Goal: Contribute content: Contribute content

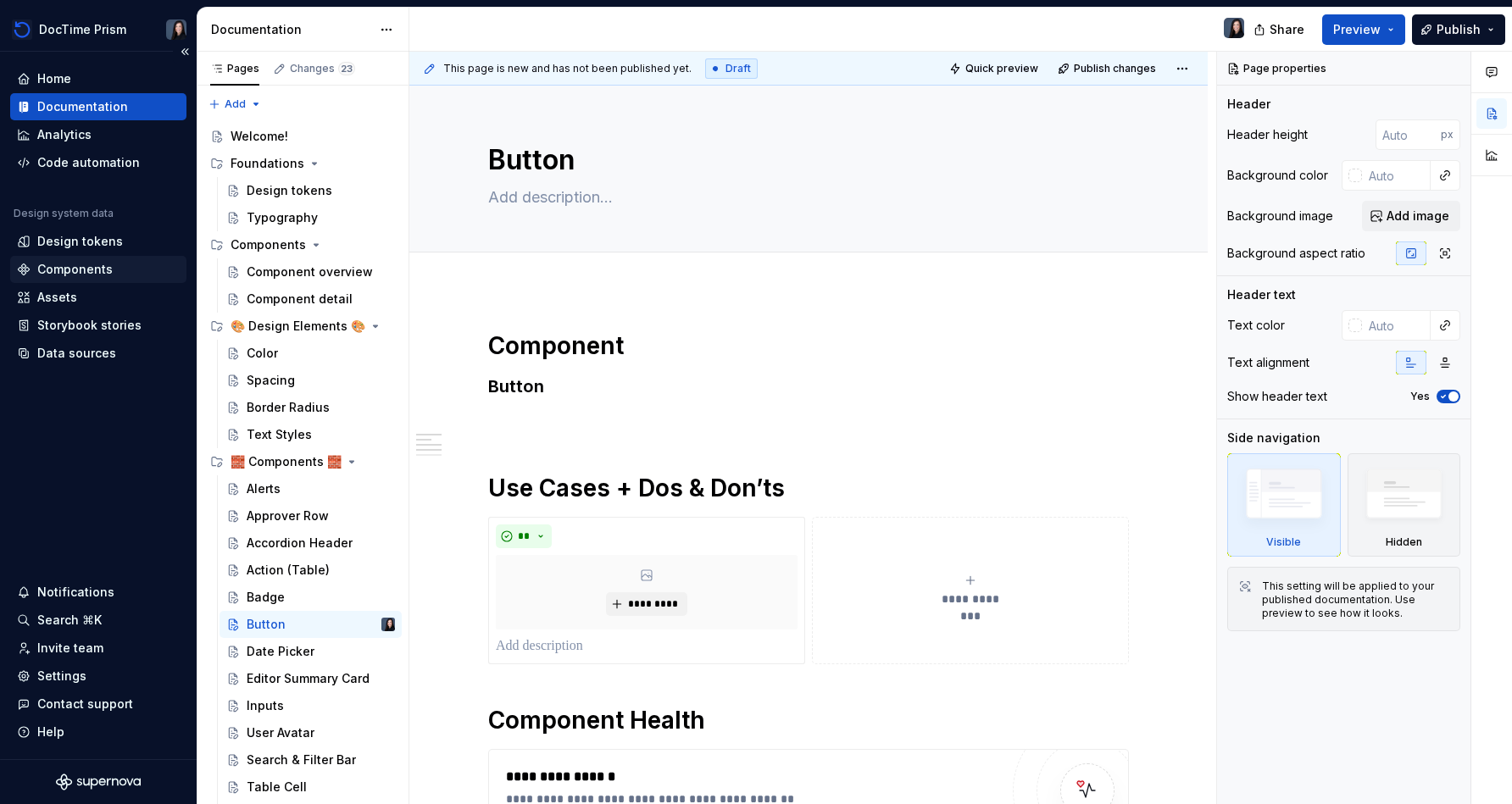
click at [79, 266] on div "Components" at bounding box center [75, 269] width 76 height 17
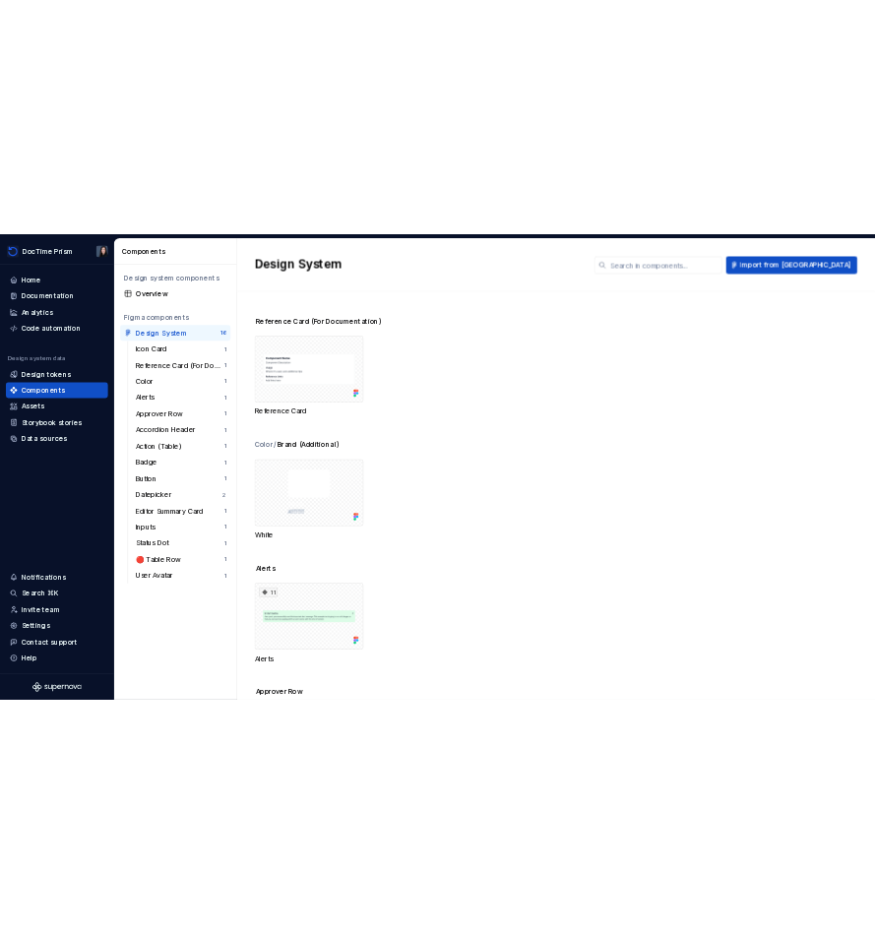
scroll to position [237, 0]
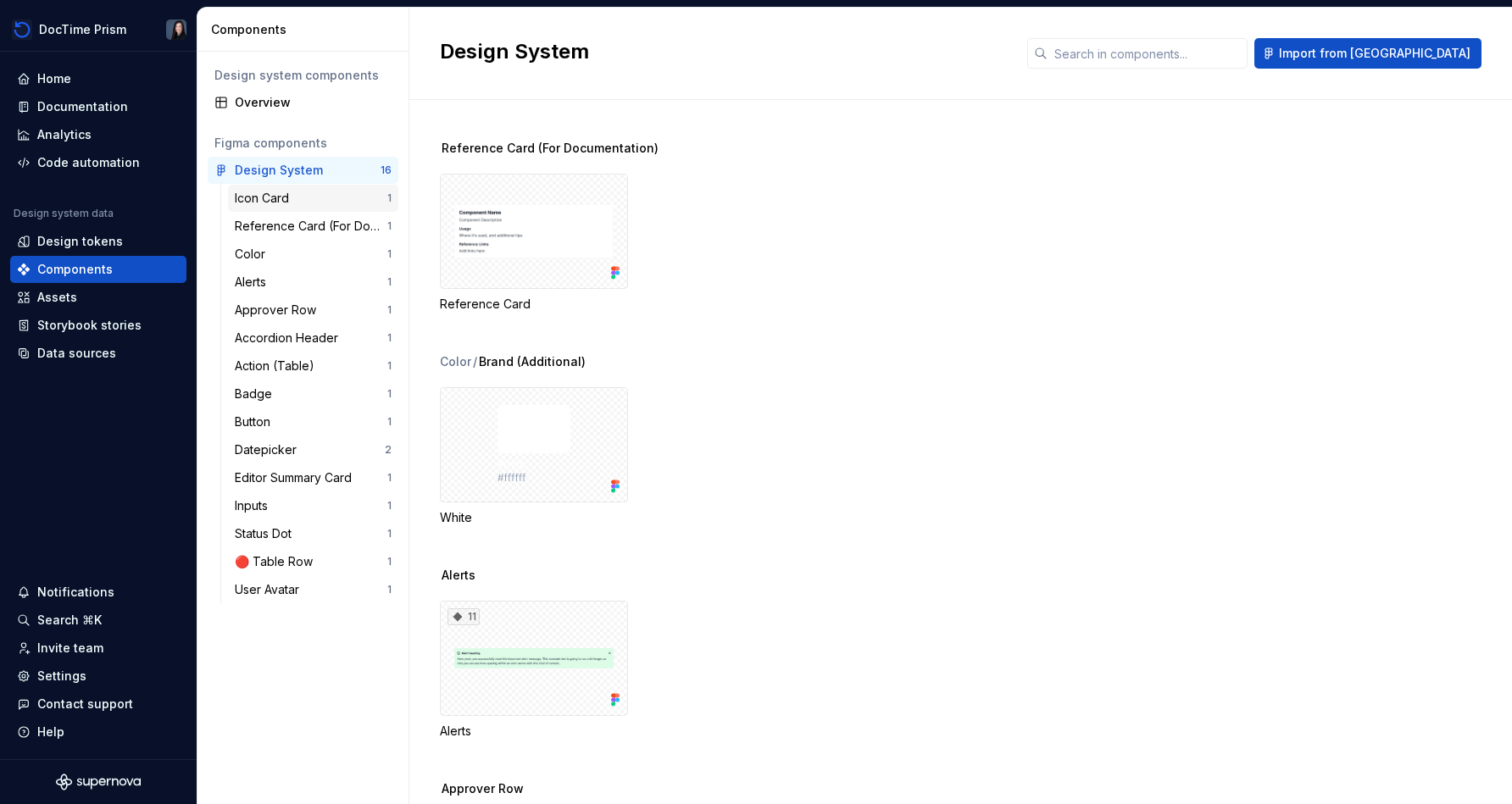
click at [268, 193] on div "Icon Card" at bounding box center [265, 199] width 61 height 17
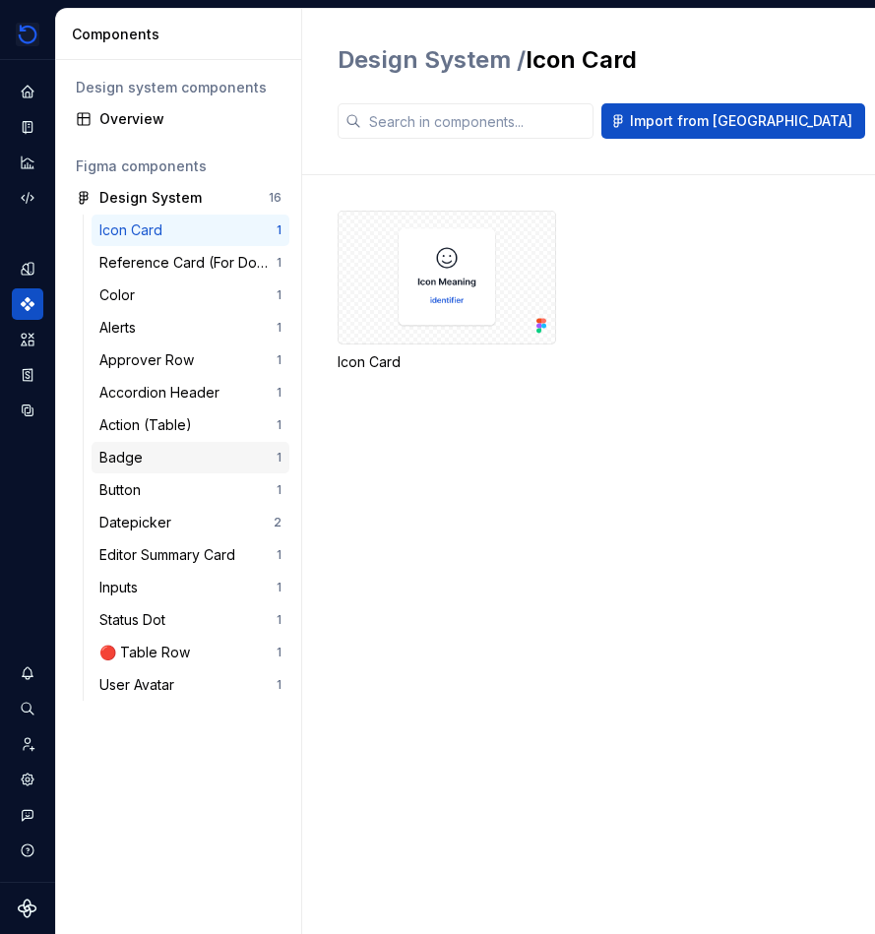
click at [170, 461] on div "Badge" at bounding box center [187, 458] width 177 height 20
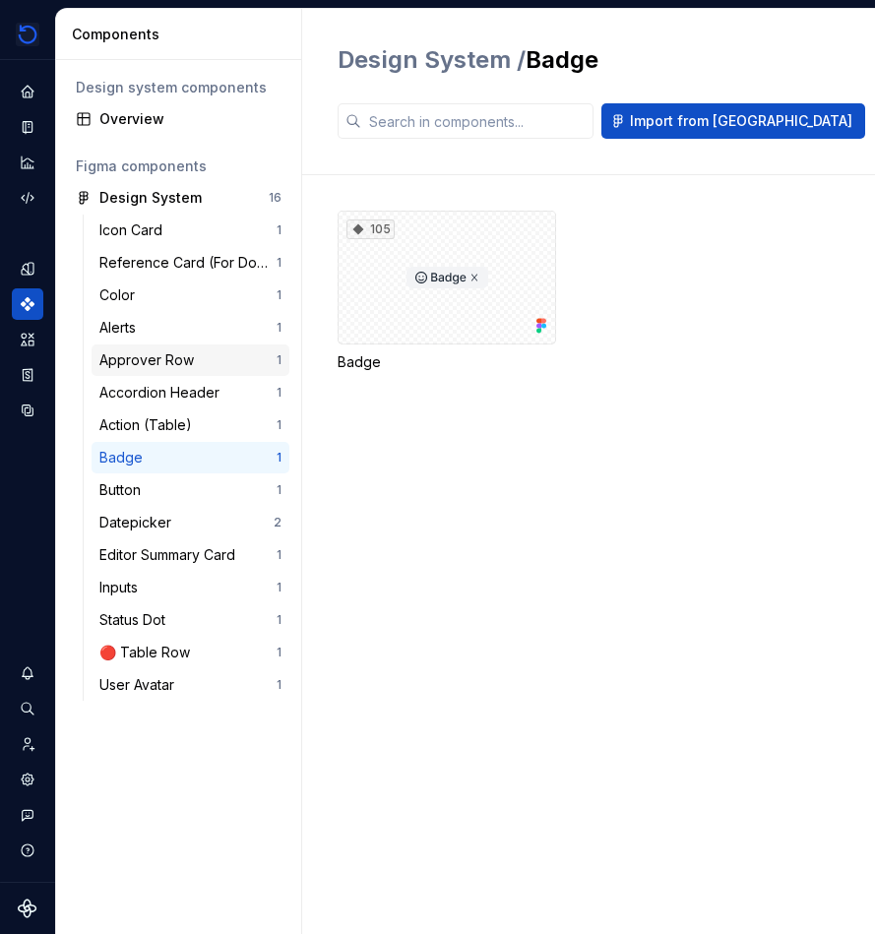
click at [179, 358] on div "Approver Row" at bounding box center [150, 361] width 102 height 20
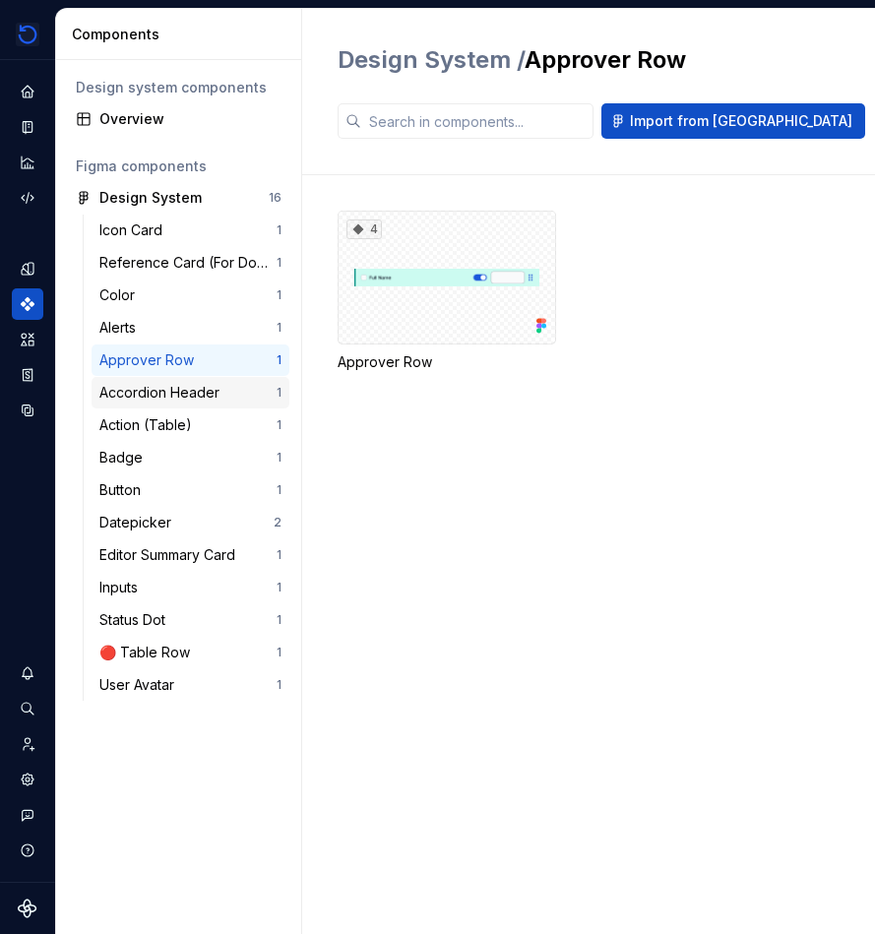
click at [173, 394] on div "Accordion Header" at bounding box center [163, 393] width 128 height 20
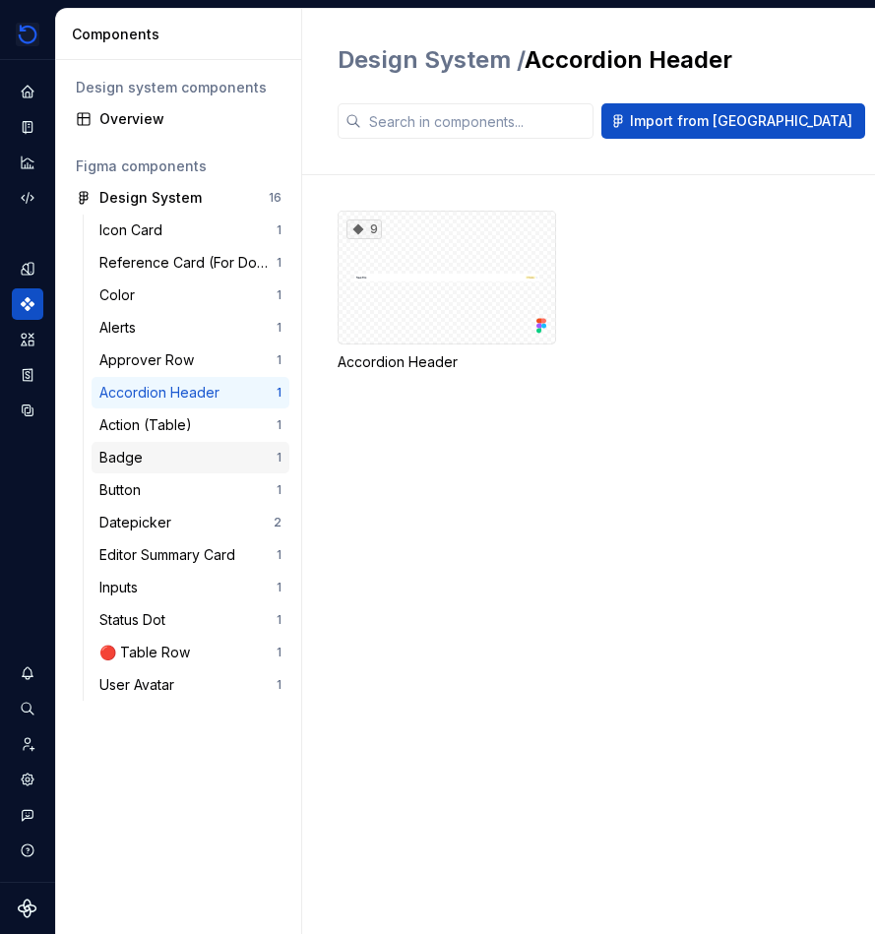
click at [166, 456] on div "Badge" at bounding box center [187, 458] width 177 height 20
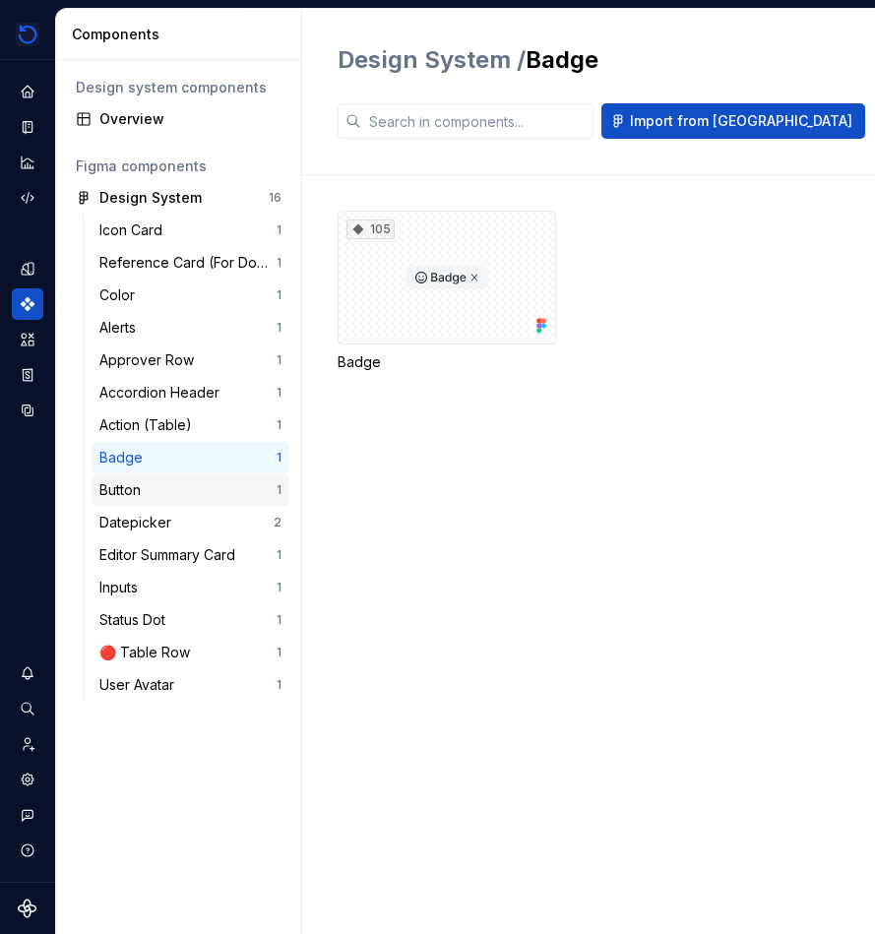
click at [163, 490] on div "Button" at bounding box center [187, 491] width 177 height 20
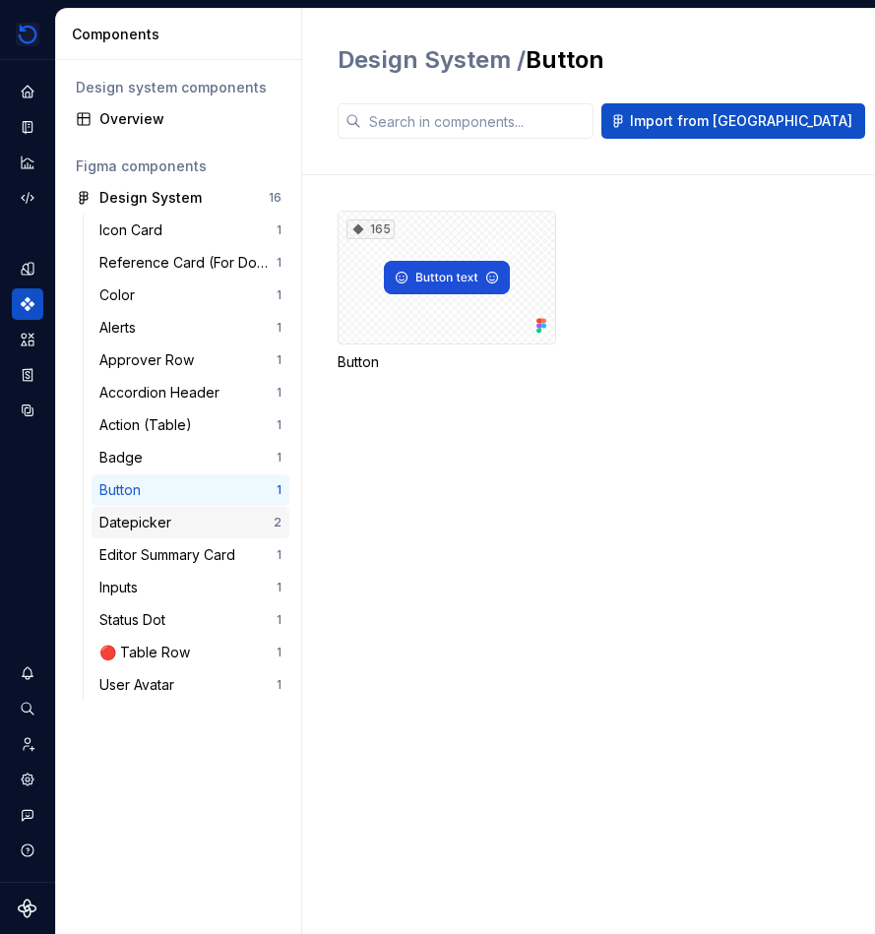
click at [161, 524] on div "Datepicker" at bounding box center [139, 523] width 80 height 20
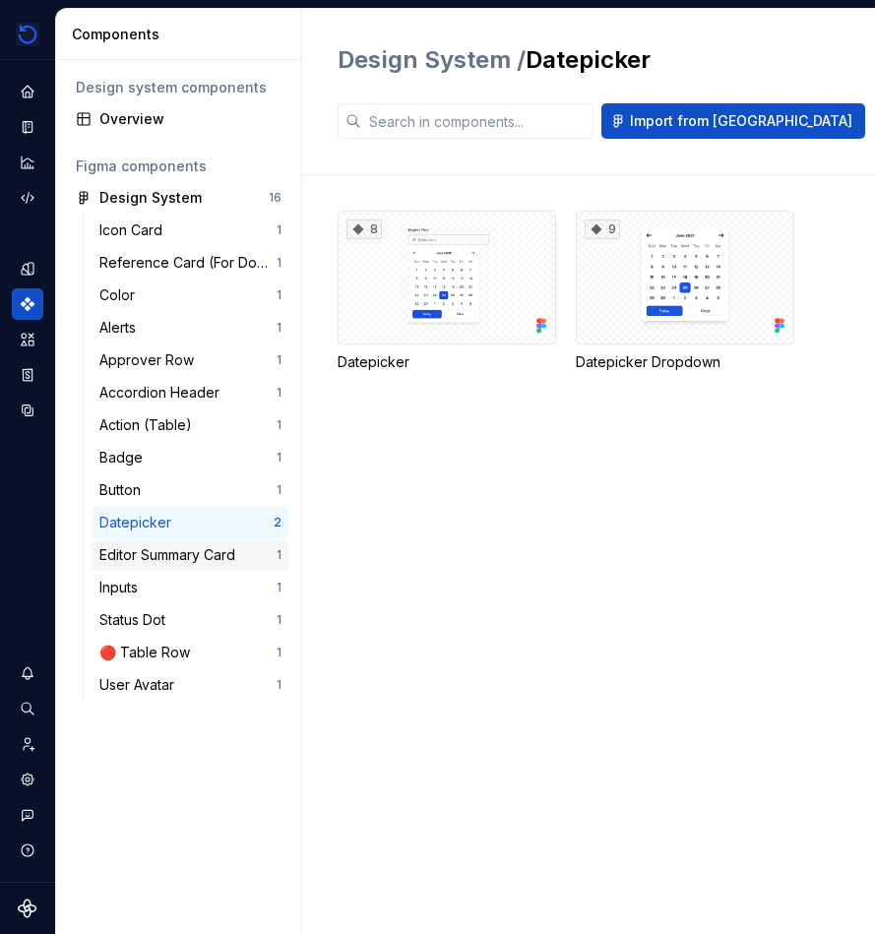
click at [161, 557] on div "Editor Summary Card" at bounding box center [171, 555] width 144 height 20
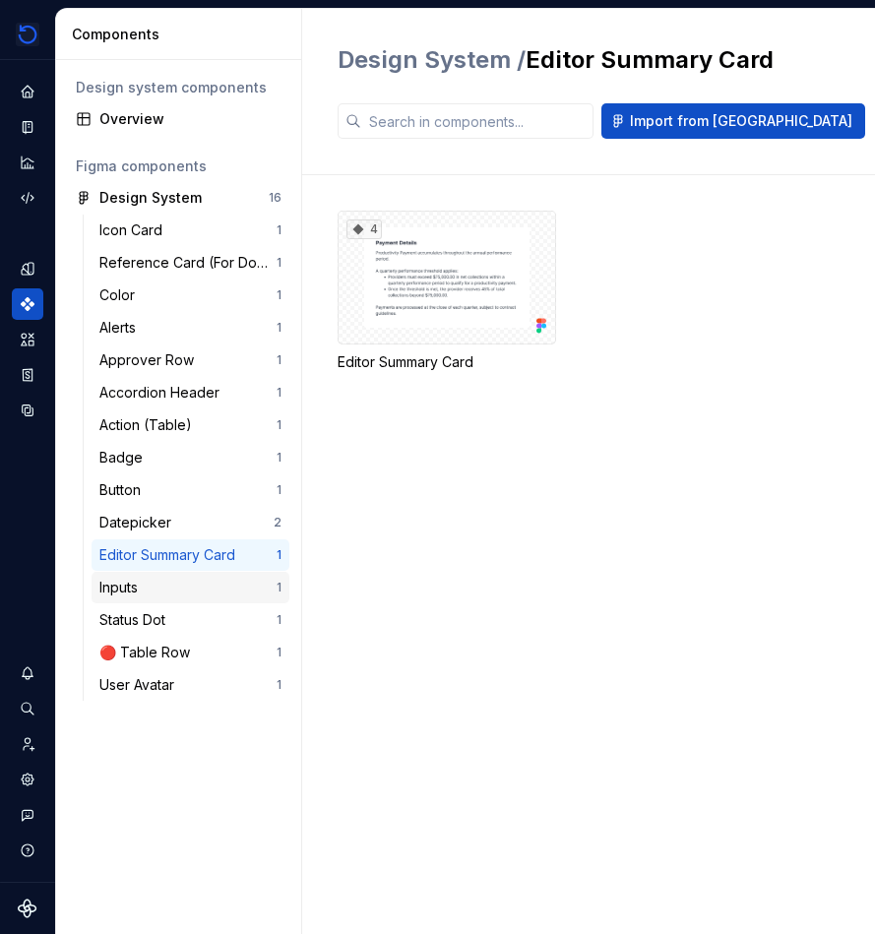
click at [157, 595] on div "Inputs" at bounding box center [187, 588] width 177 height 20
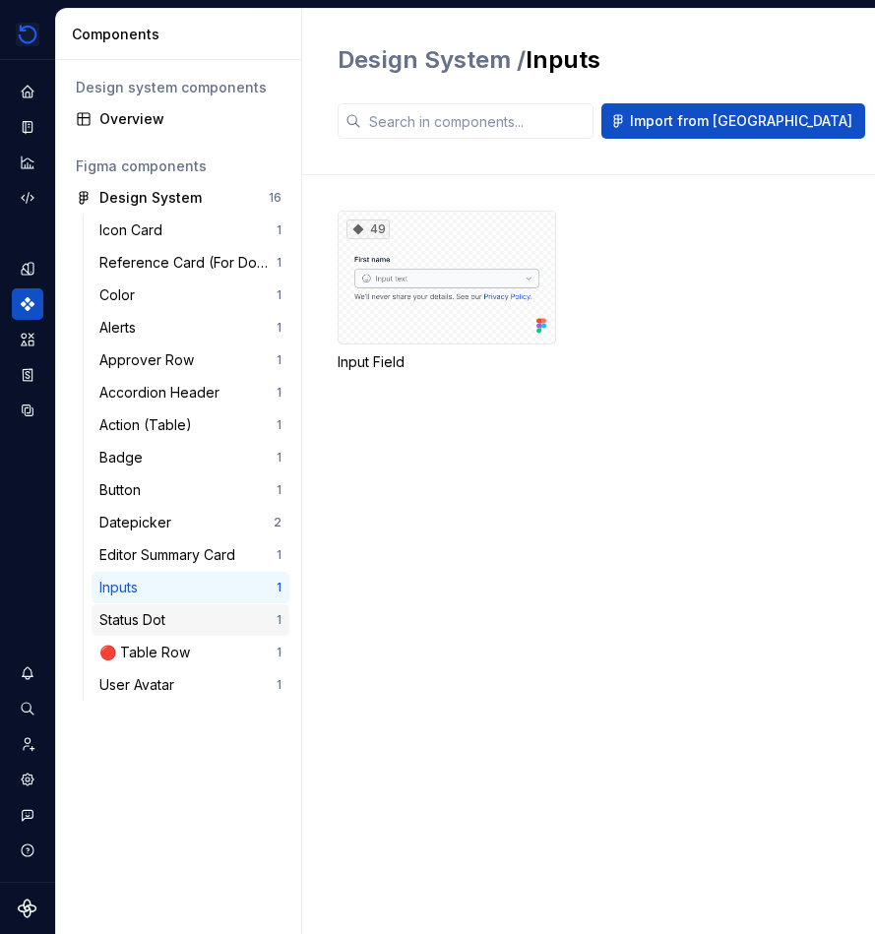
click at [157, 619] on div "Status Dot" at bounding box center [136, 620] width 74 height 20
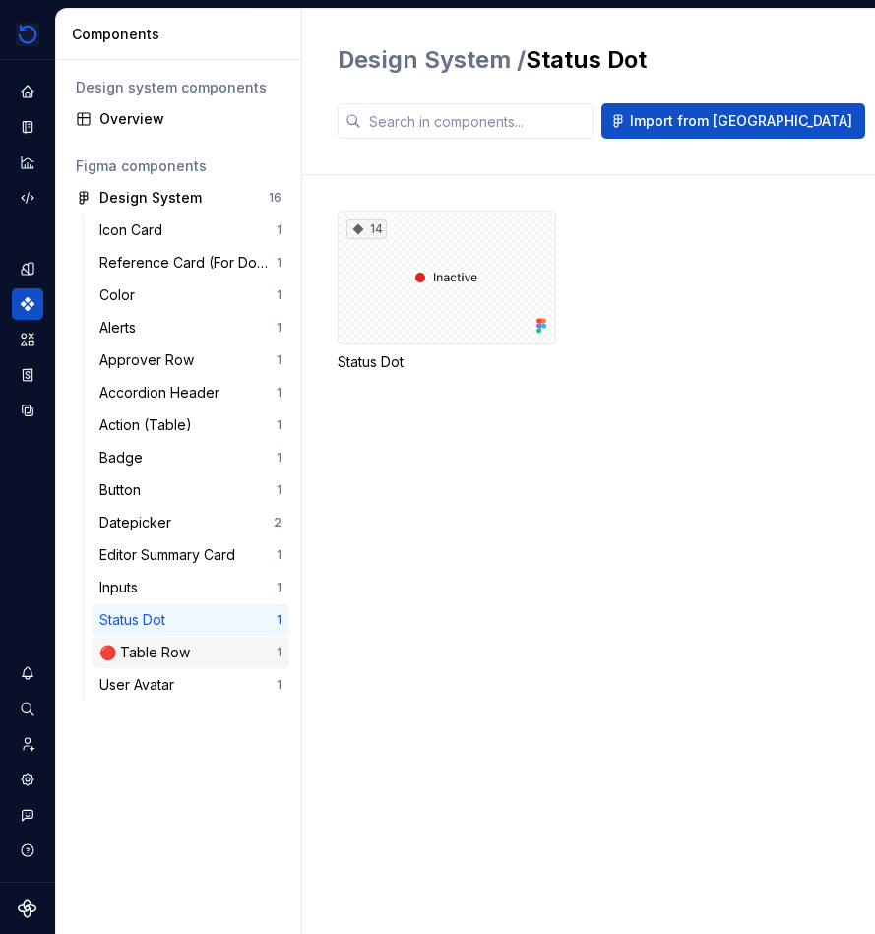
click at [161, 641] on div "🔴 Table Row 1" at bounding box center [191, 653] width 198 height 32
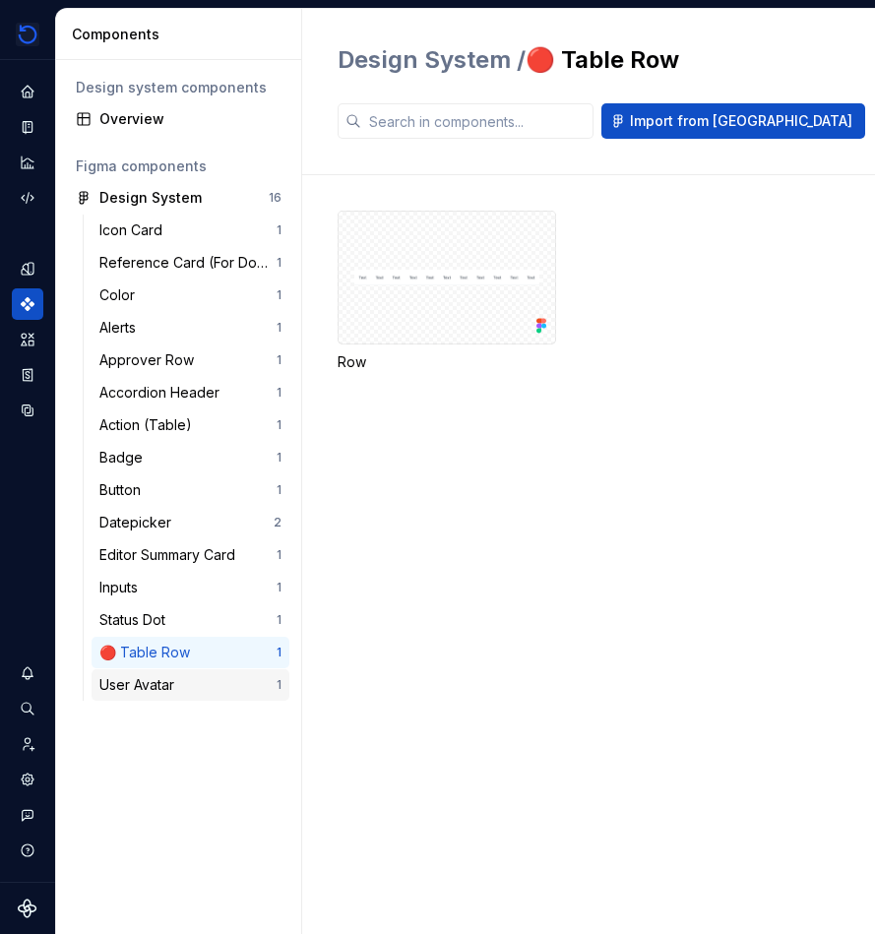
click at [164, 673] on div "User Avatar 1" at bounding box center [191, 686] width 198 height 32
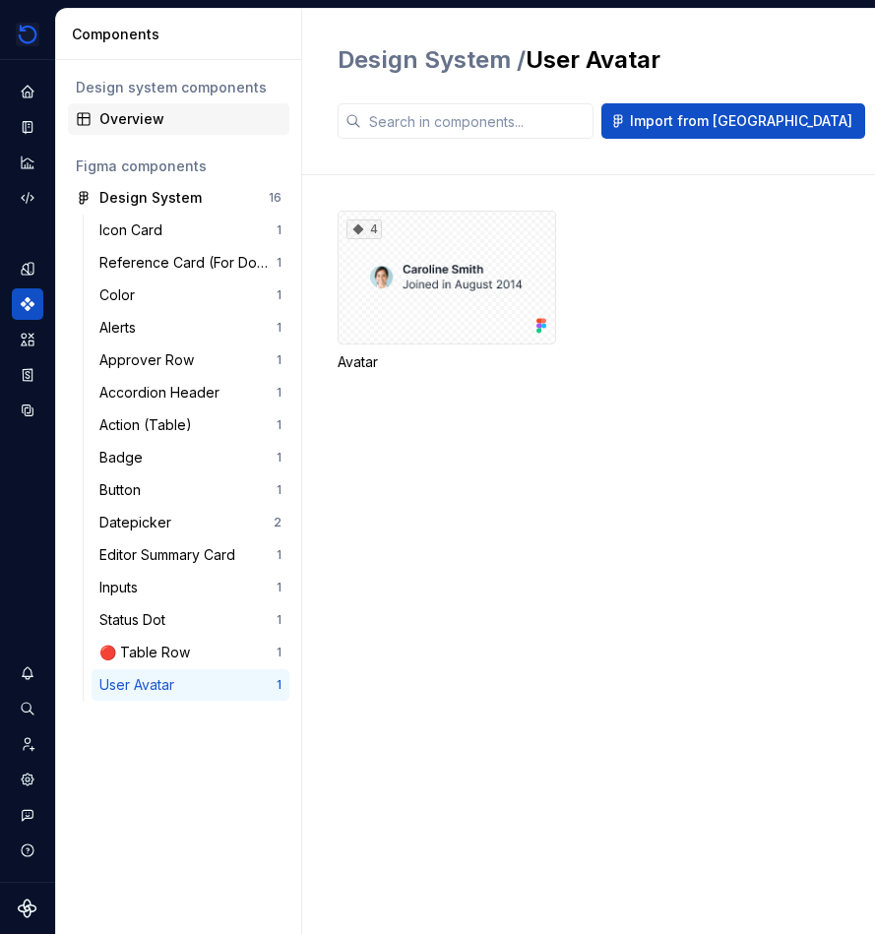
click at [209, 115] on div "Overview" at bounding box center [190, 119] width 182 height 20
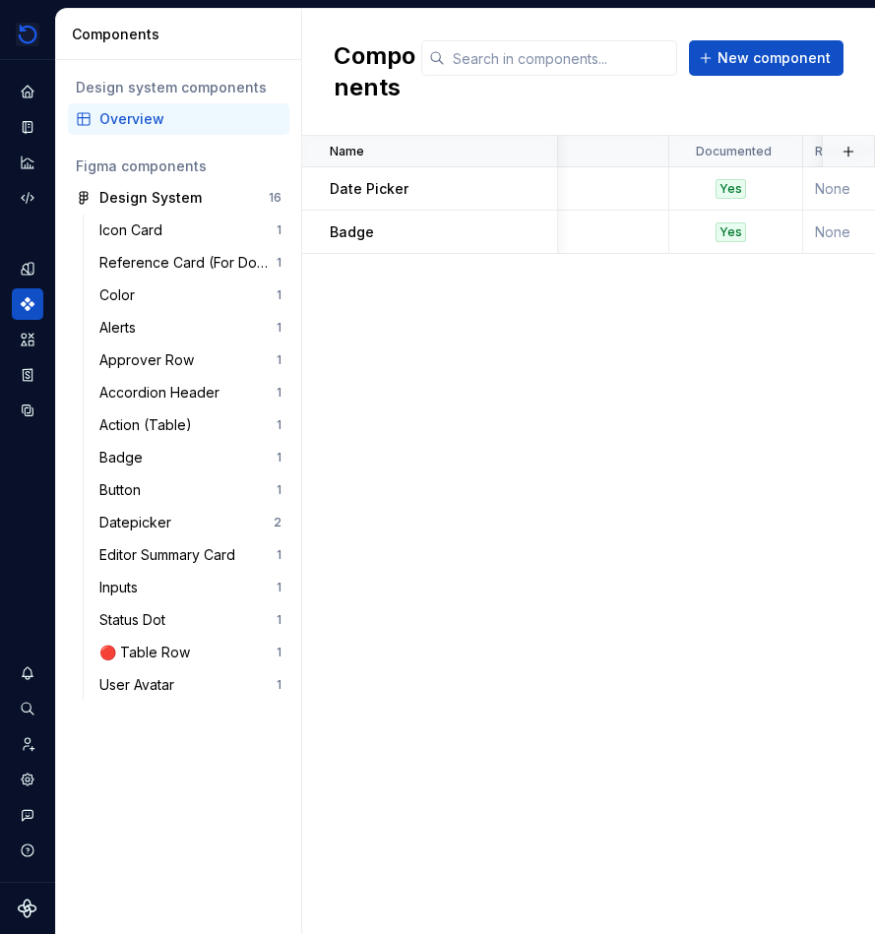
scroll to position [0, 88]
click at [844, 151] on button "button" at bounding box center [849, 152] width 28 height 28
click at [757, 407] on div "Name Description Documented Repository Status Figma component Documentation lin…" at bounding box center [588, 535] width 573 height 799
click at [793, 61] on span "New component" at bounding box center [774, 58] width 113 height 20
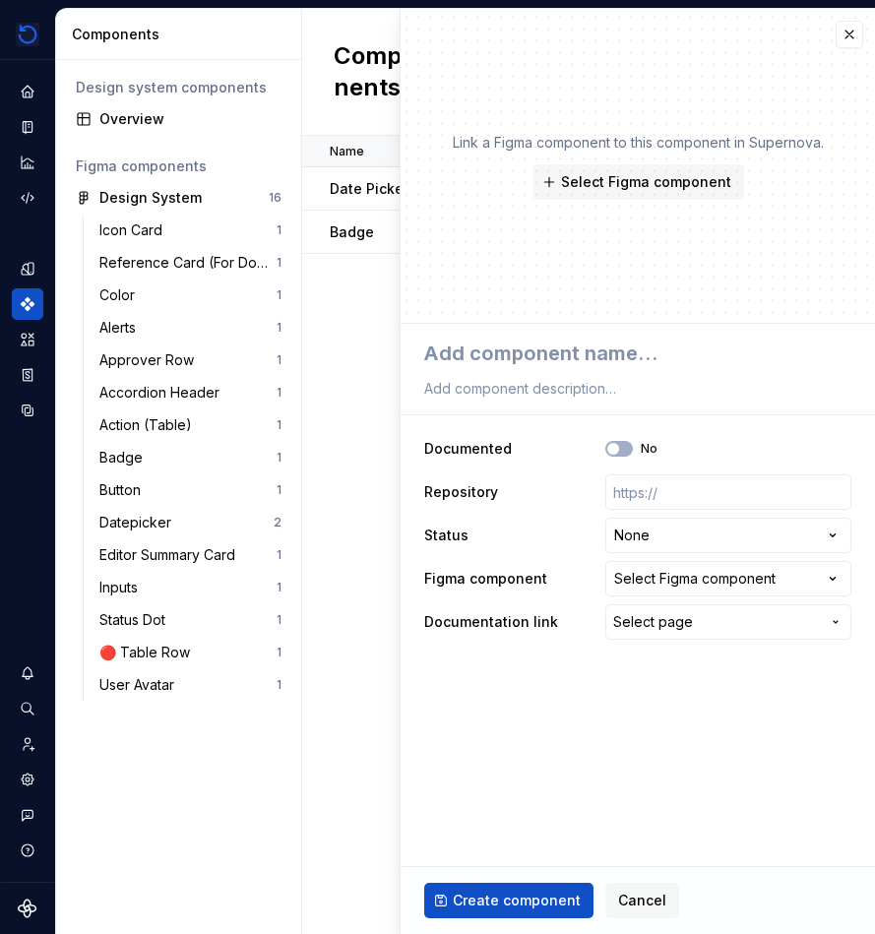
type textarea "*"
type textarea "A"
type textarea "*"
type textarea "Al"
type textarea "*"
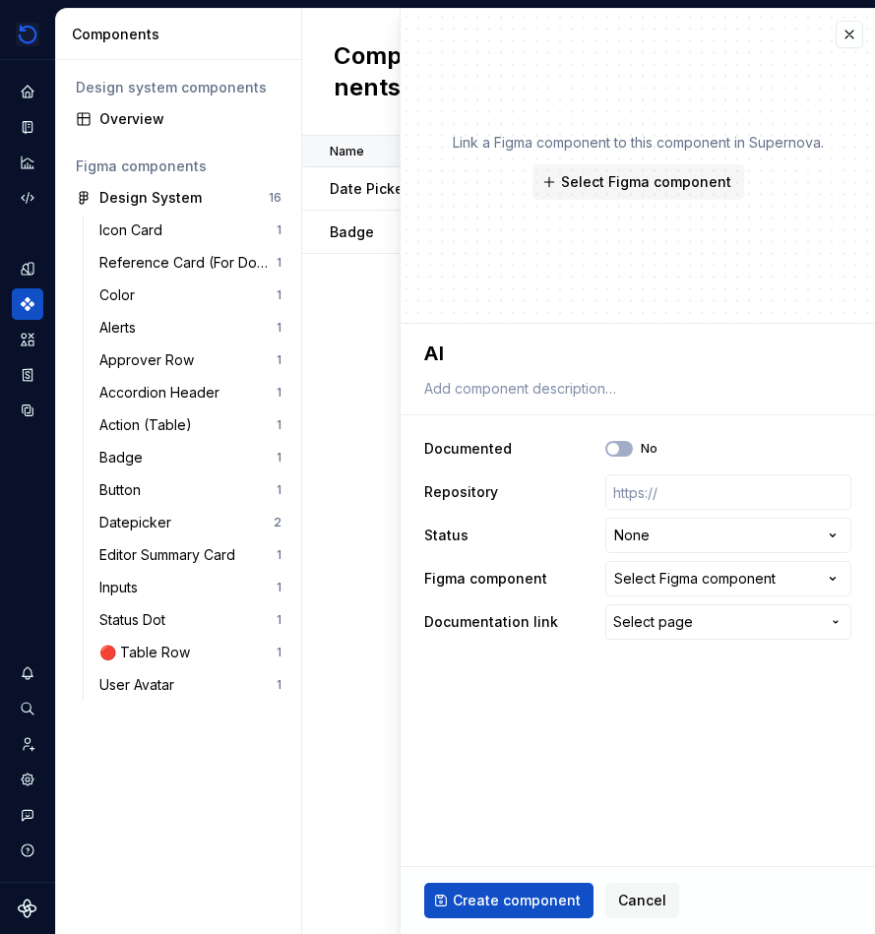
type textarea "Ale"
type textarea "*"
type textarea "Aler"
type textarea "*"
type textarea "Alert"
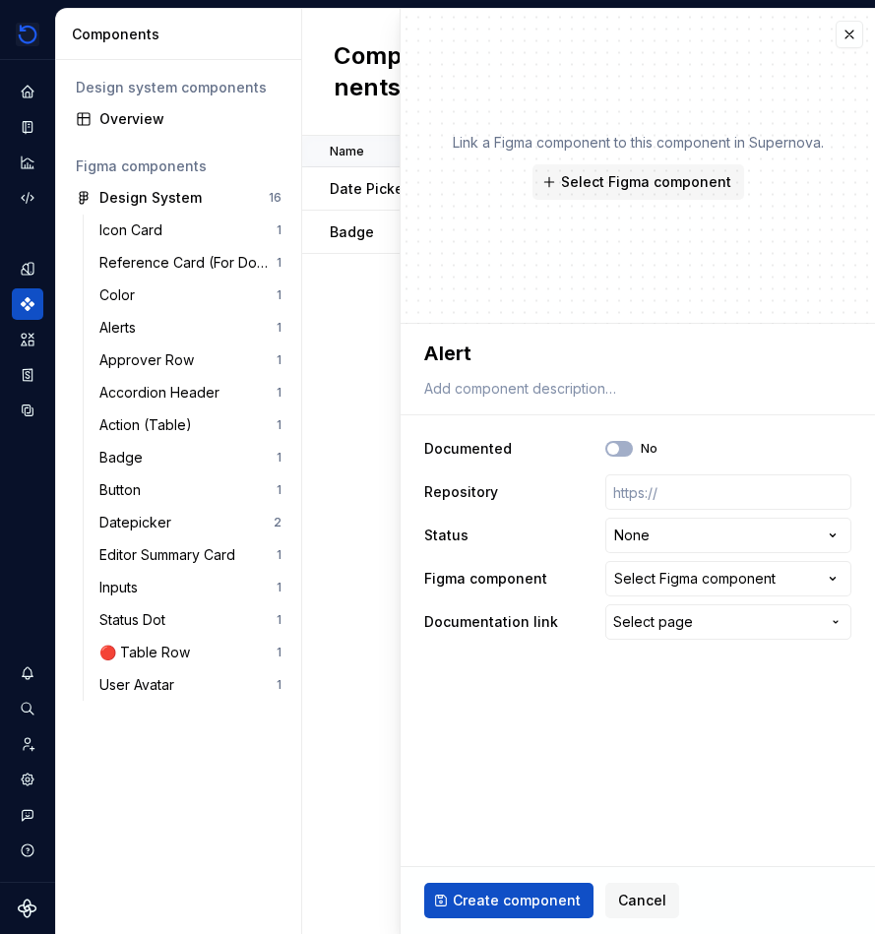
type textarea "*"
type textarea "Alerts"
click at [615, 453] on span "button" at bounding box center [614, 449] width 12 height 12
click at [645, 500] on input "text" at bounding box center [729, 492] width 246 height 35
type textarea "*"
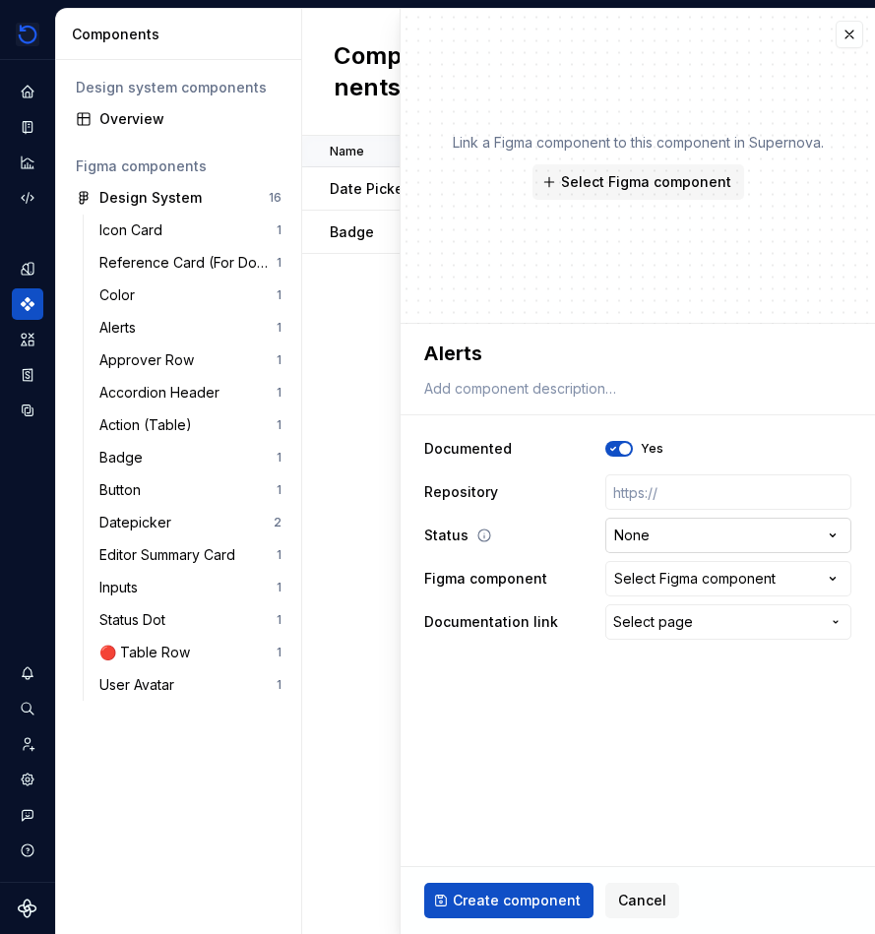
click at [700, 543] on html "**********" at bounding box center [437, 467] width 875 height 934
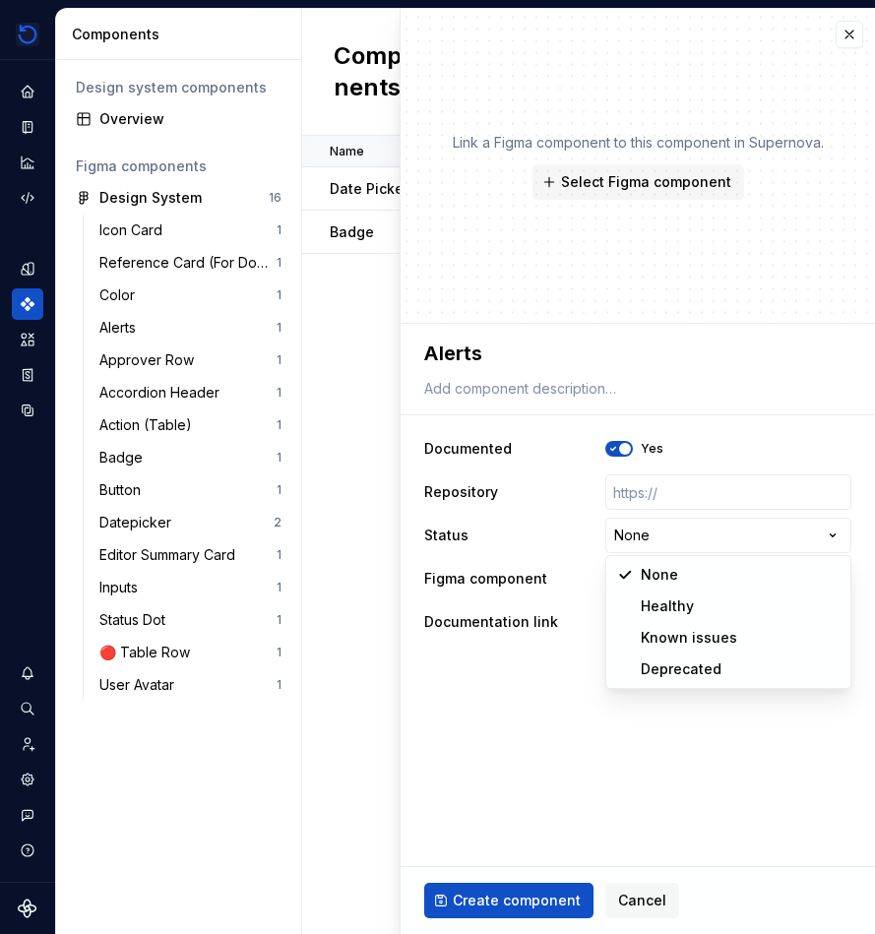
select select "**********"
type textarea "*"
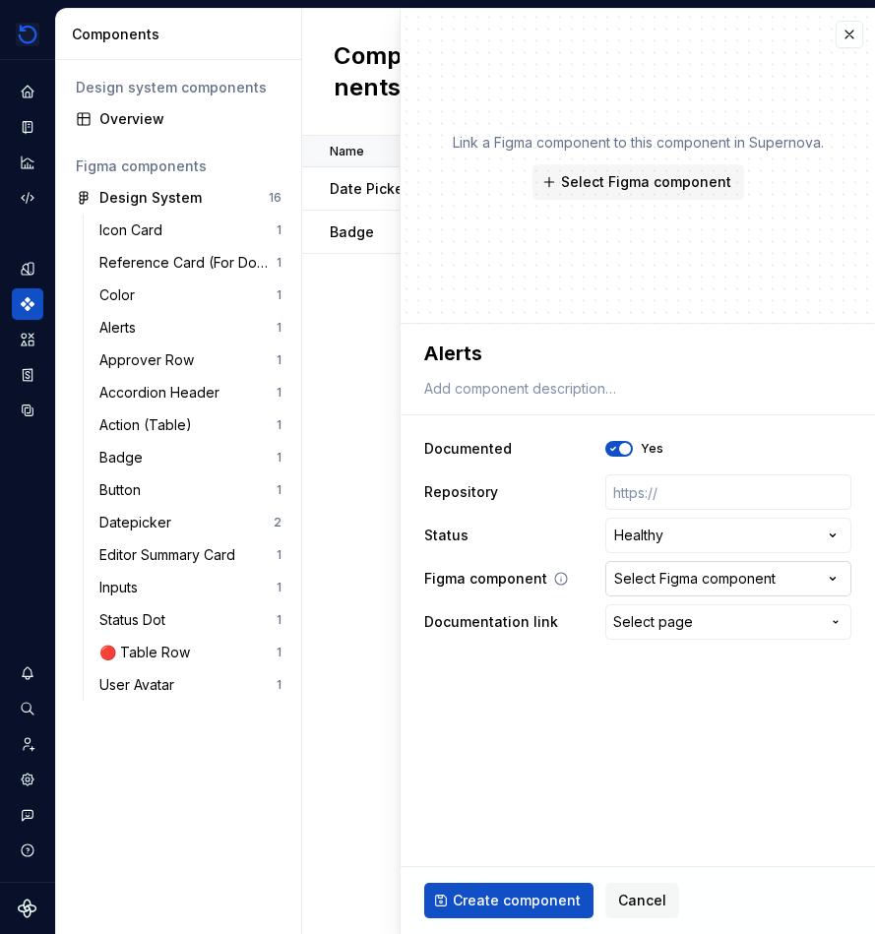
click at [720, 576] on div "Select Figma component" at bounding box center [694, 579] width 161 height 20
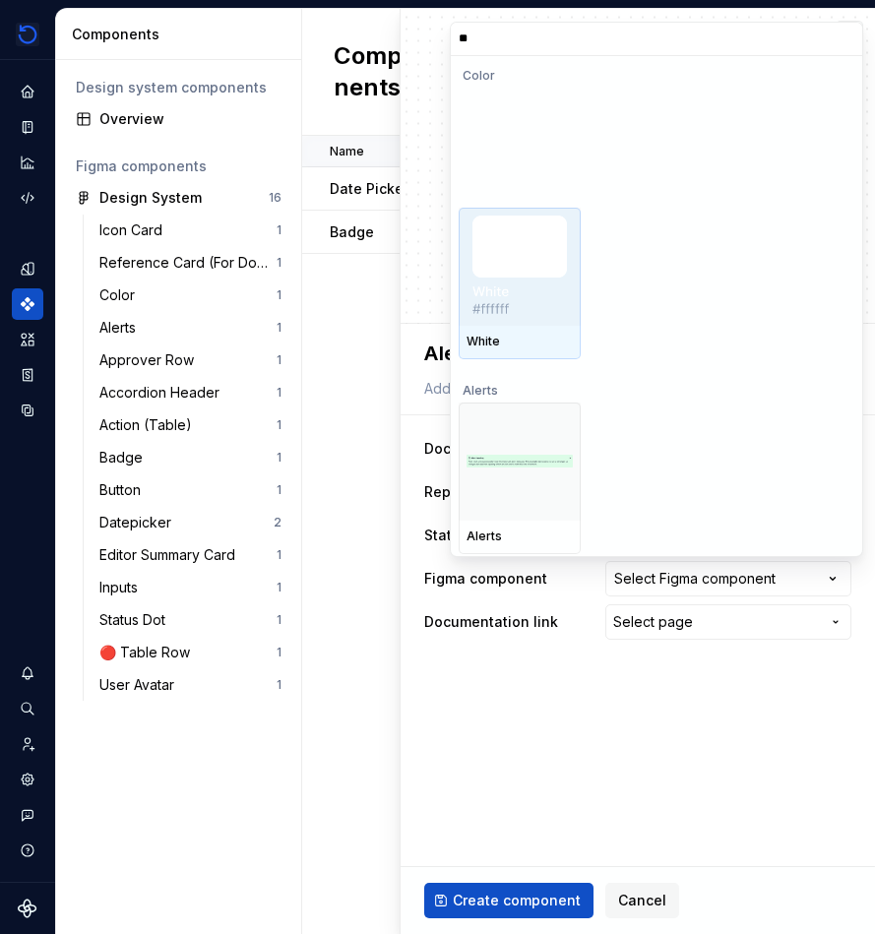
type input "***"
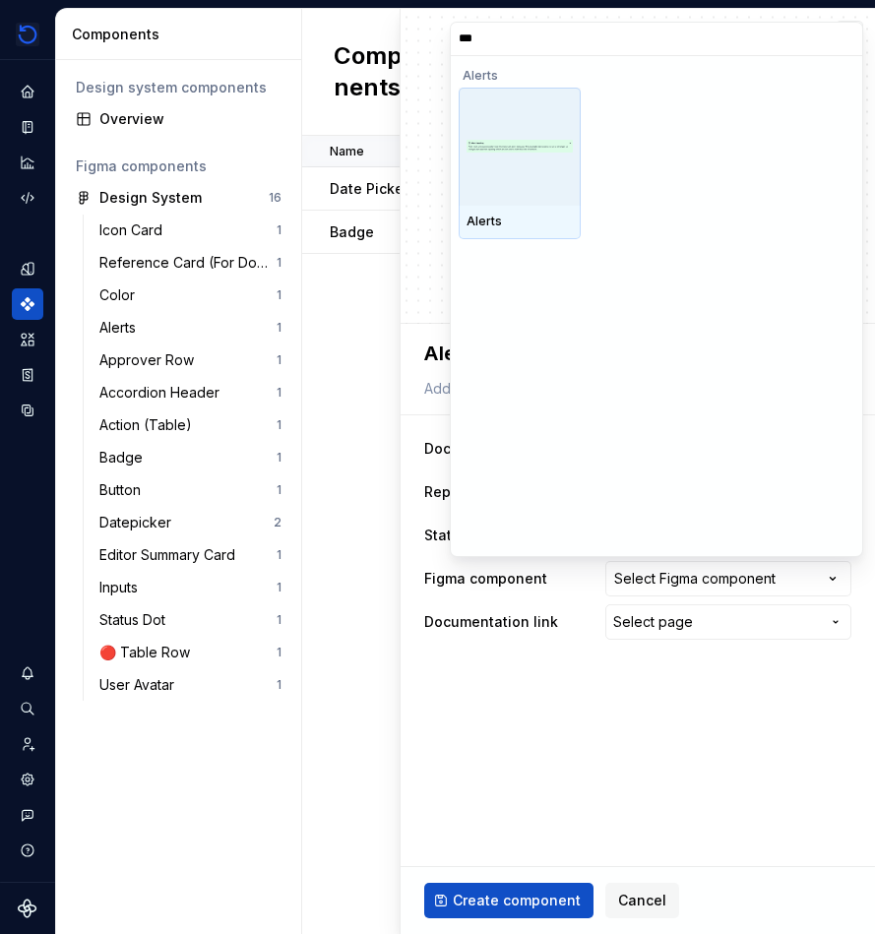
click at [538, 168] on div at bounding box center [520, 147] width 122 height 118
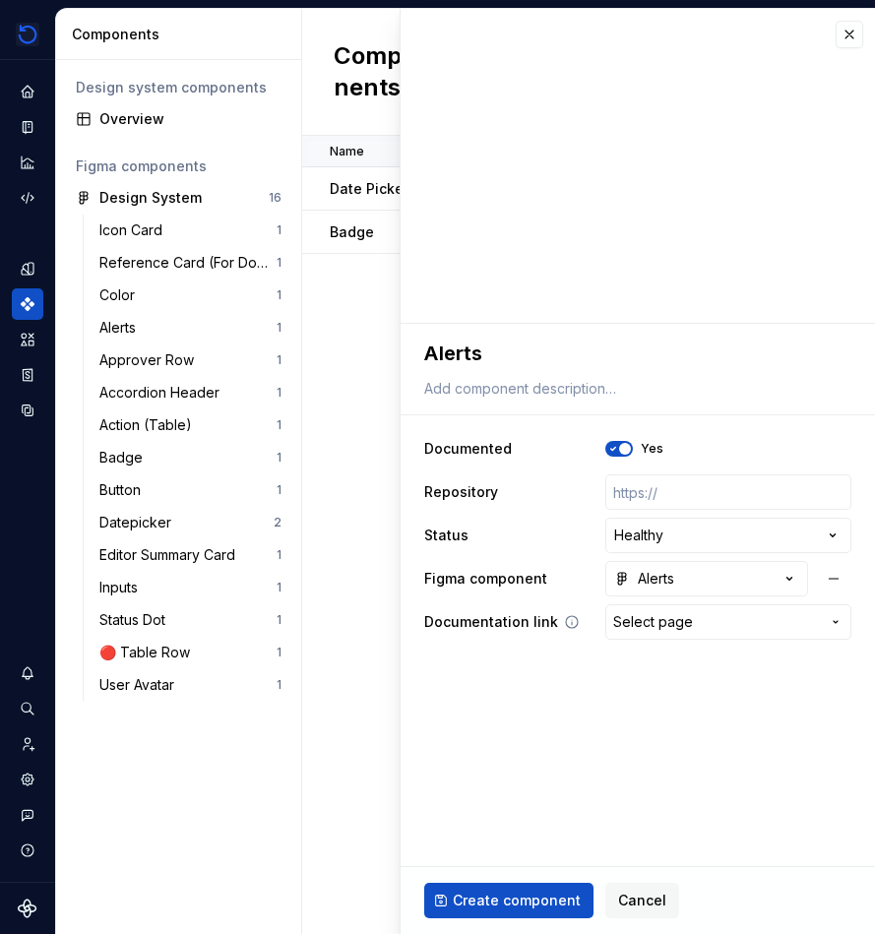
click at [723, 627] on span "Select page" at bounding box center [716, 622] width 207 height 20
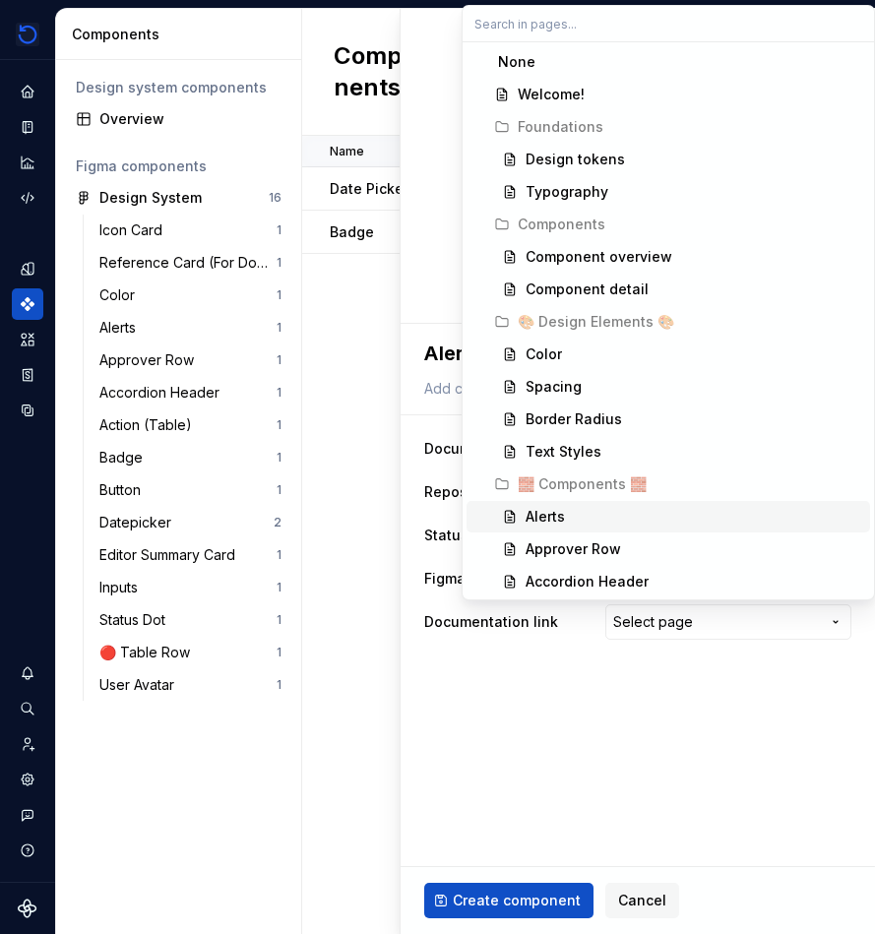
click at [690, 525] on div "Alerts" at bounding box center [694, 517] width 337 height 20
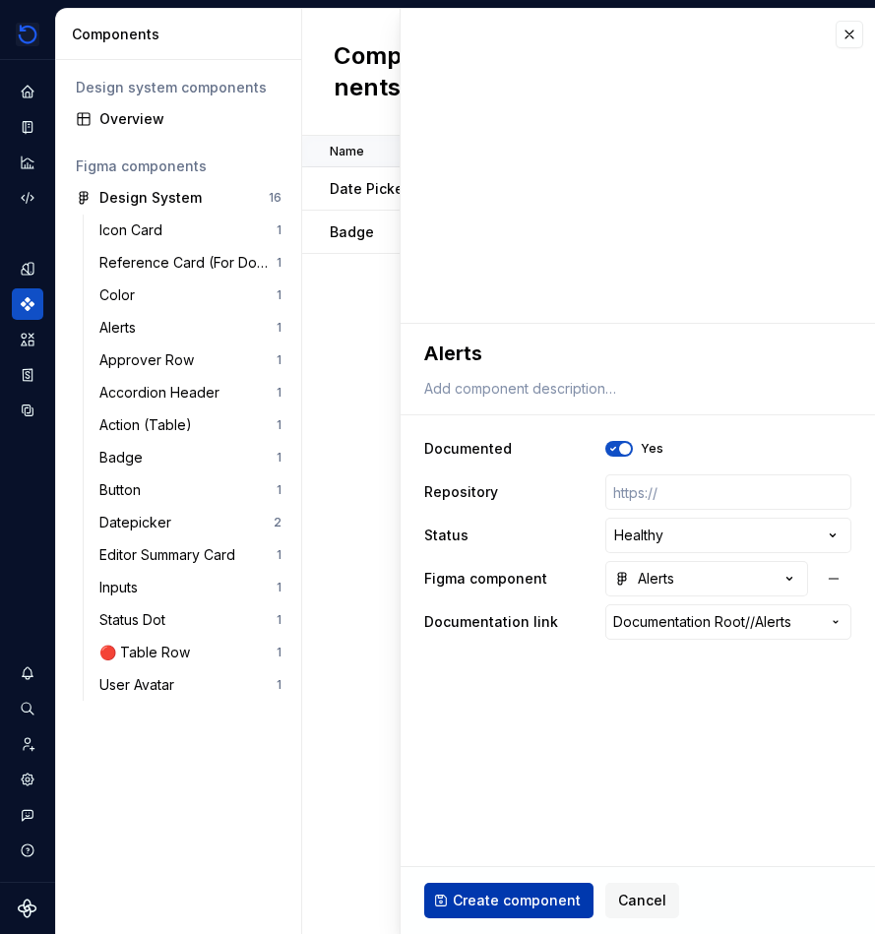
click at [524, 907] on span "Create component" at bounding box center [517, 901] width 128 height 20
type textarea "*"
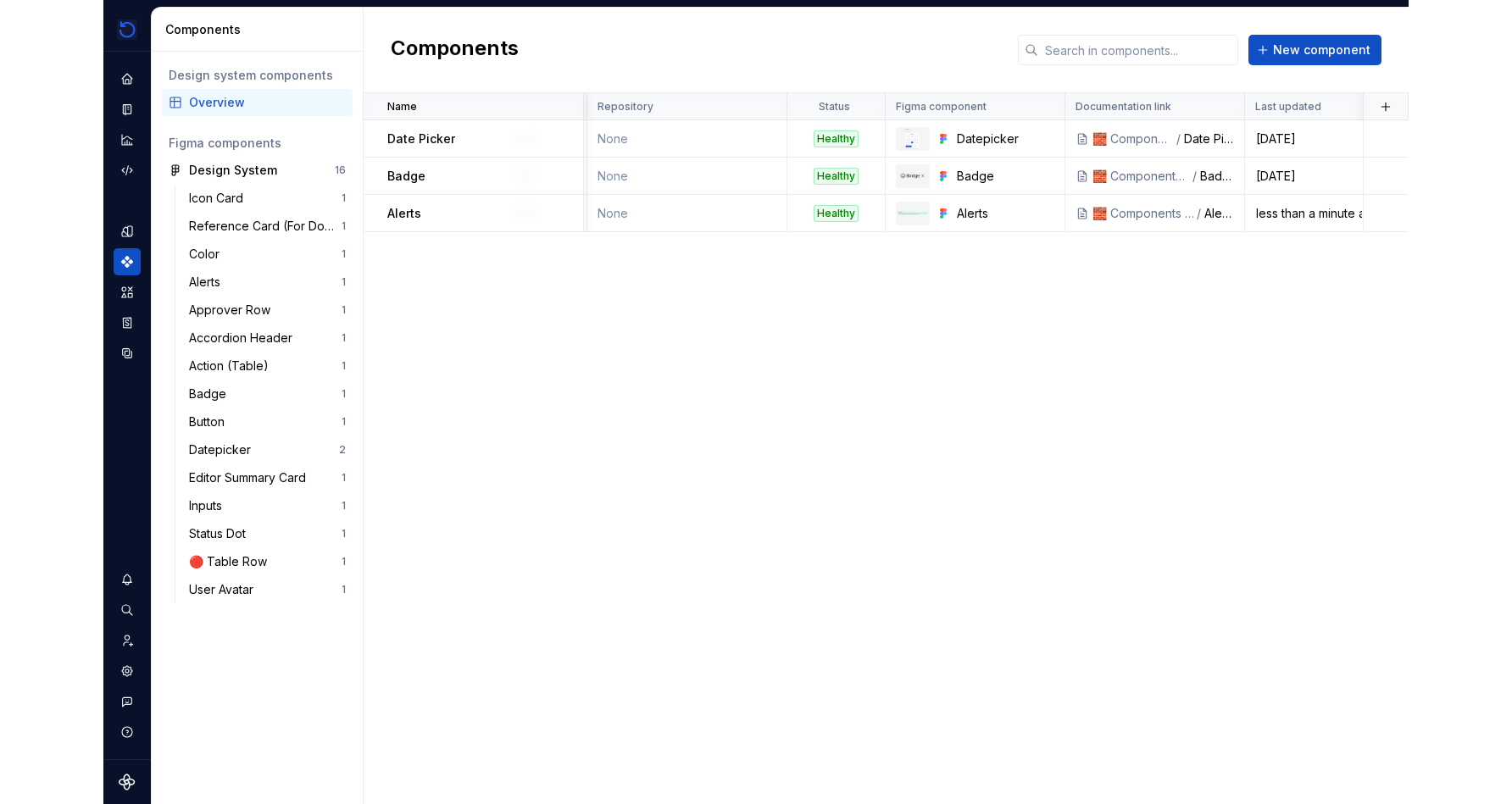
scroll to position [0, 83]
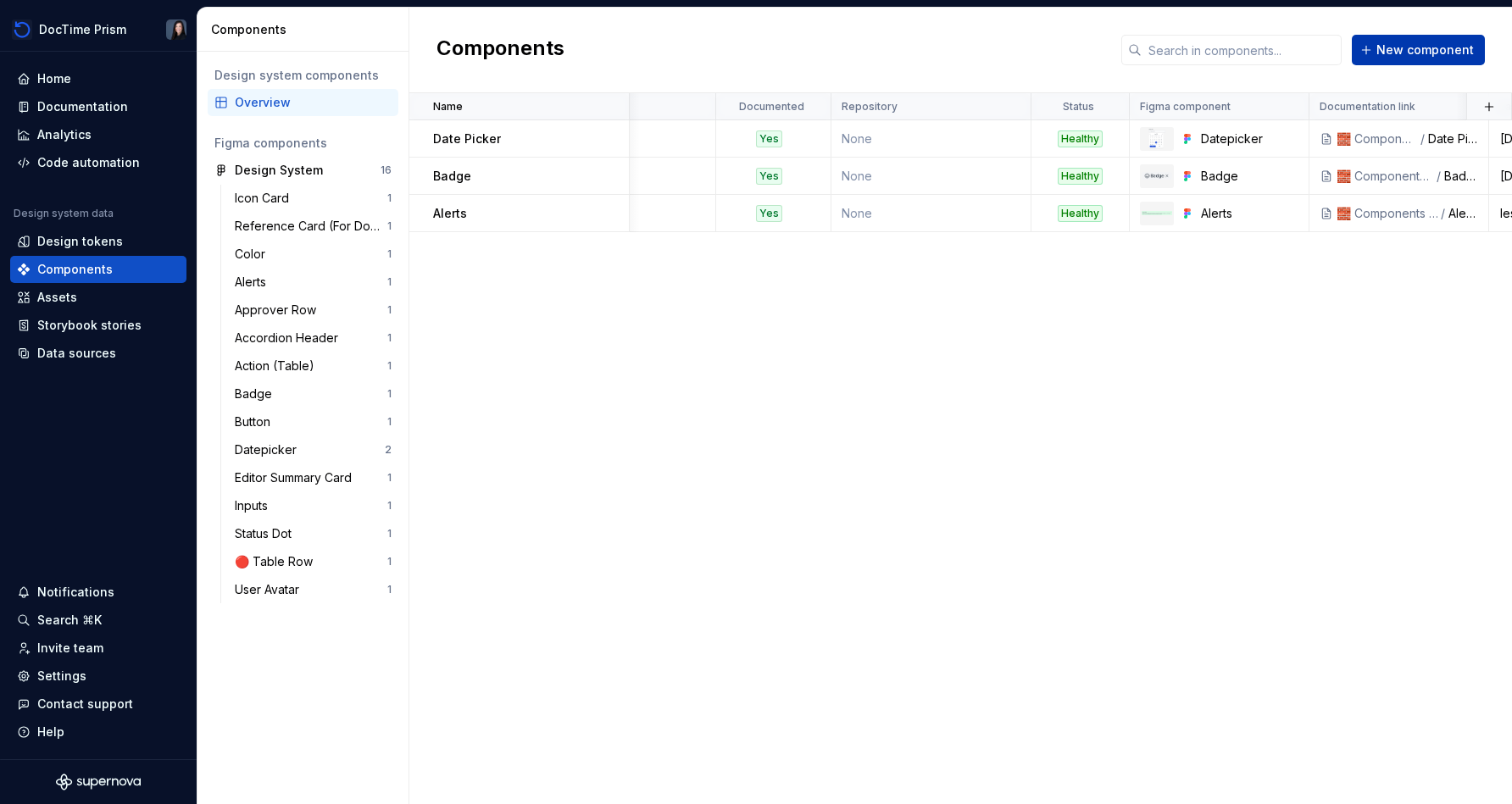
click at [751, 43] on span "New component" at bounding box center [1424, 50] width 97 height 17
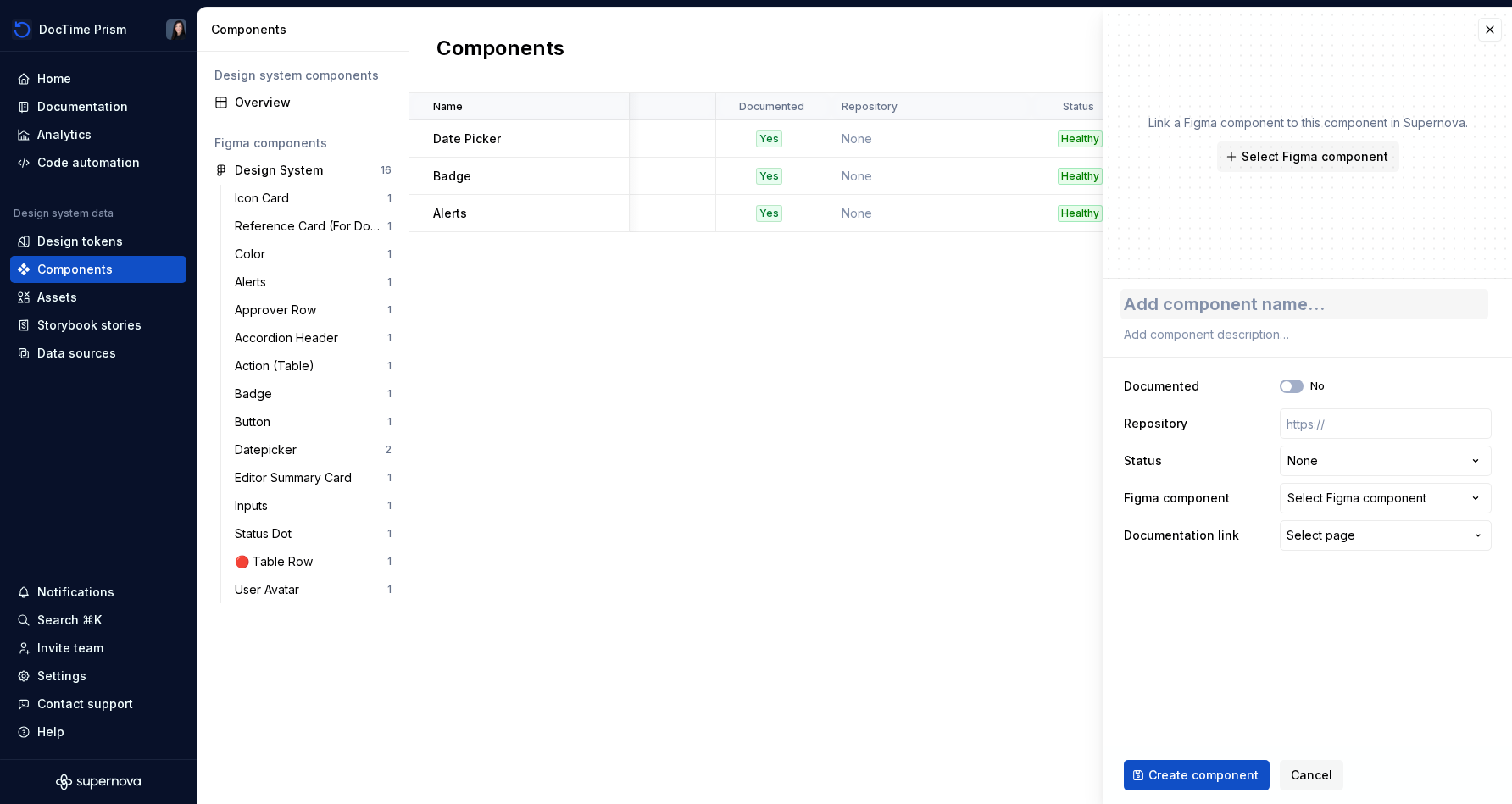
type textarea "*"
type textarea "A"
type textarea "*"
type textarea "Ap"
type textarea "*"
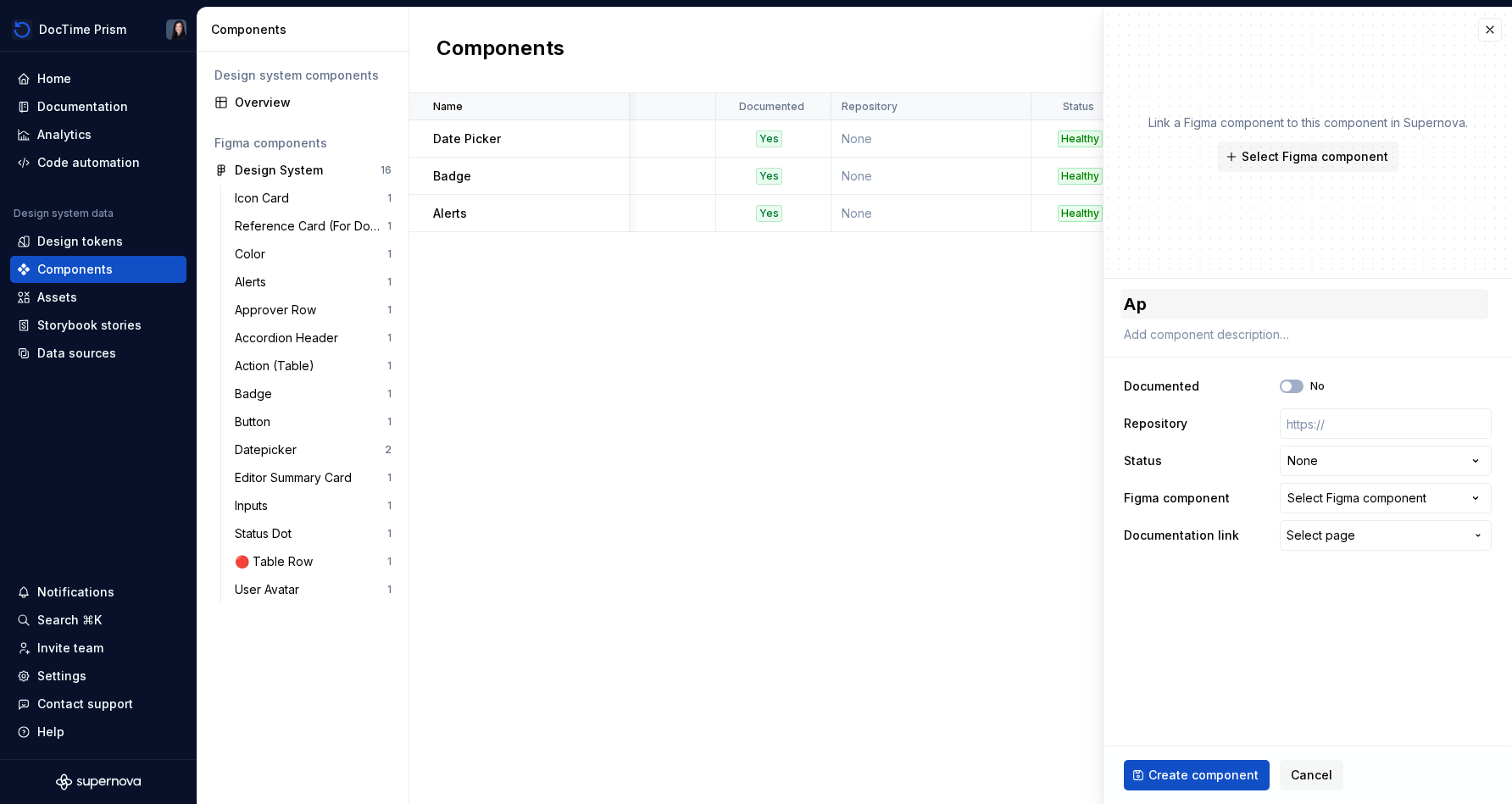
type textarea "App"
type textarea "*"
type textarea "Appr"
type textarea "*"
type textarea "Appro"
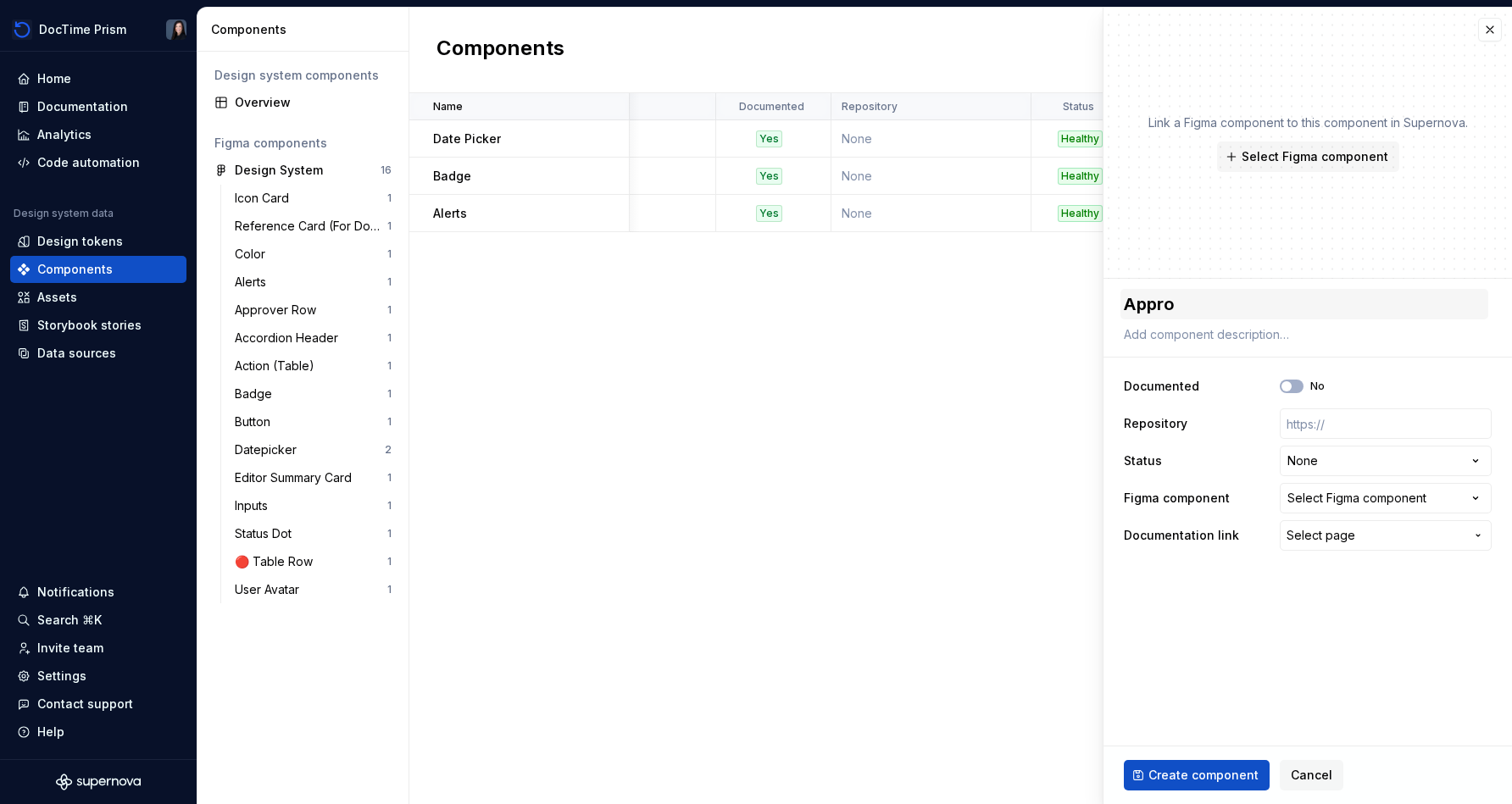
type textarea "*"
type textarea "Approv"
type textarea "*"
type textarea "Approve"
type textarea "*"
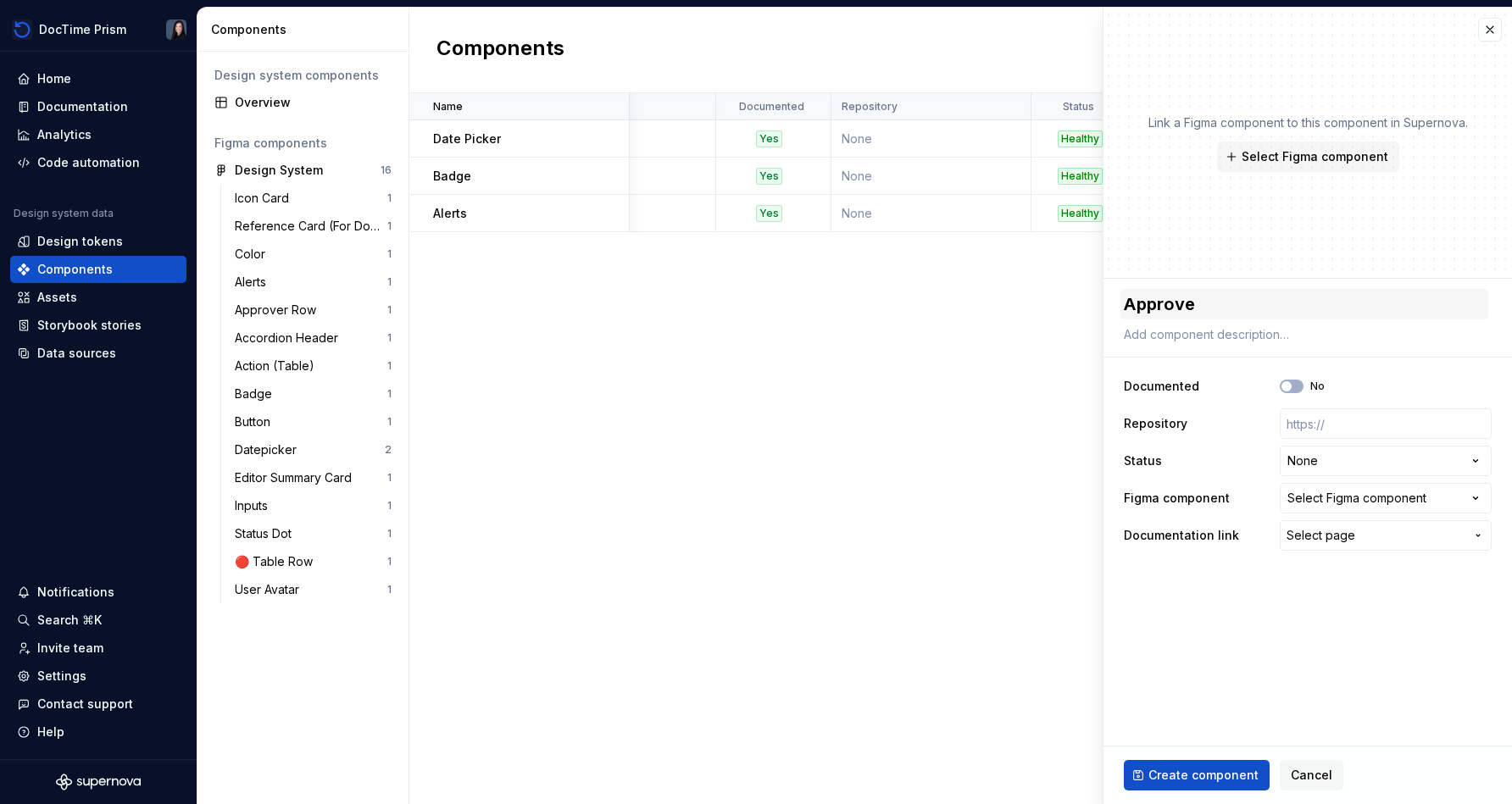
type textarea "Approver"
type textarea "*"
type textarea "Approver"
type textarea "*"
type textarea "Approver R"
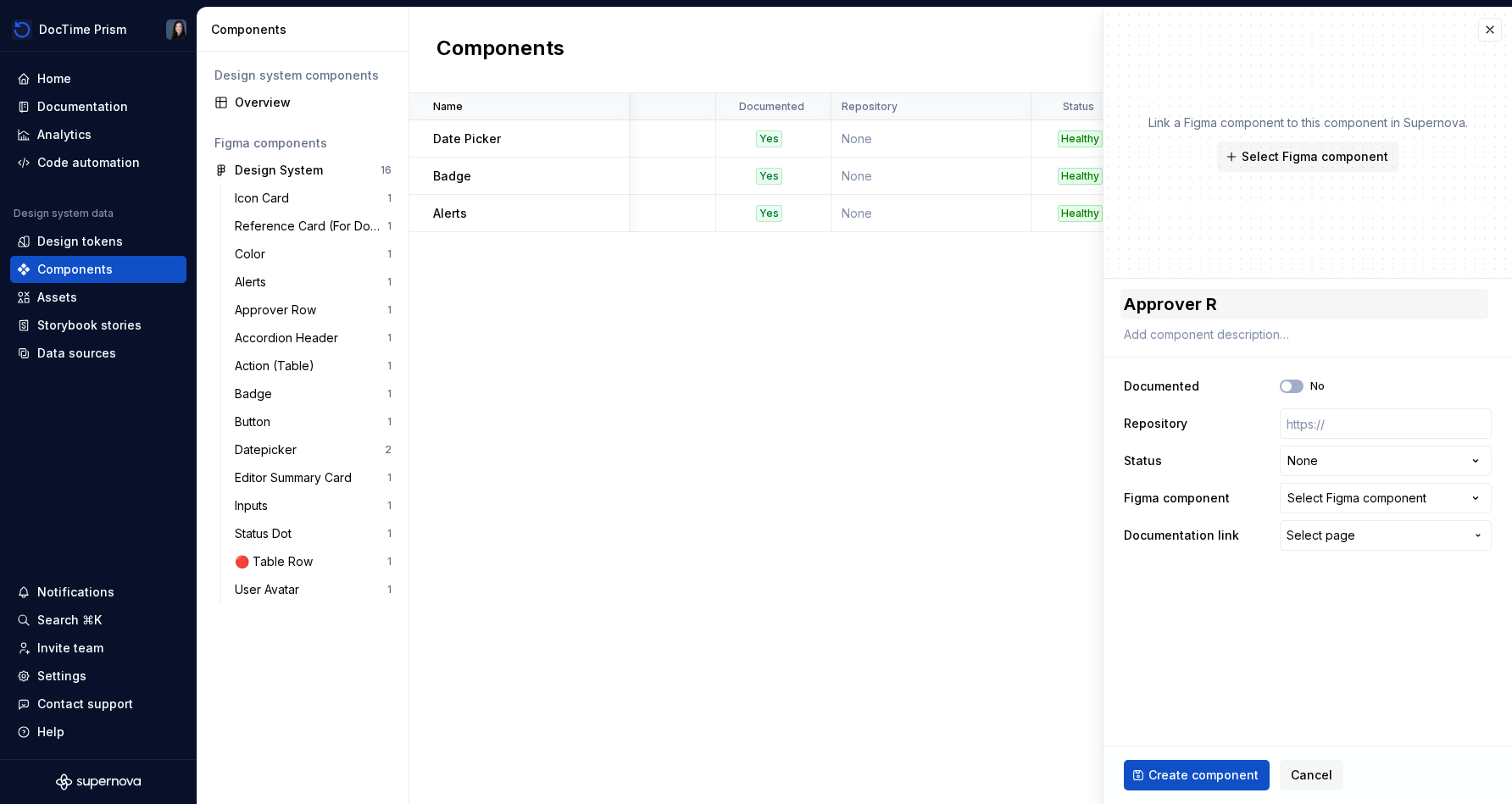
type textarea "*"
type textarea "Approver Ro"
type textarea "*"
type textarea "Approver Row"
click at [751, 387] on button "No" at bounding box center [1292, 387] width 24 height 14
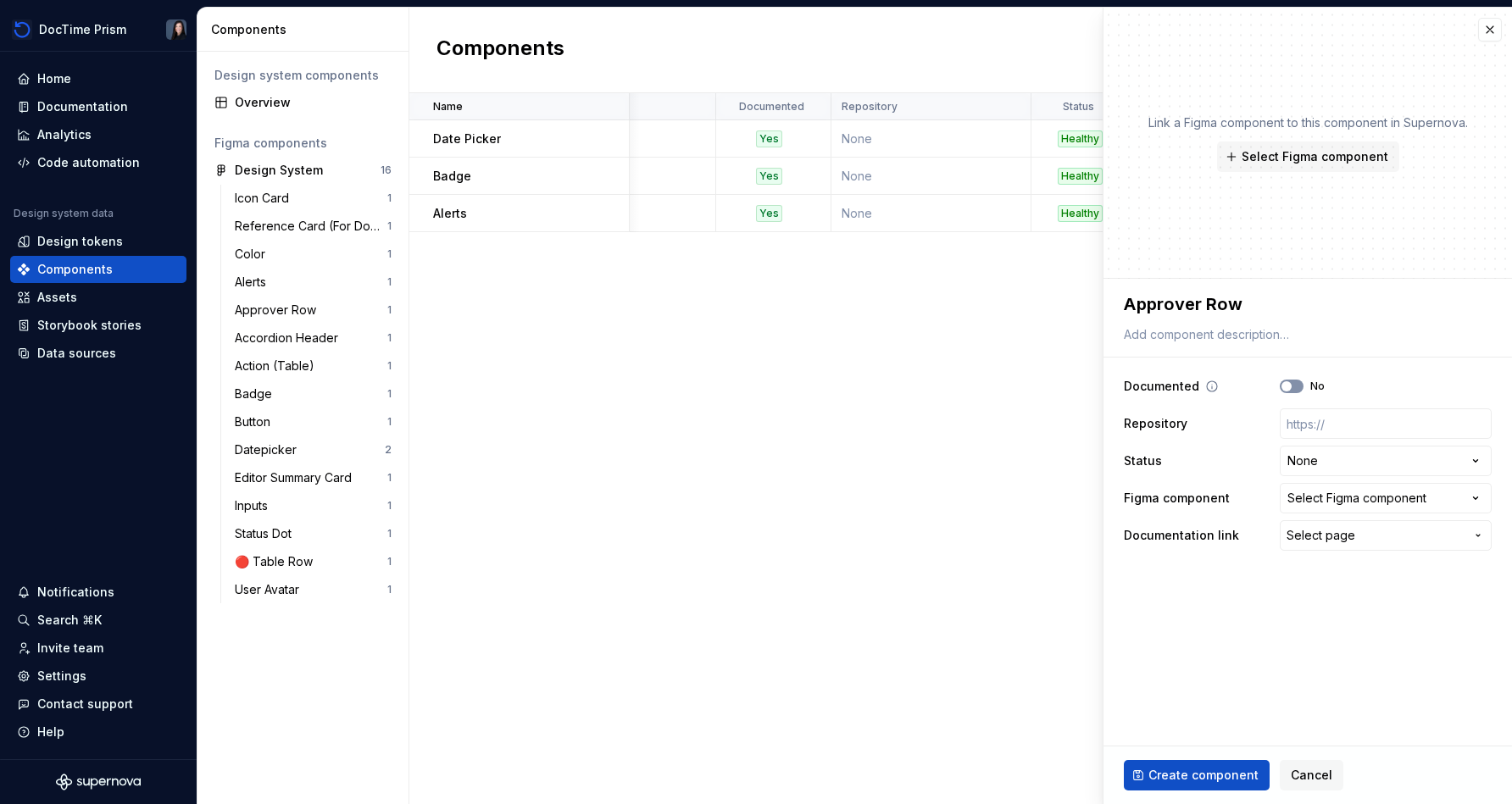
type textarea "*"
click at [751, 453] on html "DocTime Prism Home Documentation Analytics Code automation Design system data D…" at bounding box center [756, 402] width 1512 height 804
select select "**********"
type textarea "*"
click at [751, 462] on html "DocTime Prism Home Documentation Analytics Code automation Design system data D…" at bounding box center [756, 402] width 1512 height 804
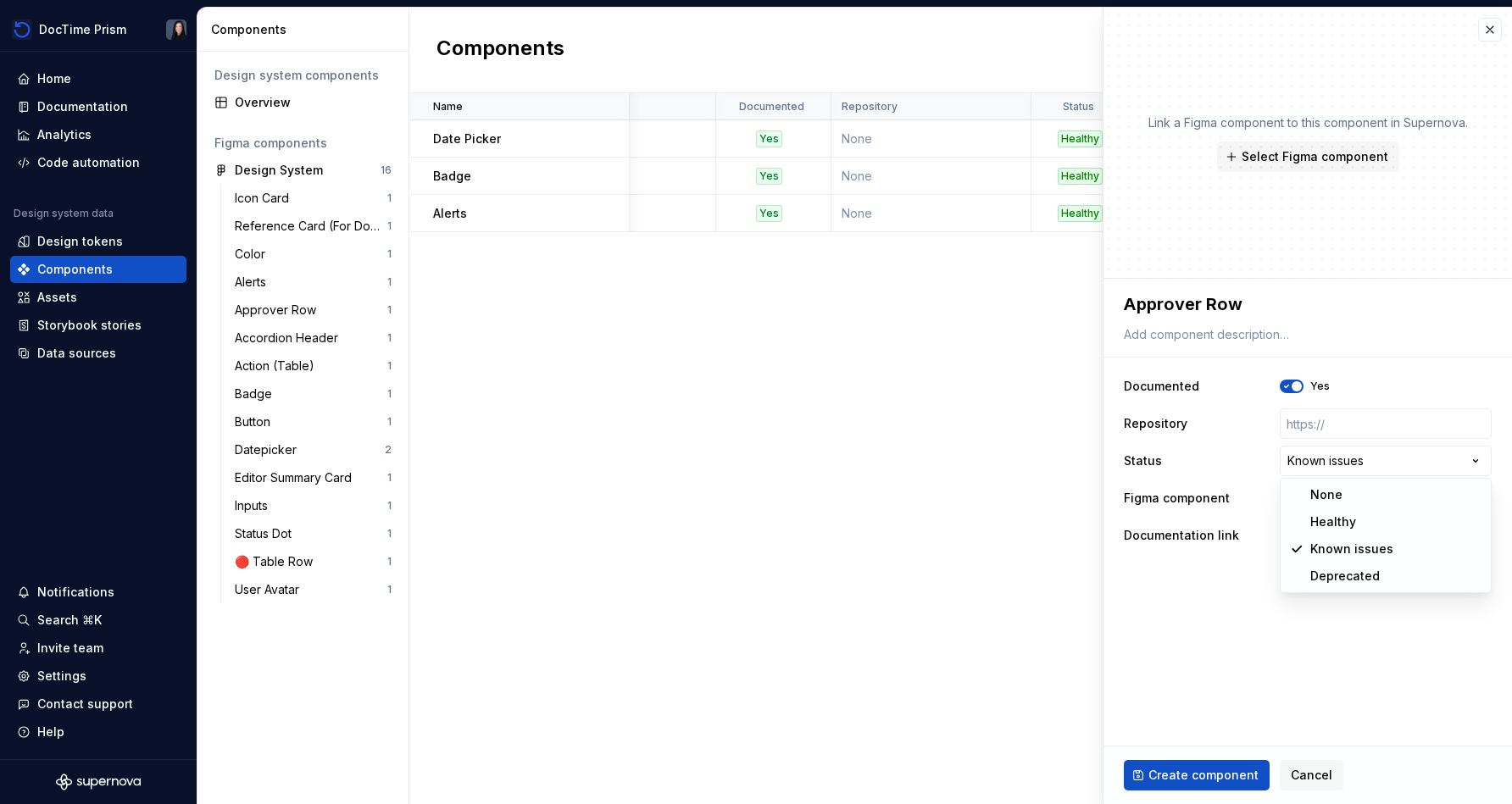
select select "**********"
type textarea "*"
click at [751, 498] on div "Select Figma component" at bounding box center [1356, 498] width 139 height 17
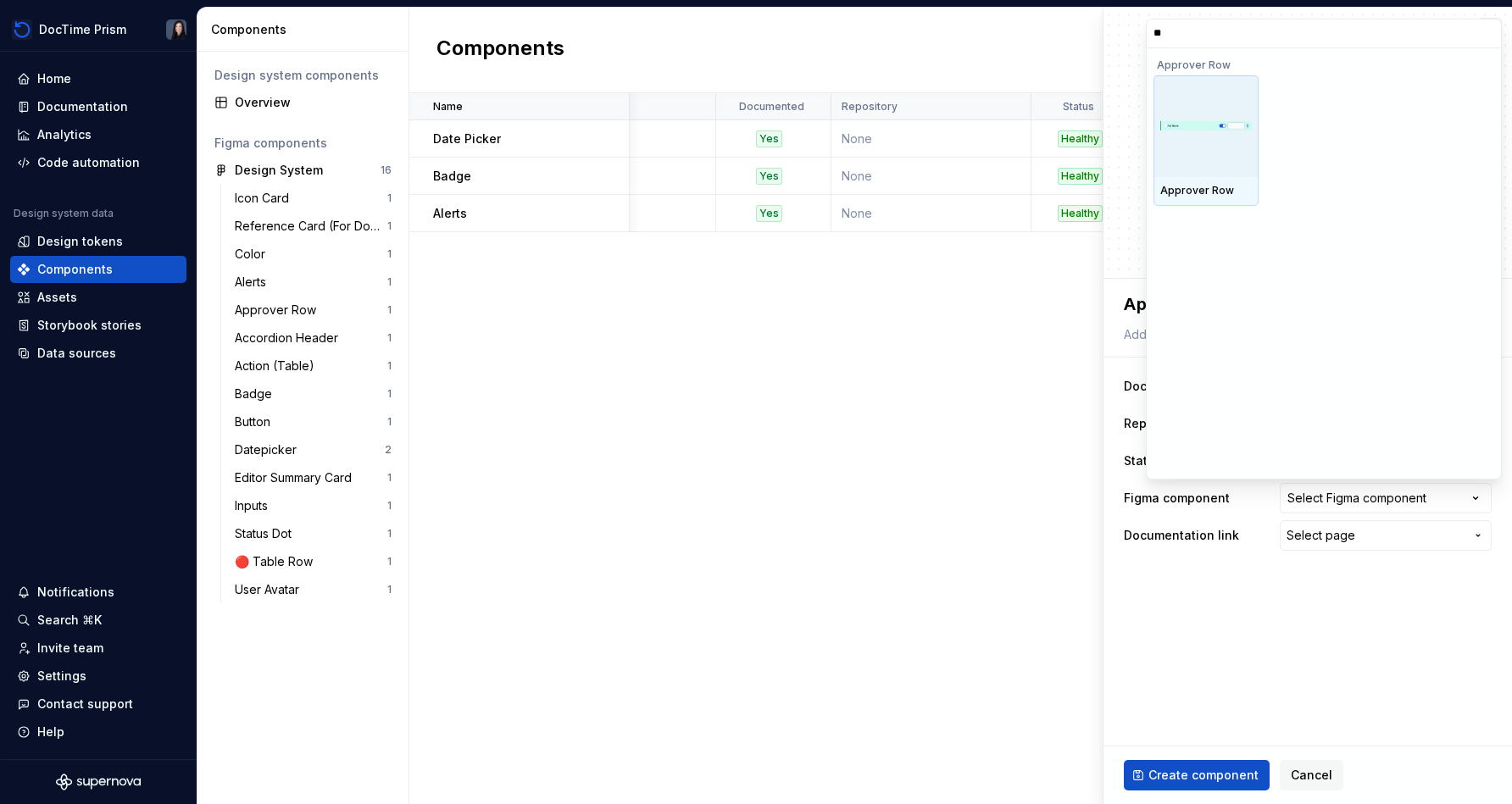
type input "***"
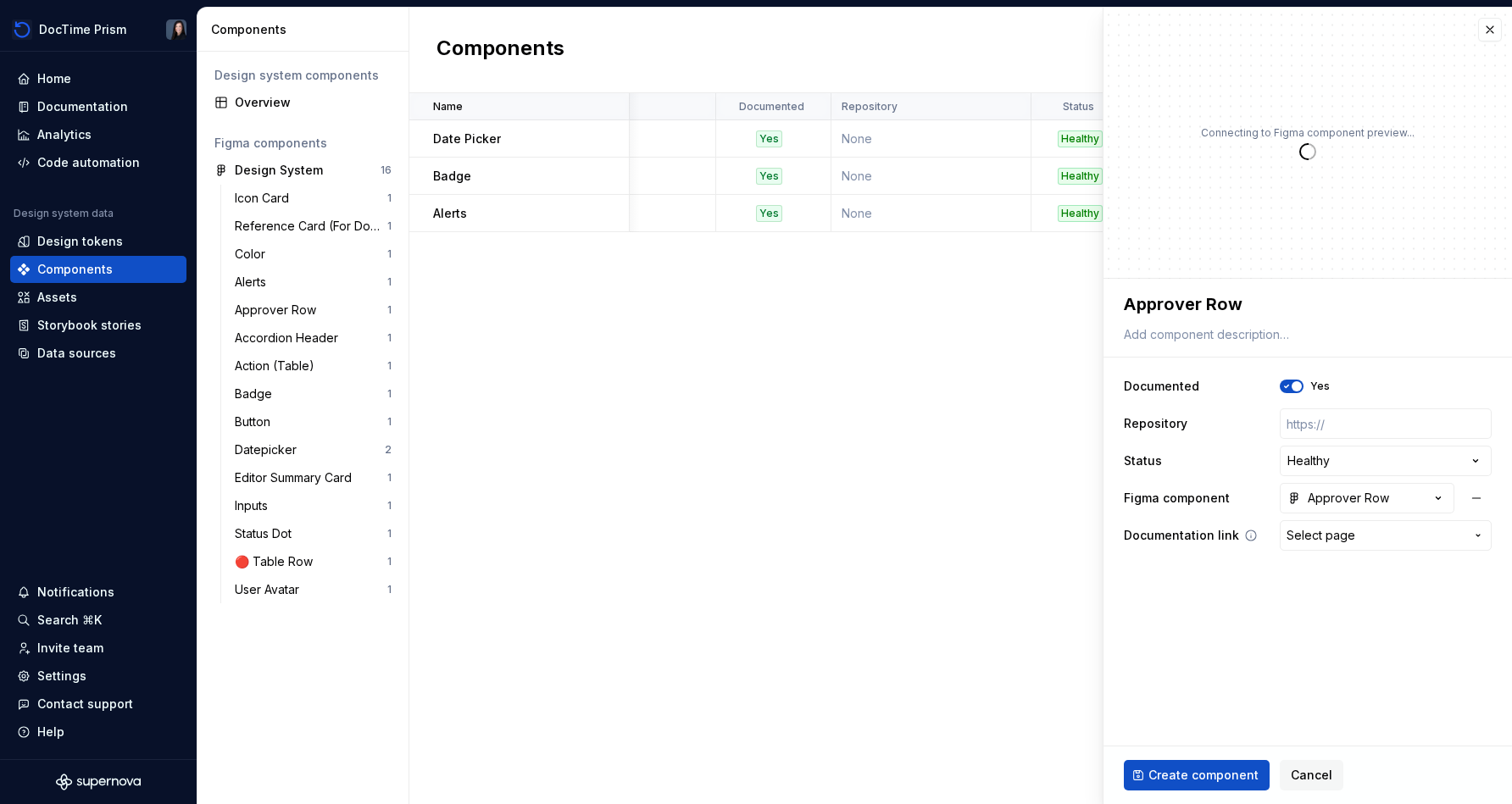
click at [751, 525] on button "Select page" at bounding box center [1385, 535] width 212 height 30
type textarea "*"
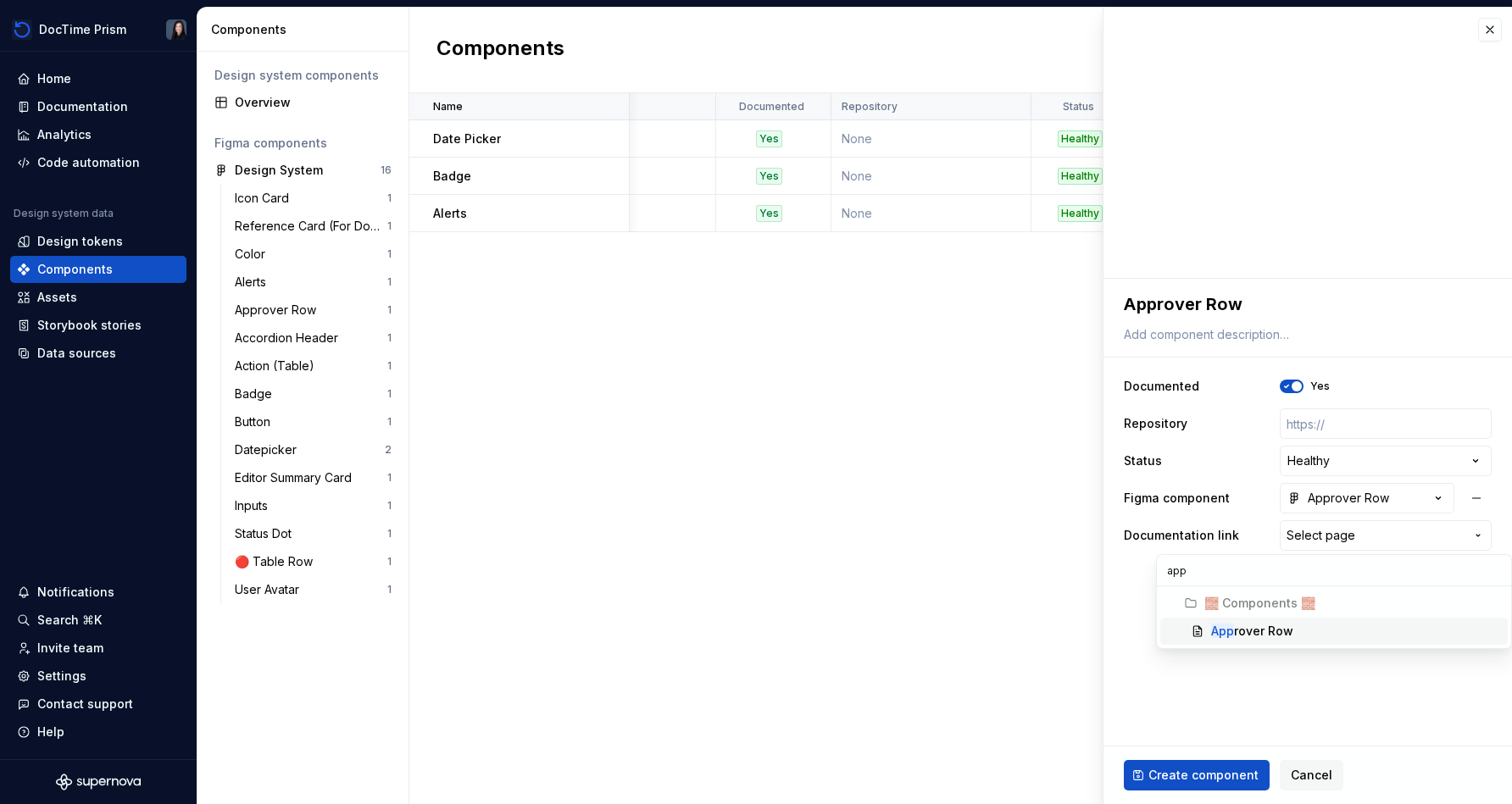
type input "app"
click at [751, 634] on div "App rover Row" at bounding box center [1252, 632] width 83 height 17
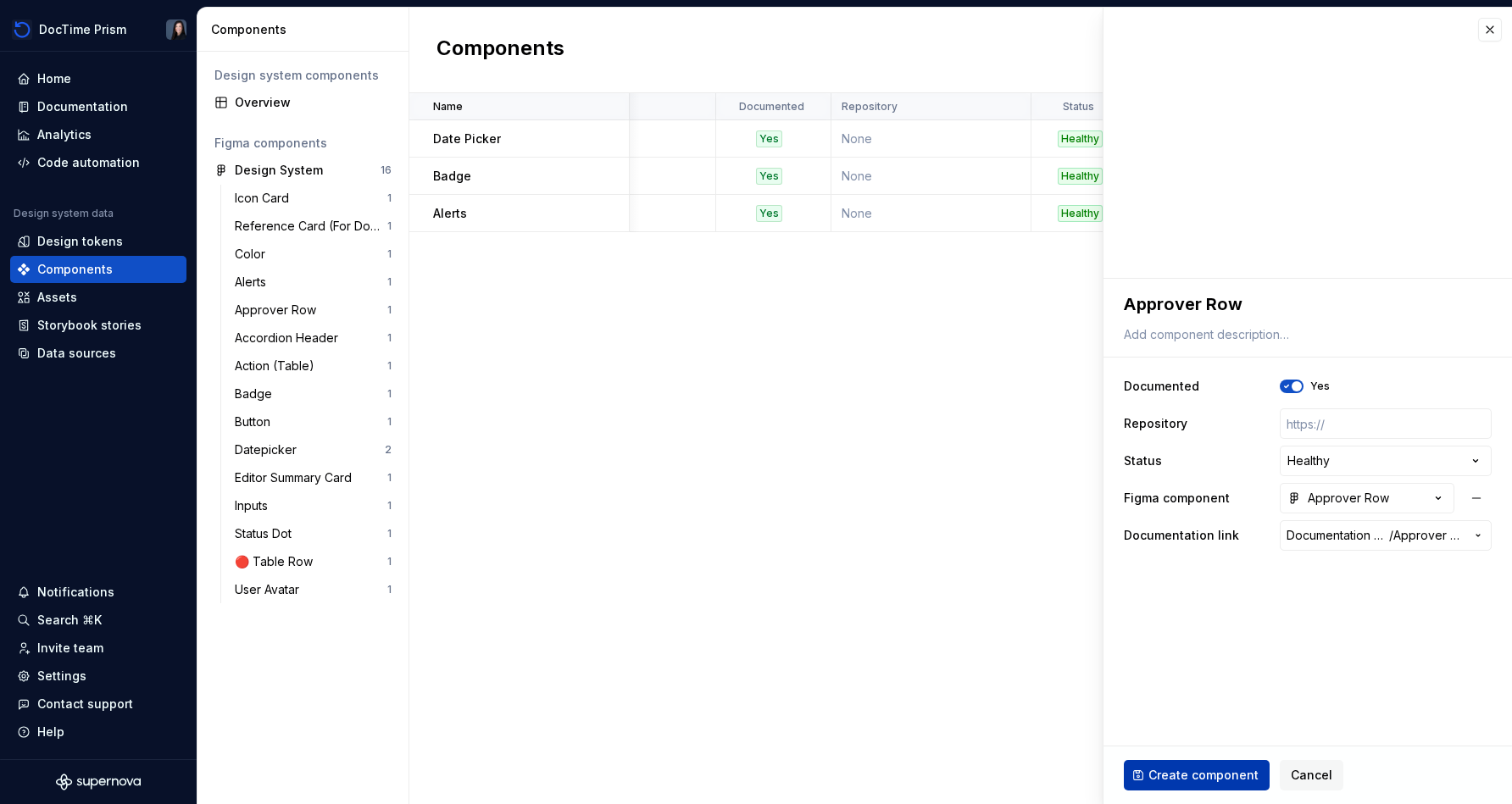
click at [751, 765] on button "Create component" at bounding box center [1196, 775] width 145 height 30
type textarea "*"
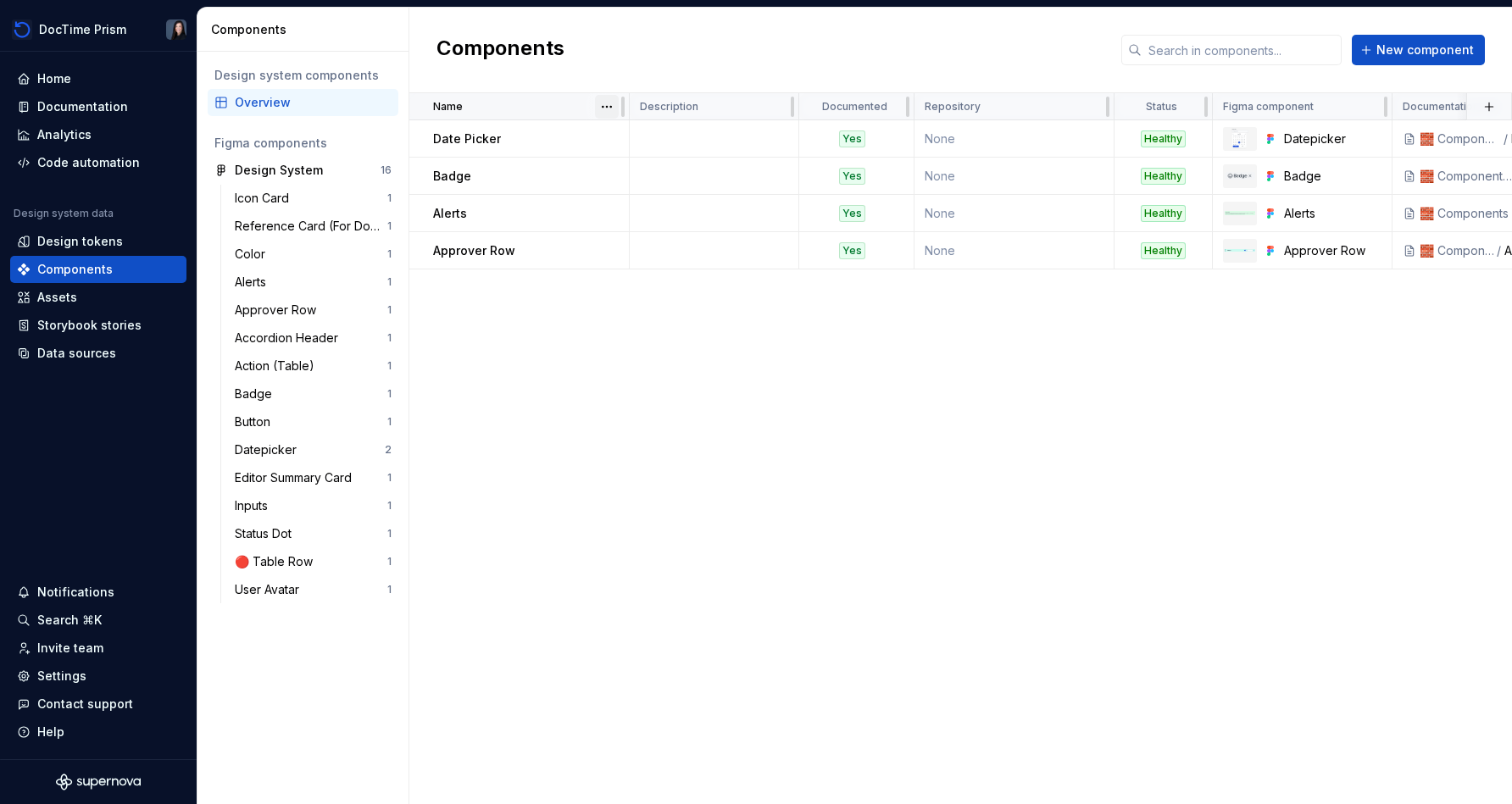
click at [608, 108] on html "DocTime Prism Home Documentation Analytics Code automation Design system data D…" at bounding box center [756, 402] width 1512 height 804
click at [751, 53] on span "New component" at bounding box center [1424, 50] width 97 height 17
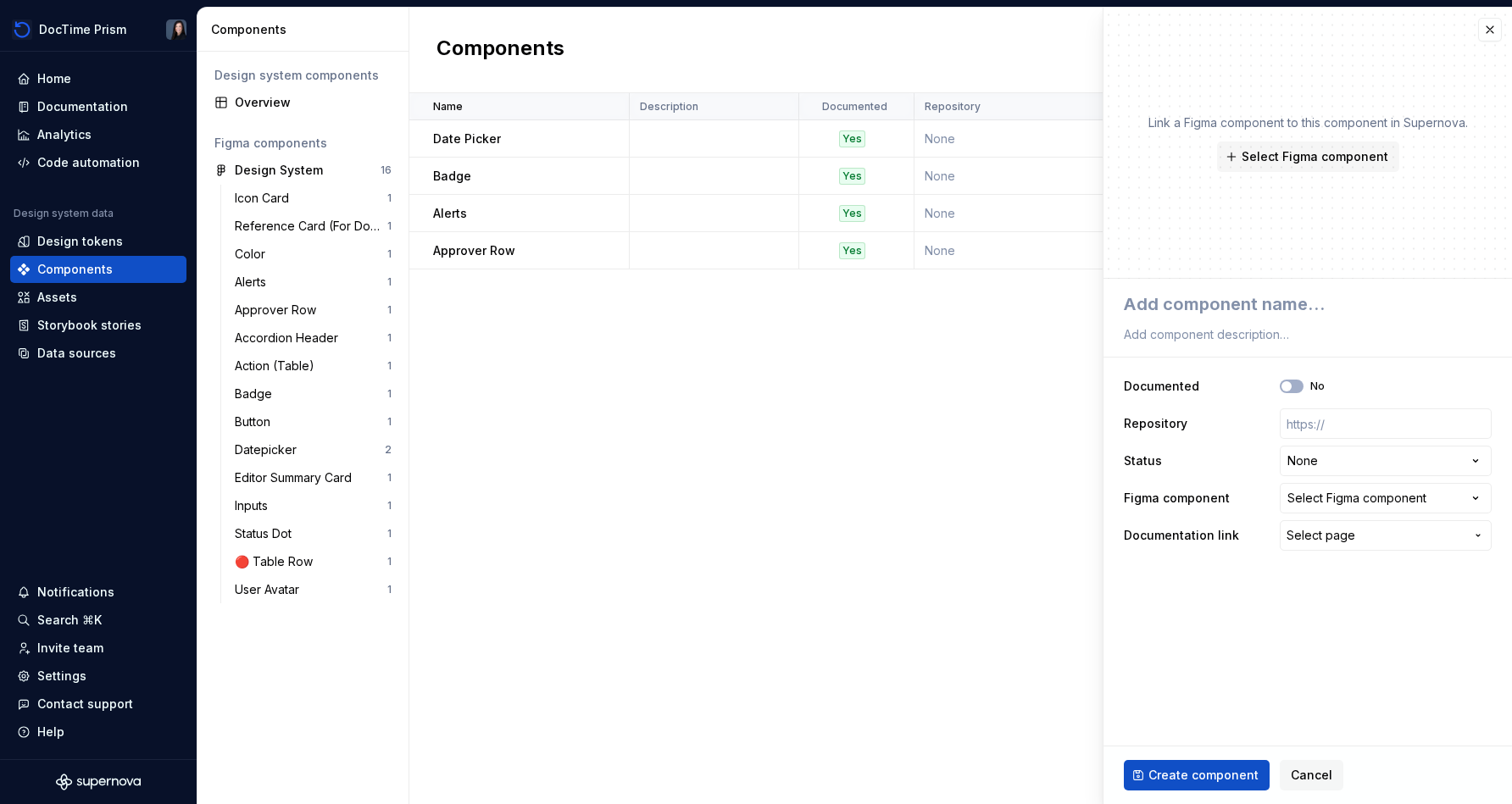
type textarea "*"
type textarea "a"
type textarea "*"
type textarea "A"
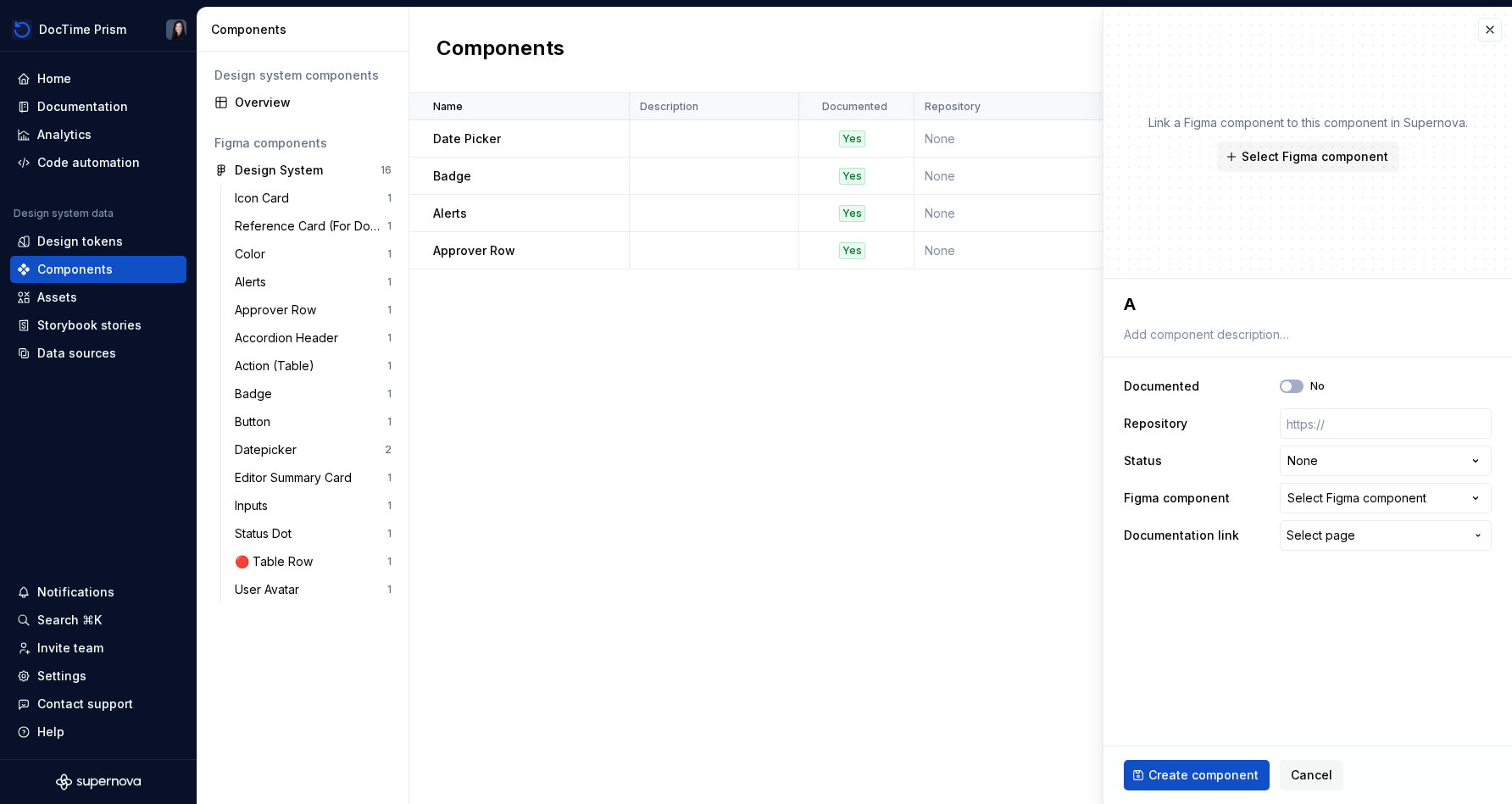
type textarea "*"
type textarea "Ac"
type textarea "*"
type textarea "Acc"
type textarea "*"
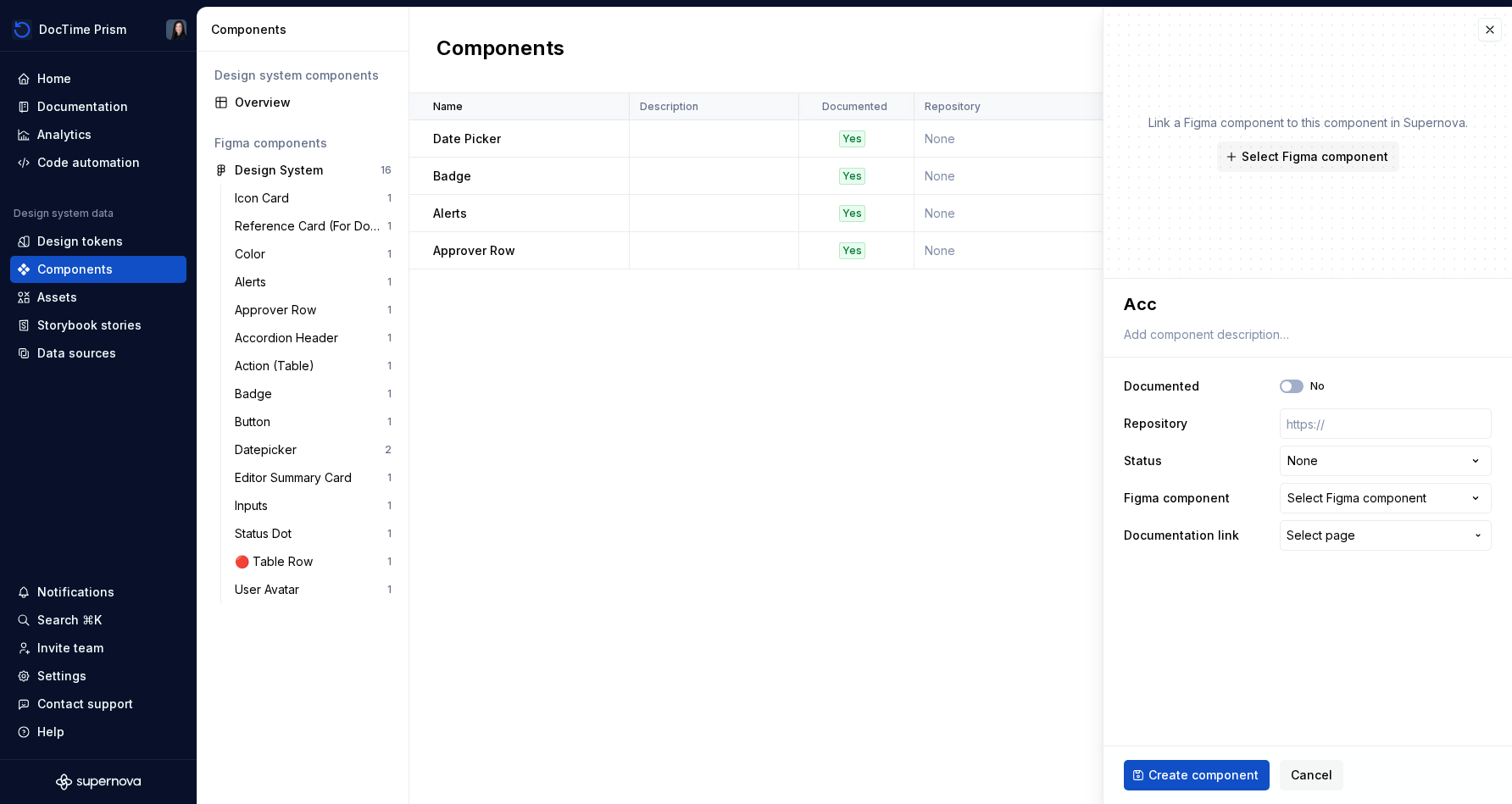
type textarea "Acco"
type textarea "*"
type textarea "Accor"
type textarea "*"
type textarea "Accord"
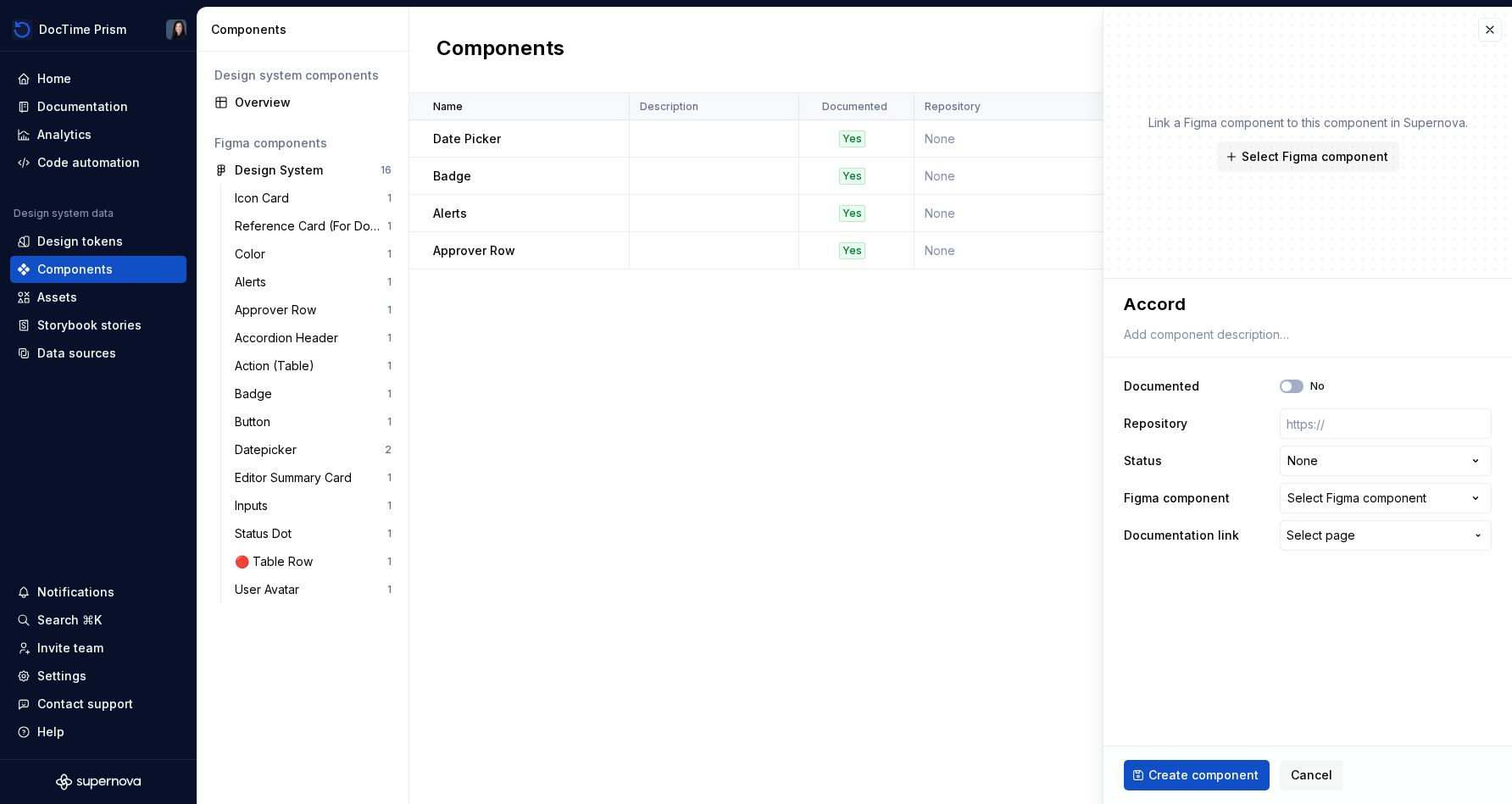
type textarea "*"
type textarea "Accordi"
type textarea "*"
type textarea "Accordio"
type textarea "*"
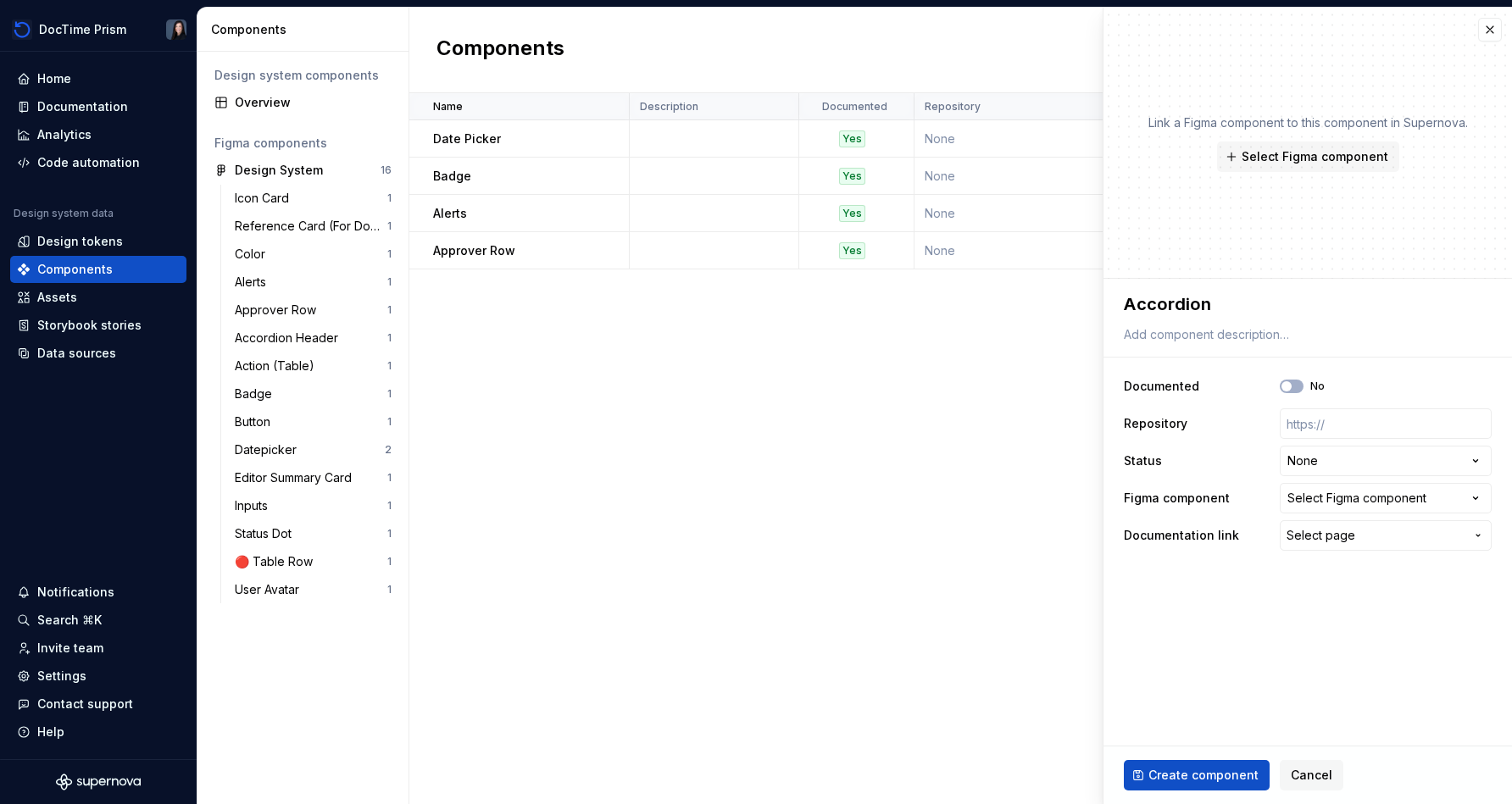
type textarea "Accordion"
type textarea "*"
type textarea "Accordion H"
type textarea "*"
type textarea "Accordion He"
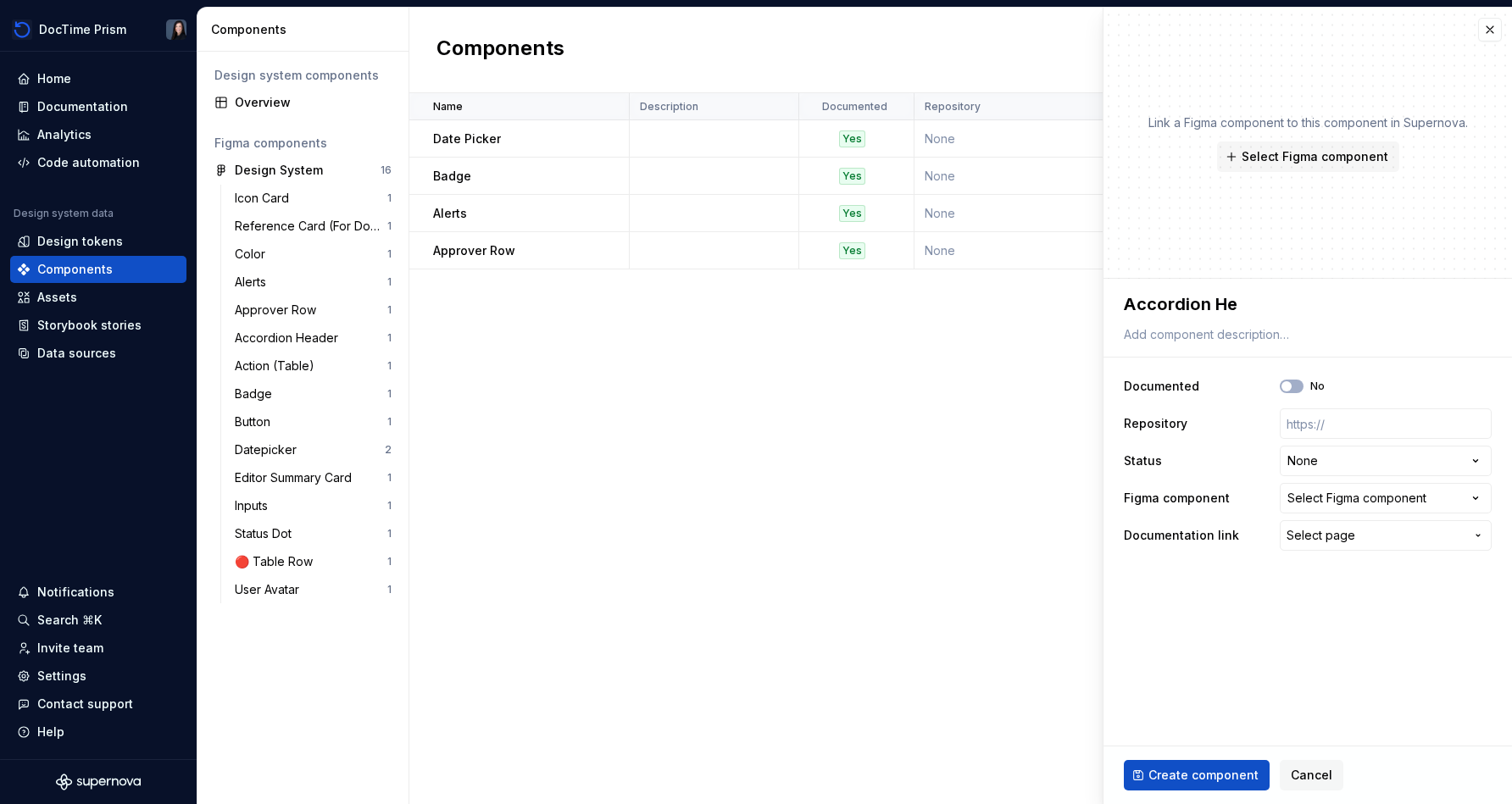
type textarea "*"
type textarea "Accordion Hea"
type textarea "*"
type textarea "Accordion Head"
type textarea "*"
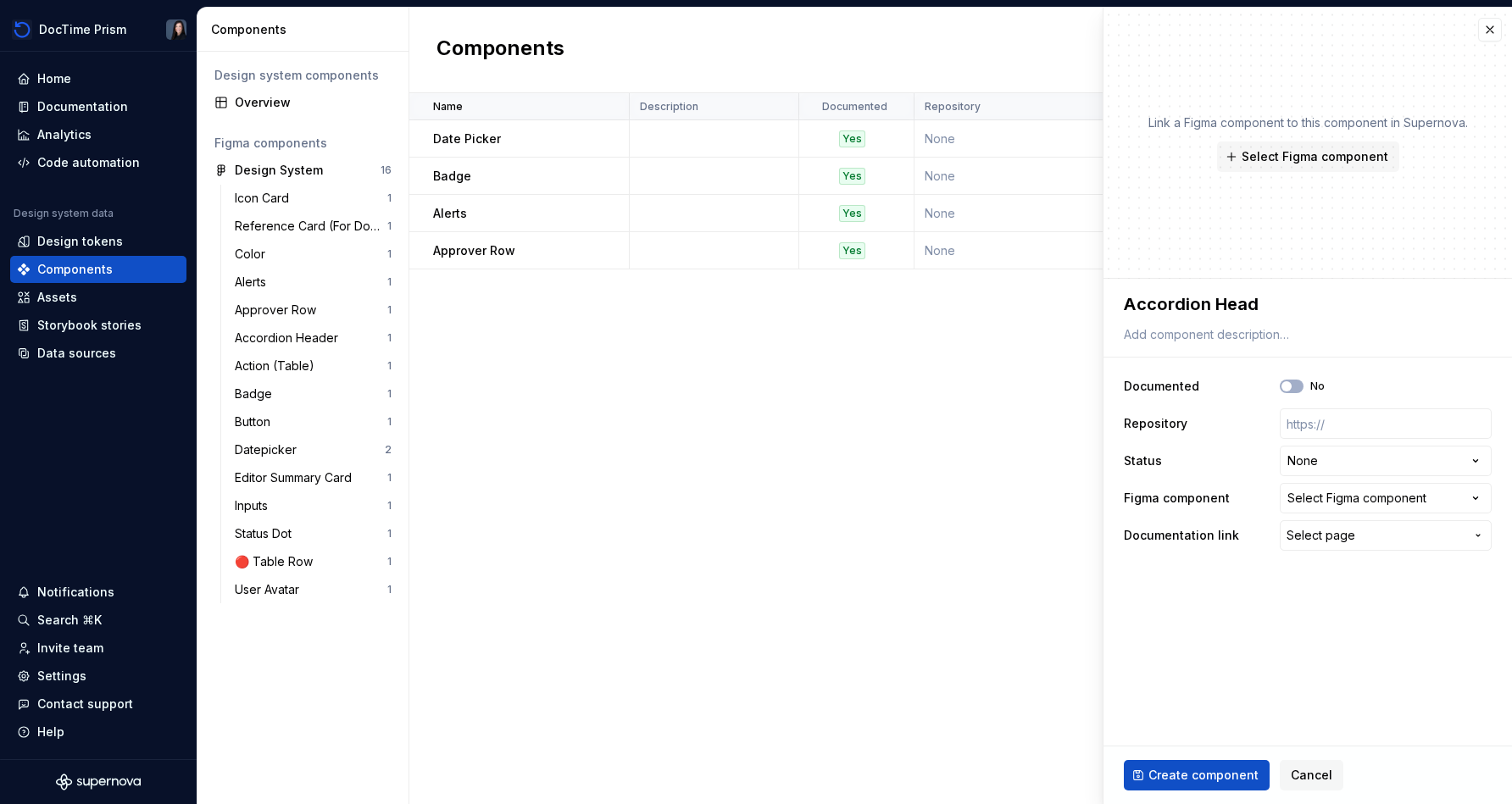
type textarea "Accordion Heade"
type textarea "*"
type textarea "Accordion Header"
click at [751, 387] on button "No" at bounding box center [1292, 387] width 24 height 14
type textarea "*"
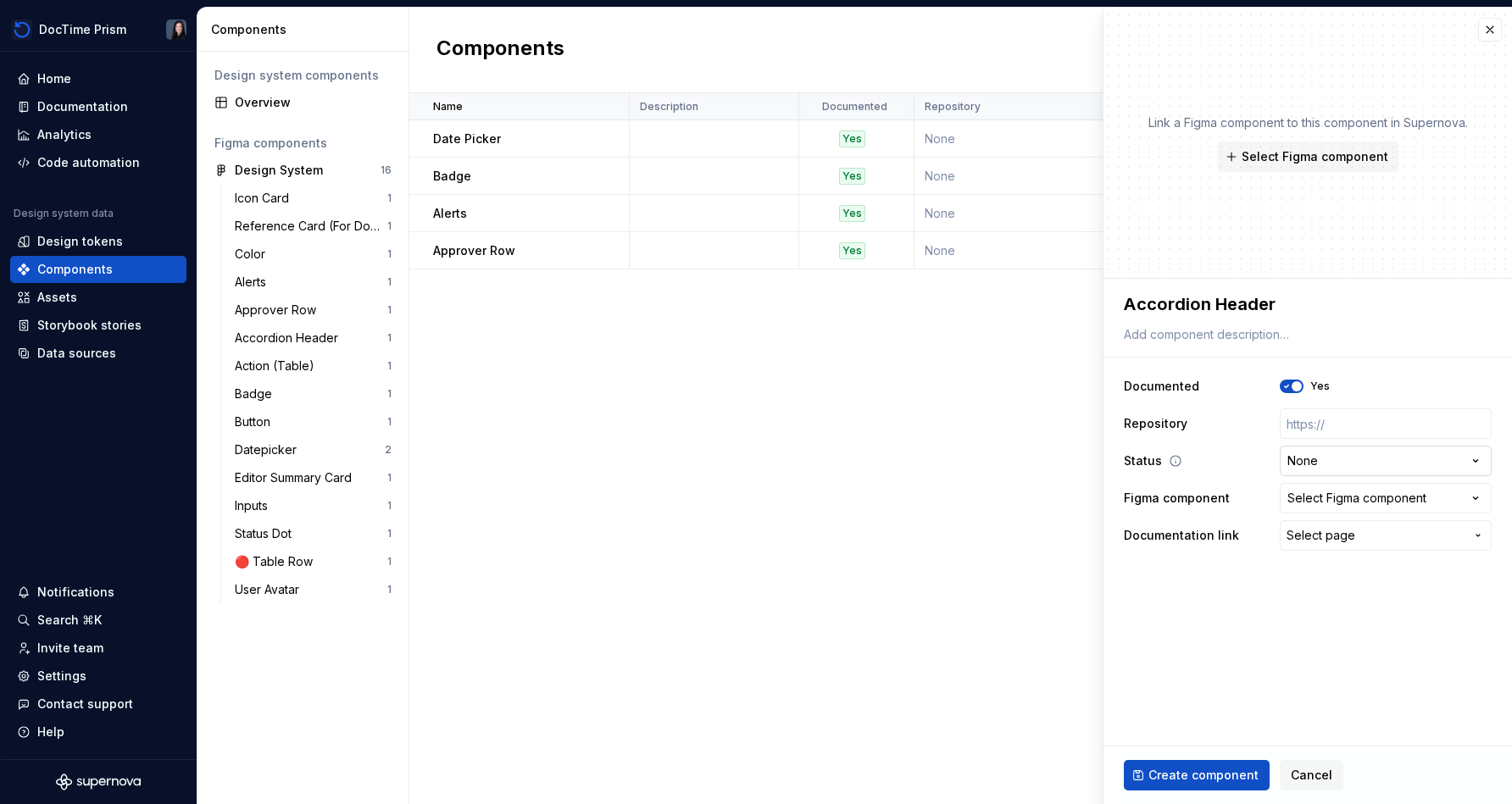
click at [751, 456] on html "DocTime Prism Home Documentation Analytics Code automation Design system data D…" at bounding box center [756, 402] width 1512 height 804
select select "**********"
type textarea "*"
click at [751, 503] on div "Select Figma component" at bounding box center [1356, 498] width 139 height 17
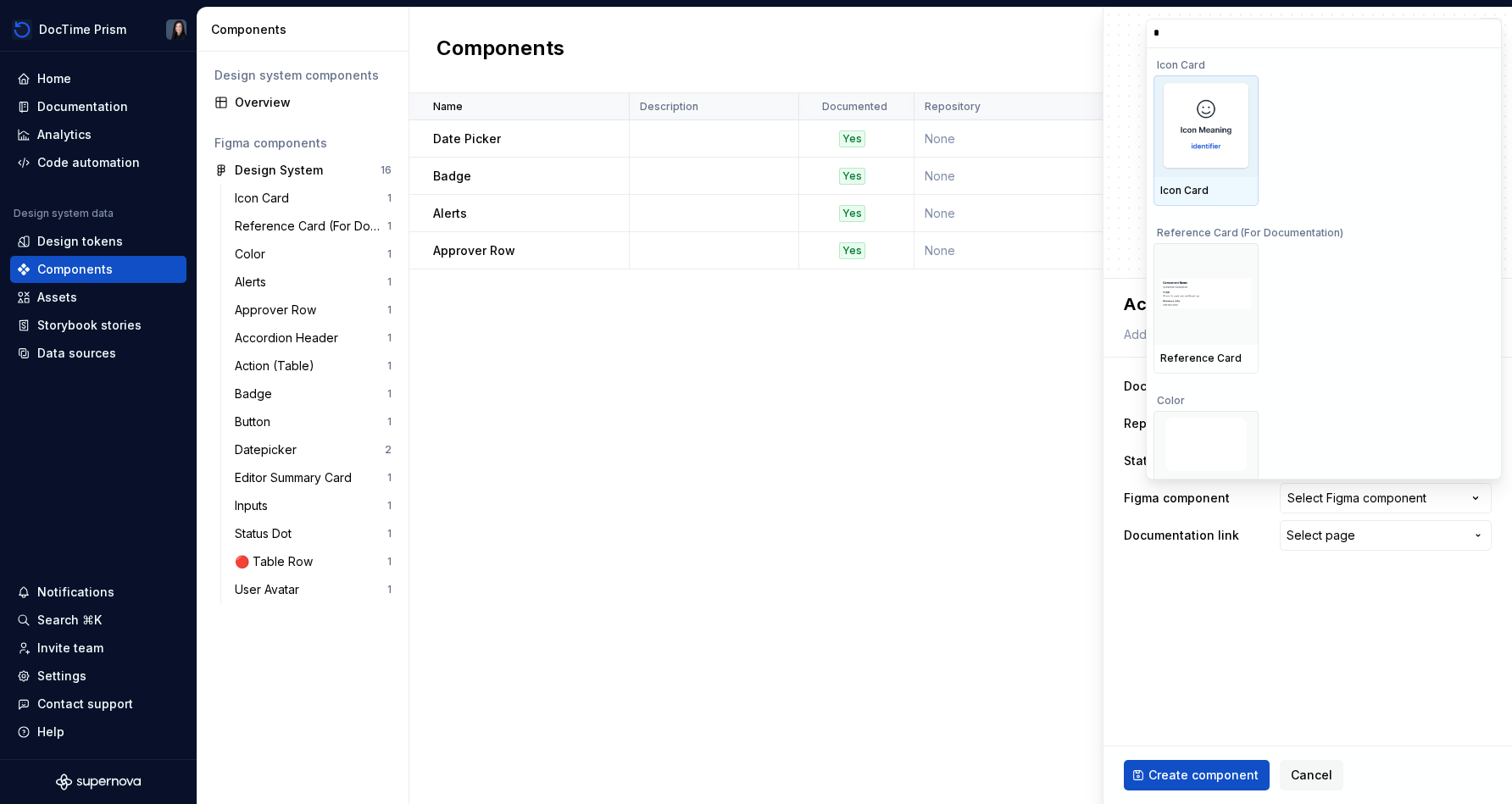
type input "**"
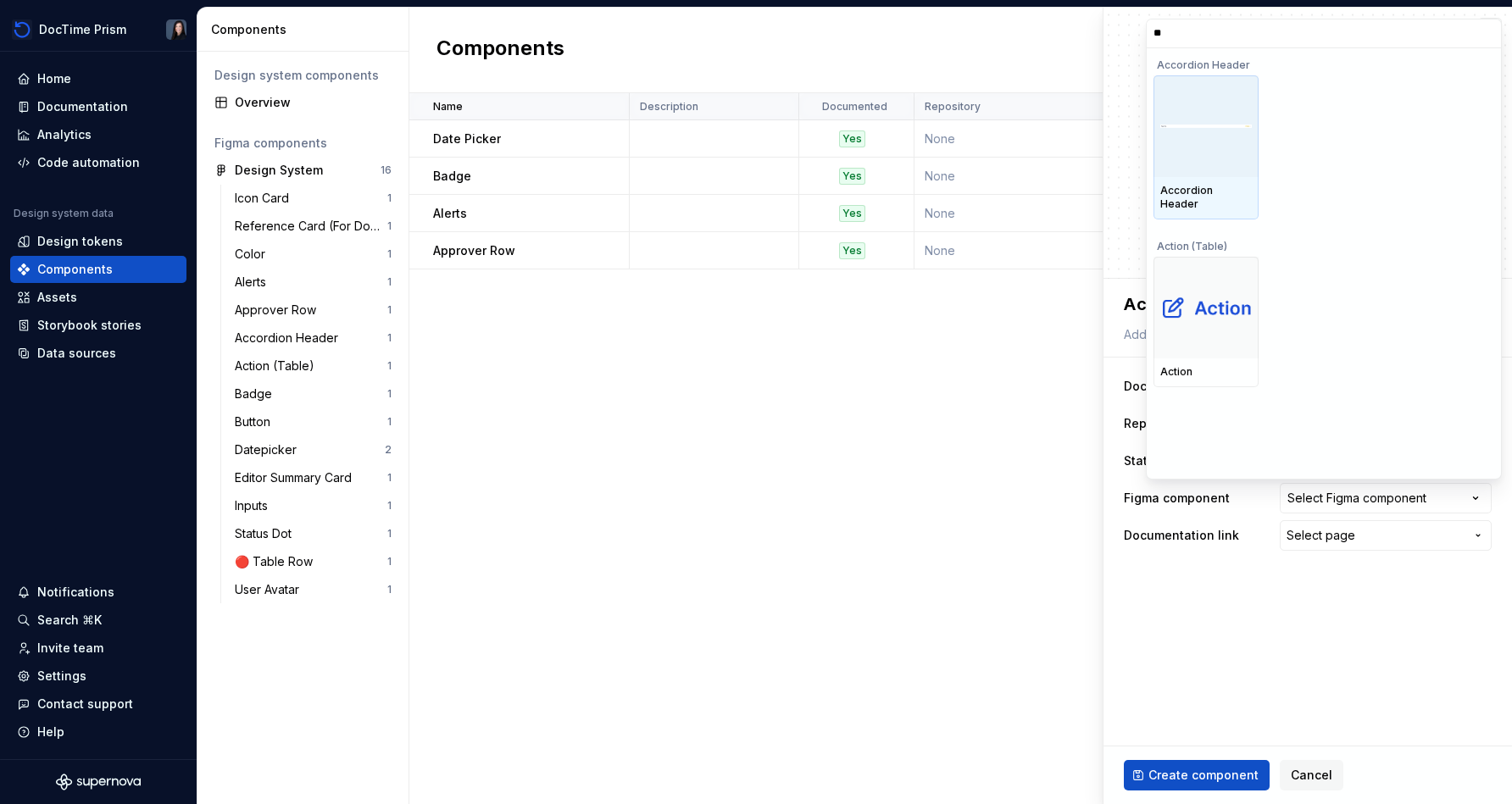
click at [751, 170] on div at bounding box center [1206, 127] width 105 height 102
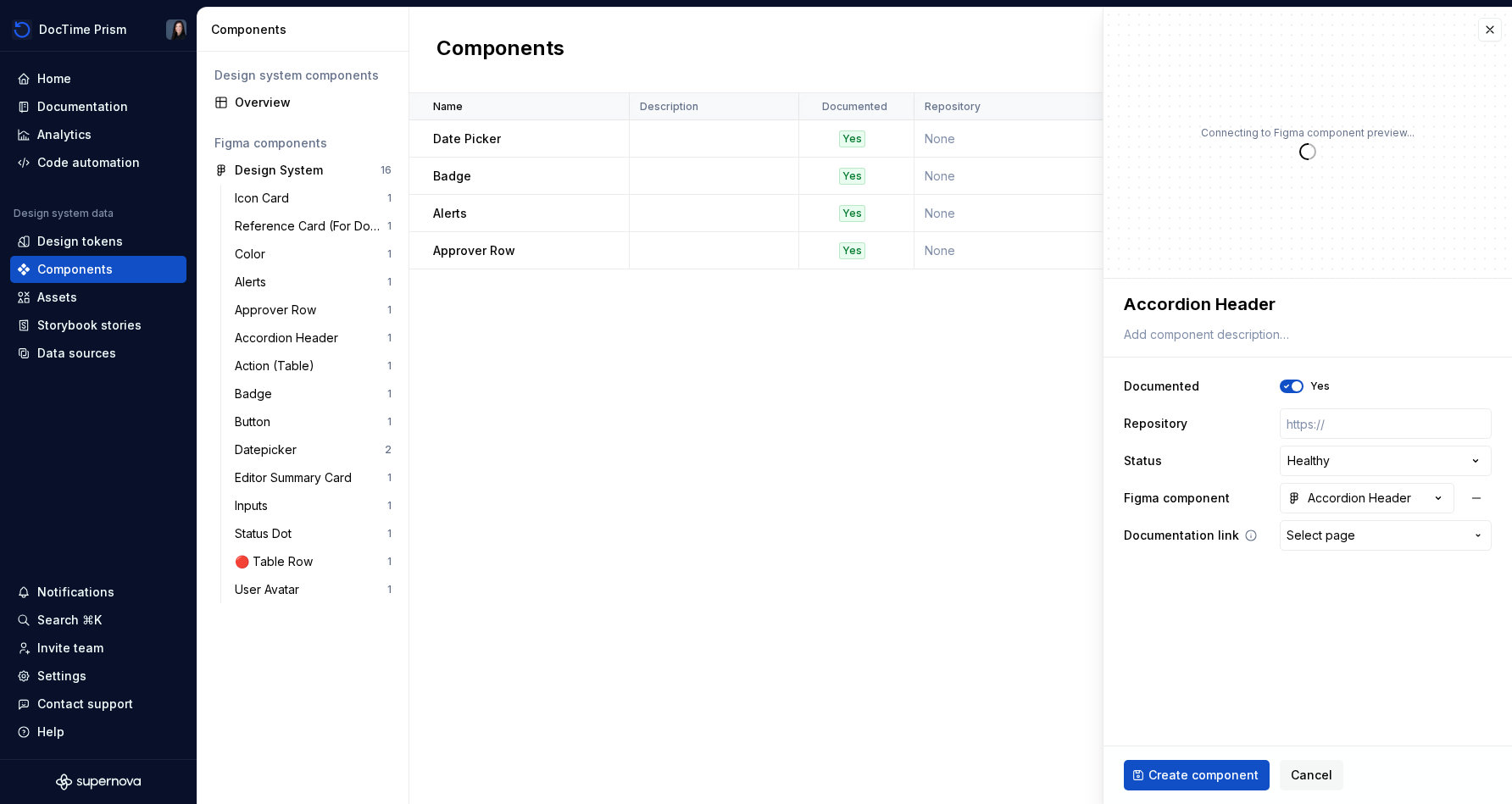
type textarea "*"
click at [751, 530] on span "Select page" at bounding box center [1321, 535] width 69 height 17
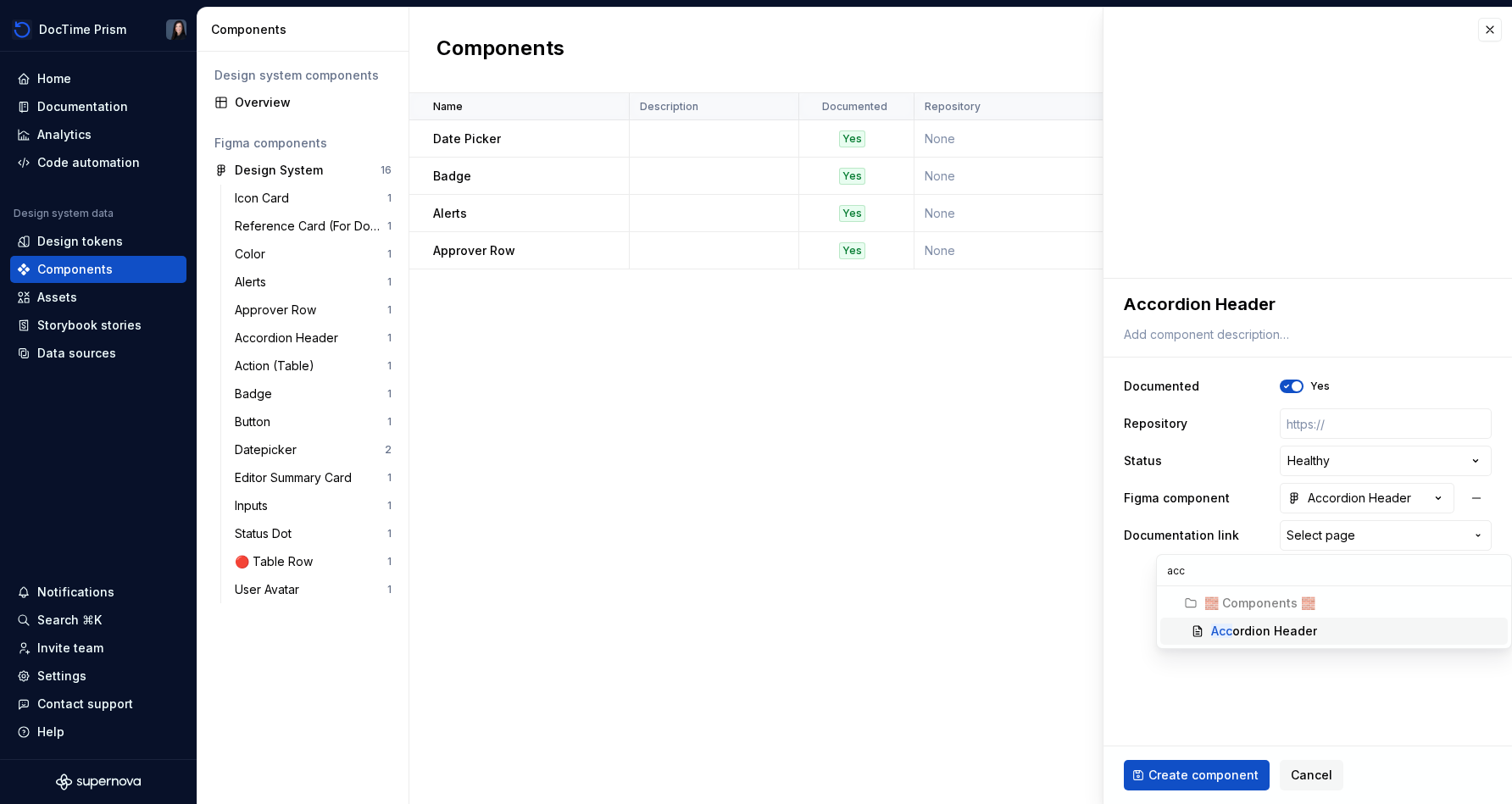
type input "acc"
click at [751, 634] on div "Acc ordion Header" at bounding box center [1263, 632] width 106 height 17
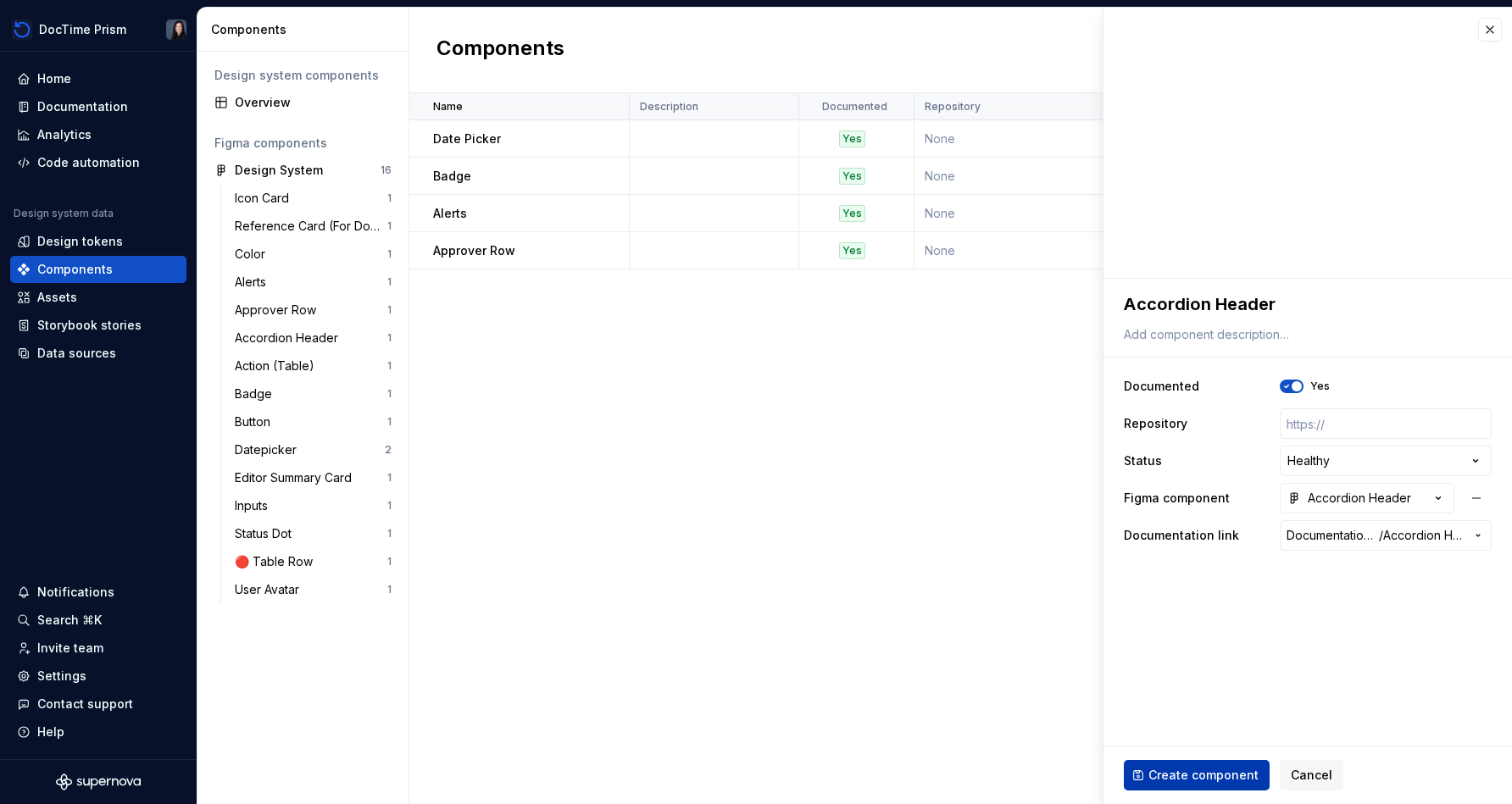
click at [751, 766] on button "Create component" at bounding box center [1196, 775] width 145 height 30
type textarea "*"
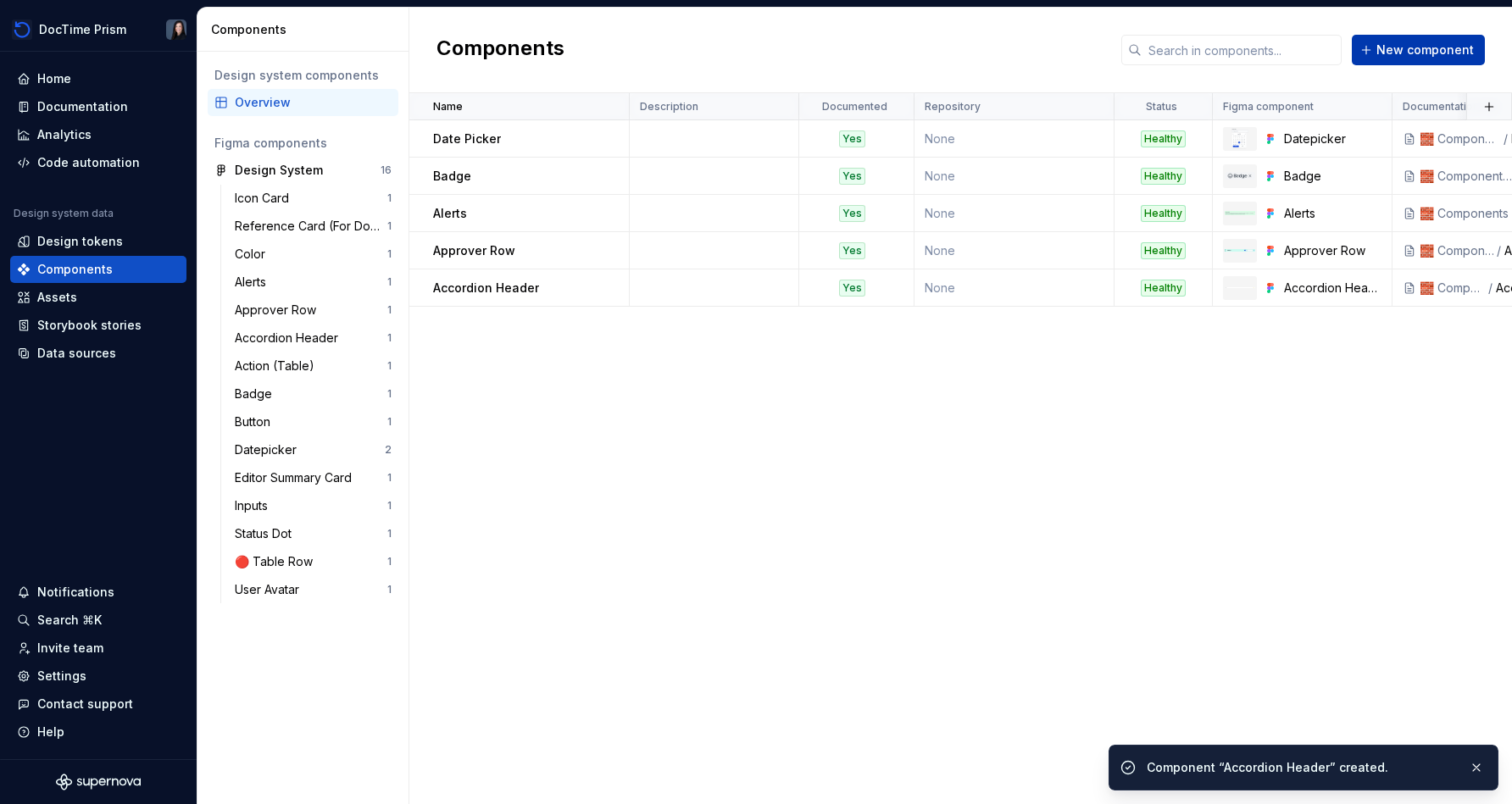
click at [751, 35] on button "New component" at bounding box center [1418, 49] width 133 height 30
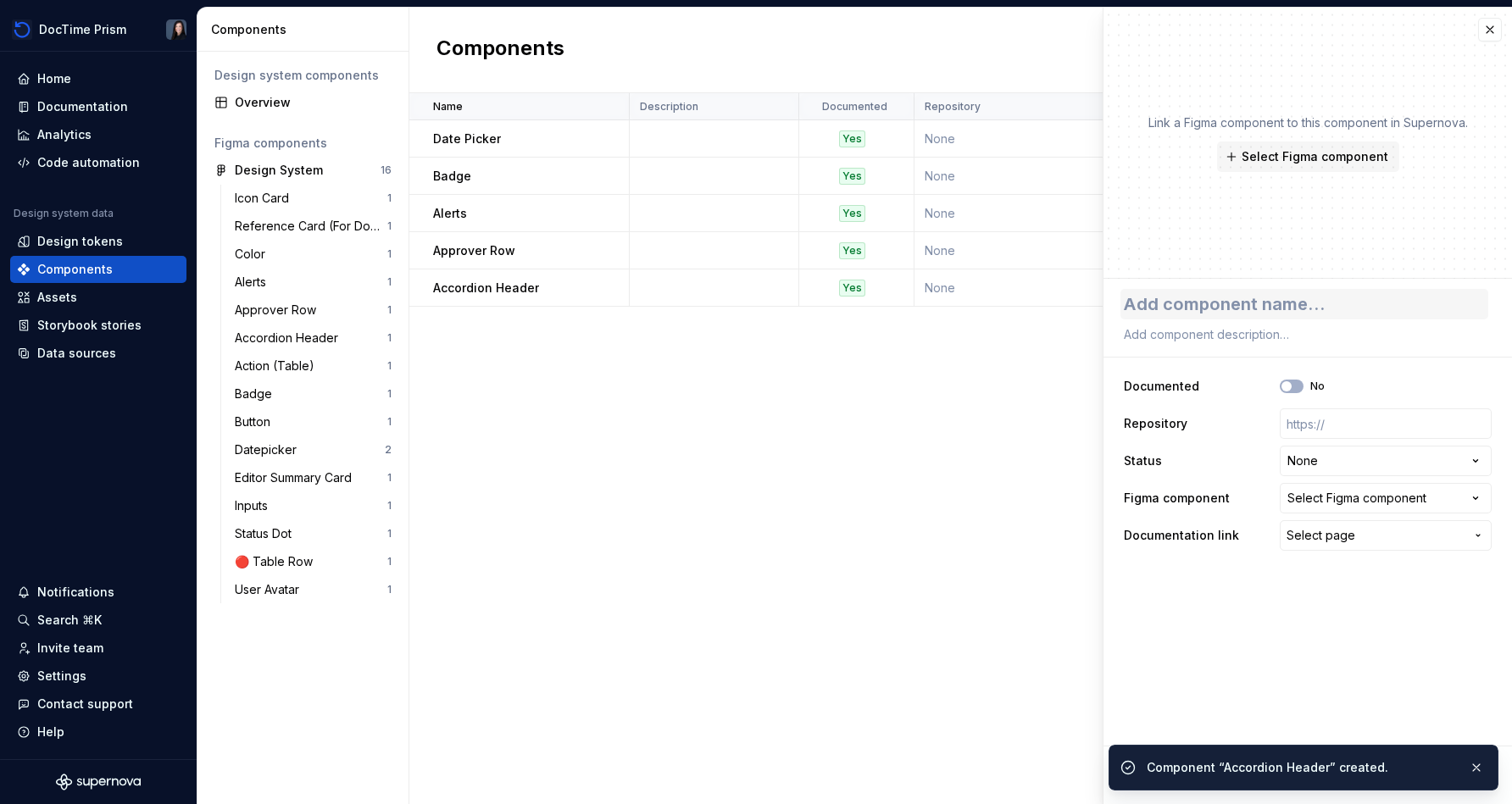
click at [751, 310] on textarea at bounding box center [1304, 304] width 367 height 30
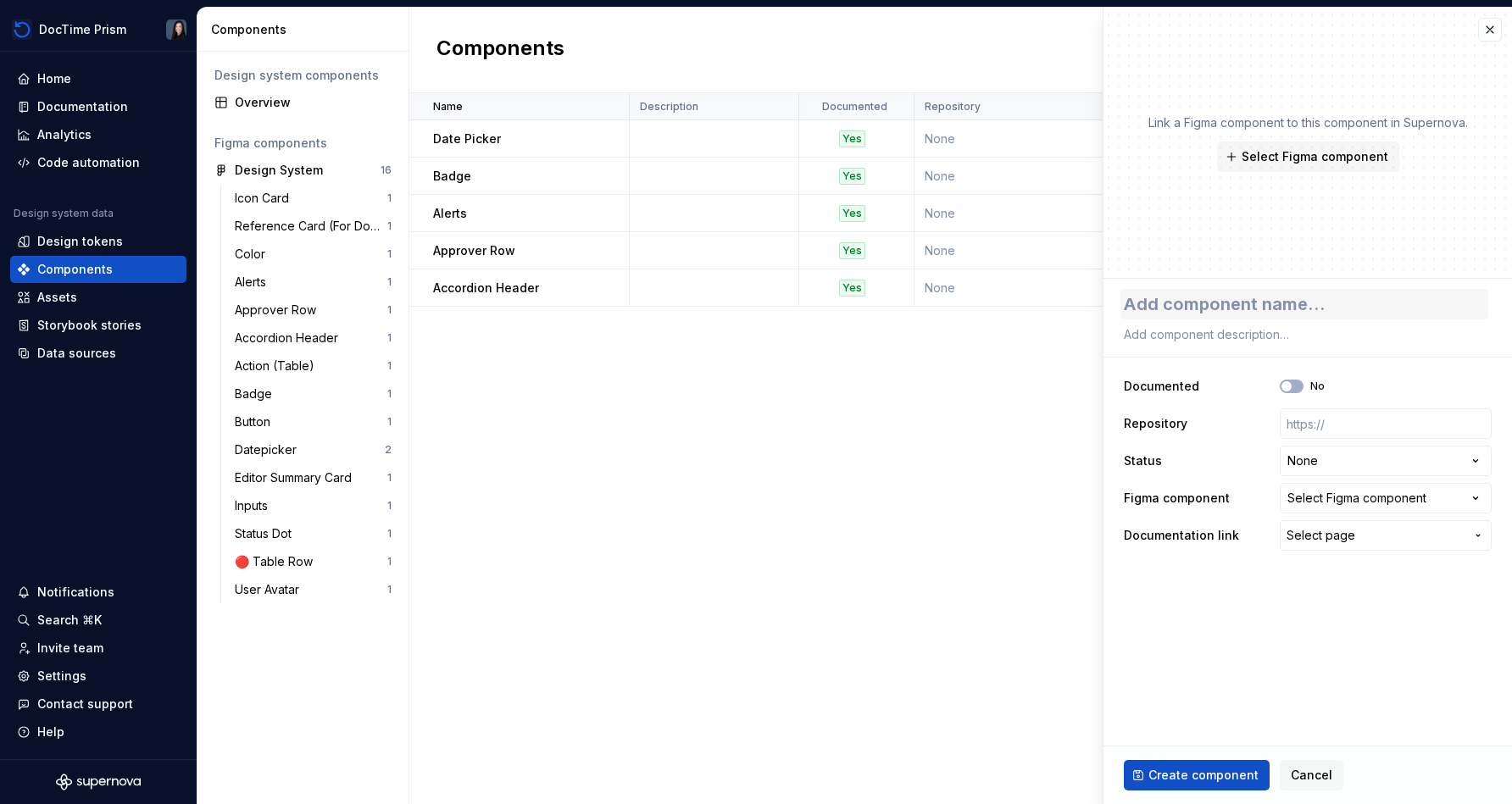
type textarea "*"
type textarea "A"
type textarea "*"
type textarea "Ac"
type textarea "*"
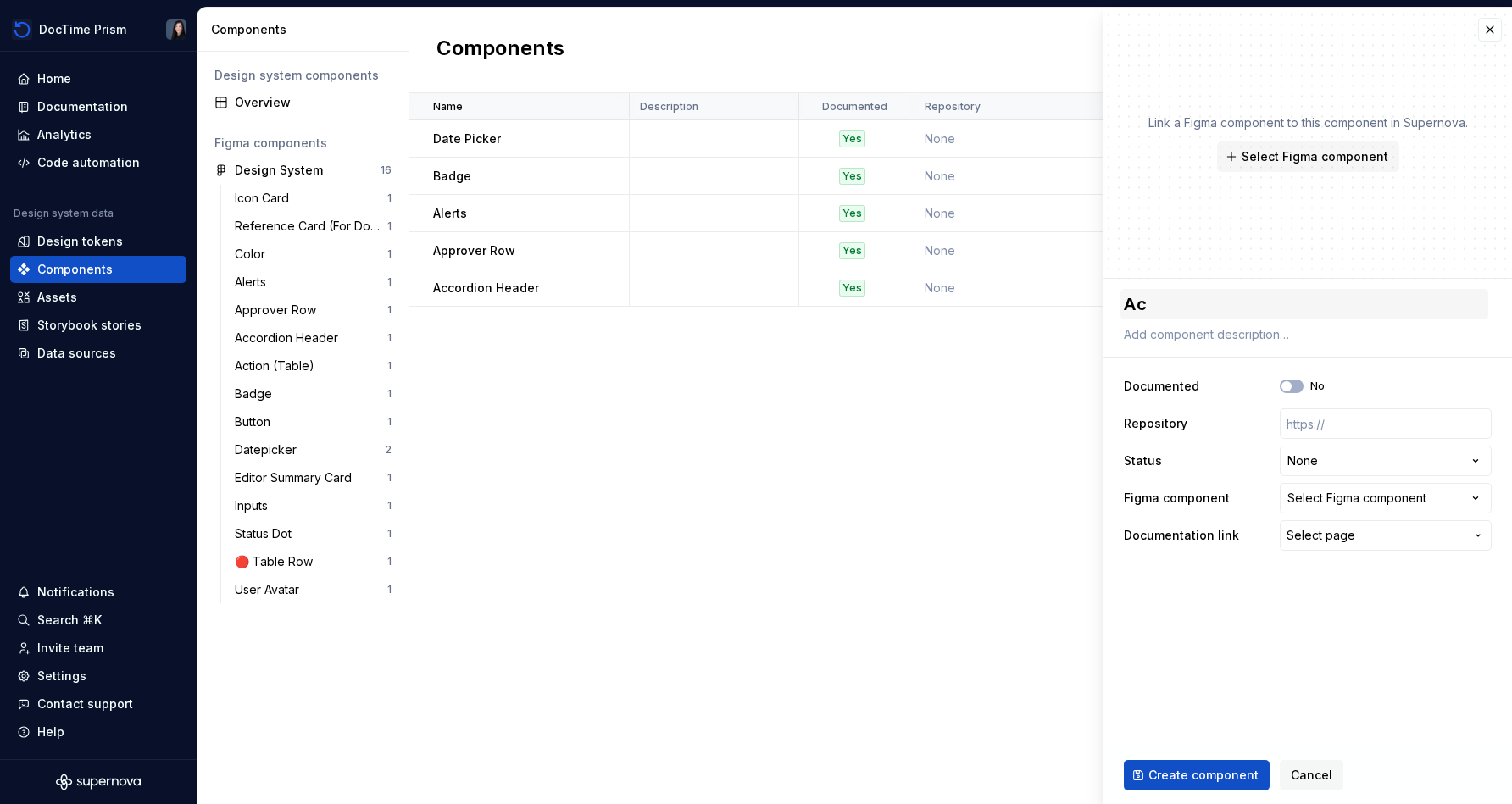
type textarea "Act"
type textarea "*"
type textarea "Acti"
type textarea "*"
type textarea "Actio"
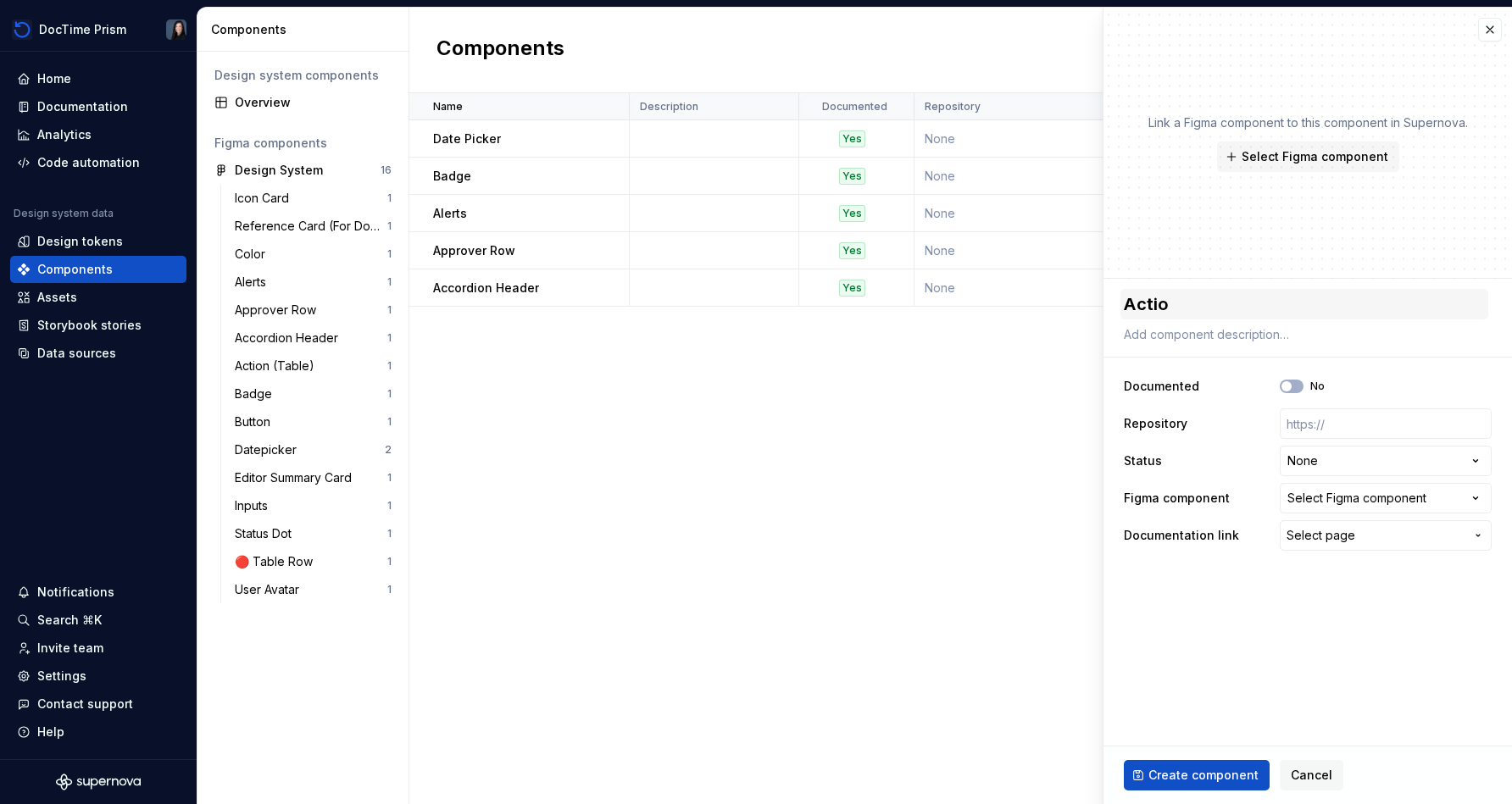
type textarea "*"
type textarea "Action"
type textarea "*"
type textarea "Action ("
type textarea "*"
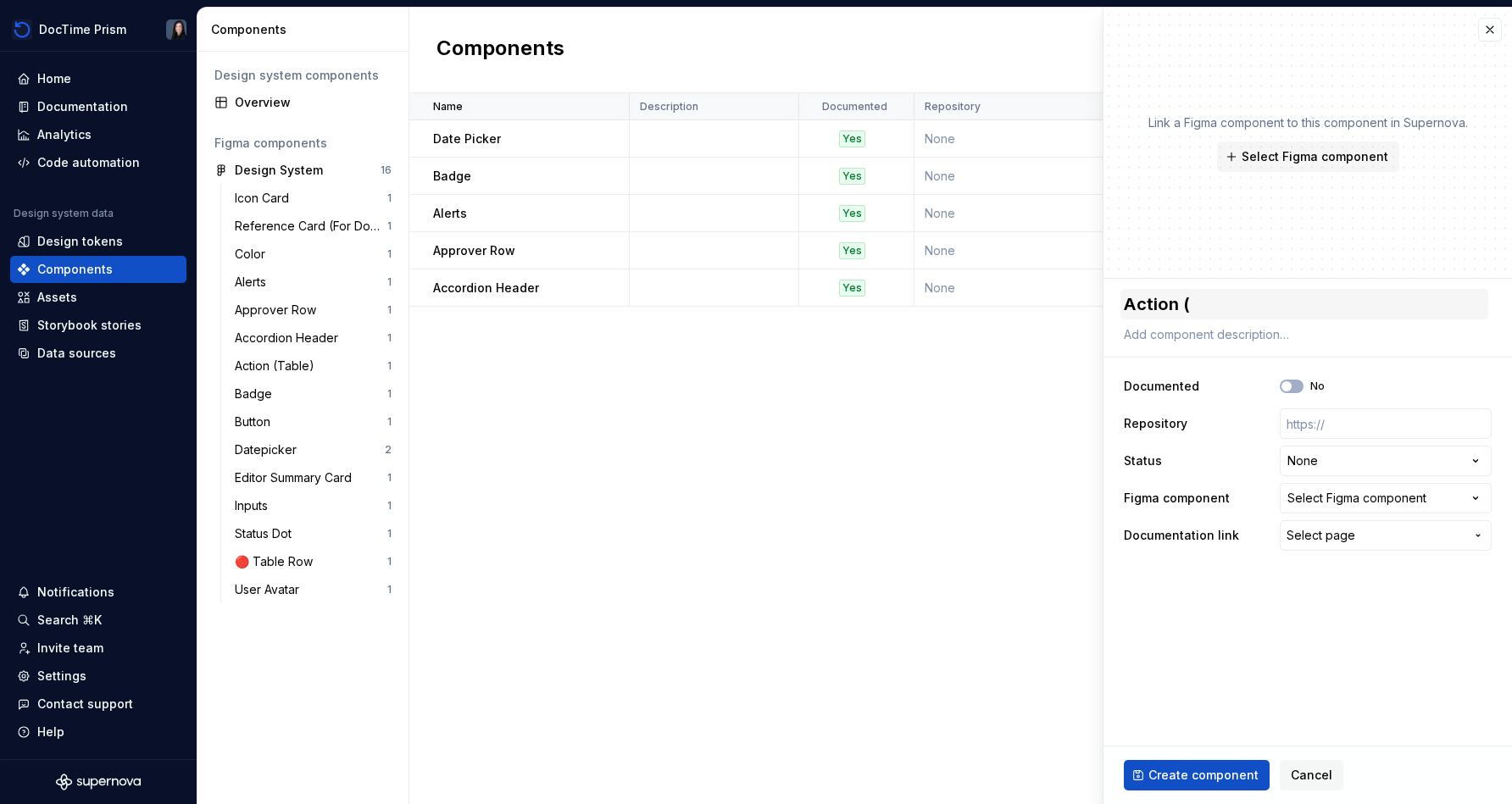
type textarea "Action (T"
type textarea "*"
type textarea "Action (Ta"
type textarea "*"
type textarea "Action (Tab"
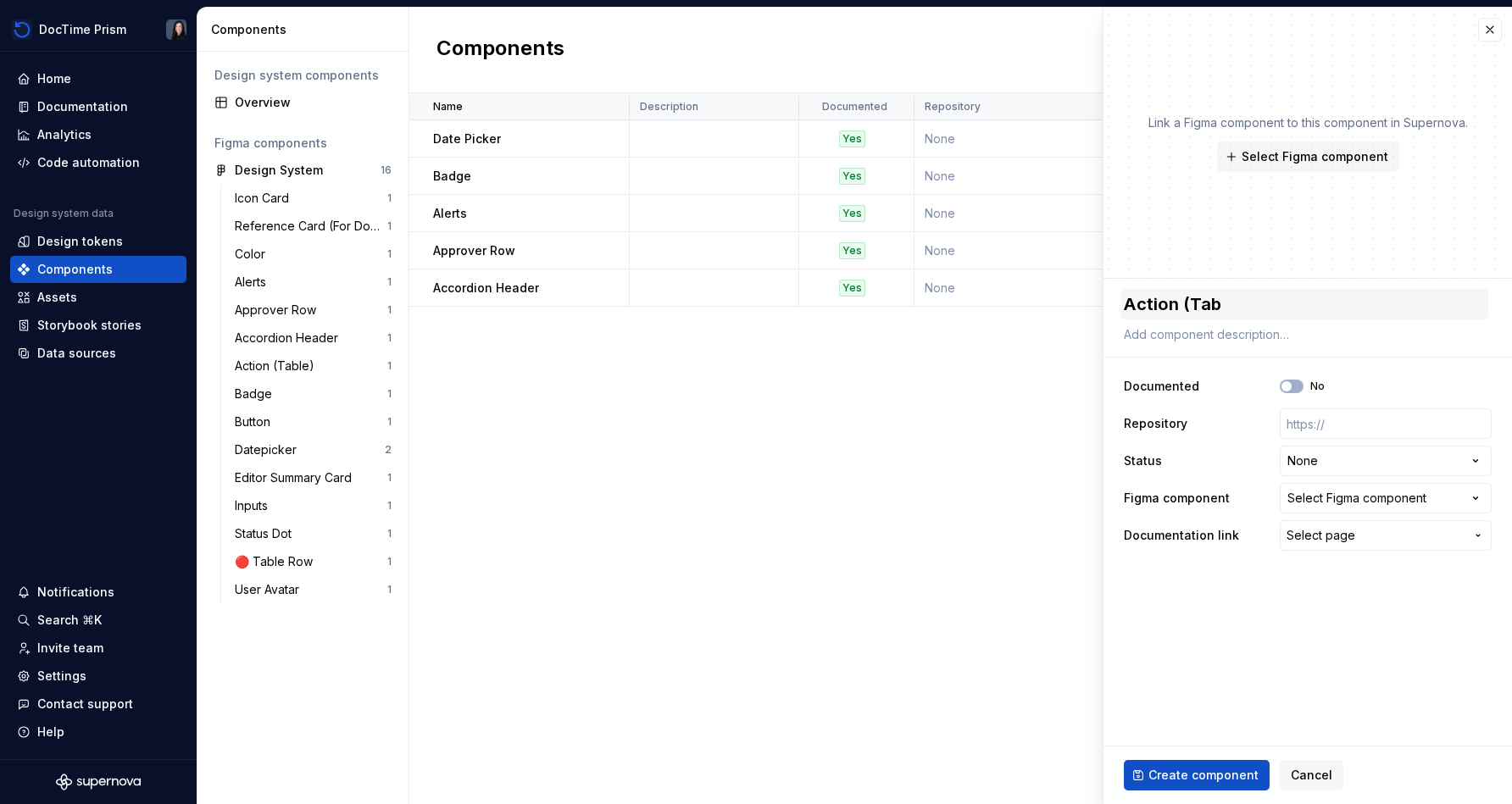
type textarea "*"
type textarea "Action (Tabl"
type textarea "*"
type textarea "Action (Table"
type textarea "*"
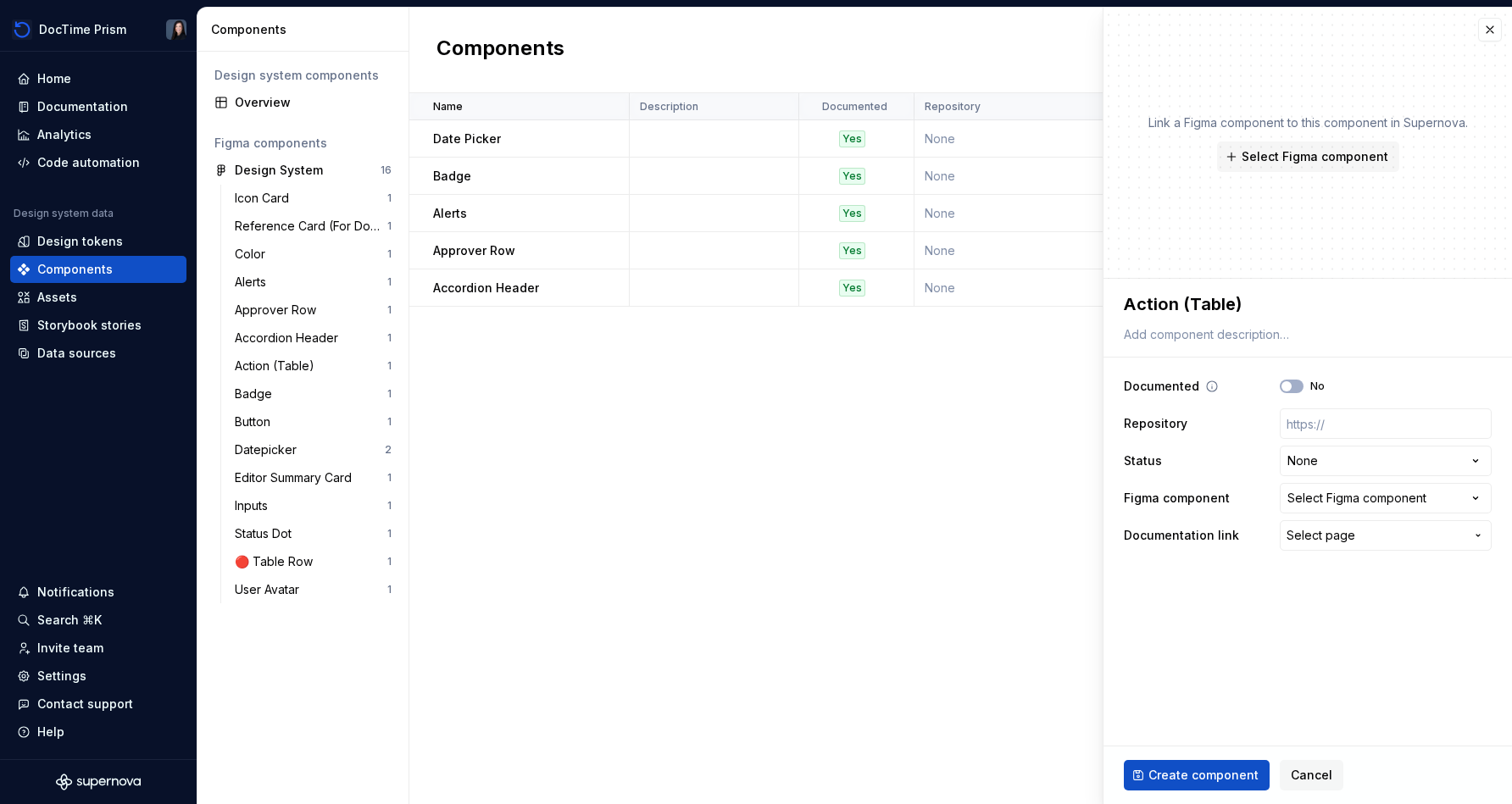
type textarea "Action (Table)"
click at [751, 393] on div "Documented No" at bounding box center [1307, 386] width 367 height 30
click at [751, 374] on div "Documented No" at bounding box center [1307, 386] width 367 height 30
click at [751, 386] on span "button" at bounding box center [1287, 387] width 10 height 10
type textarea "*"
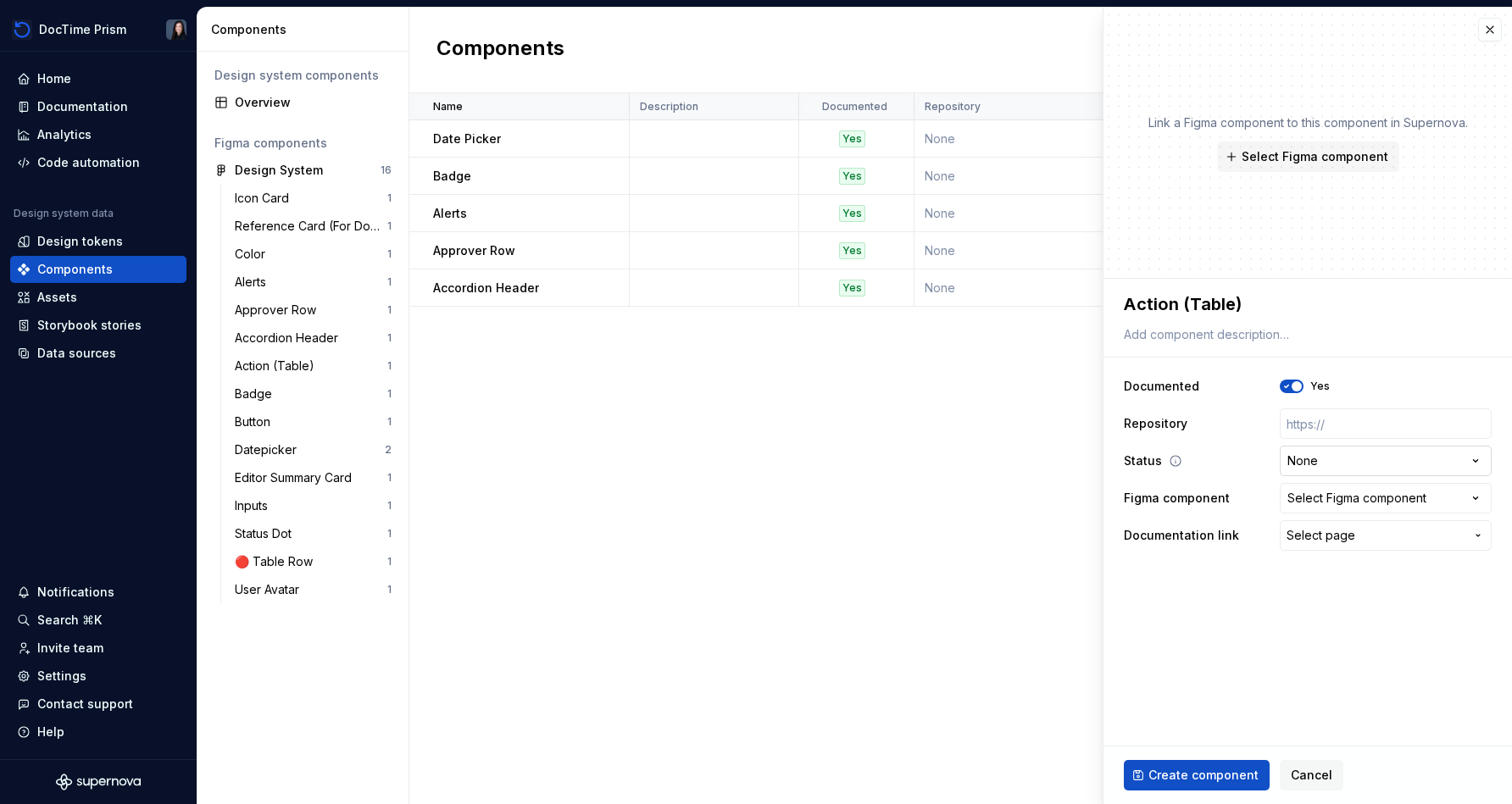
click at [751, 461] on html "DocTime Prism Home Documentation Analytics Code automation Design system data D…" at bounding box center [756, 402] width 1512 height 804
select select "**********"
type textarea "*"
click at [751, 500] on div "Select Figma component" at bounding box center [1356, 498] width 139 height 17
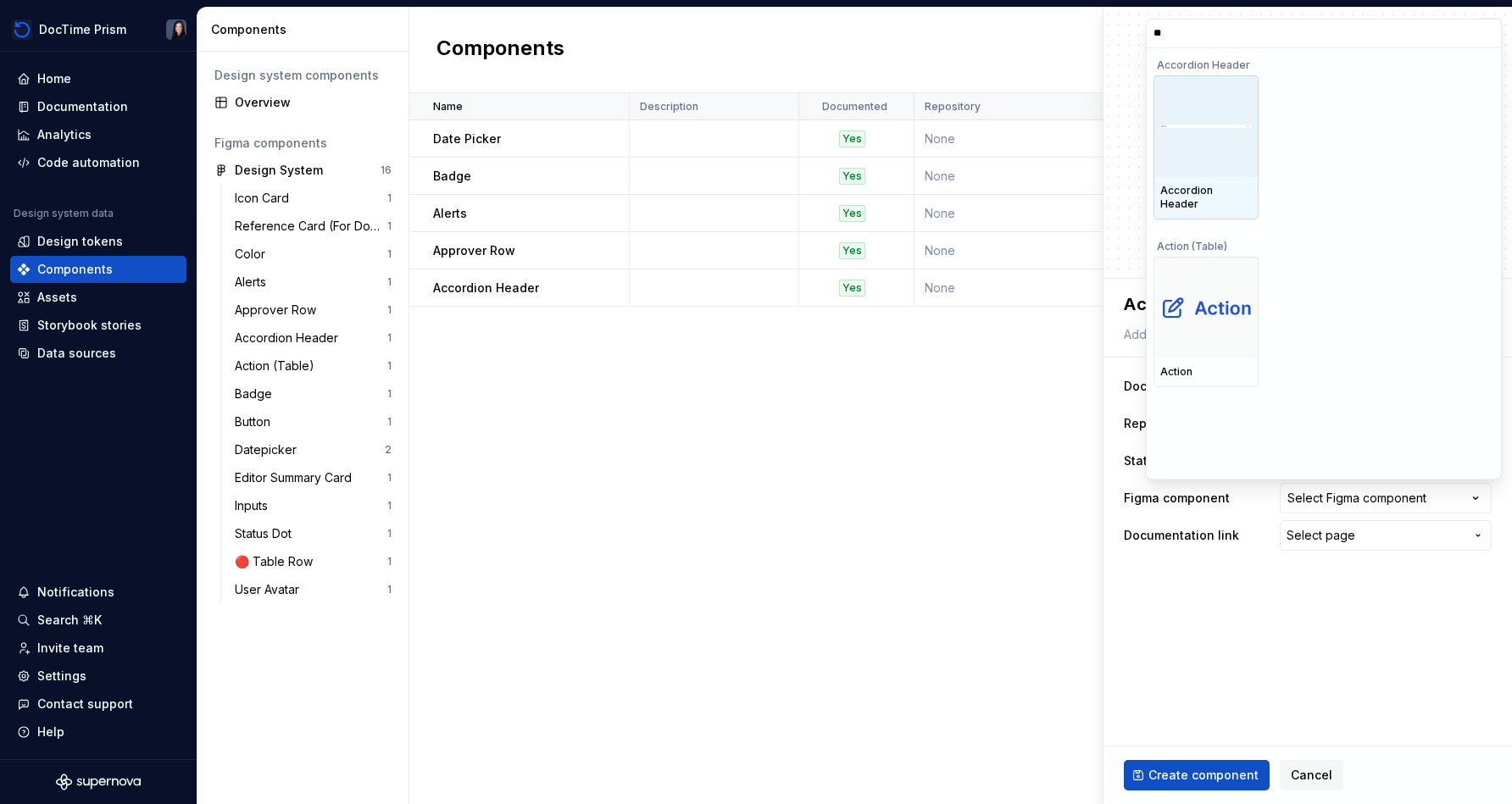
type input "***"
type textarea "*"
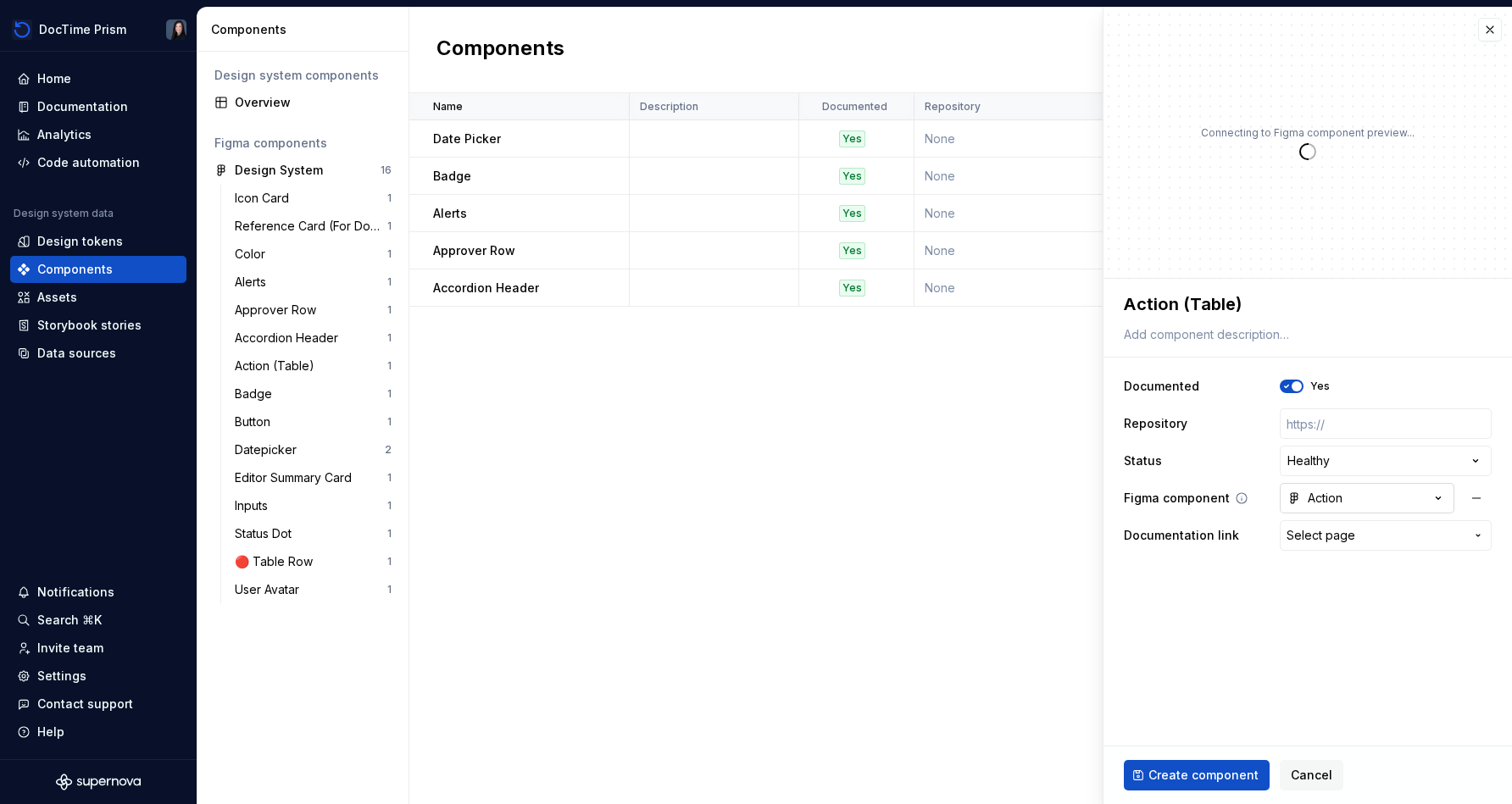
type textarea "*"
click at [751, 538] on span "Select page" at bounding box center [1321, 535] width 69 height 17
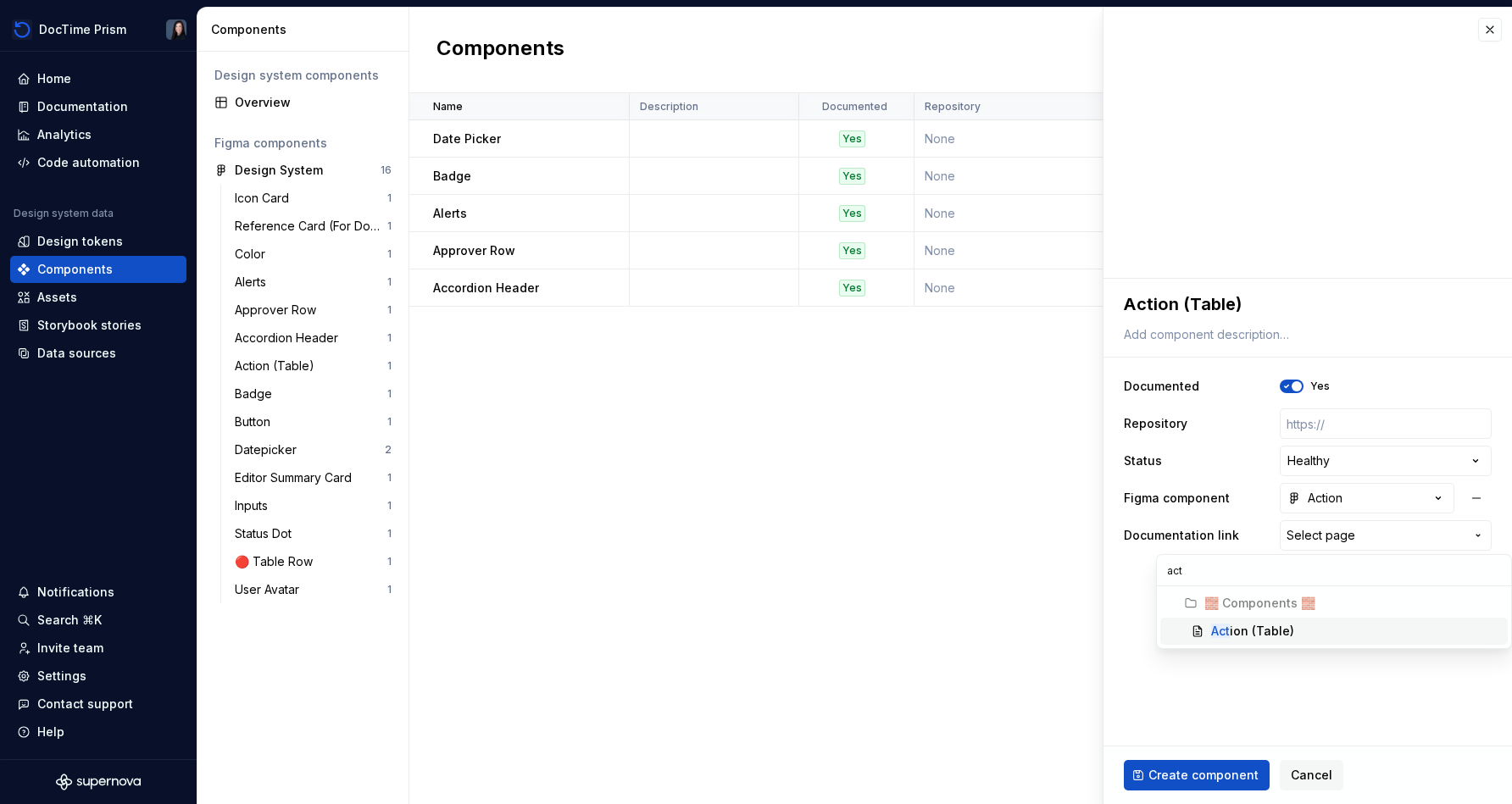
type input "act"
click at [751, 623] on div "Act ion (Table)" at bounding box center [1252, 632] width 83 height 17
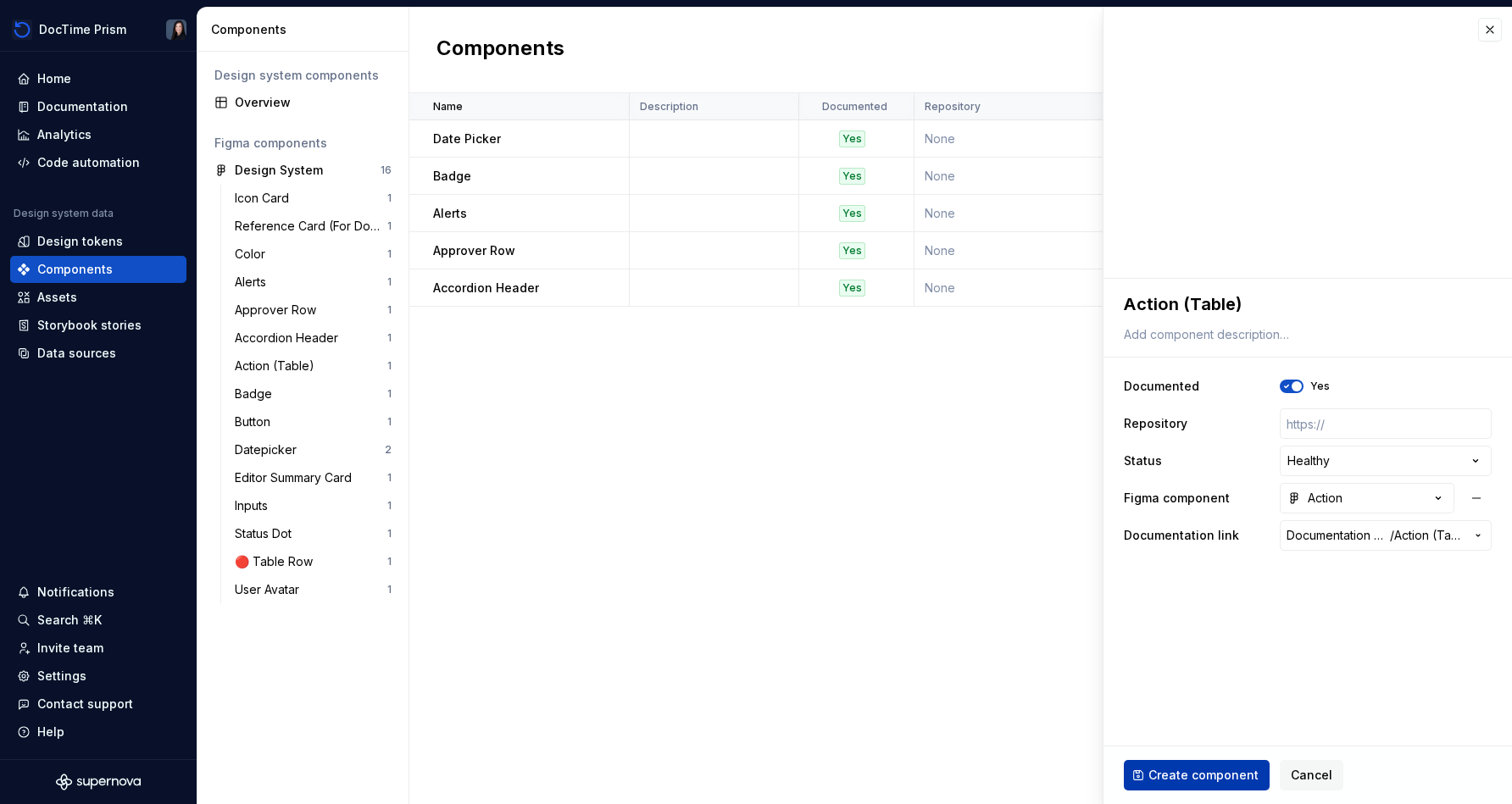
click at [751, 783] on span "Create component" at bounding box center [1203, 776] width 110 height 17
type textarea "*"
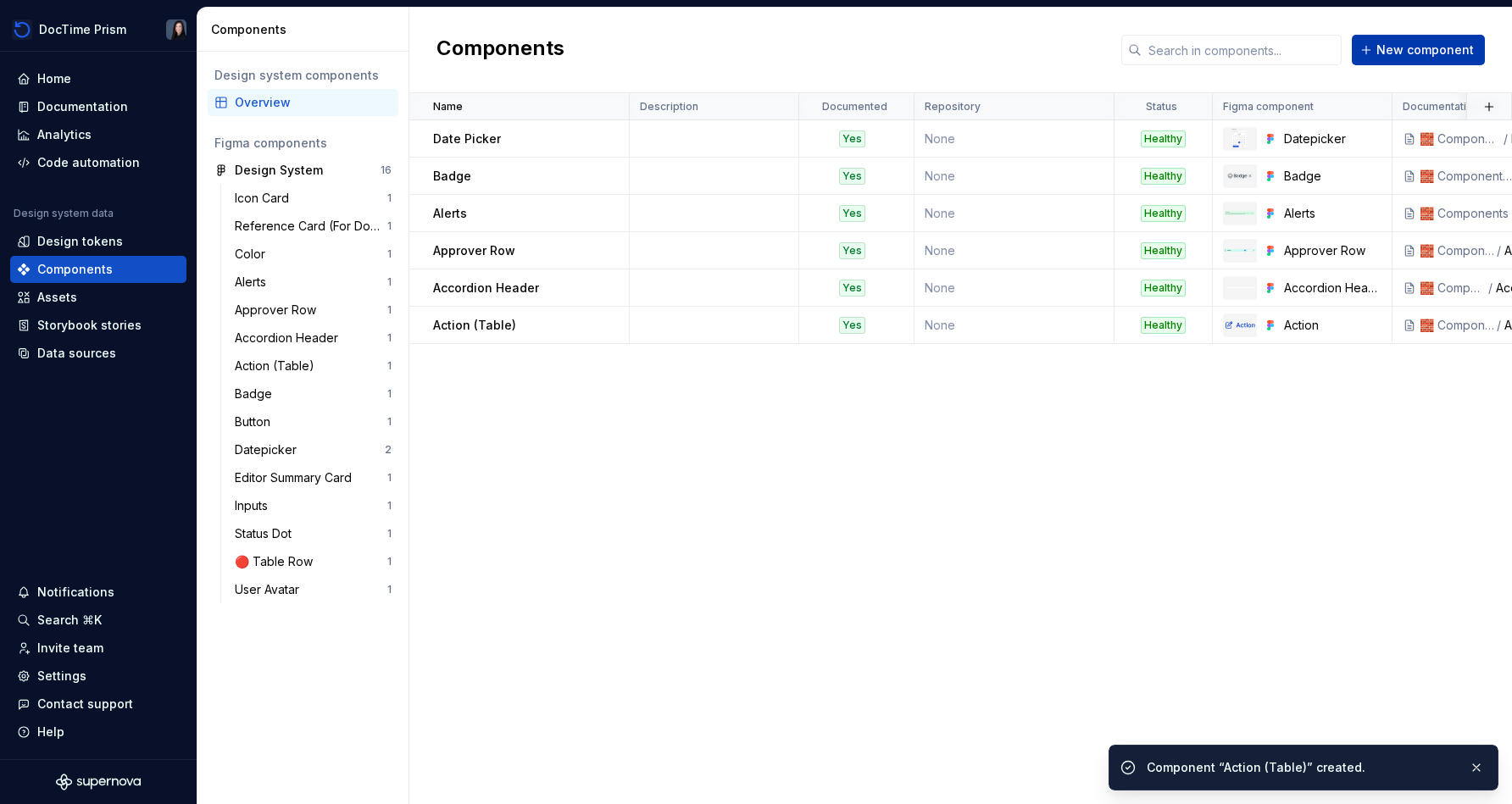
click at [751, 46] on span "New component" at bounding box center [1424, 50] width 97 height 17
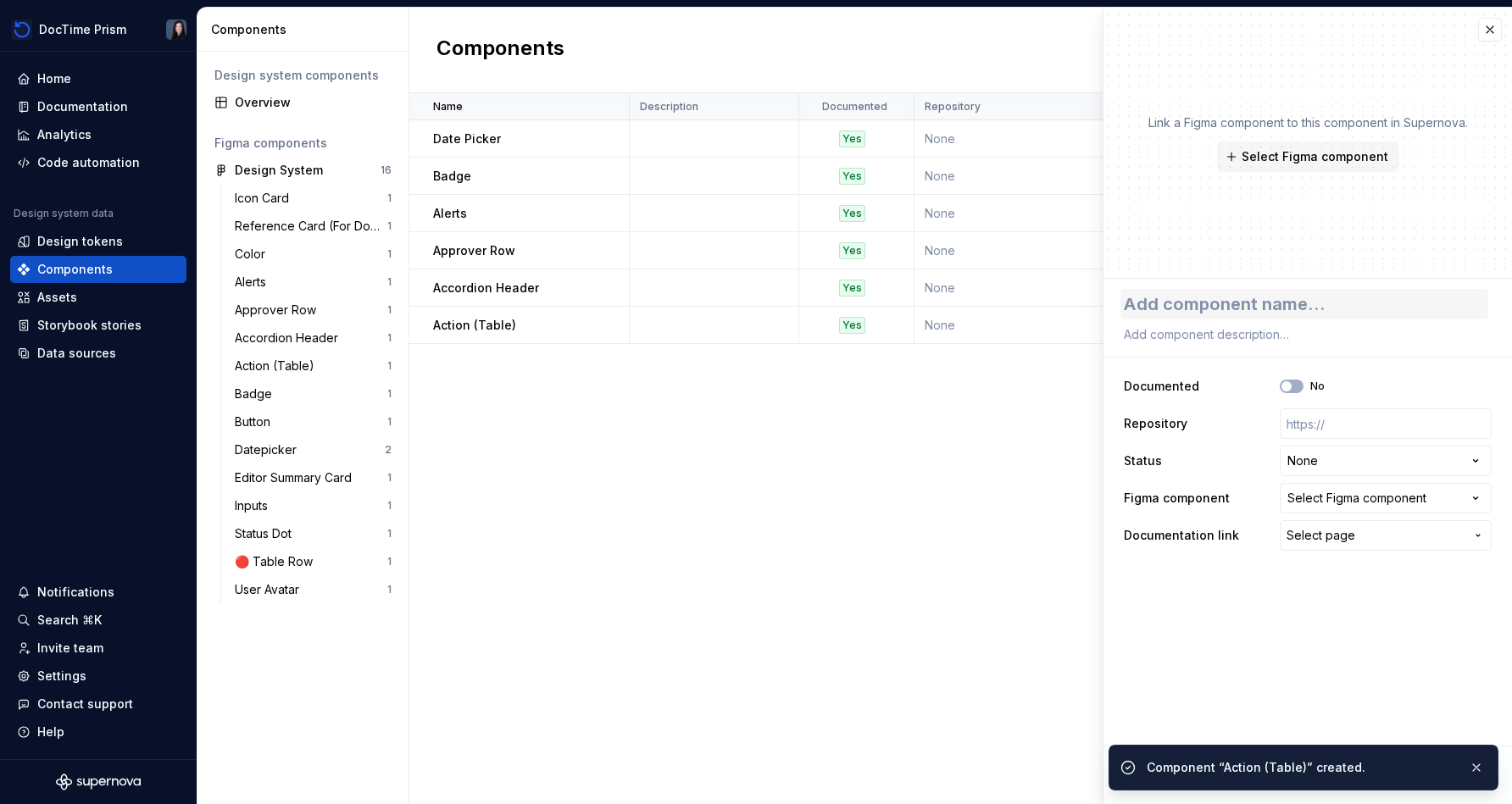
click at [751, 318] on textarea at bounding box center [1304, 304] width 367 height 30
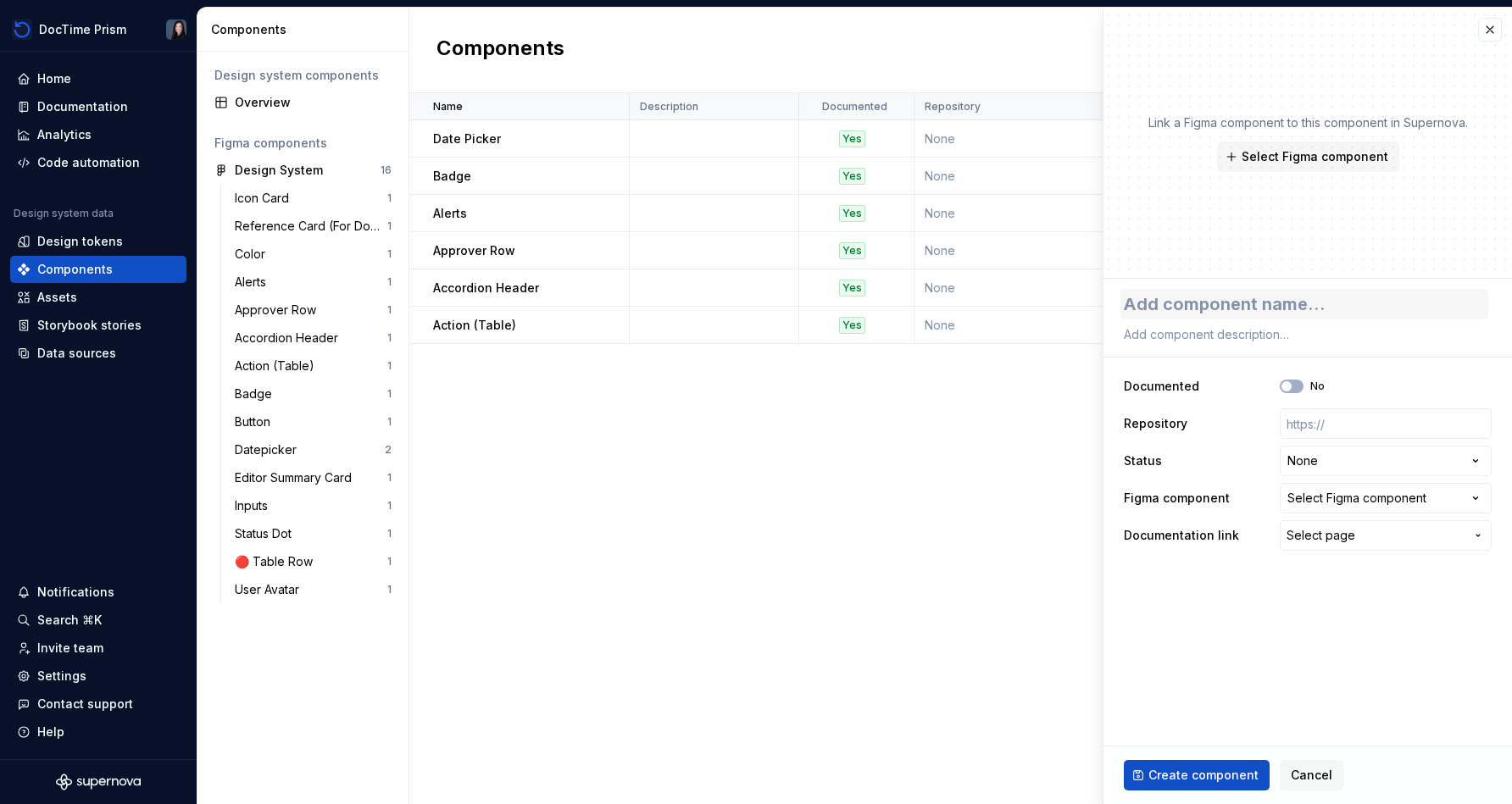
type textarea "*"
type textarea "B"
type textarea "*"
type textarea "Bu"
type textarea "*"
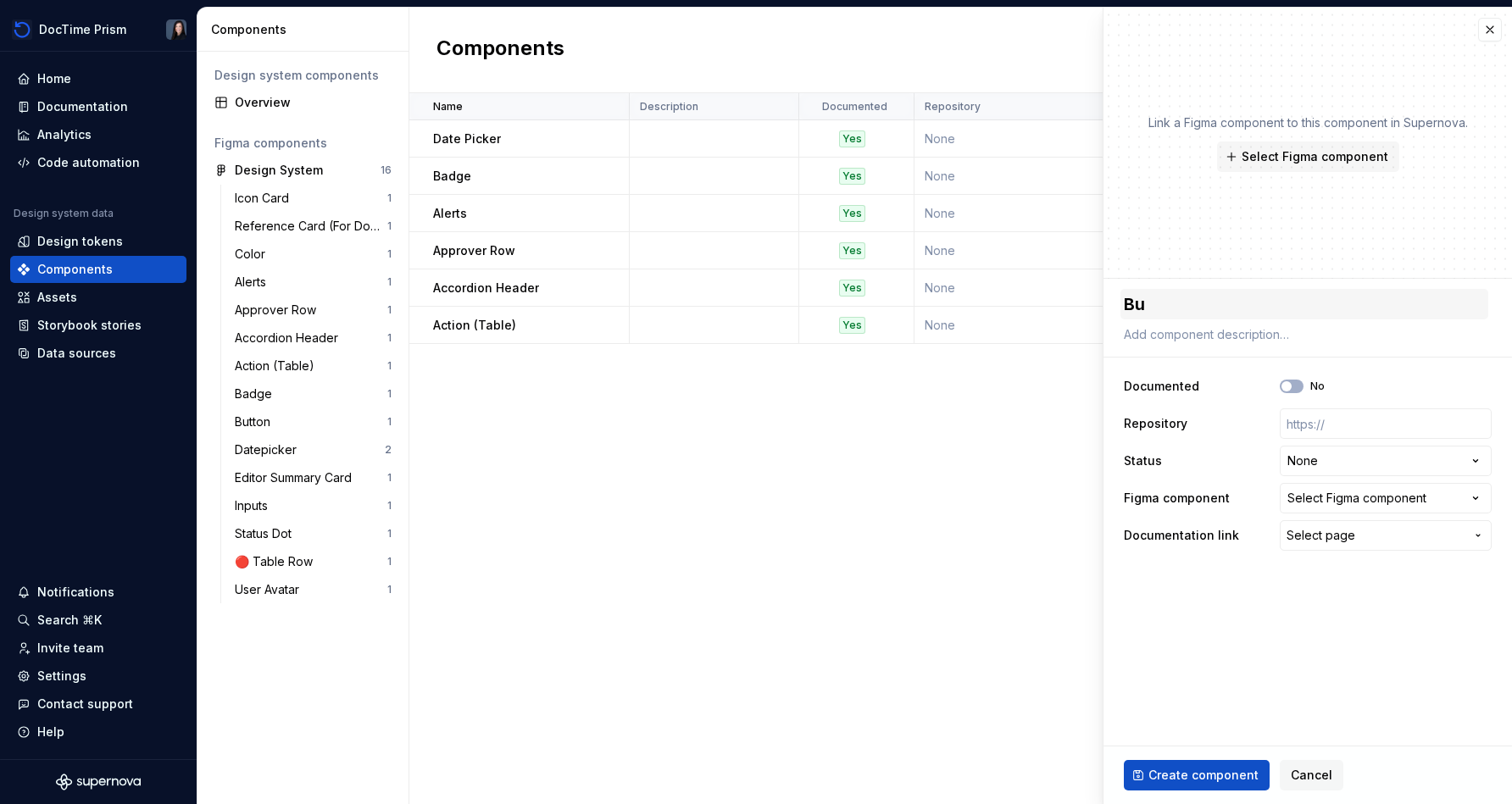
type textarea "But"
type textarea "*"
type textarea "Butt"
type textarea "*"
type textarea "Butto"
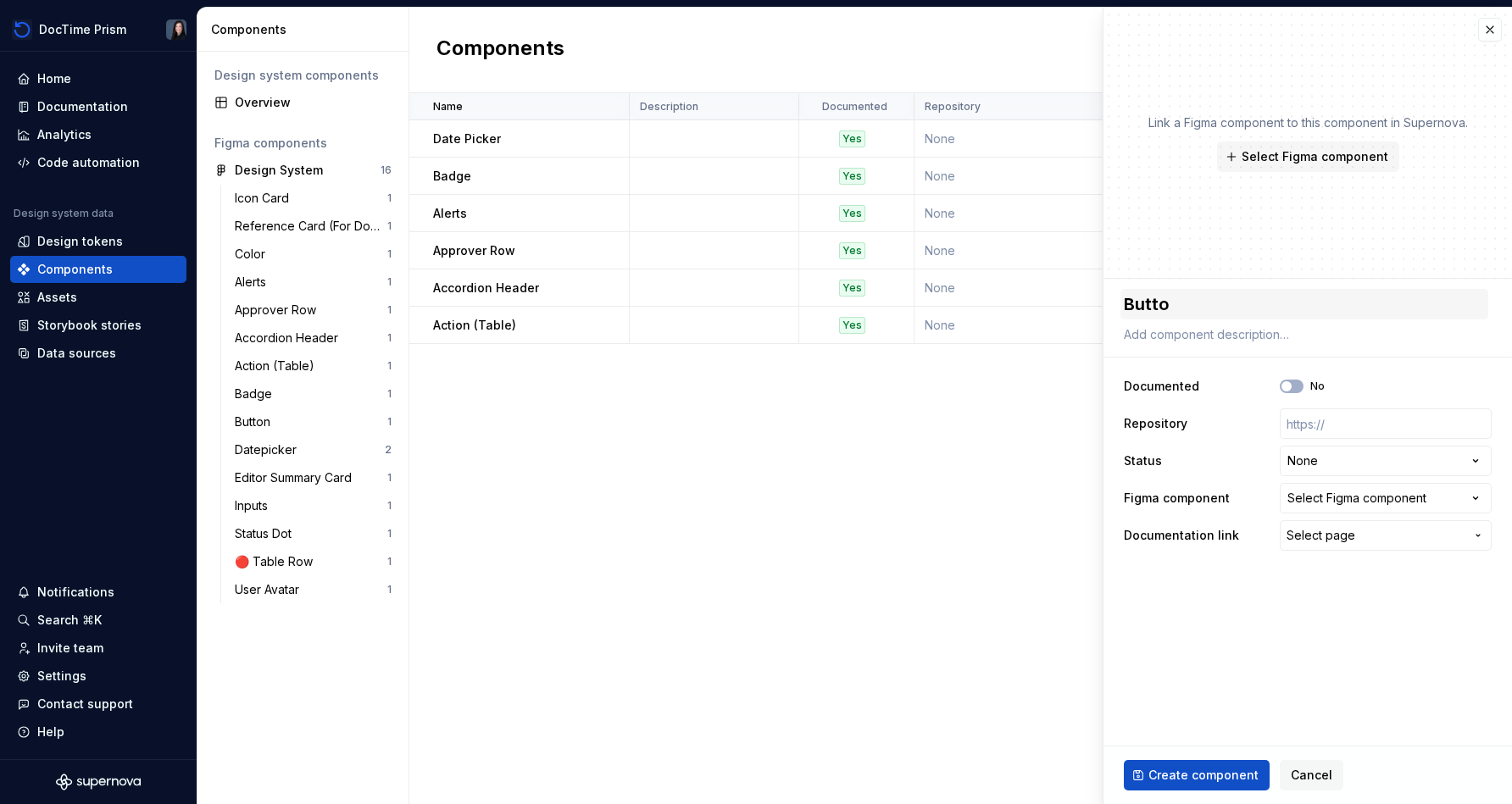
type textarea "*"
type textarea "Button"
click at [751, 384] on icon "button" at bounding box center [1287, 387] width 14 height 10
type textarea "*"
click at [751, 468] on html "DocTime Prism Home Documentation Analytics Code automation Design system data D…" at bounding box center [756, 402] width 1512 height 804
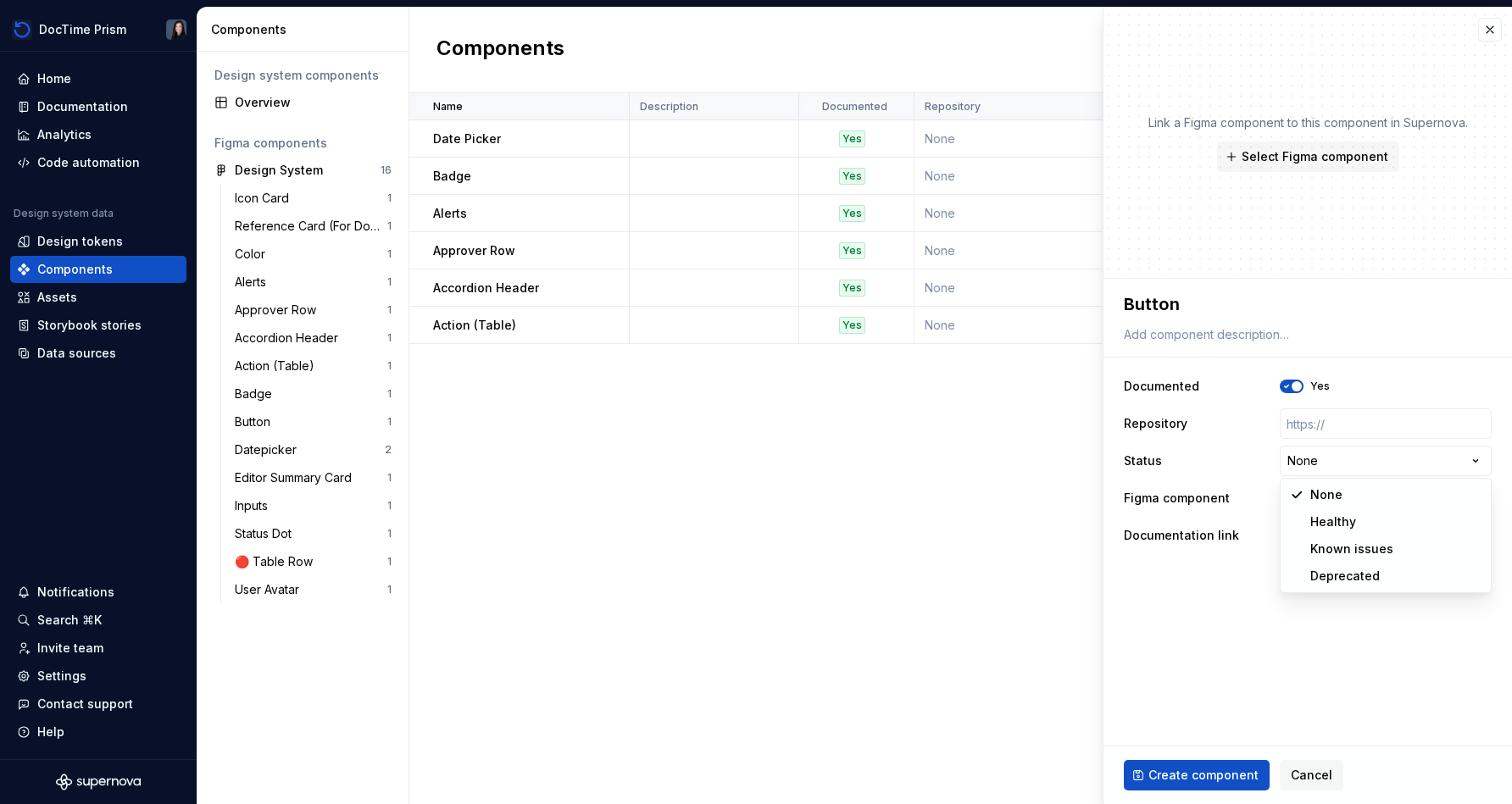
select select "**********"
type textarea "*"
click at [751, 504] on div "Select Figma component" at bounding box center [1356, 498] width 139 height 17
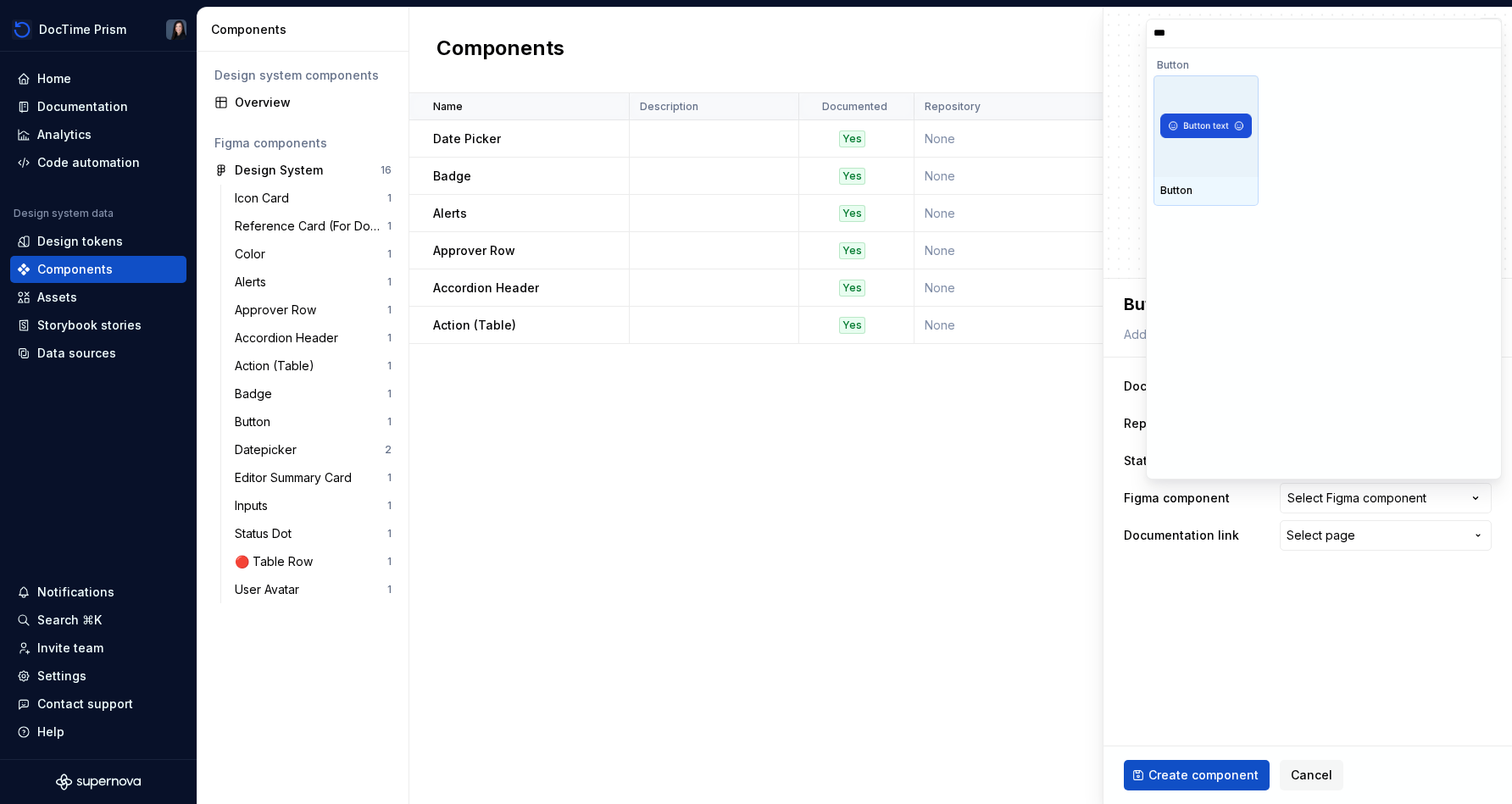
type input "****"
click at [751, 133] on img at bounding box center [1206, 126] width 91 height 25
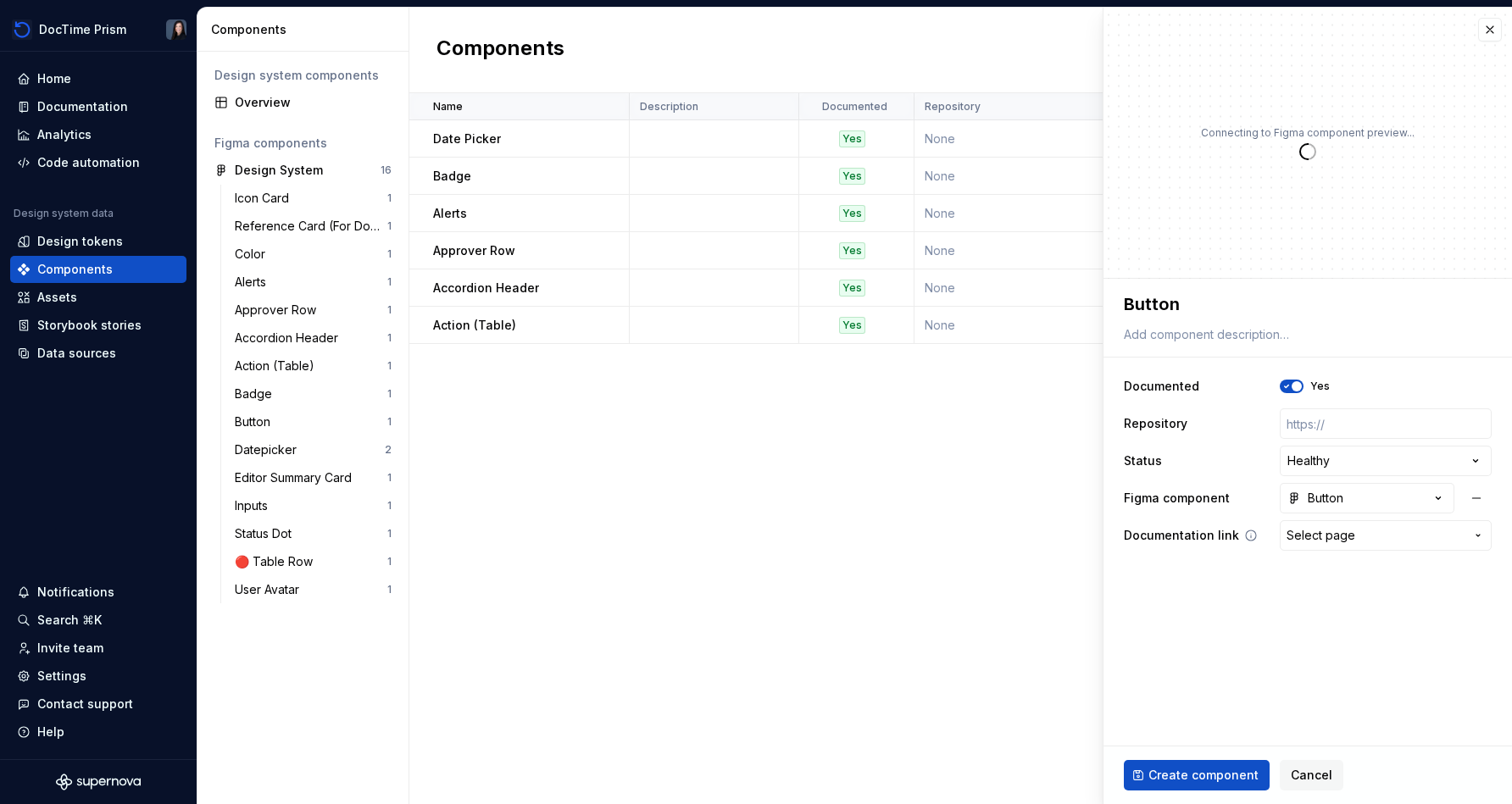
click at [751, 543] on span "Select page" at bounding box center [1321, 535] width 69 height 17
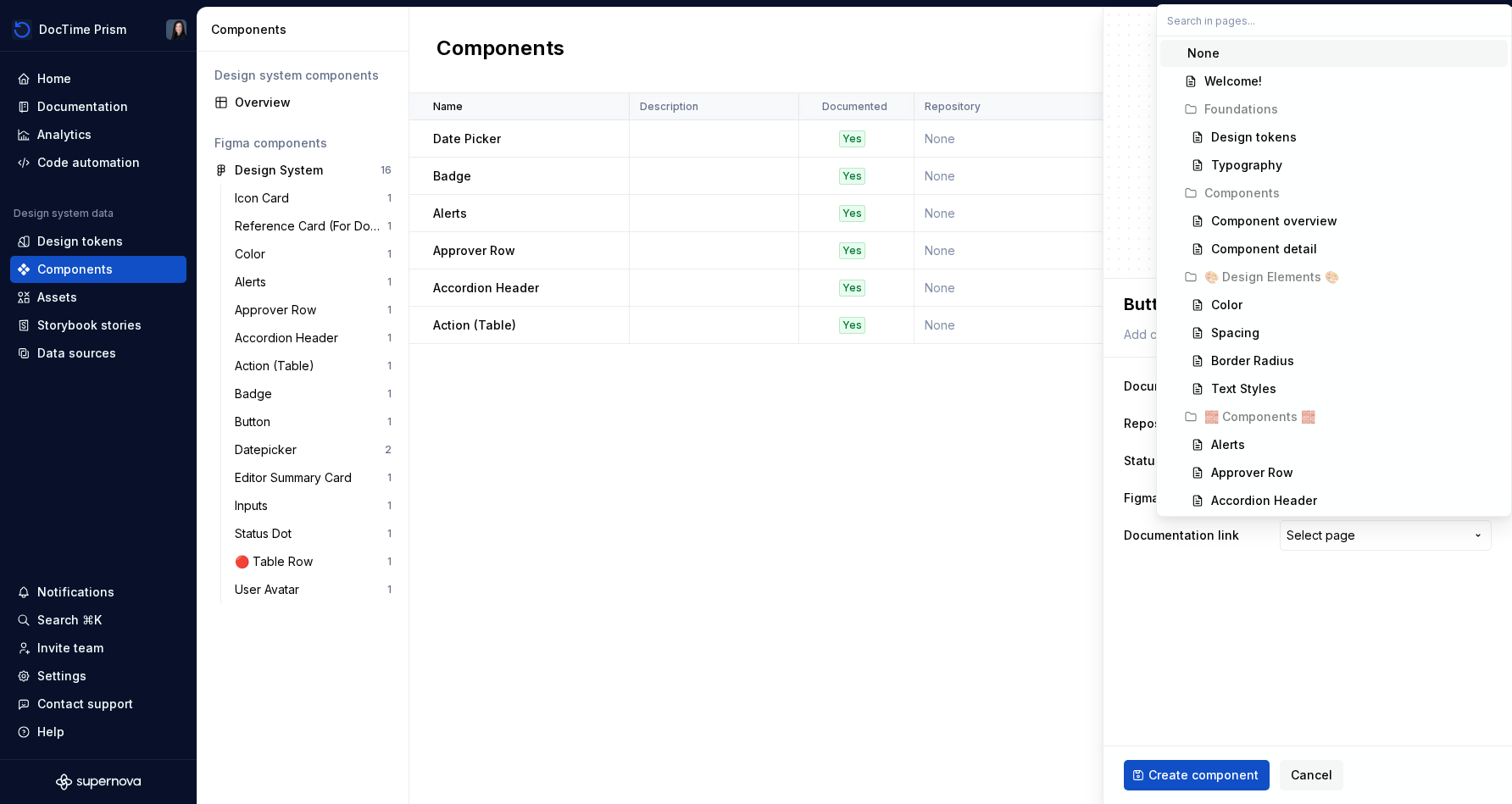
type textarea "*"
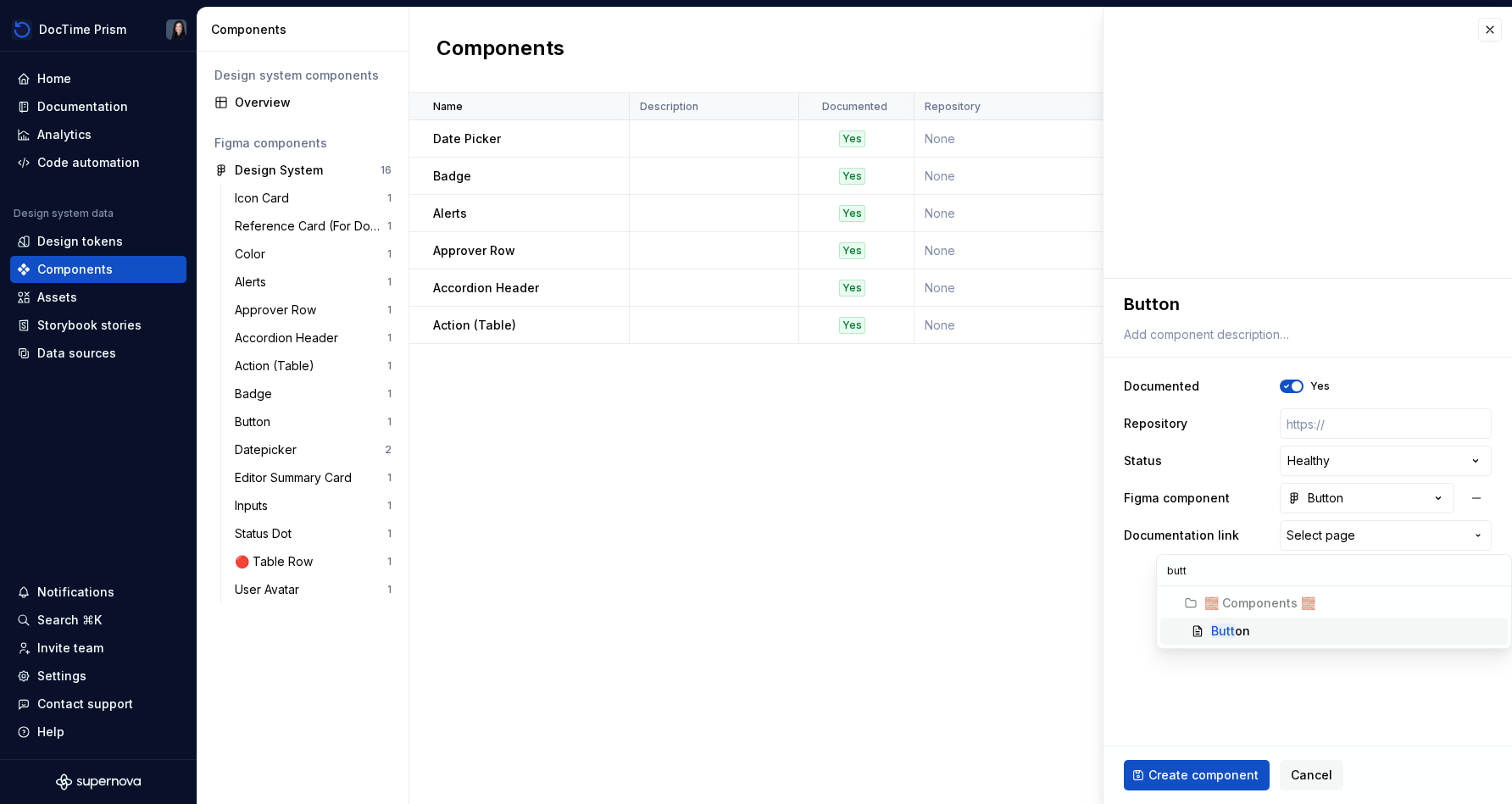
type input "butt"
click at [751, 620] on span "Butt on" at bounding box center [1334, 632] width 348 height 28
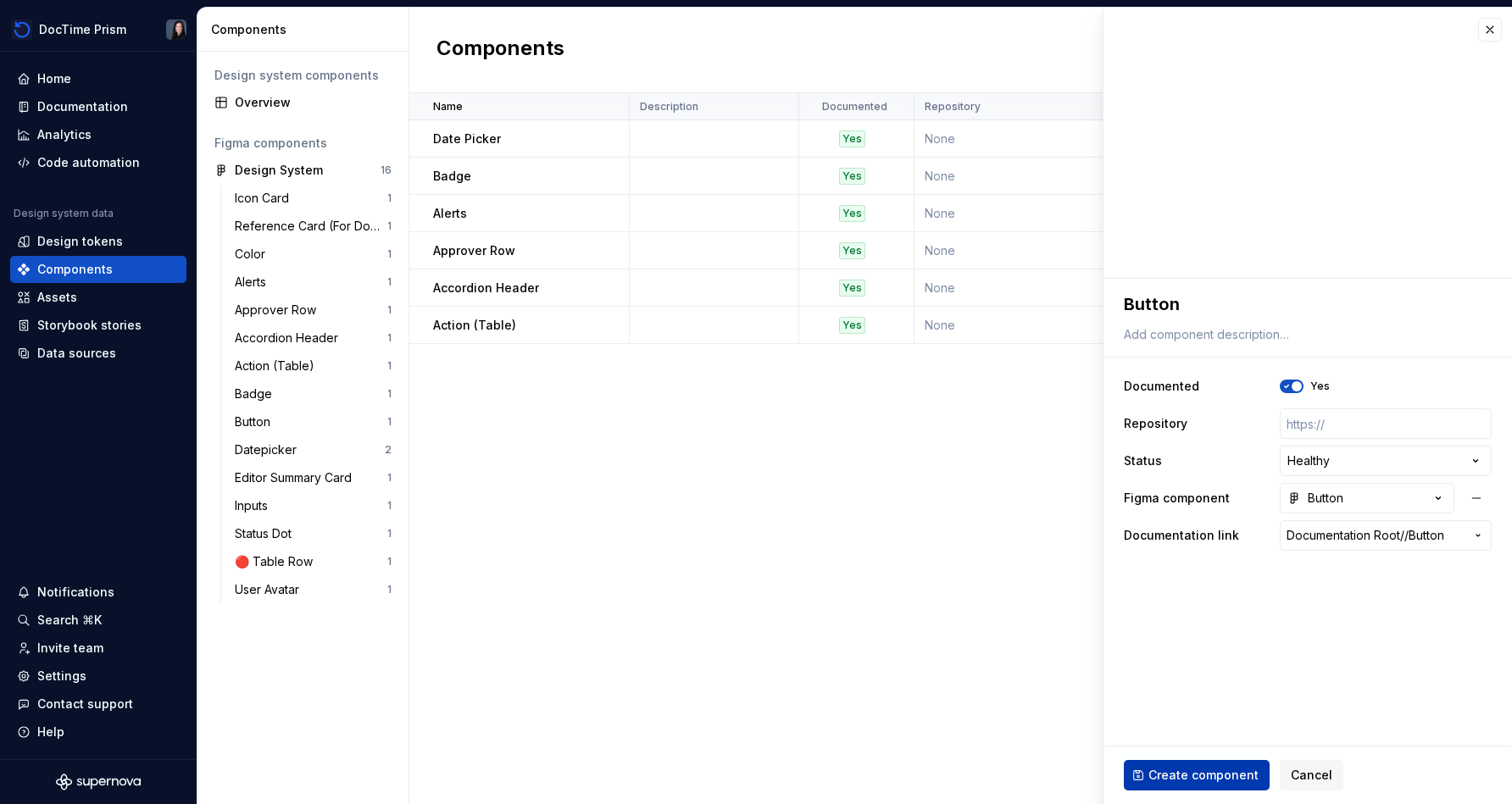
click at [751, 778] on span "Create component" at bounding box center [1203, 776] width 110 height 17
type textarea "*"
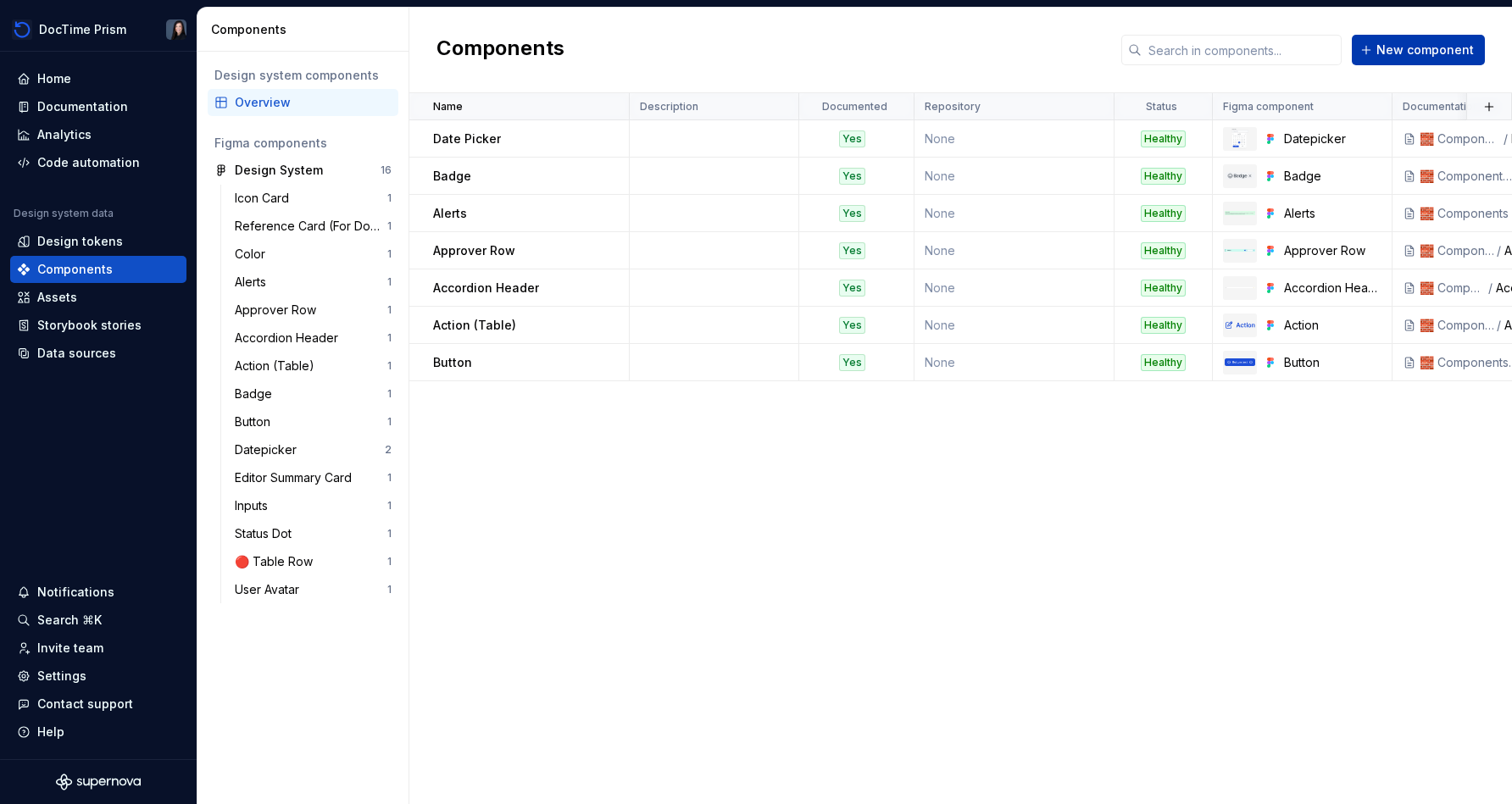
click at [751, 51] on span "New component" at bounding box center [1424, 50] width 97 height 17
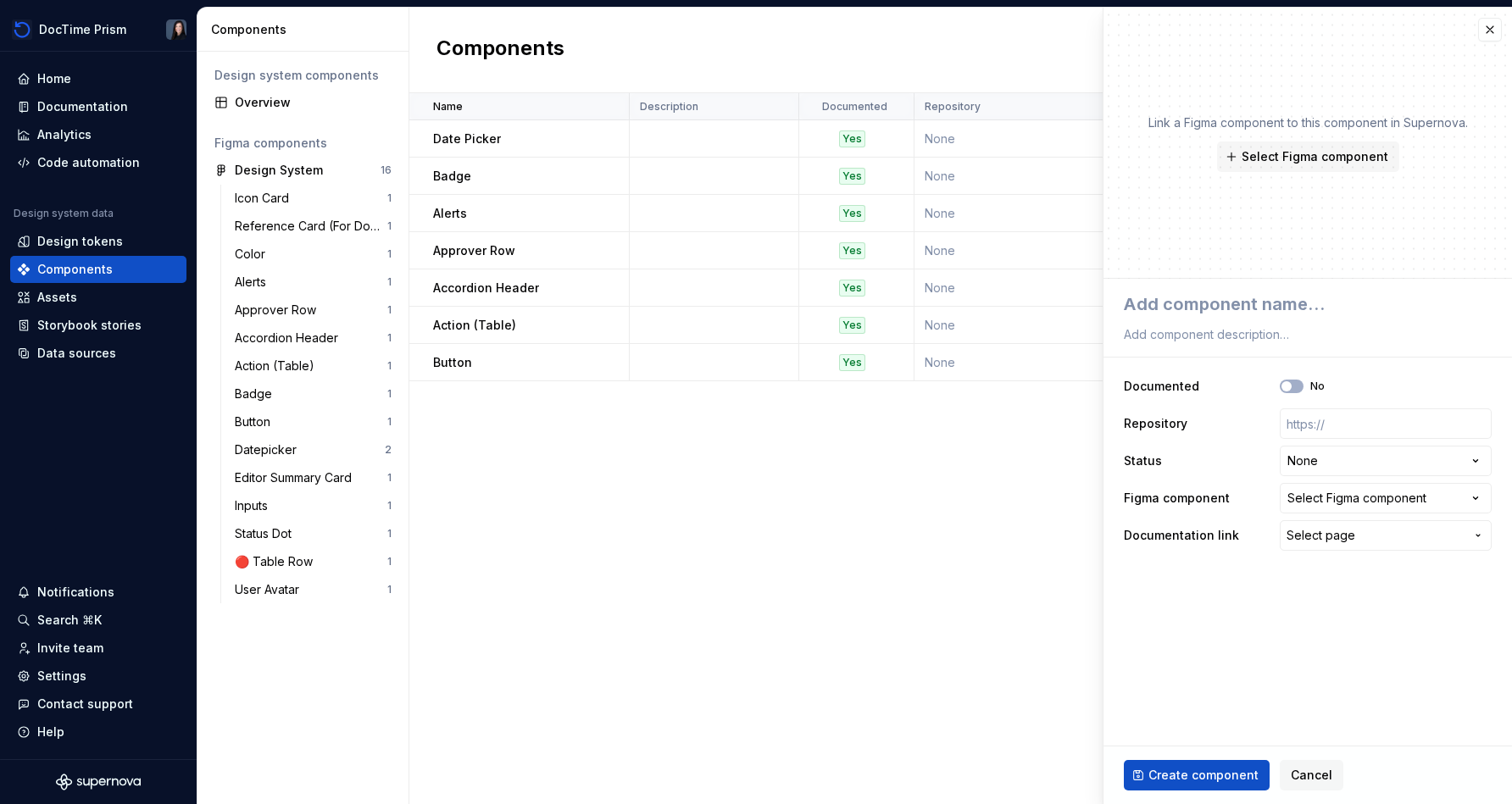
type textarea "*"
type textarea "E"
type textarea "*"
type textarea "Ed"
type textarea "*"
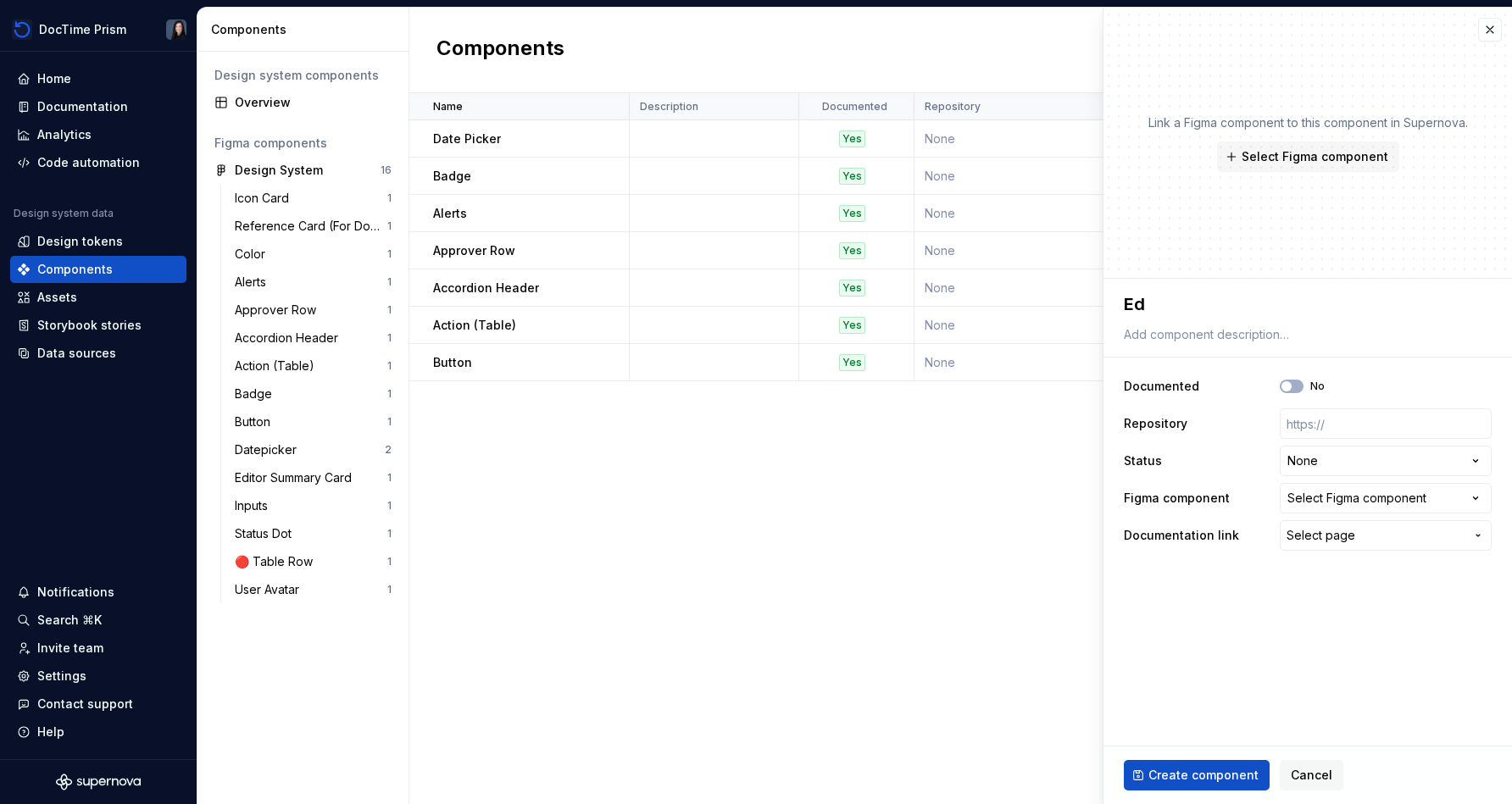
type textarea "Edi"
type textarea "*"
type textarea "Edit"
type textarea "*"
type textarea "Edit"
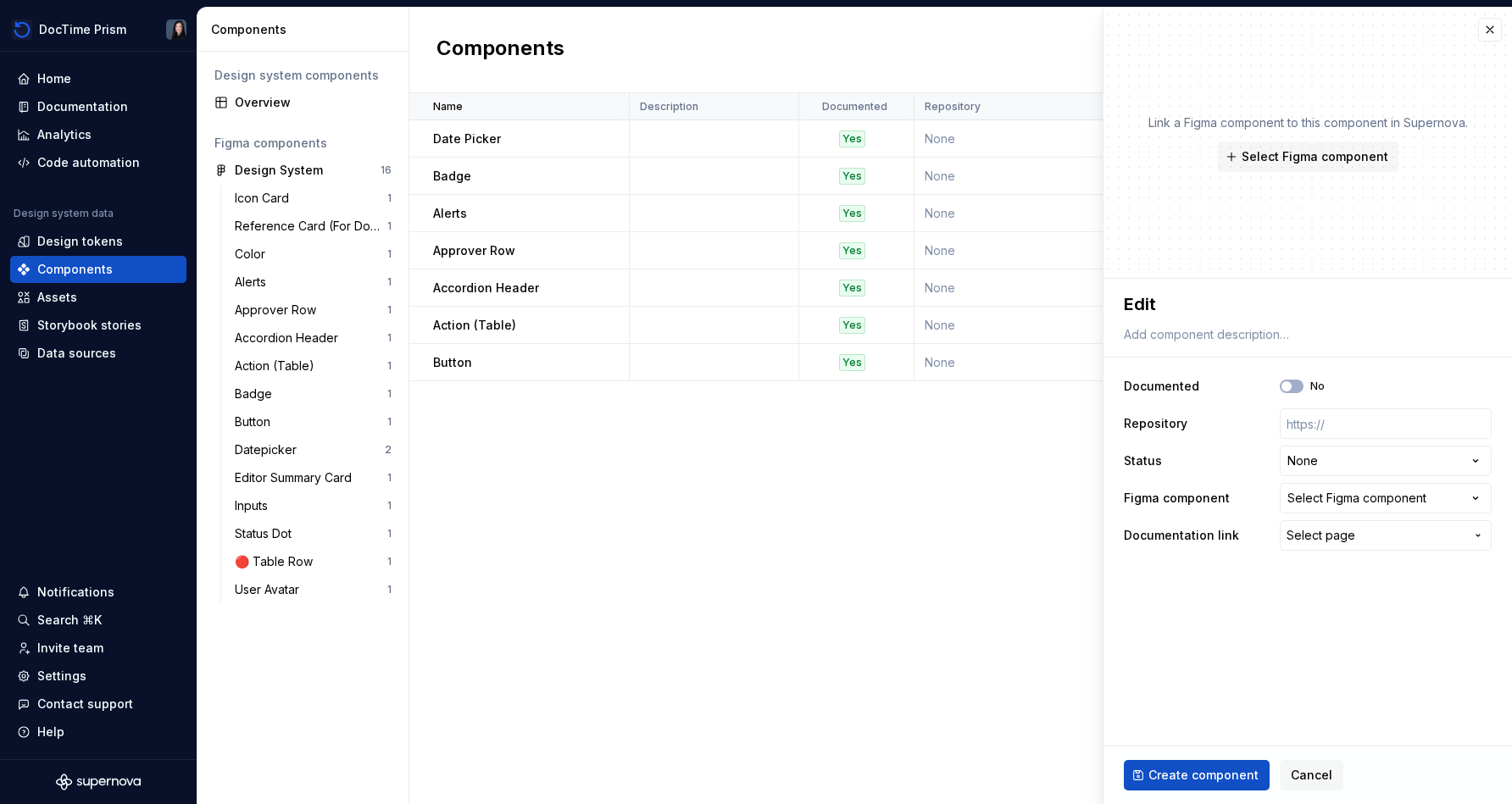
type textarea "*"
type textarea "Edit"
type textarea "*"
type textarea "Editor"
type textarea "*"
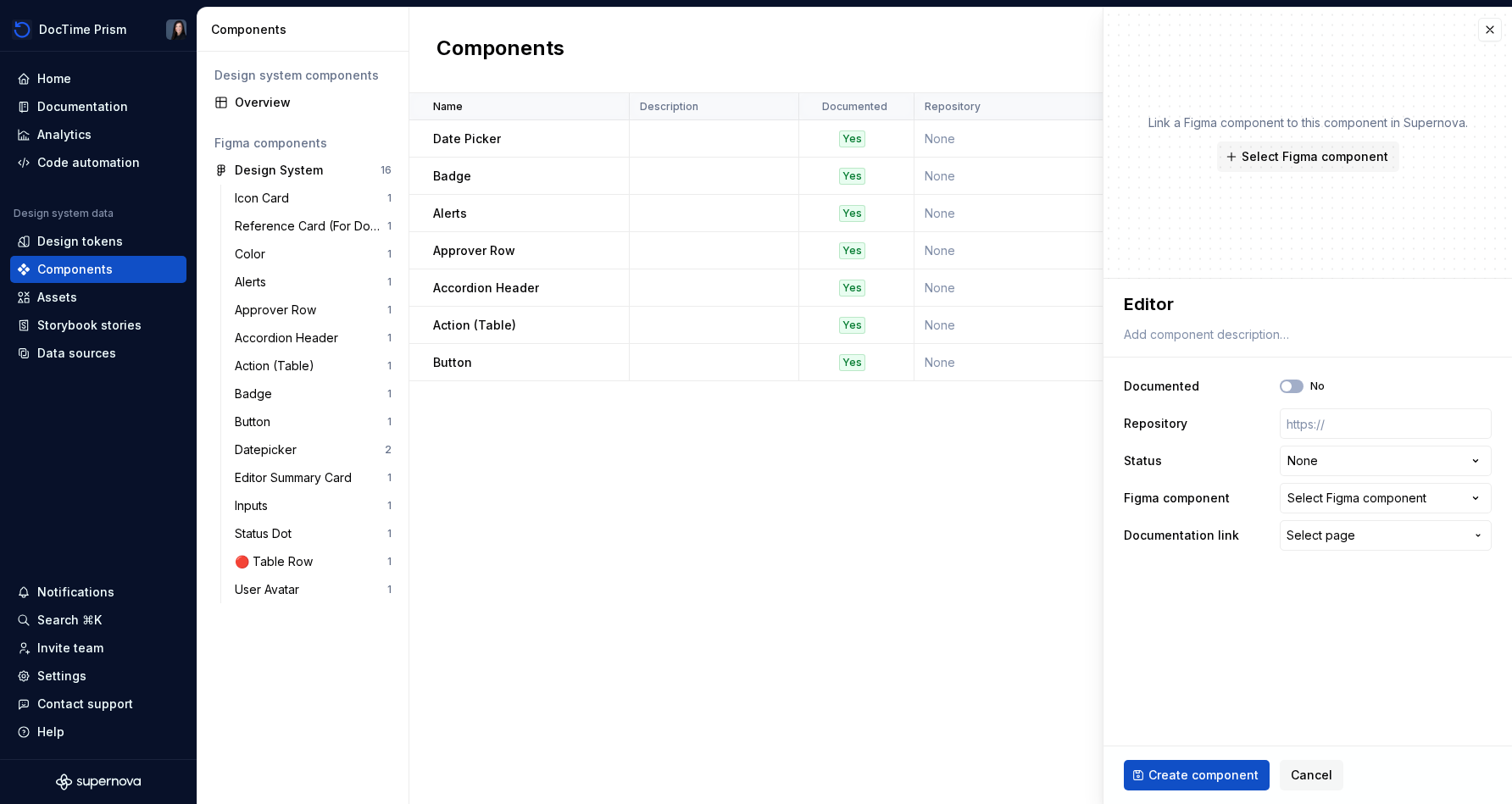
type textarea "Editor"
type textarea "*"
type textarea "Editor S"
type textarea "*"
type textarea "Editor [PERSON_NAME]"
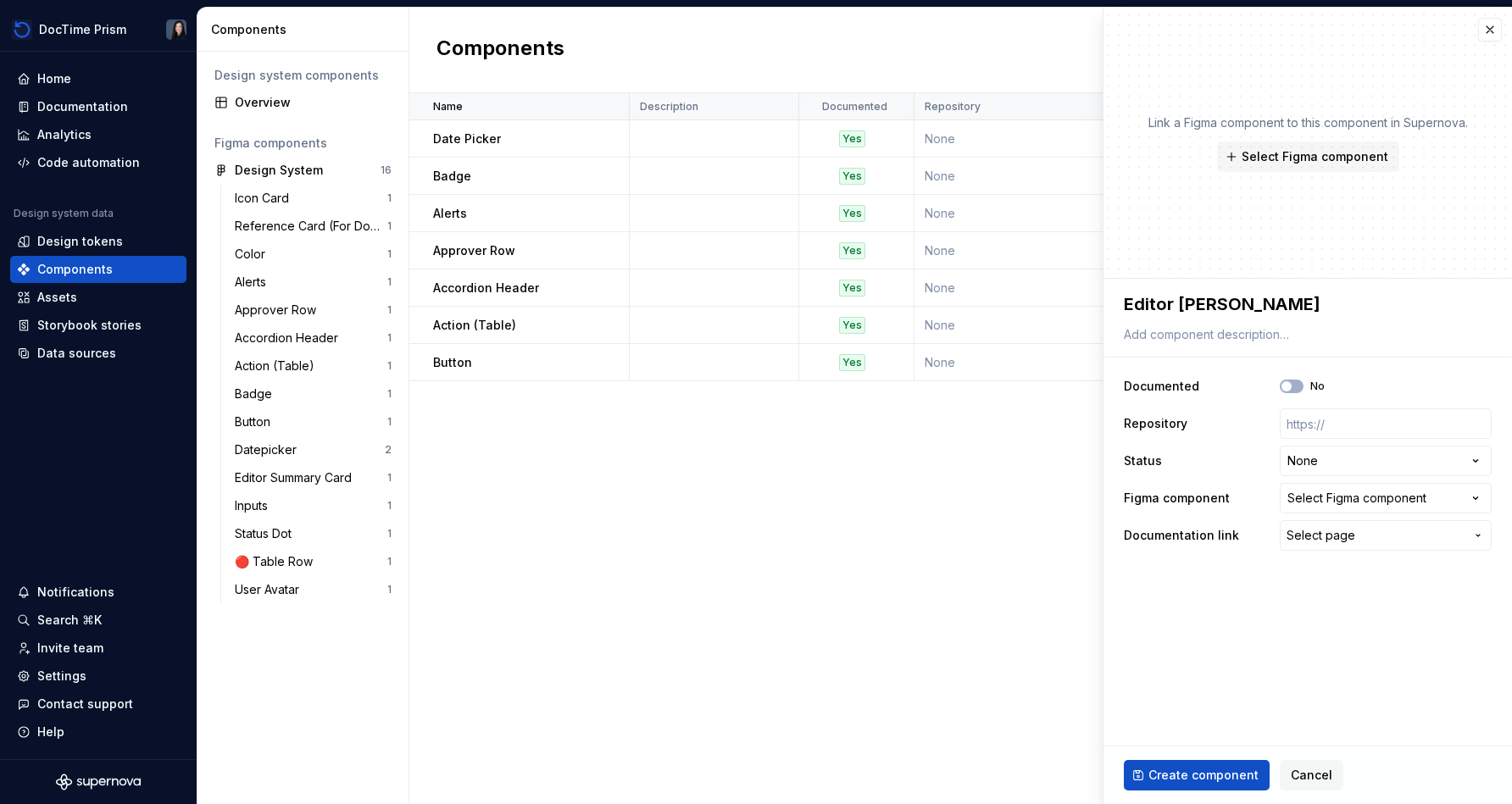
type textarea "*"
type textarea "Editor Sum"
type textarea "*"
type textarea "Editor Summ"
type textarea "*"
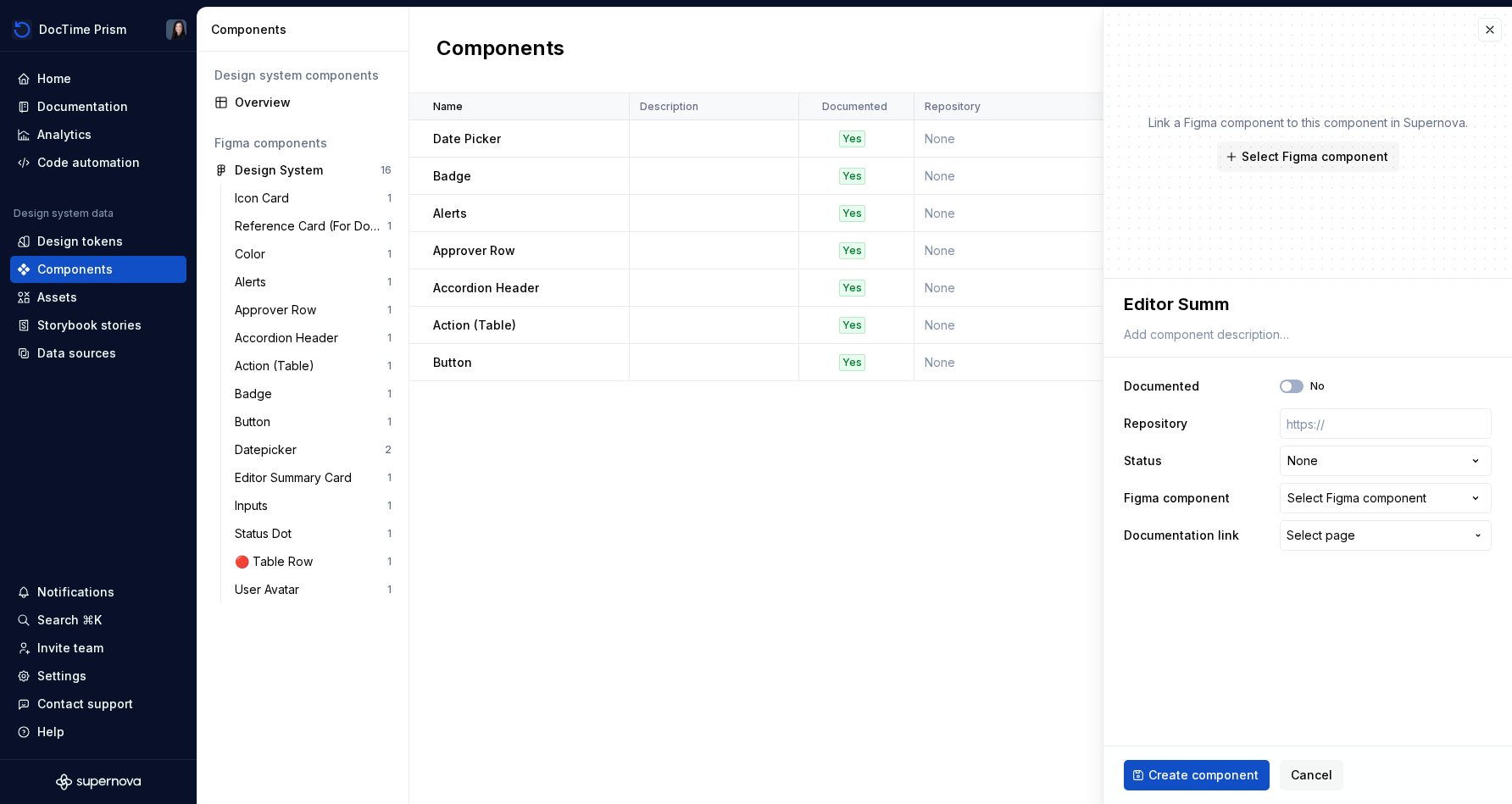
type textarea "Editor Summa"
type textarea "*"
type textarea "Editor [PERSON_NAME]"
type textarea "*"
type textarea "Editor Summary"
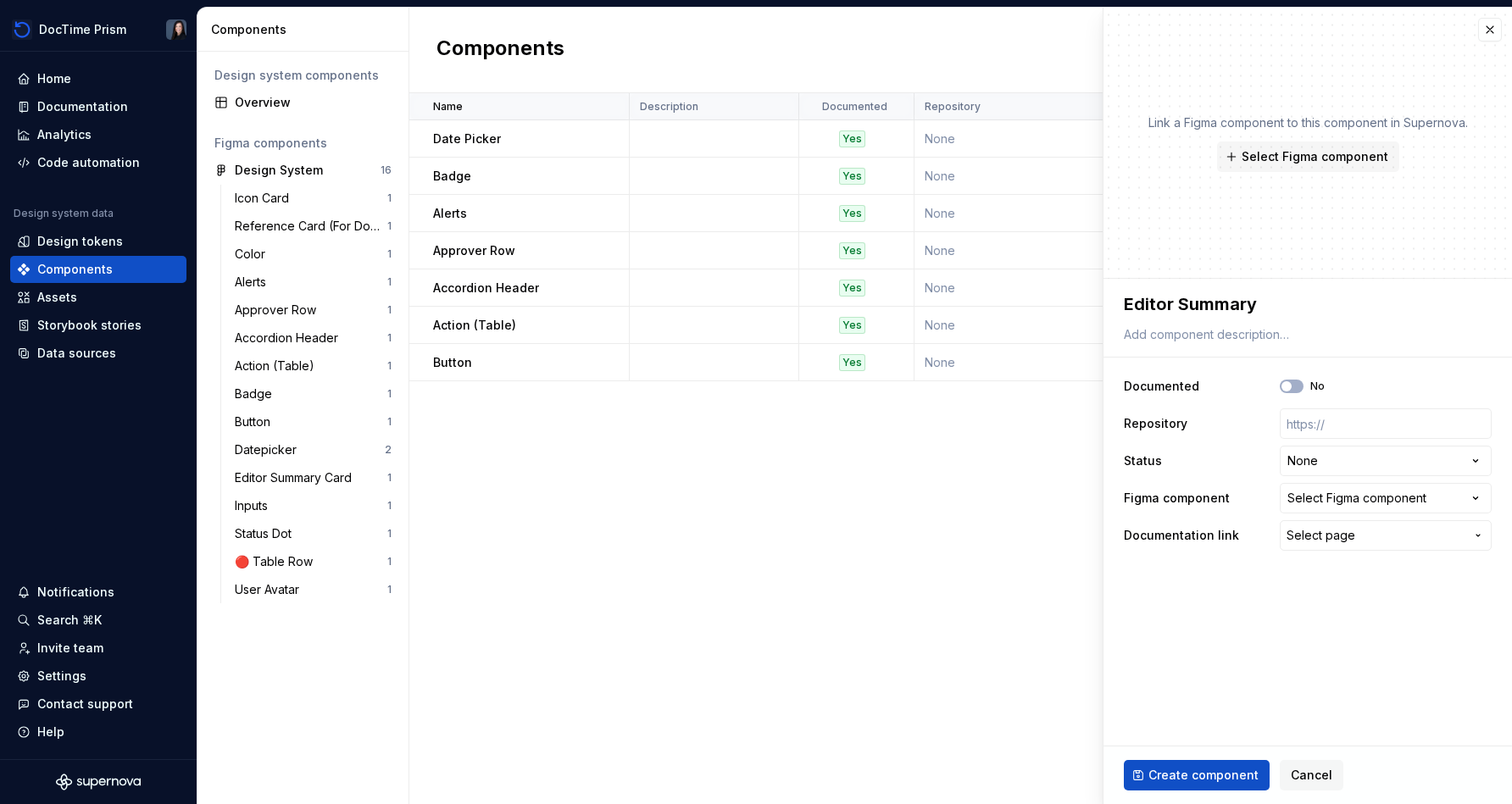
type textarea "*"
type textarea "Editor Summary"
type textarea "*"
type textarea "Editor Summary C"
type textarea "*"
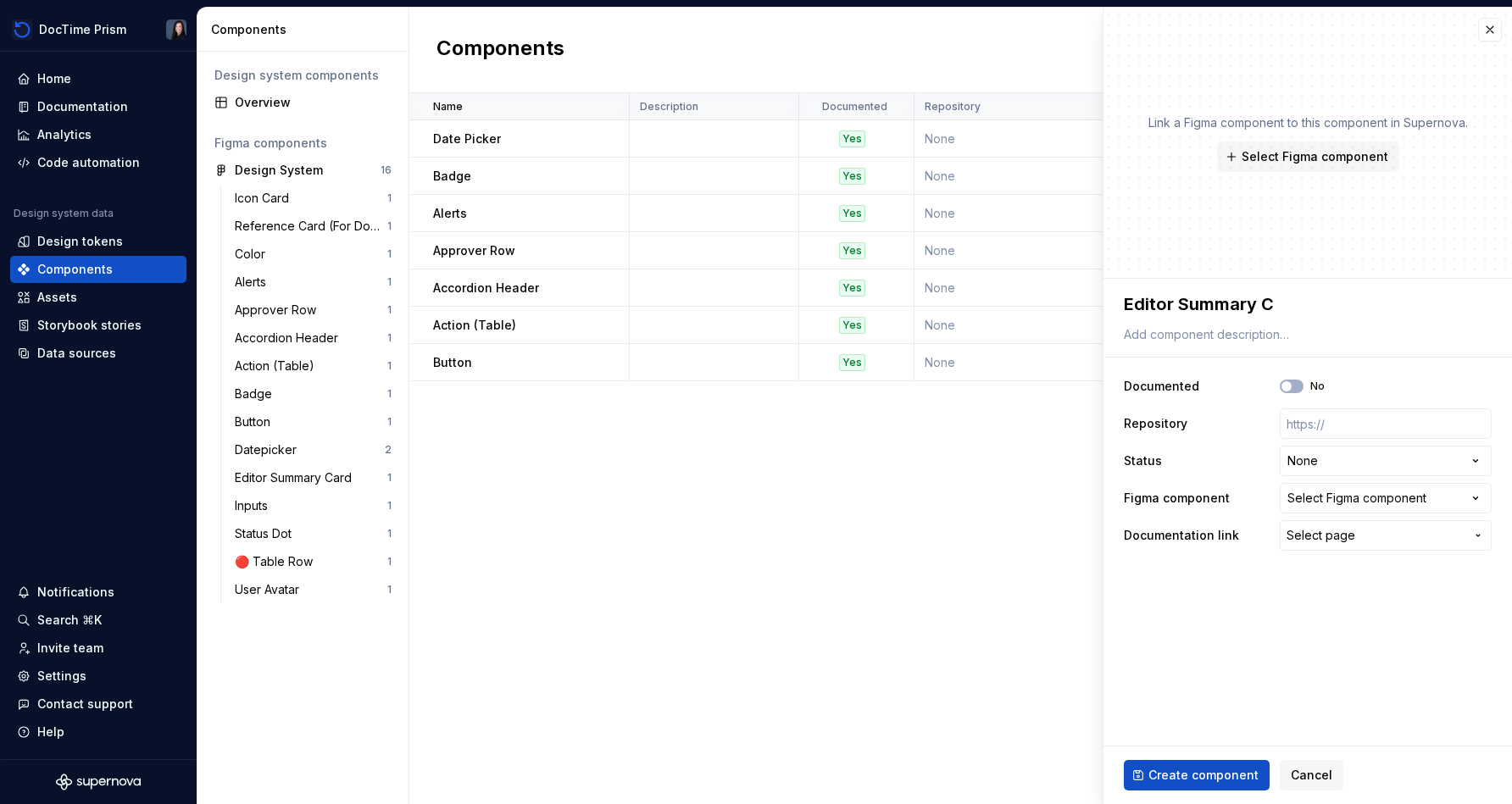
type textarea "Editor Summary Ca"
type textarea "*"
type textarea "Editor Summary Car"
type textarea "*"
type textarea "Editor Summary Card"
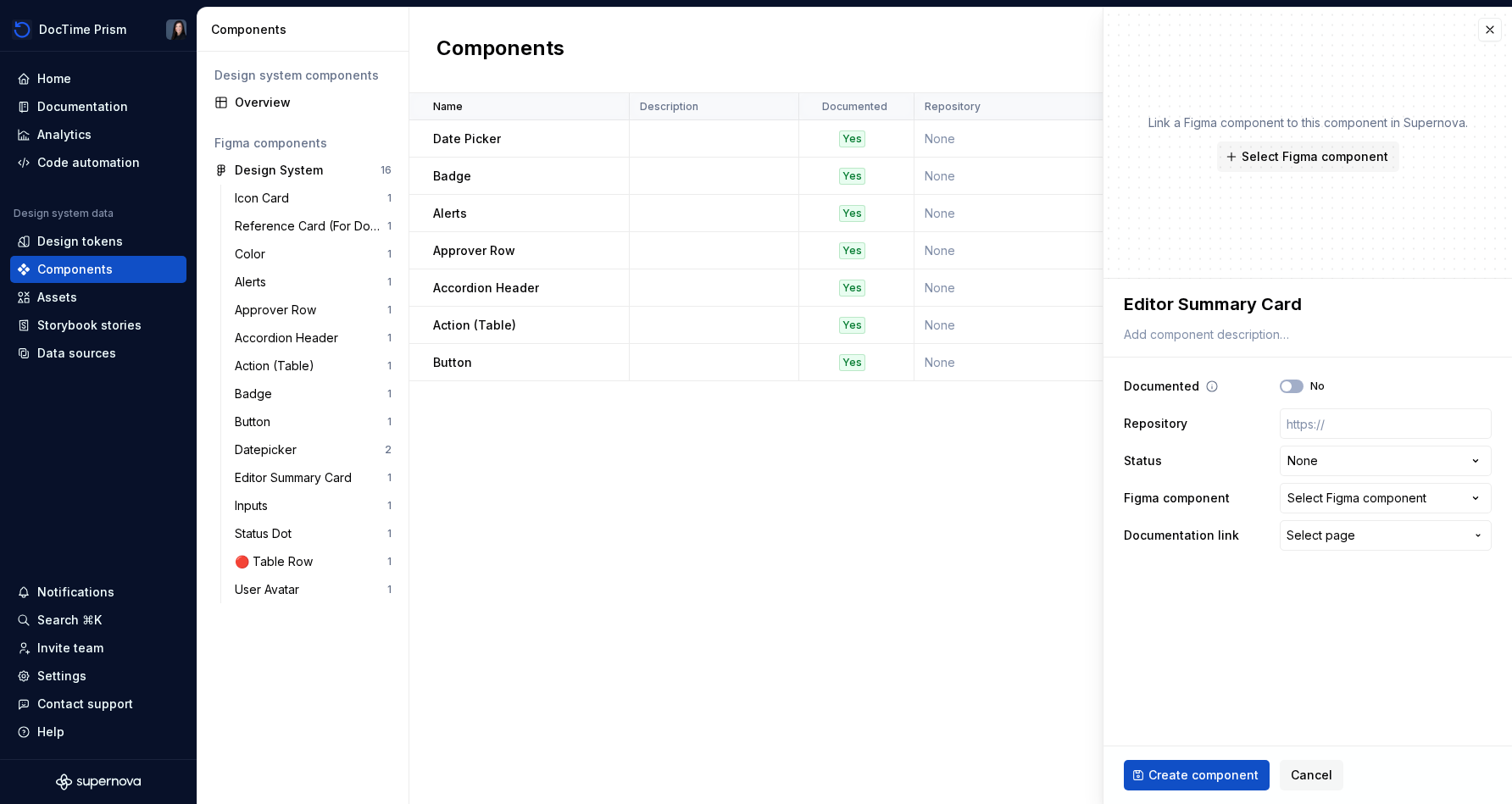
click at [751, 386] on div "No" at bounding box center [1302, 387] width 45 height 14
click at [751, 388] on button "No" at bounding box center [1292, 387] width 24 height 14
type textarea "*"
click at [751, 460] on html "DocTime Prism Home Documentation Analytics Code automation Design system data D…" at bounding box center [756, 402] width 1512 height 804
select select "**********"
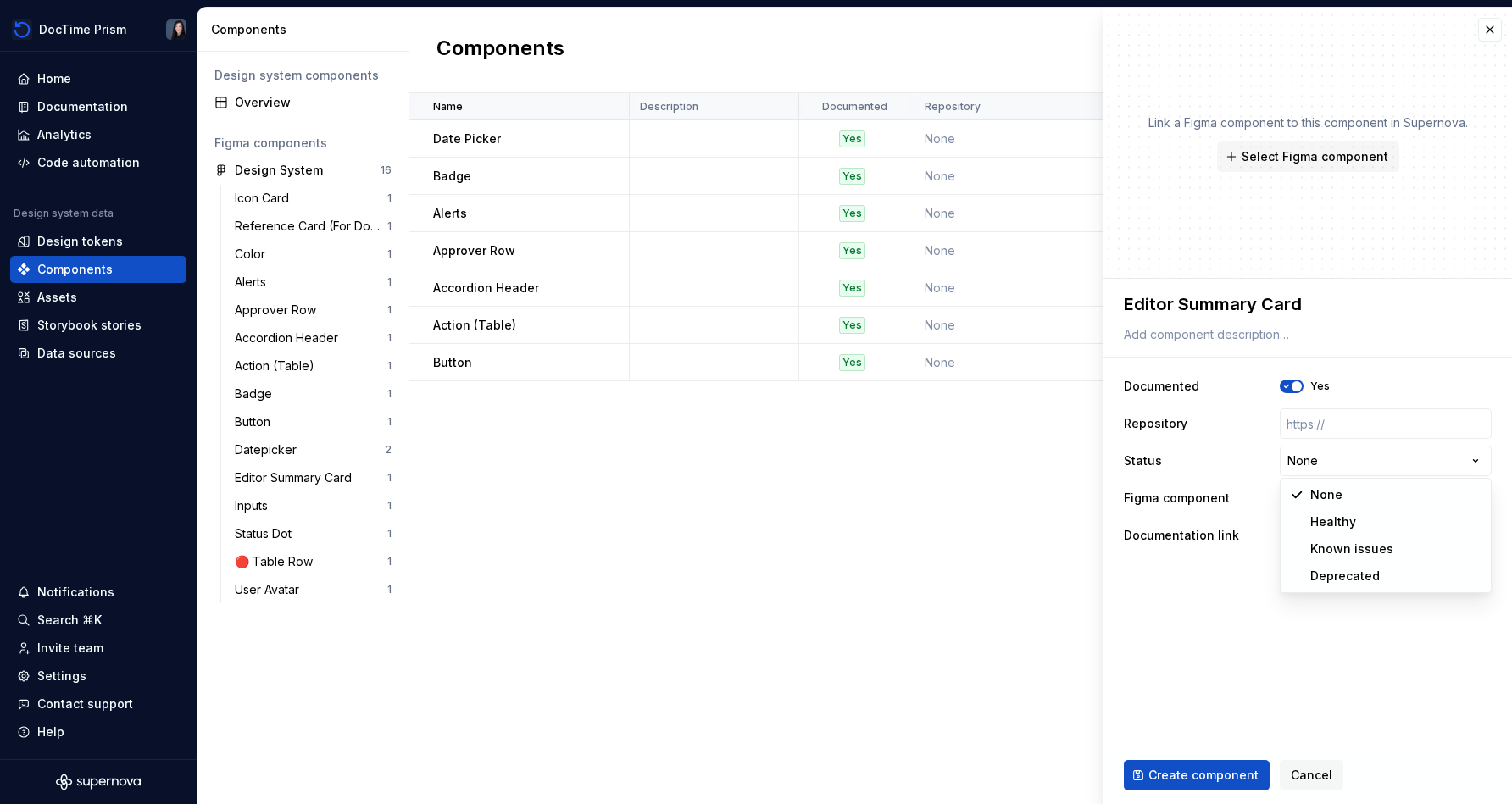
type textarea "*"
click at [751, 503] on div "Select Figma component" at bounding box center [1356, 498] width 139 height 17
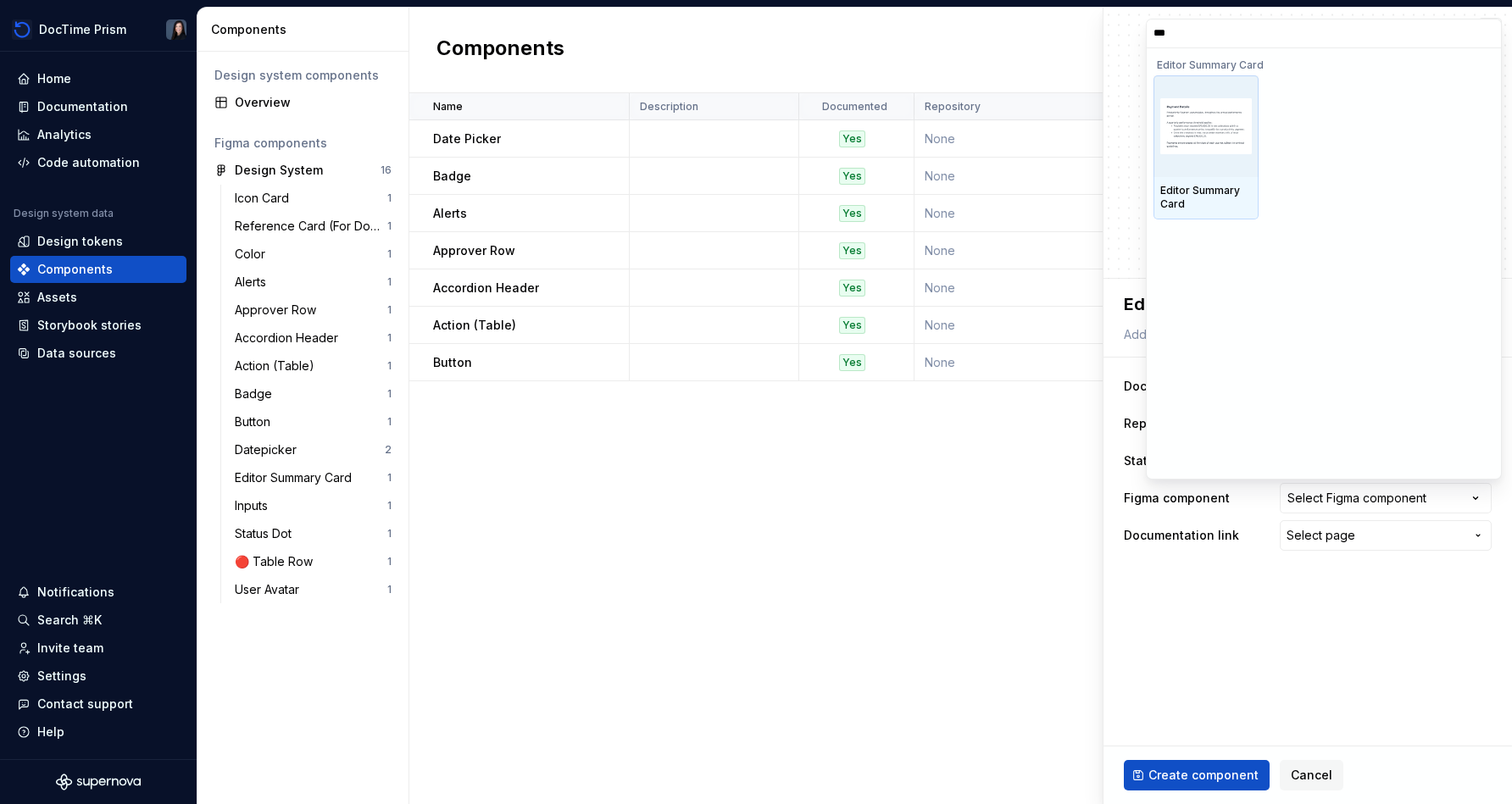
type input "****"
click at [751, 135] on img at bounding box center [1206, 126] width 91 height 56
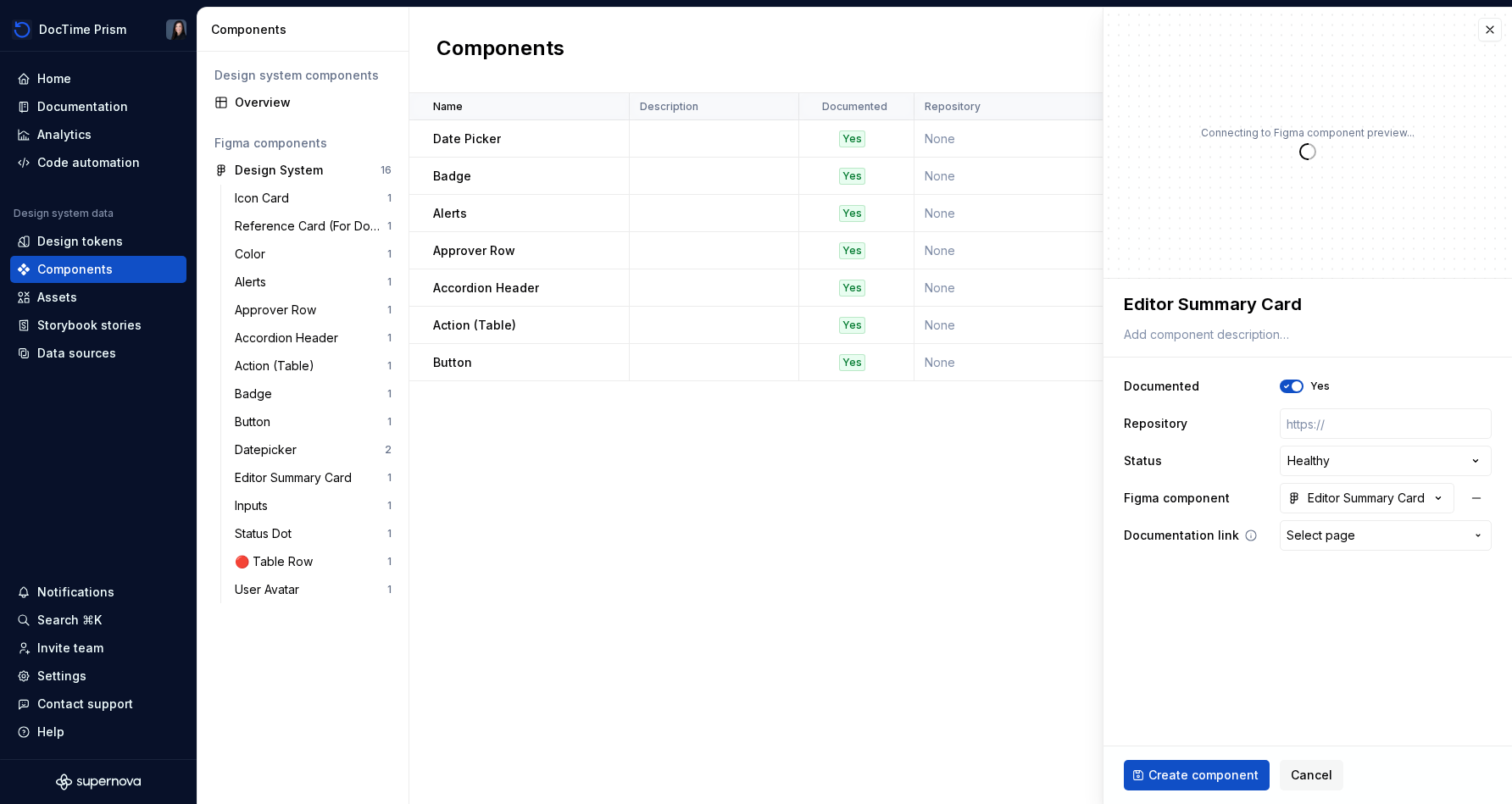
click at [751, 543] on span "Select page" at bounding box center [1321, 535] width 69 height 17
type textarea "*"
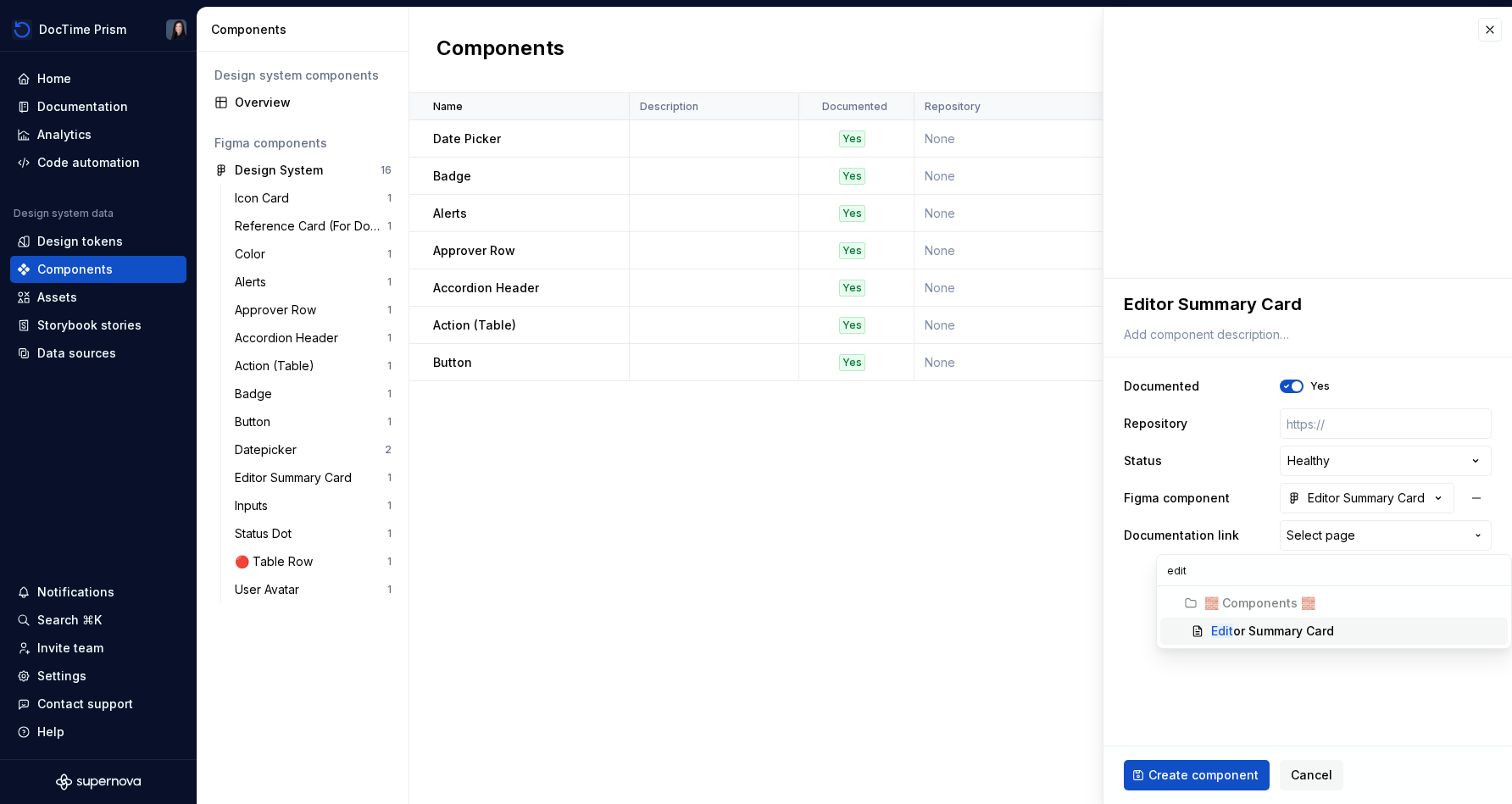
type input "edit"
click at [751, 622] on span "Edit or Summary Card" at bounding box center [1334, 632] width 348 height 28
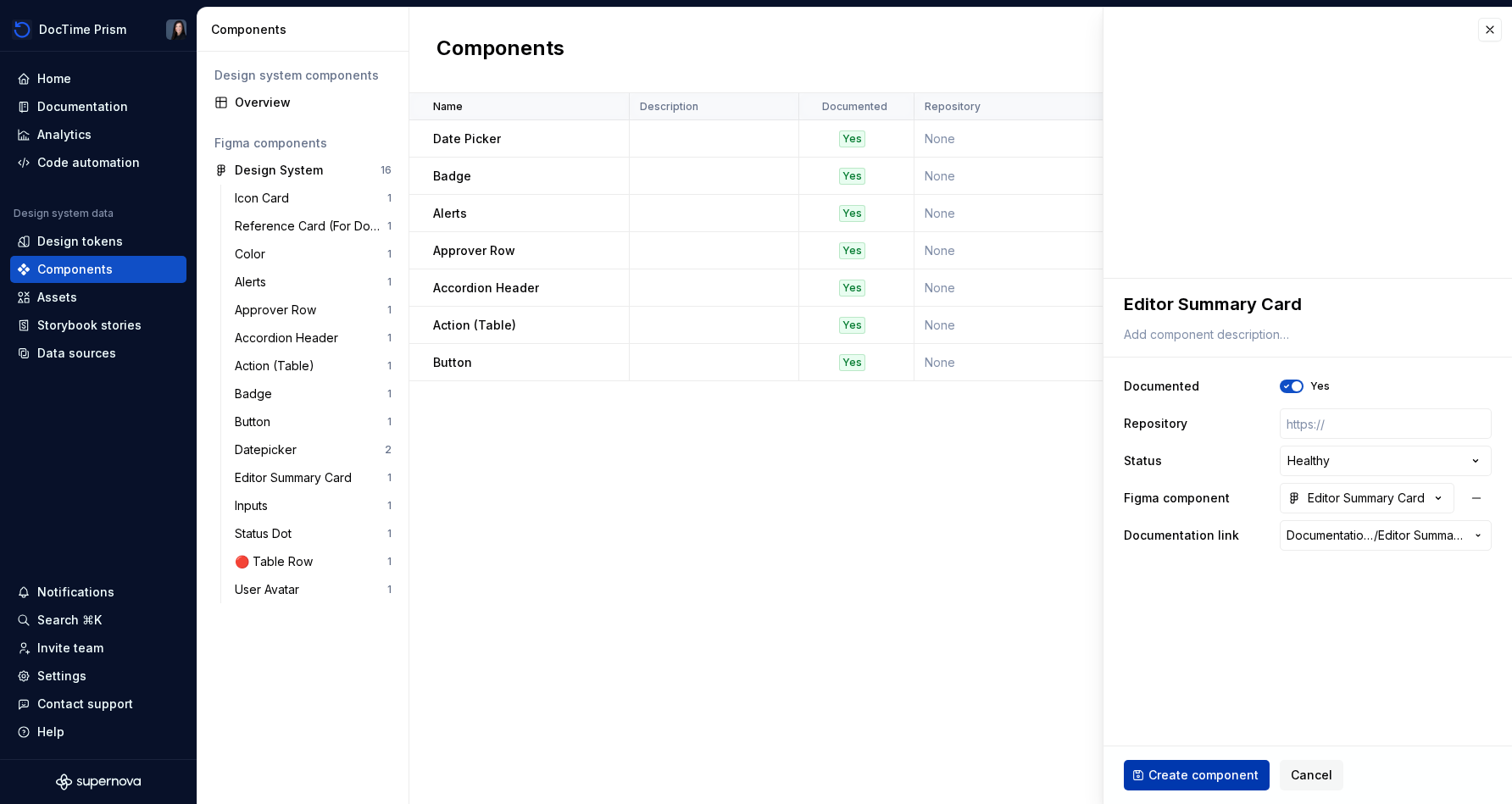
click at [751, 785] on button "Create component" at bounding box center [1196, 775] width 145 height 30
type textarea "*"
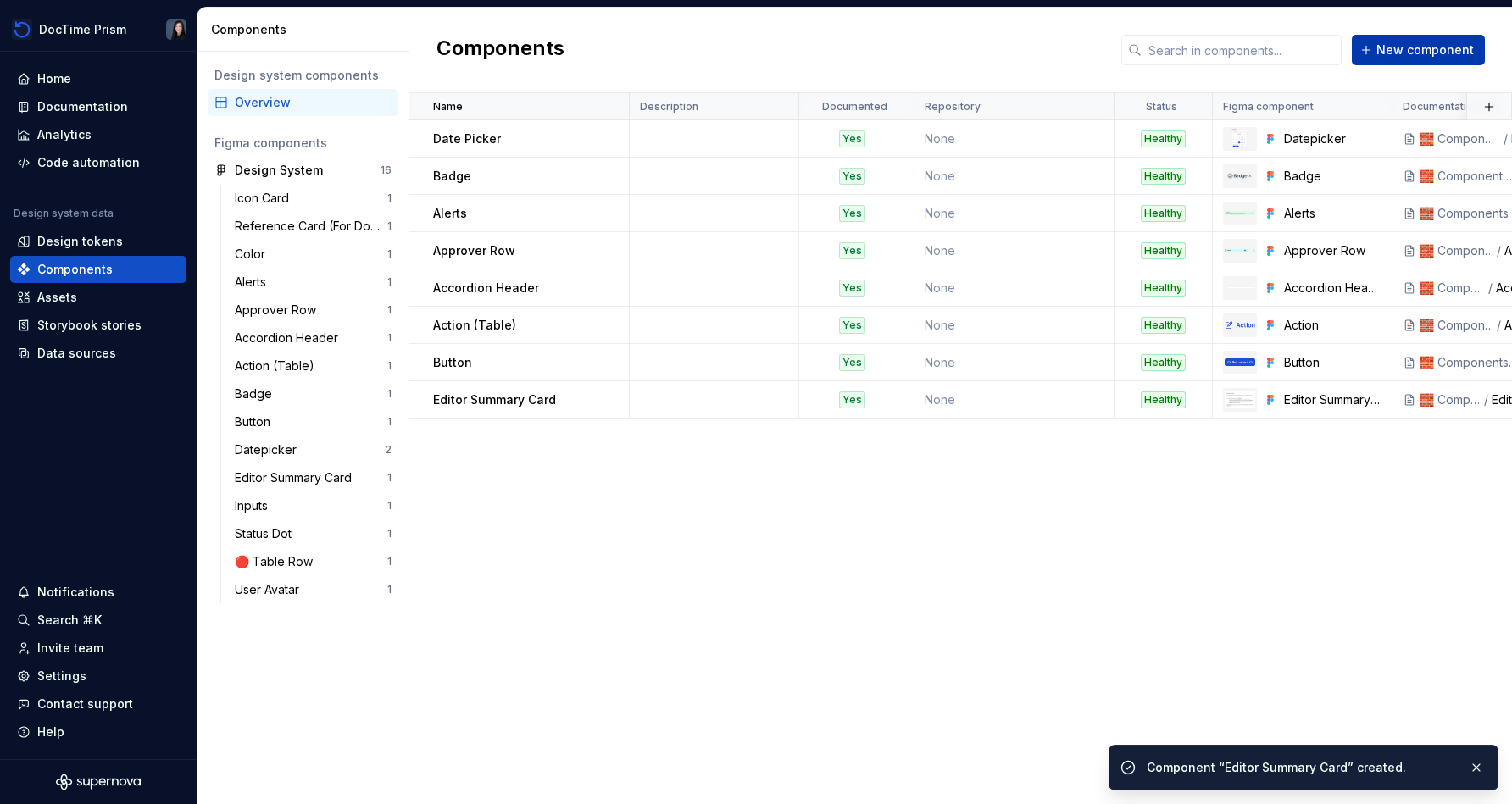
click at [751, 54] on span "New component" at bounding box center [1424, 50] width 97 height 17
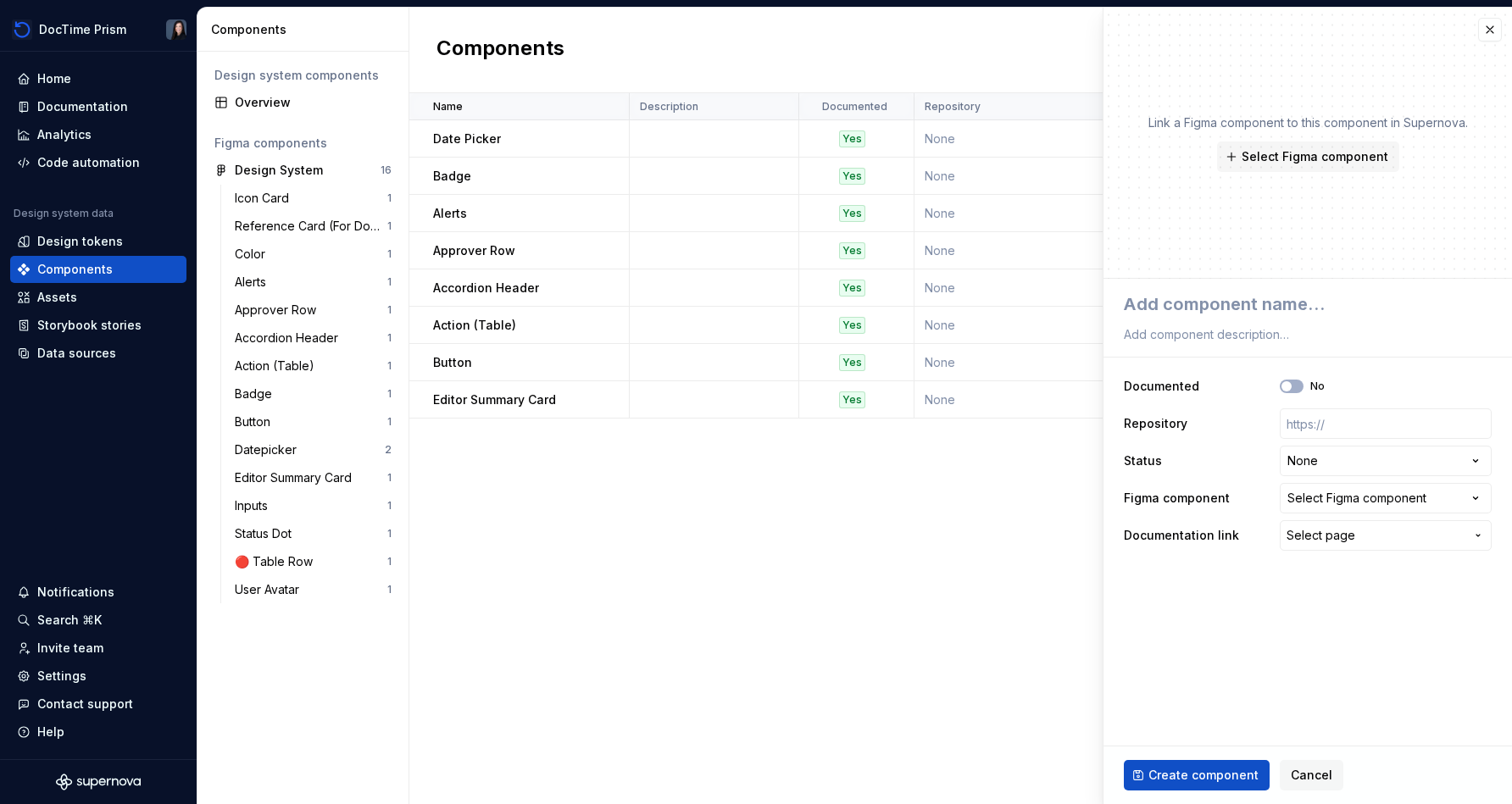
type textarea "*"
type textarea "In"
click at [751, 385] on button "No" at bounding box center [1292, 387] width 24 height 14
click at [751, 457] on html "DocTime Prism Home Documentation Analytics Code automation Design system data D…" at bounding box center [756, 402] width 1512 height 804
click at [751, 495] on div "Select Figma component" at bounding box center [1356, 498] width 139 height 17
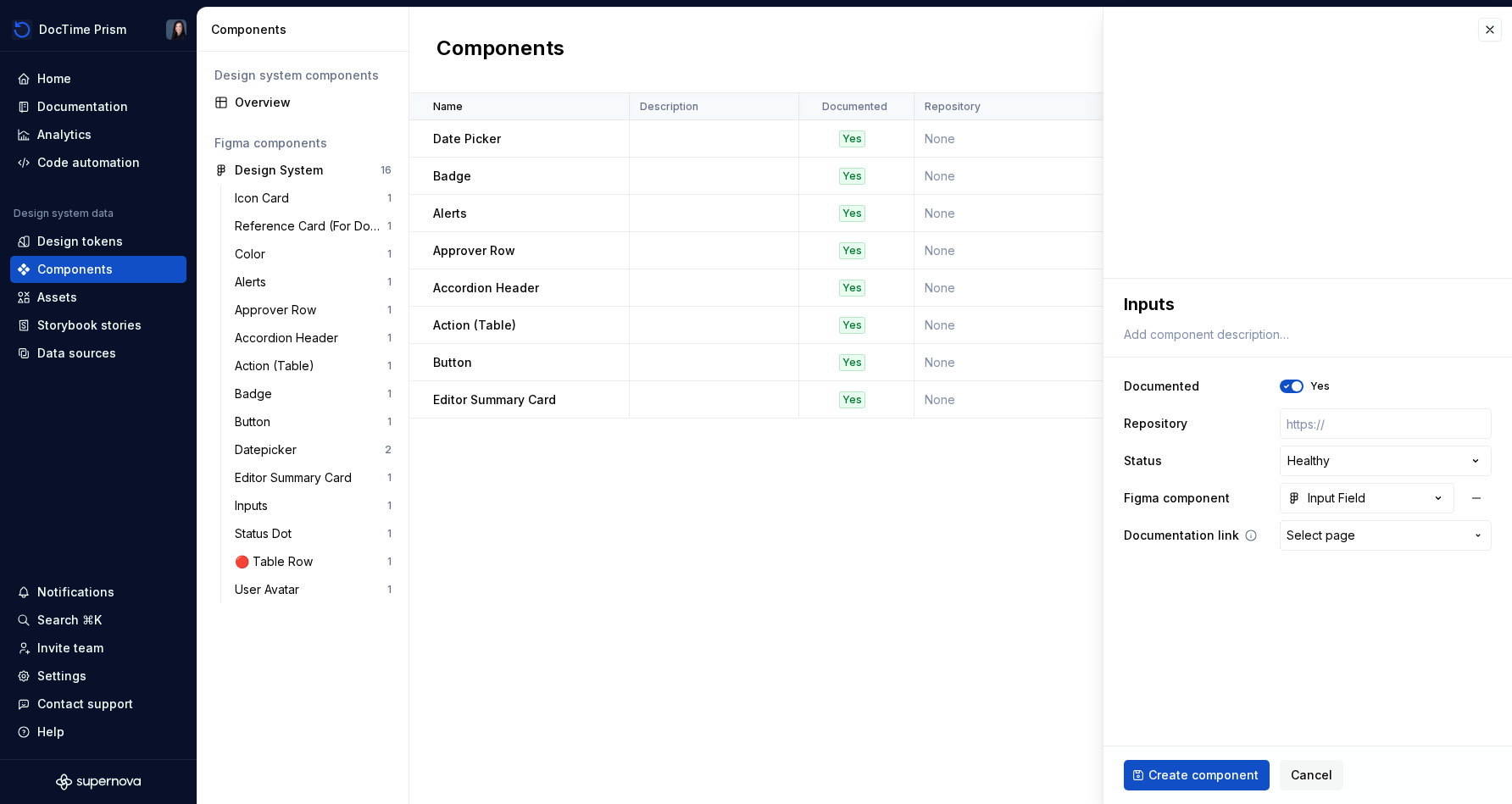
click at [751, 532] on span "Select page" at bounding box center [1321, 535] width 69 height 17
click at [751, 770] on span "Create component" at bounding box center [1203, 776] width 110 height 17
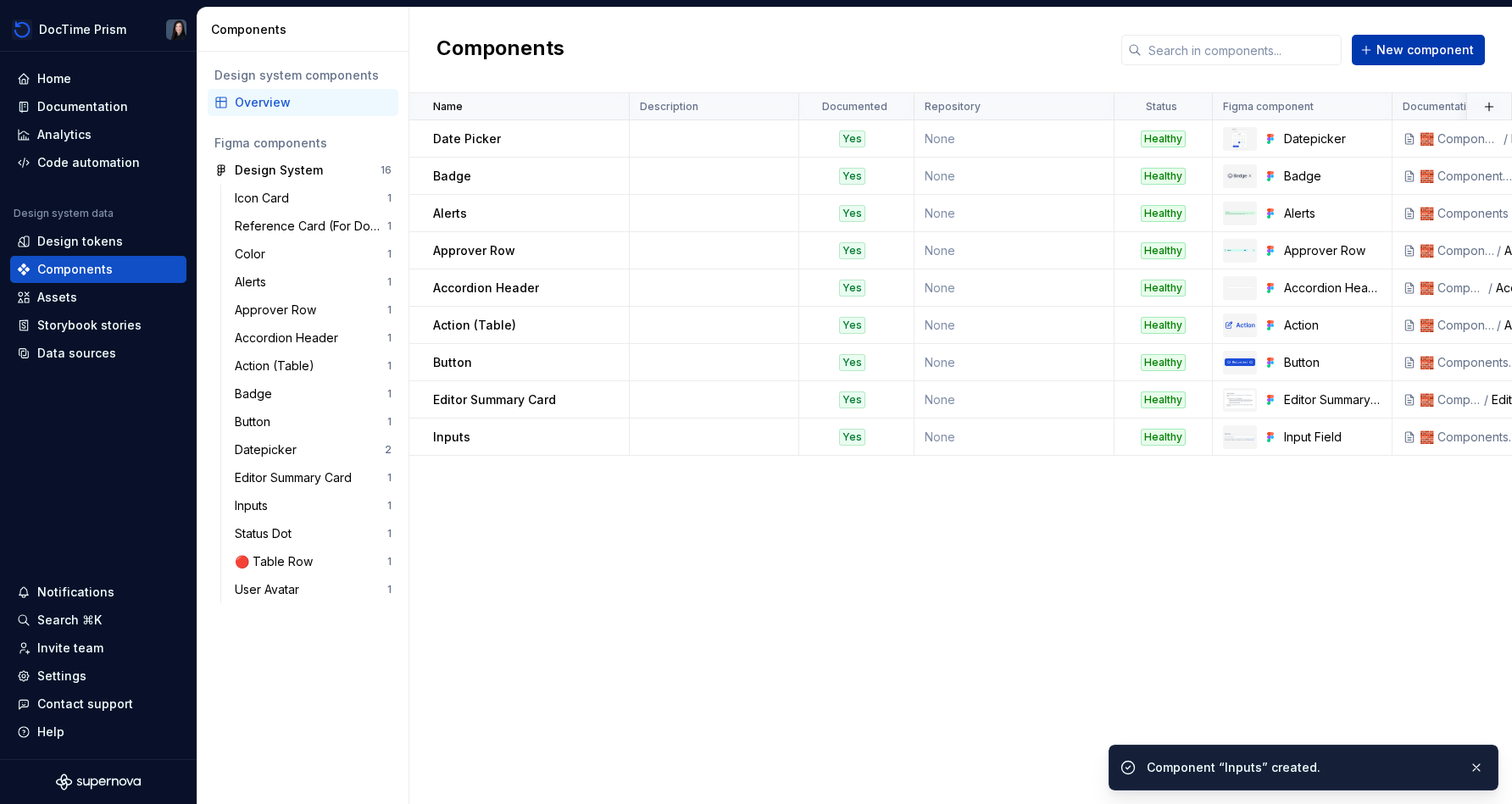
click at [751, 49] on span "New component" at bounding box center [1424, 50] width 97 height 17
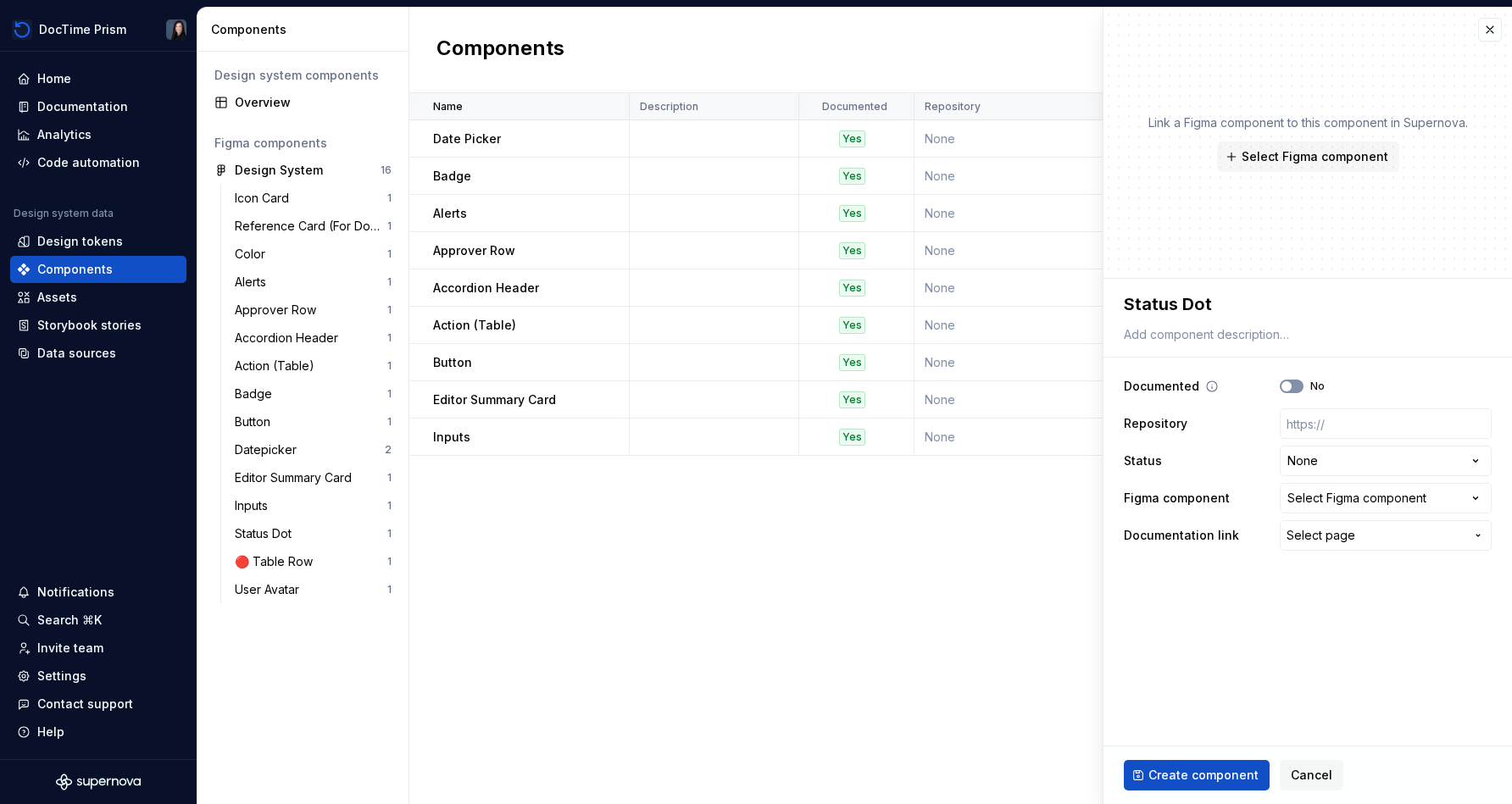
click at [751, 386] on button "No" at bounding box center [1292, 387] width 24 height 14
click at [751, 462] on html "DocTime Prism Home Documentation Analytics Code automation Design system data D…" at bounding box center [756, 402] width 1512 height 804
click at [751, 499] on div "Select Figma component" at bounding box center [1356, 498] width 139 height 17
click at [751, 540] on span "Select page" at bounding box center [1375, 535] width 178 height 17
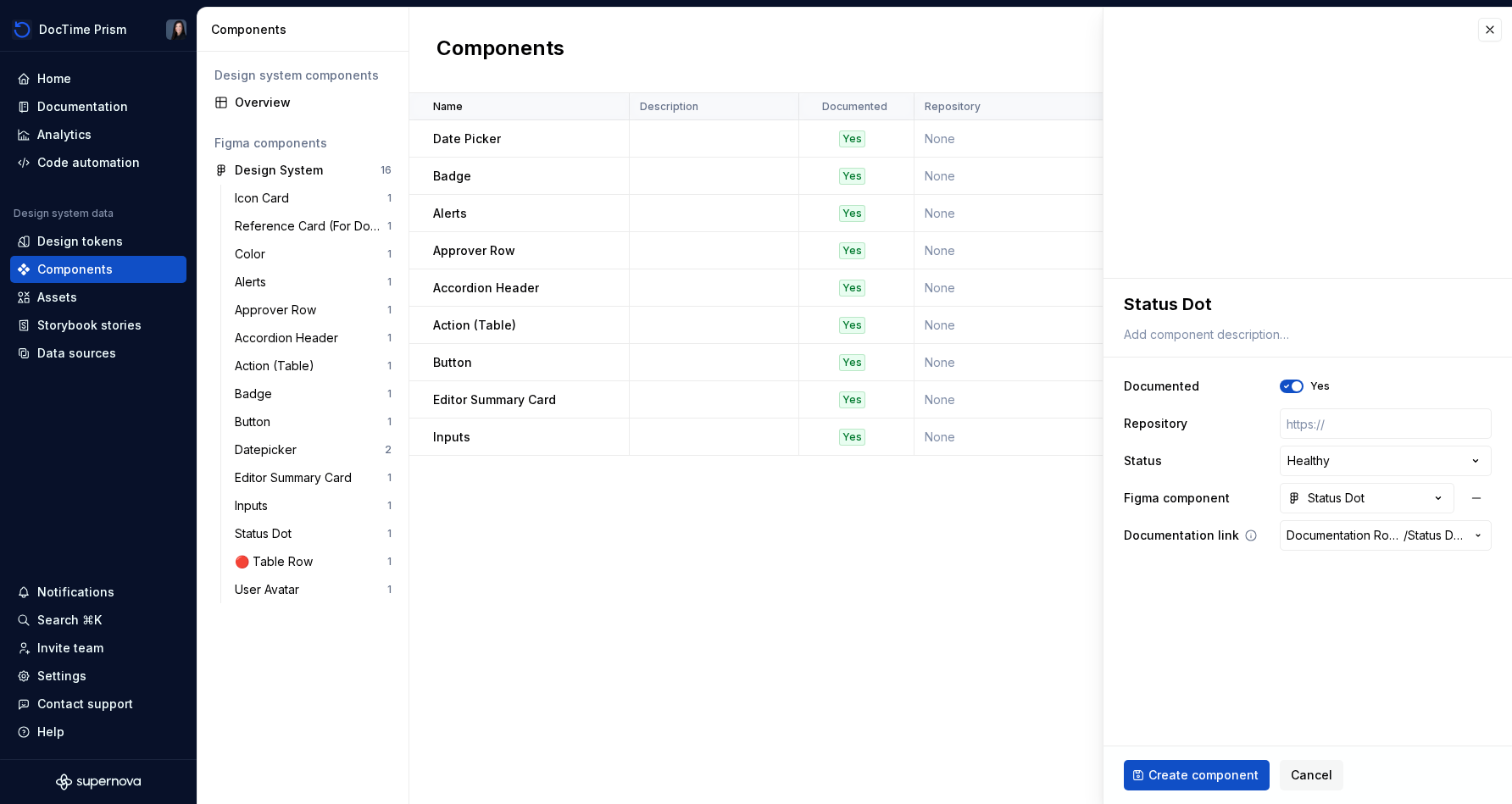
click at [751, 540] on span "Documentation Root /" at bounding box center [1345, 535] width 117 height 17
click at [751, 634] on div "Sta tus Dot" at bounding box center [1242, 632] width 62 height 17
click at [751, 766] on button "Create component" at bounding box center [1196, 775] width 145 height 30
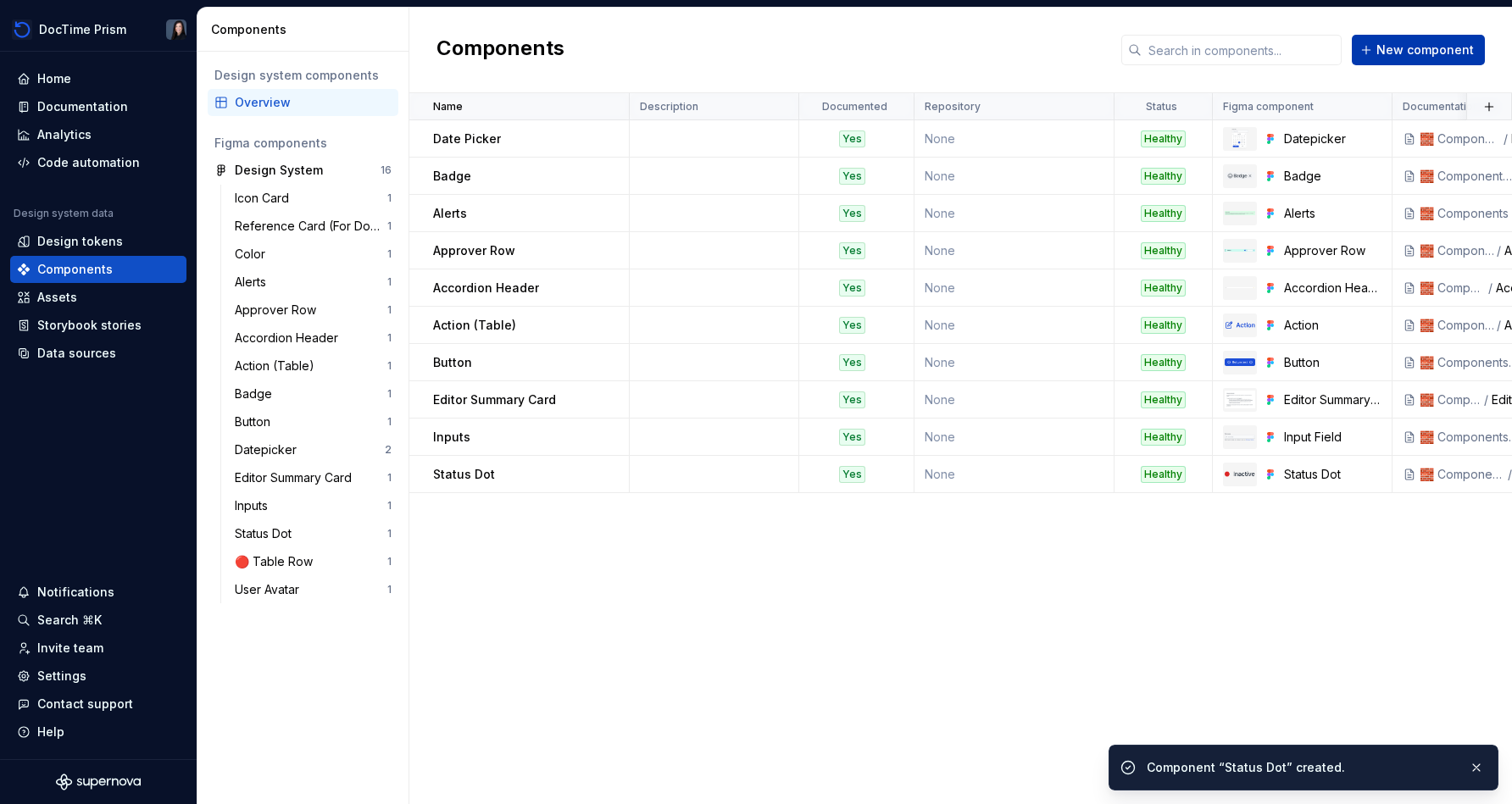
click at [751, 61] on button "New component" at bounding box center [1418, 49] width 133 height 30
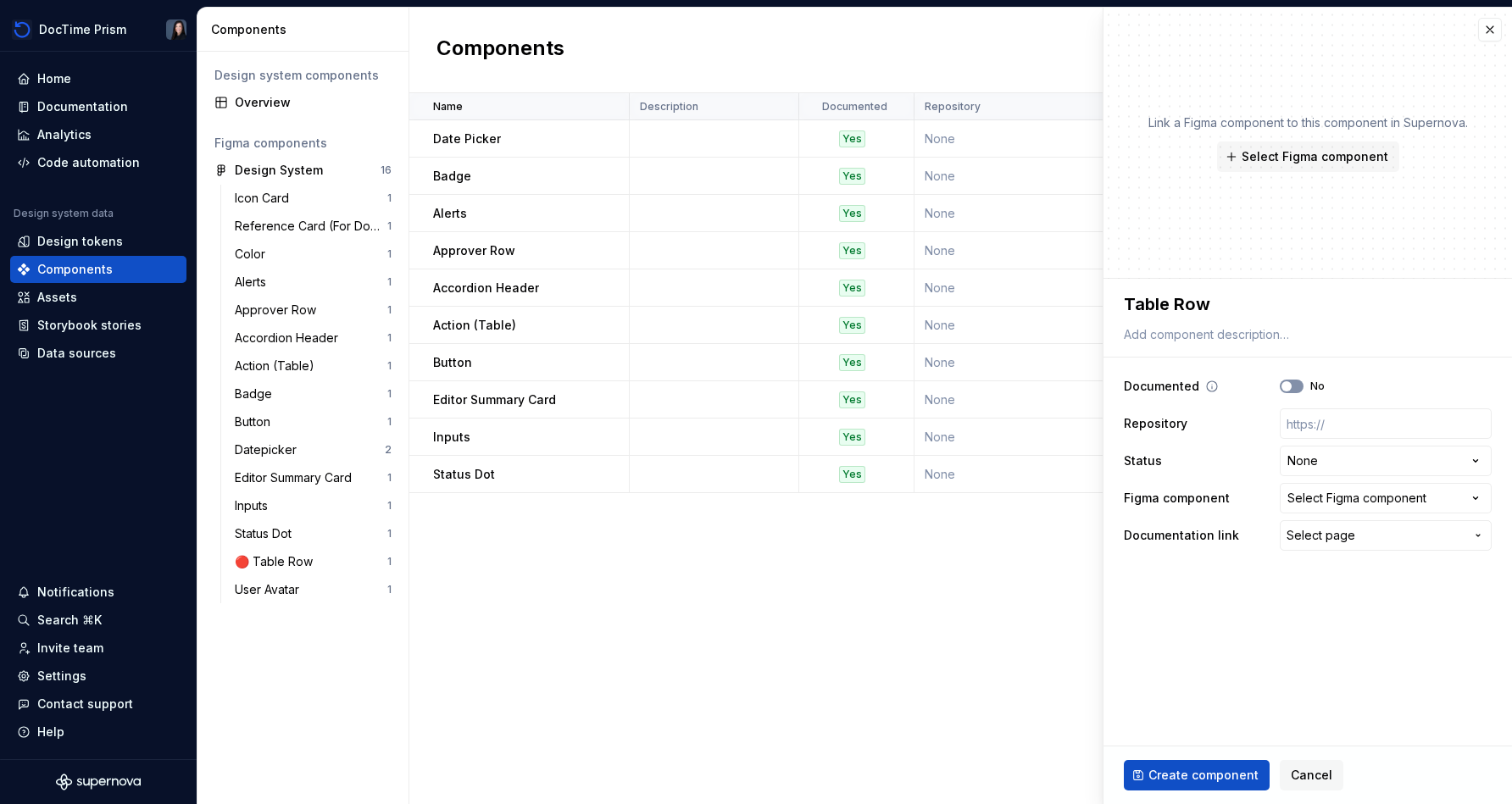
click at [751, 380] on button "No" at bounding box center [1292, 387] width 24 height 14
click at [751, 469] on html "DocTime Prism Home Documentation Analytics Code automation Design system data D…" at bounding box center [756, 402] width 1512 height 804
click at [751, 485] on button "Select Figma component" at bounding box center [1385, 498] width 212 height 30
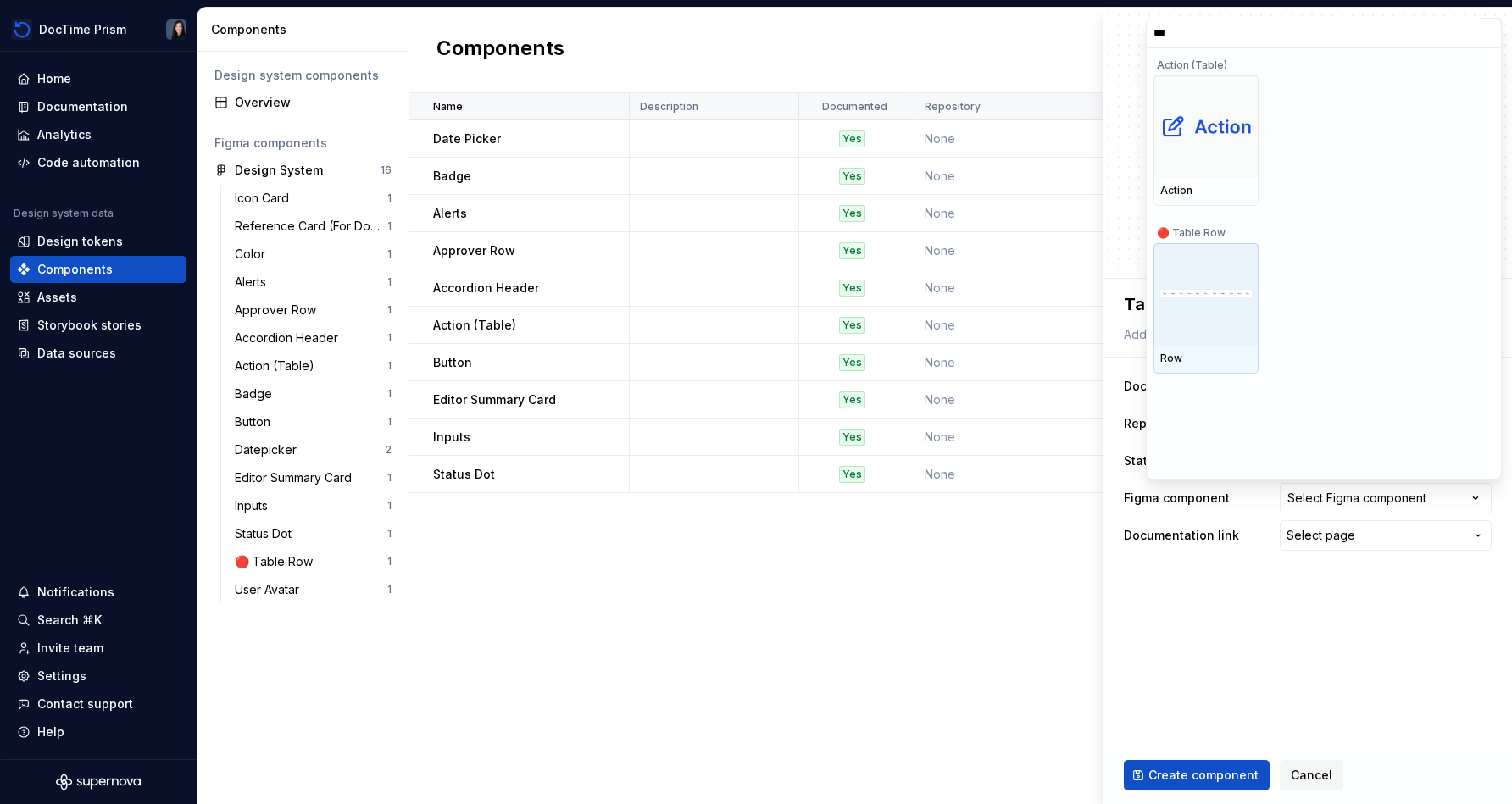
click at [751, 297] on img at bounding box center [1206, 294] width 91 height 8
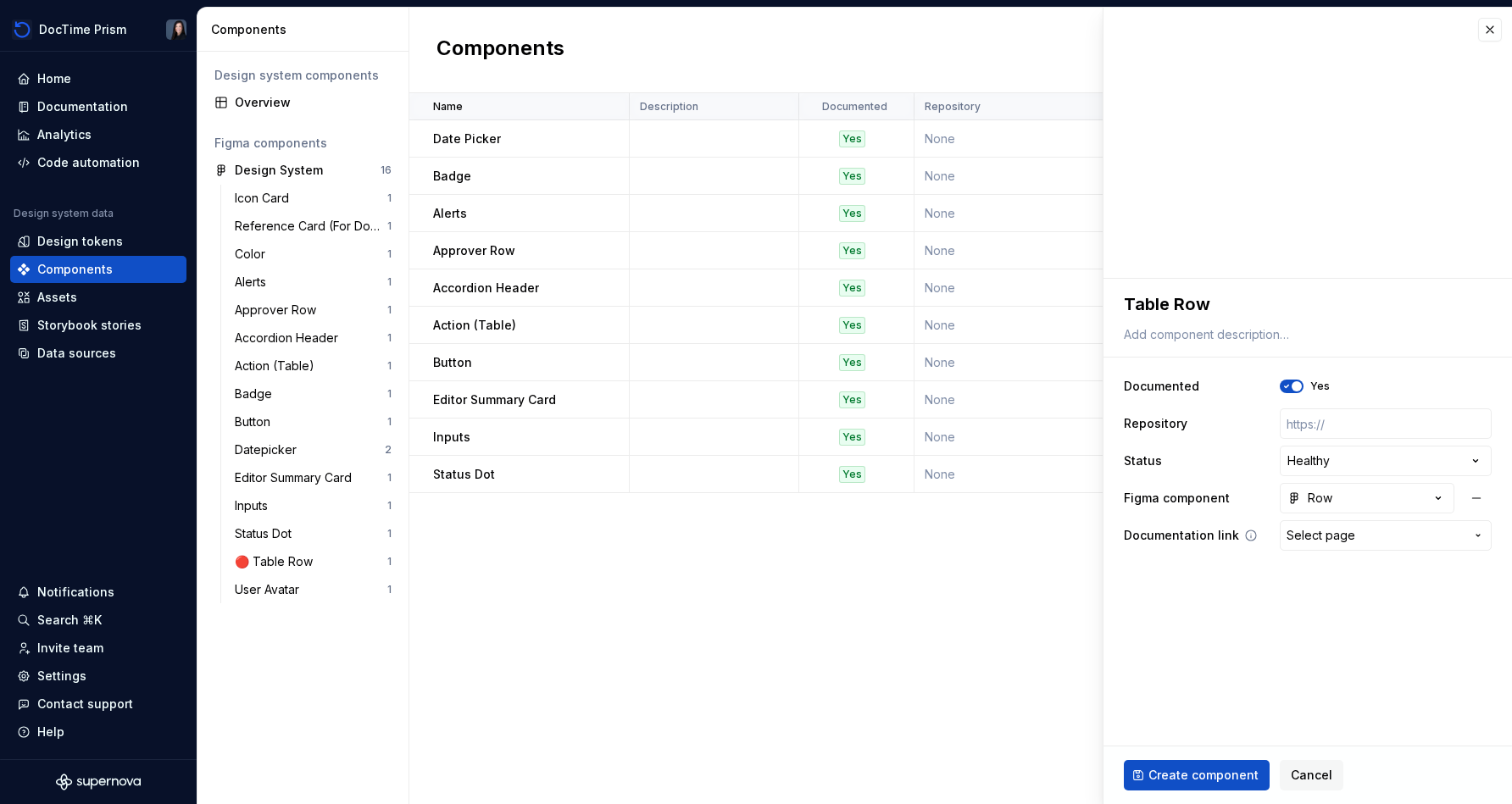
click at [751, 536] on span "Select page" at bounding box center [1321, 535] width 69 height 17
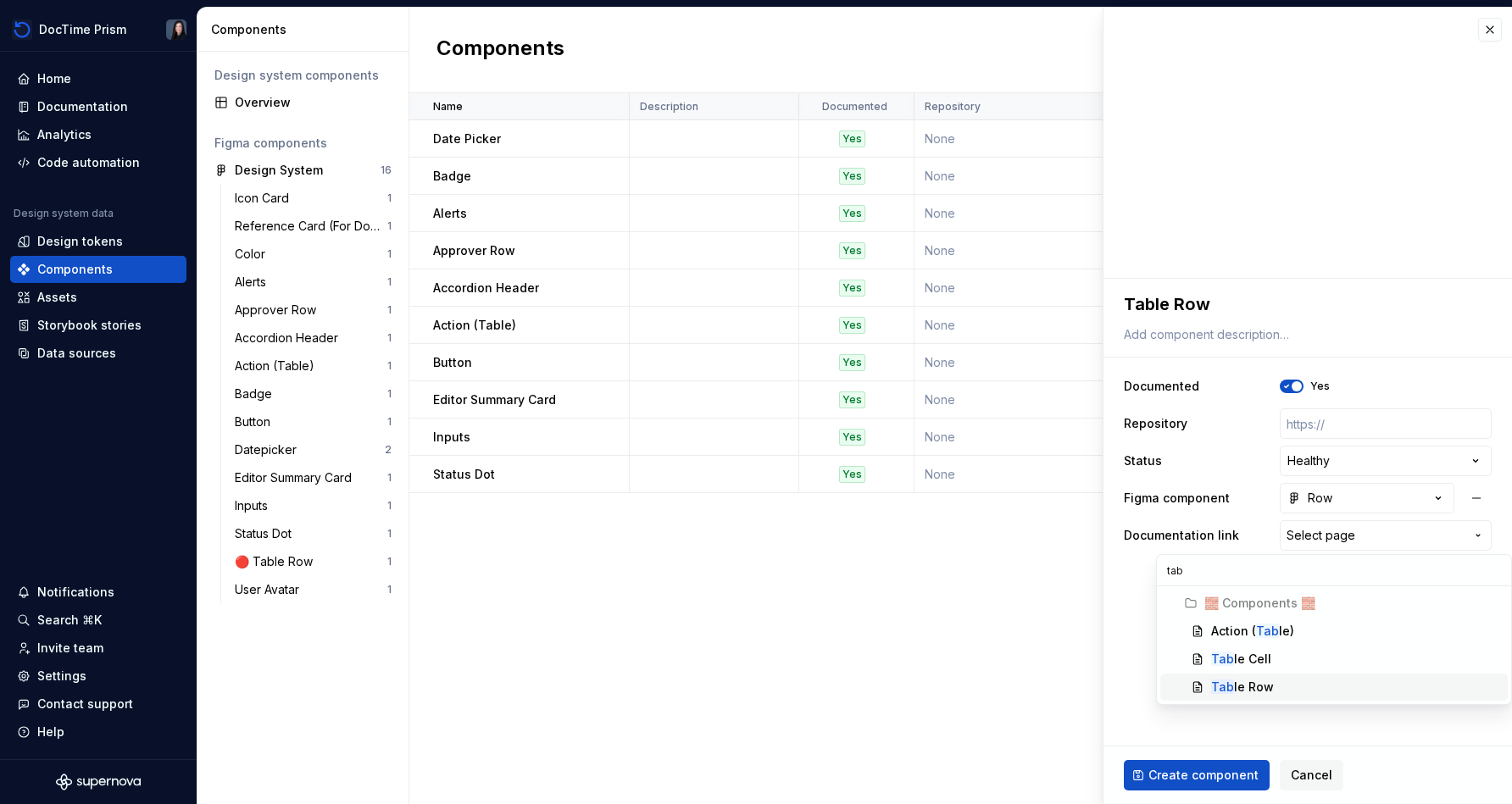
click at [751, 681] on div "Tab le Row" at bounding box center [1355, 688] width 290 height 17
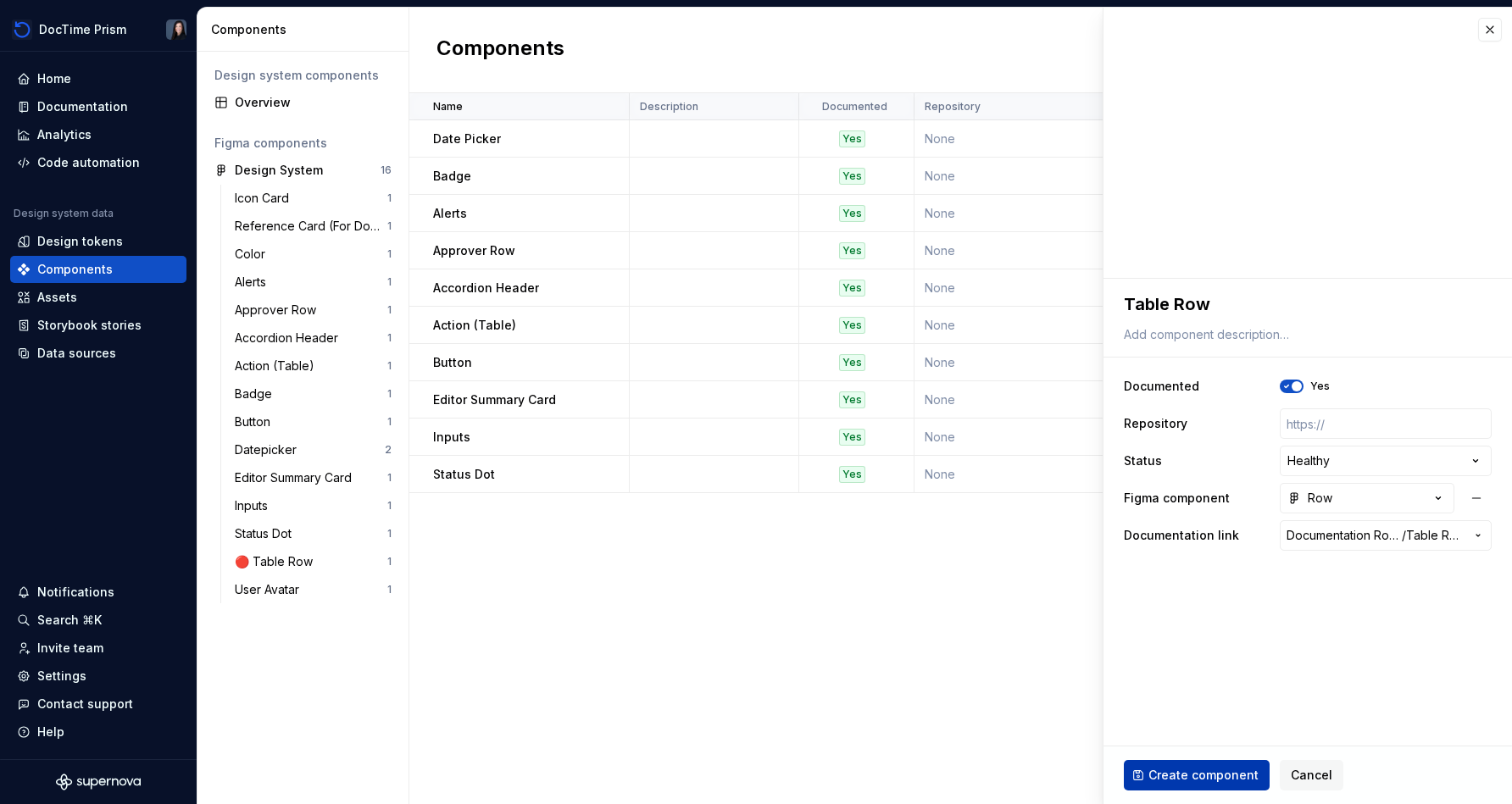
click at [751, 767] on span "Create component" at bounding box center [1203, 776] width 110 height 17
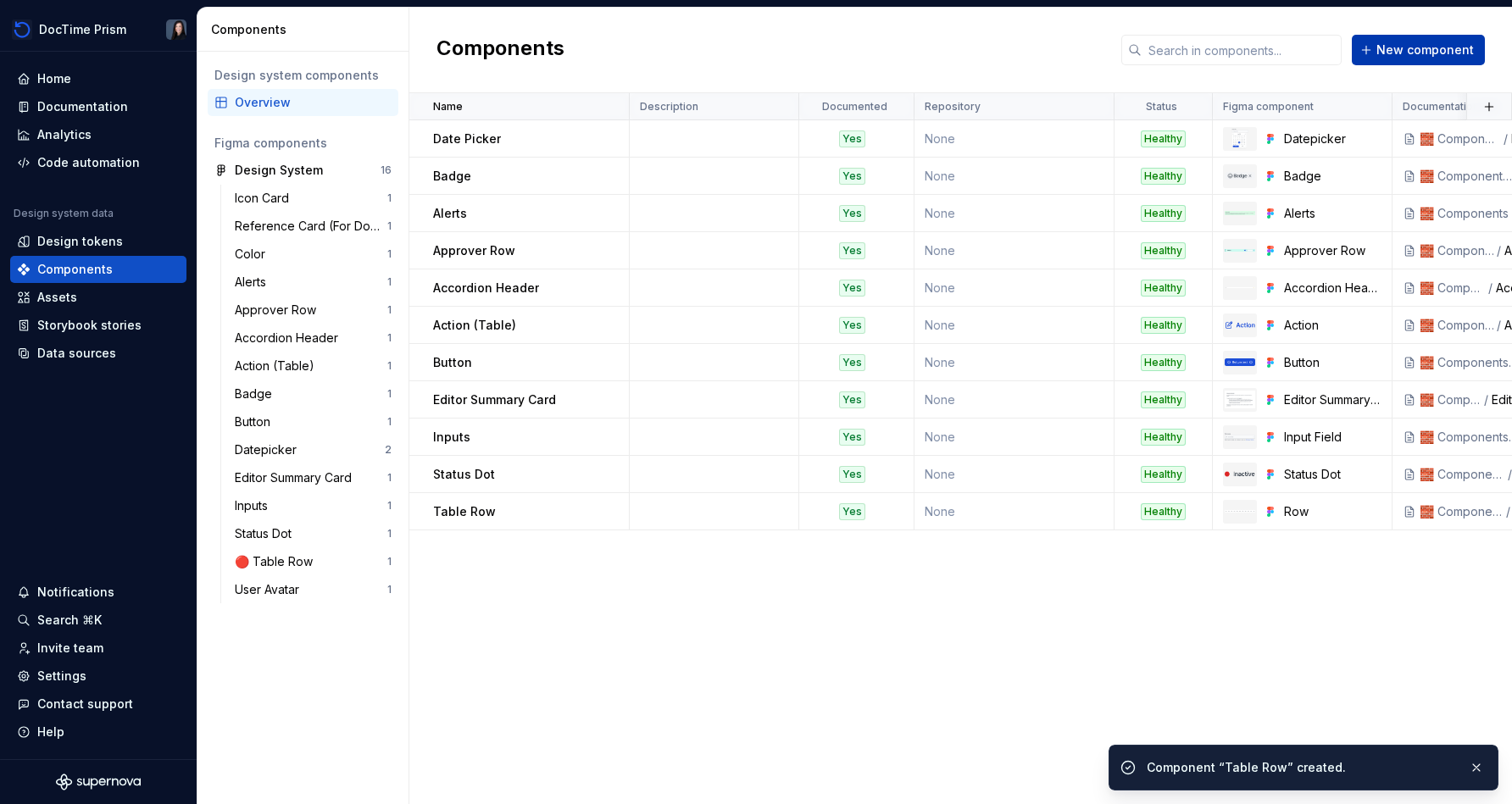
click at [751, 44] on span "New component" at bounding box center [1424, 50] width 97 height 17
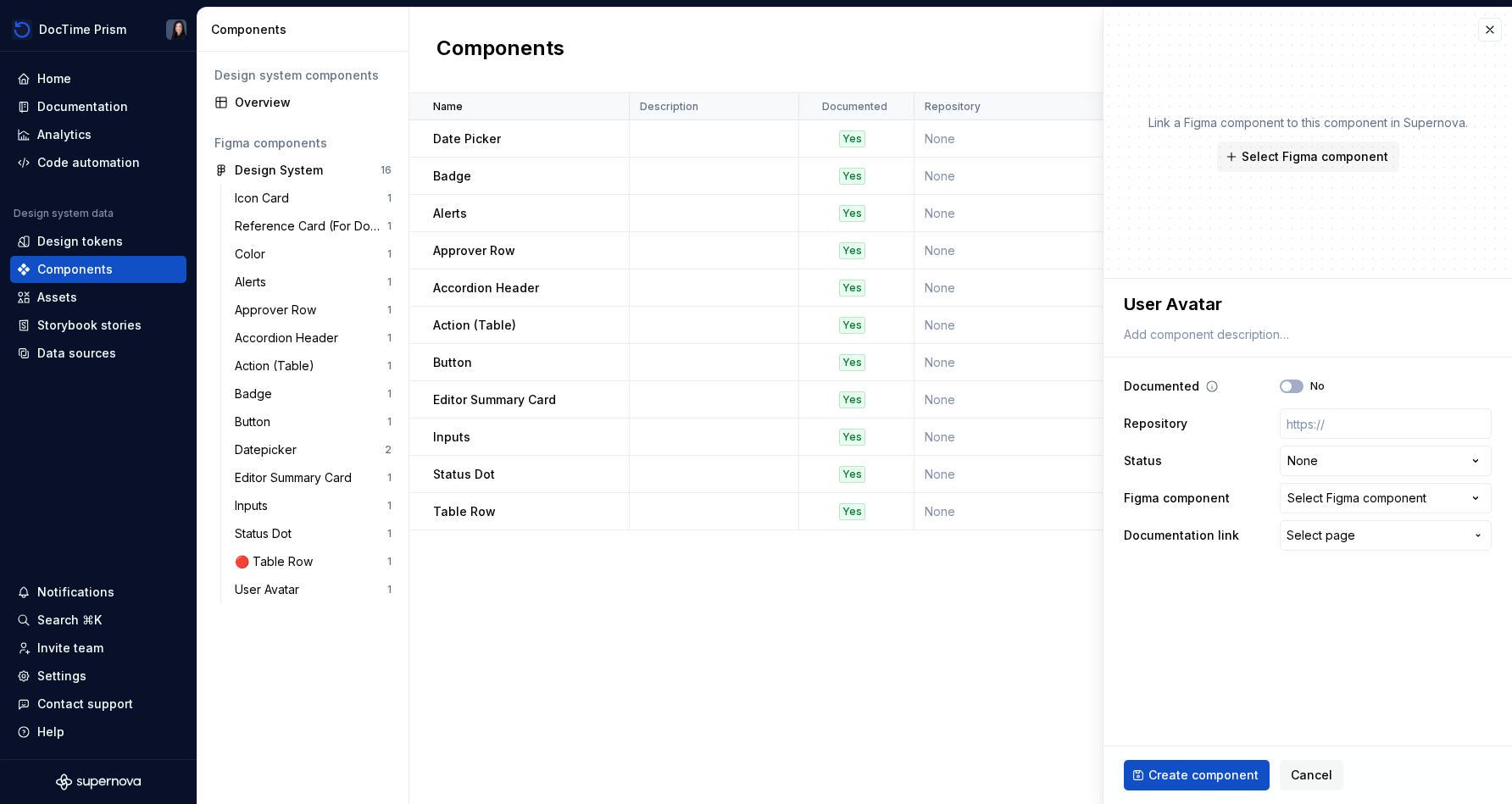
click at [751, 393] on div "Documented No" at bounding box center [1307, 386] width 367 height 30
click at [751, 389] on button "No" at bounding box center [1292, 387] width 24 height 14
click at [751, 478] on div "**********" at bounding box center [1307, 461] width 367 height 187
click at [751, 471] on html "DocTime Prism Home Documentation Analytics Code automation Design system data D…" at bounding box center [756, 402] width 1512 height 804
click at [751, 474] on html "DocTime Prism Home Documentation Analytics Code automation Design system data D…" at bounding box center [756, 402] width 1512 height 804
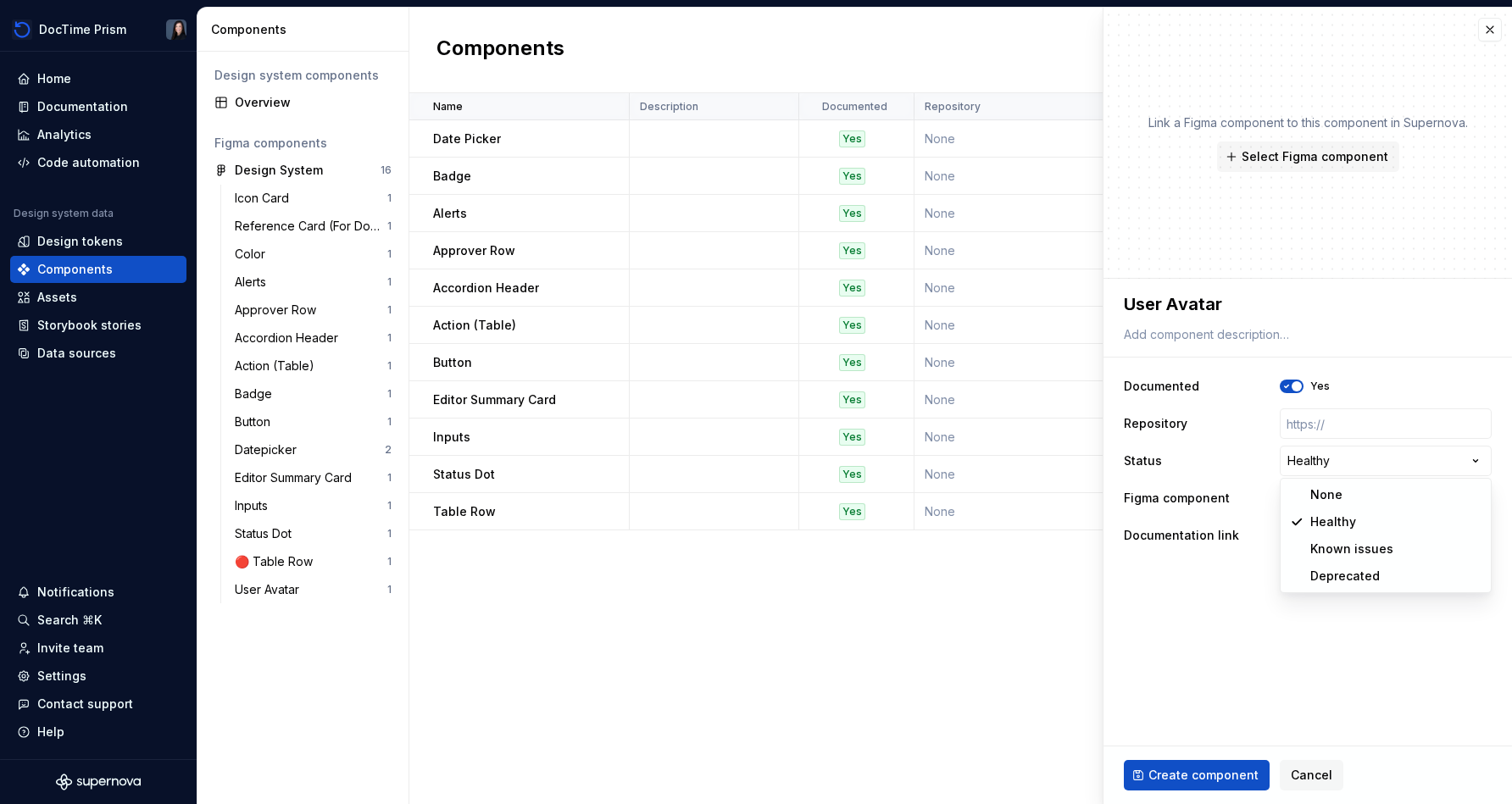
click at [751, 493] on html "DocTime Prism Home Documentation Analytics Code automation Design system data D…" at bounding box center [756, 402] width 1512 height 804
click at [751, 495] on div "Select Figma component" at bounding box center [1356, 498] width 139 height 17
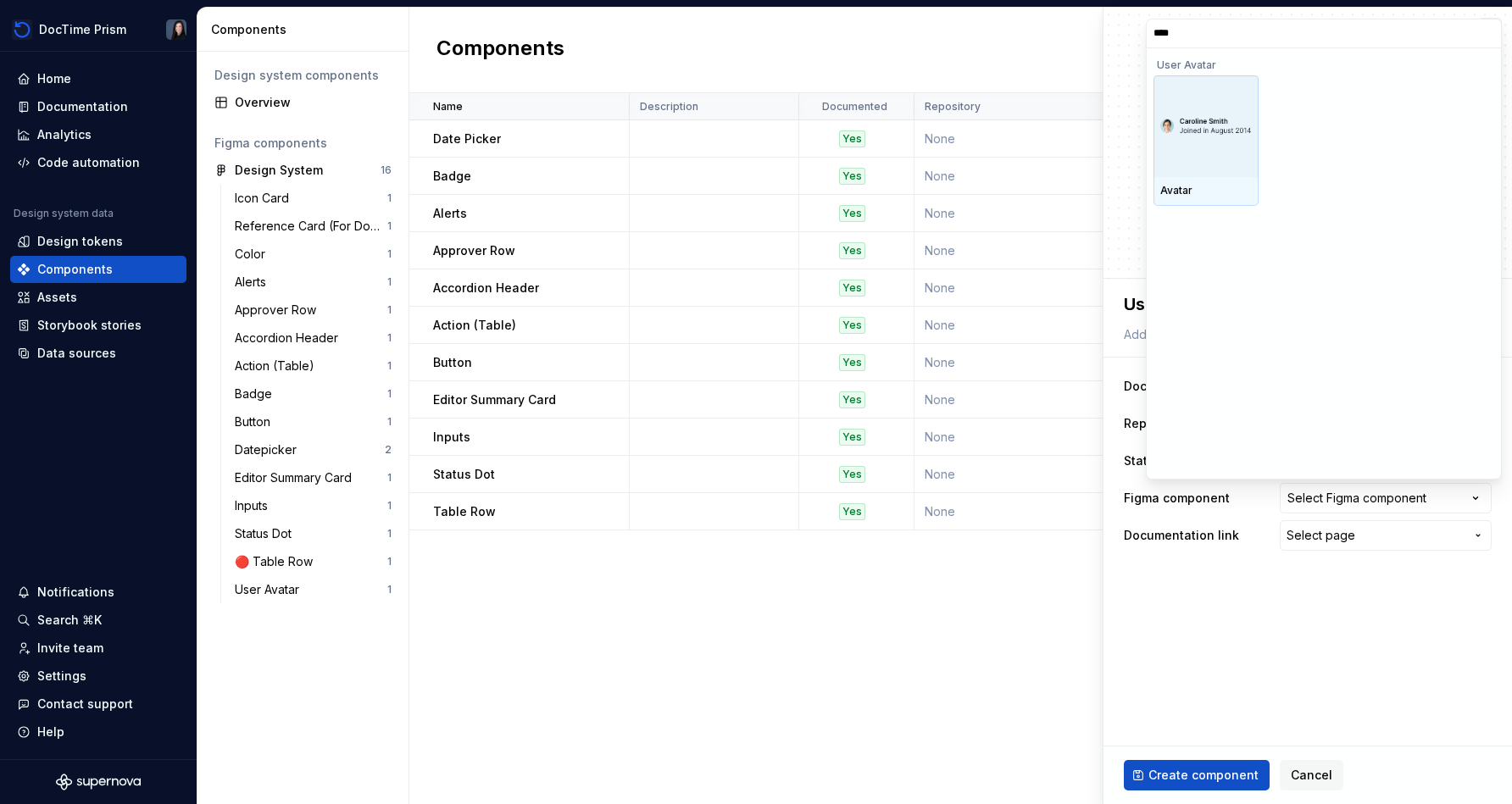
click at [751, 184] on div "Avatar" at bounding box center [1206, 191] width 91 height 14
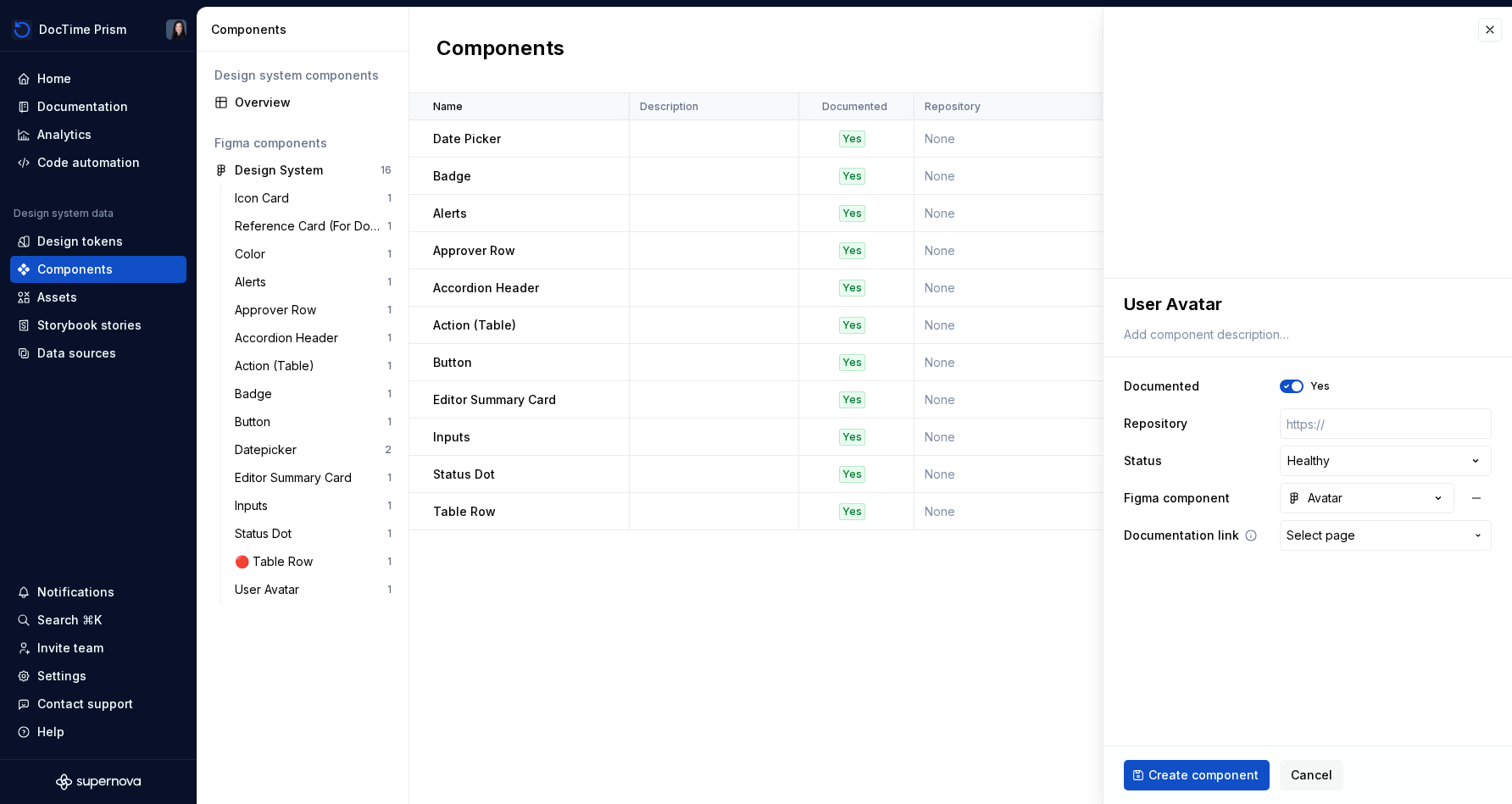
click at [751, 541] on span "Select page" at bounding box center [1321, 535] width 69 height 17
click at [751, 629] on div "User Avatar" at bounding box center [1243, 632] width 64 height 17
click at [751, 770] on span "Create component" at bounding box center [1203, 776] width 110 height 17
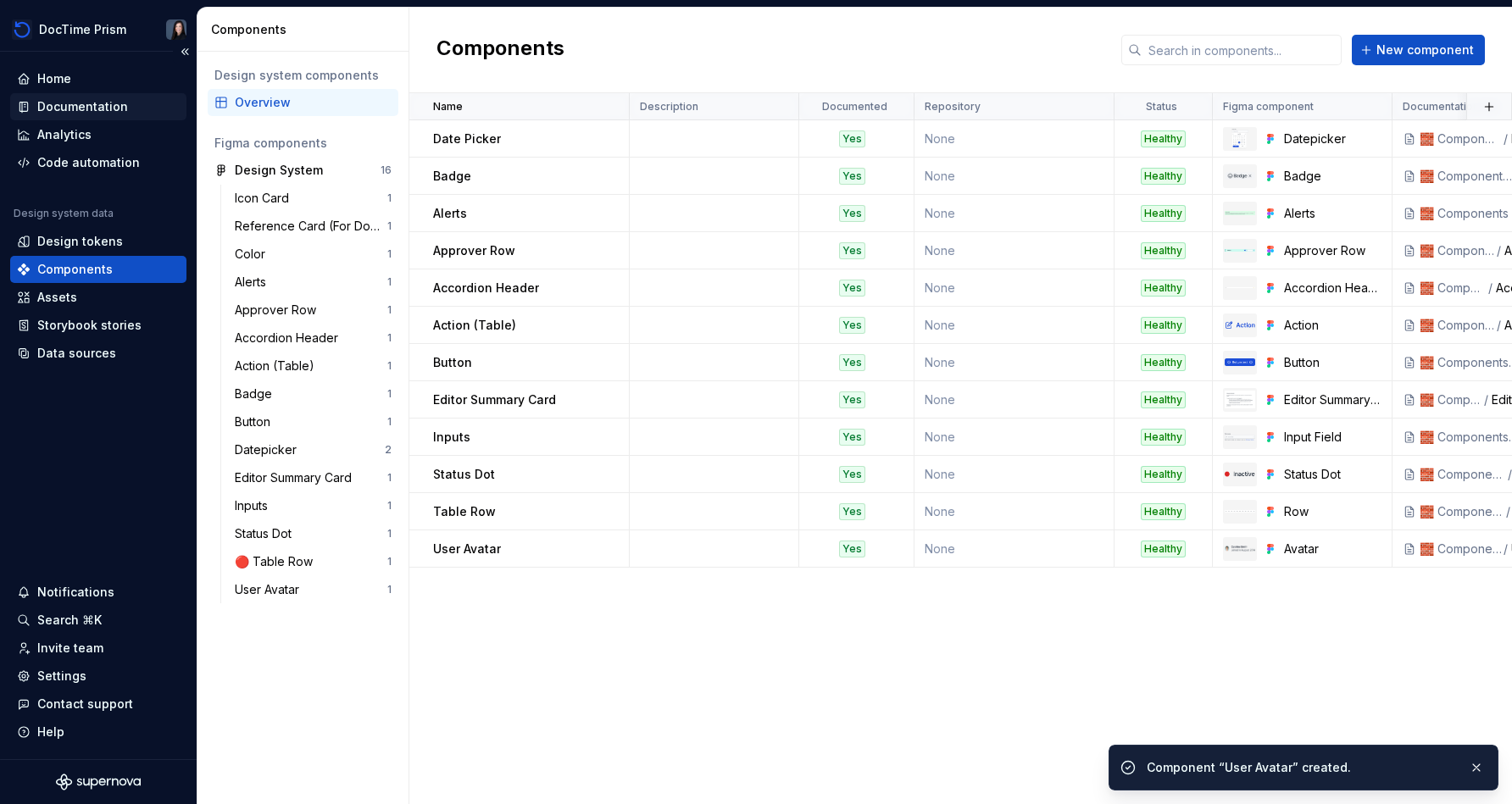
click at [80, 104] on div "Documentation" at bounding box center [82, 107] width 90 height 17
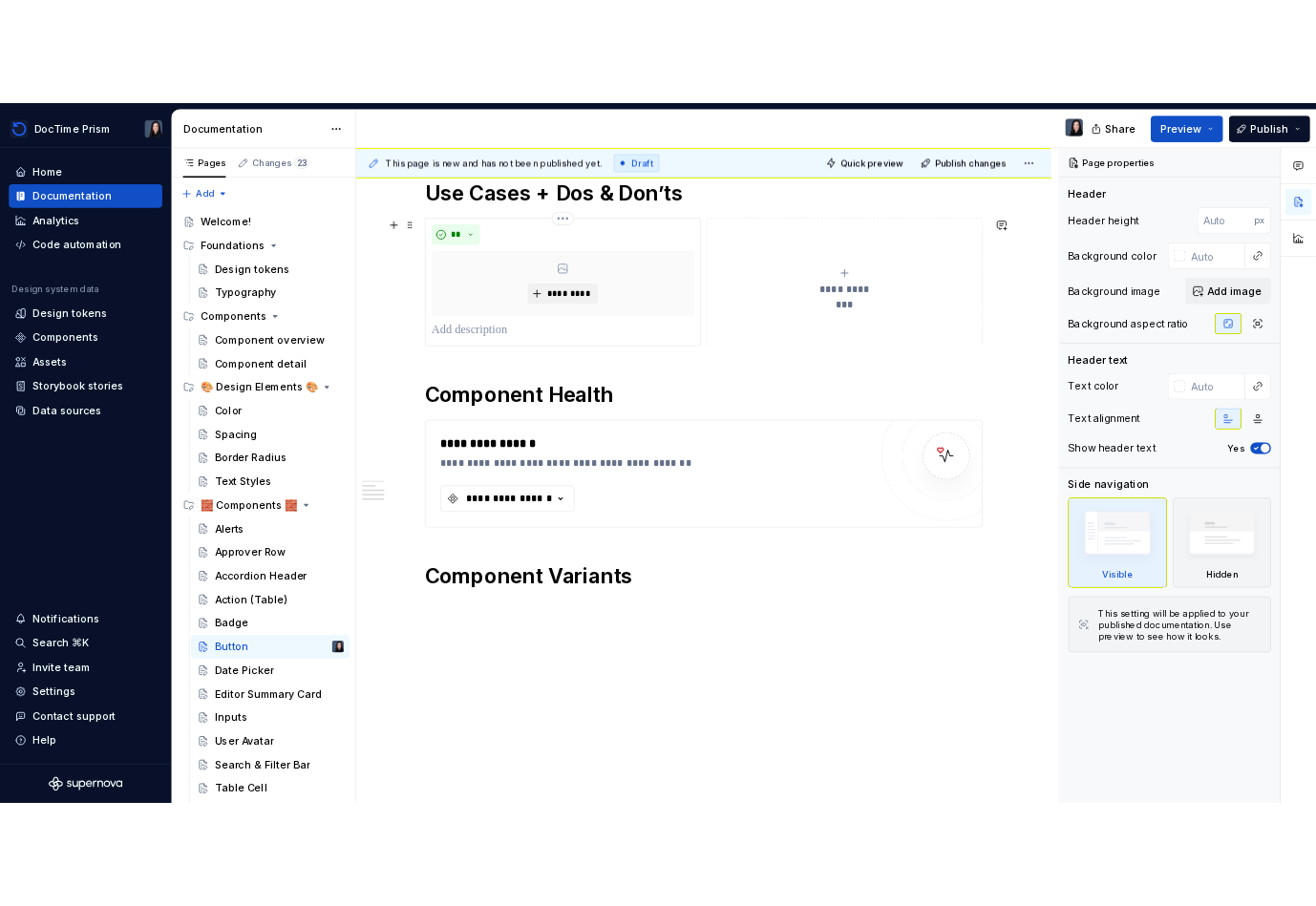
scroll to position [444, 0]
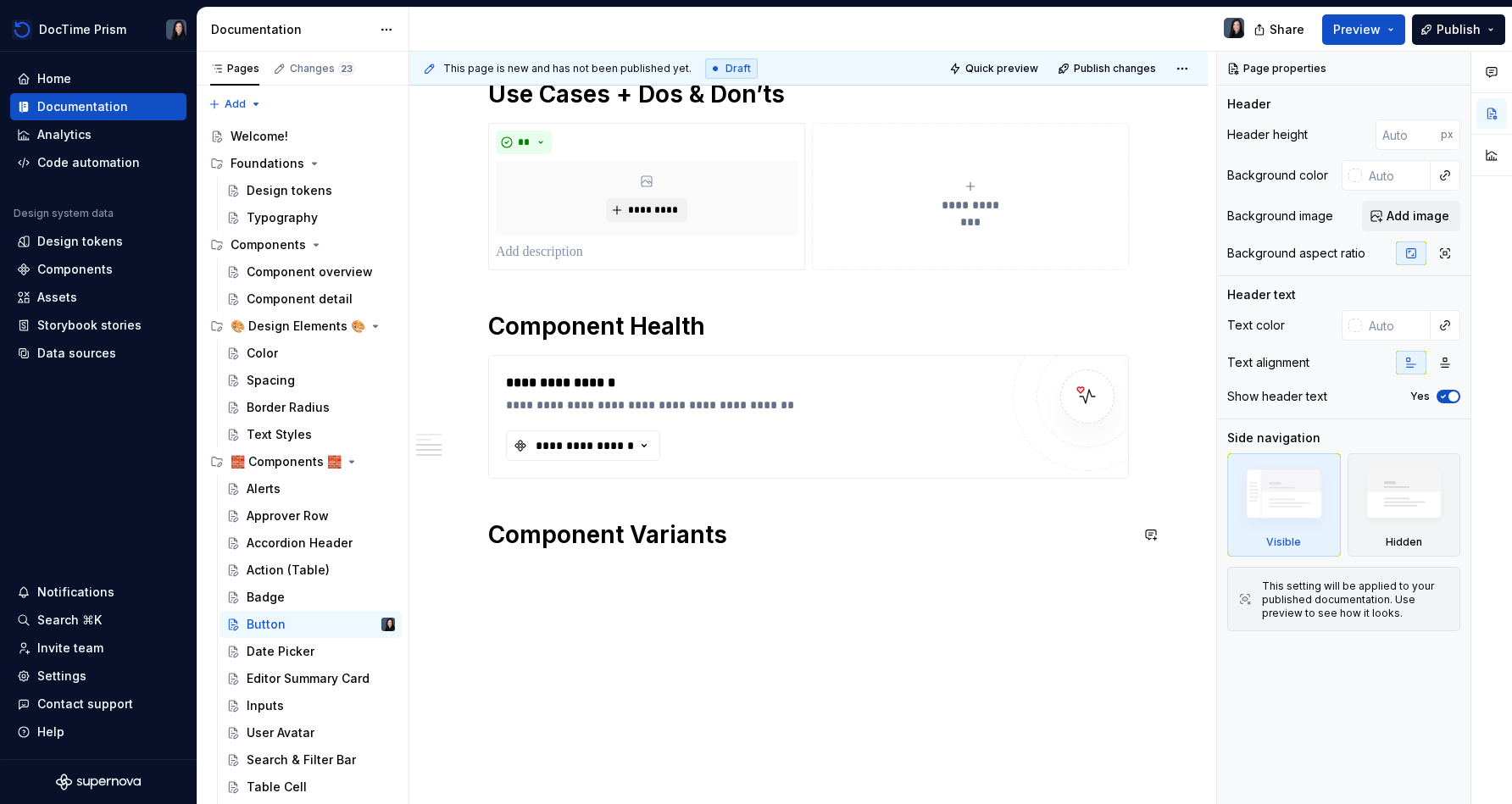
click at [559, 603] on div "**********" at bounding box center [809, 354] width 799 height 916
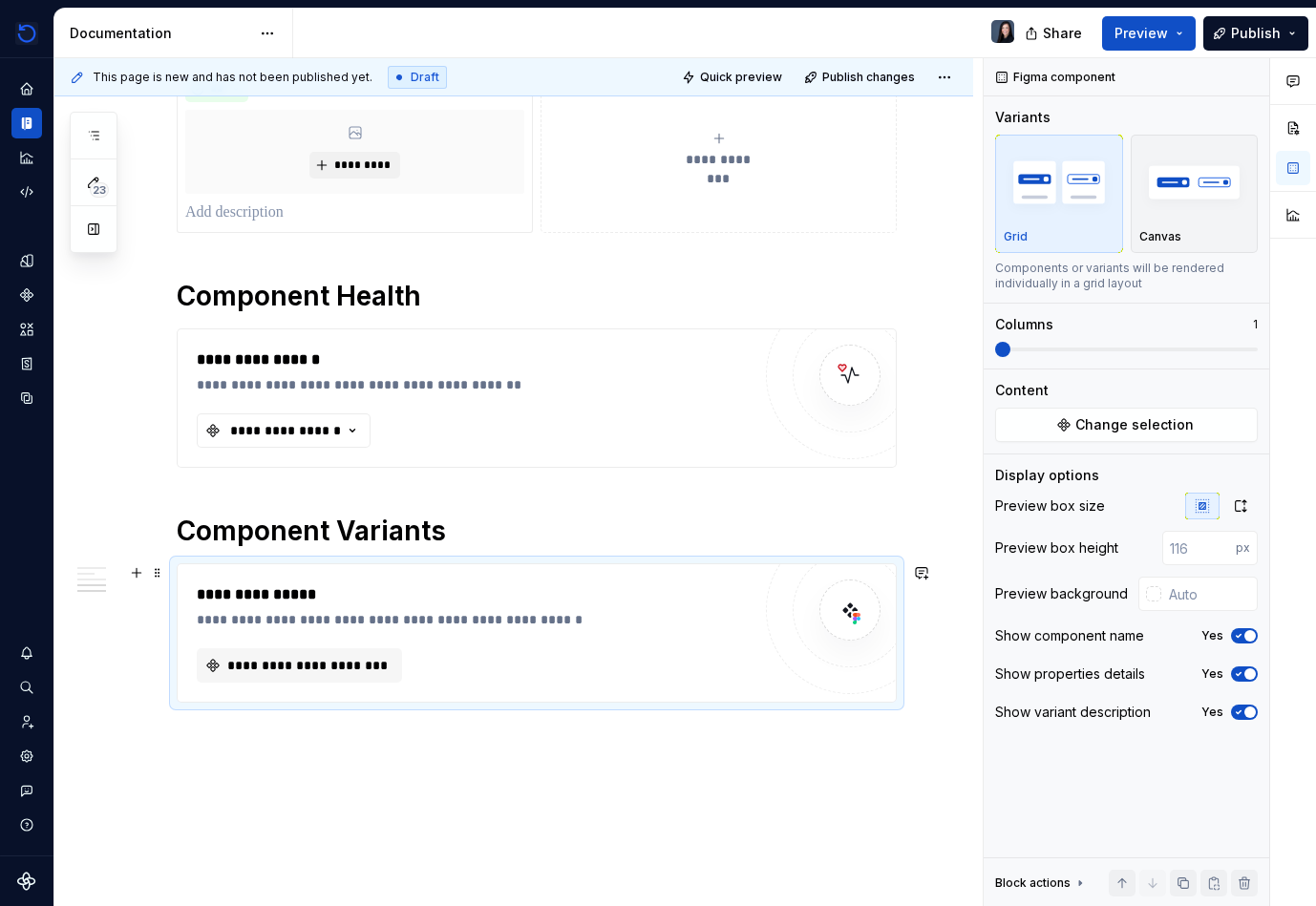
scroll to position [605, 0]
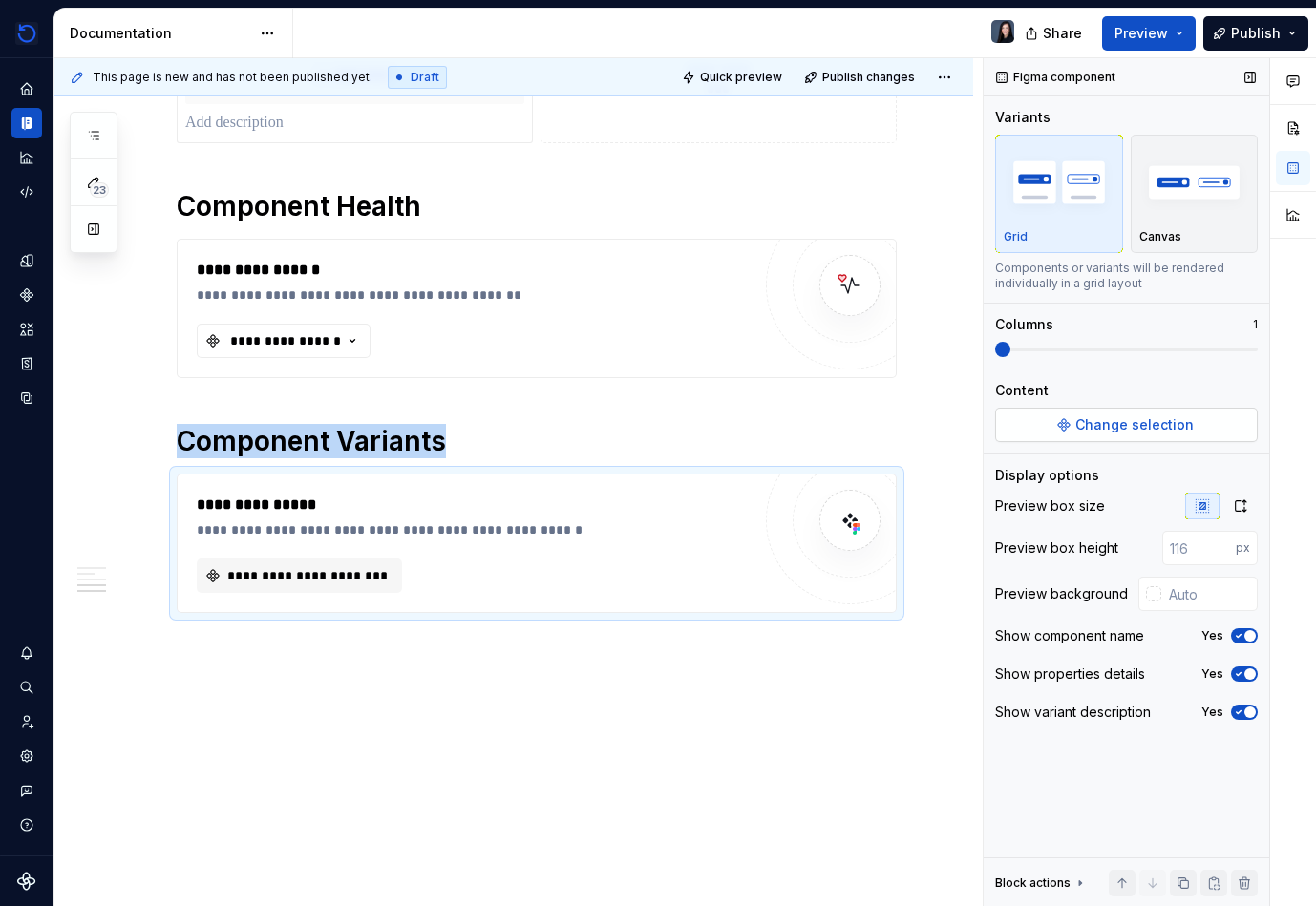
click at [847, 427] on span "Change selection" at bounding box center [1135, 425] width 118 height 19
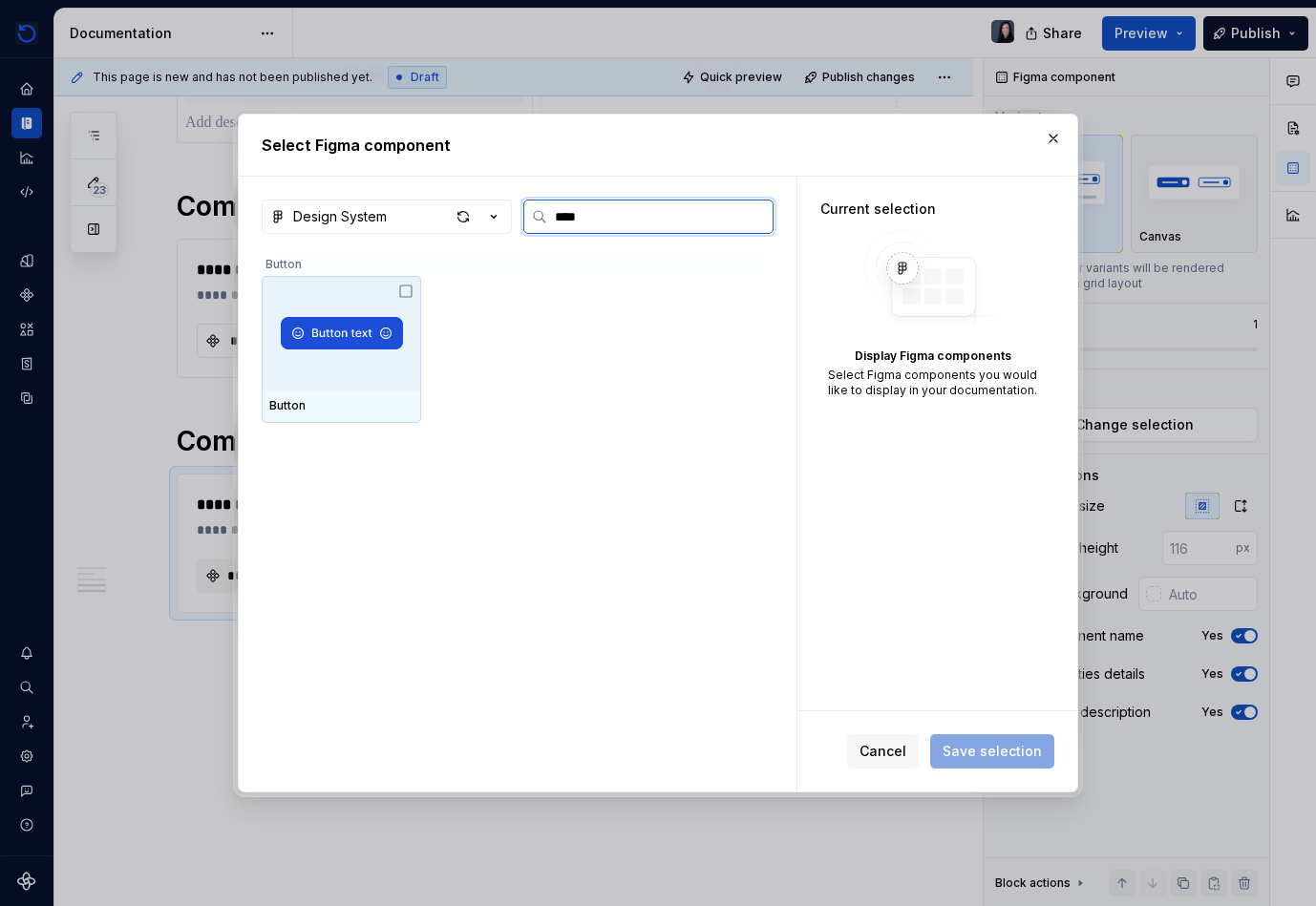
click at [404, 289] on icon at bounding box center [406, 291] width 16 height 16
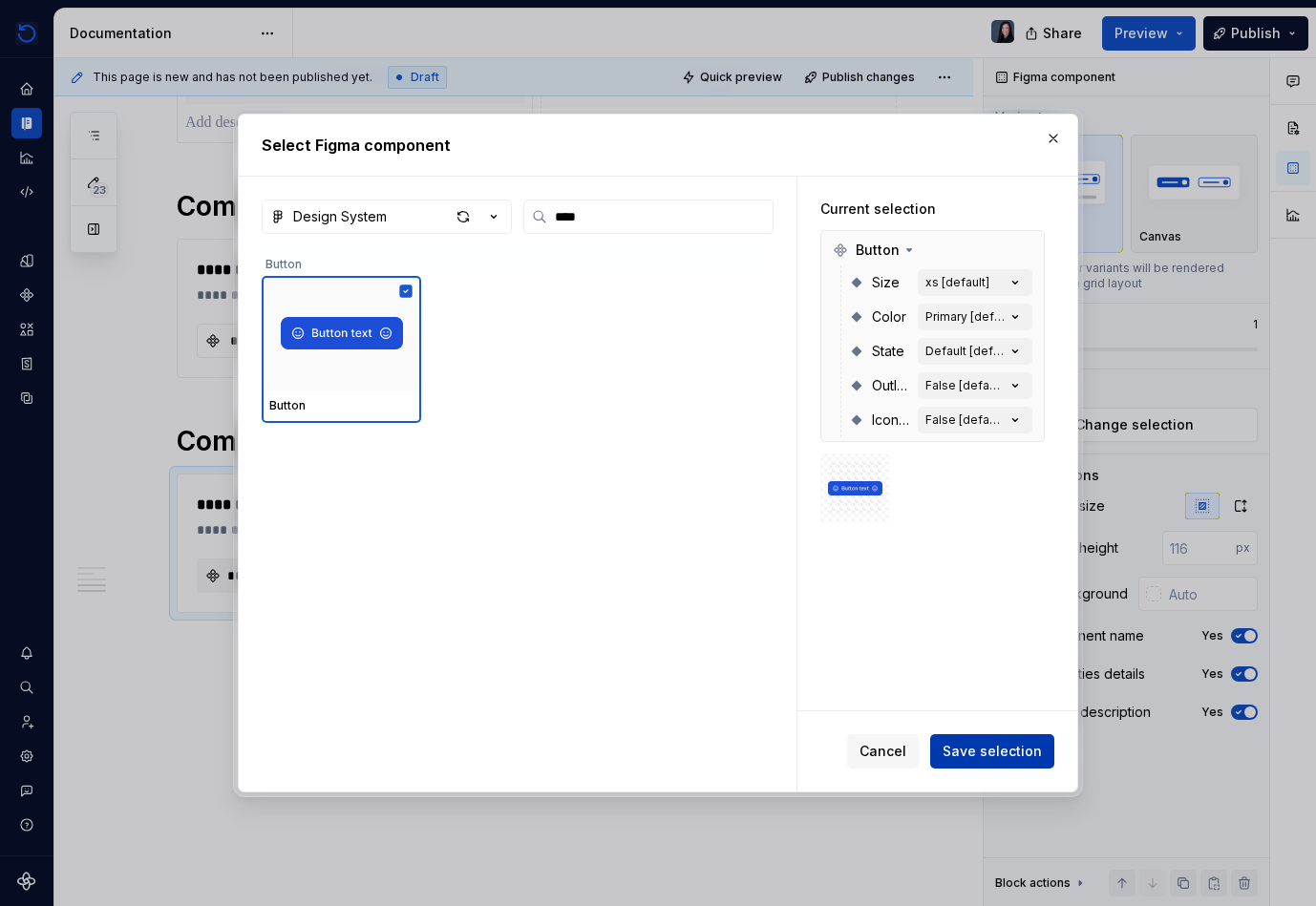
click at [847, 758] on span "Save selection" at bounding box center [992, 752] width 99 height 19
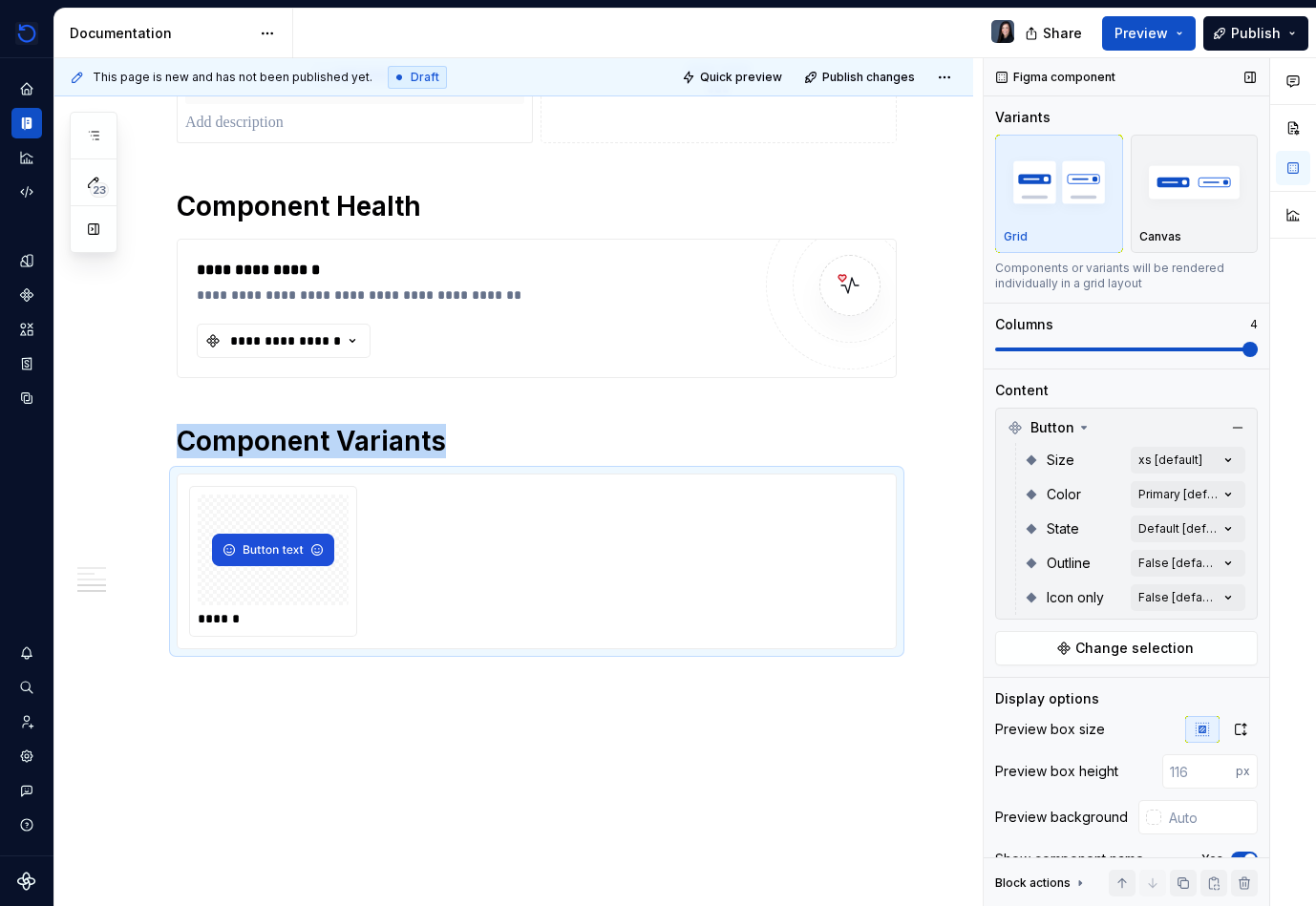
click at [847, 353] on span at bounding box center [1126, 350] width 263 height 16
click at [847, 458] on div "Comments Open comments No comments yet Select ‘Comment’ from the block context …" at bounding box center [1149, 482] width 333 height 849
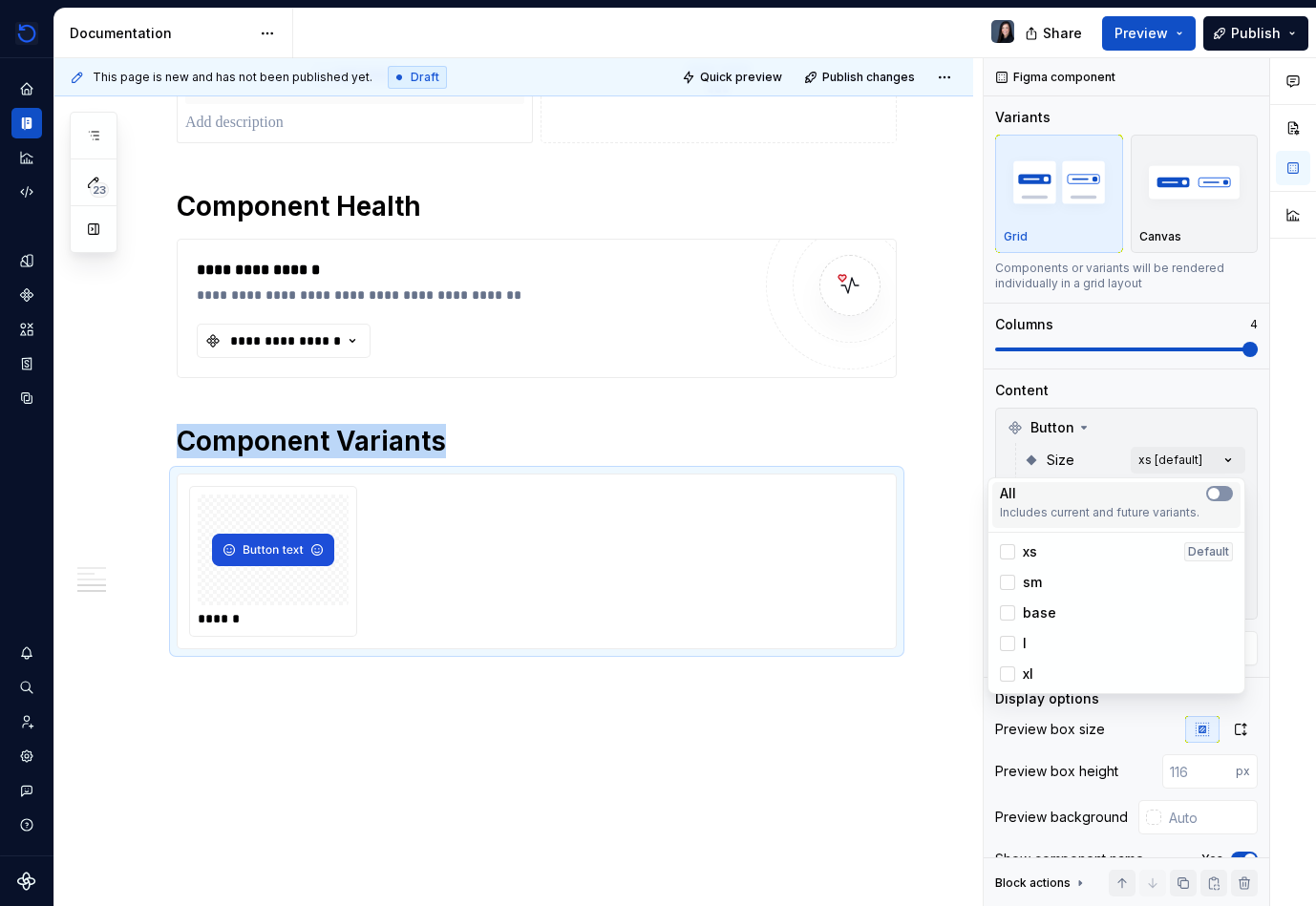
click at [847, 492] on span "button" at bounding box center [1214, 494] width 12 height 12
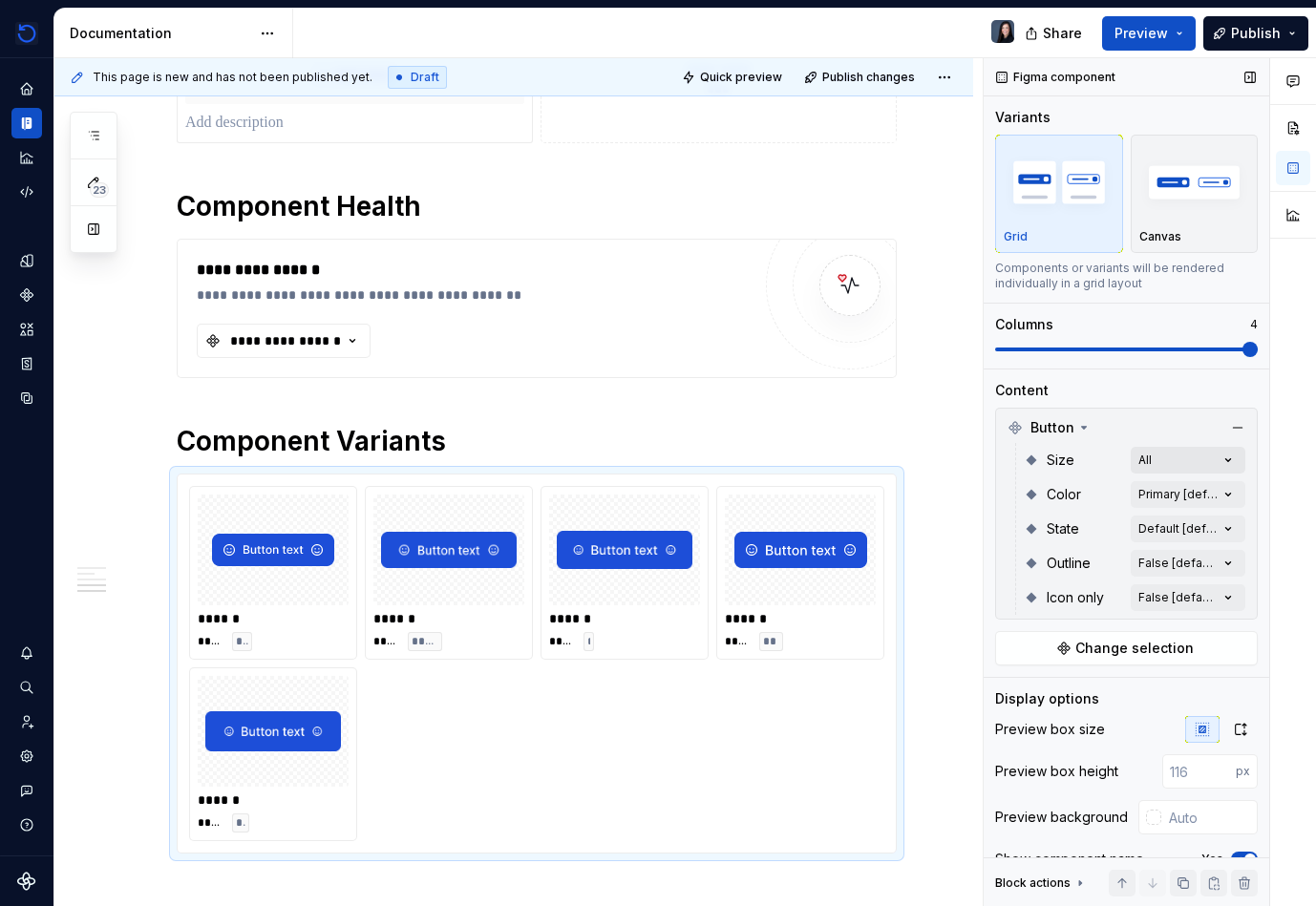
click at [847, 465] on div "Comments Open comments No comments yet Select ‘Comment’ from the block context …" at bounding box center [1149, 482] width 333 height 849
click at [847, 493] on div "Comments Open comments No comments yet Select ‘Comment’ from the block context …" at bounding box center [1149, 482] width 333 height 849
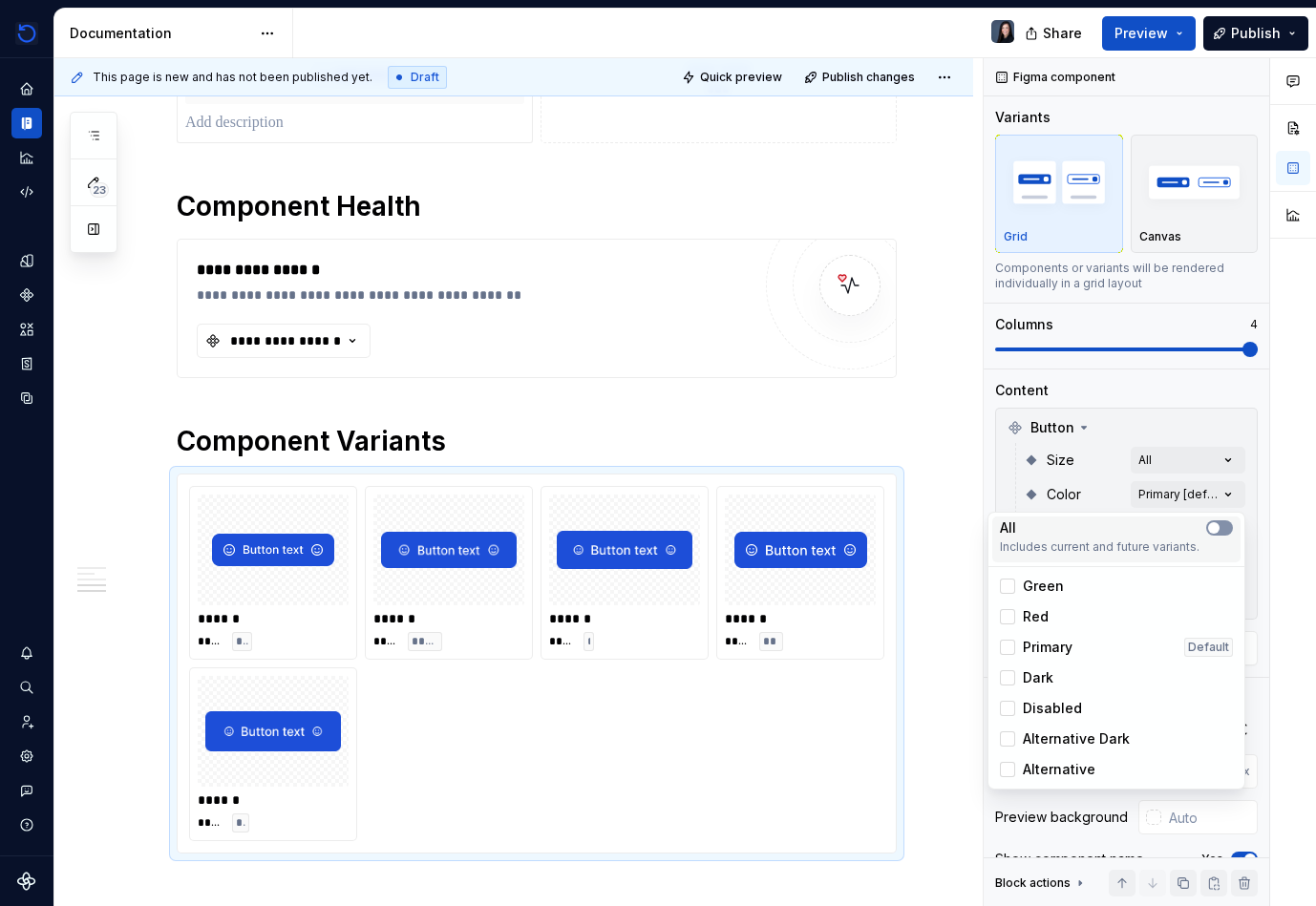
click at [847, 526] on span "button" at bounding box center [1214, 529] width 12 height 12
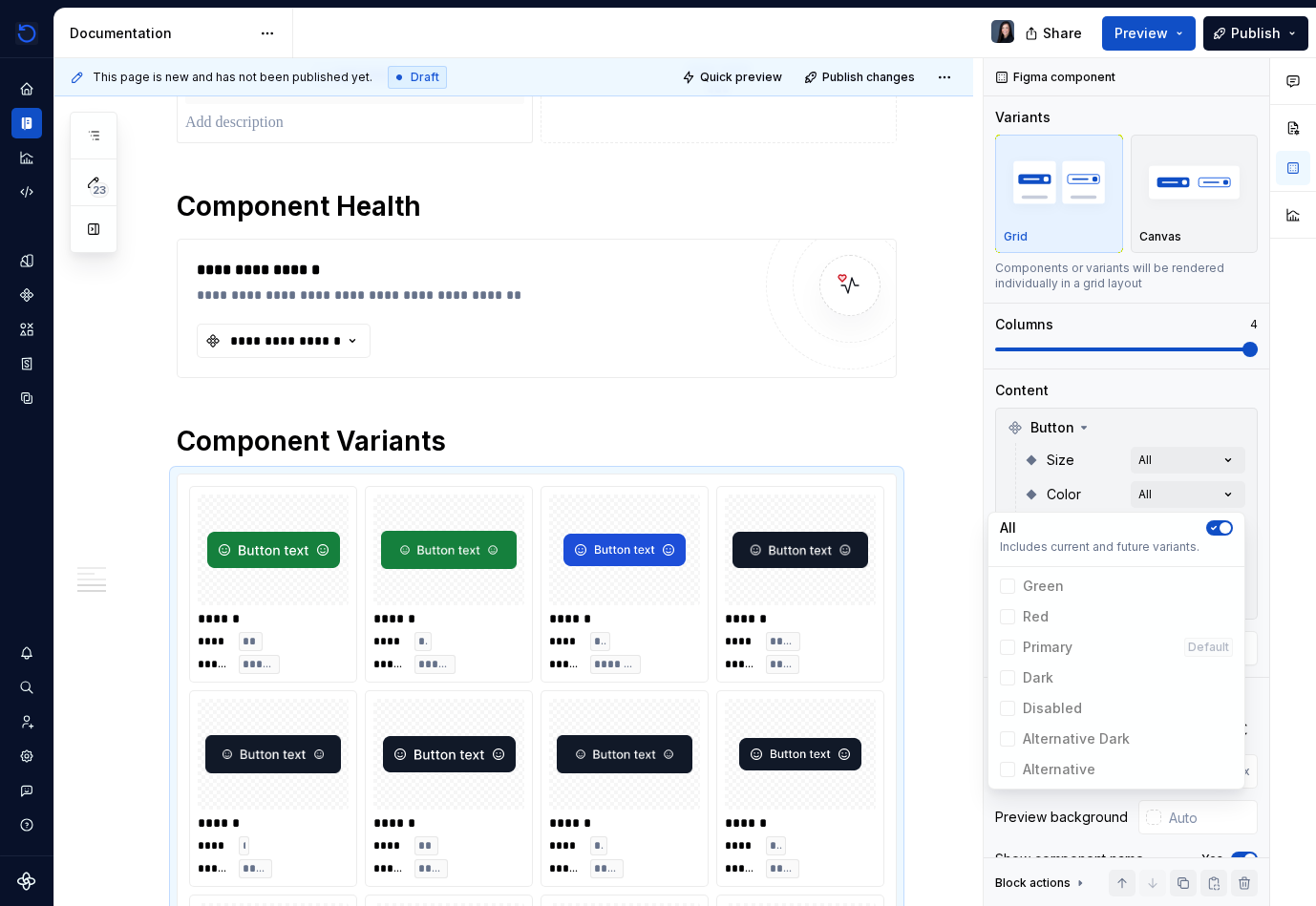
click at [847, 528] on div at bounding box center [1293, 482] width 46 height 849
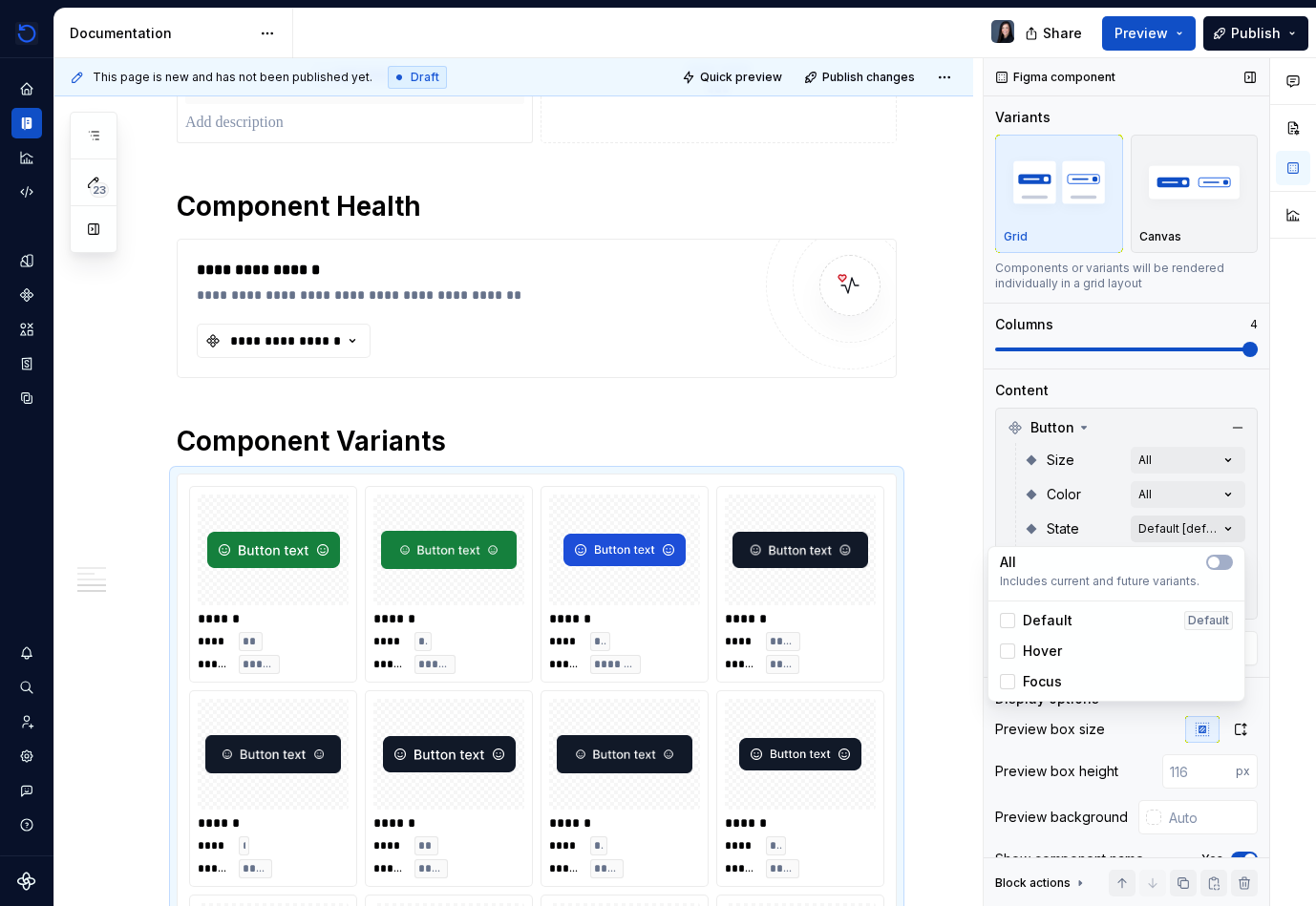
click at [847, 531] on div "Comments Open comments No comments yet Select ‘Comment’ from the block context …" at bounding box center [1149, 482] width 333 height 849
click at [847, 564] on icon "button" at bounding box center [1214, 563] width 16 height 12
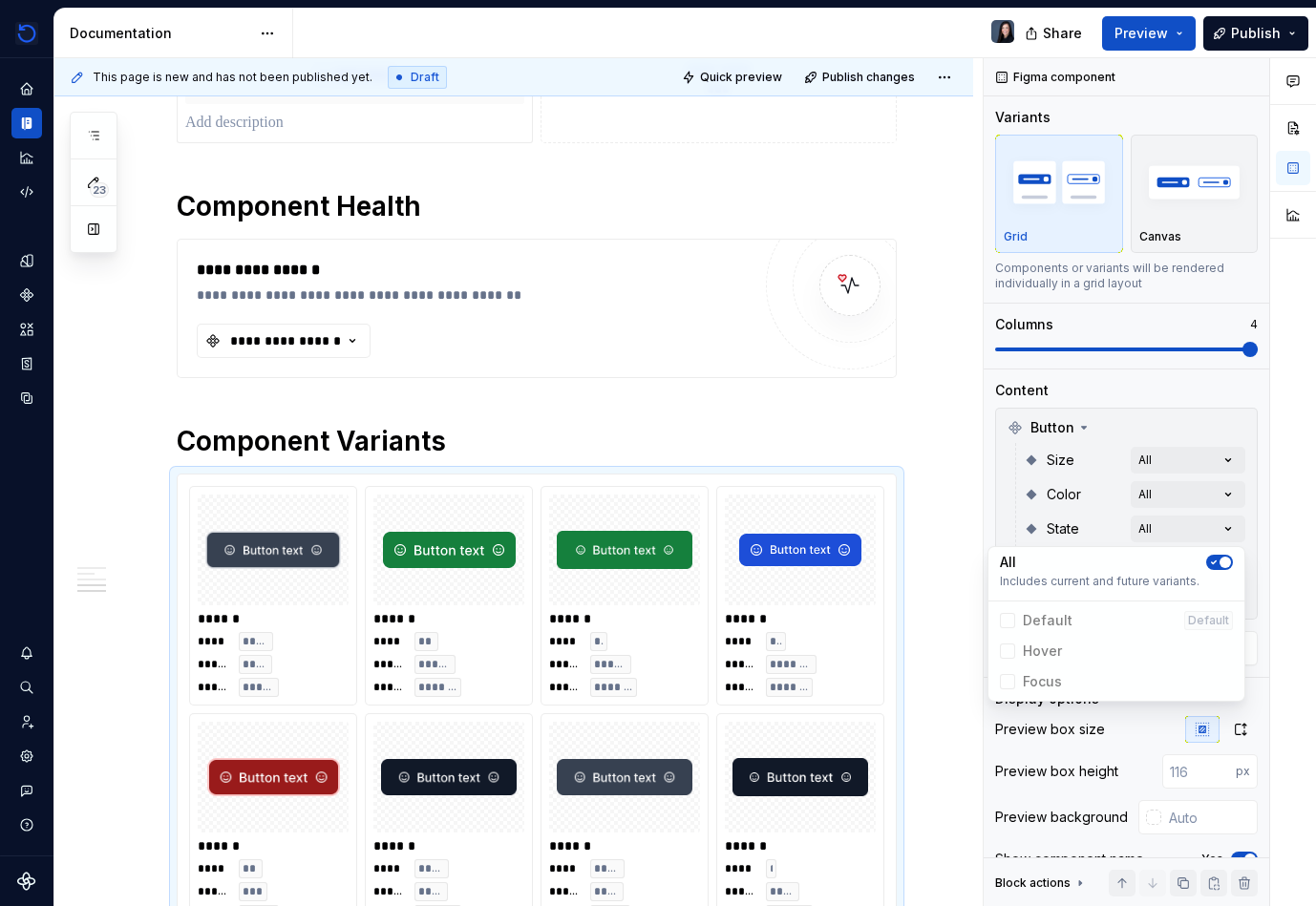
click at [847, 554] on div "Comments Open comments No comments yet Select ‘Comment’ from the block context …" at bounding box center [1149, 482] width 333 height 849
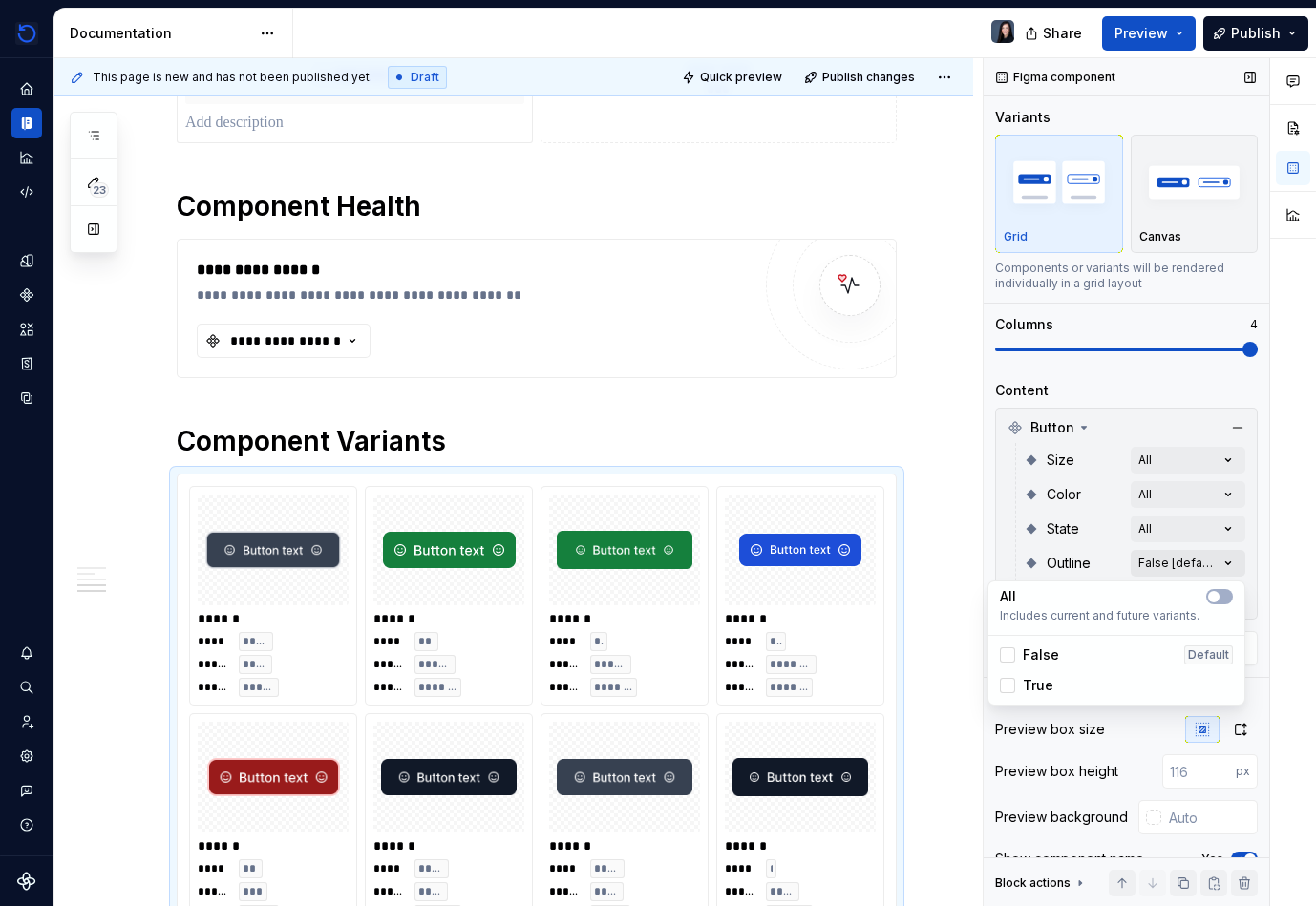
click at [847, 567] on div "Comments Open comments No comments yet Select ‘Comment’ from the block context …" at bounding box center [1149, 482] width 333 height 849
click at [847, 594] on span "button" at bounding box center [1214, 597] width 12 height 12
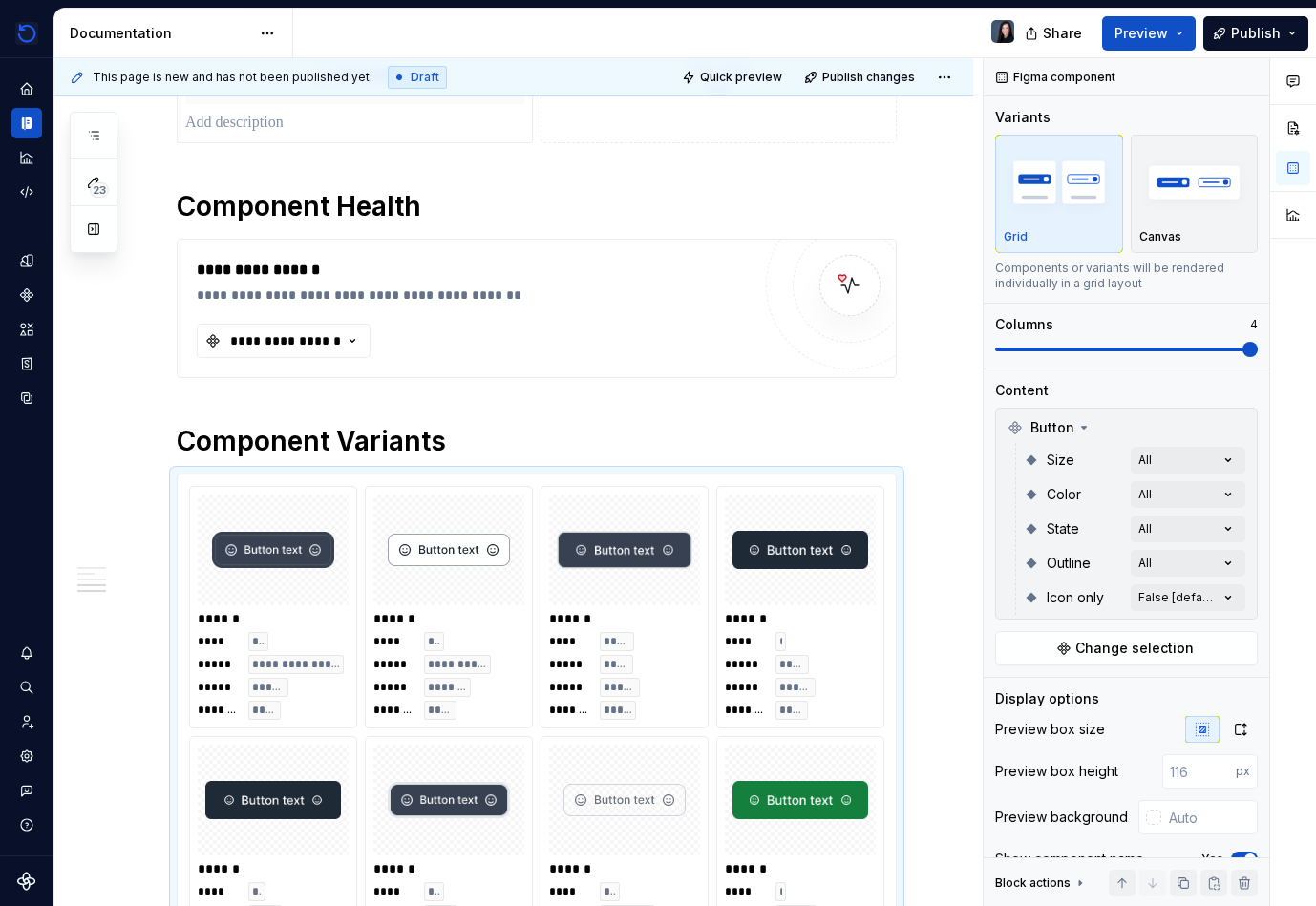
click at [847, 592] on div at bounding box center [1293, 482] width 46 height 849
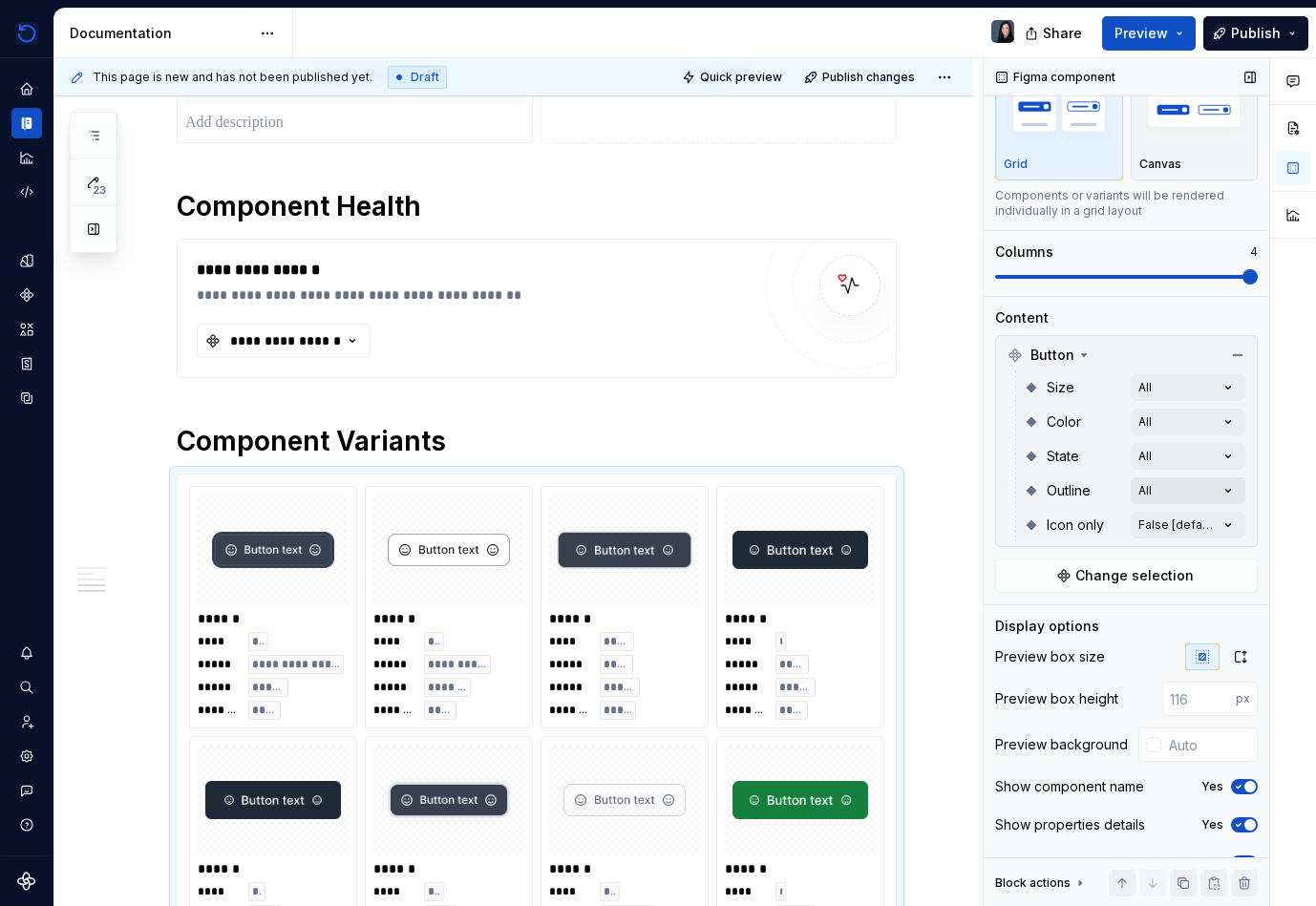
scroll to position [103, 0]
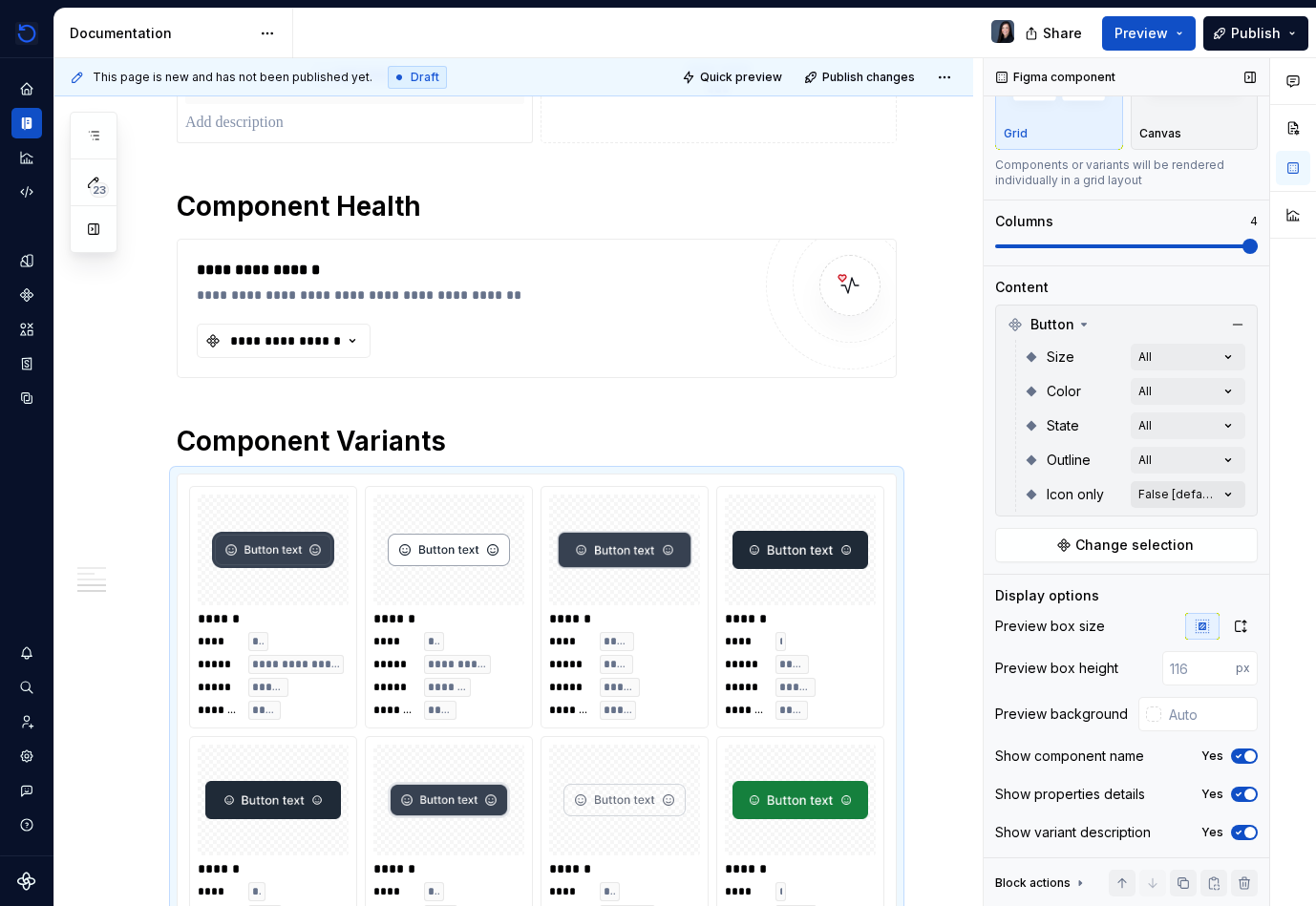
click at [847, 493] on div "Comments Open comments No comments yet Select ‘Comment’ from the block context …" at bounding box center [1149, 482] width 333 height 849
click at [847, 523] on only-switch "button" at bounding box center [1220, 529] width 27 height 16
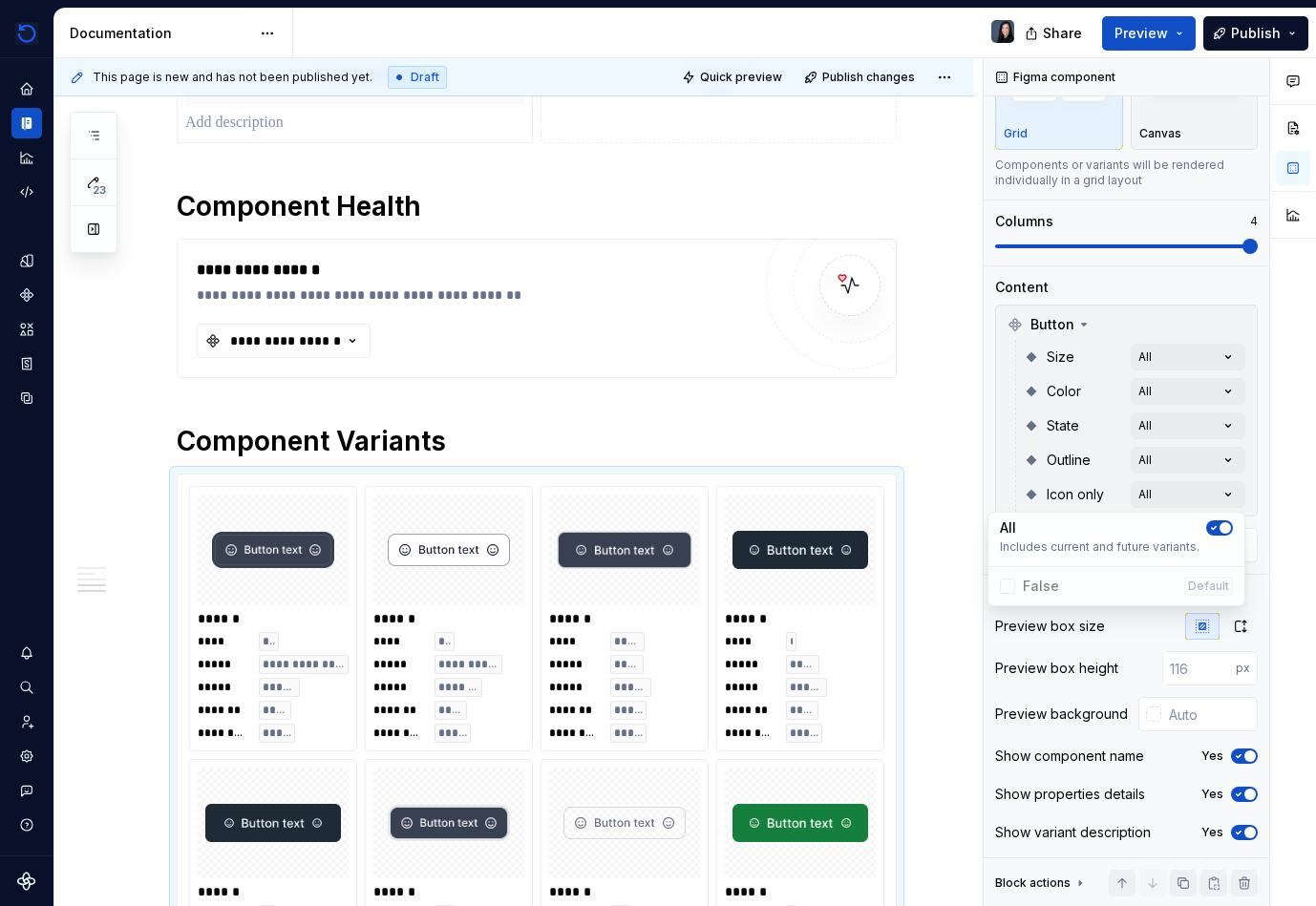
click at [847, 522] on div "Comments Open comments No comments yet Select ‘Comment’ from the block context …" at bounding box center [1149, 482] width 333 height 849
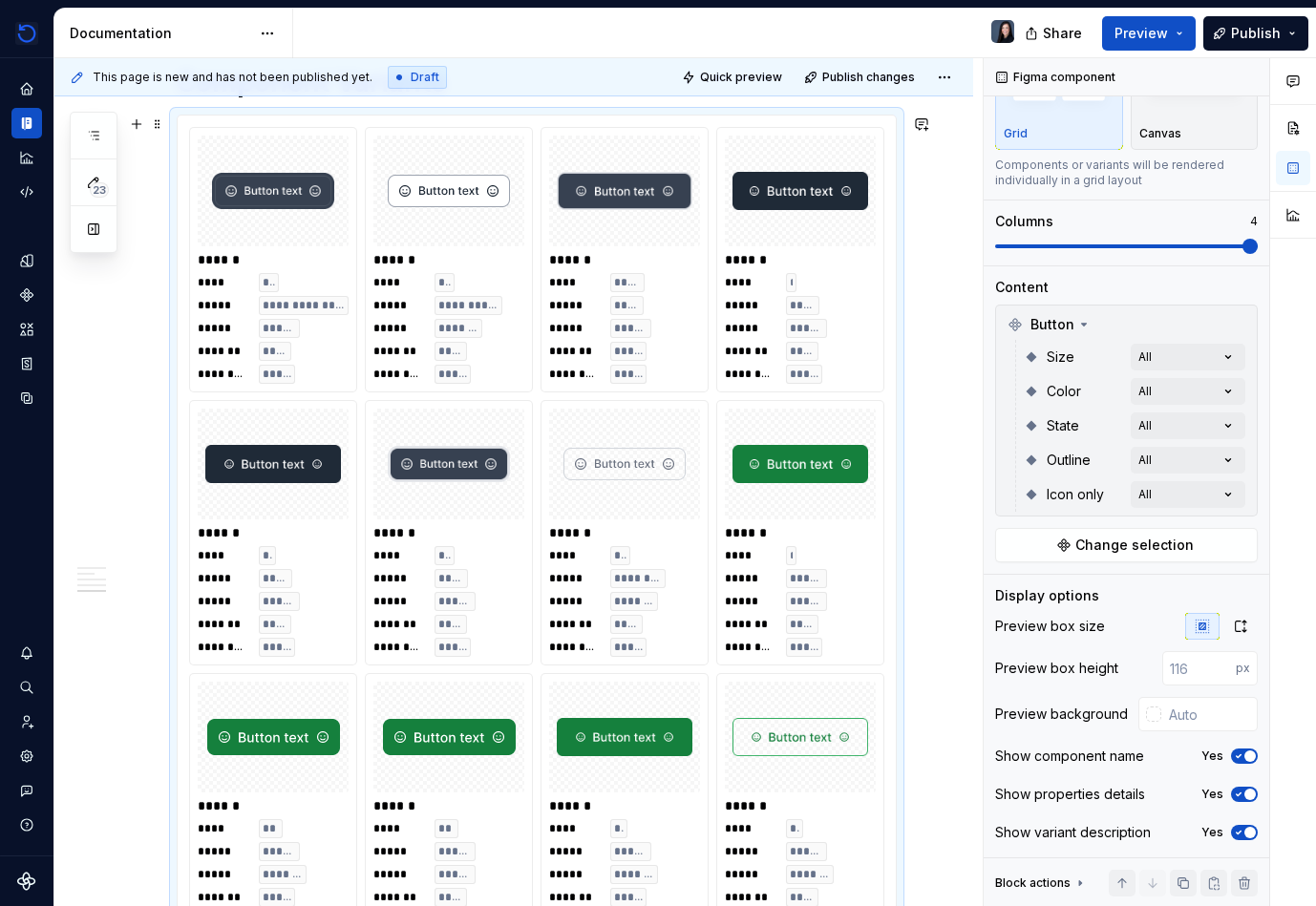
scroll to position [971, 0]
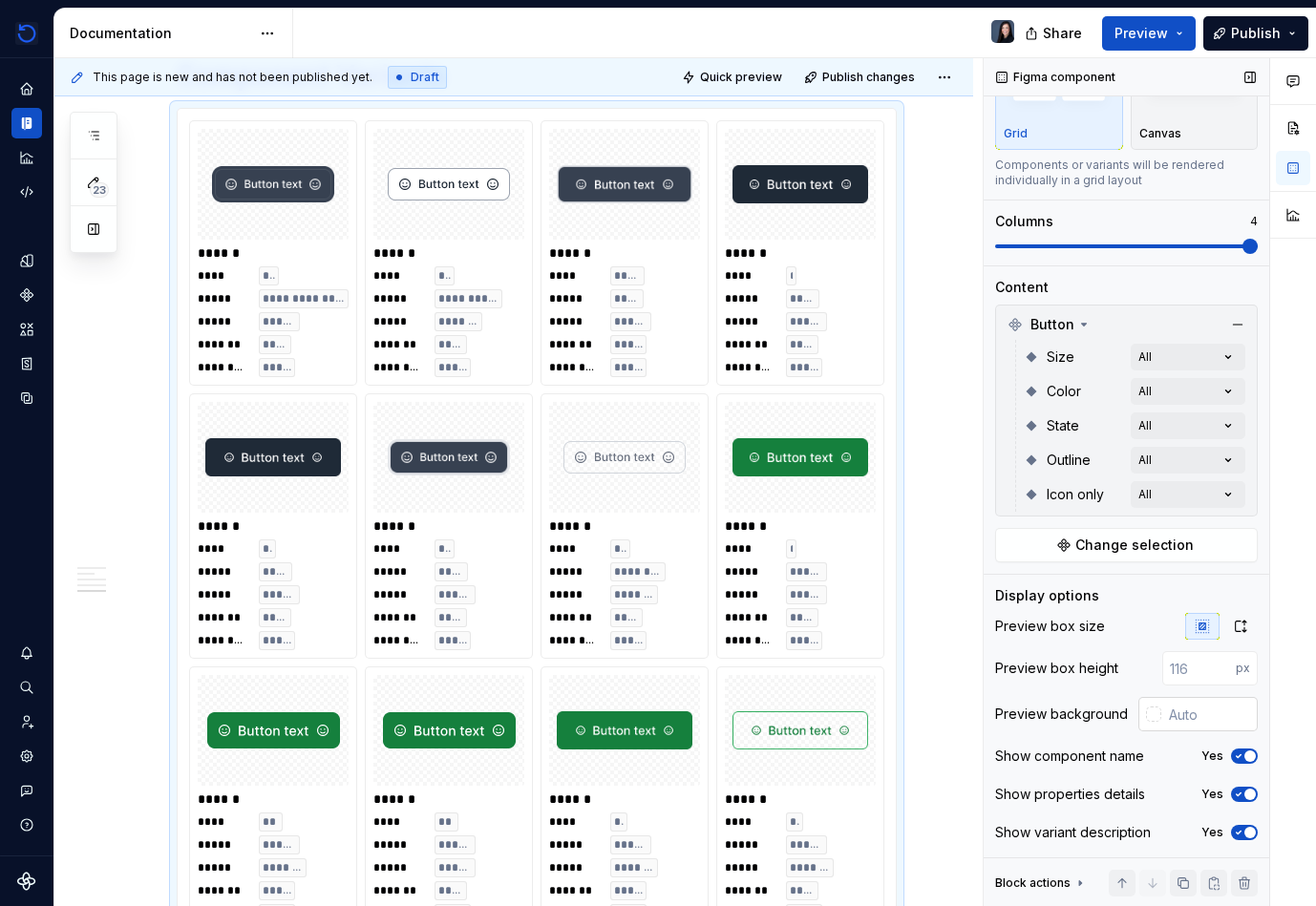
click at [847, 710] on input "text" at bounding box center [1208, 714] width 96 height 34
click at [847, 711] on input "text" at bounding box center [1208, 714] width 96 height 34
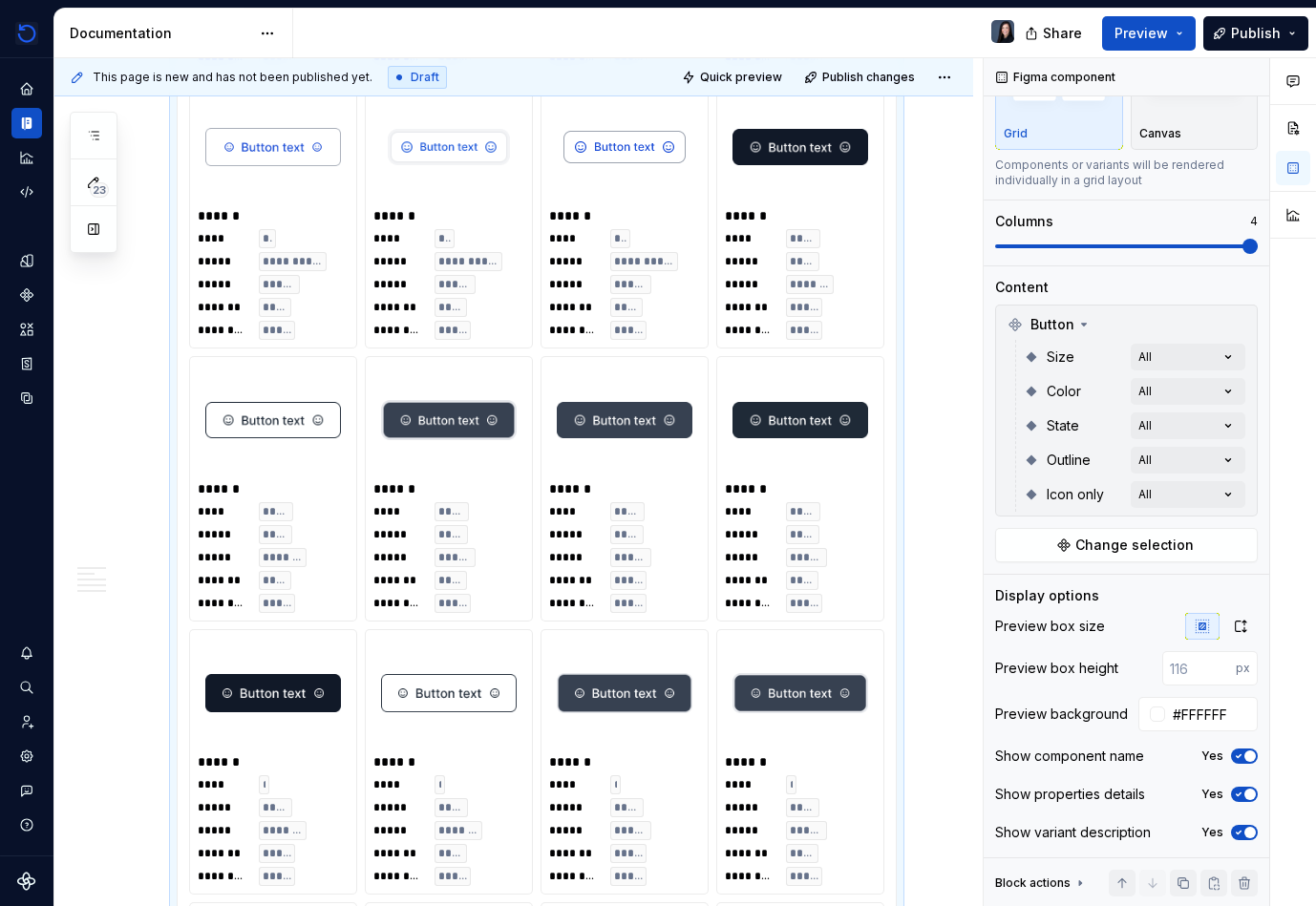
scroll to position [3834, 0]
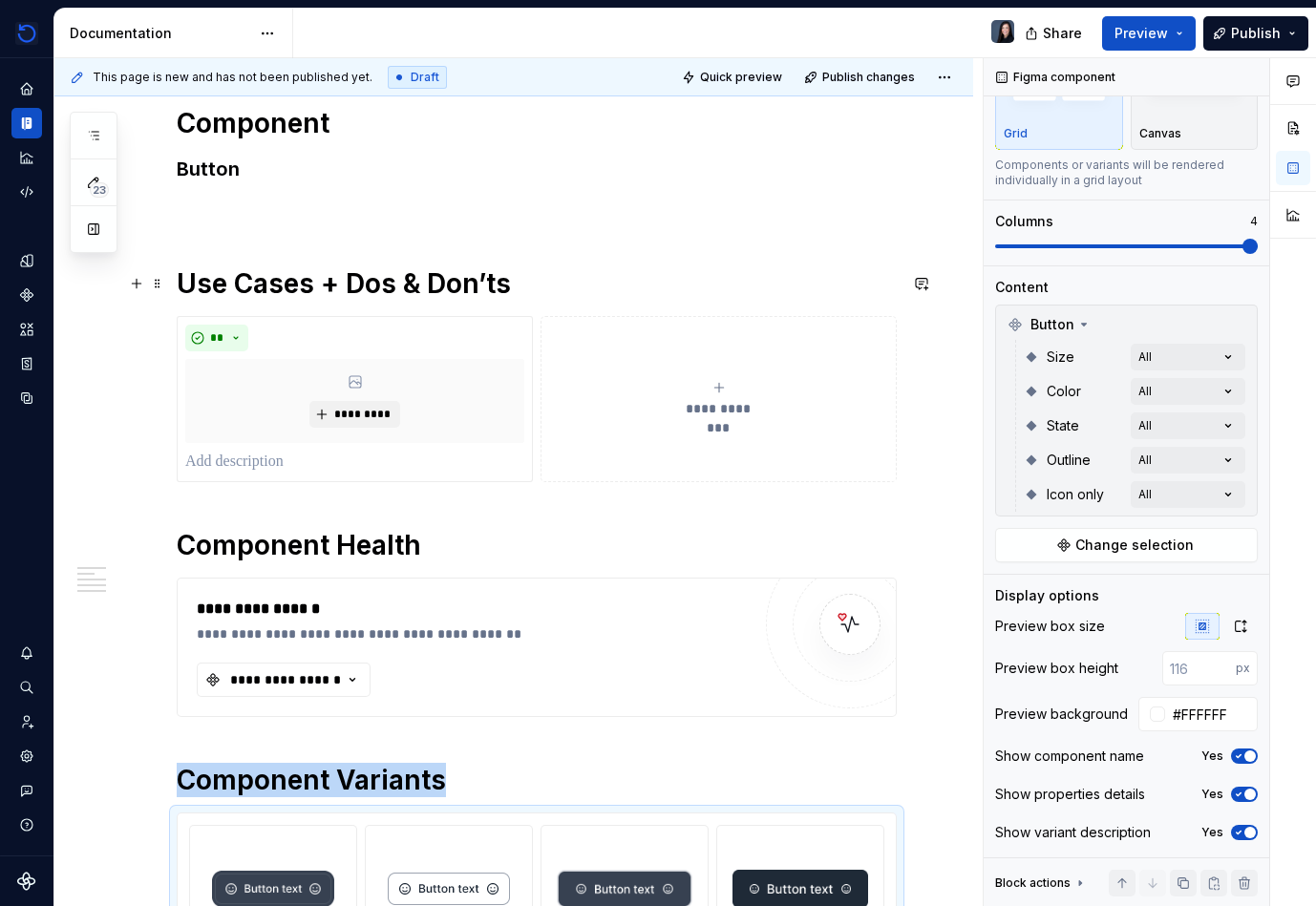
scroll to position [268, 0]
click at [318, 679] on div "**********" at bounding box center [285, 679] width 114 height 19
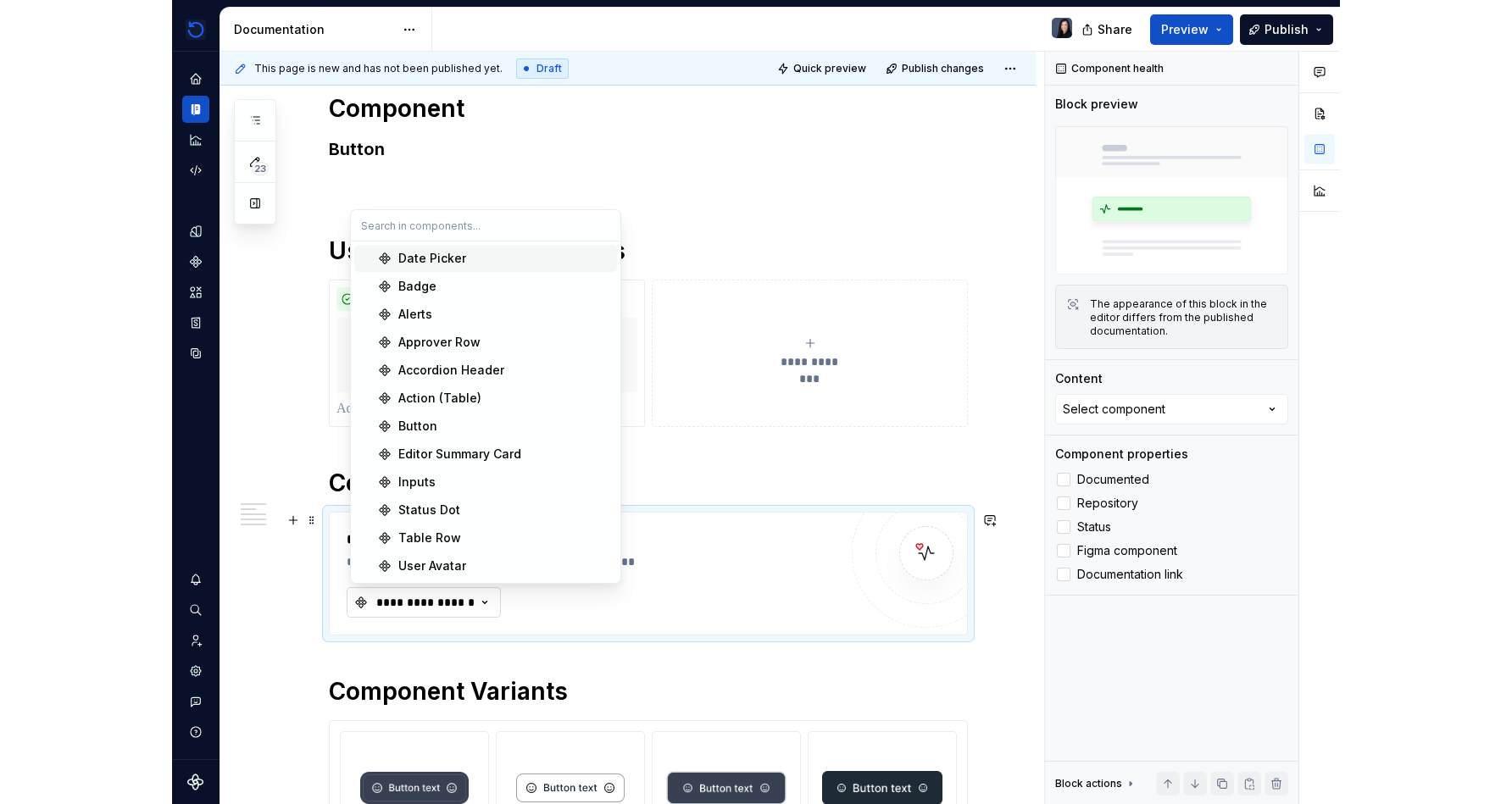
scroll to position [0, 0]
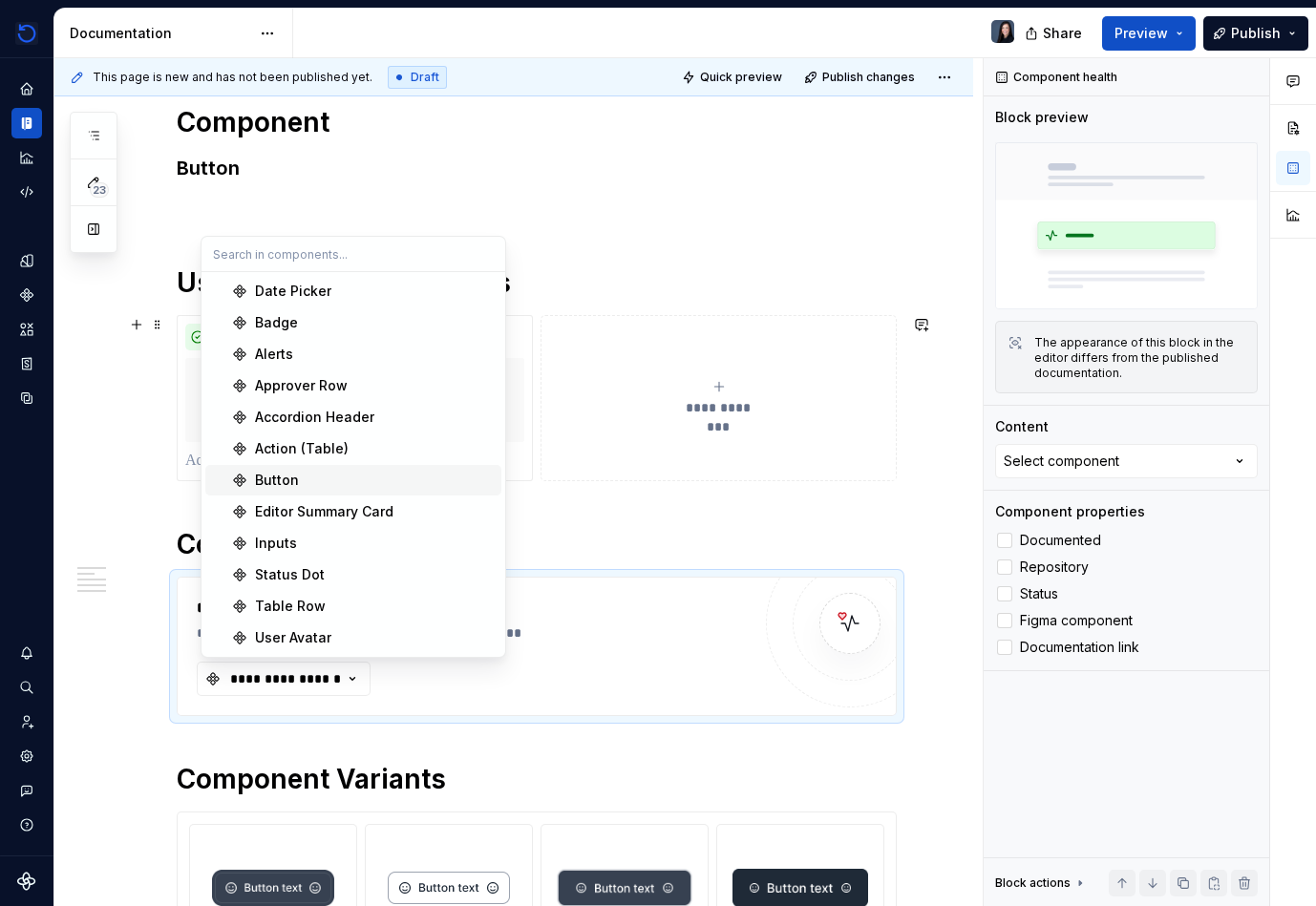
click at [321, 482] on div "Button" at bounding box center [374, 480] width 239 height 19
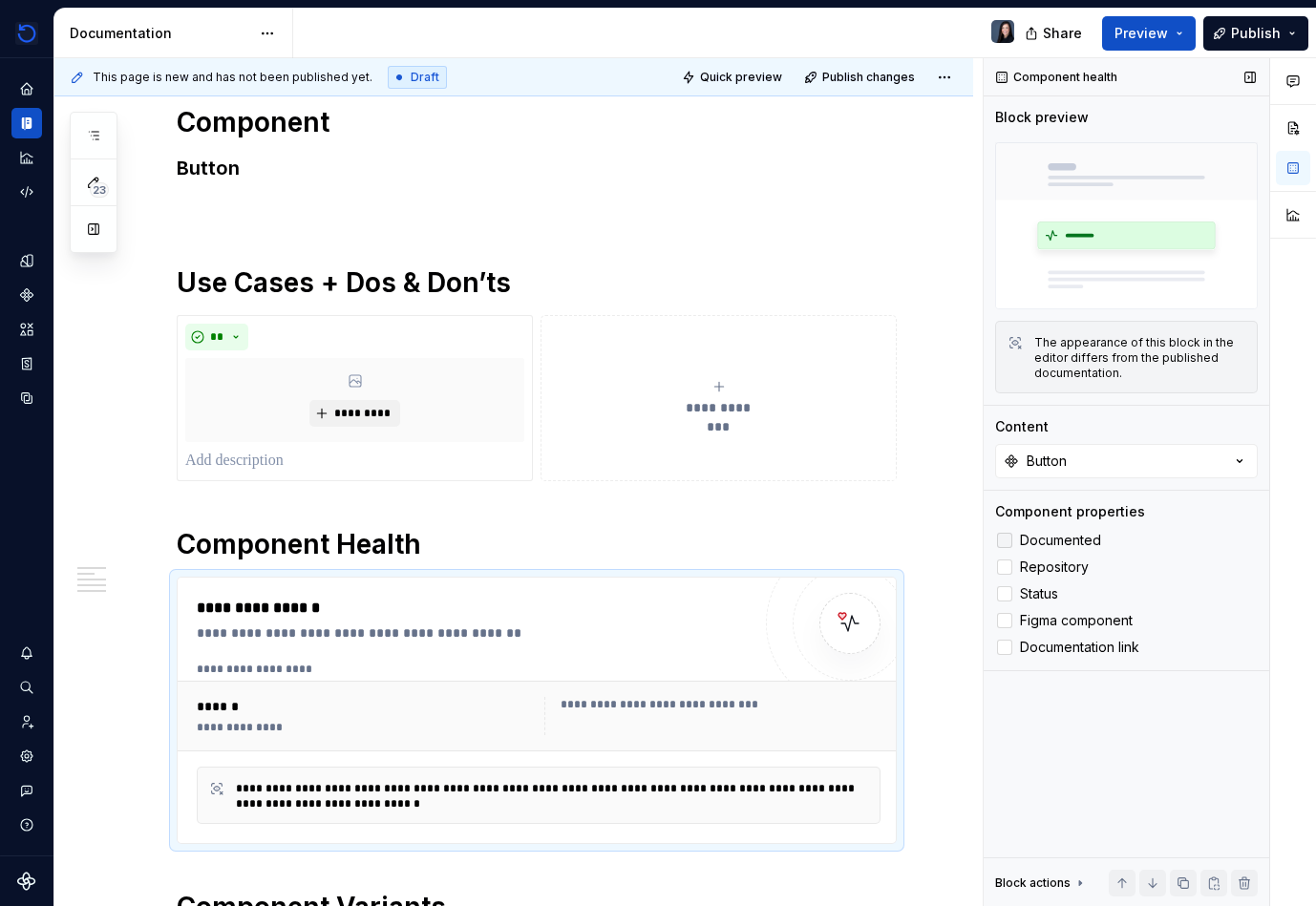
click at [847, 536] on span "Documented" at bounding box center [1061, 540] width 81 height 16
click at [847, 596] on span "Status" at bounding box center [1039, 595] width 38 height 16
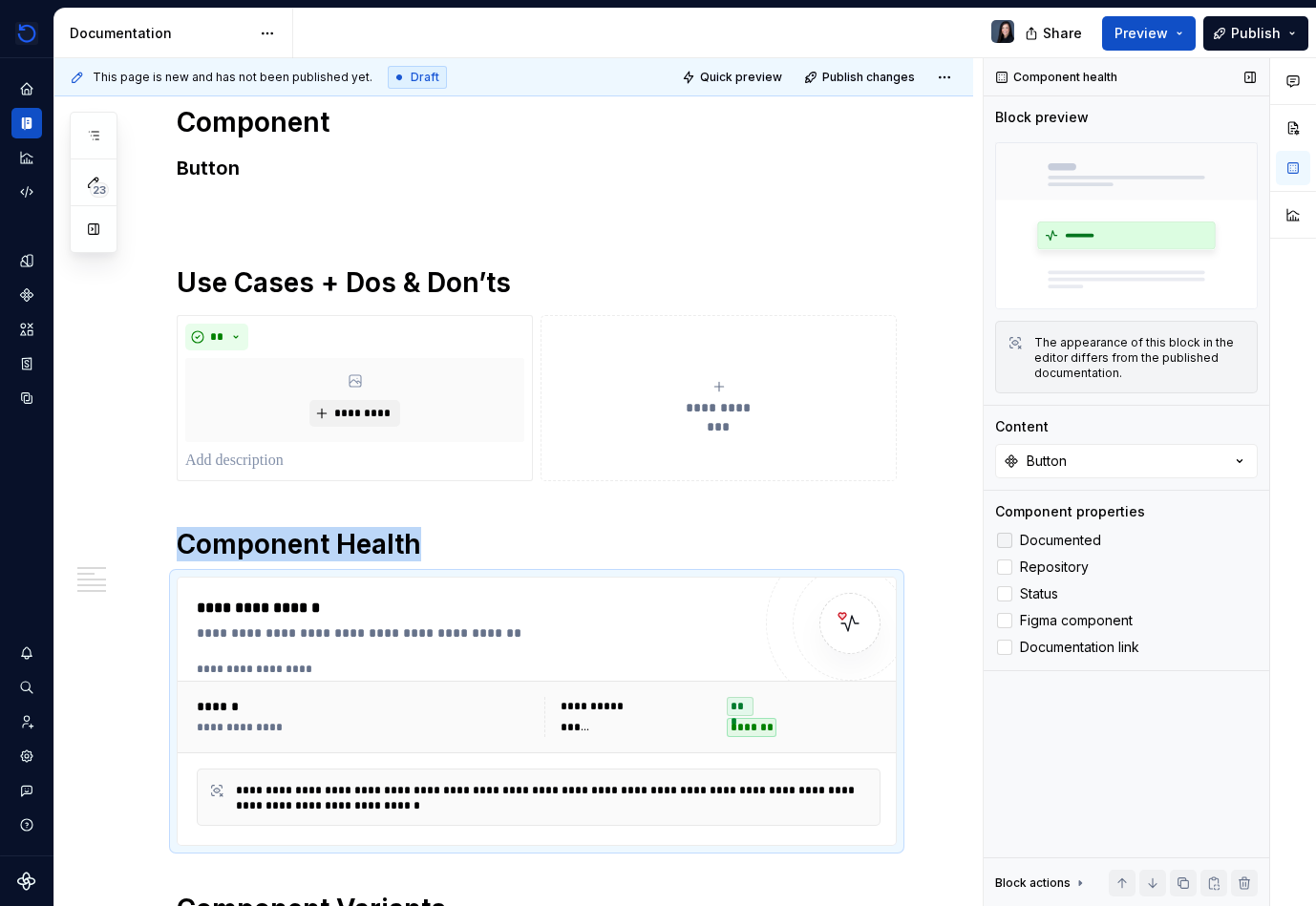
click at [847, 542] on span "Documented" at bounding box center [1061, 540] width 81 height 16
click at [847, 625] on span "Figma component" at bounding box center [1076, 621] width 112 height 16
click at [847, 640] on span "Documentation link" at bounding box center [1079, 648] width 119 height 16
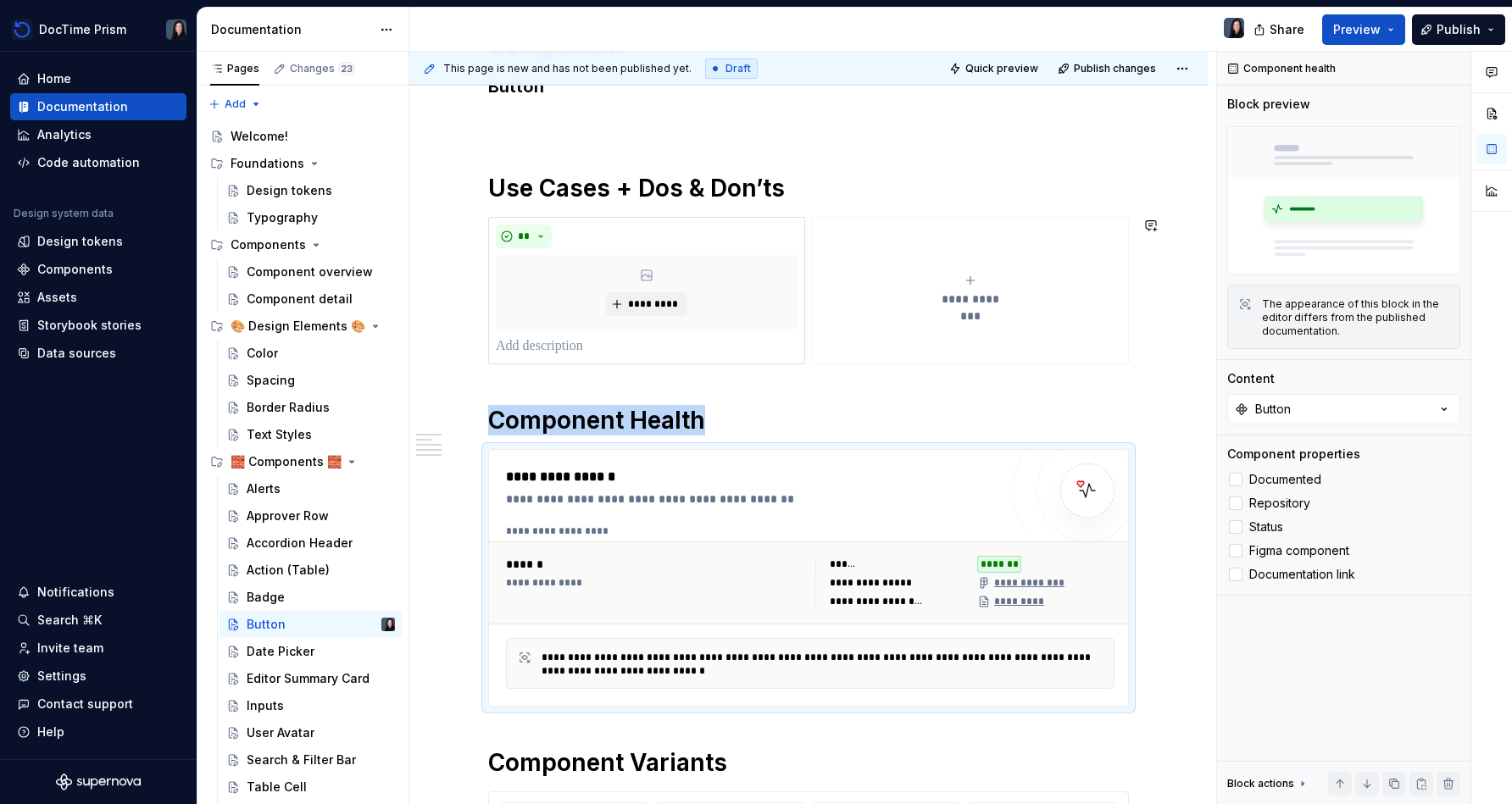
scroll to position [303, 0]
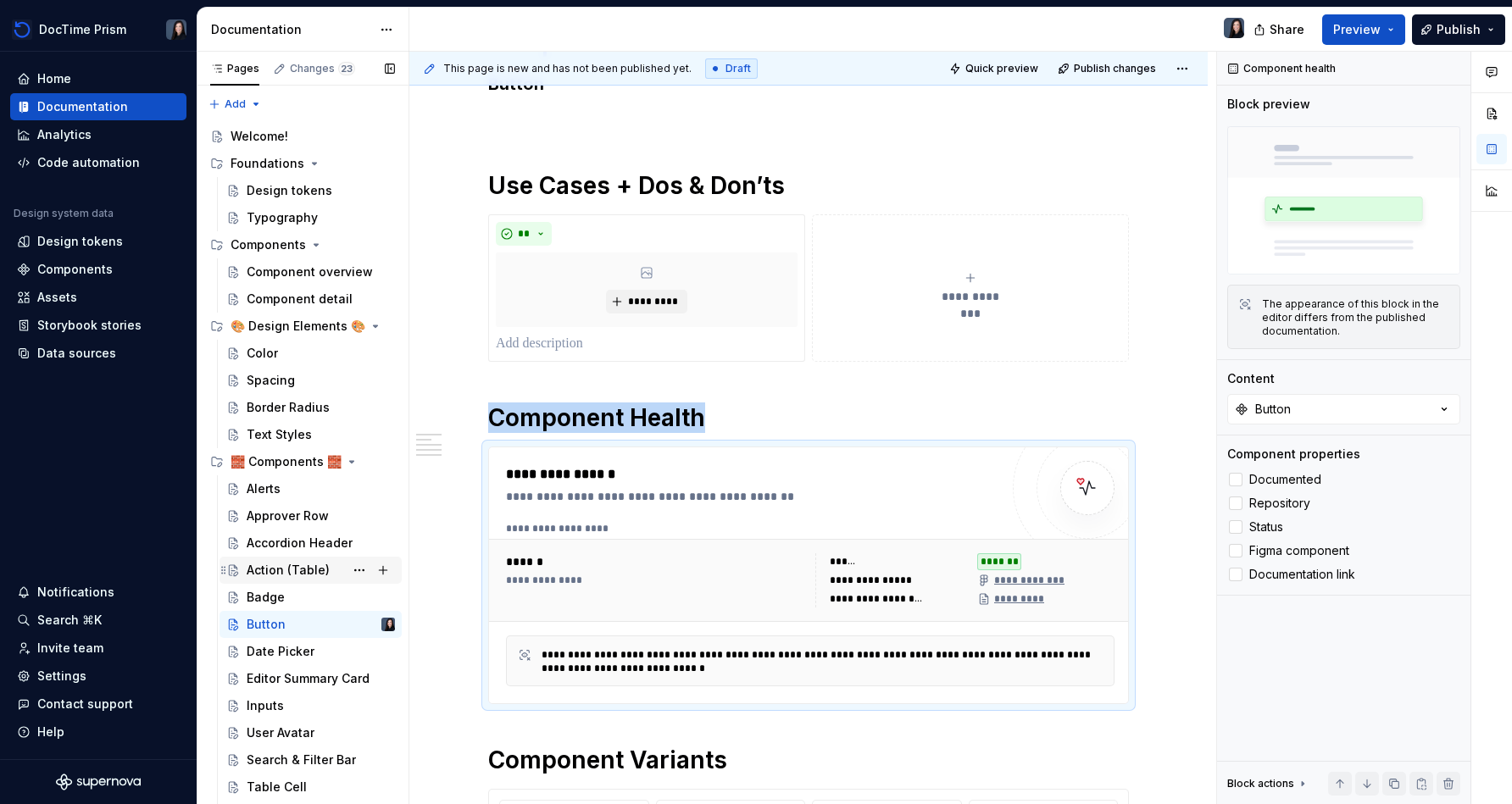
click at [300, 559] on div "Action (Table)" at bounding box center [321, 571] width 148 height 24
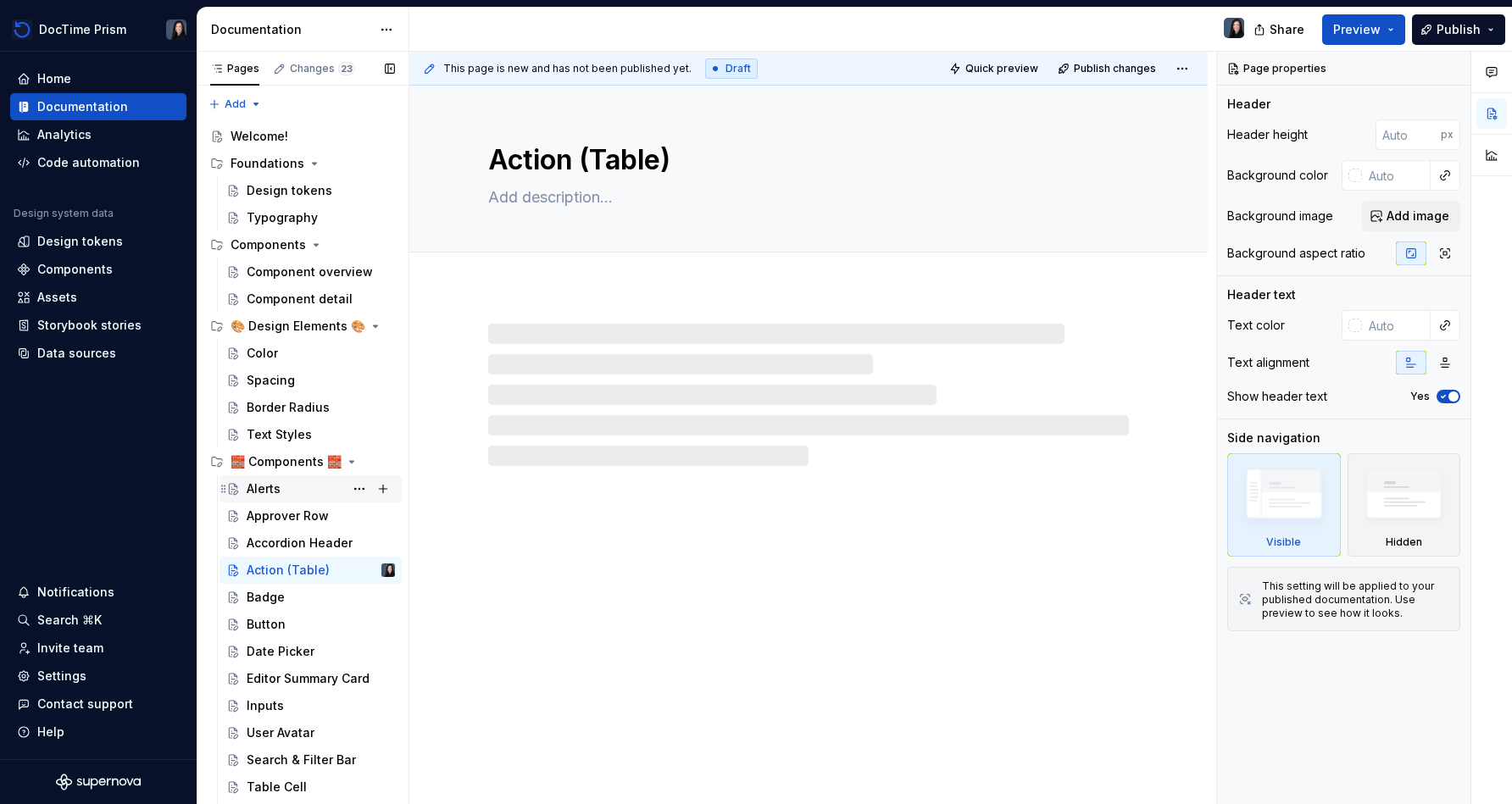
click at [294, 494] on div "Alerts" at bounding box center [321, 489] width 148 height 24
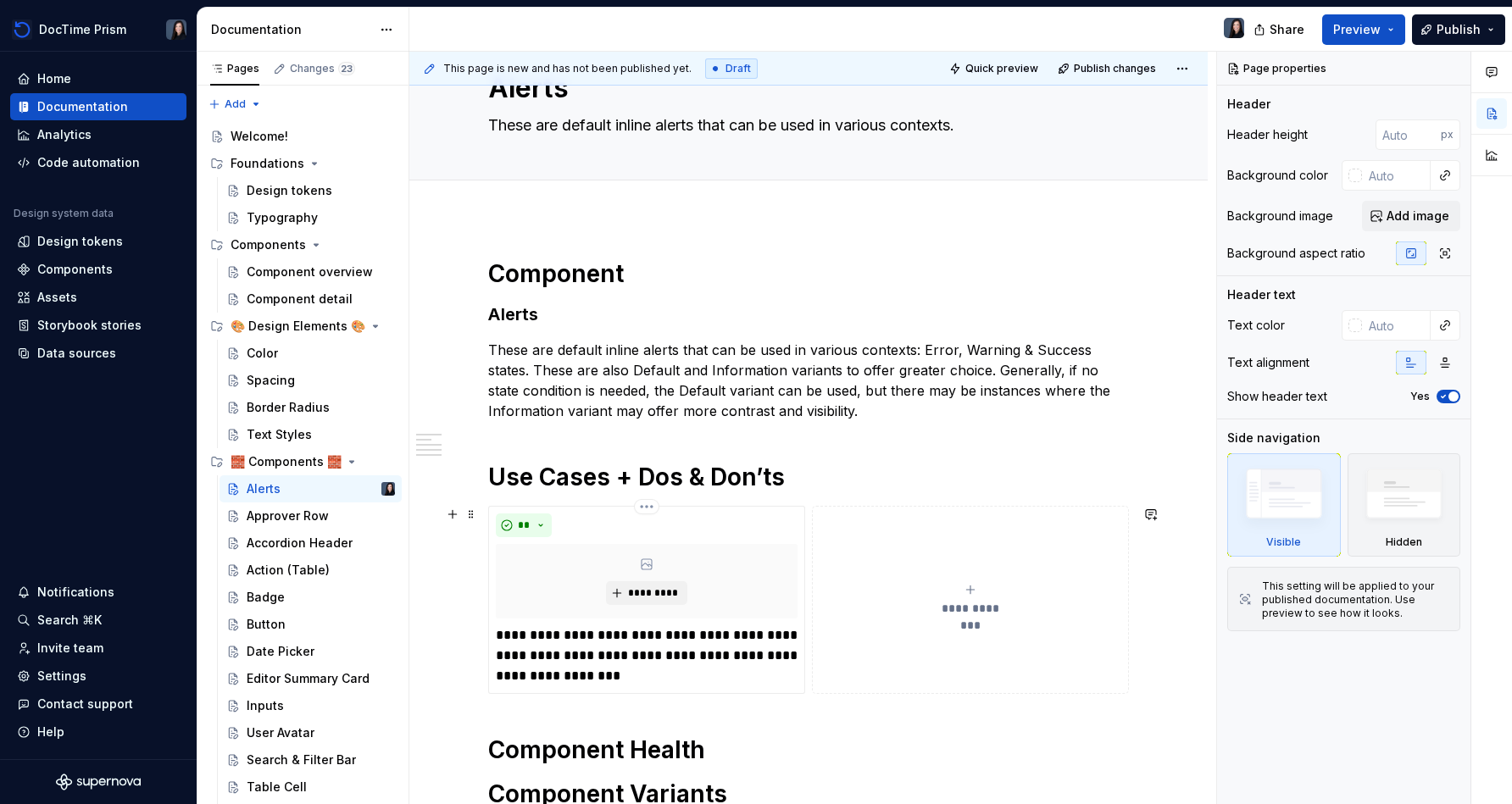
scroll to position [337, 0]
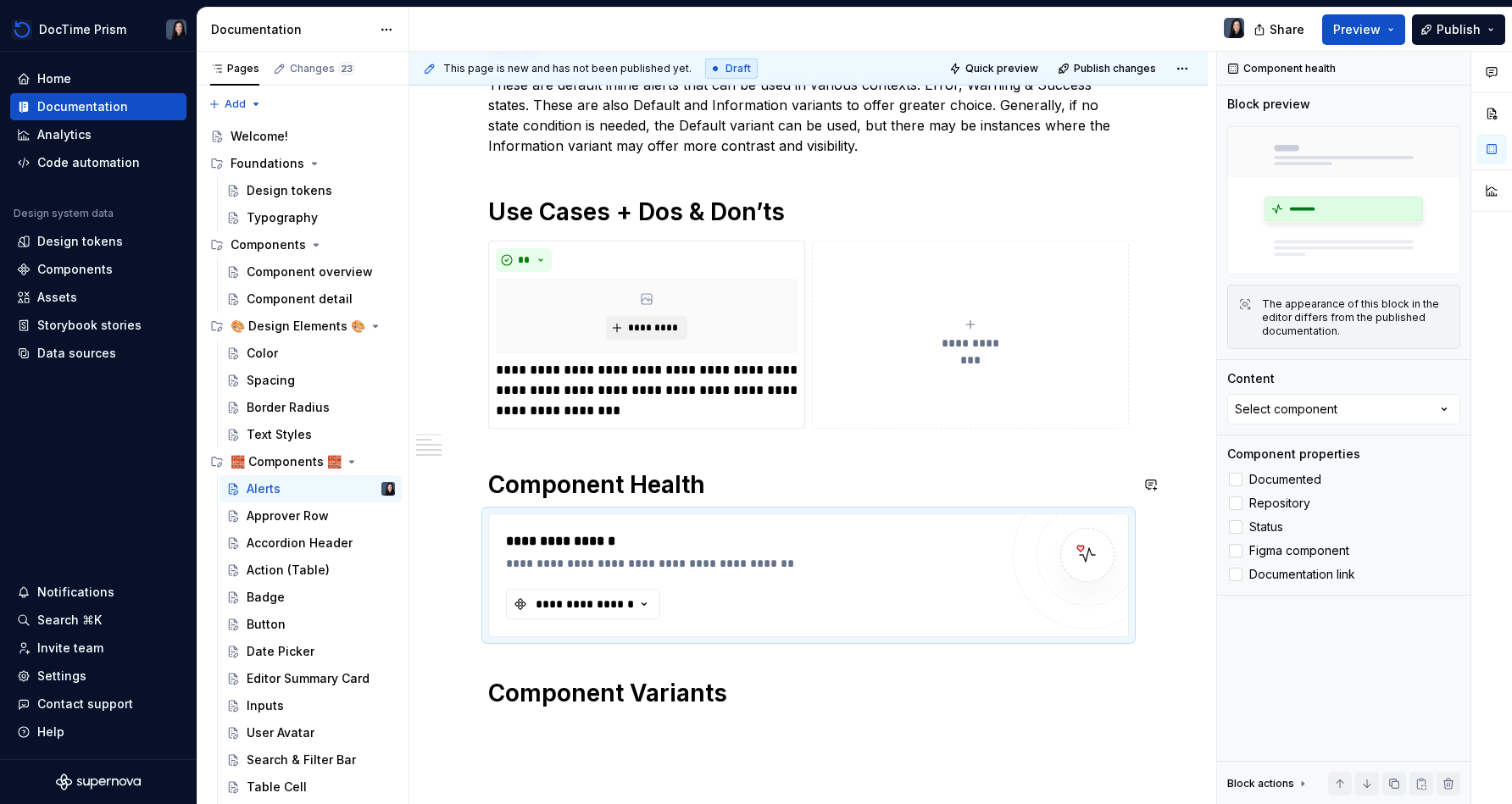
click at [751, 479] on h1 "Component Health" at bounding box center [808, 484] width 640 height 30
click at [626, 605] on div "**********" at bounding box center [584, 604] width 102 height 17
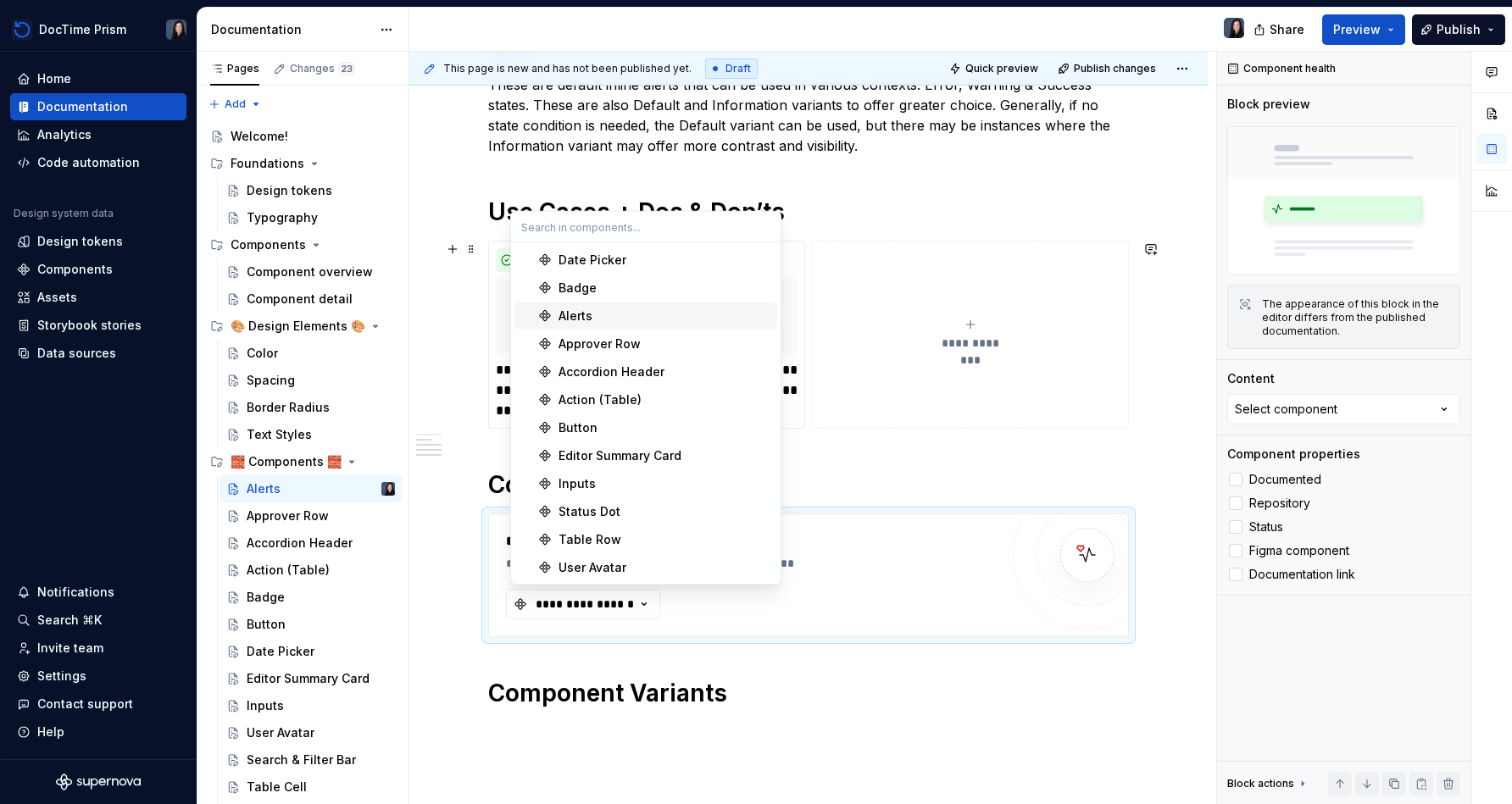
click at [586, 310] on div "Alerts" at bounding box center [575, 316] width 34 height 17
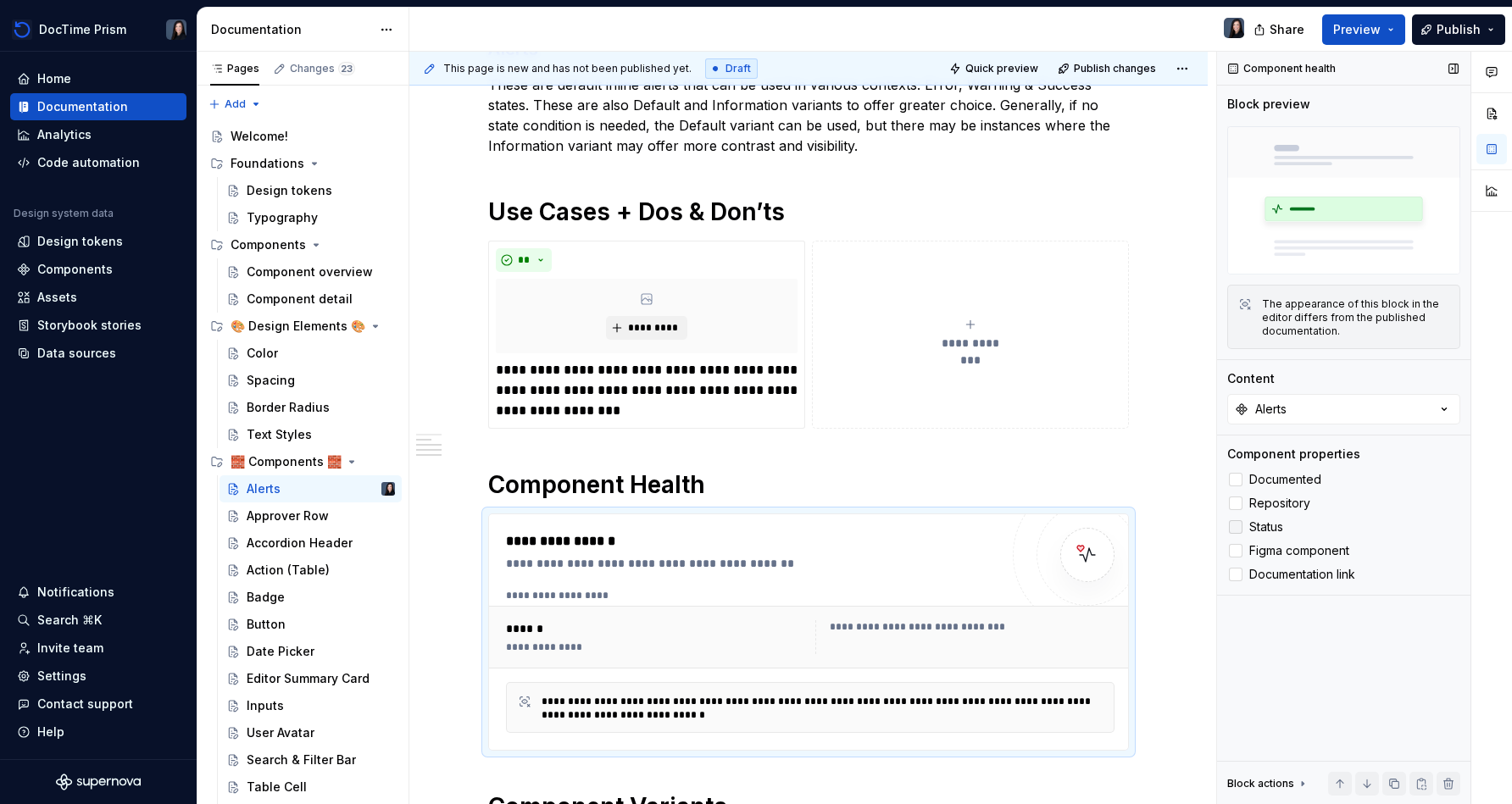
click at [751, 526] on span "Status" at bounding box center [1265, 528] width 34 height 14
click at [751, 546] on span "Figma component" at bounding box center [1299, 551] width 100 height 14
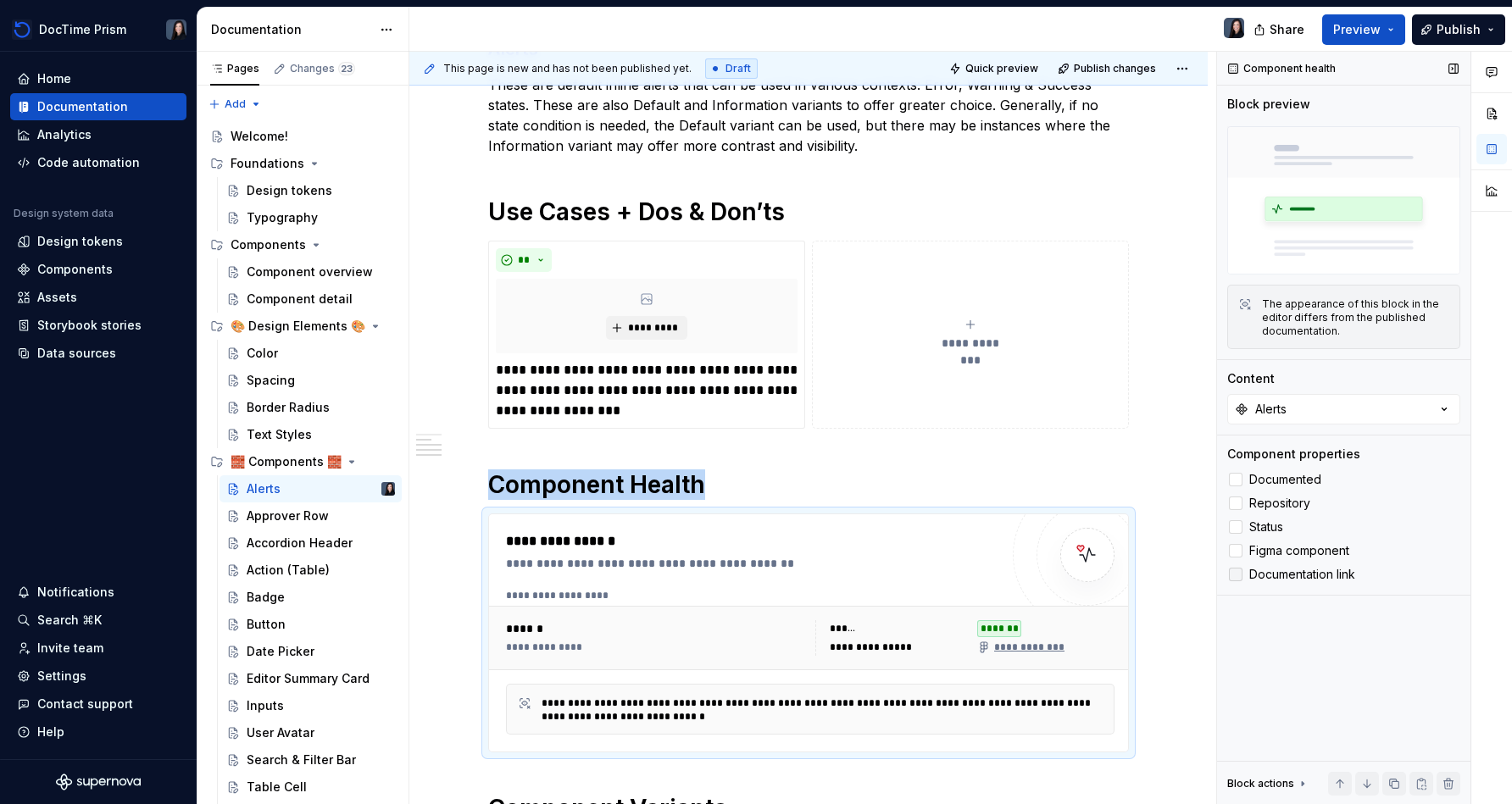
click at [751, 573] on span "Documentation link" at bounding box center [1301, 575] width 106 height 14
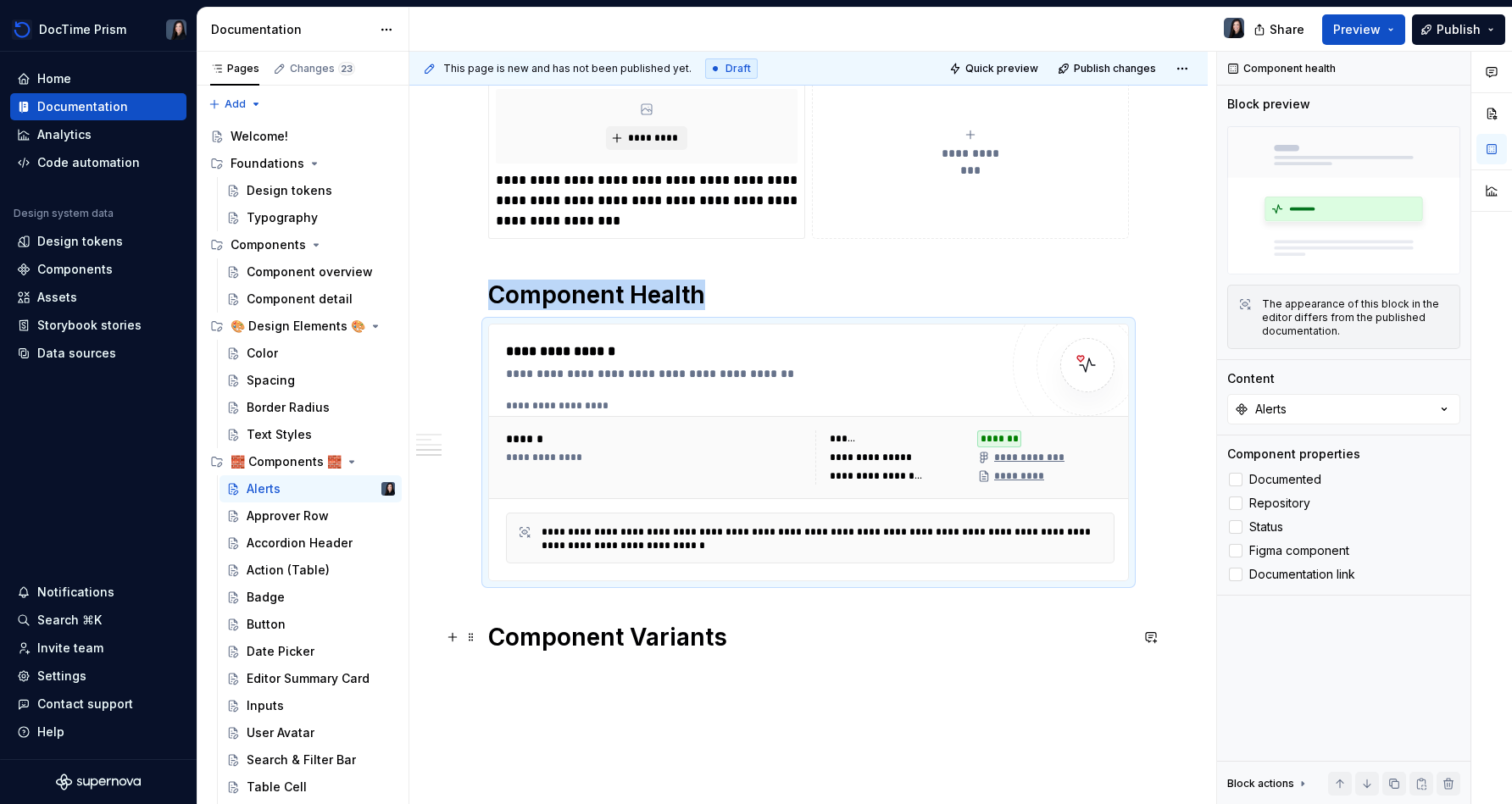
scroll to position [531, 0]
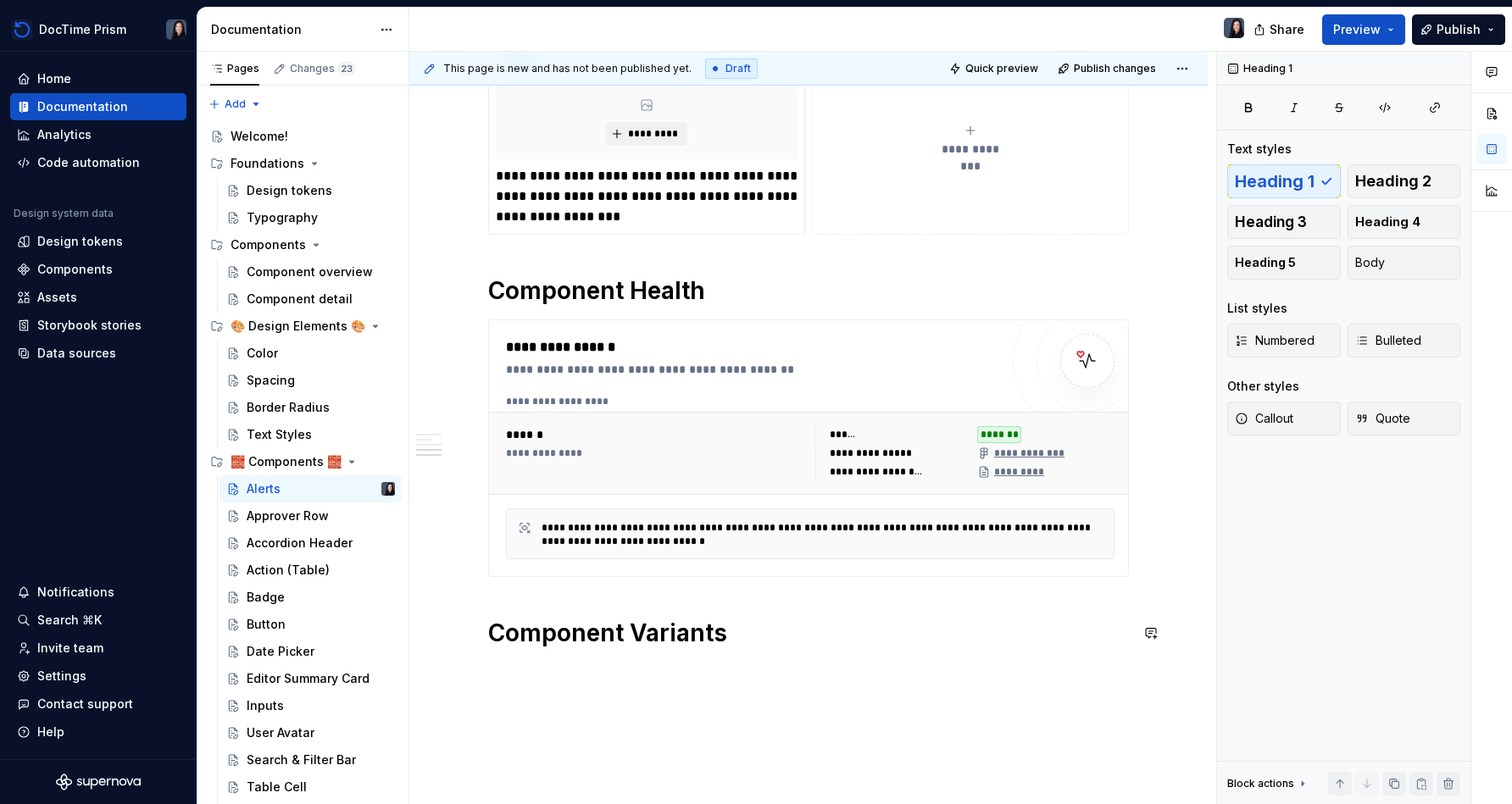
click at [747, 659] on div "**********" at bounding box center [808, 234] width 640 height 869
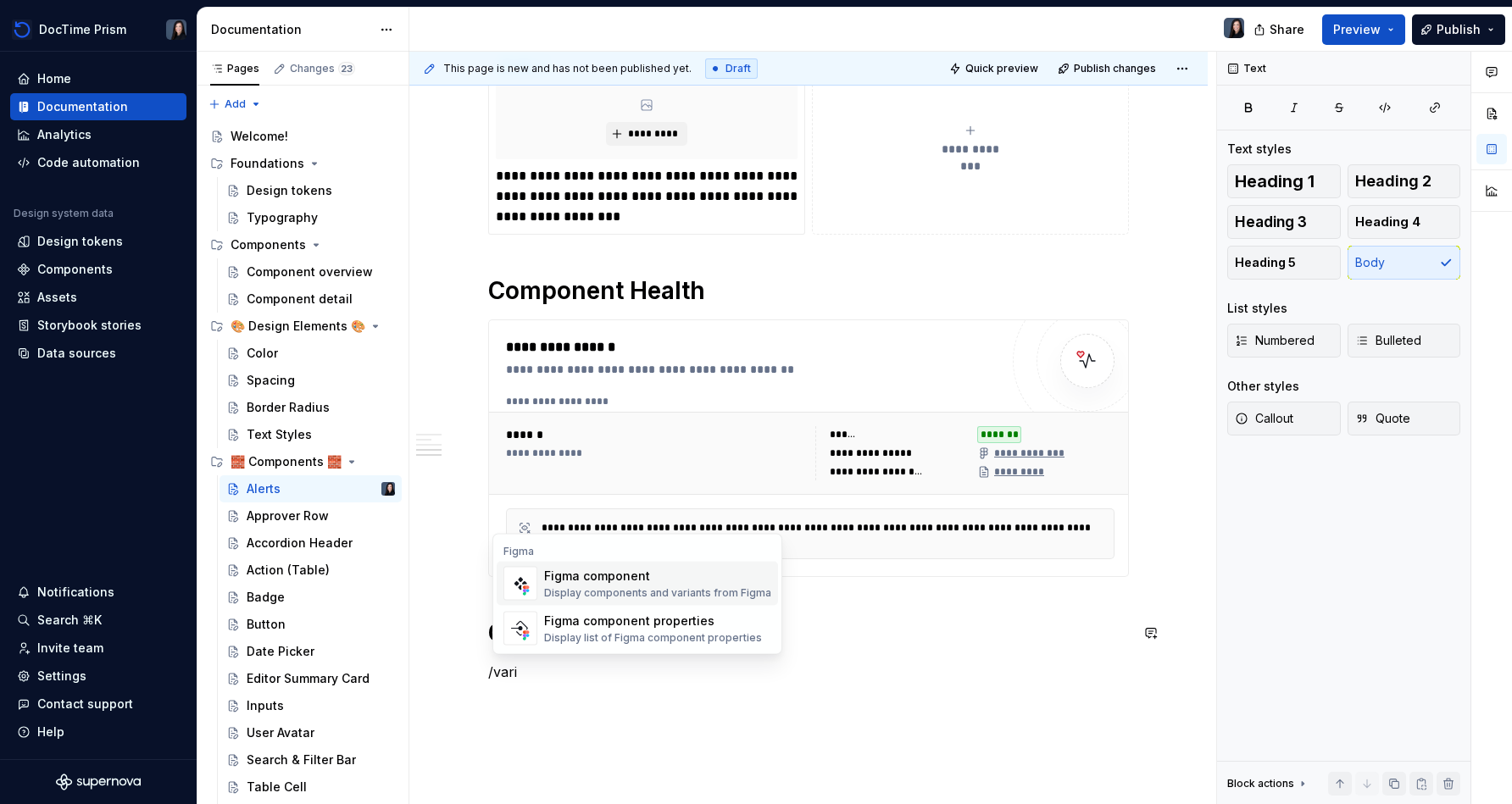
click at [622, 587] on div "Display components and variants from Figma" at bounding box center [657, 593] width 227 height 14
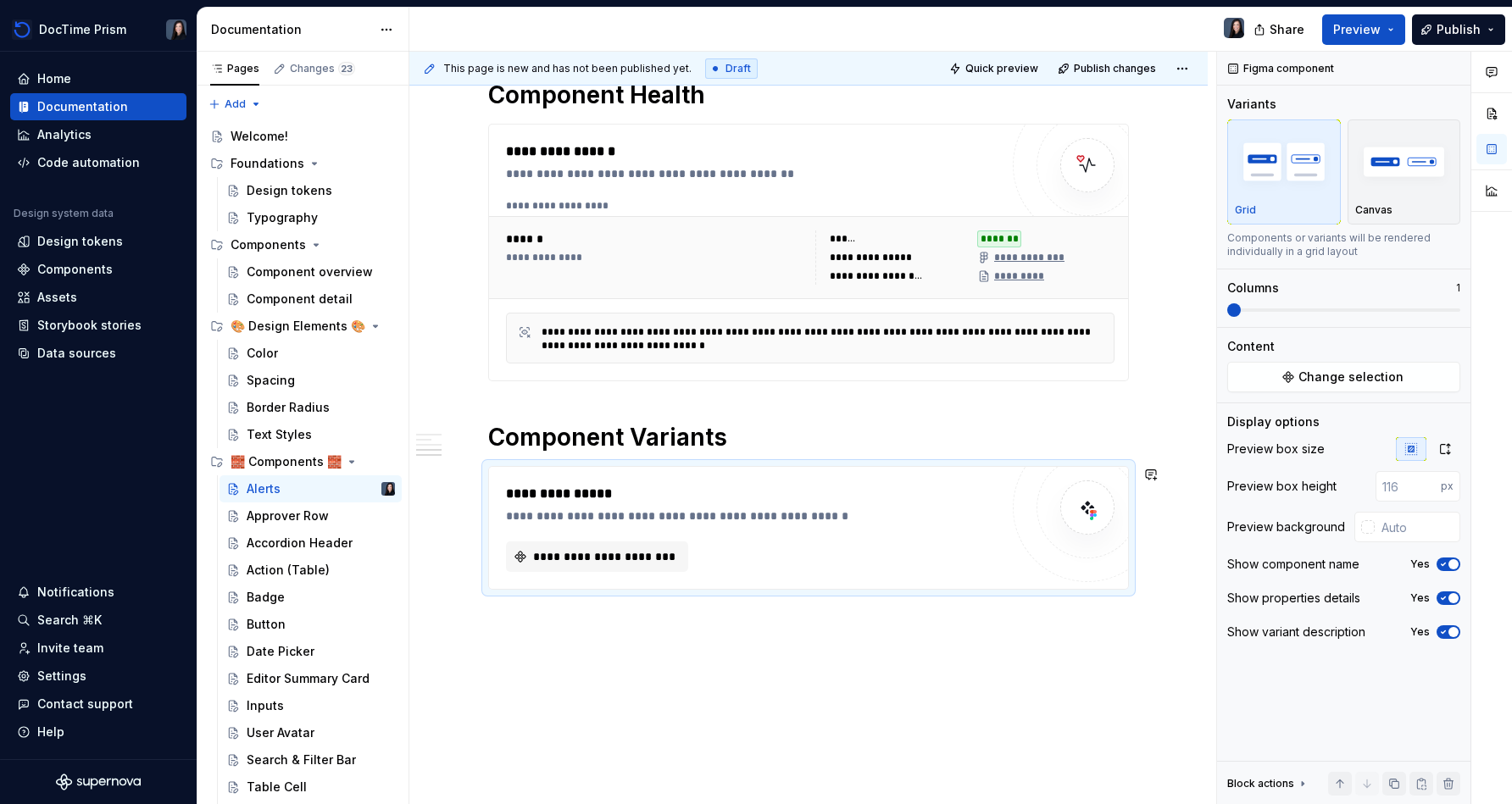
scroll to position [726, 0]
click at [751, 304] on span at bounding box center [1343, 311] width 233 height 14
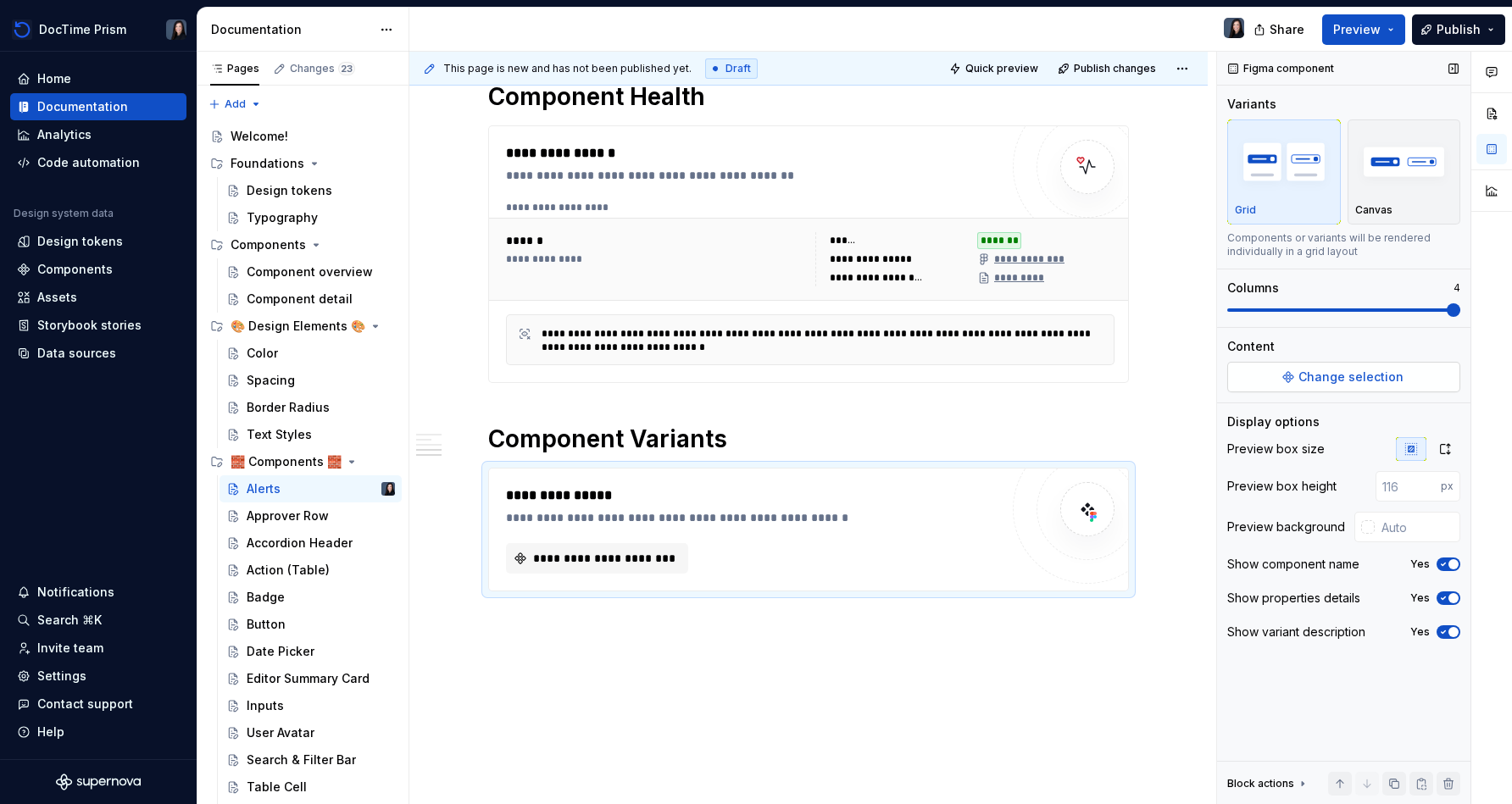
click at [751, 382] on span "Change selection" at bounding box center [1350, 377] width 105 height 17
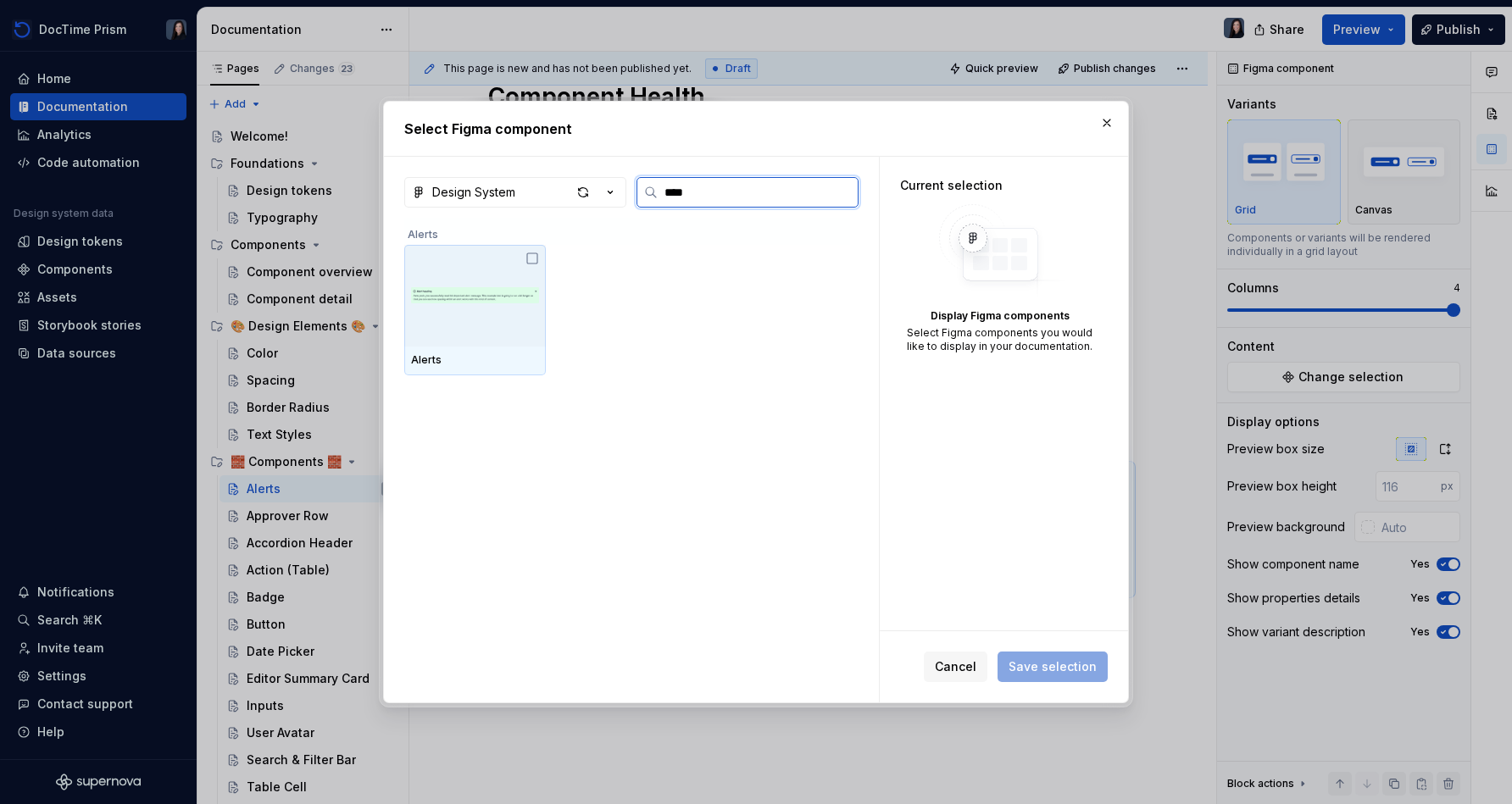
click at [502, 315] on img at bounding box center [475, 295] width 128 height 88
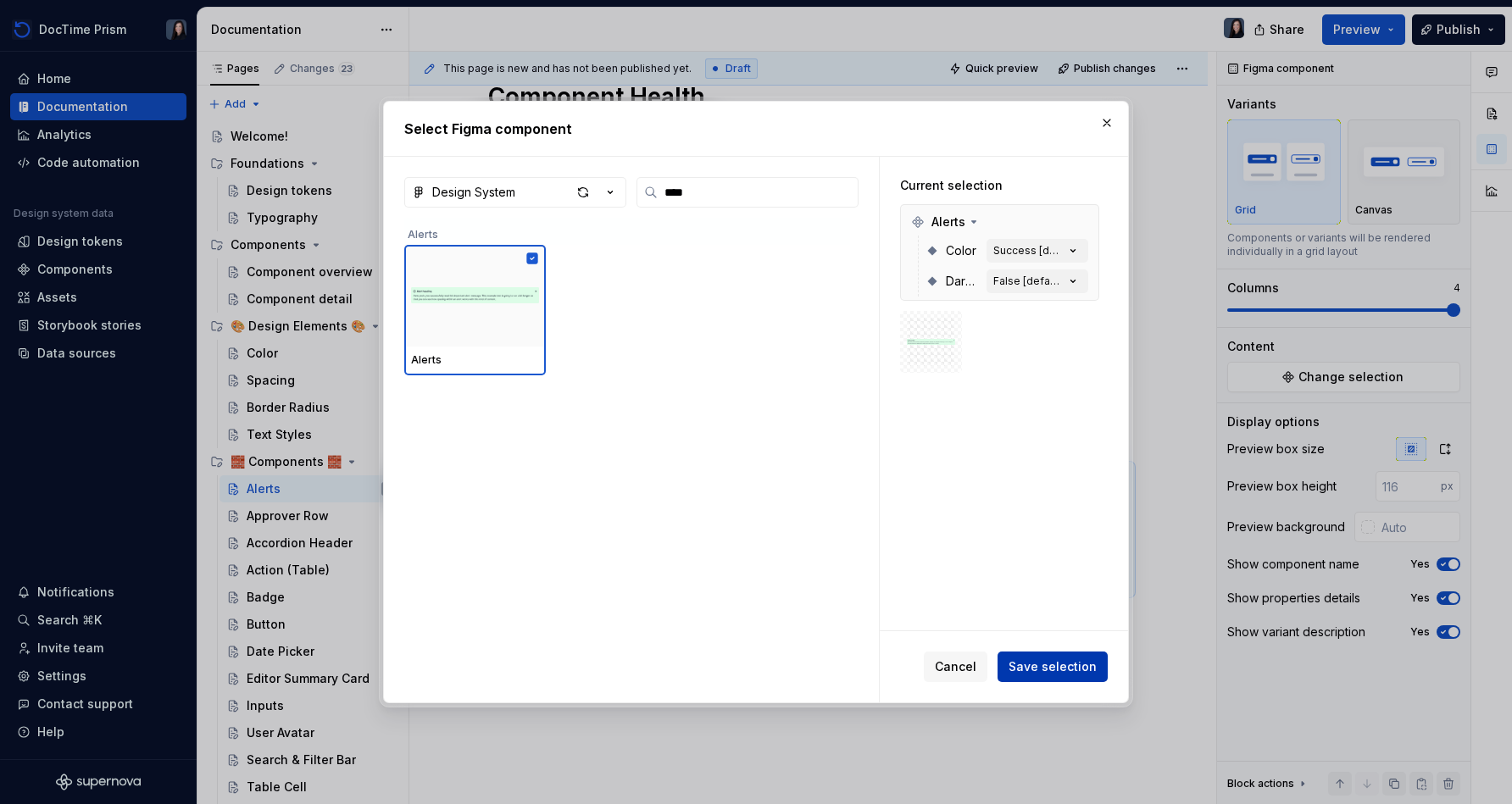
click at [751, 660] on span "Save selection" at bounding box center [1052, 667] width 88 height 17
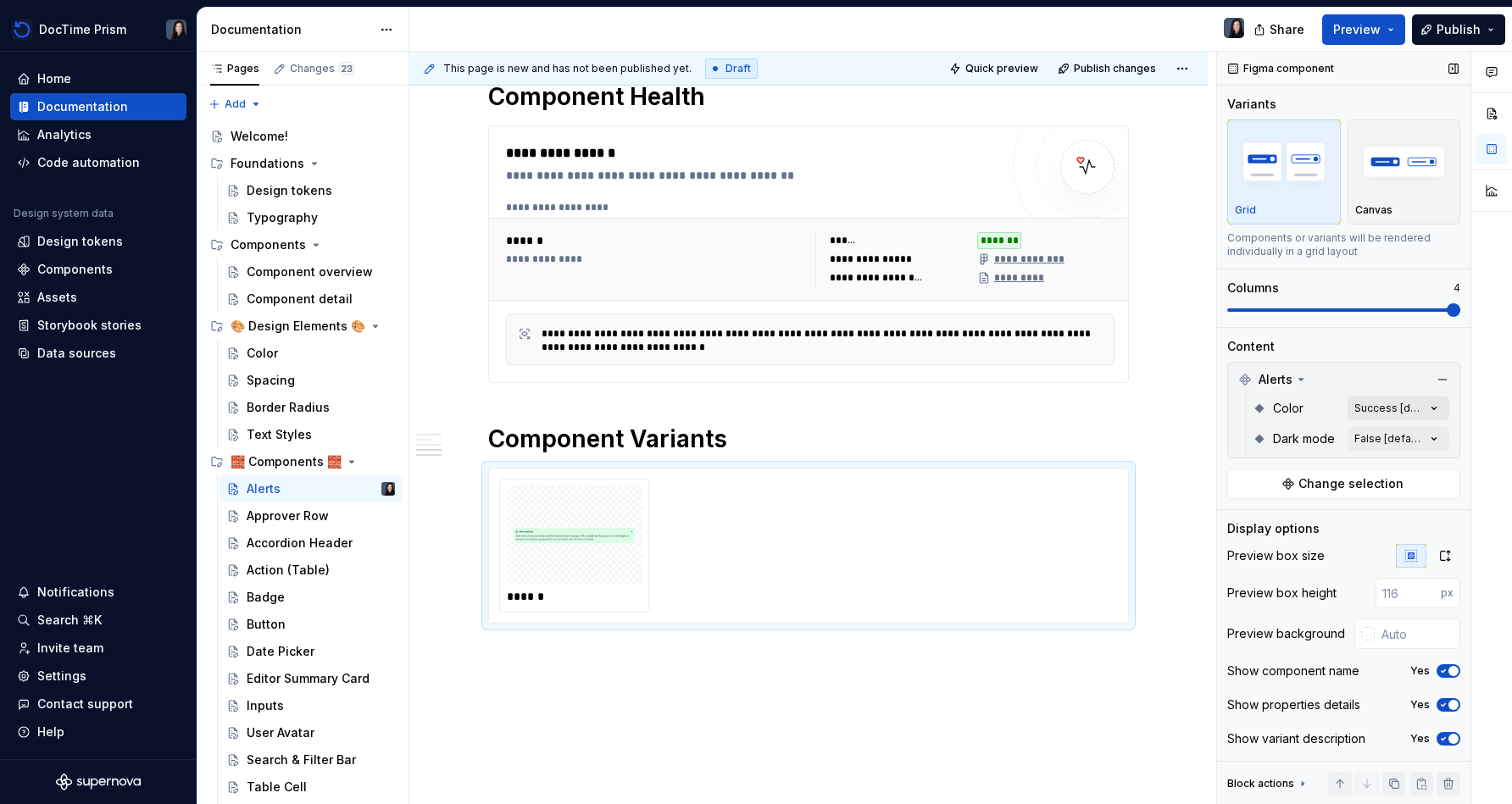
click at [751, 413] on div "Comments Open comments No comments yet Select ‘Comment’ from the block context …" at bounding box center [1364, 428] width 295 height 753
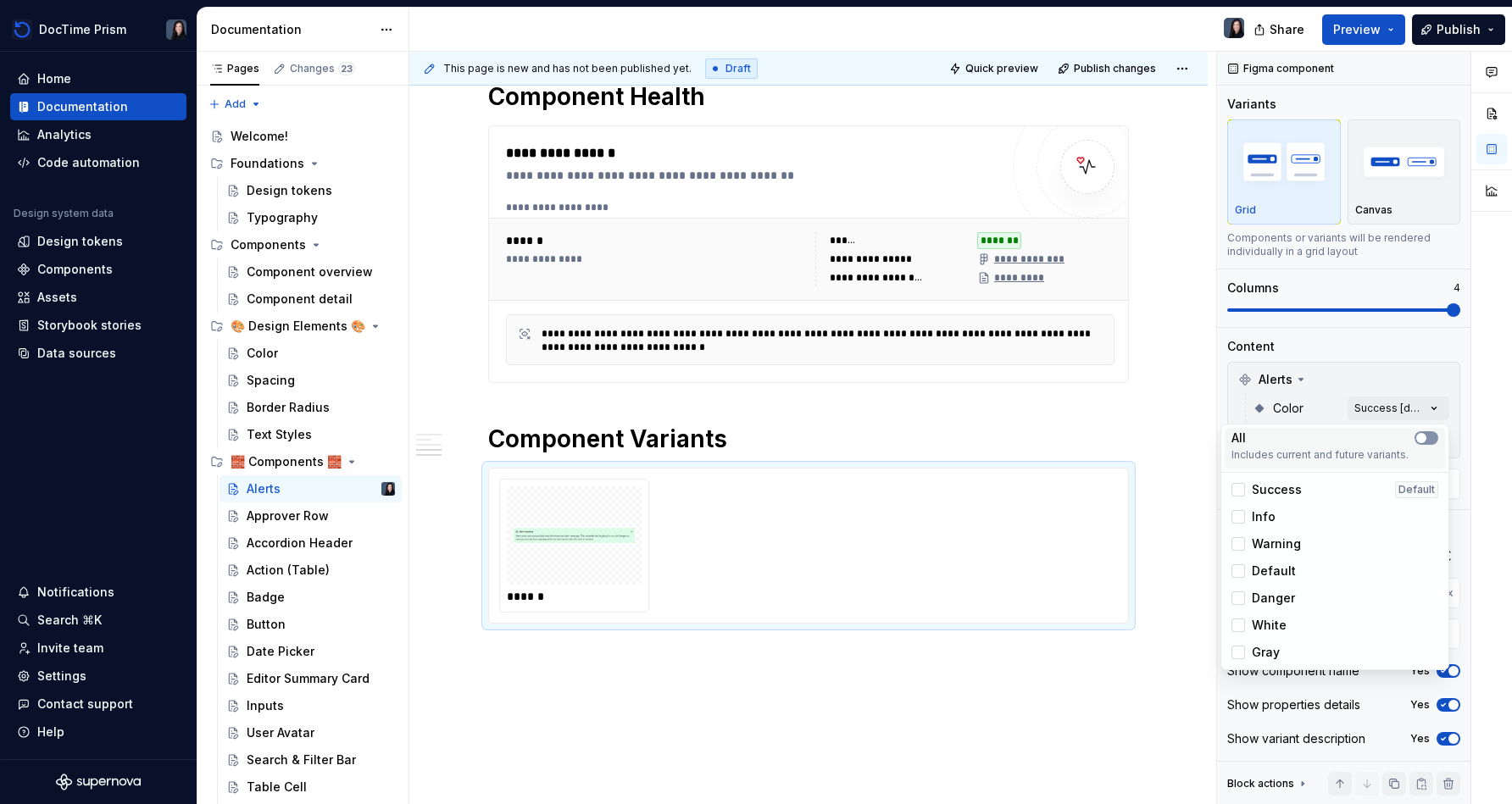
click at [751, 435] on button "button" at bounding box center [1426, 438] width 24 height 14
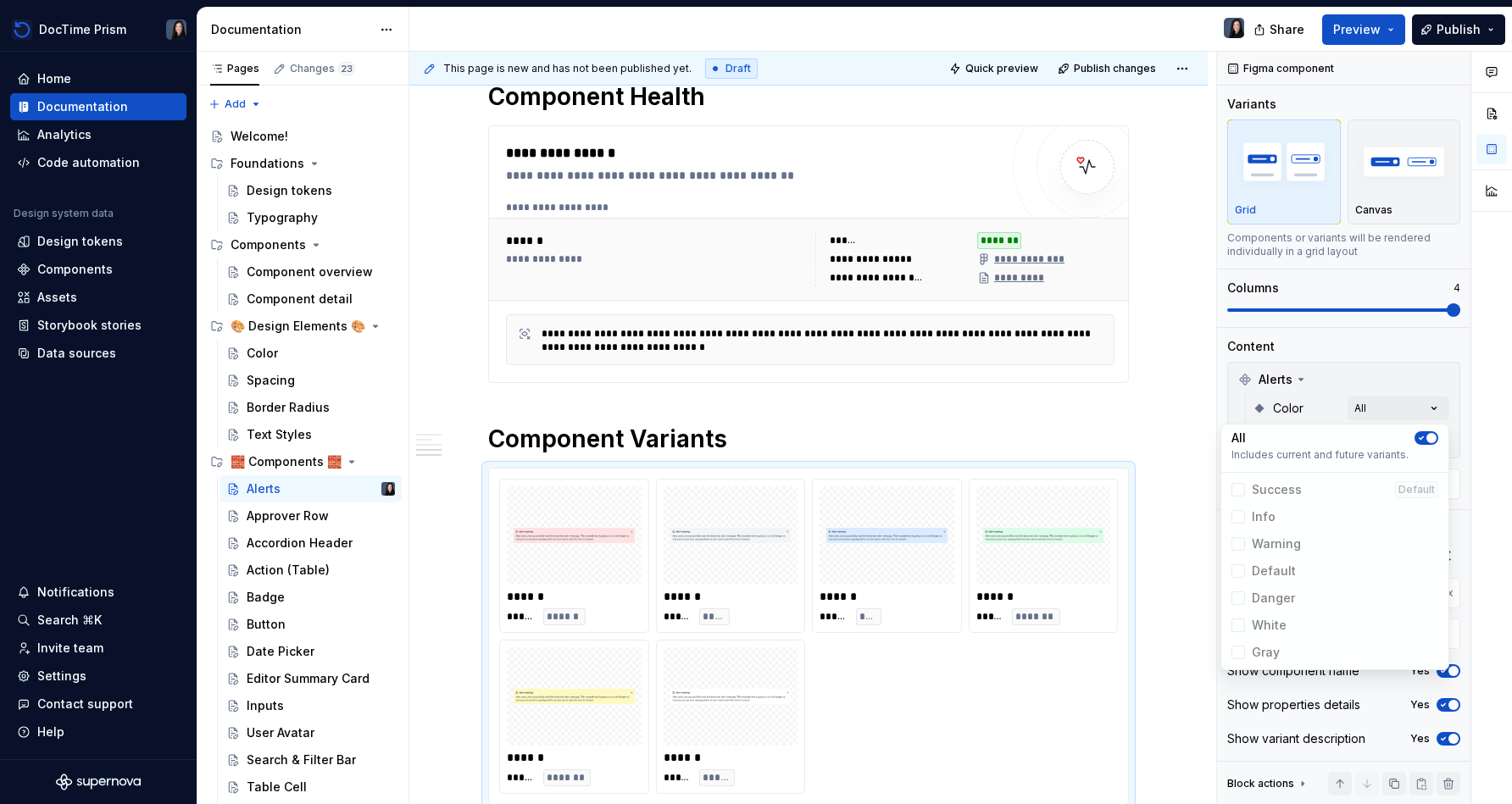
click at [751, 433] on div at bounding box center [1490, 428] width 40 height 753
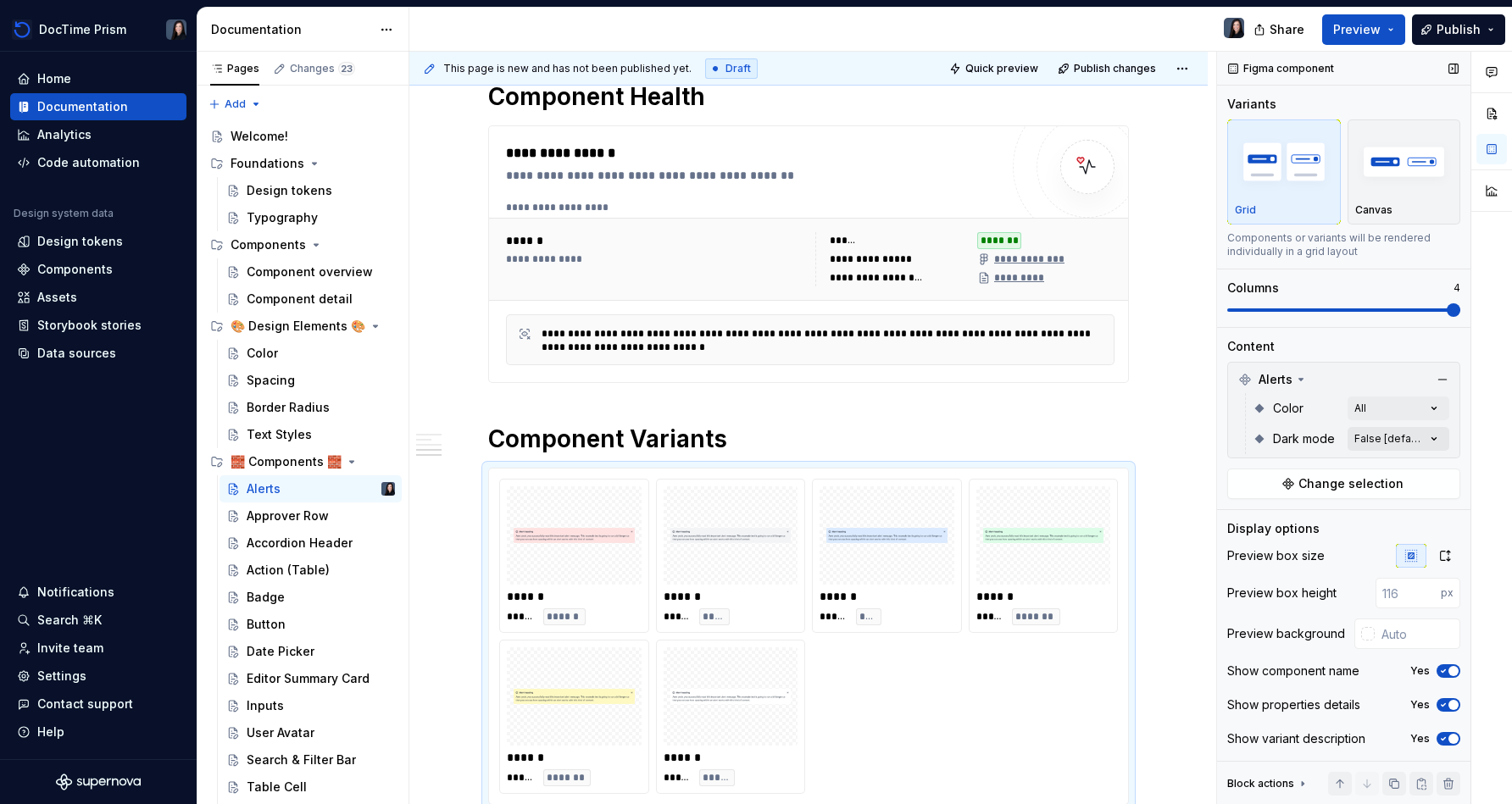
click at [751, 434] on div "Comments Open comments No comments yet Select ‘Comment’ from the block context …" at bounding box center [1364, 428] width 295 height 753
click at [751, 472] on mode-switch "button" at bounding box center [1426, 469] width 24 height 14
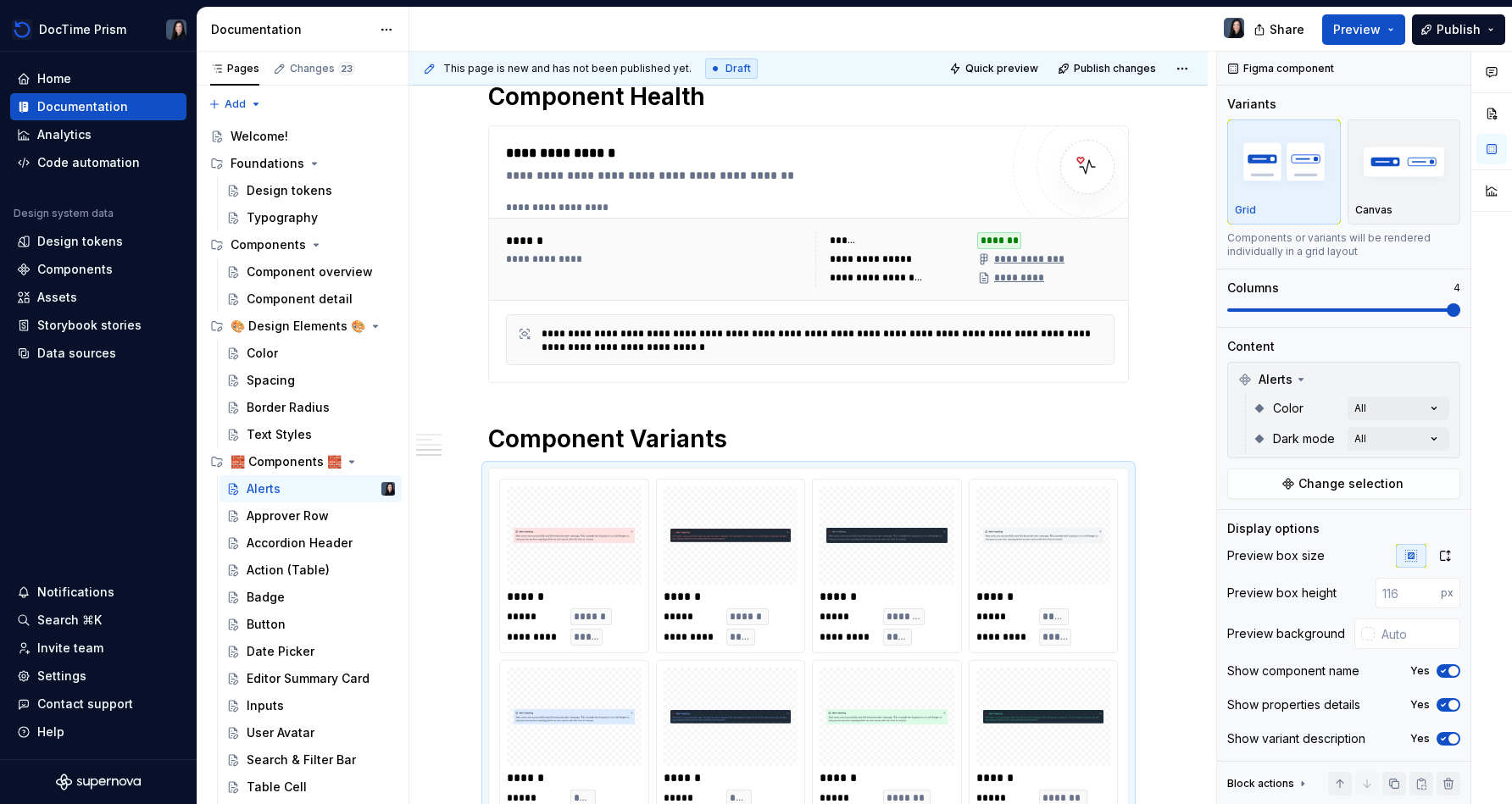
click at [751, 467] on div at bounding box center [1490, 428] width 40 height 753
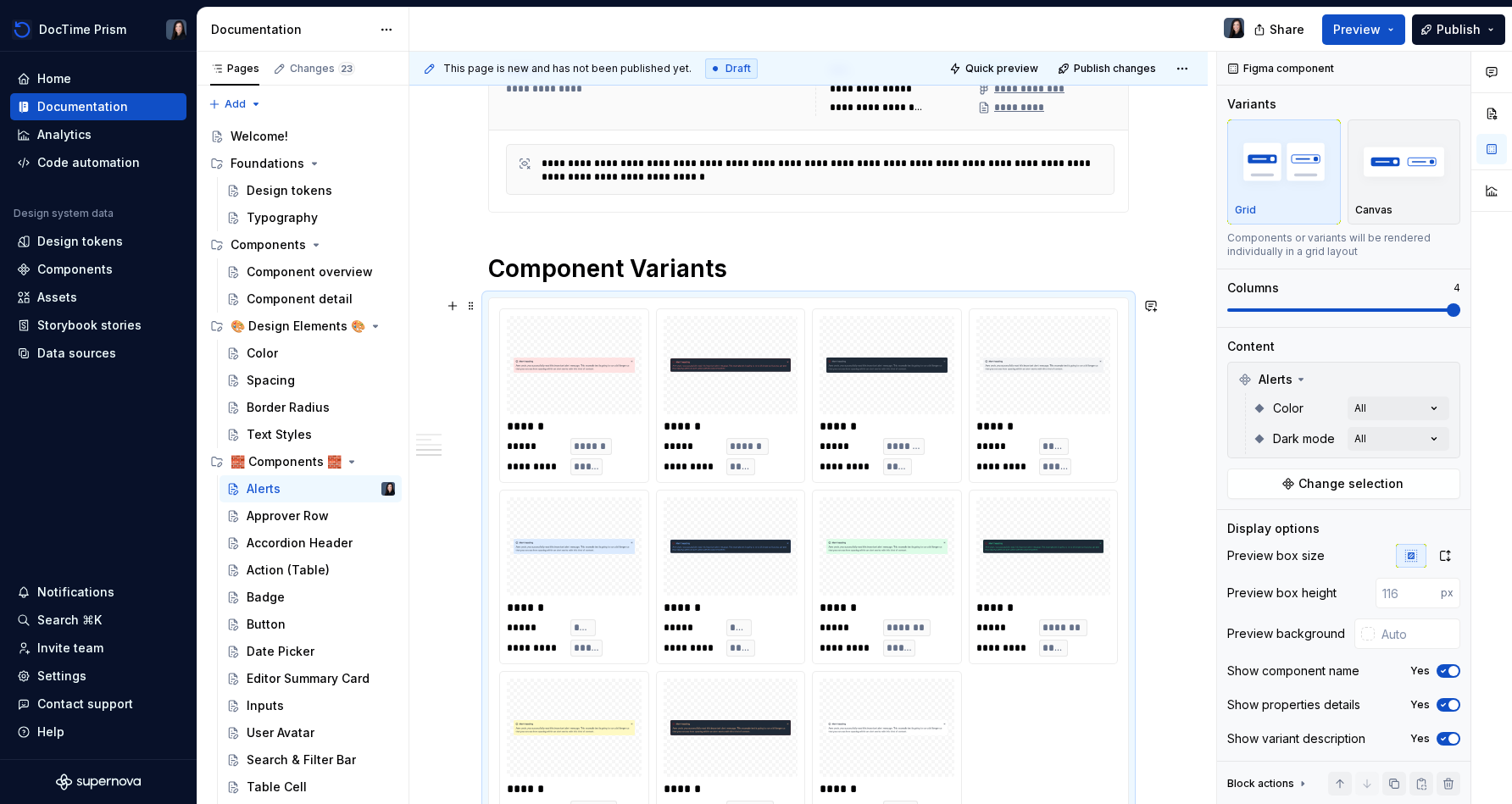
scroll to position [910, 0]
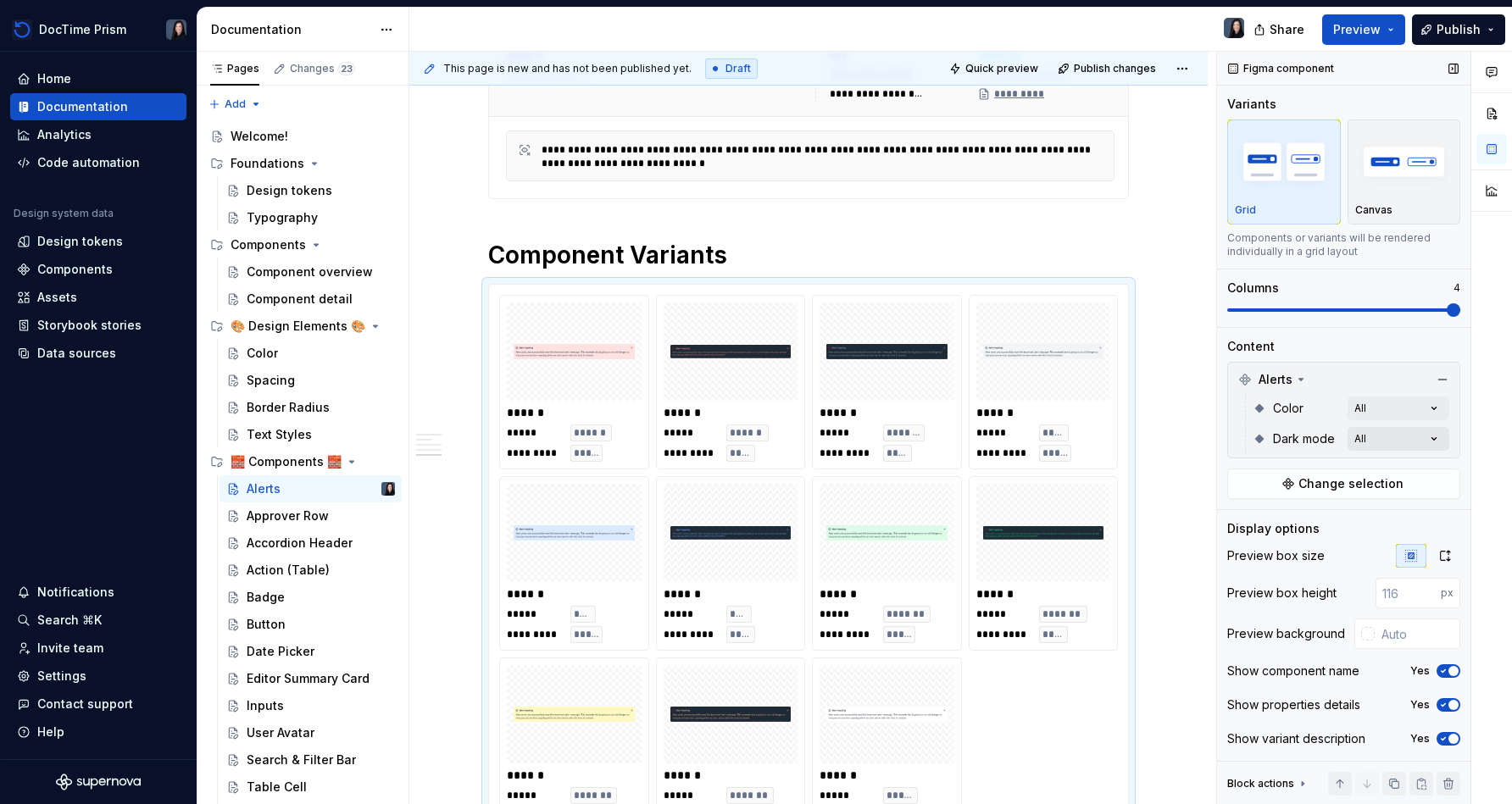
click at [751, 448] on div "Comments Open comments No comments yet Select ‘Comment’ from the block context …" at bounding box center [1364, 428] width 295 height 753
click at [751, 464] on icon "button" at bounding box center [1421, 469] width 14 height 10
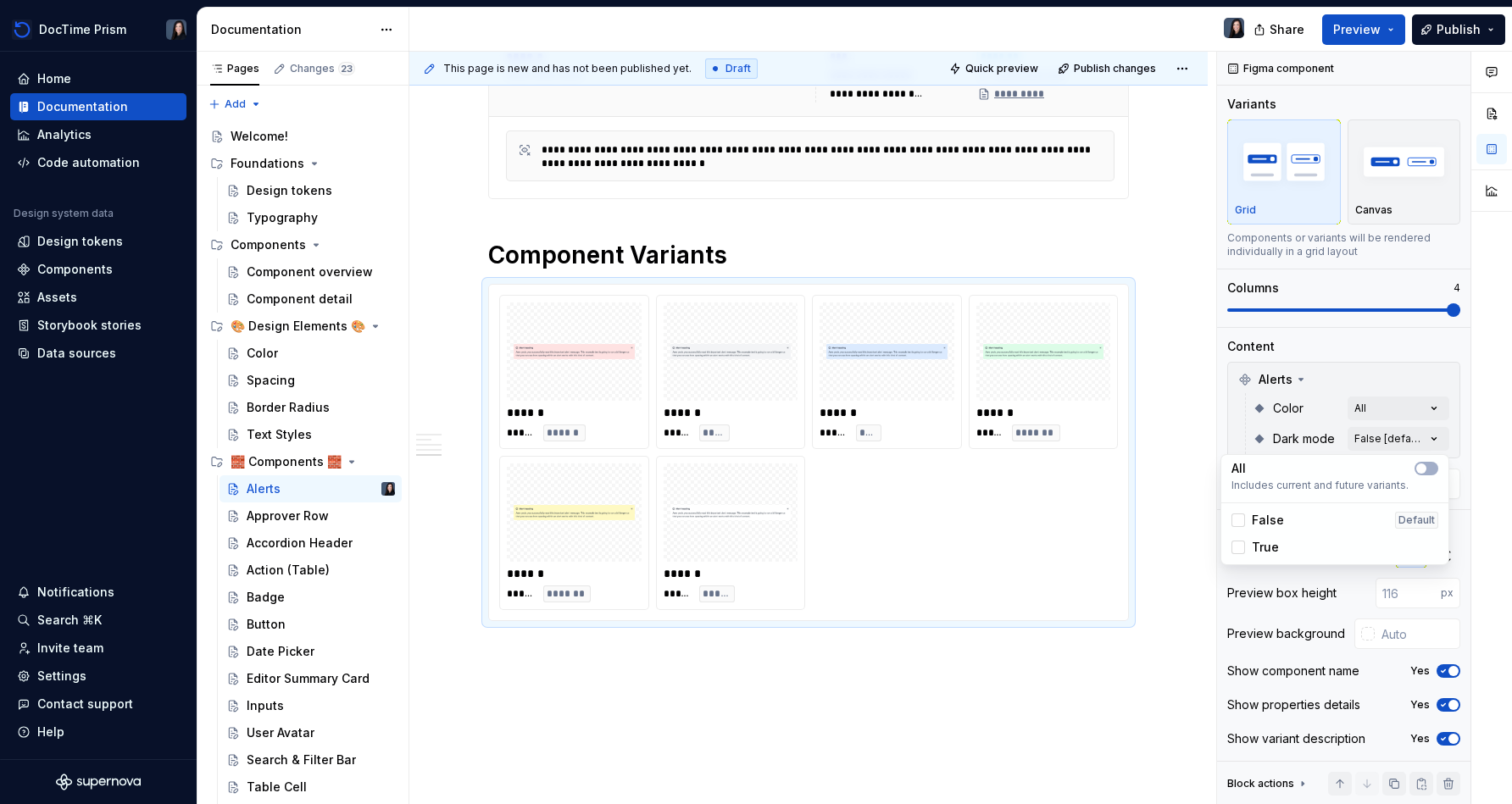
click at [751, 470] on div at bounding box center [1490, 428] width 40 height 753
click at [751, 642] on input "text" at bounding box center [1416, 634] width 85 height 30
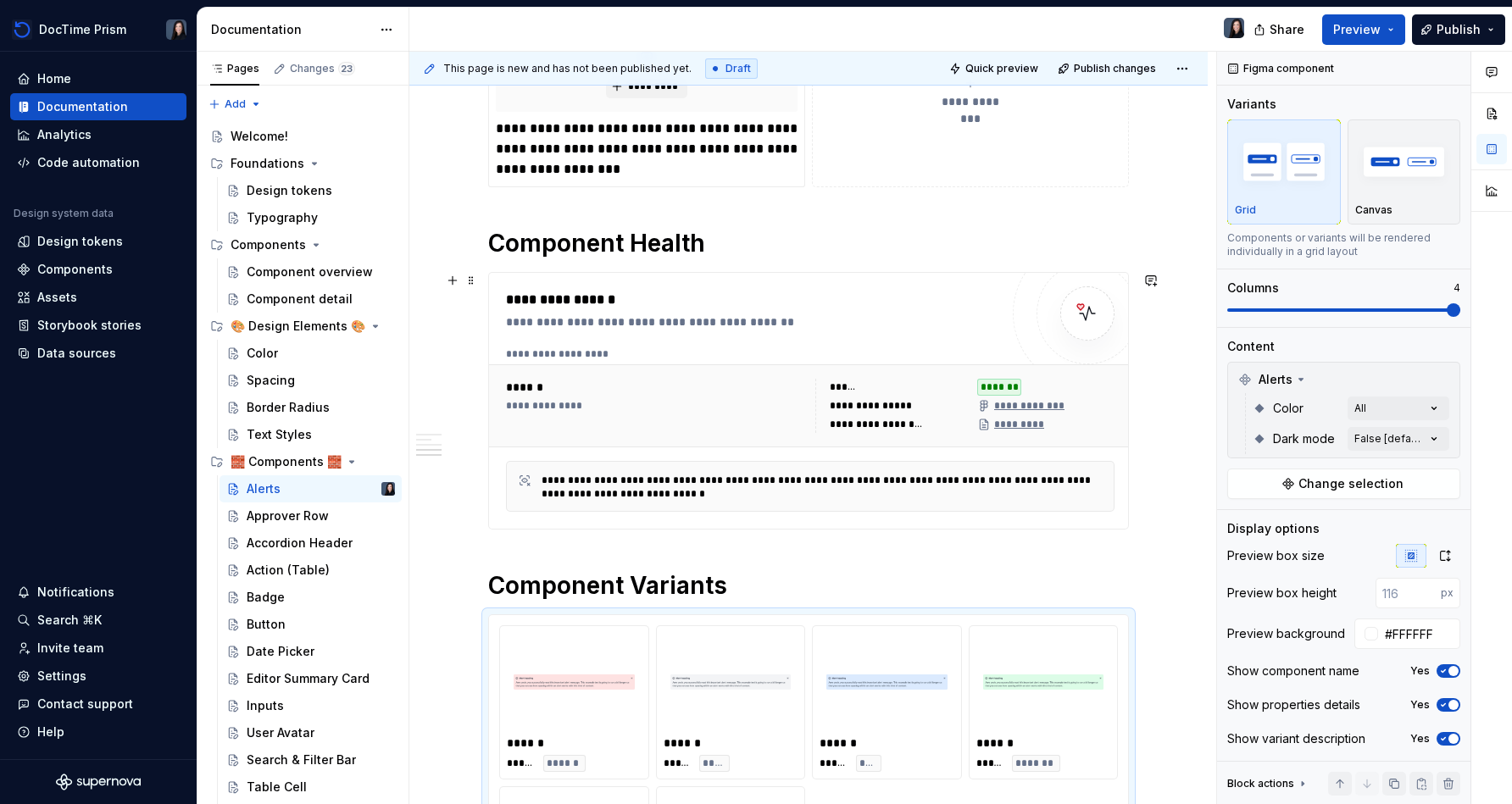
scroll to position [560, 0]
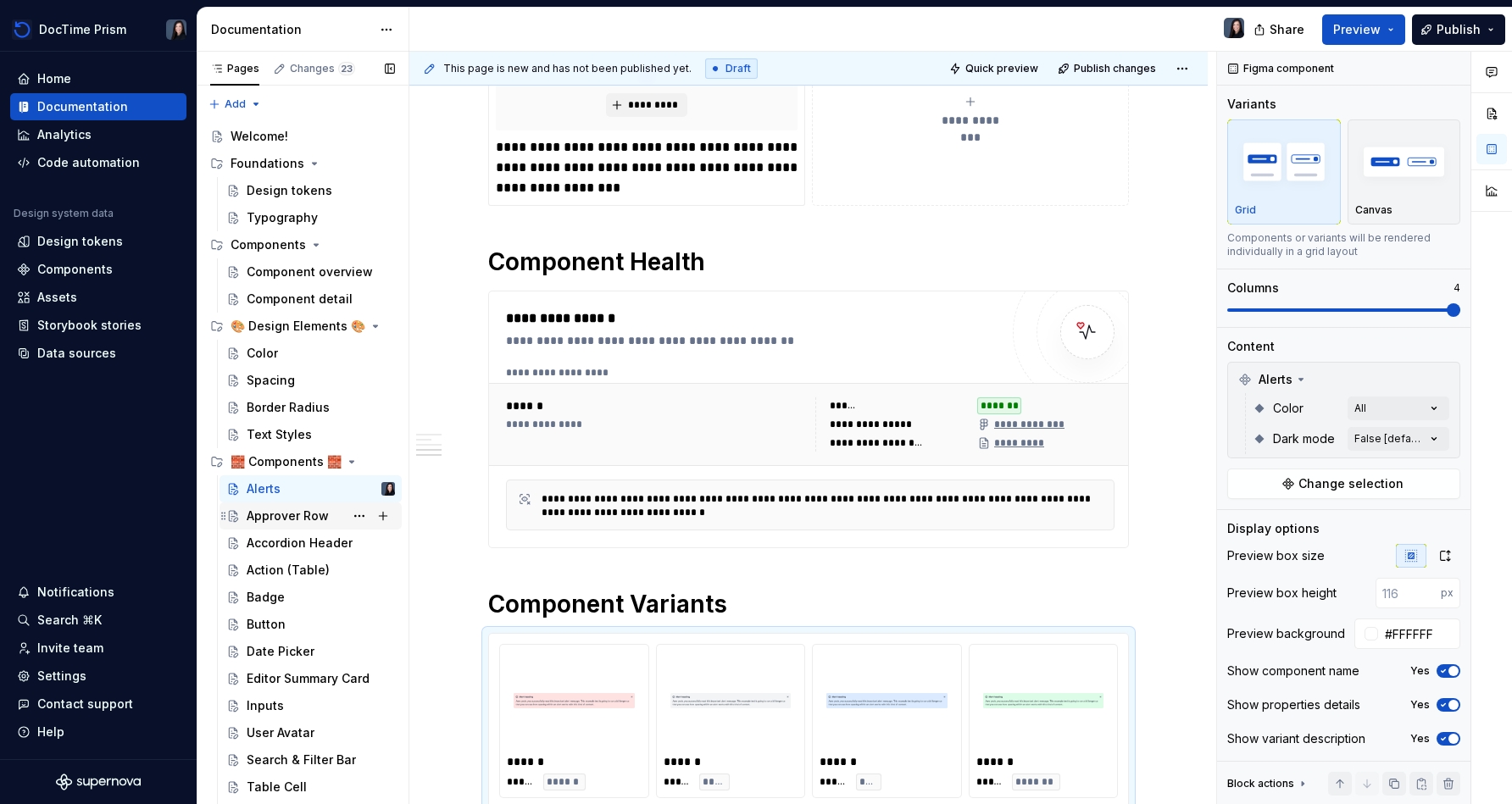
click at [296, 517] on div "Approver Row" at bounding box center [288, 516] width 83 height 17
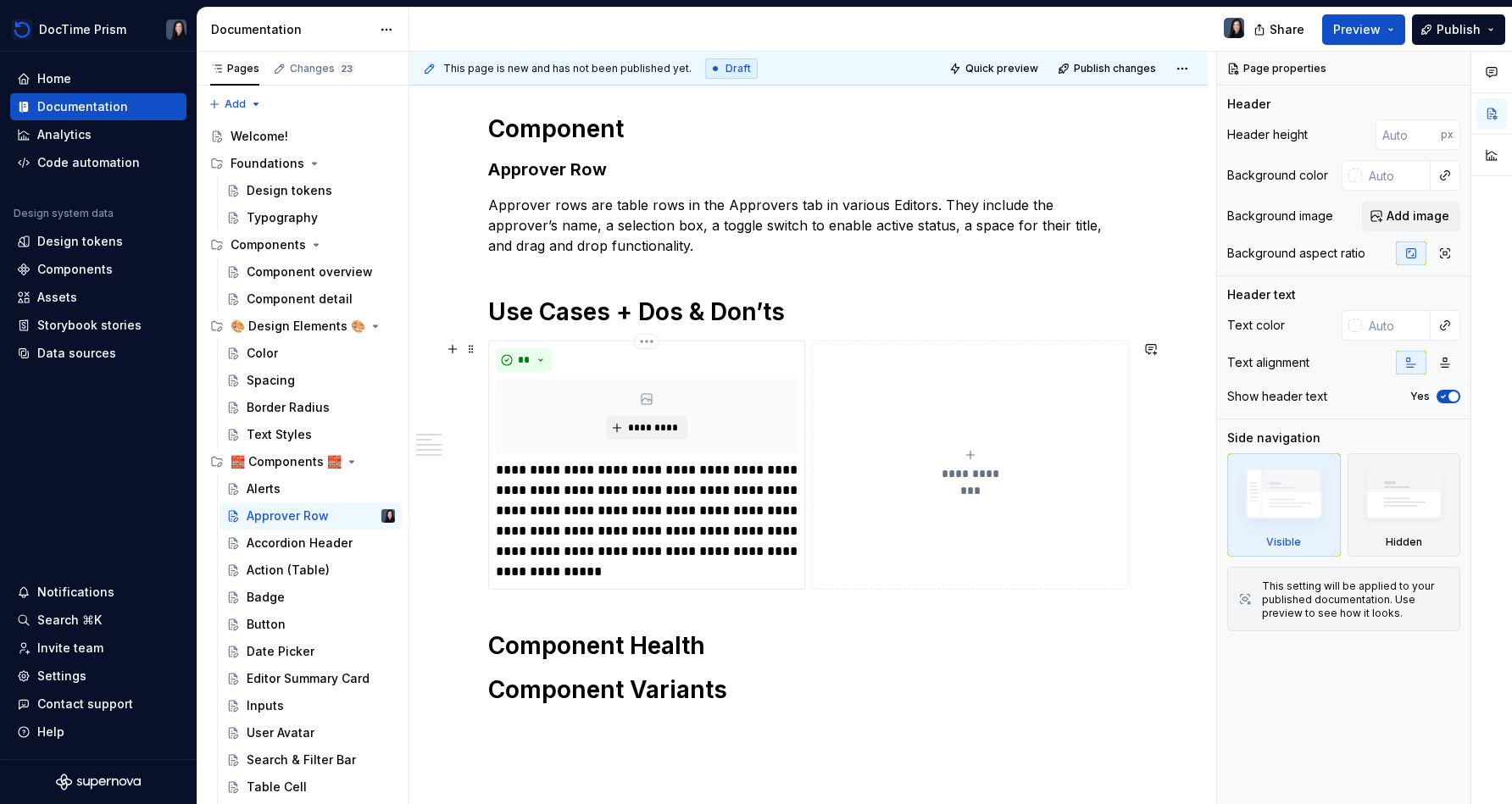
scroll to position [473, 0]
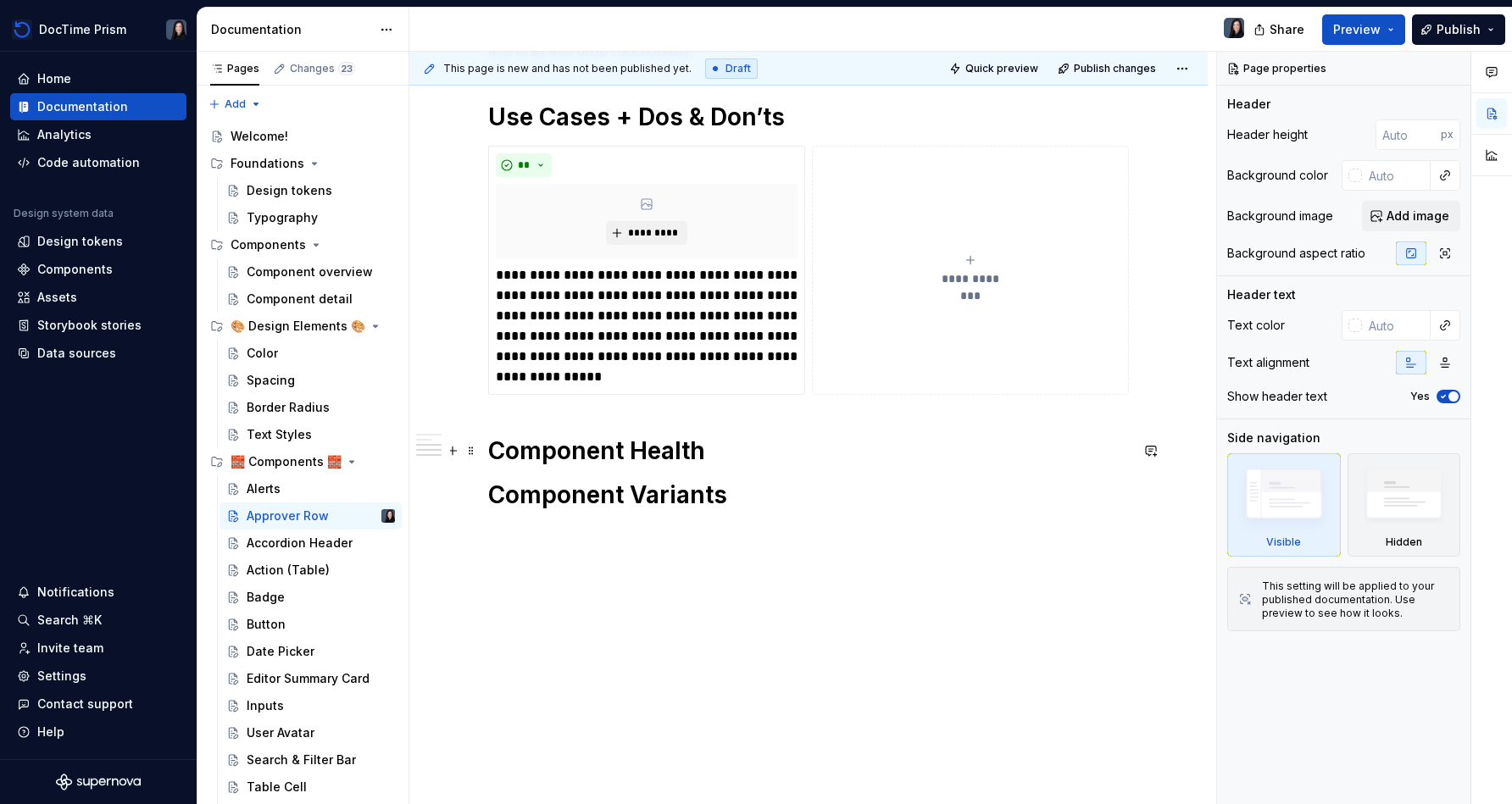
click at [751, 455] on h1 "Component Health" at bounding box center [808, 450] width 640 height 30
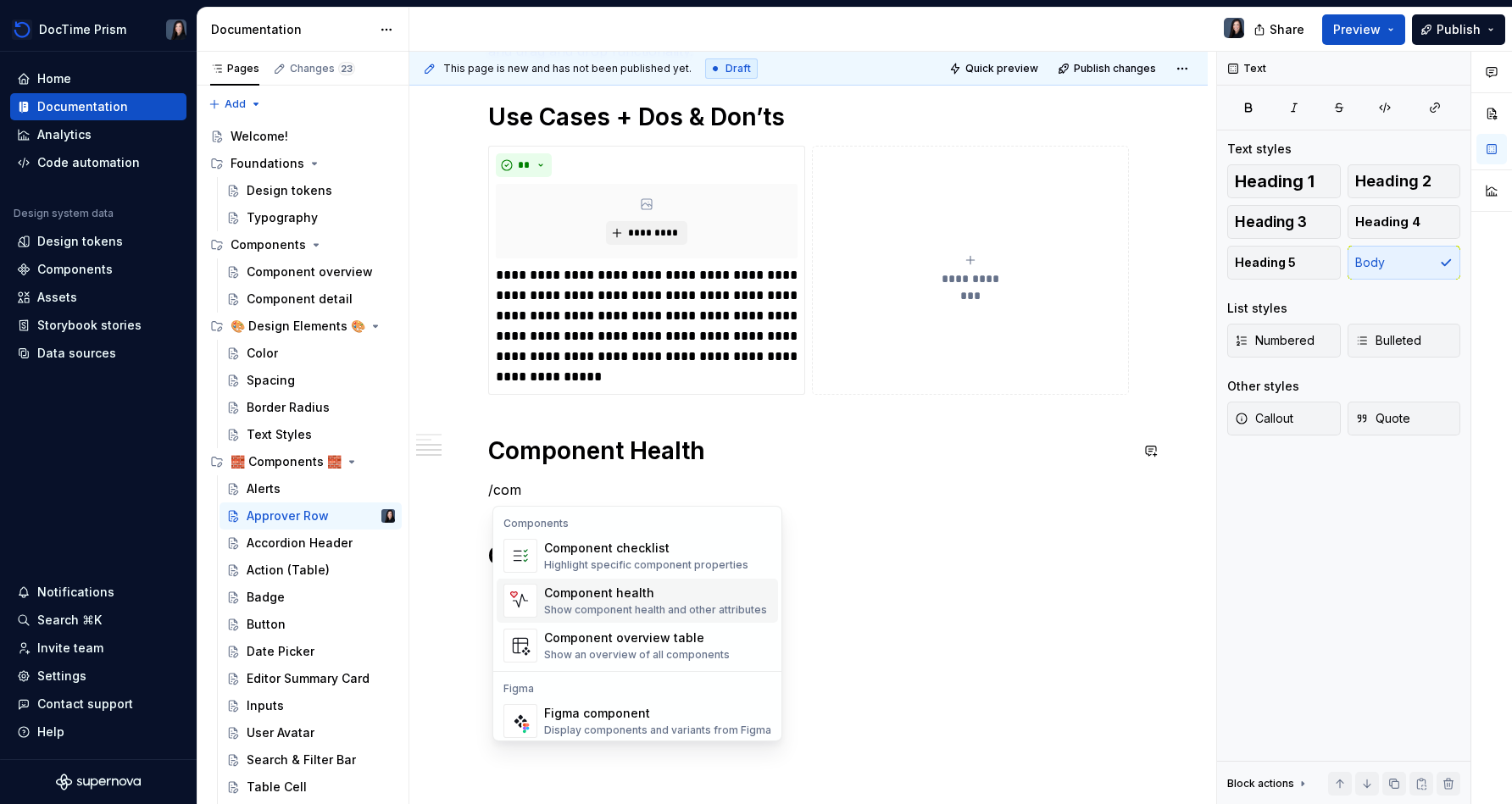
click at [644, 596] on div "Component health" at bounding box center [655, 593] width 223 height 17
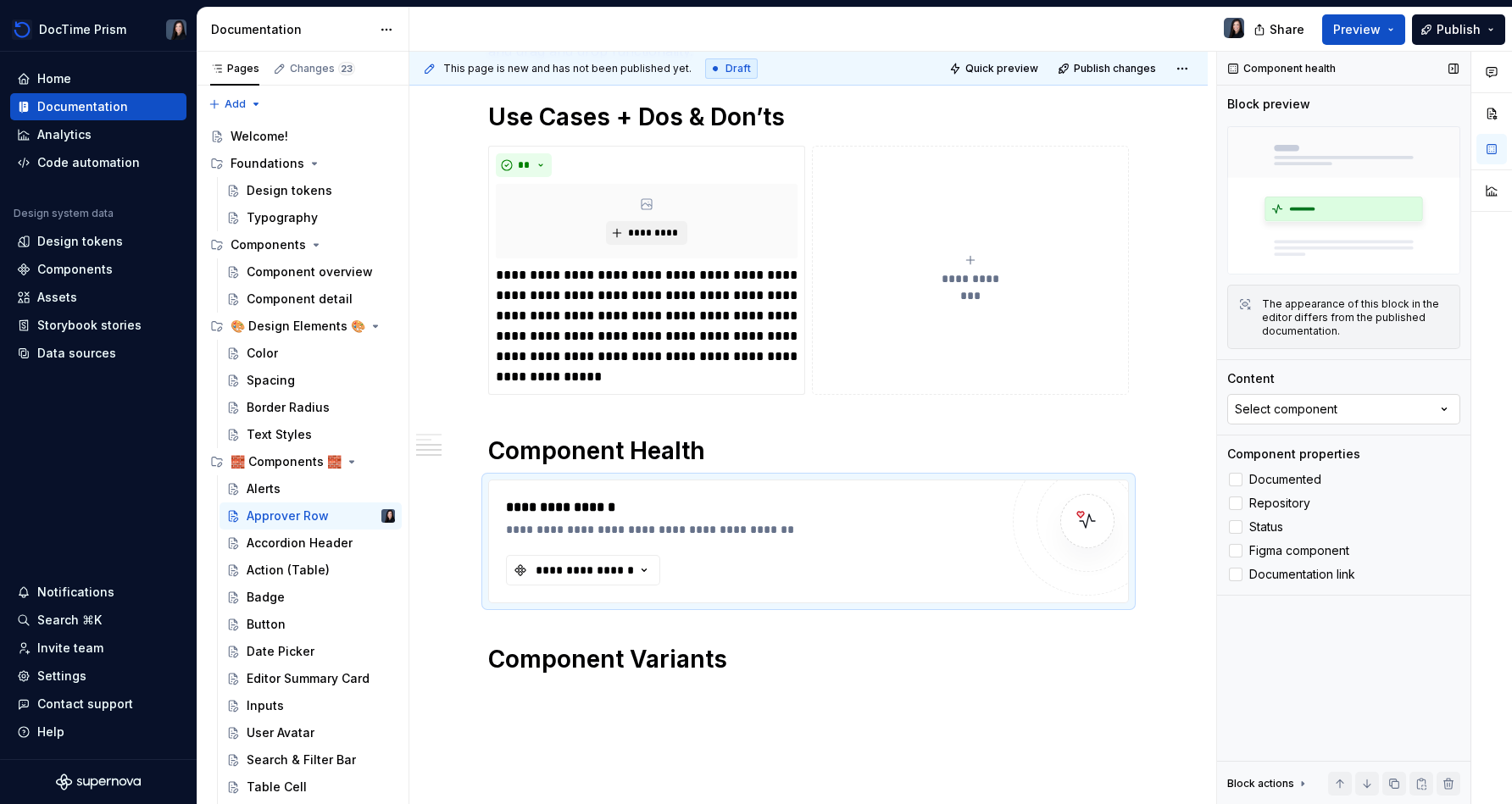
click at [751, 405] on div "Select component" at bounding box center [1286, 410] width 102 height 17
click at [751, 505] on div "Approver Row" at bounding box center [1279, 506] width 83 height 17
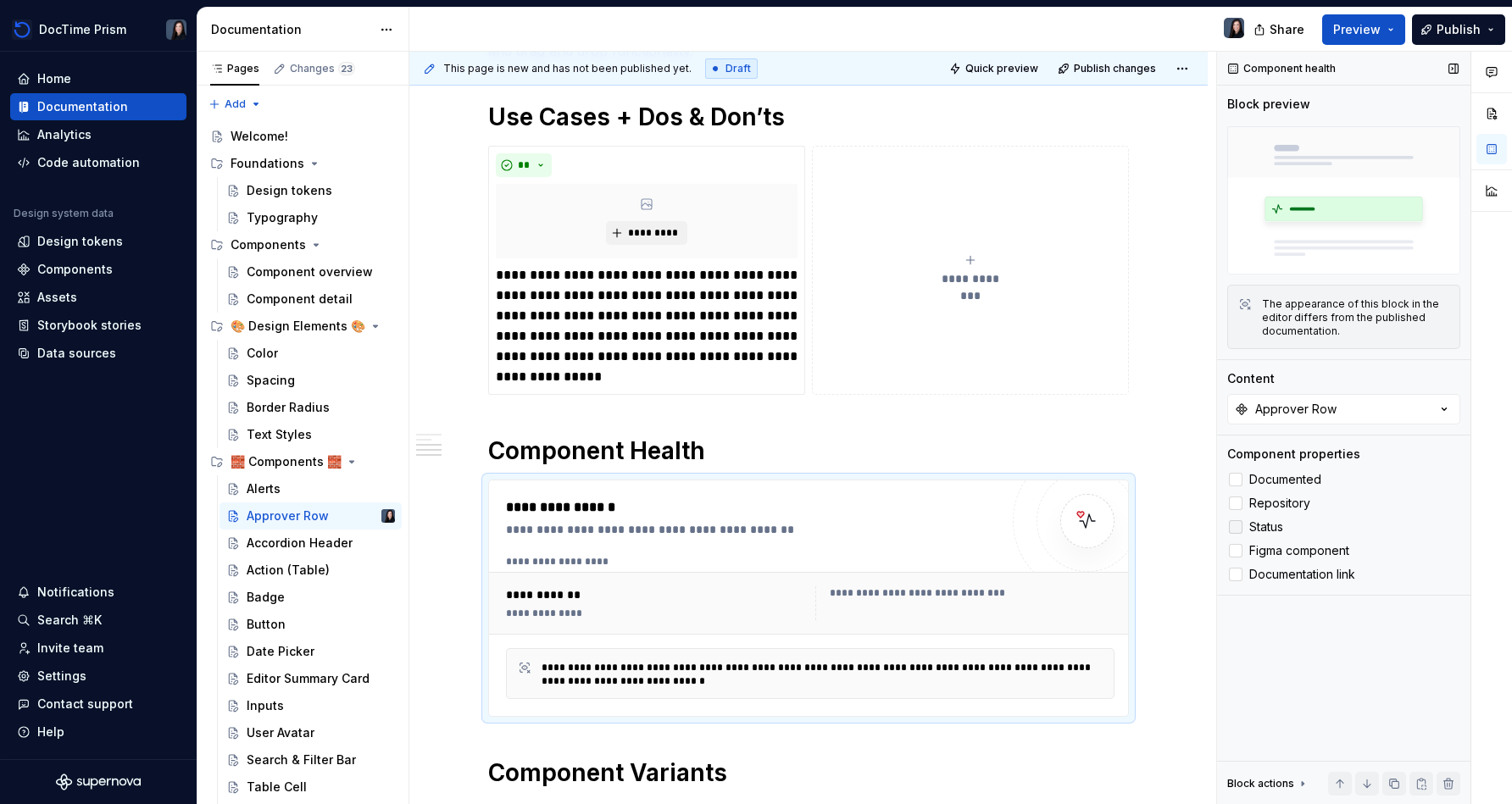
click at [751, 525] on span "Status" at bounding box center [1265, 528] width 34 height 14
click at [751, 544] on span "Figma component" at bounding box center [1299, 551] width 100 height 14
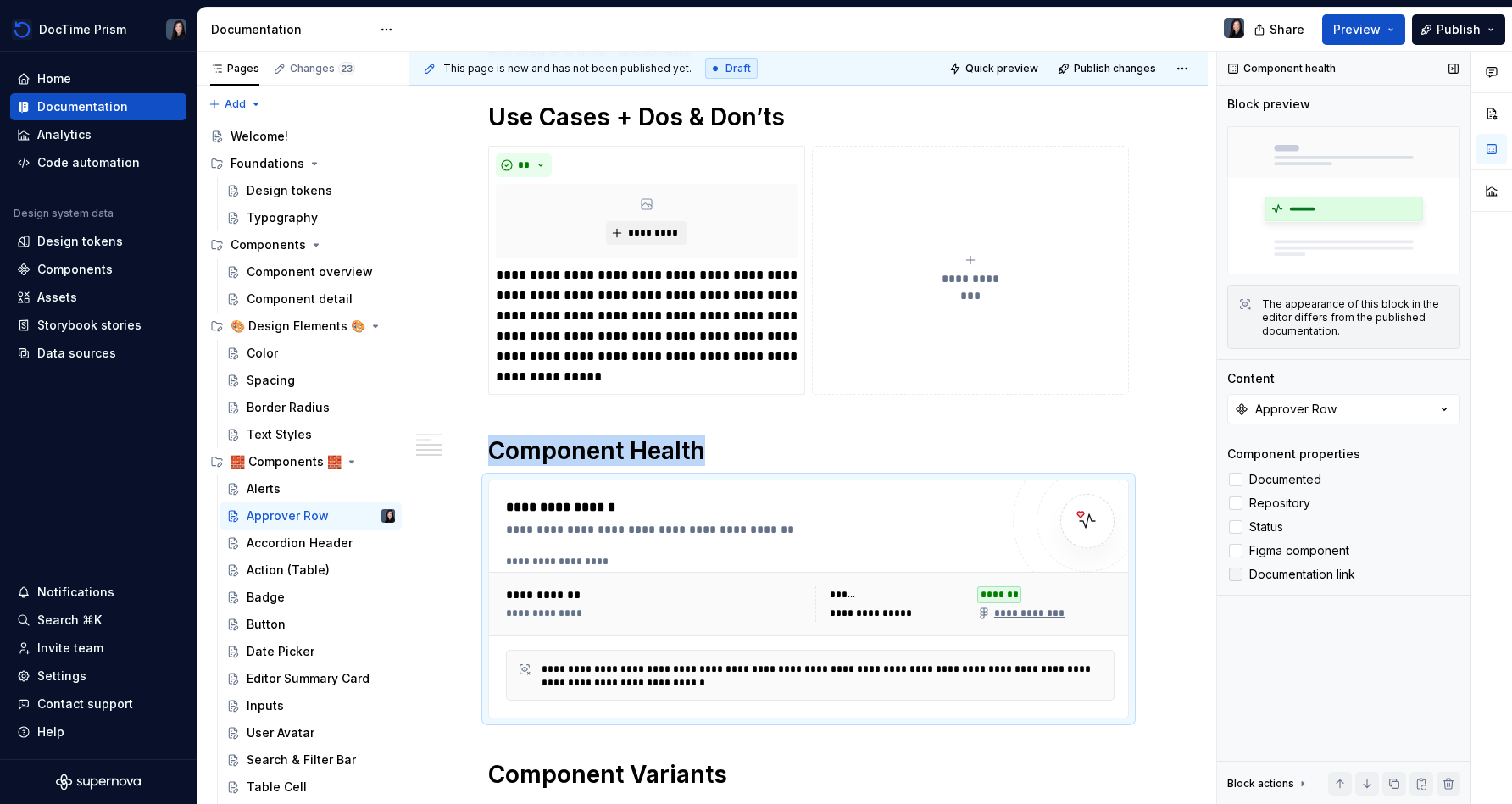
click at [751, 565] on label "Documentation link" at bounding box center [1343, 575] width 233 height 21
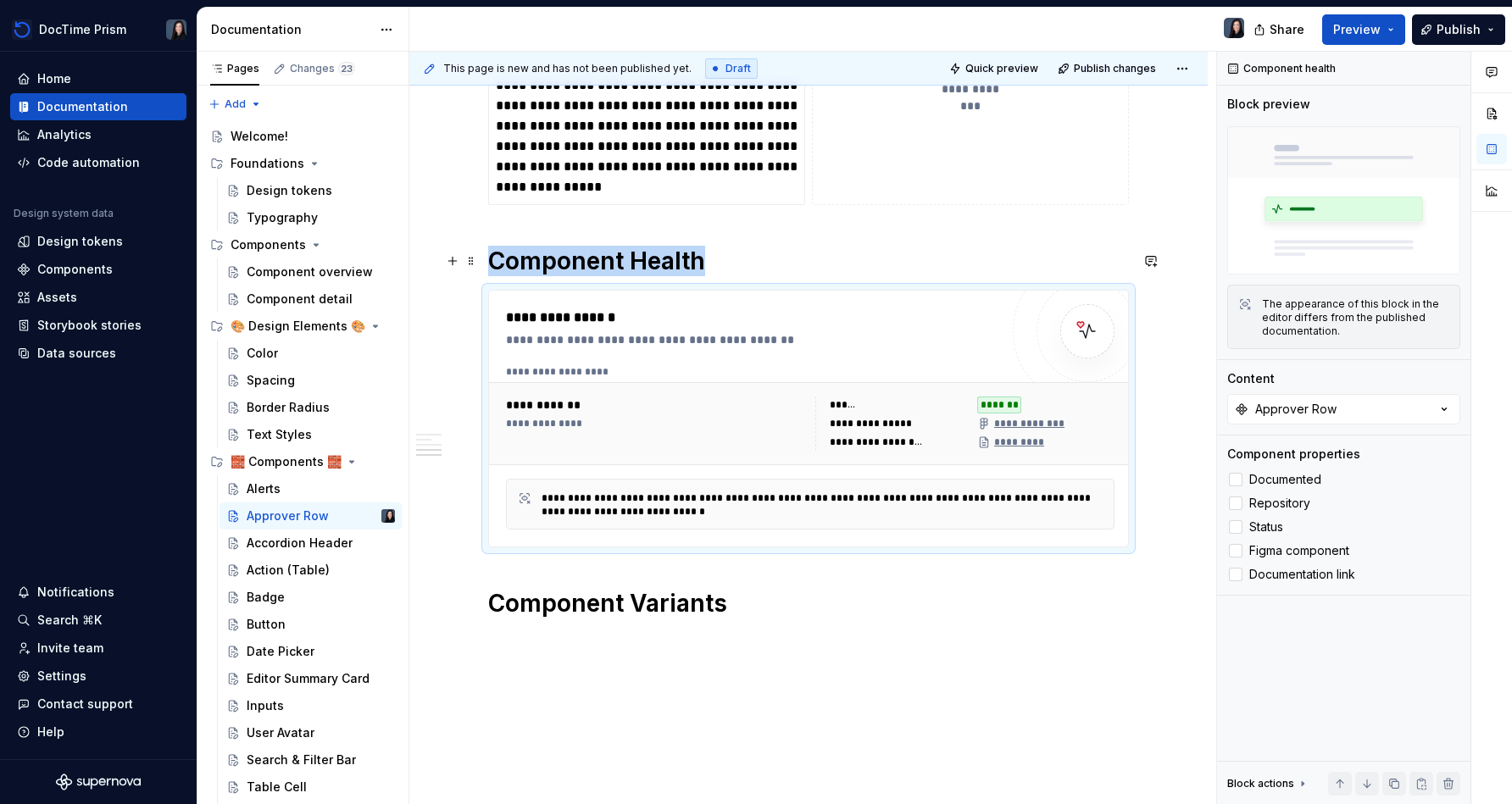
scroll to position [673, 0]
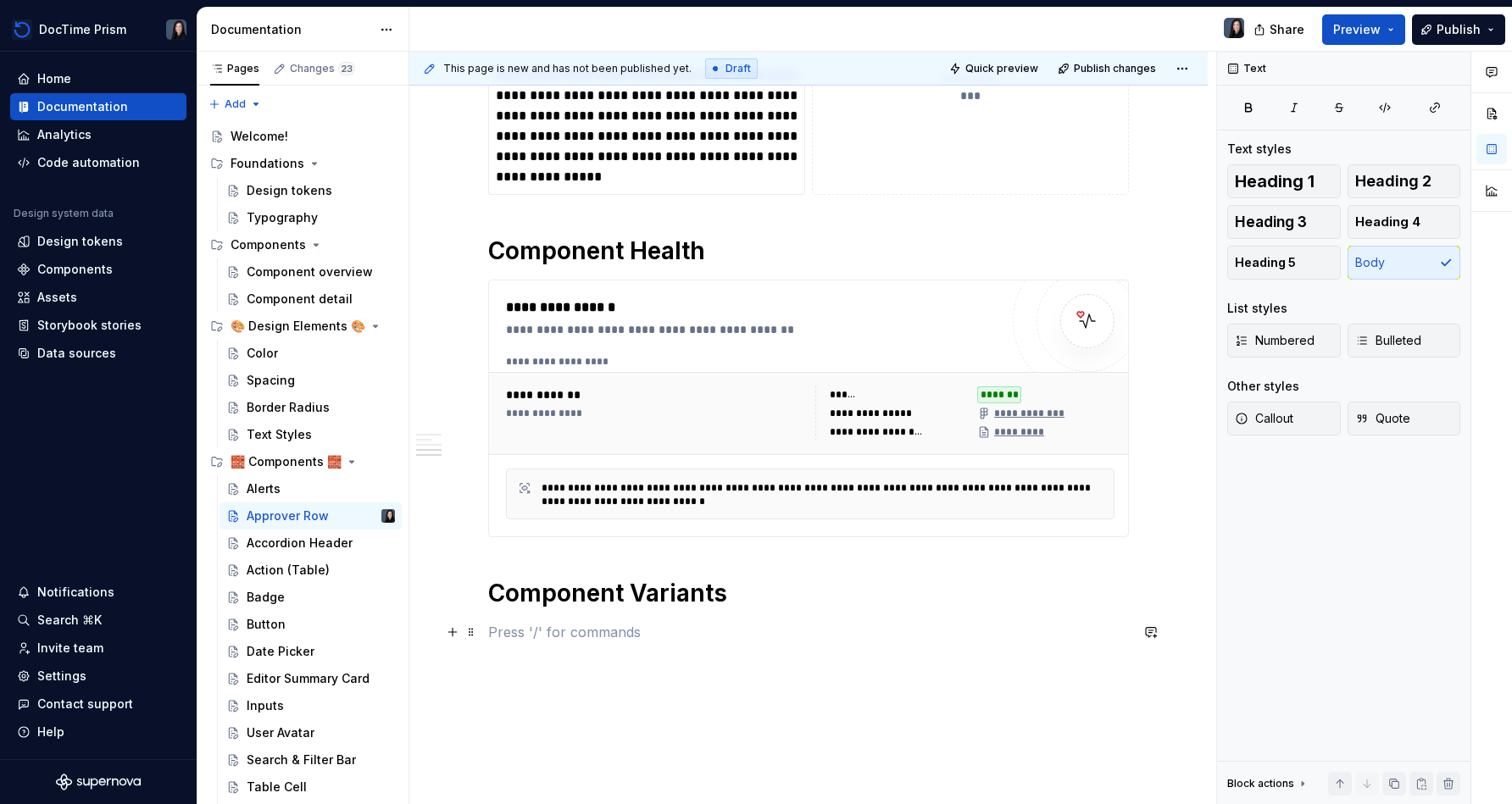
click at [664, 635] on p at bounding box center [808, 633] width 640 height 21
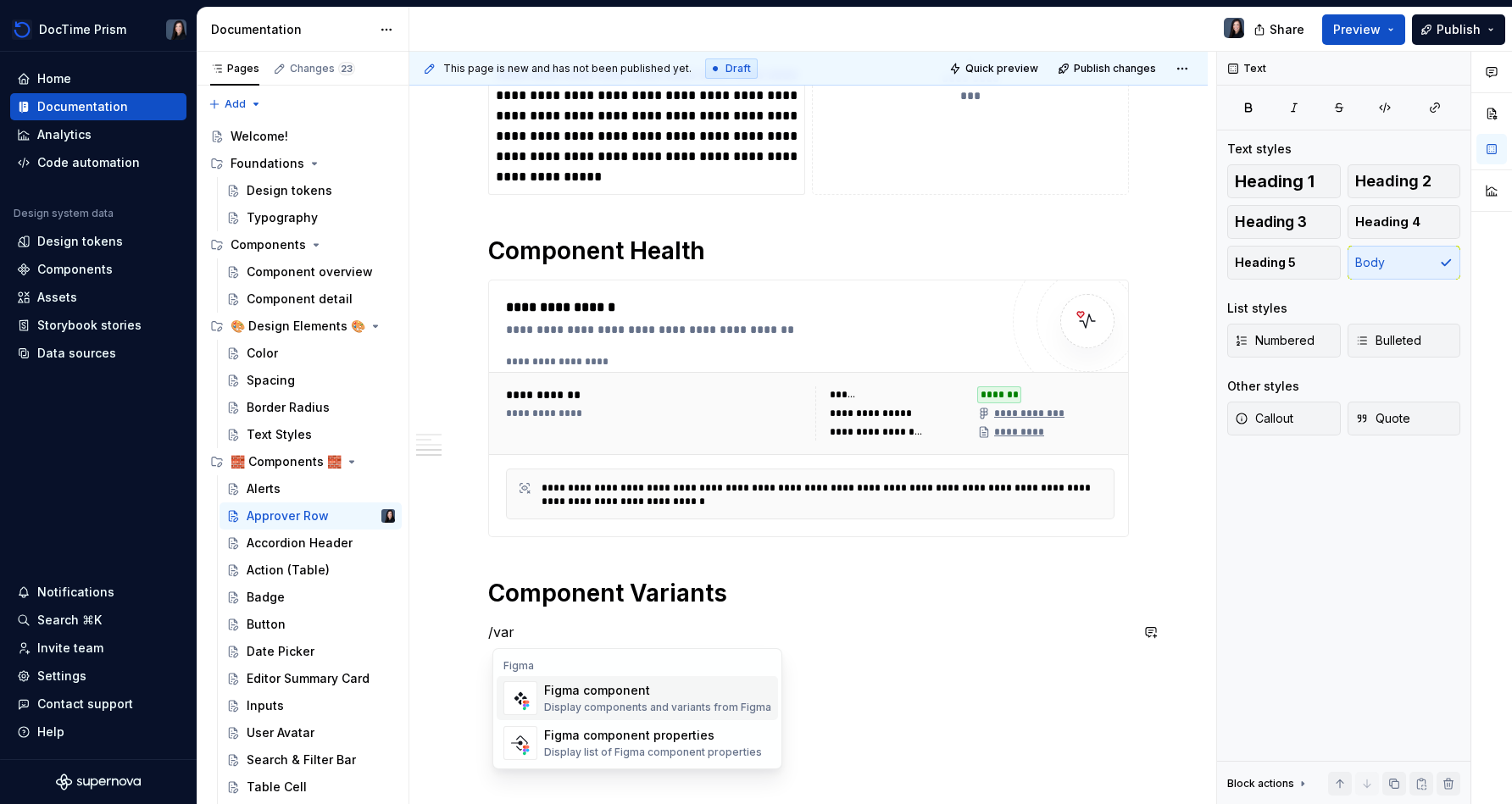
click at [566, 702] on div "Display components and variants from Figma" at bounding box center [657, 708] width 227 height 14
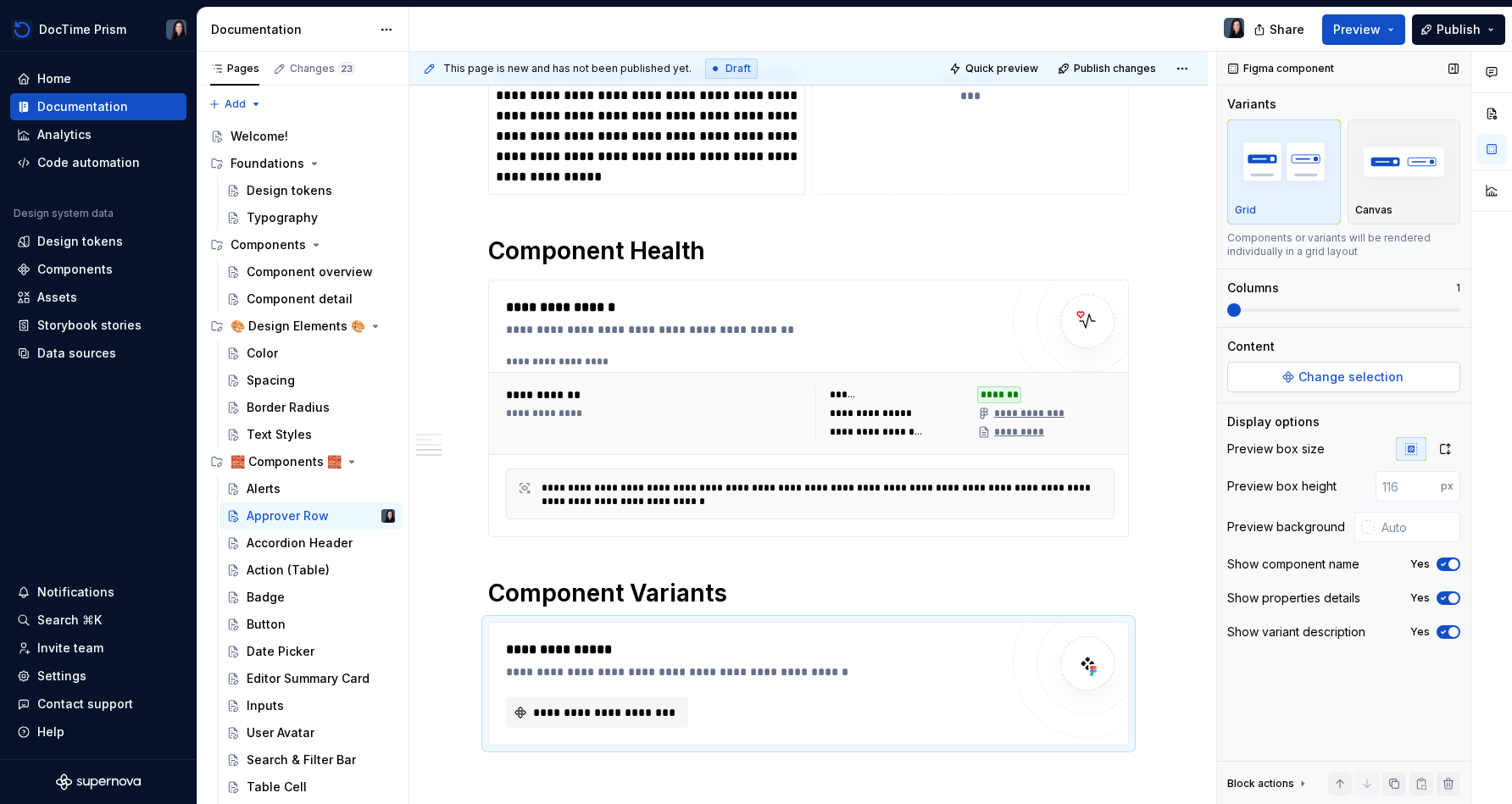
click at [751, 373] on span "Change selection" at bounding box center [1350, 377] width 105 height 17
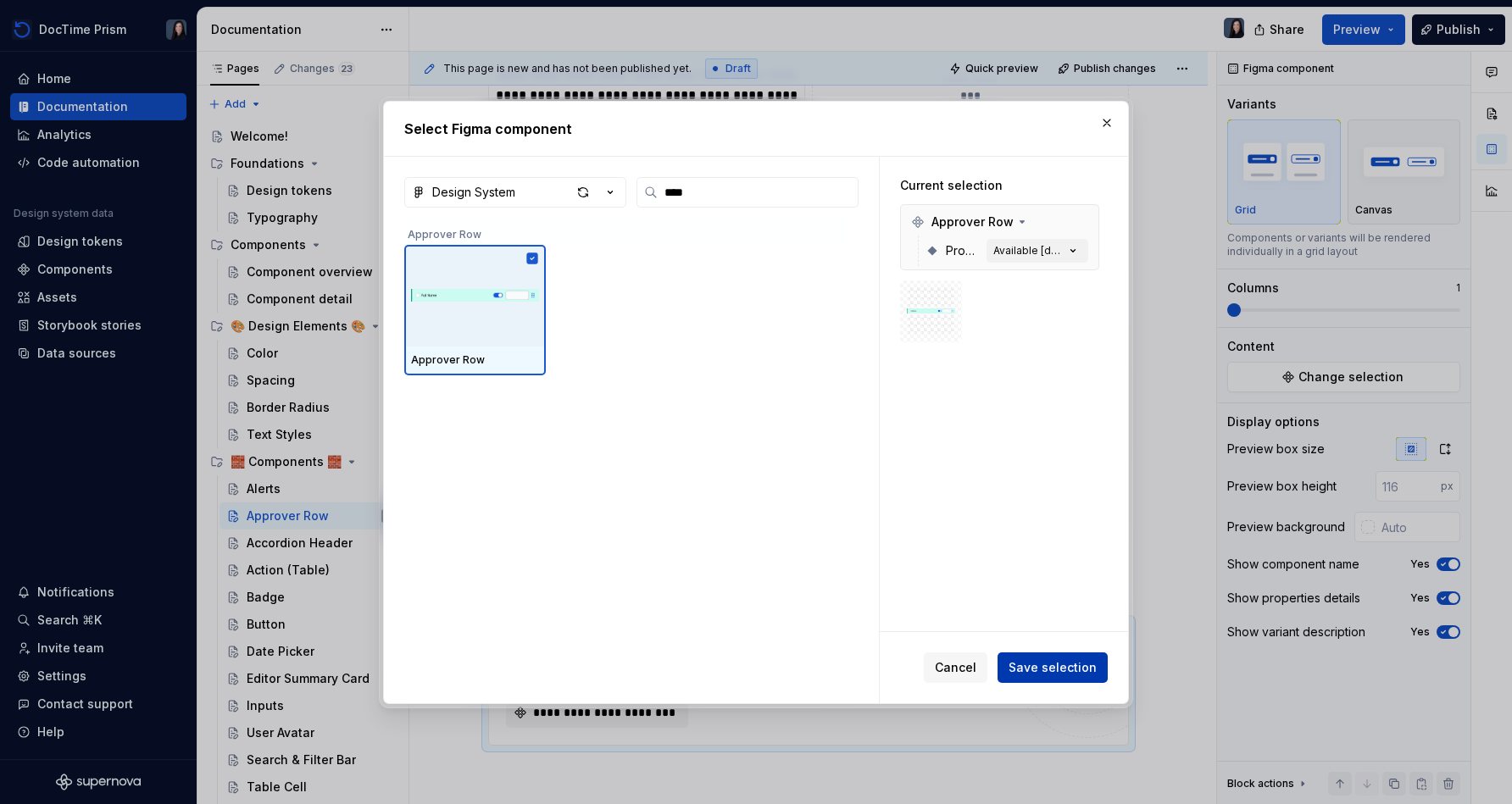
click at [751, 663] on span "Save selection" at bounding box center [1052, 667] width 88 height 17
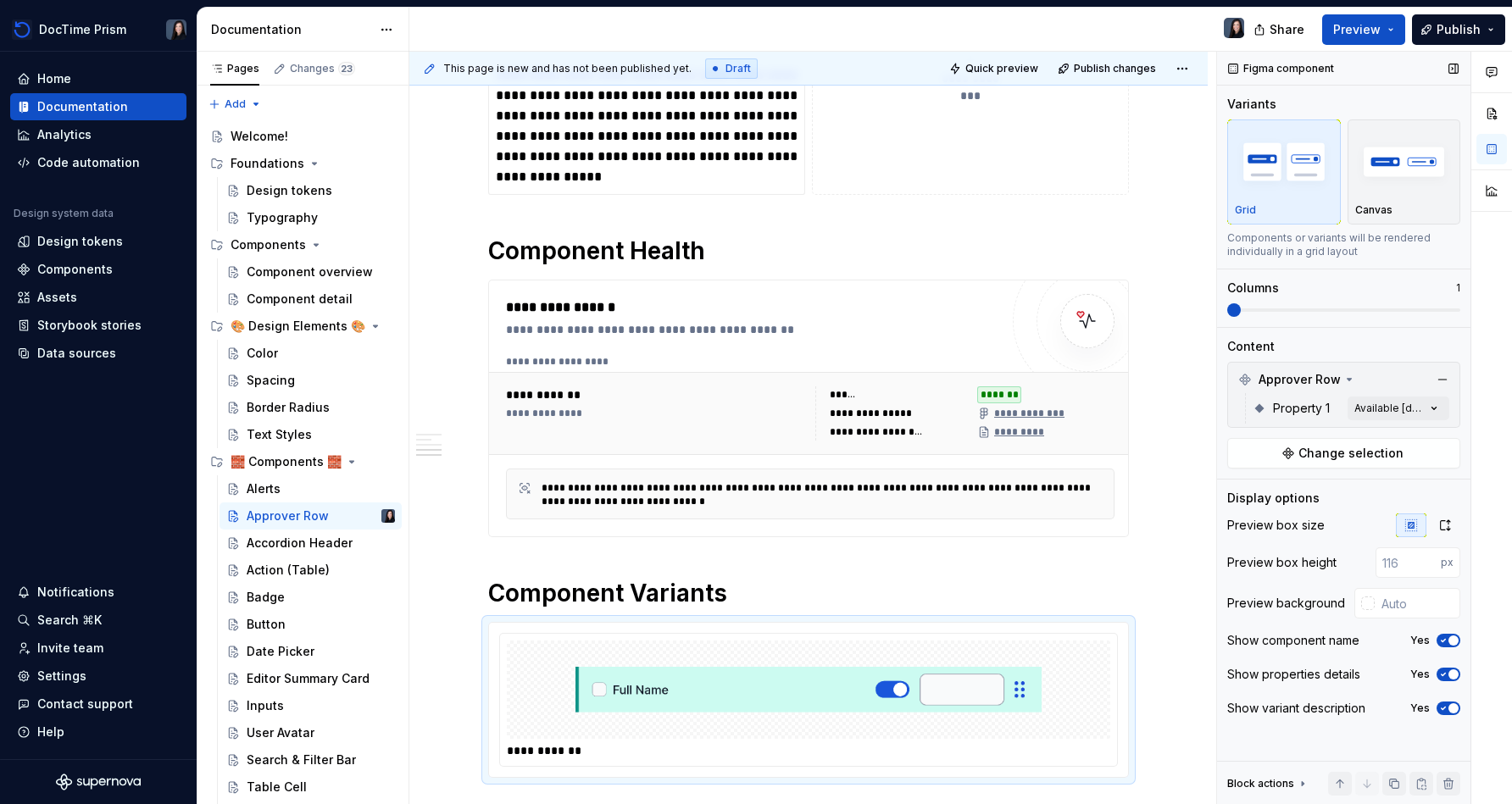
drag, startPoint x: 1257, startPoint y: 317, endPoint x: 1453, endPoint y: 326, distance: 196.2
click at [751, 326] on div "Variants Grid Canvas Components or variants will be rendered individually in a …" at bounding box center [1343, 211] width 233 height 232
click at [751, 319] on div "Variants Grid Canvas Components or variants will be rendered individually in a …" at bounding box center [1343, 211] width 233 height 232
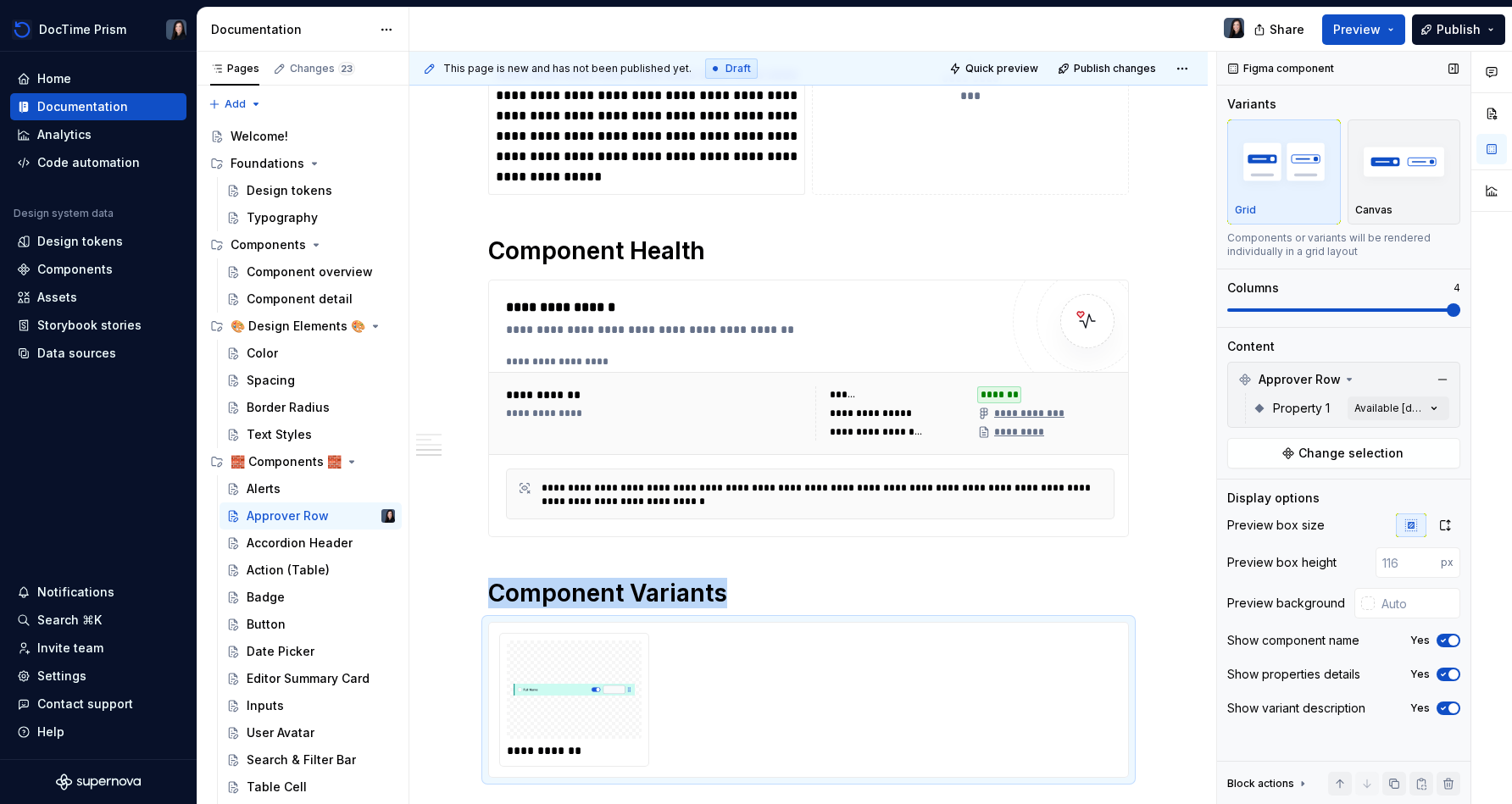
click at [751, 308] on span at bounding box center [1343, 310] width 233 height 3
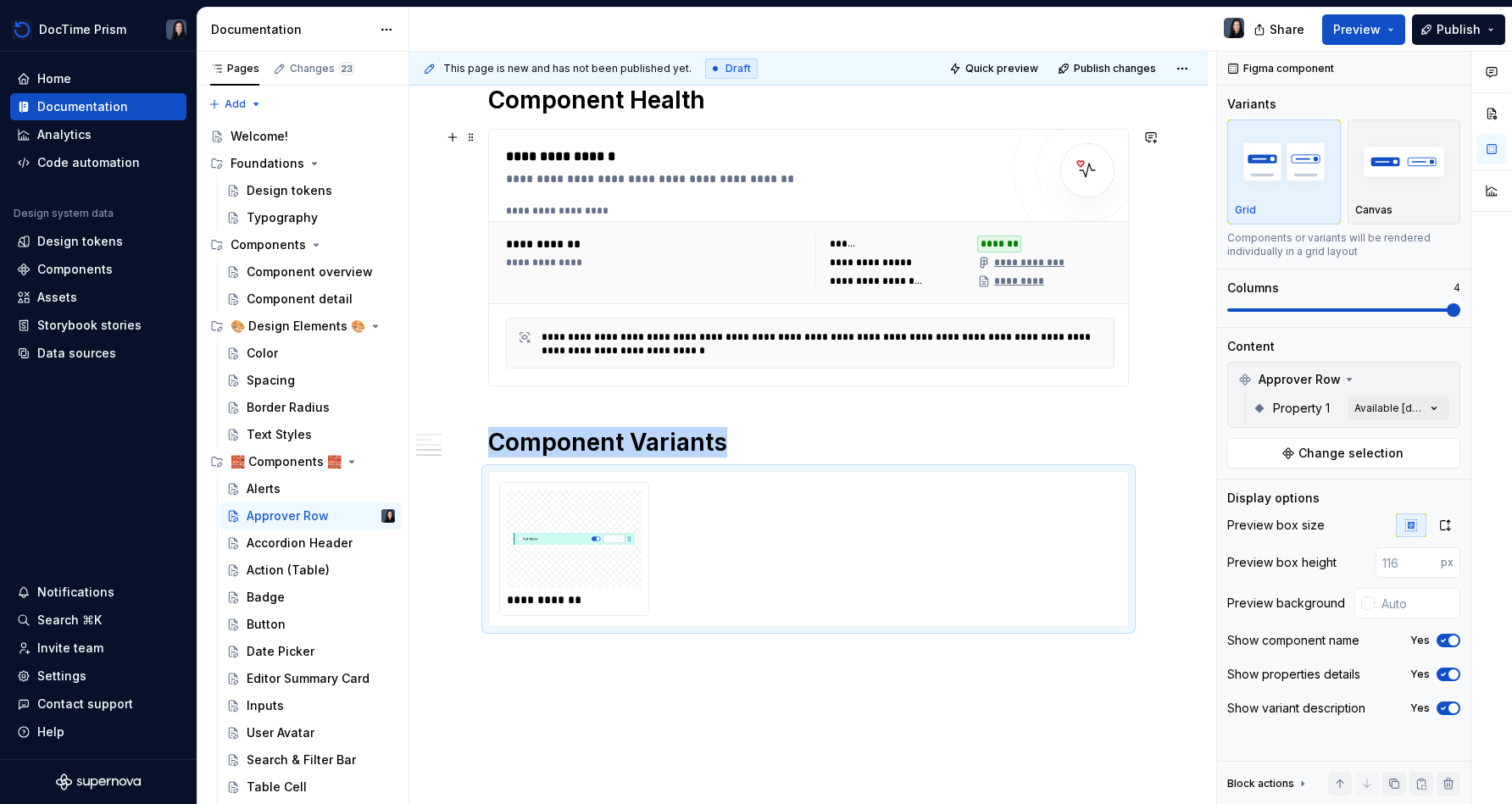
scroll to position [835, 0]
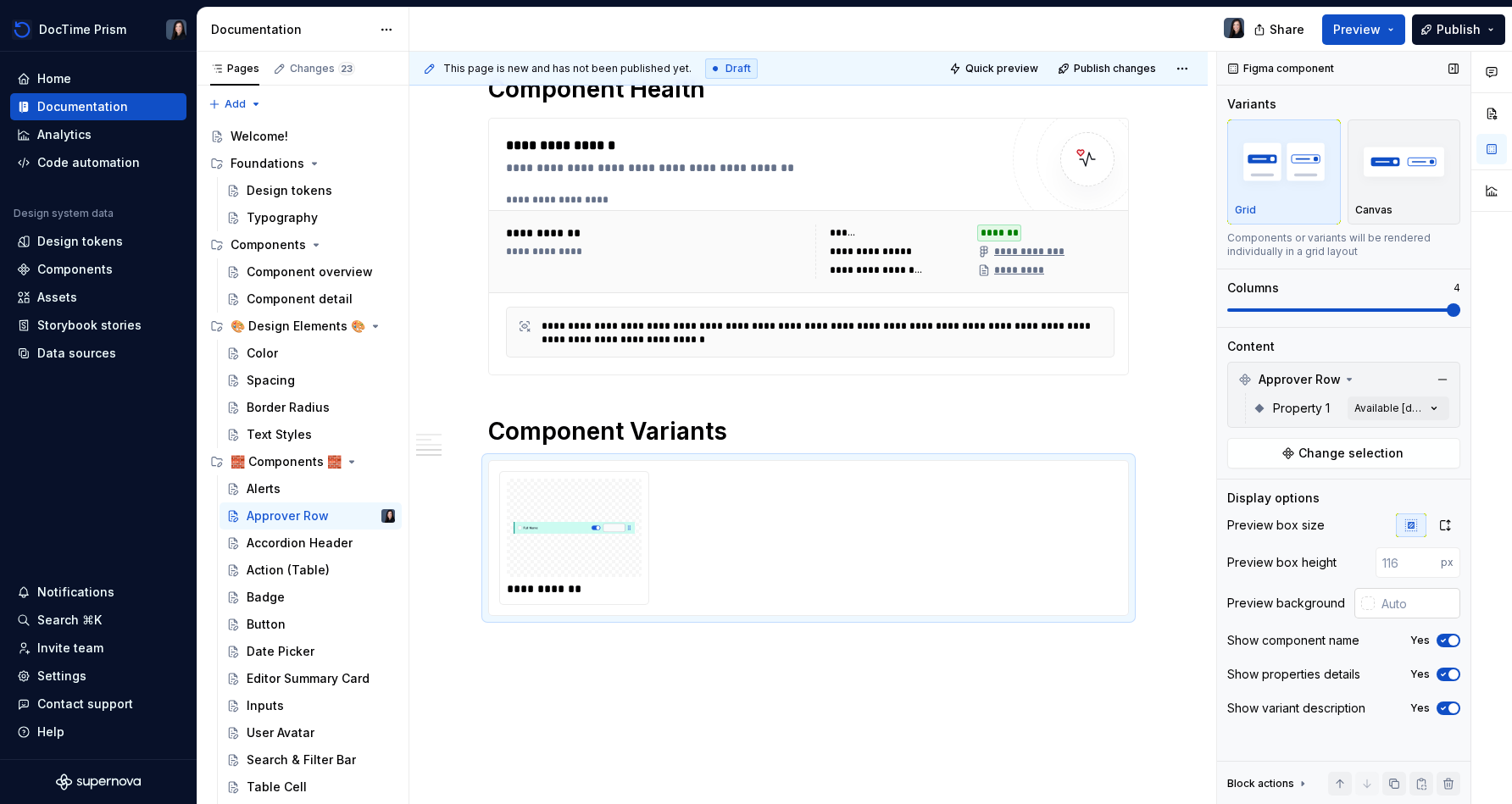
click at [751, 605] on input "text" at bounding box center [1416, 603] width 85 height 30
click at [751, 413] on div "Comments Open comments No comments yet Select ‘Comment’ from the block context …" at bounding box center [1364, 428] width 295 height 753
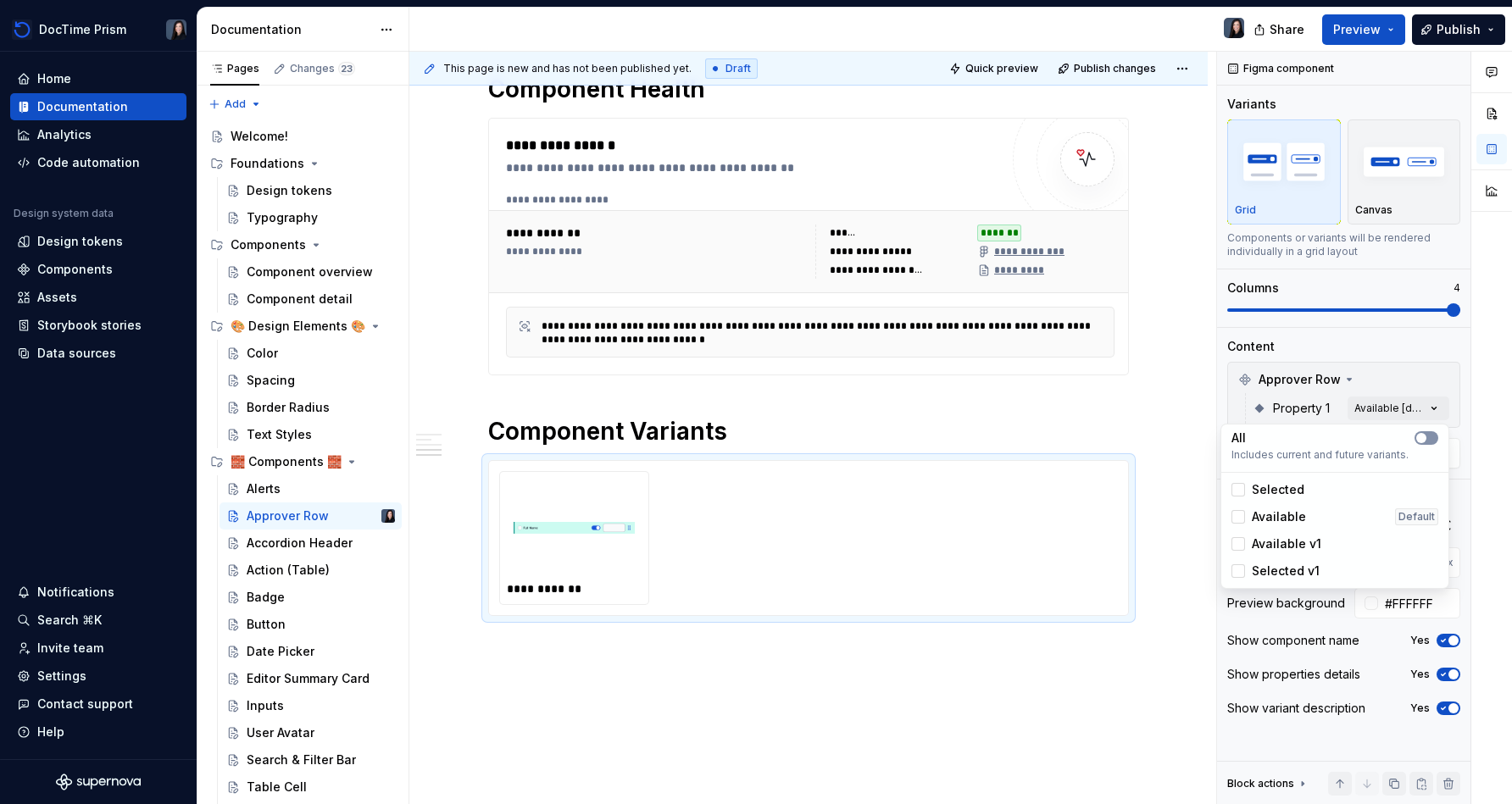
click at [751, 442] on 1-switch "button" at bounding box center [1426, 438] width 24 height 14
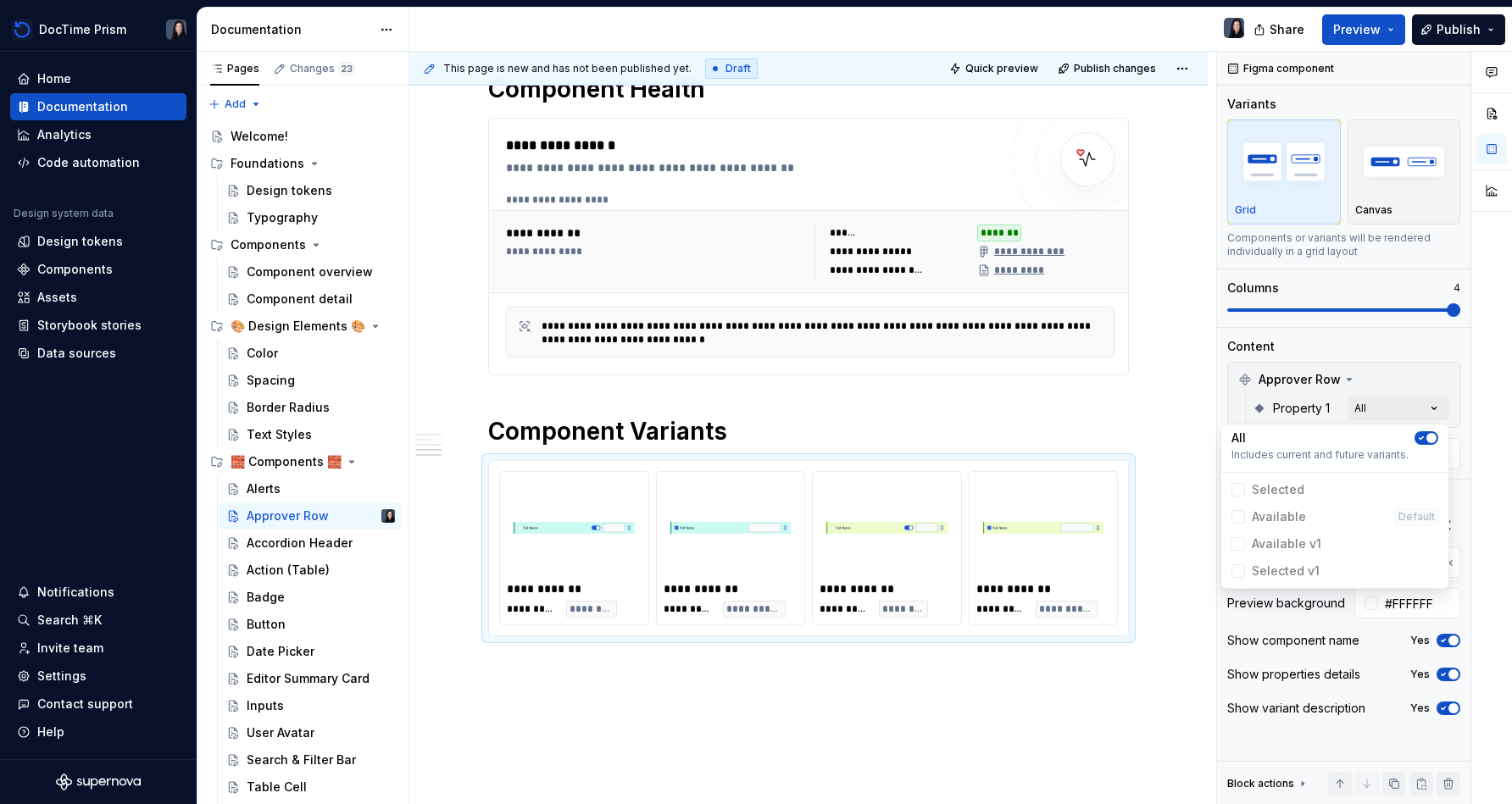
click at [751, 439] on div at bounding box center [1490, 428] width 40 height 753
click at [301, 548] on div "Accordion Header" at bounding box center [295, 543] width 97 height 17
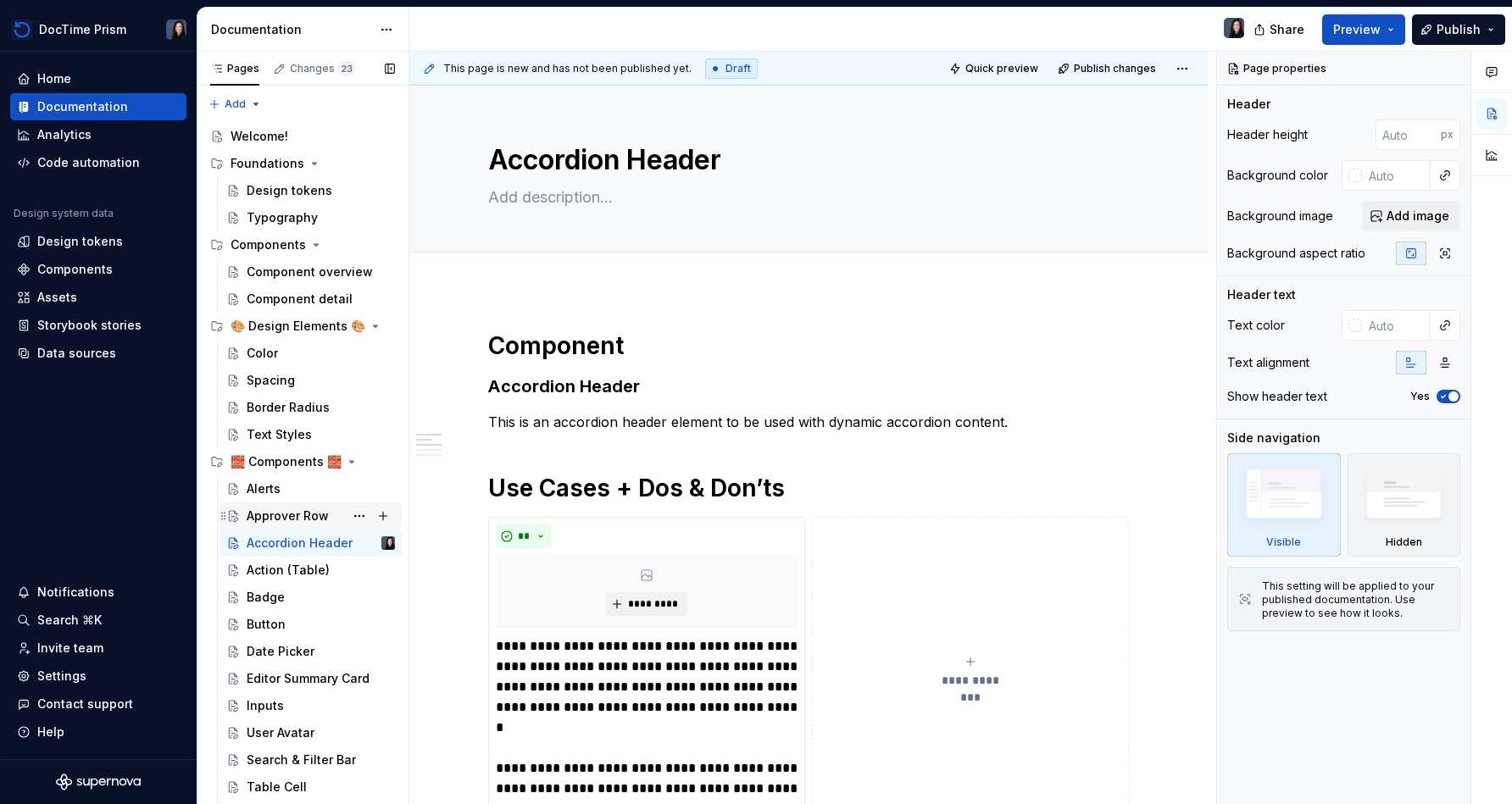
click at [287, 509] on div "Approver Row" at bounding box center [288, 516] width 83 height 17
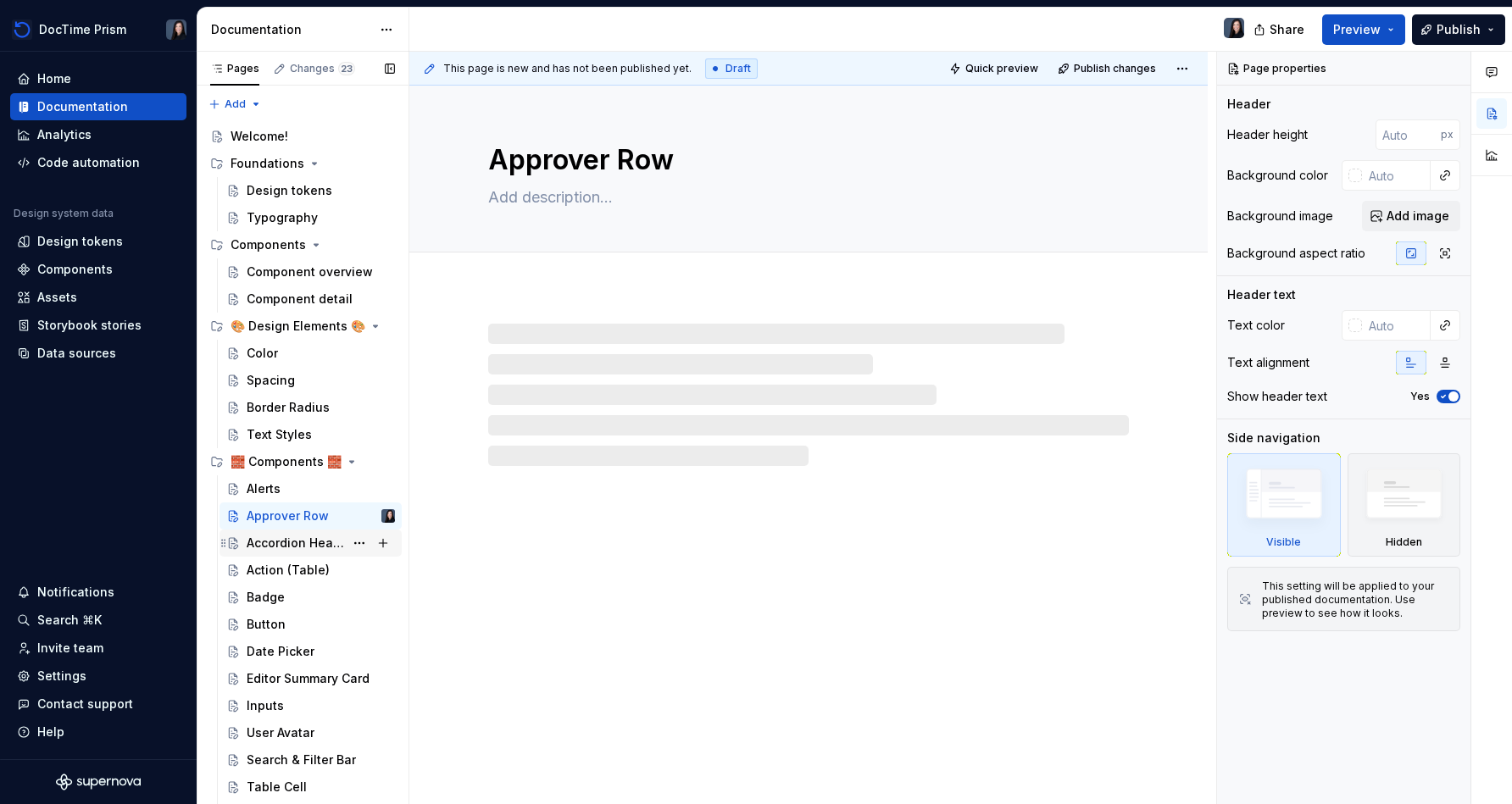
click at [285, 552] on div "Accordion Header" at bounding box center [321, 543] width 148 height 24
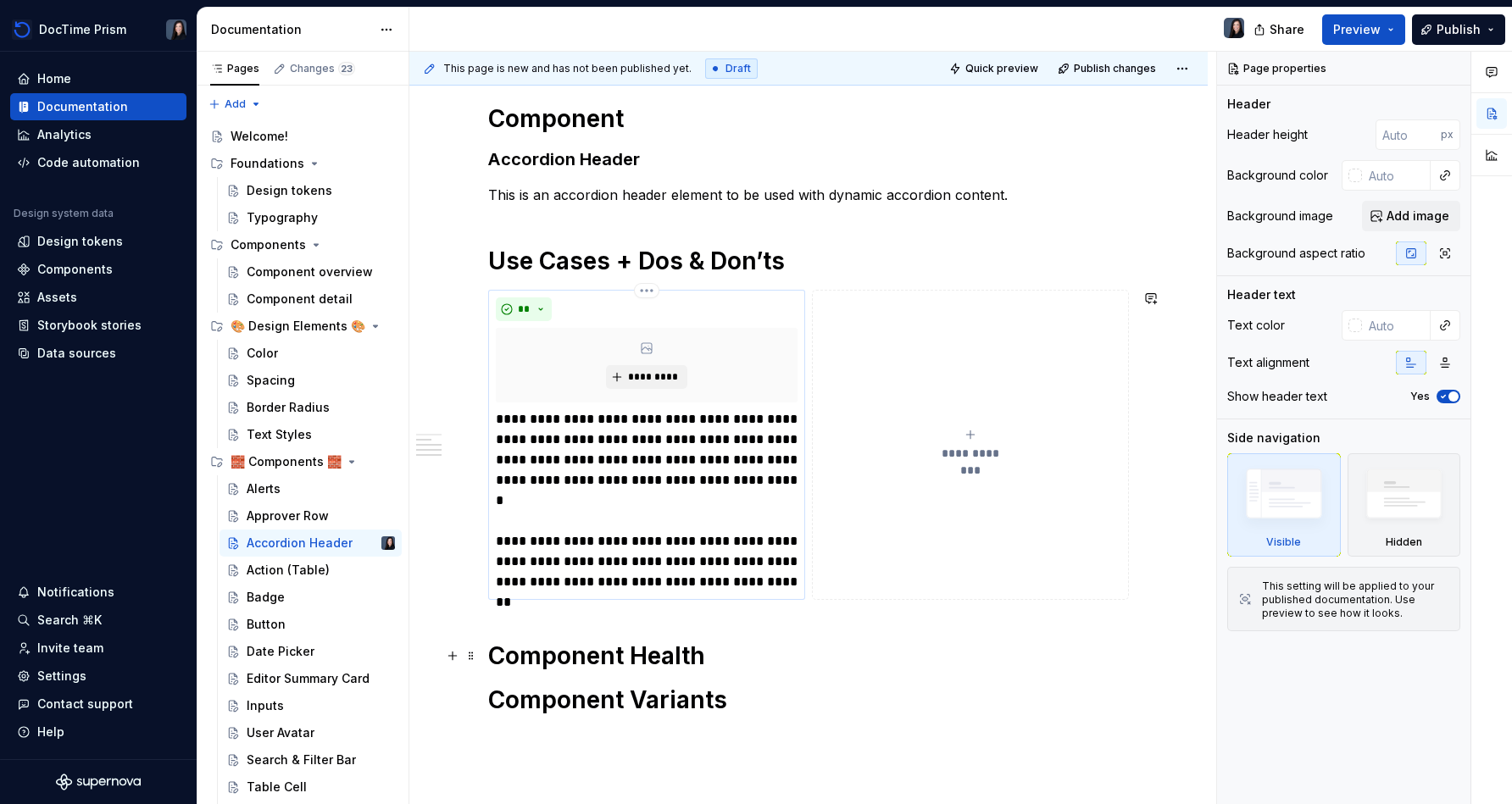
scroll to position [432, 0]
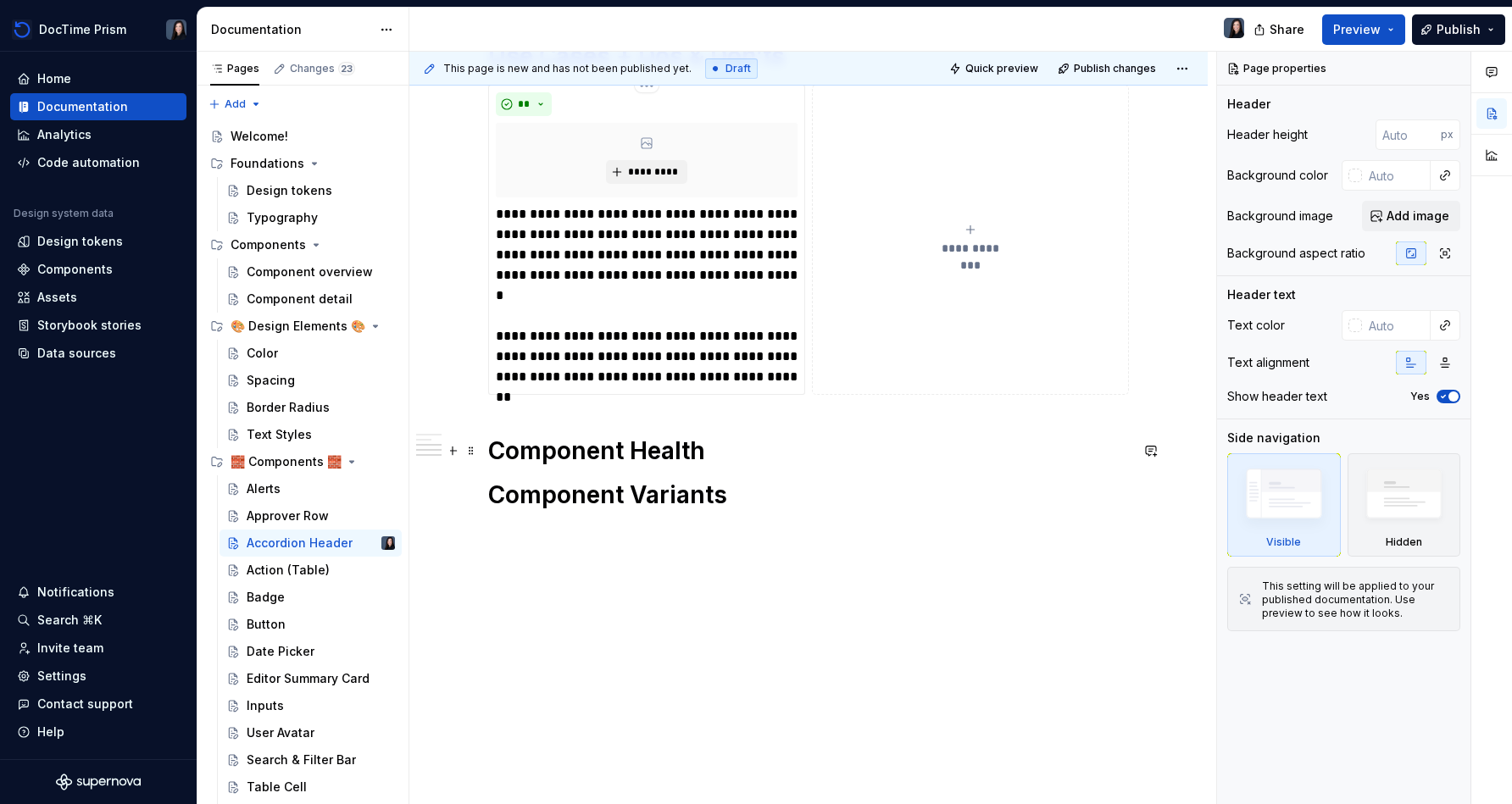
click at [743, 454] on h1 "Component Health" at bounding box center [808, 450] width 640 height 30
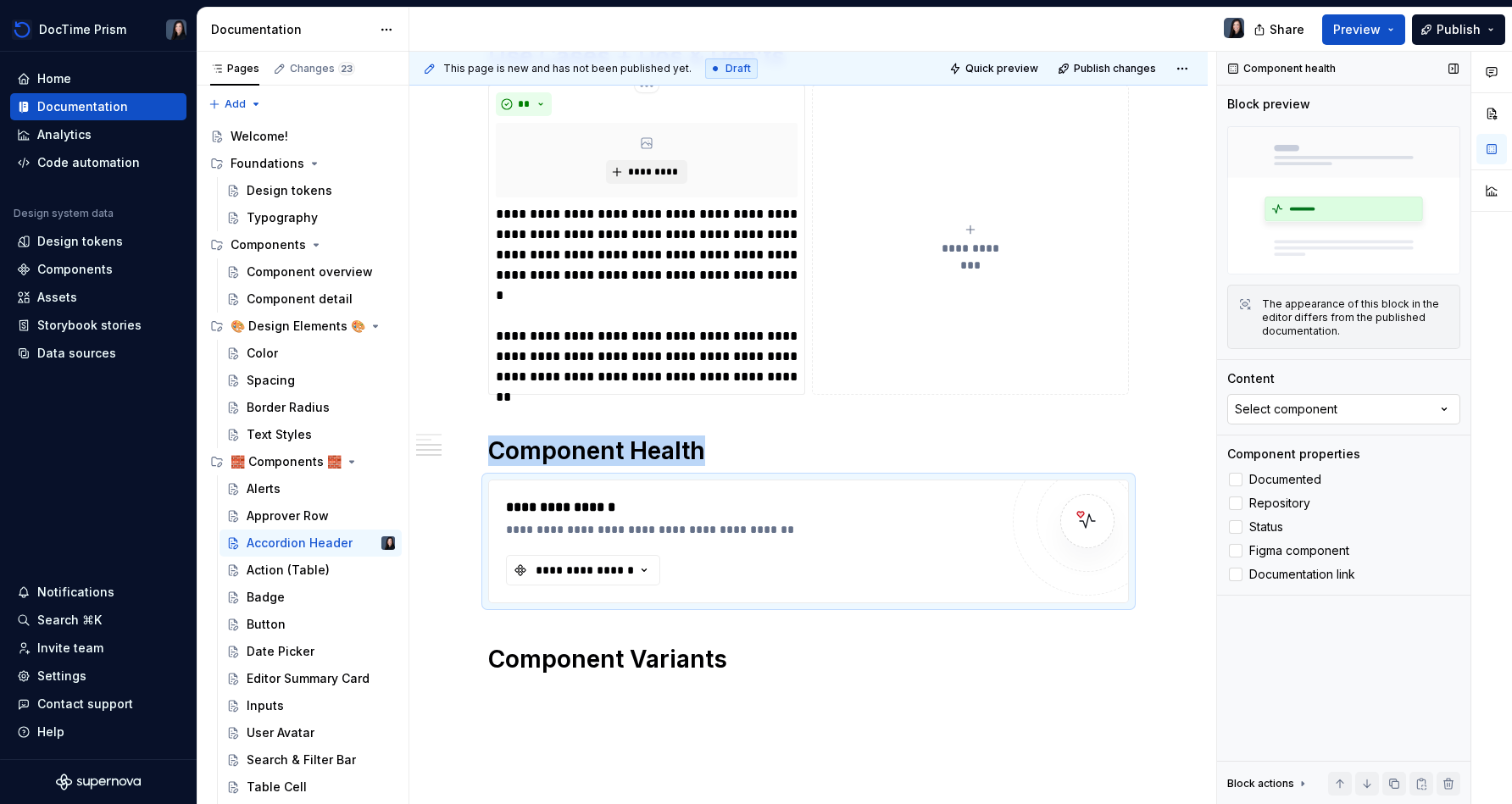
click at [751, 409] on div "Select component" at bounding box center [1286, 410] width 102 height 17
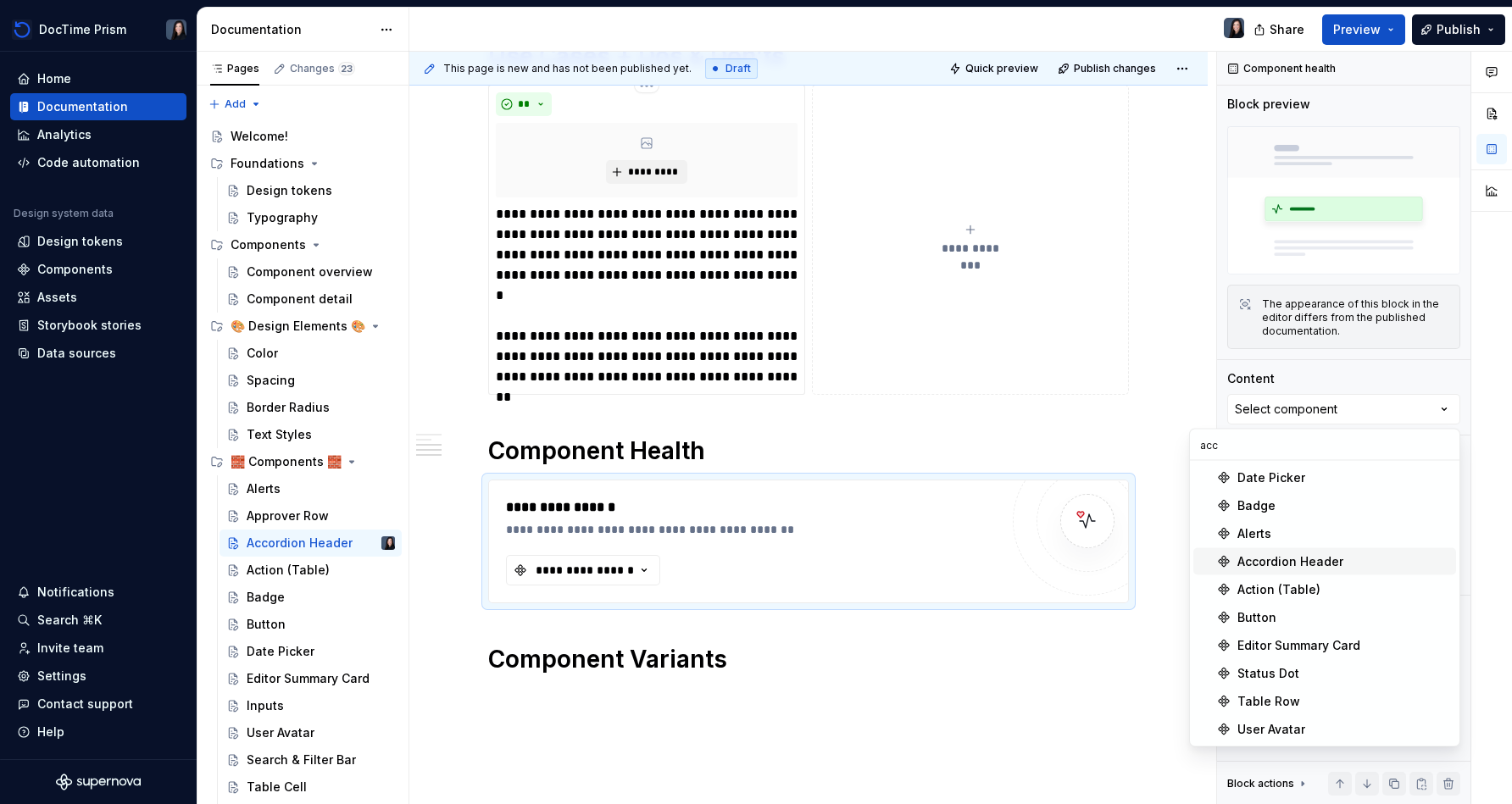
click at [751, 557] on div "Accordion Header" at bounding box center [1290, 562] width 106 height 17
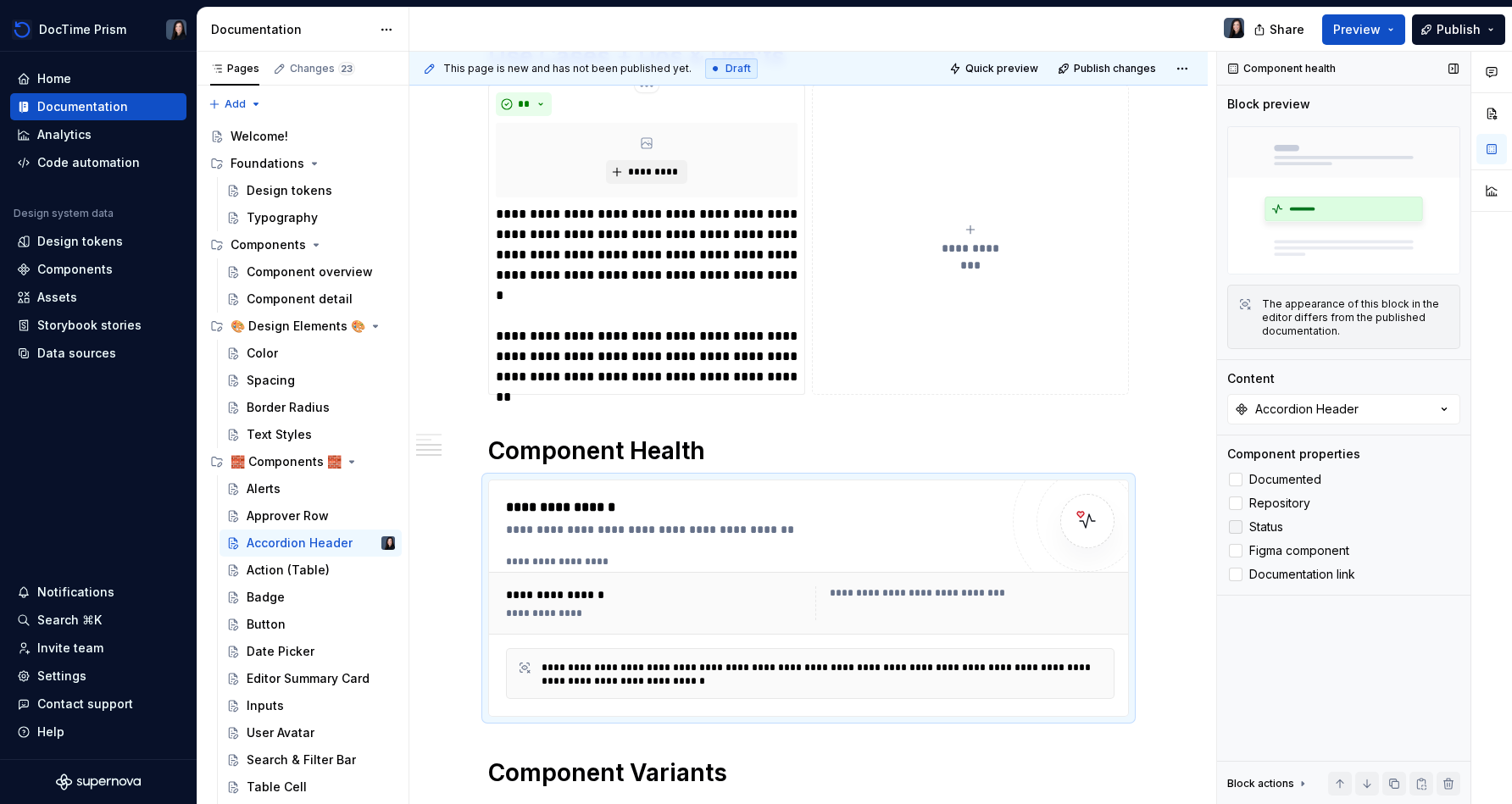
click at [751, 527] on span "Status" at bounding box center [1265, 528] width 34 height 14
click at [751, 543] on label "Figma component" at bounding box center [1343, 551] width 233 height 21
click at [751, 564] on div "Documented Repository Status Figma component Documentation link" at bounding box center [1343, 527] width 233 height 115
click at [751, 570] on span "Documentation link" at bounding box center [1301, 575] width 106 height 14
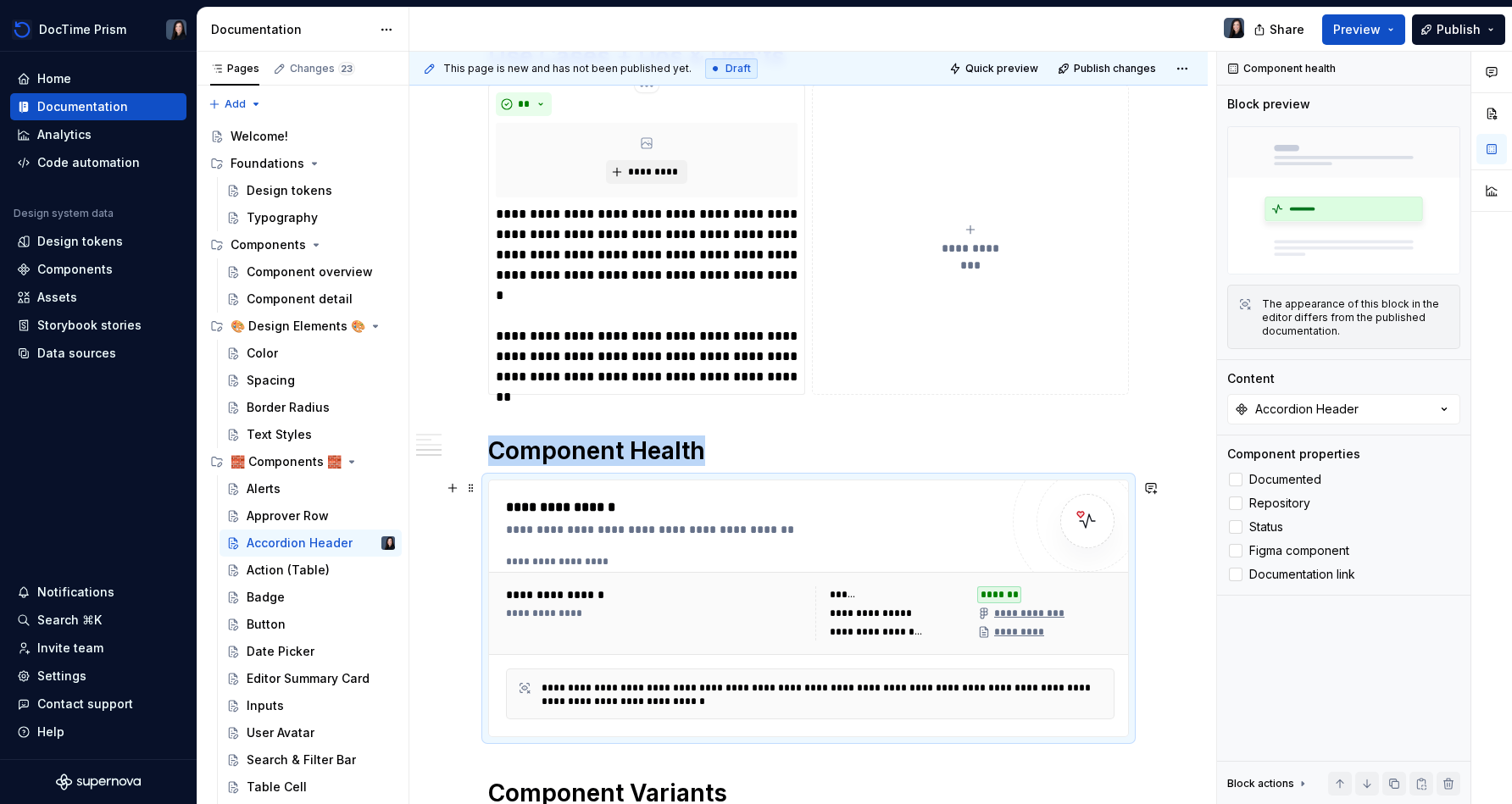
scroll to position [731, 0]
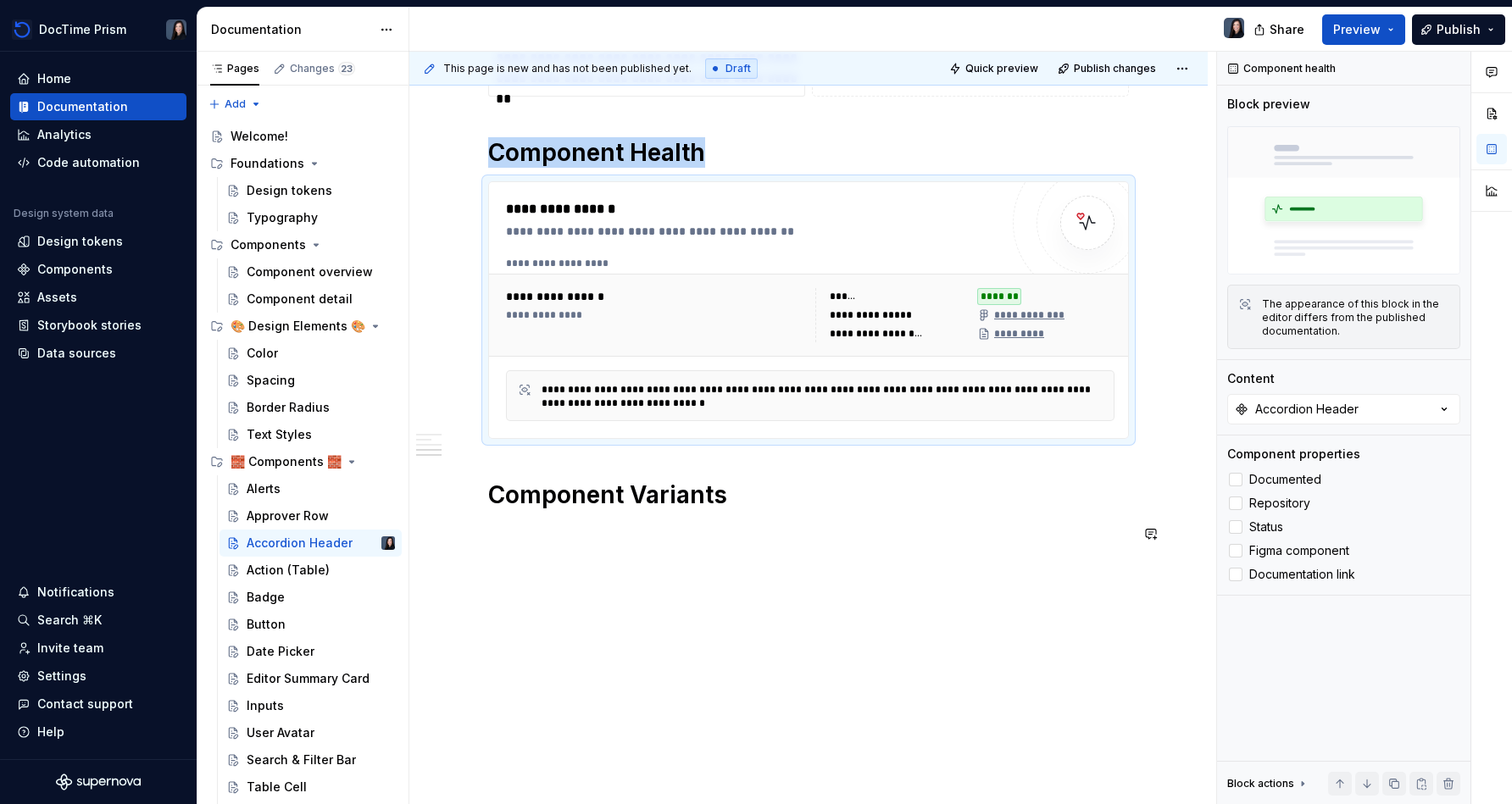
click at [751, 569] on div "**********" at bounding box center [809, 182] width 799 height 1246
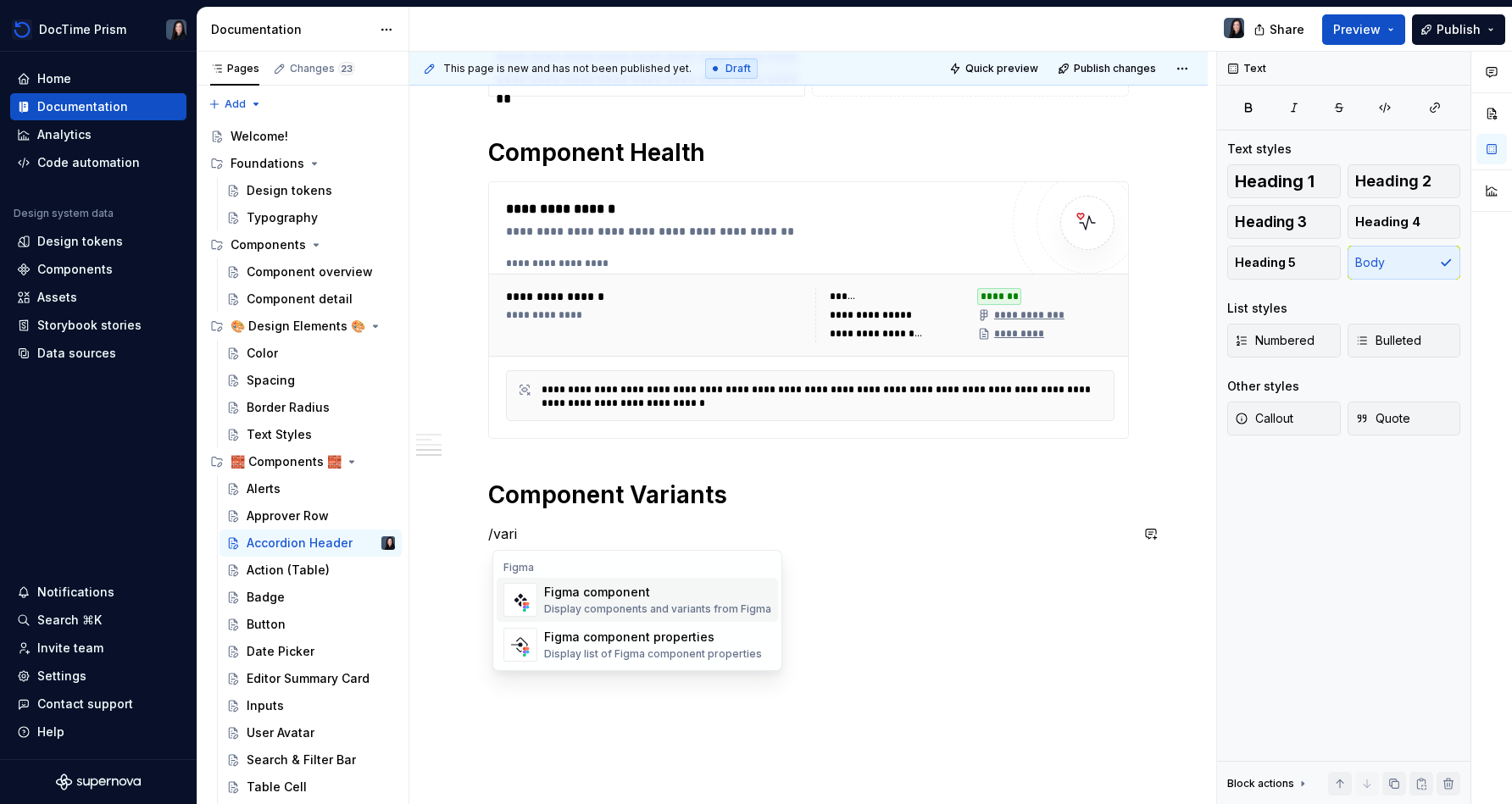
click at [713, 598] on div "Figma component" at bounding box center [657, 592] width 227 height 17
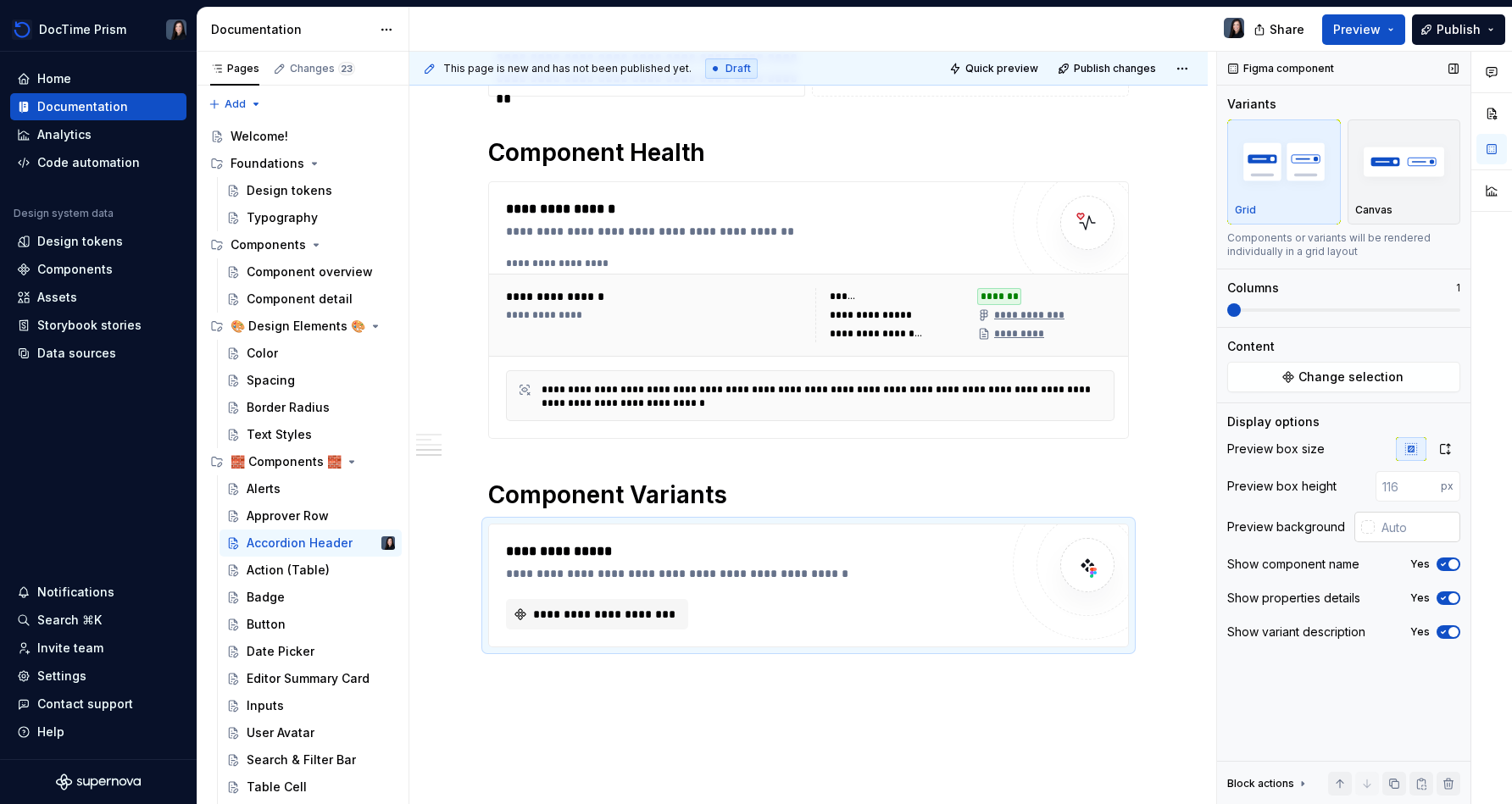
click at [751, 519] on input "text" at bounding box center [1416, 527] width 85 height 30
click at [751, 362] on button "Change selection" at bounding box center [1343, 376] width 233 height 30
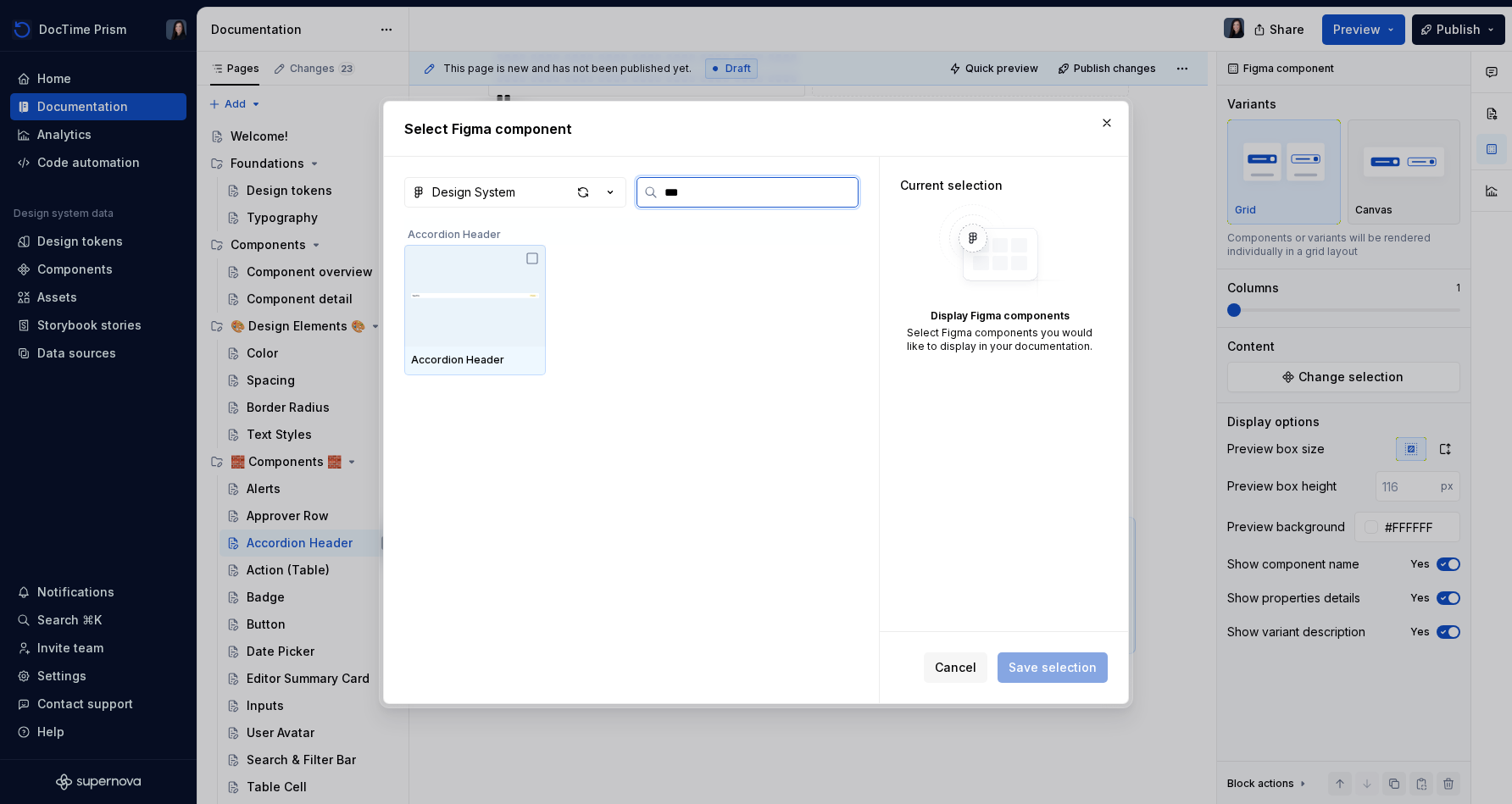
click at [499, 277] on img at bounding box center [475, 295] width 128 height 59
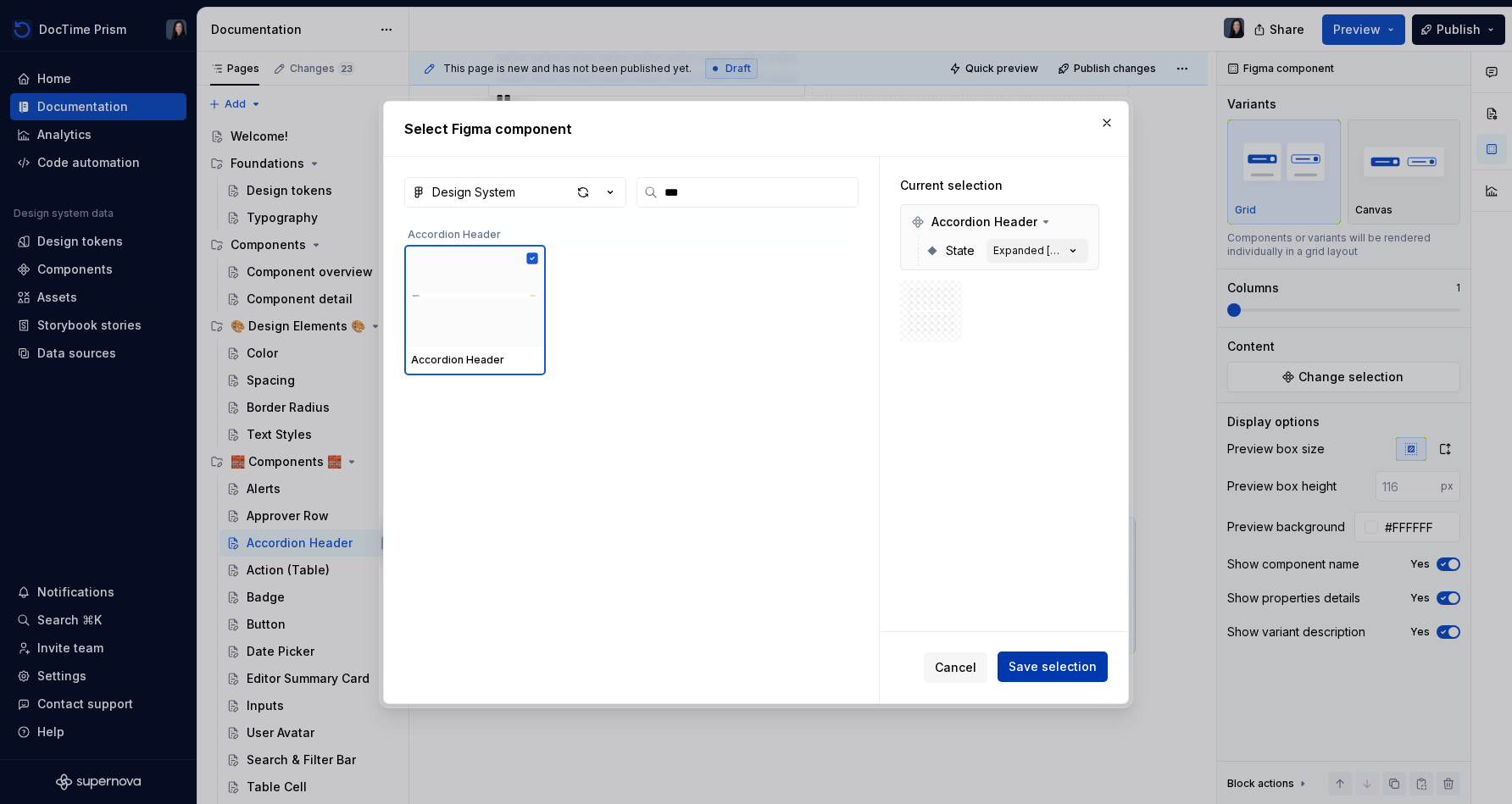
click at [751, 671] on span "Save selection" at bounding box center [1052, 667] width 88 height 17
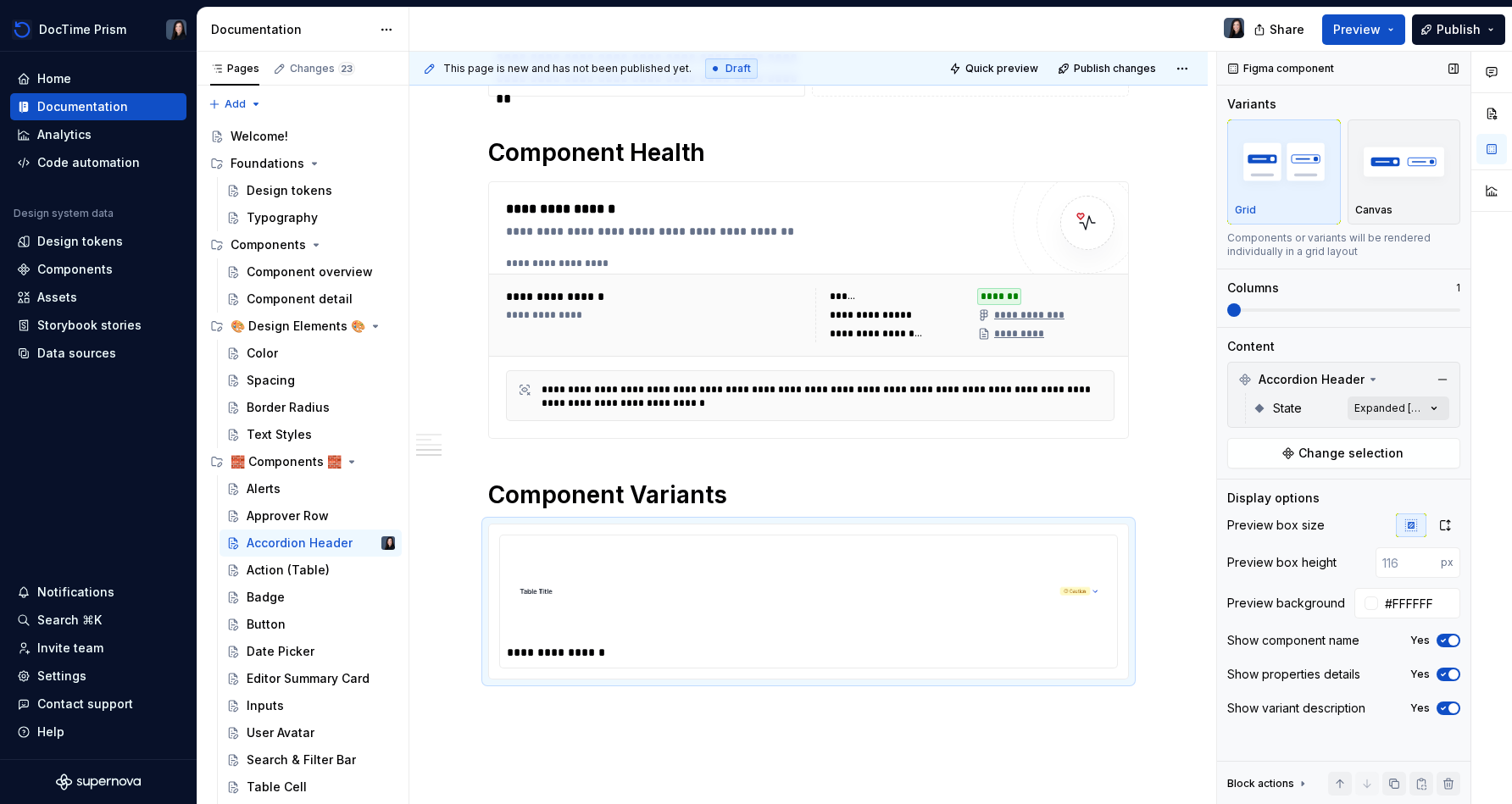
click at [751, 399] on div "Comments Open comments No comments yet Select ‘Comment’ from the block context …" at bounding box center [1364, 428] width 295 height 753
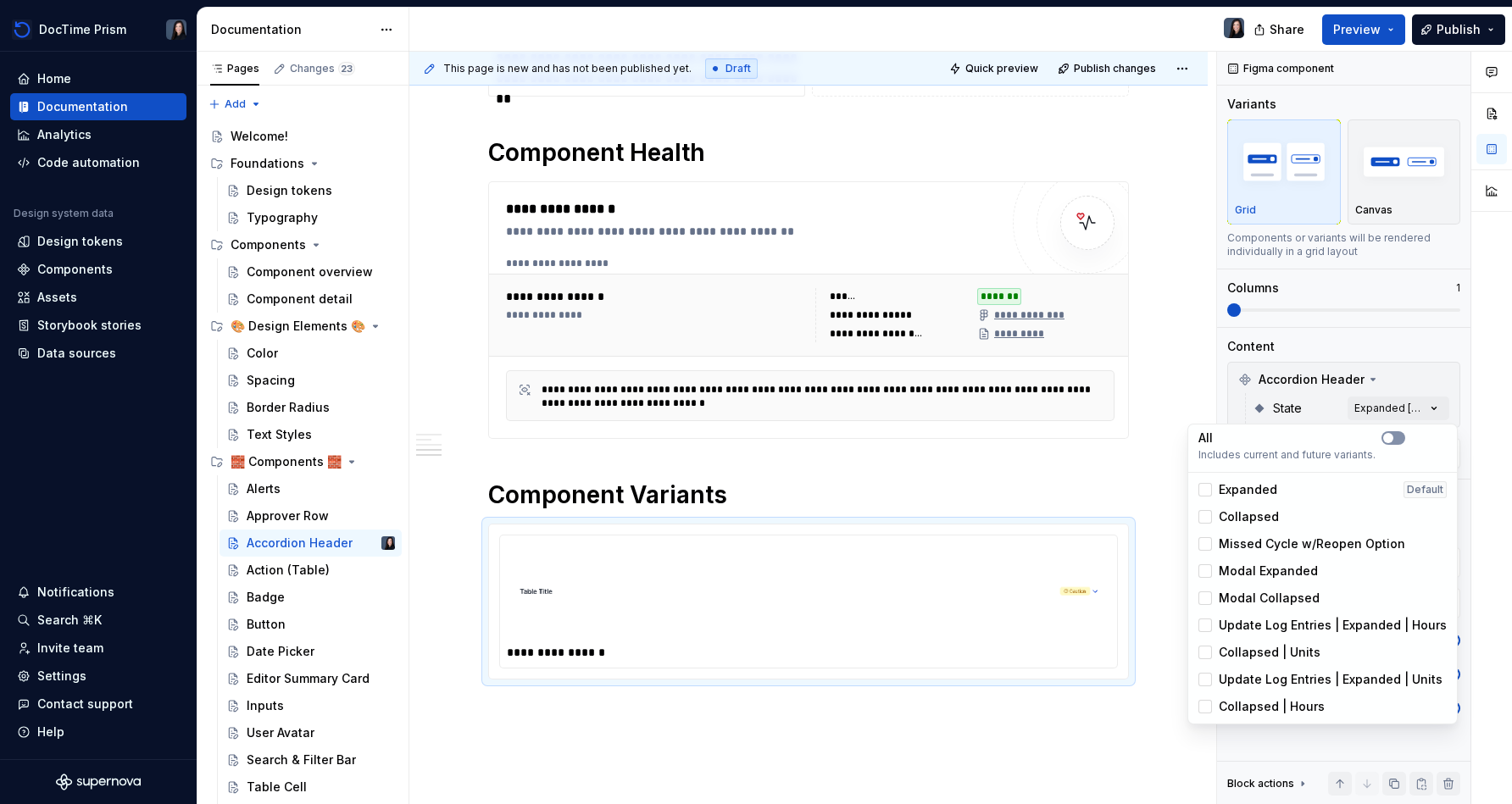
click at [751, 439] on button "button" at bounding box center [1393, 438] width 24 height 14
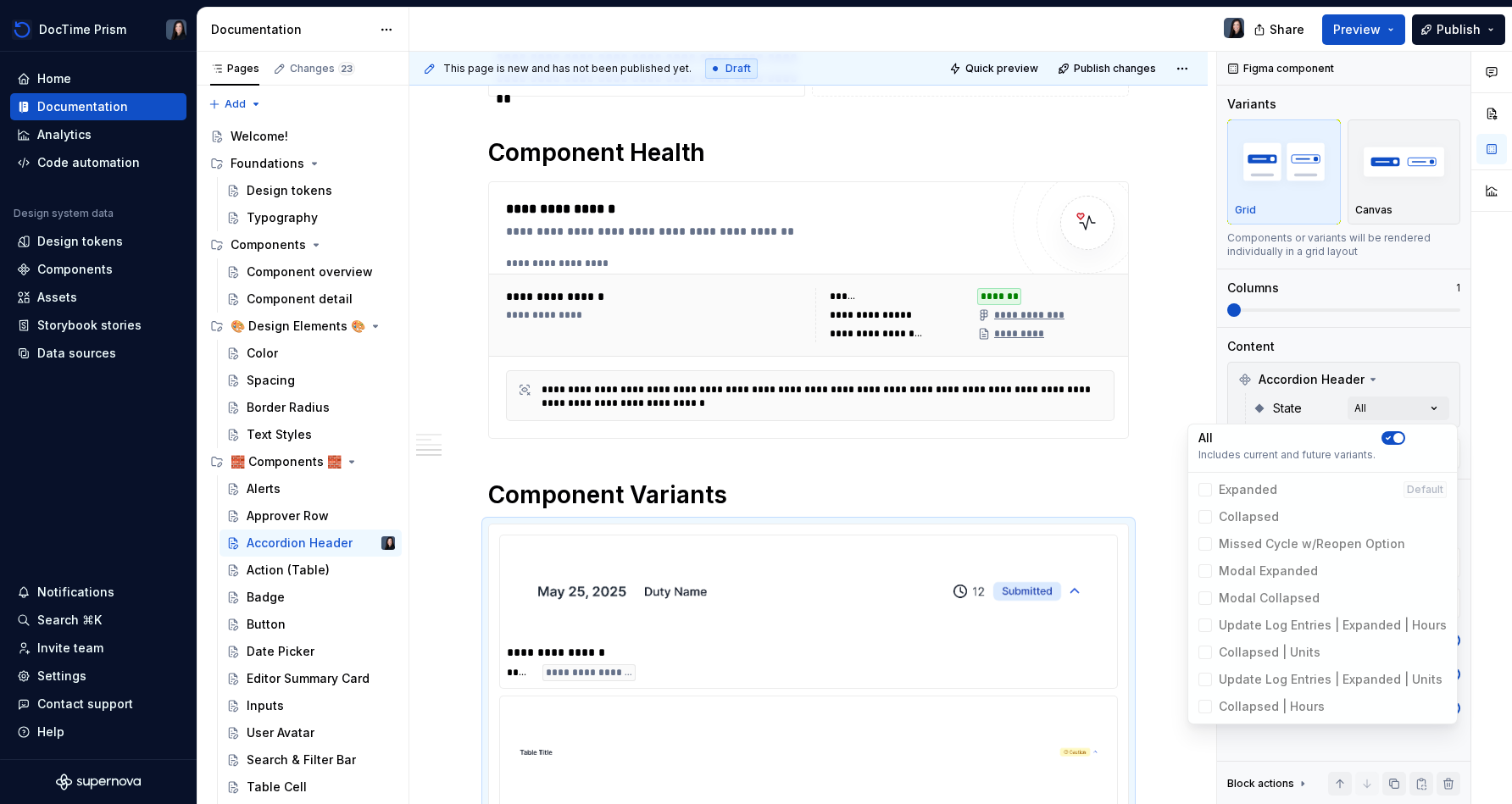
click at [751, 453] on div at bounding box center [1490, 428] width 40 height 753
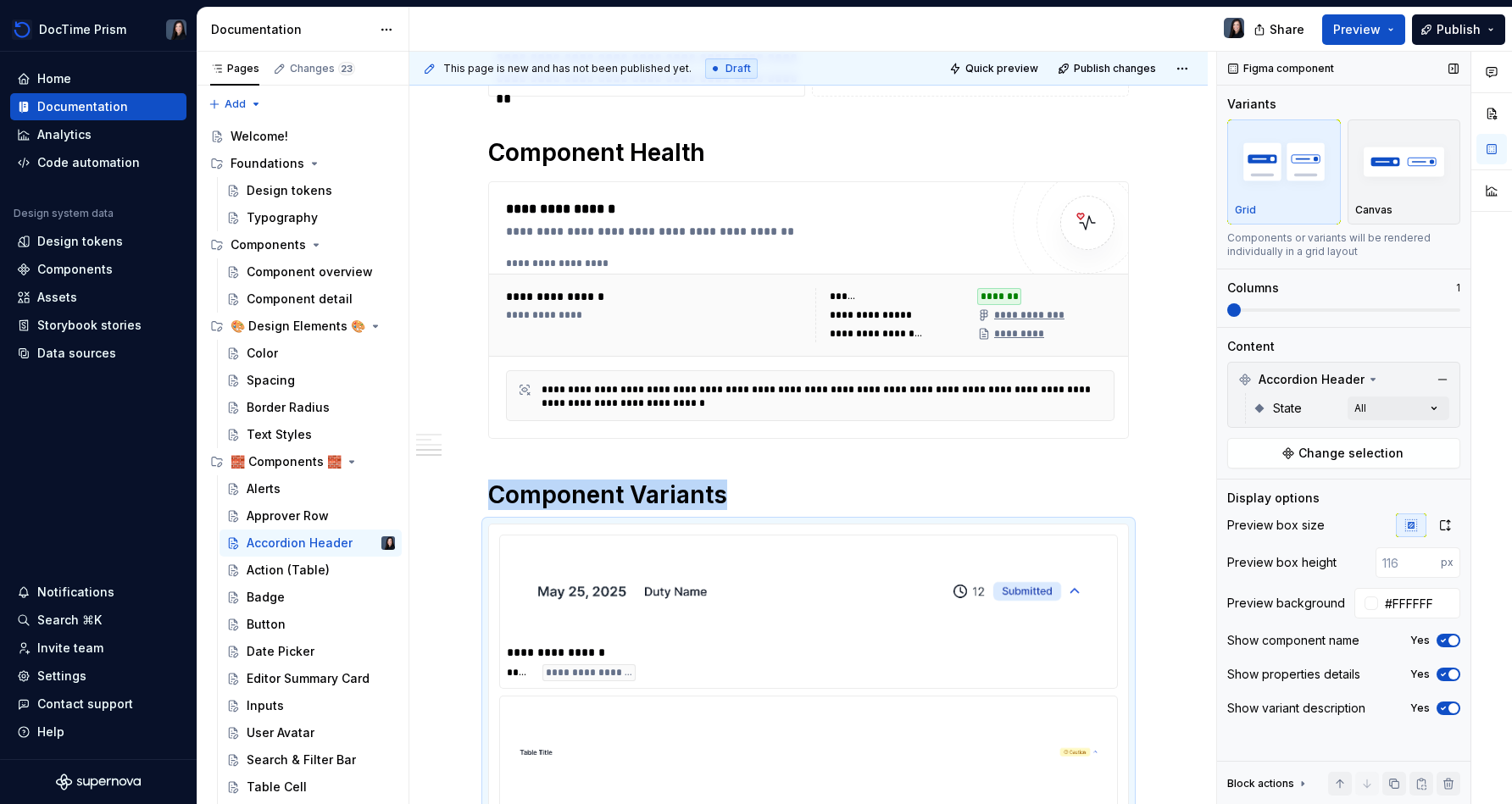
scroll to position [1203, 0]
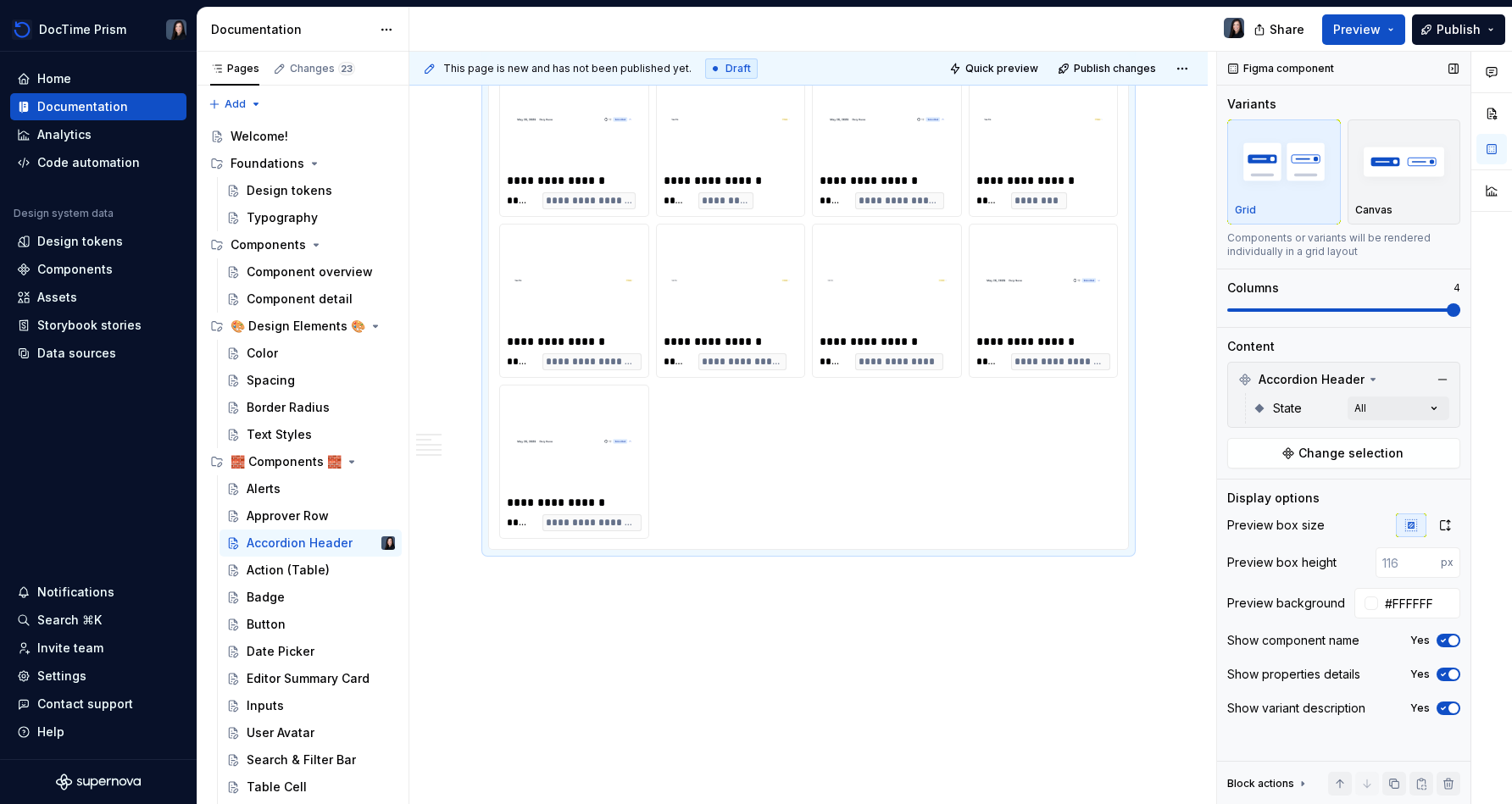
click at [751, 317] on span at bounding box center [1343, 311] width 233 height 14
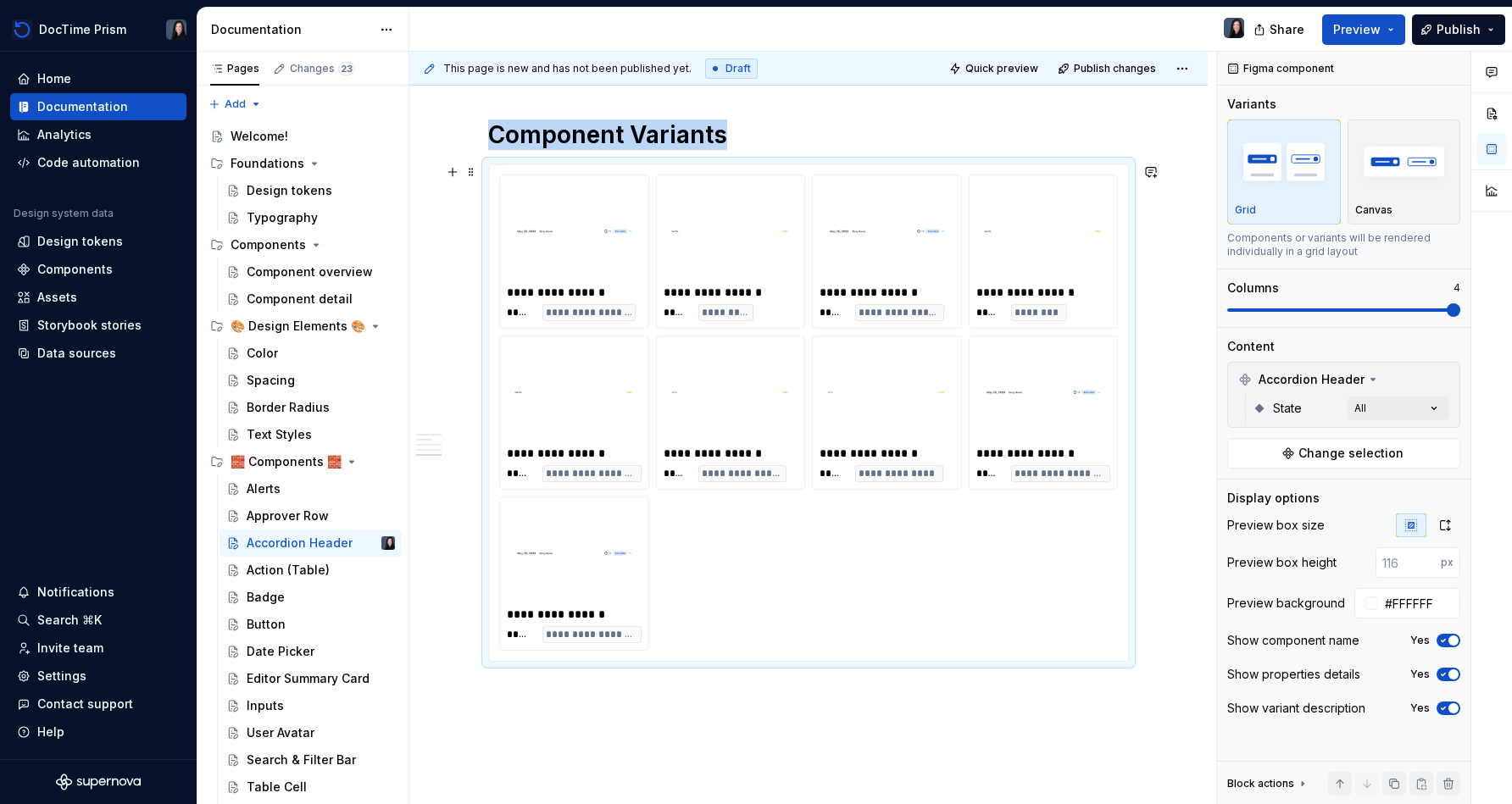
scroll to position [1079, 0]
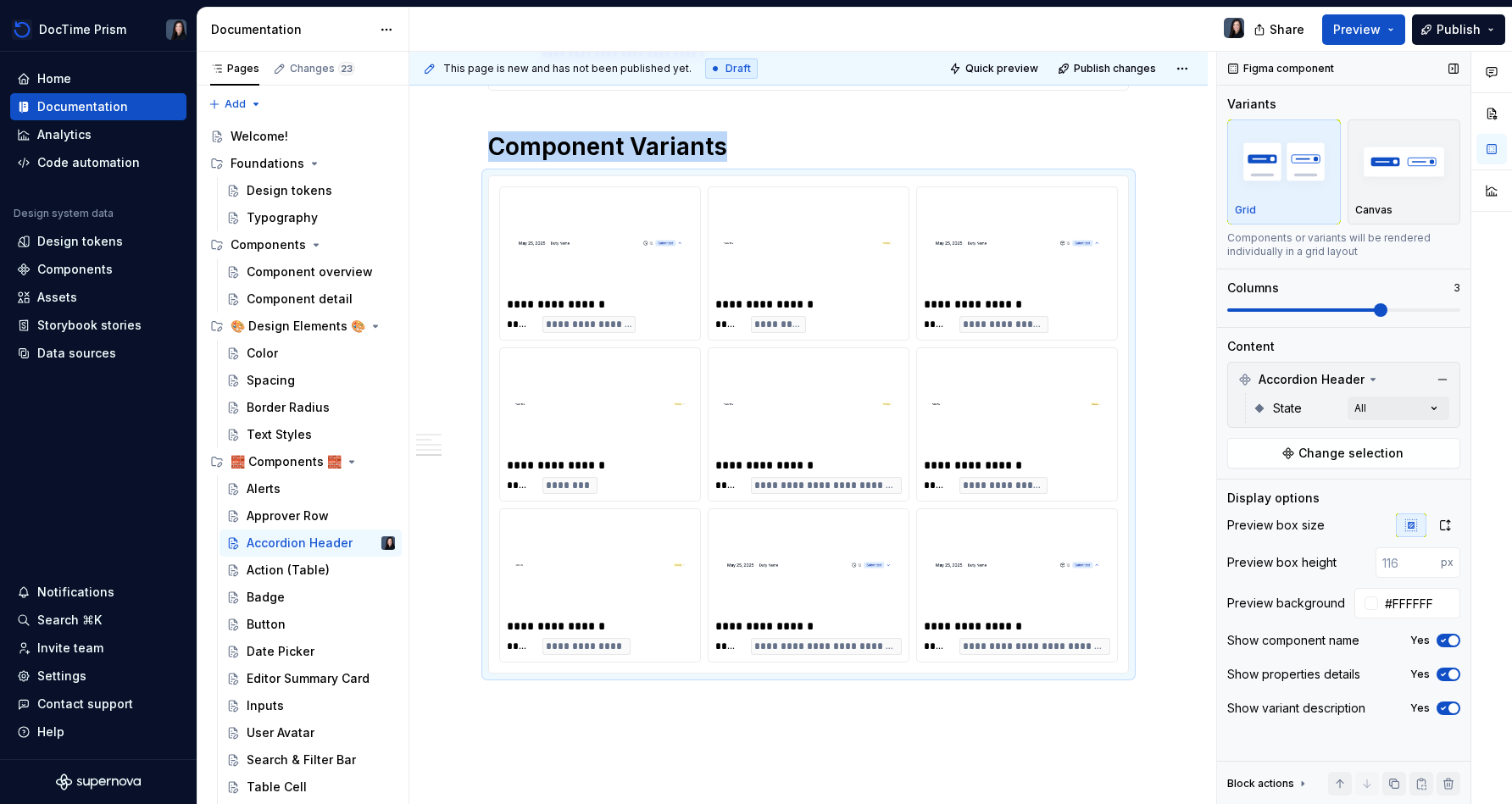
click at [751, 313] on span at bounding box center [1343, 311] width 233 height 14
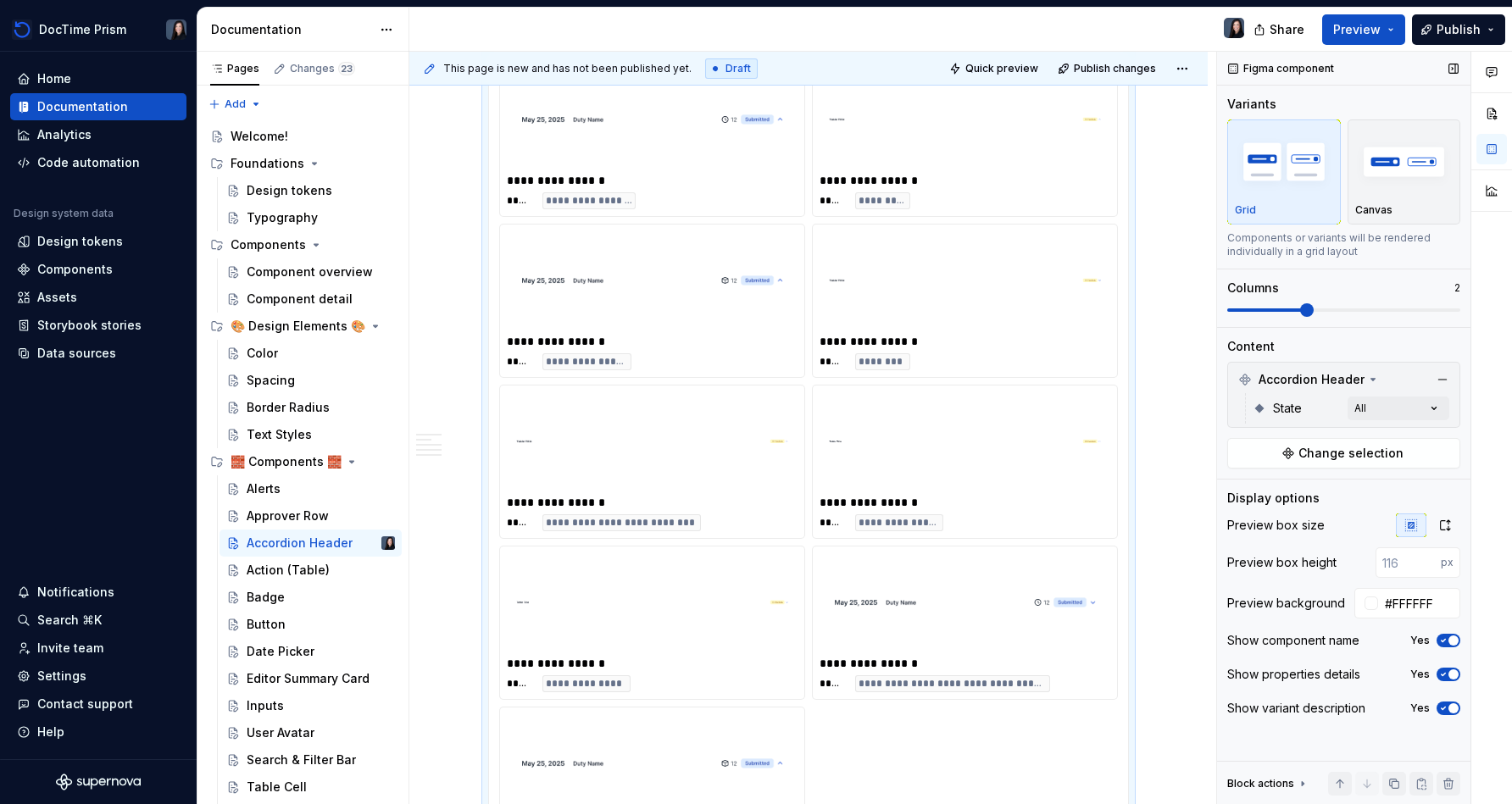
click at [751, 310] on span at bounding box center [1266, 310] width 78 height 3
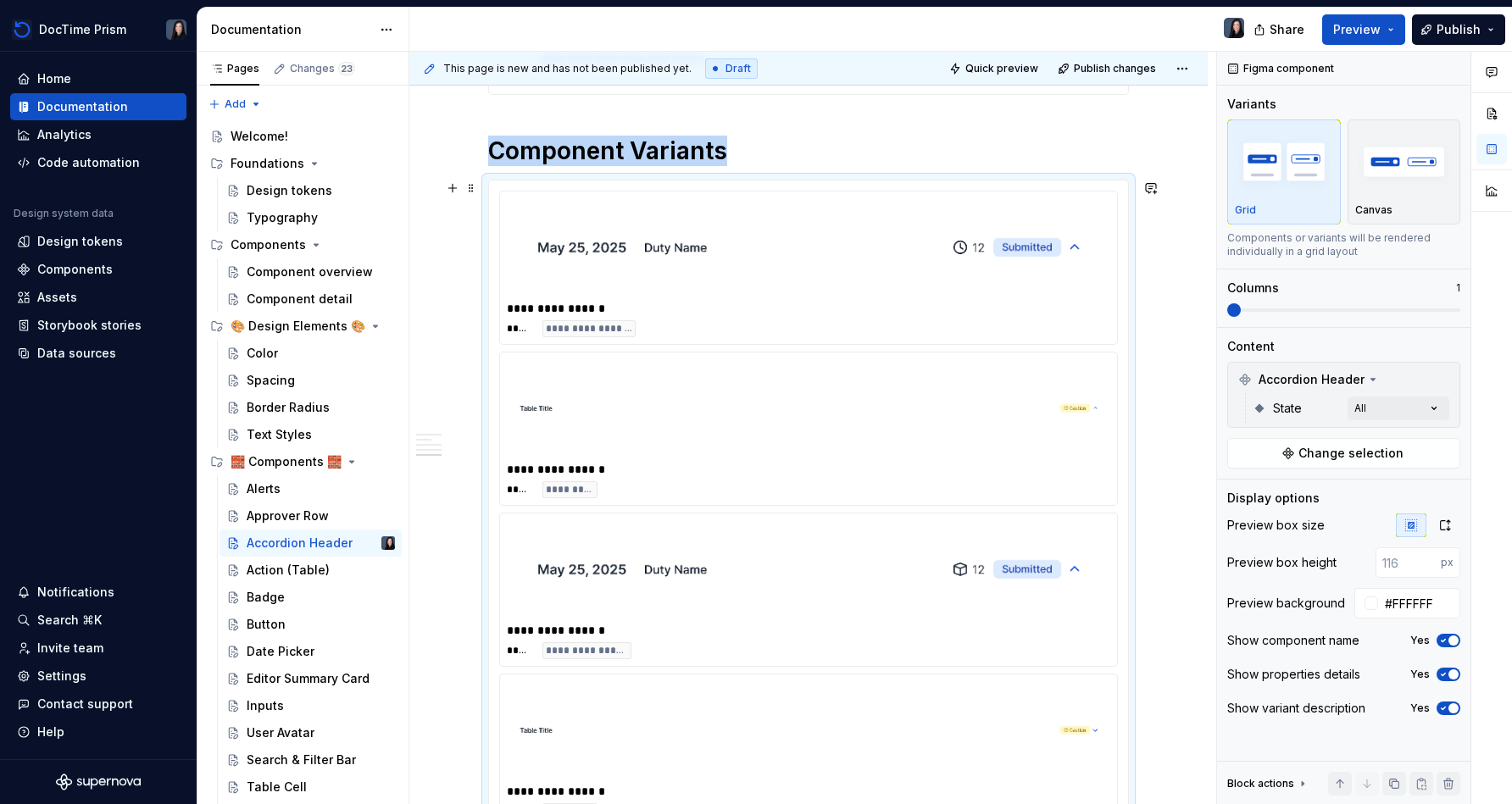
scroll to position [1121, 0]
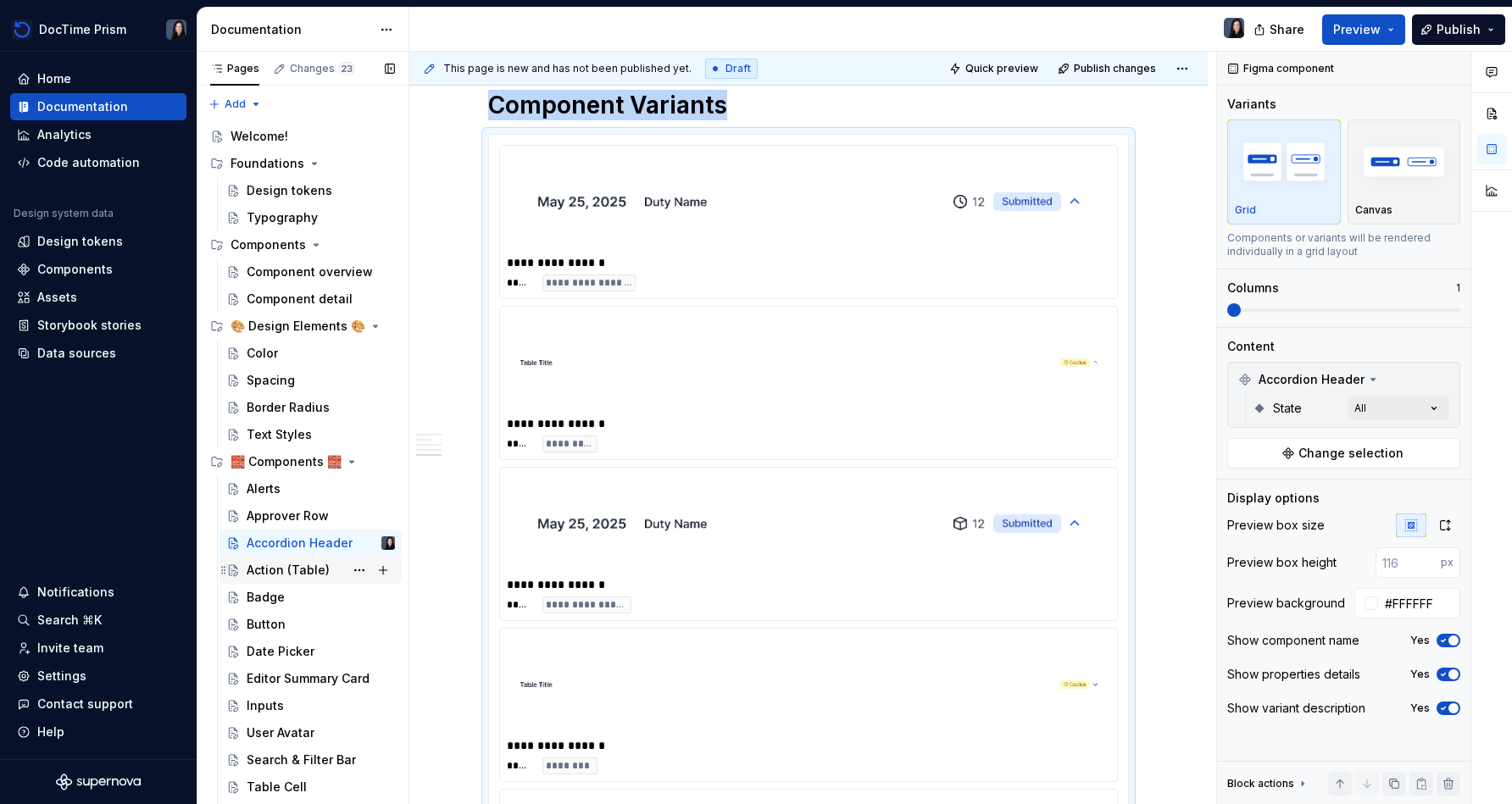
click at [302, 569] on div "Action (Table)" at bounding box center [288, 571] width 83 height 17
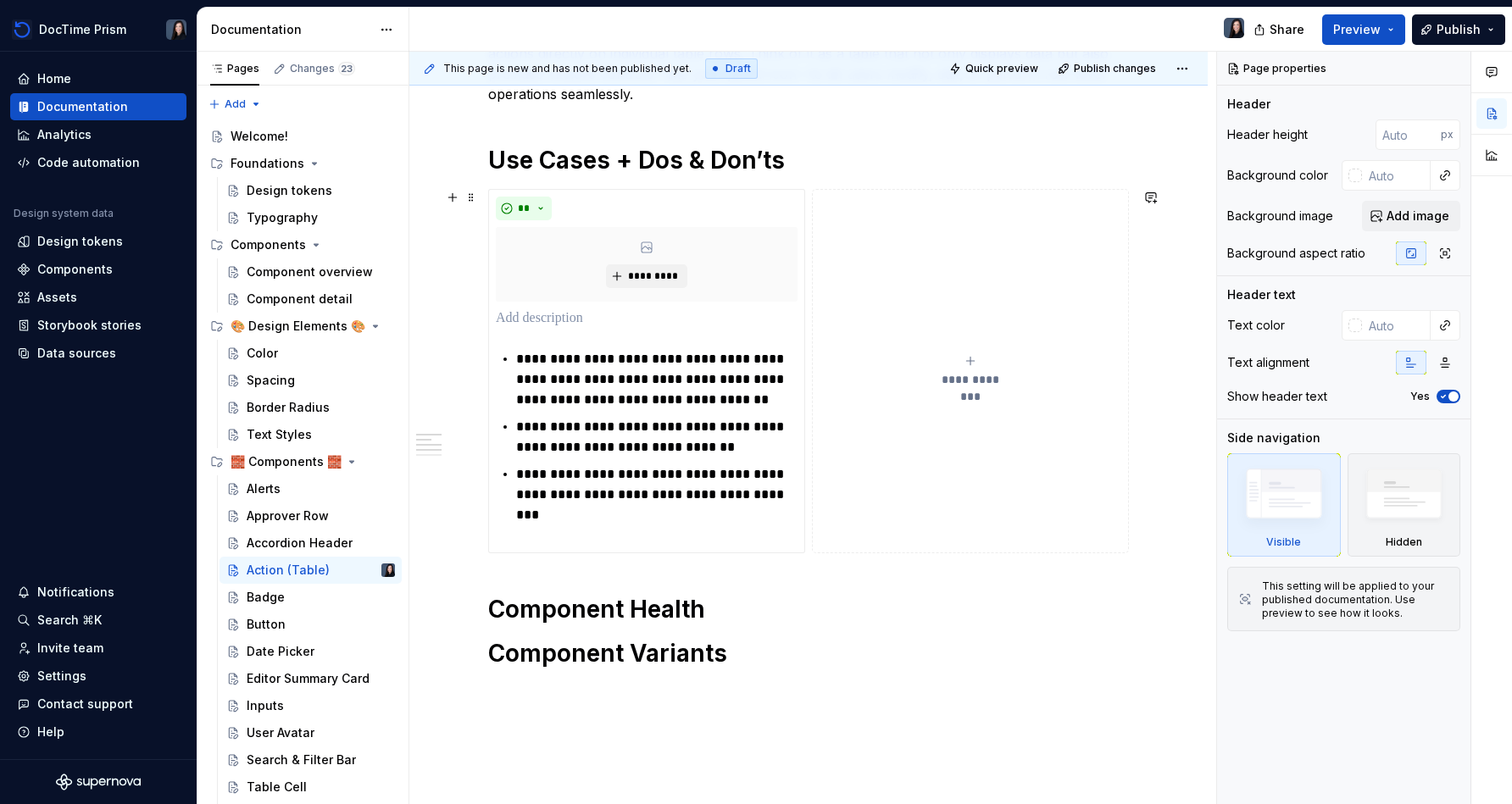
scroll to position [488, 0]
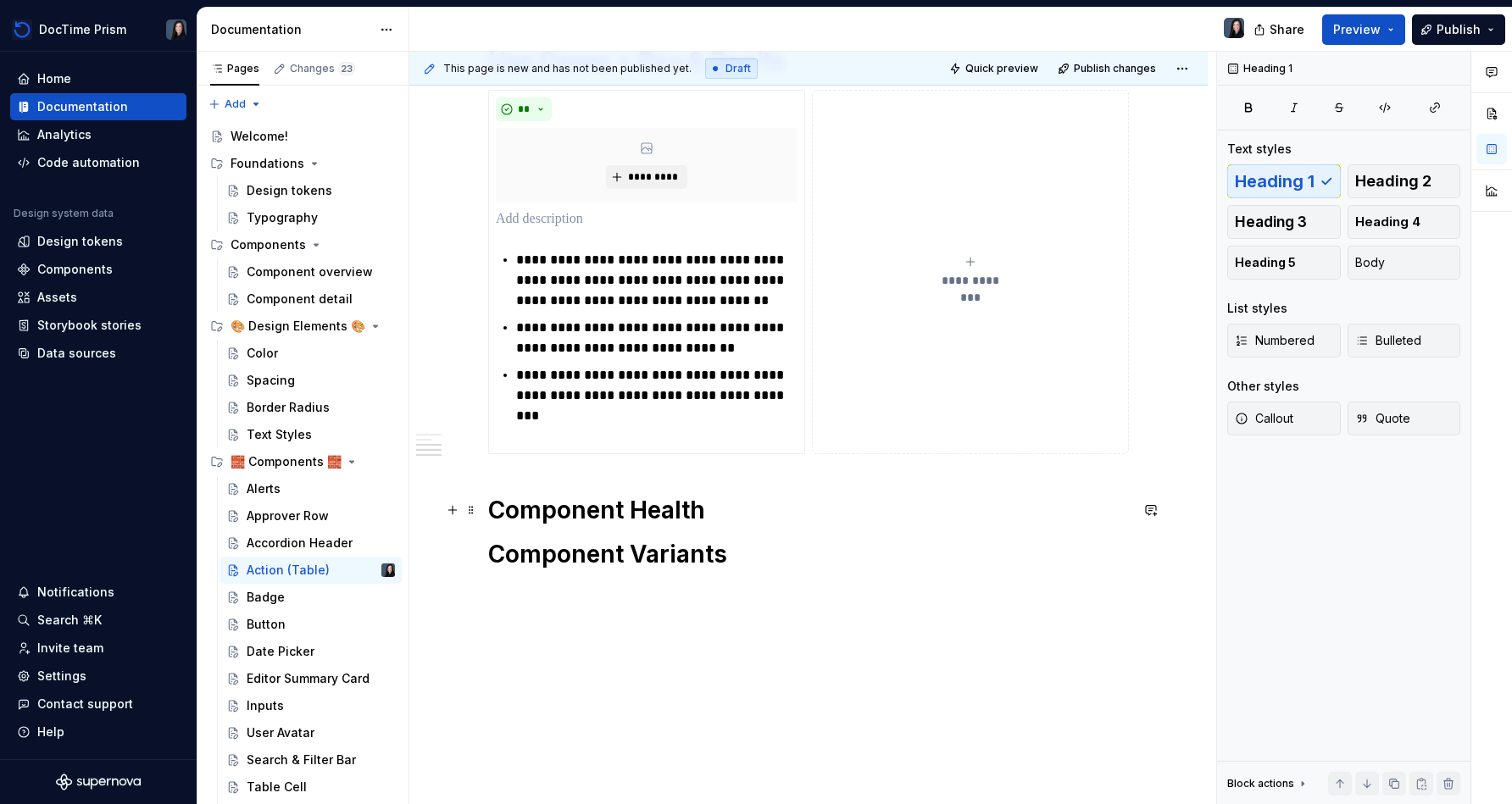
click at [751, 511] on h1 "Component Health" at bounding box center [808, 510] width 640 height 30
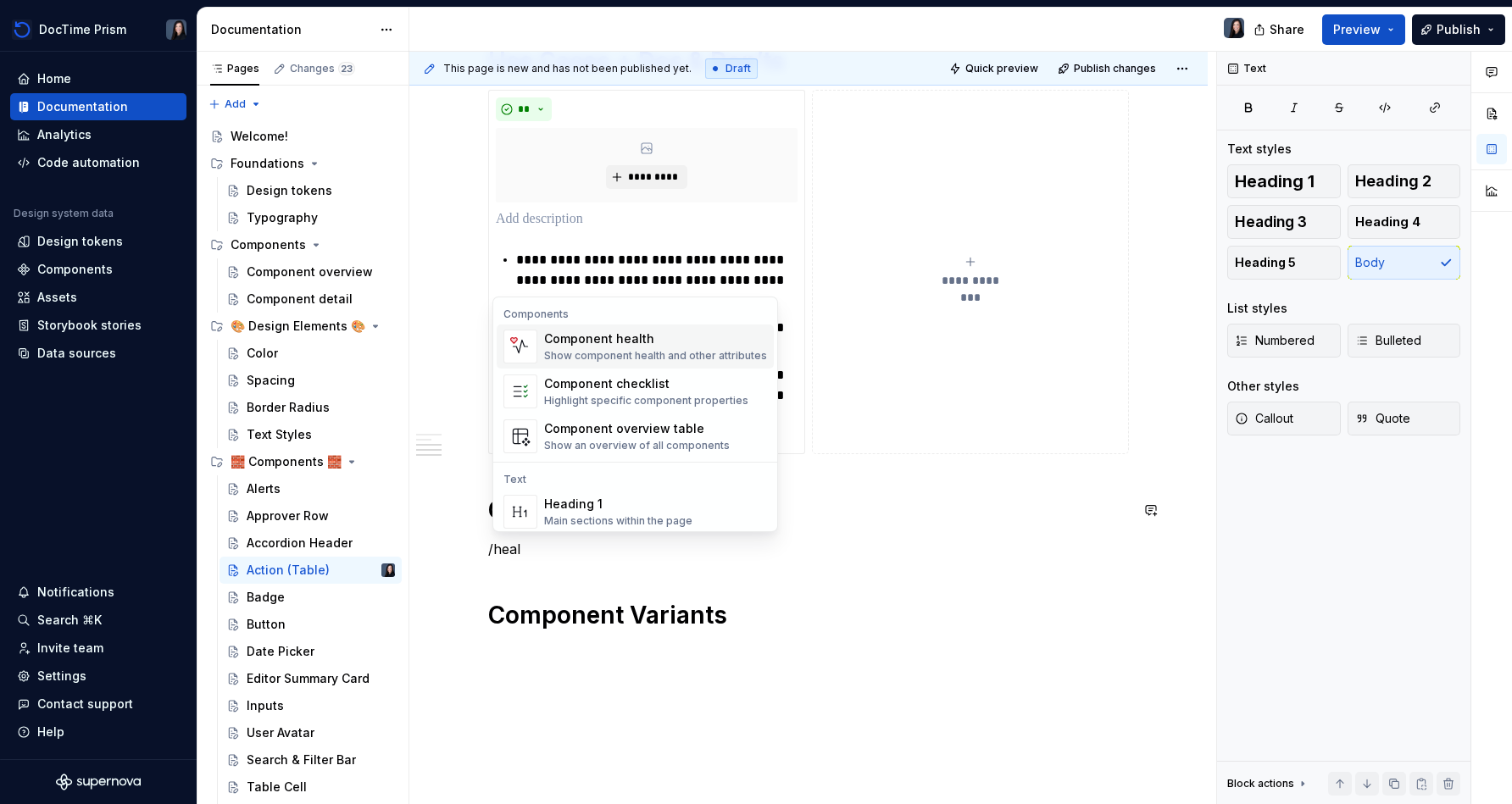
click at [685, 356] on div "Show component health and other attributes" at bounding box center [655, 356] width 223 height 14
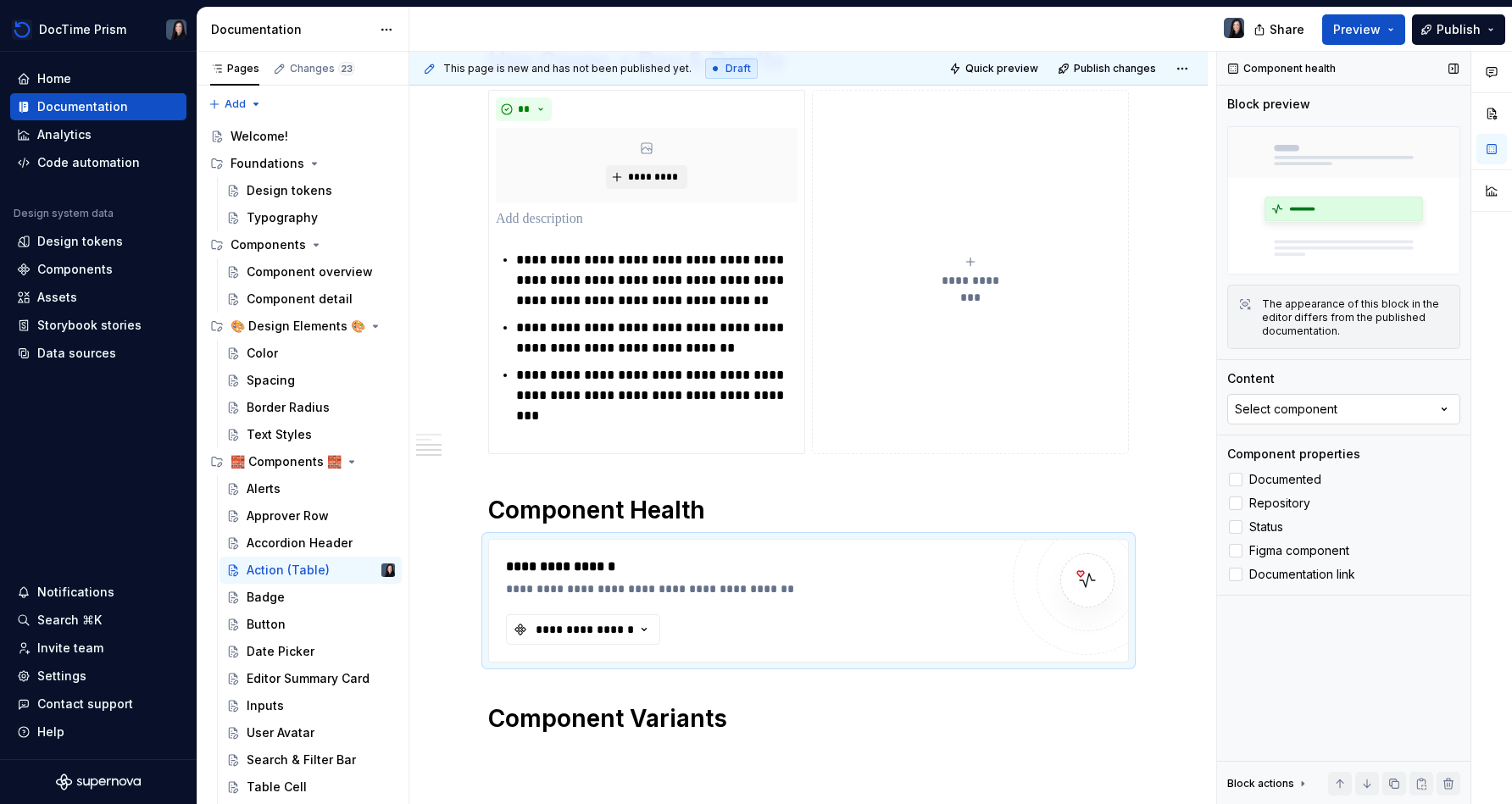
click at [751, 411] on div "Select component" at bounding box center [1286, 410] width 102 height 17
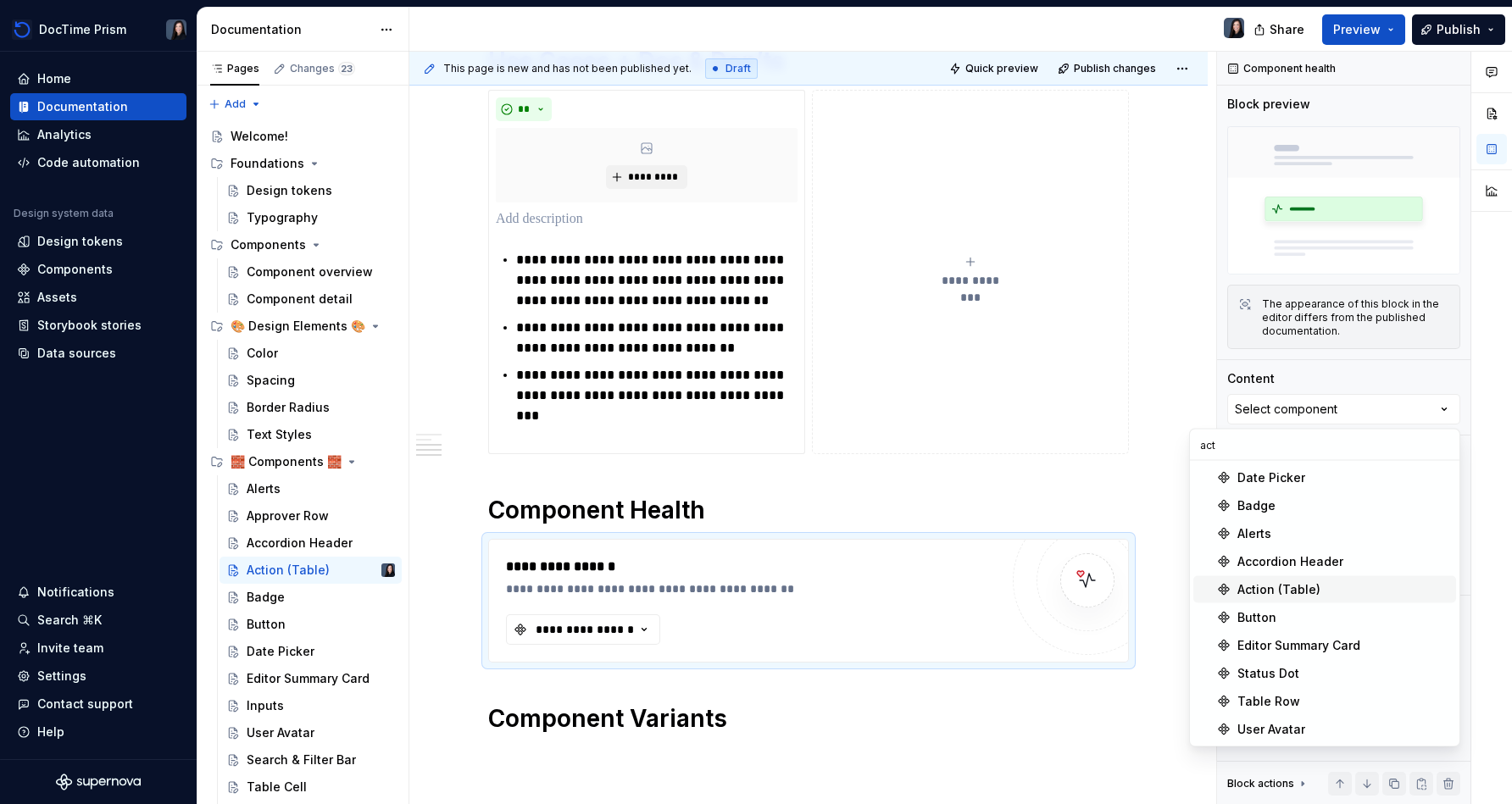
click at [751, 578] on span "Action (Table)" at bounding box center [1324, 591] width 262 height 28
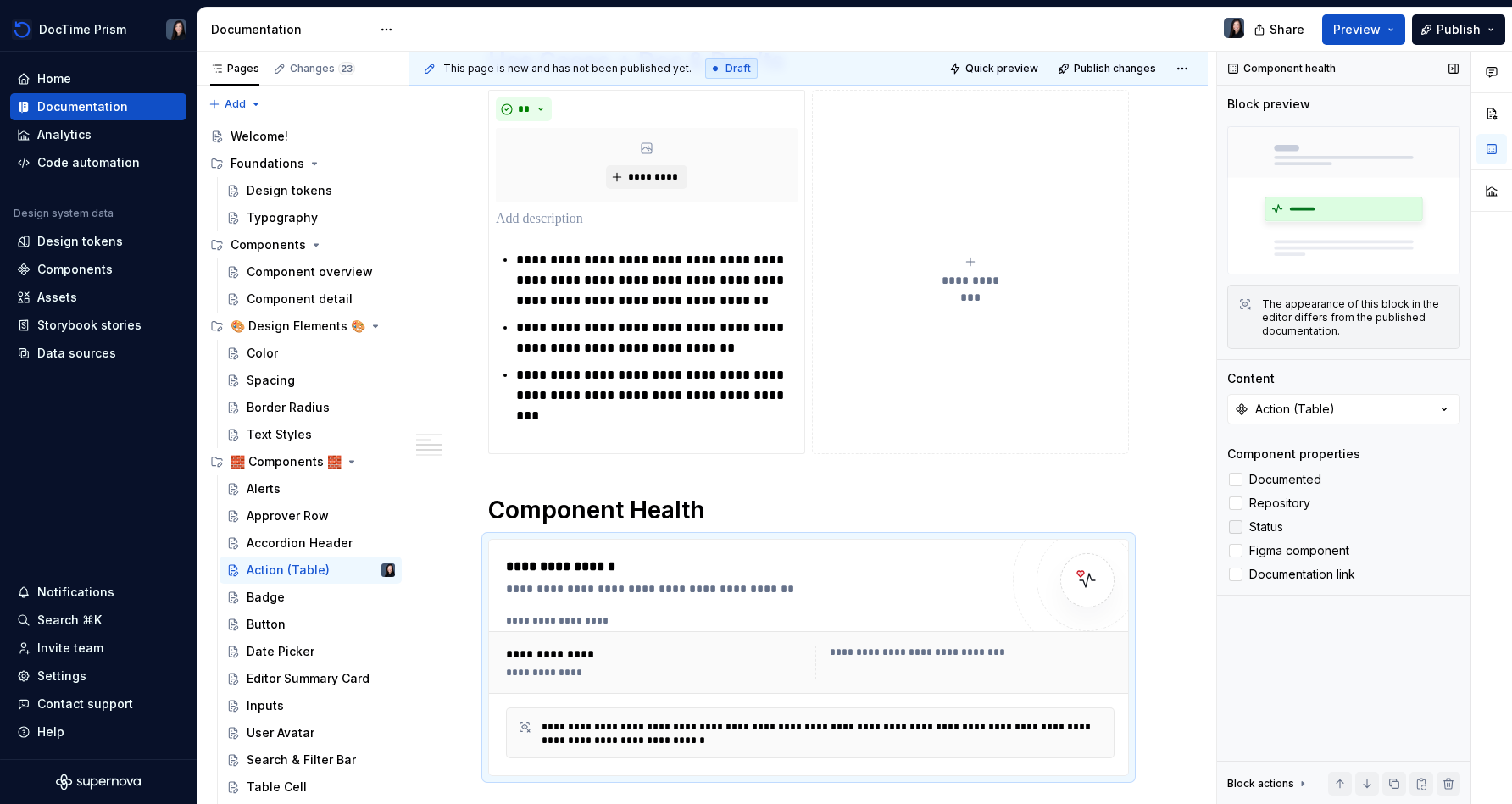
click at [751, 531] on span "Status" at bounding box center [1265, 528] width 34 height 14
click at [751, 553] on span "Figma component" at bounding box center [1299, 551] width 100 height 14
click at [751, 562] on div "Documented Repository Status Figma component Documentation link" at bounding box center [1343, 527] width 233 height 115
click at [751, 572] on span "Documentation link" at bounding box center [1301, 575] width 106 height 14
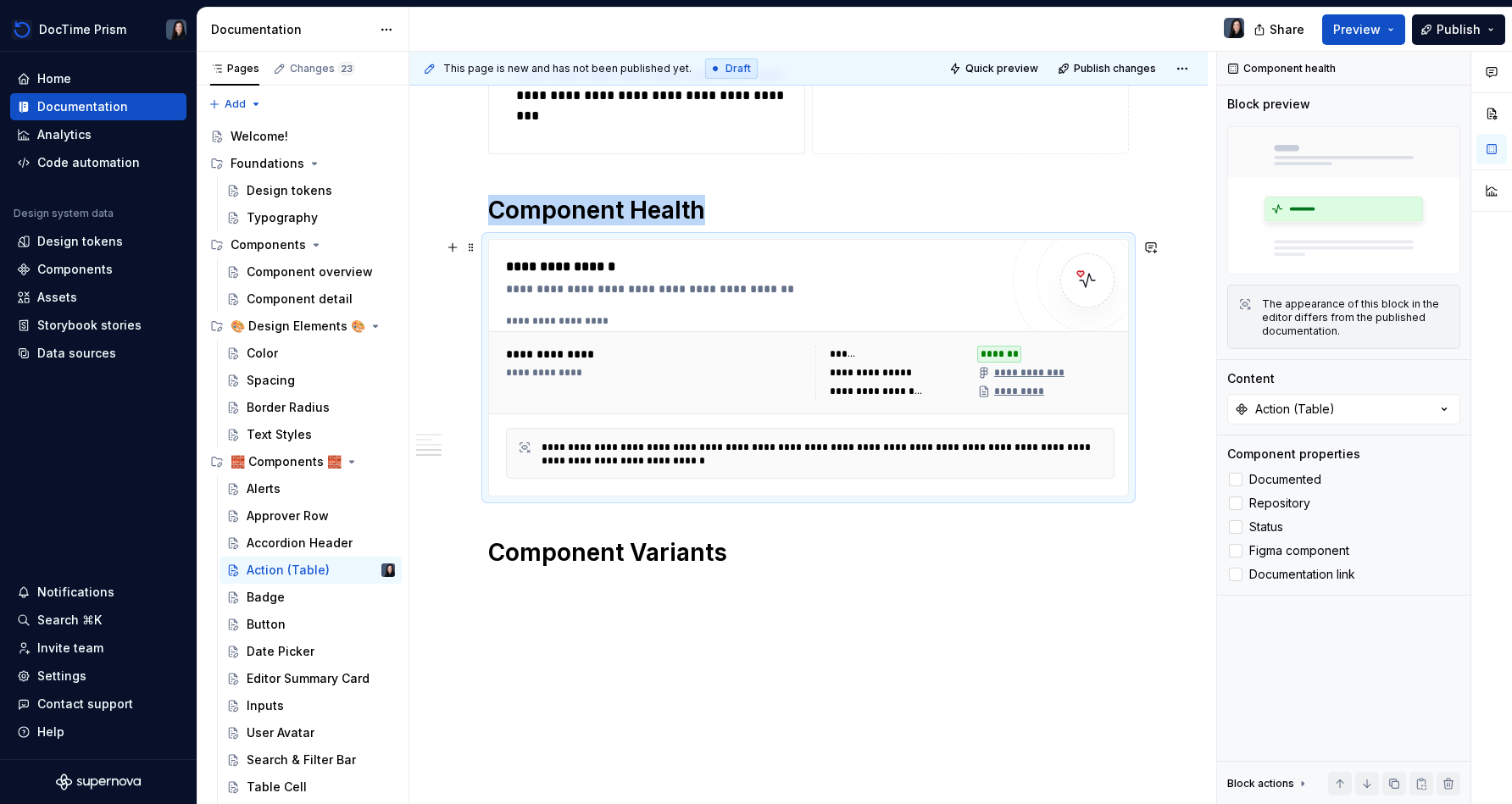
scroll to position [801, 0]
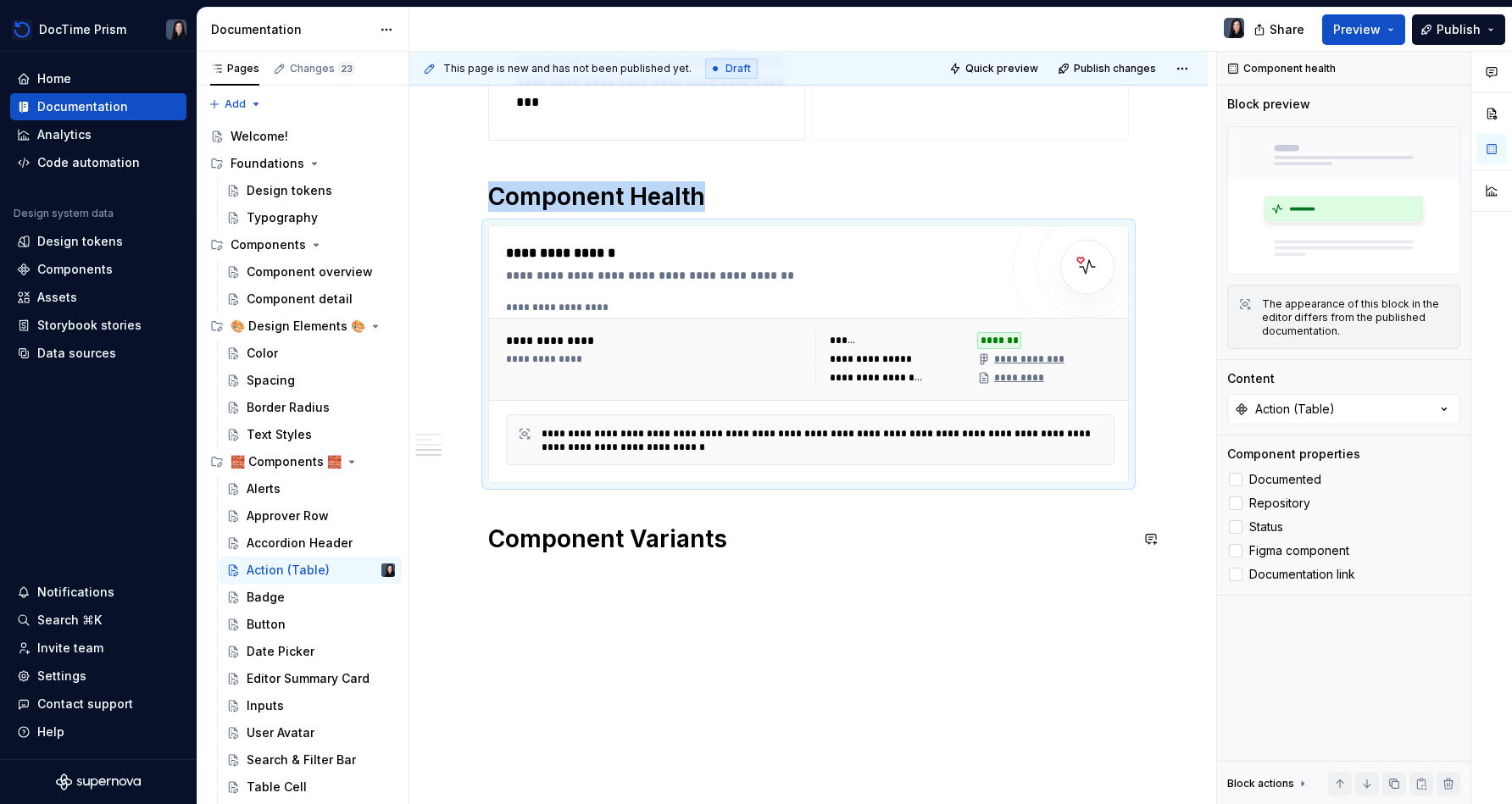
click at [683, 594] on div "**********" at bounding box center [809, 152] width 799 height 1328
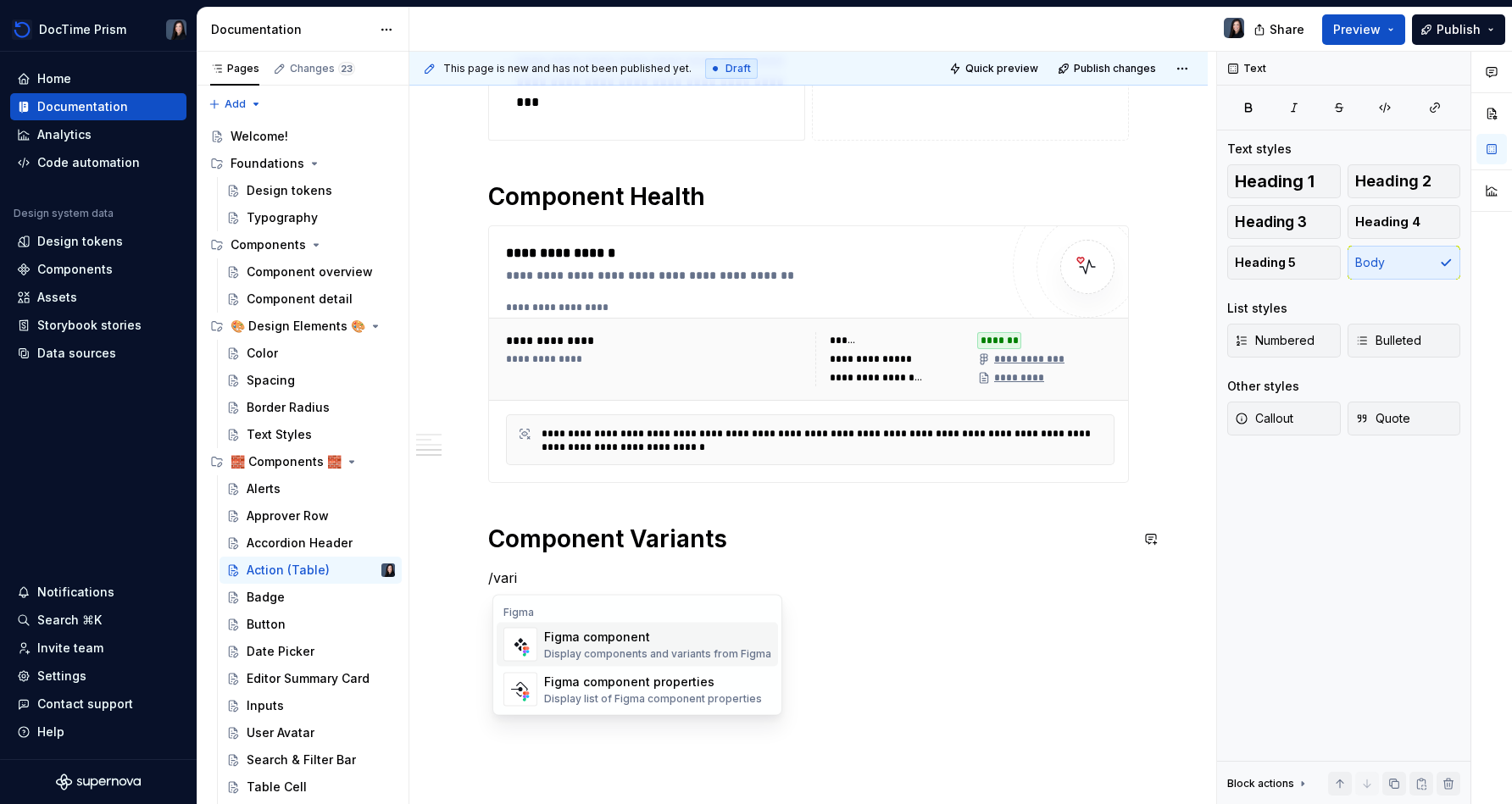
click at [572, 644] on div "Figma component" at bounding box center [657, 638] width 227 height 17
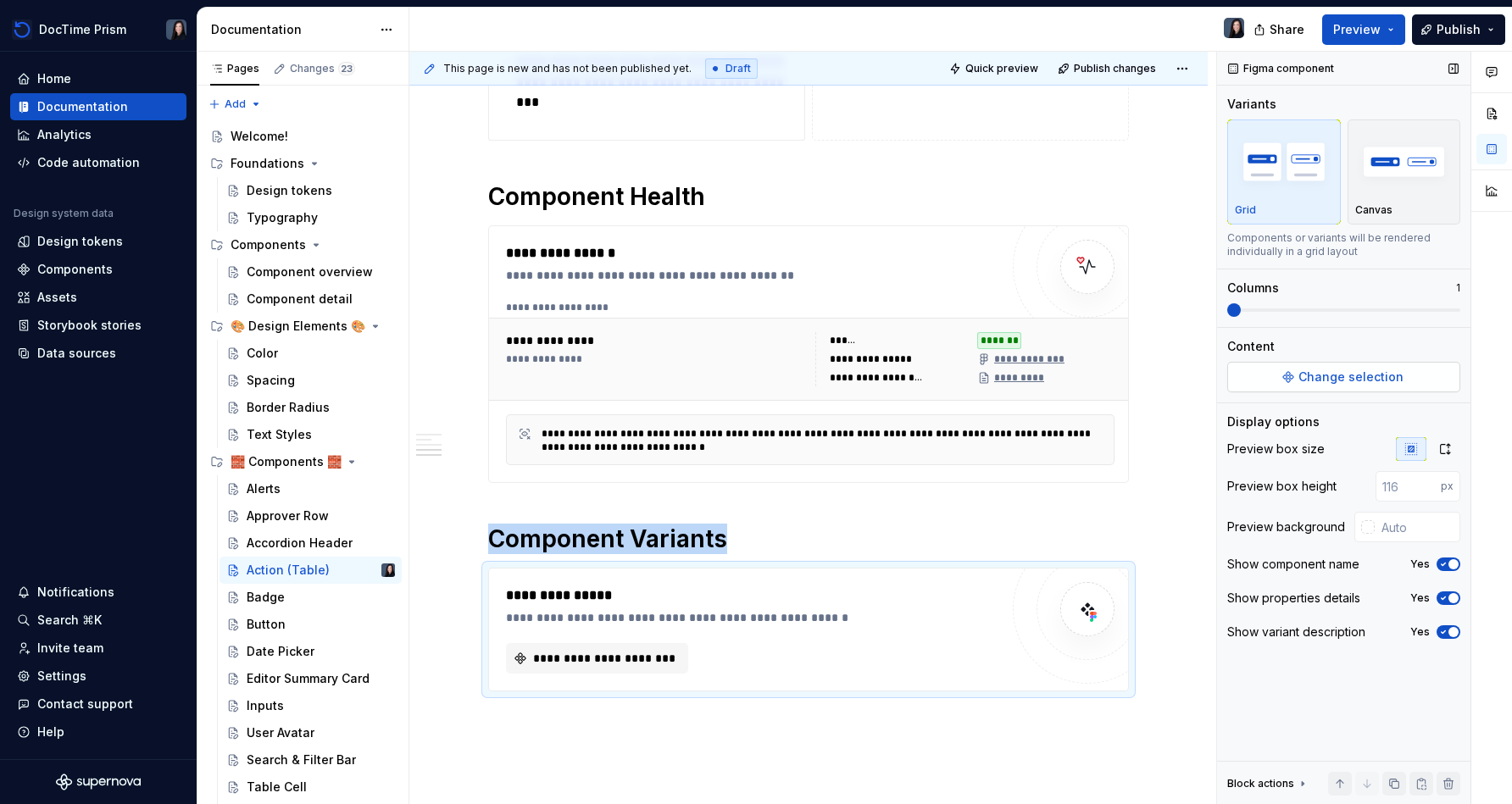
click at [751, 377] on span "Change selection" at bounding box center [1350, 377] width 105 height 17
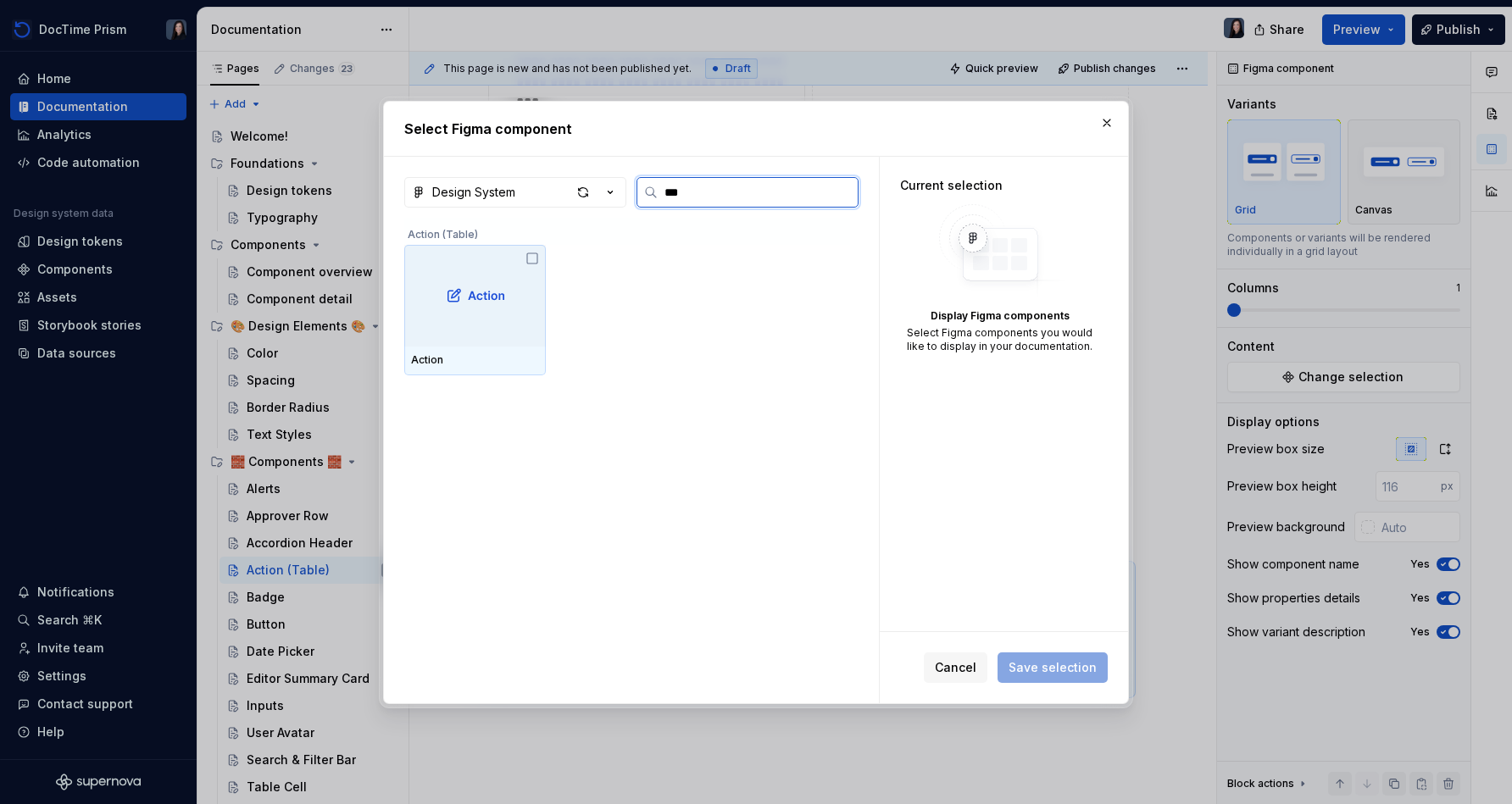
click at [528, 319] on div at bounding box center [475, 296] width 141 height 102
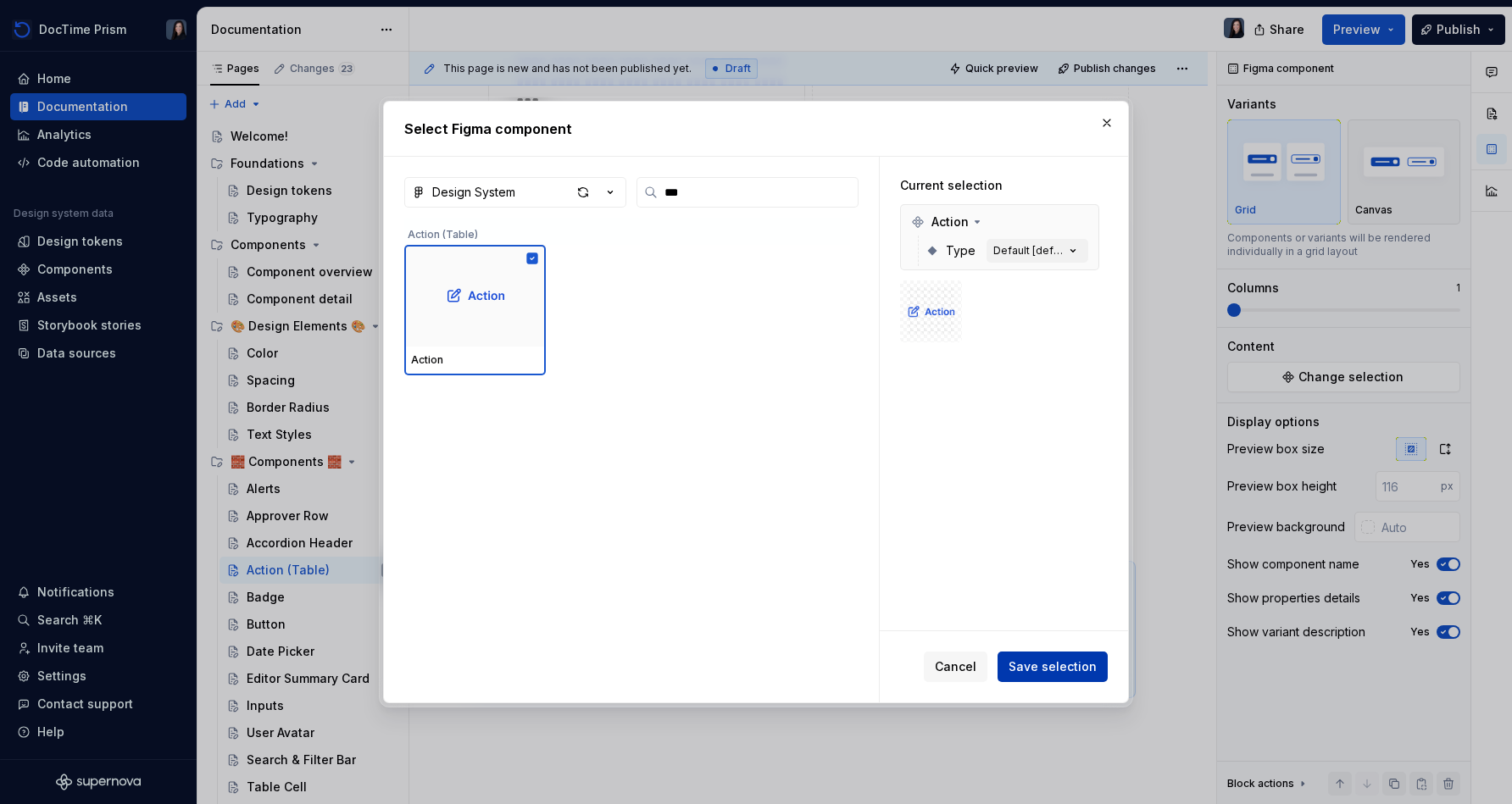
click at [751, 659] on span "Save selection" at bounding box center [1052, 667] width 88 height 17
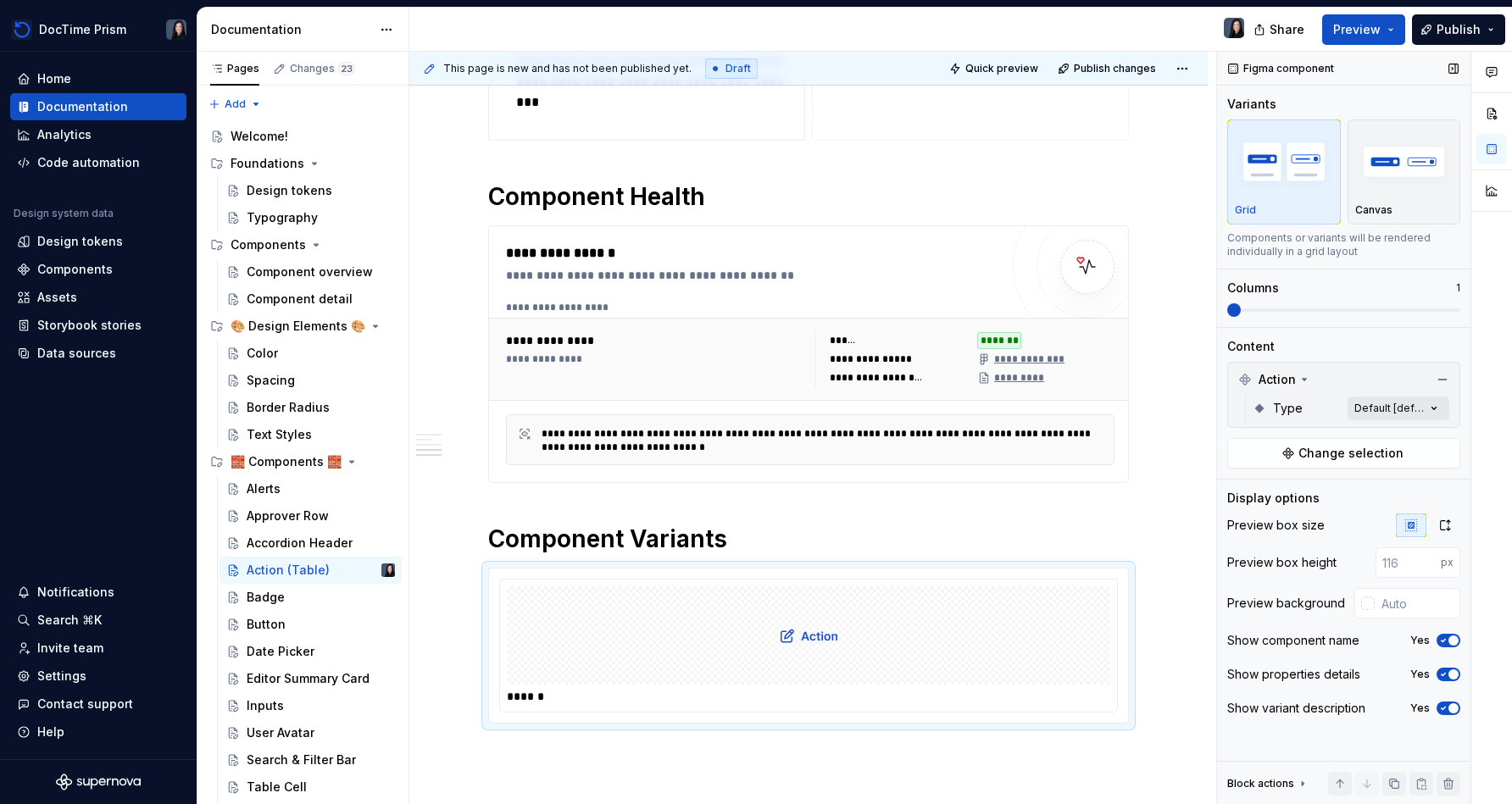
click at [751, 414] on div "Comments Open comments No comments yet Select ‘Comment’ from the block context …" at bounding box center [1364, 428] width 295 height 753
click at [751, 435] on icon "button" at bounding box center [1421, 438] width 14 height 10
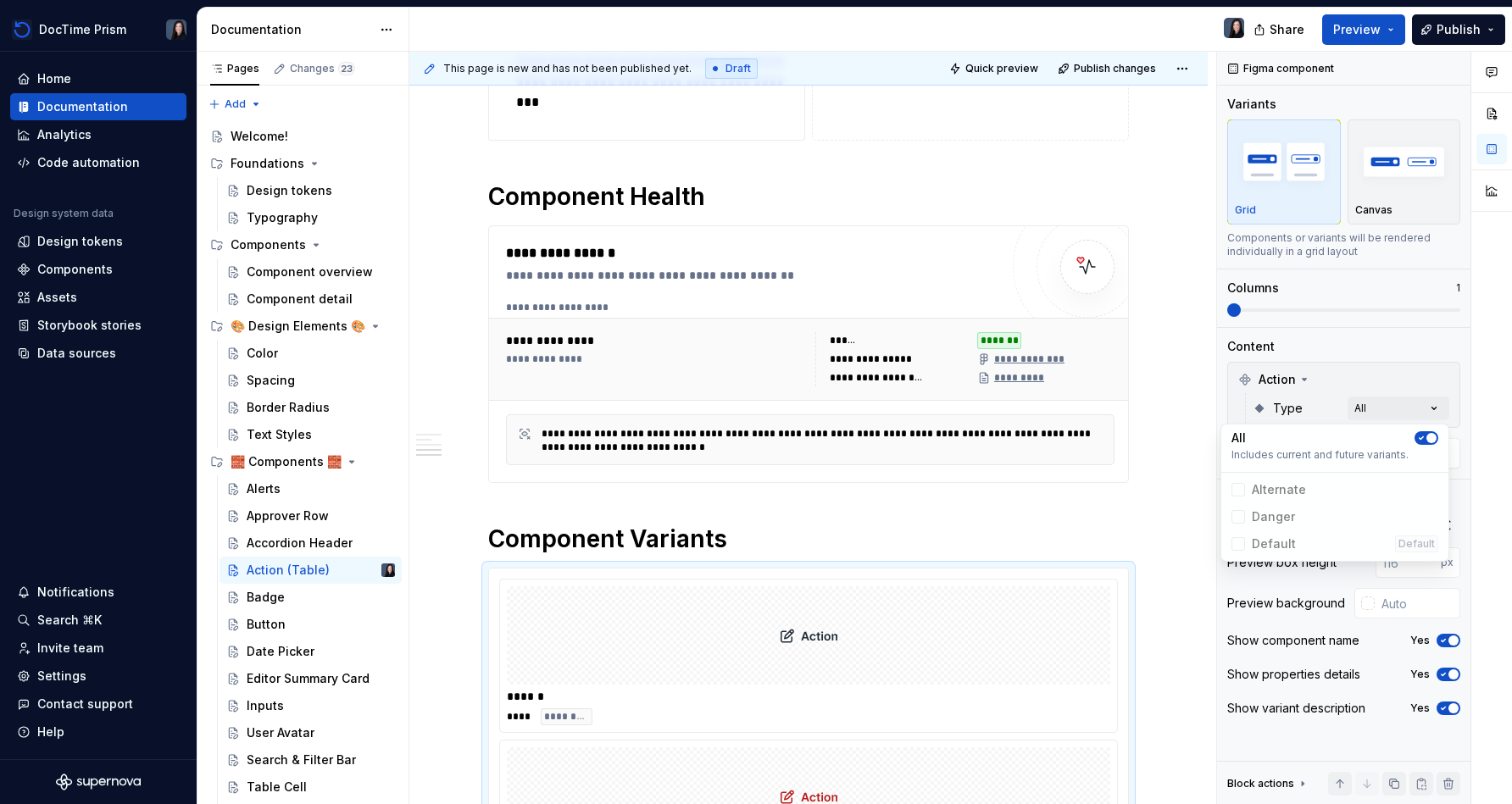
click at [751, 453] on div at bounding box center [1490, 428] width 40 height 753
click at [751, 593] on input "text" at bounding box center [1416, 603] width 85 height 30
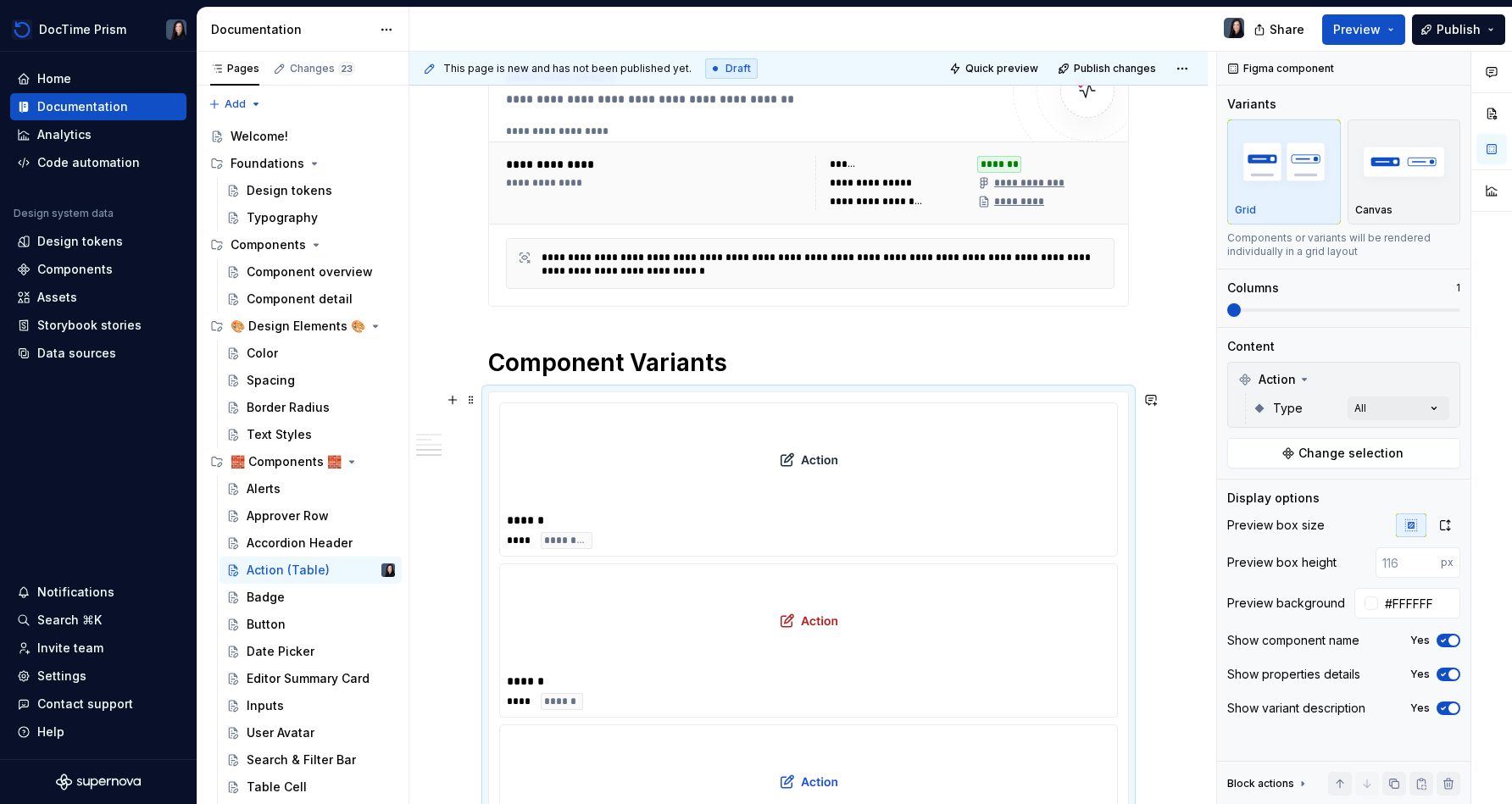
scroll to position [985, 0]
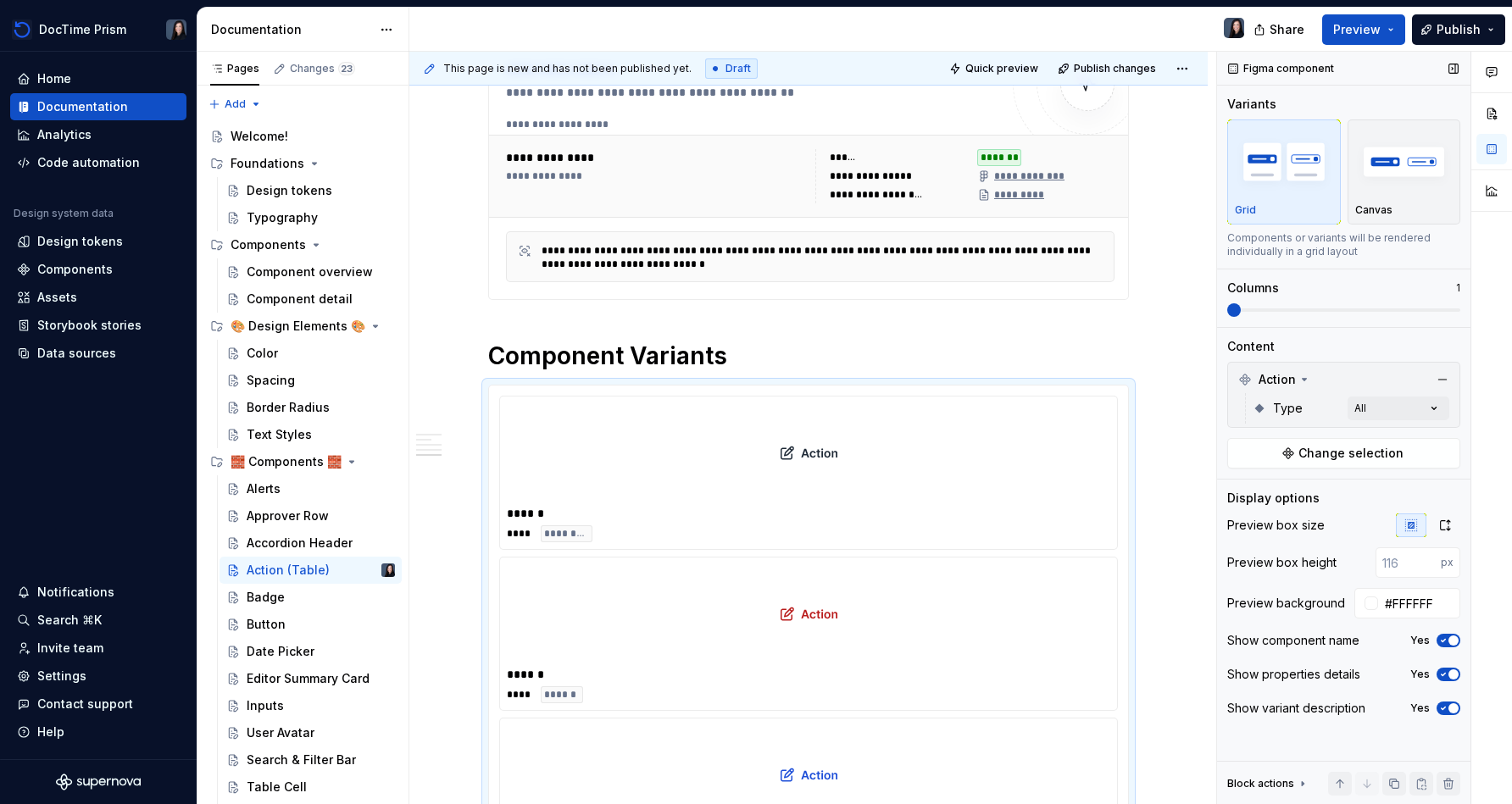
drag, startPoint x: 1300, startPoint y: 320, endPoint x: 1256, endPoint y: 317, distance: 44.1
click at [751, 317] on div "Variants Grid Canvas Components or variants will be rendered individually in a …" at bounding box center [1343, 211] width 233 height 232
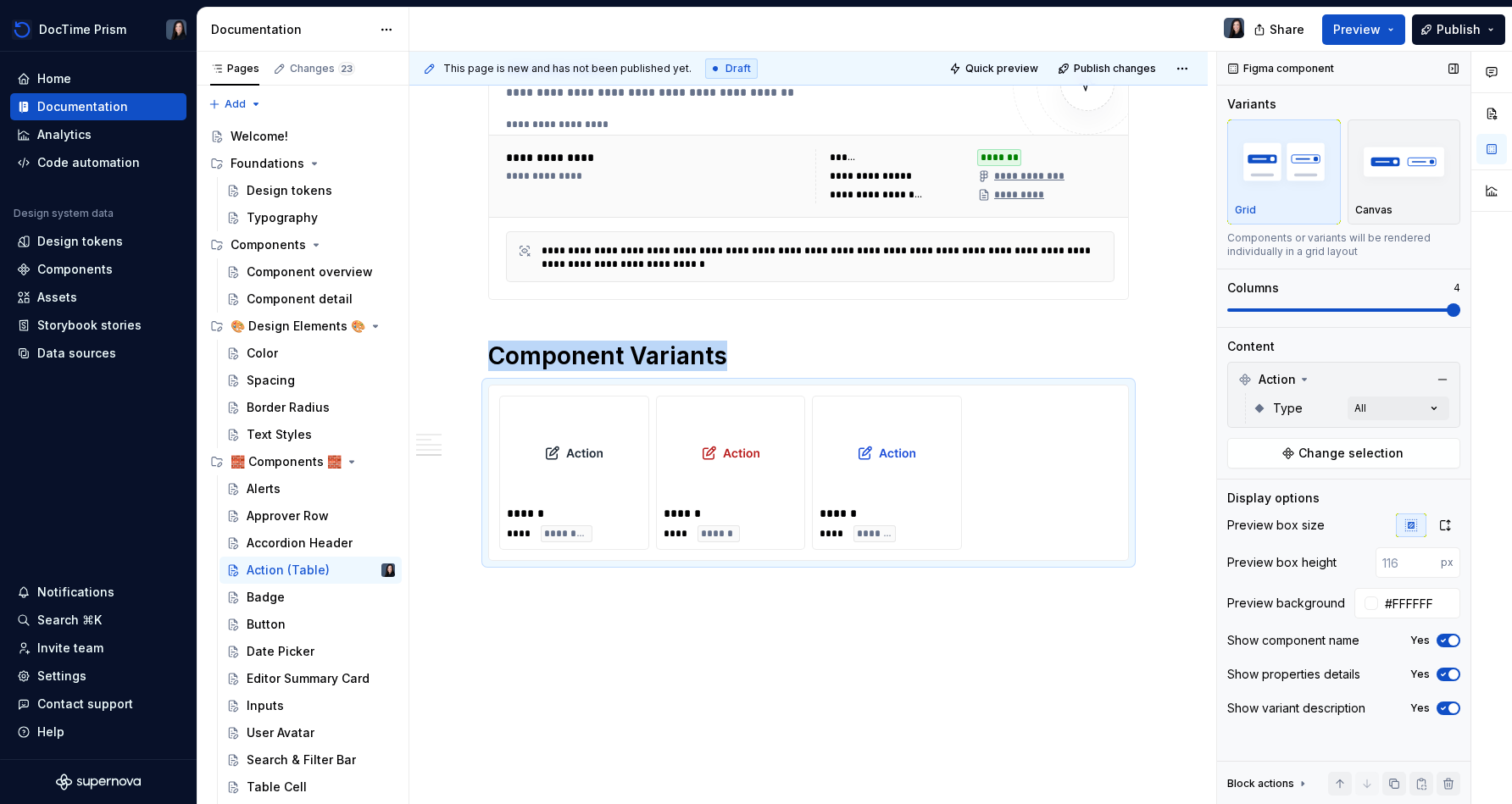
click at [751, 311] on span at bounding box center [1343, 310] width 233 height 3
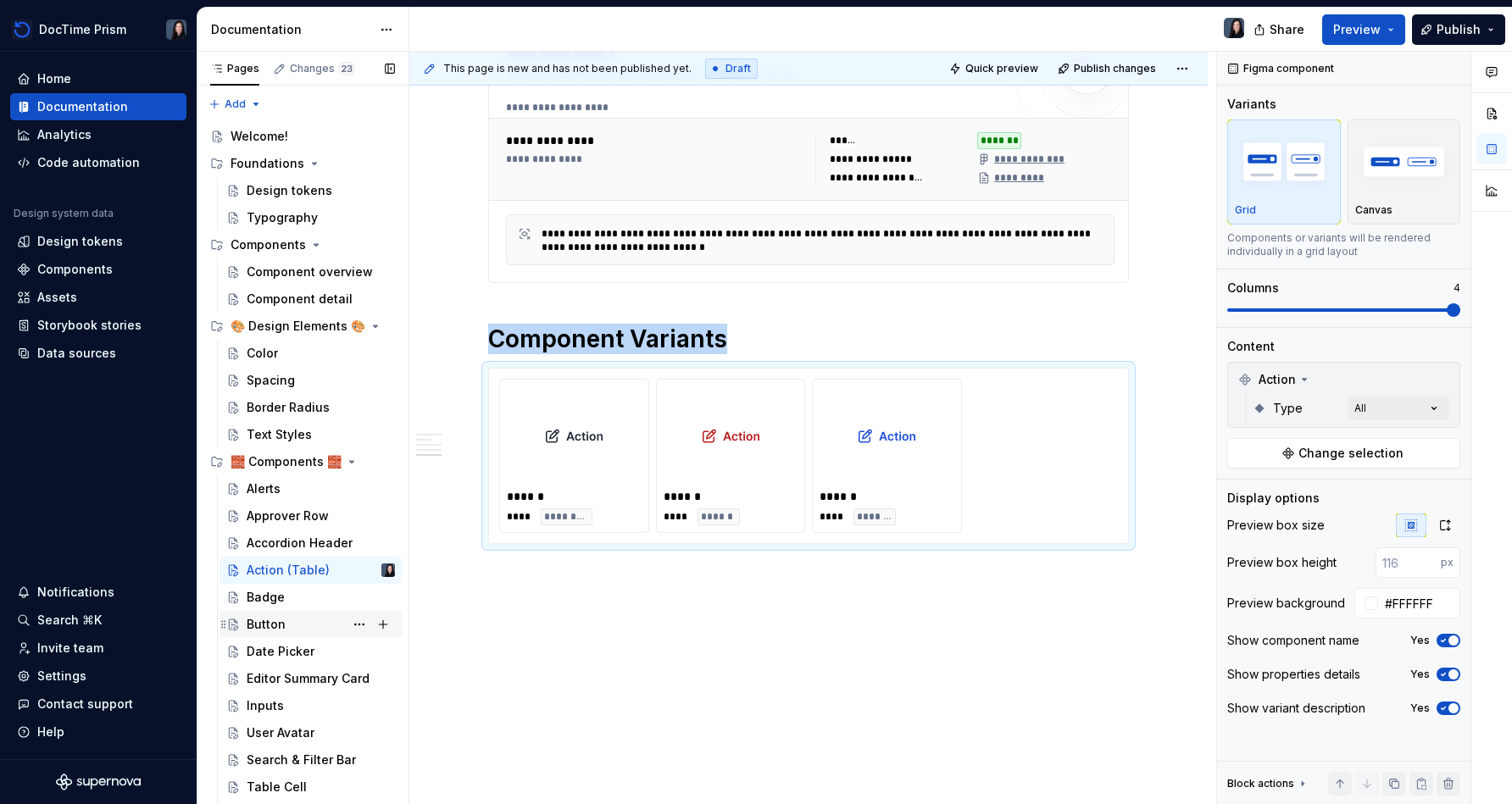
scroll to position [46, 0]
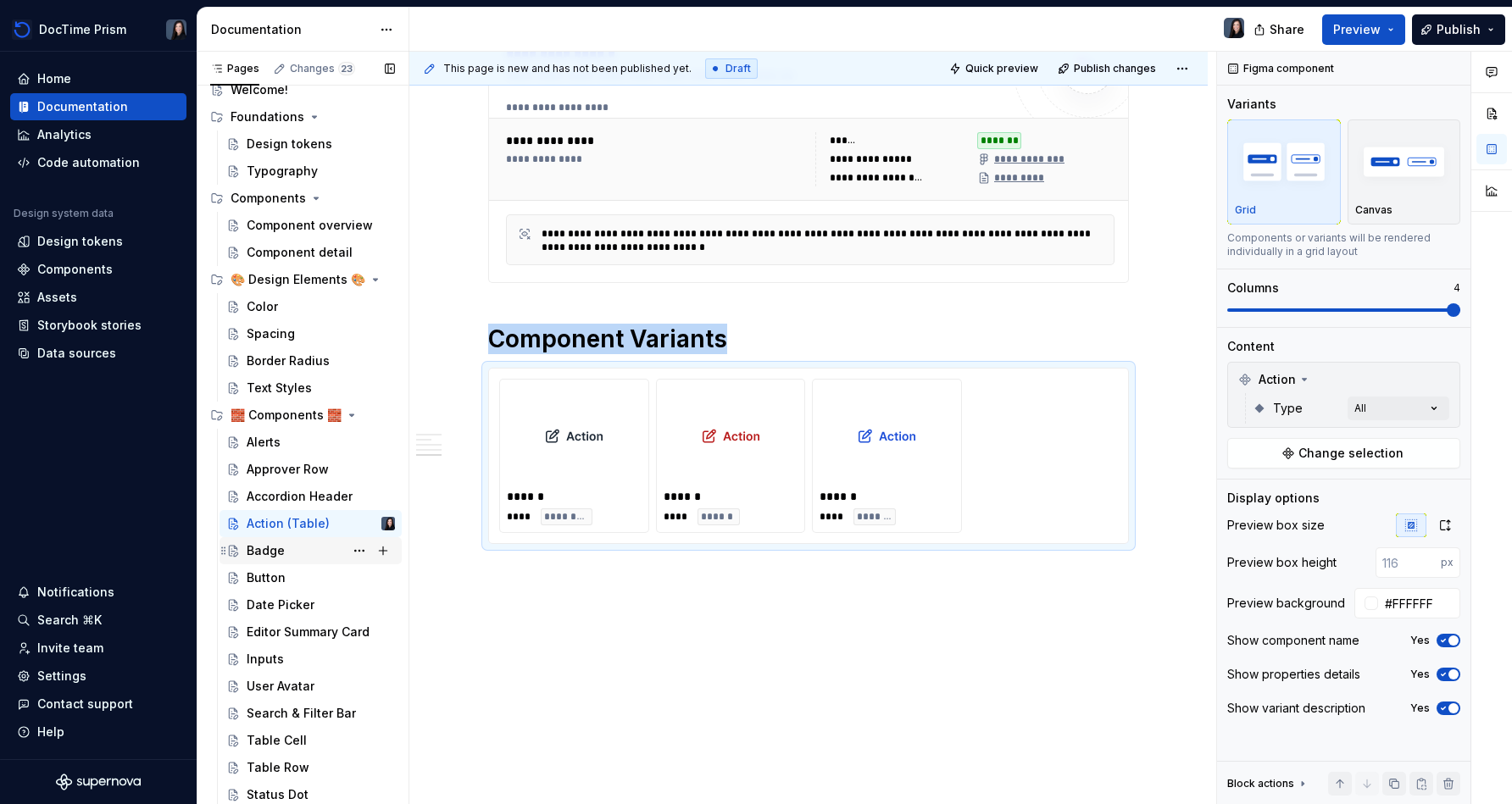
click at [283, 554] on div "Badge" at bounding box center [321, 551] width 148 height 24
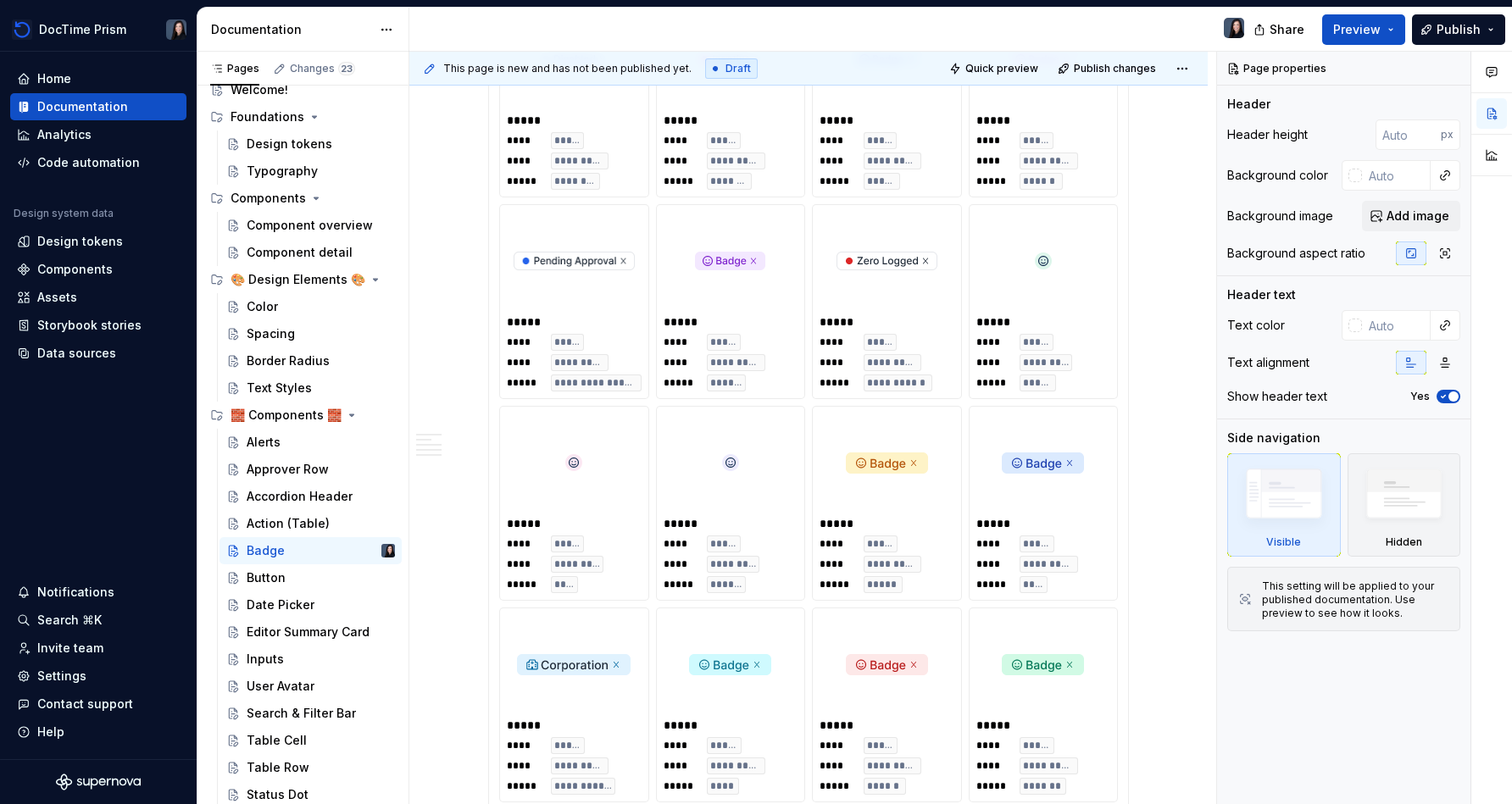
scroll to position [2541, 0]
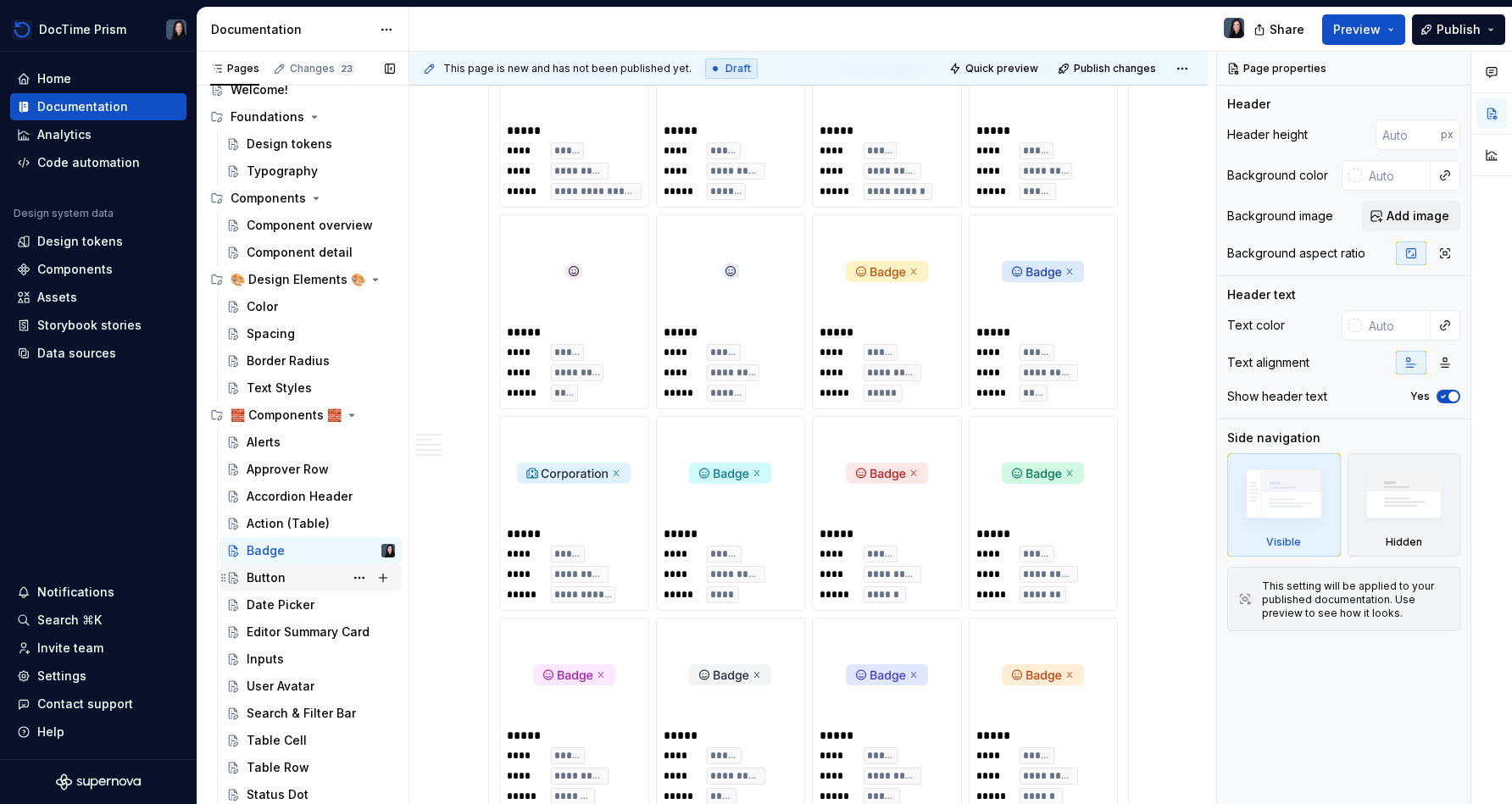
click at [283, 584] on div "Button" at bounding box center [266, 578] width 39 height 17
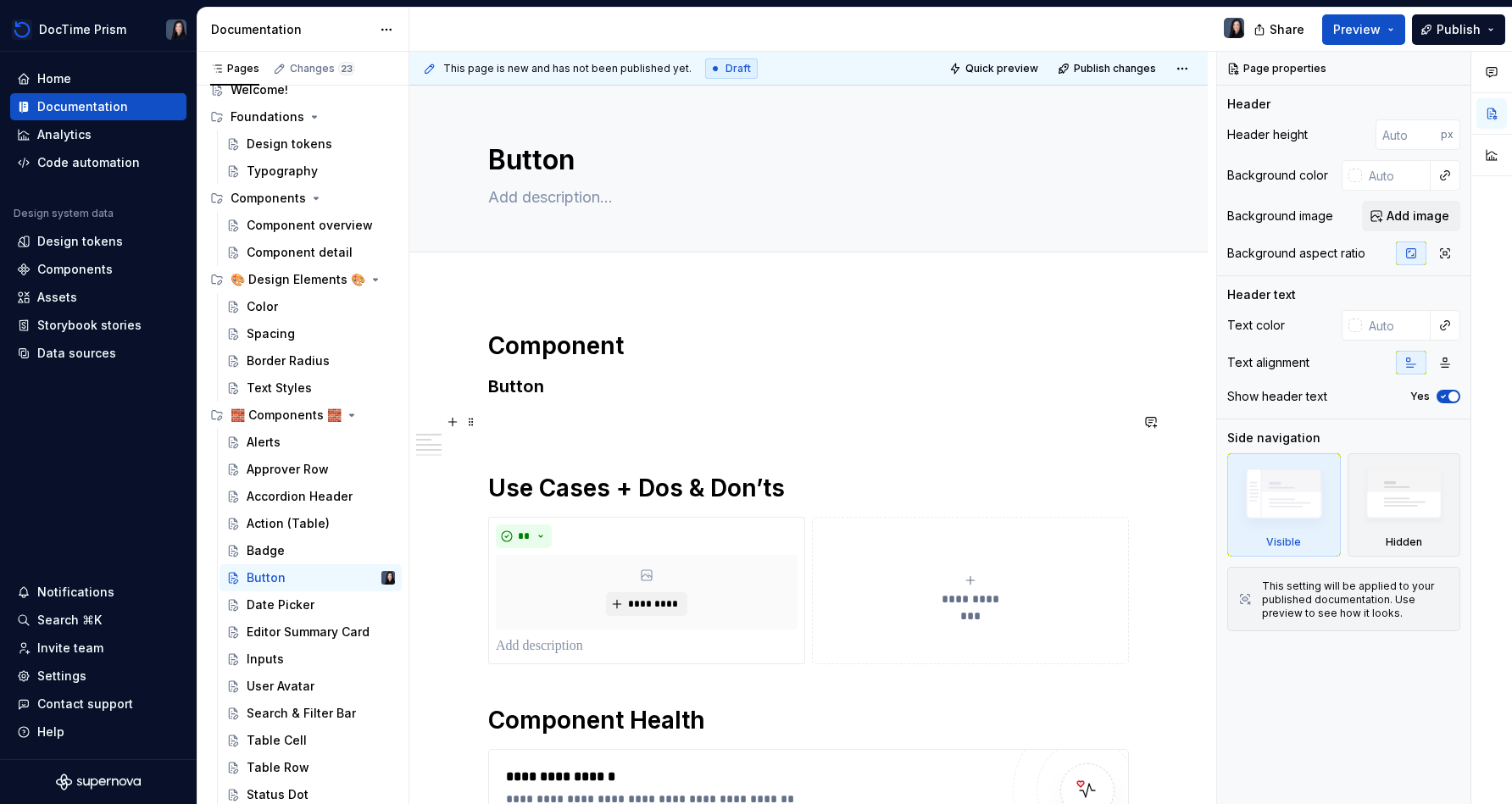
click at [552, 415] on p at bounding box center [808, 423] width 640 height 21
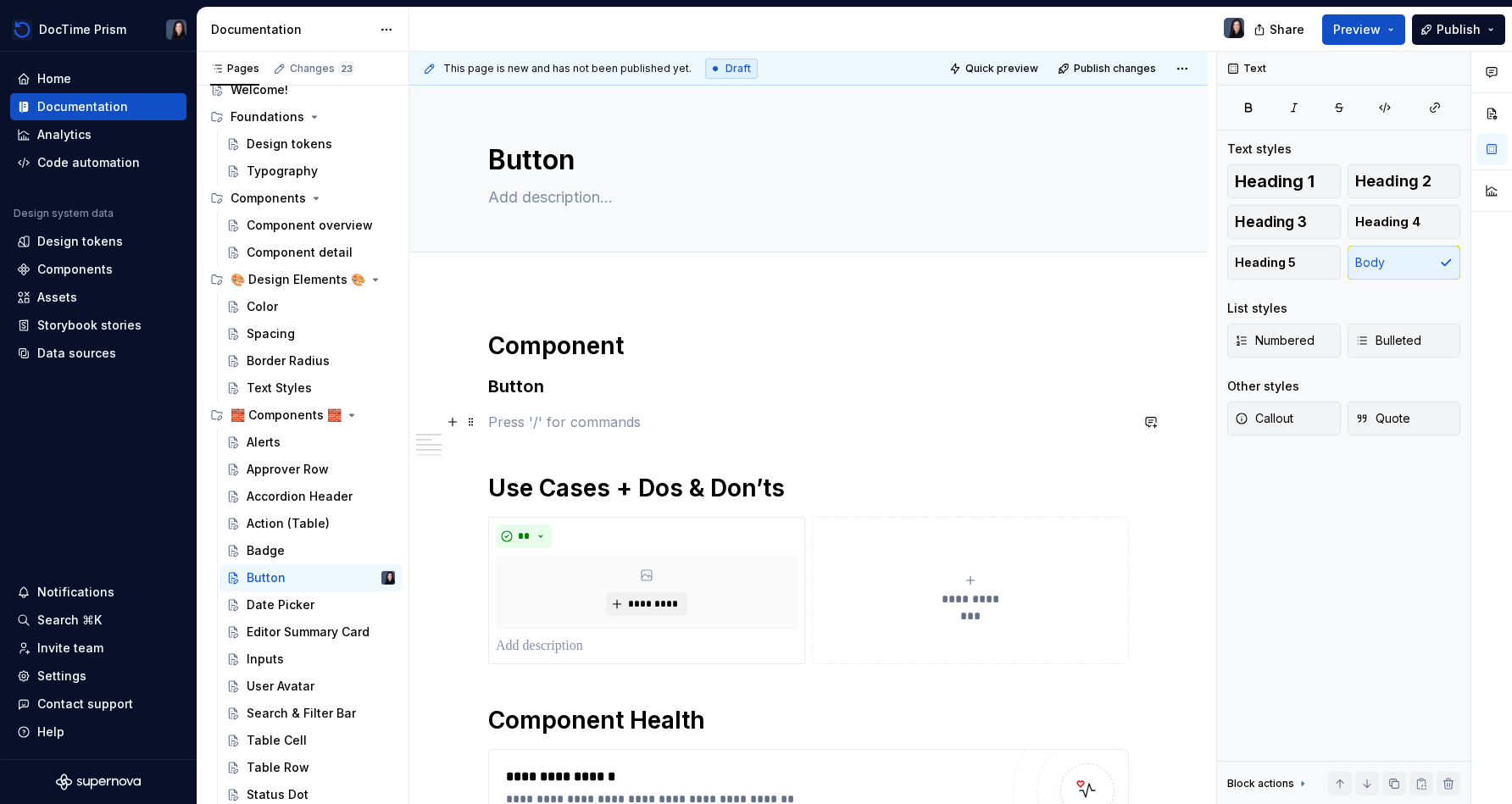
paste div
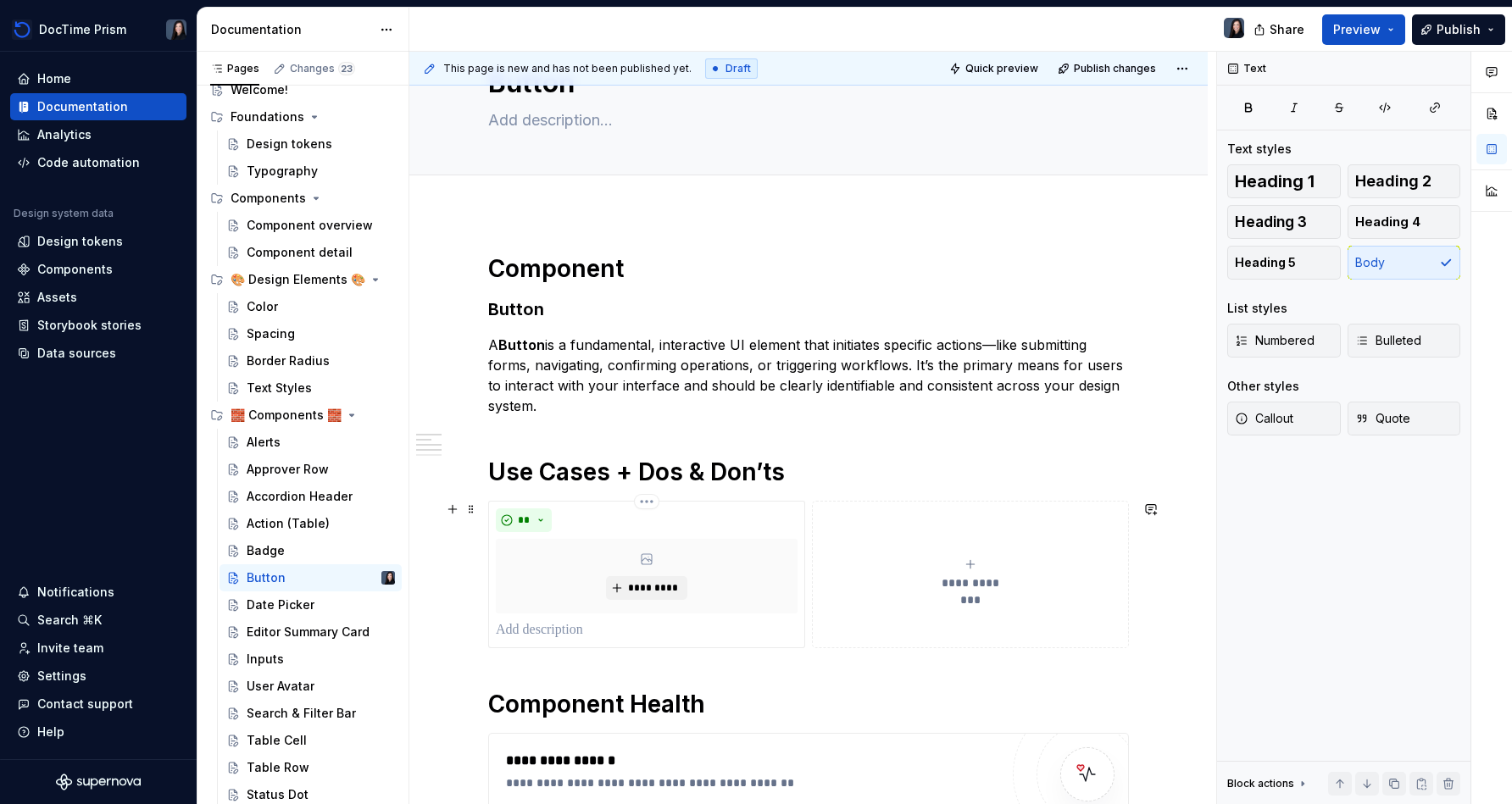
scroll to position [109, 0]
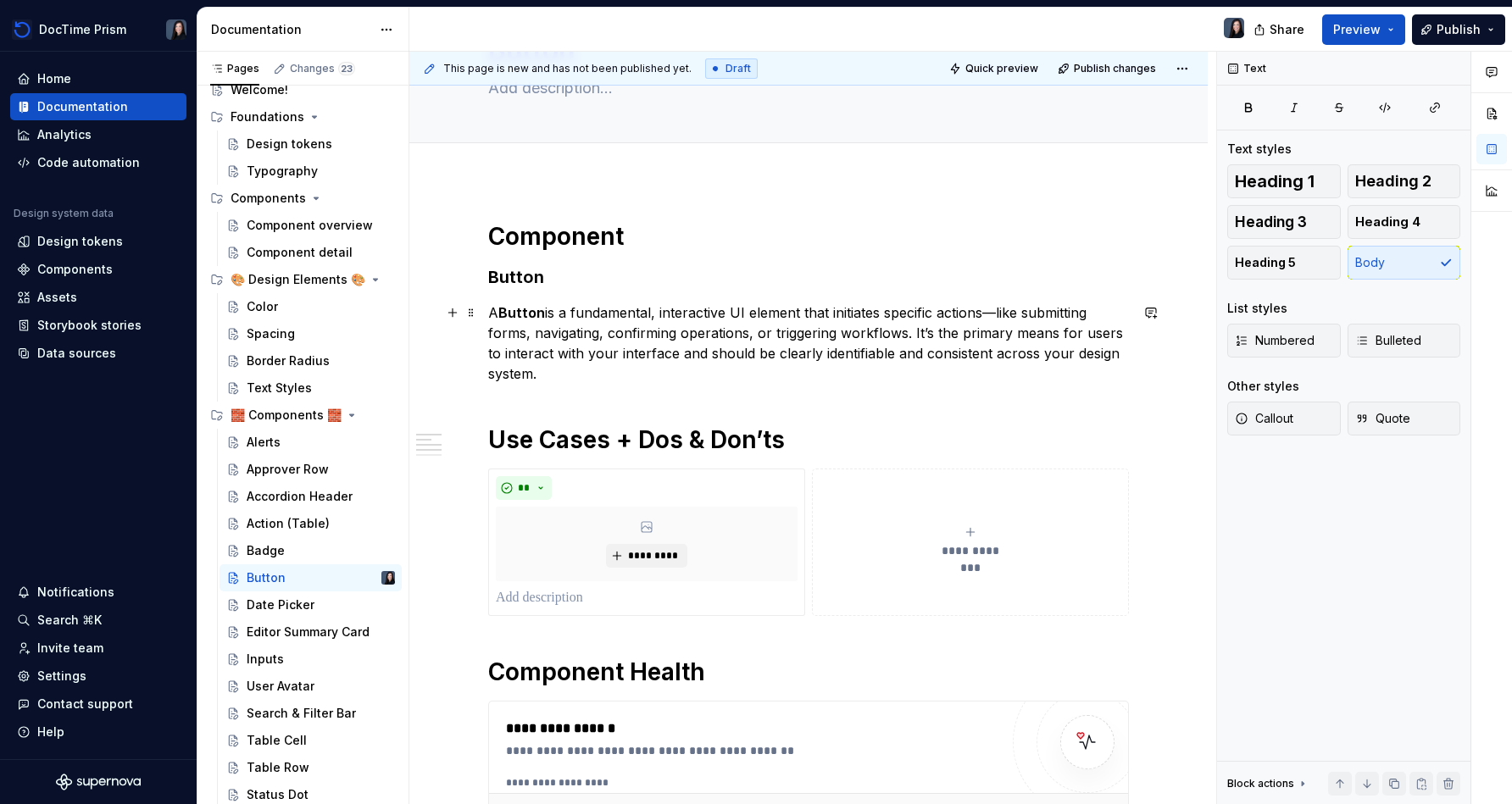
click at [605, 351] on p "A Button is a fundamental, interactive UI element that initiates specific actio…" at bounding box center [808, 343] width 640 height 82
click at [751, 356] on p "A Button is a fundamental, interactive UI element that initiates specific actio…" at bounding box center [808, 343] width 640 height 82
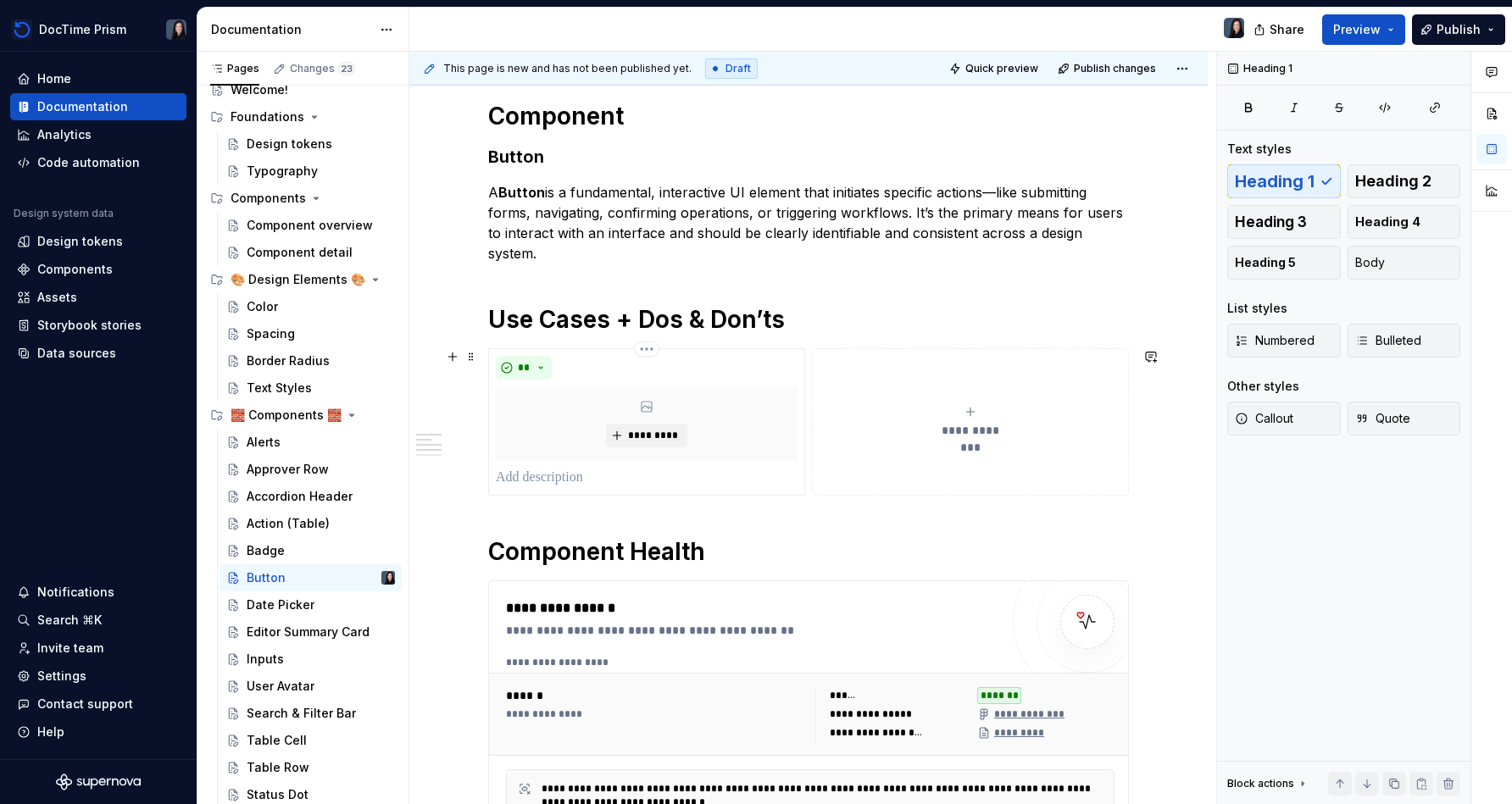
scroll to position [250, 0]
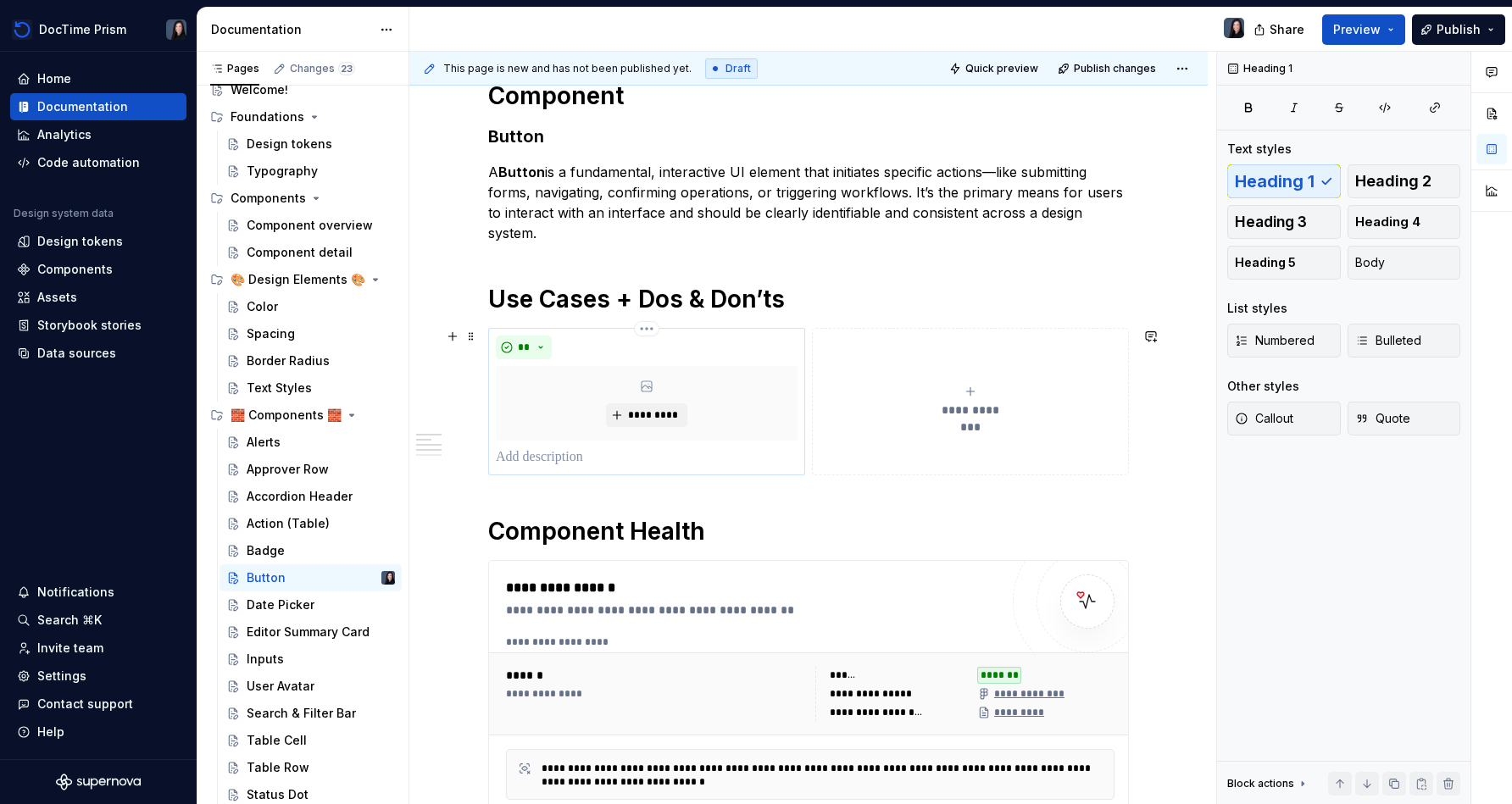
click at [633, 470] on div "** *********" at bounding box center [646, 401] width 317 height 147
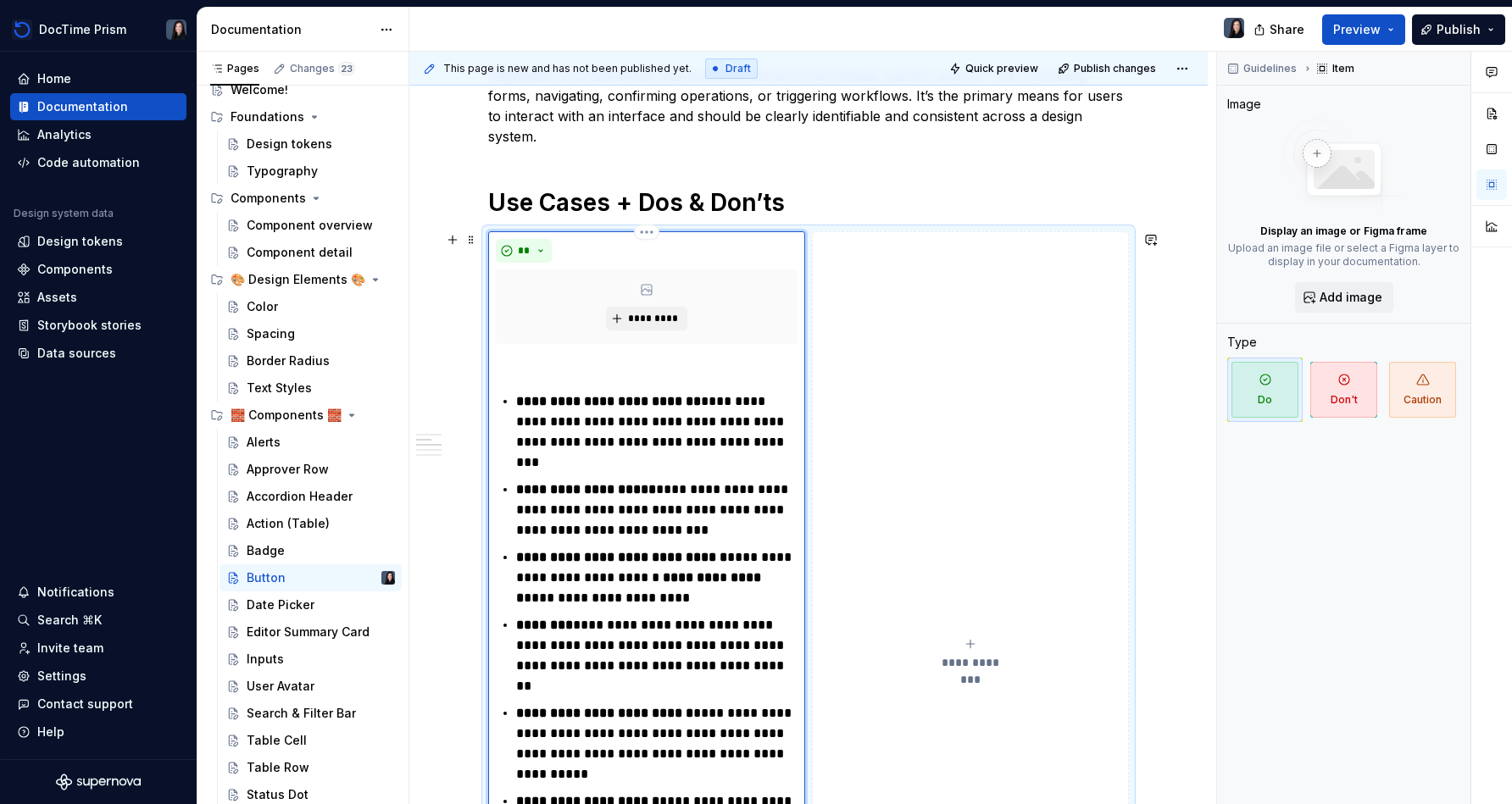
scroll to position [340, 0]
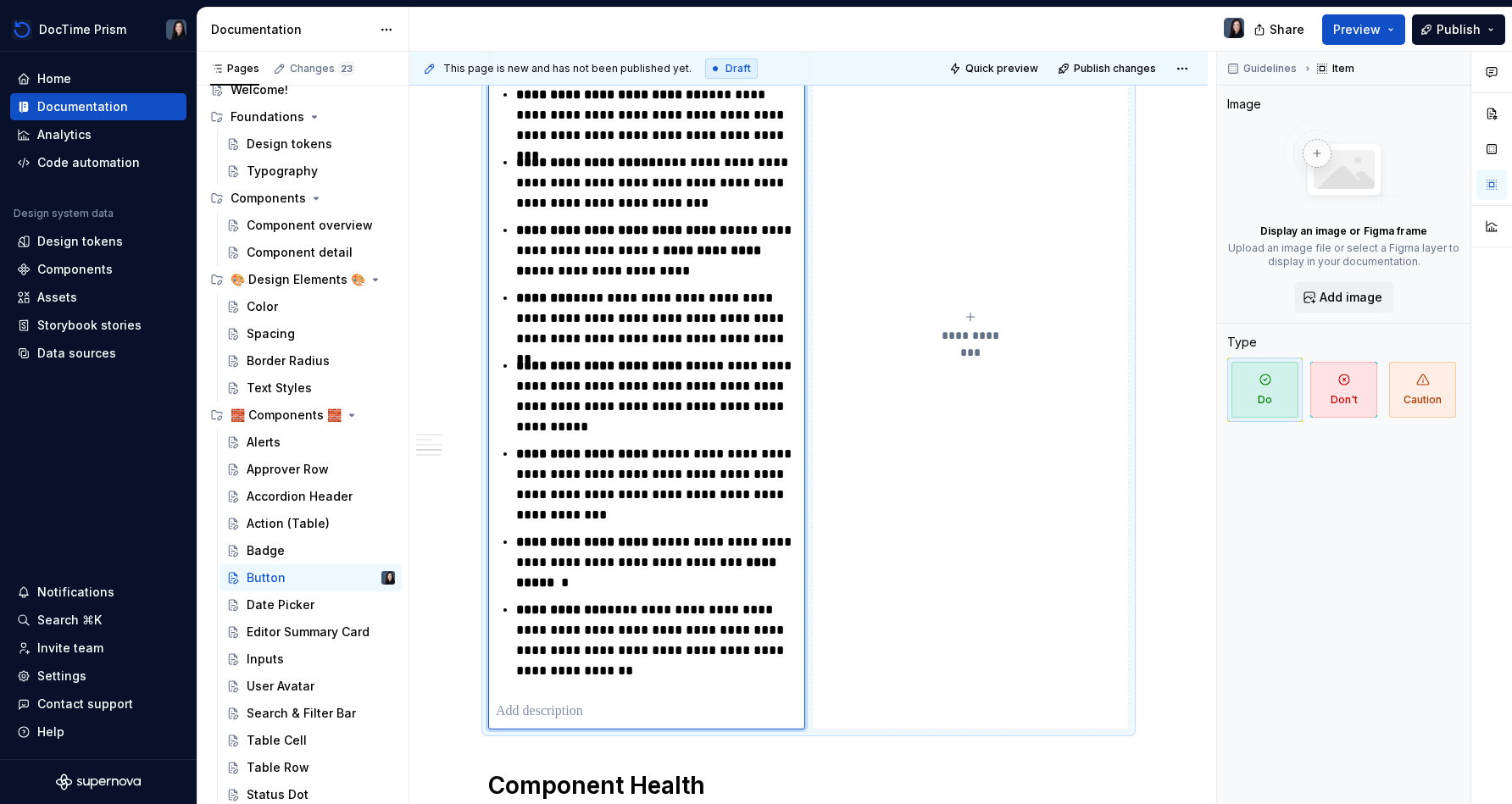
scroll to position [506, 0]
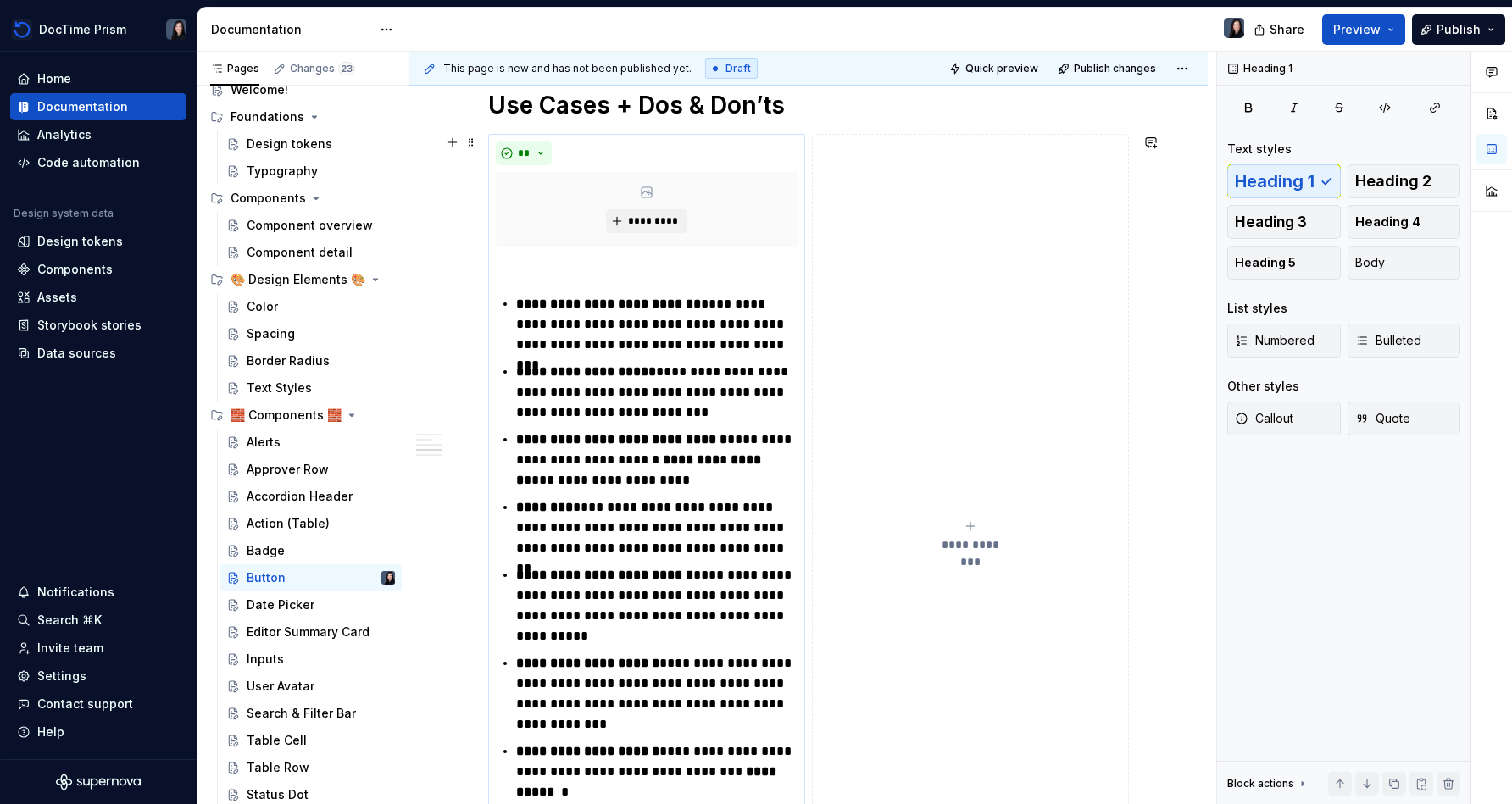
scroll to position [351, 0]
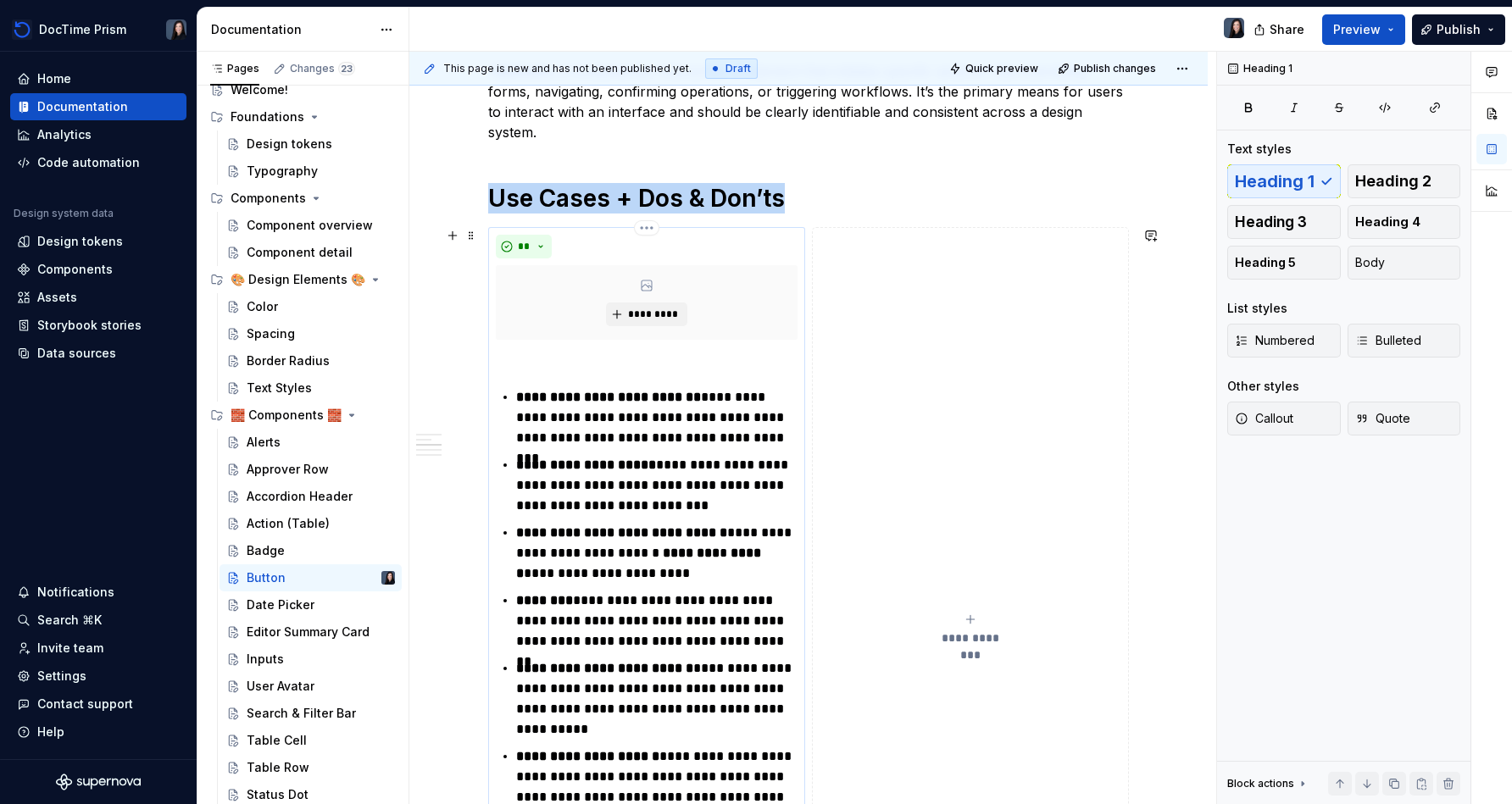
click at [712, 313] on div "*********" at bounding box center [646, 302] width 302 height 75
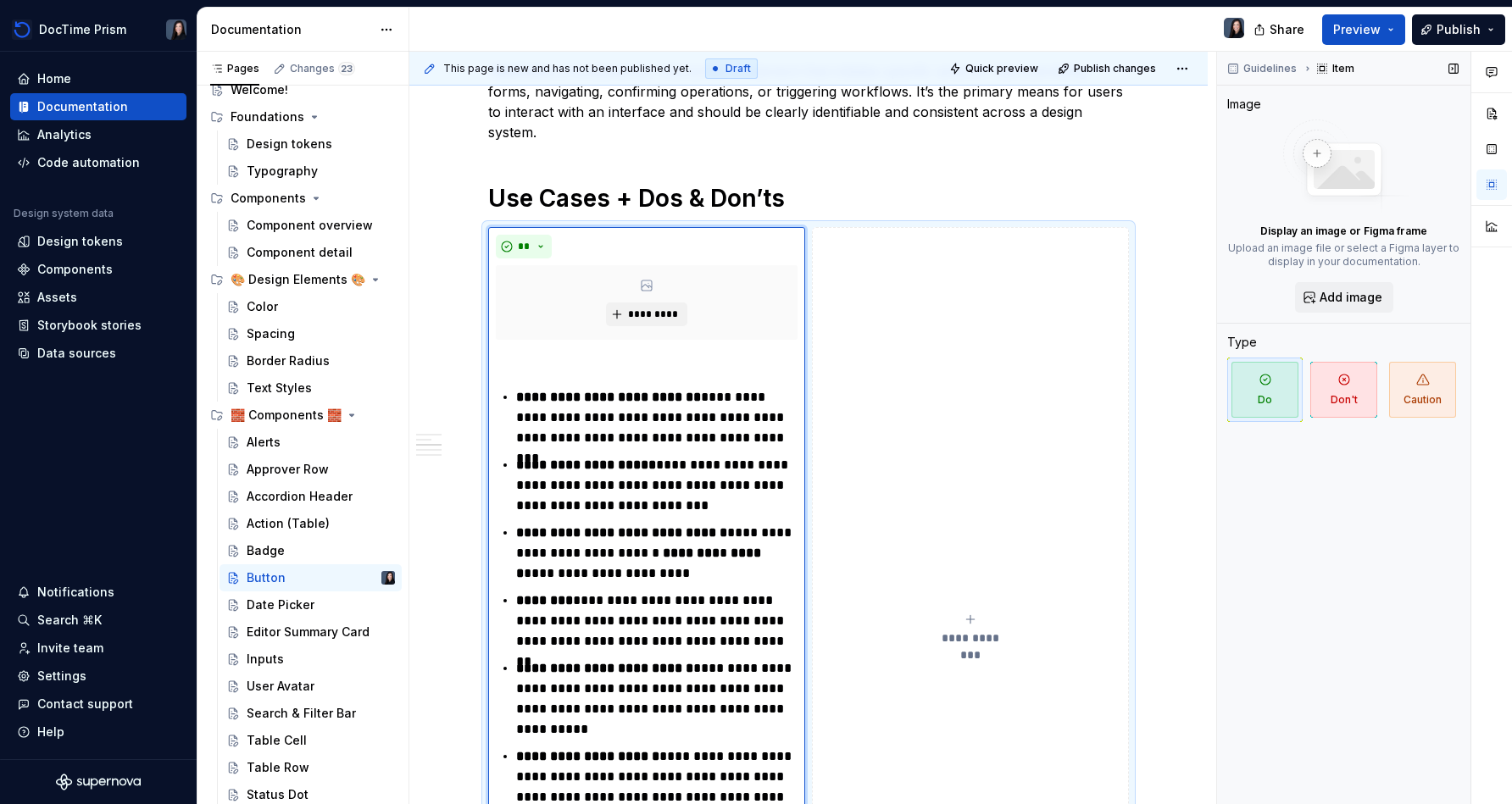
click at [751, 399] on span "Do" at bounding box center [1265, 389] width 67 height 56
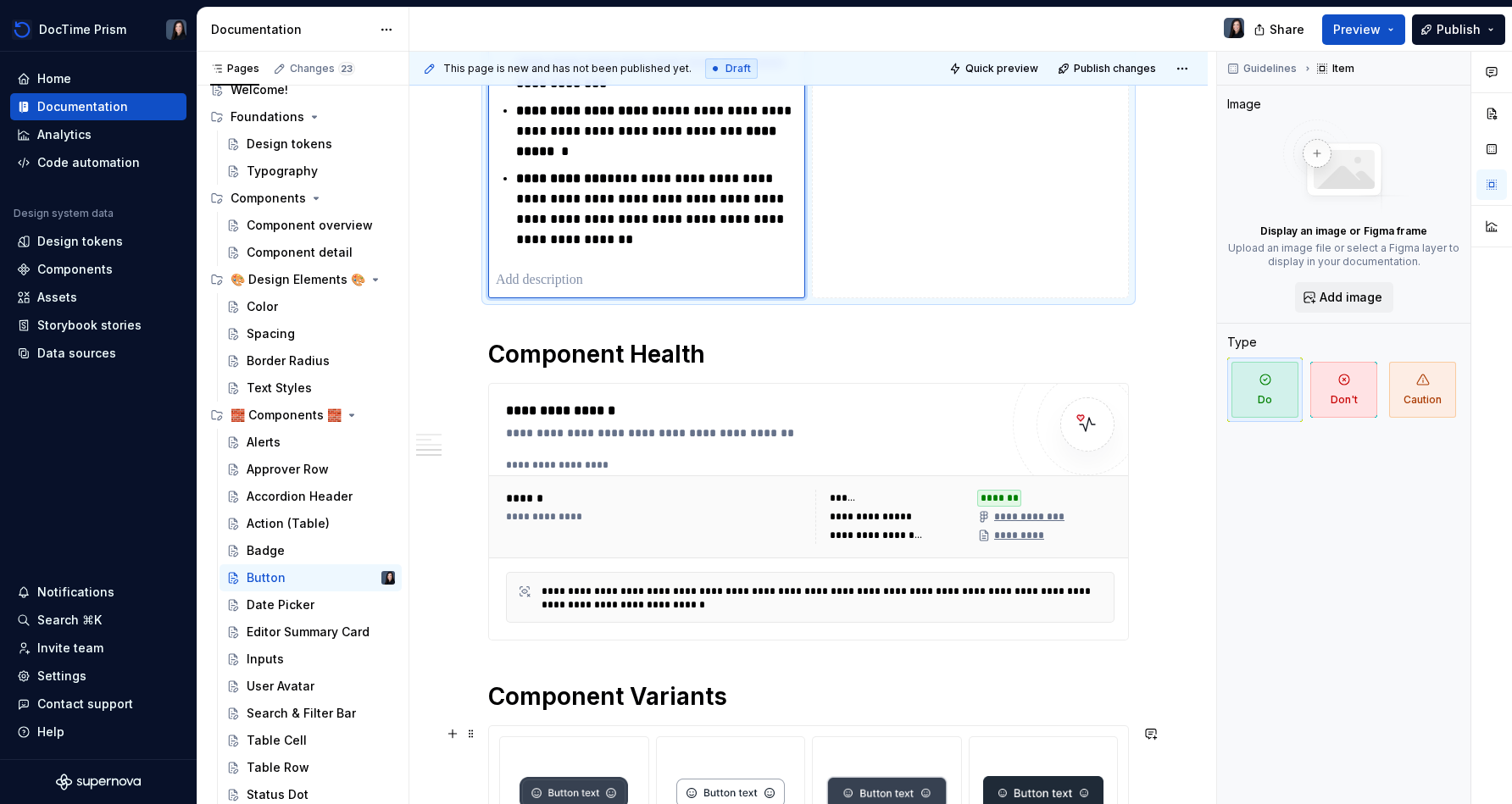
scroll to position [1412, 0]
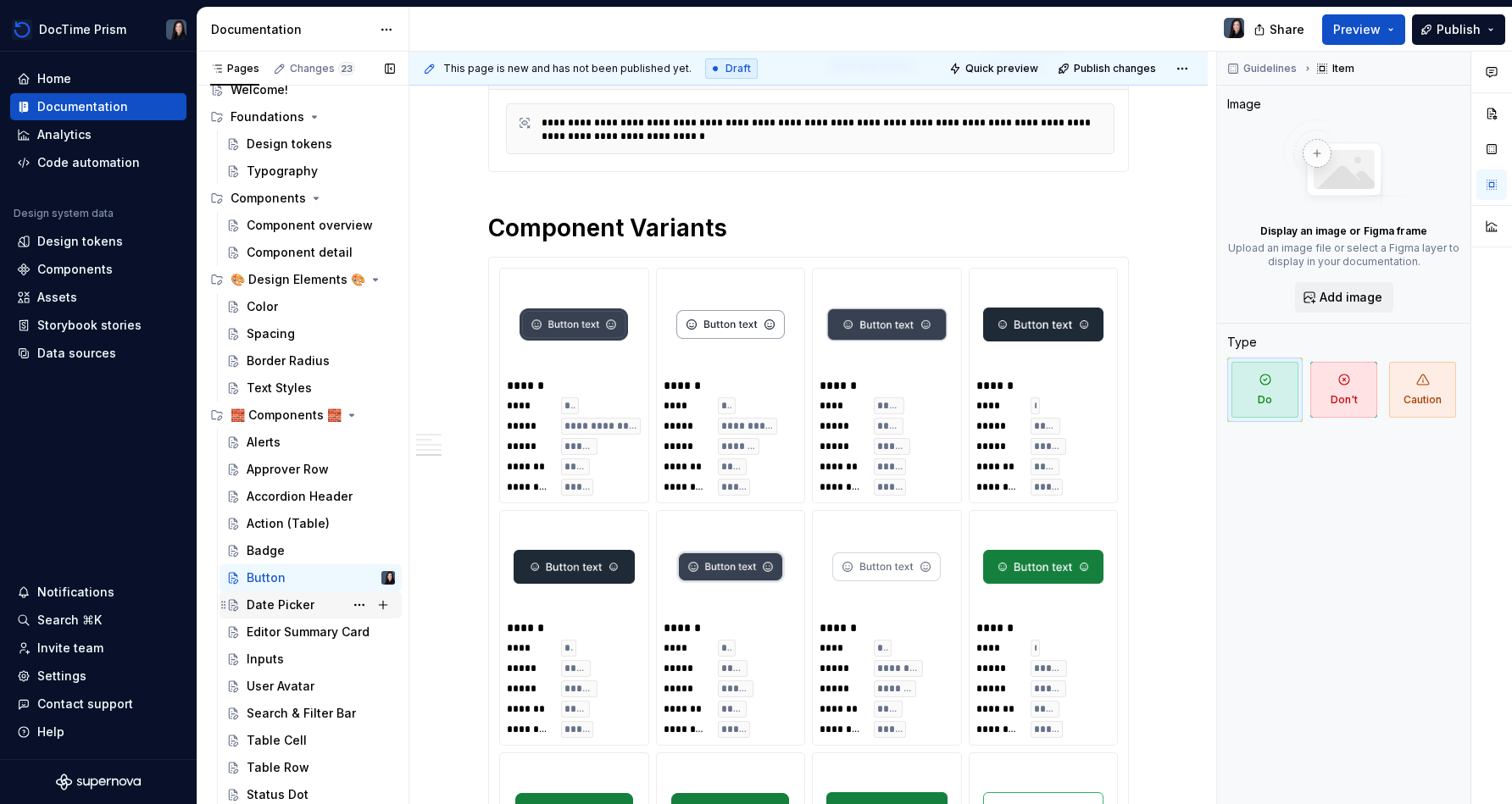
click at [264, 612] on div "Date Picker" at bounding box center [281, 605] width 68 height 17
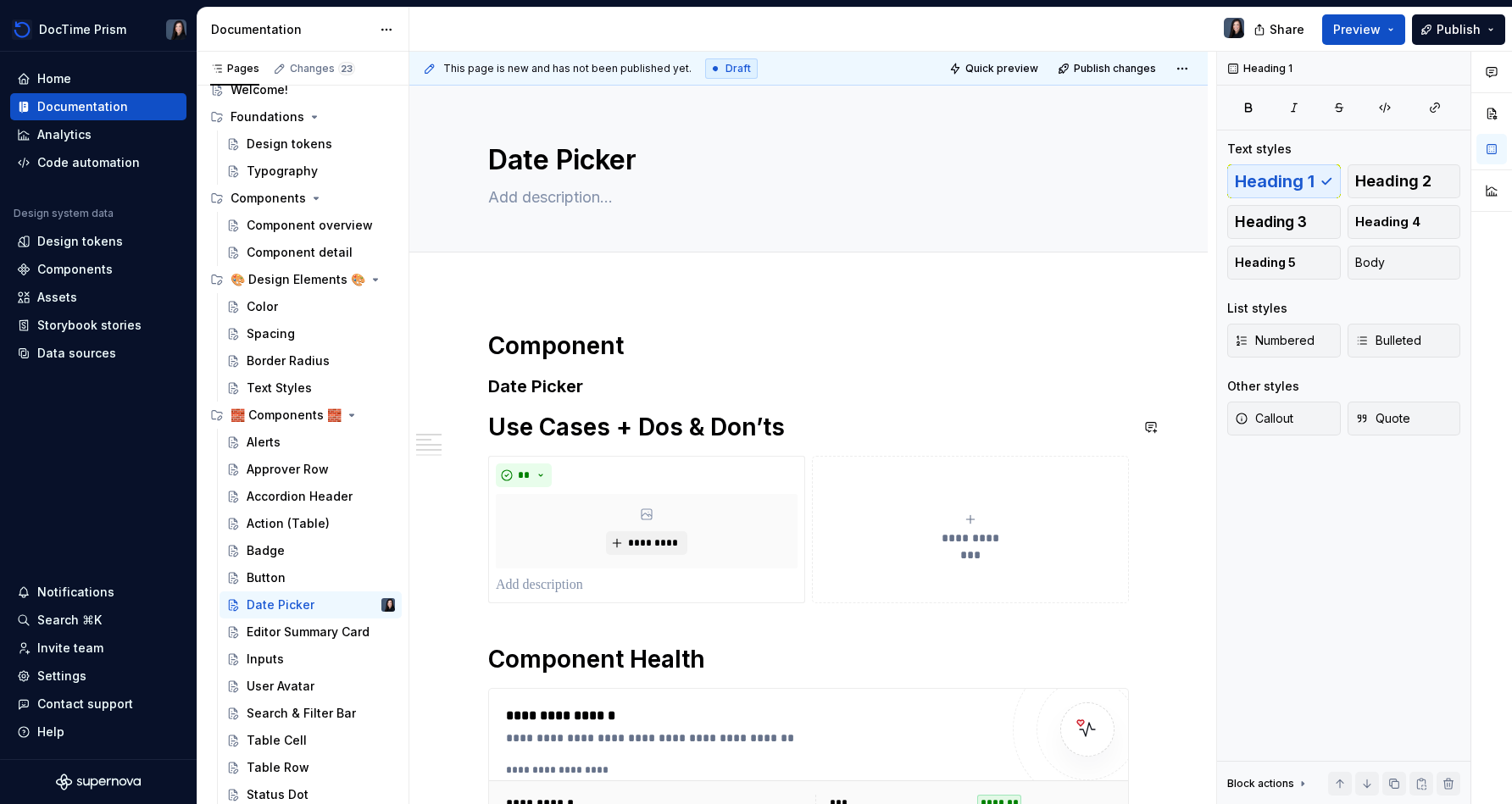
click at [634, 405] on div "**********" at bounding box center [808, 711] width 640 height 761
click at [621, 392] on h3 "Date Picker" at bounding box center [808, 387] width 640 height 24
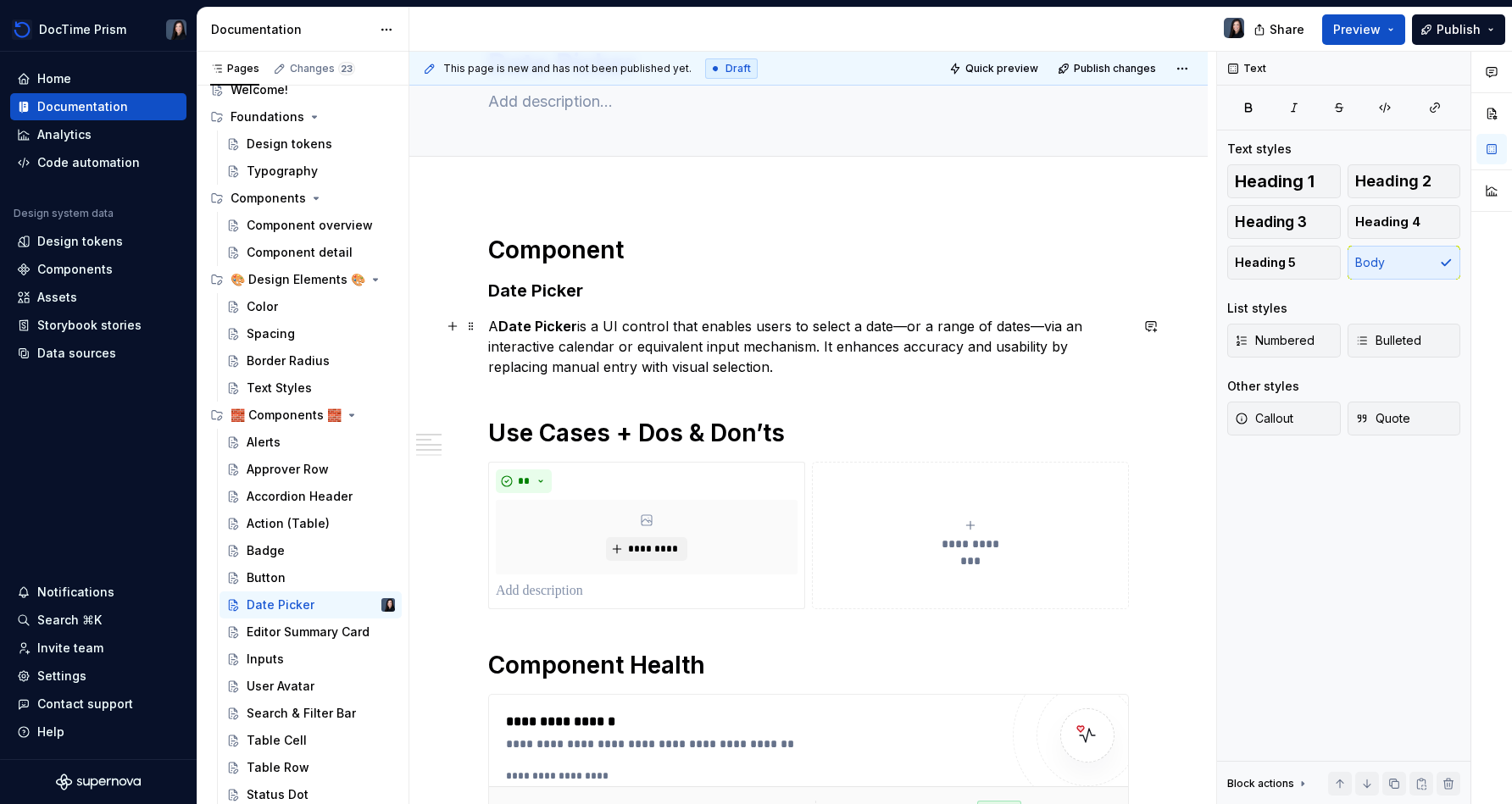
scroll to position [114, 0]
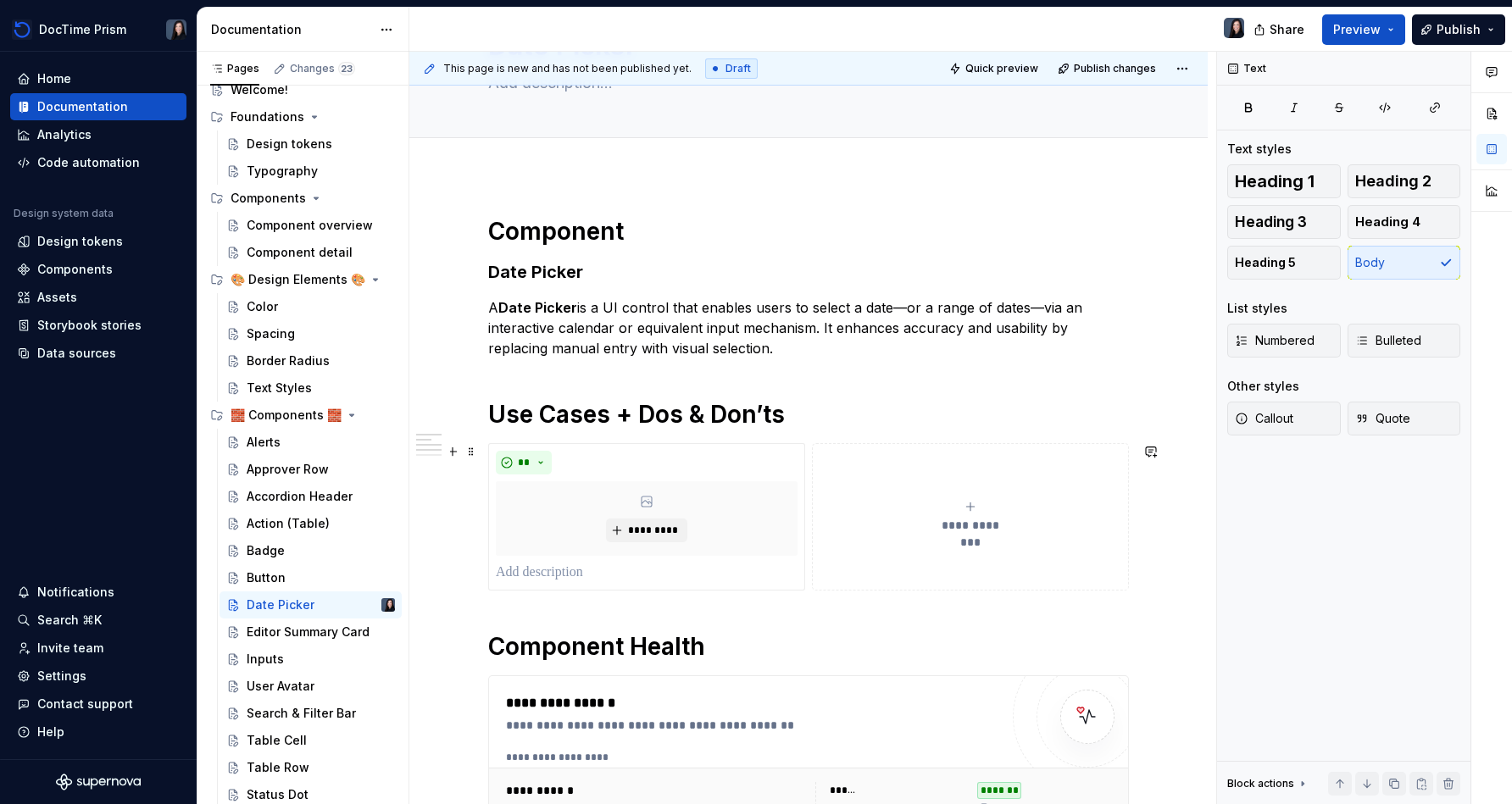
click at [751, 533] on div "**********" at bounding box center [970, 516] width 302 height 34
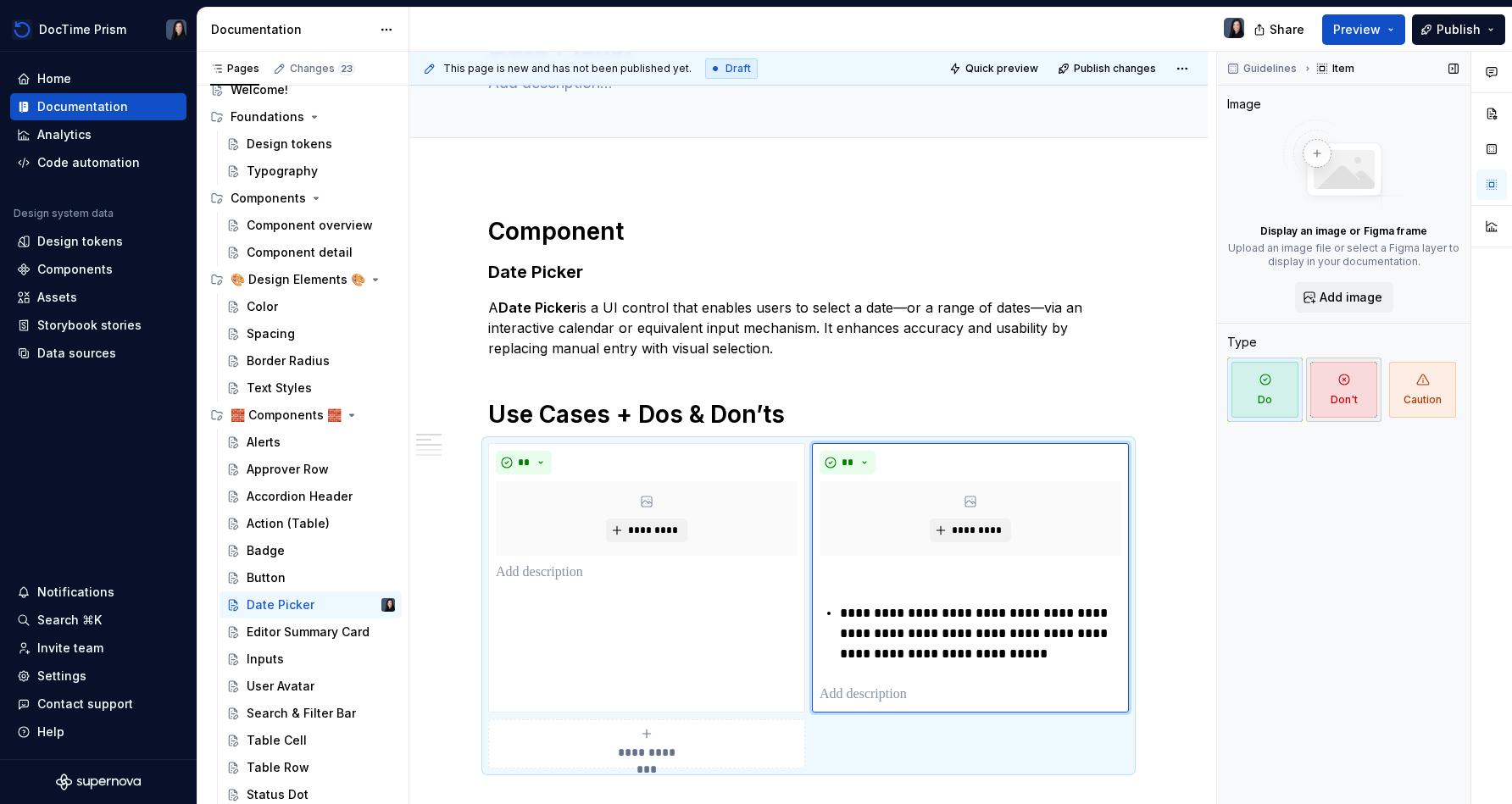
click at [751, 387] on span "Don't" at bounding box center [1343, 389] width 67 height 56
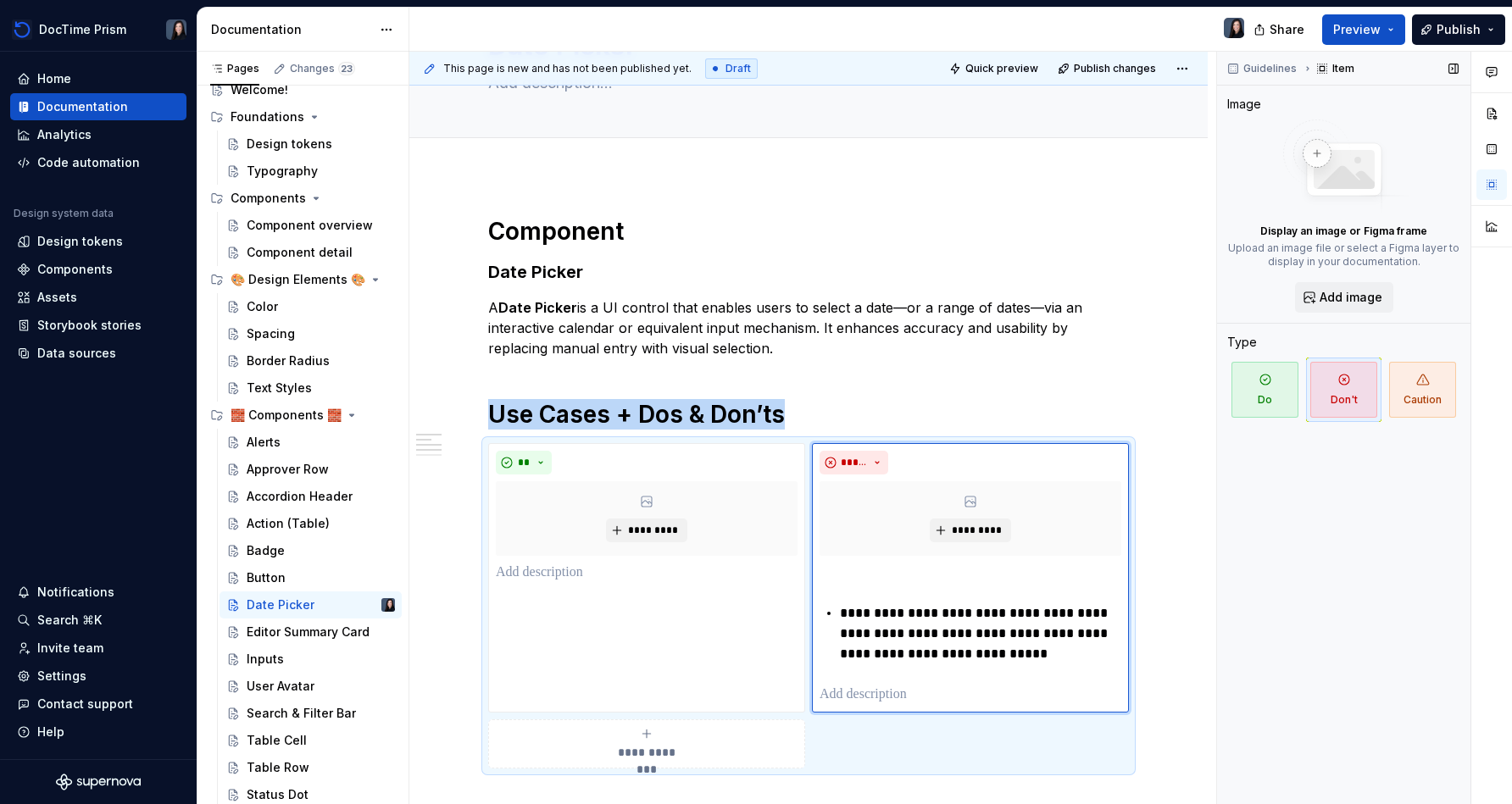
scroll to position [123, 0]
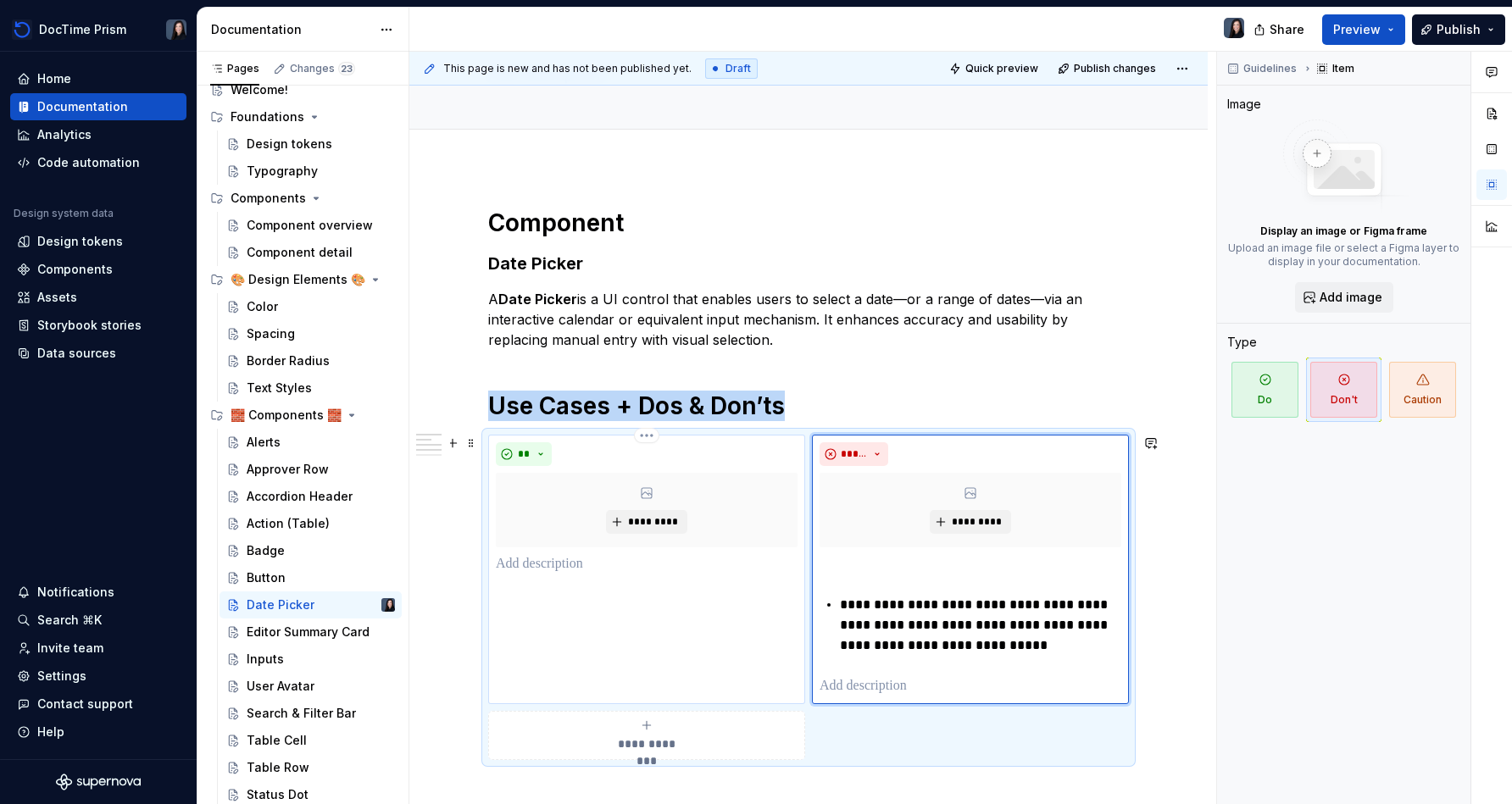
click at [545, 577] on div "** *********" at bounding box center [646, 569] width 317 height 269
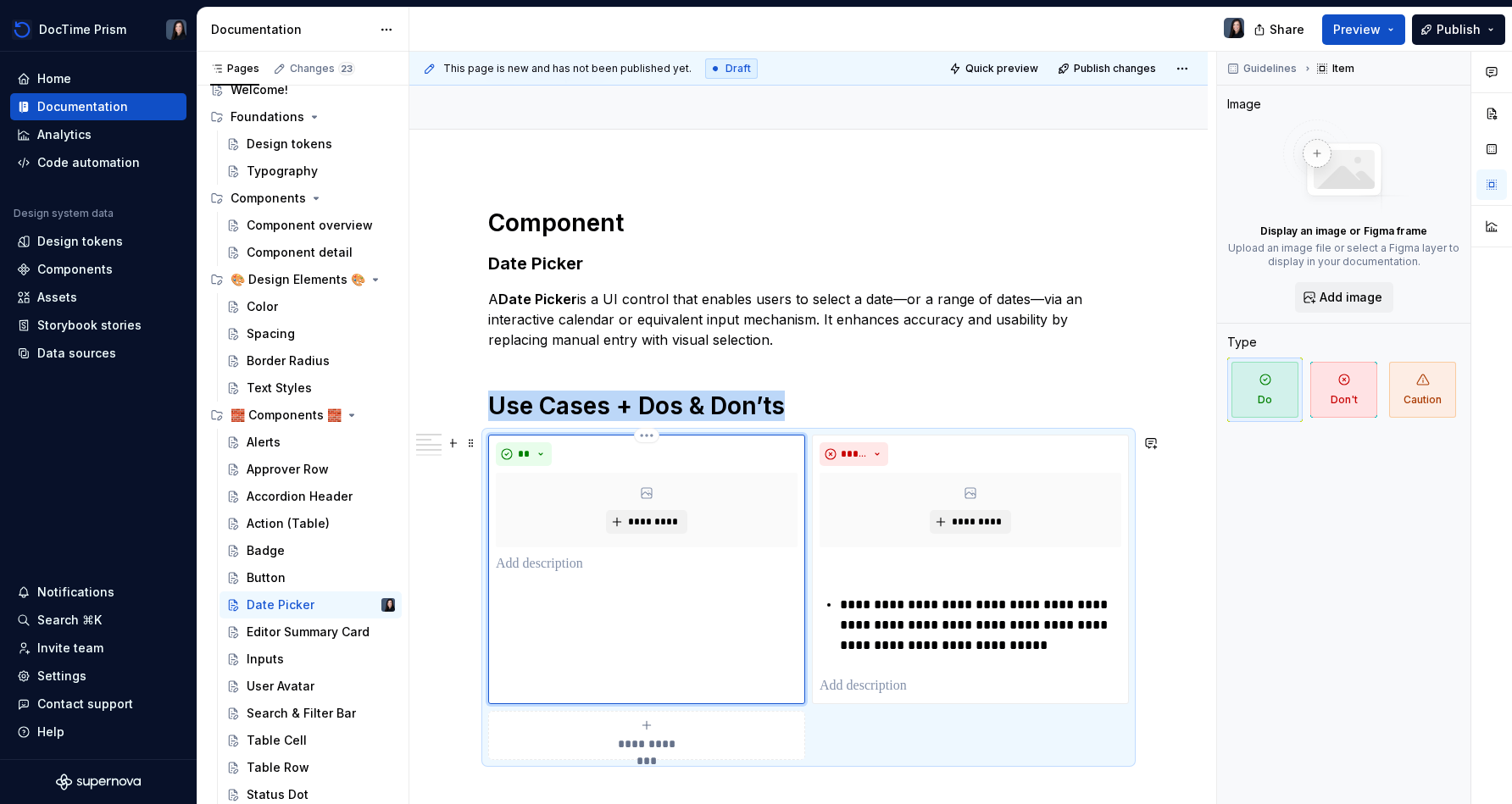
click at [565, 545] on div "*********" at bounding box center [646, 510] width 302 height 75
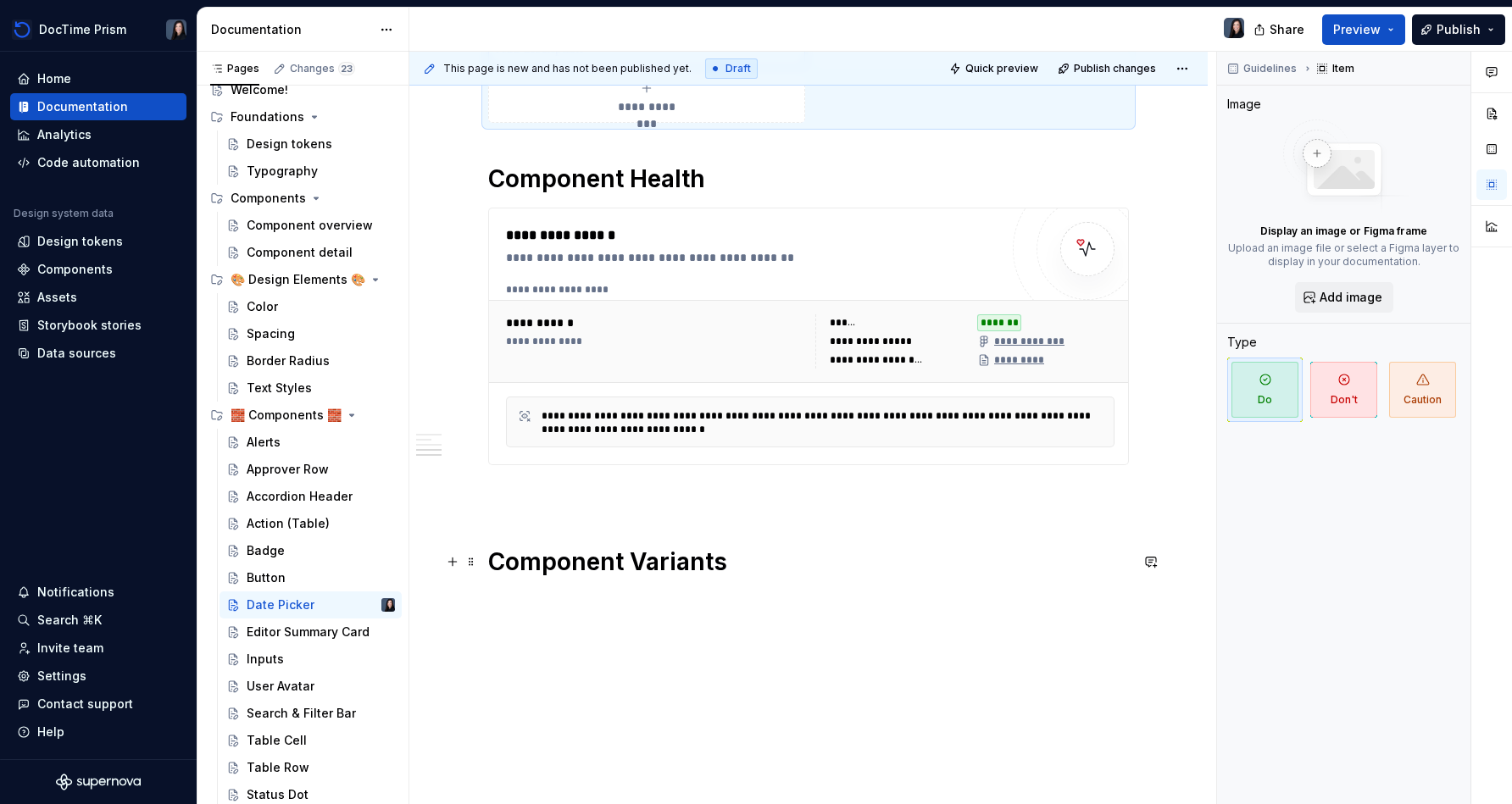
scroll to position [948, 0]
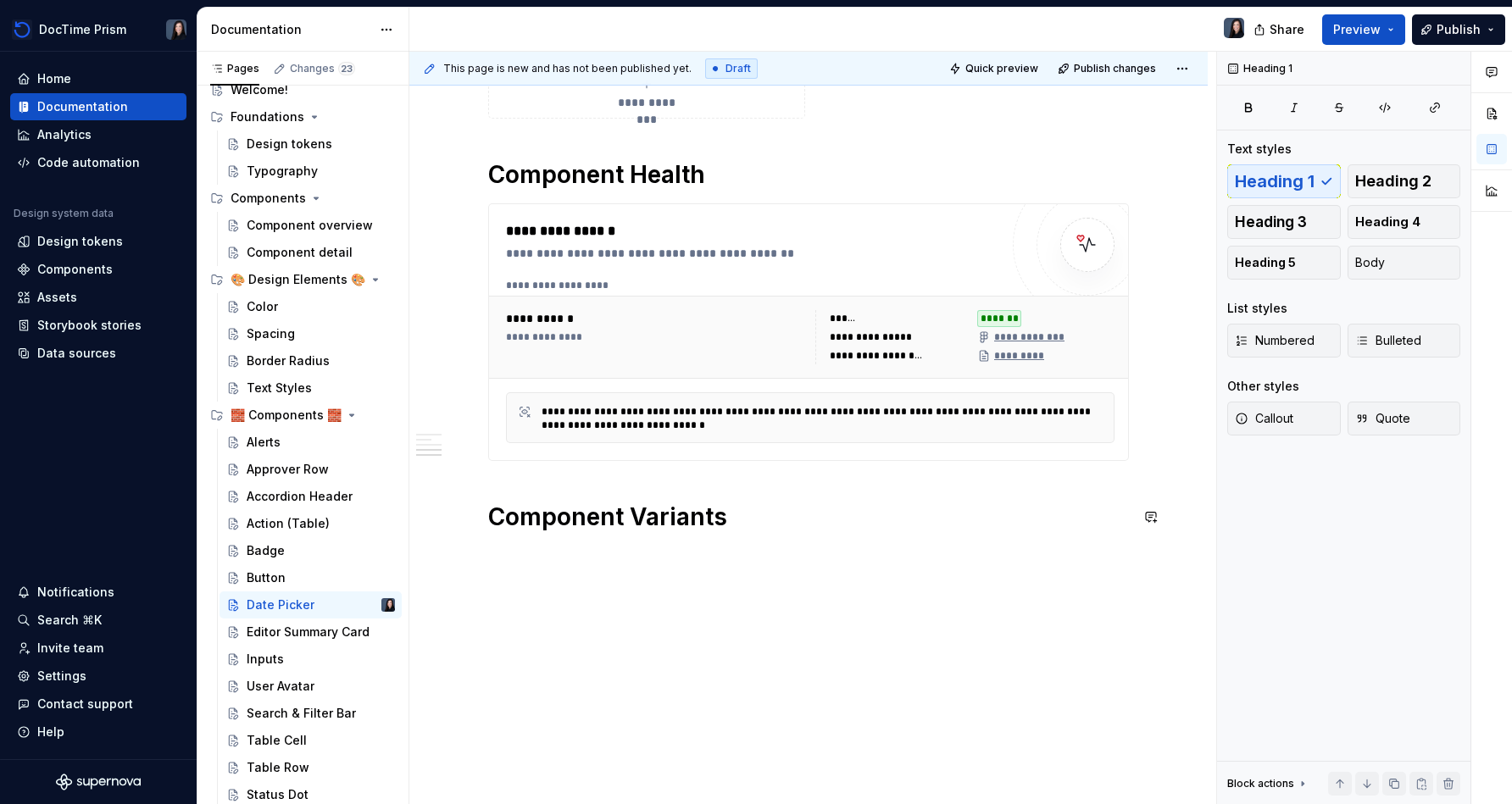
click at [528, 678] on div "**********" at bounding box center [809, 85] width 799 height 1486
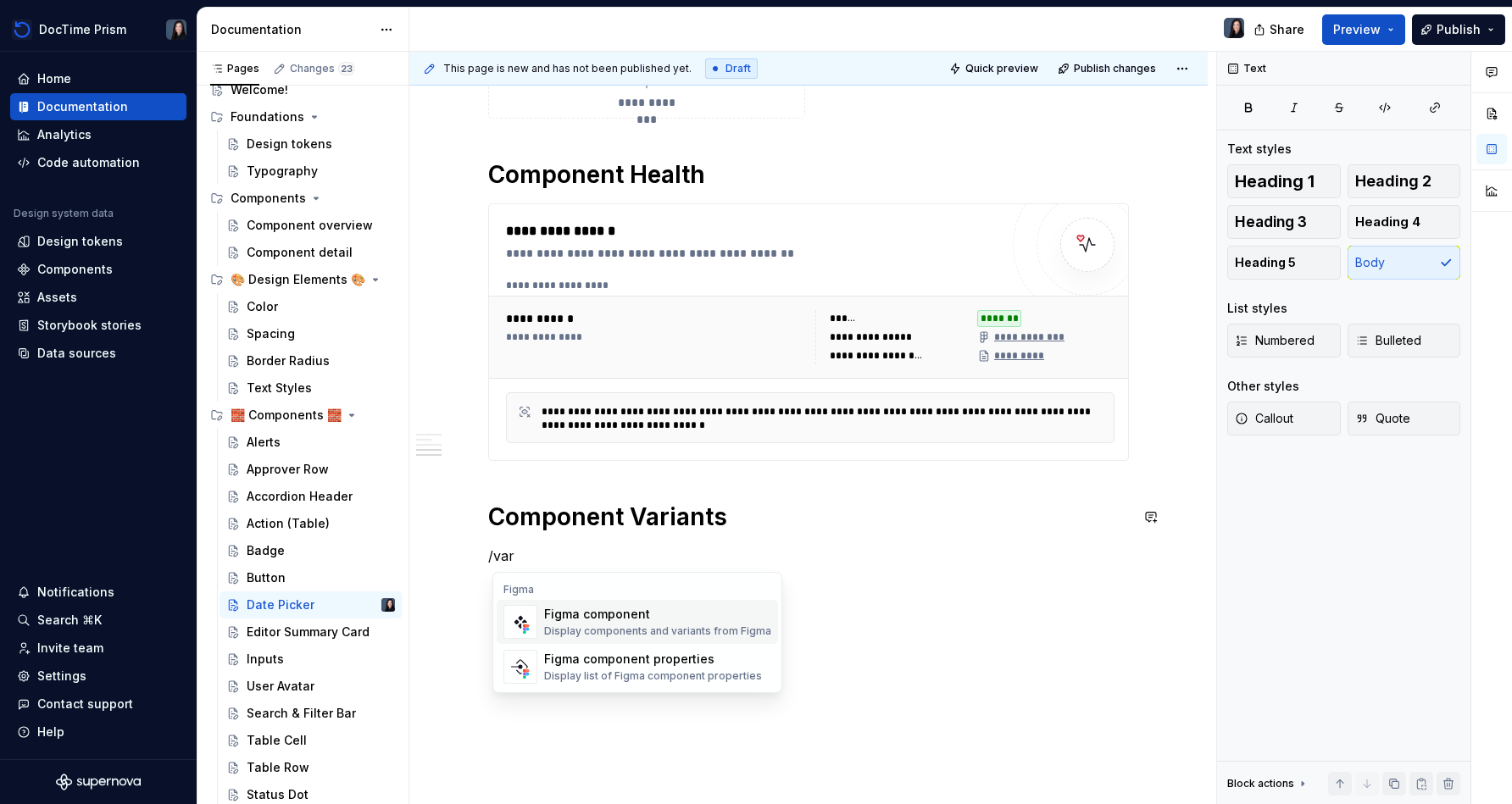
click at [577, 630] on div "Display components and variants from Figma" at bounding box center [657, 632] width 227 height 14
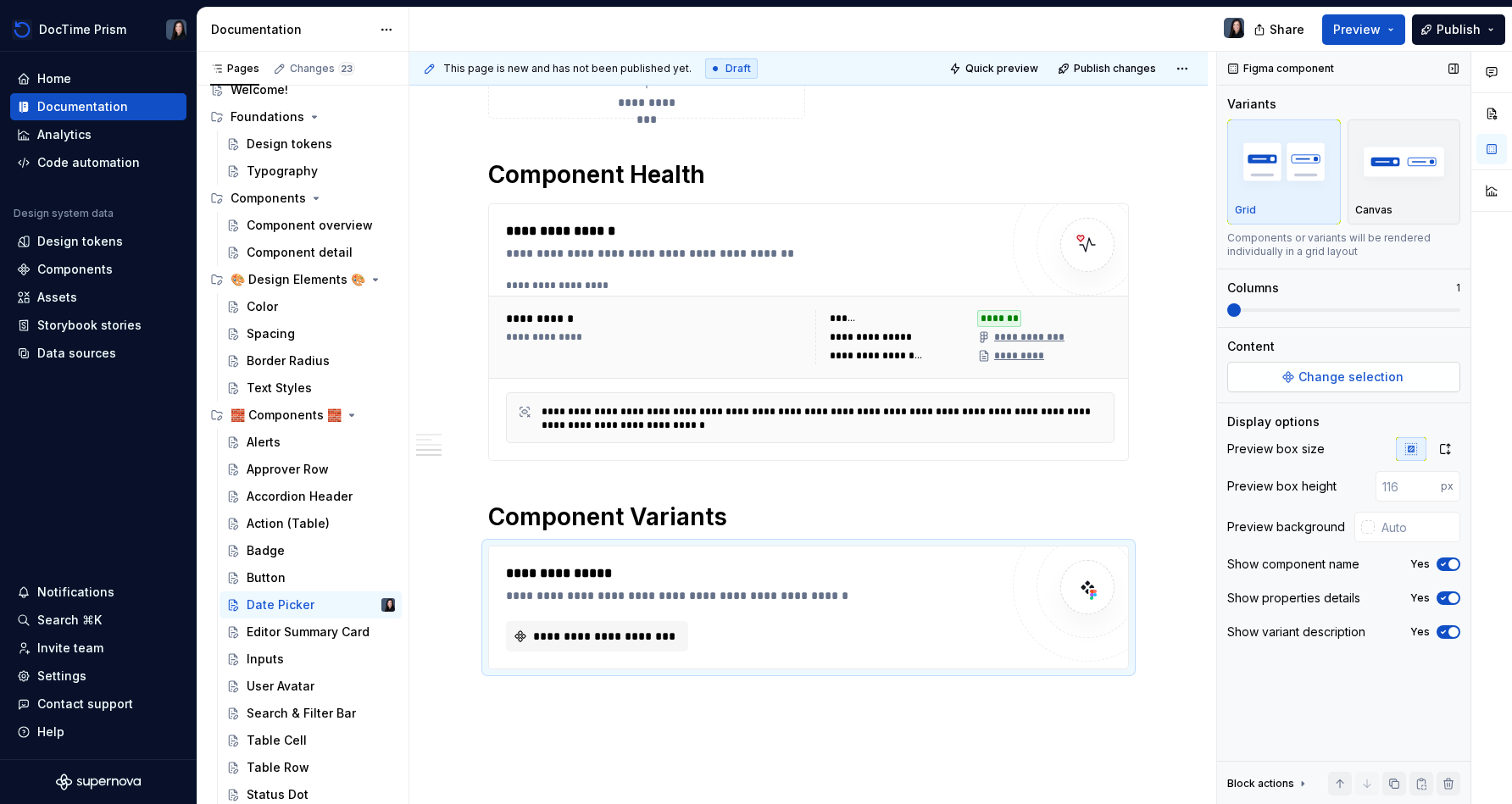
click at [751, 372] on button "Change selection" at bounding box center [1343, 376] width 233 height 30
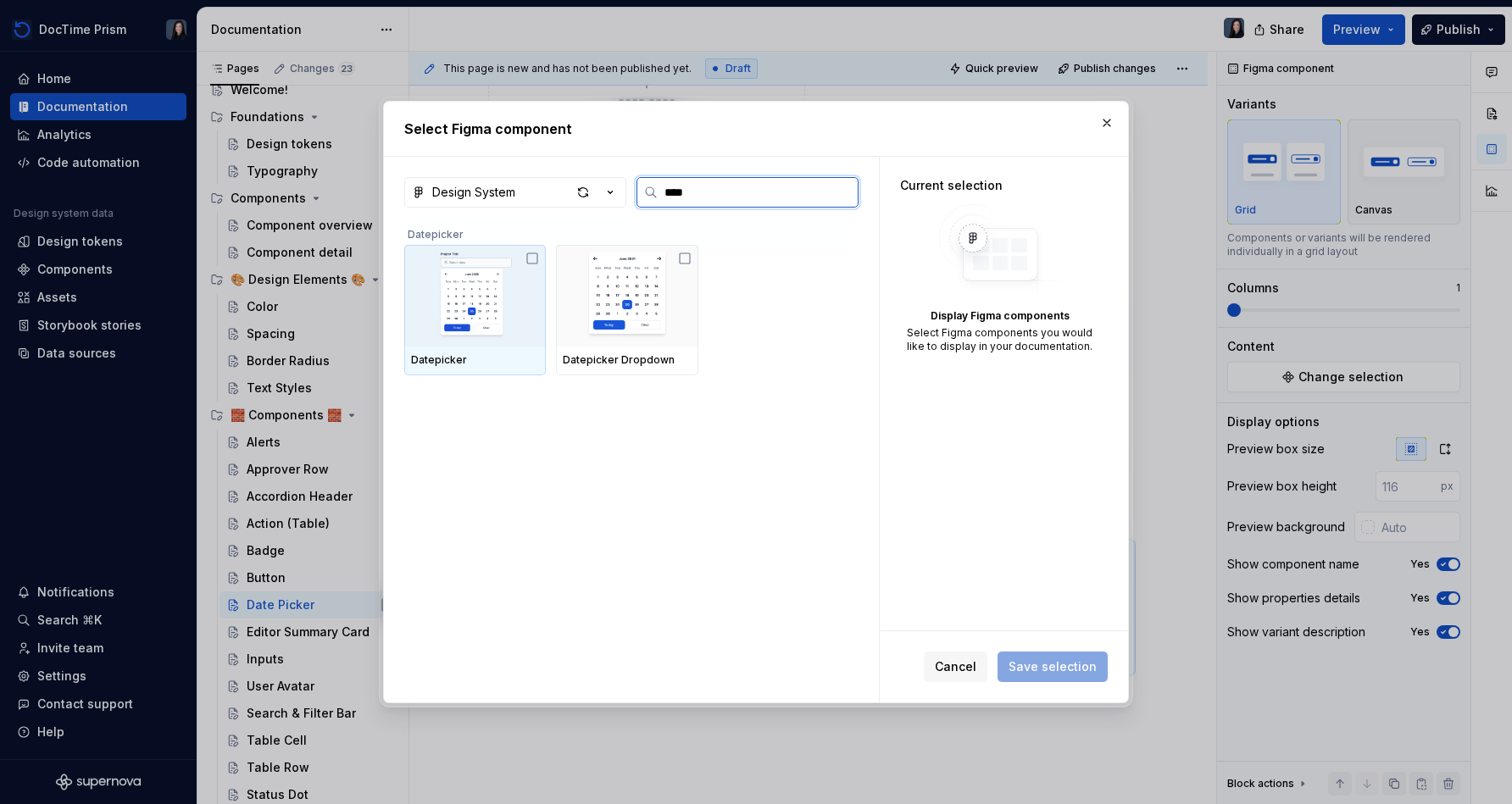
click at [536, 260] on icon at bounding box center [532, 258] width 14 height 14
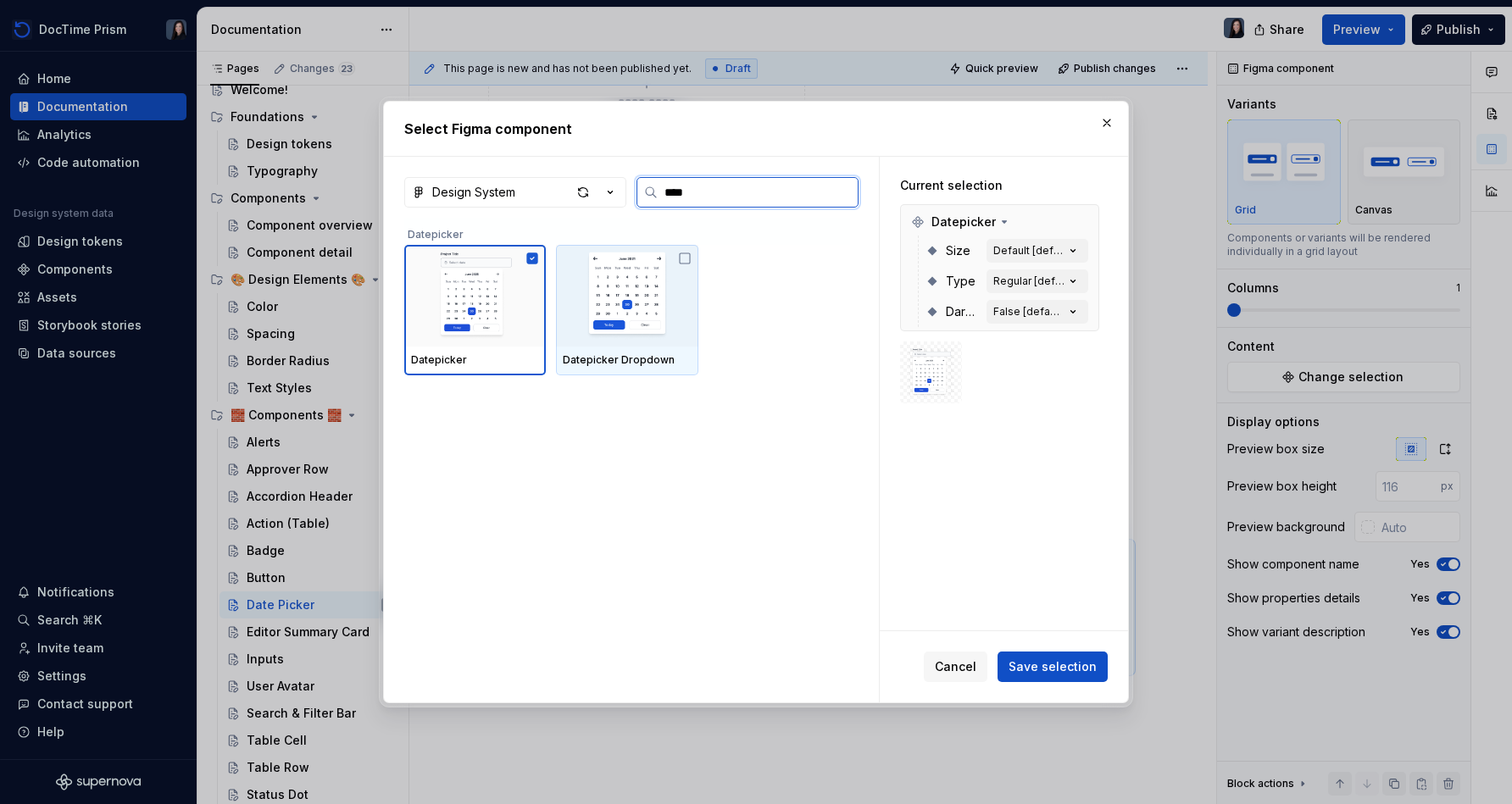
click at [686, 261] on icon at bounding box center [685, 258] width 14 height 14
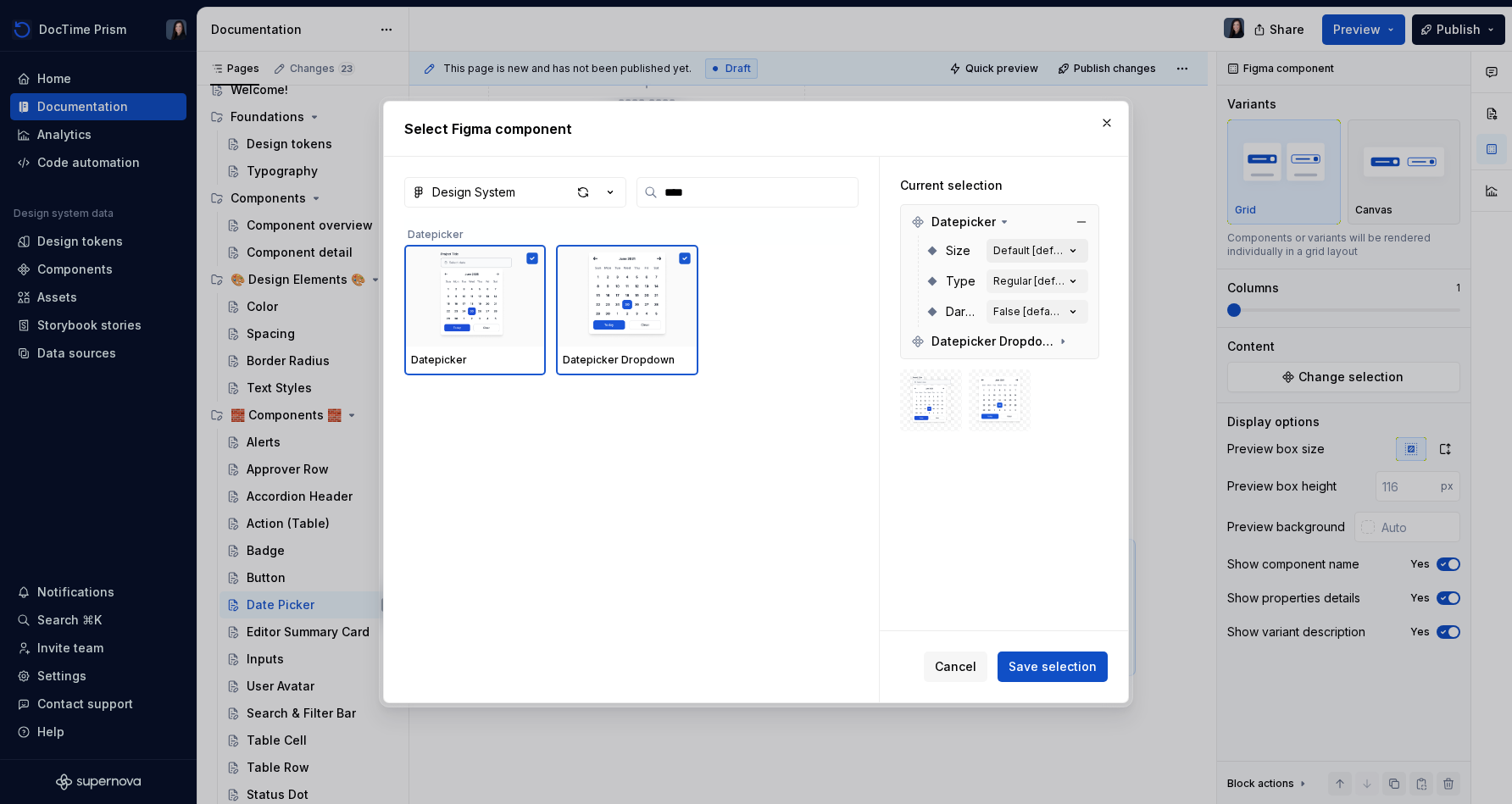
click at [751, 250] on div "Default [default]" at bounding box center [1028, 251] width 71 height 14
click at [751, 250] on icon "button" at bounding box center [1073, 250] width 4 height 3
click at [751, 689] on div "Cancel Save selection" at bounding box center [1003, 667] width 249 height 71
click at [751, 673] on span "Save selection" at bounding box center [1052, 667] width 88 height 17
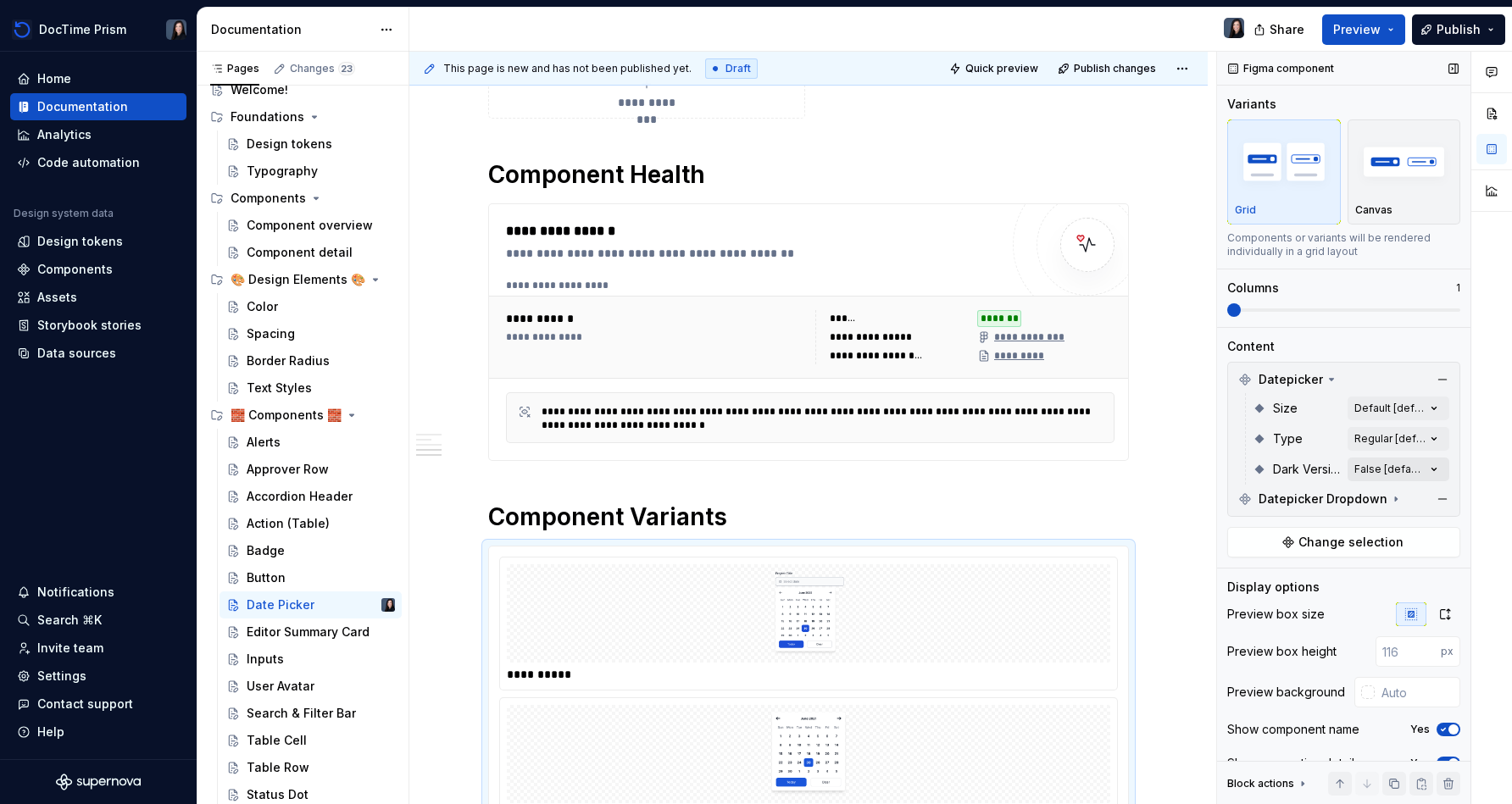
scroll to position [59, 0]
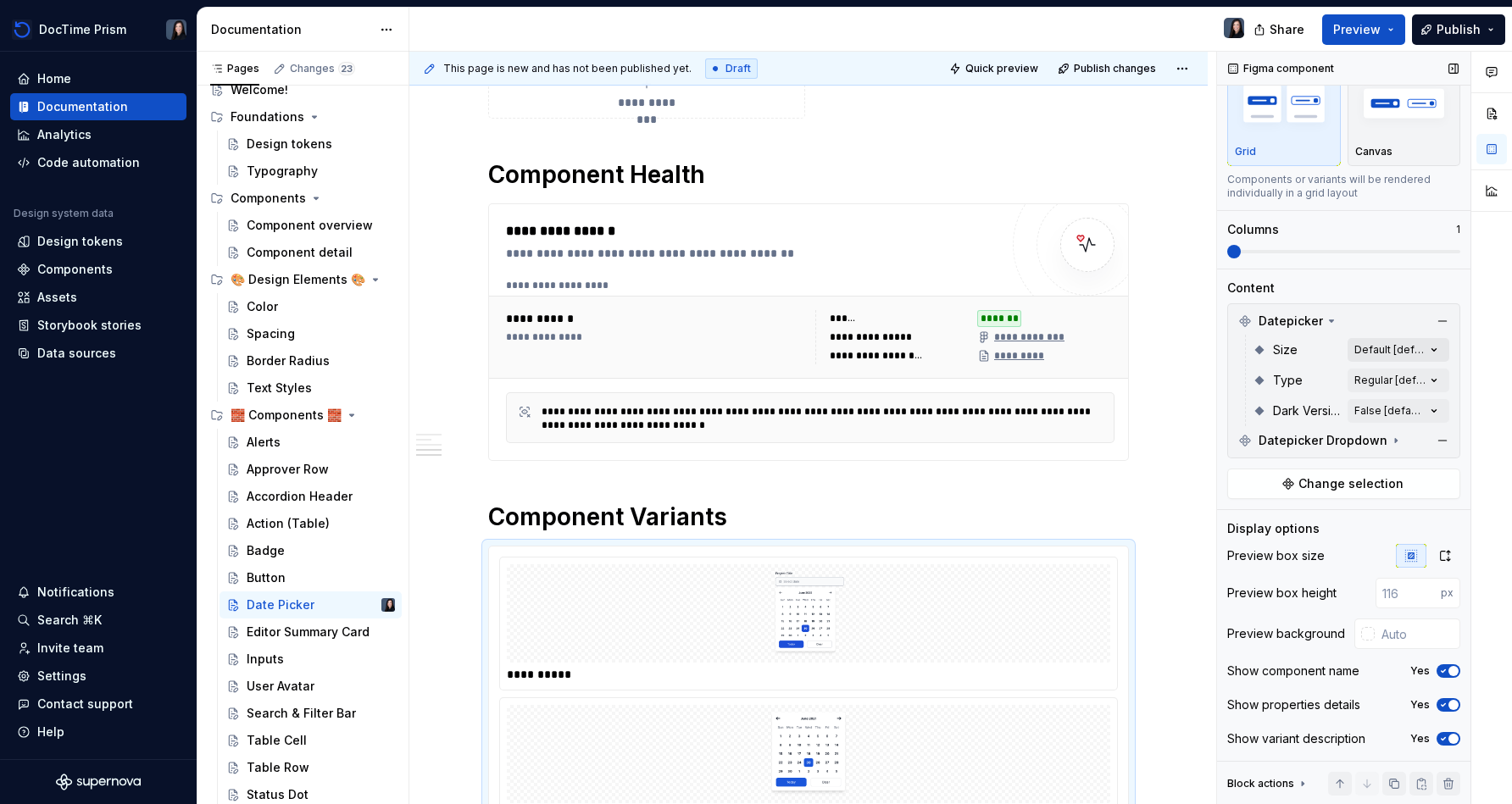
click at [751, 344] on div "Comments Open comments No comments yet Select ‘Comment’ from the block context …" at bounding box center [1364, 428] width 295 height 753
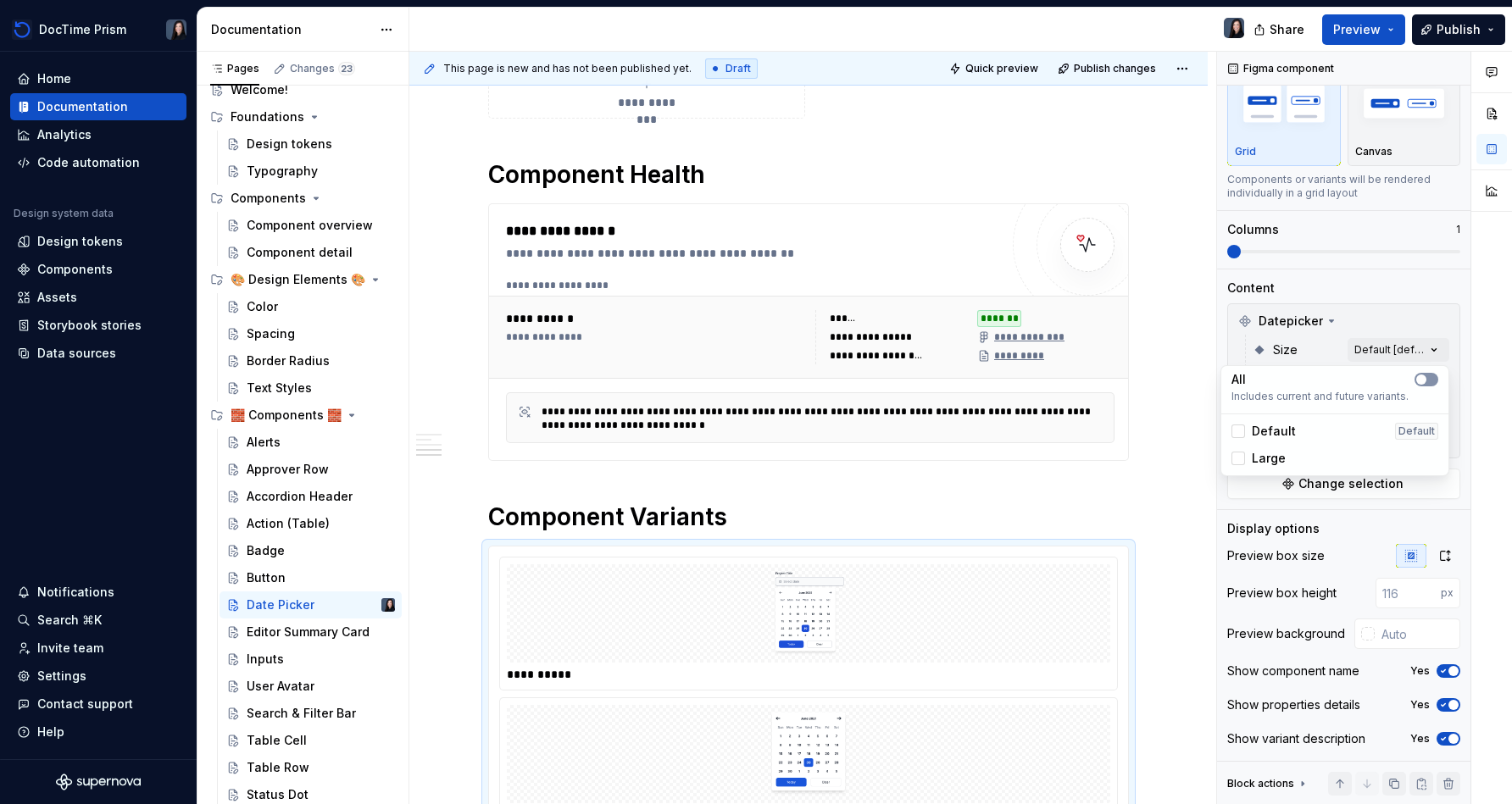
click at [751, 382] on button "button" at bounding box center [1426, 380] width 24 height 14
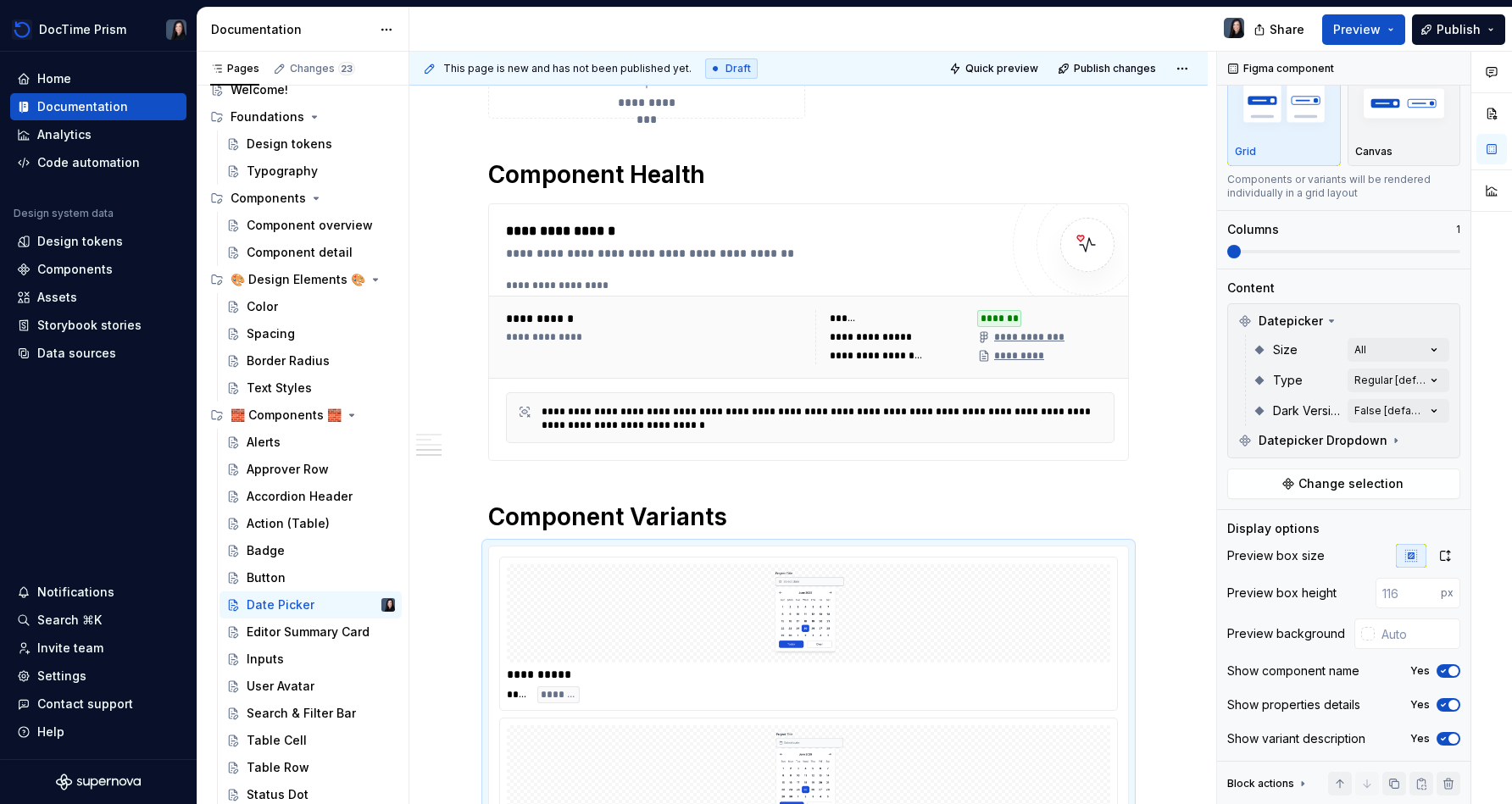
click at [751, 384] on div at bounding box center [1490, 428] width 40 height 753
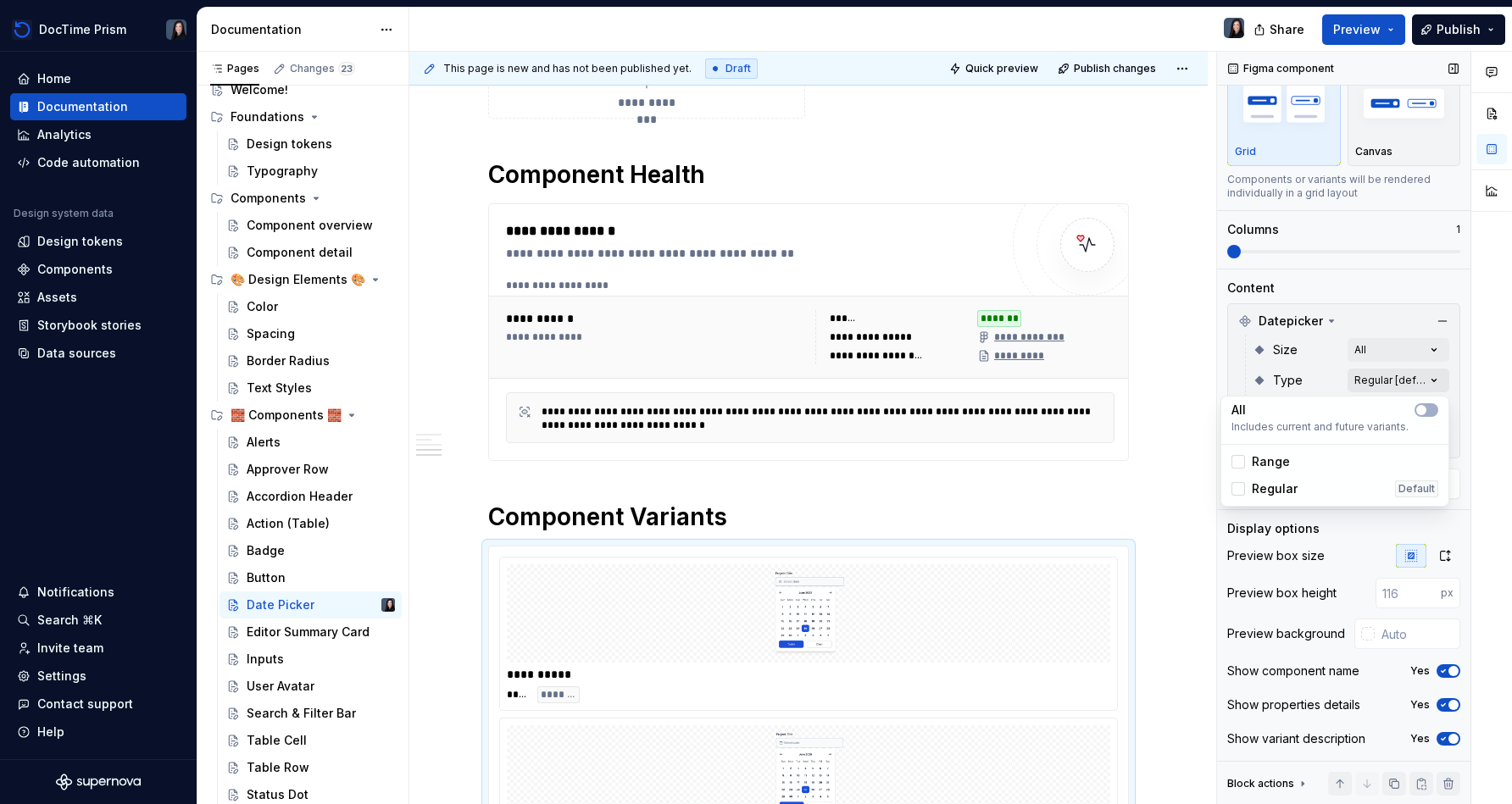
click at [751, 384] on div "Comments Open comments No comments yet Select ‘Comment’ from the block context …" at bounding box center [1364, 428] width 295 height 753
click at [751, 405] on button "button" at bounding box center [1426, 411] width 24 height 14
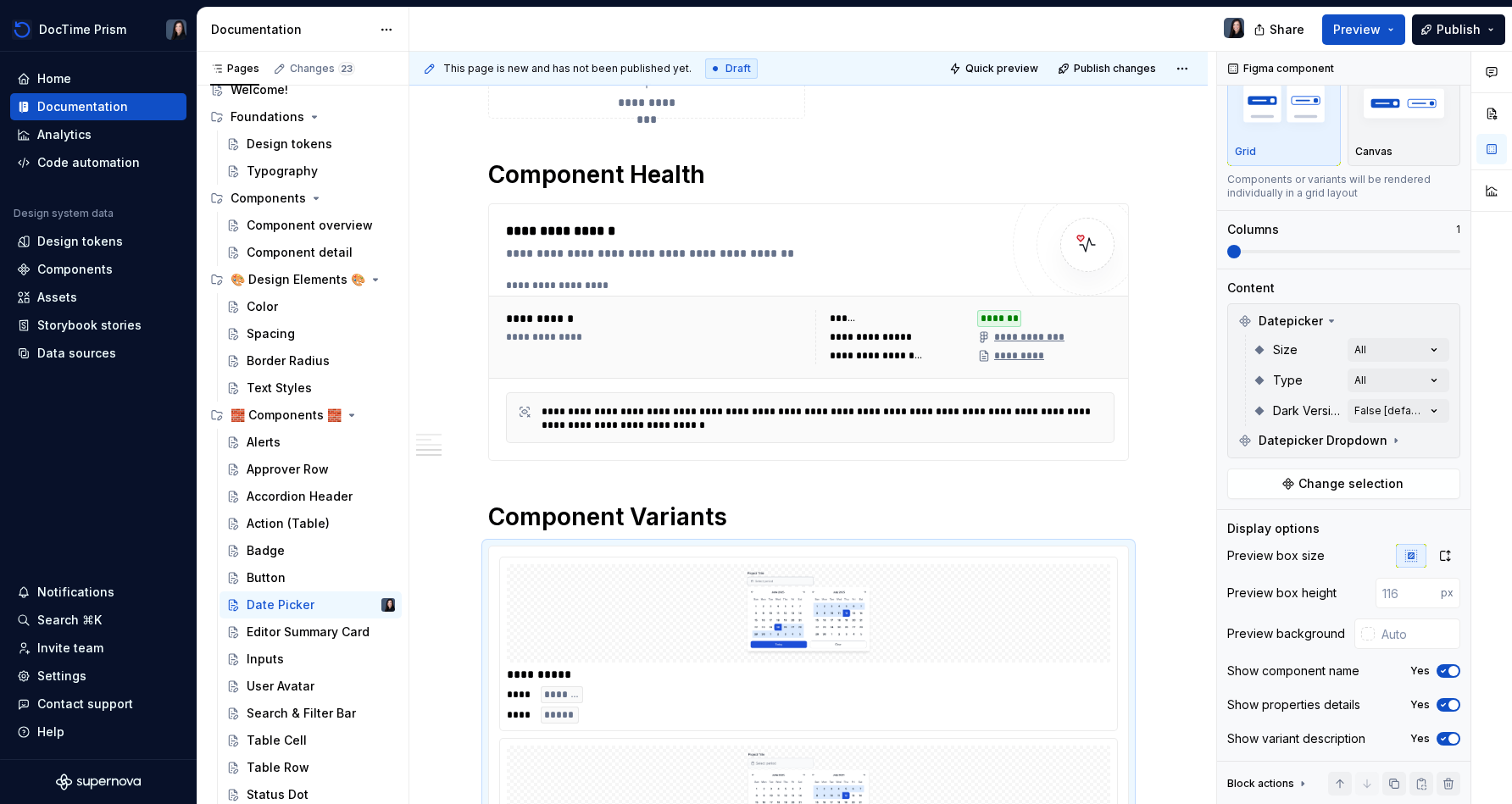
click at [751, 407] on div at bounding box center [1490, 428] width 40 height 753
click at [751, 411] on div "Comments Open comments No comments yet Select ‘Comment’ from the block context …" at bounding box center [1364, 428] width 295 height 753
click at [751, 438] on Version-switch "button" at bounding box center [1426, 441] width 24 height 14
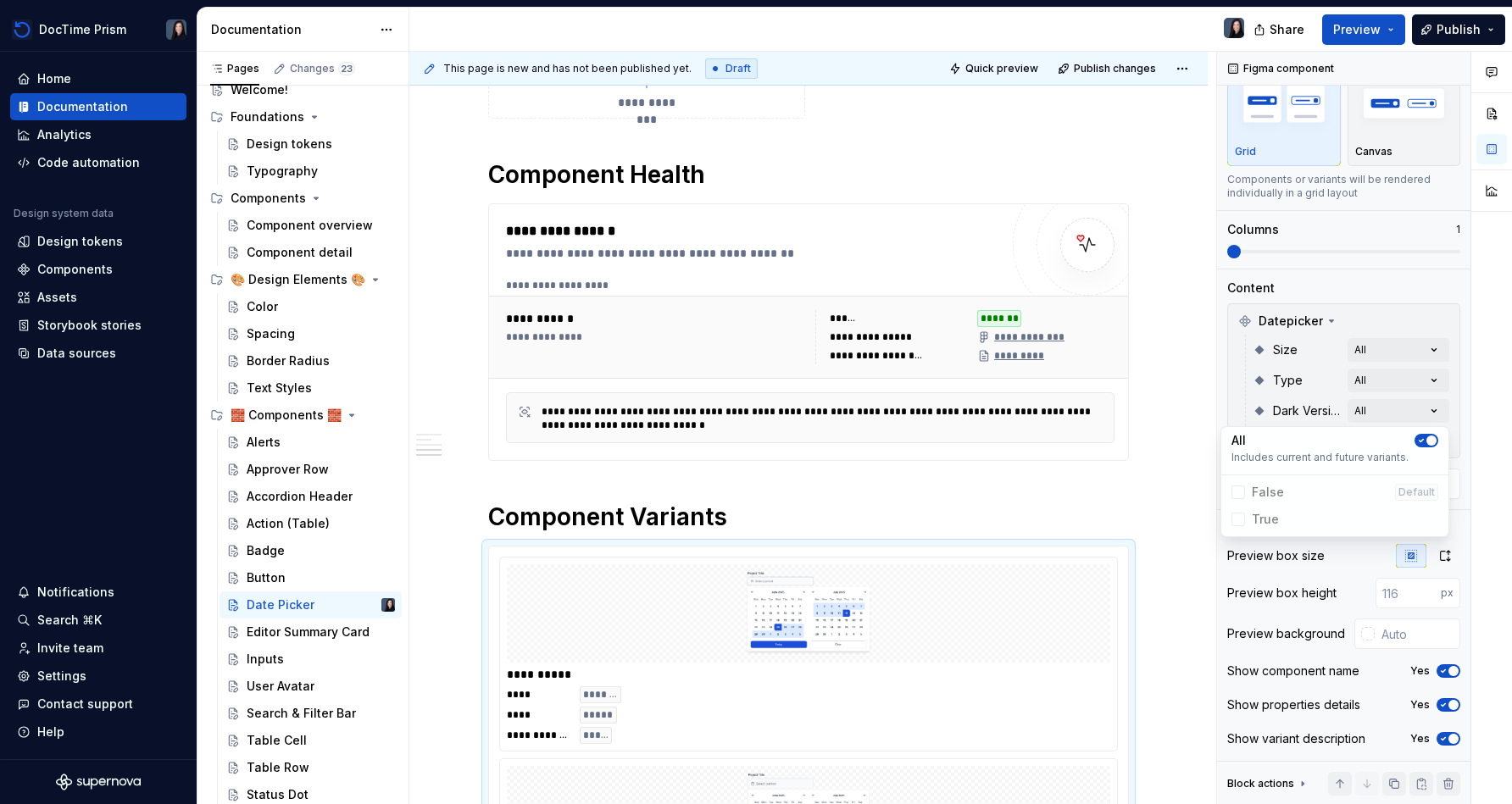
click at [751, 438] on div at bounding box center [1490, 428] width 40 height 753
click at [751, 632] on input "text" at bounding box center [1416, 634] width 85 height 30
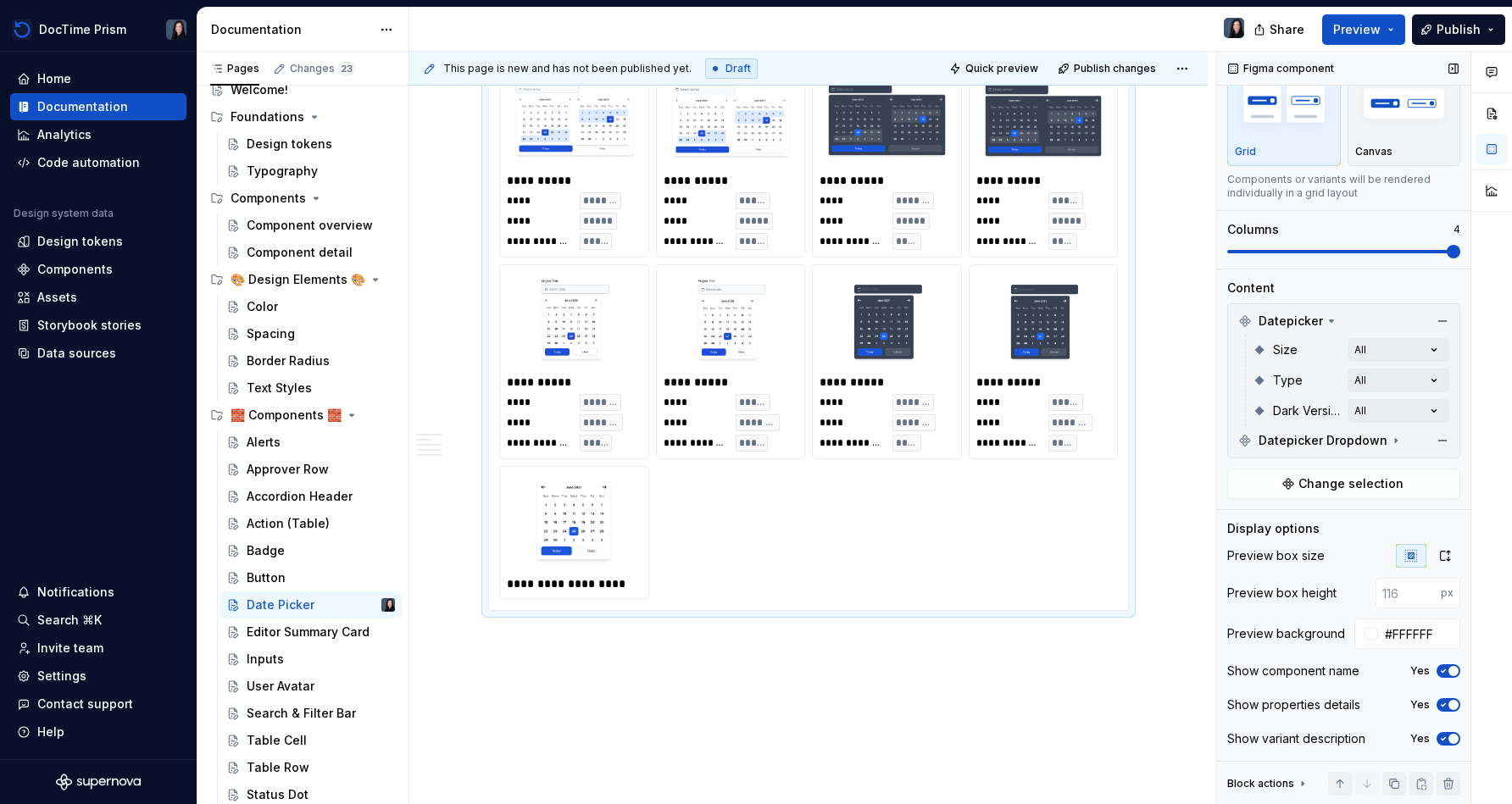
click at [751, 255] on span at bounding box center [1453, 252] width 14 height 14
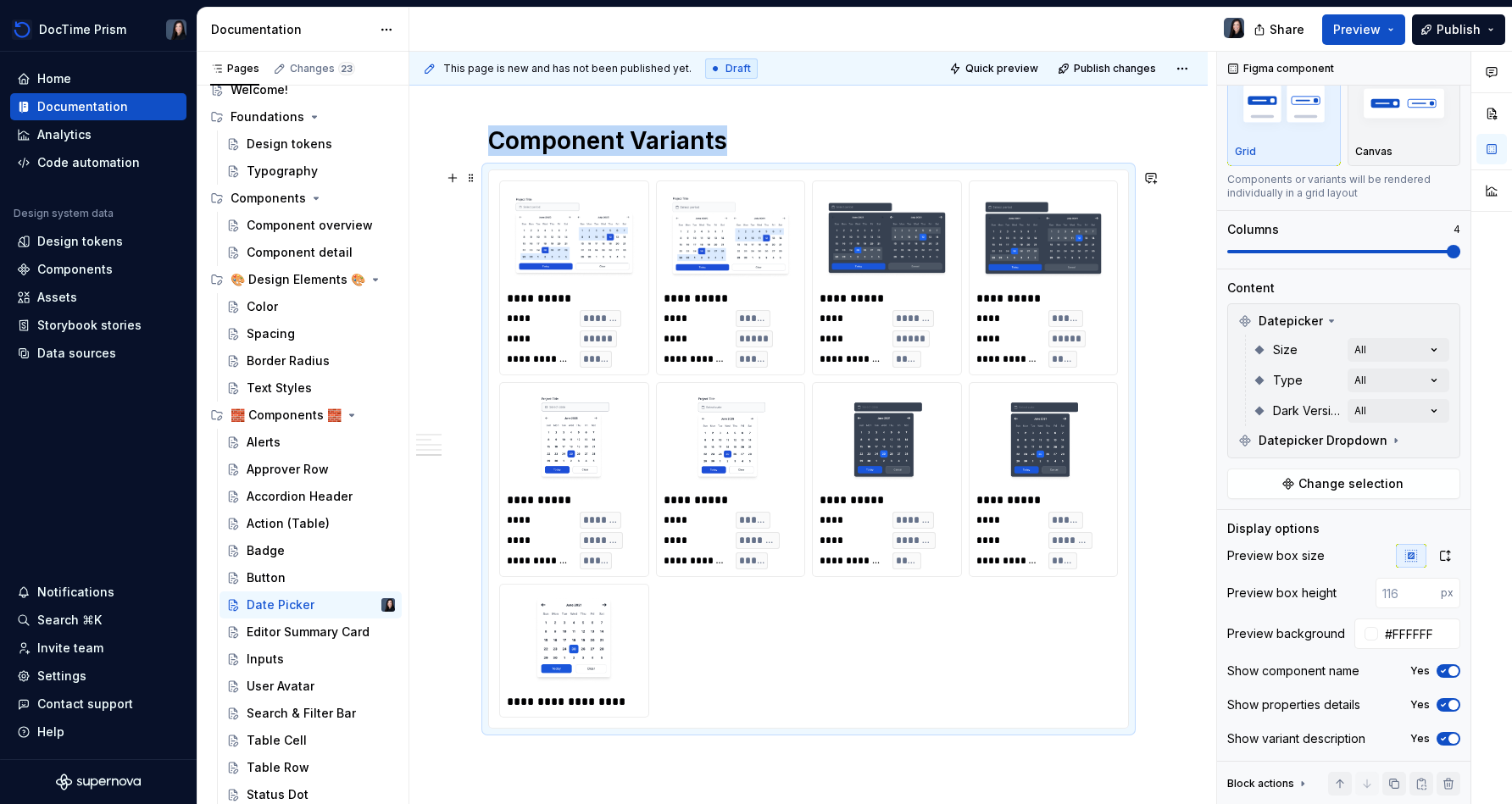
scroll to position [1315, 0]
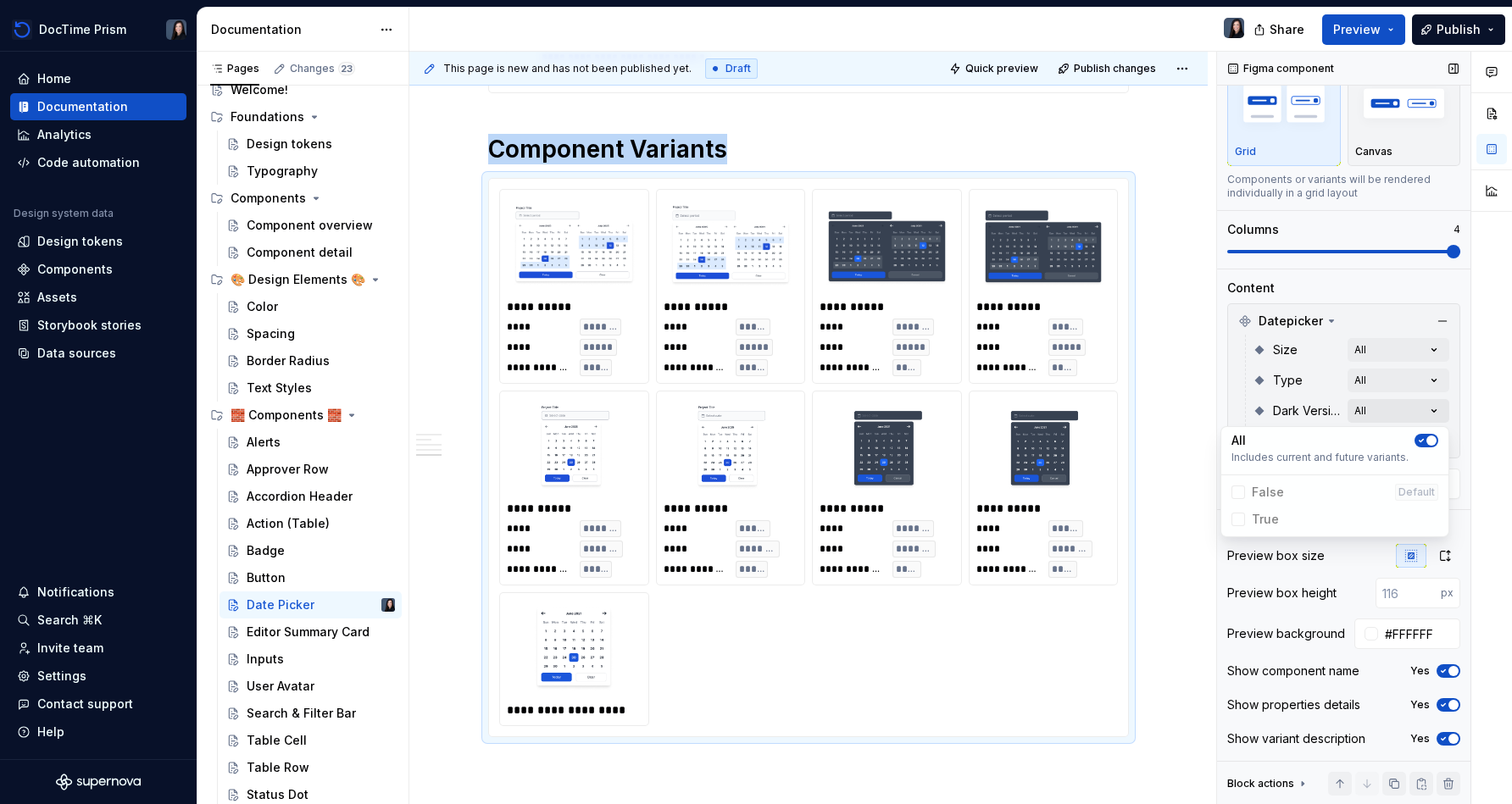
click at [751, 411] on div "Comments Open comments No comments yet Select ‘Comment’ from the block context …" at bounding box center [1364, 428] width 295 height 753
click at [751, 434] on Version-switch "button" at bounding box center [1426, 441] width 24 height 14
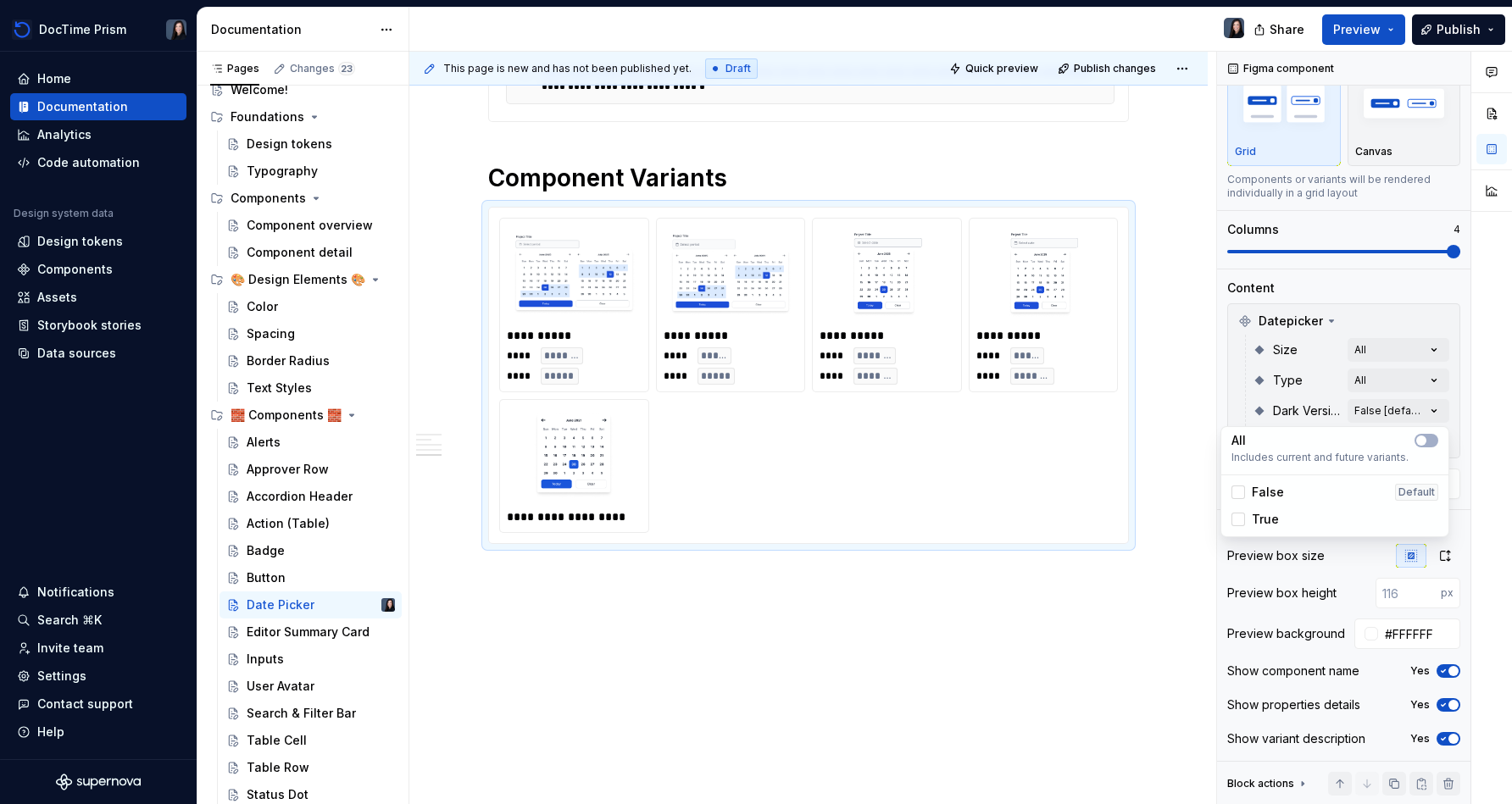
click at [751, 435] on div at bounding box center [1490, 428] width 40 height 753
click at [751, 445] on button "button" at bounding box center [1442, 441] width 24 height 24
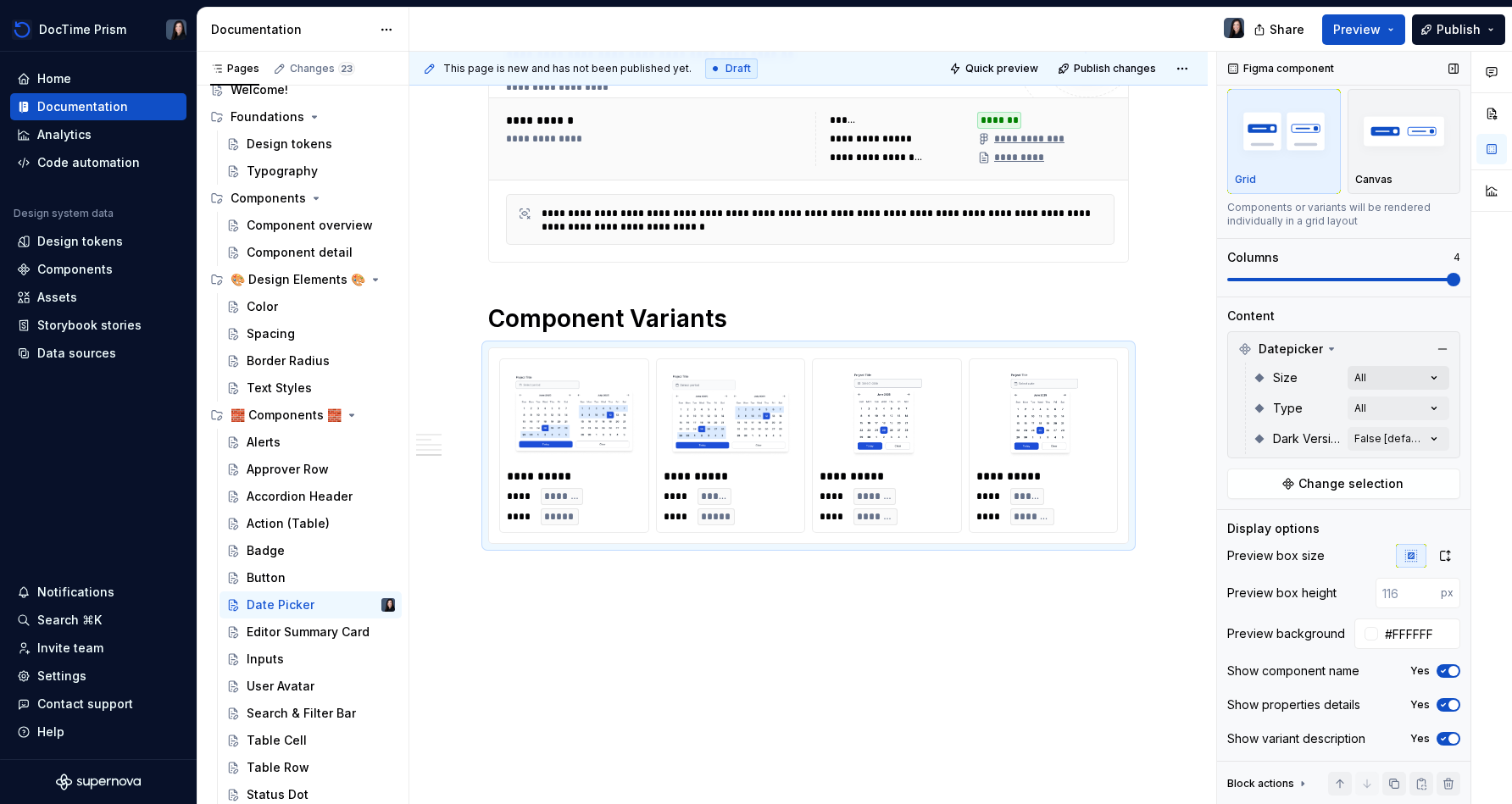
click at [751, 374] on div "Comments Open comments No comments yet Select ‘Comment’ from the block context …" at bounding box center [1364, 428] width 295 height 753
click at [751, 388] on div at bounding box center [1490, 428] width 40 height 753
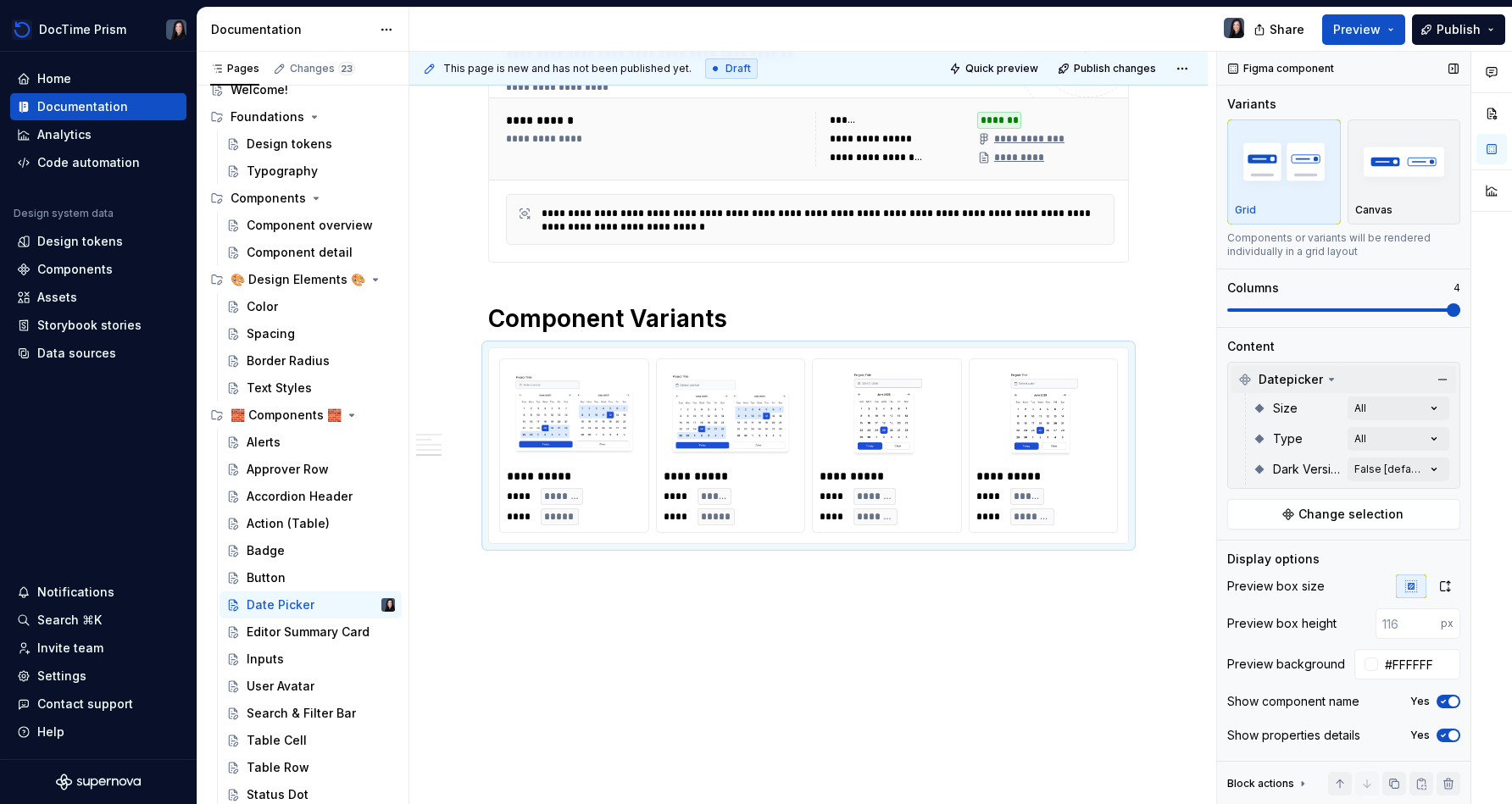
click at [751, 375] on icon at bounding box center [1331, 380] width 14 height 14
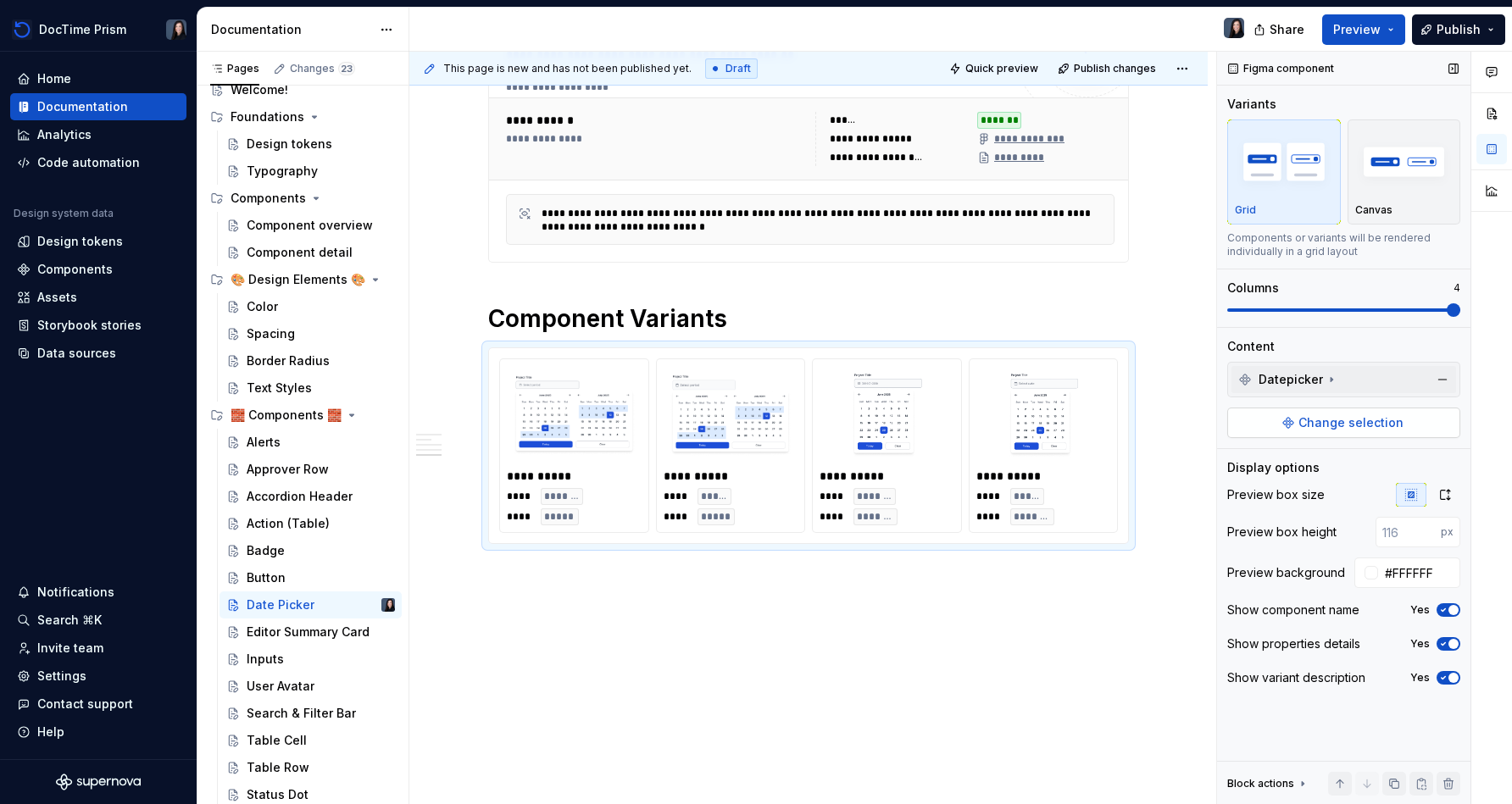
click at [751, 432] on button "Change selection" at bounding box center [1343, 423] width 233 height 30
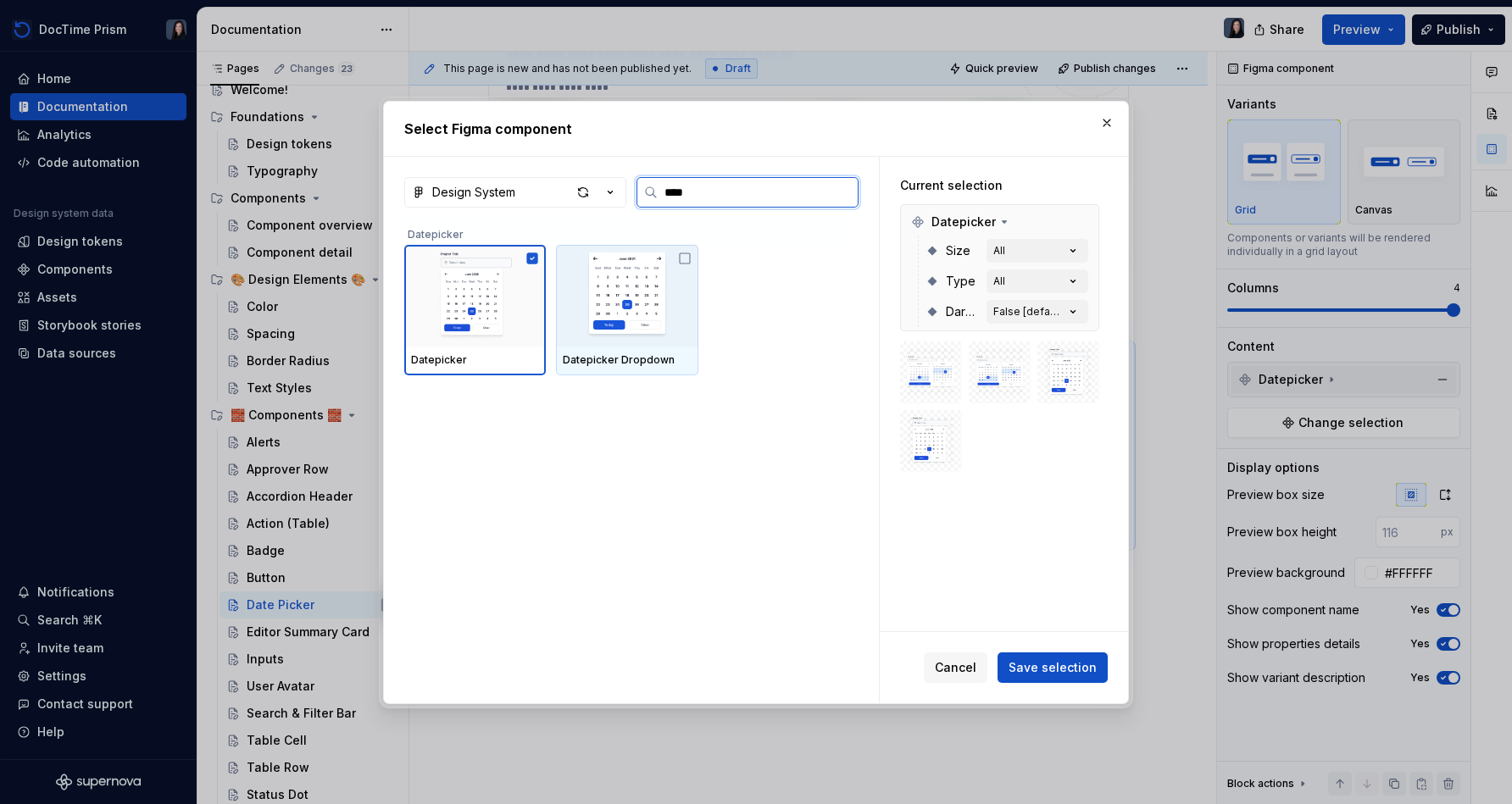
click at [688, 263] on icon at bounding box center [685, 258] width 14 height 14
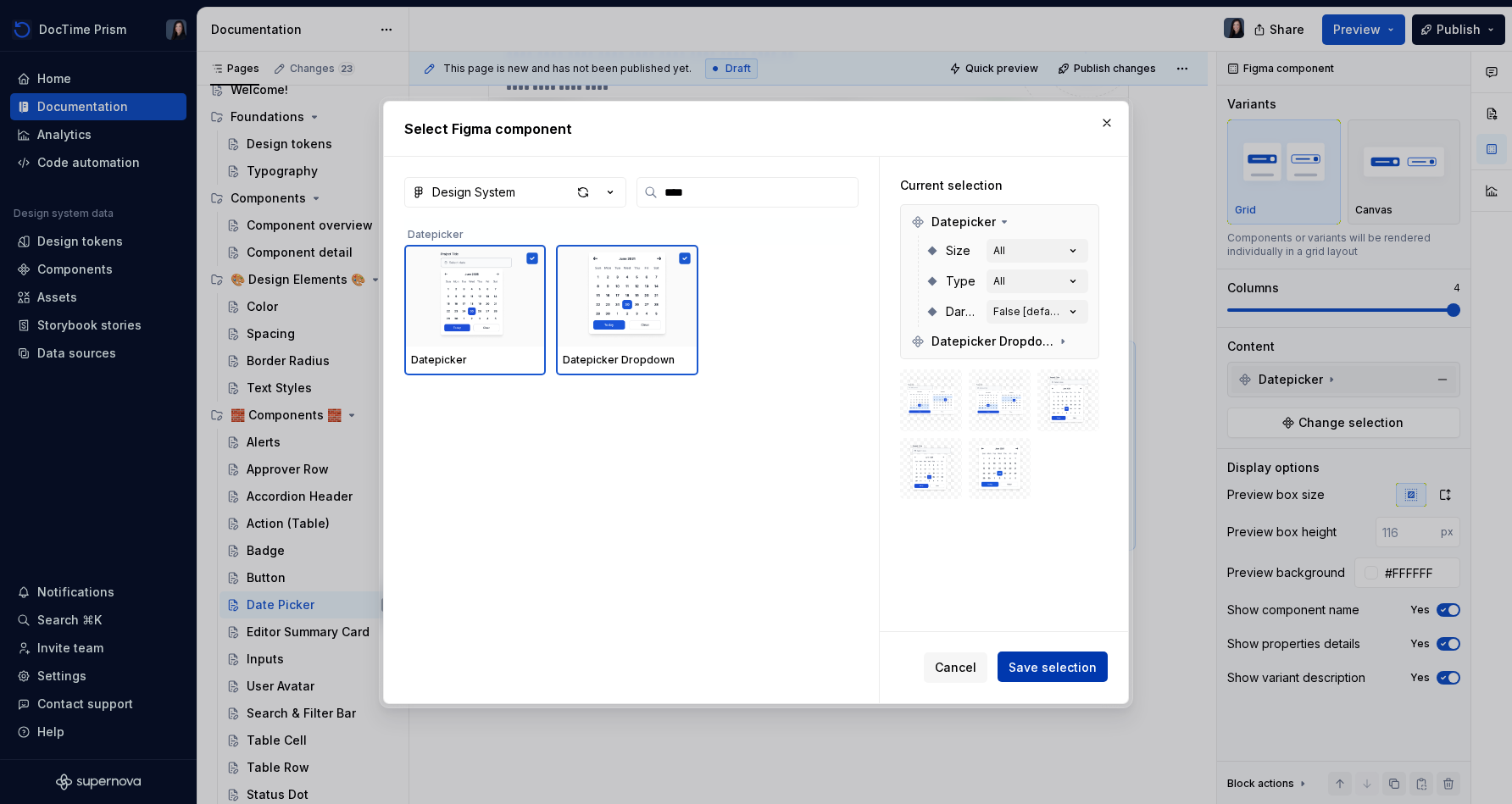
click at [751, 675] on span "Save selection" at bounding box center [1052, 667] width 88 height 17
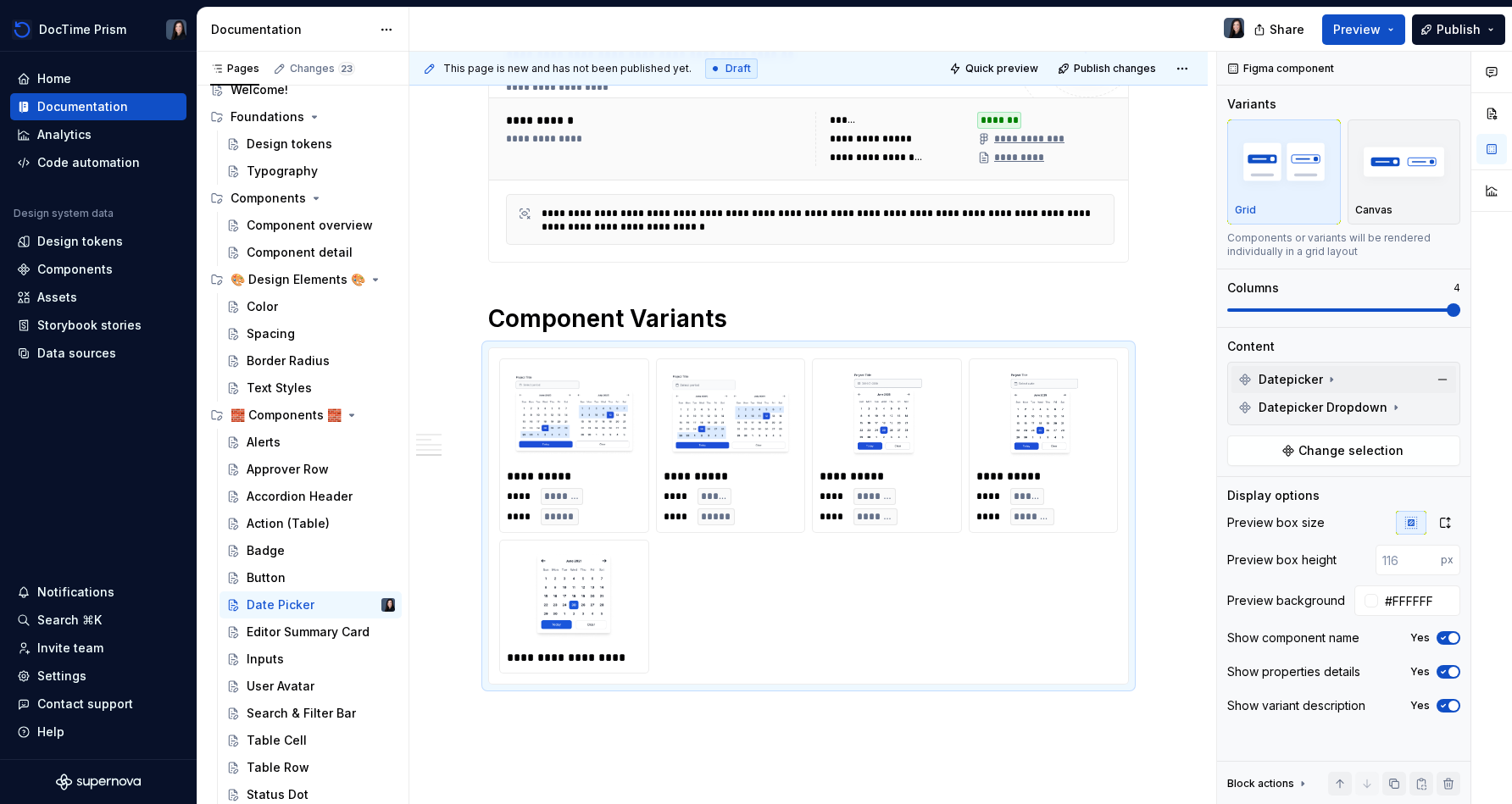
scroll to position [1287, 0]
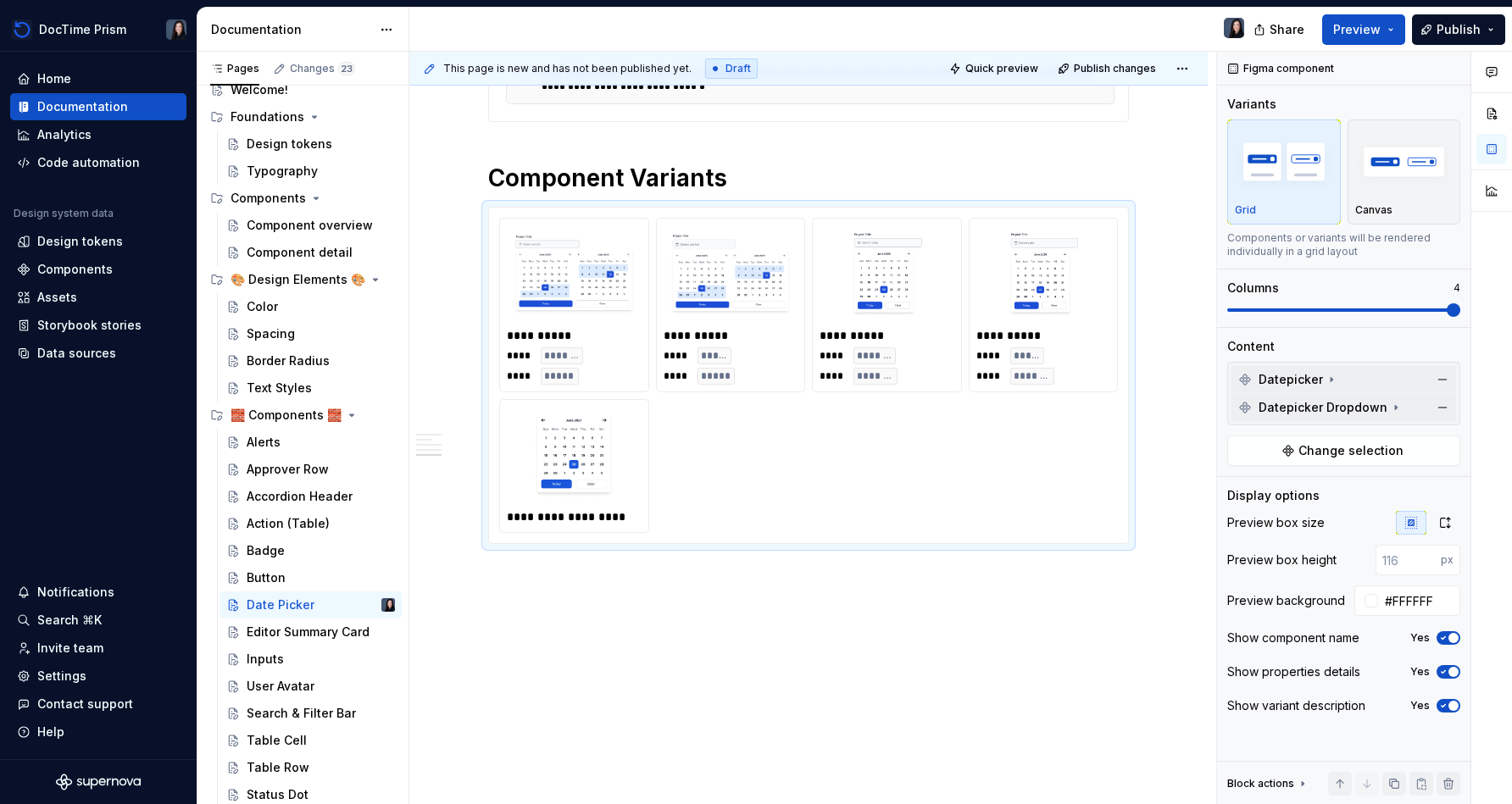
click at [751, 412] on icon at bounding box center [1396, 408] width 14 height 14
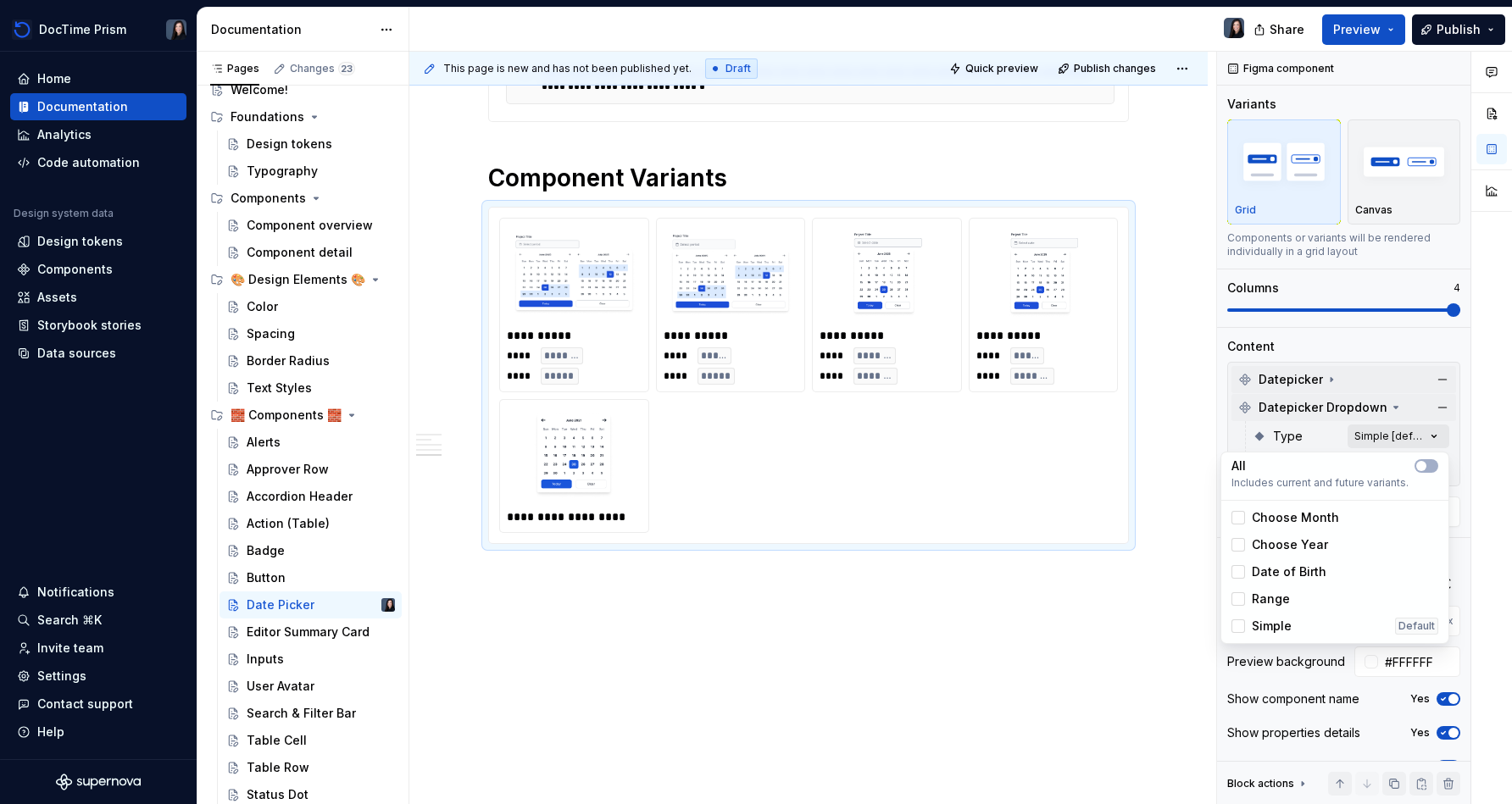
click at [751, 436] on div "Comments Open comments No comments yet Select ‘Comment’ from the block context …" at bounding box center [1364, 428] width 295 height 753
click at [751, 466] on icon "button" at bounding box center [1421, 467] width 14 height 10
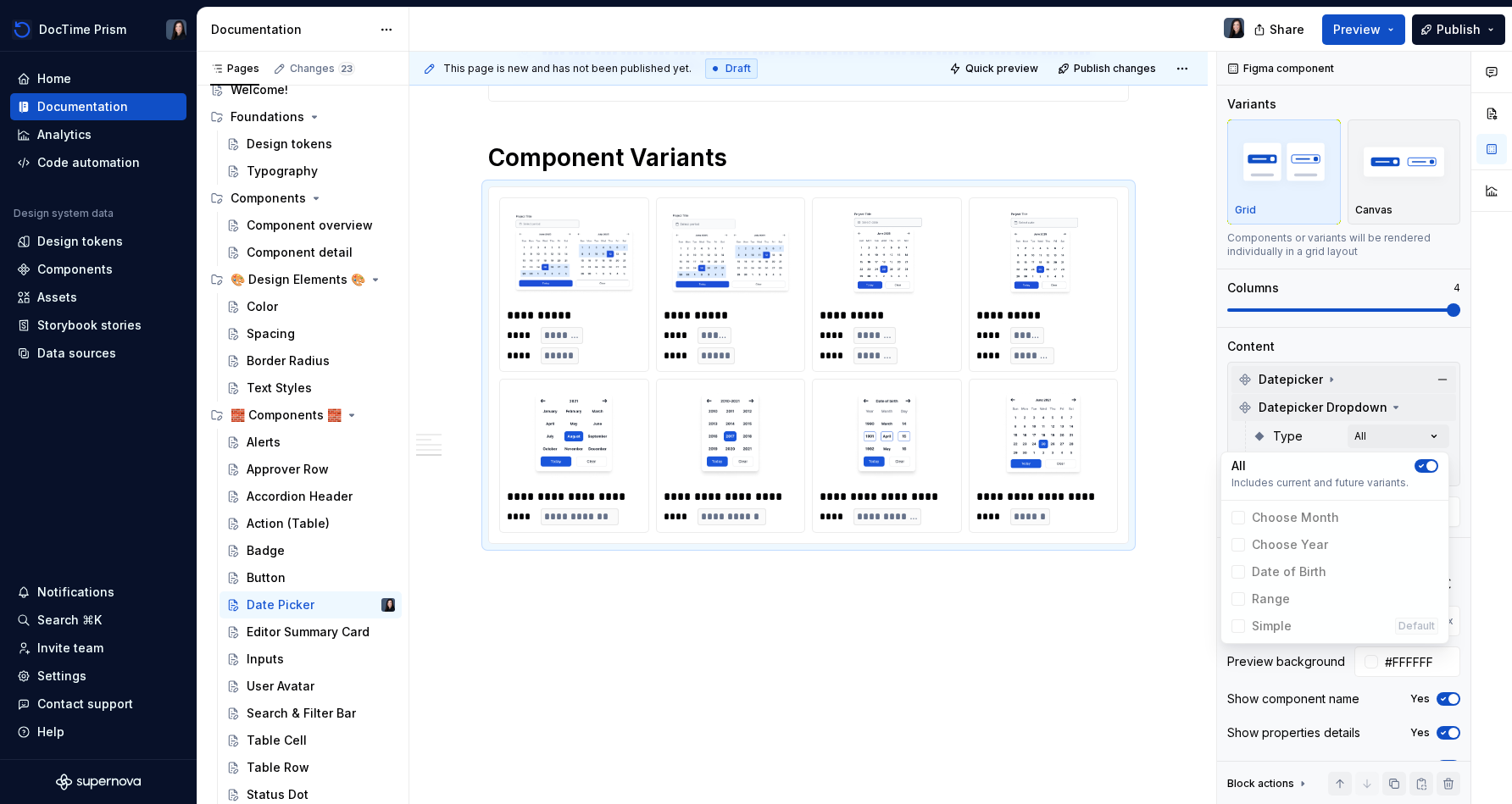
click at [751, 467] on div at bounding box center [1490, 428] width 40 height 753
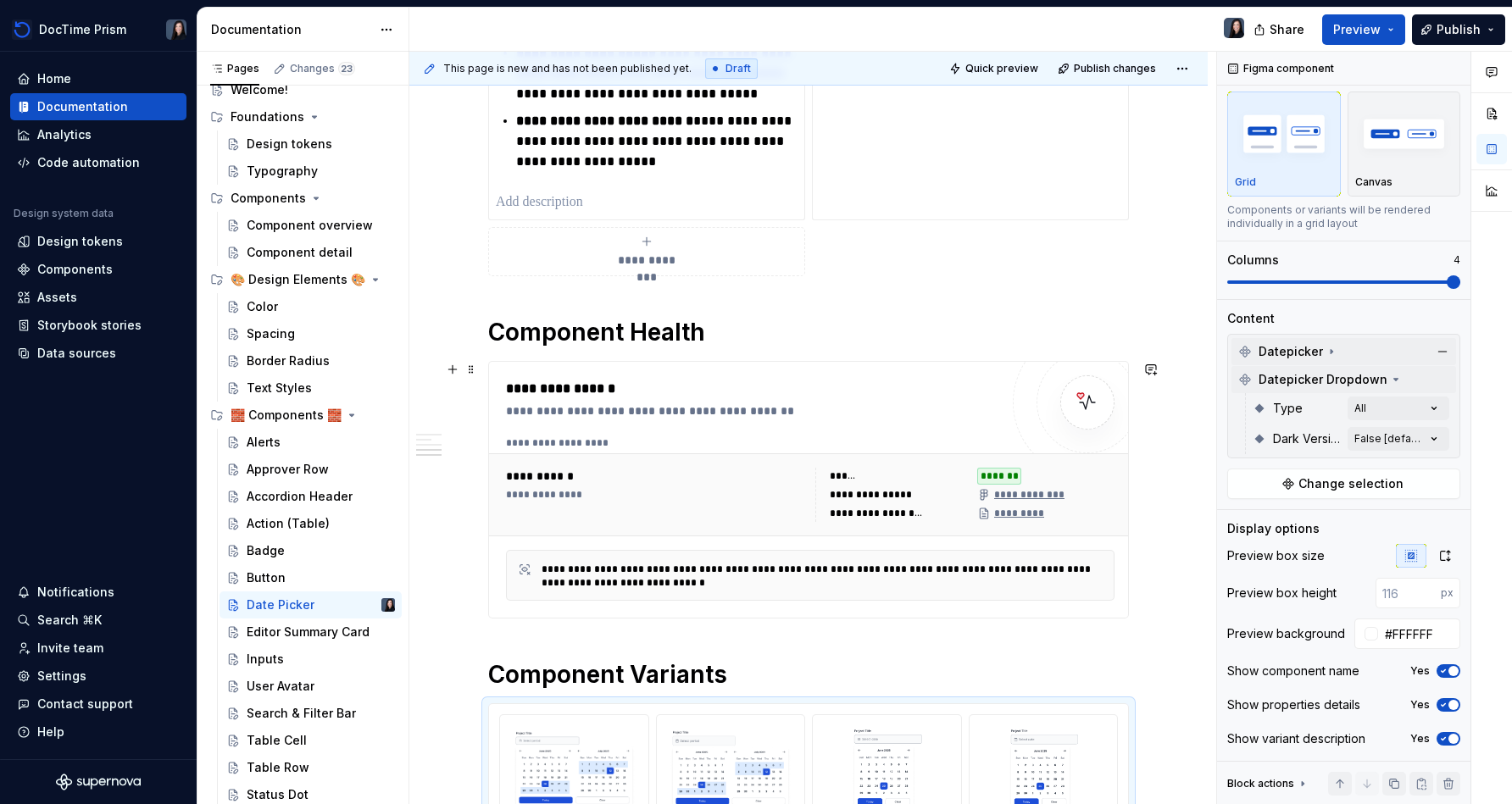
scroll to position [772, 0]
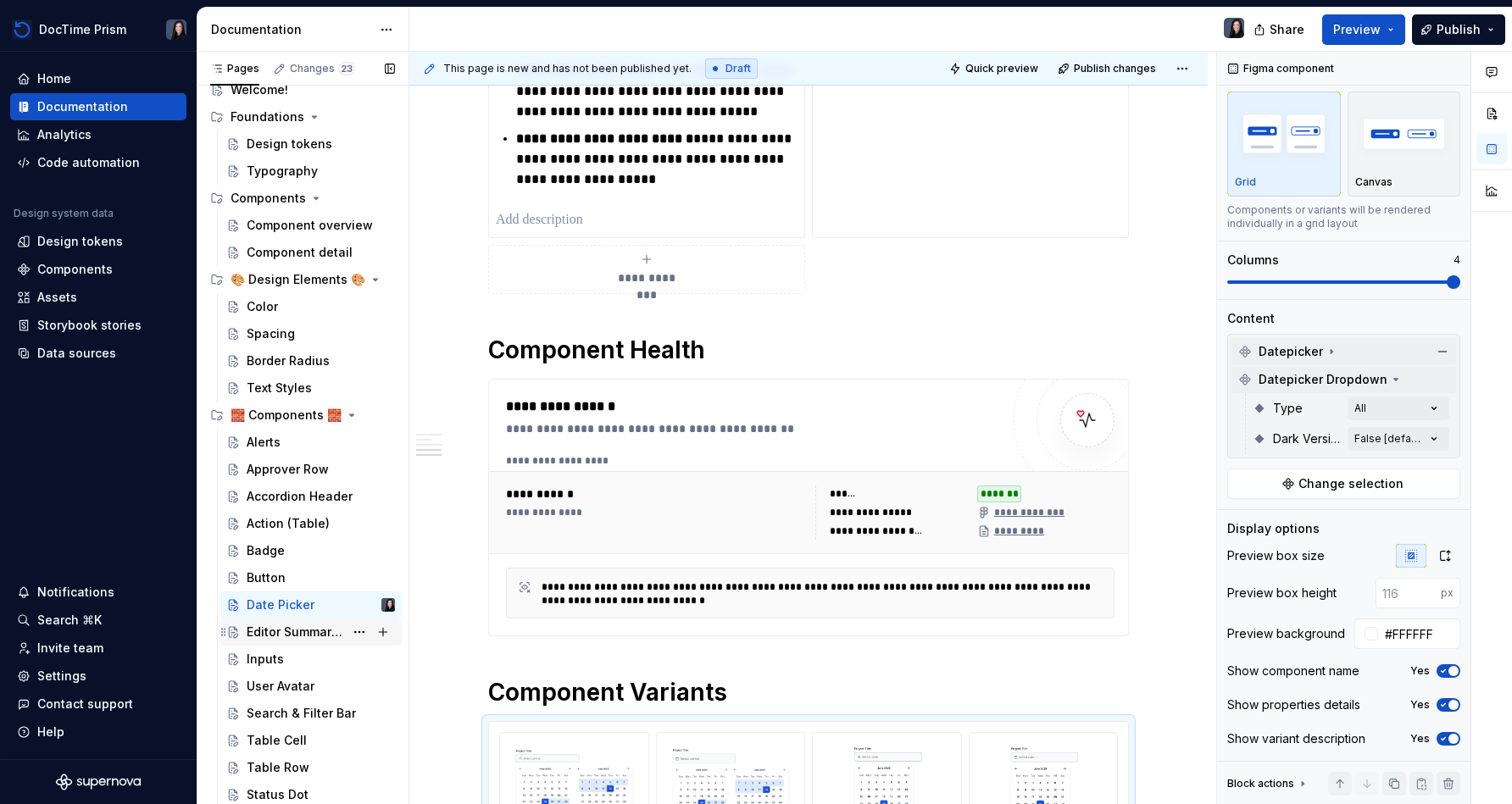
click at [305, 636] on div "Editor Summary Card" at bounding box center [295, 633] width 97 height 17
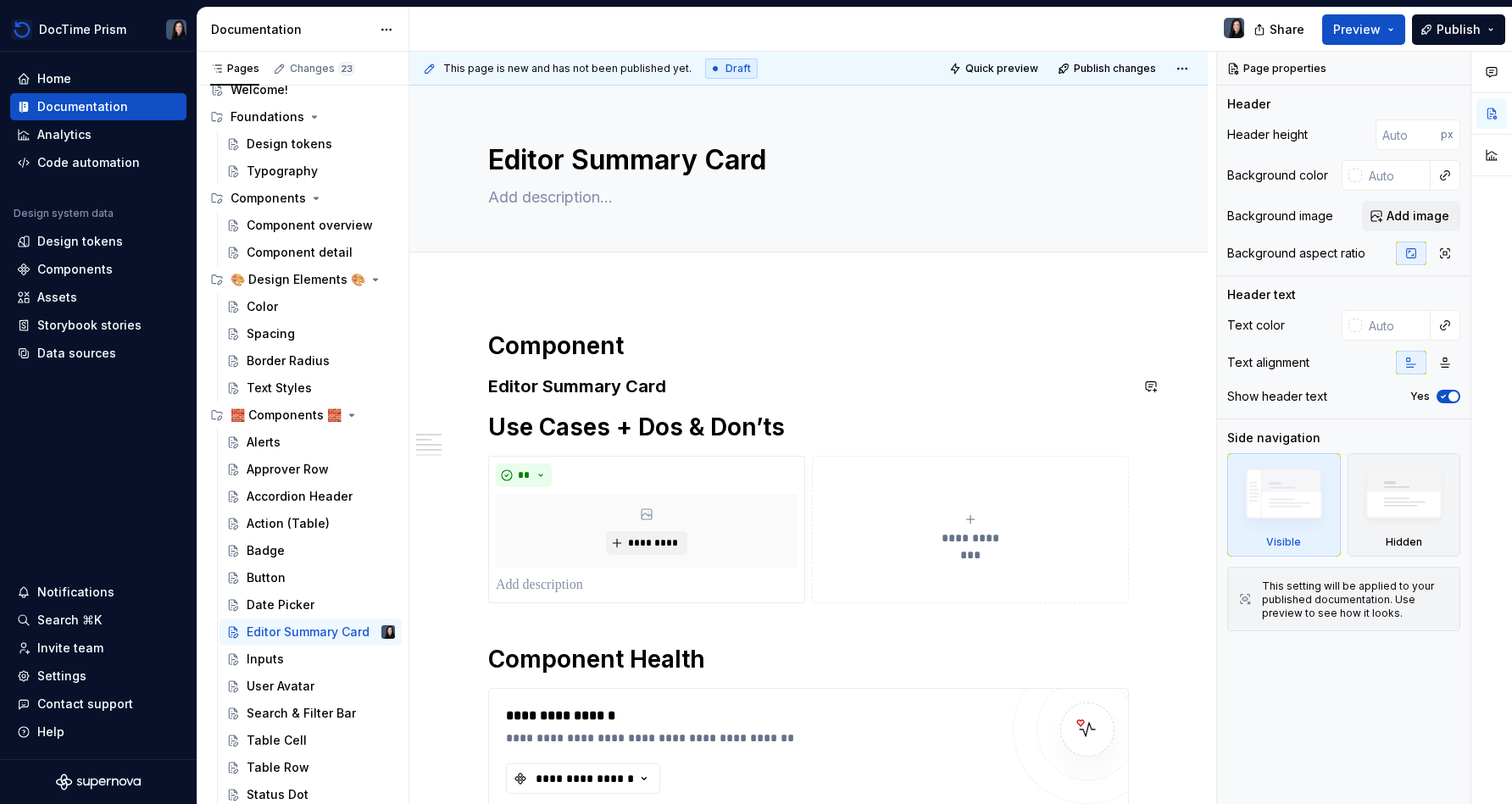
click at [733, 371] on div "**********" at bounding box center [808, 623] width 640 height 586
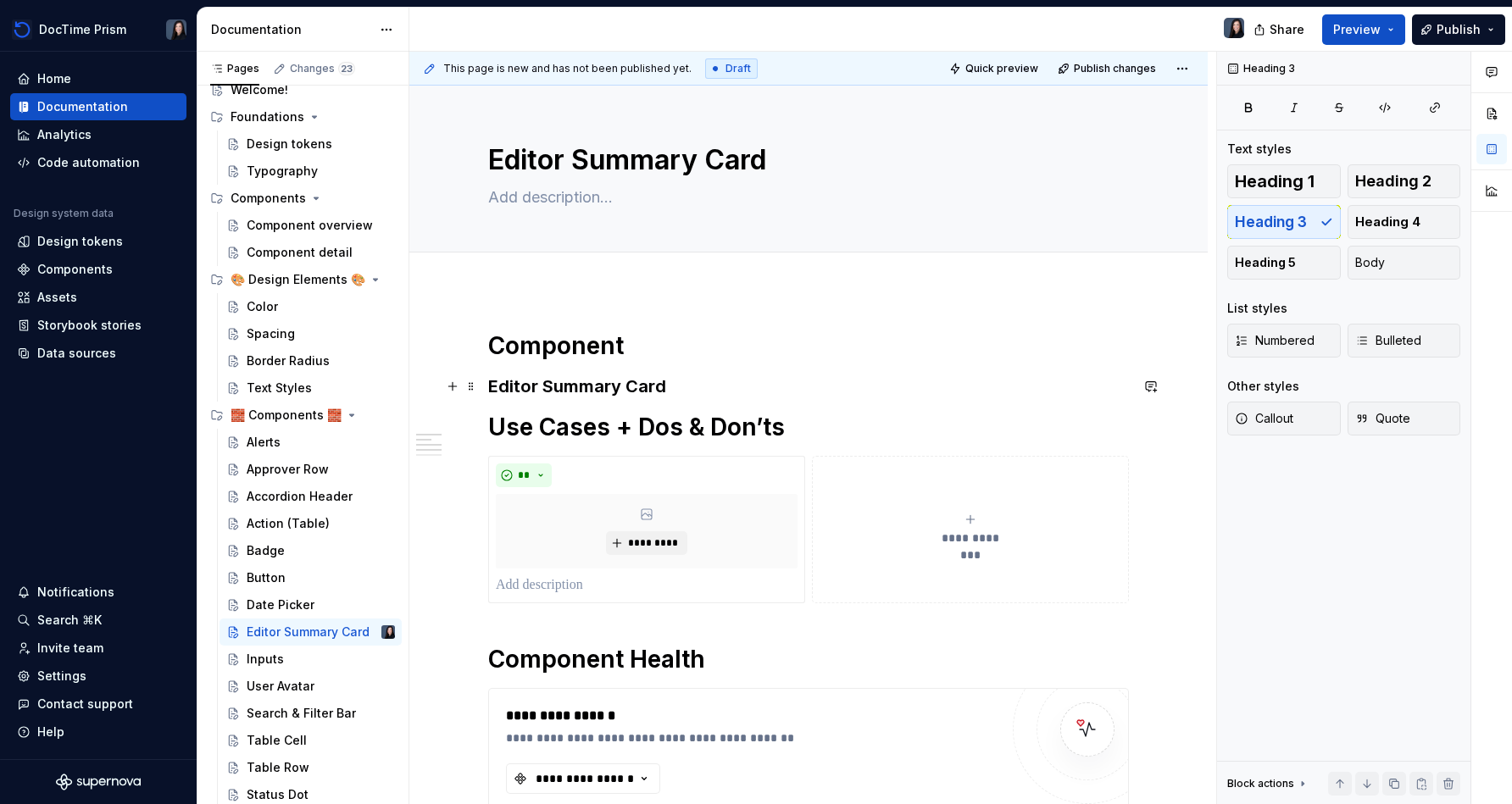
click at [702, 387] on h3 "Editor Summary Card" at bounding box center [808, 387] width 640 height 24
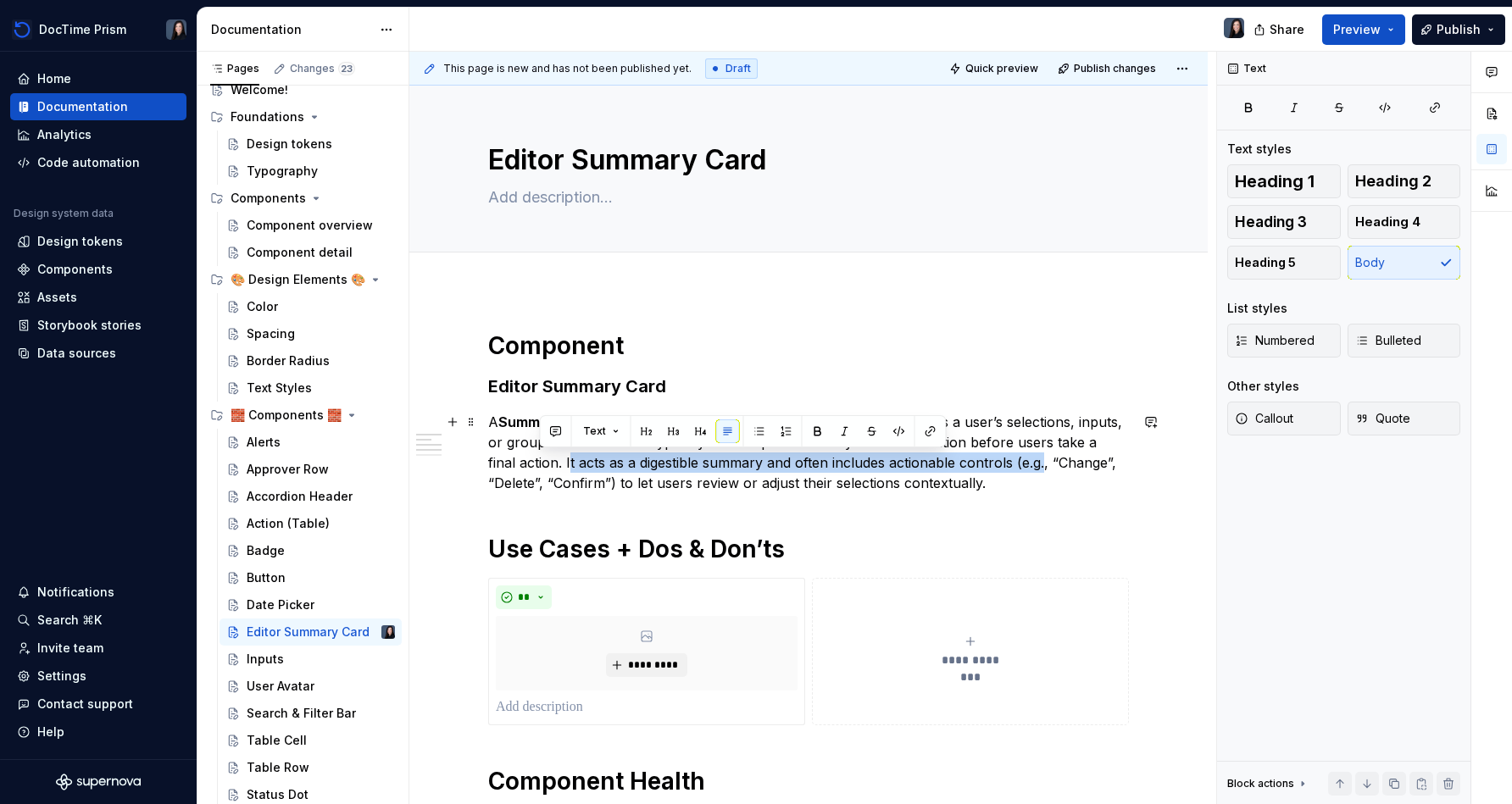
drag, startPoint x: 538, startPoint y: 463, endPoint x: 1015, endPoint y: 467, distance: 477.0
click at [751, 467] on p "A Summary Card is a self-contained UI element that succinctly presents a user’s…" at bounding box center [808, 453] width 640 height 82
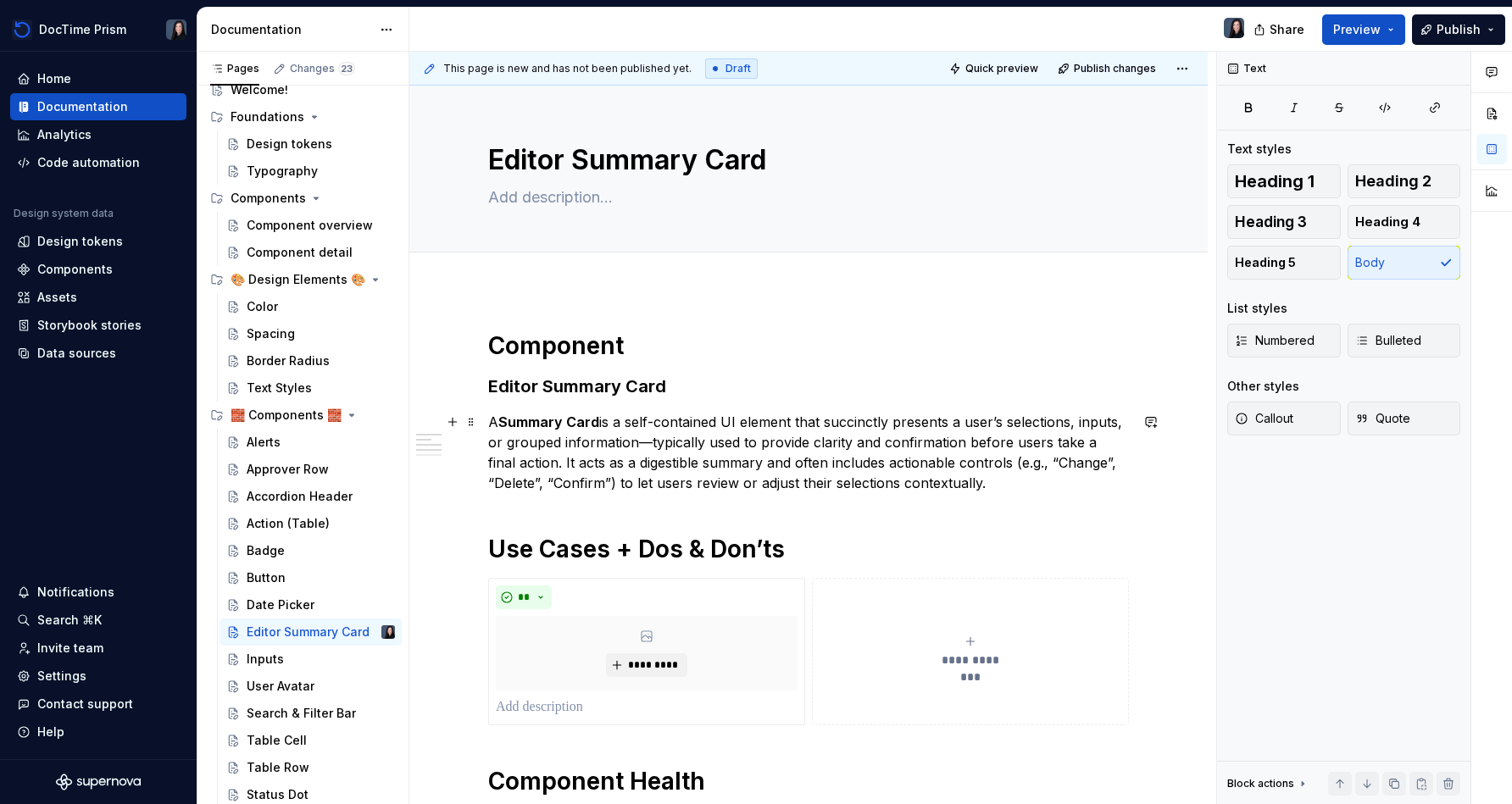
drag, startPoint x: 739, startPoint y: 460, endPoint x: 925, endPoint y: 470, distance: 186.3
click at [751, 470] on p "A Summary Card is a self-contained UI element that succinctly presents a user’s…" at bounding box center [808, 453] width 640 height 82
drag, startPoint x: 737, startPoint y: 459, endPoint x: 1036, endPoint y: 484, distance: 300.0
click at [751, 484] on p "A Summary Card is a self-contained UI element that succinctly presents a user’s…" at bounding box center [808, 453] width 640 height 82
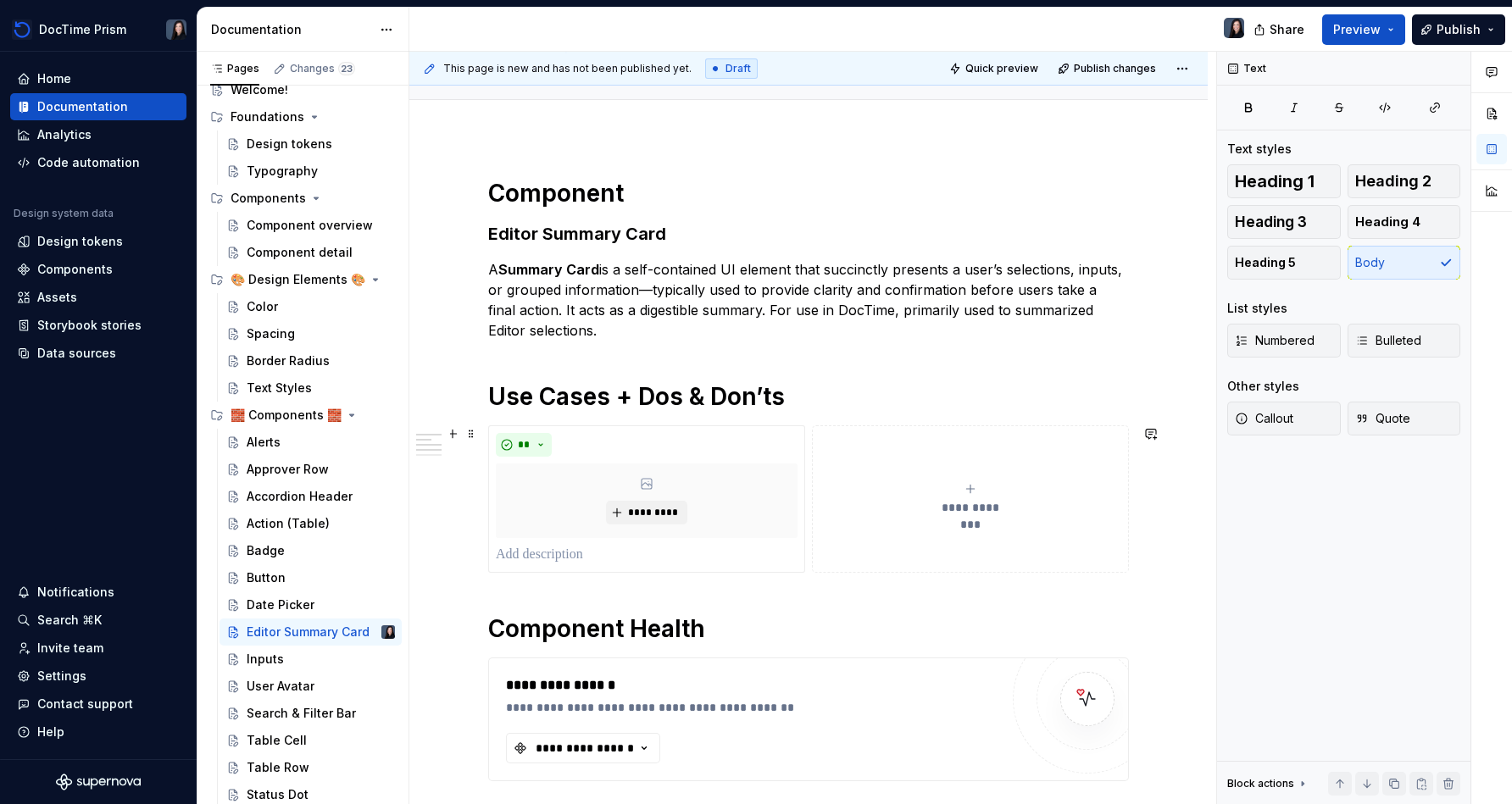
scroll to position [155, 0]
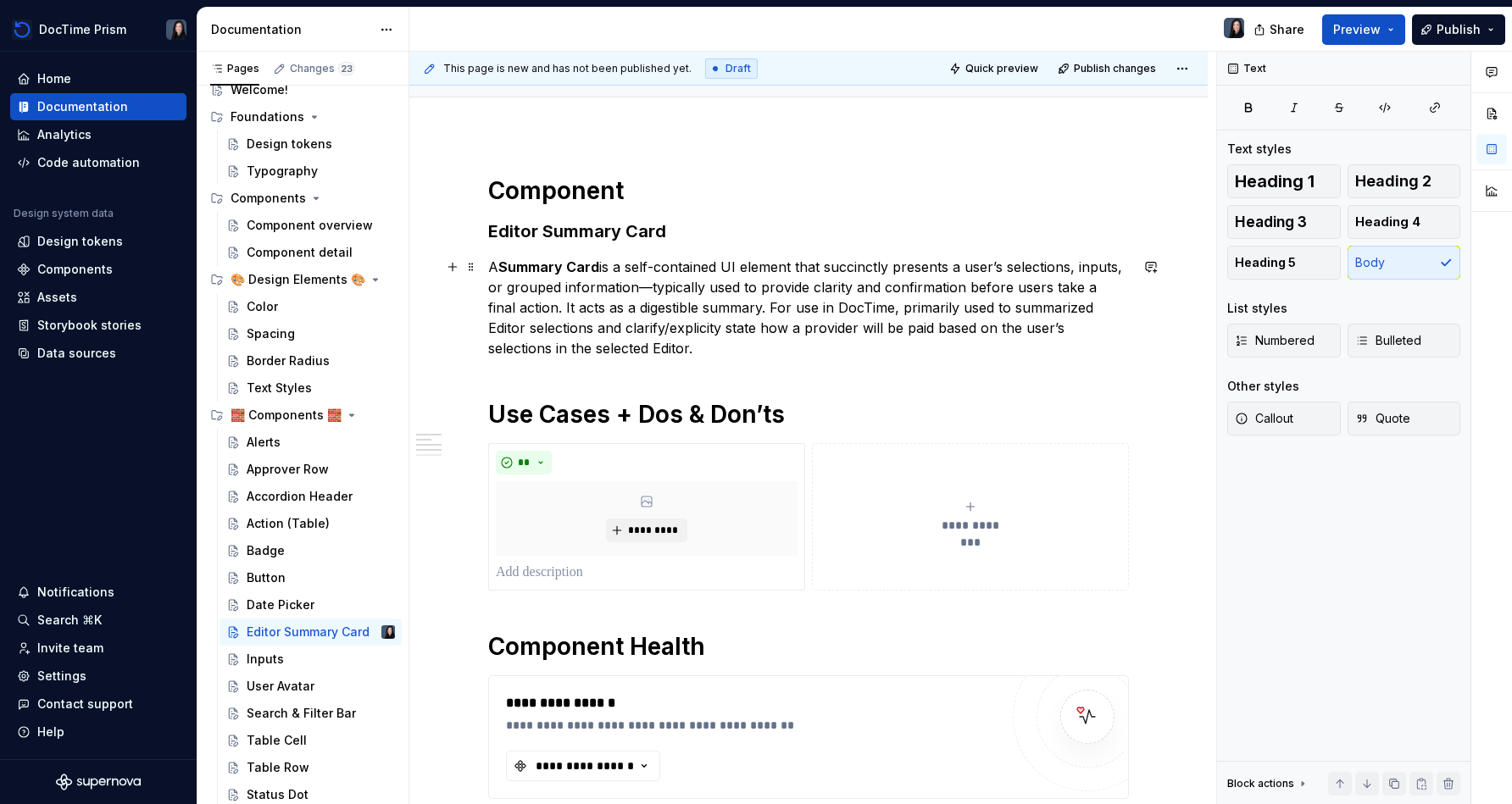
click at [646, 327] on p "A Summary Card is a self-contained UI element that succinctly presents a user’s…" at bounding box center [808, 307] width 640 height 102
click at [707, 359] on div "**********" at bounding box center [808, 540] width 640 height 729
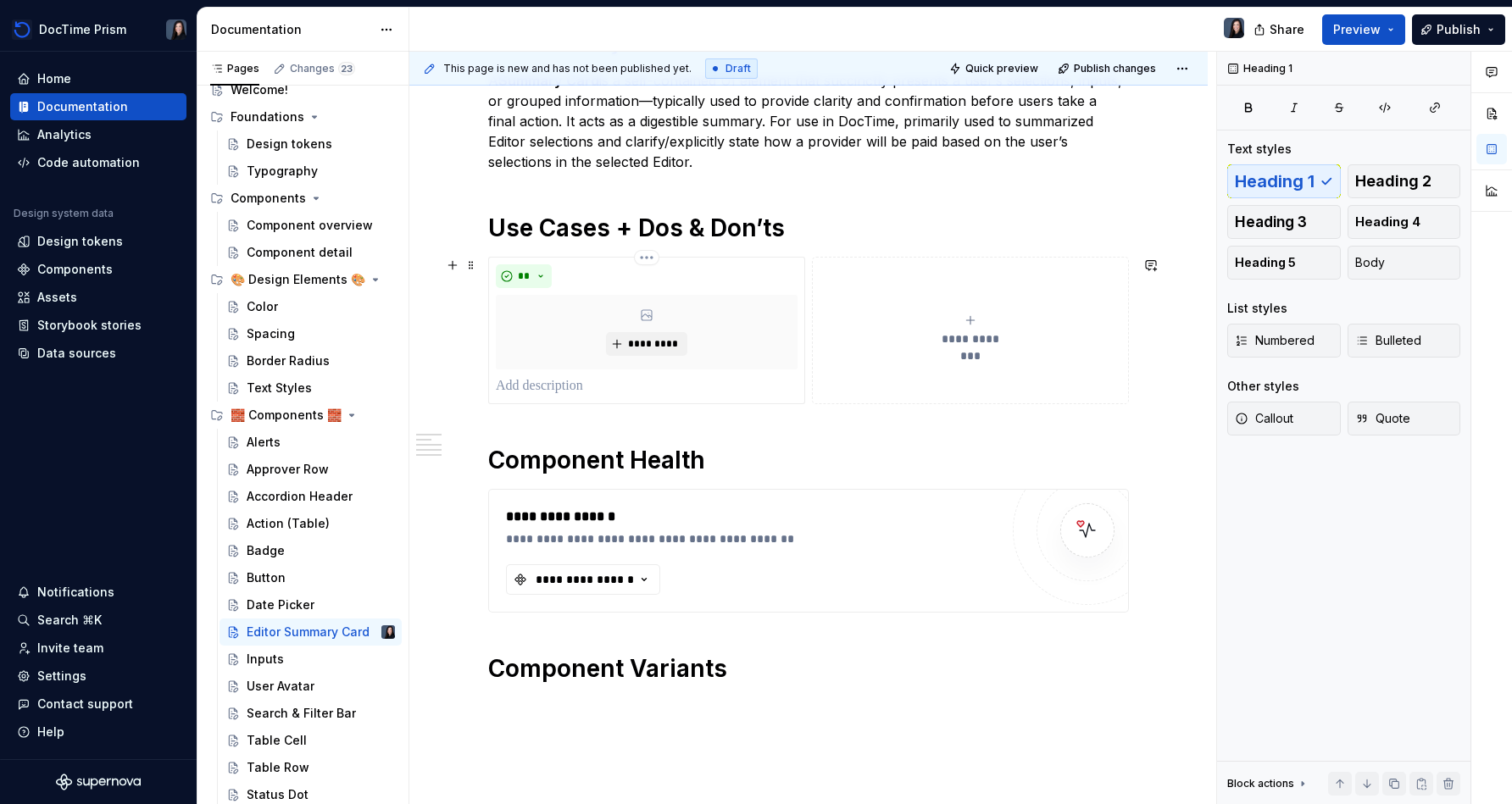
scroll to position [363, 0]
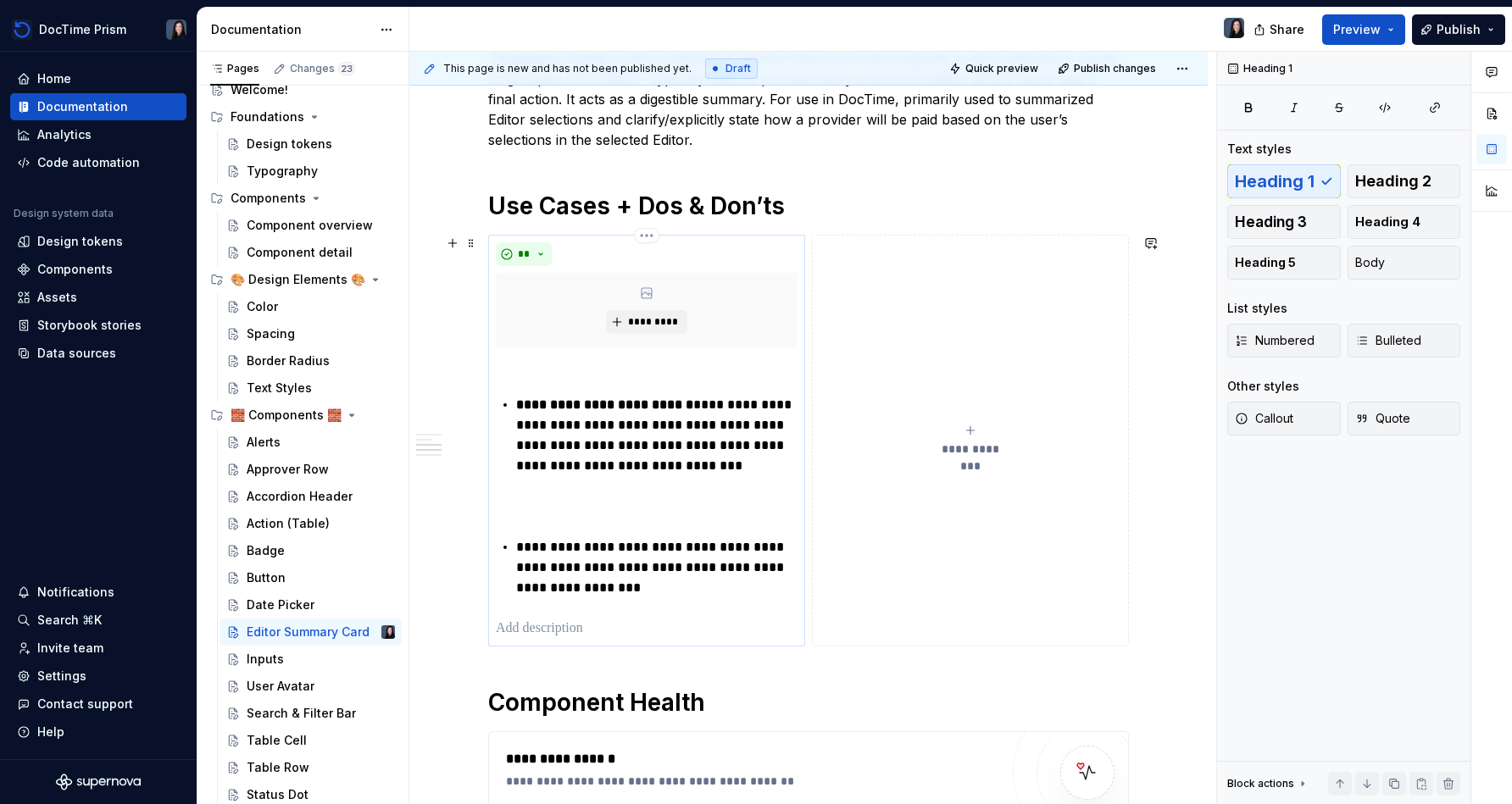
click at [624, 523] on div "**********" at bounding box center [646, 497] width 302 height 285
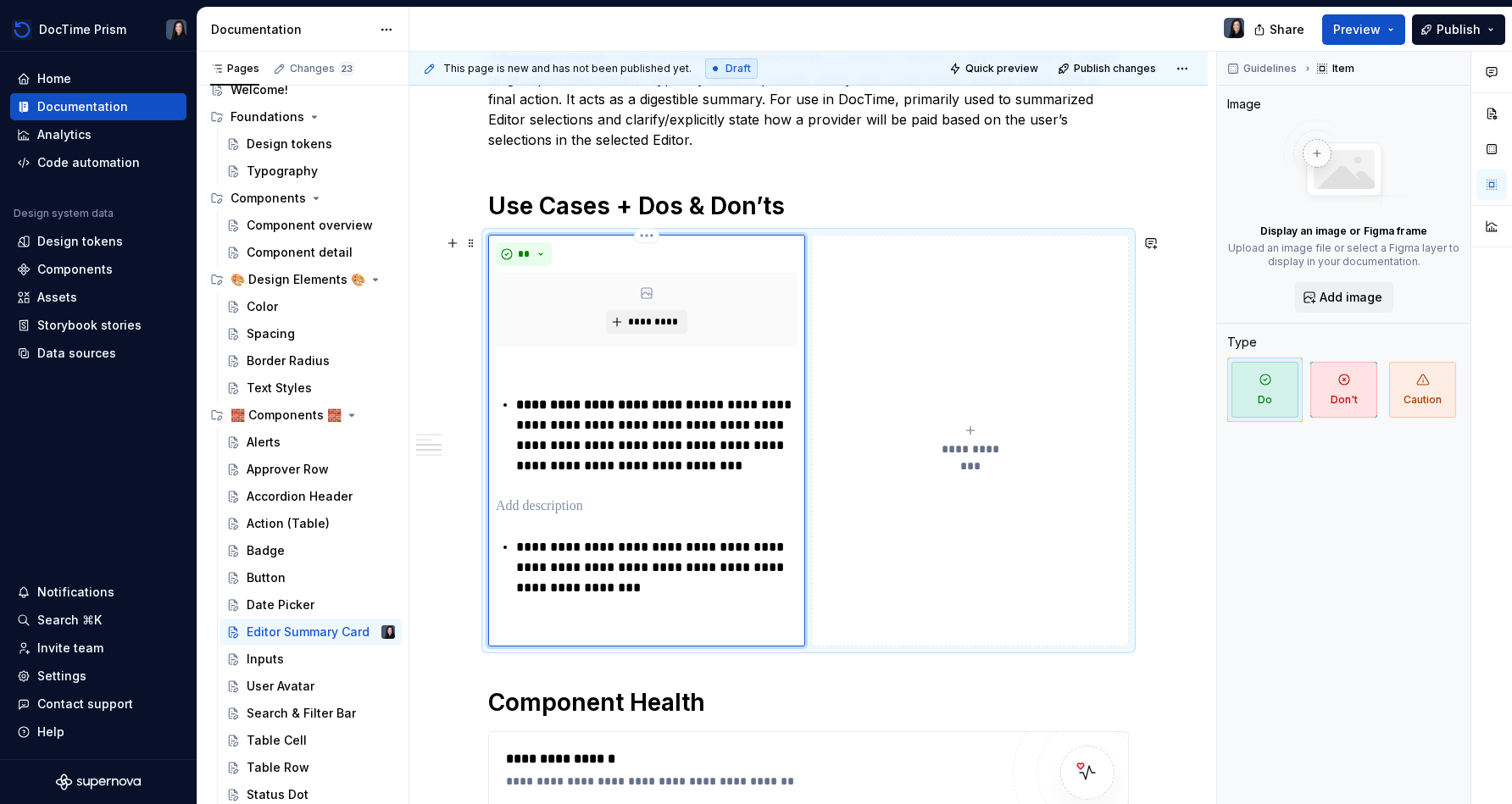
click at [618, 508] on p at bounding box center [646, 507] width 302 height 21
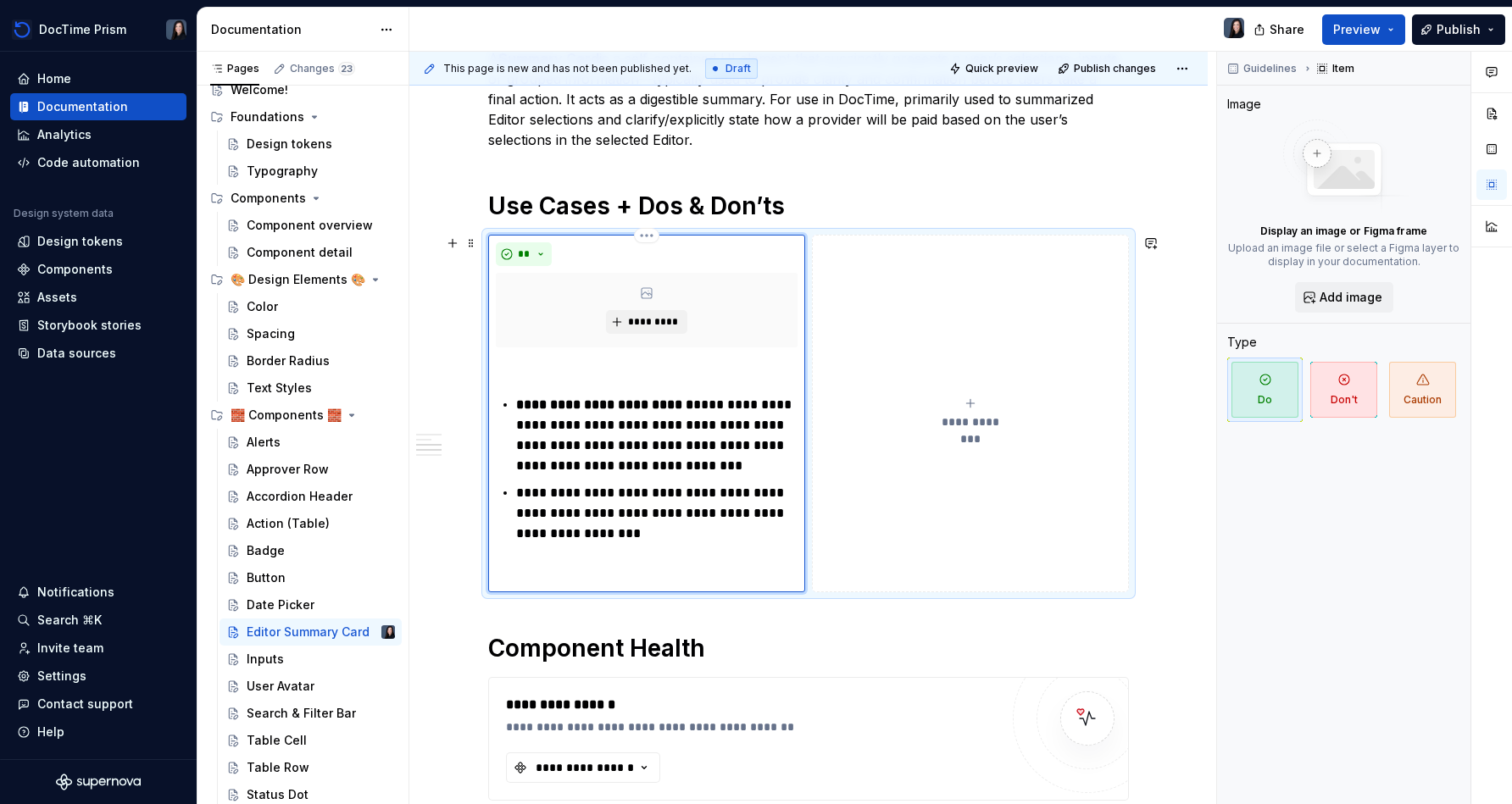
click at [592, 554] on div "**********" at bounding box center [646, 470] width 302 height 231
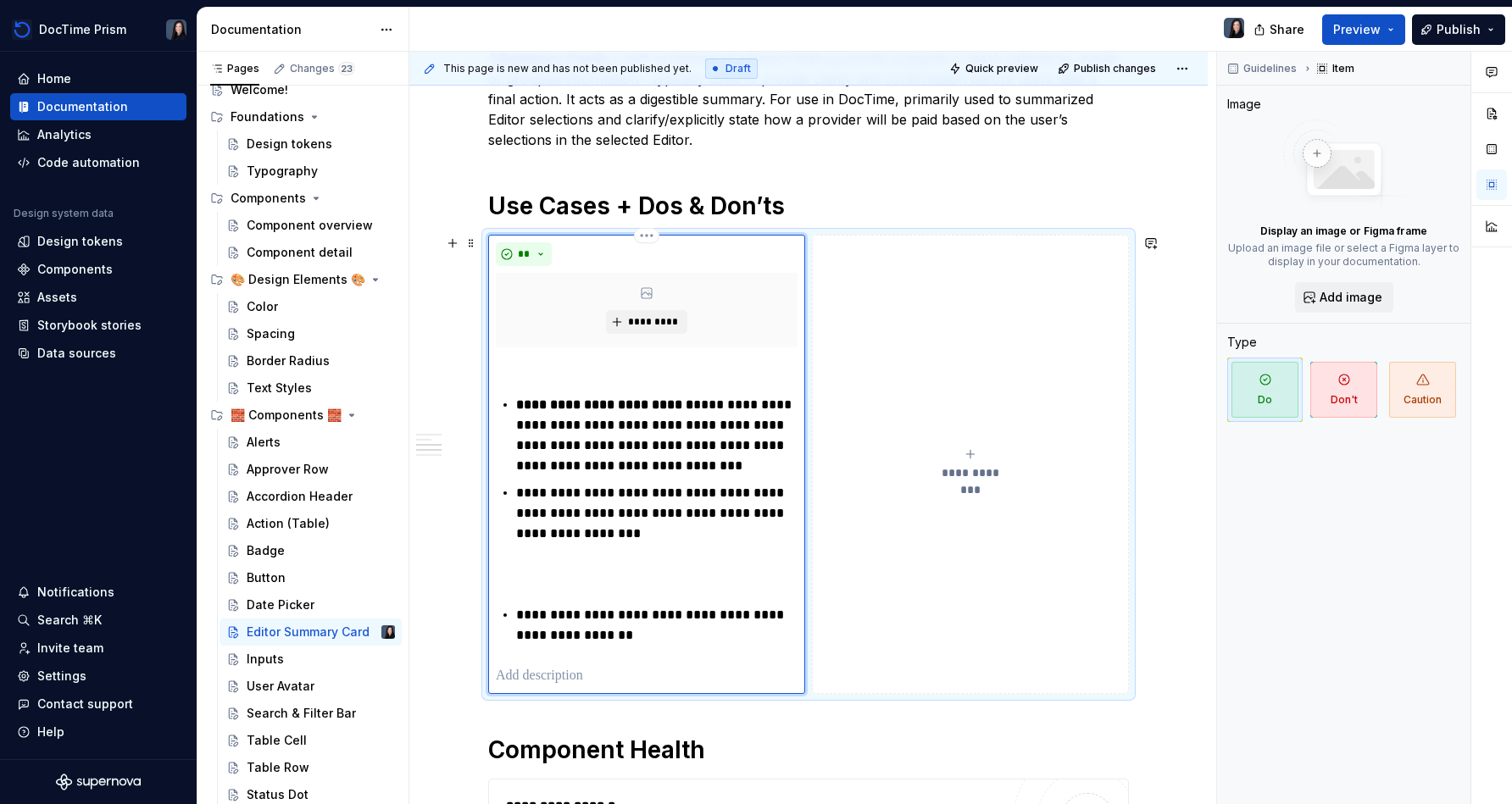
click at [589, 572] on p at bounding box center [646, 575] width 302 height 21
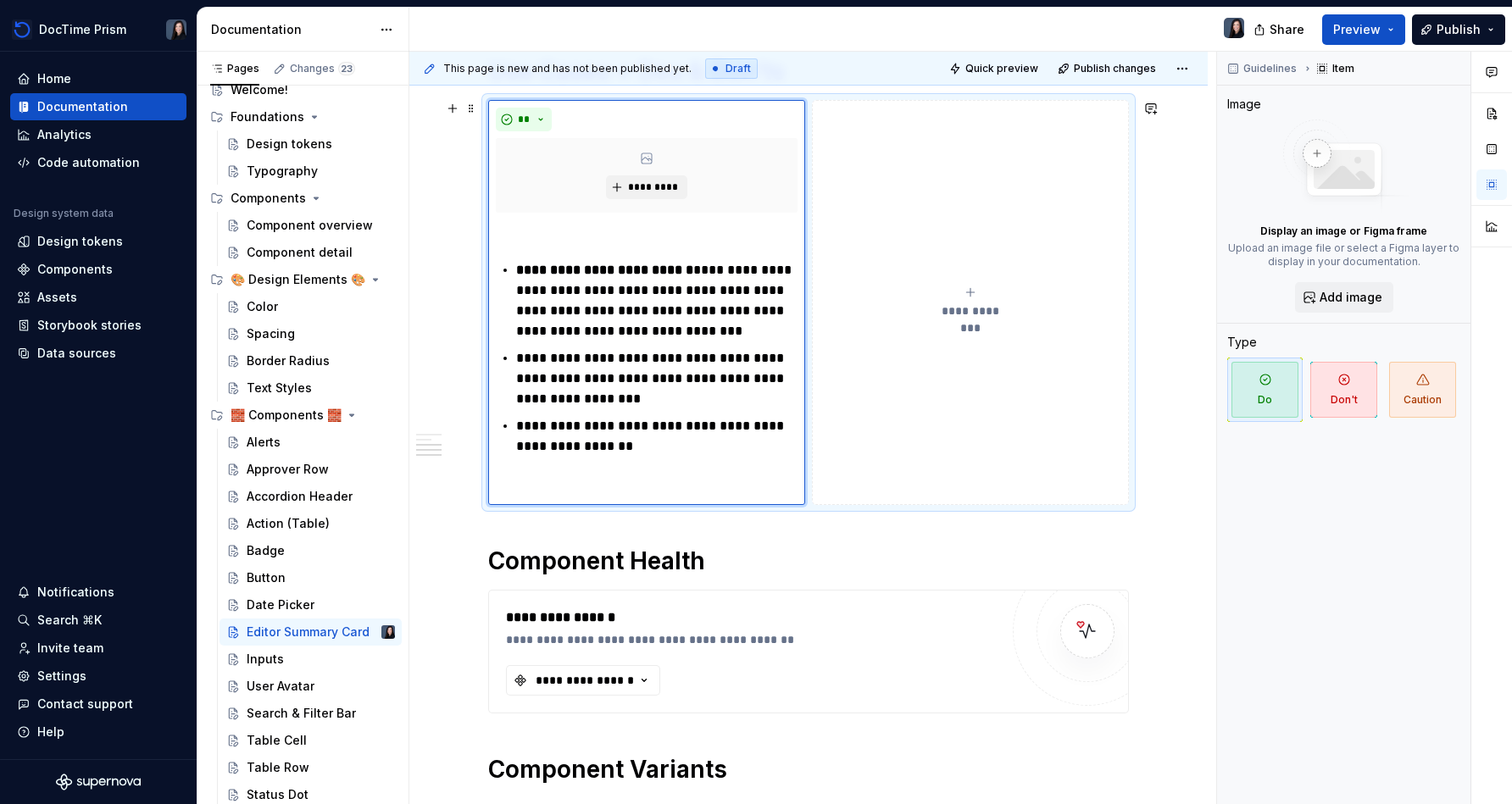
scroll to position [659, 0]
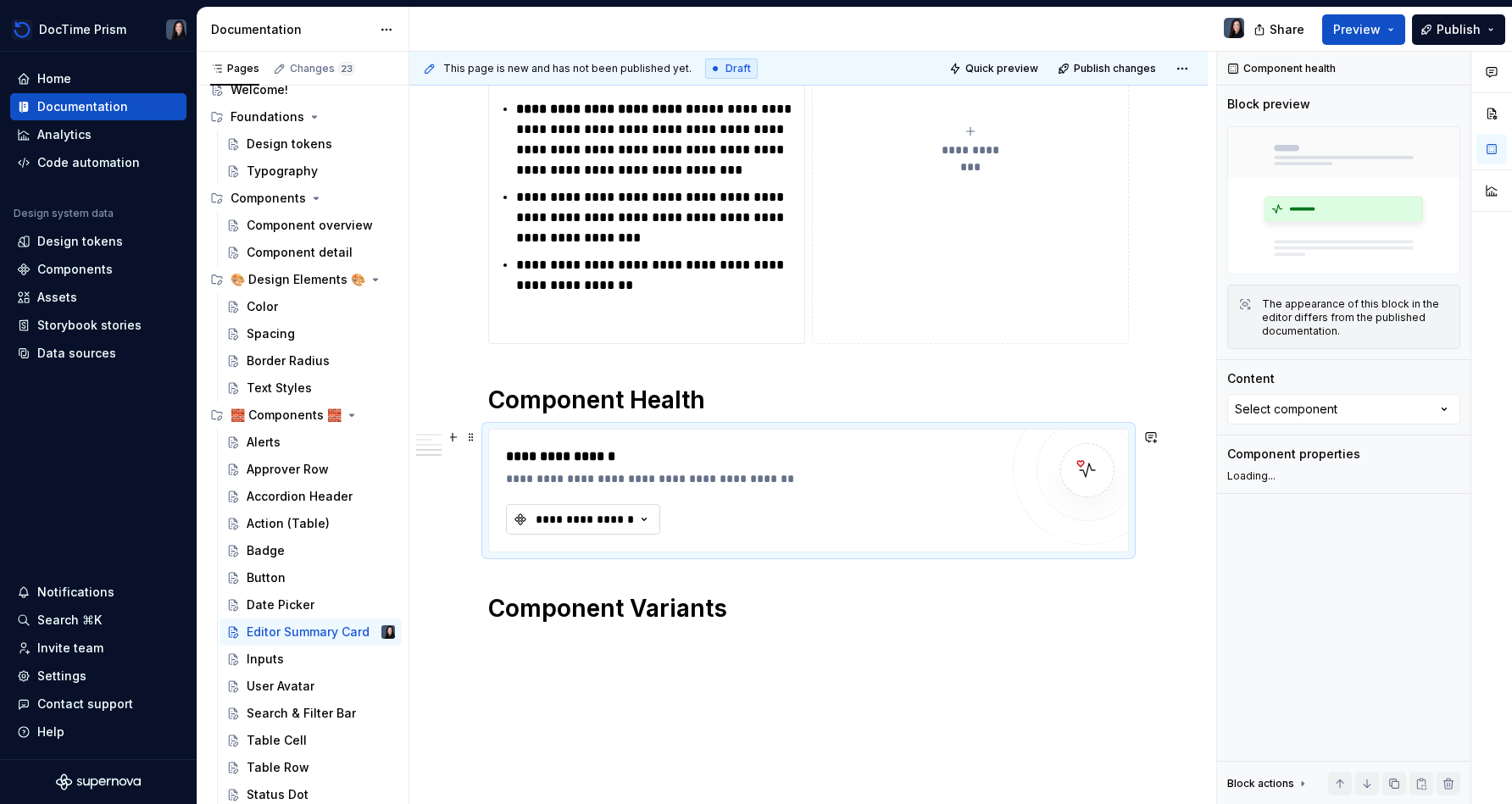
click at [624, 530] on button "**********" at bounding box center [583, 519] width 154 height 30
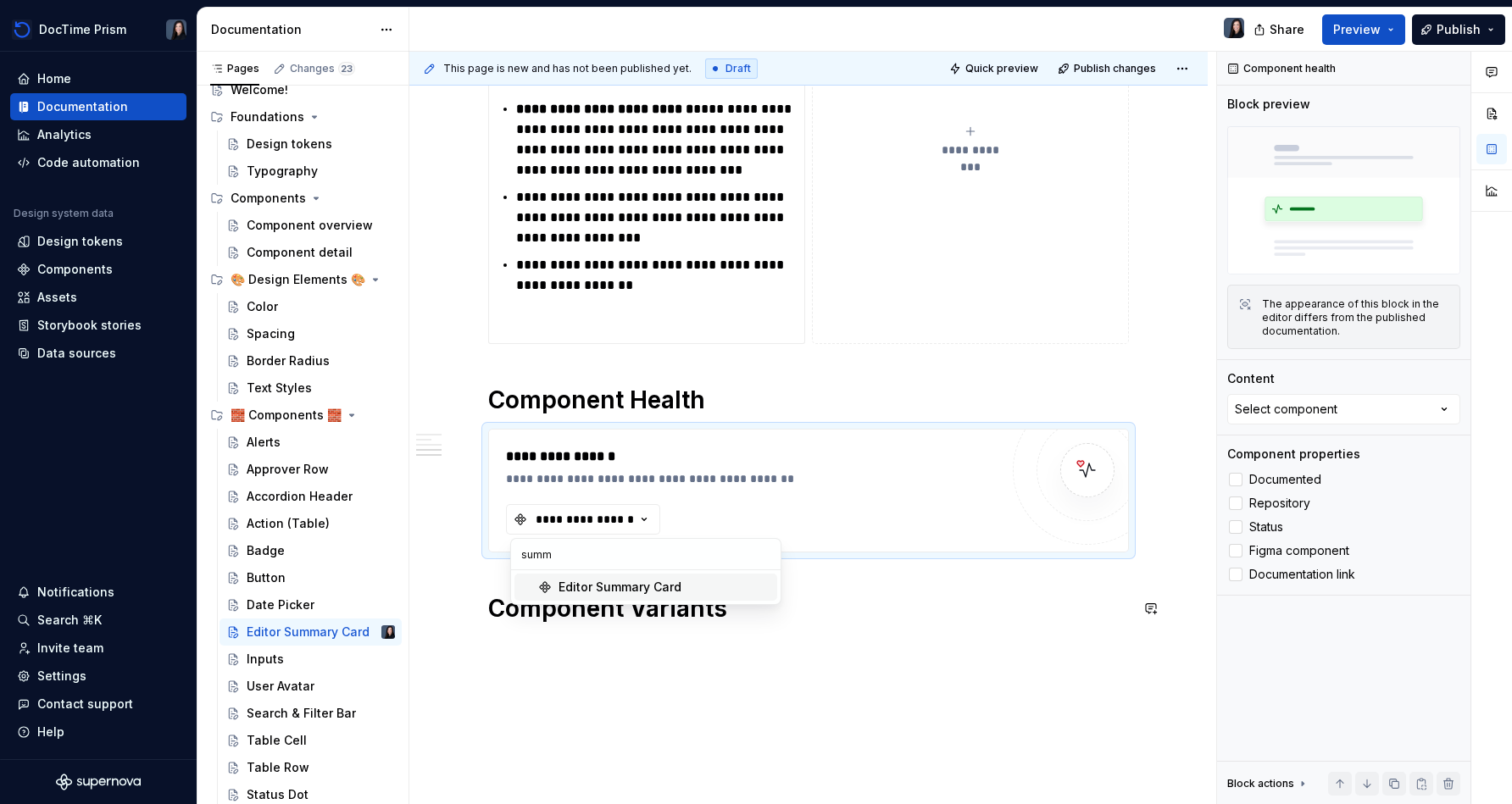
click at [671, 589] on div "Editor Summary Card" at bounding box center [620, 588] width 123 height 17
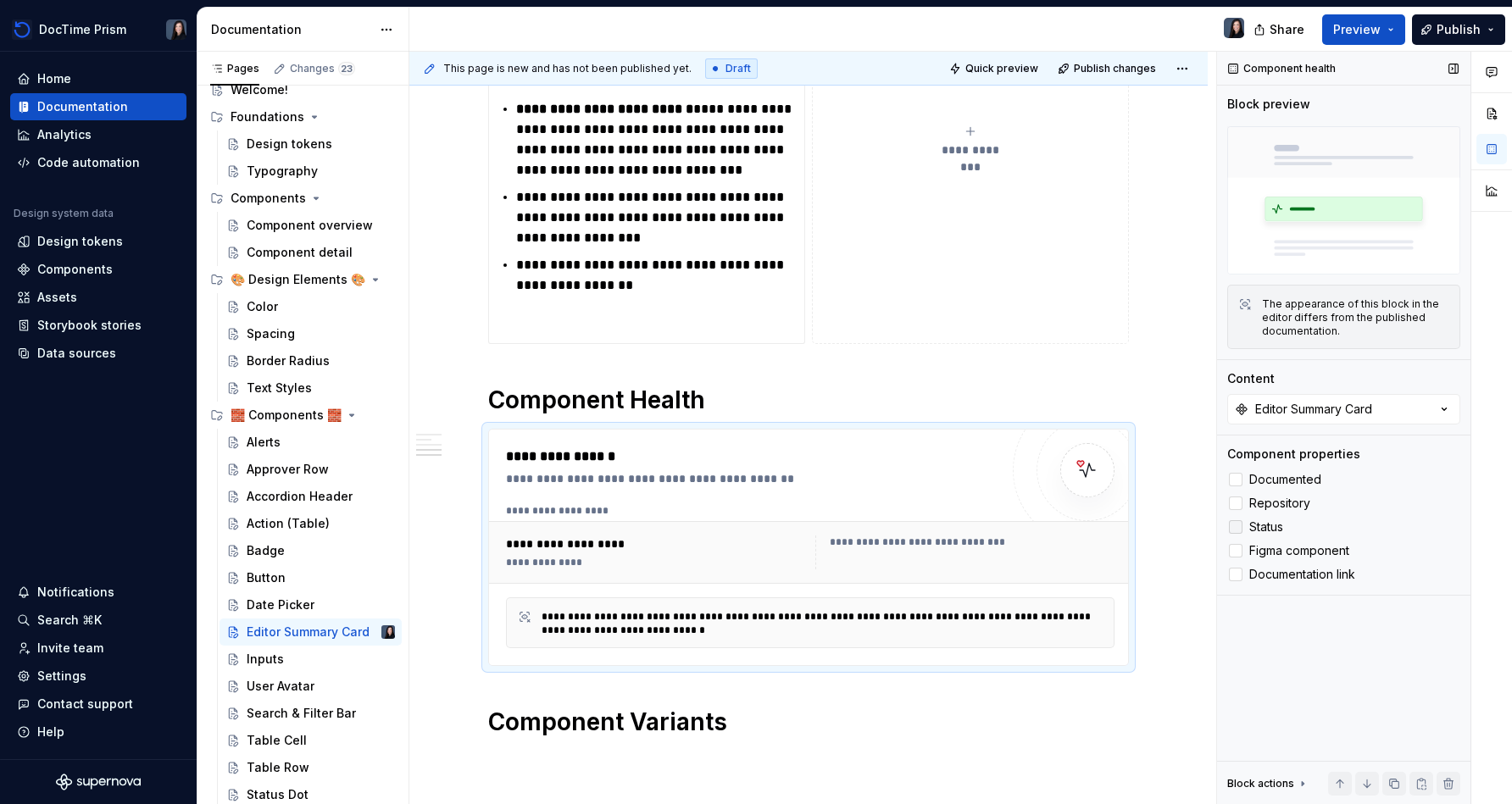
click at [751, 535] on label "Status" at bounding box center [1343, 528] width 233 height 21
click at [751, 547] on span "Figma component" at bounding box center [1299, 551] width 100 height 14
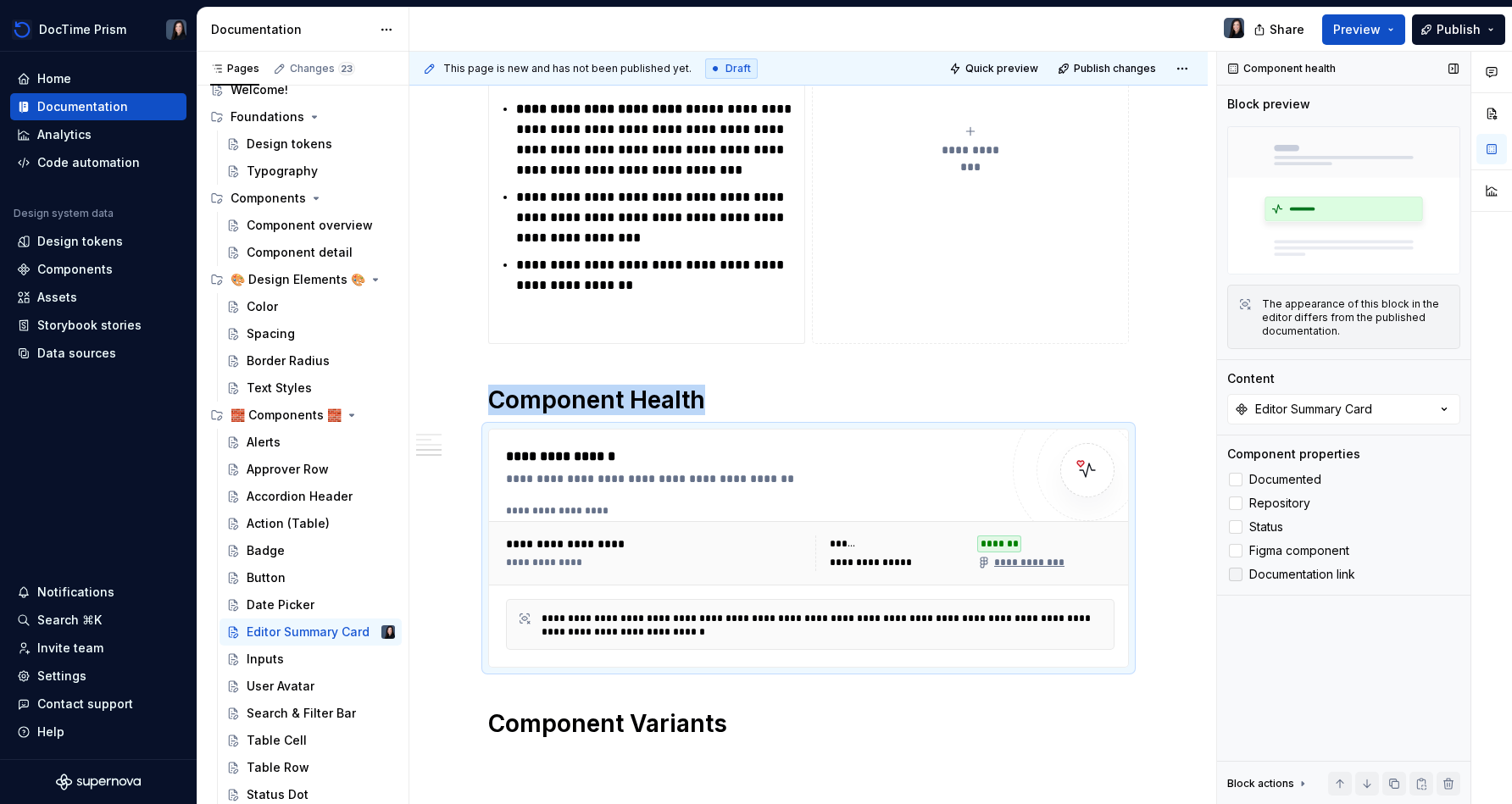
click at [751, 569] on span "Documentation link" at bounding box center [1301, 575] width 106 height 14
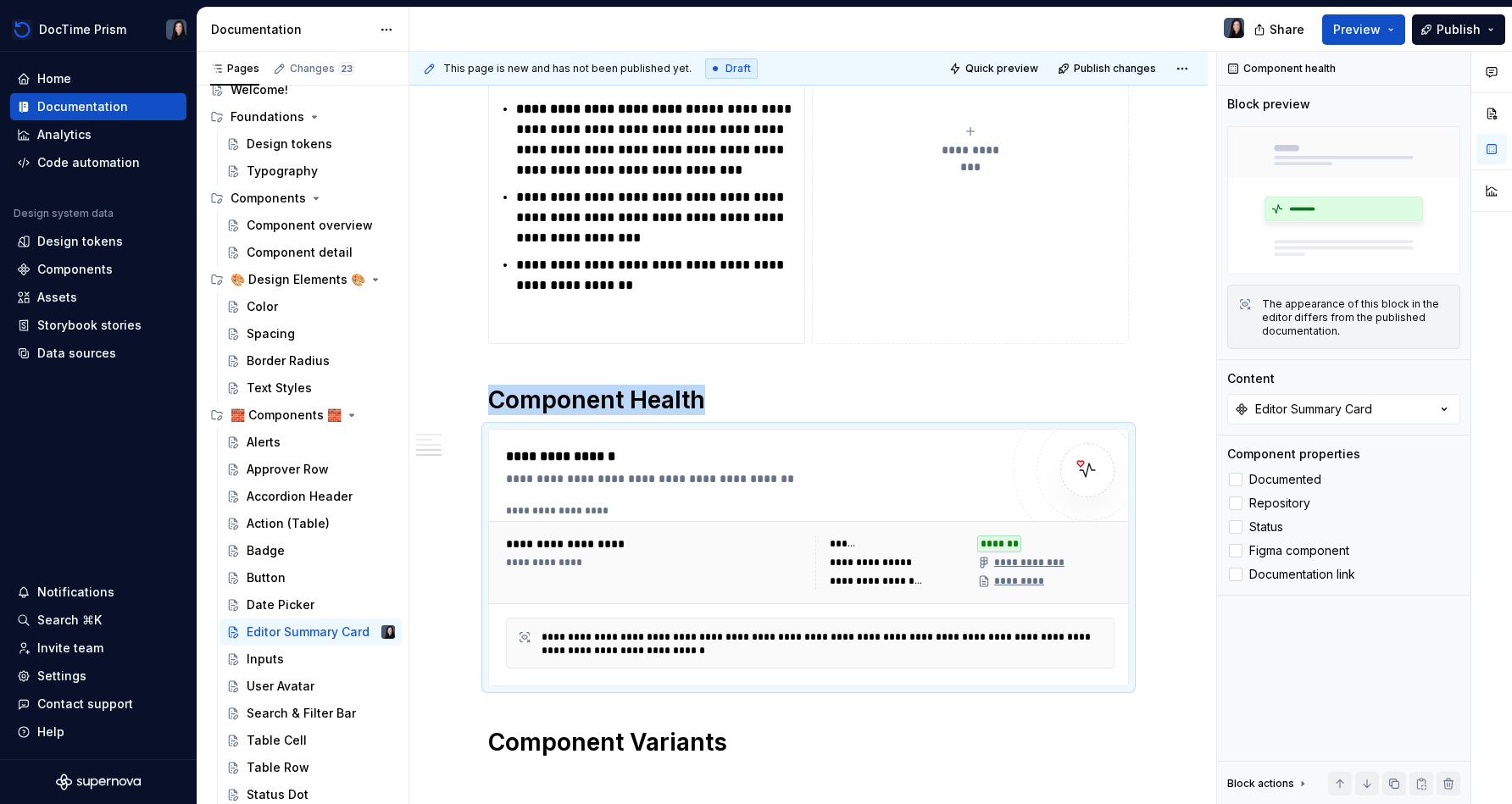
scroll to position [907, 0]
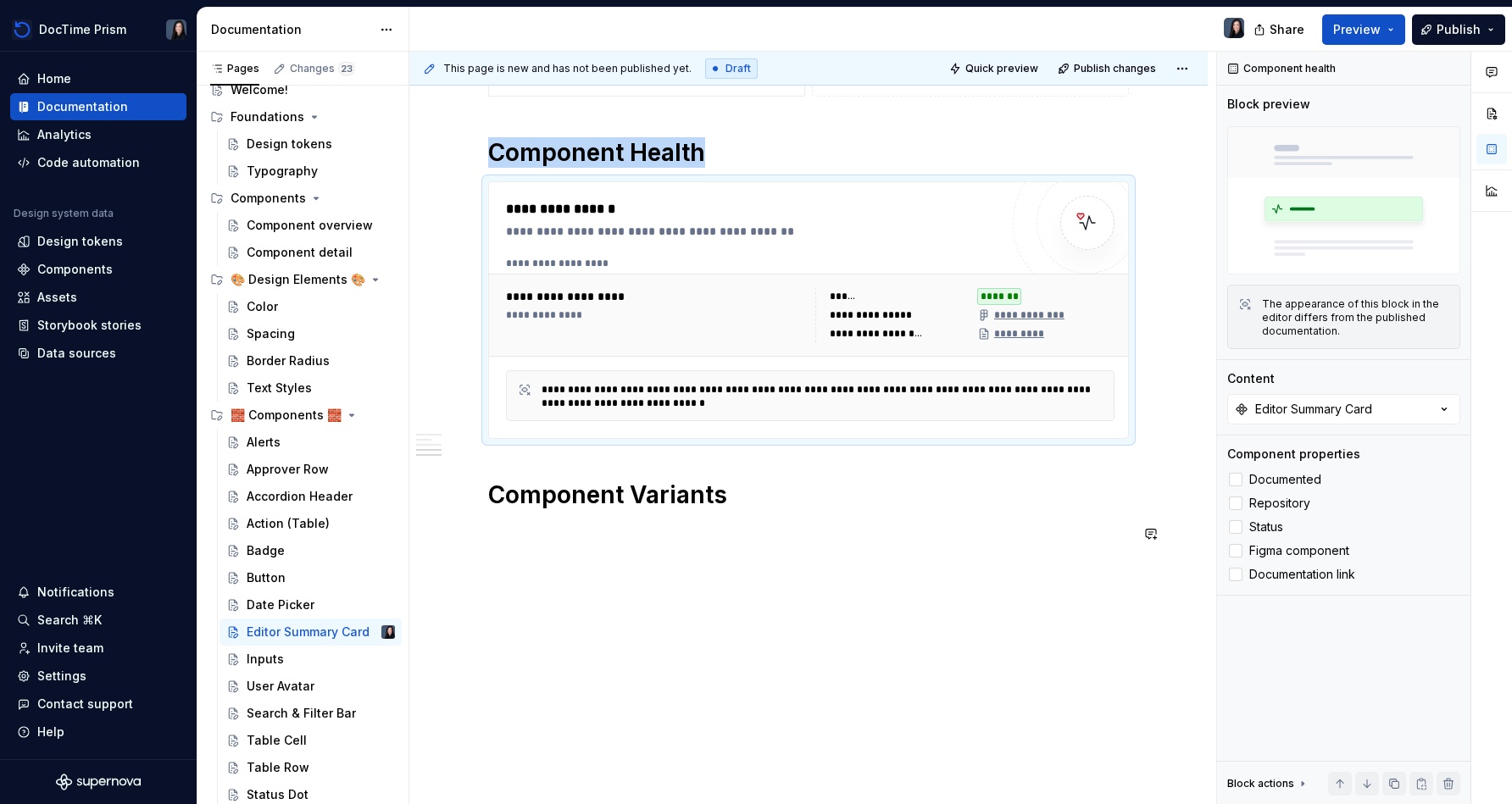
click at [682, 604] on div "**********" at bounding box center [809, 94] width 799 height 1423
click at [687, 583] on div "**********" at bounding box center [809, 94] width 799 height 1423
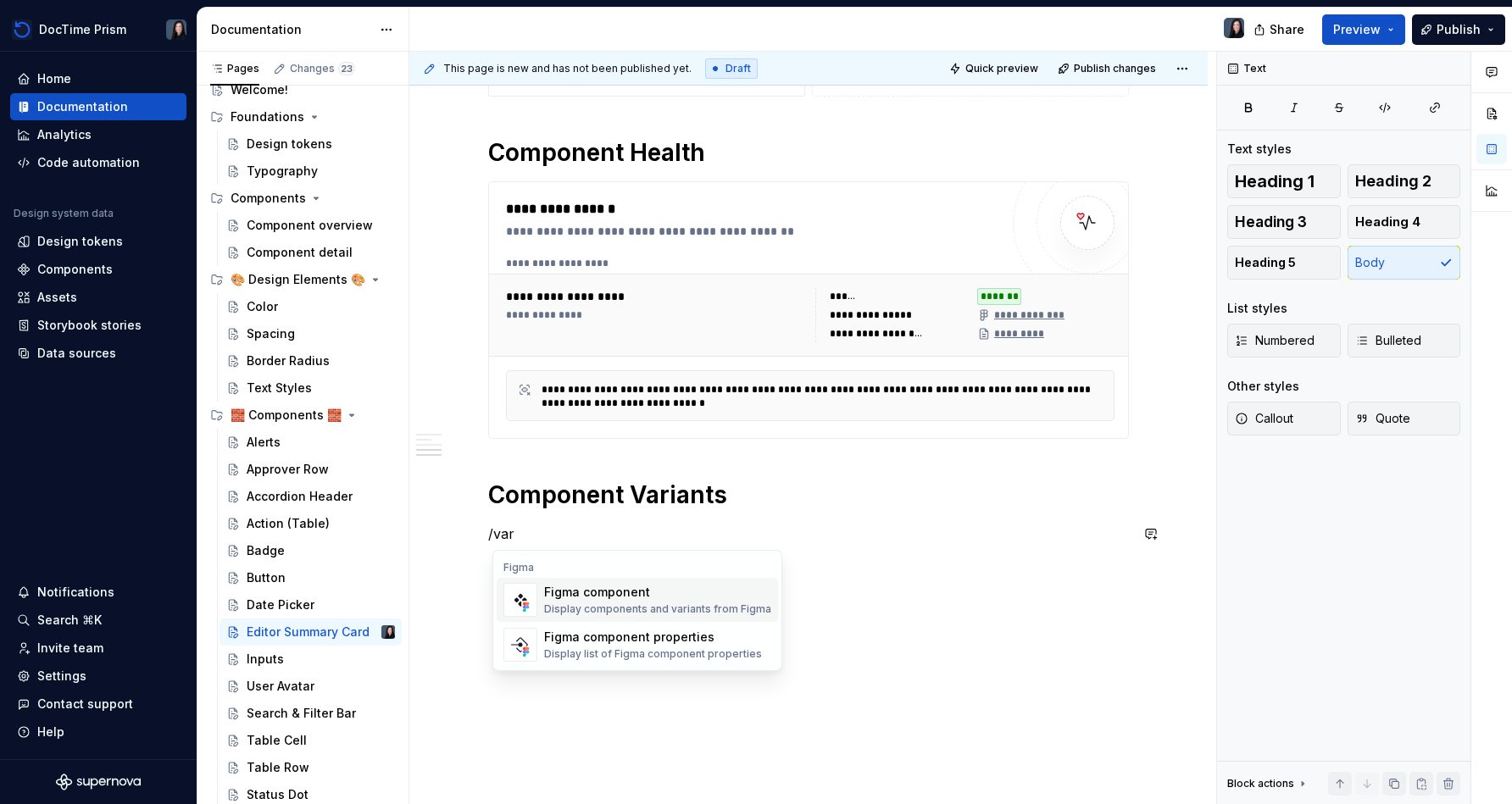
click at [592, 592] on div "Figma component" at bounding box center [657, 592] width 227 height 17
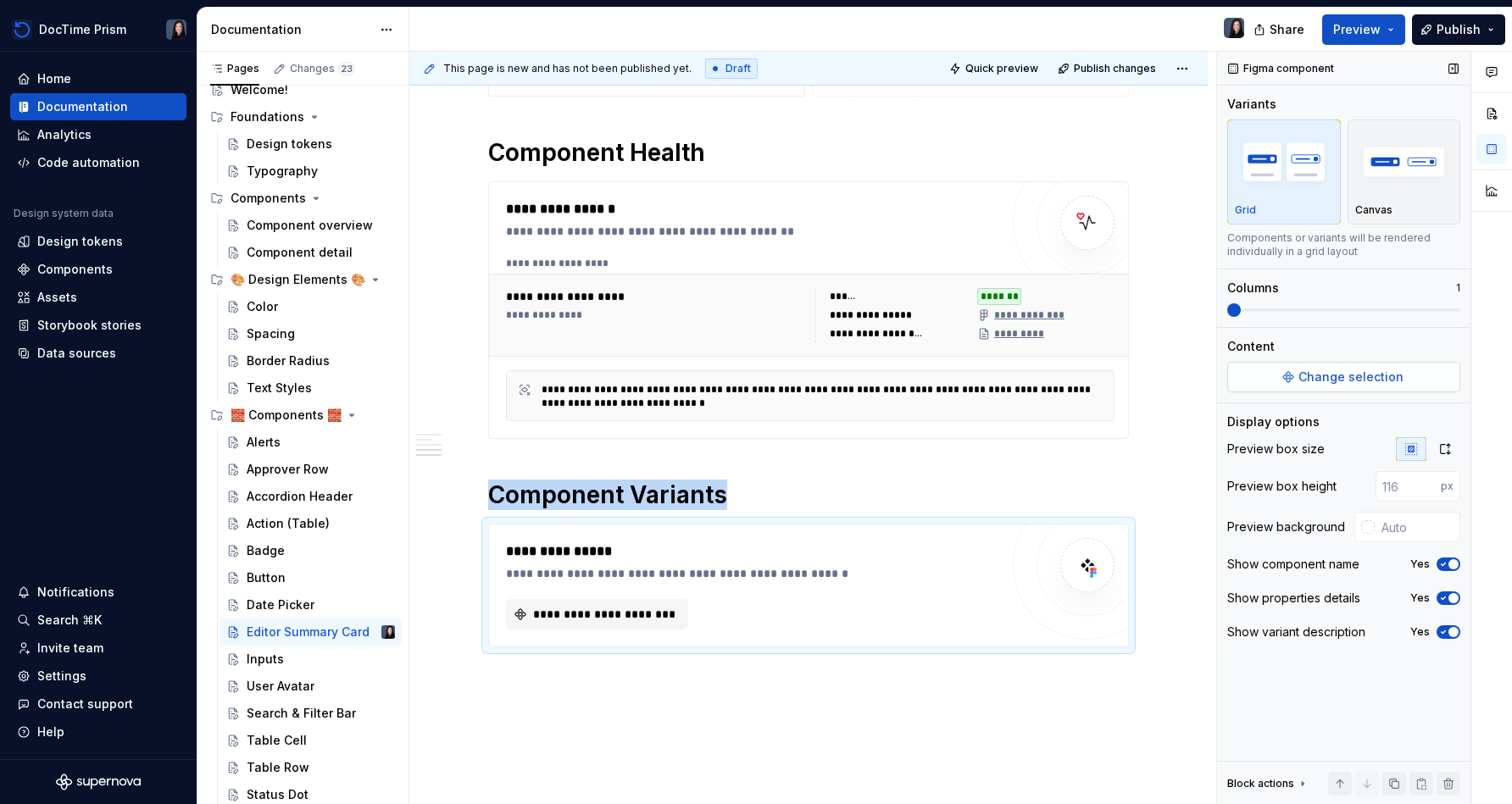
click at [751, 380] on span "Change selection" at bounding box center [1350, 377] width 105 height 17
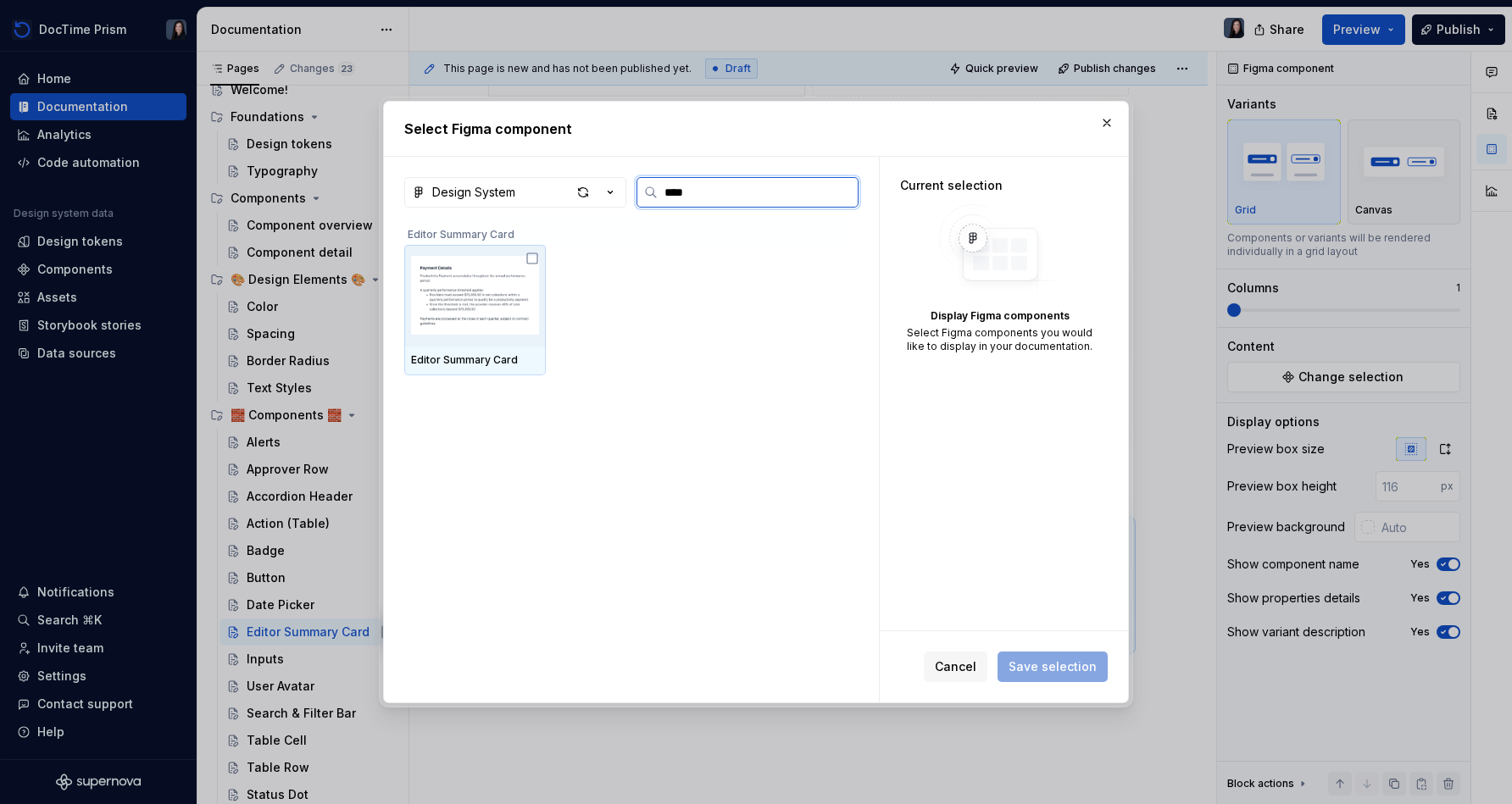
click at [498, 253] on img at bounding box center [475, 295] width 128 height 88
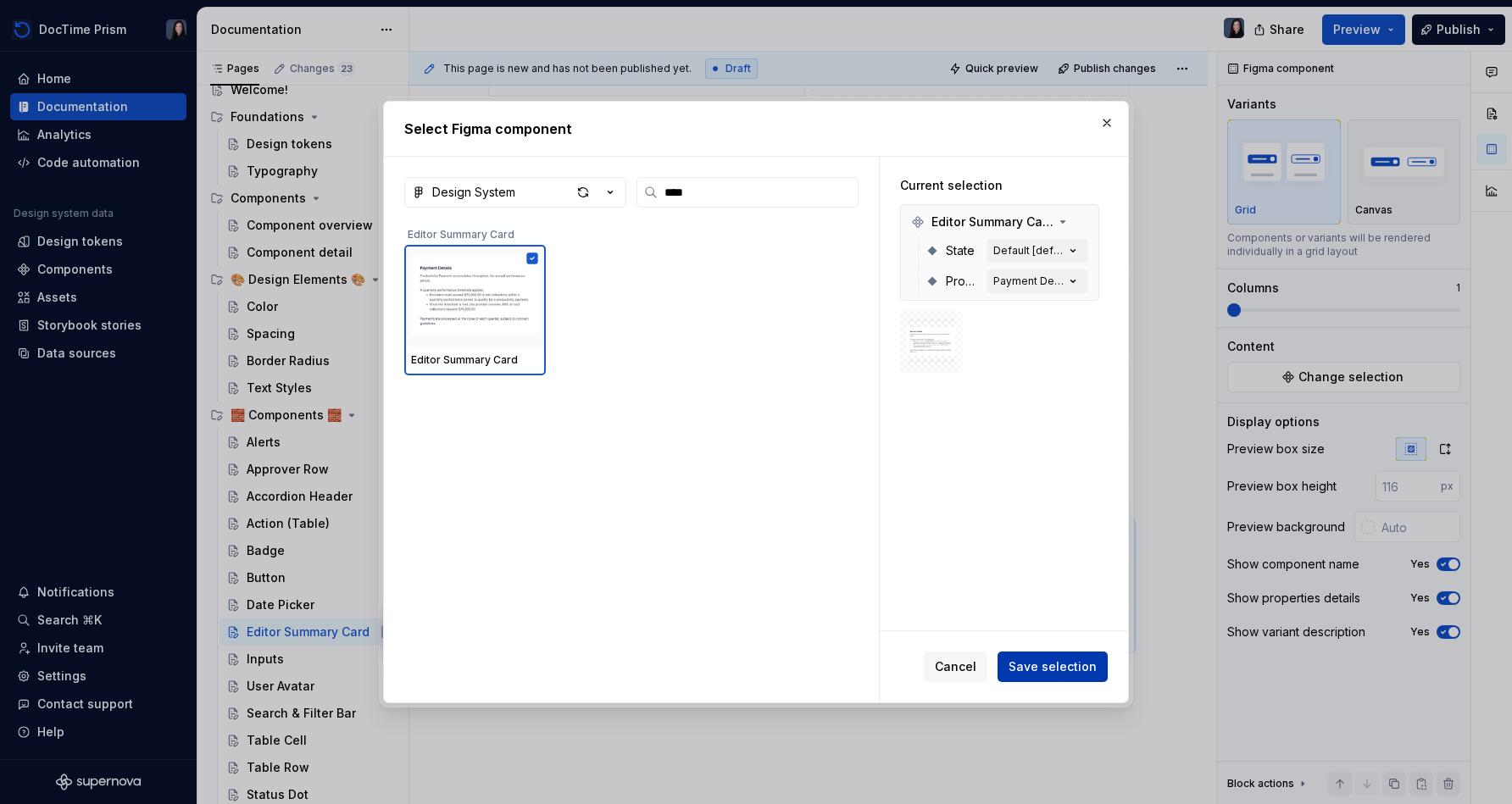
click at [751, 673] on button "Save selection" at bounding box center [1052, 666] width 110 height 30
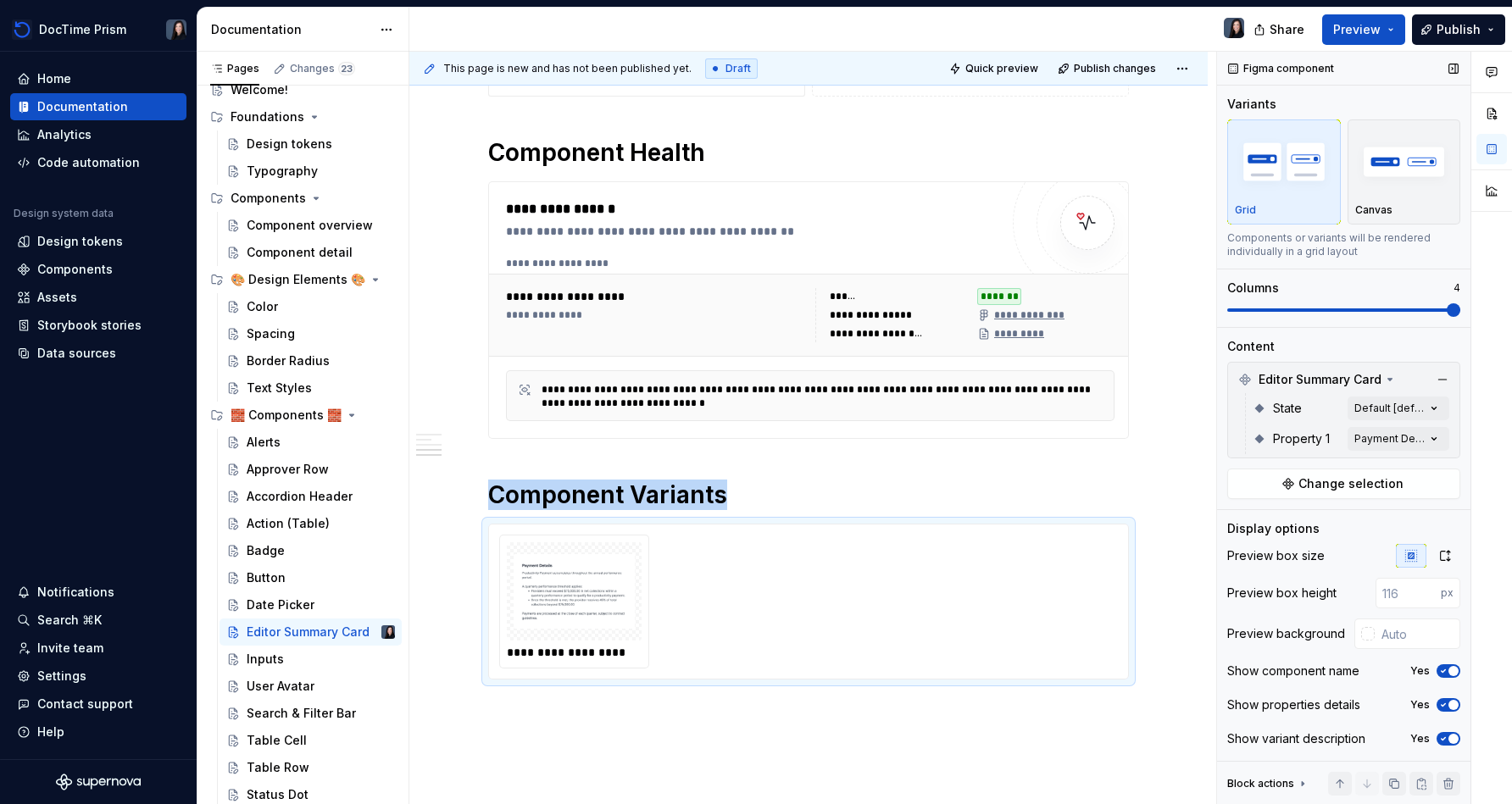
click at [751, 314] on span at bounding box center [1343, 311] width 233 height 14
click at [751, 412] on div "Comments Open comments No comments yet Select ‘Comment’ from the block context …" at bounding box center [1364, 428] width 295 height 753
click at [751, 437] on button "button" at bounding box center [1426, 438] width 24 height 14
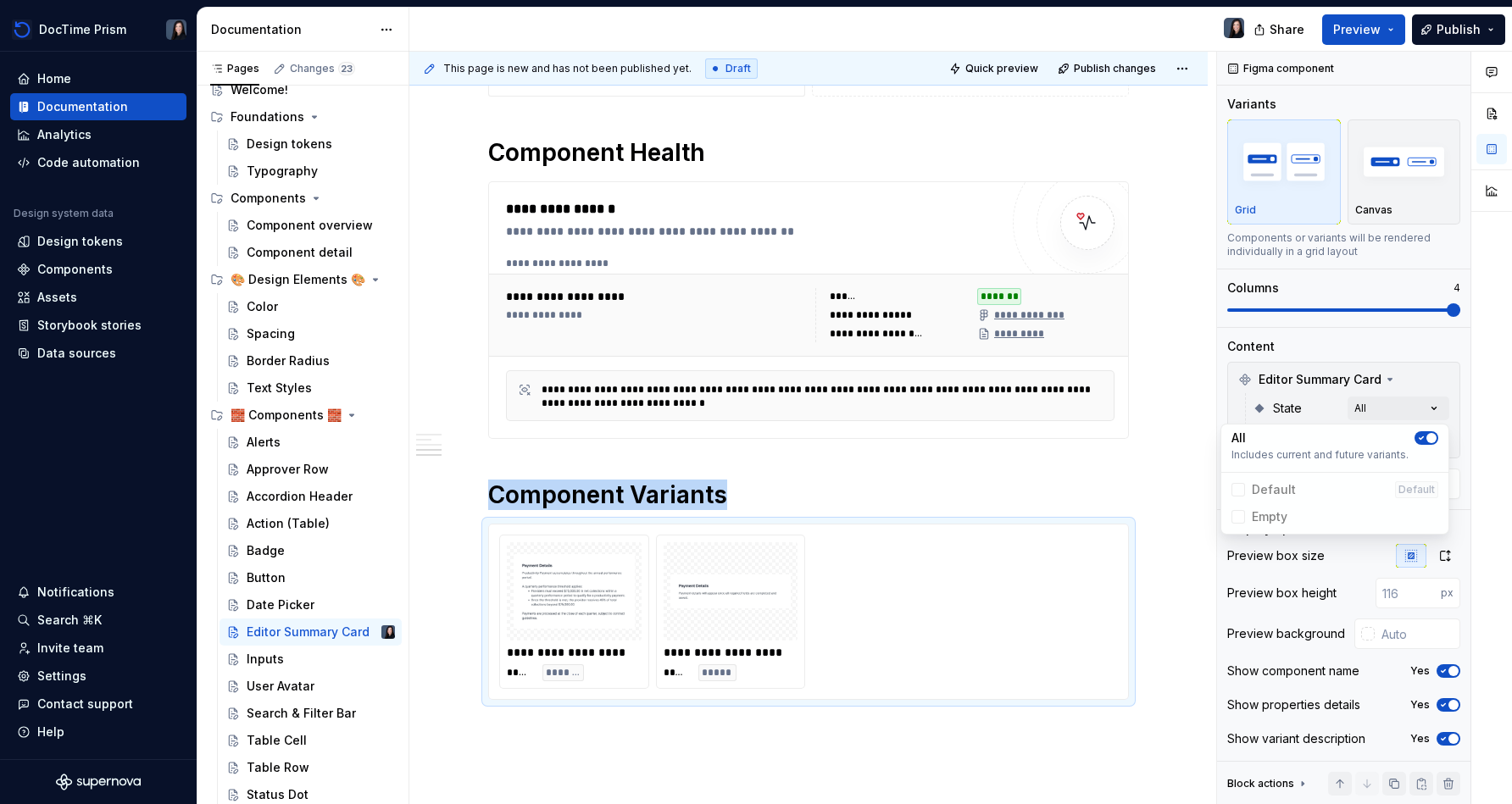
click at [751, 424] on div at bounding box center [1490, 428] width 40 height 753
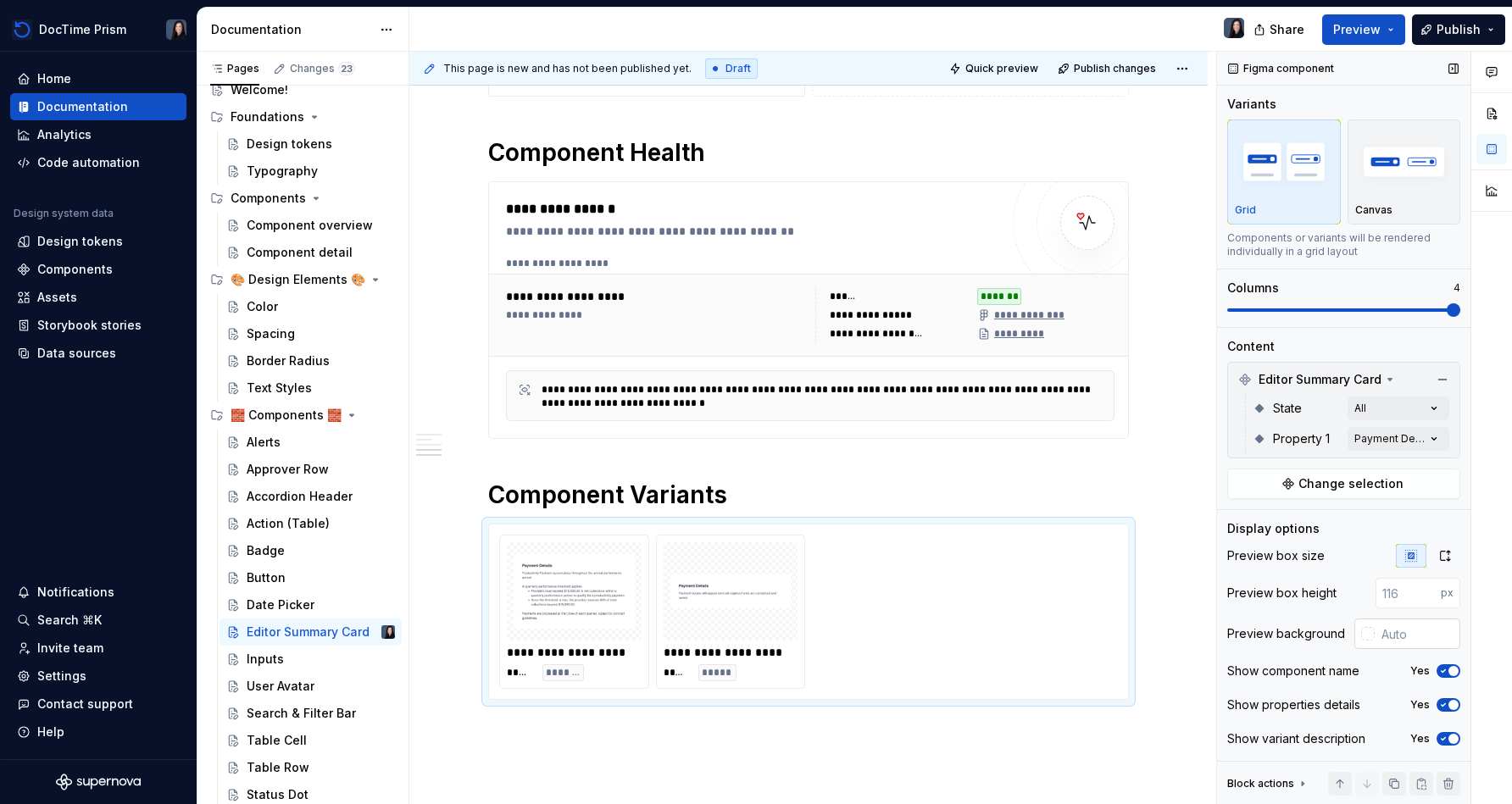
click at [751, 644] on input "text" at bounding box center [1416, 634] width 85 height 30
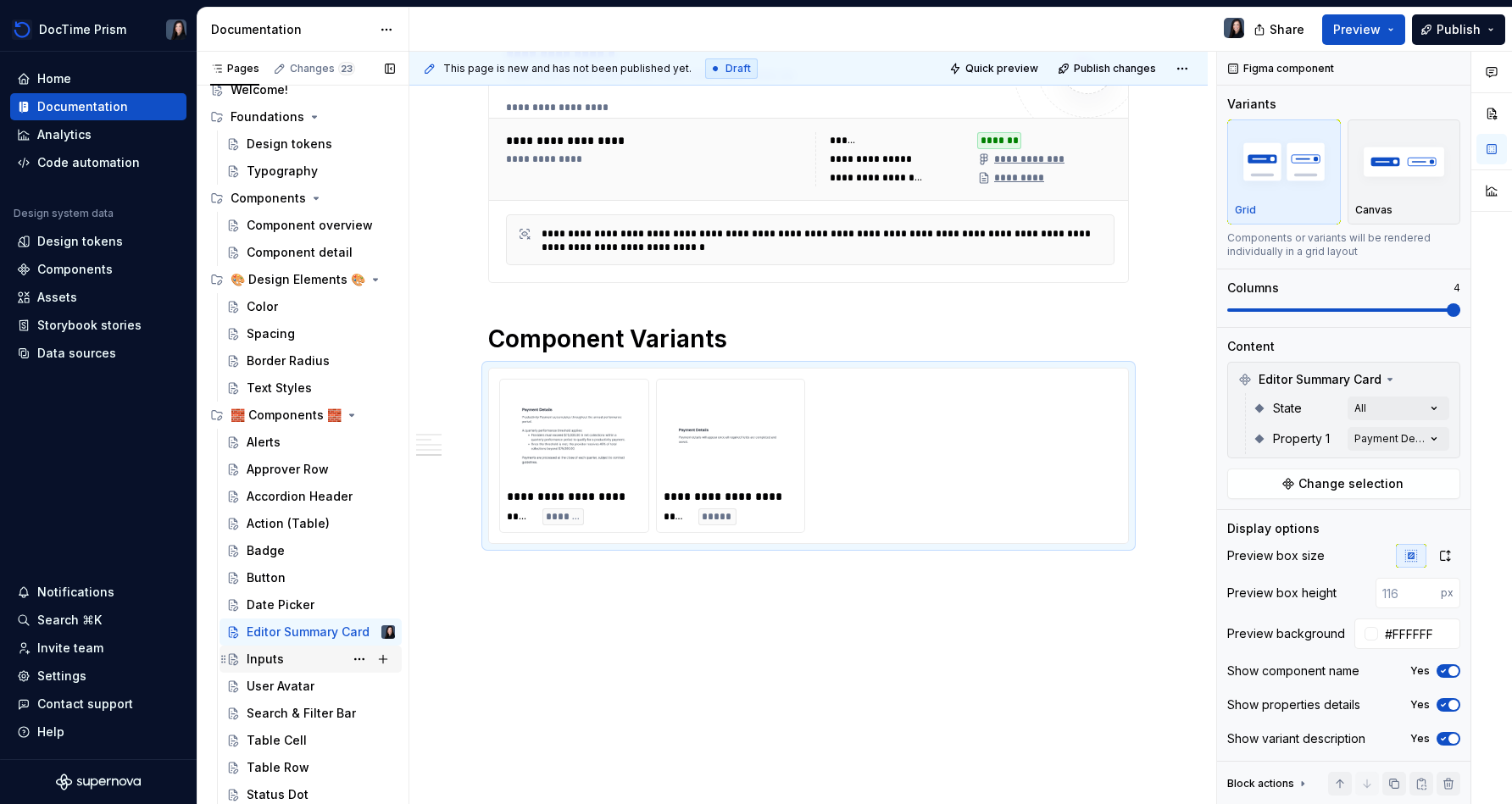
click at [307, 670] on div "Inputs" at bounding box center [321, 659] width 148 height 24
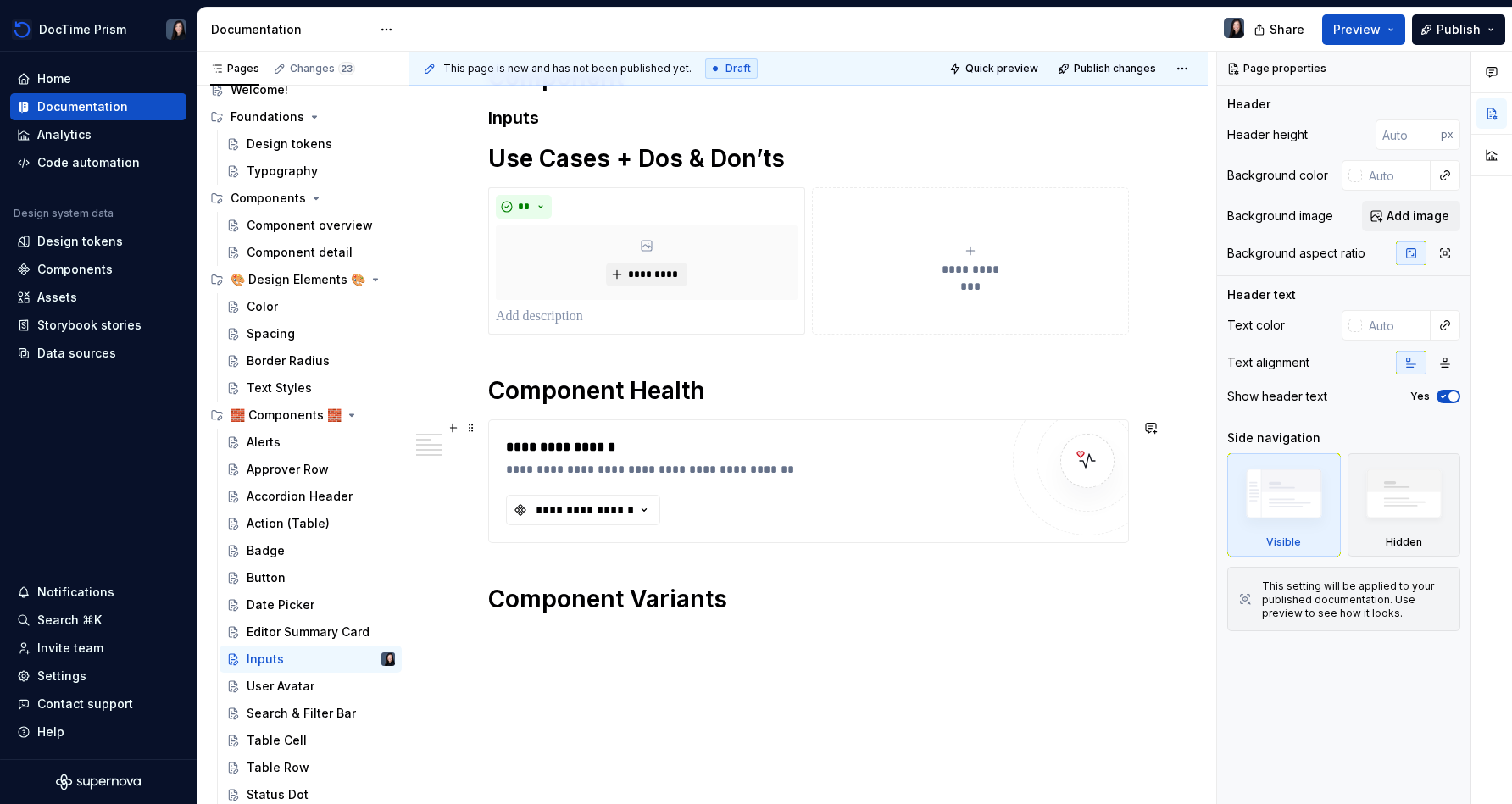
scroll to position [284, 0]
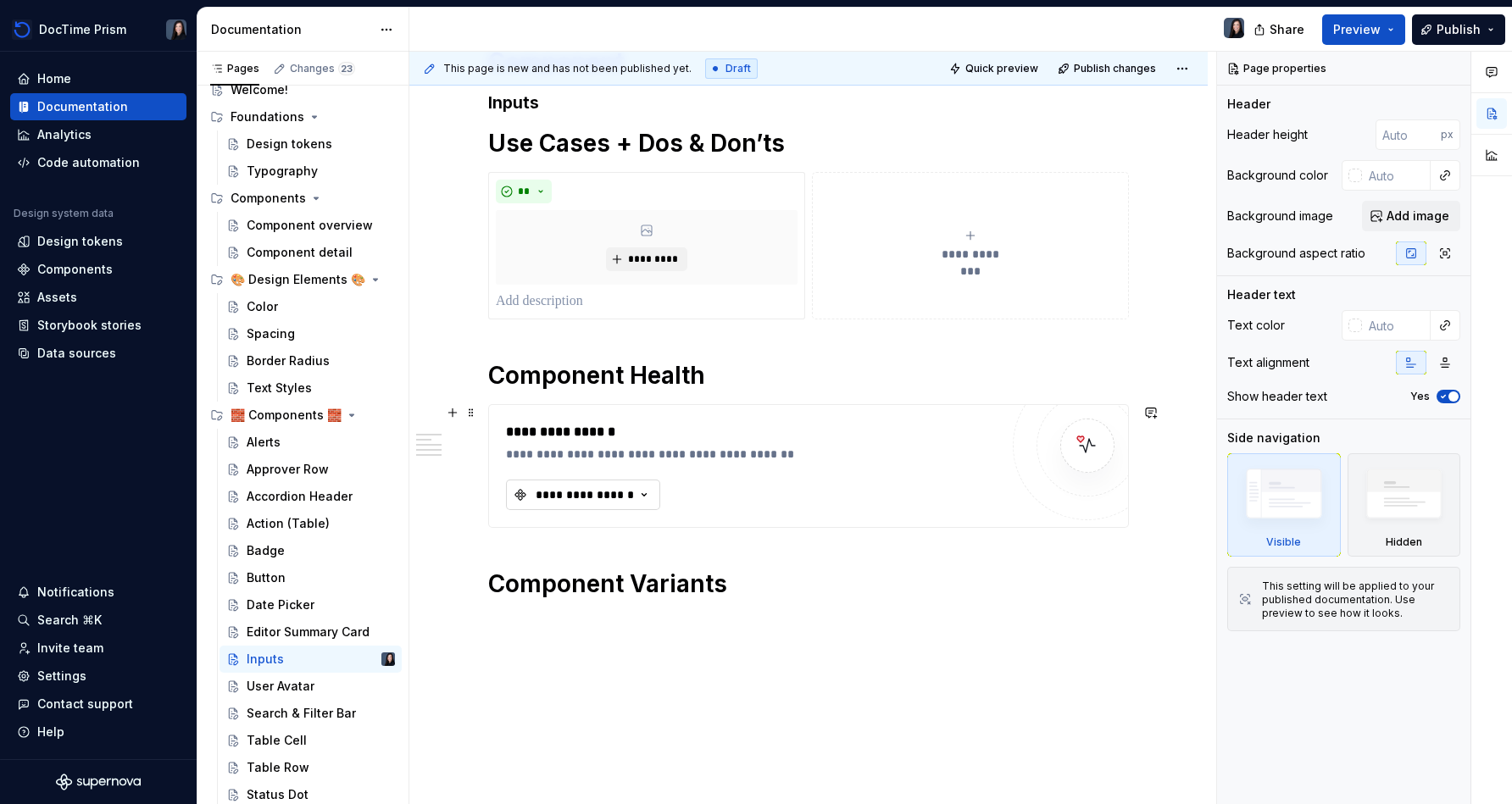
click at [599, 490] on div "**********" at bounding box center [584, 495] width 102 height 17
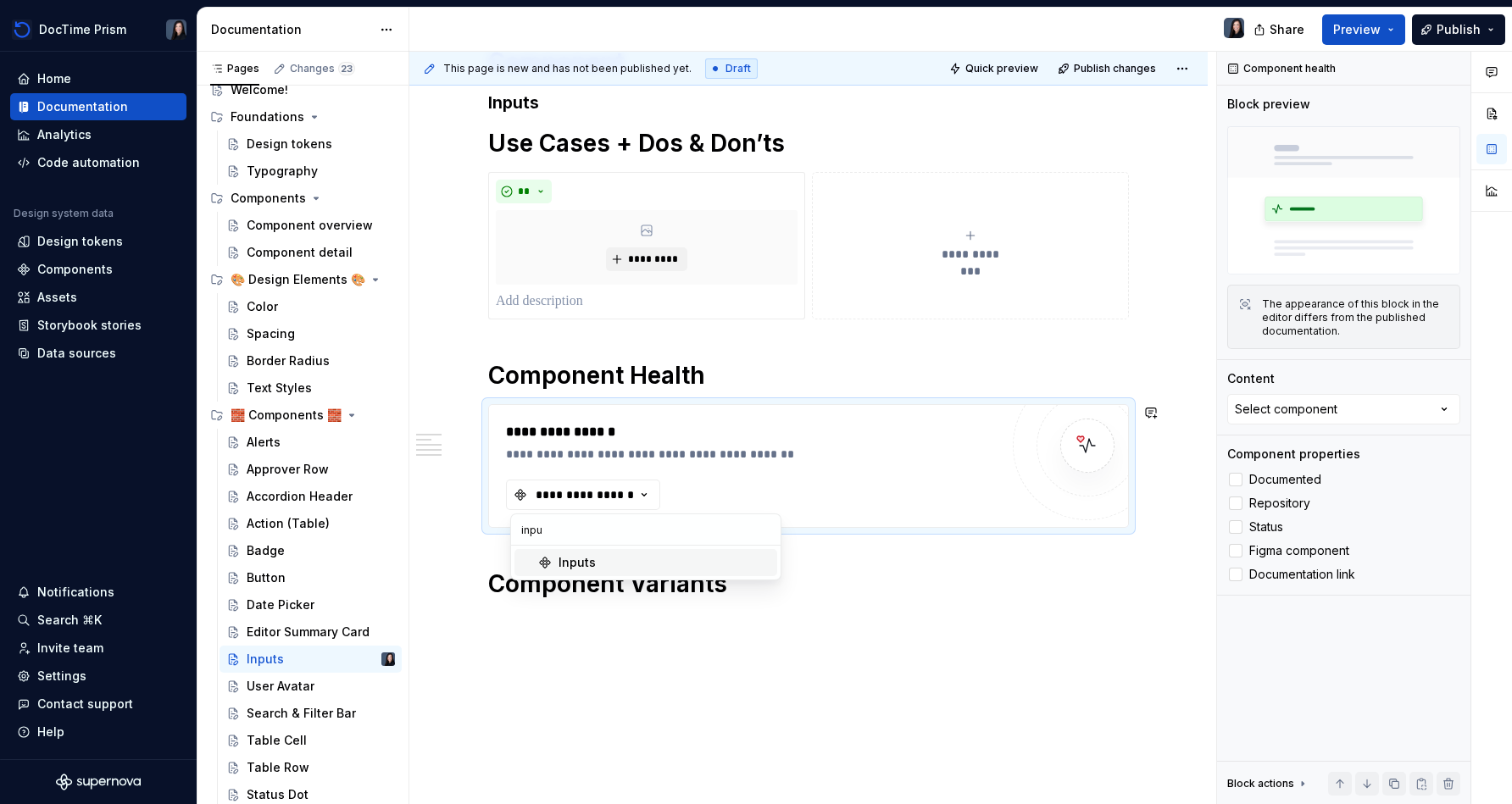
click at [612, 566] on div "Inputs" at bounding box center [664, 563] width 212 height 17
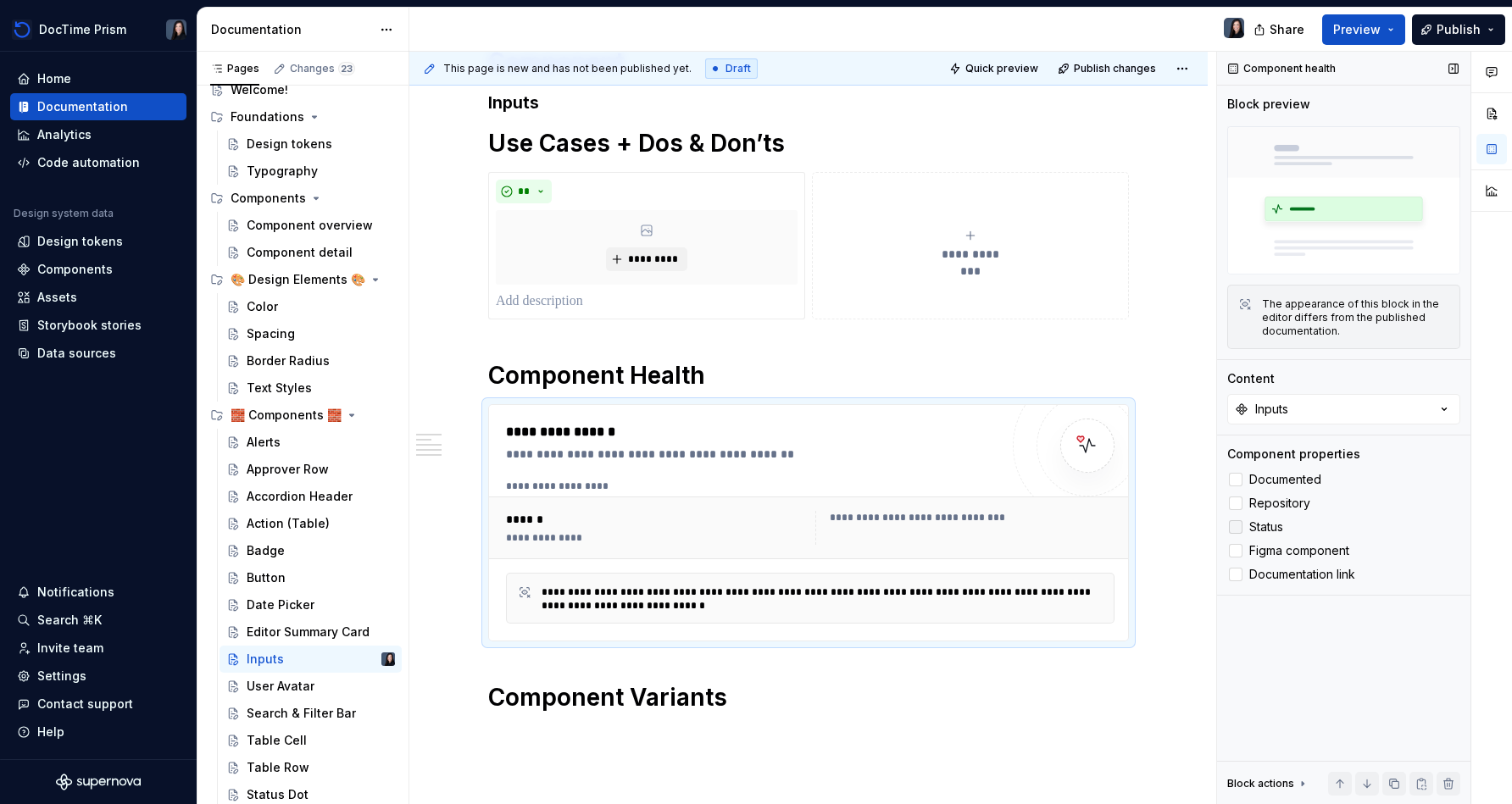
click at [751, 527] on span "Status" at bounding box center [1265, 528] width 34 height 14
click at [751, 546] on span "Figma component" at bounding box center [1299, 551] width 100 height 14
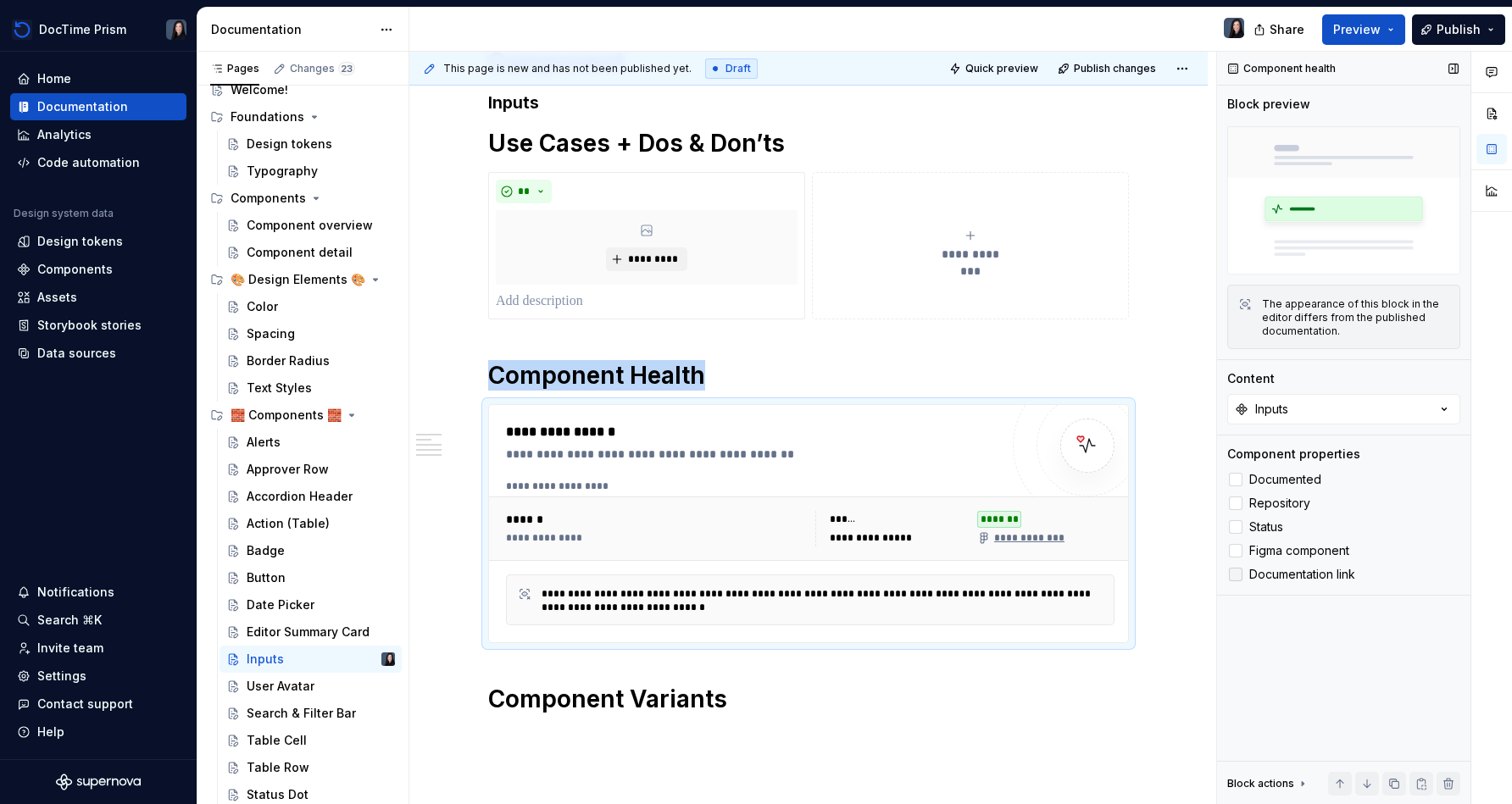
click at [751, 579] on span "Documentation link" at bounding box center [1301, 575] width 106 height 14
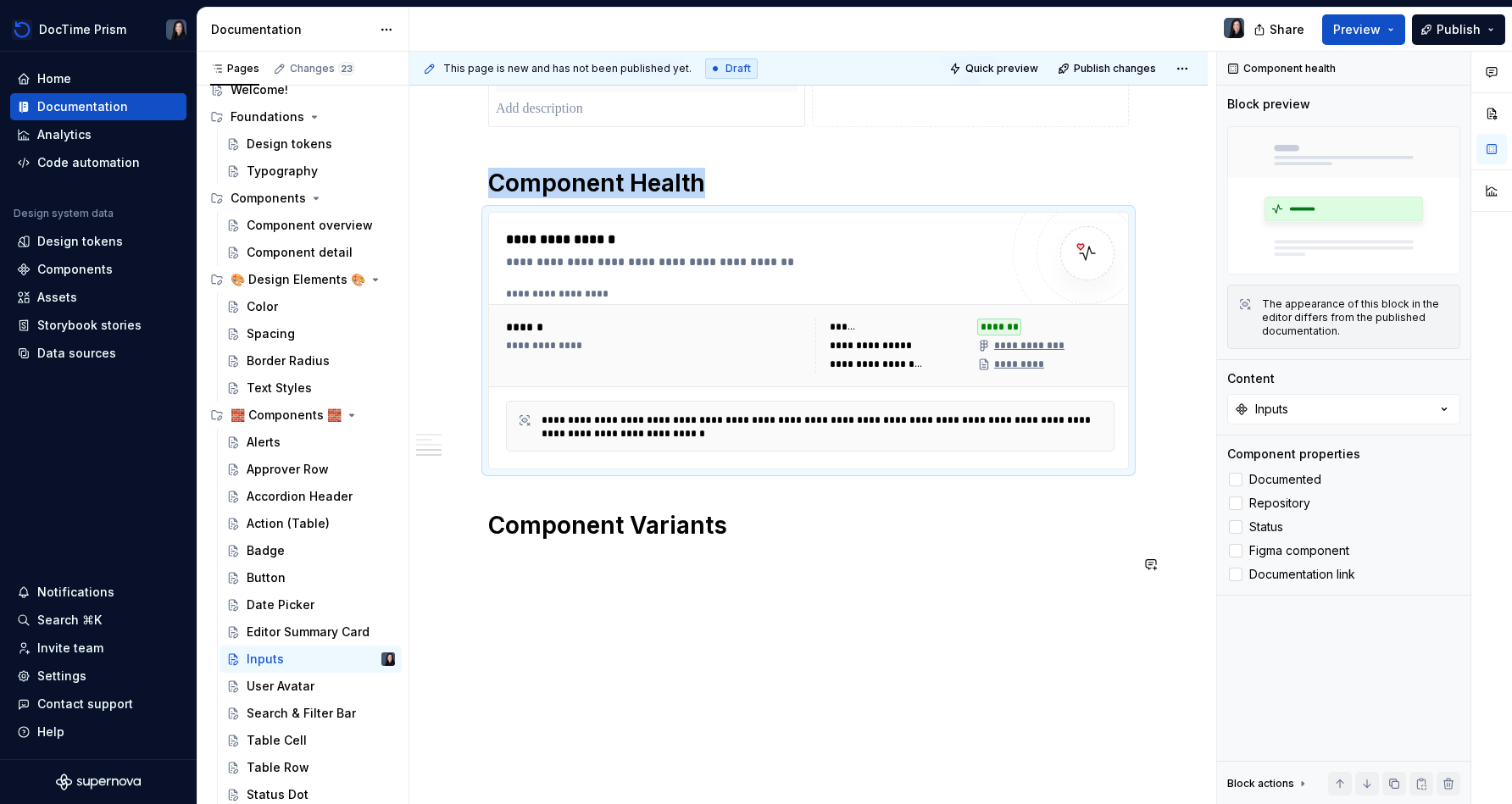
scroll to position [507, 0]
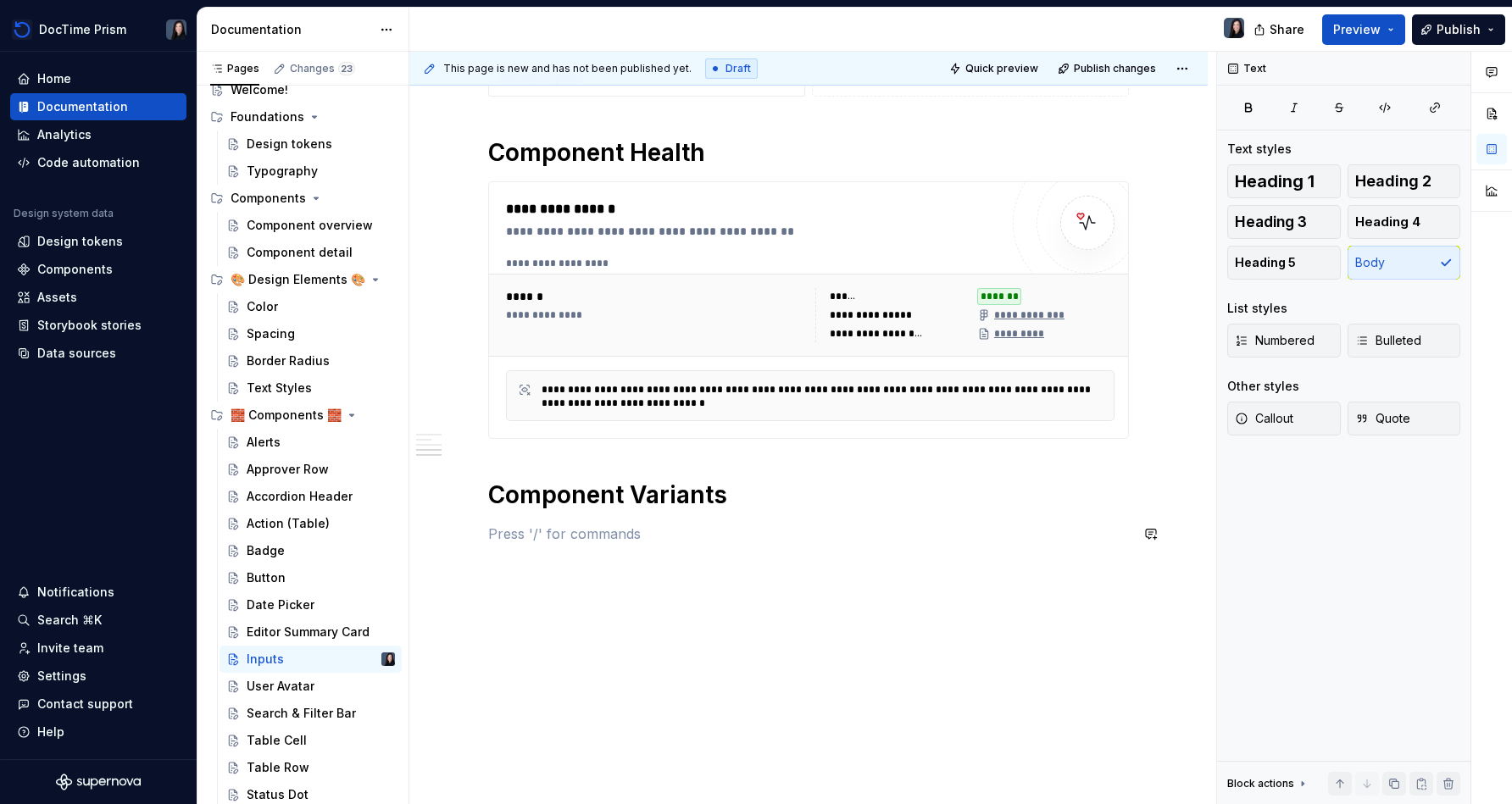
click at [660, 561] on div "**********" at bounding box center [808, 194] width 640 height 741
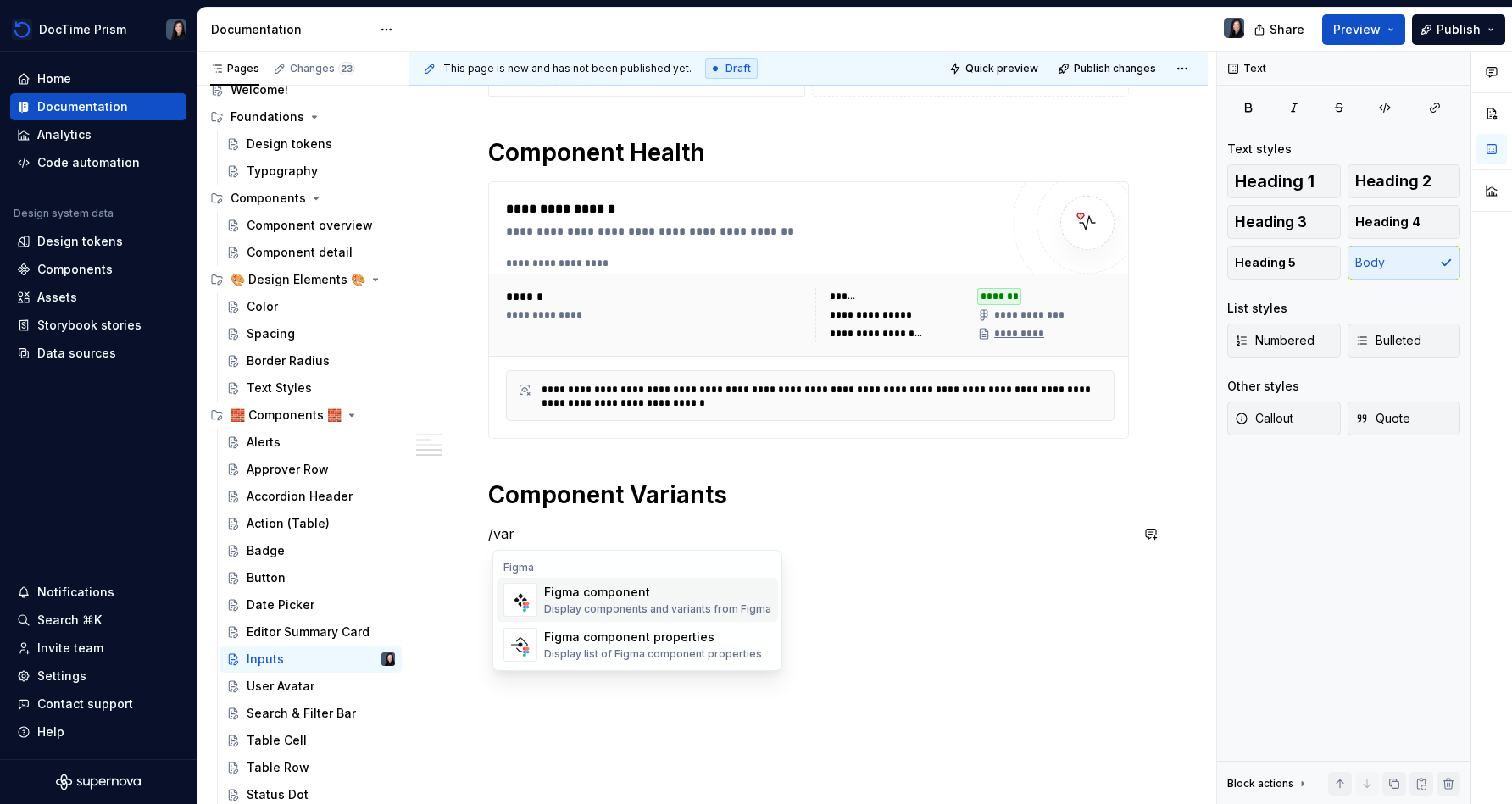
click at [565, 598] on div "Figma component" at bounding box center [657, 592] width 227 height 17
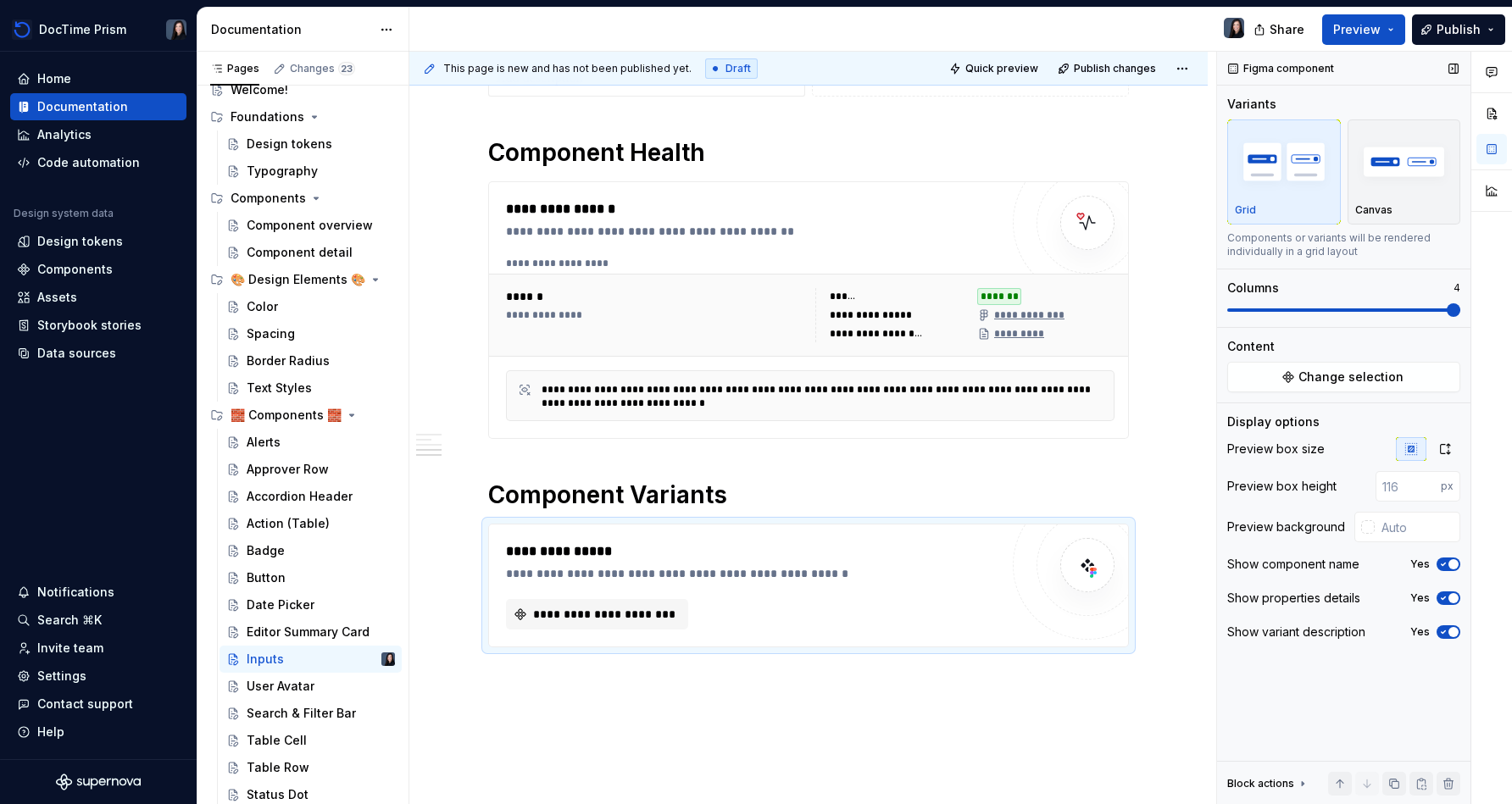
click at [751, 304] on span at bounding box center [1343, 311] width 233 height 14
click at [751, 379] on span "Change selection" at bounding box center [1350, 377] width 105 height 17
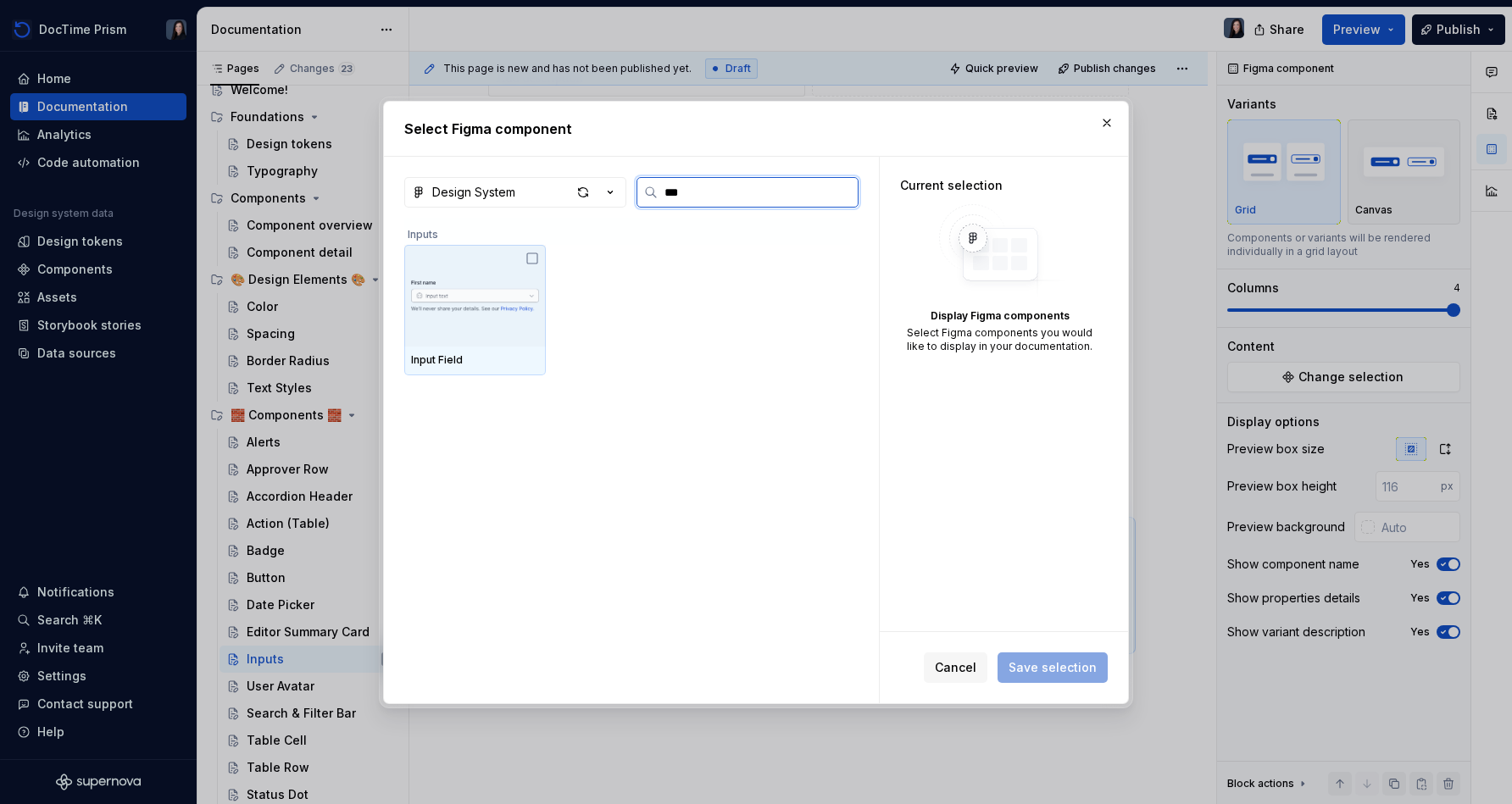
click at [515, 325] on img at bounding box center [475, 295] width 128 height 79
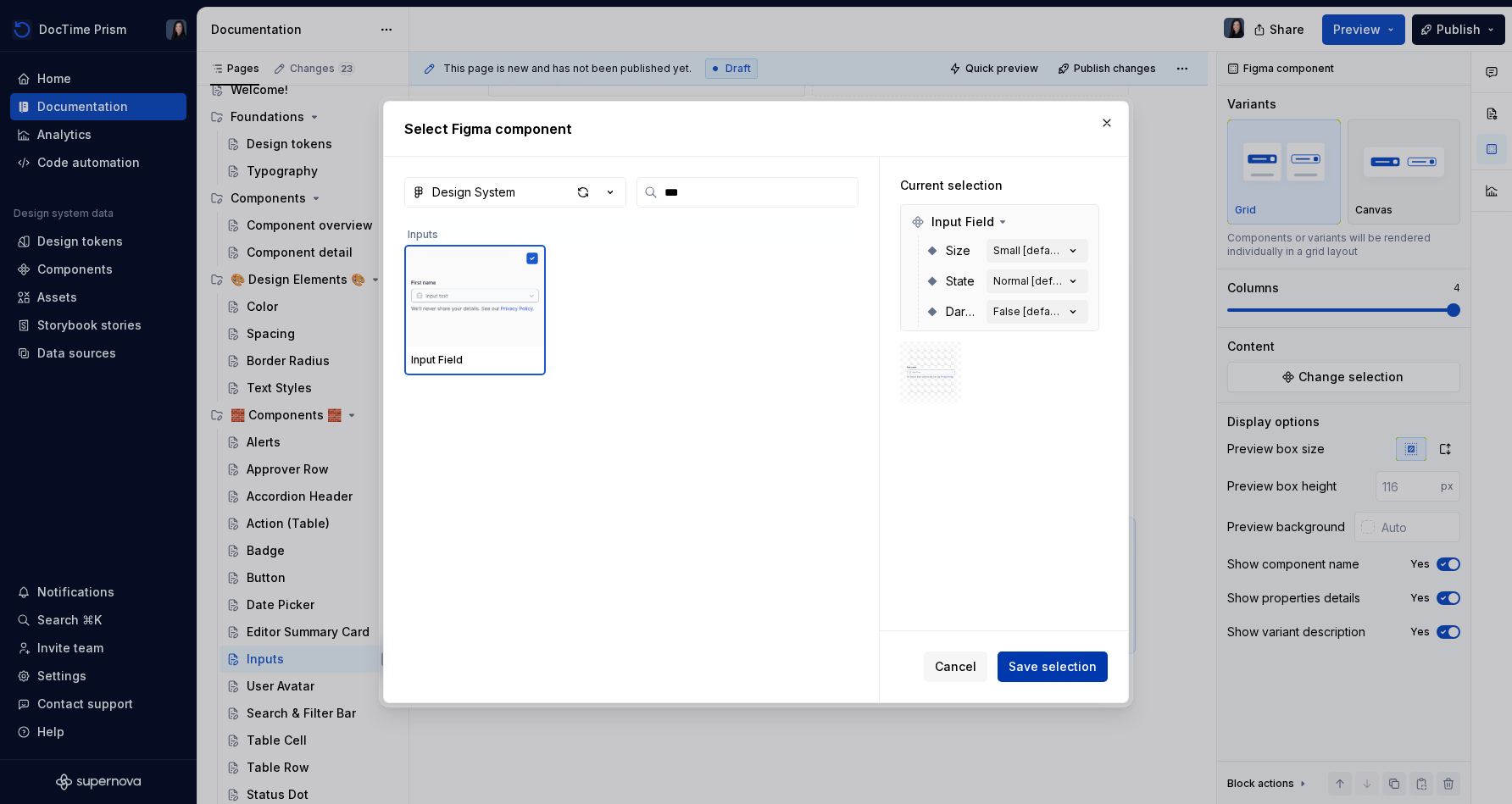
click at [751, 667] on span "Save selection" at bounding box center [1052, 667] width 88 height 17
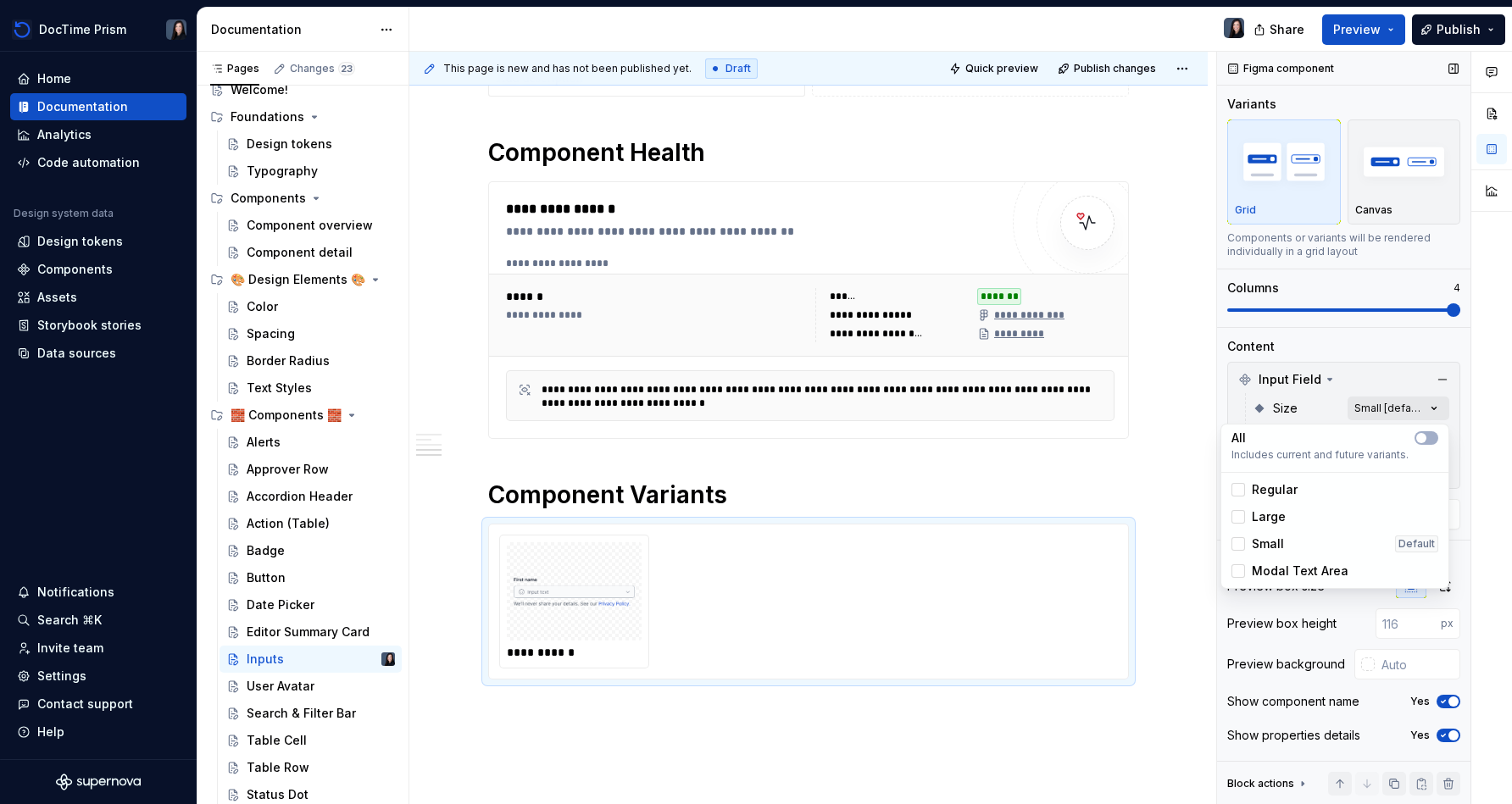
click at [751, 413] on div "Comments Open comments No comments yet Select ‘Comment’ from the block context …" at bounding box center [1364, 428] width 295 height 753
click at [751, 434] on icon "button" at bounding box center [1421, 438] width 14 height 10
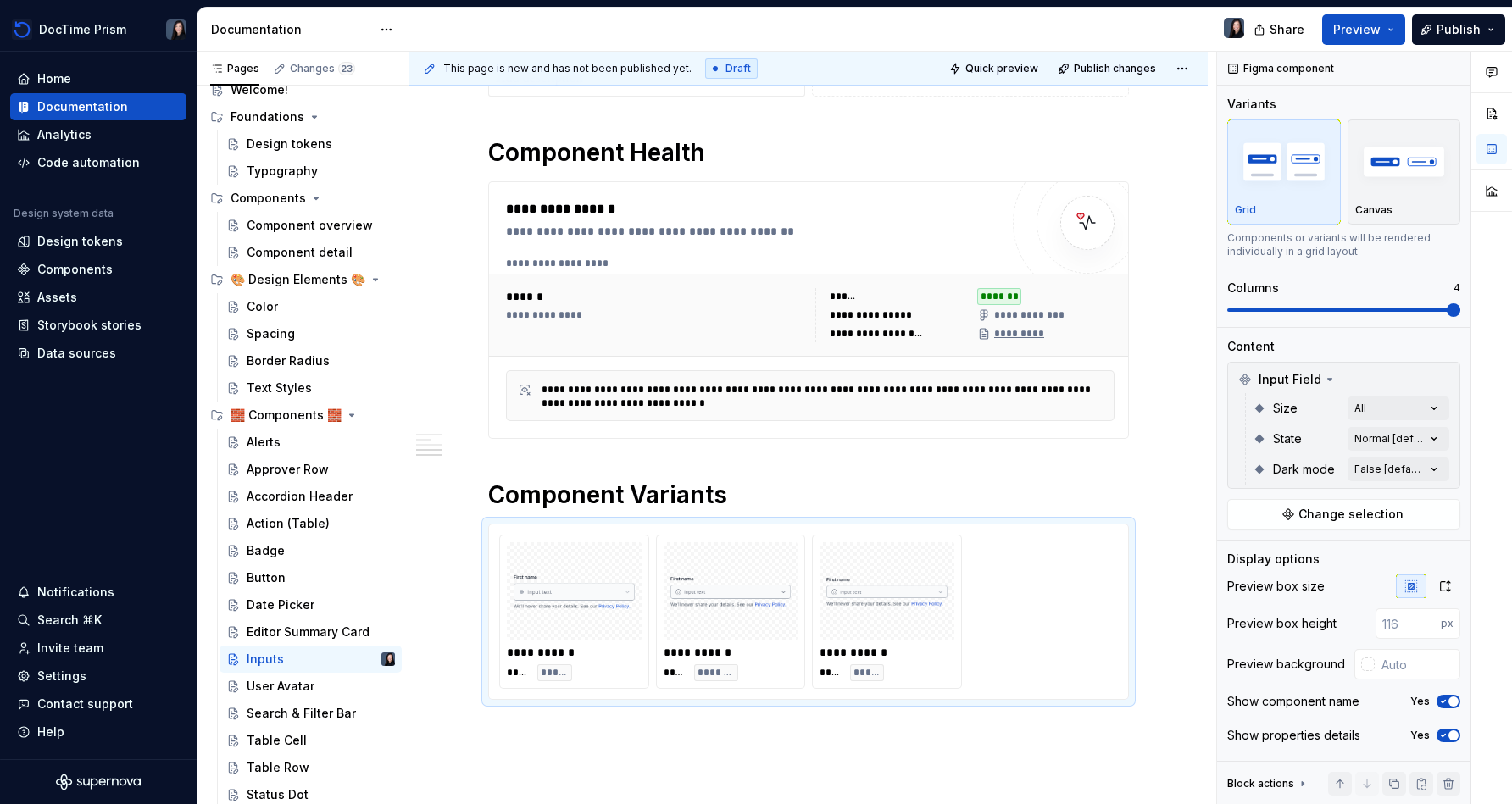
click at [751, 447] on div at bounding box center [1490, 428] width 40 height 753
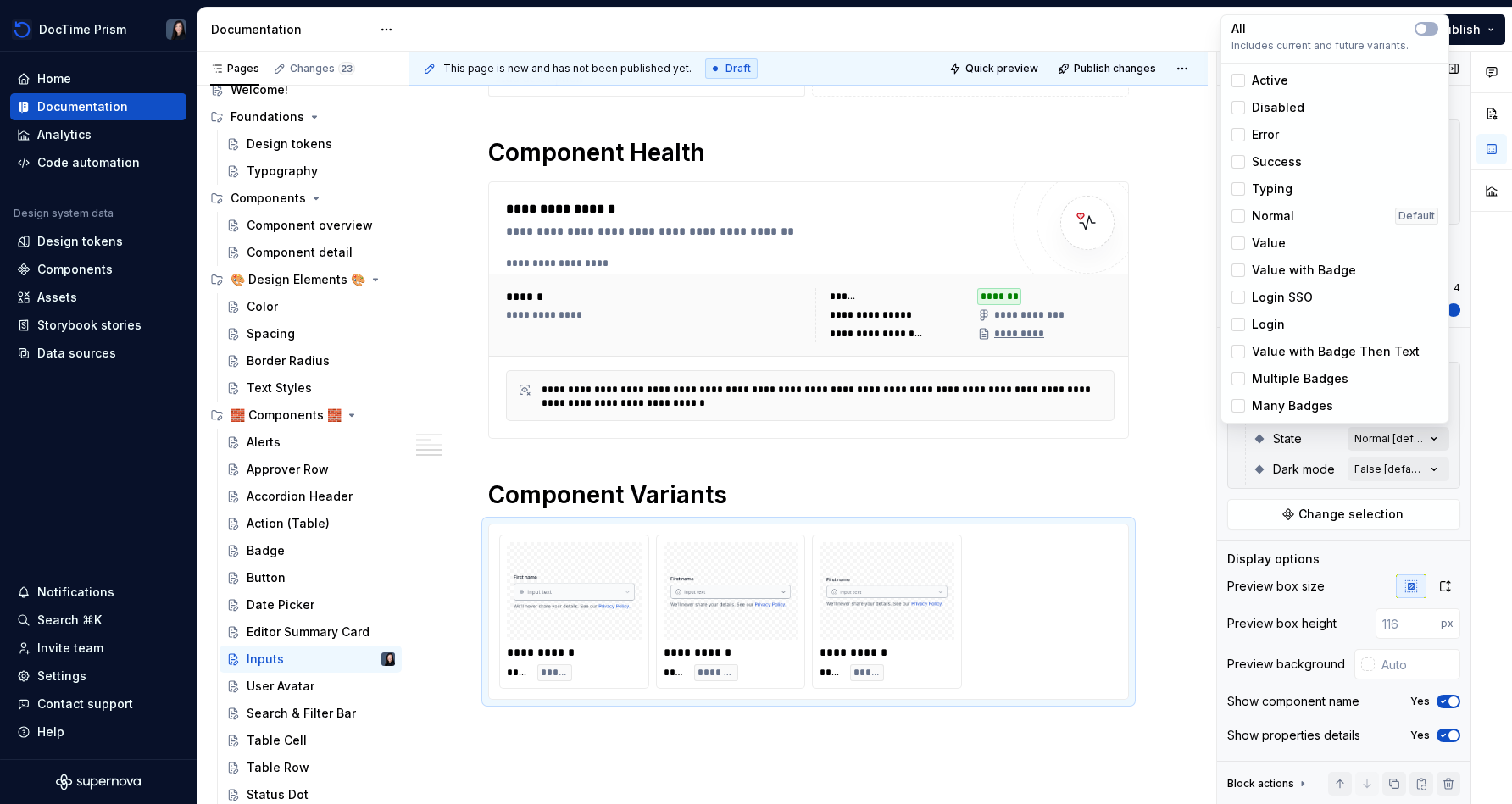
click at [751, 441] on div "Comments Open comments No comments yet Select ‘Comment’ from the block context …" at bounding box center [1364, 428] width 295 height 753
click at [751, 28] on span "button" at bounding box center [1421, 29] width 10 height 10
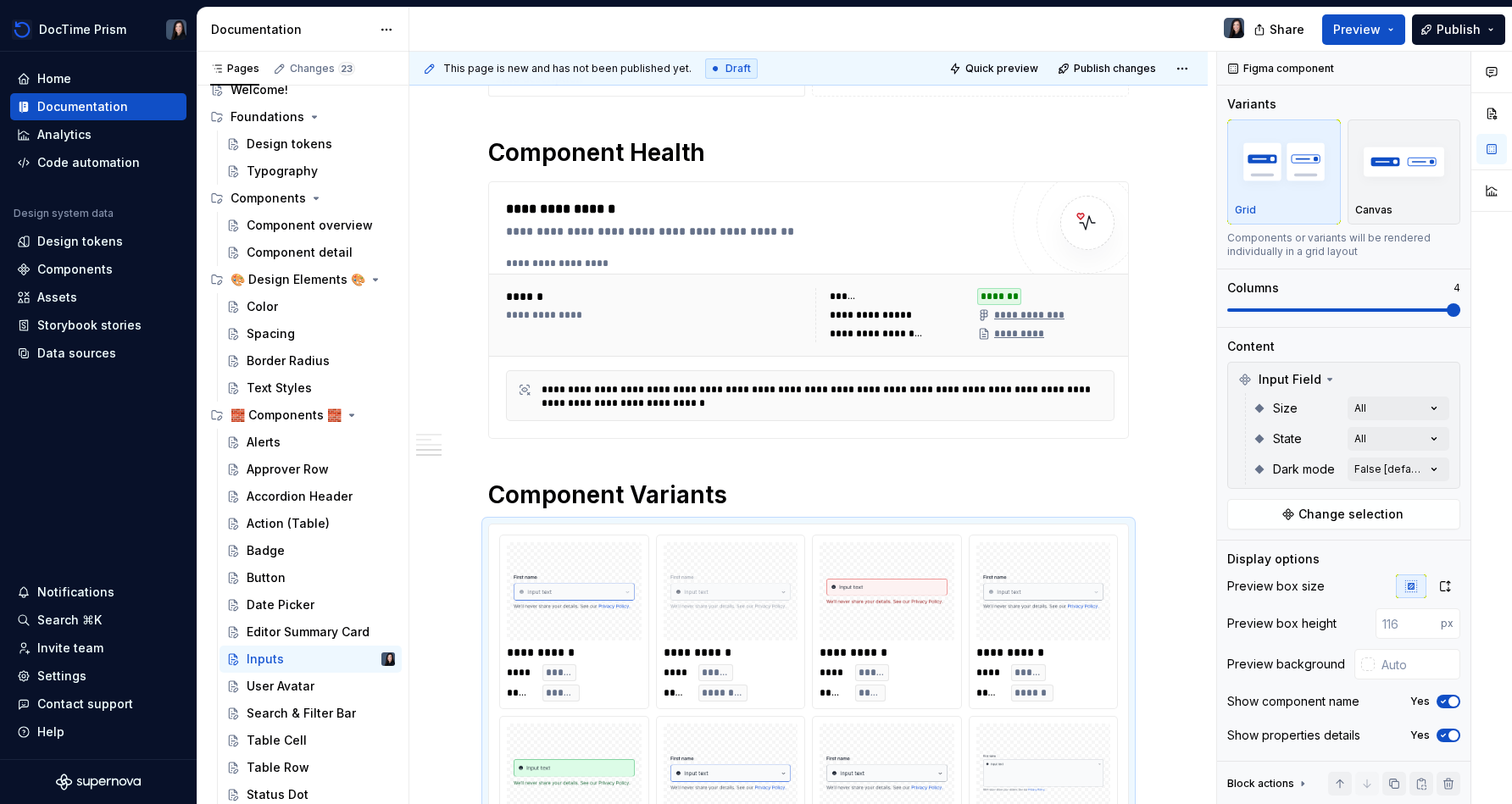
click at [751, 492] on html "DocTime Prism Home Documentation Analytics Code automation Design system data D…" at bounding box center [756, 402] width 1512 height 804
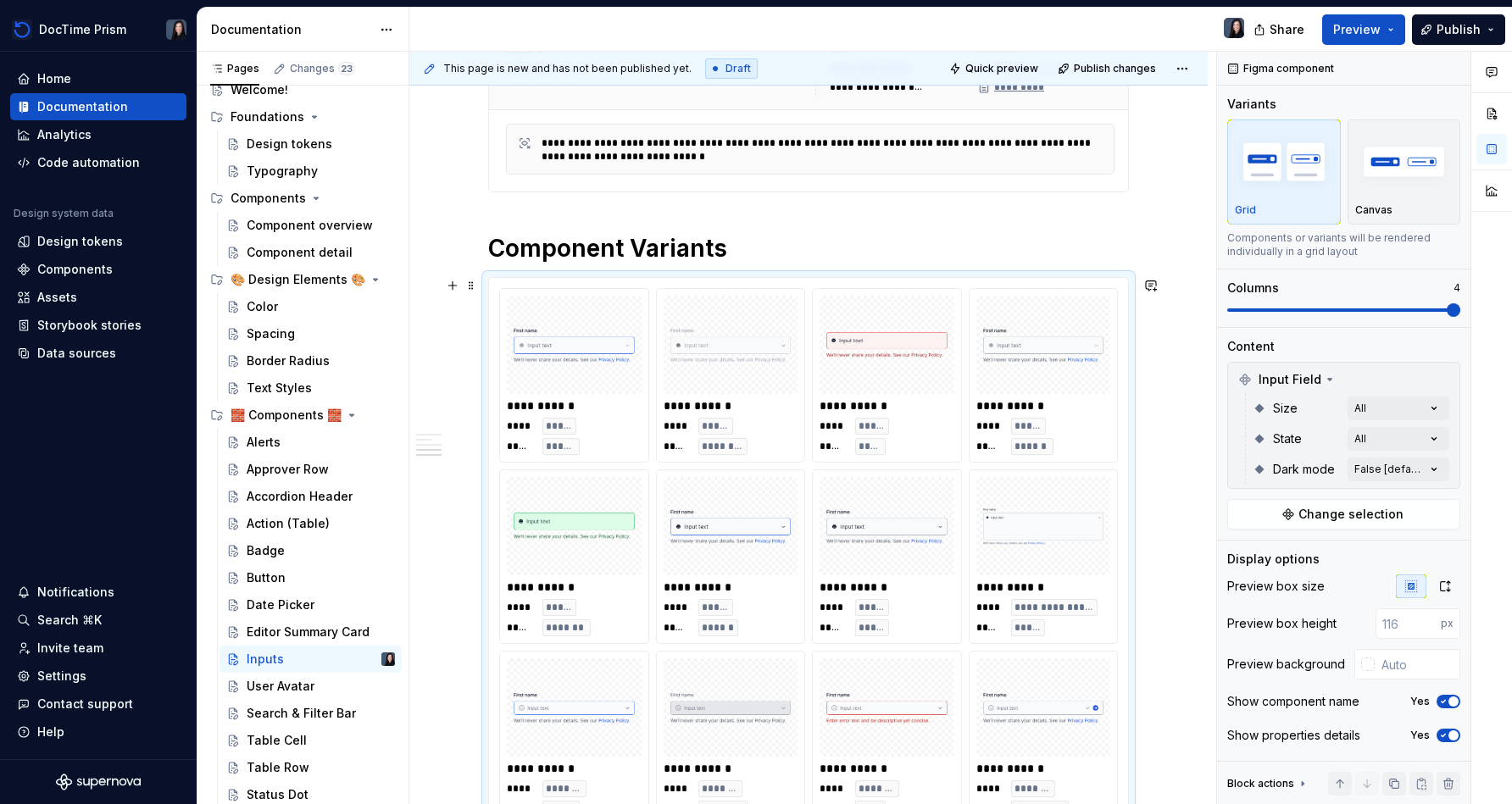
scroll to position [1014, 0]
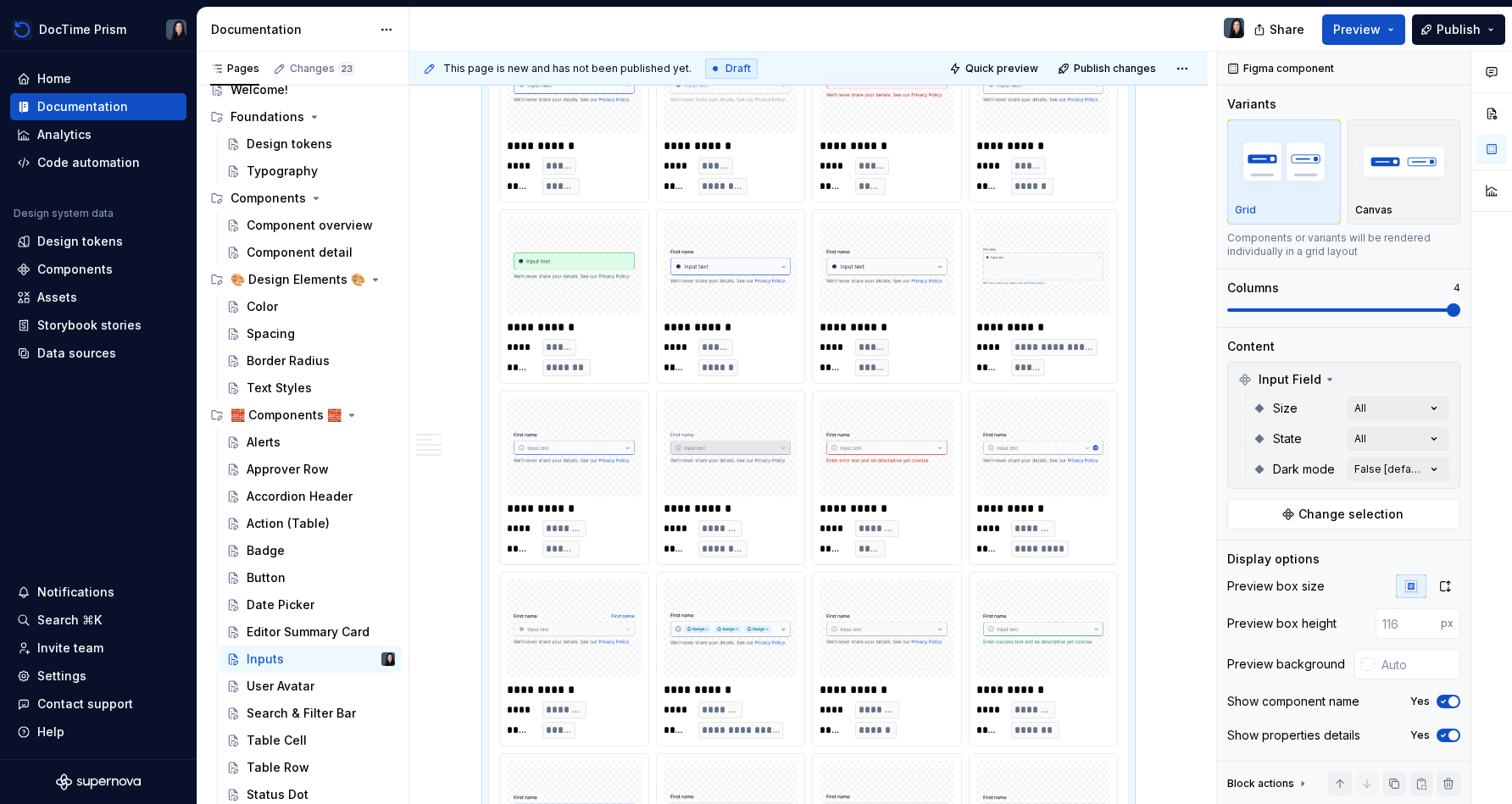
click at [751, 467] on img at bounding box center [886, 448] width 121 height 84
click at [751, 673] on input "text" at bounding box center [1416, 664] width 85 height 30
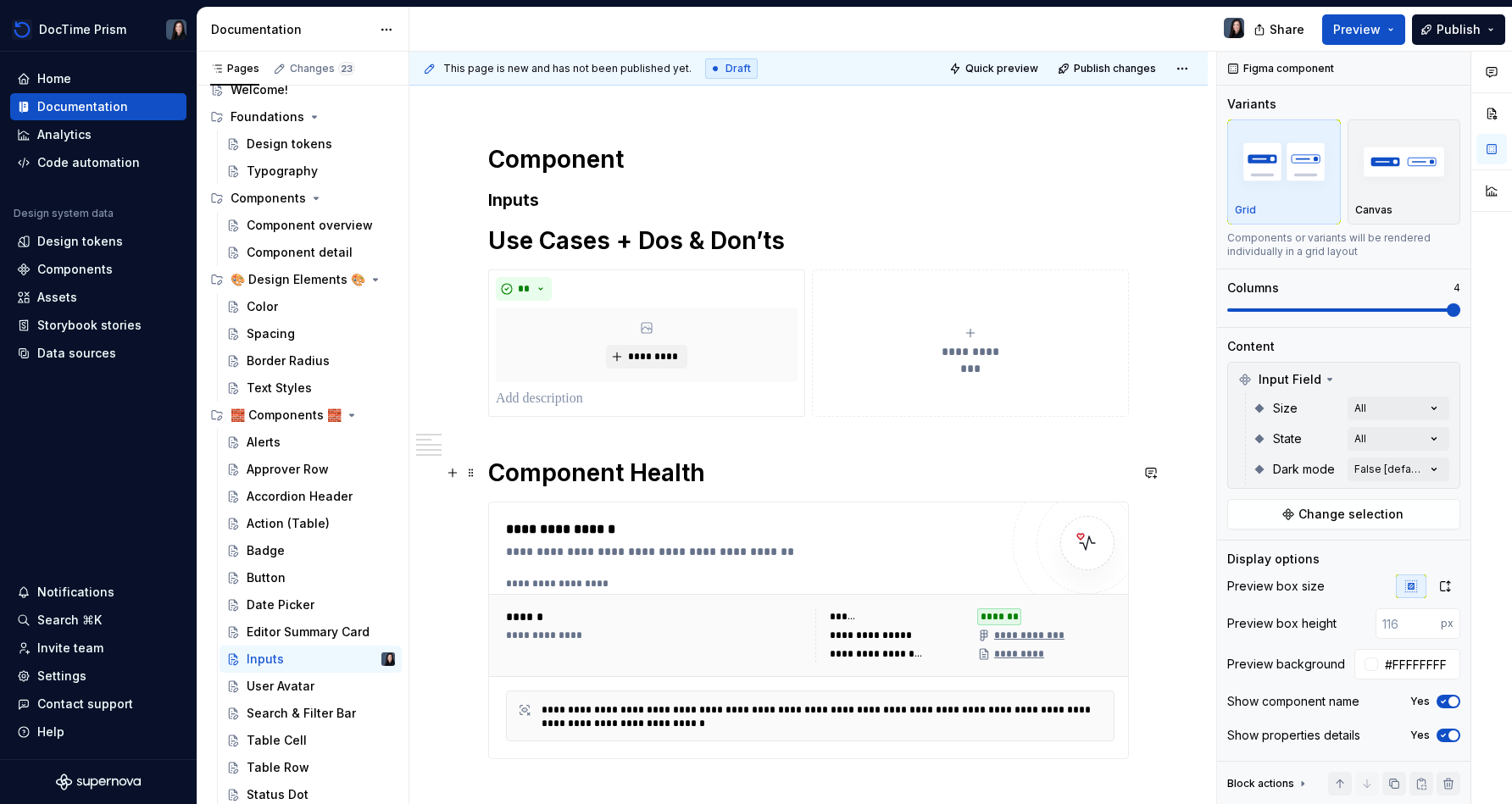
scroll to position [186, 0]
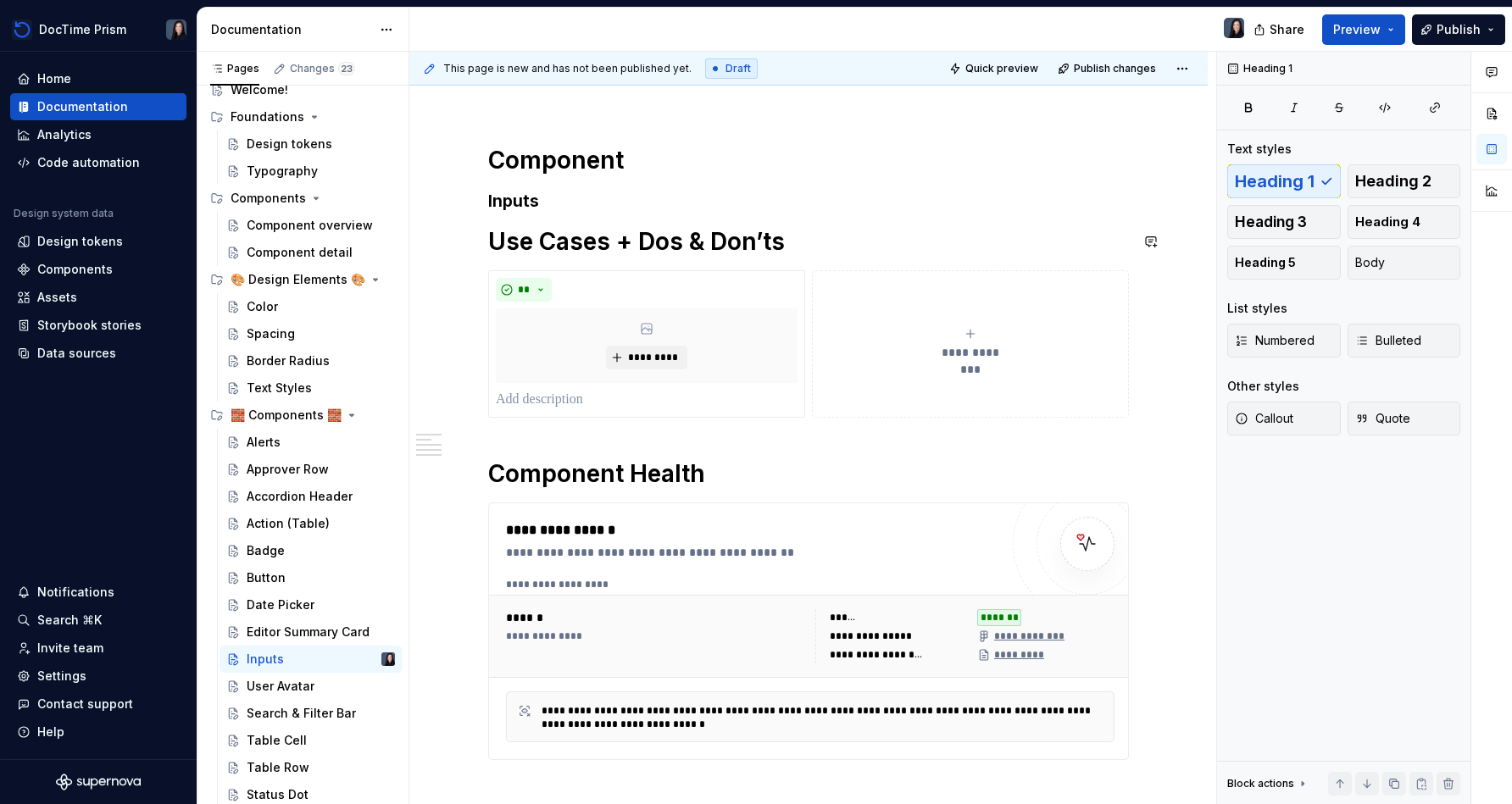
click at [604, 207] on h3 "Inputs" at bounding box center [808, 201] width 640 height 24
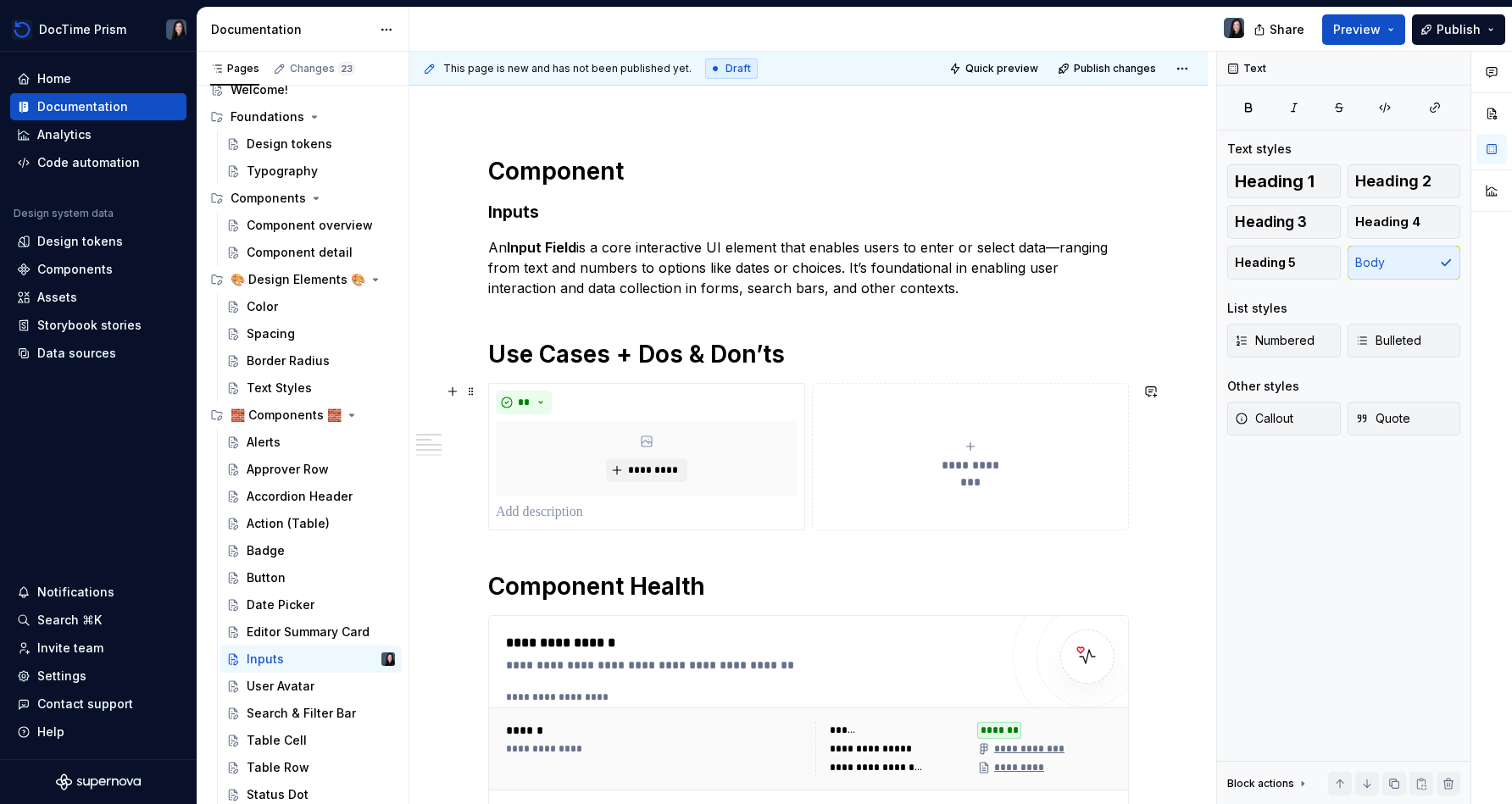
scroll to position [170, 0]
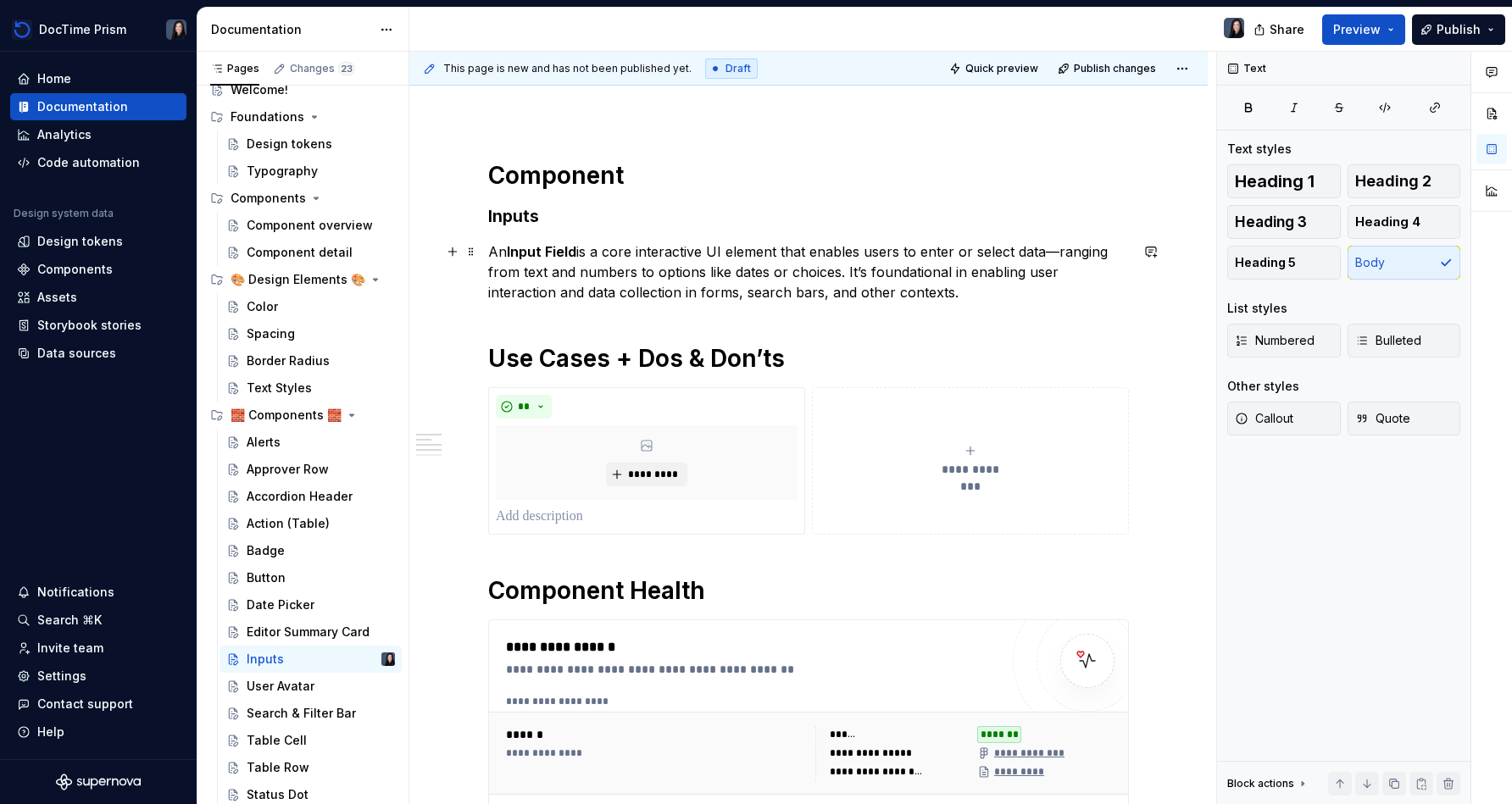
click at [751, 259] on p "An Input Field is a core interactive UI element that enables users to enter or …" at bounding box center [808, 272] width 640 height 61
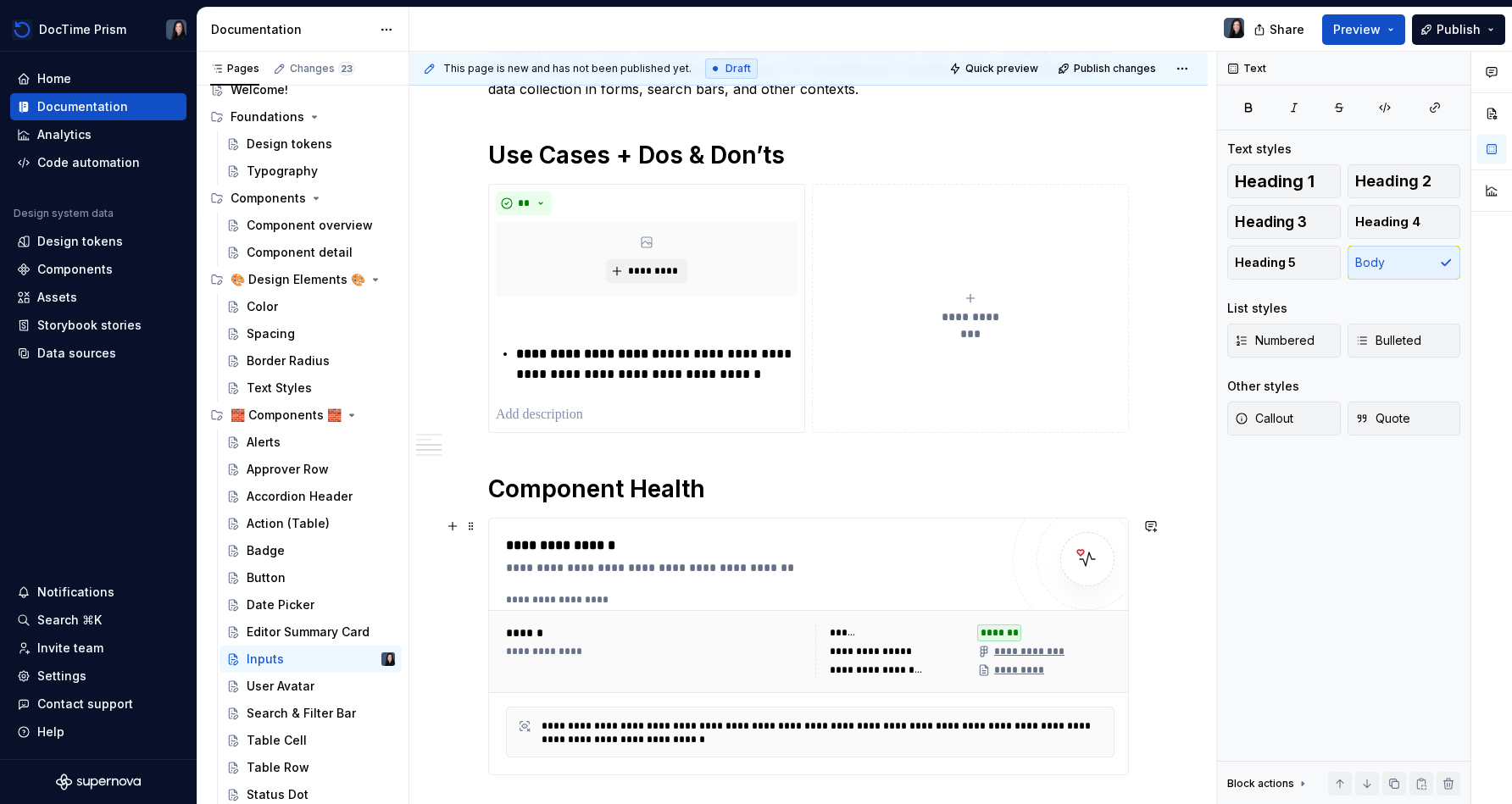
scroll to position [374, 0]
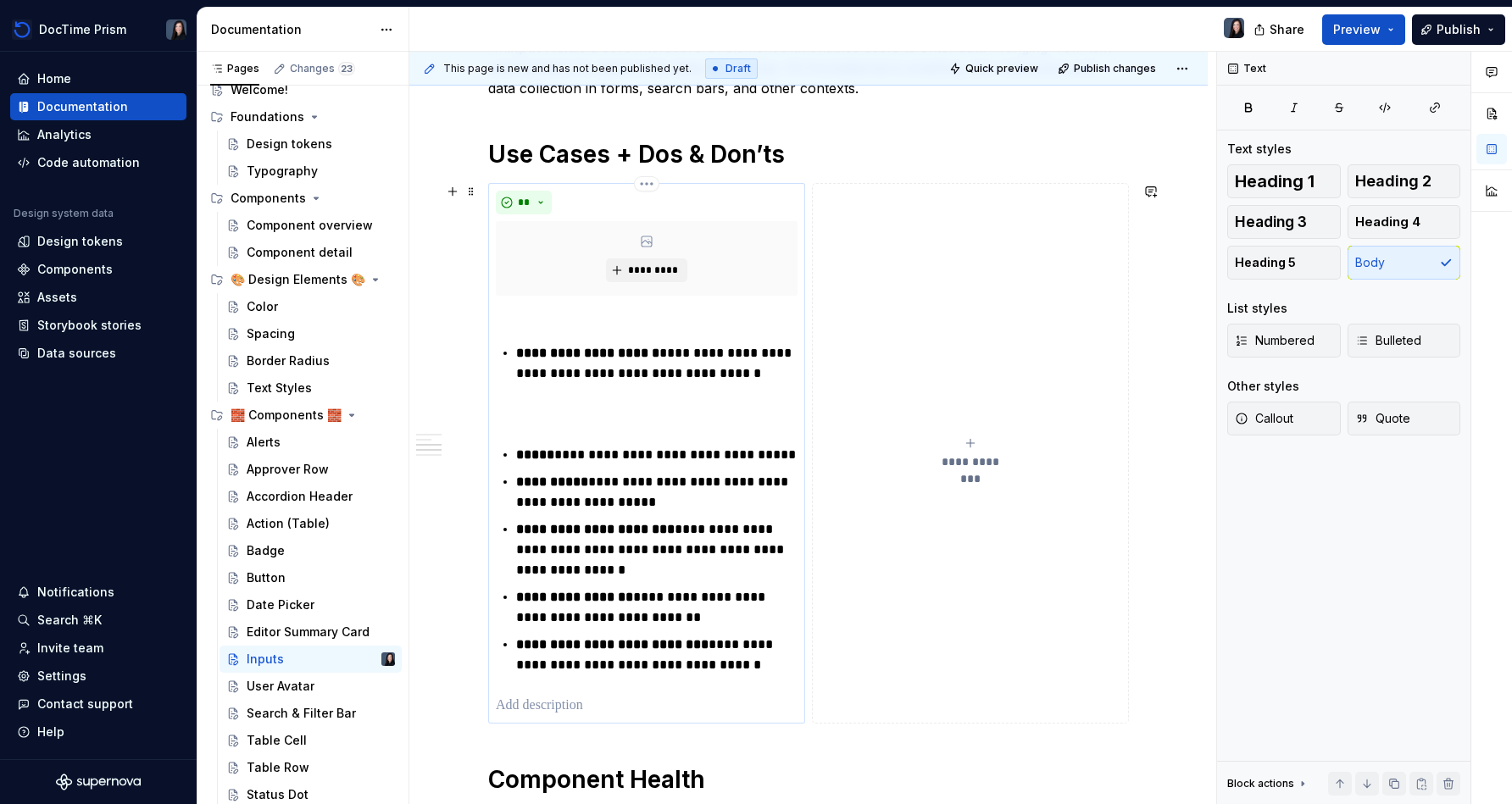
click at [617, 412] on p at bounding box center [646, 415] width 302 height 21
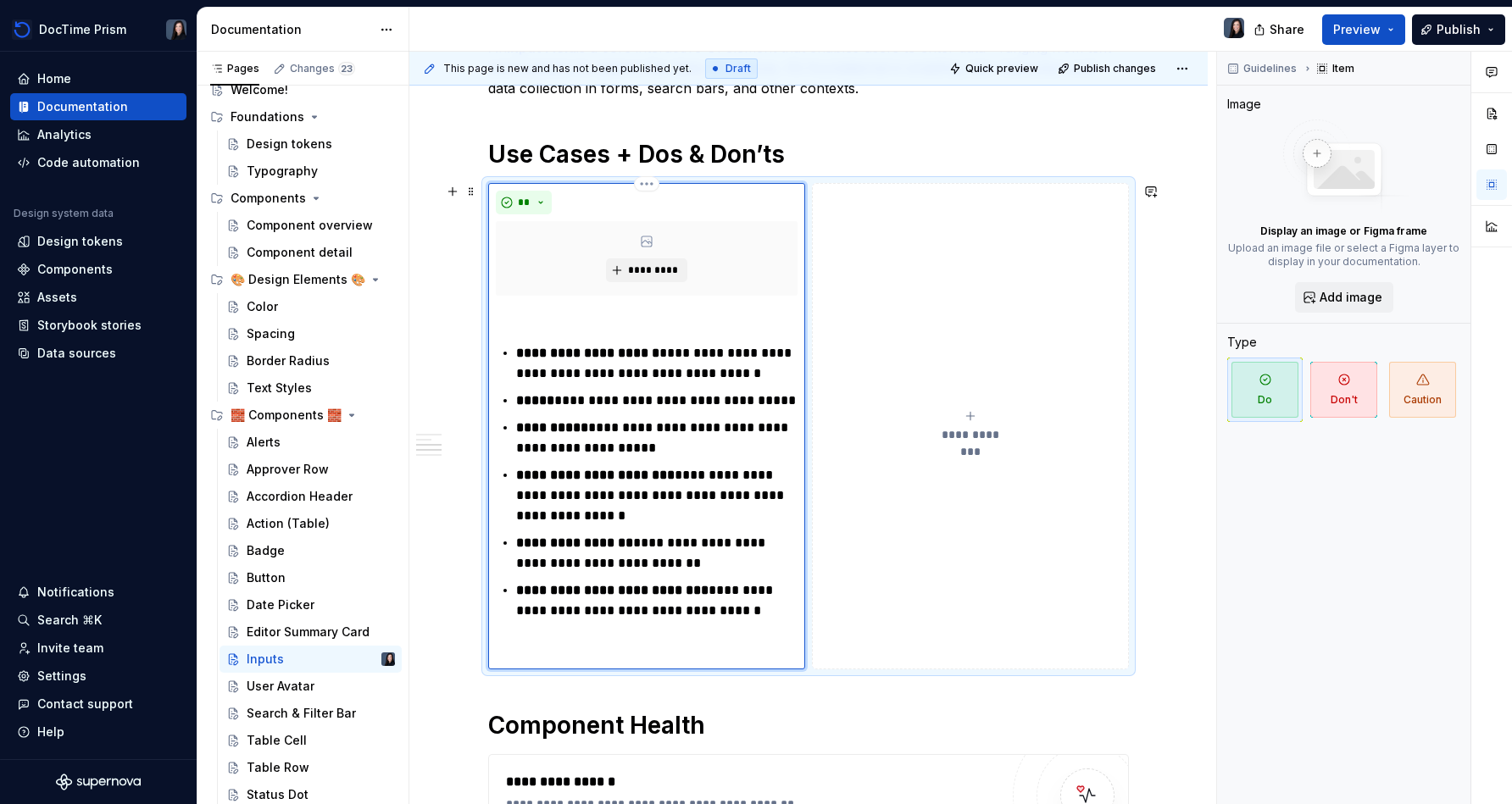
click at [637, 629] on div "**********" at bounding box center [646, 482] width 302 height 359
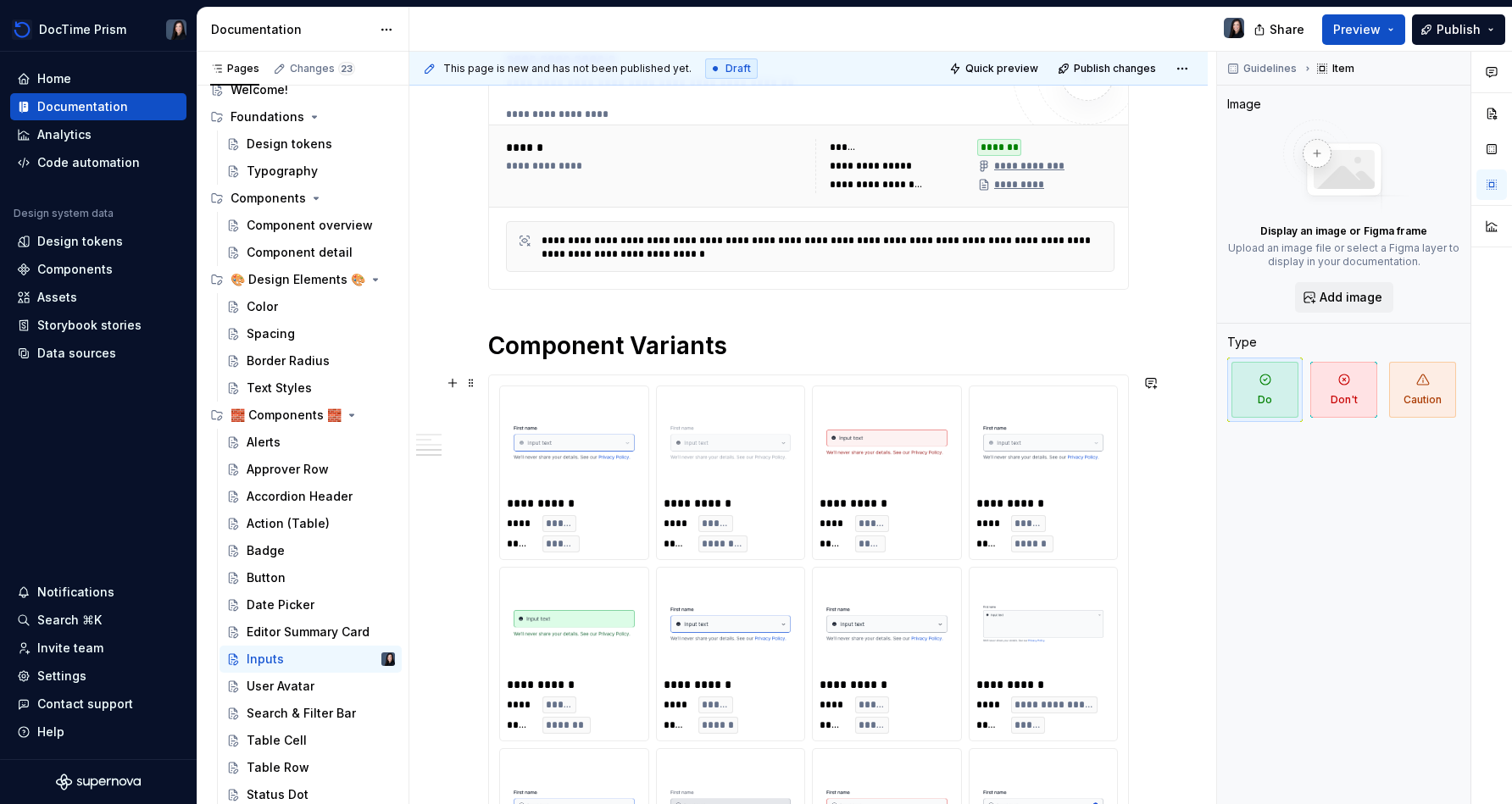
scroll to position [1881, 0]
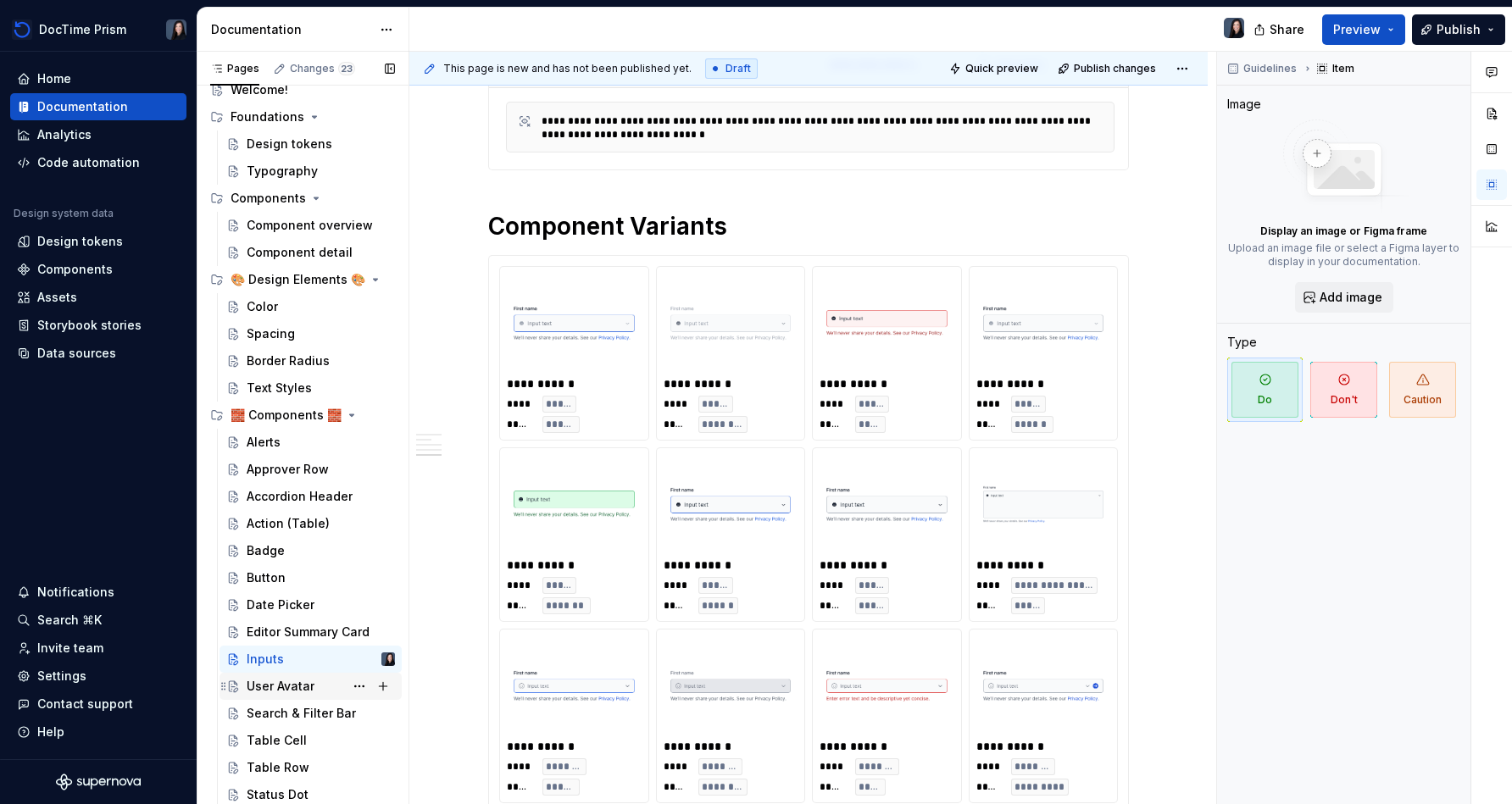
click at [299, 675] on div "User Avatar" at bounding box center [321, 687] width 148 height 24
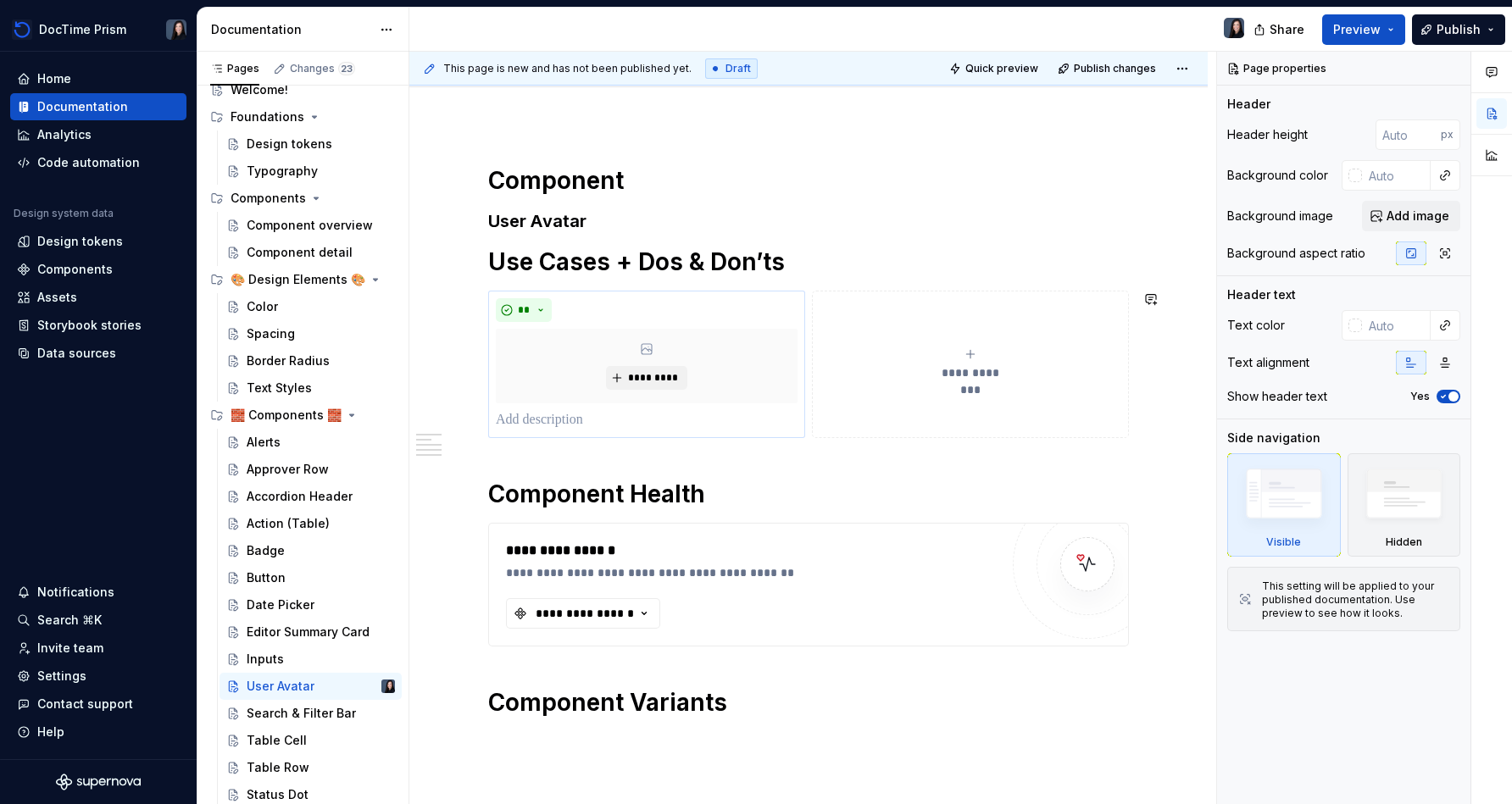
scroll to position [174, 0]
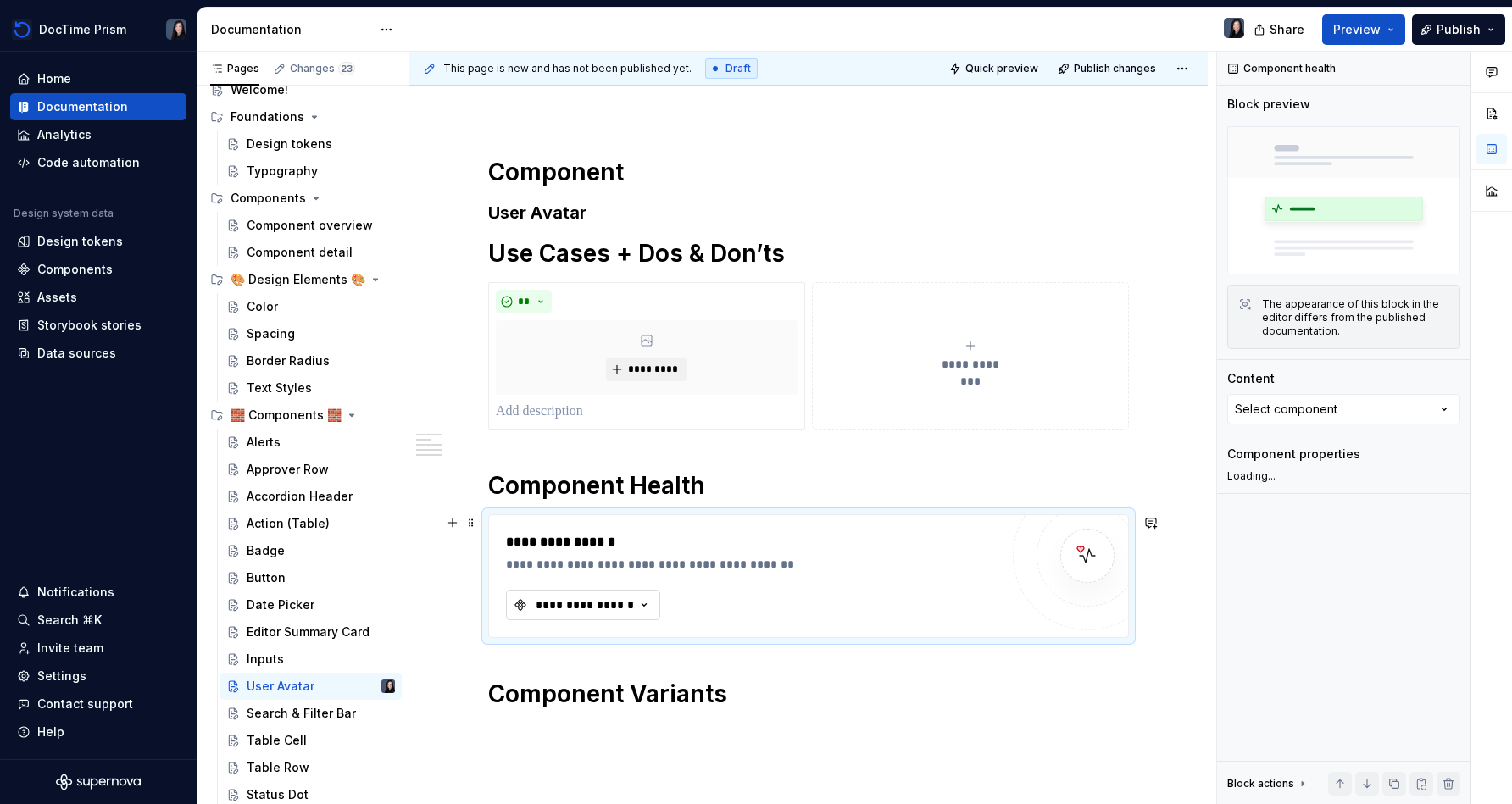
click at [644, 609] on icon "button" at bounding box center [644, 605] width 17 height 17
click at [614, 671] on div "User Avatar" at bounding box center [592, 673] width 68 height 17
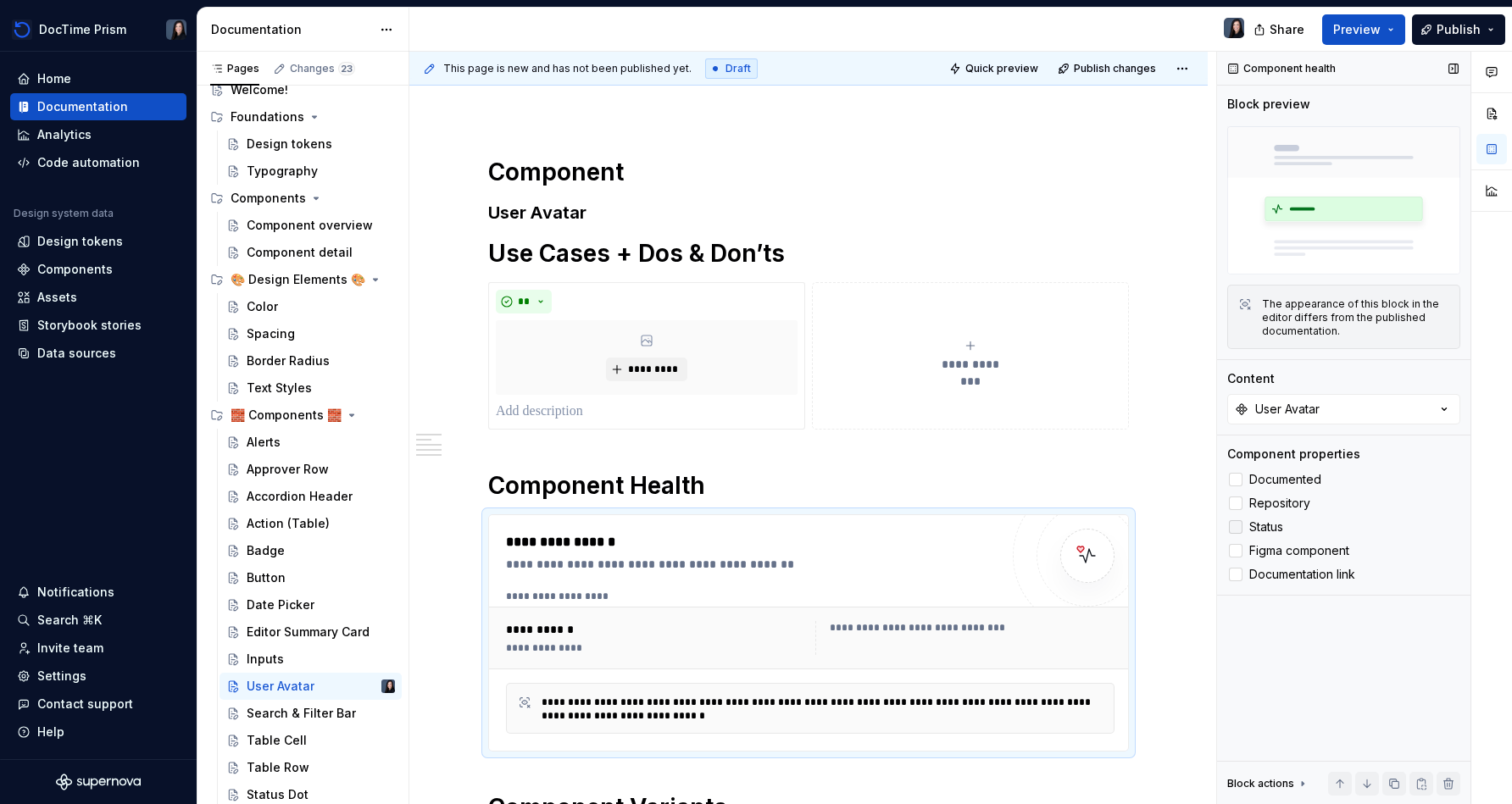
click at [751, 526] on span "Status" at bounding box center [1265, 528] width 34 height 14
click at [751, 556] on span "Figma component" at bounding box center [1299, 551] width 100 height 14
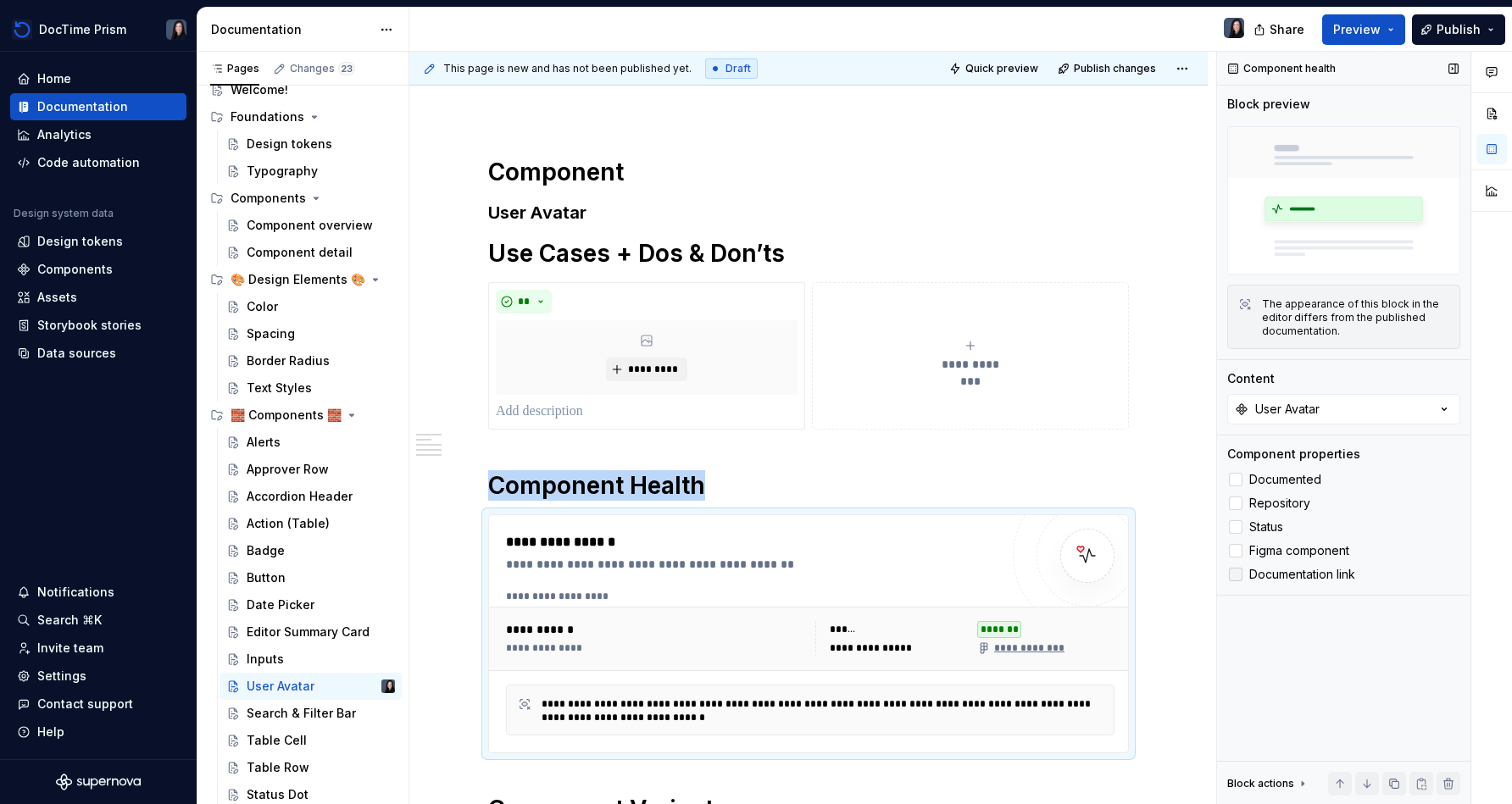
click at [751, 569] on span "Documentation link" at bounding box center [1301, 575] width 106 height 14
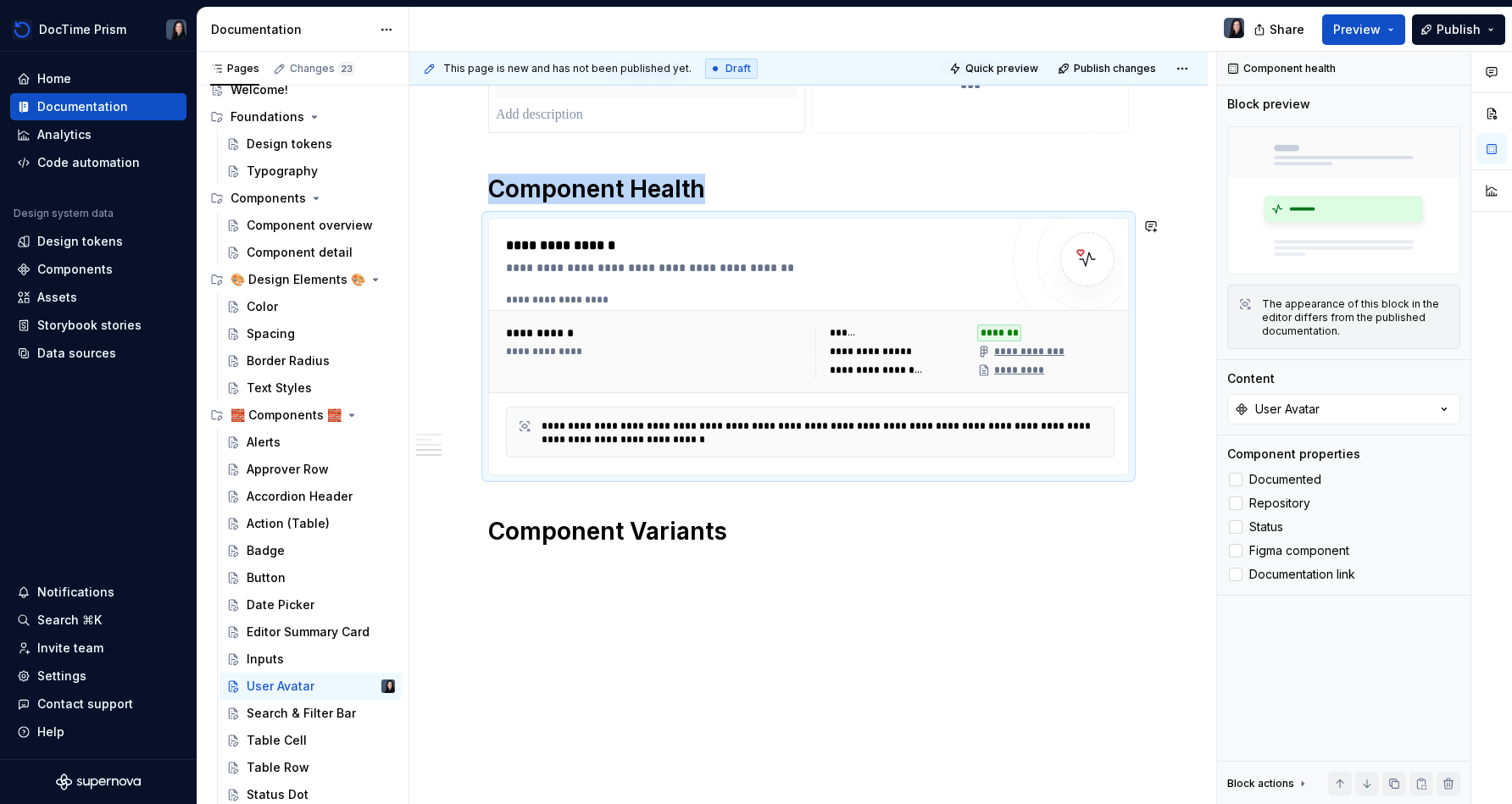
scroll to position [507, 0]
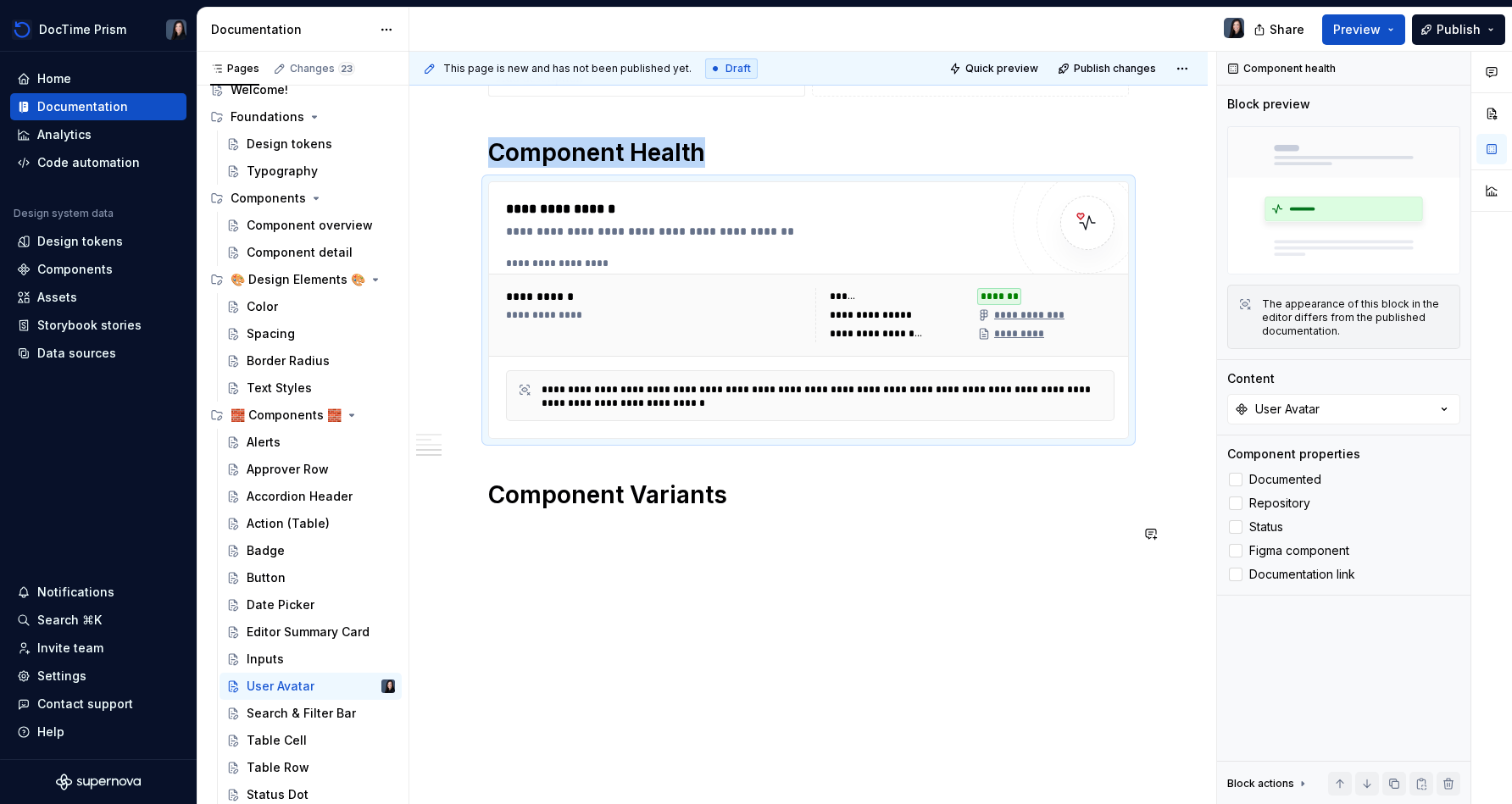
click at [544, 583] on div "**********" at bounding box center [809, 294] width 799 height 1023
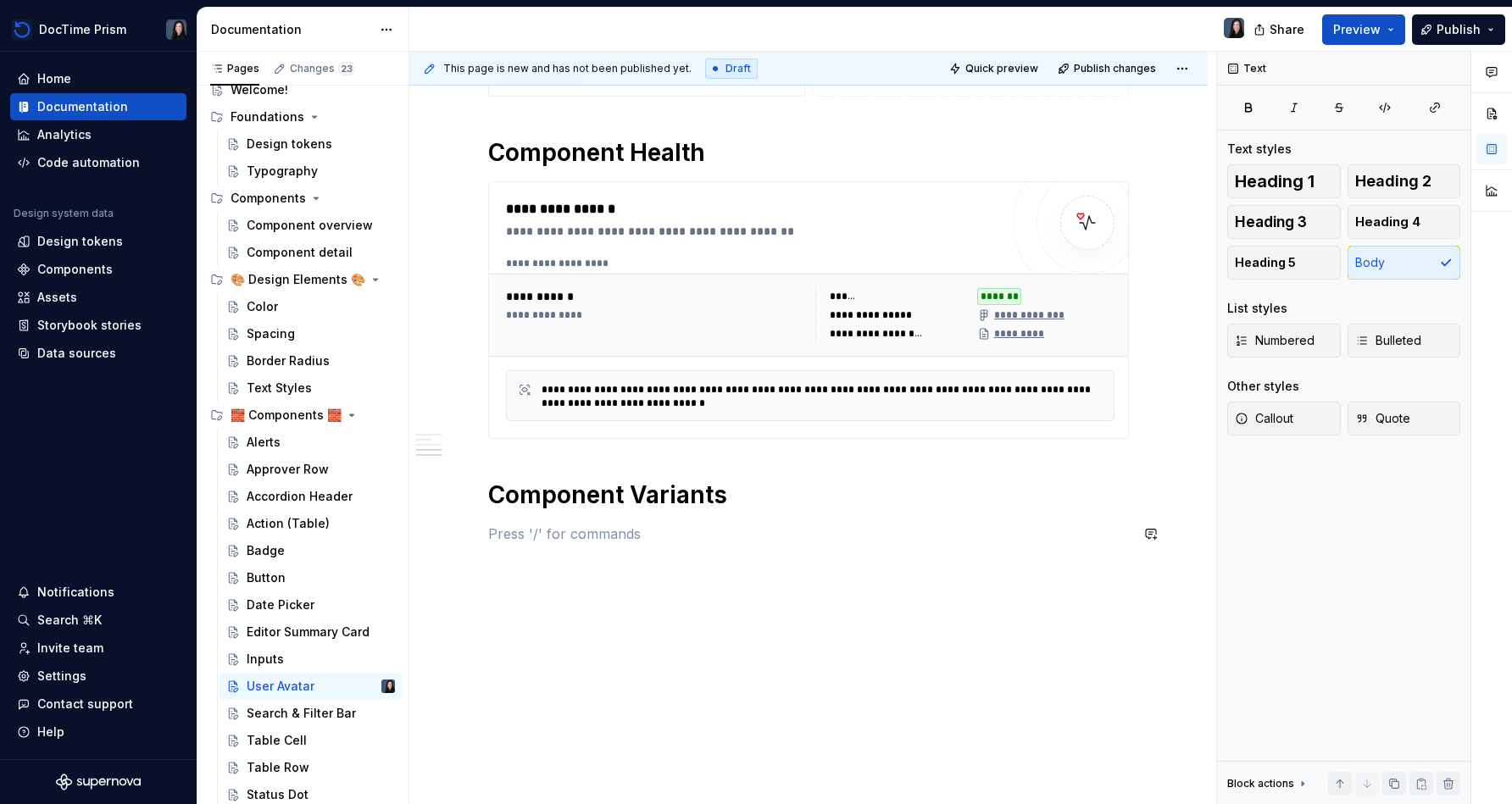
click at [561, 563] on div "**********" at bounding box center [808, 194] width 640 height 741
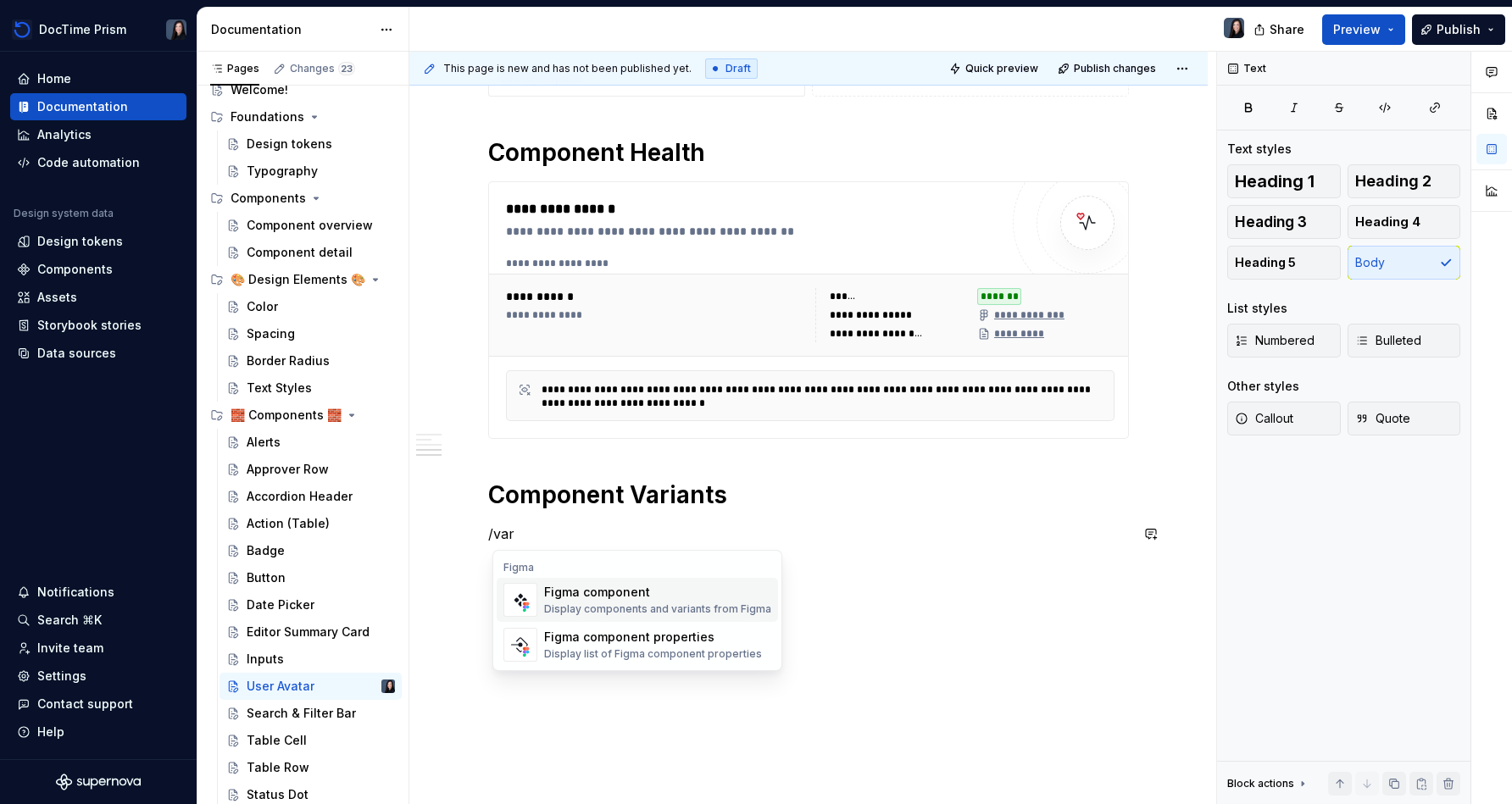
click at [571, 610] on div "Display components and variants from Figma" at bounding box center [657, 609] width 227 height 14
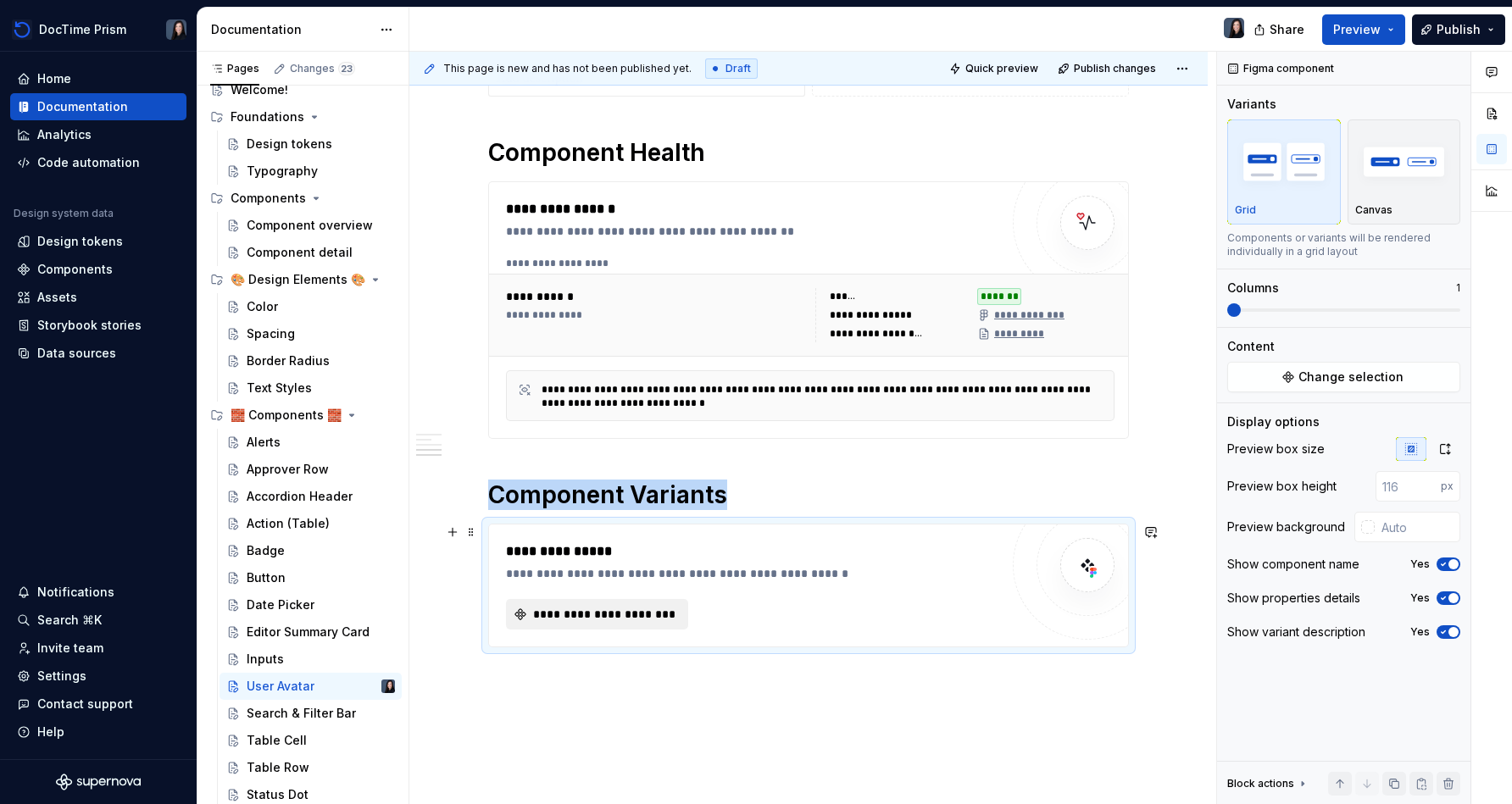
click at [659, 618] on span "**********" at bounding box center [603, 615] width 146 height 17
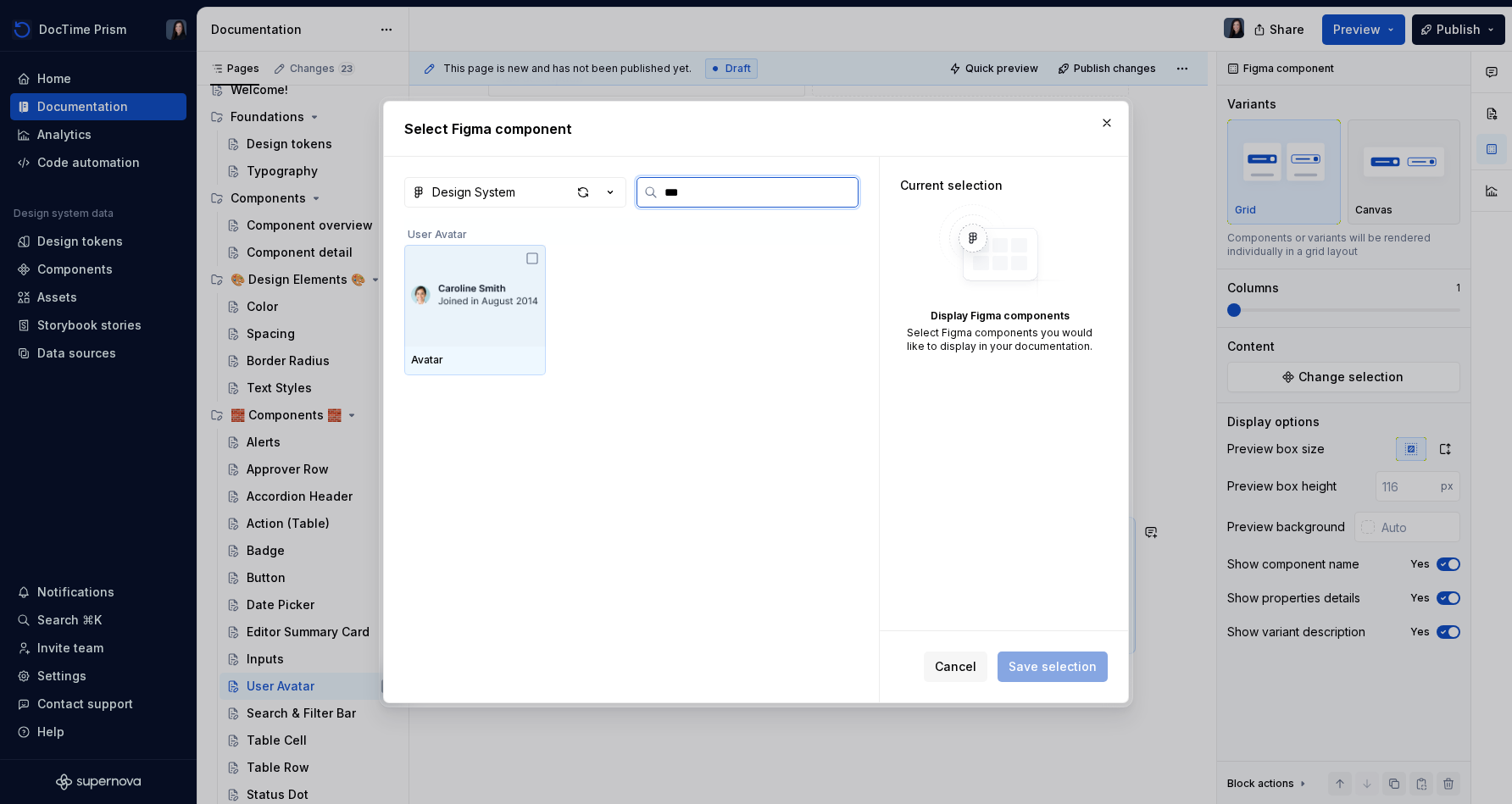
click at [533, 262] on icon at bounding box center [532, 258] width 14 height 14
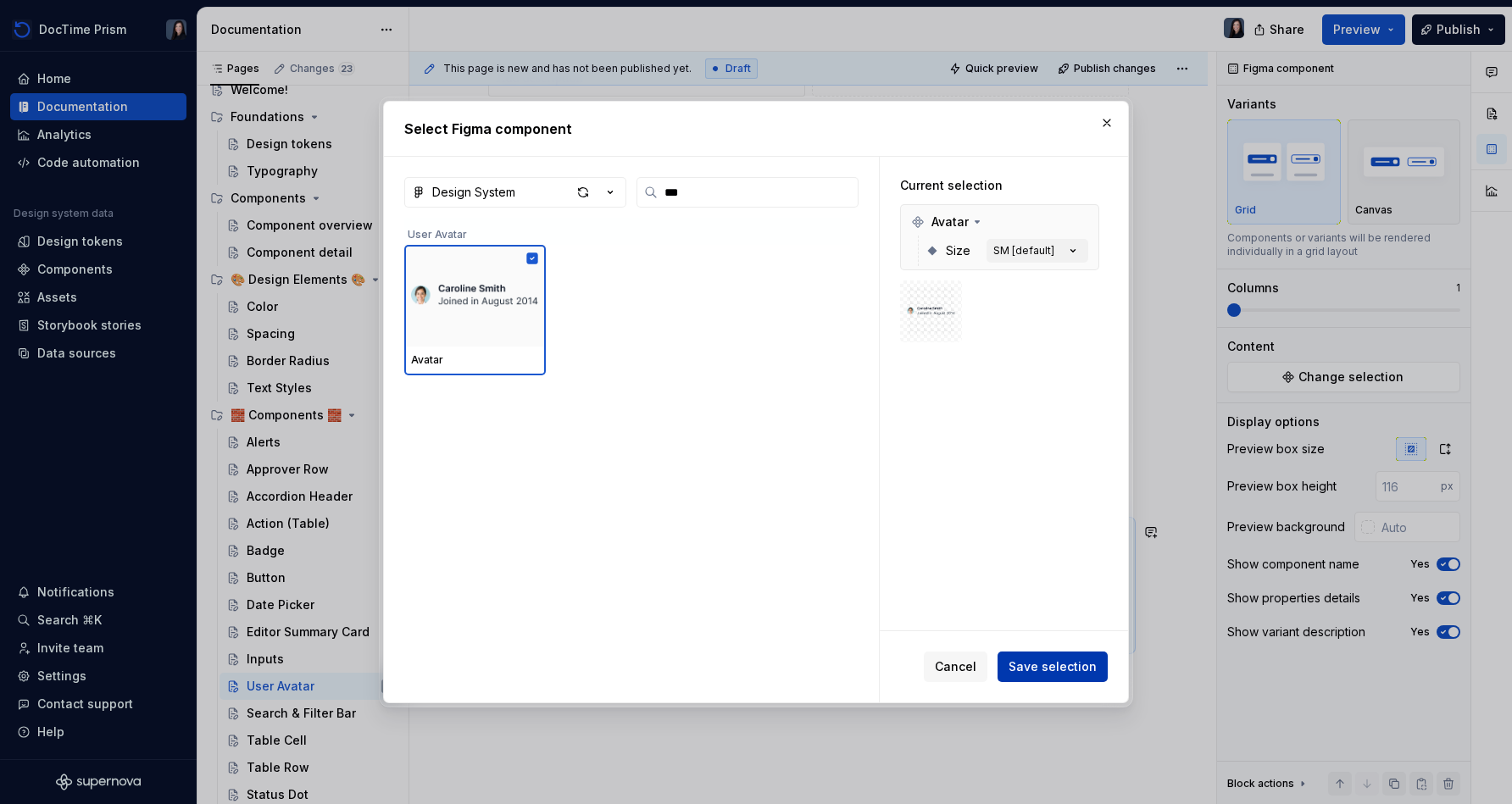
click at [751, 662] on span "Save selection" at bounding box center [1052, 667] width 88 height 17
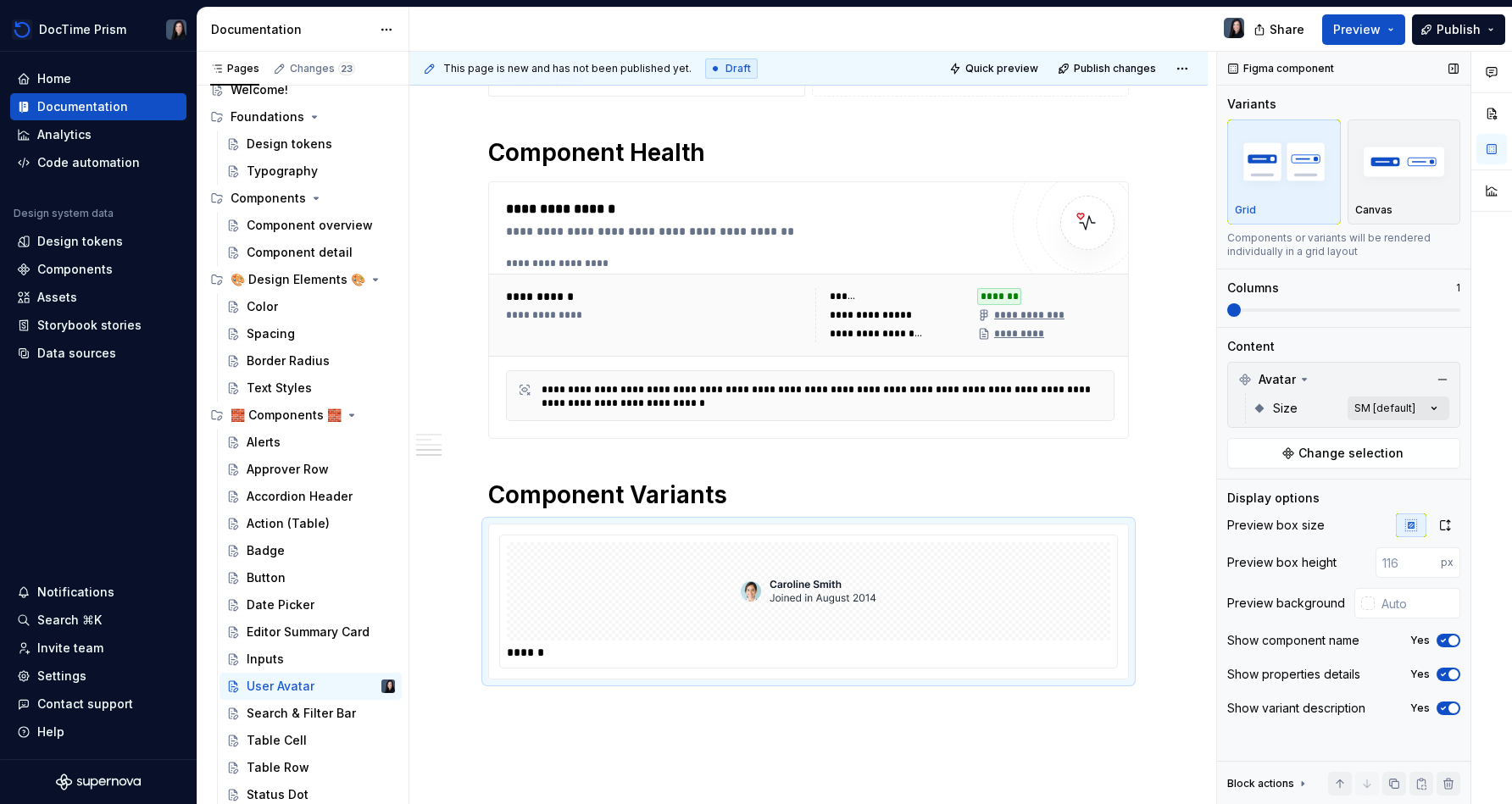
click at [751, 411] on div "Comments Open comments No comments yet Select ‘Comment’ from the block context …" at bounding box center [1364, 428] width 295 height 753
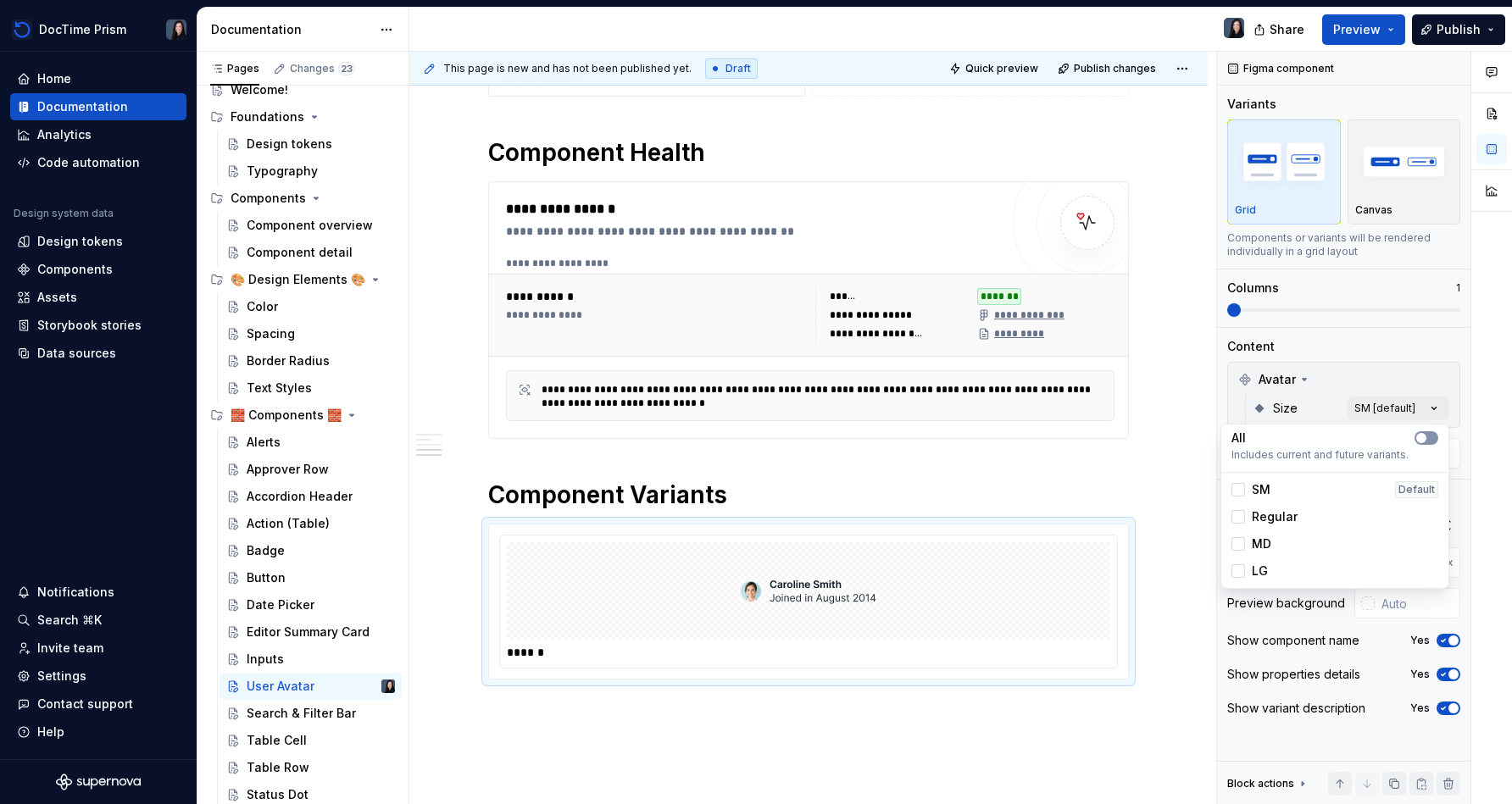
click at [751, 439] on button "button" at bounding box center [1426, 438] width 24 height 14
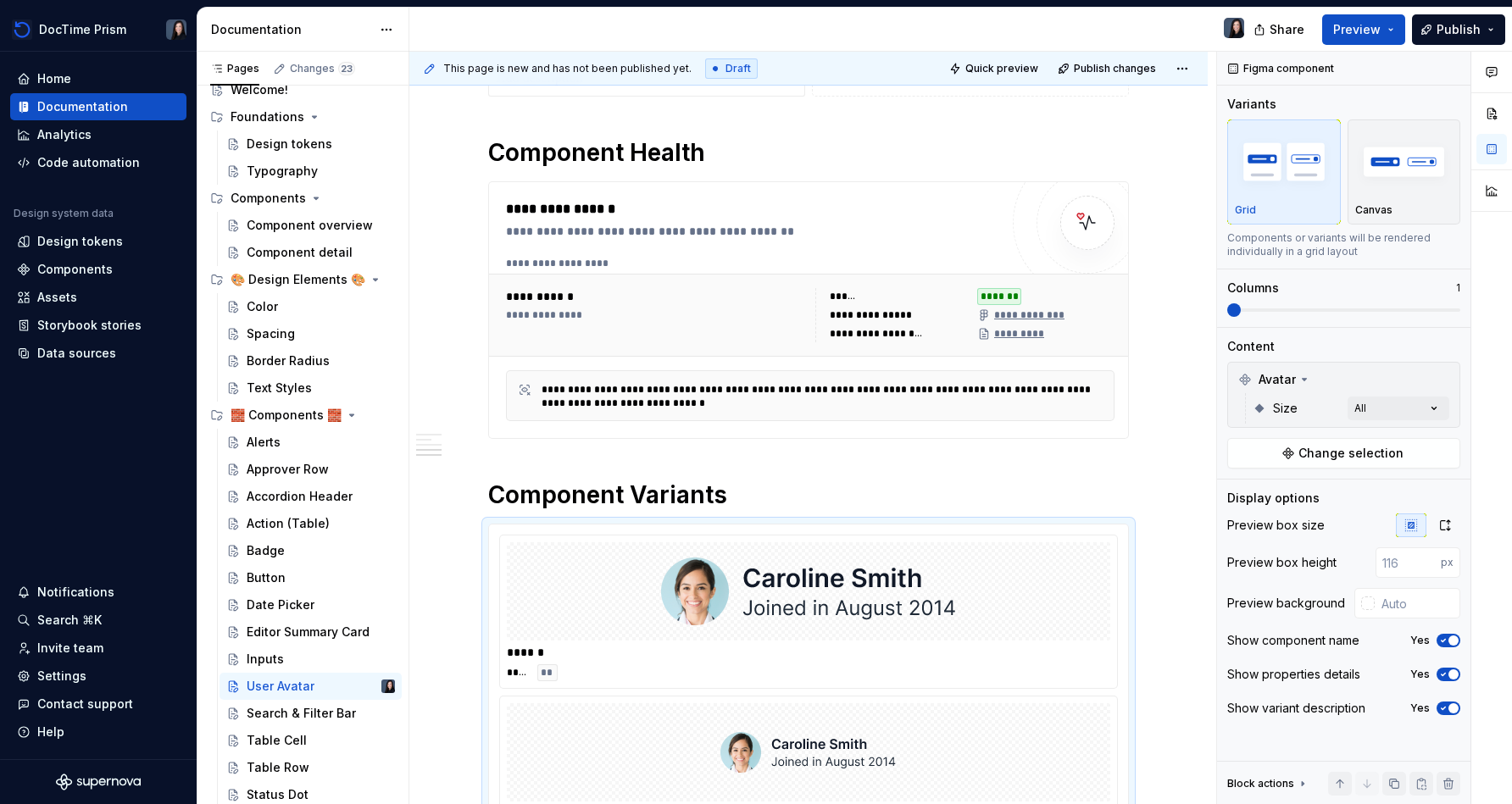
drag, startPoint x: 1283, startPoint y: 309, endPoint x: 1518, endPoint y: 306, distance: 235.0
click at [751, 306] on html "DocTime Prism Home Documentation Analytics Code automation Design system data D…" at bounding box center [756, 402] width 1512 height 804
click at [751, 306] on div "Figma component Variants Grid Canvas Components or variants will be rendered in…" at bounding box center [1343, 428] width 253 height 753
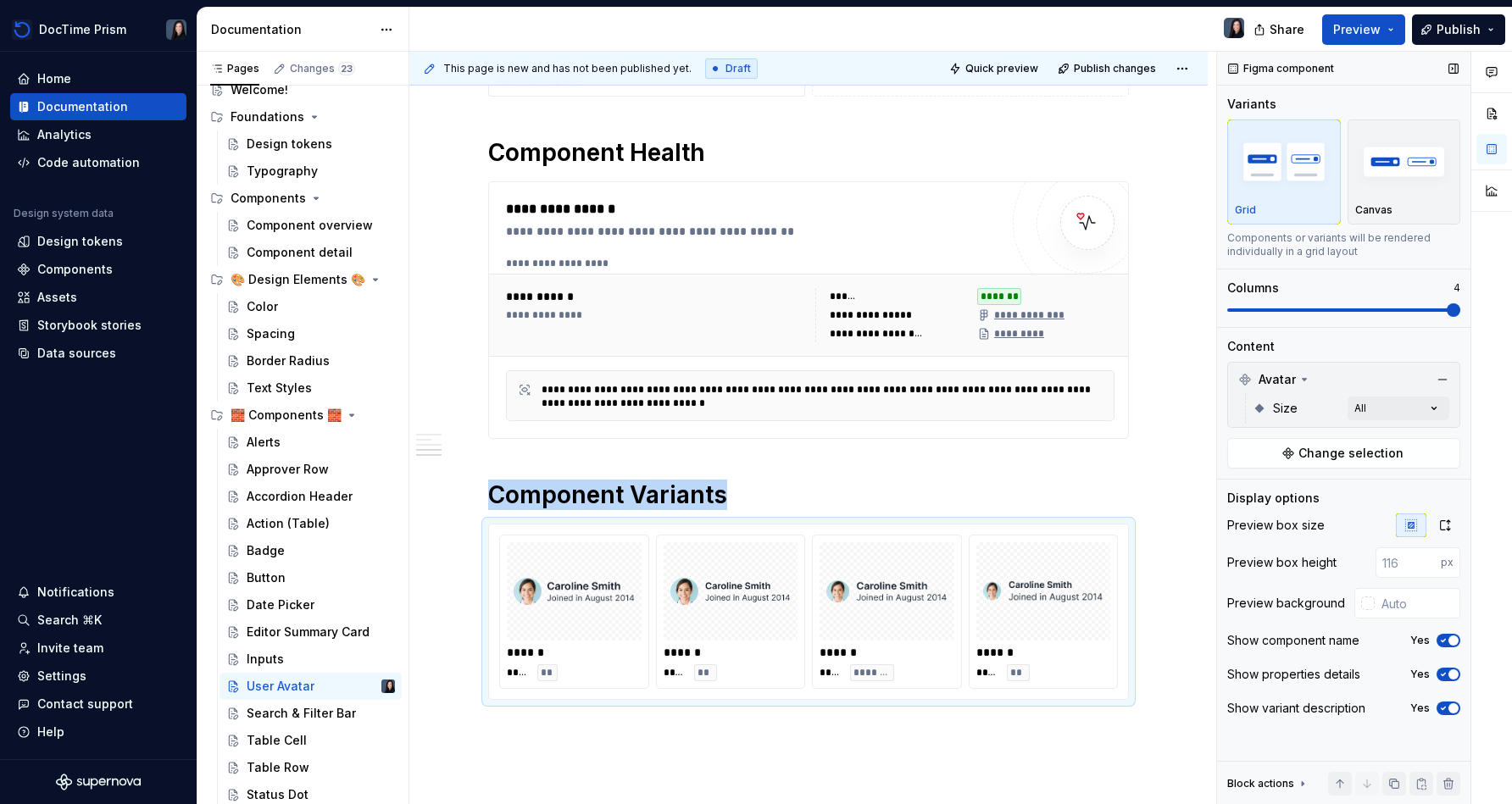
click at [751, 311] on span at bounding box center [1343, 311] width 233 height 14
click at [751, 615] on input "text" at bounding box center [1416, 603] width 85 height 30
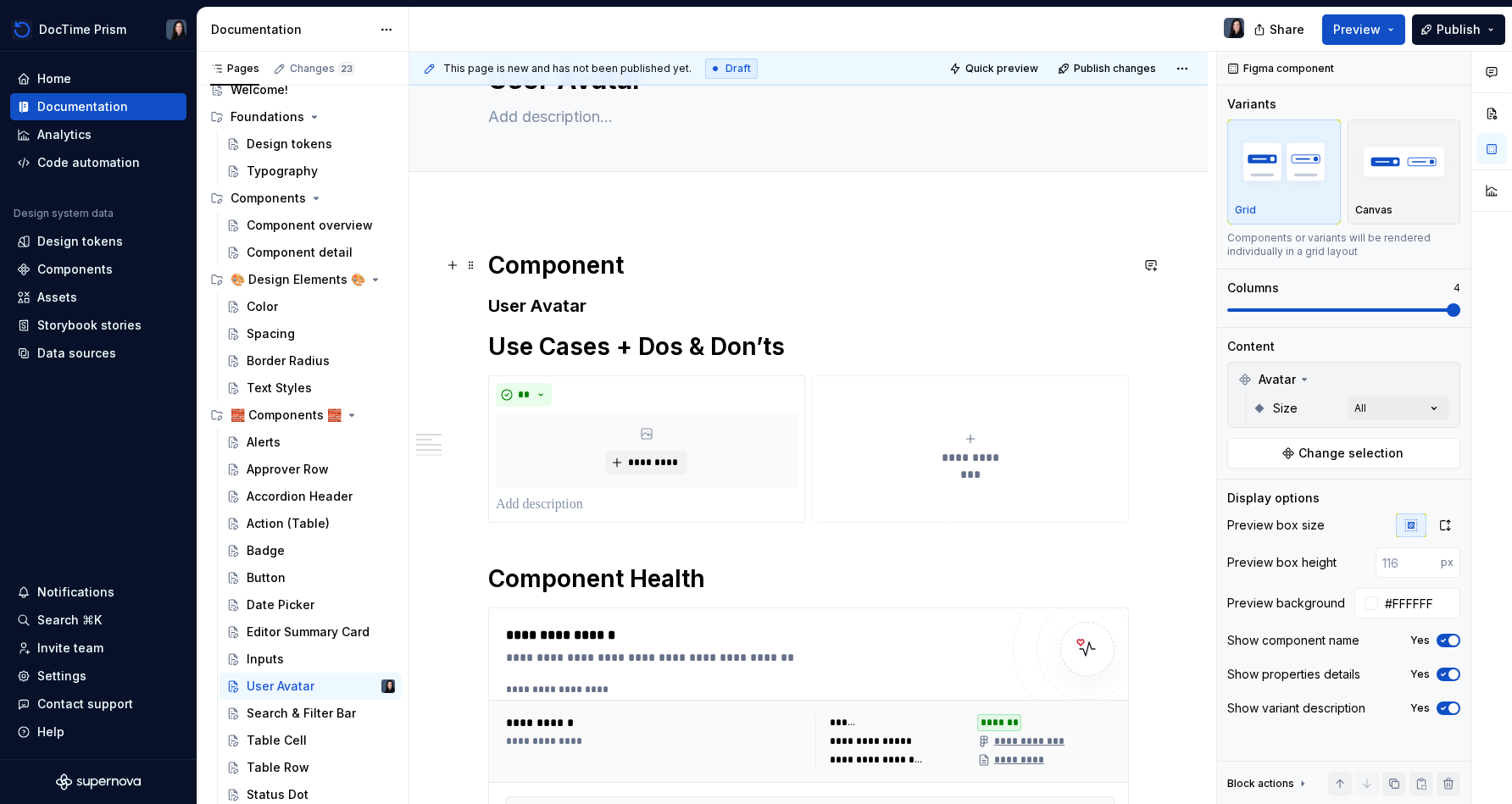
scroll to position [66, 0]
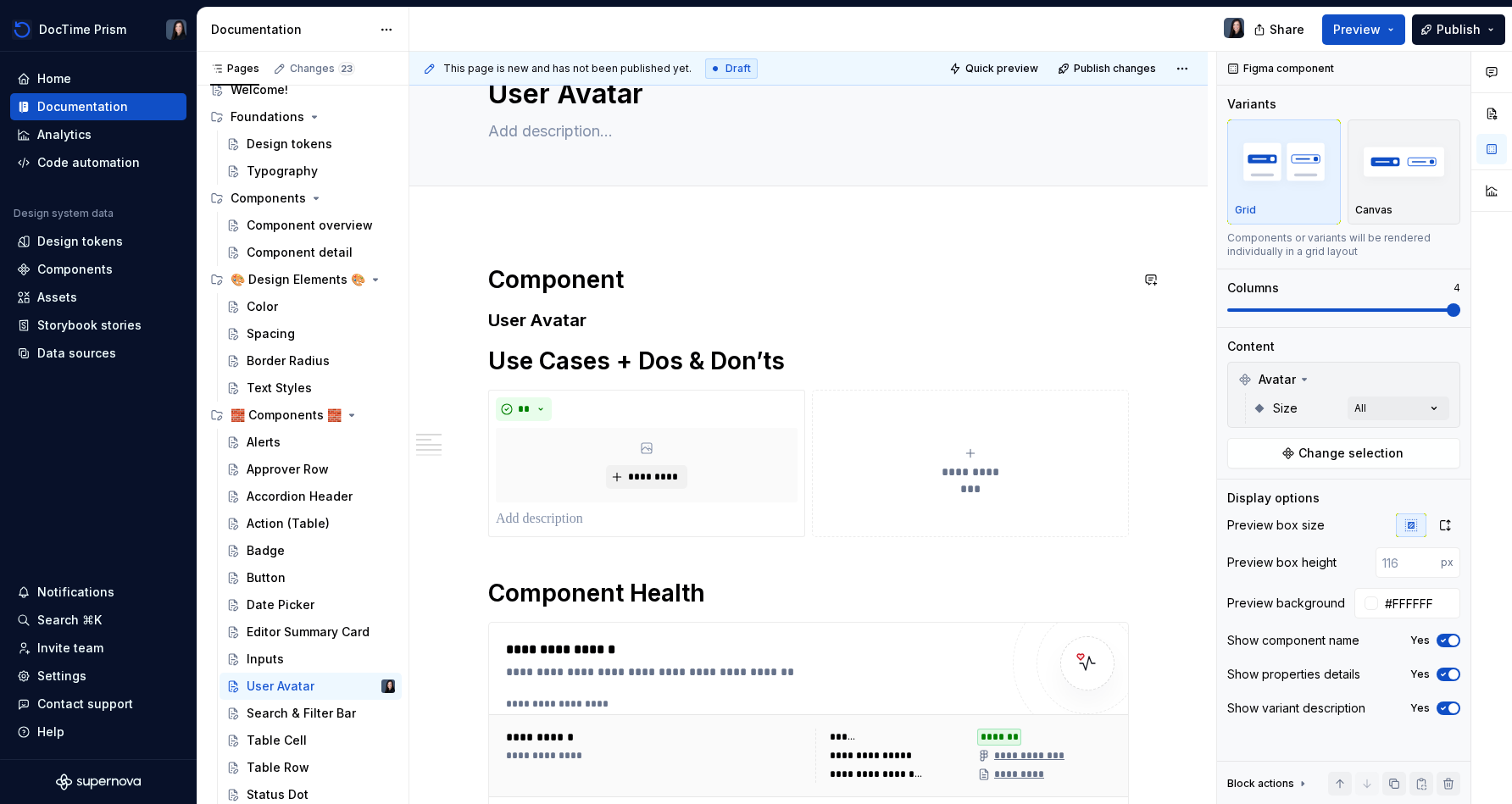
click at [633, 309] on h3 "User Avatar" at bounding box center [808, 320] width 640 height 24
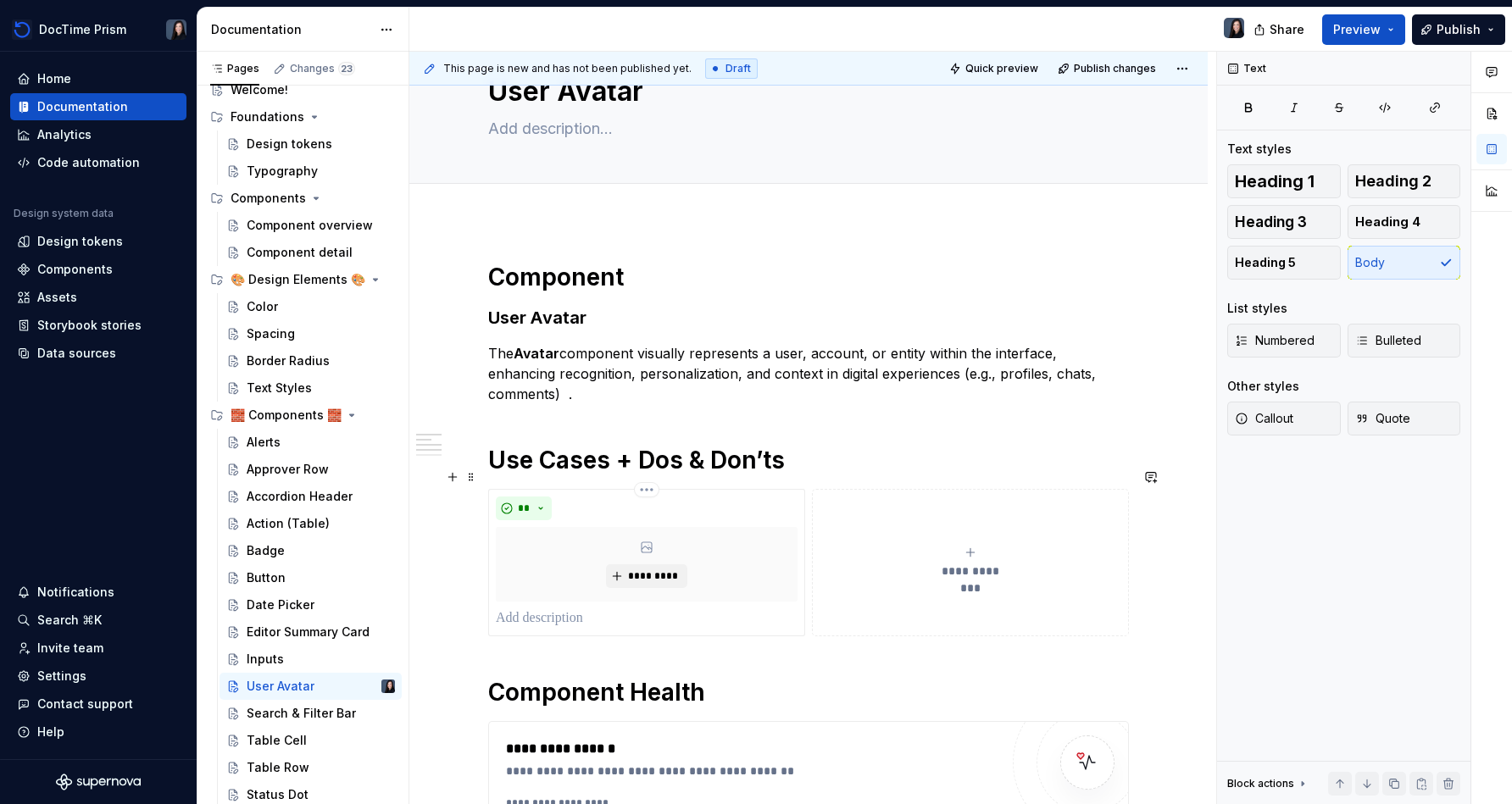
scroll to position [220, 0]
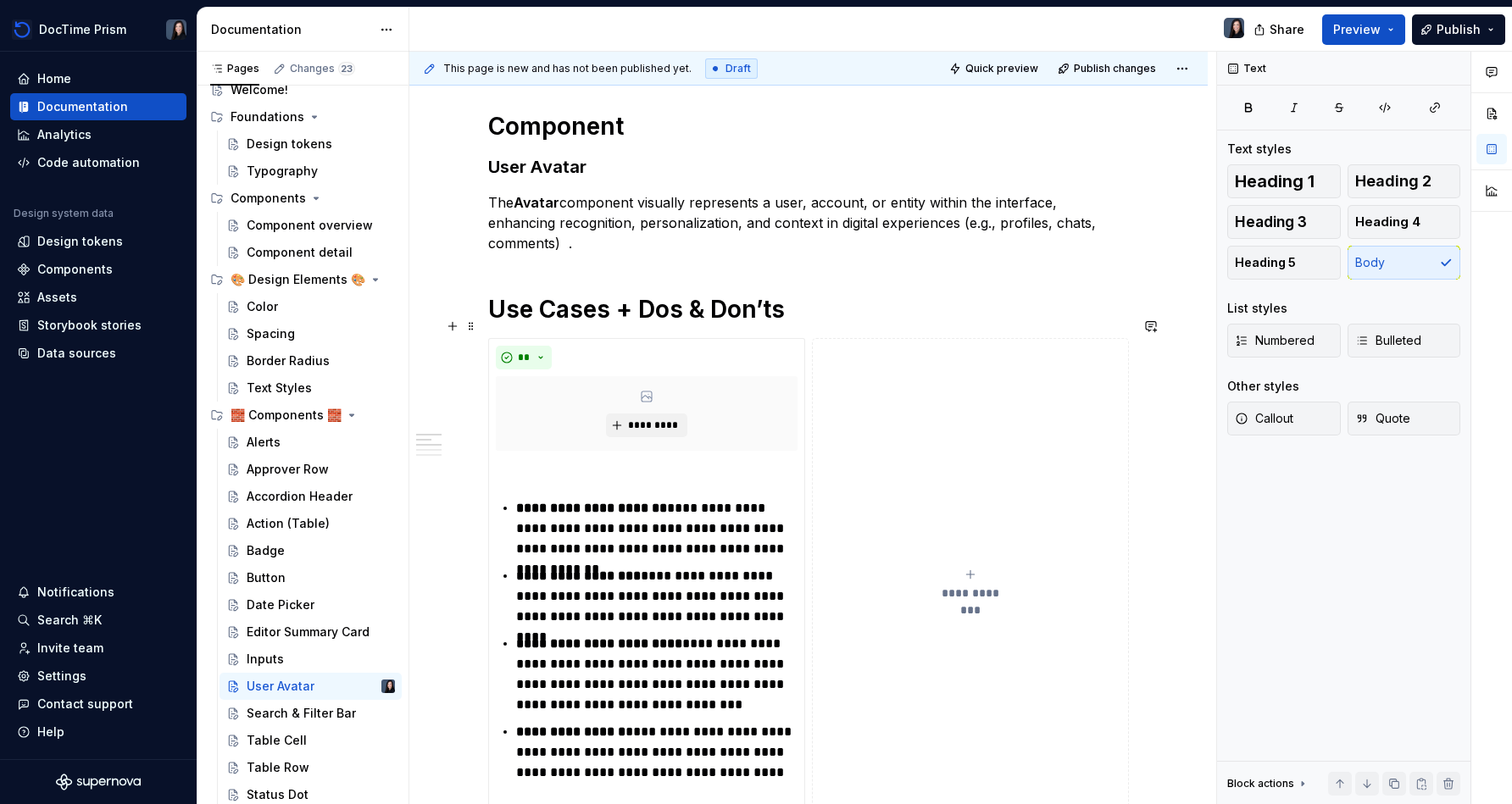
click at [751, 372] on button "**********" at bounding box center [970, 584] width 317 height 493
click at [751, 294] on h1 "Use Cases + Dos & Don’ts" at bounding box center [808, 309] width 640 height 30
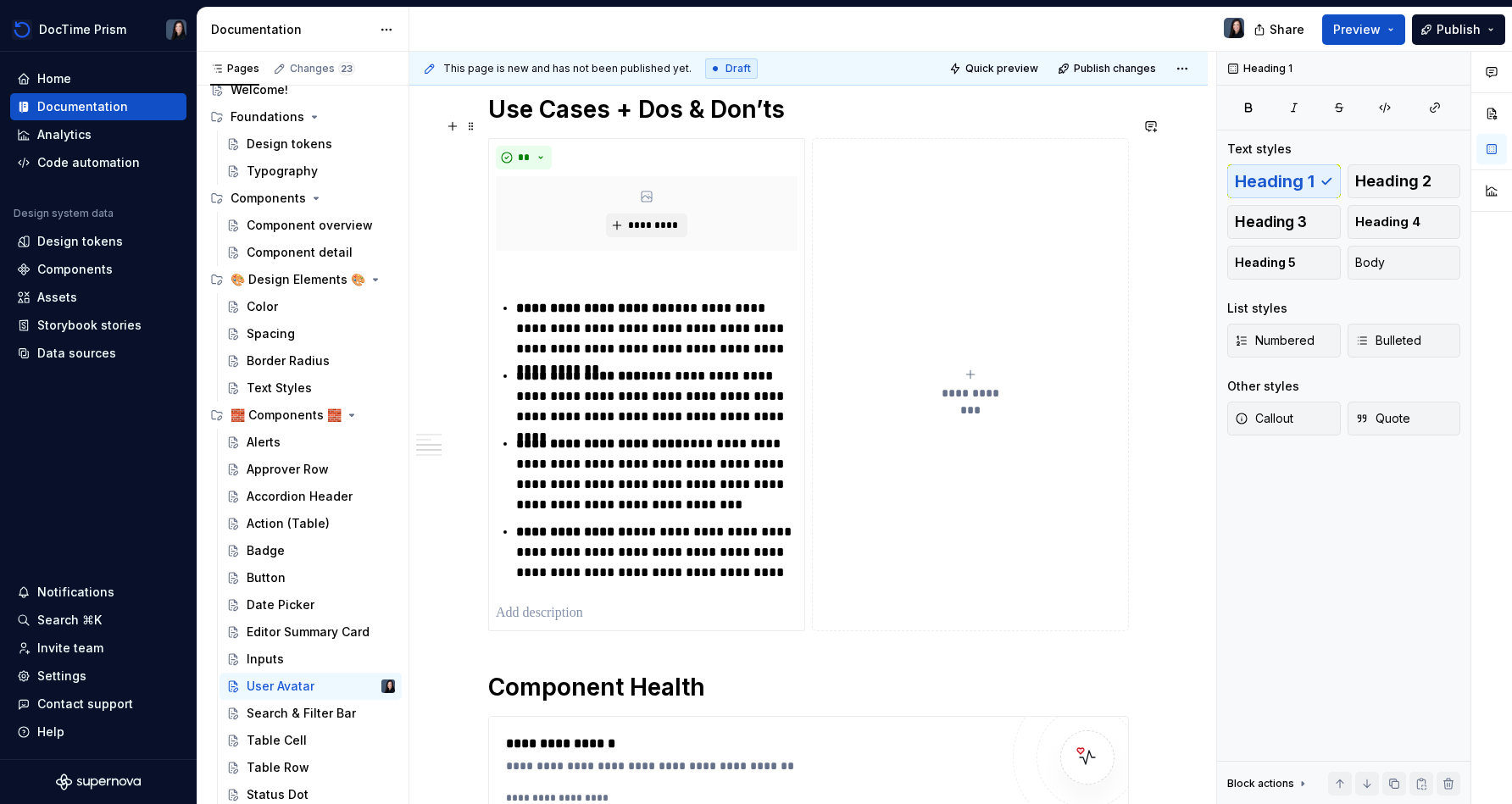
scroll to position [433, 0]
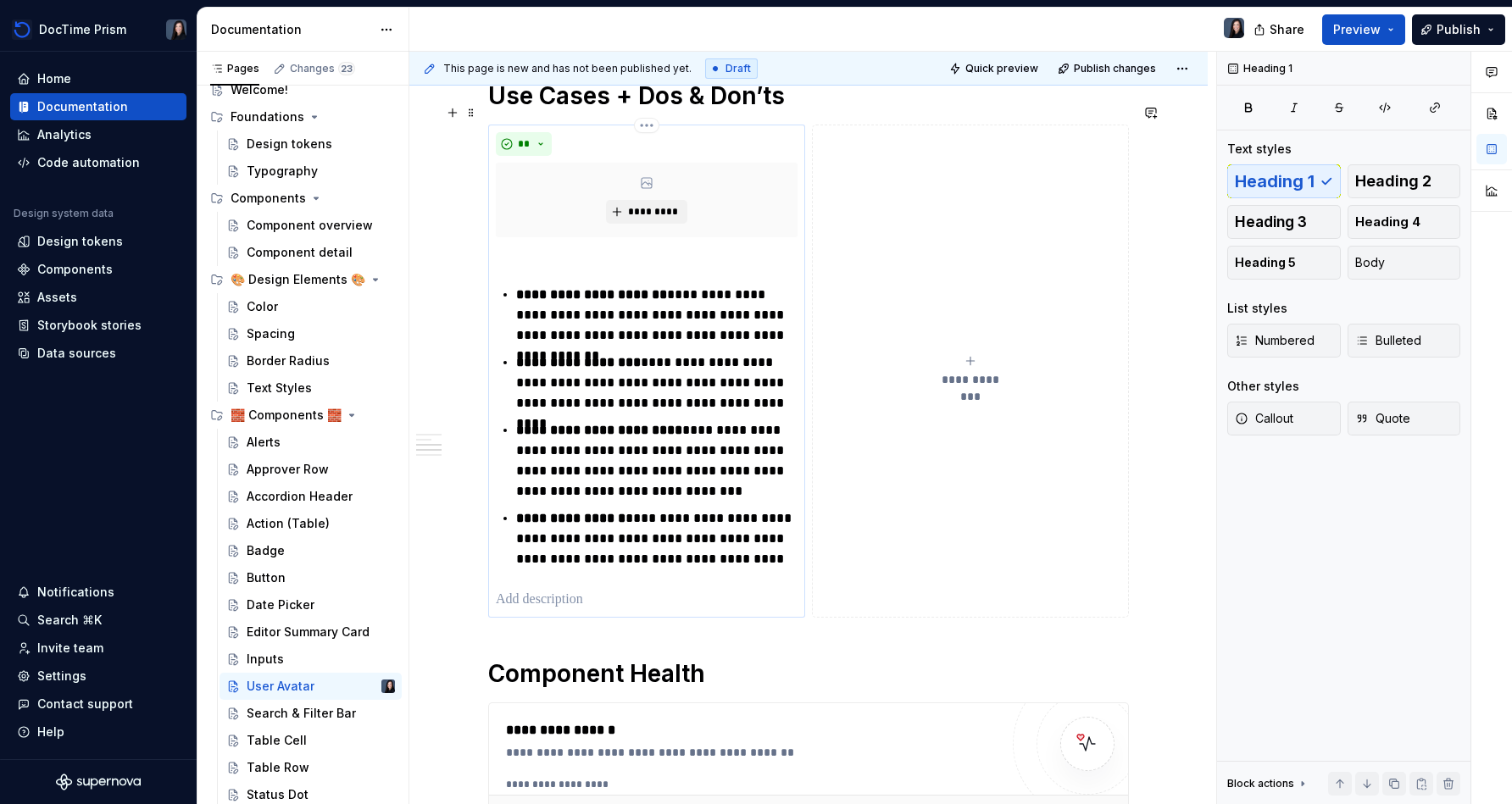
click at [578, 590] on p at bounding box center [646, 600] width 302 height 21
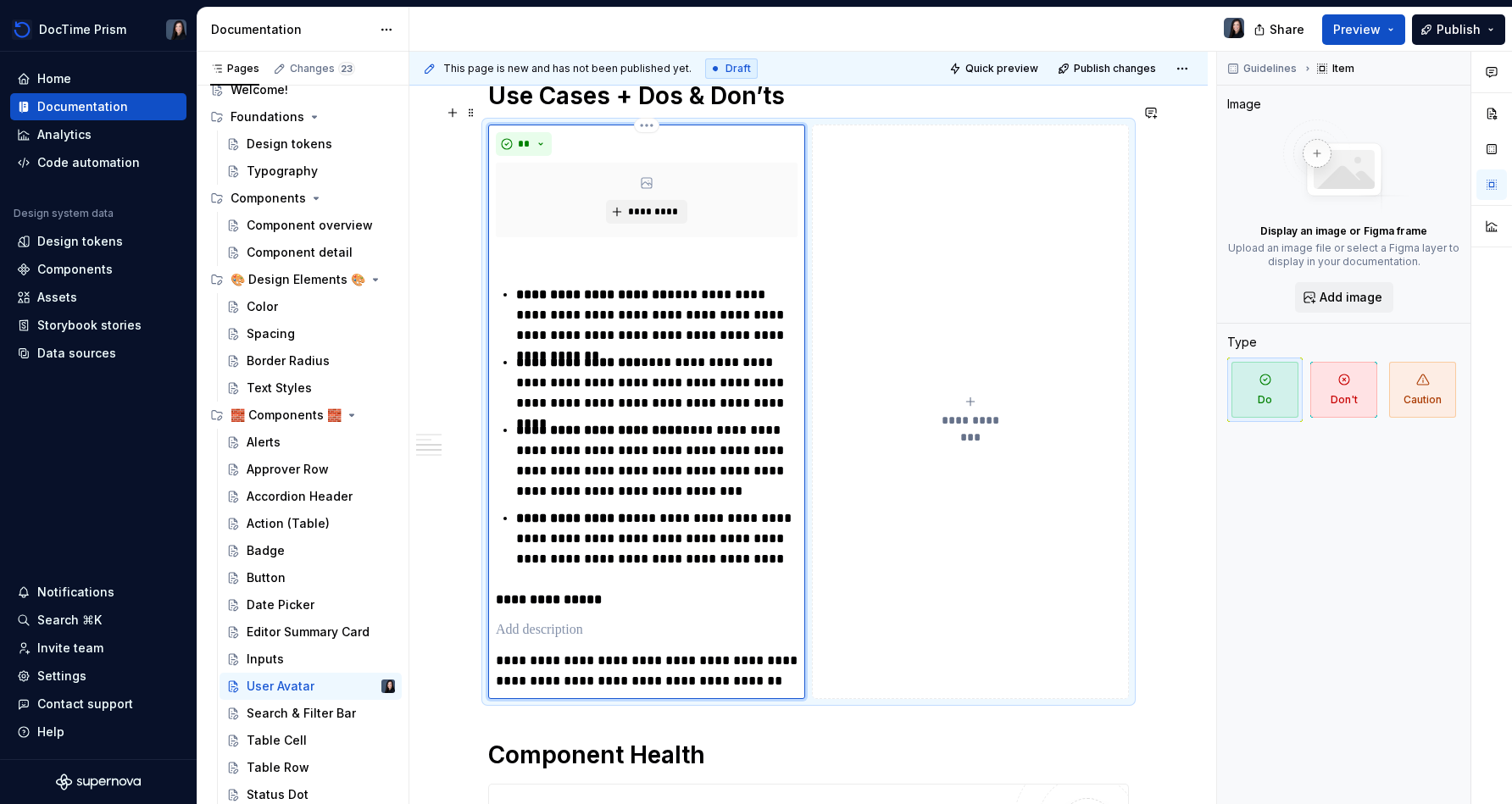
click at [592, 621] on p at bounding box center [646, 631] width 302 height 21
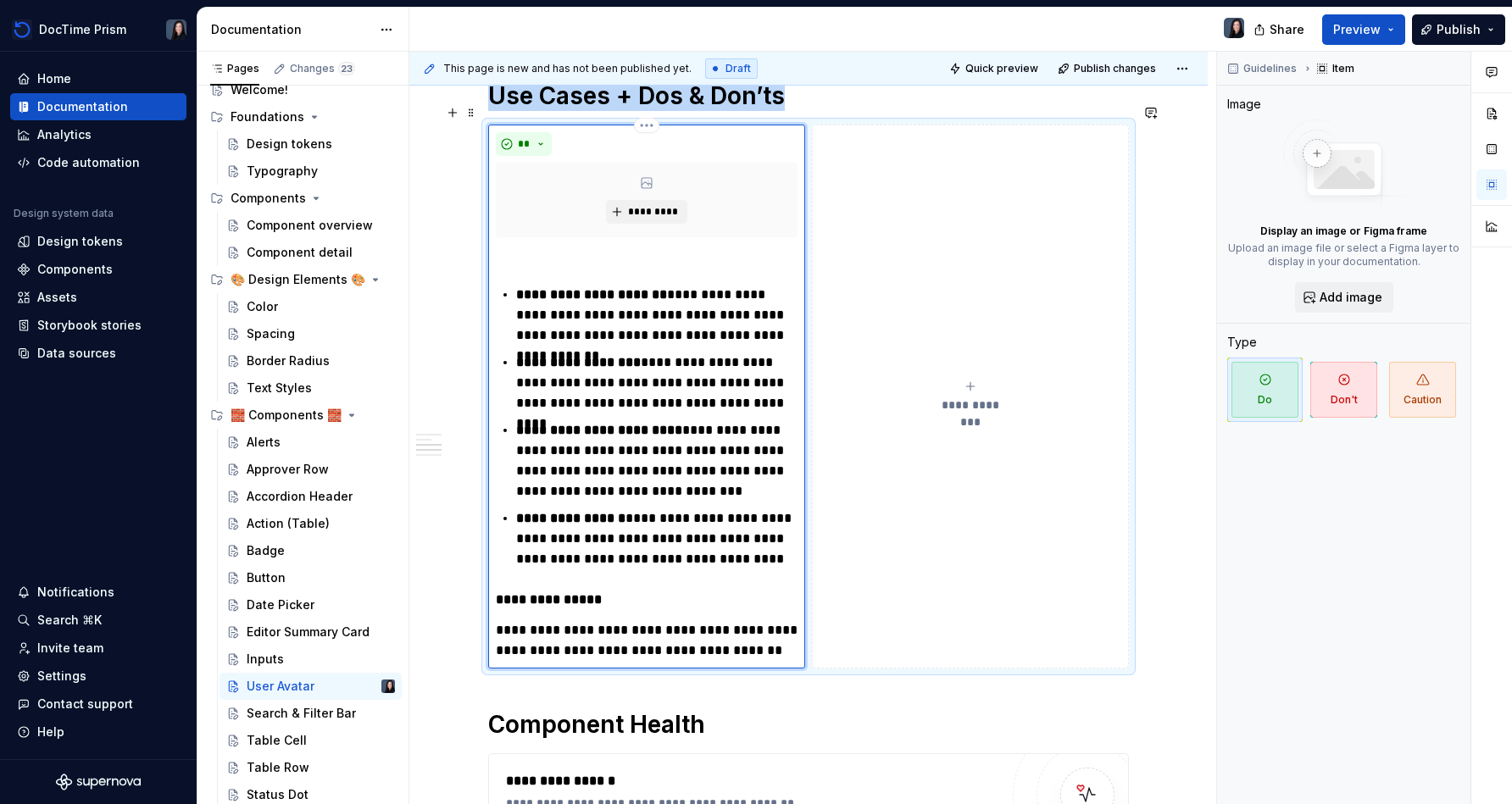
click at [497, 611] on div "**********" at bounding box center [646, 397] width 317 height 544
click at [501, 621] on p "**********" at bounding box center [646, 640] width 302 height 40
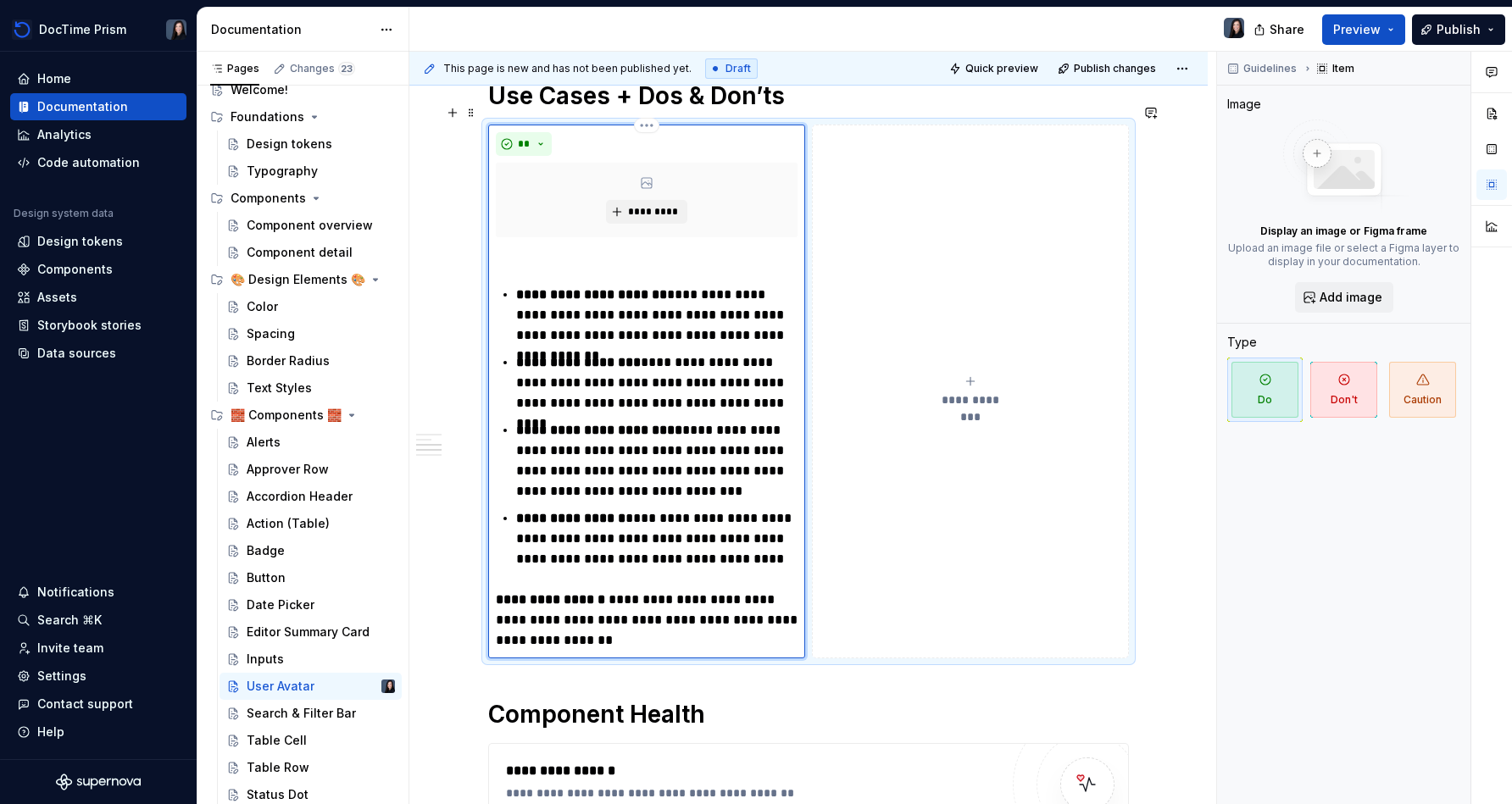
click at [504, 593] on strong "**********" at bounding box center [552, 599] width 113 height 13
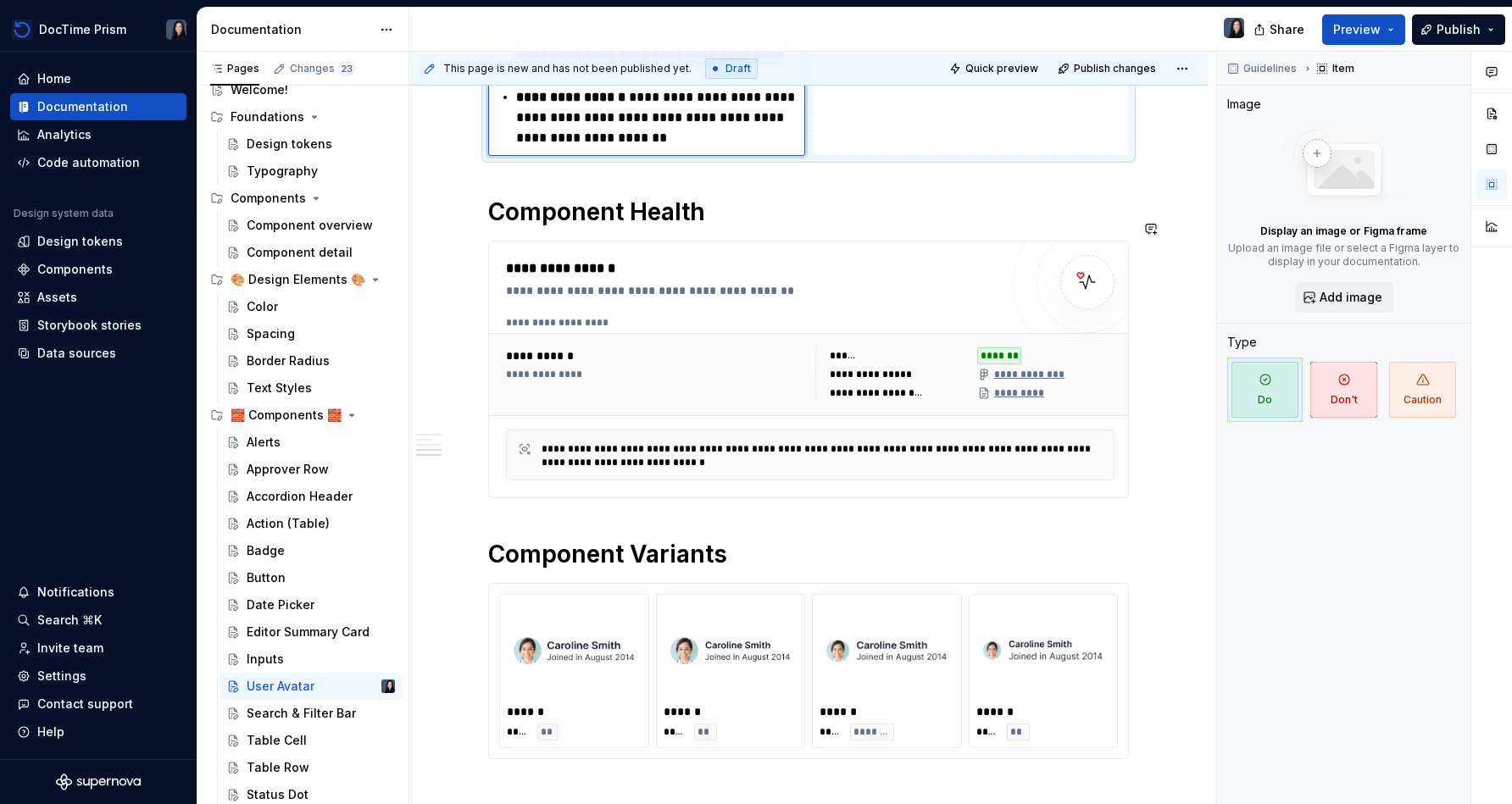
scroll to position [1131, 0]
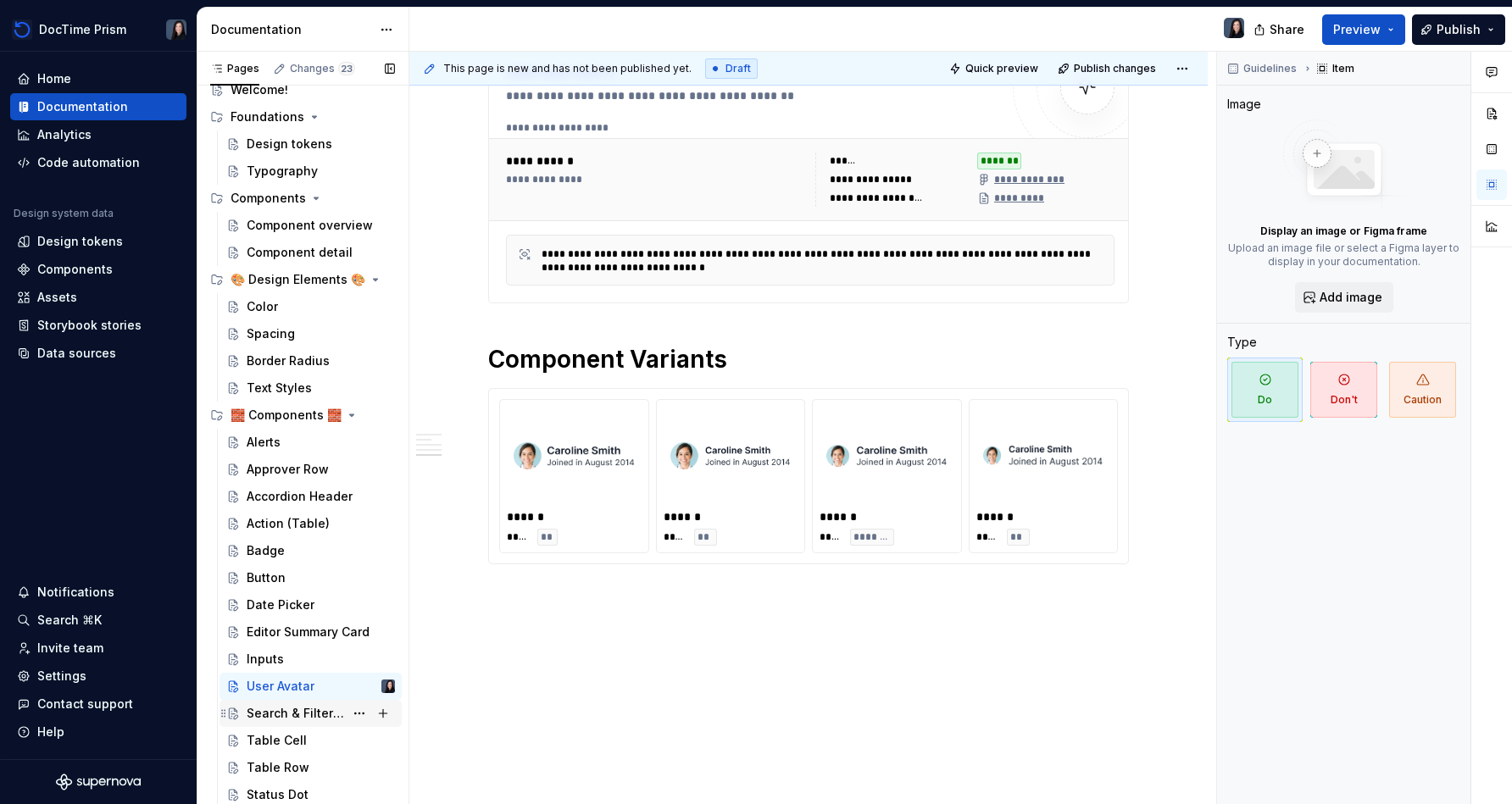
click at [316, 712] on div "Search & Filter Bar" at bounding box center [295, 714] width 97 height 17
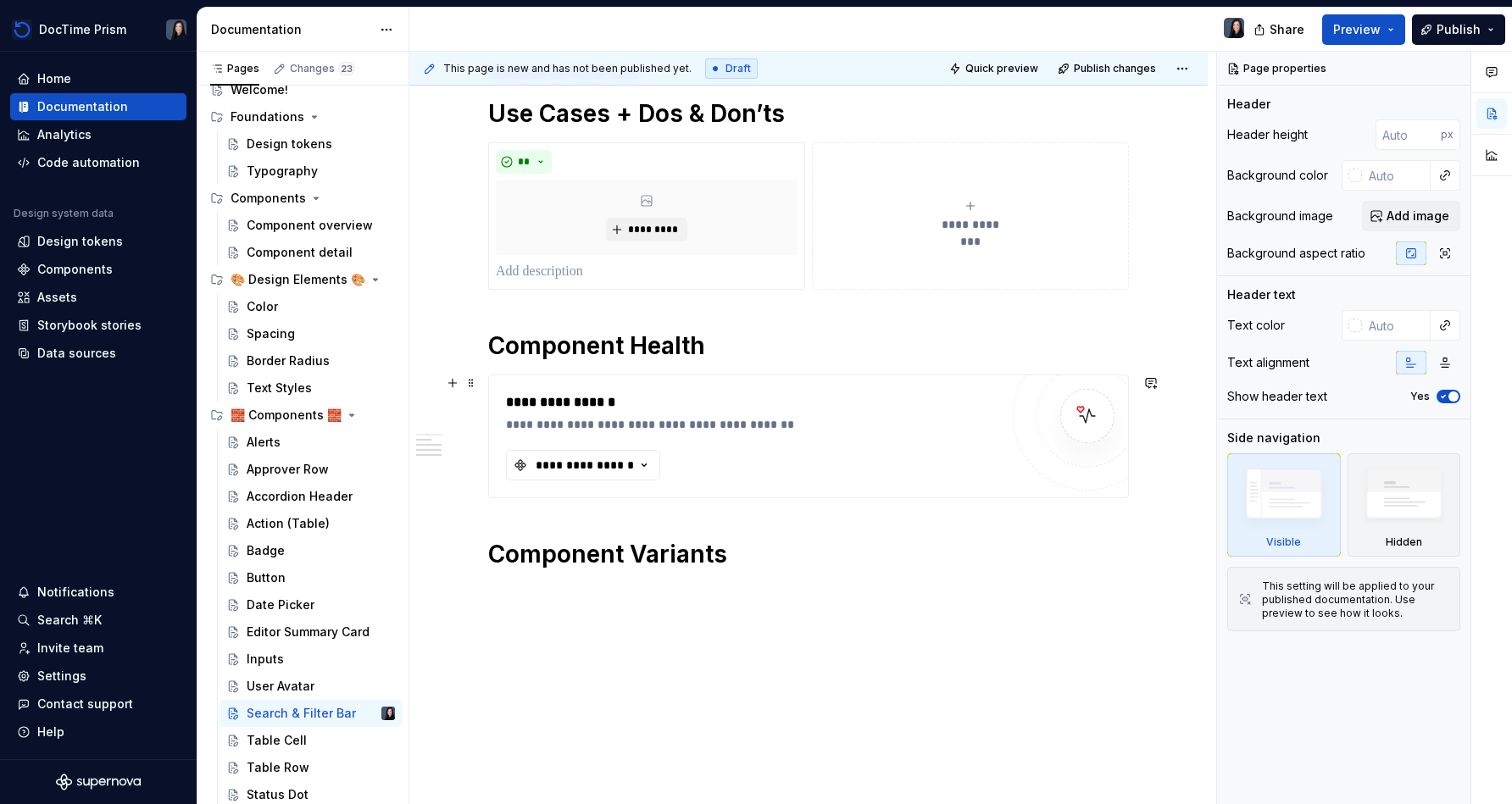
scroll to position [314, 0]
click at [651, 666] on div "**********" at bounding box center [809, 419] width 799 height 889
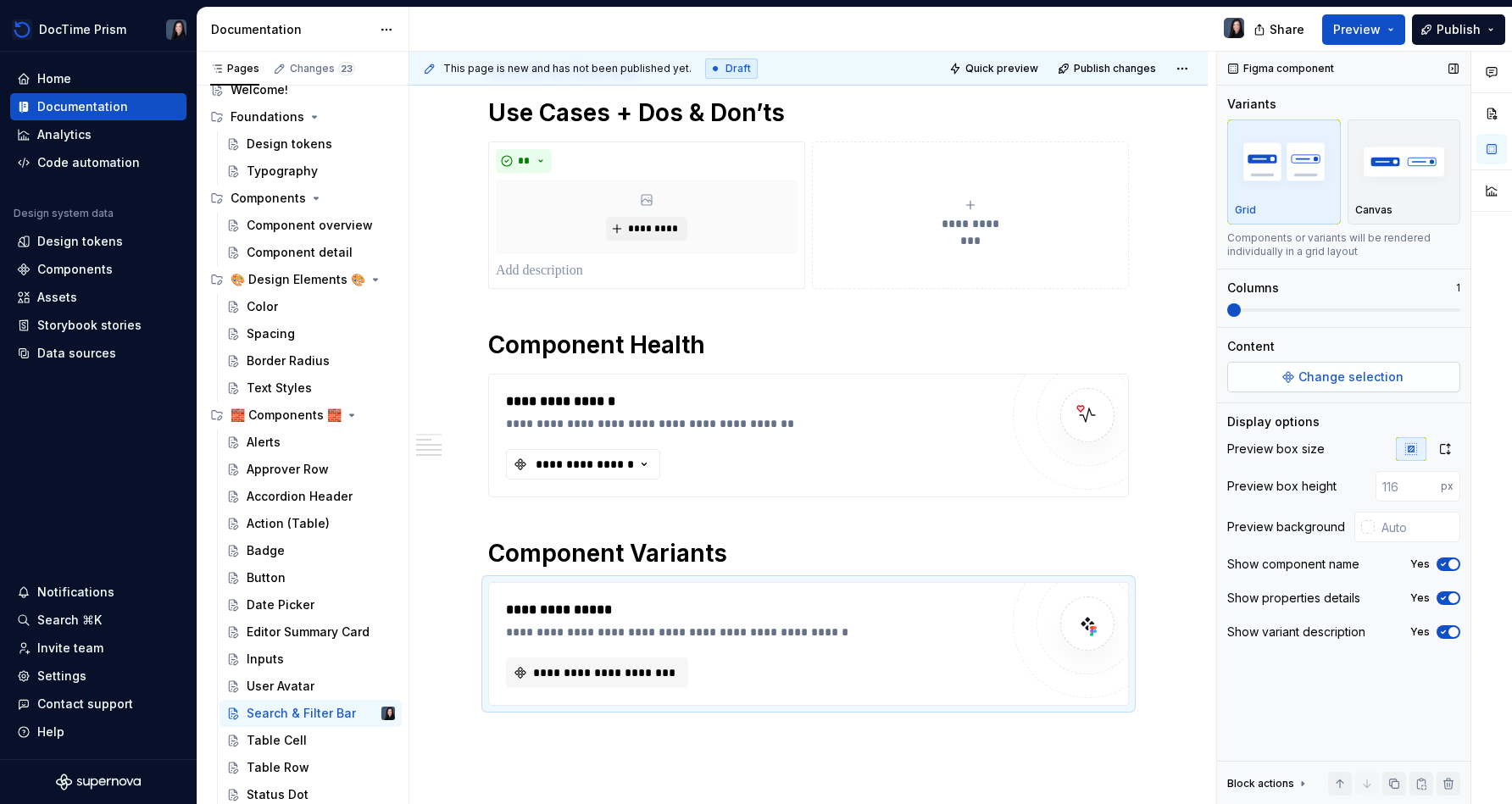
click at [751, 383] on span "Change selection" at bounding box center [1350, 377] width 105 height 17
click at [97, 268] on div "Components" at bounding box center [75, 269] width 76 height 17
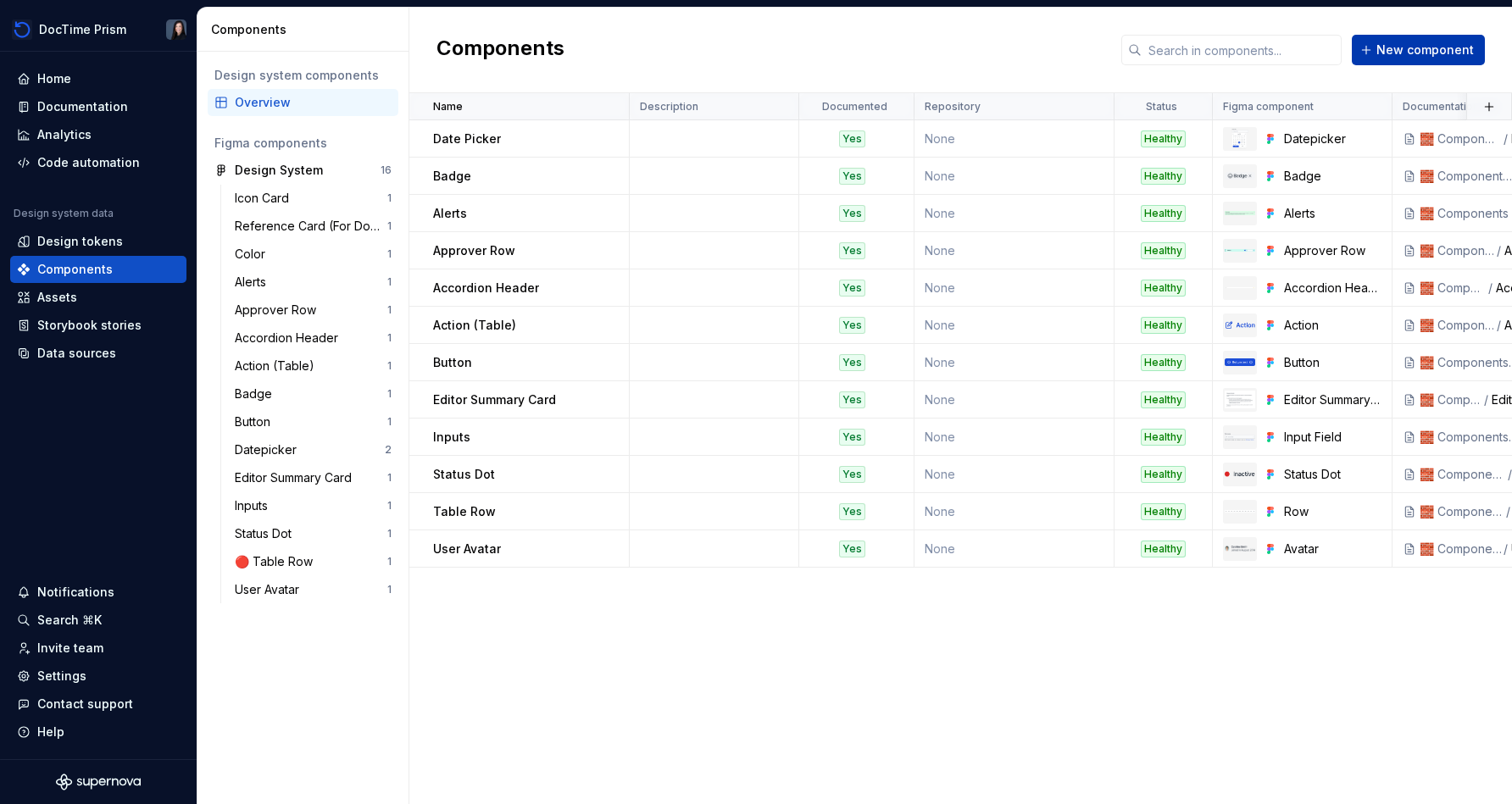
click at [751, 55] on span "New component" at bounding box center [1424, 50] width 97 height 17
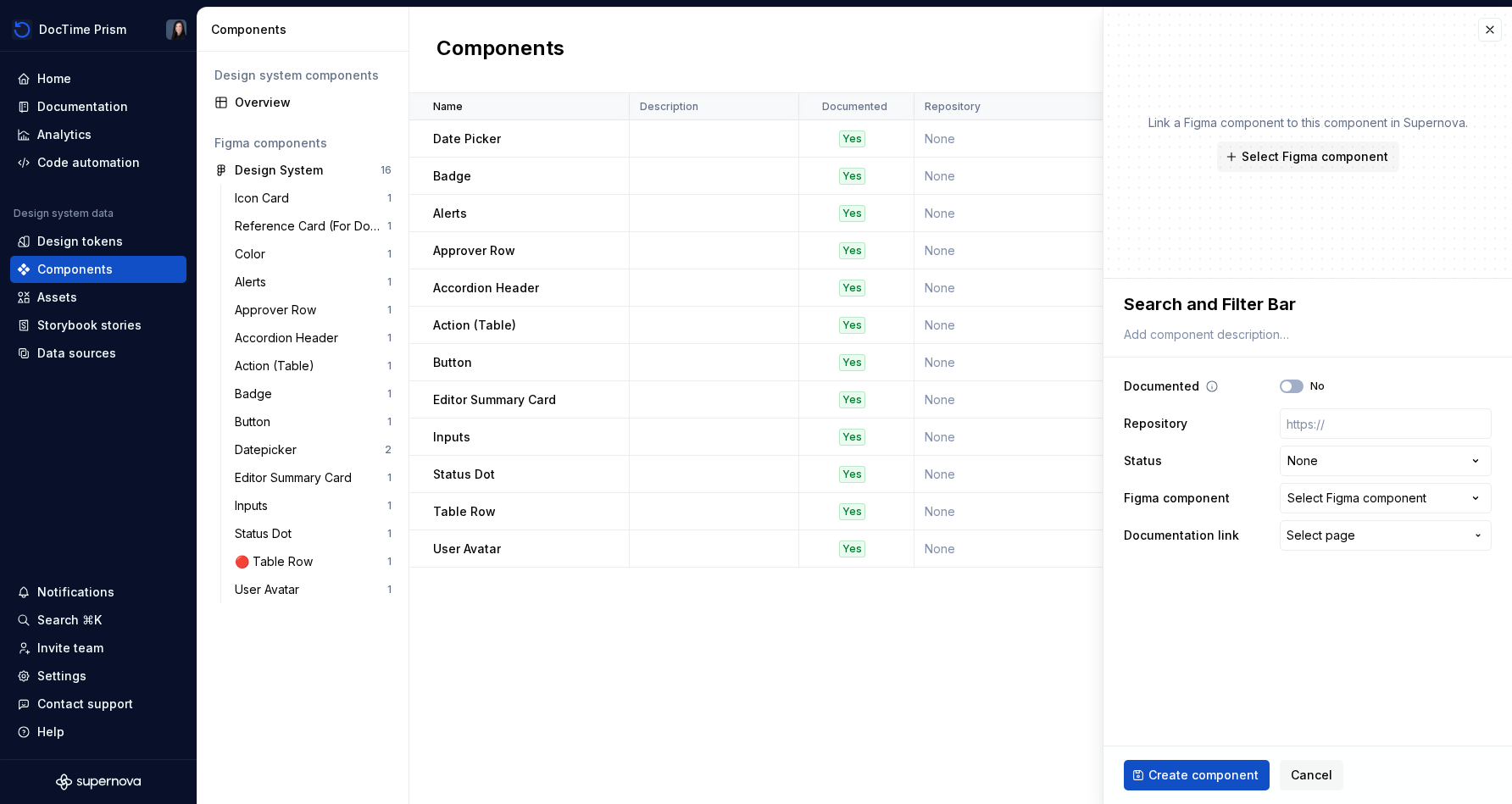
click at [751, 389] on div "No" at bounding box center [1302, 387] width 45 height 14
click at [751, 389] on button "No" at bounding box center [1292, 387] width 24 height 14
click at [751, 463] on html "DocTime Prism Home Documentation Analytics Code automation Design system data D…" at bounding box center [756, 402] width 1512 height 804
click at [751, 506] on div "Select Figma component" at bounding box center [1356, 498] width 139 height 17
click at [92, 102] on html "DocTime Prism Home Documentation Analytics Code automation Design system data D…" at bounding box center [756, 402] width 1512 height 804
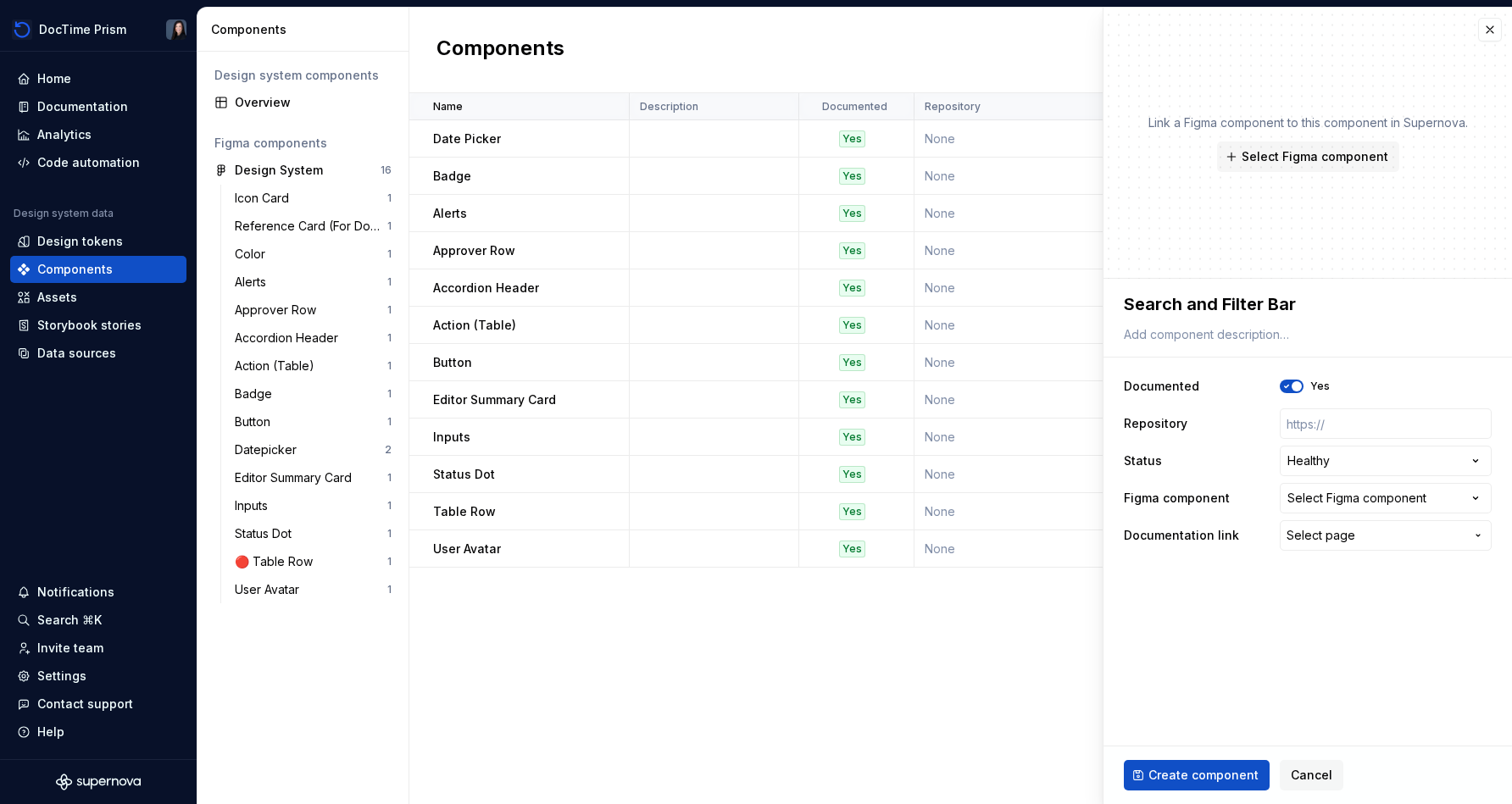
click at [92, 102] on div "Documentation" at bounding box center [82, 107] width 90 height 17
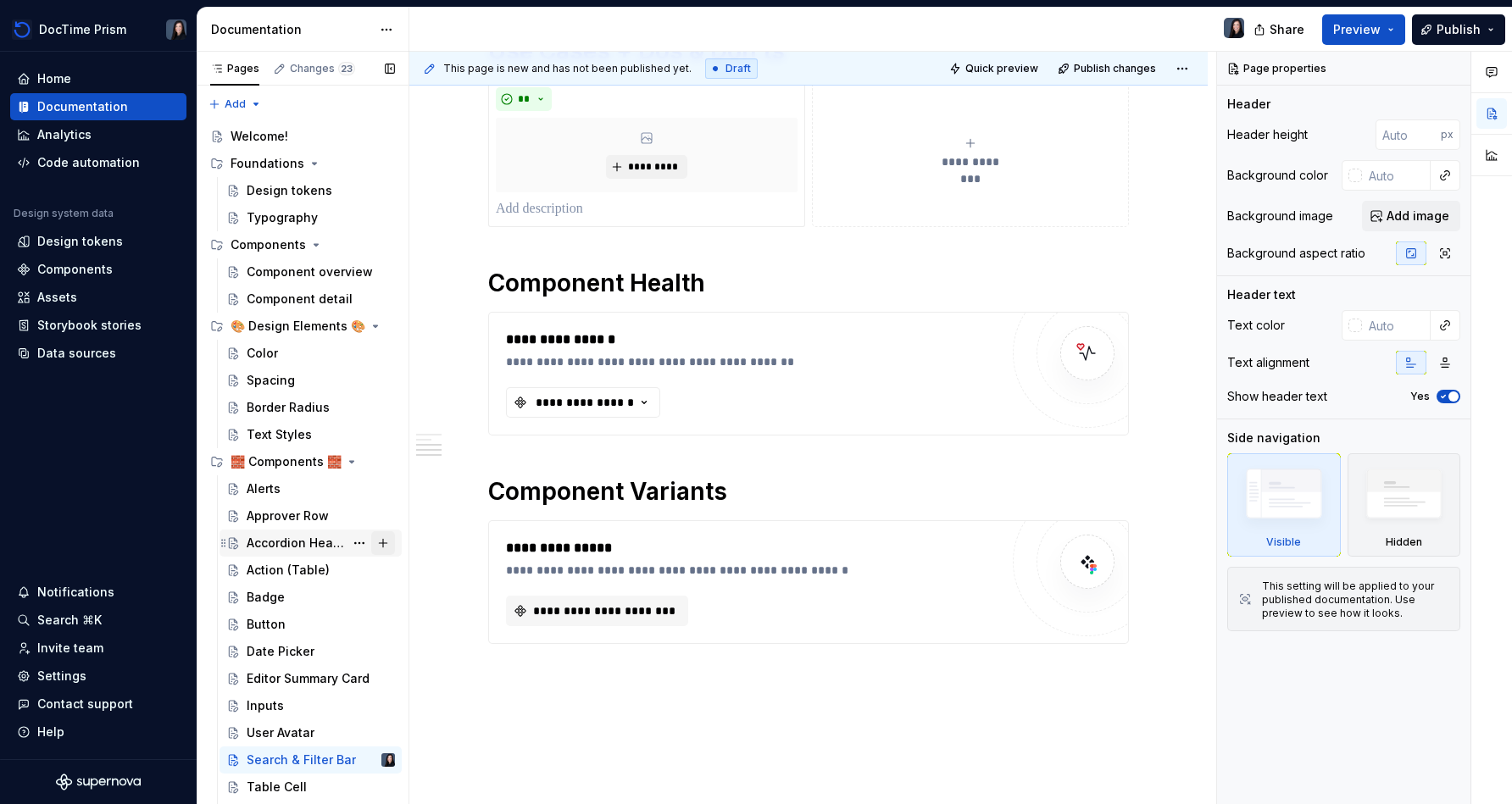
scroll to position [46, 0]
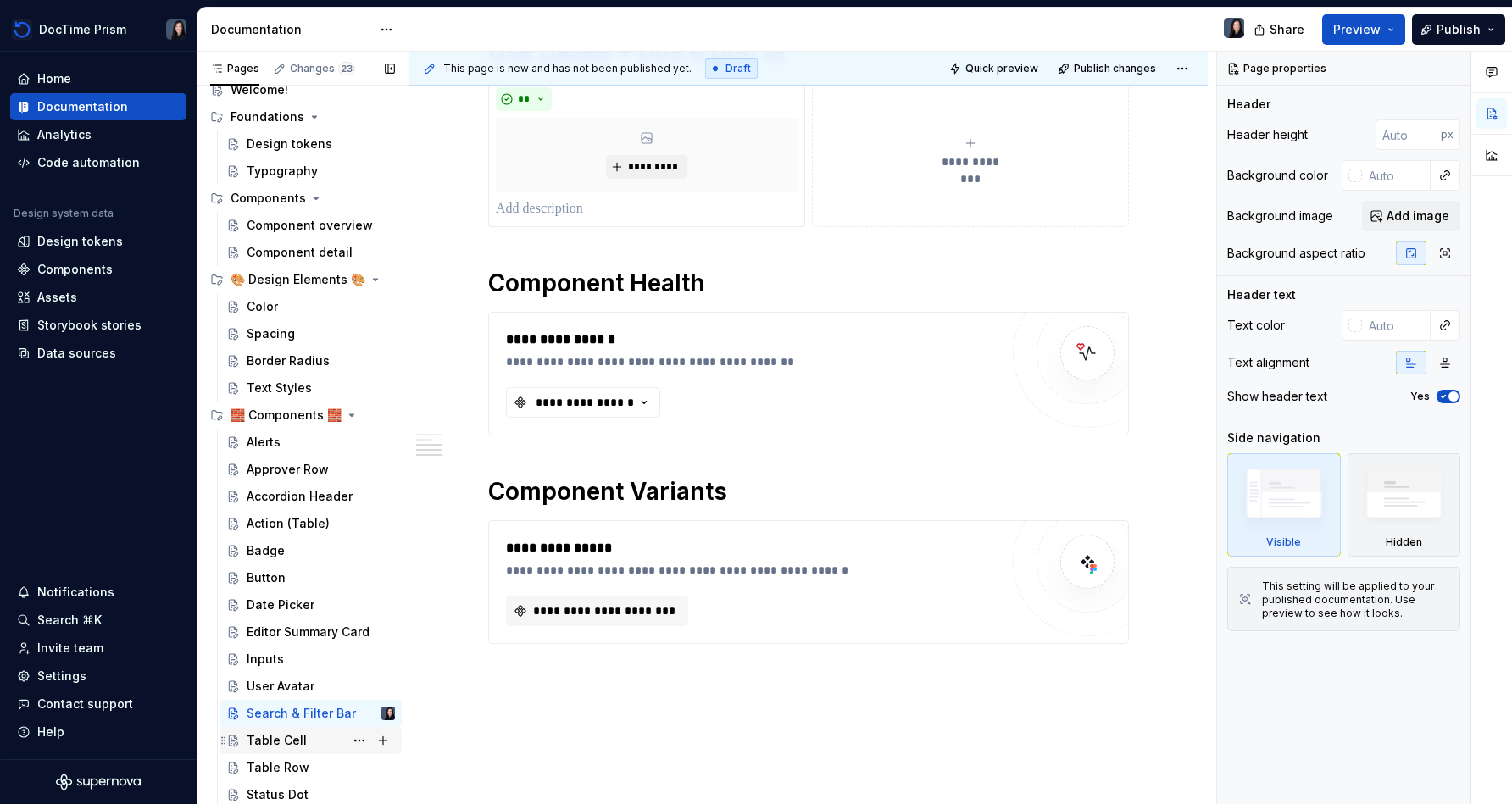
click at [318, 740] on div "Table Cell" at bounding box center [321, 741] width 148 height 24
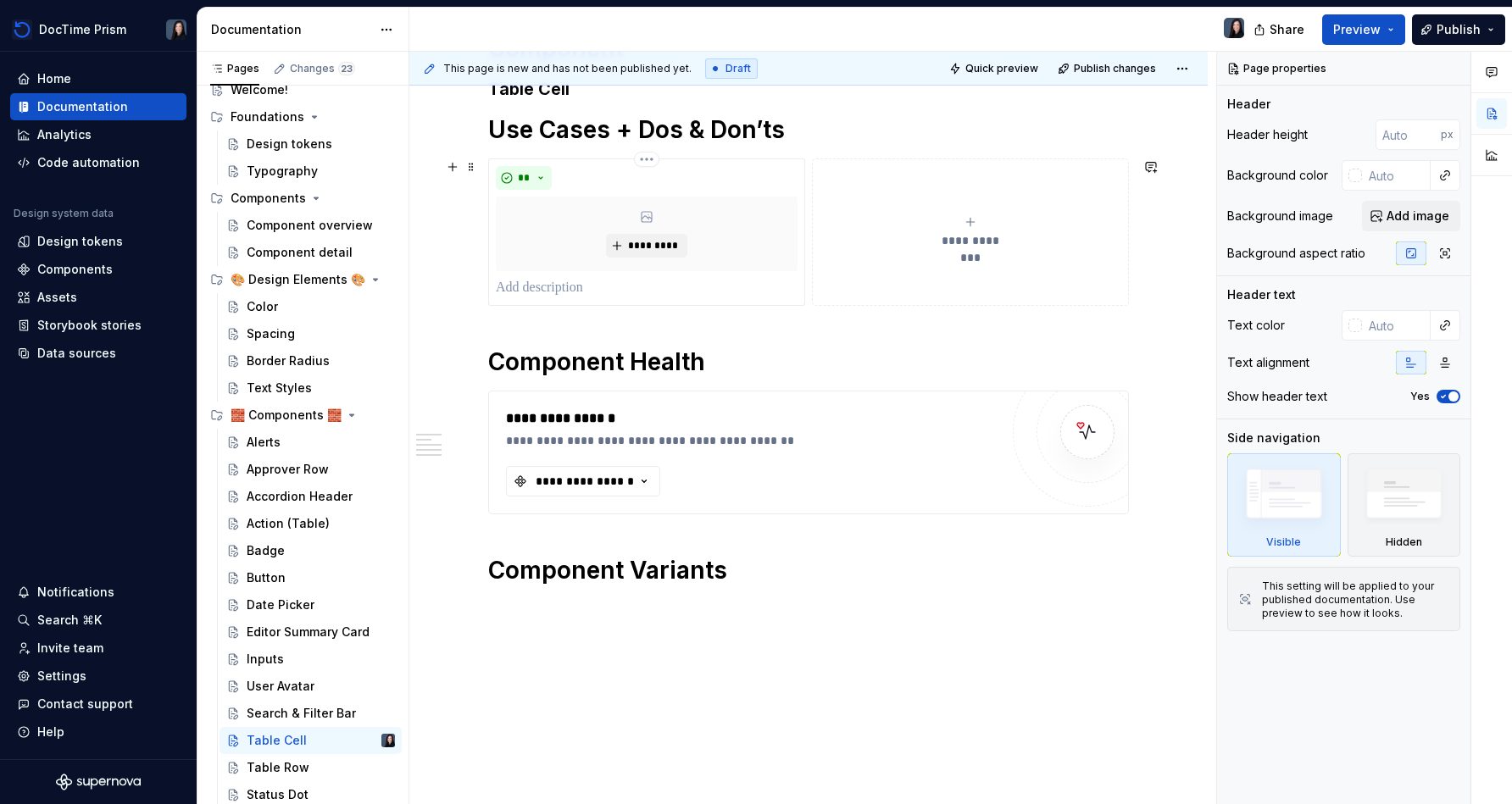
scroll to position [373, 0]
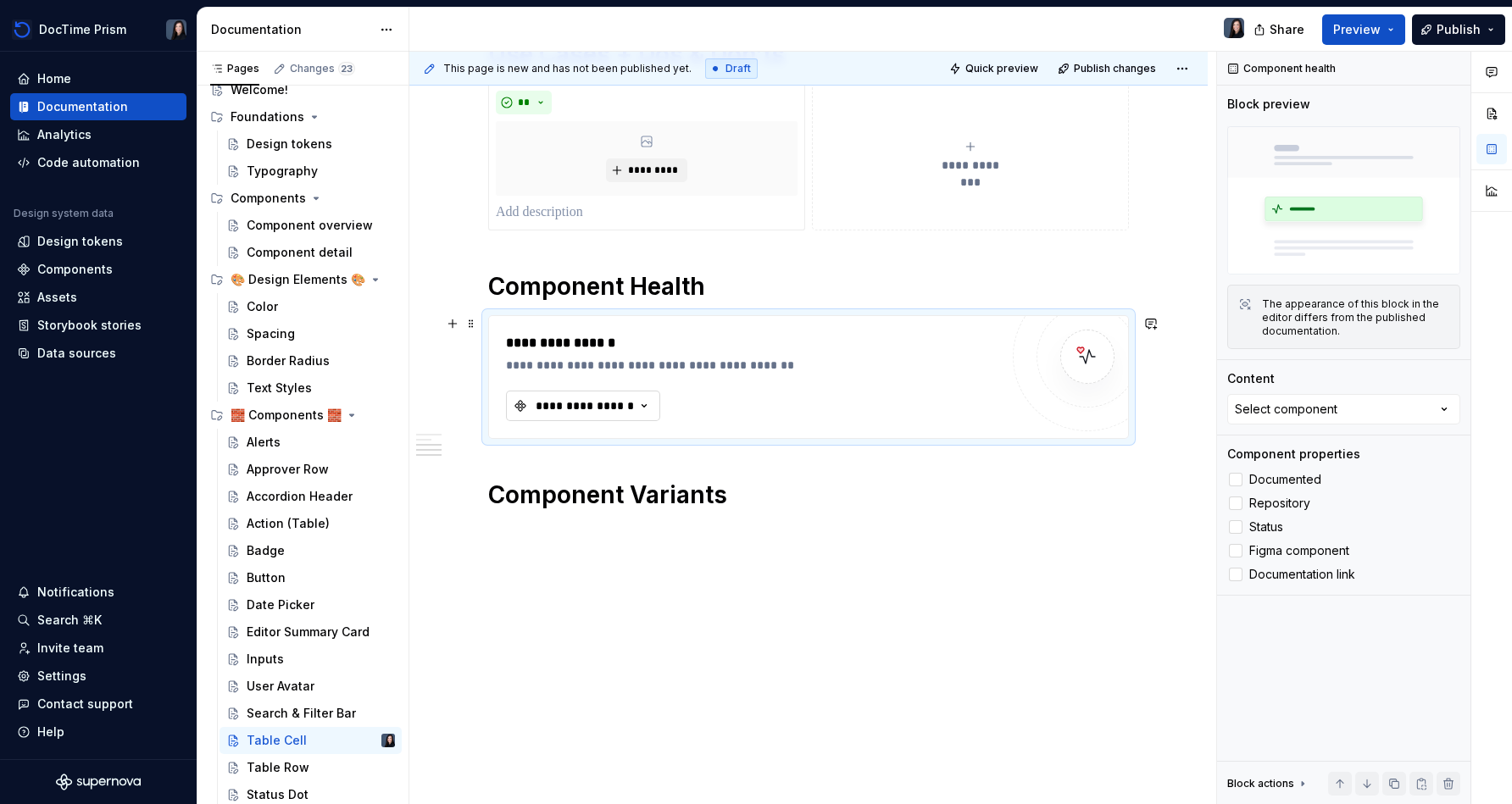
click at [637, 416] on button "**********" at bounding box center [583, 405] width 154 height 30
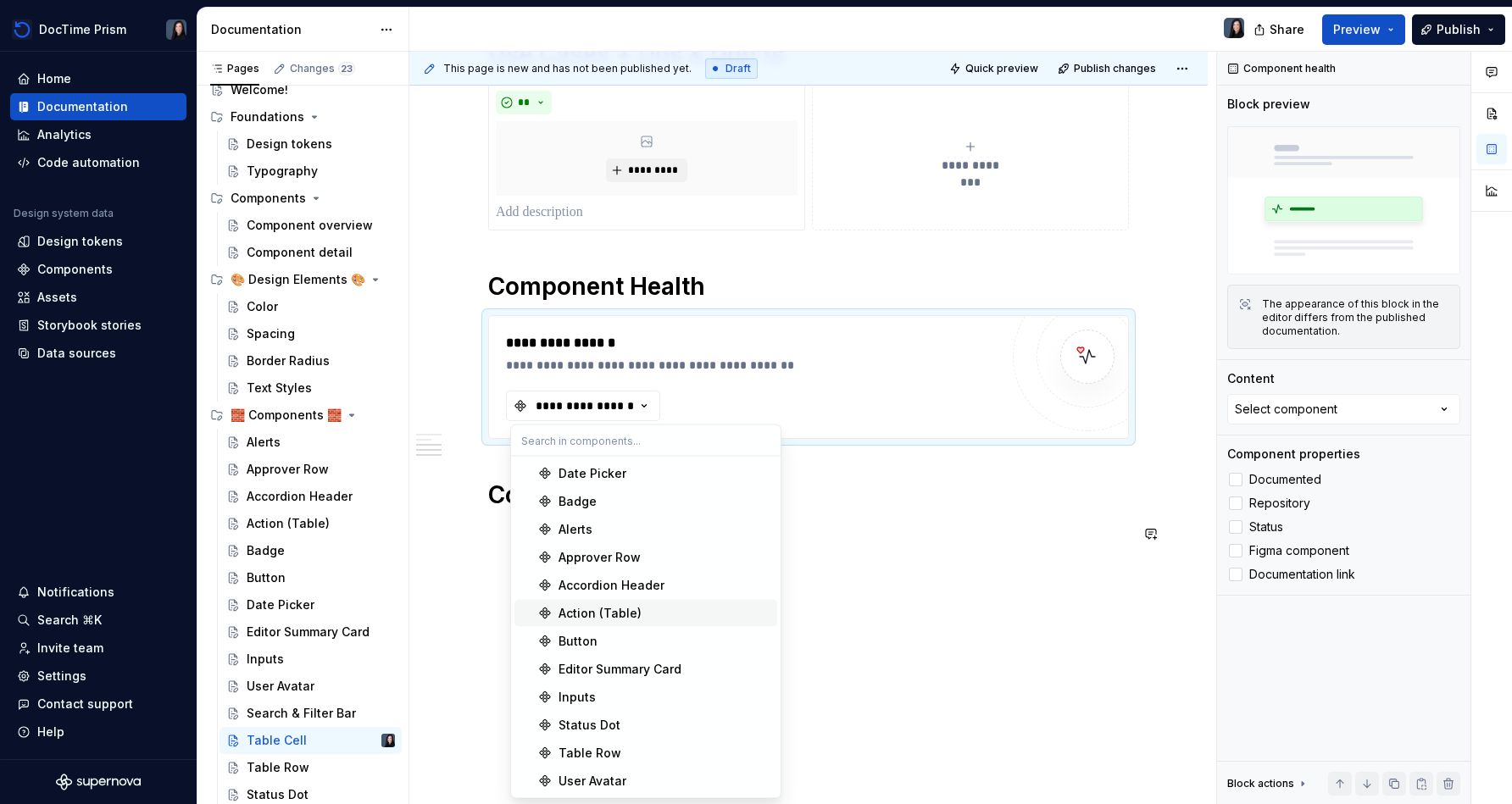
click at [751, 720] on div "**********" at bounding box center [809, 362] width 799 height 889
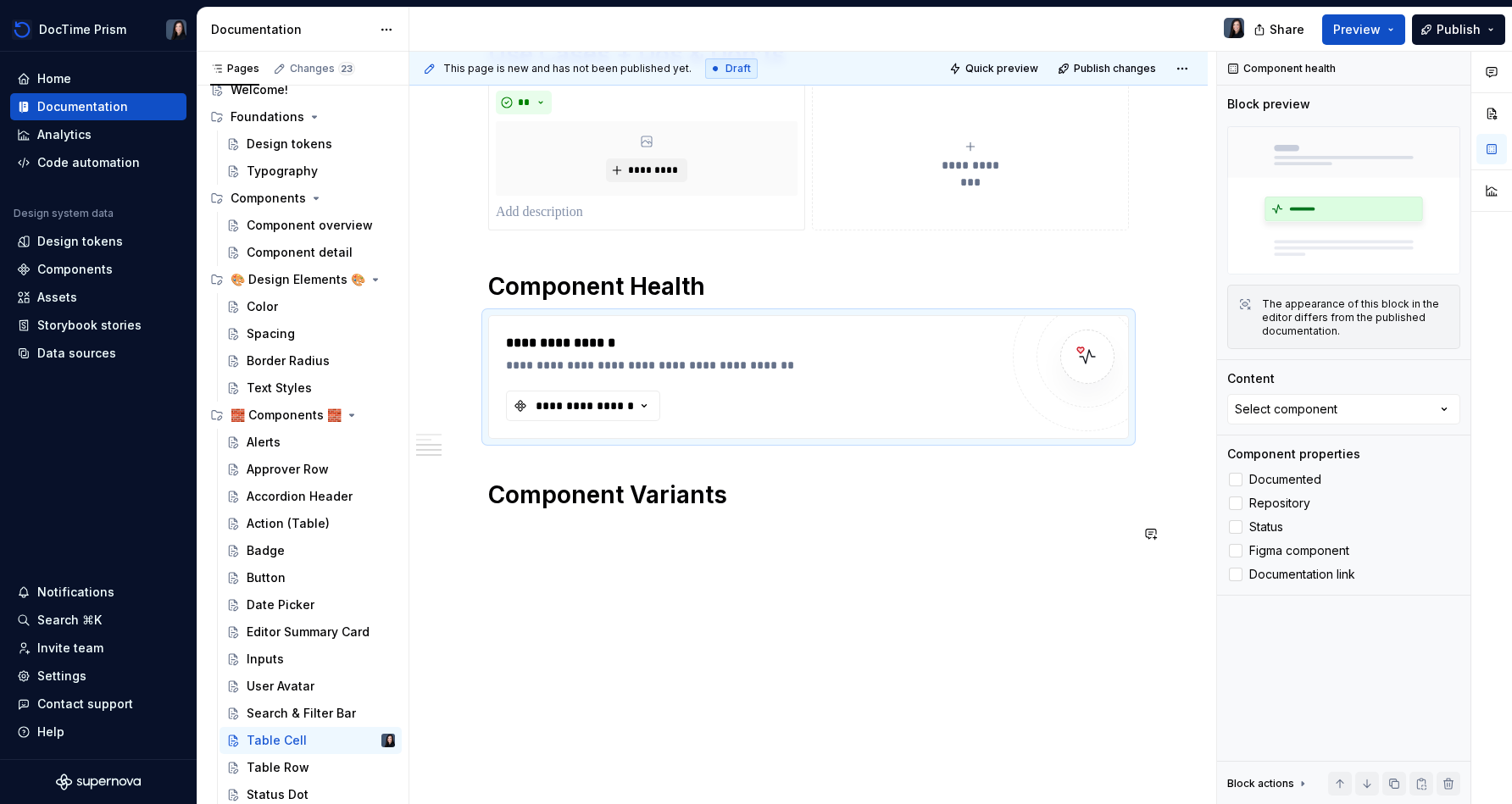
click at [751, 597] on div "**********" at bounding box center [809, 362] width 799 height 889
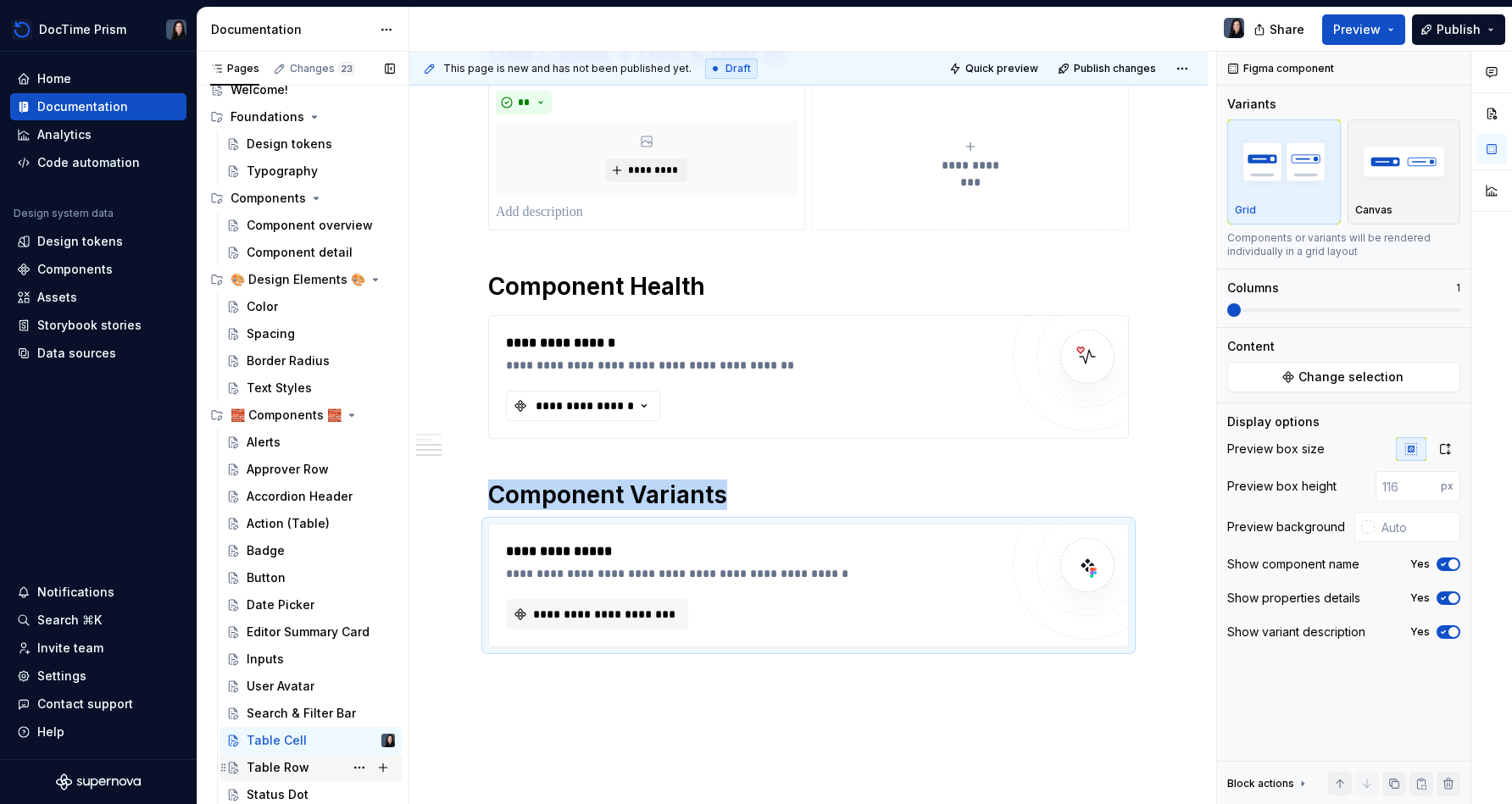
click at [297, 767] on div "Table Row" at bounding box center [278, 768] width 63 height 17
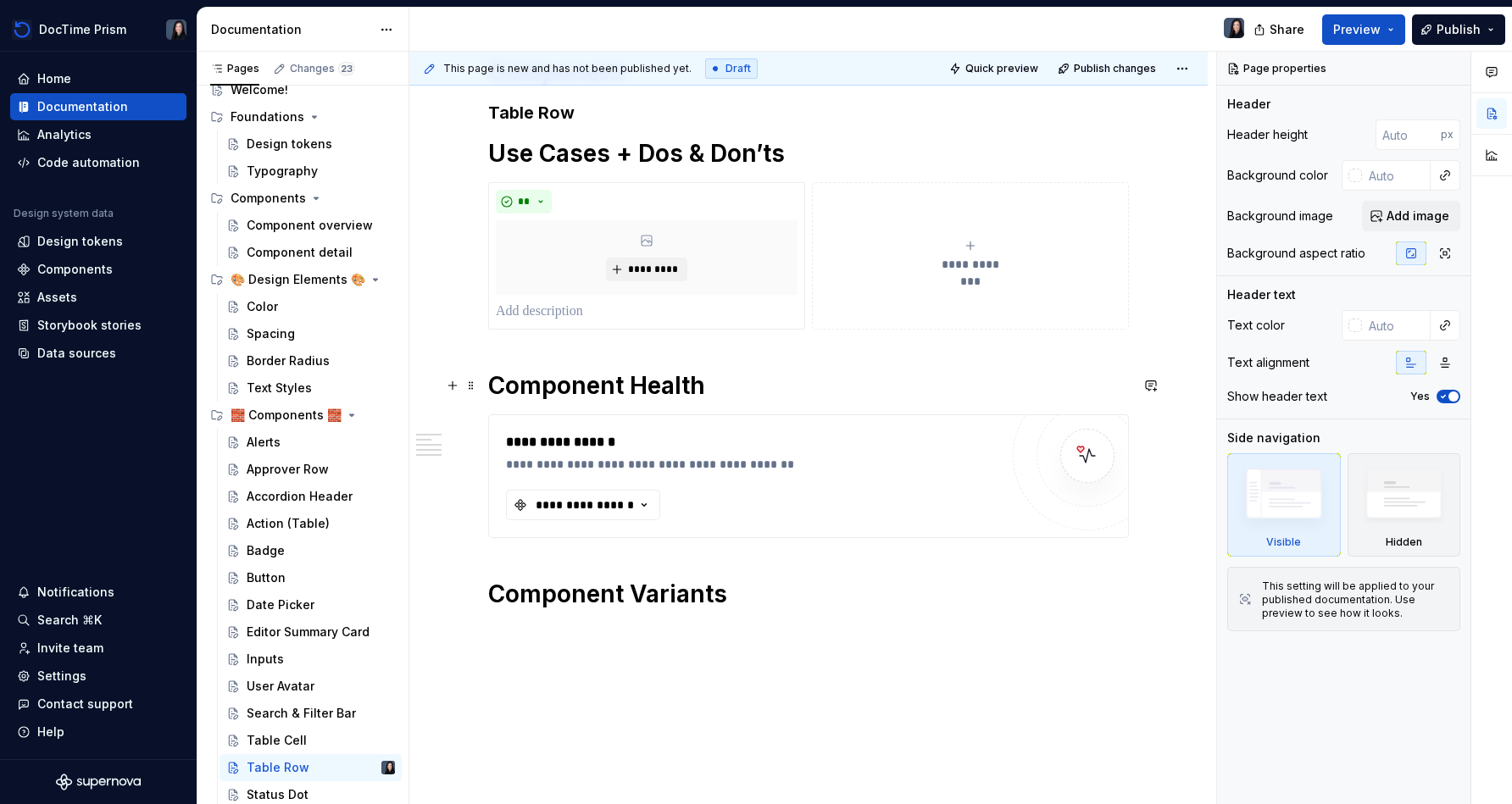
scroll to position [331, 0]
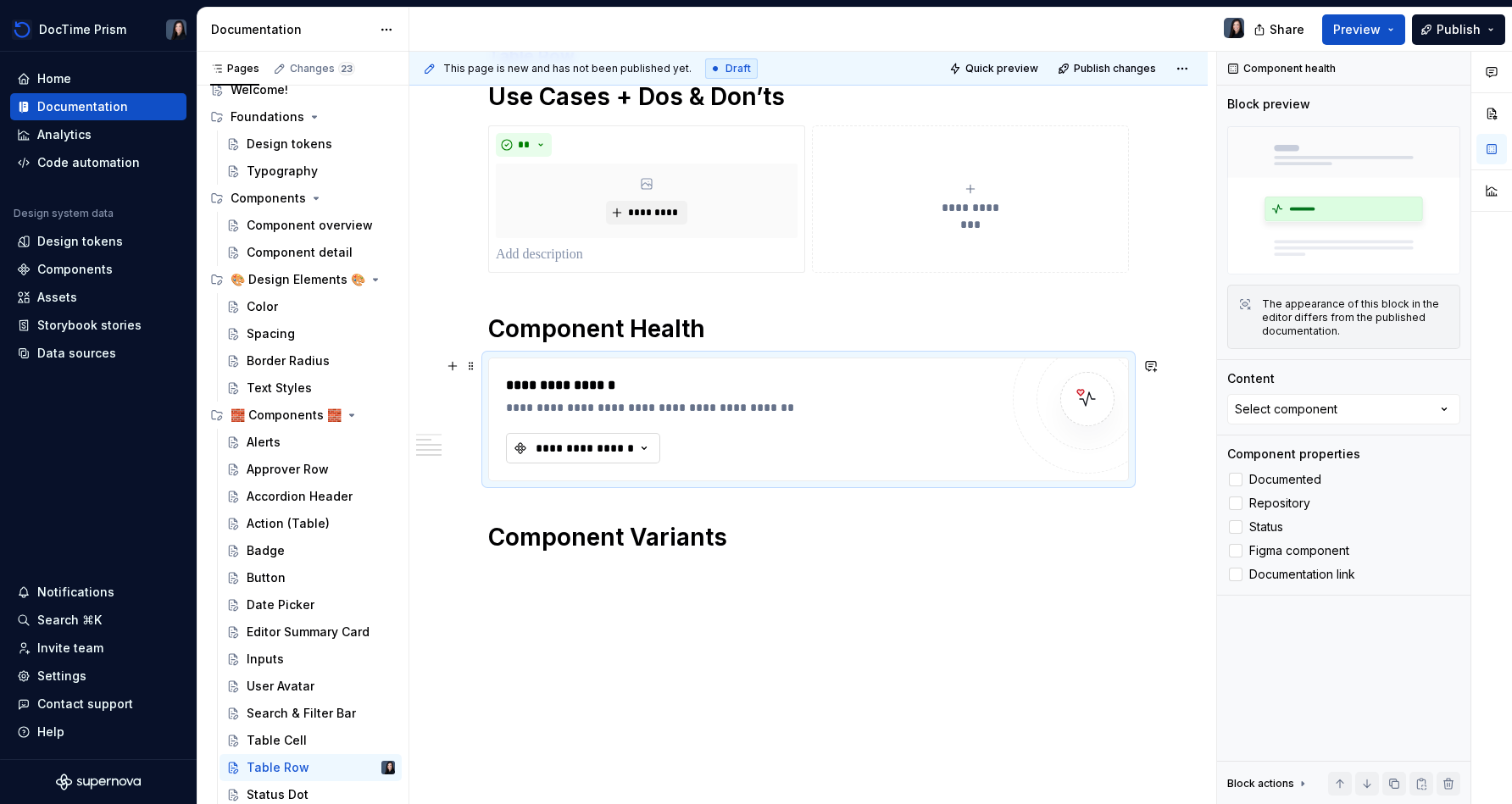
click at [608, 442] on div "**********" at bounding box center [584, 448] width 102 height 17
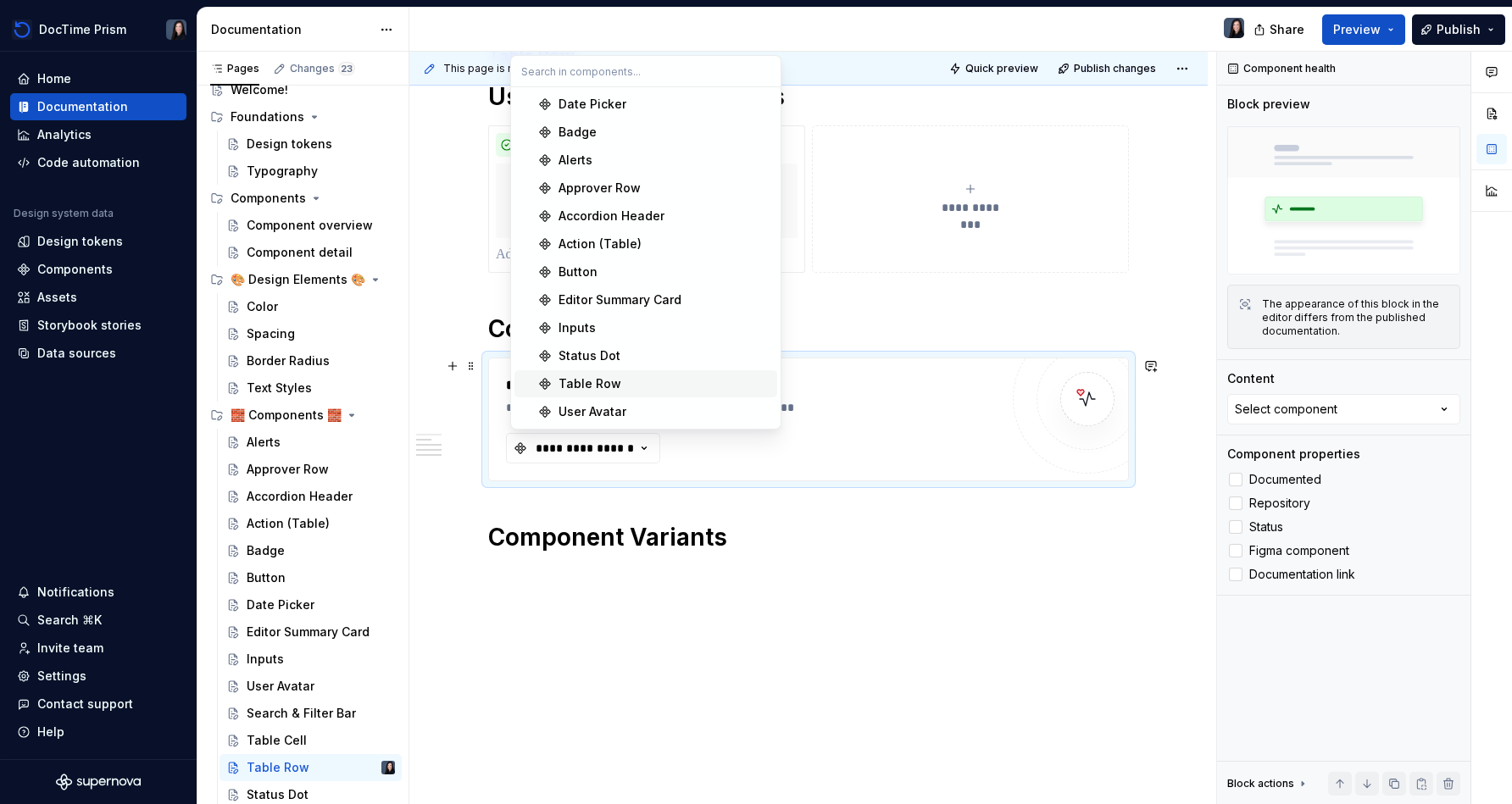
click at [622, 375] on div "Table Row" at bounding box center [664, 384] width 212 height 17
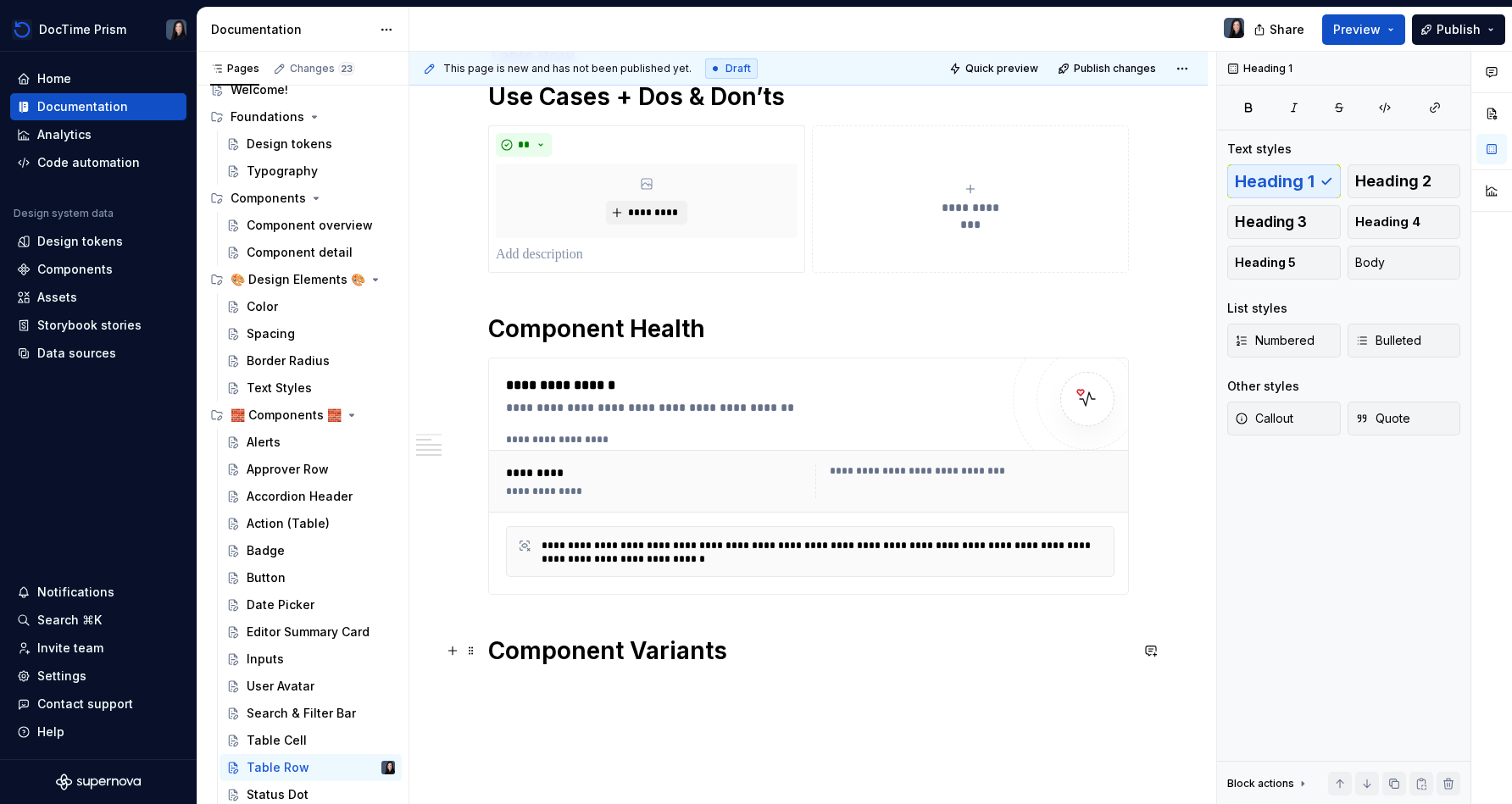
click at [751, 653] on h1 "Component Variants" at bounding box center [808, 650] width 640 height 30
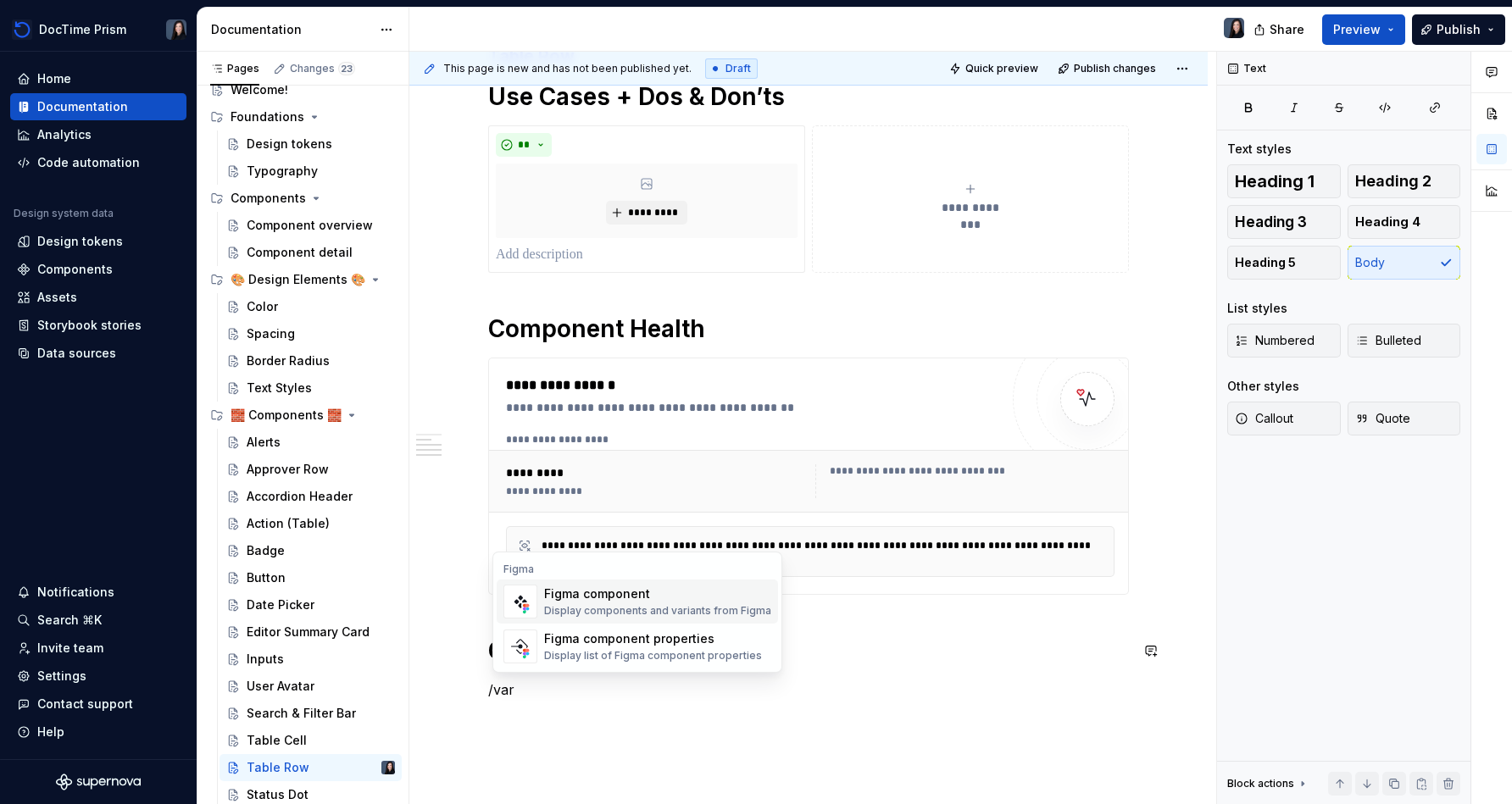
click at [660, 584] on div "Figma component Display components and variants from Figma" at bounding box center [657, 601] width 227 height 34
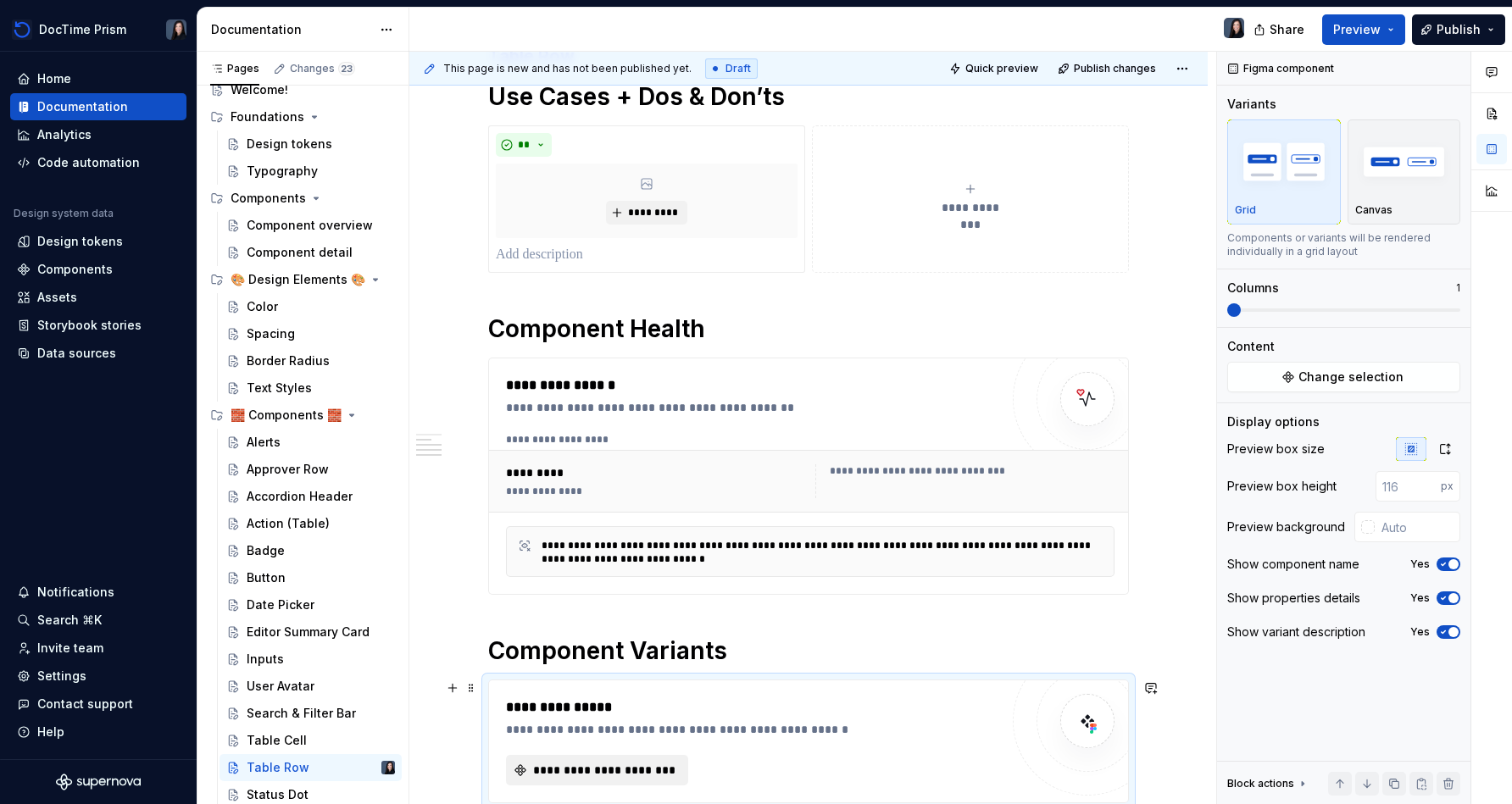
click at [606, 775] on span "**********" at bounding box center [603, 770] width 146 height 17
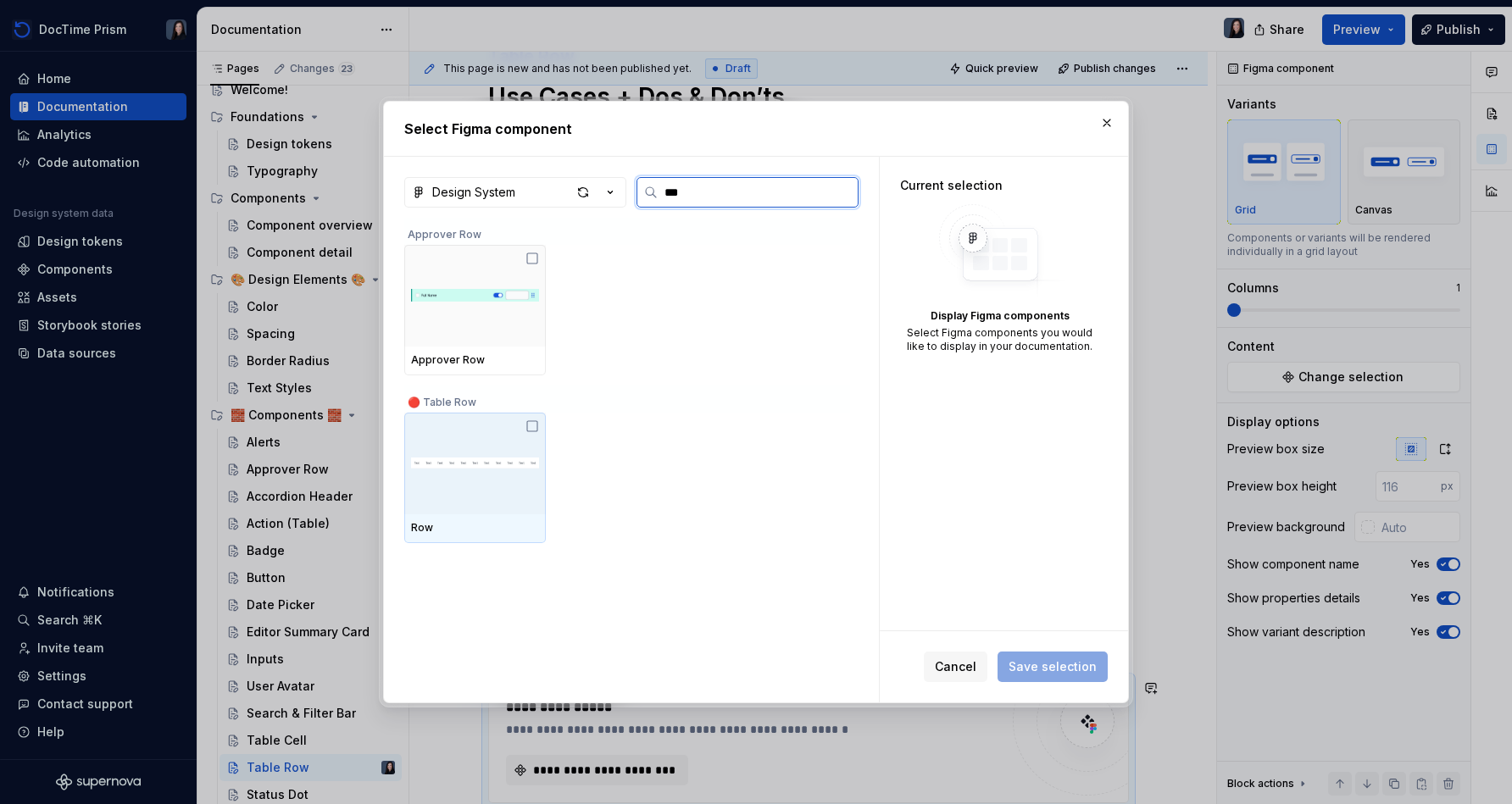
click at [442, 458] on img at bounding box center [475, 463] width 128 height 47
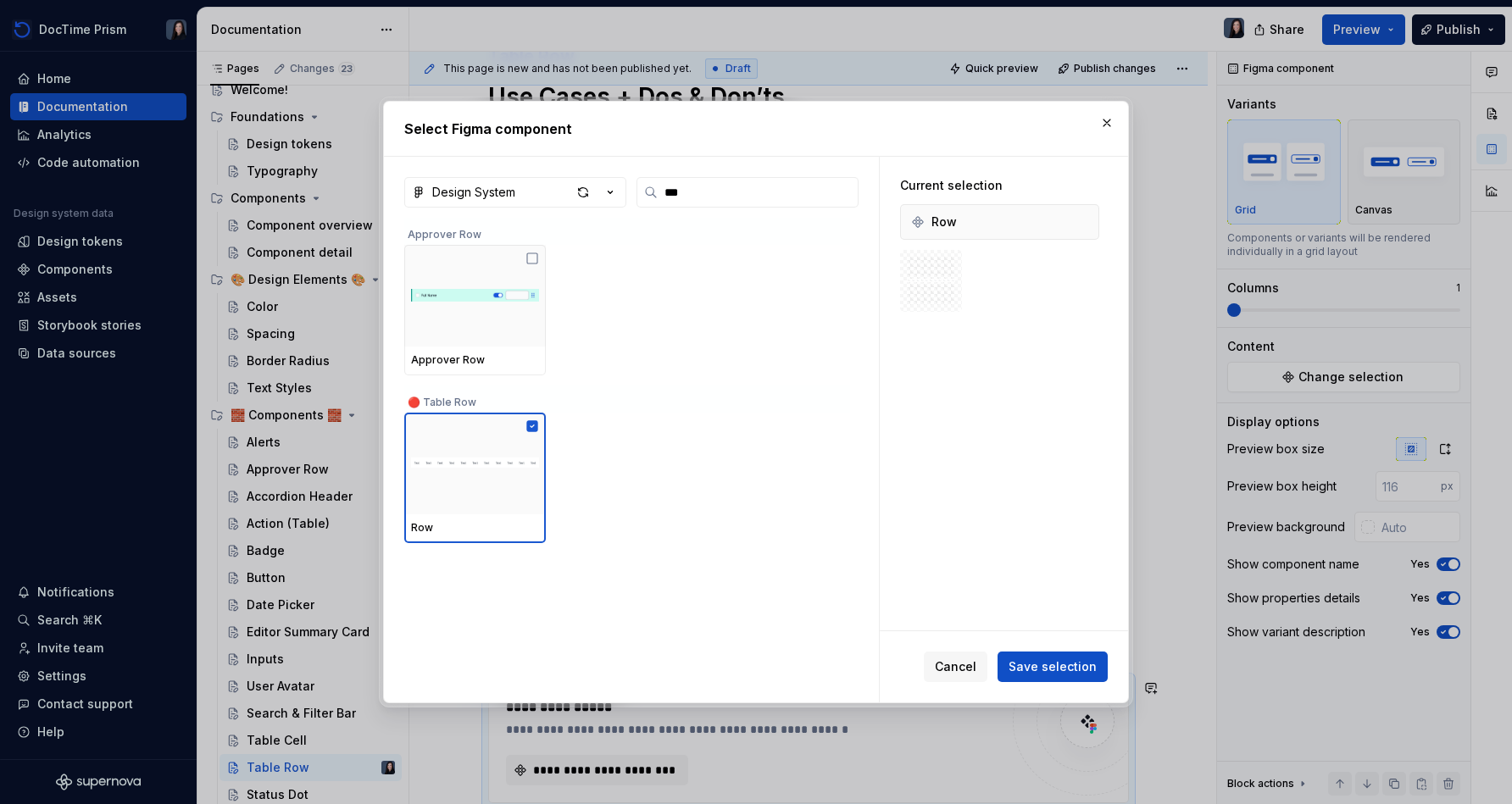
click at [751, 667] on span "Save selection" at bounding box center [1052, 667] width 88 height 17
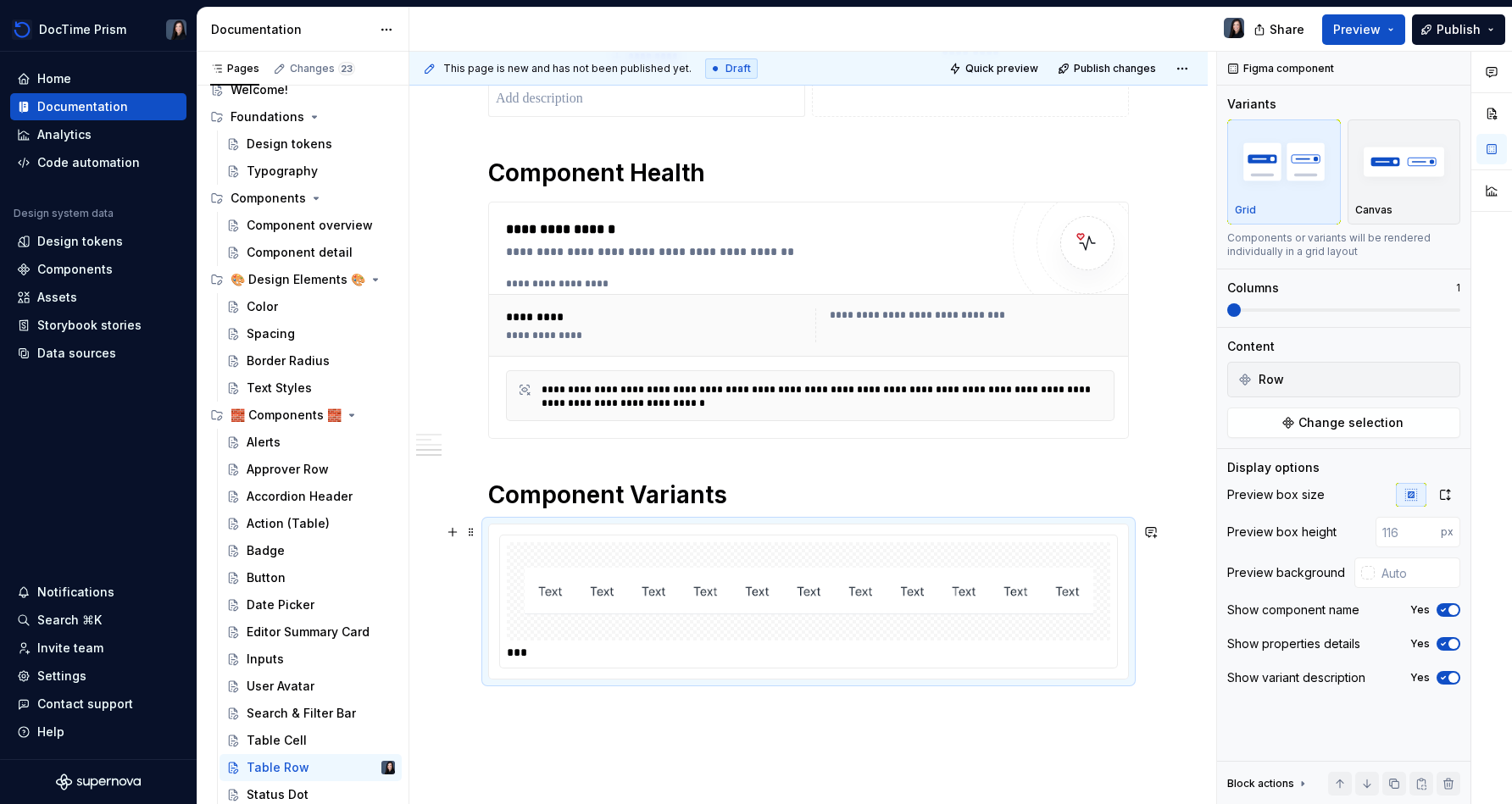
scroll to position [488, 0]
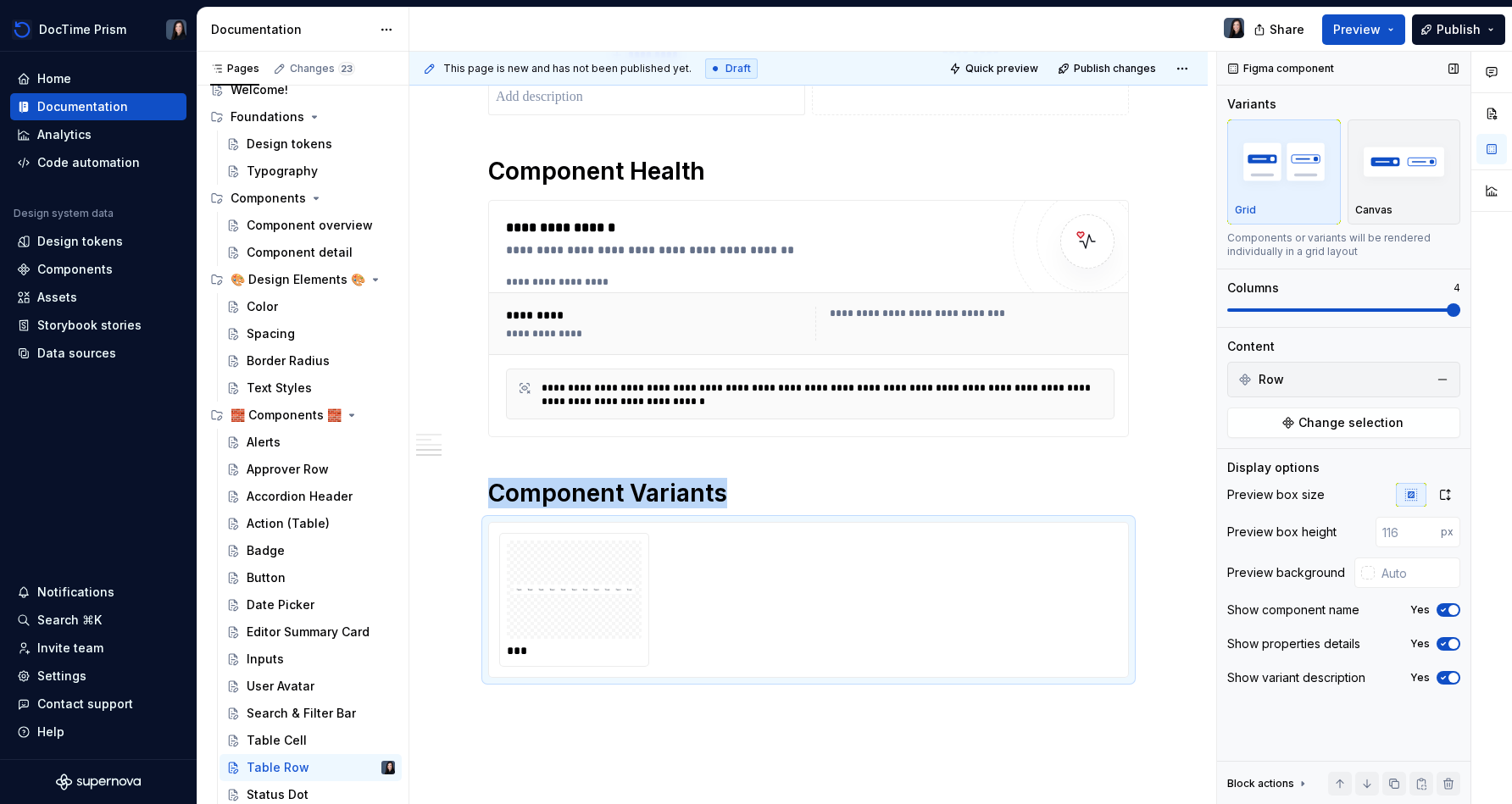
click at [751, 310] on span at bounding box center [1343, 310] width 233 height 3
click at [751, 560] on input "text" at bounding box center [1416, 572] width 85 height 30
click at [751, 374] on div "Row" at bounding box center [1343, 380] width 225 height 28
click at [751, 303] on div "**********" at bounding box center [810, 324] width 622 height 47
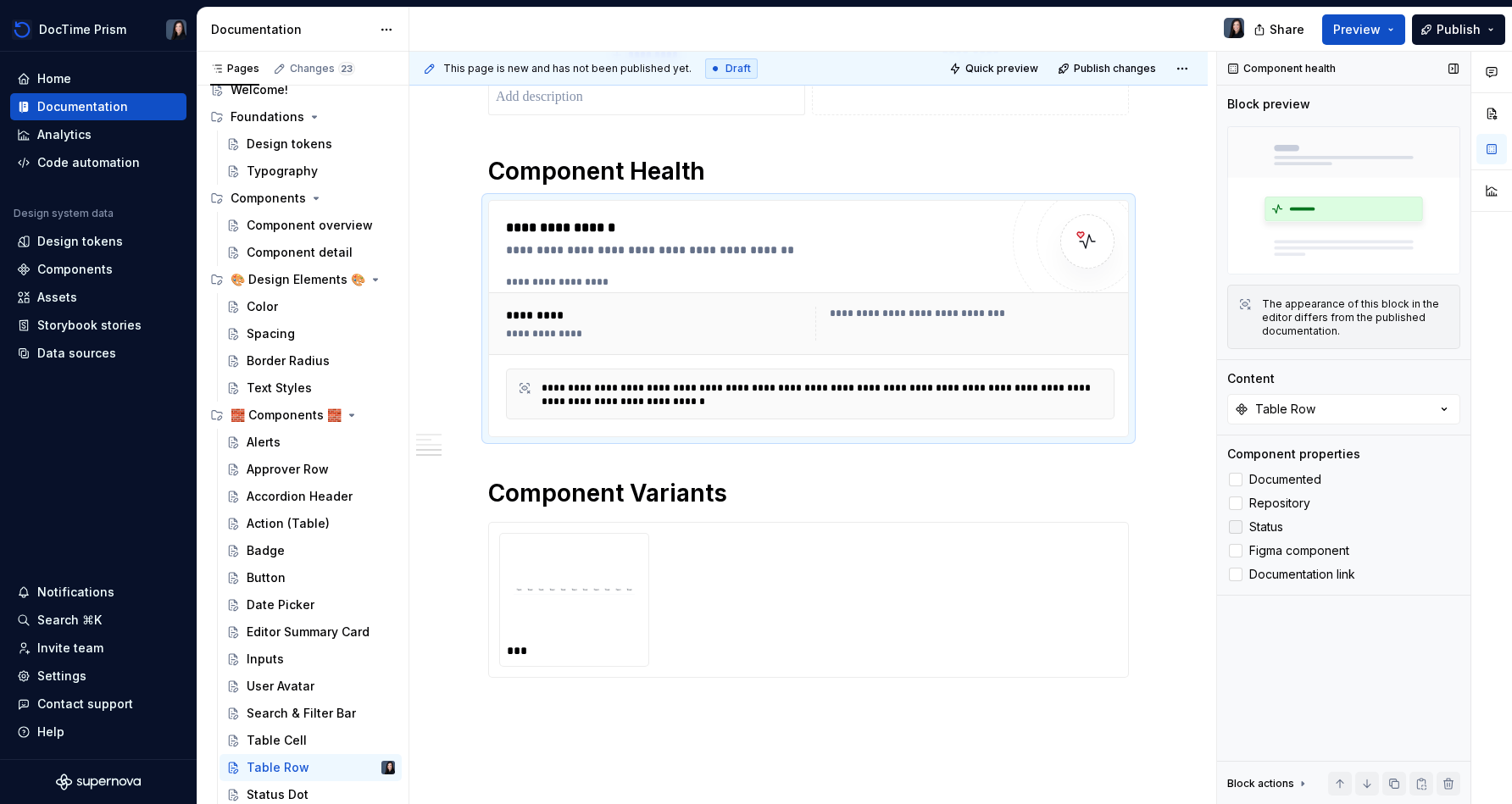
click at [751, 527] on span "Status" at bounding box center [1265, 528] width 34 height 14
click at [751, 549] on span "Figma component" at bounding box center [1299, 551] width 100 height 14
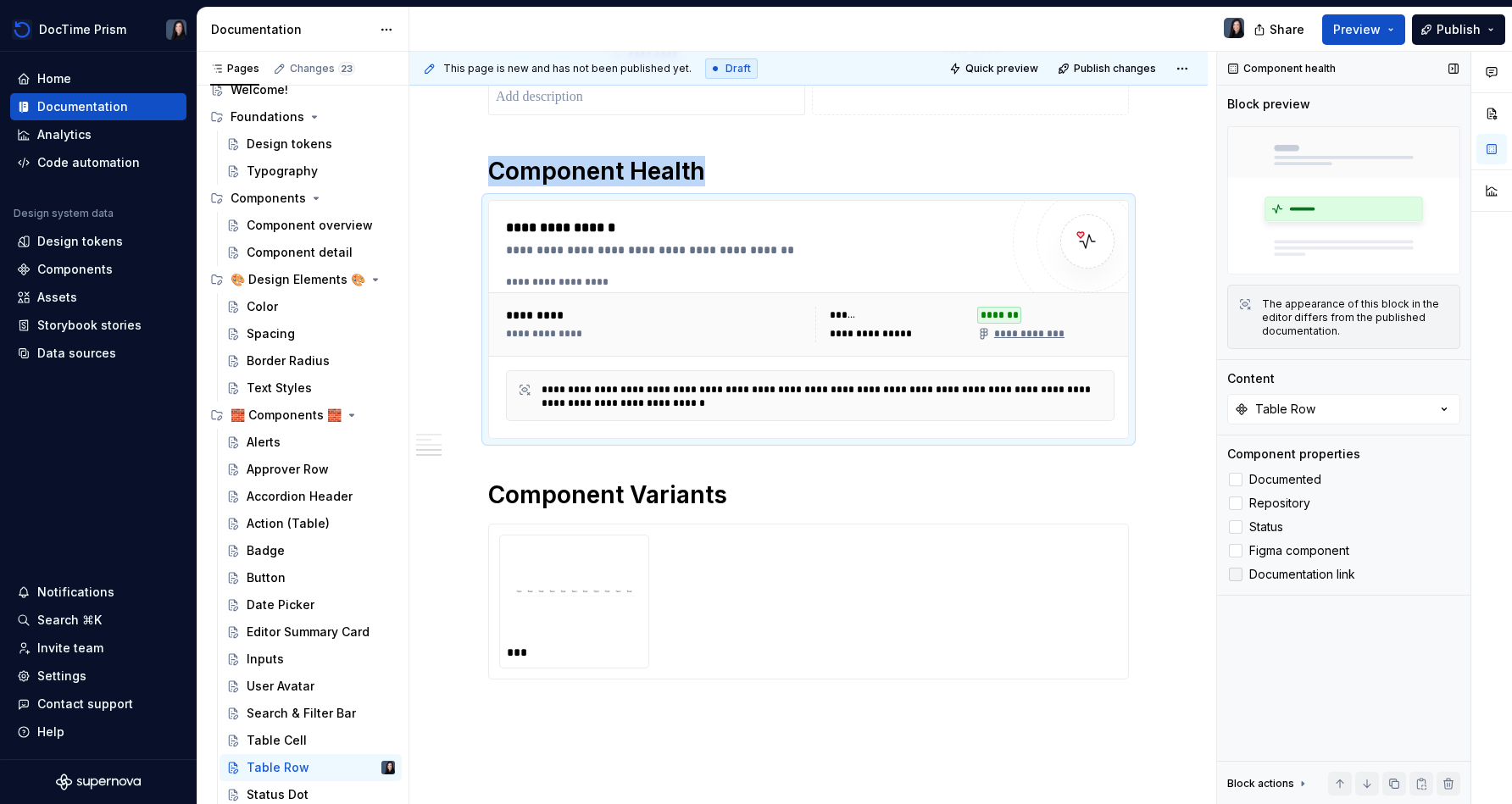
click at [751, 571] on span "Documentation link" at bounding box center [1301, 575] width 106 height 14
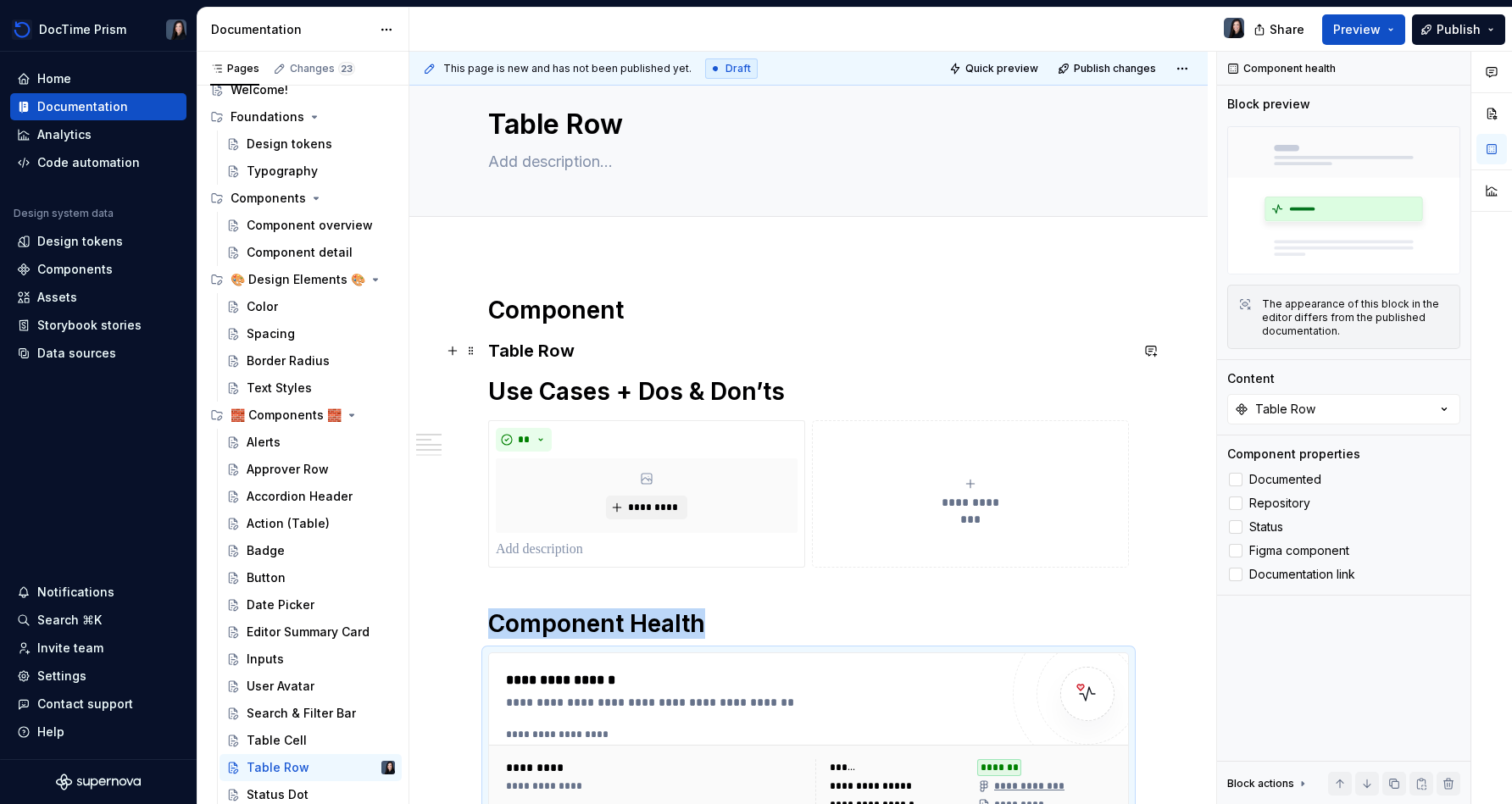
scroll to position [16, 0]
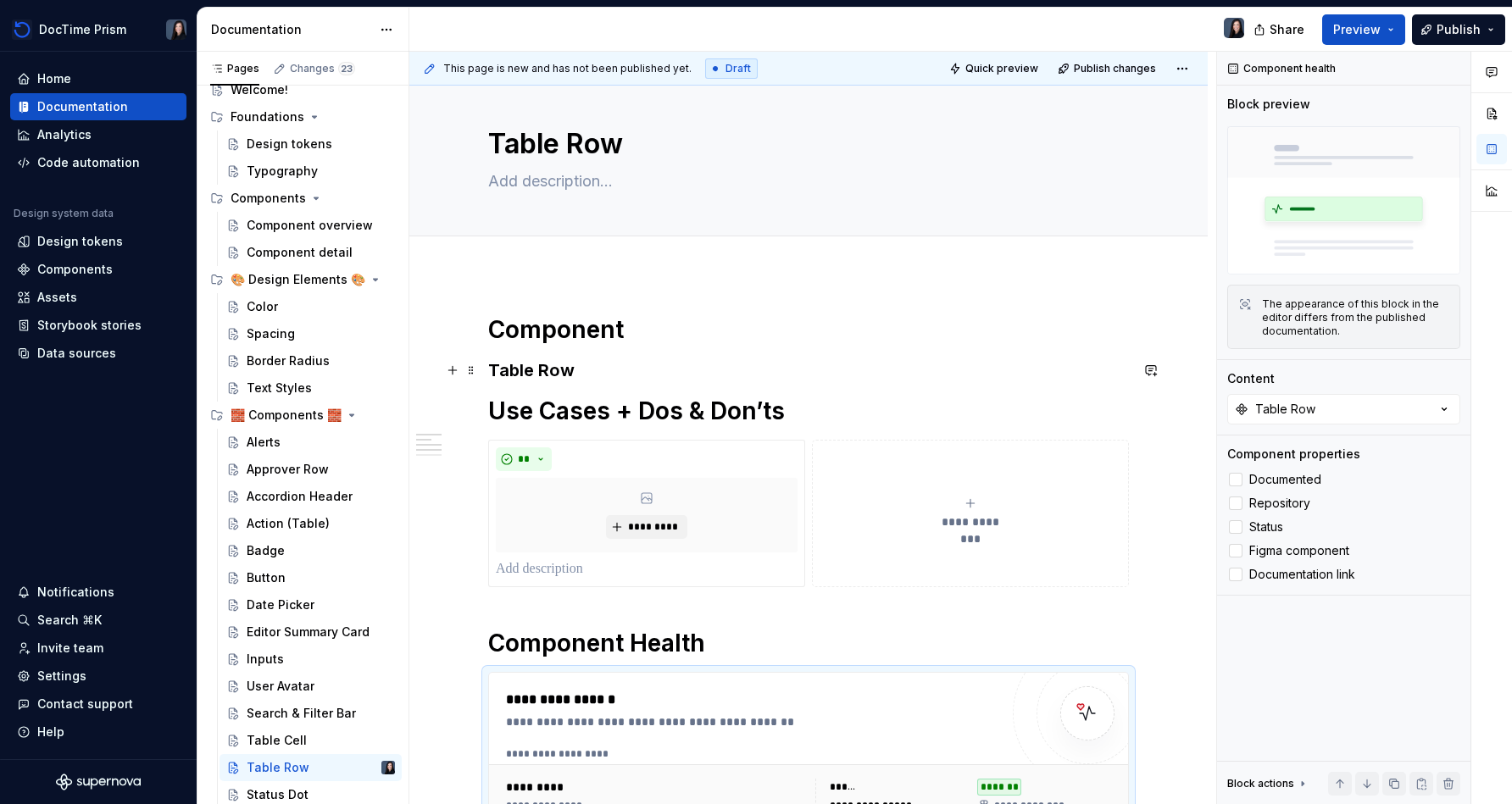
click at [656, 380] on h3 "Table Row" at bounding box center [808, 371] width 640 height 24
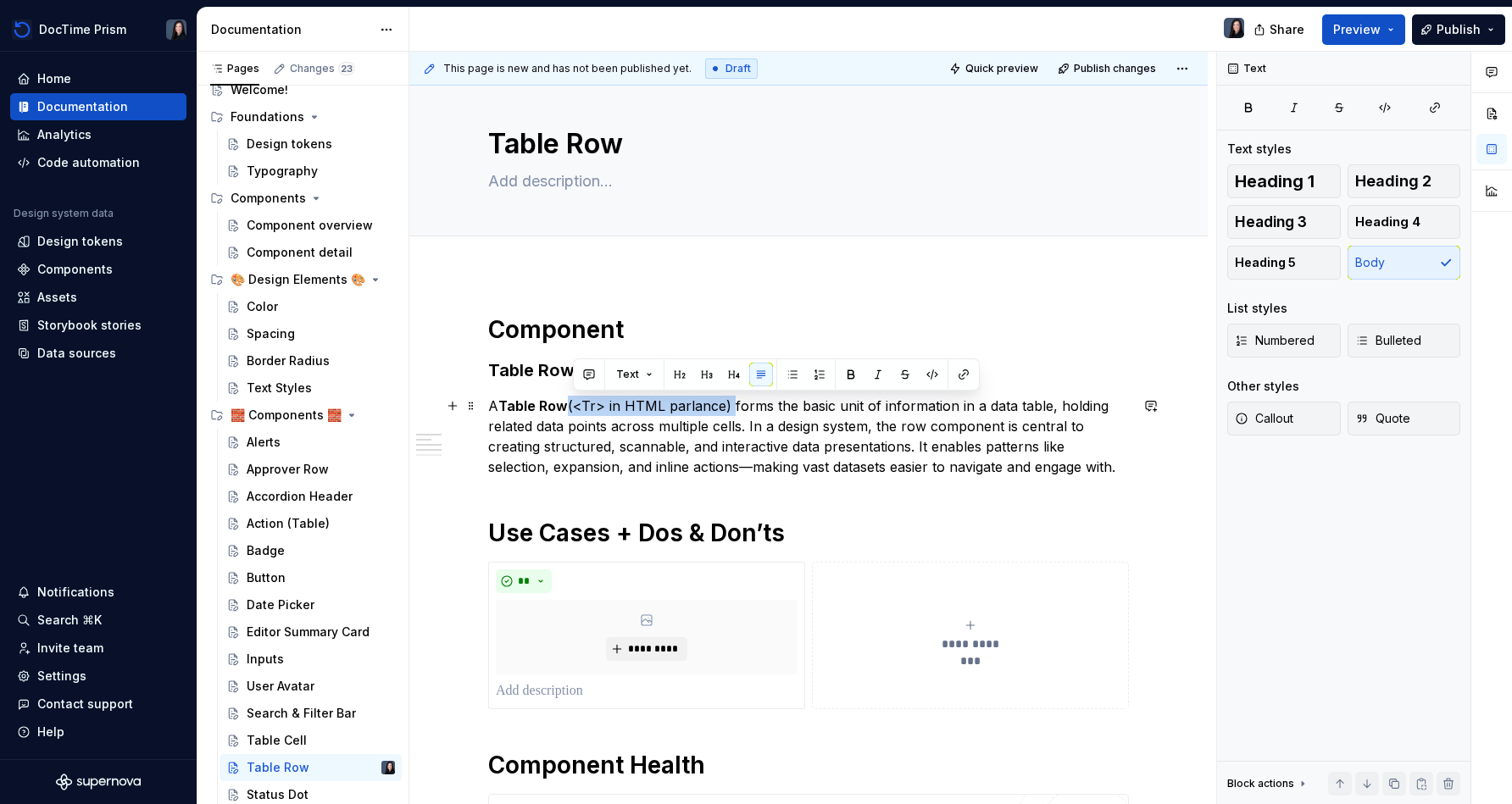
drag, startPoint x: 573, startPoint y: 402, endPoint x: 736, endPoint y: 402, distance: 163.0
click at [736, 402] on p "A Table Row (<Tr> in HTML parlance) forms the basic unit of information in a da…" at bounding box center [808, 436] width 640 height 82
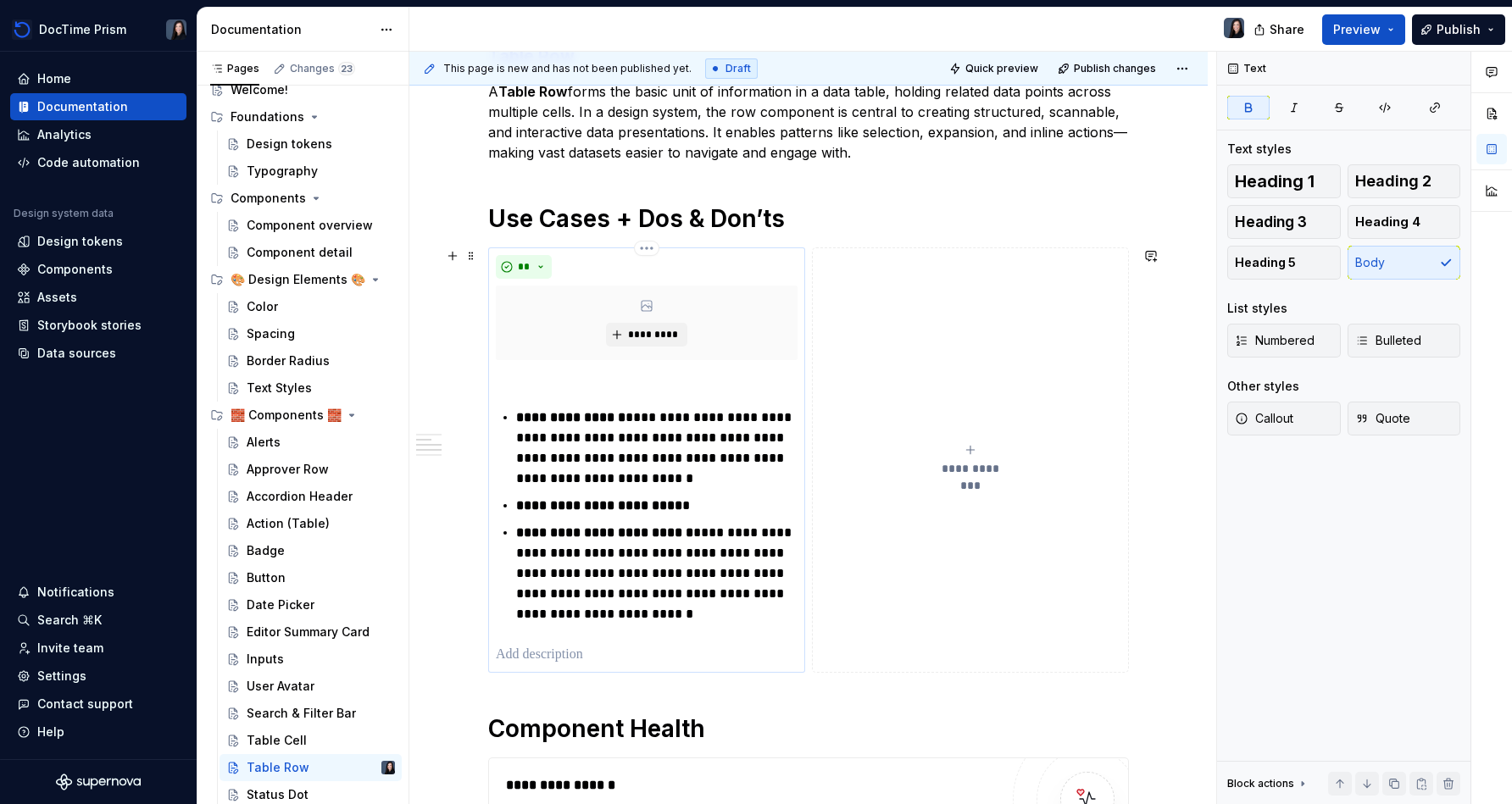
scroll to position [338, 0]
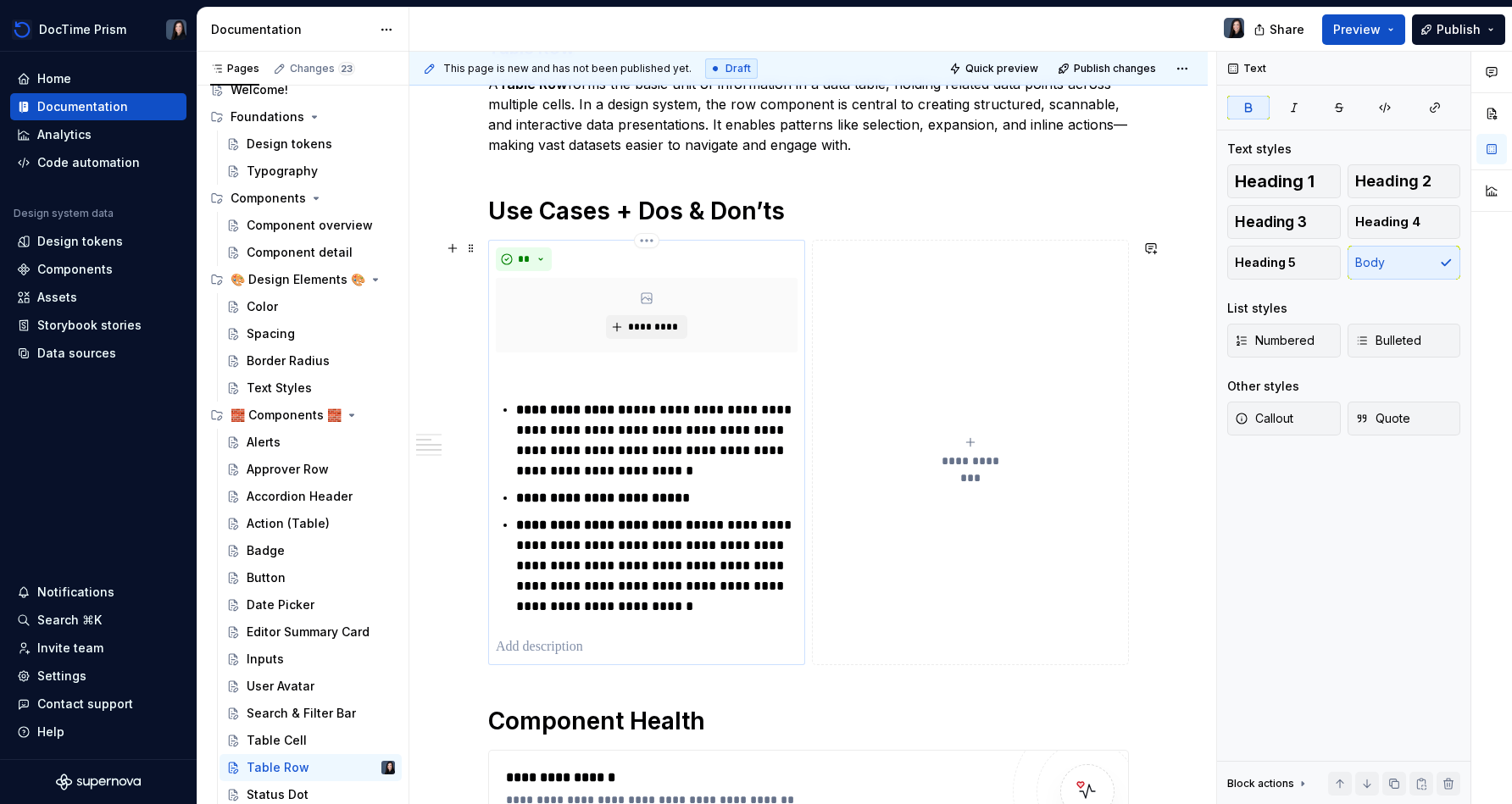
click at [565, 492] on strong "**********" at bounding box center [599, 498] width 166 height 13
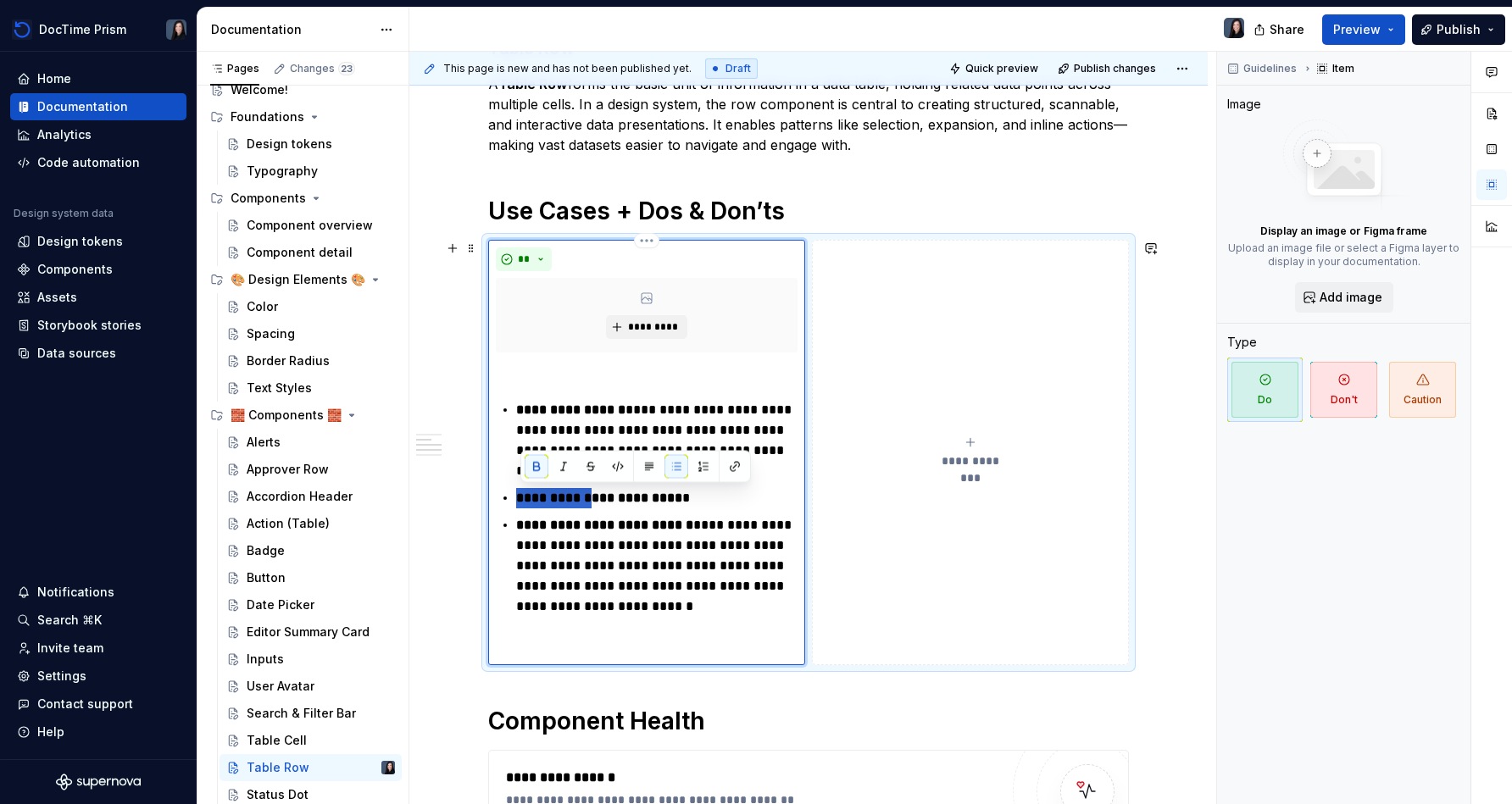
click at [565, 492] on strong "**********" at bounding box center [599, 498] width 166 height 13
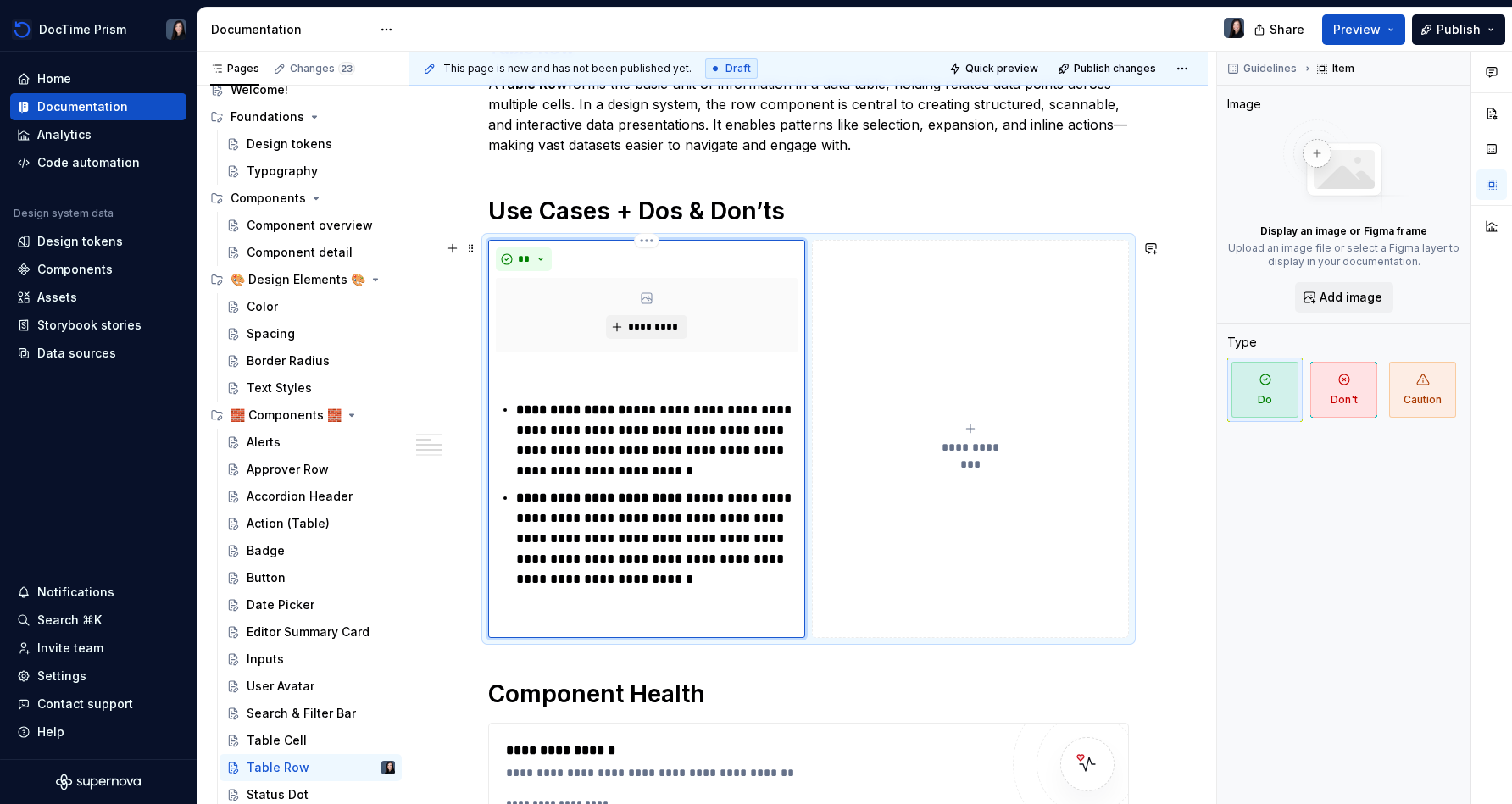
click at [713, 593] on div "**********" at bounding box center [646, 494] width 302 height 271
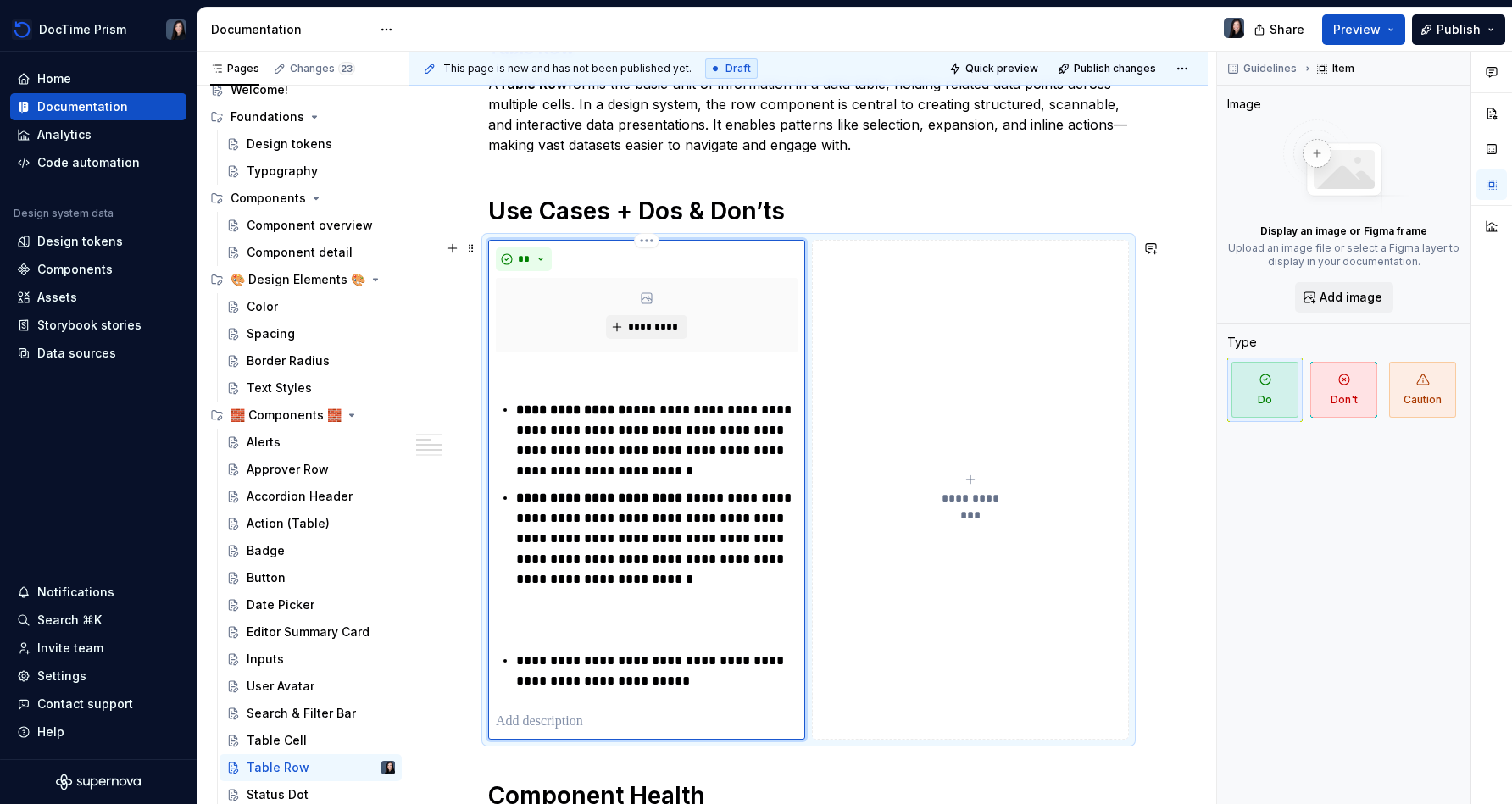
click at [537, 643] on div "**********" at bounding box center [646, 545] width 302 height 373
click at [543, 610] on p at bounding box center [646, 621] width 302 height 21
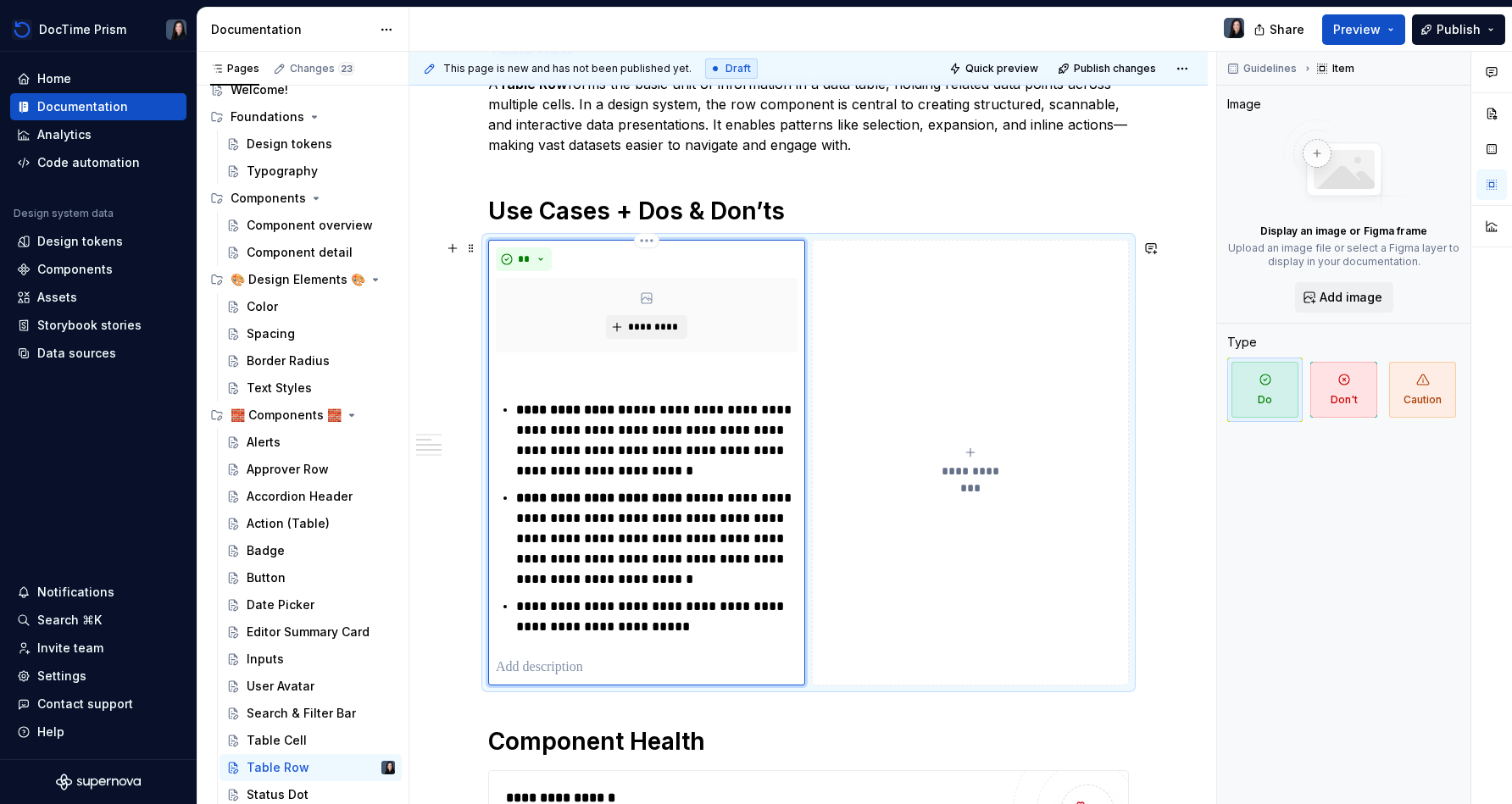
click at [738, 639] on div "**********" at bounding box center [646, 518] width 302 height 319
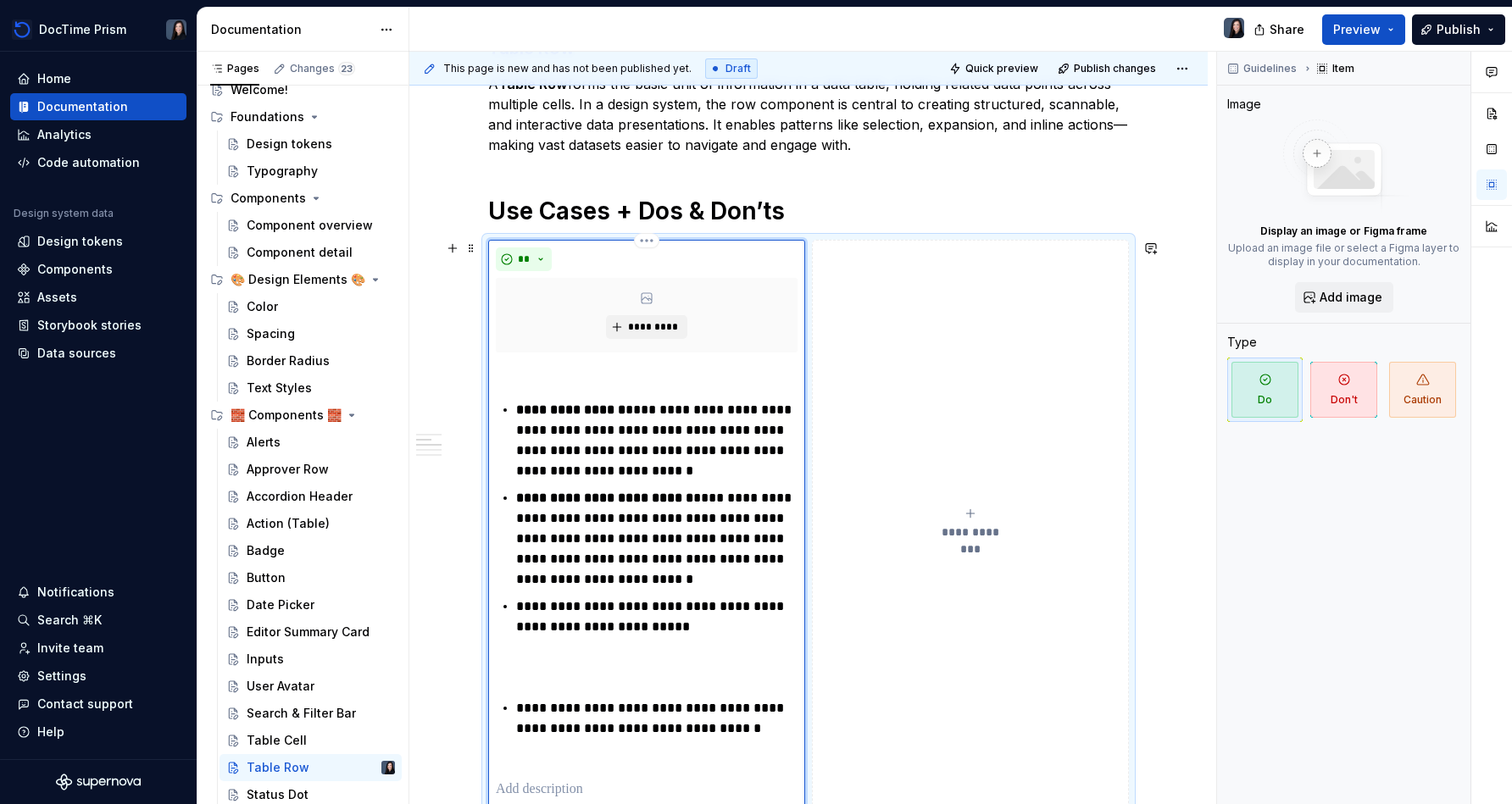
click at [622, 678] on div "**********" at bounding box center [646, 579] width 302 height 441
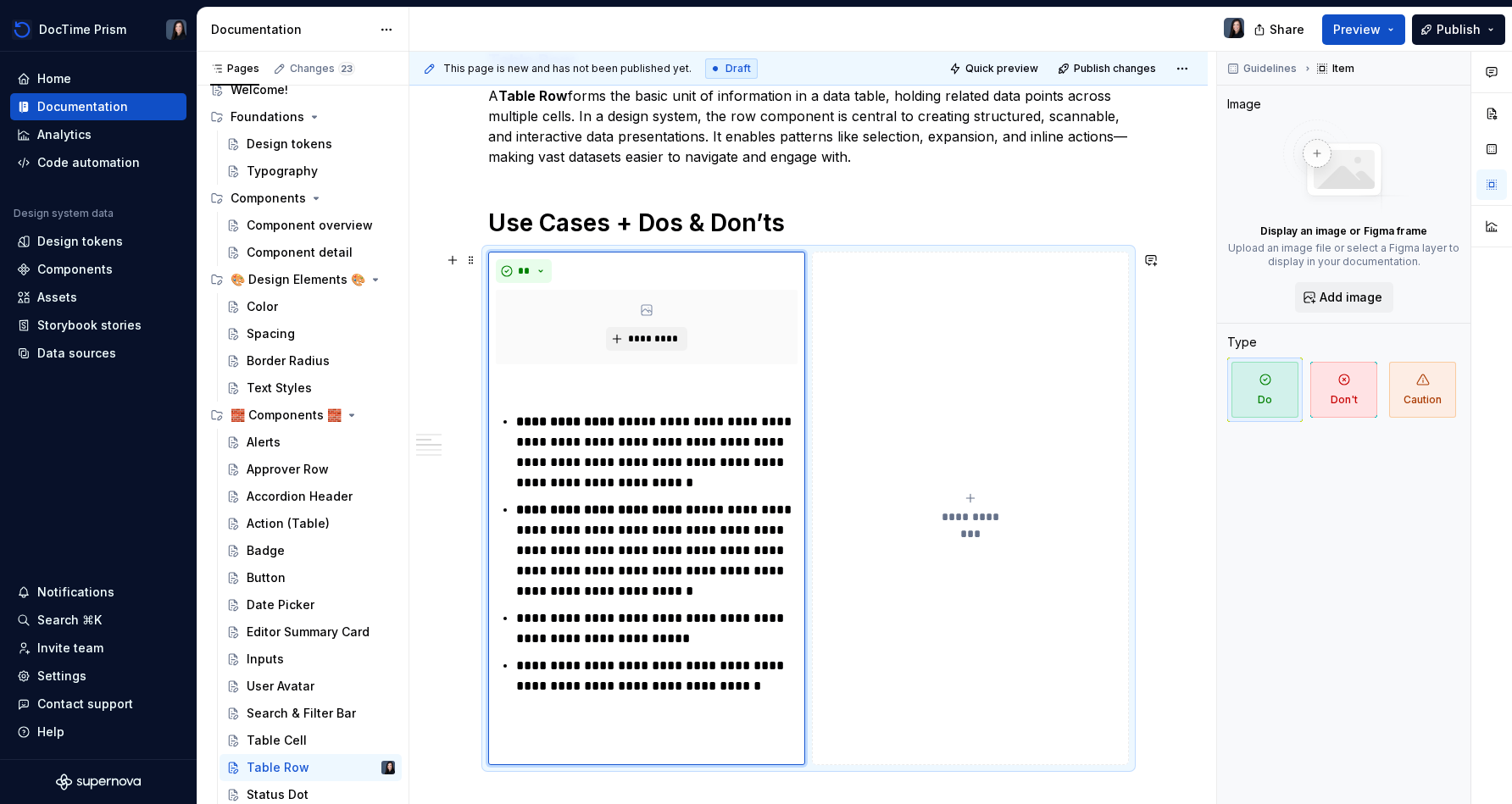
scroll to position [233, 0]
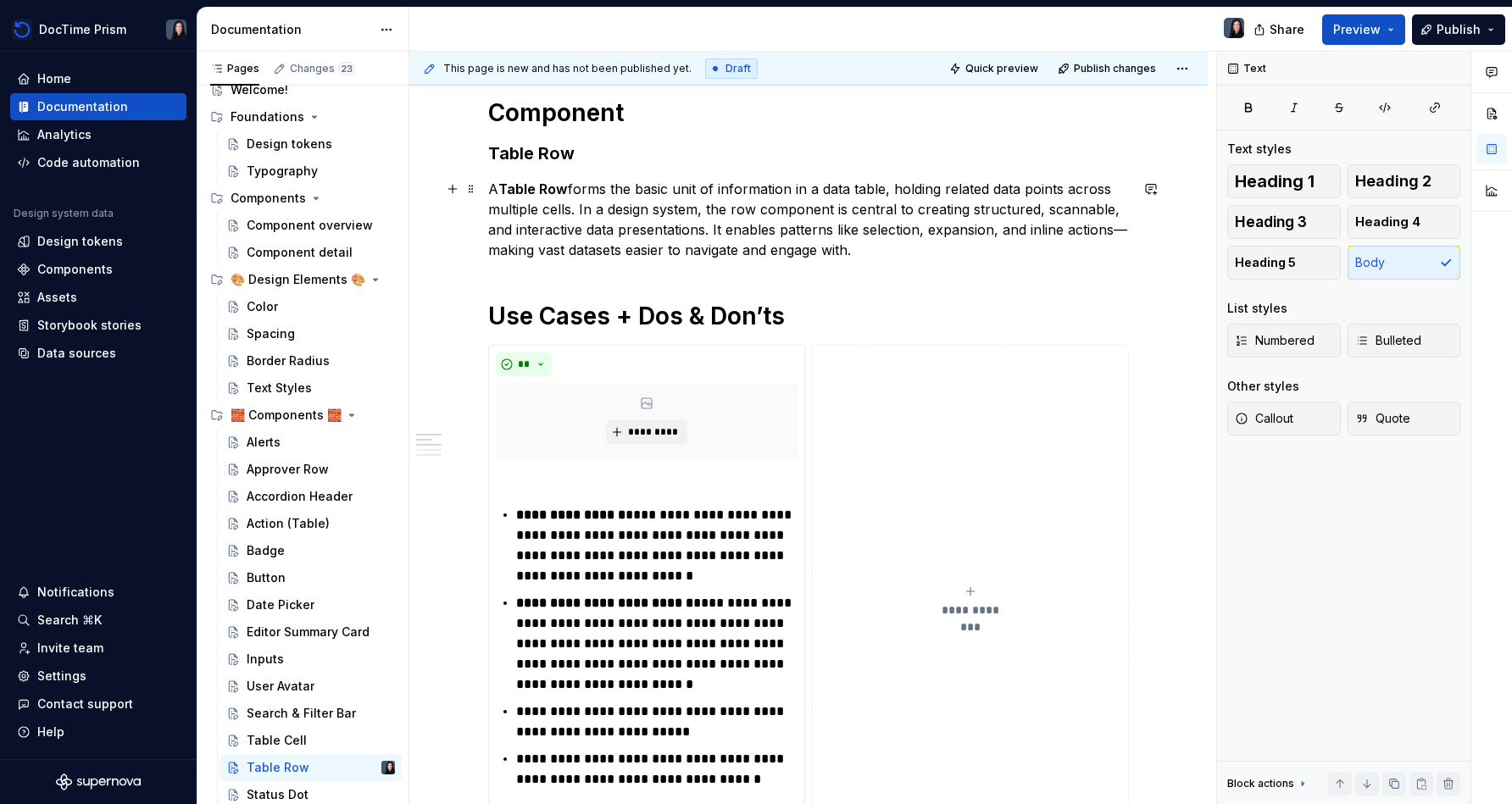
click at [657, 253] on p "A Table Row forms the basic unit of information in a data table, holding relate…" at bounding box center [808, 220] width 640 height 82
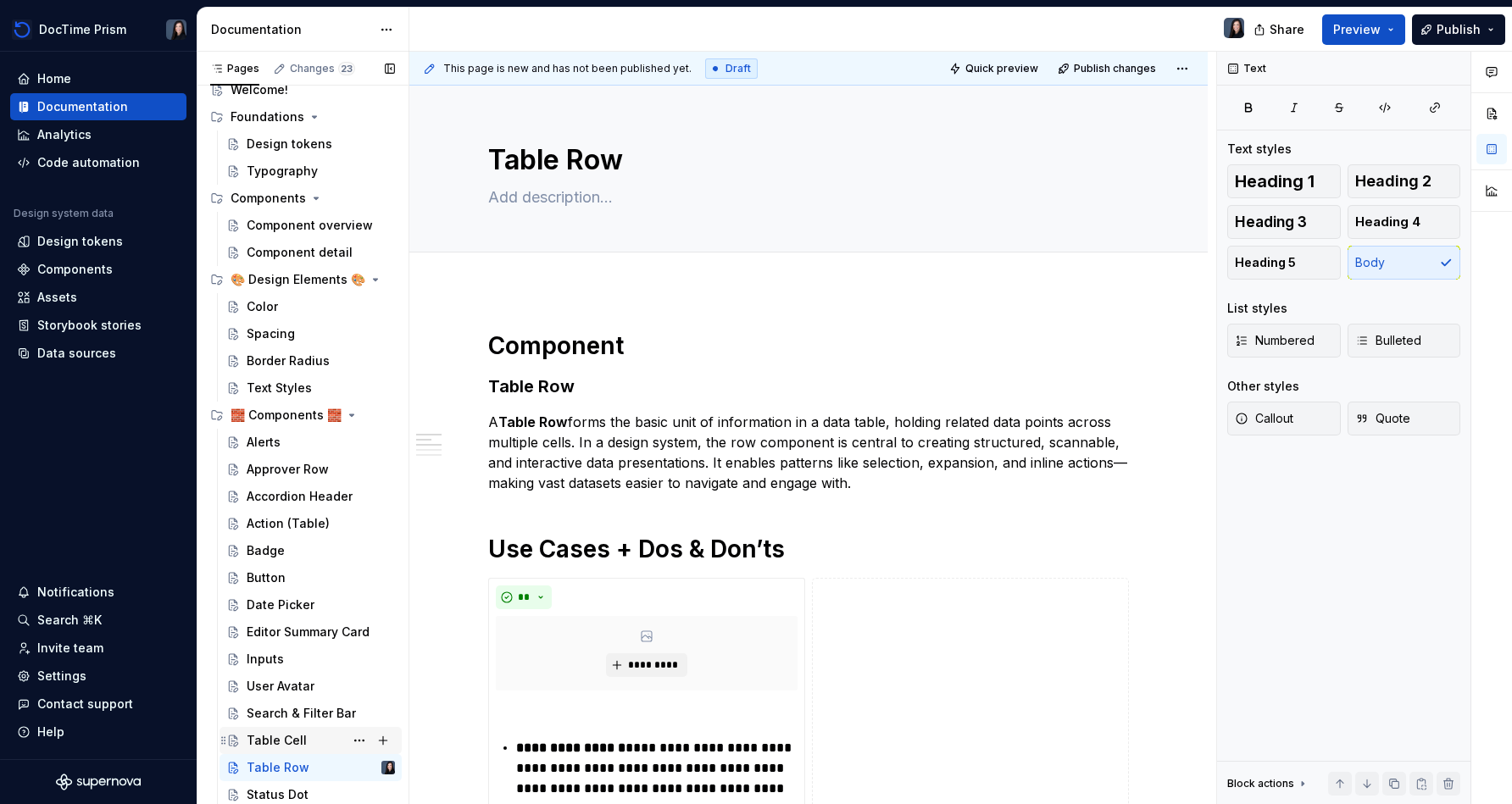
click at [310, 741] on div "Table Cell" at bounding box center [321, 741] width 148 height 24
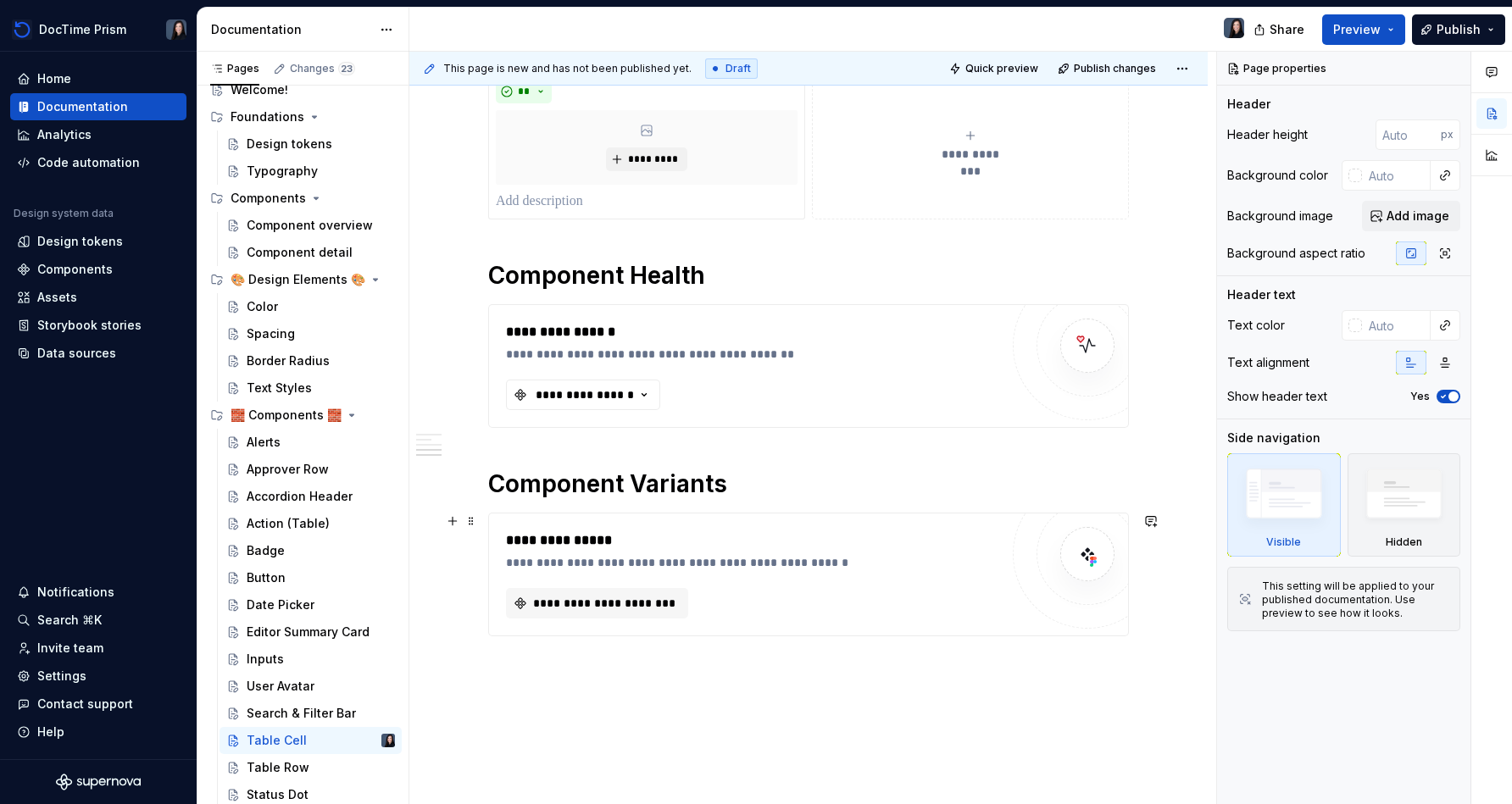
scroll to position [476, 0]
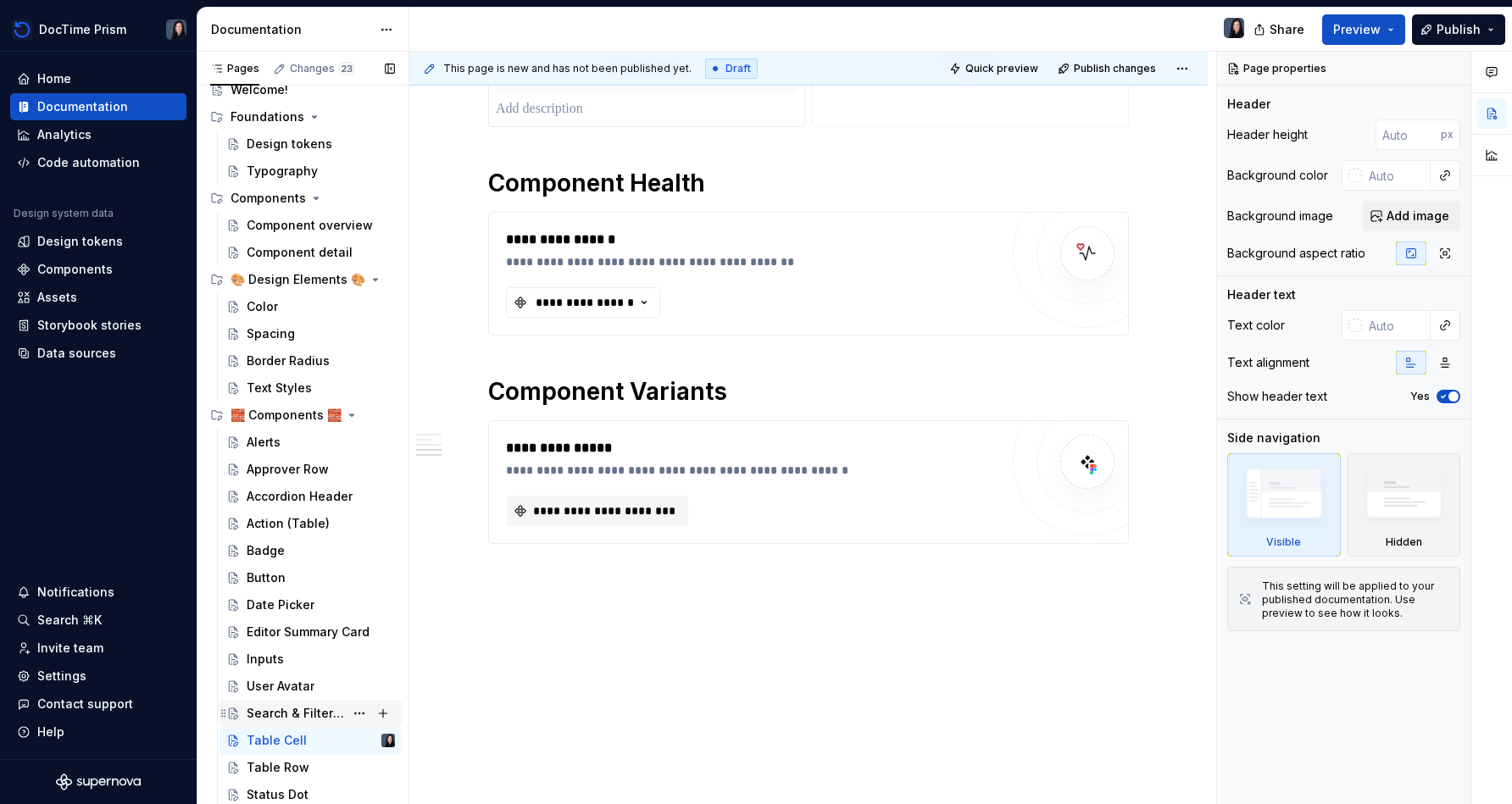
click at [275, 712] on div "Search & Filter Bar" at bounding box center [295, 714] width 97 height 17
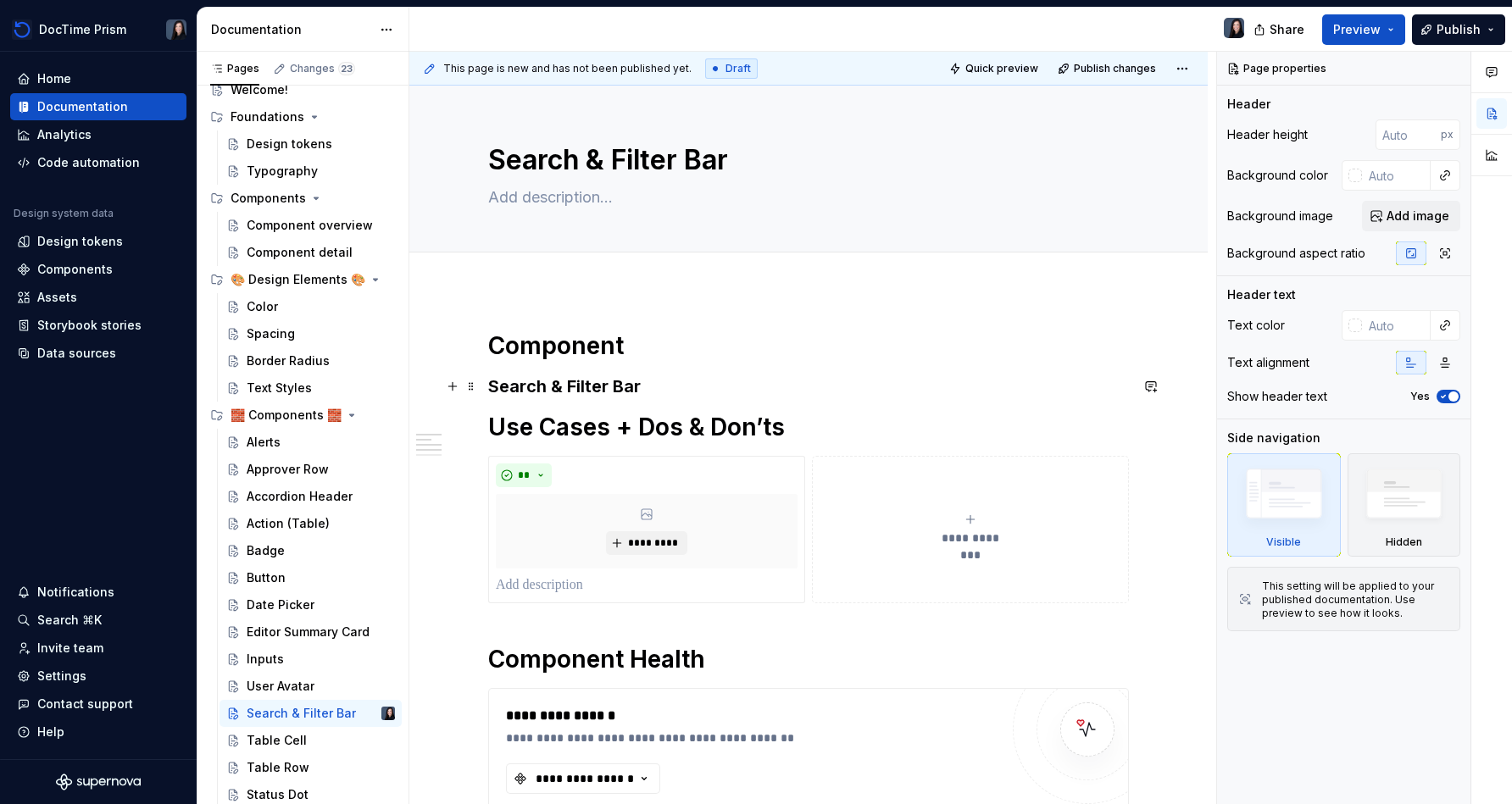
click at [687, 396] on h3 "Search & Filter Bar" at bounding box center [808, 387] width 640 height 24
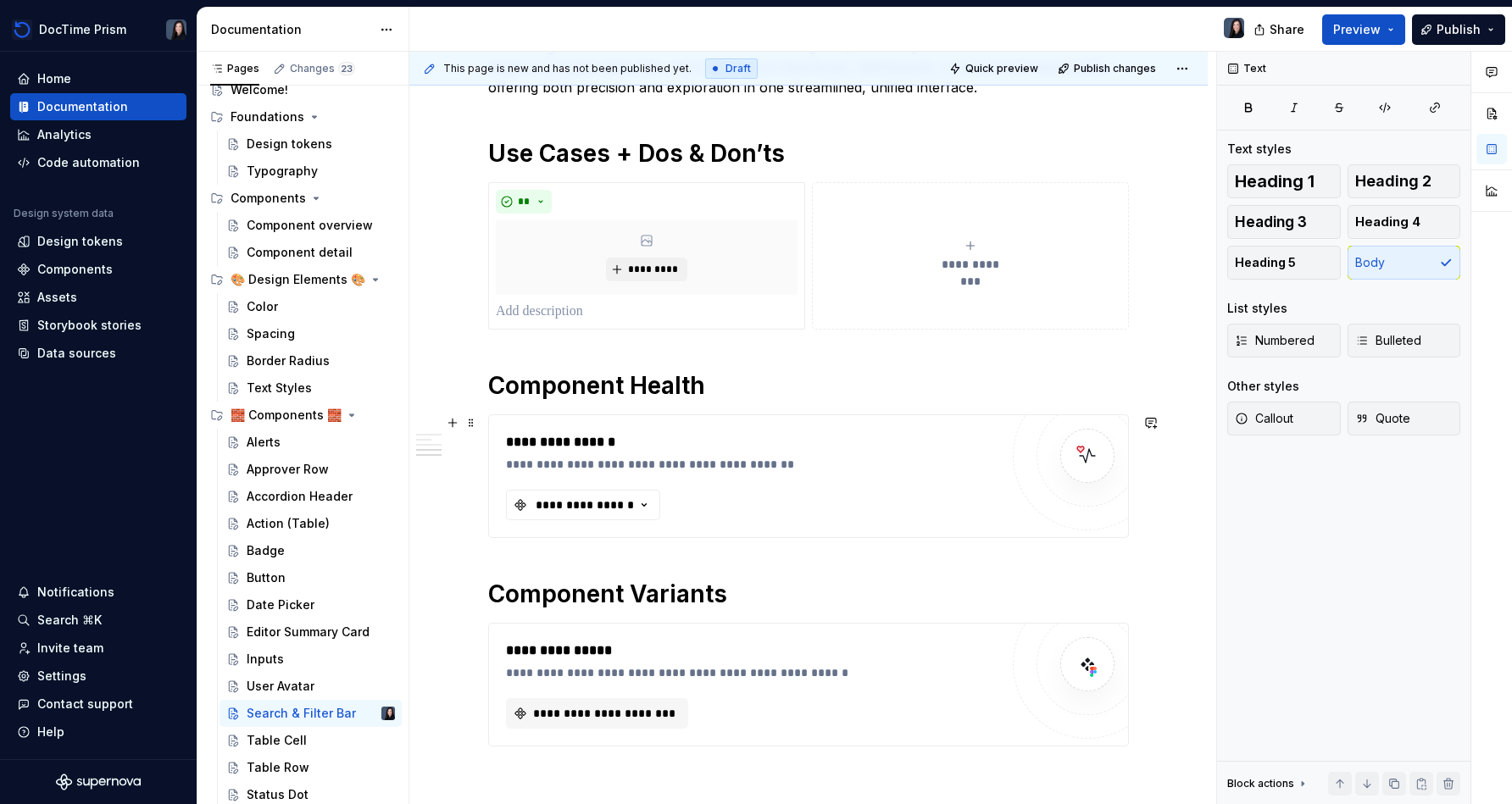
scroll to position [244, 0]
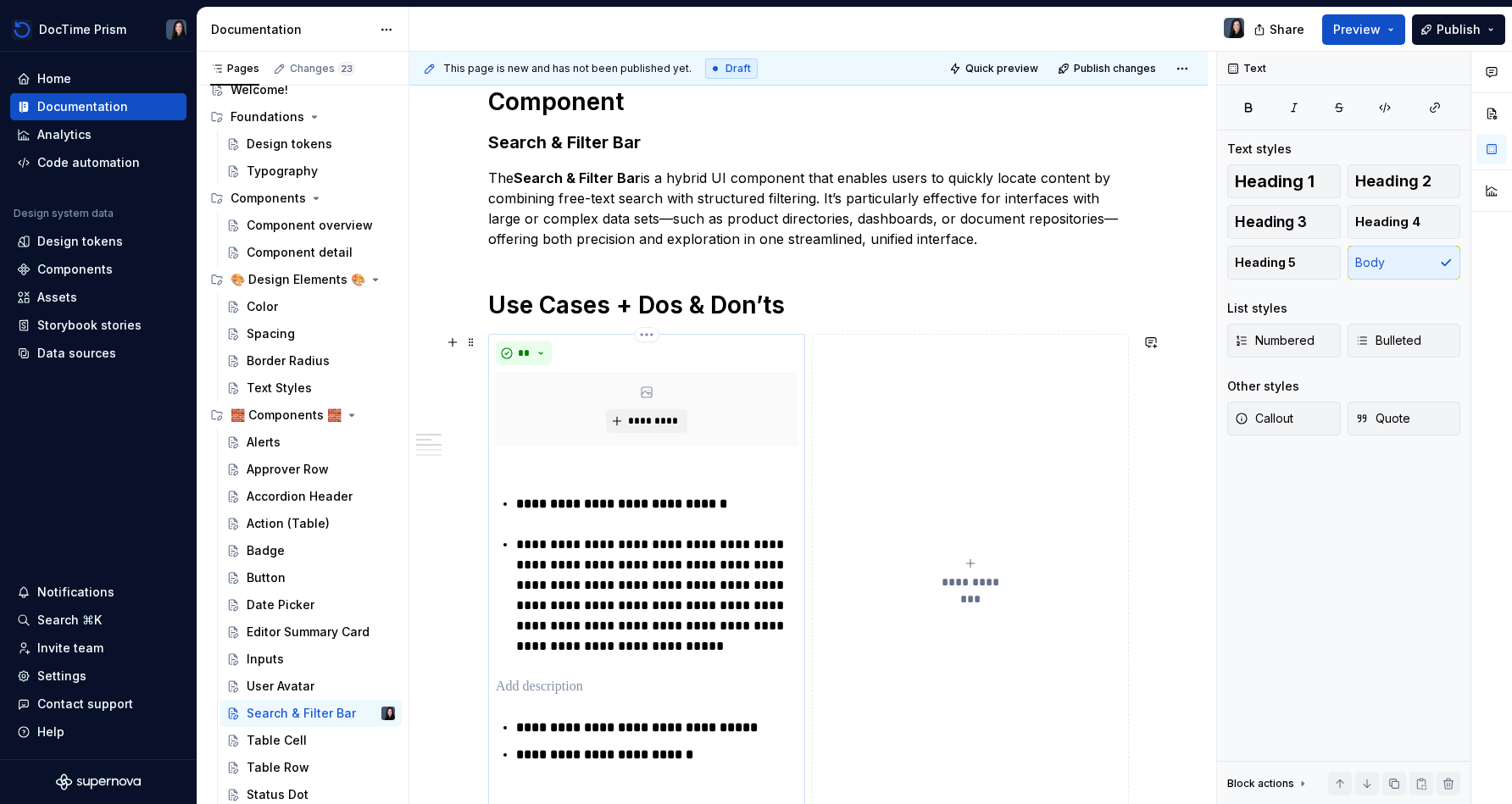
click at [515, 547] on div "**********" at bounding box center [646, 630] width 302 height 353
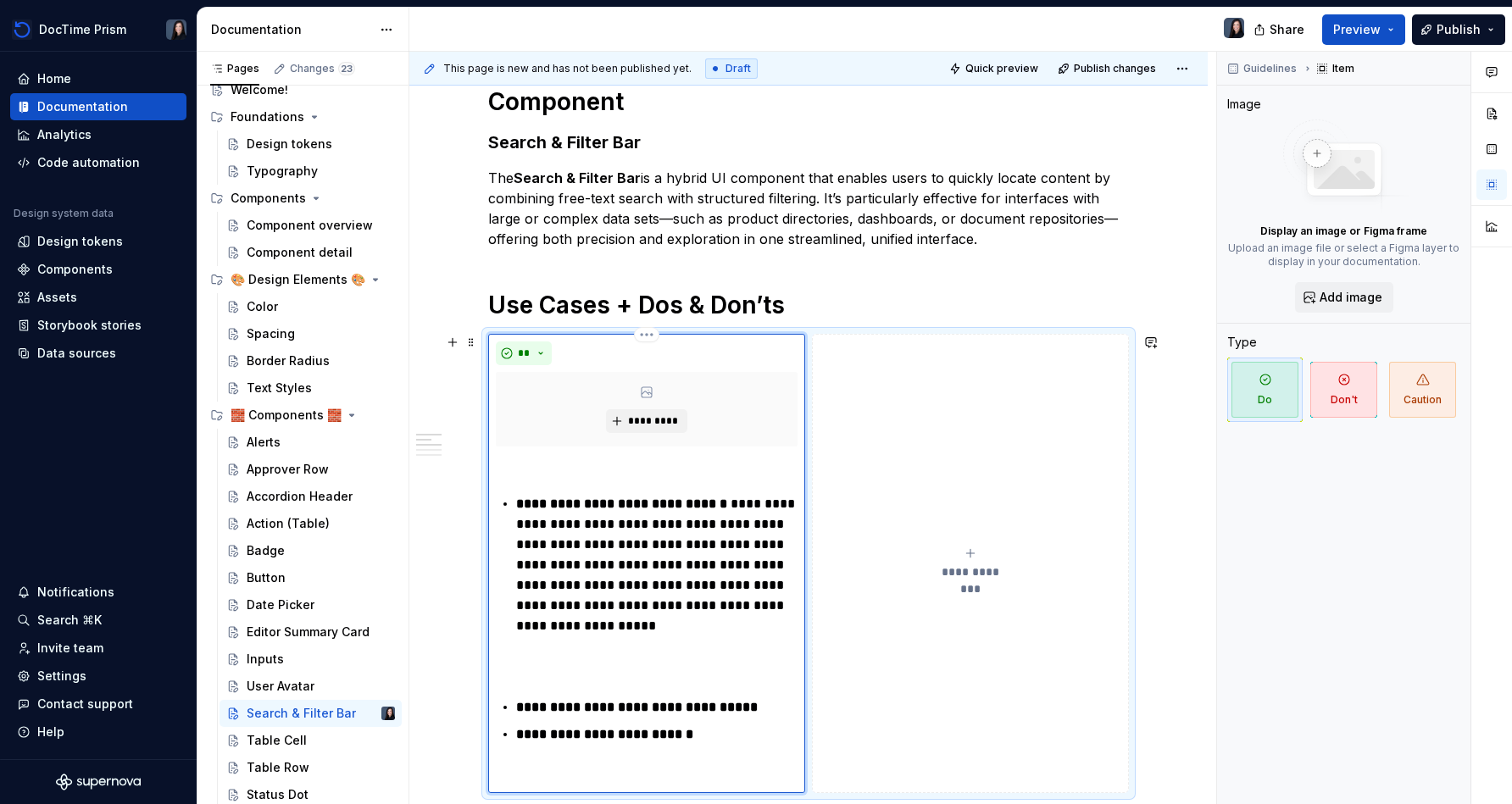
click at [751, 704] on p "**********" at bounding box center [657, 708] width 281 height 21
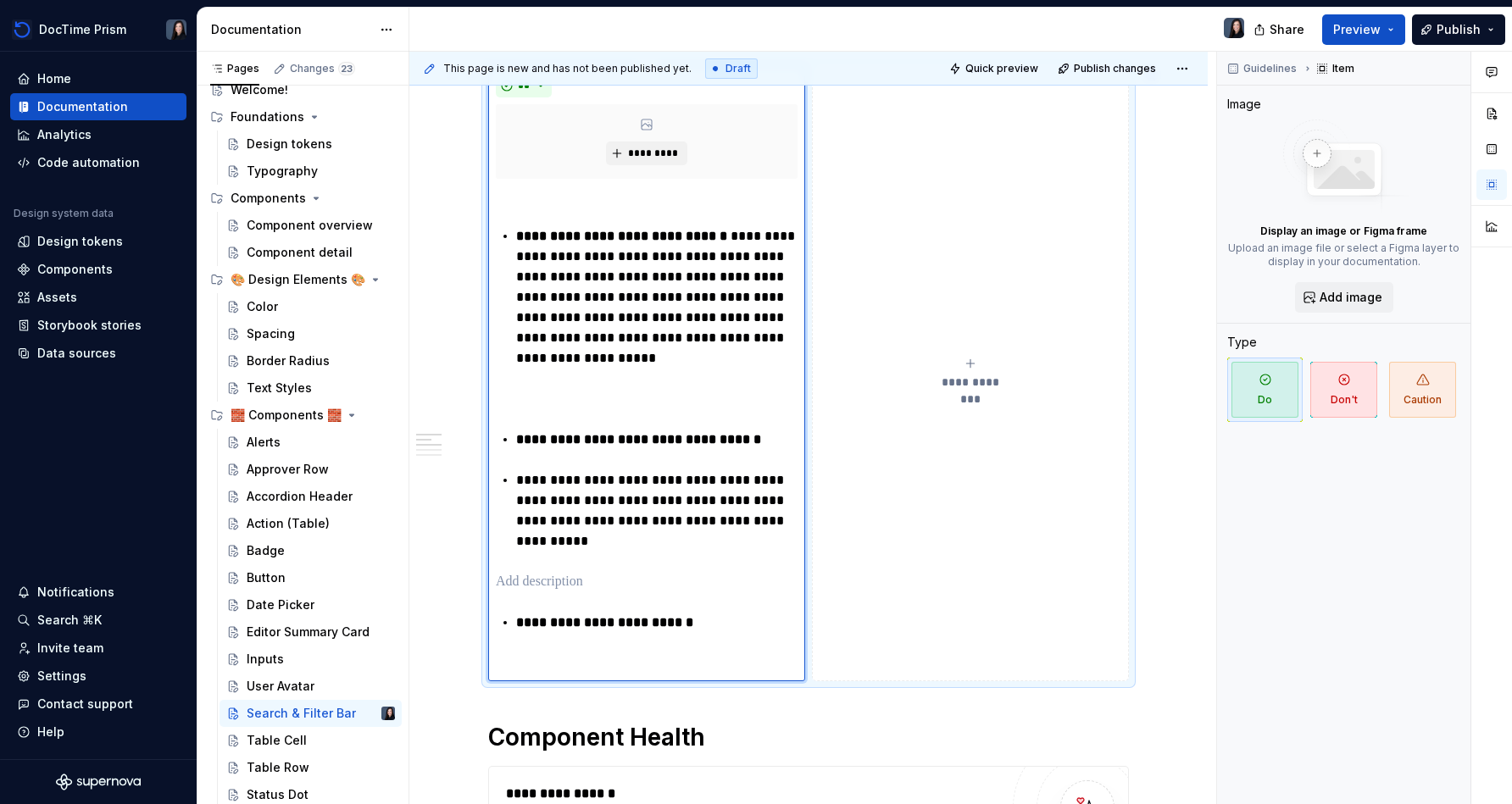
scroll to position [594, 0]
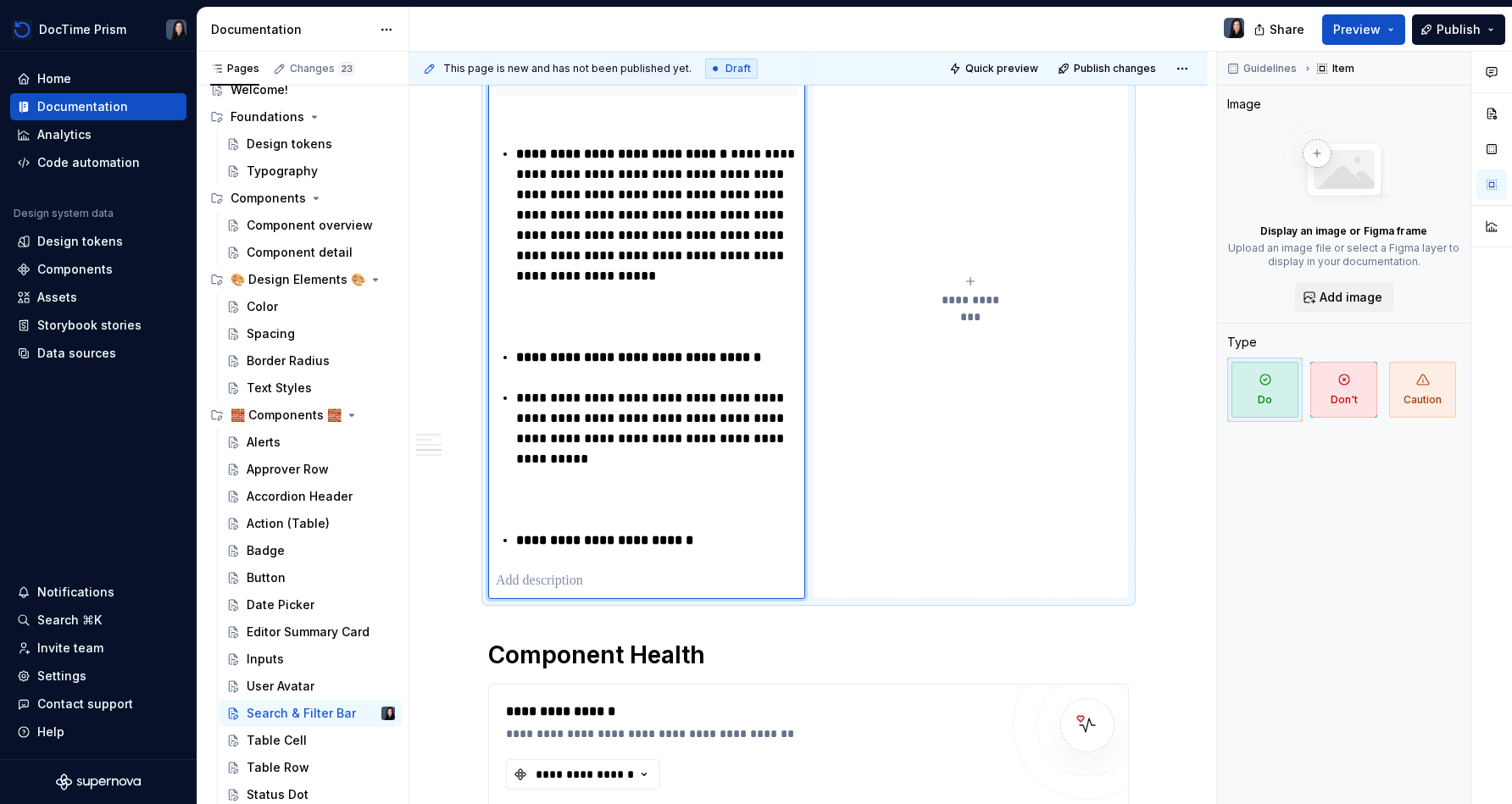
click at [715, 553] on div "**********" at bounding box center [646, 347] width 302 height 488
click at [721, 548] on p "**********" at bounding box center [657, 541] width 281 height 21
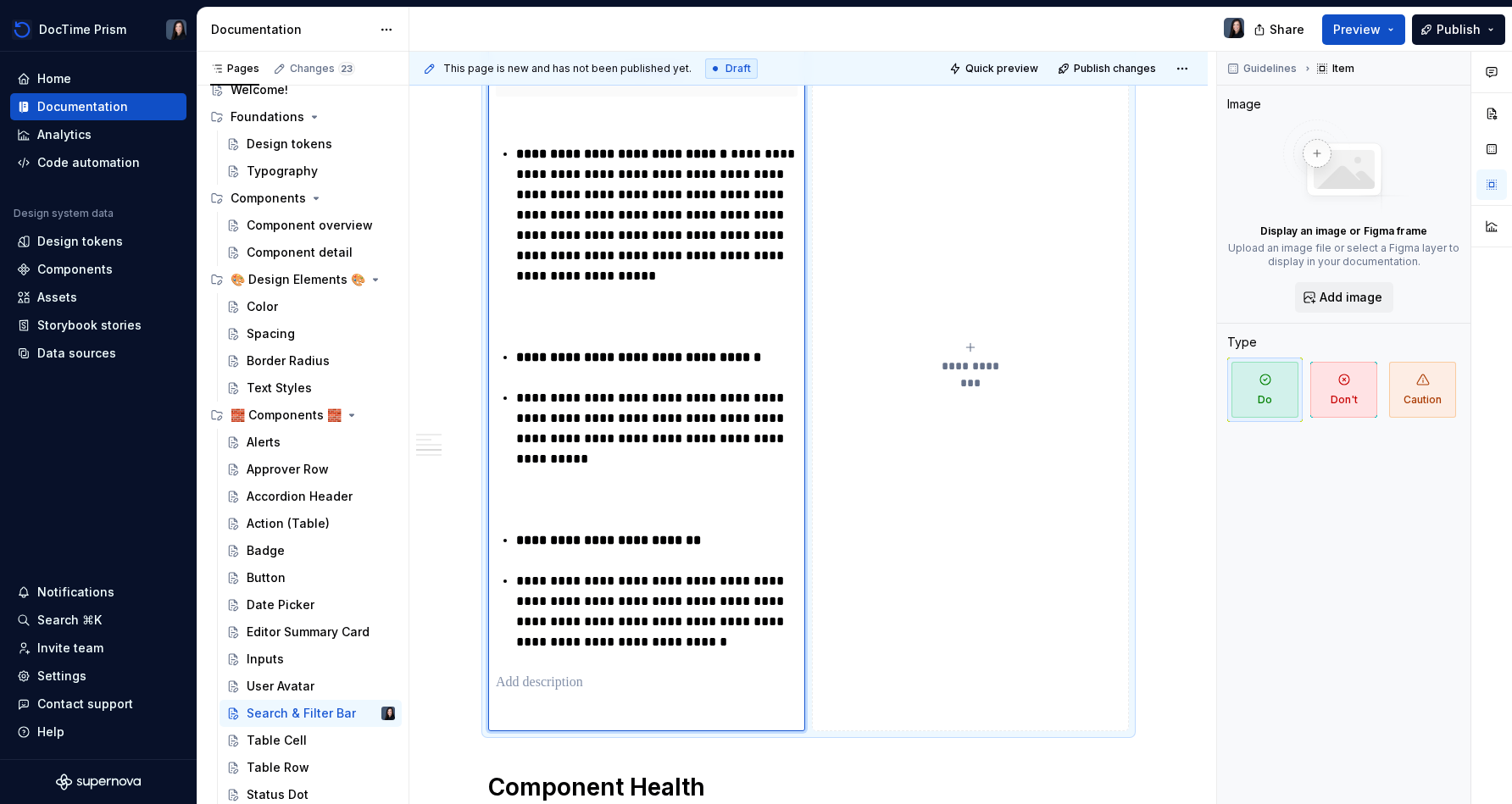
click at [524, 578] on p "**********" at bounding box center [657, 612] width 281 height 82
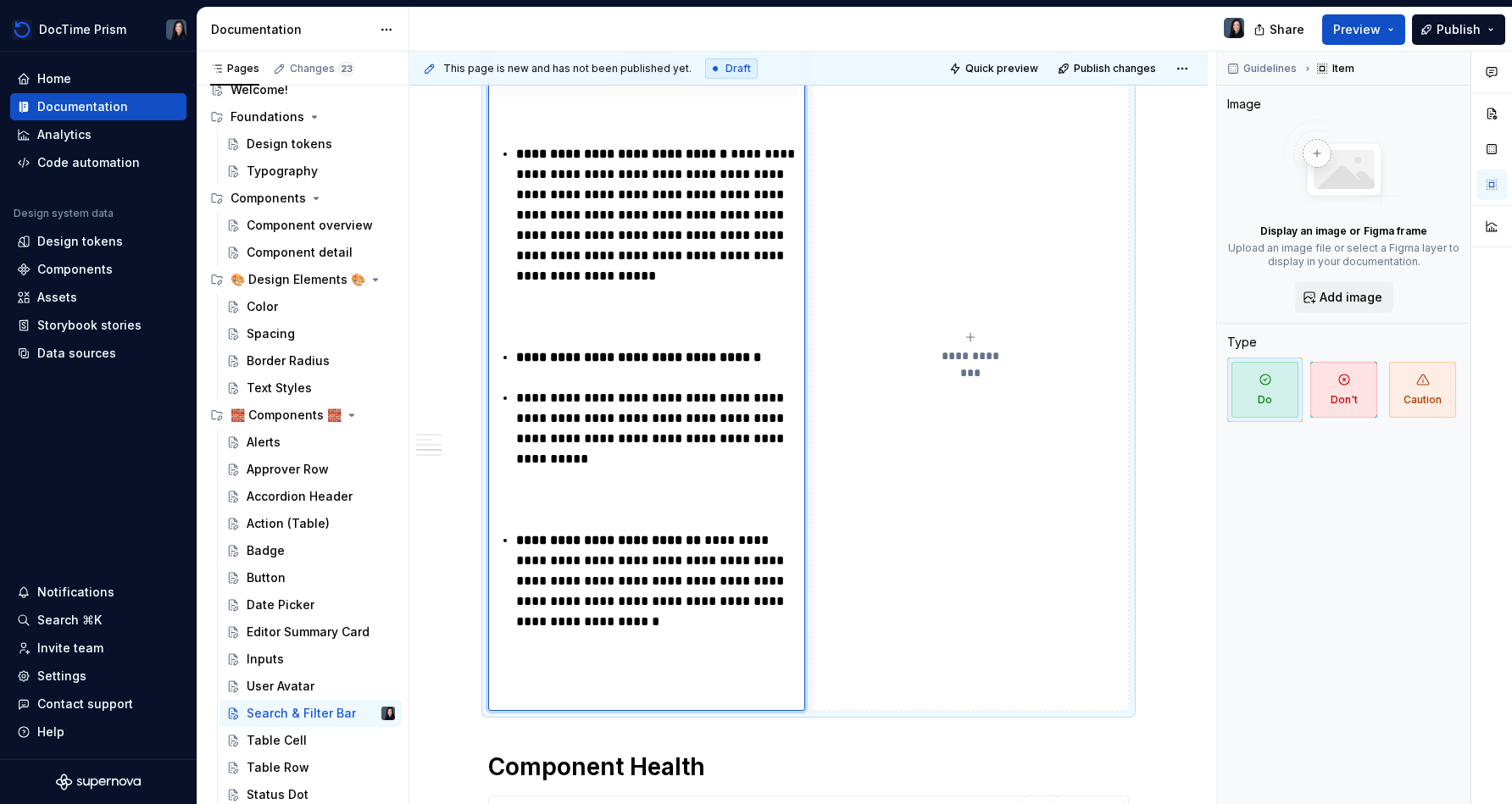
click at [521, 406] on p "**********" at bounding box center [657, 429] width 281 height 82
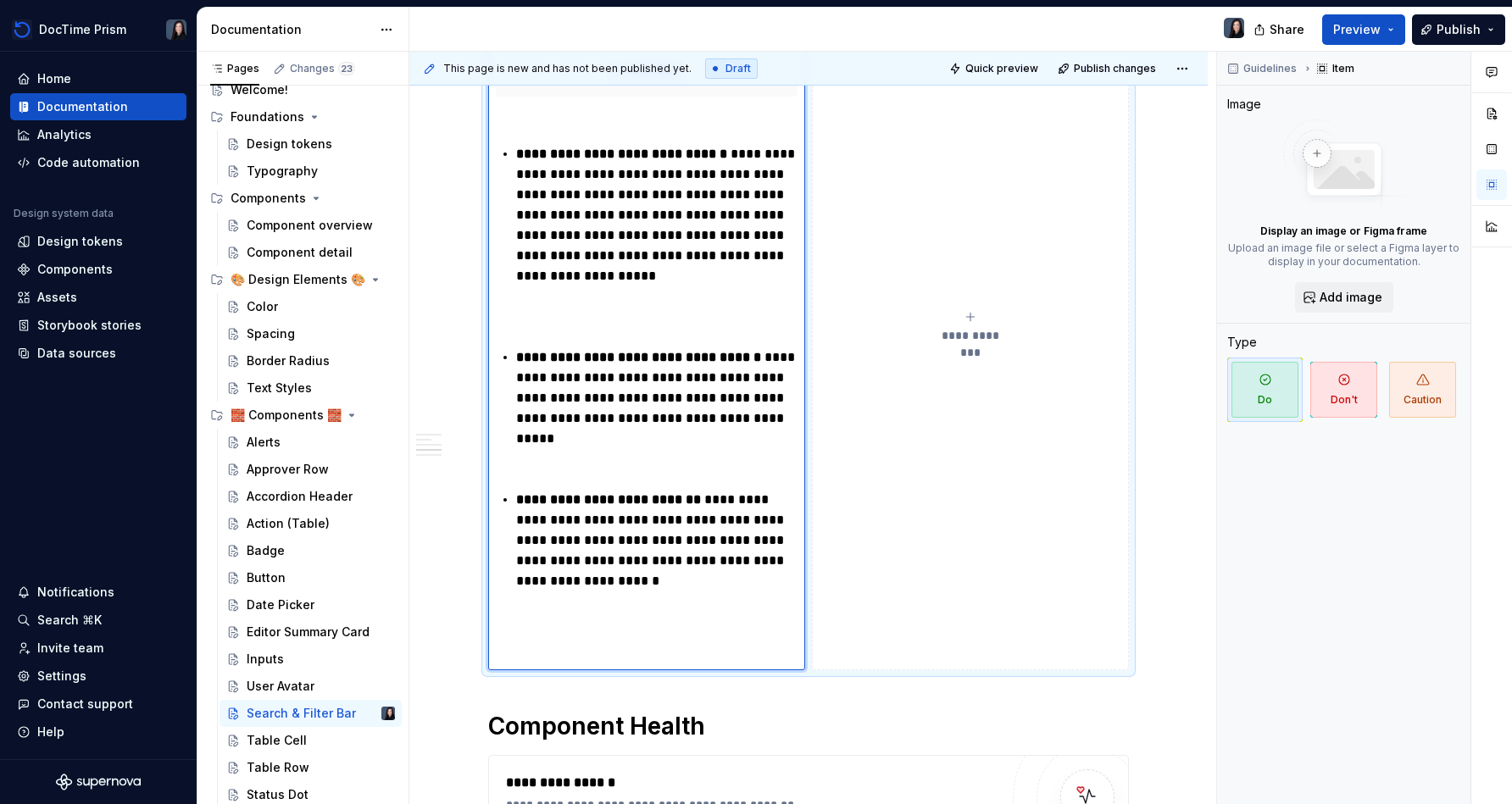
click at [569, 328] on div "**********" at bounding box center [646, 383] width 302 height 560
click at [573, 322] on p at bounding box center [646, 317] width 302 height 21
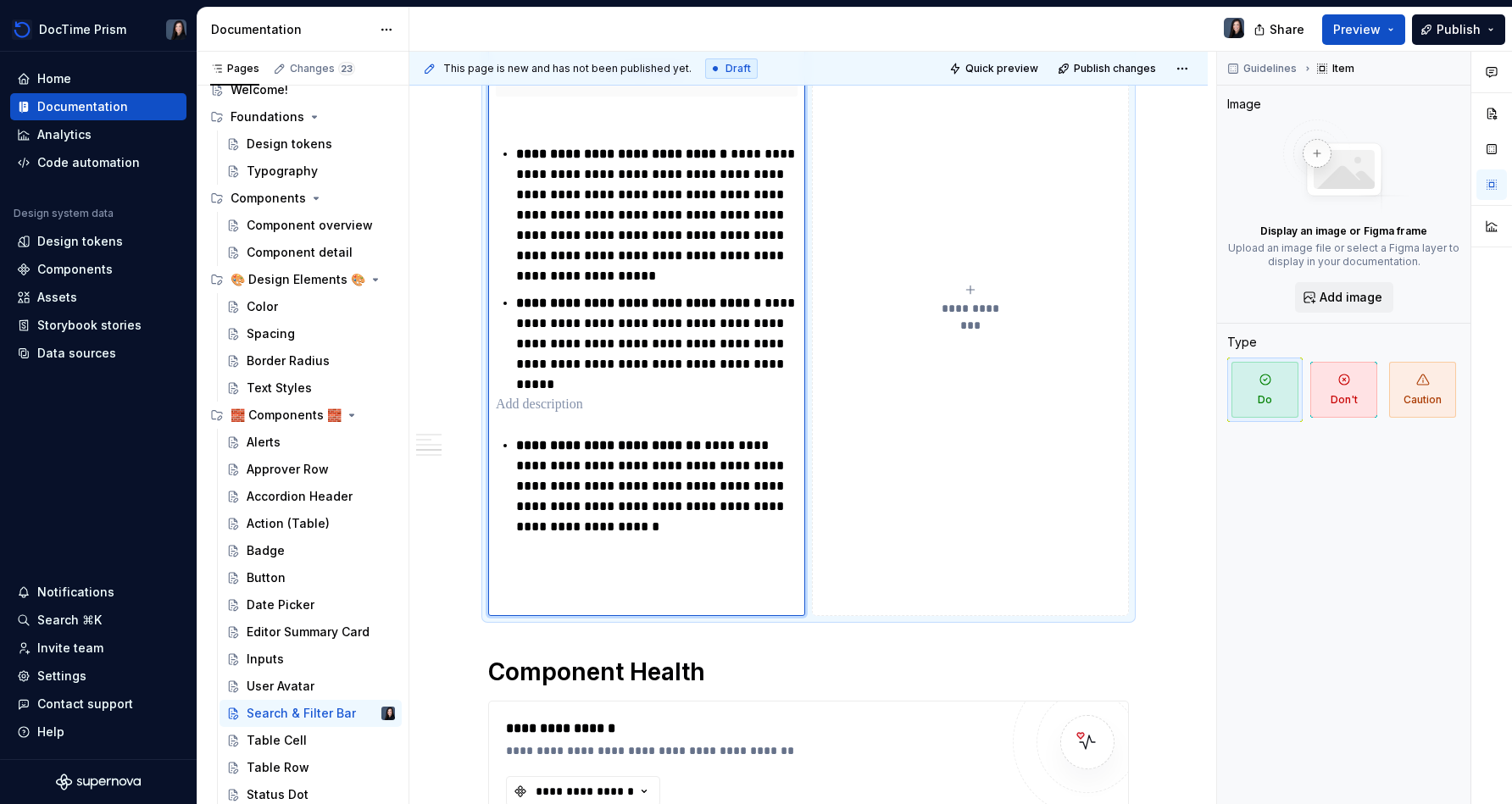
click at [596, 395] on p at bounding box center [646, 405] width 302 height 21
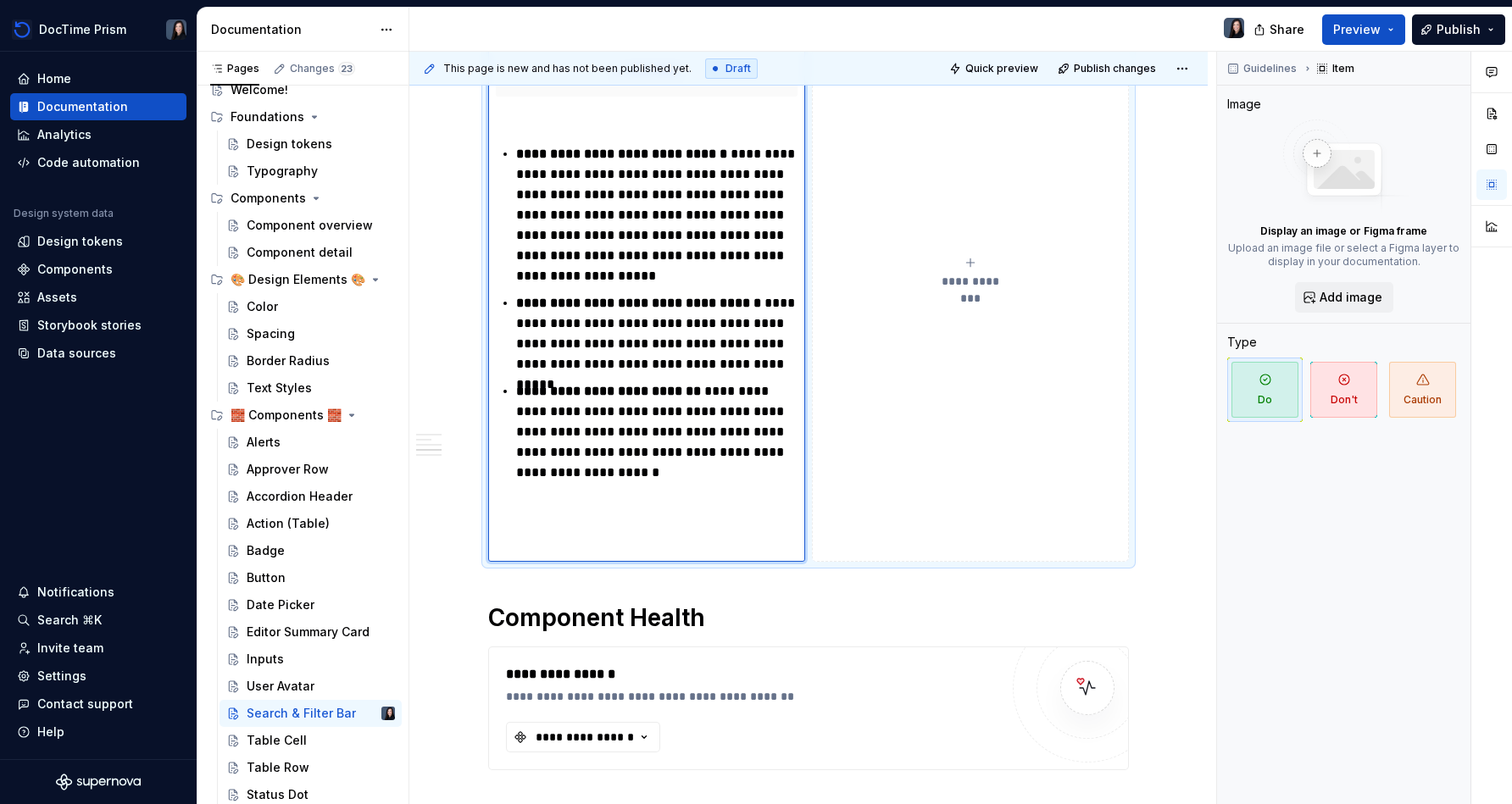
click at [721, 483] on div "**********" at bounding box center [646, 329] width 302 height 451
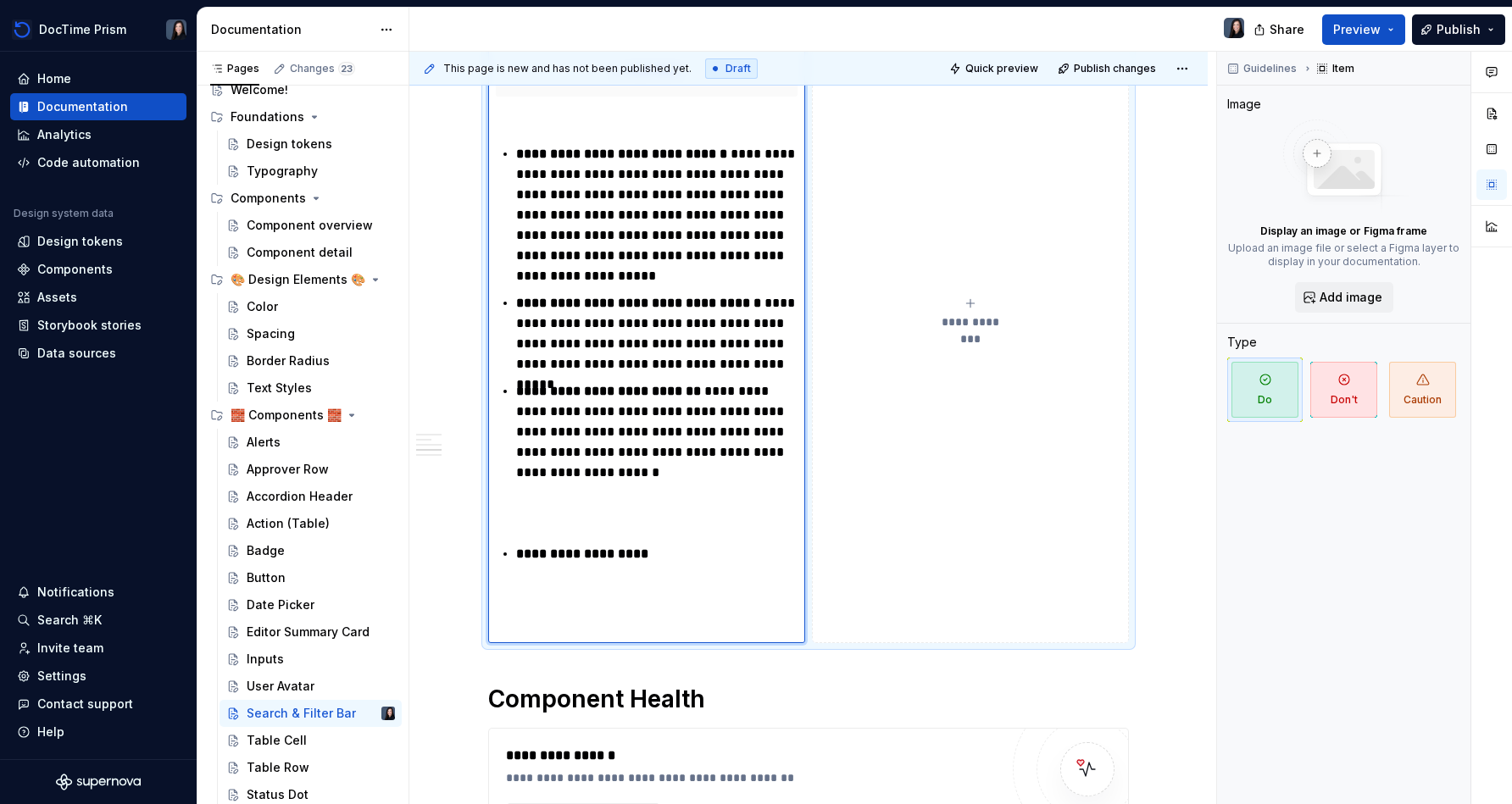
click at [688, 557] on p "**********" at bounding box center [657, 554] width 281 height 21
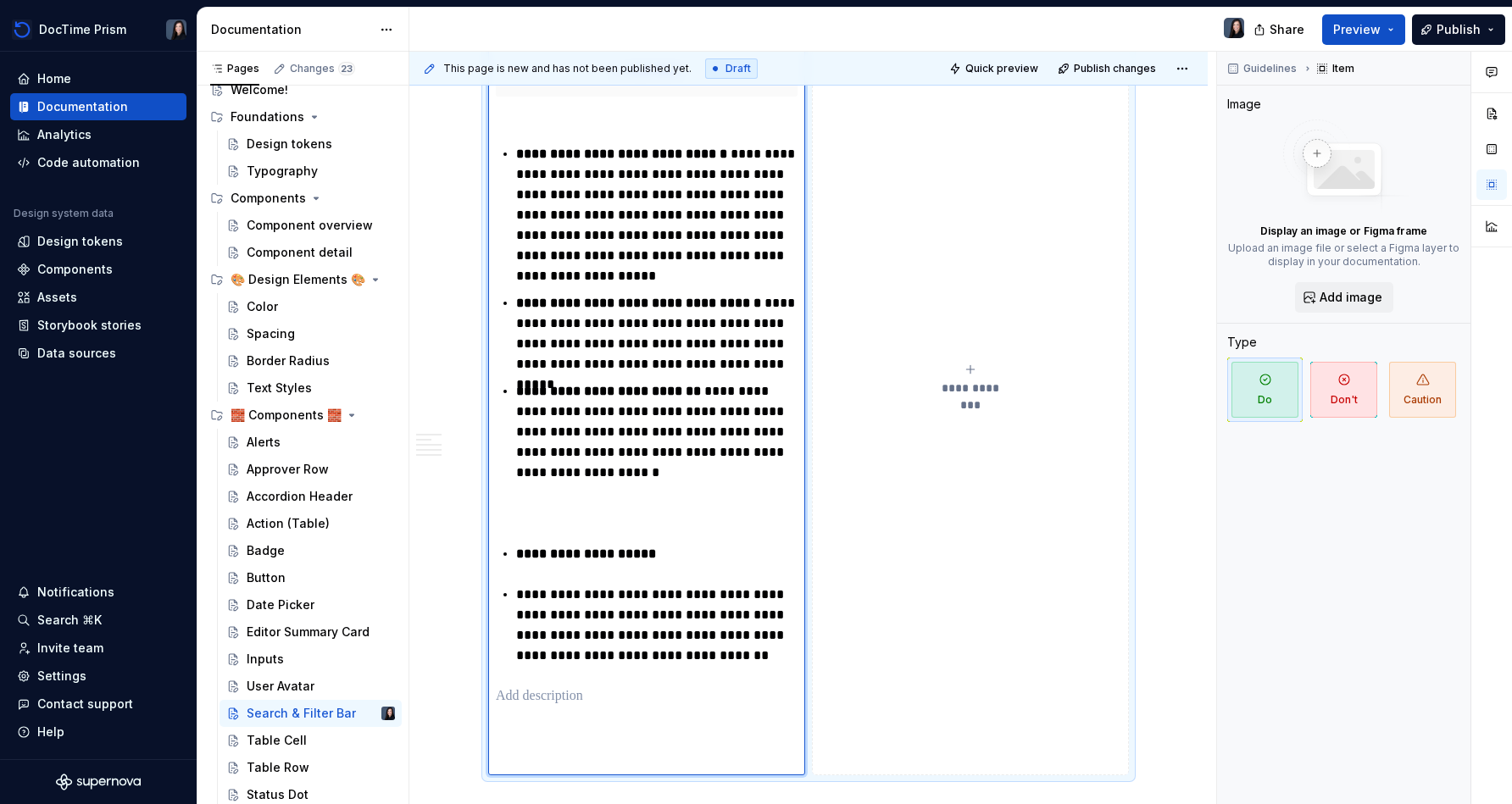
click at [520, 600] on div "**********" at bounding box center [646, 436] width 302 height 665
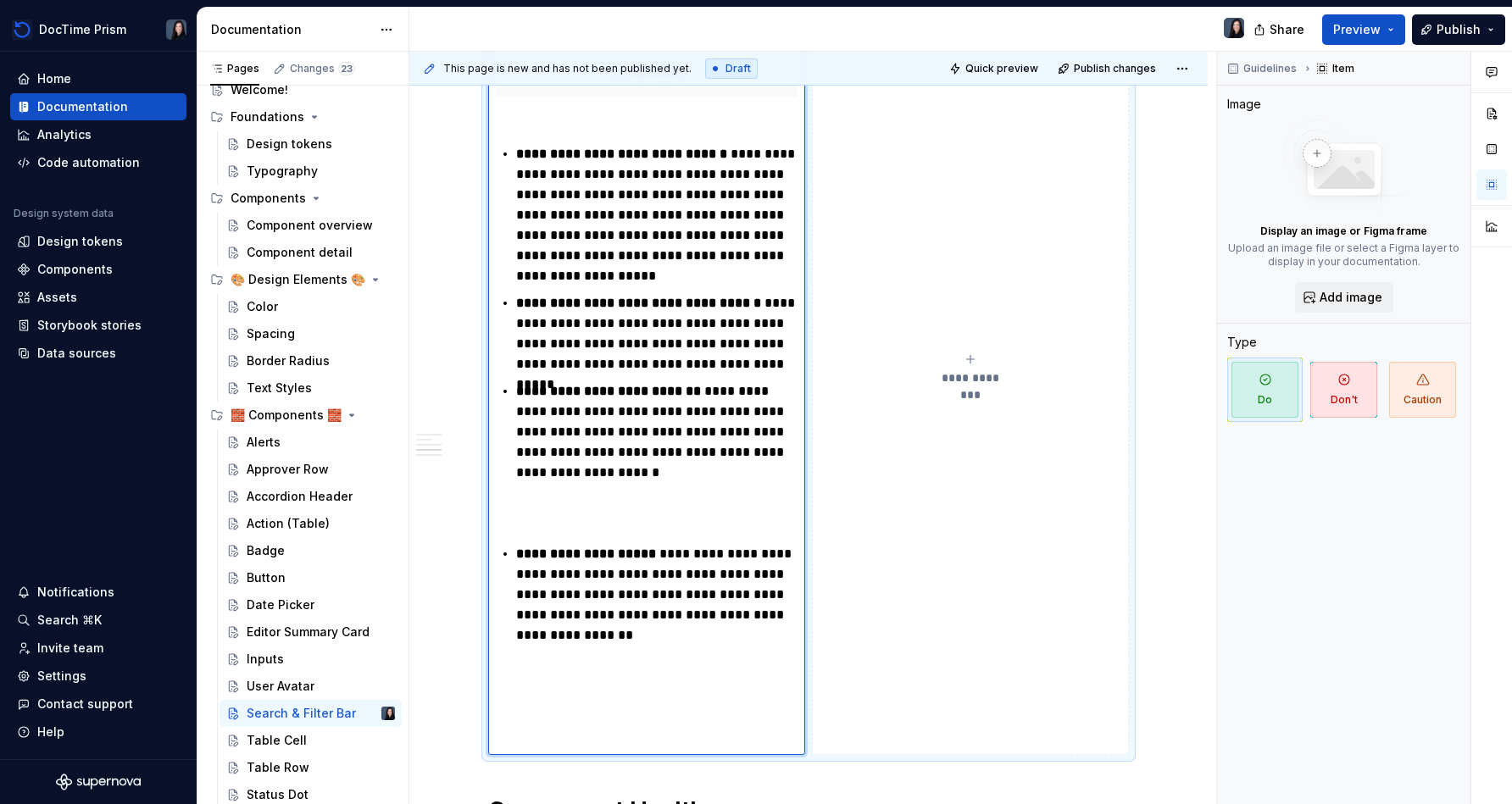
click at [635, 624] on p "**********" at bounding box center [657, 595] width 281 height 102
click at [630, 634] on p "**********" at bounding box center [657, 595] width 281 height 102
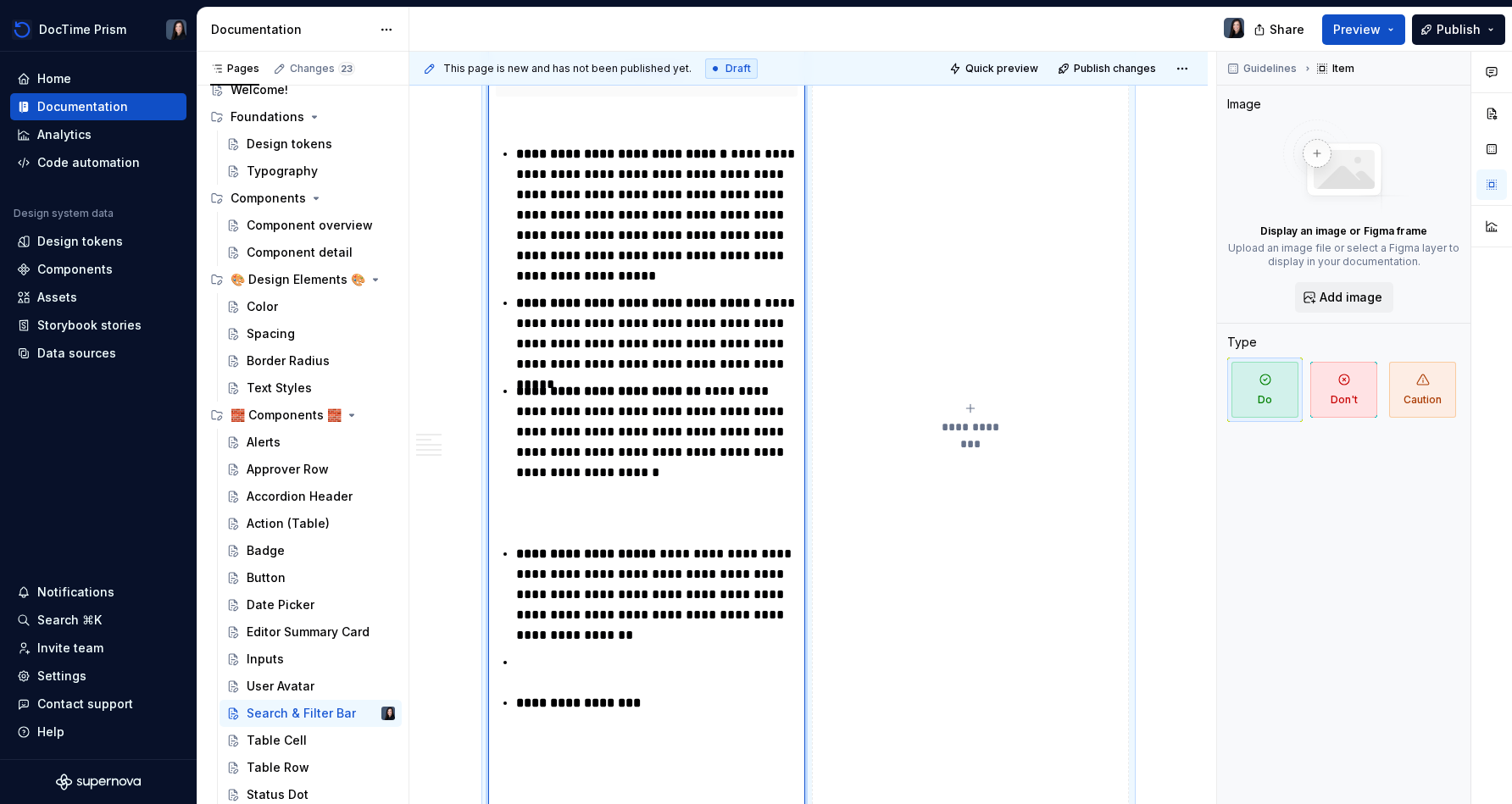
click at [677, 695] on p "**********" at bounding box center [657, 703] width 281 height 21
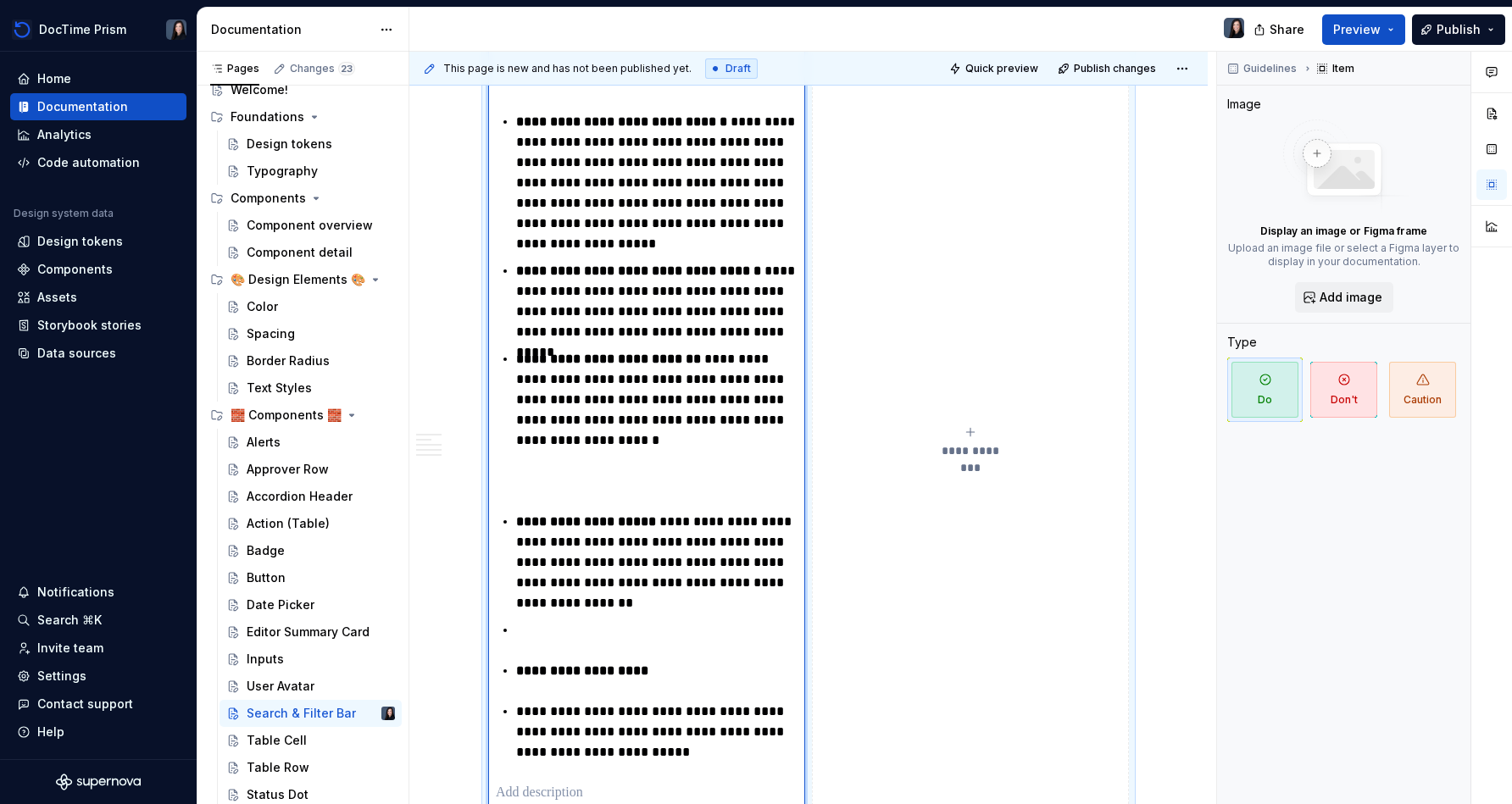
click at [516, 708] on div "**********" at bounding box center [646, 498] width 302 height 855
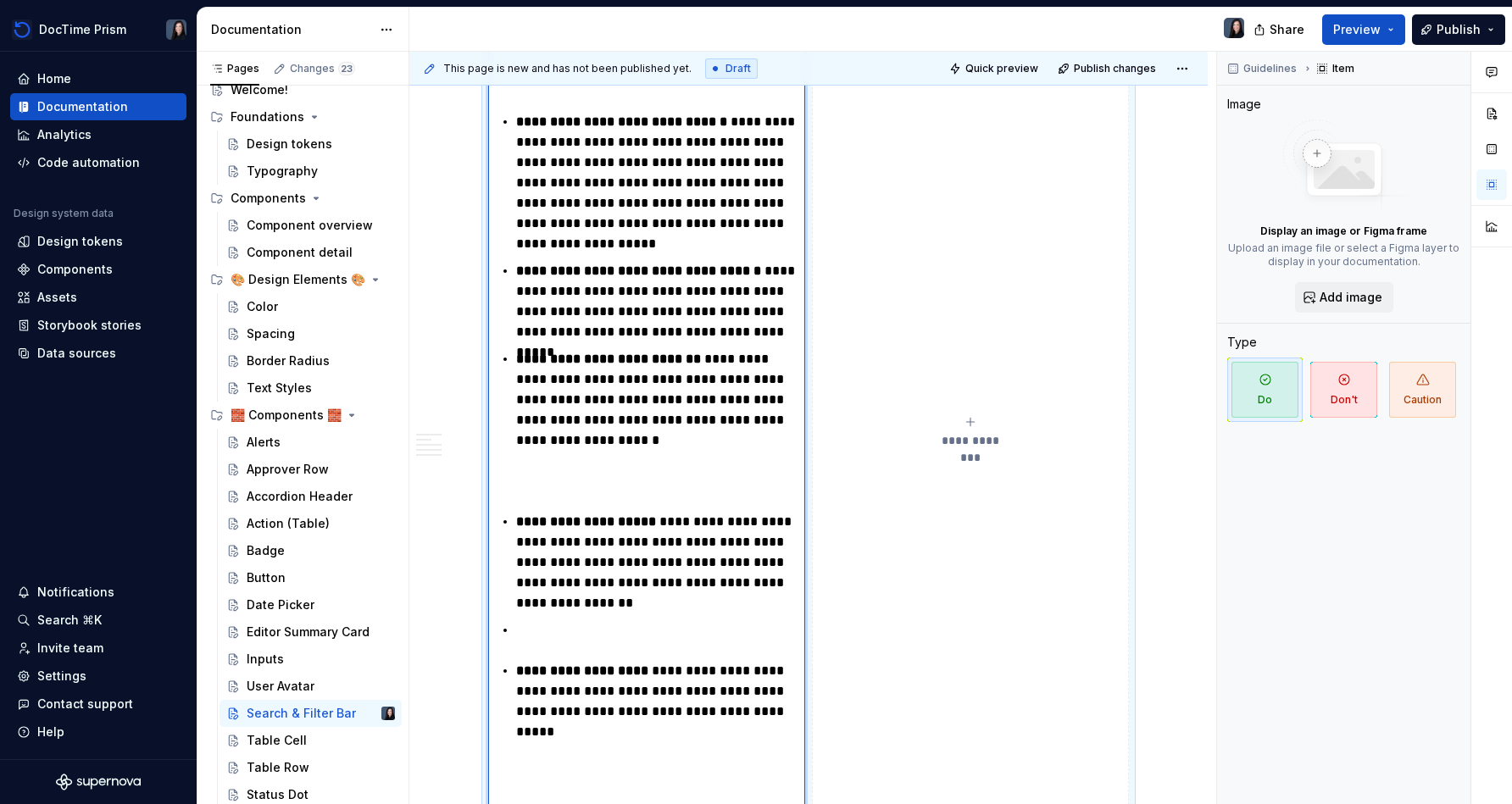
click at [554, 611] on p "**********" at bounding box center [657, 563] width 281 height 102
click at [551, 651] on div "**********" at bounding box center [646, 488] width 302 height 834
click at [545, 639] on p at bounding box center [657, 631] width 281 height 21
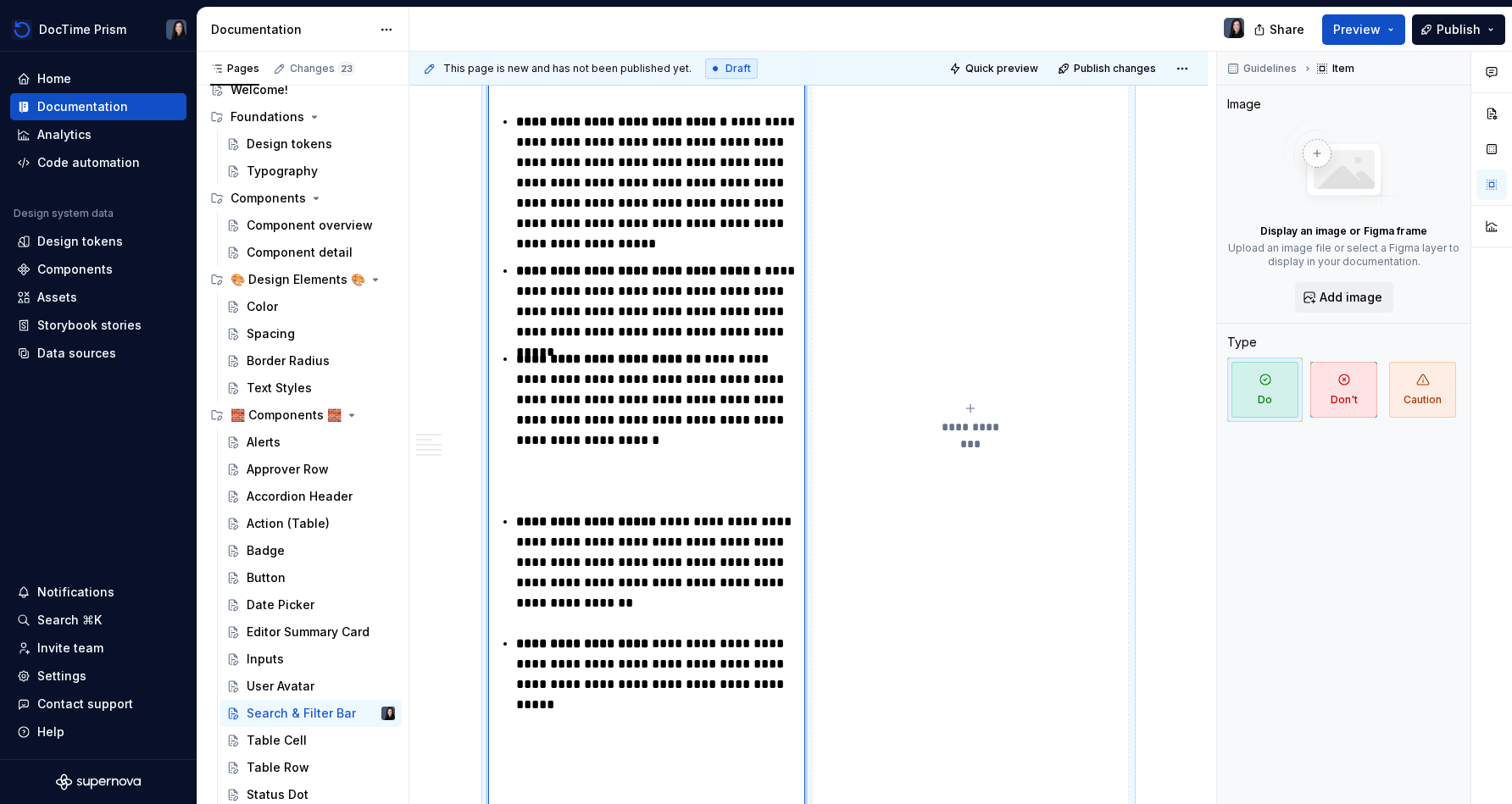
click at [629, 708] on p "**********" at bounding box center [657, 675] width 281 height 82
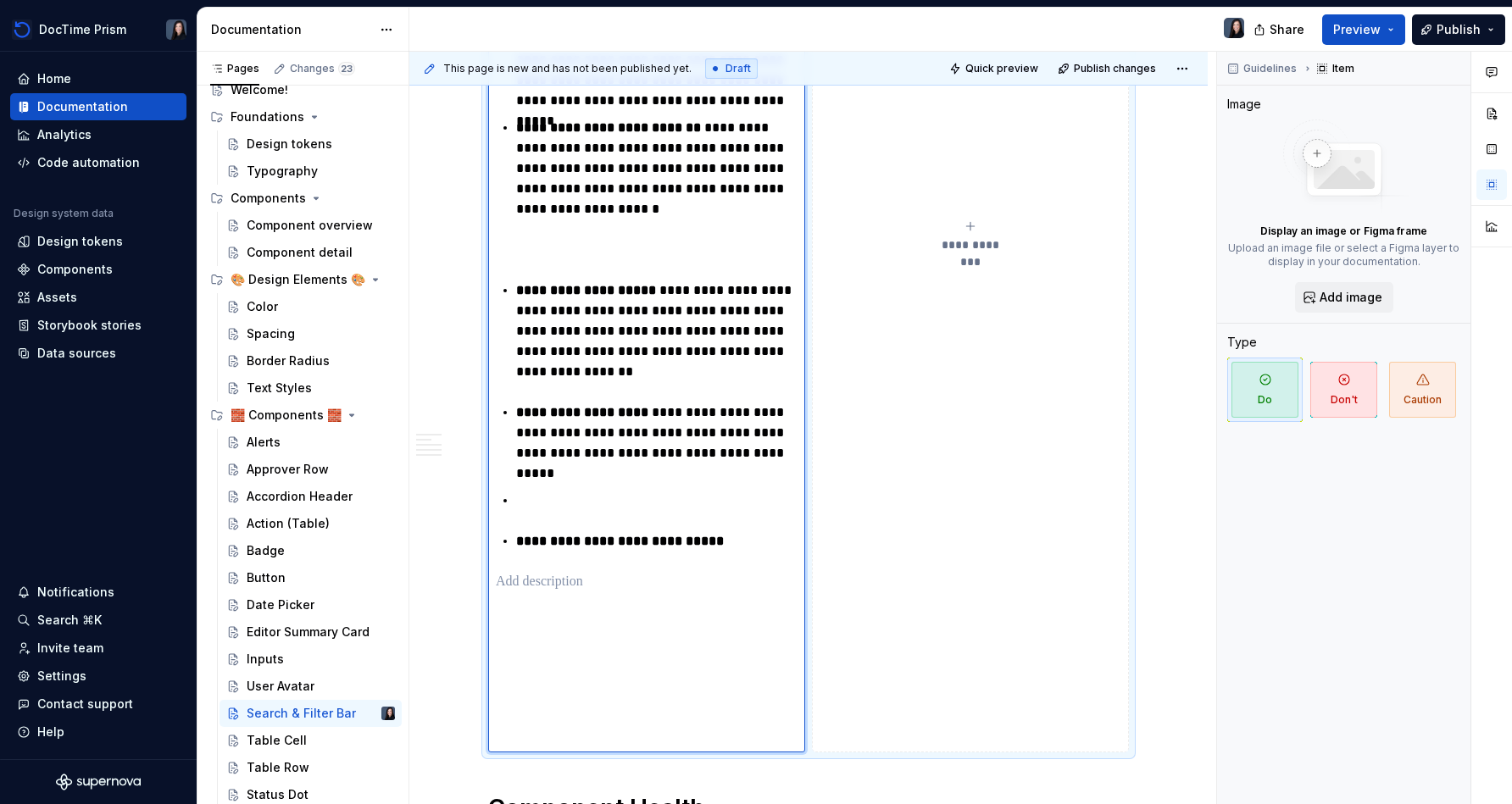
scroll to position [932, 0]
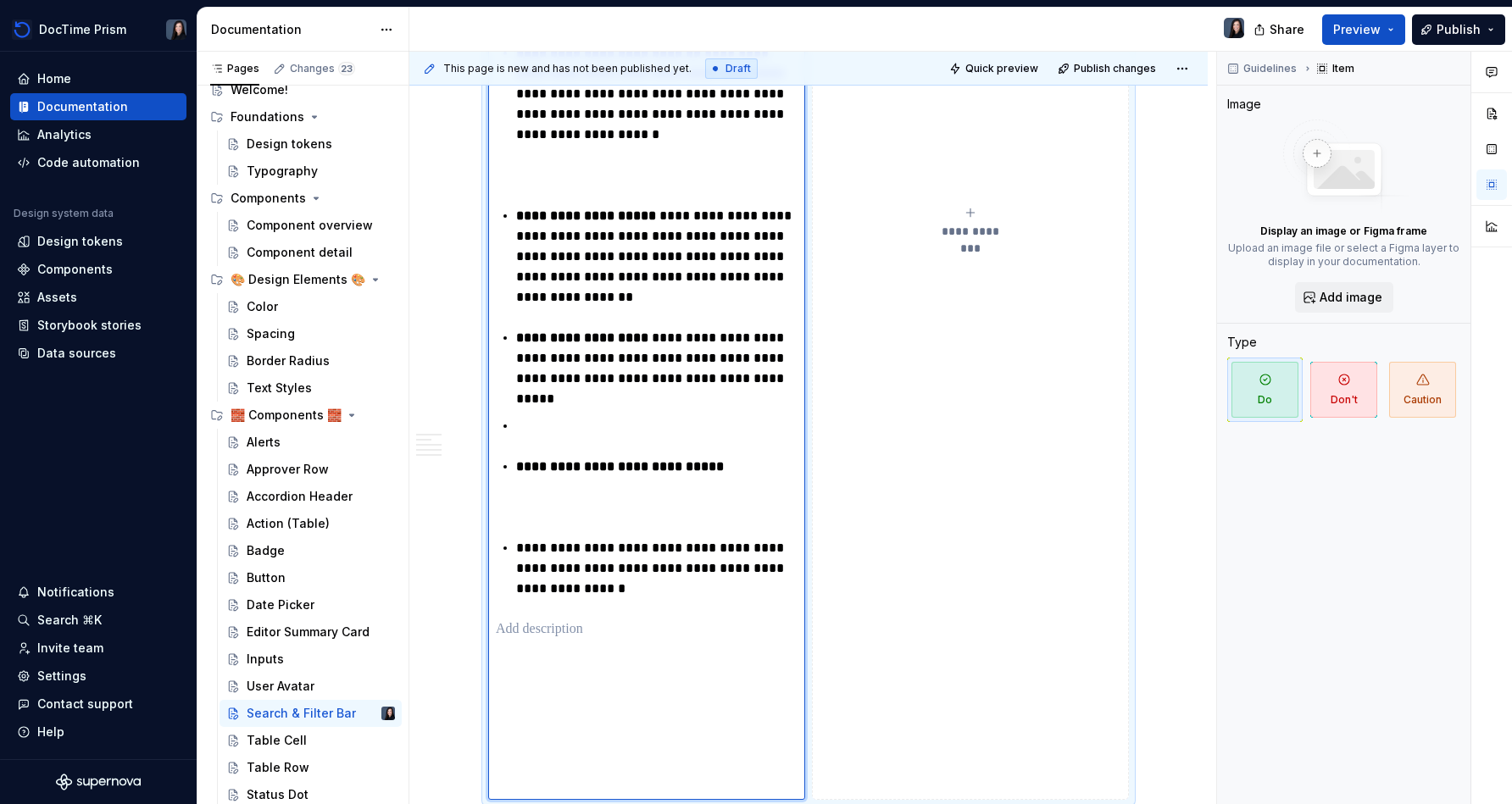
click at [521, 551] on p "**********" at bounding box center [657, 568] width 281 height 61
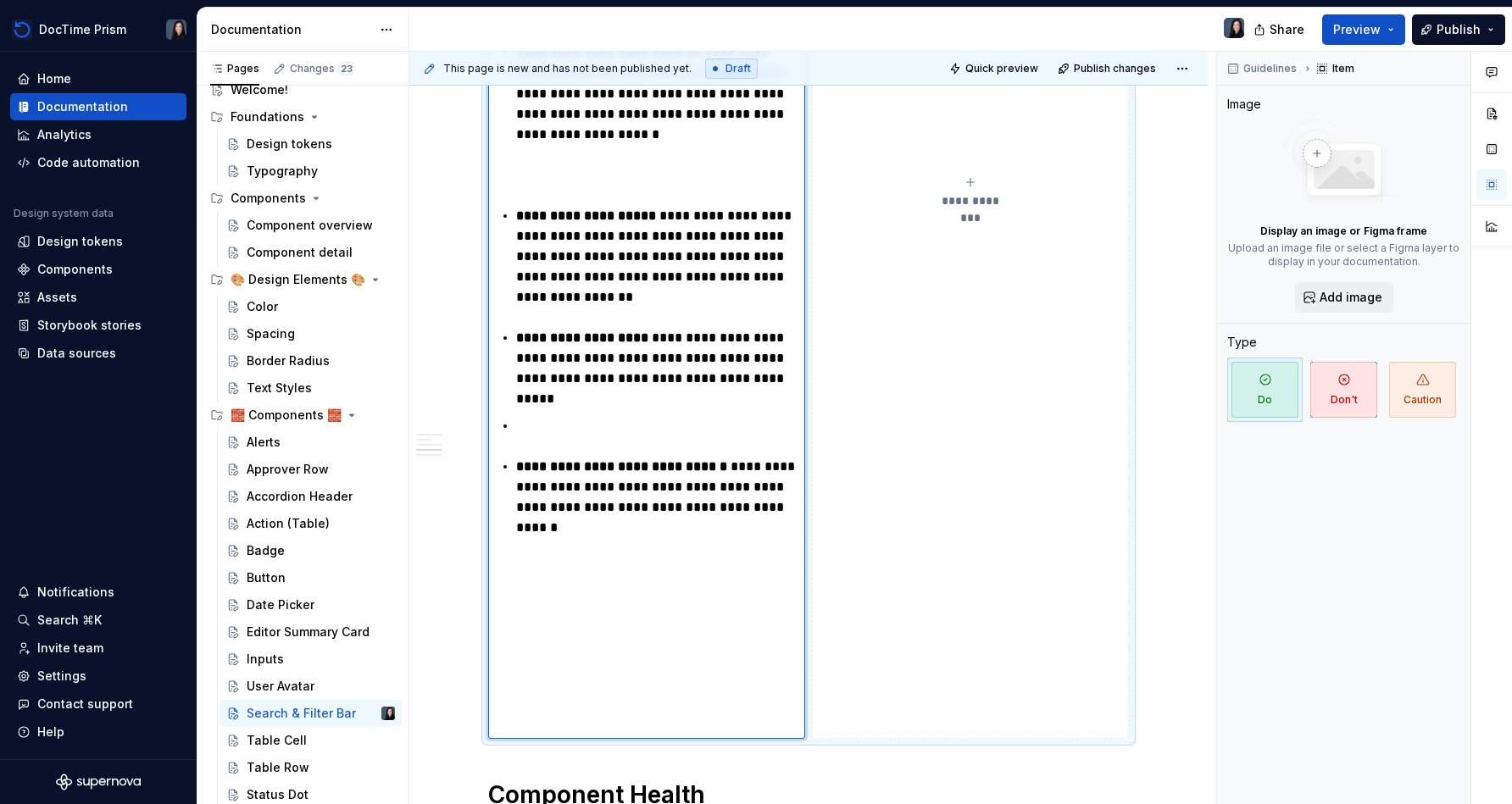
click at [588, 571] on p at bounding box center [646, 569] width 302 height 21
click at [600, 619] on p at bounding box center [646, 627] width 302 height 21
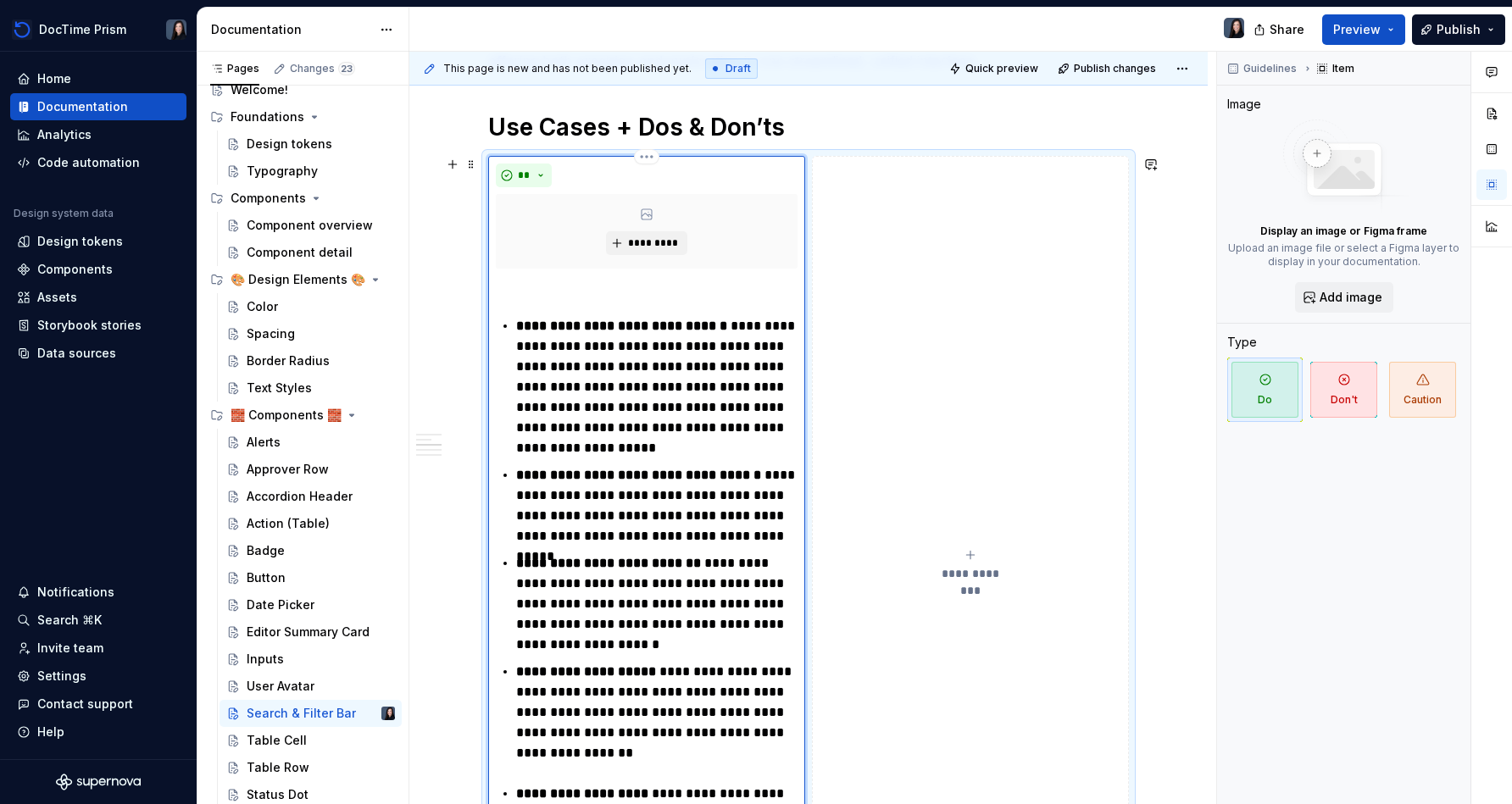
scroll to position [418, 0]
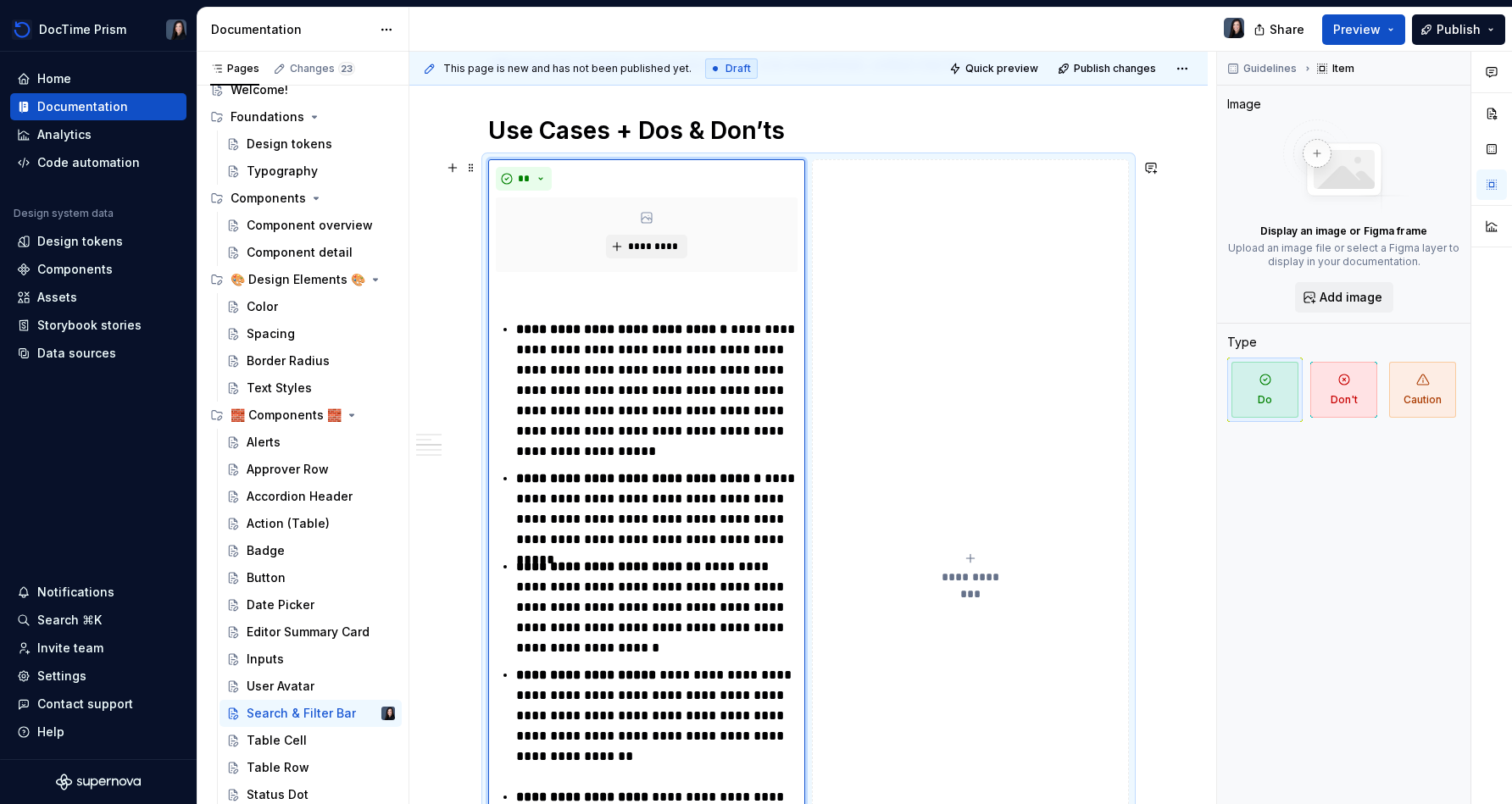
click at [466, 372] on div "**********" at bounding box center [809, 764] width 799 height 1786
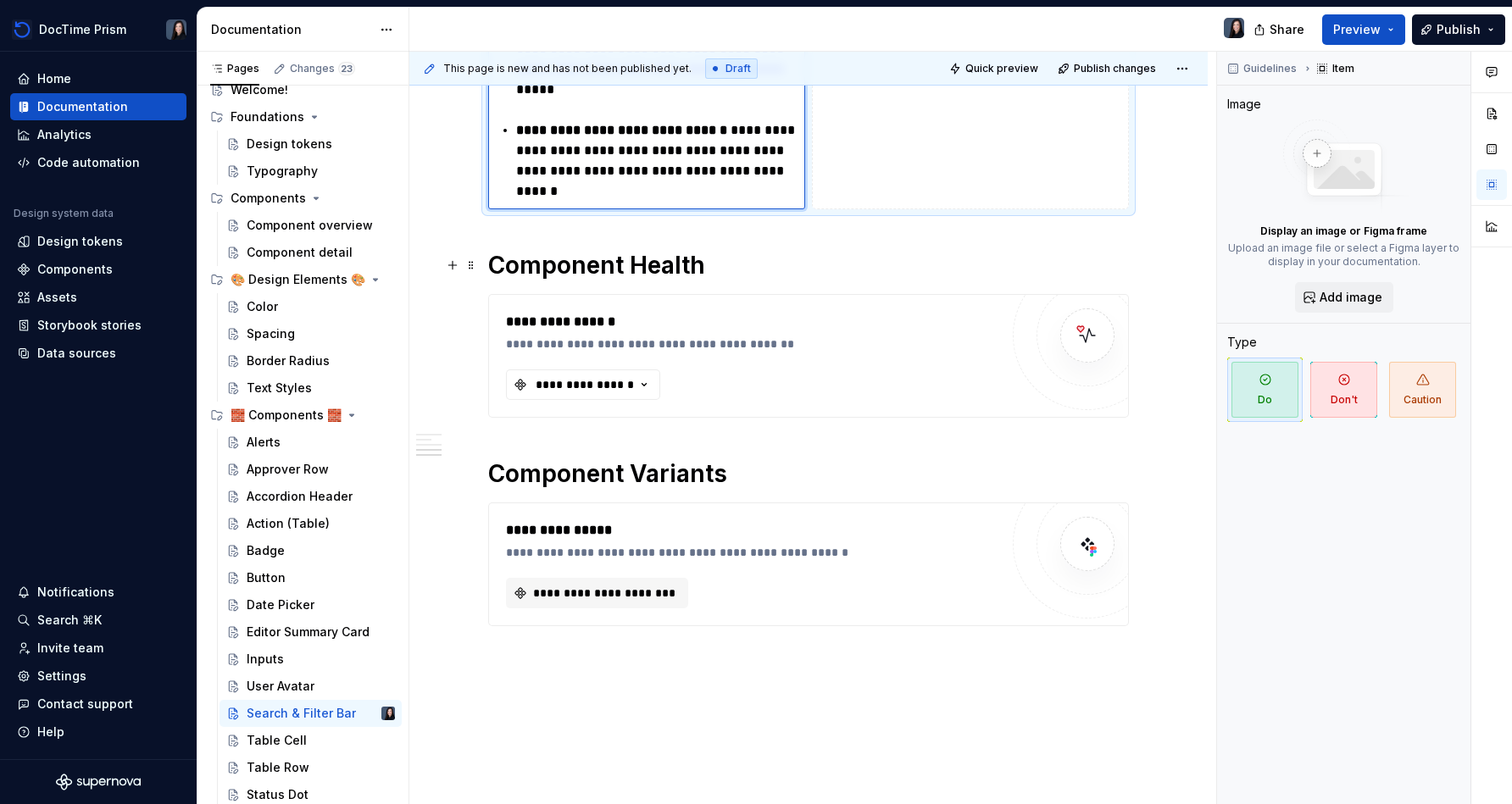
scroll to position [1259, 0]
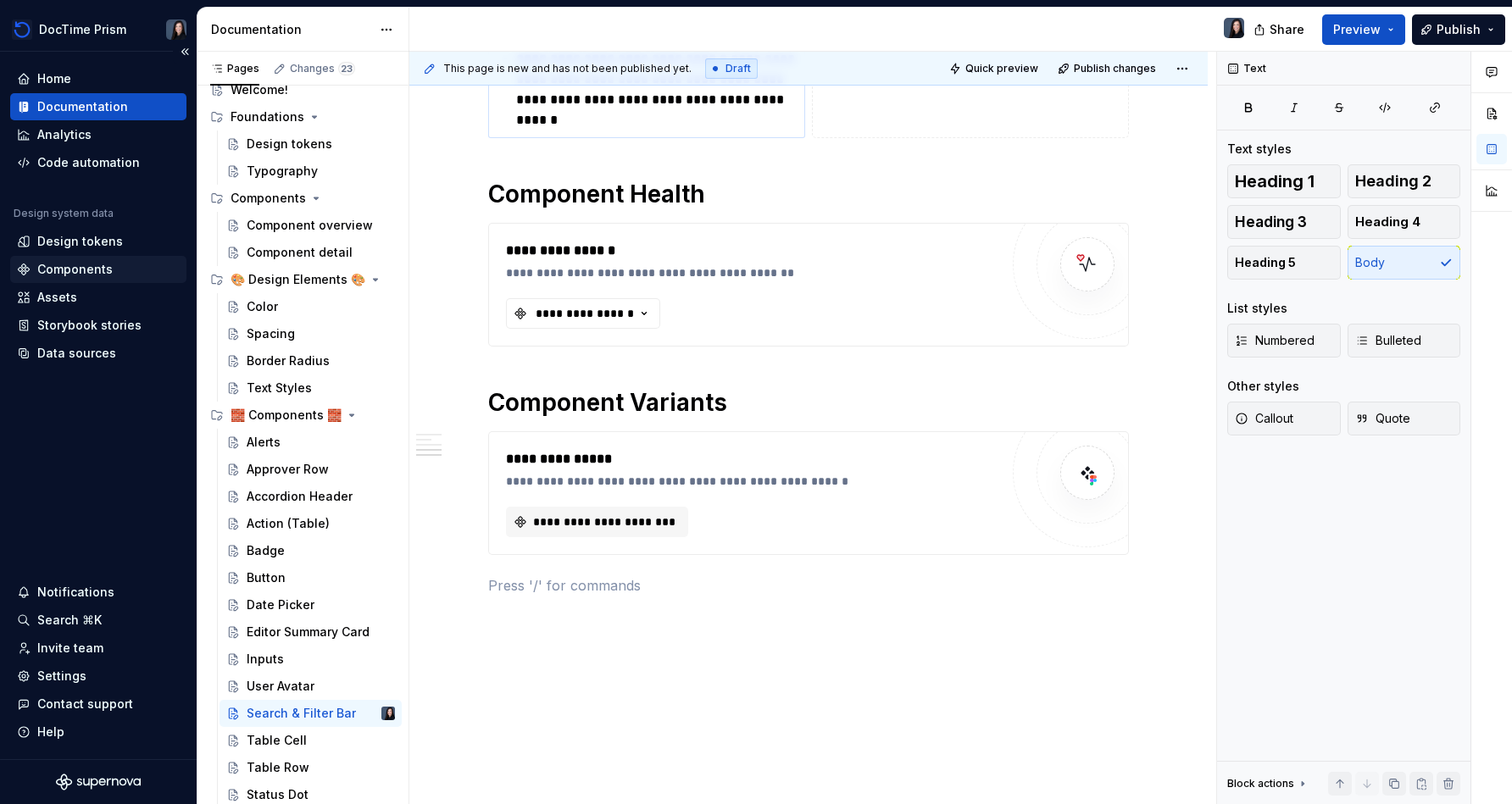
click at [108, 261] on div "Components" at bounding box center [75, 269] width 76 height 17
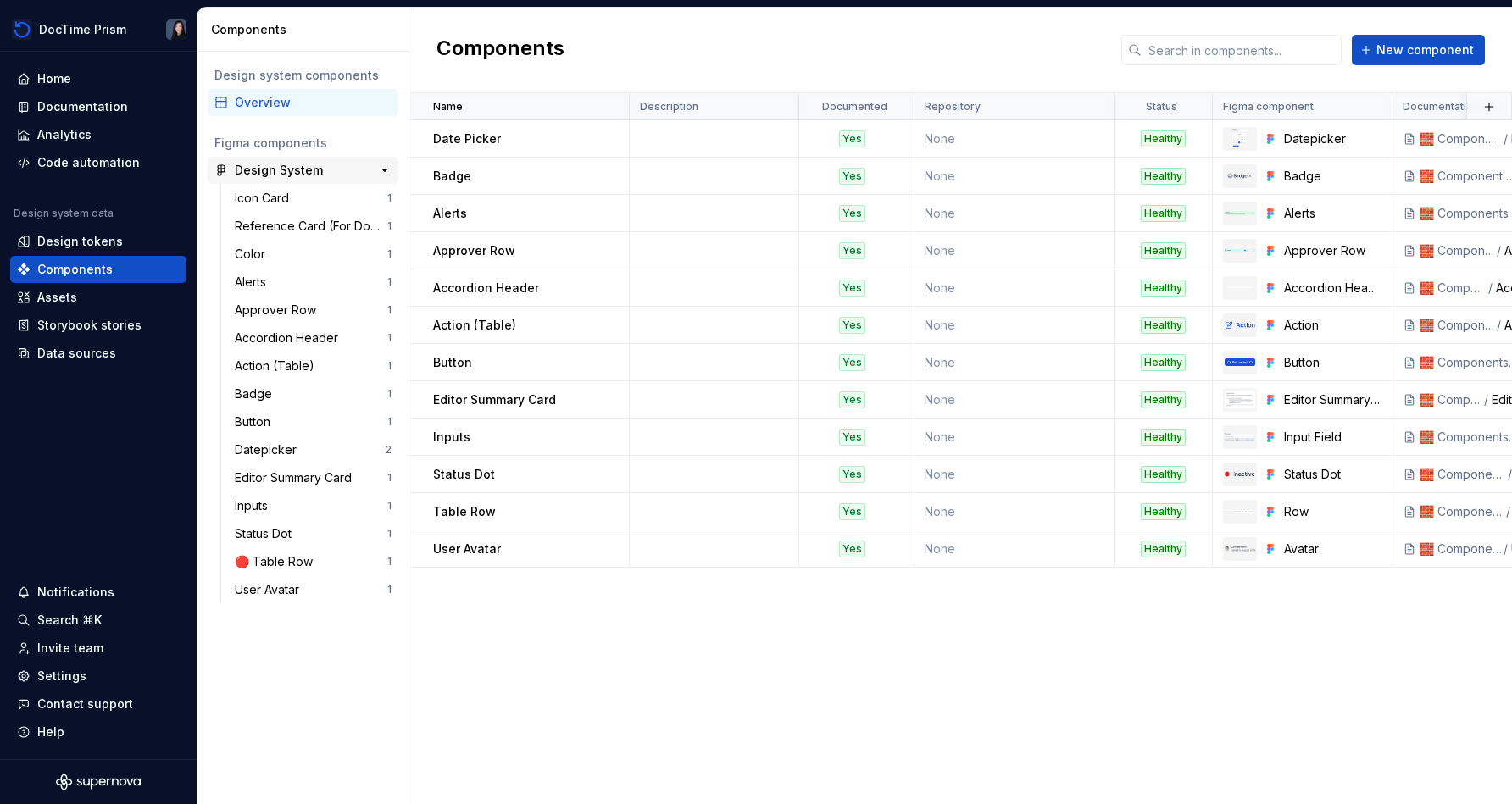
click at [318, 177] on div "Design System" at bounding box center [279, 170] width 88 height 17
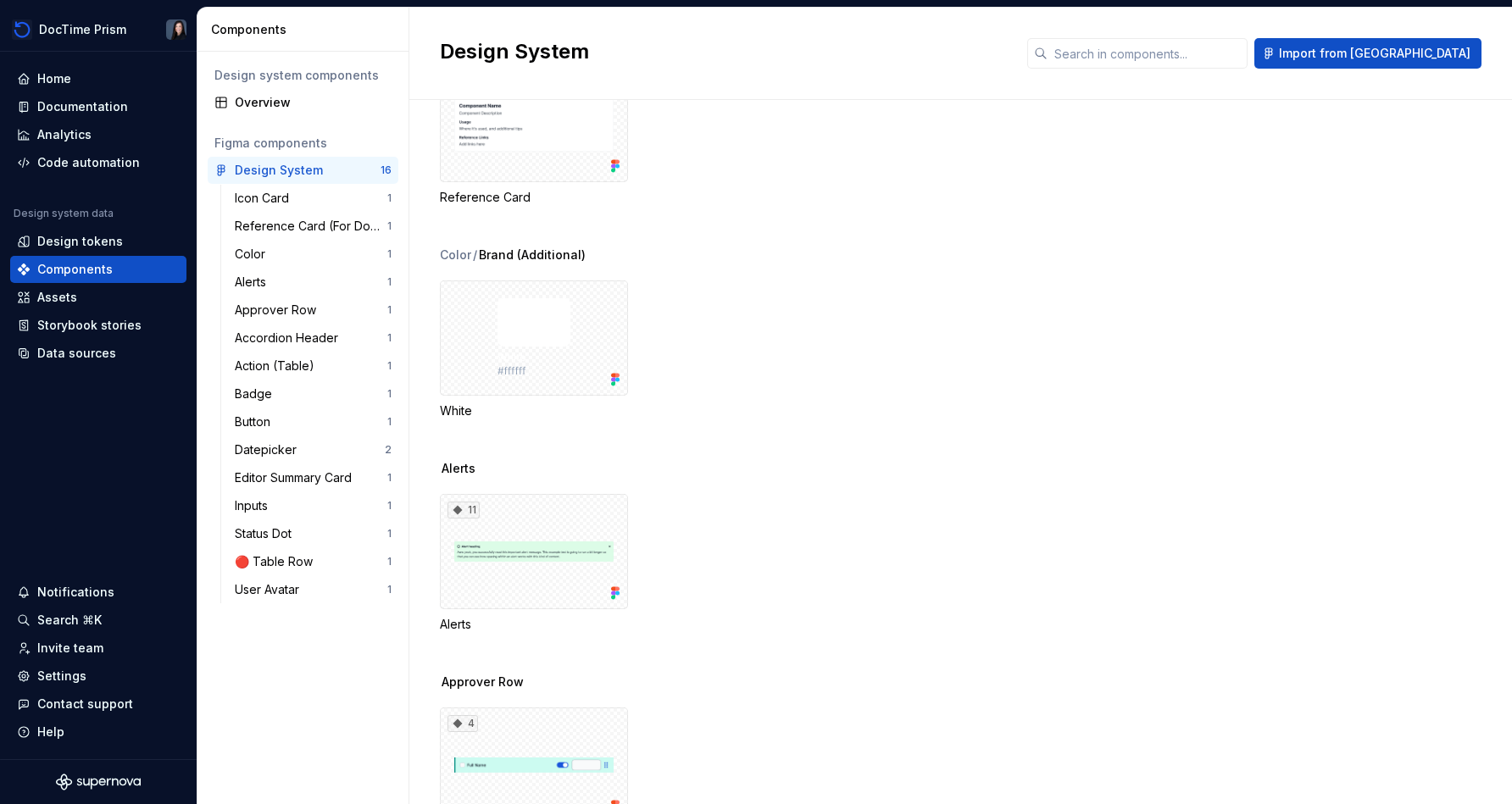
scroll to position [338, 0]
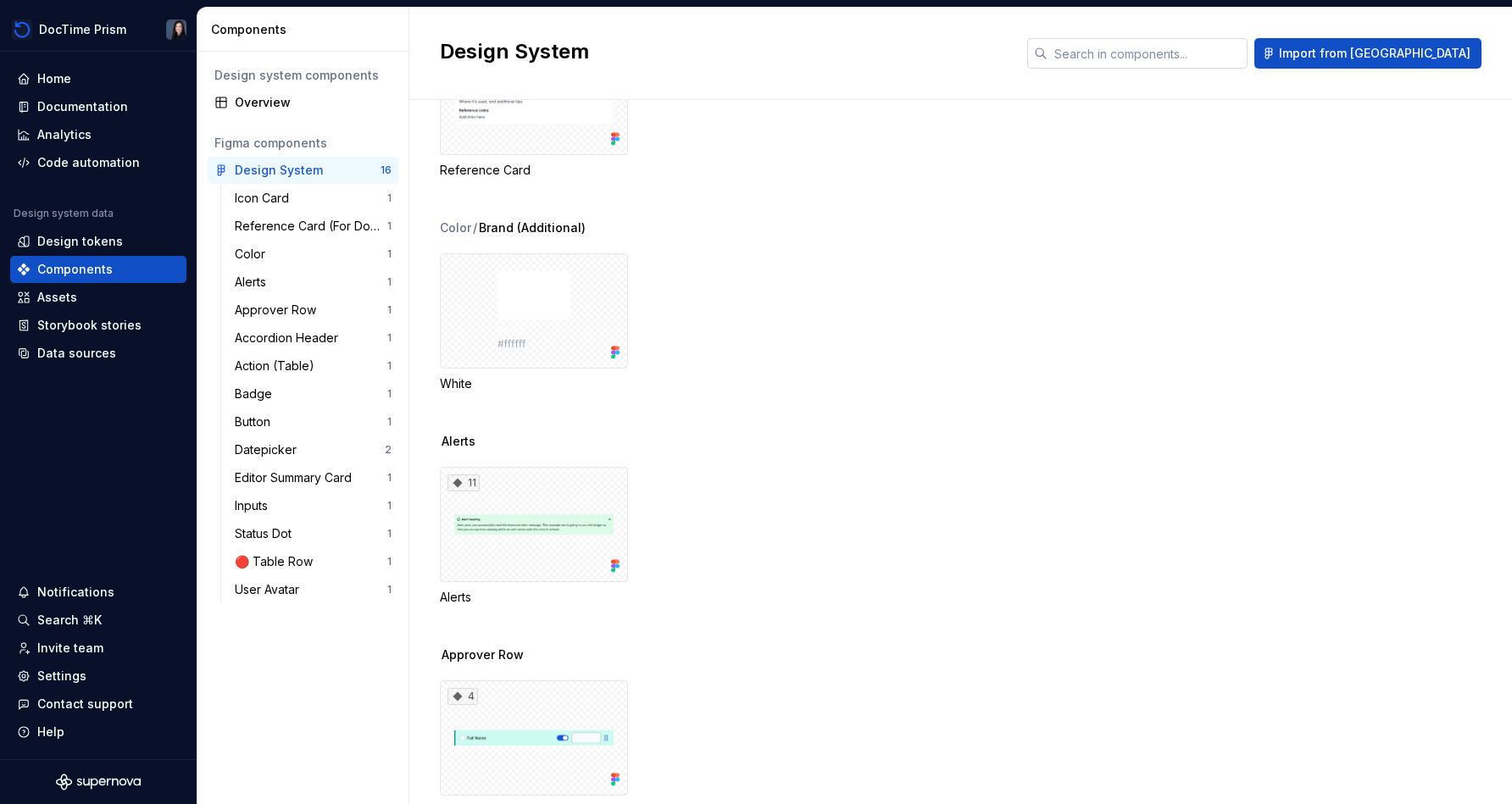
click at [751, 41] on input "text" at bounding box center [1147, 53] width 200 height 30
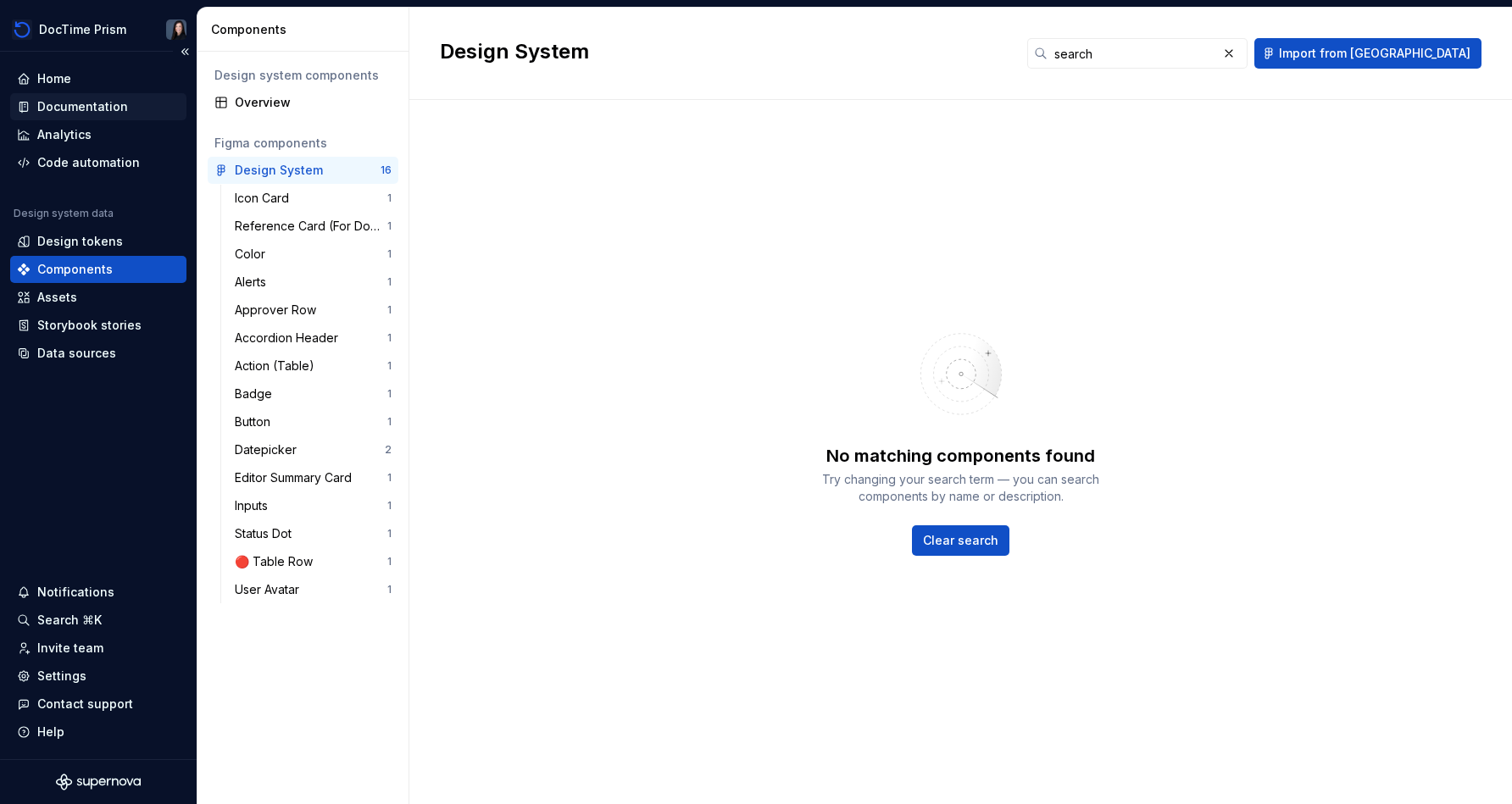
click at [59, 101] on div "Documentation" at bounding box center [82, 107] width 90 height 17
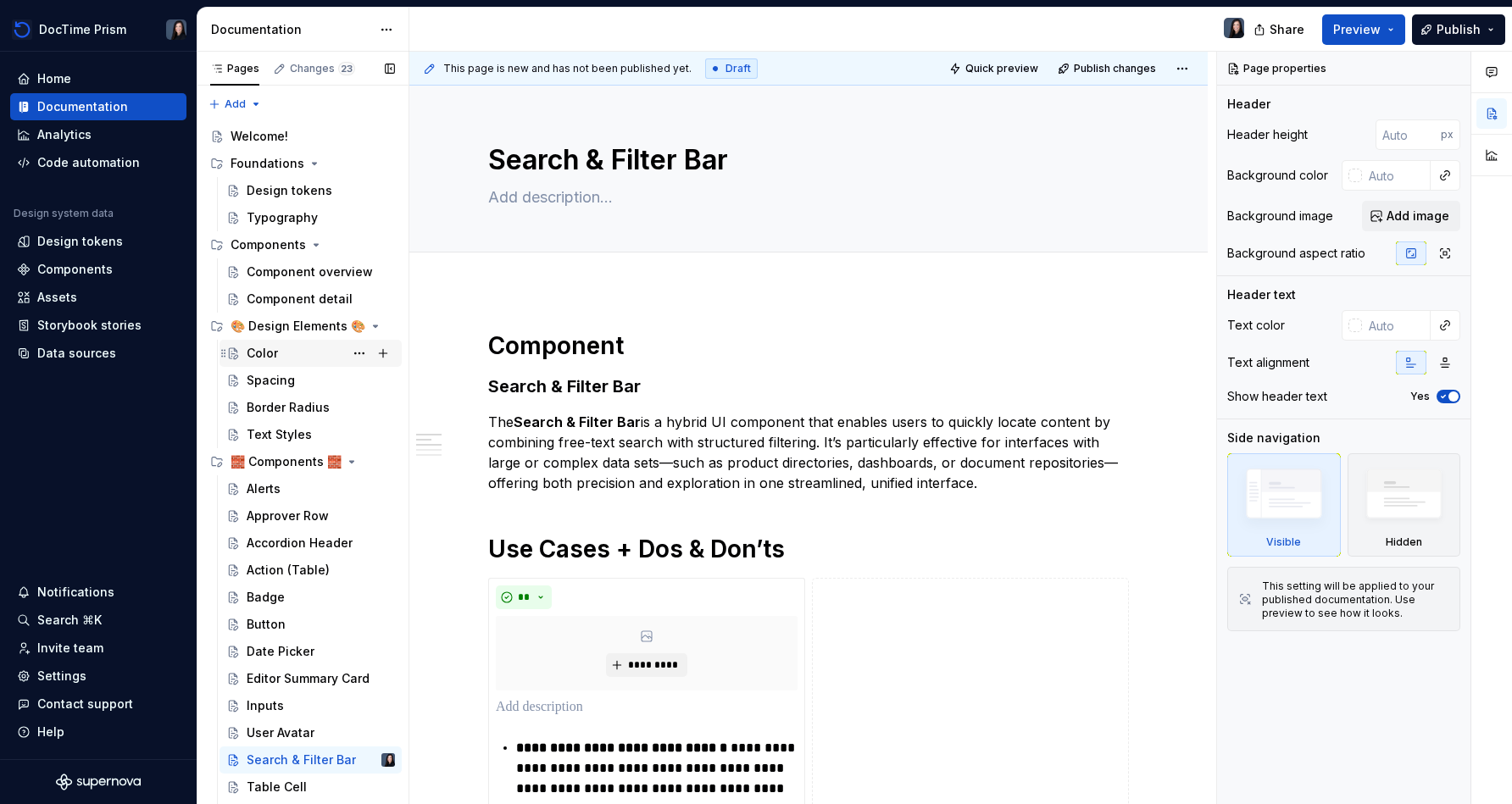
click at [282, 364] on div "Color" at bounding box center [321, 354] width 148 height 24
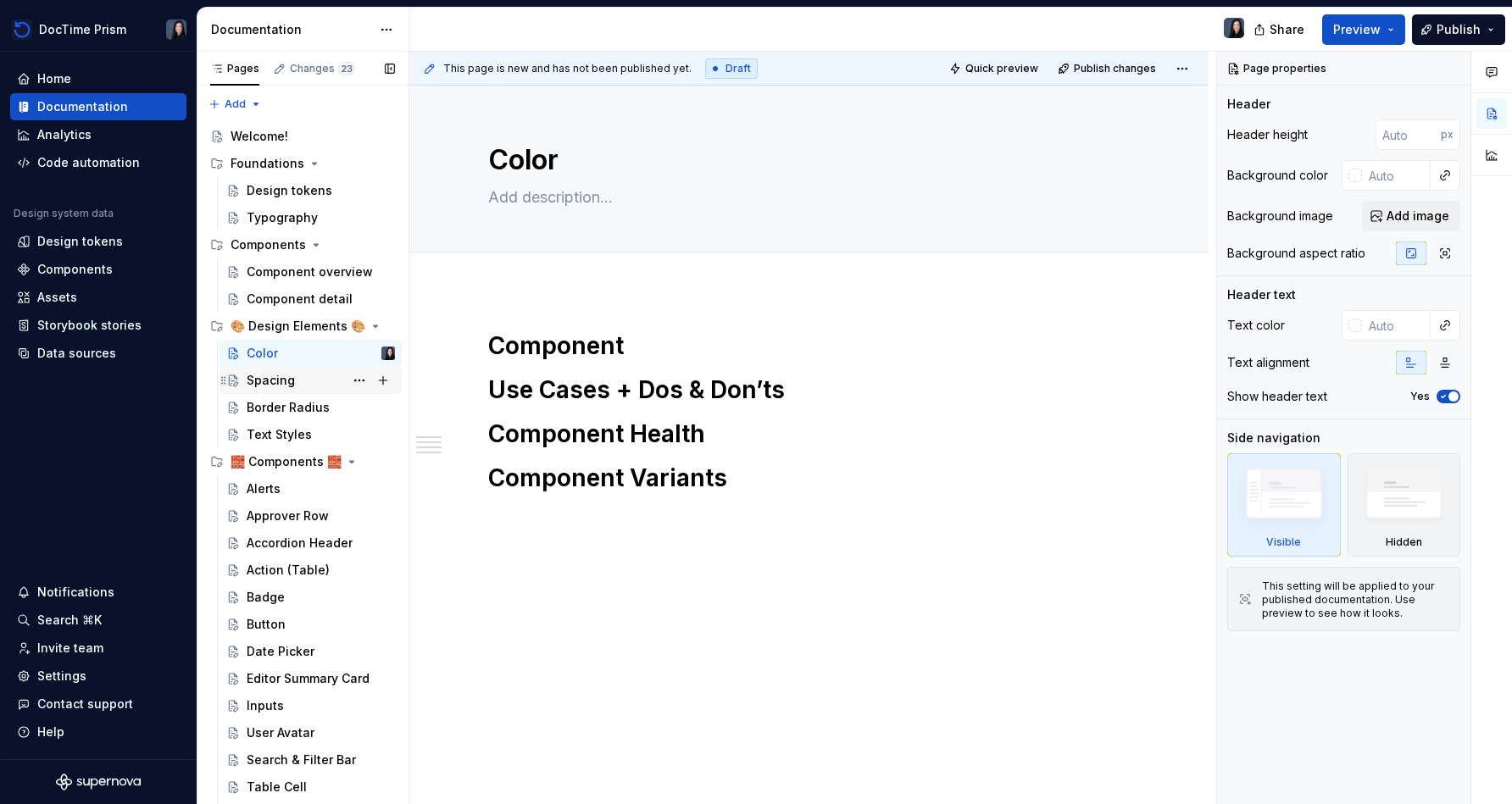
click at [304, 391] on div "Spacing" at bounding box center [321, 380] width 148 height 24
click at [333, 262] on div "Component overview" at bounding box center [321, 272] width 148 height 24
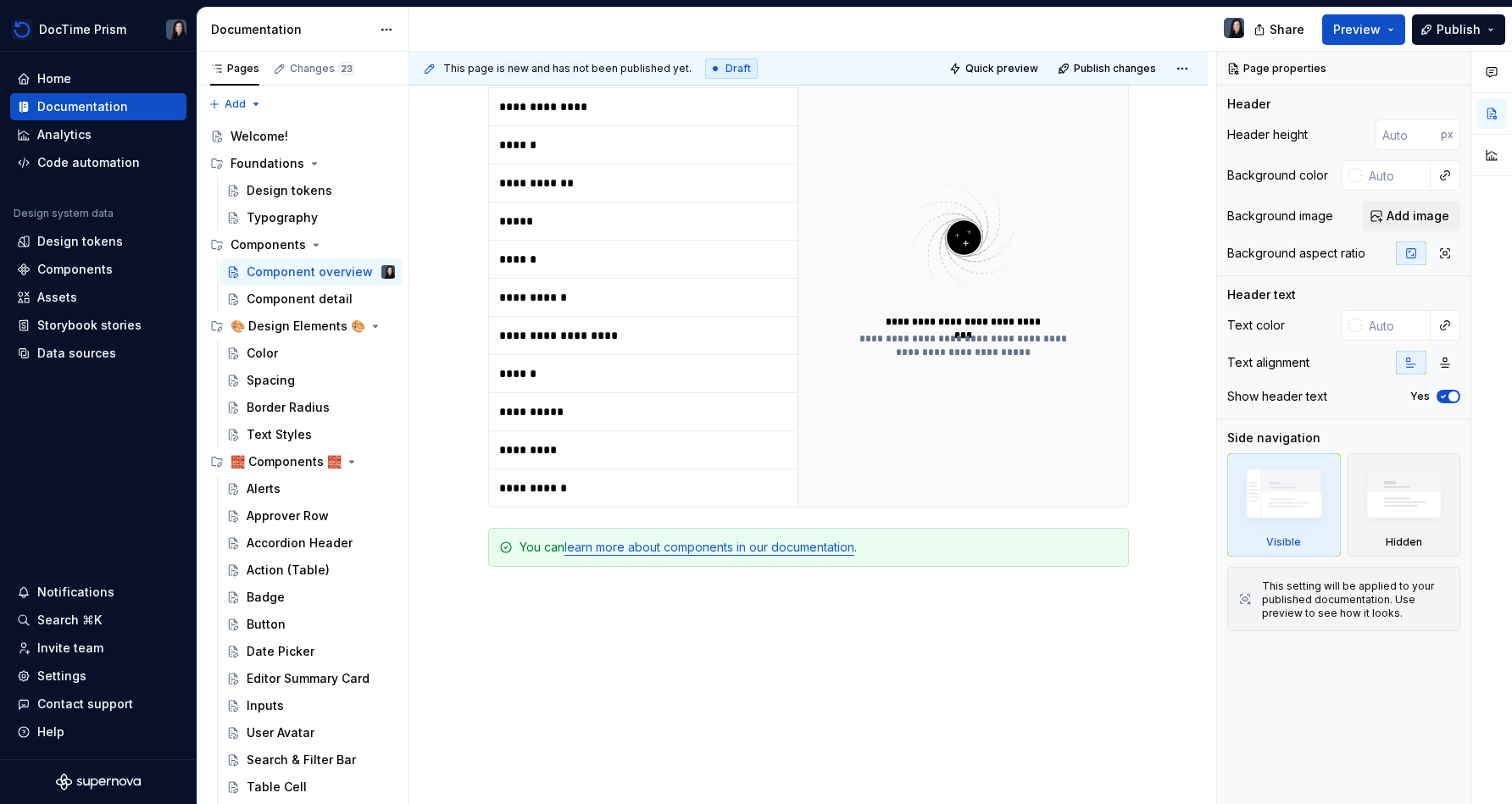
scroll to position [547, 0]
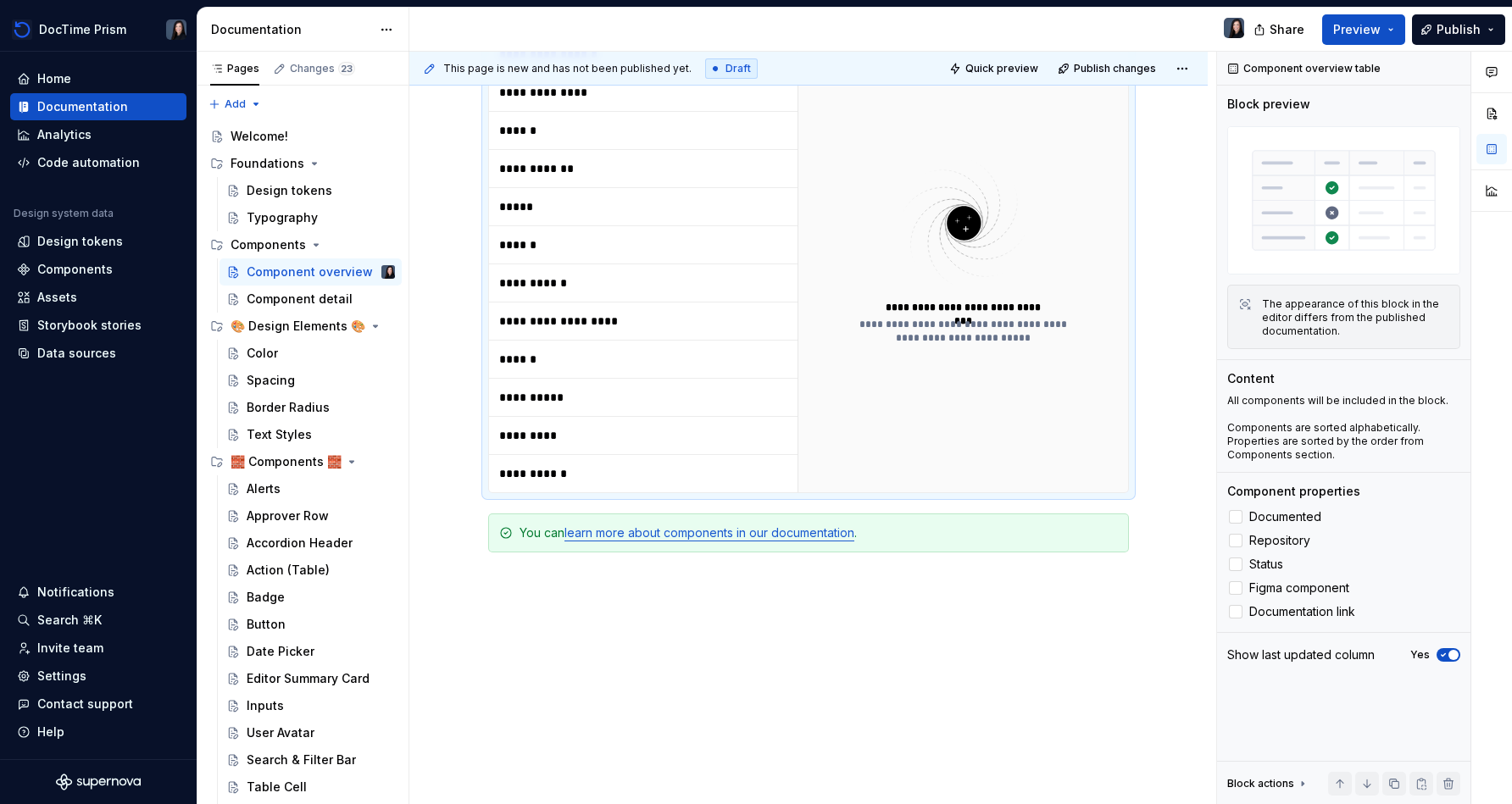
click at [548, 406] on td "**********" at bounding box center [643, 398] width 308 height 38
click at [558, 395] on p "**********" at bounding box center [605, 398] width 212 height 17
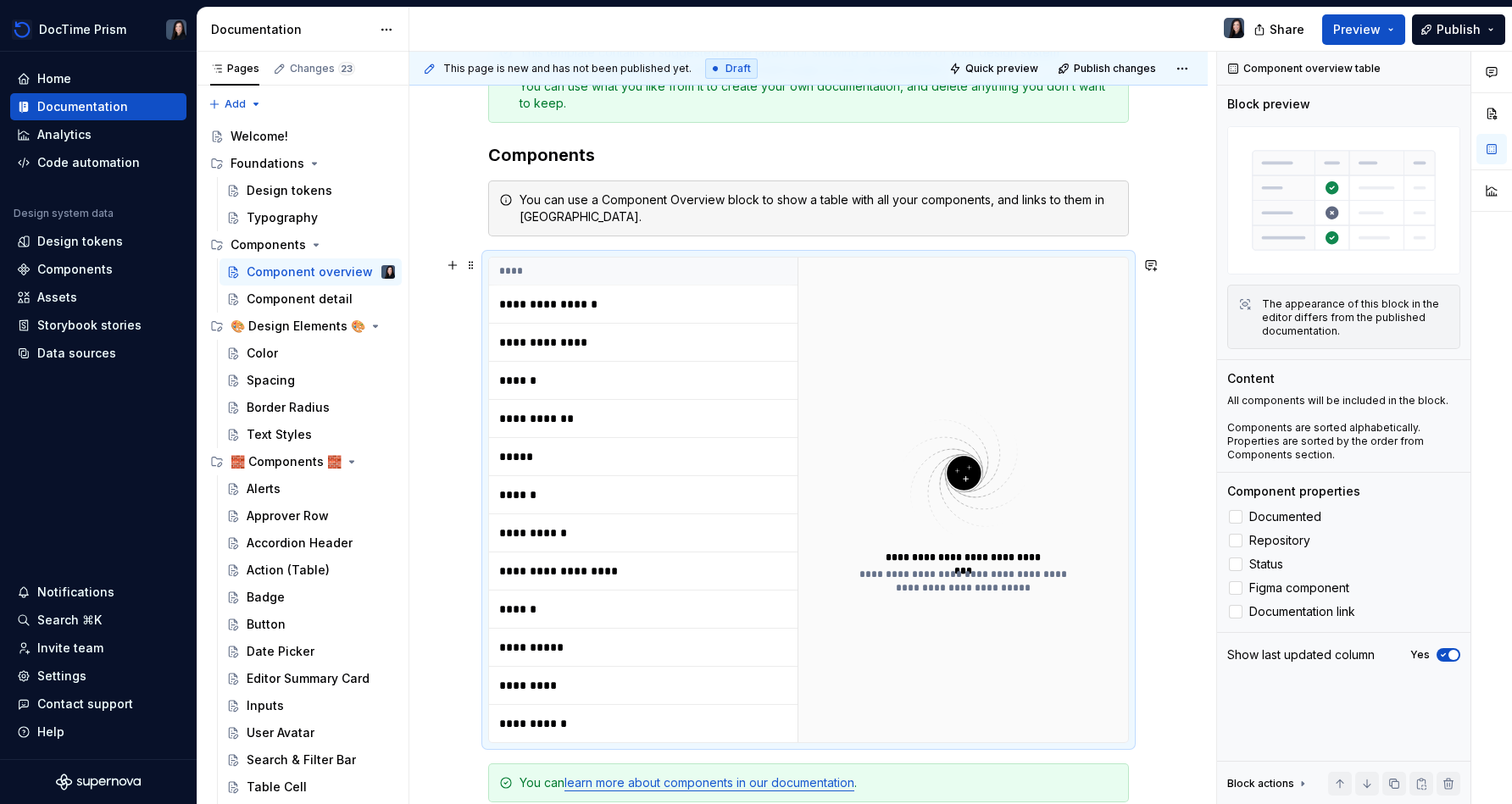
scroll to position [0, 0]
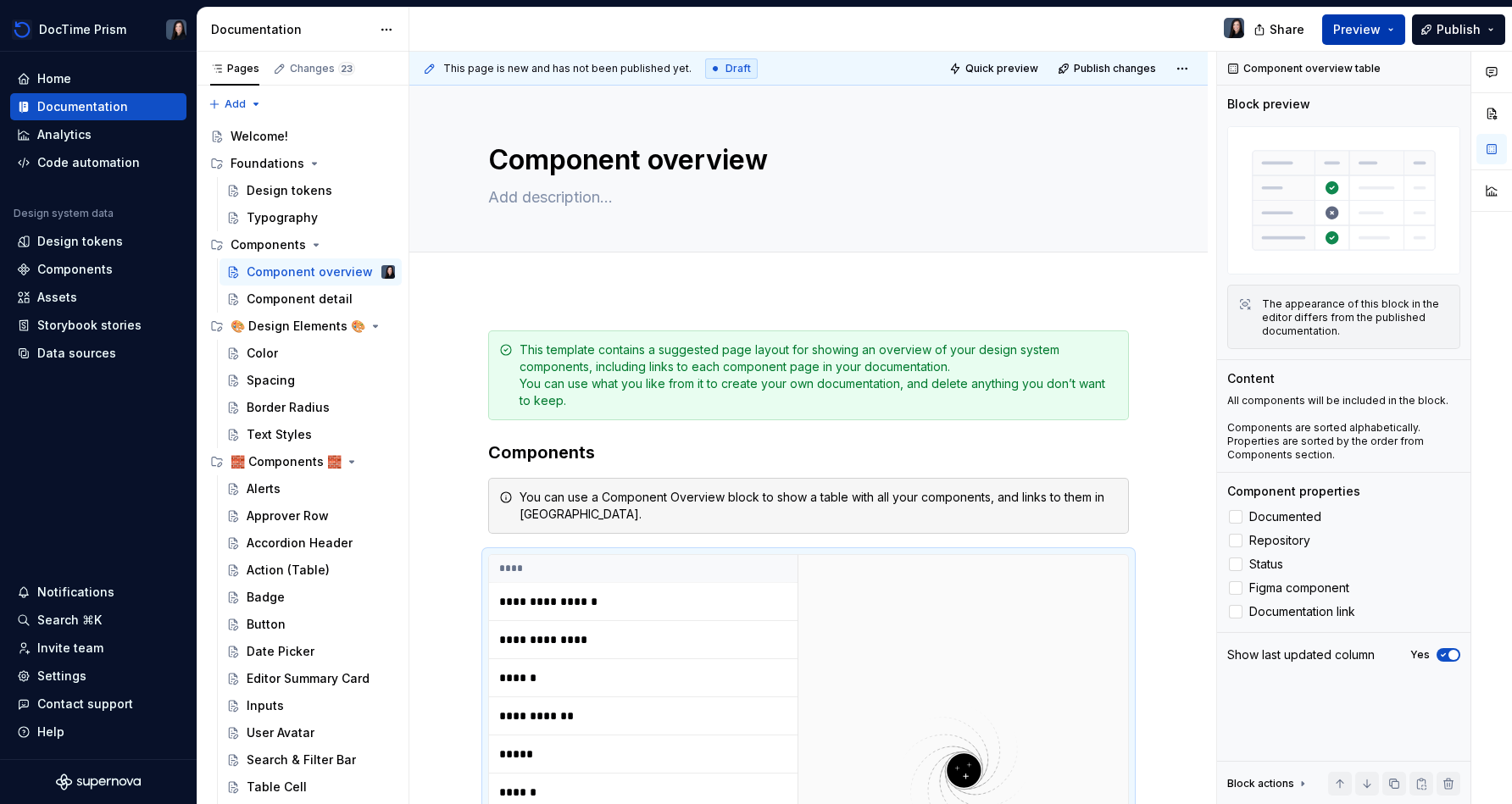
click at [751, 28] on span "Preview" at bounding box center [1356, 30] width 47 height 17
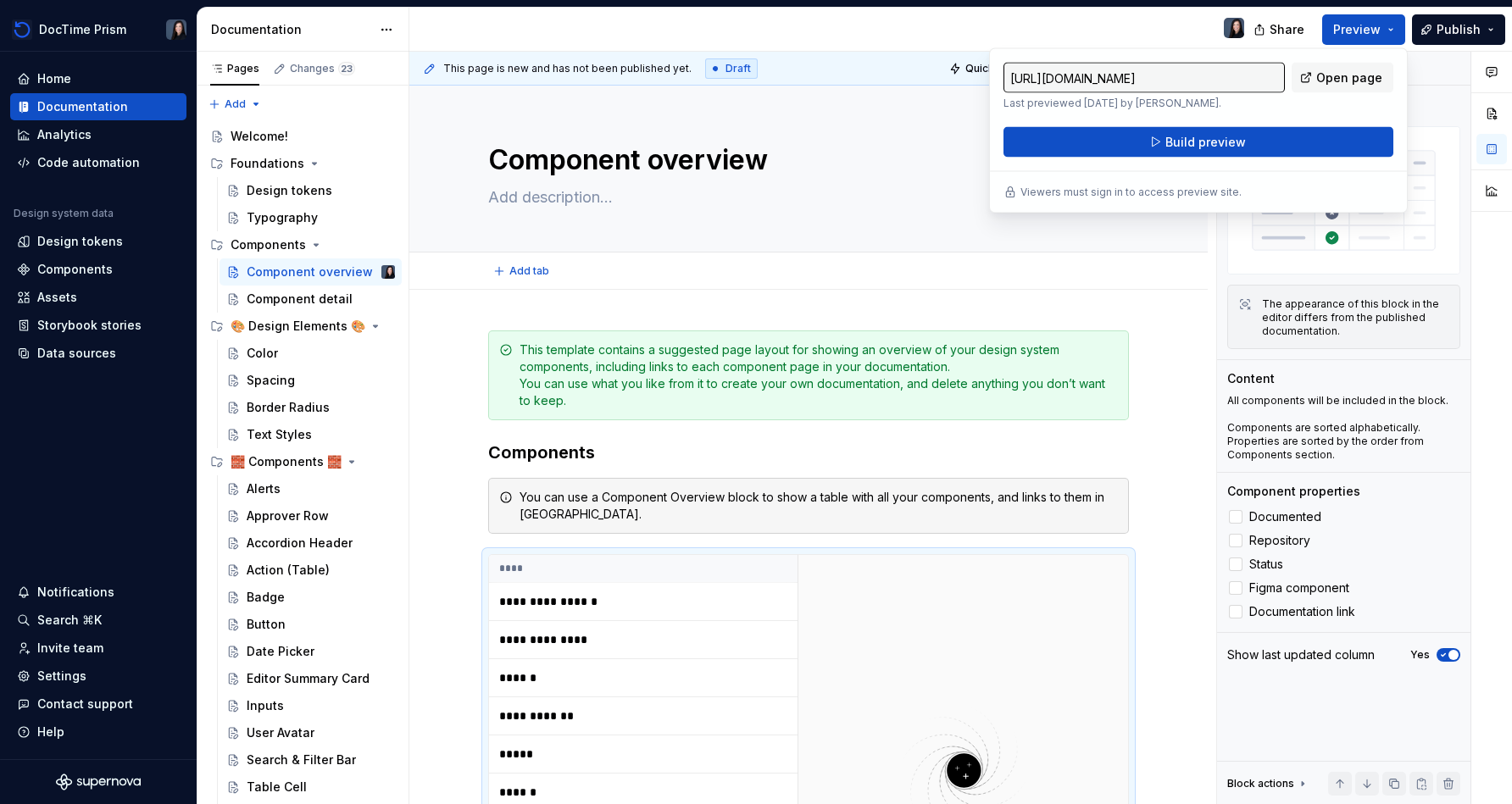
click at [751, 269] on div "Add tab" at bounding box center [808, 271] width 640 height 24
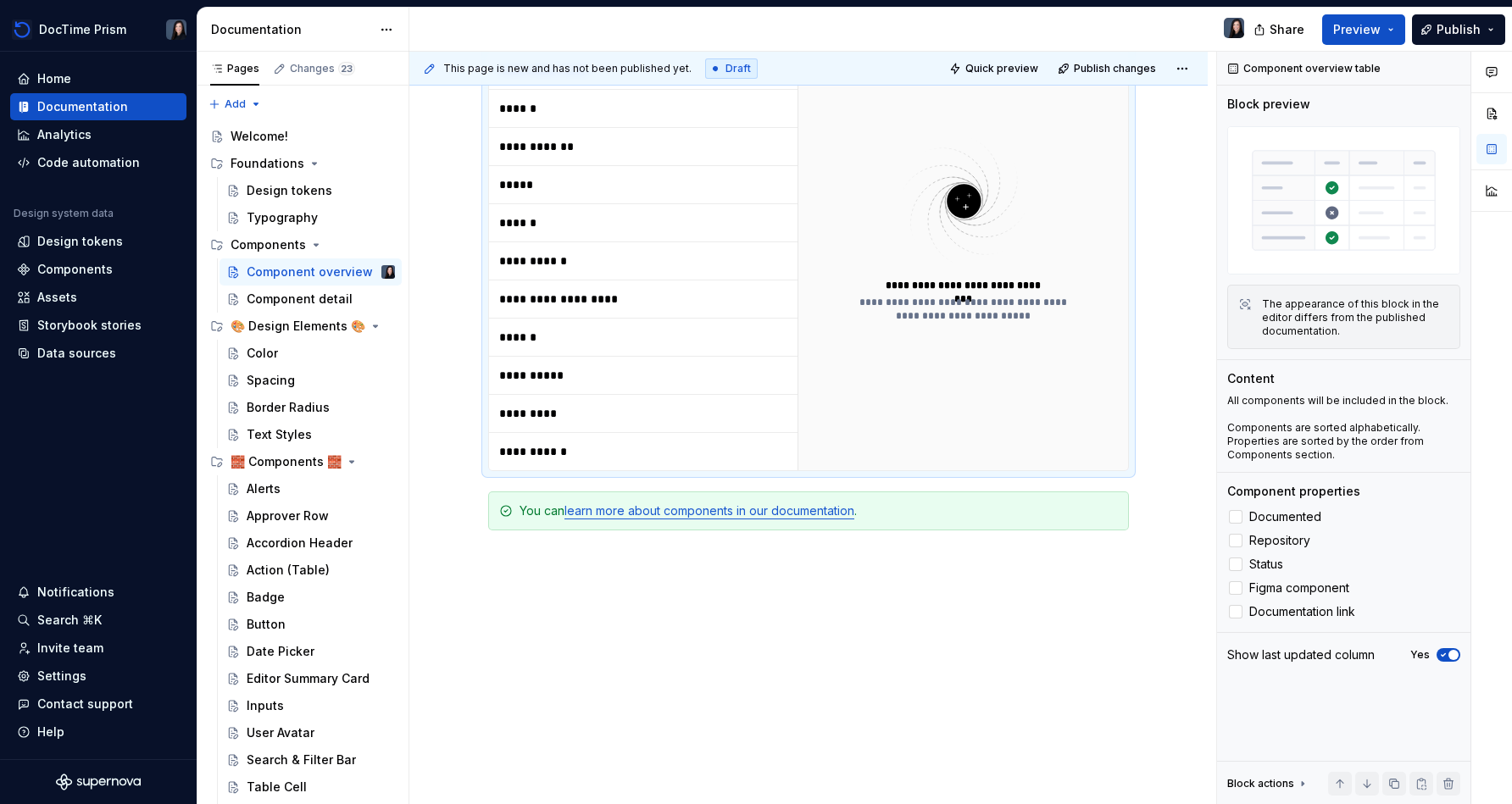
scroll to position [628, 0]
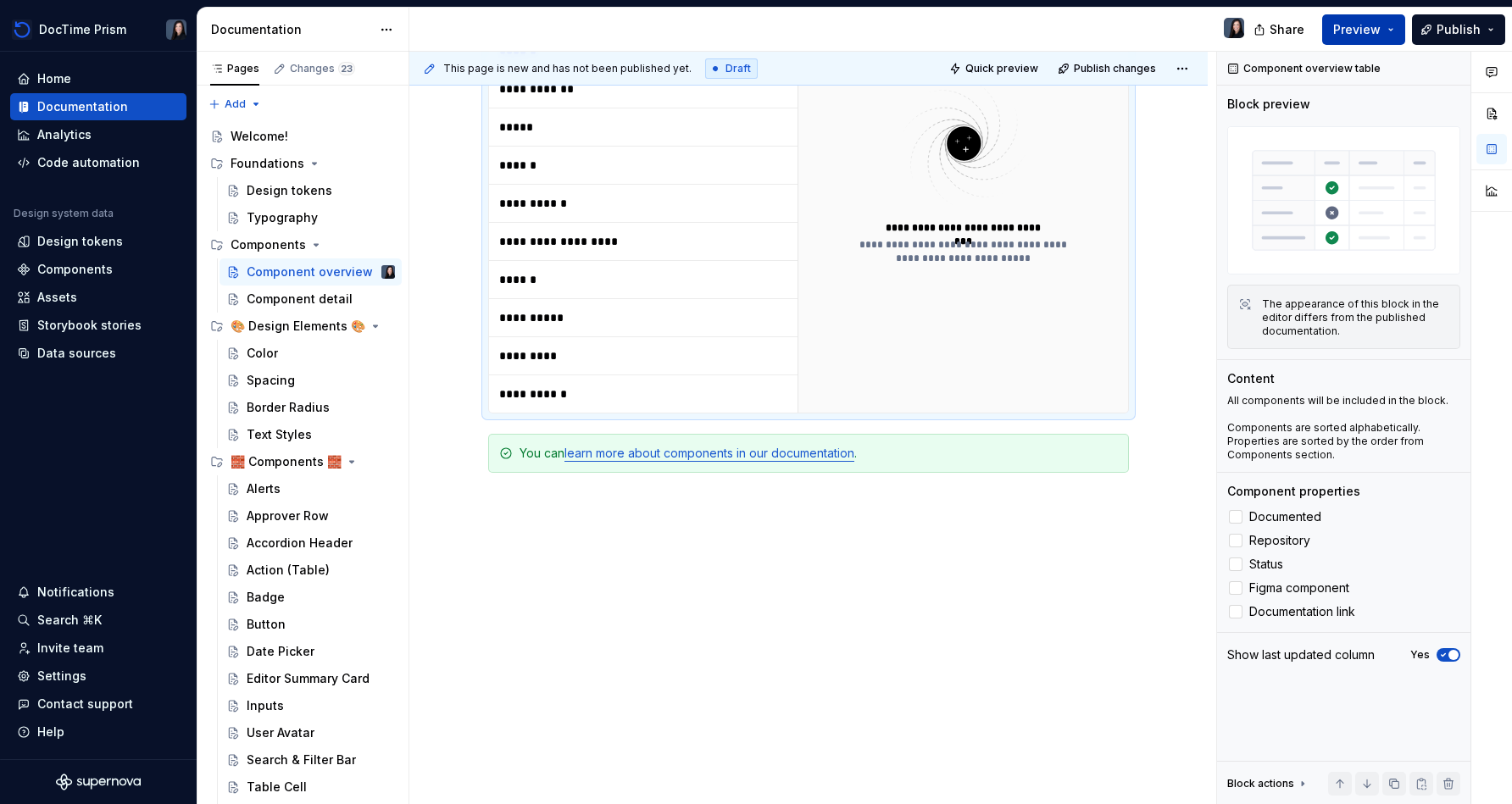
click at [751, 37] on span "Preview" at bounding box center [1356, 30] width 47 height 17
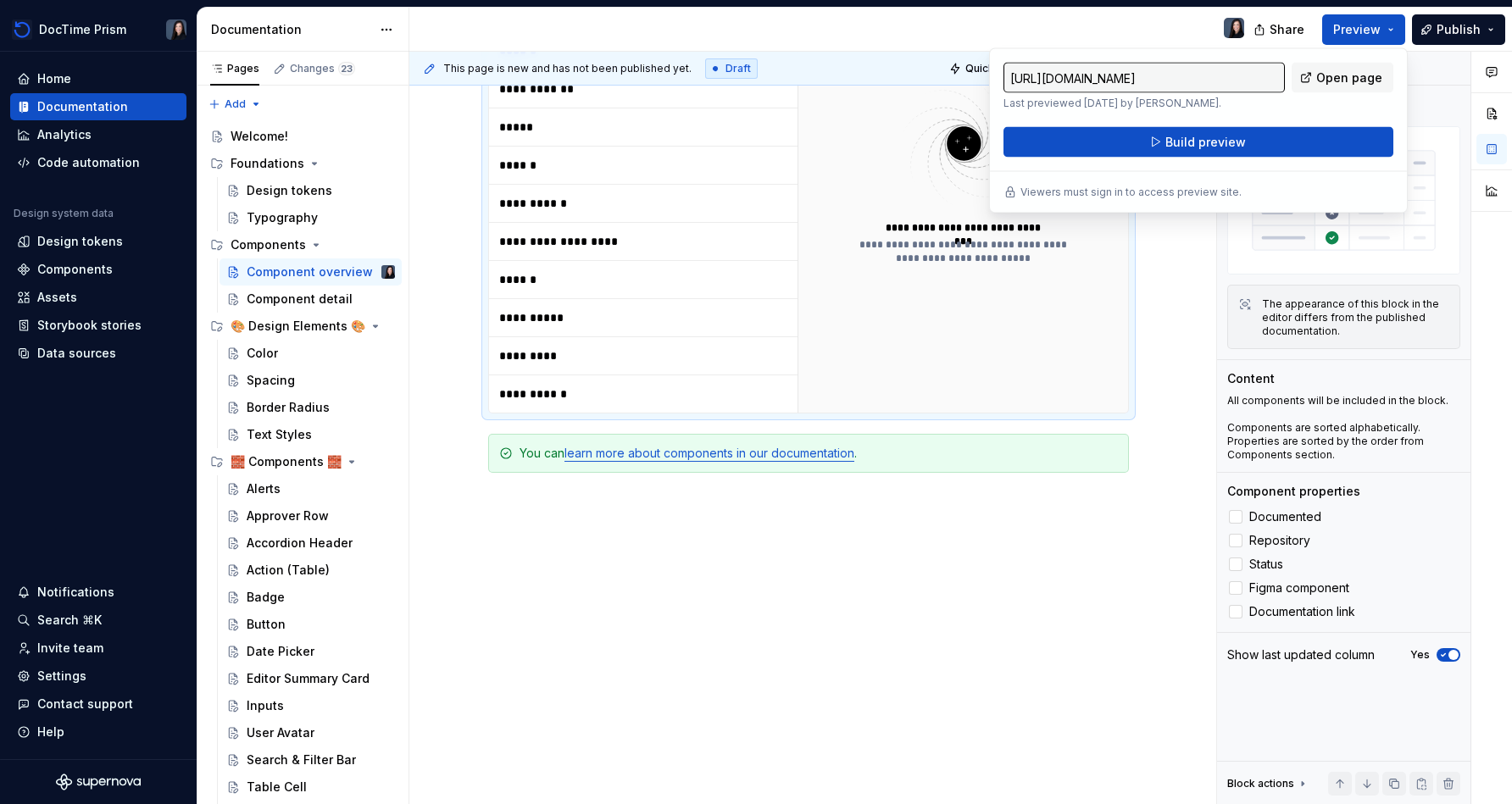
click at [751, 411] on div "**********" at bounding box center [963, 170] width 330 height 485
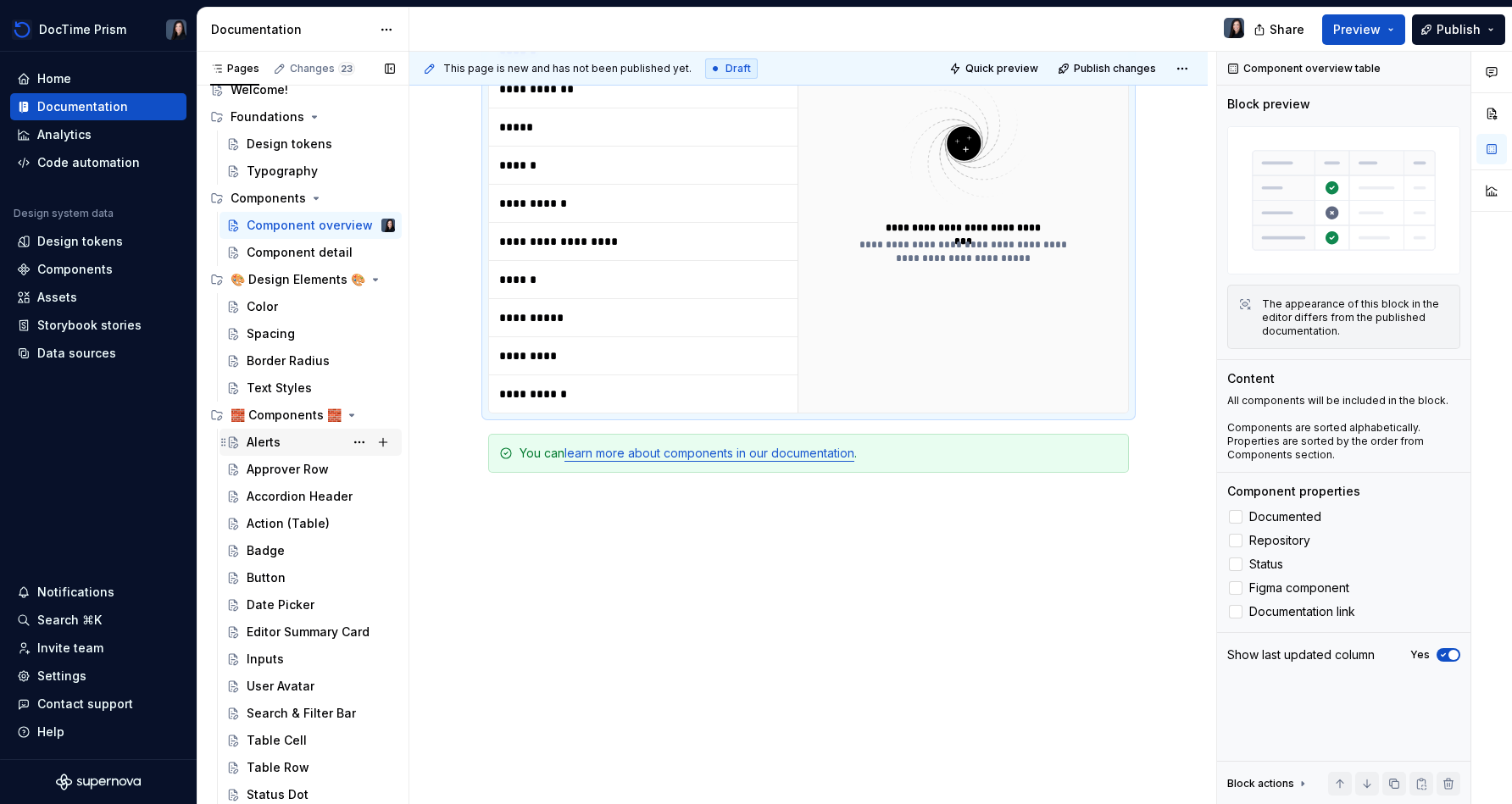
click at [292, 448] on div "Alerts" at bounding box center [321, 442] width 148 height 24
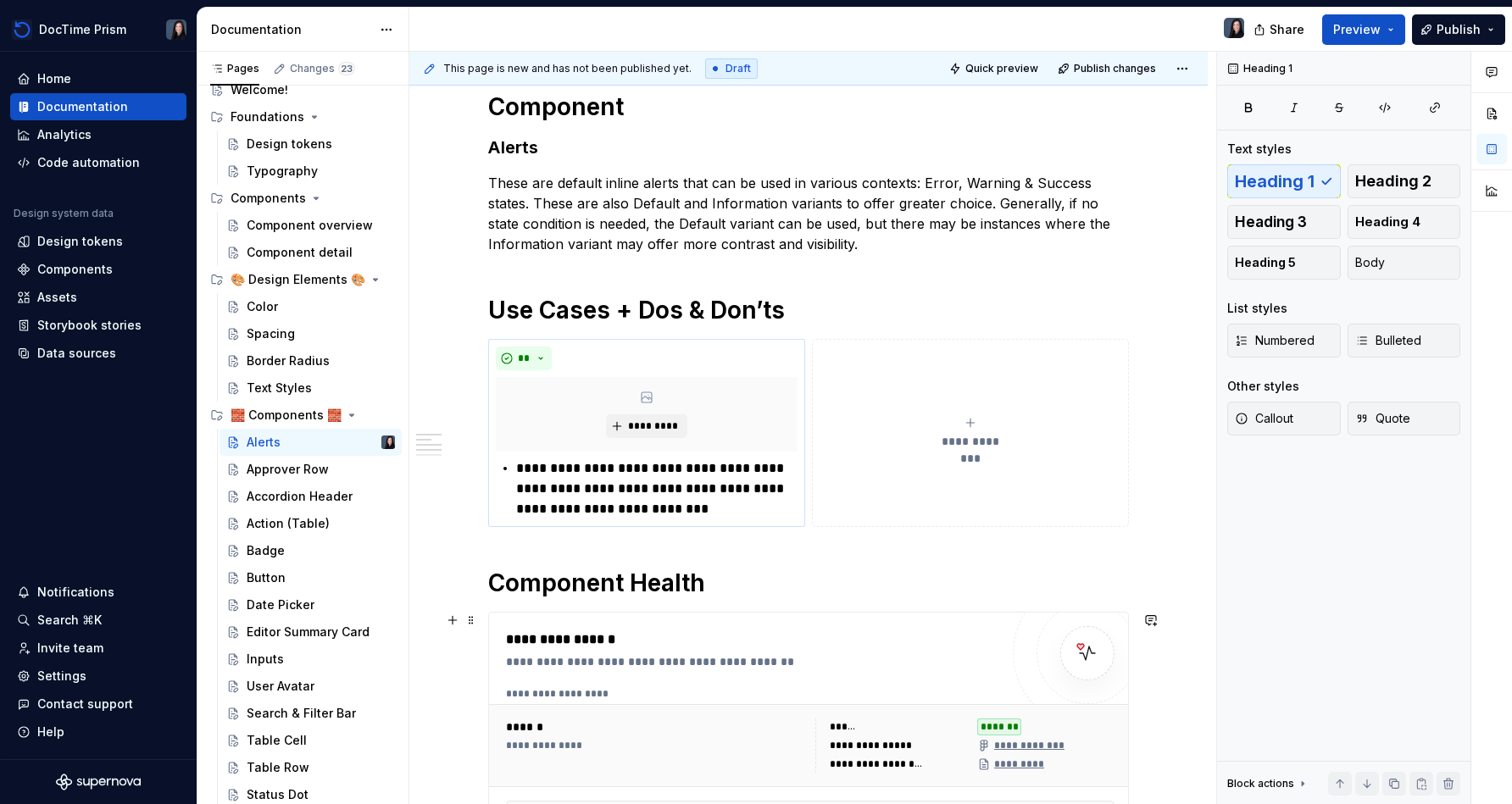
scroll to position [244, 0]
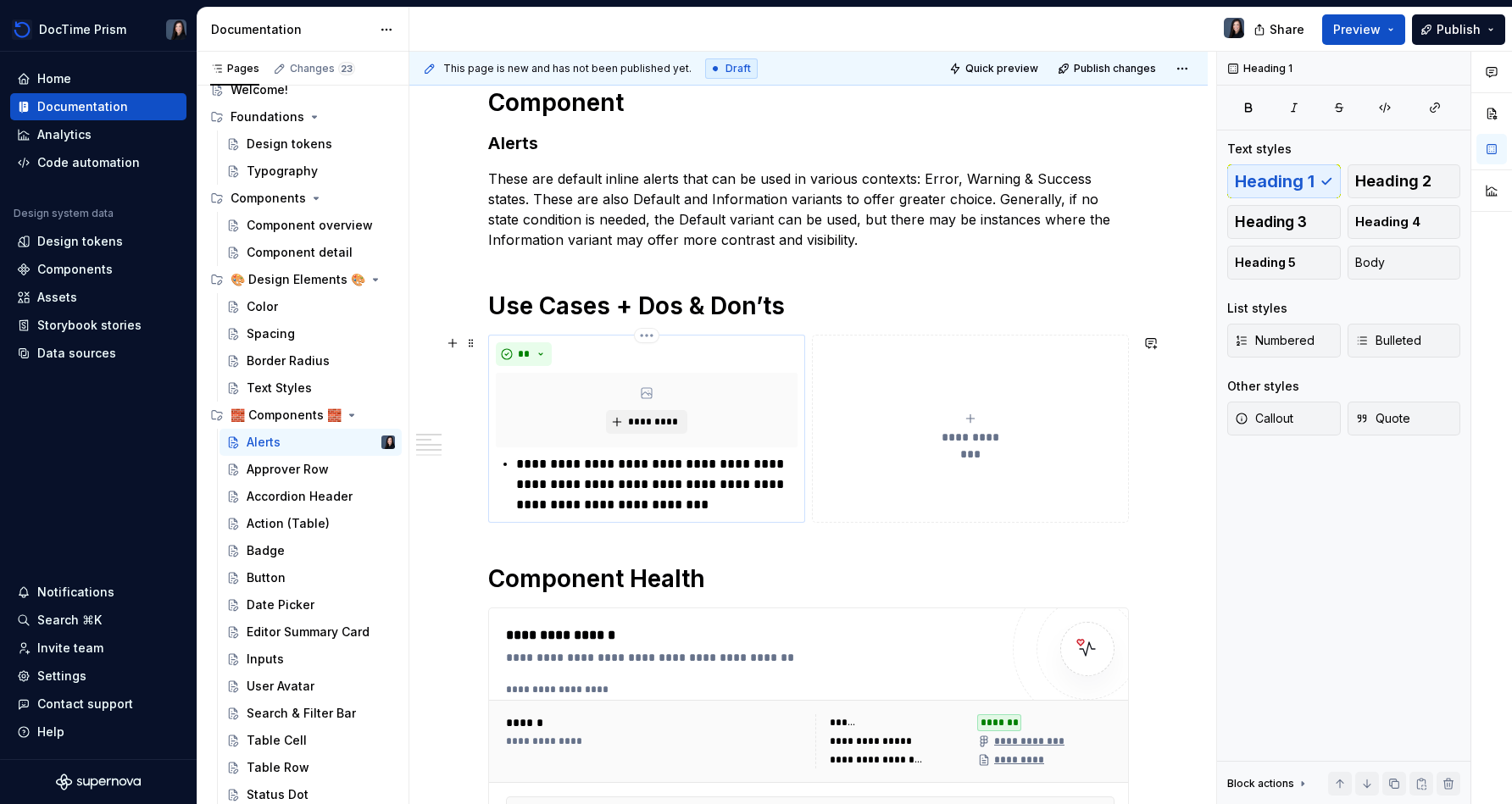
click at [565, 510] on p "**********" at bounding box center [657, 485] width 281 height 61
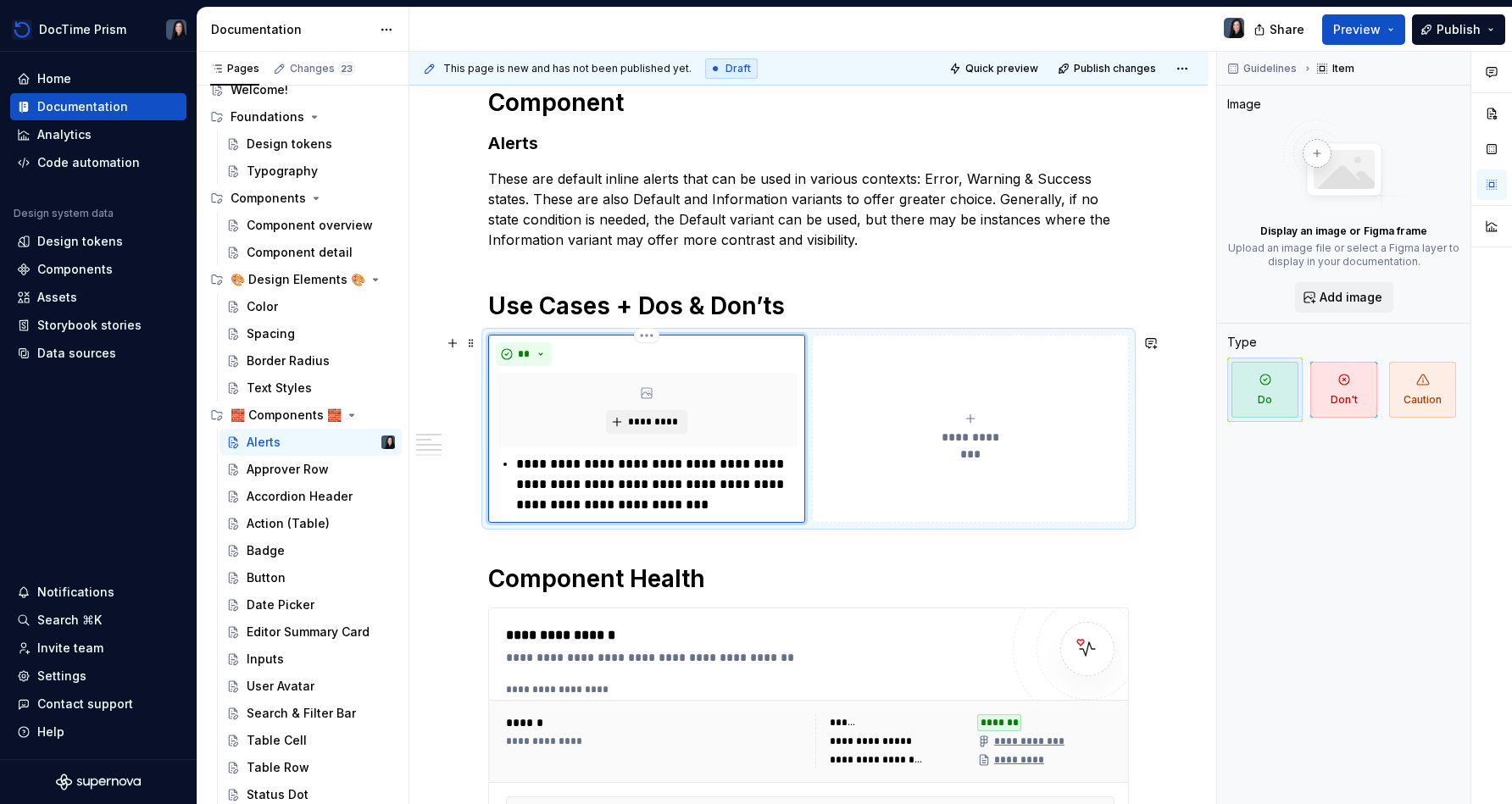
click at [711, 504] on p "**********" at bounding box center [657, 485] width 281 height 61
click at [751, 509] on p "**********" at bounding box center [657, 485] width 281 height 61
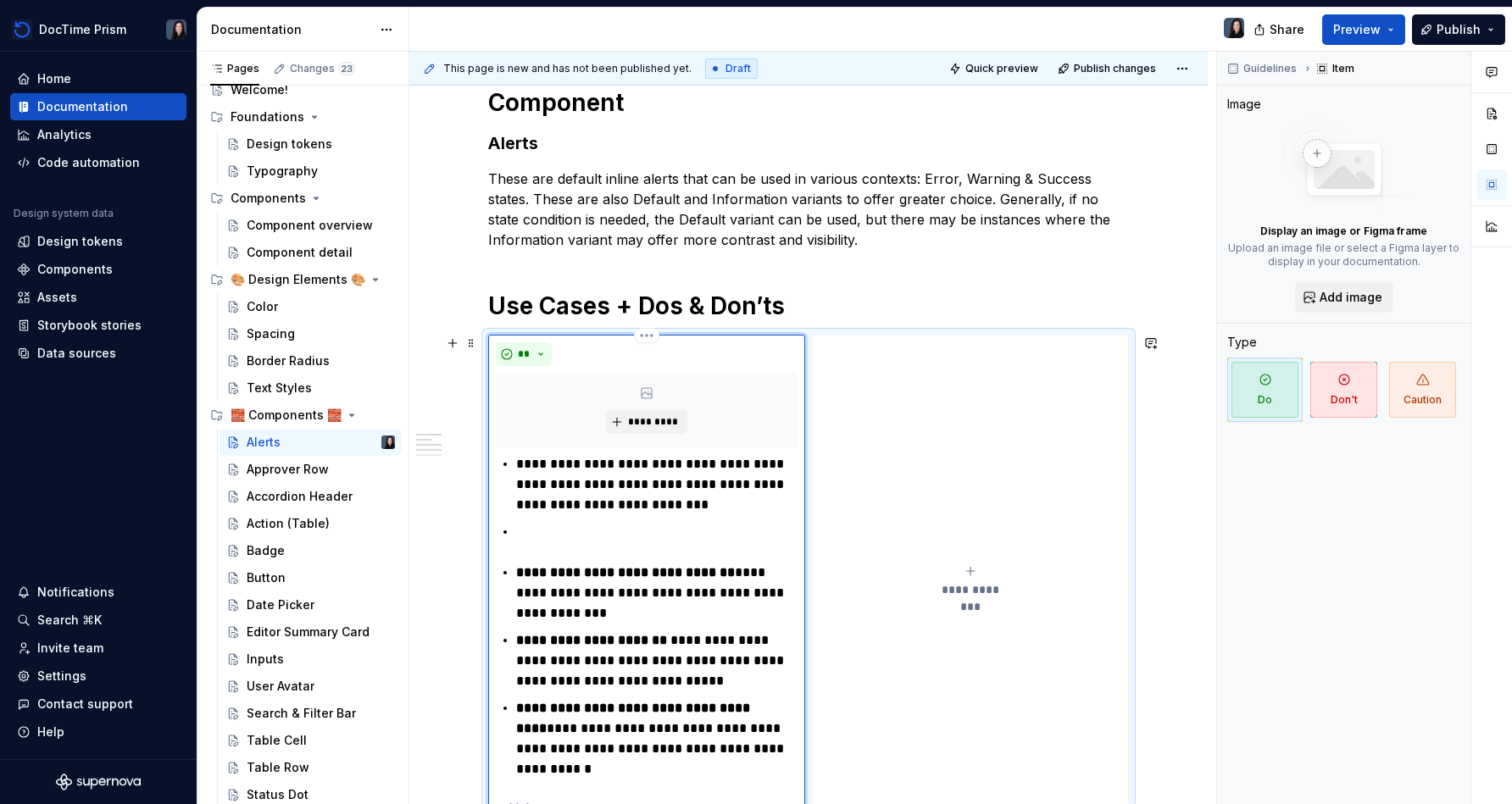
scroll to position [260, 0]
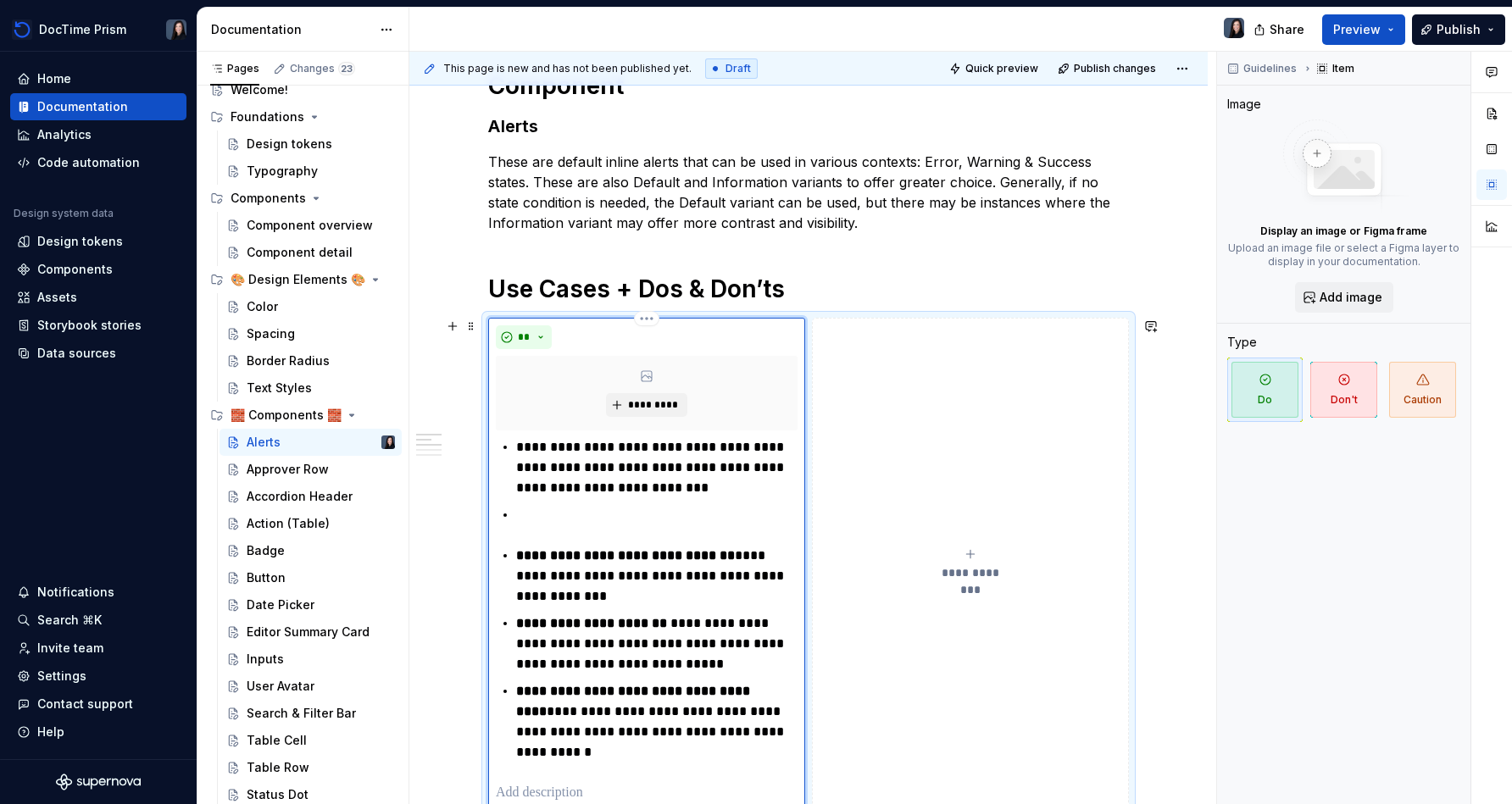
click at [632, 518] on p at bounding box center [657, 516] width 281 height 21
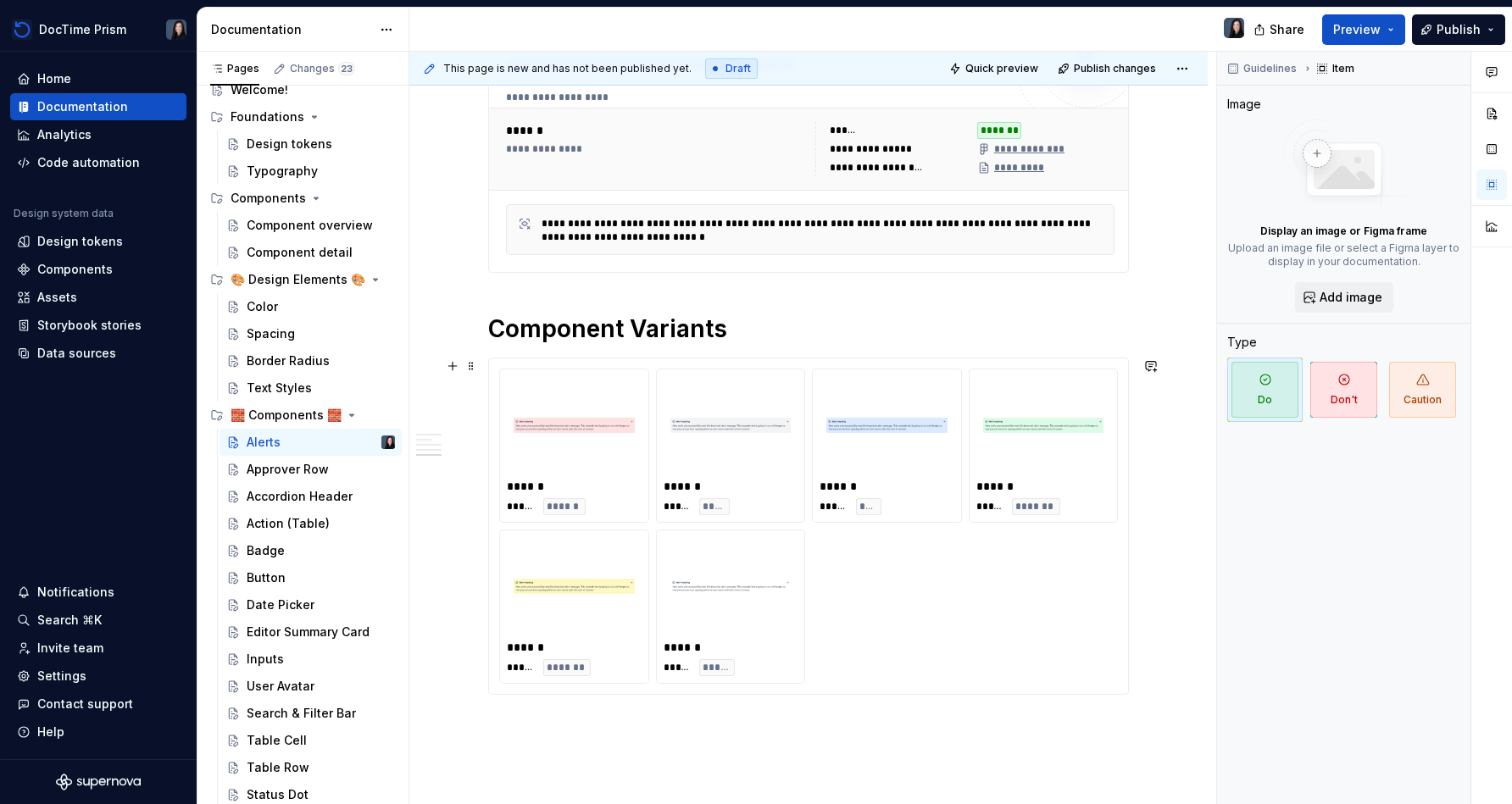
scroll to position [1116, 0]
click at [323, 474] on div "Approver Row" at bounding box center [288, 470] width 83 height 17
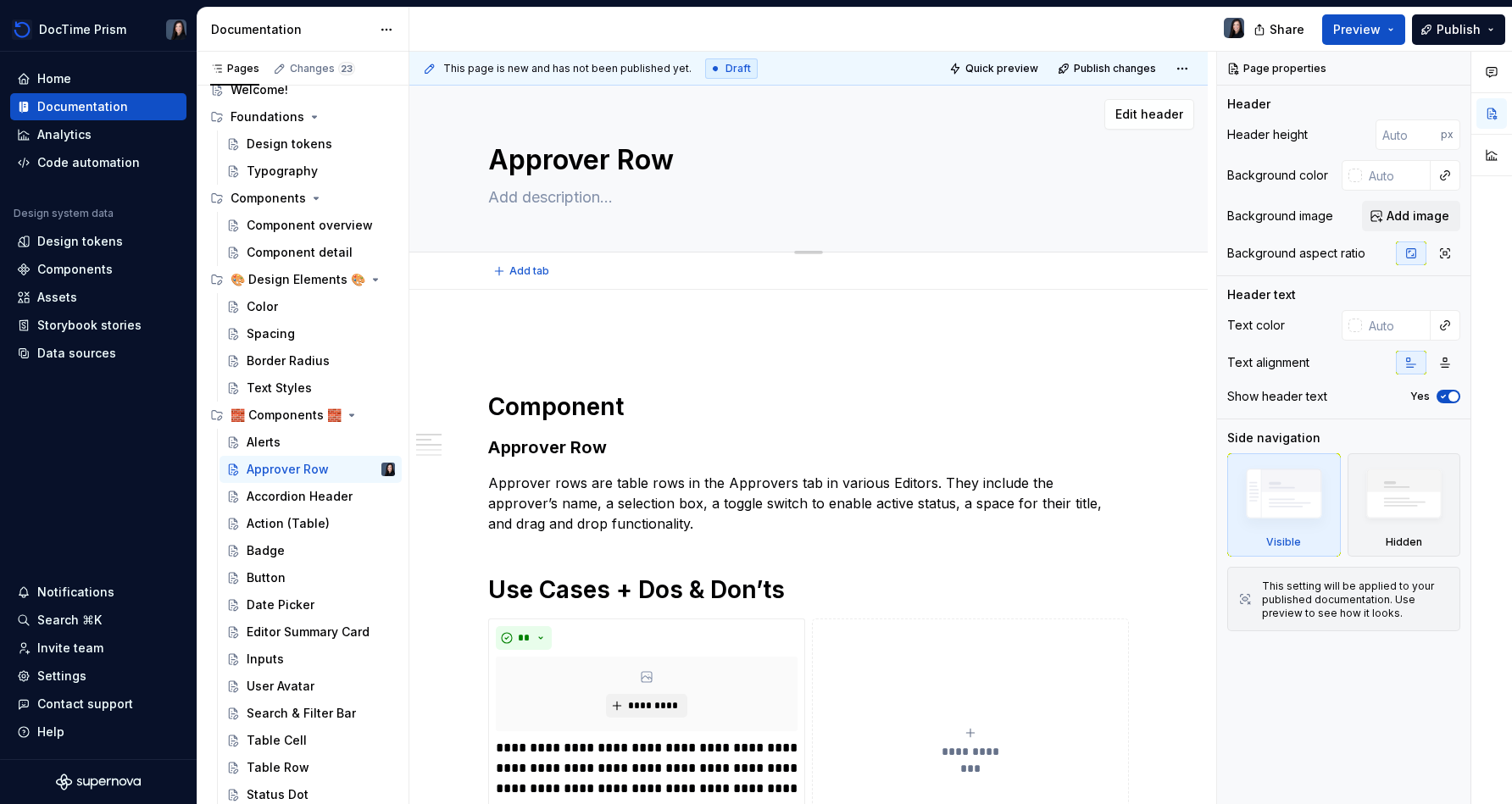
click at [568, 207] on textarea at bounding box center [805, 198] width 640 height 28
click at [644, 202] on textarea "The components are row unique to approval queues in DocTime." at bounding box center [805, 198] width 640 height 28
click at [709, 195] on textarea "The components are table row unique to approval queues in DocTime." at bounding box center [805, 198] width 640 height 28
click at [751, 417] on h1 "Component" at bounding box center [808, 406] width 640 height 30
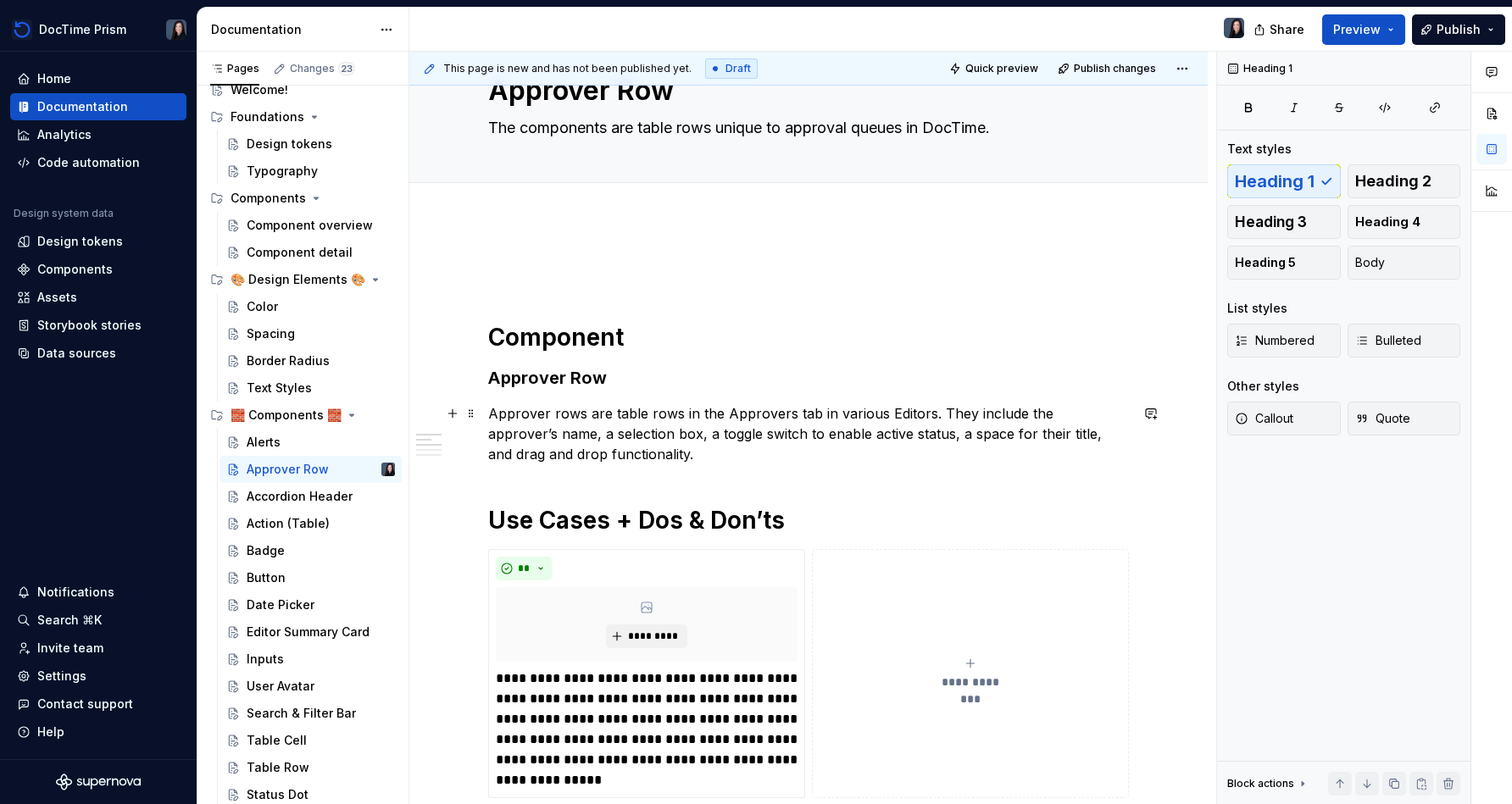
scroll to position [74, 0]
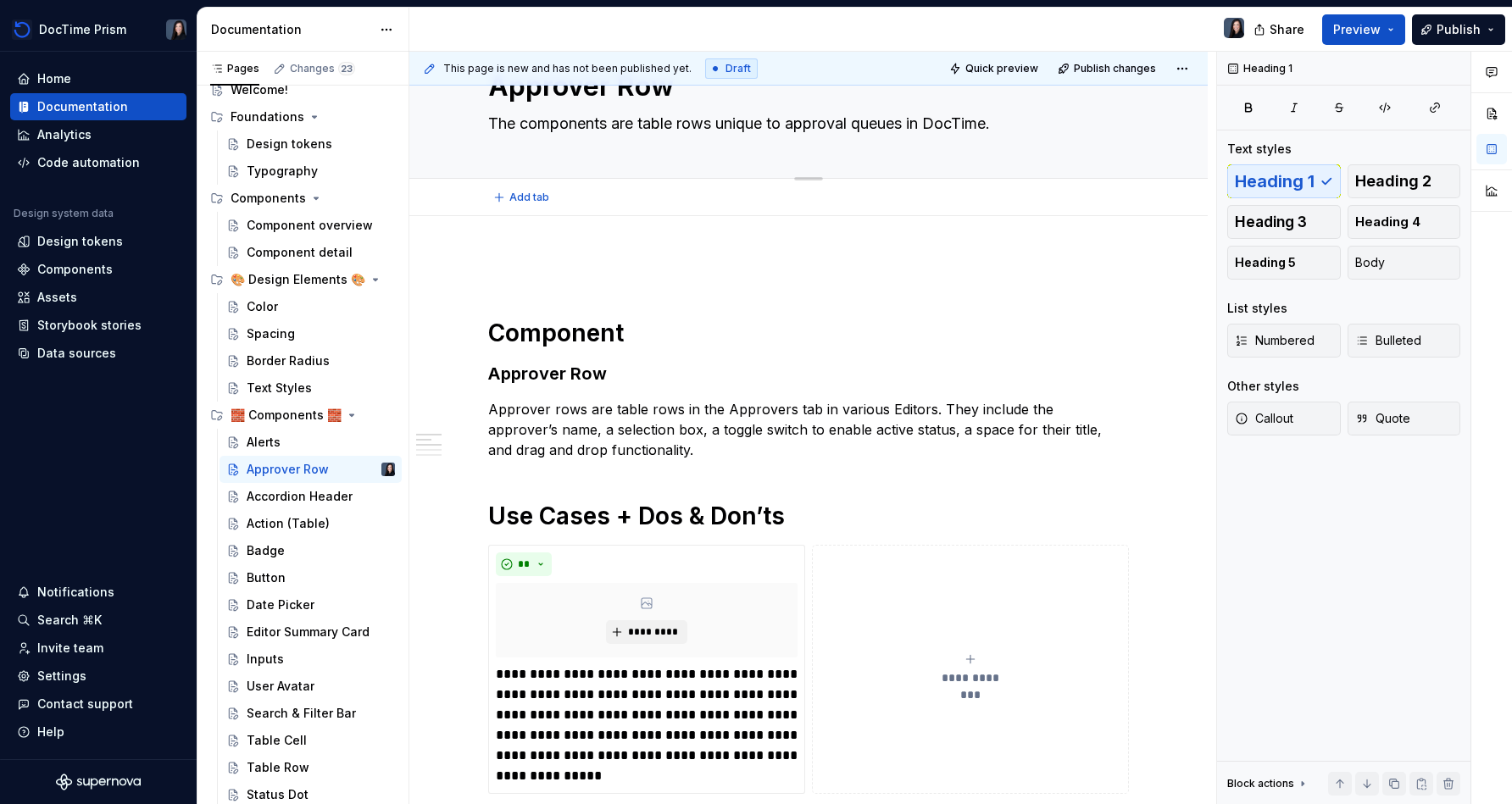
click at [751, 121] on textarea "The components are table rows unique to approval queues in DocTime." at bounding box center [805, 124] width 640 height 28
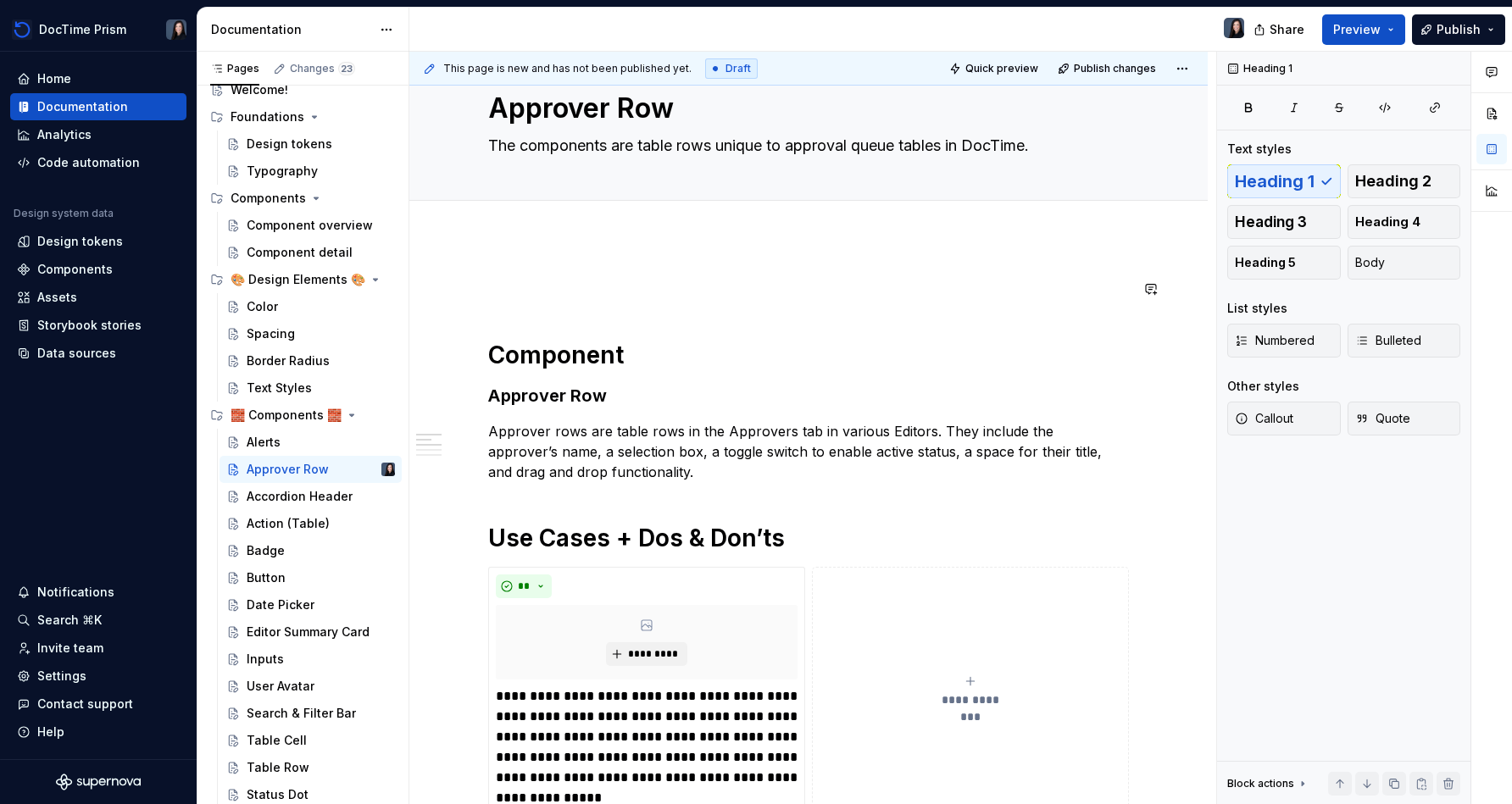
click at [497, 360] on h1 "Component" at bounding box center [808, 355] width 640 height 30
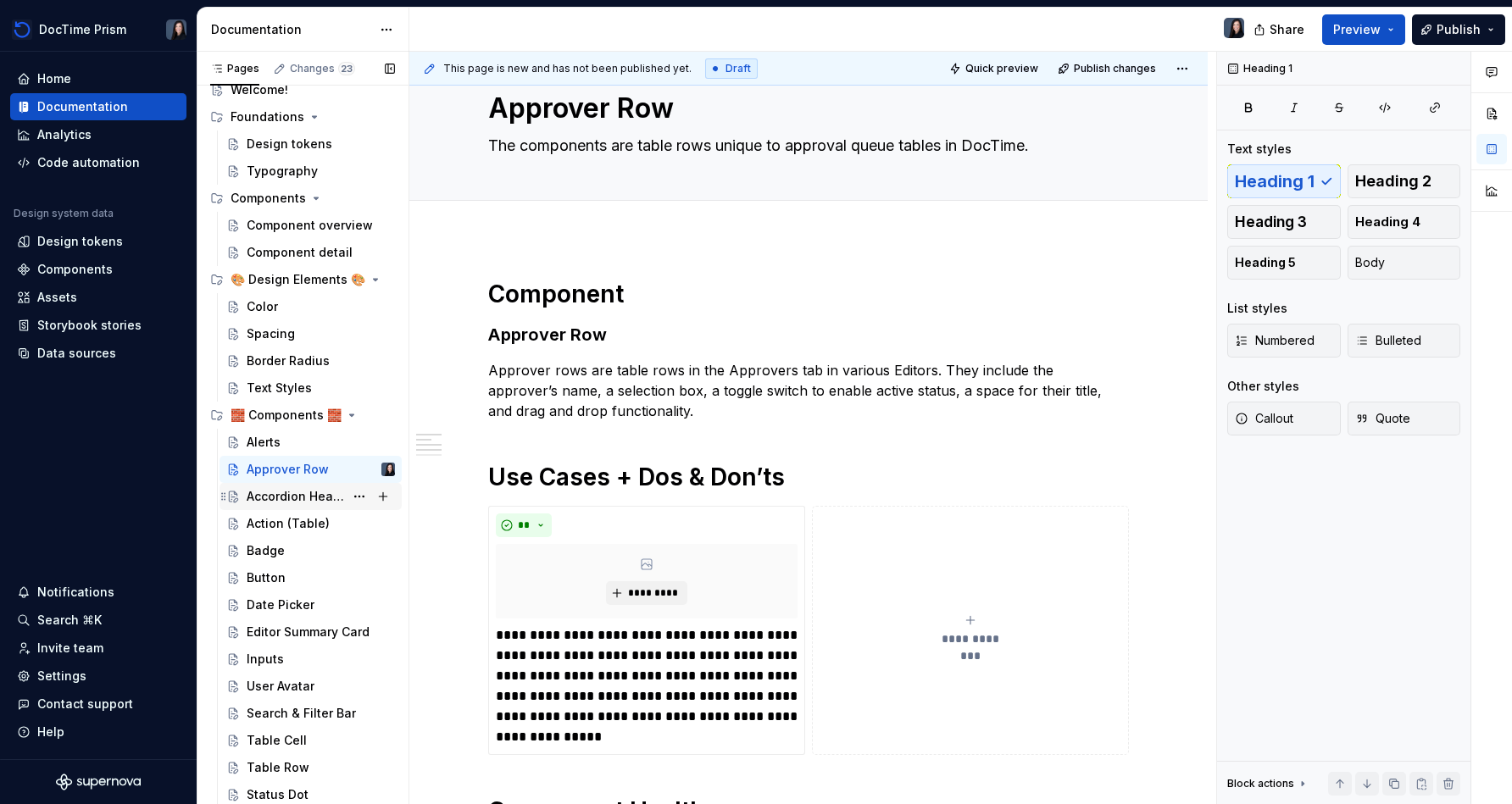
click at [304, 489] on div "Accordion Header" at bounding box center [295, 497] width 97 height 17
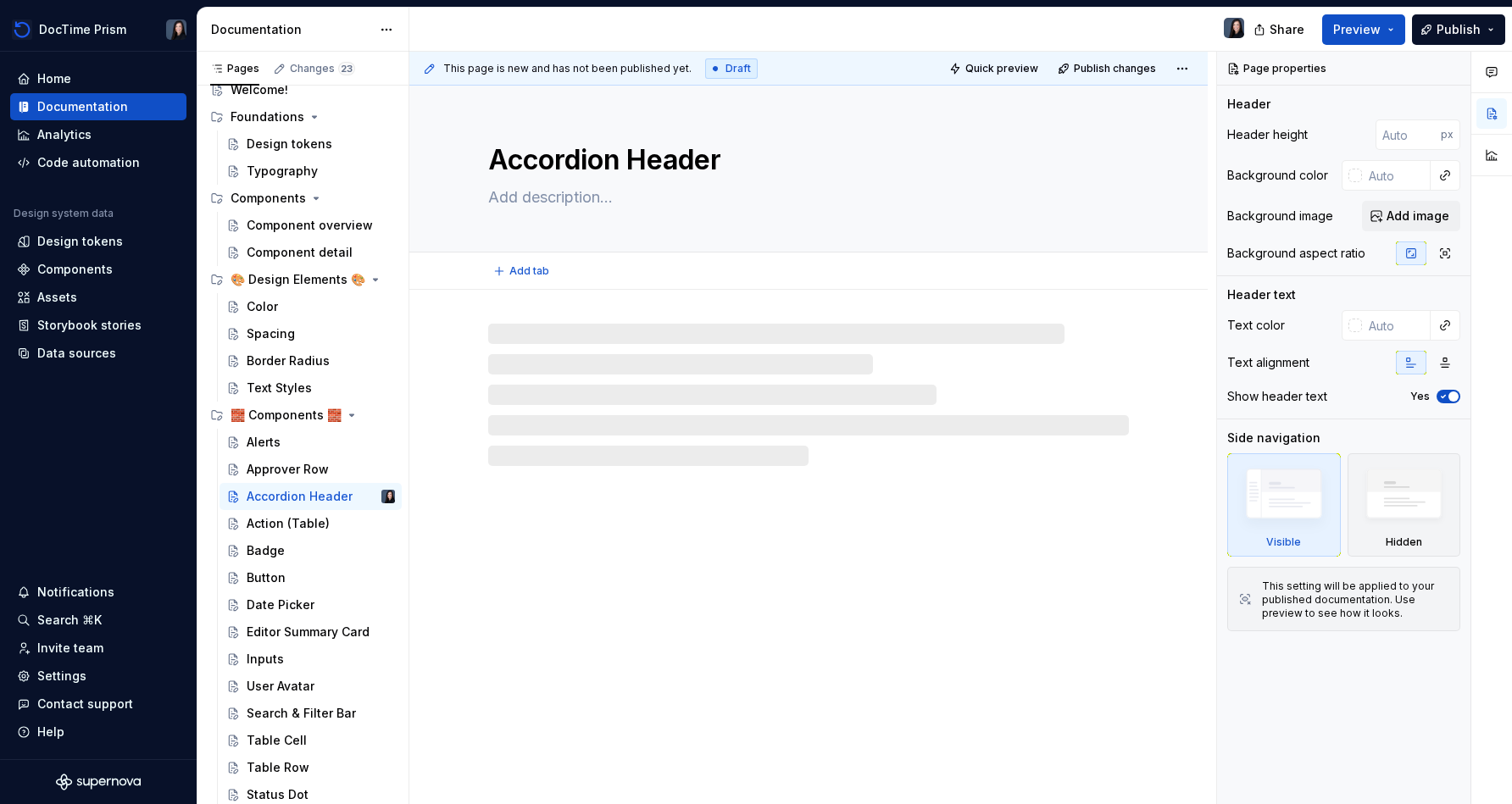
click at [590, 189] on textarea at bounding box center [805, 198] width 640 height 28
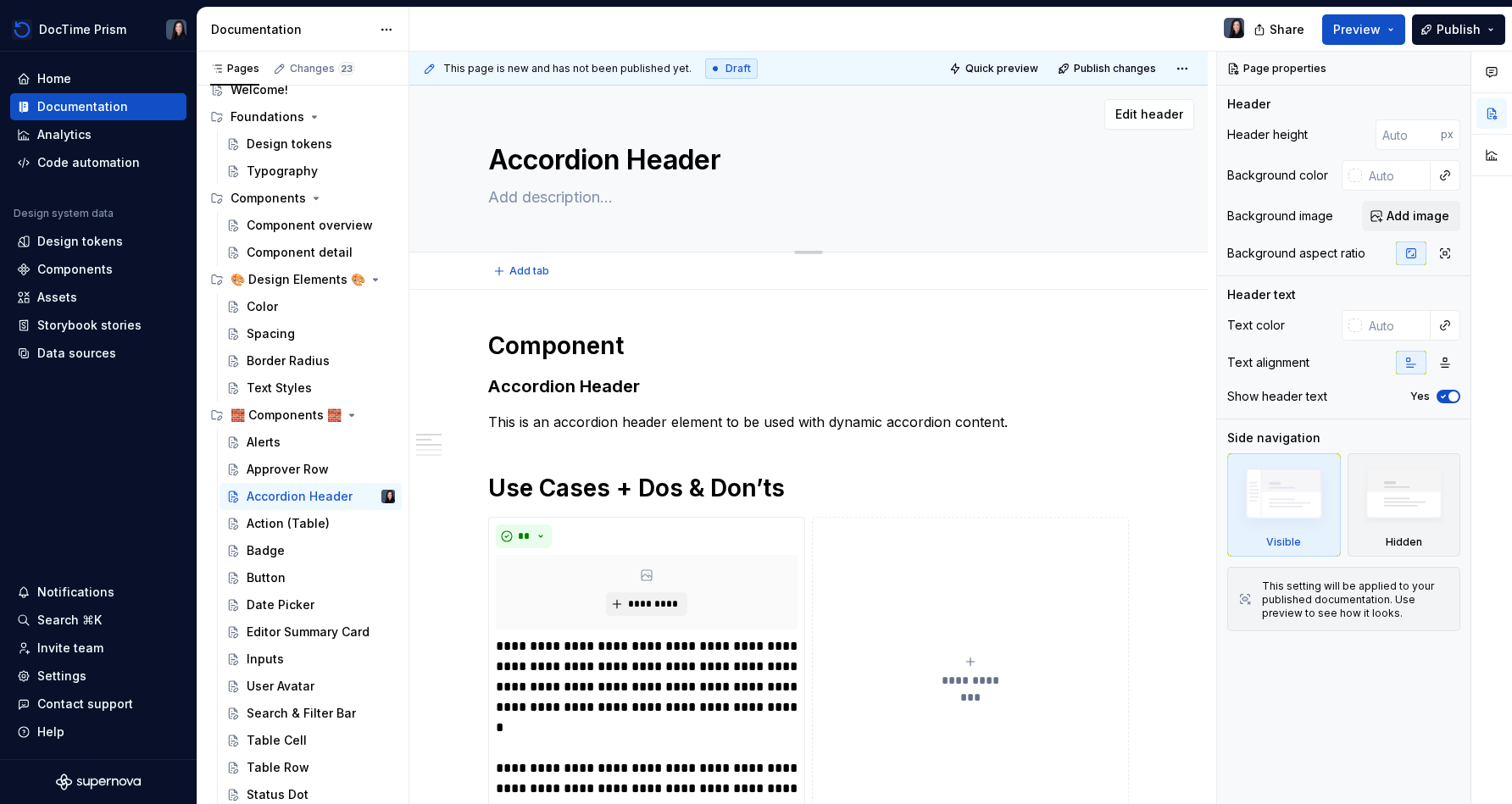
paste textarea "This is an accordion header element to be used with dynamic accordion content."
click at [660, 208] on textarea "This is an accordion header element to be used with dynamic accordion content." at bounding box center [805, 198] width 640 height 28
click at [751, 194] on textarea "This is an accordion header element to be used with dynamic accordion content." at bounding box center [805, 198] width 640 height 28
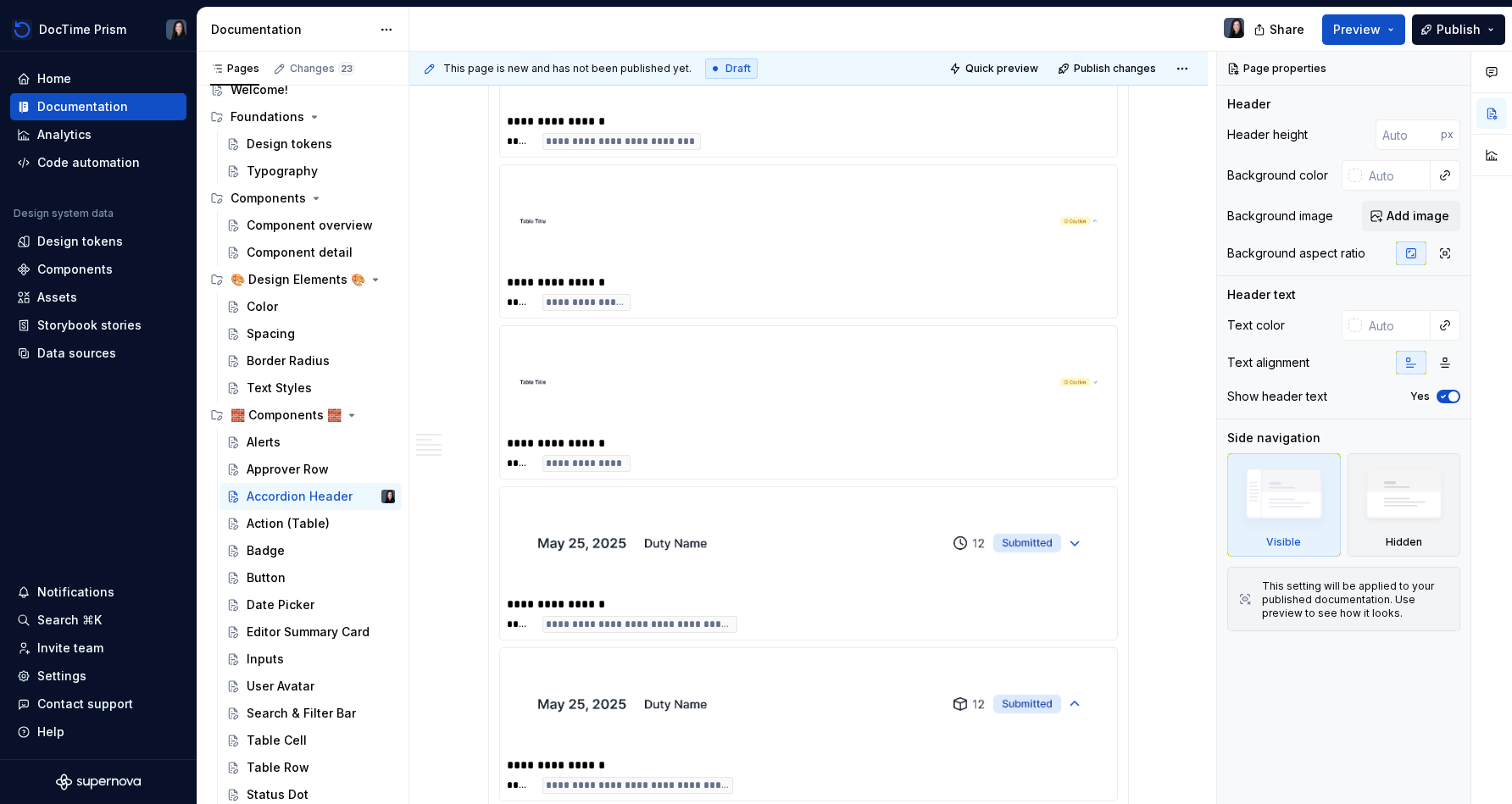
scroll to position [1980, 0]
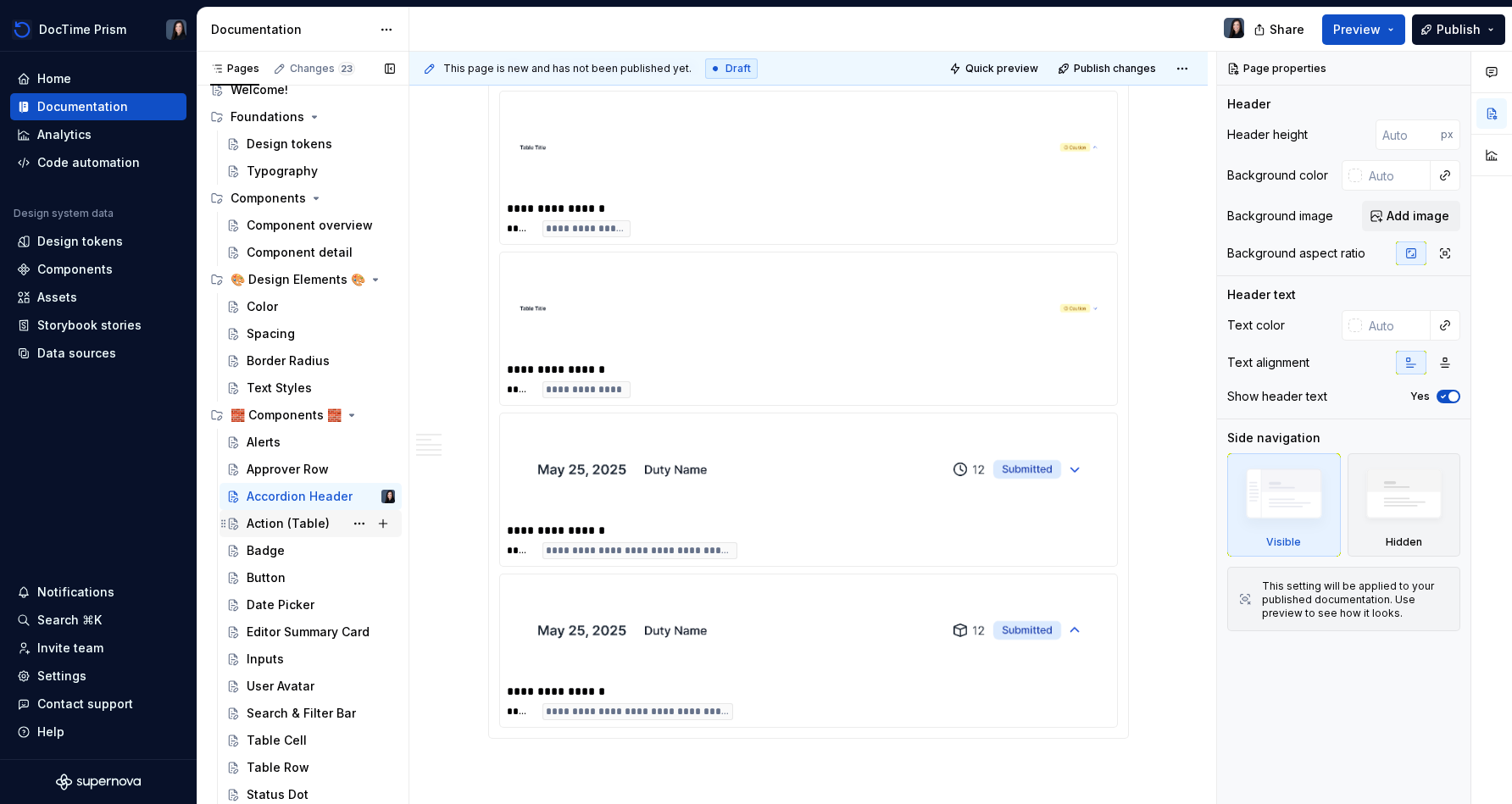
click at [307, 528] on div "Action (Table)" at bounding box center [288, 524] width 83 height 17
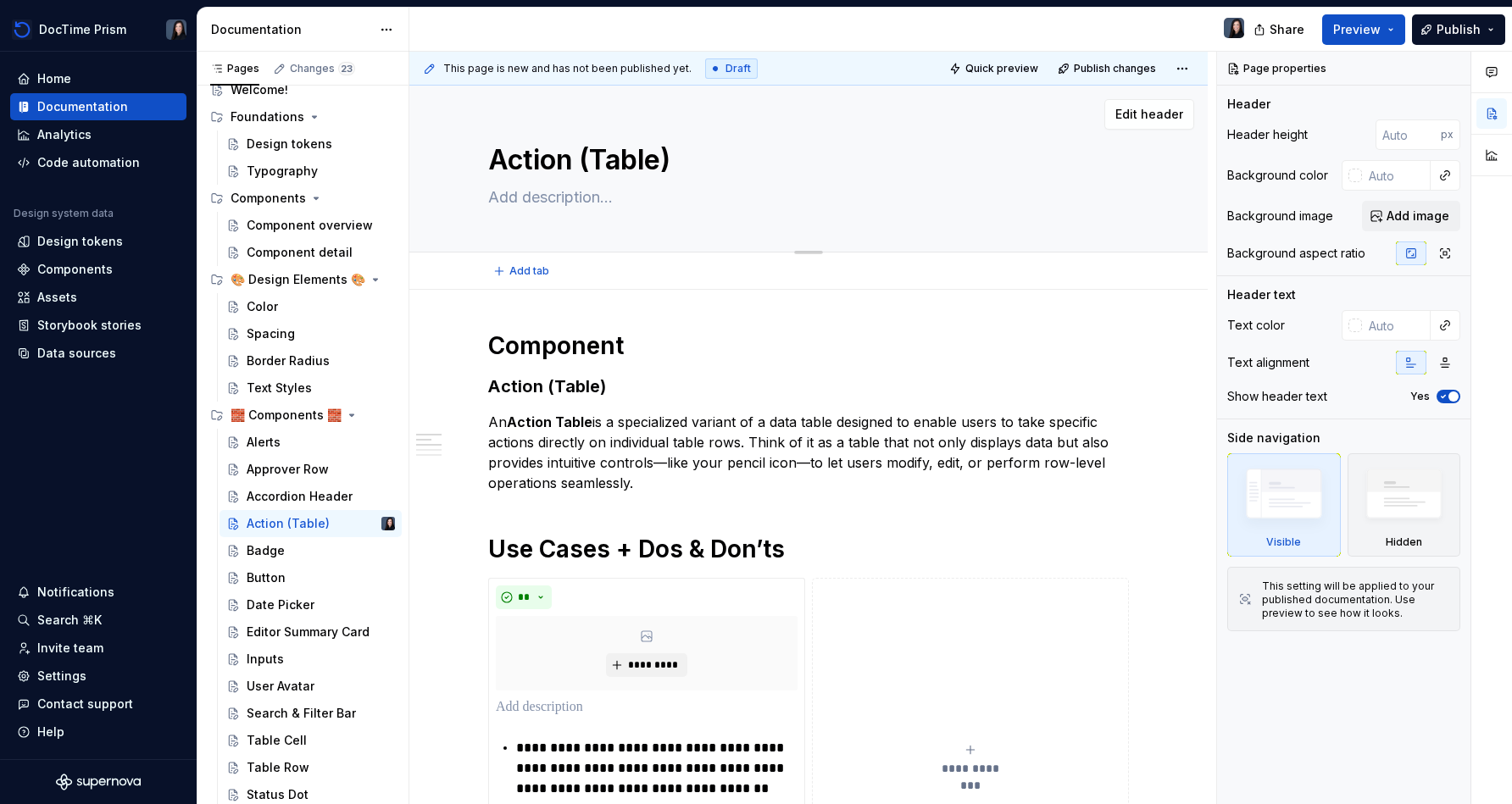
click at [584, 207] on textarea at bounding box center [805, 198] width 640 height 28
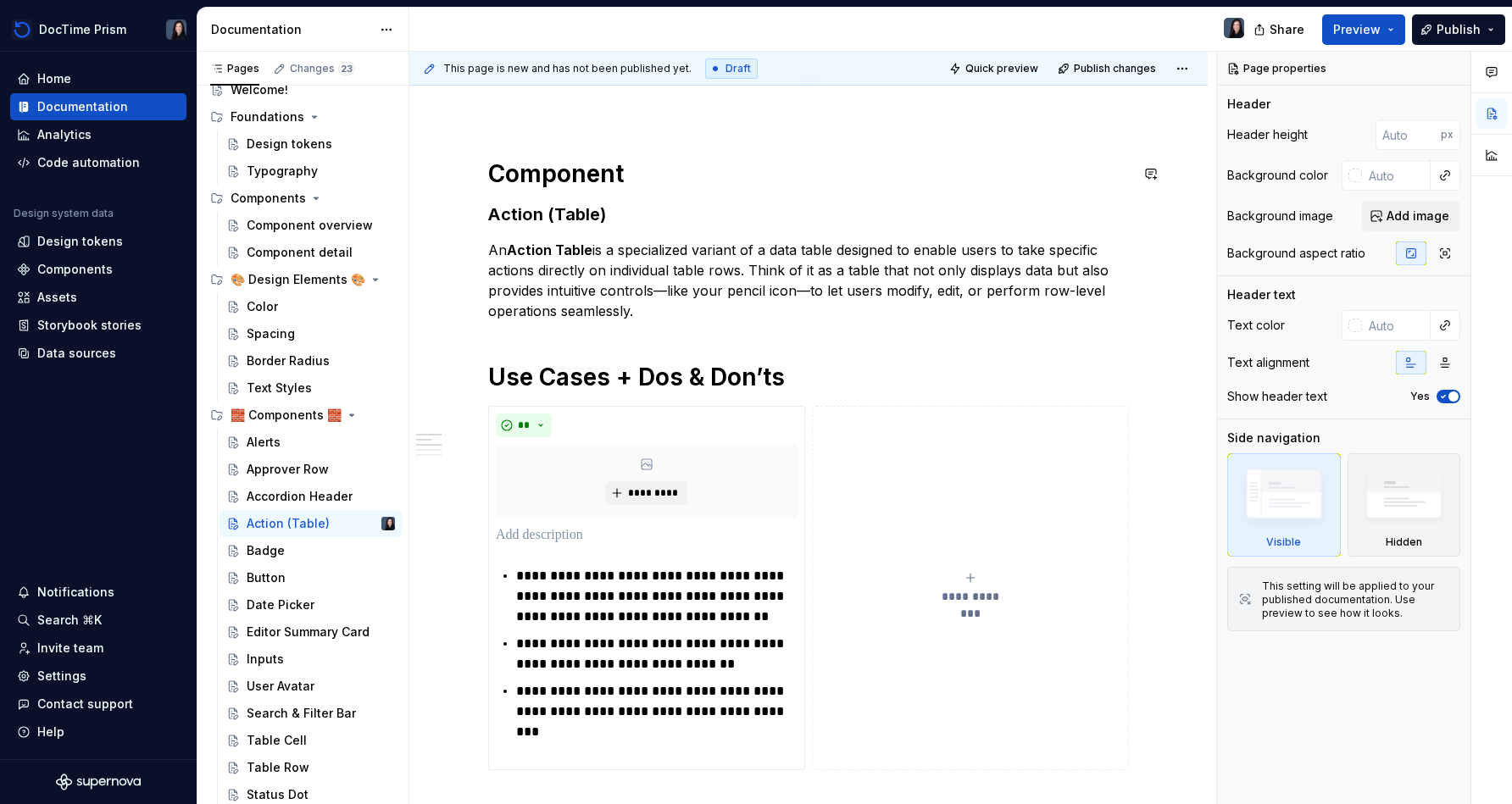
scroll to position [174, 0]
click at [751, 503] on button "**********" at bounding box center [970, 586] width 317 height 364
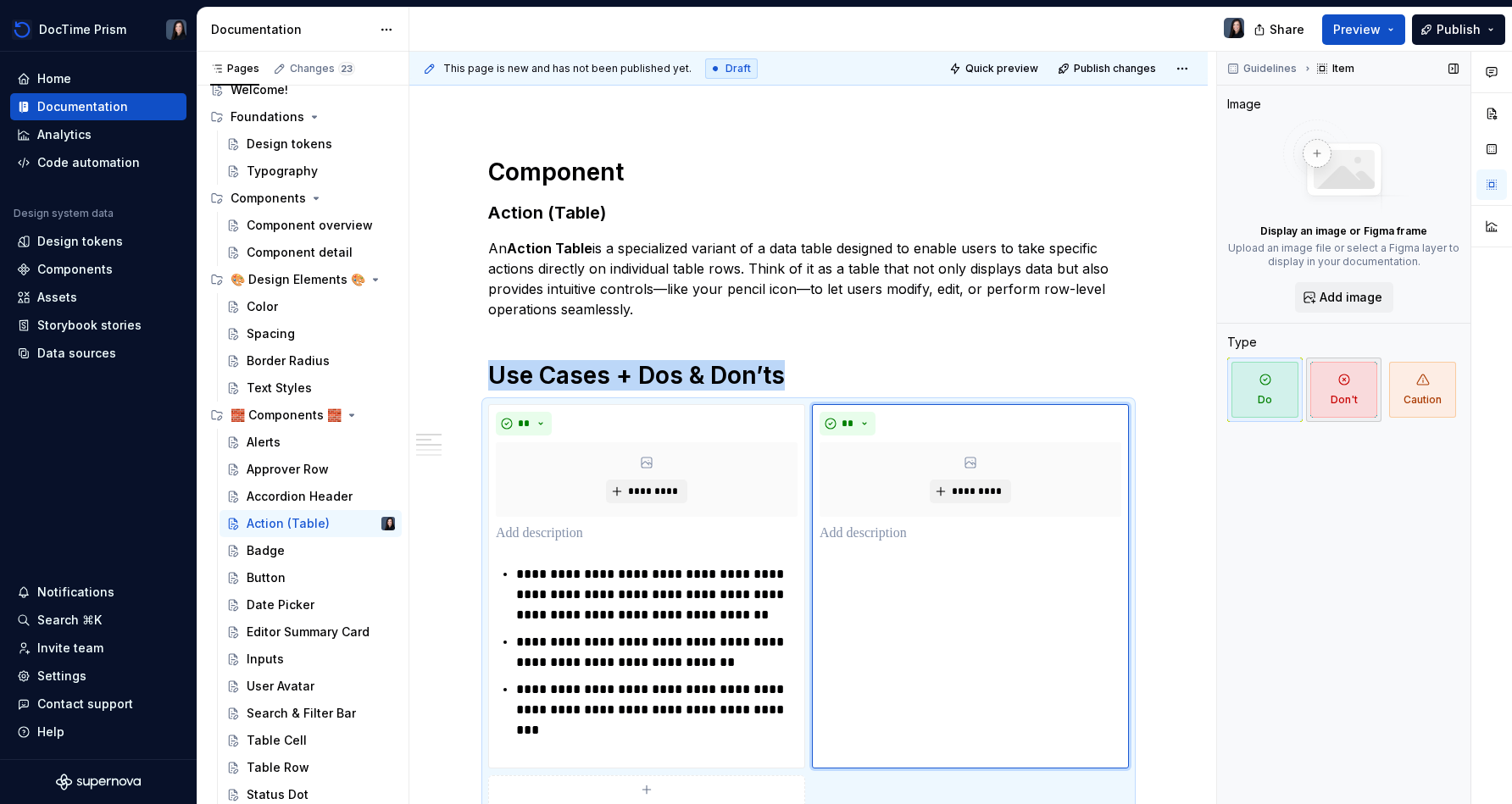
click at [751, 408] on span "Don't" at bounding box center [1343, 389] width 67 height 56
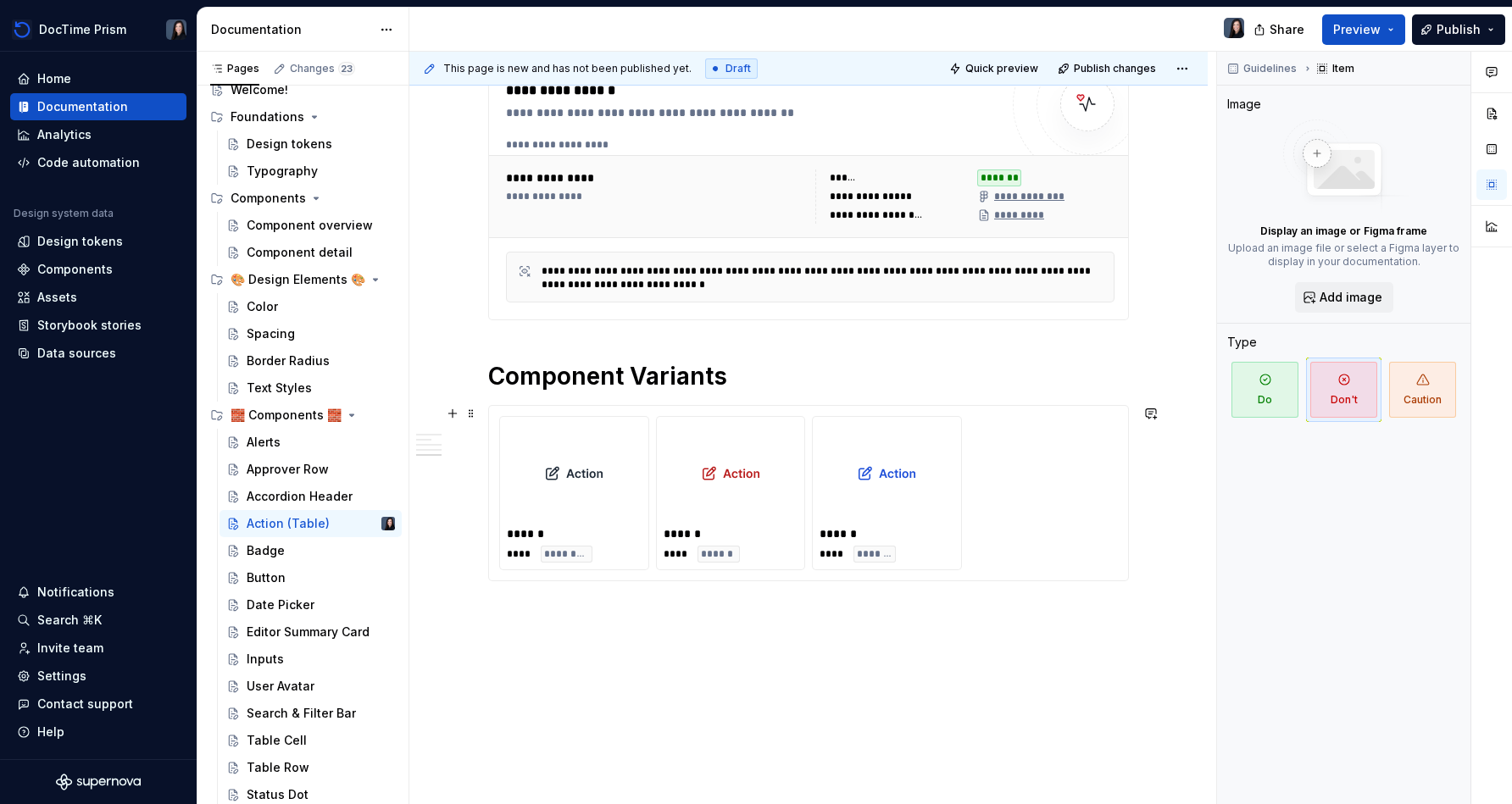
scroll to position [963, 0]
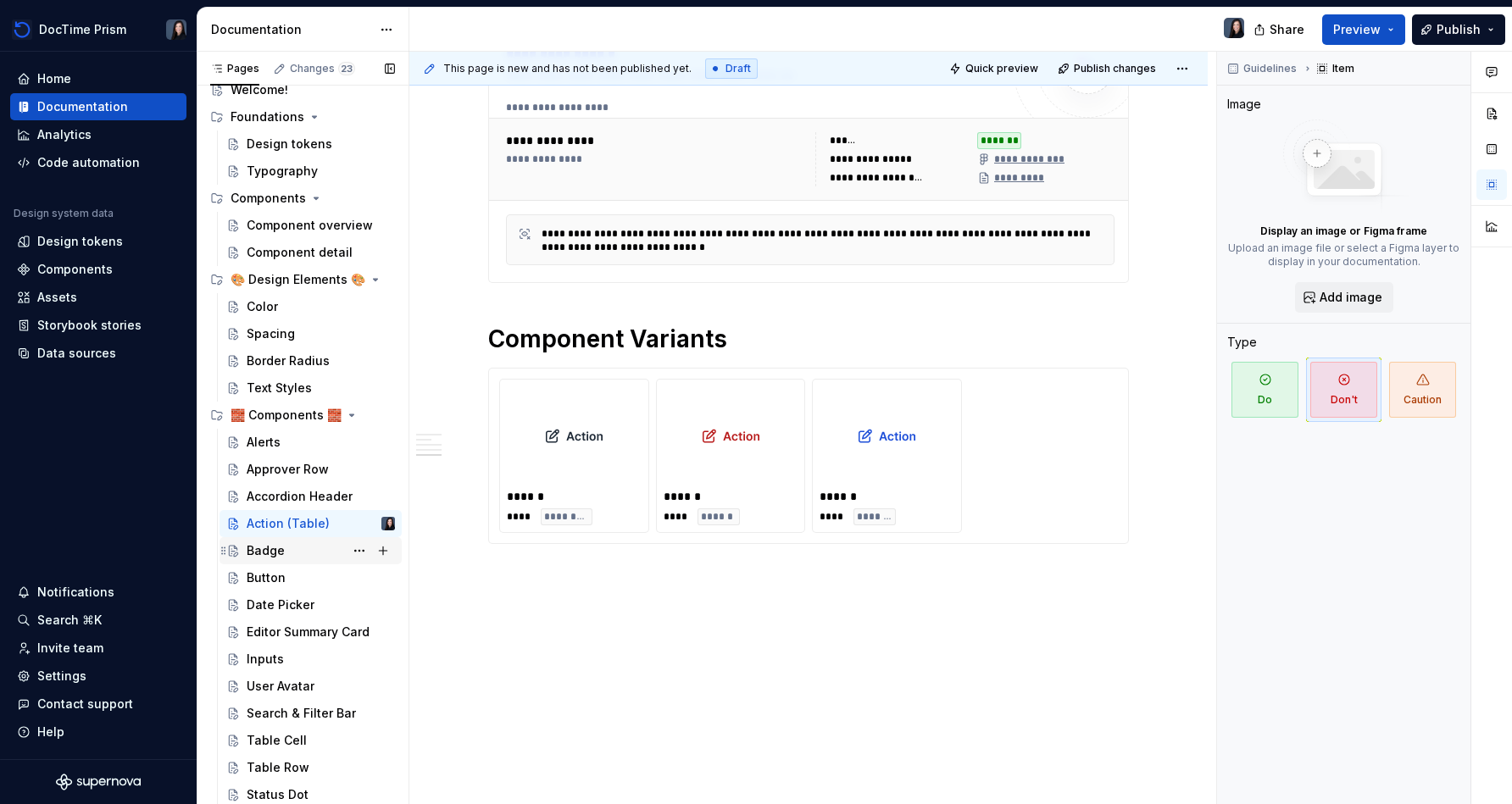
click at [304, 552] on div "Badge" at bounding box center [321, 551] width 148 height 24
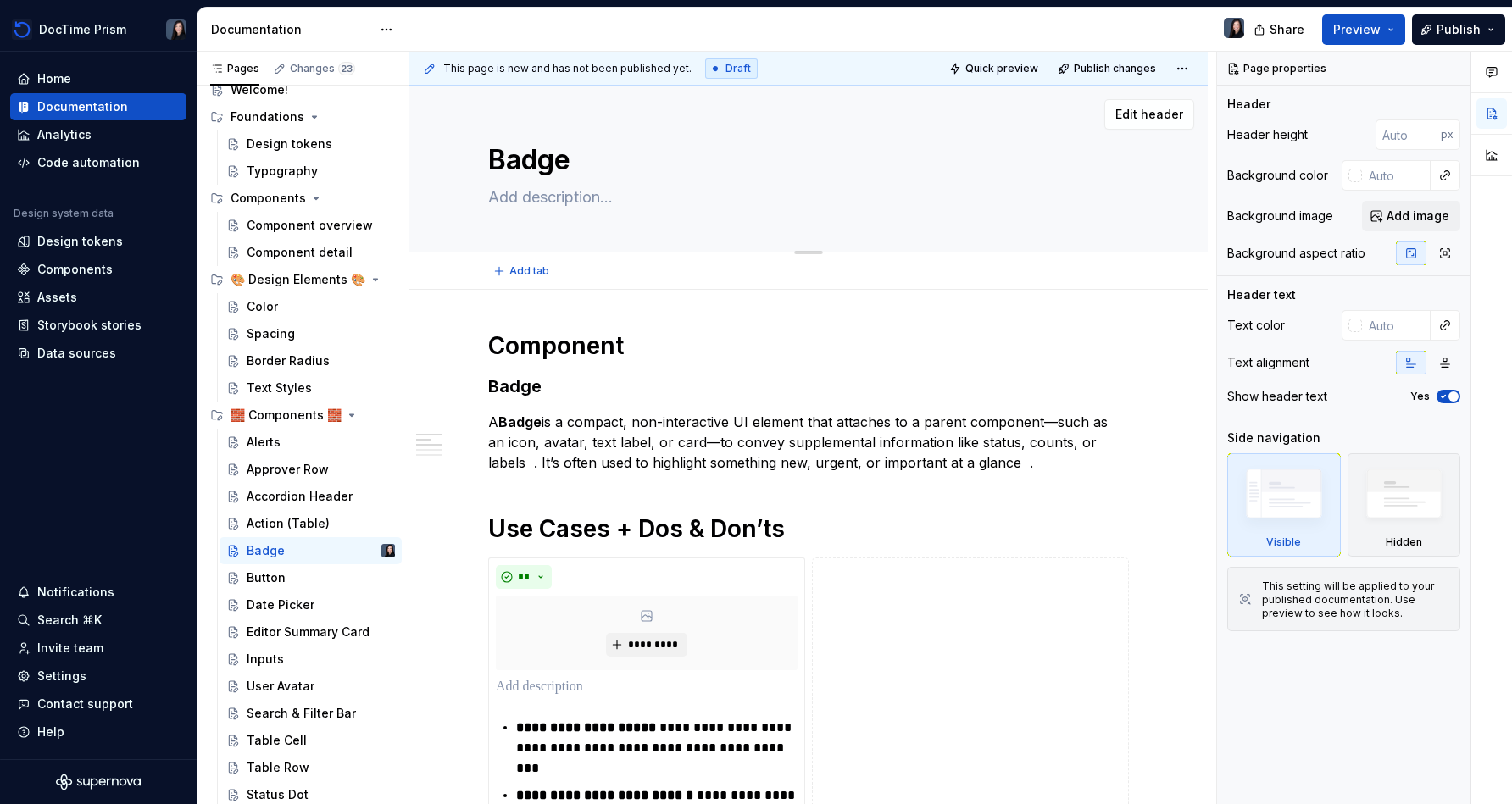
click at [596, 200] on textarea at bounding box center [805, 198] width 640 height 28
click at [275, 577] on div "Button" at bounding box center [266, 578] width 39 height 17
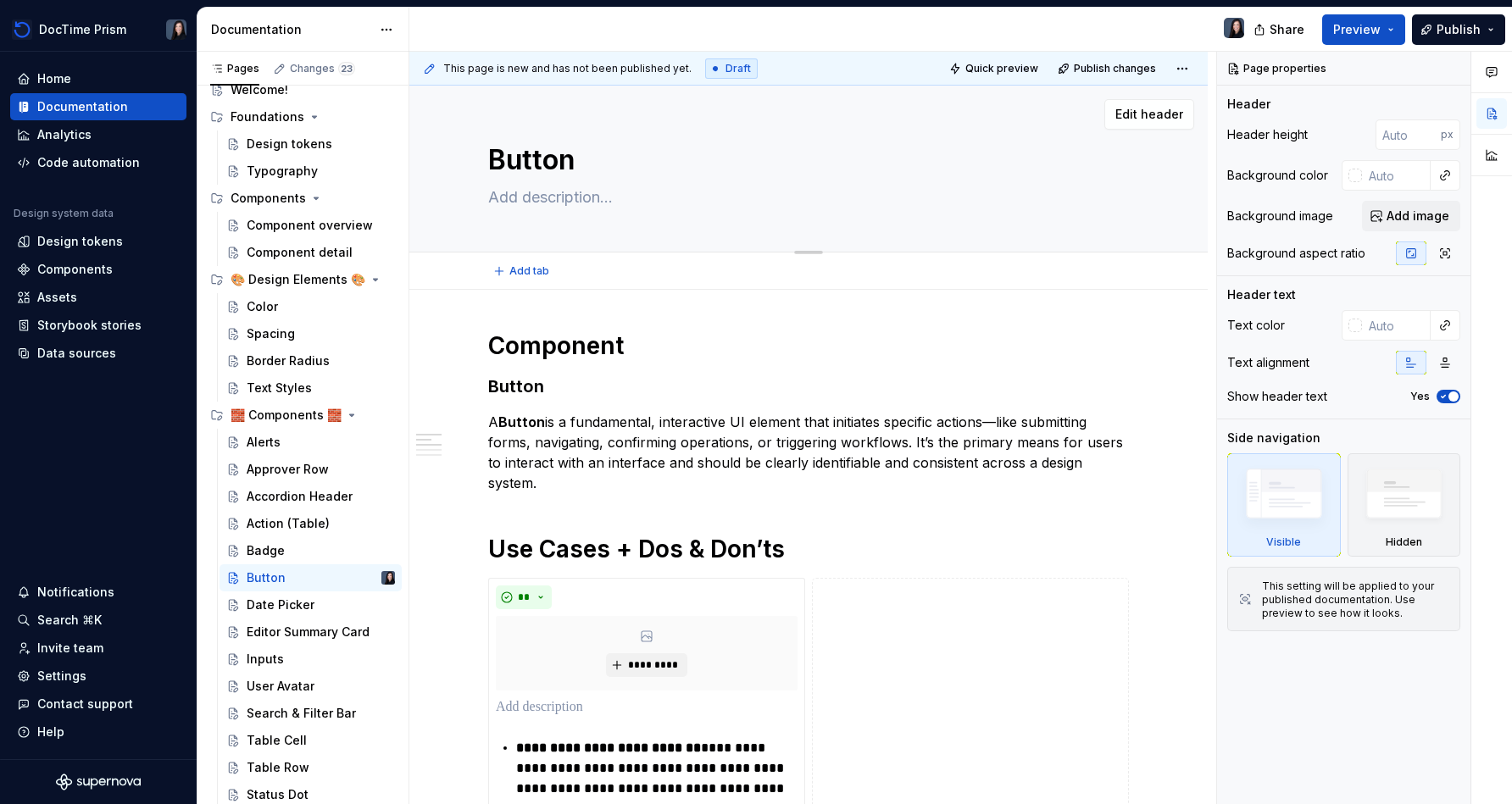
click at [581, 205] on textarea at bounding box center [805, 198] width 640 height 28
click at [751, 198] on textarea "Buttons are interactive UI elements that imitate a specific action." at bounding box center [805, 198] width 640 height 28
click at [751, 198] on textarea "Buttons are interactive UI elements that initiate a specific action." at bounding box center [805, 198] width 640 height 28
click at [751, 388] on h3 "Button" at bounding box center [808, 387] width 640 height 24
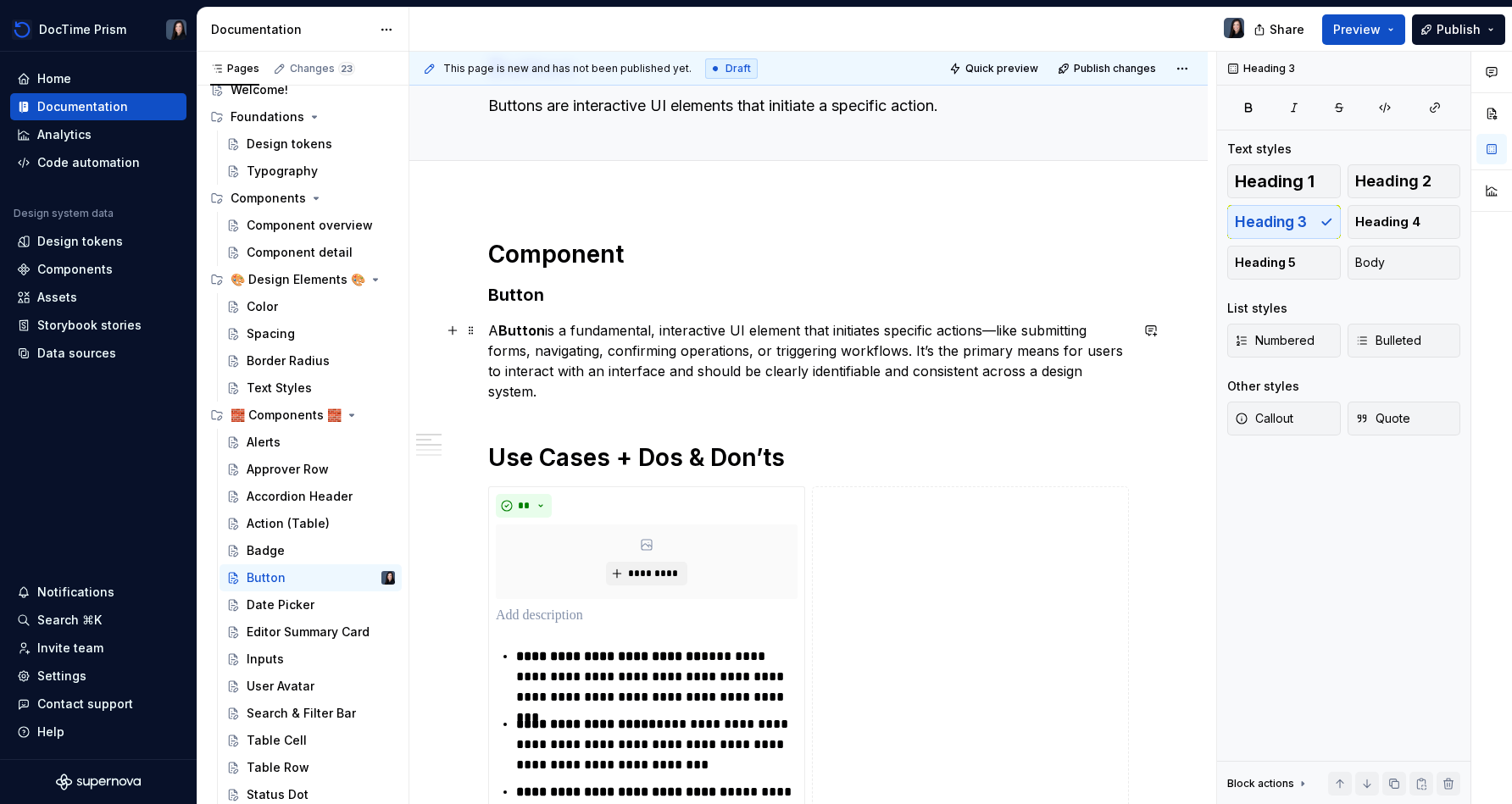
scroll to position [103, 0]
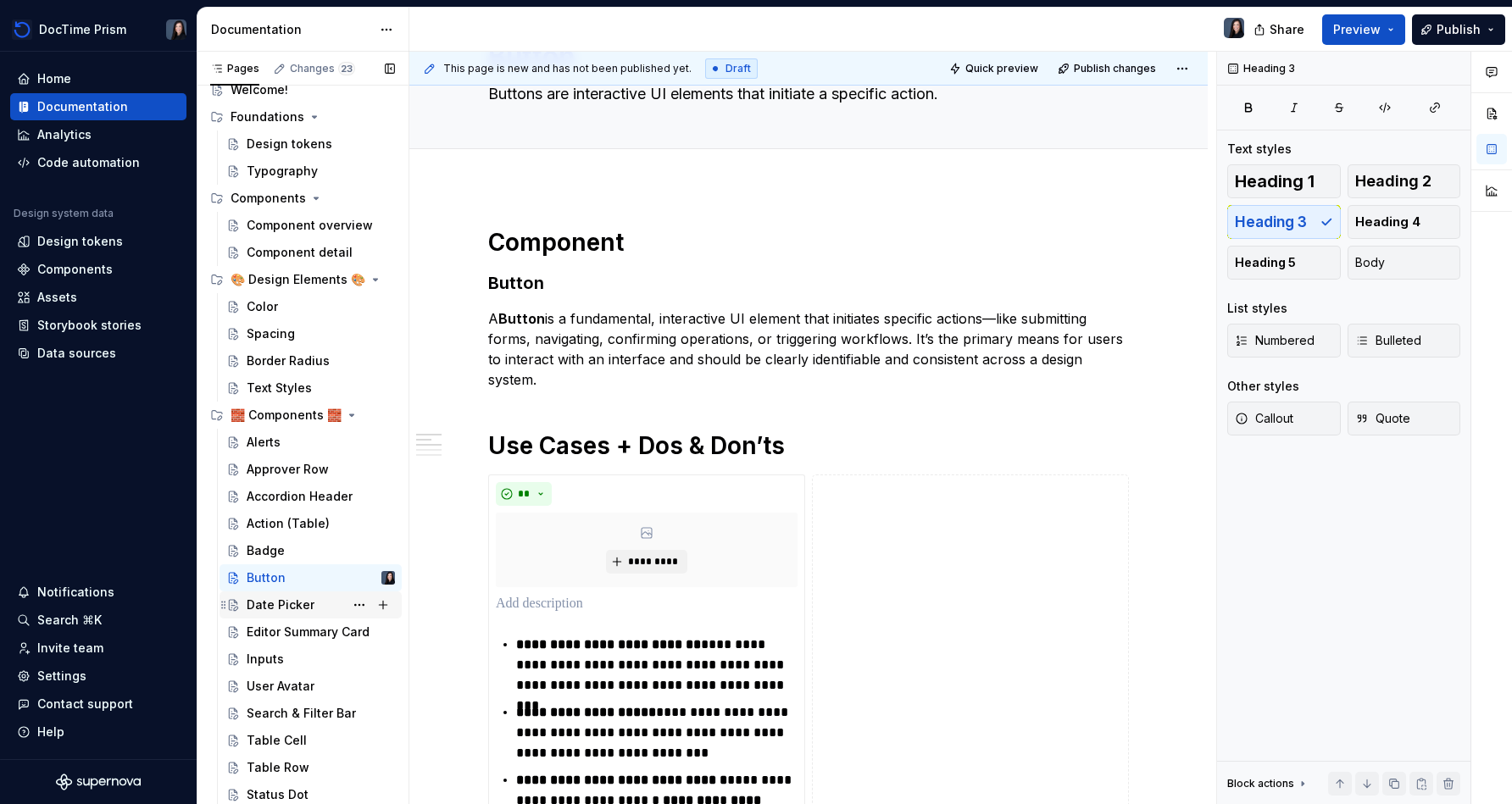
click at [261, 608] on div "Date Picker" at bounding box center [281, 605] width 68 height 17
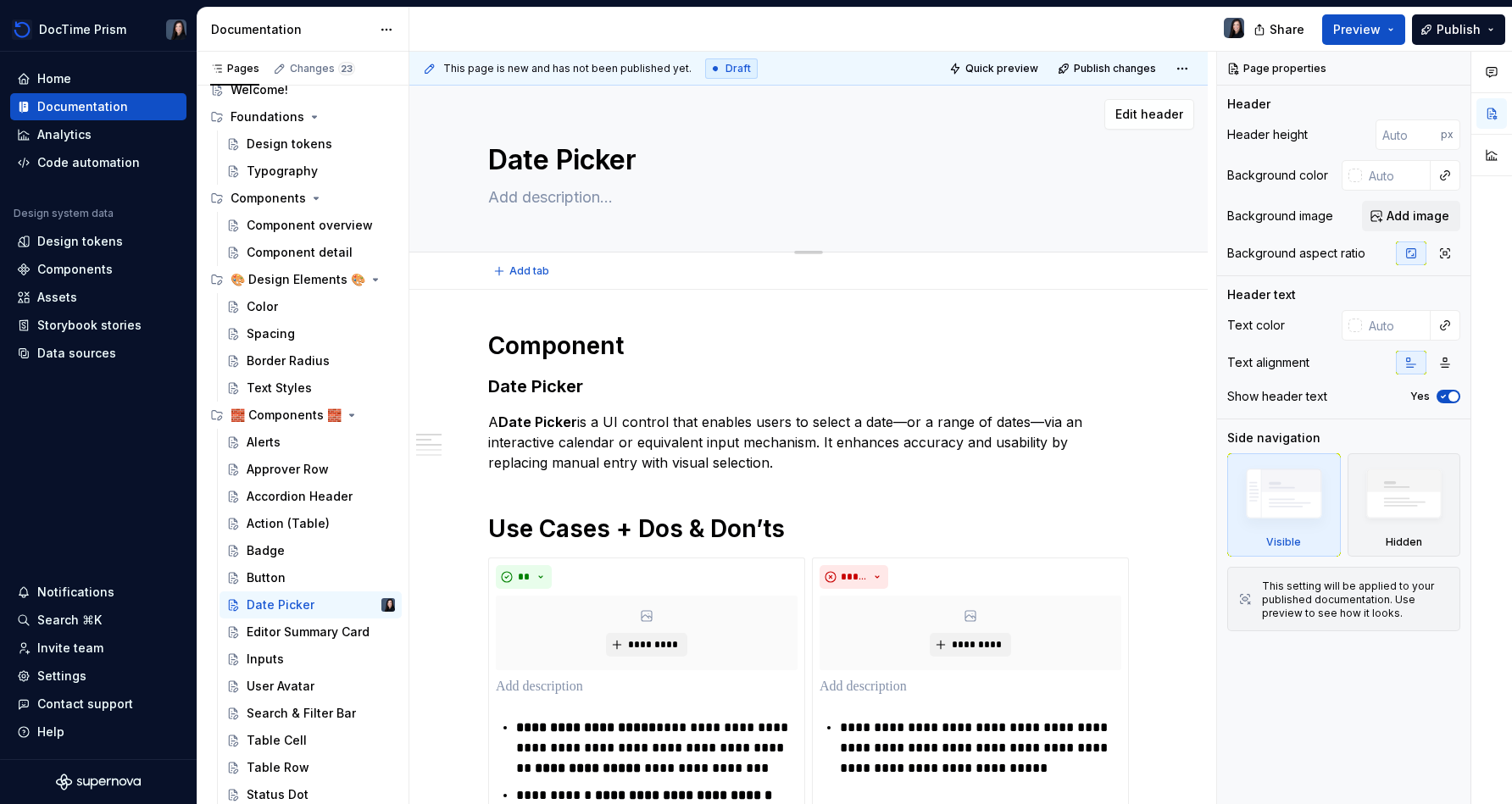
click at [623, 207] on textarea at bounding box center [805, 198] width 640 height 28
click at [303, 622] on div "Editor Summary Card" at bounding box center [321, 633] width 148 height 24
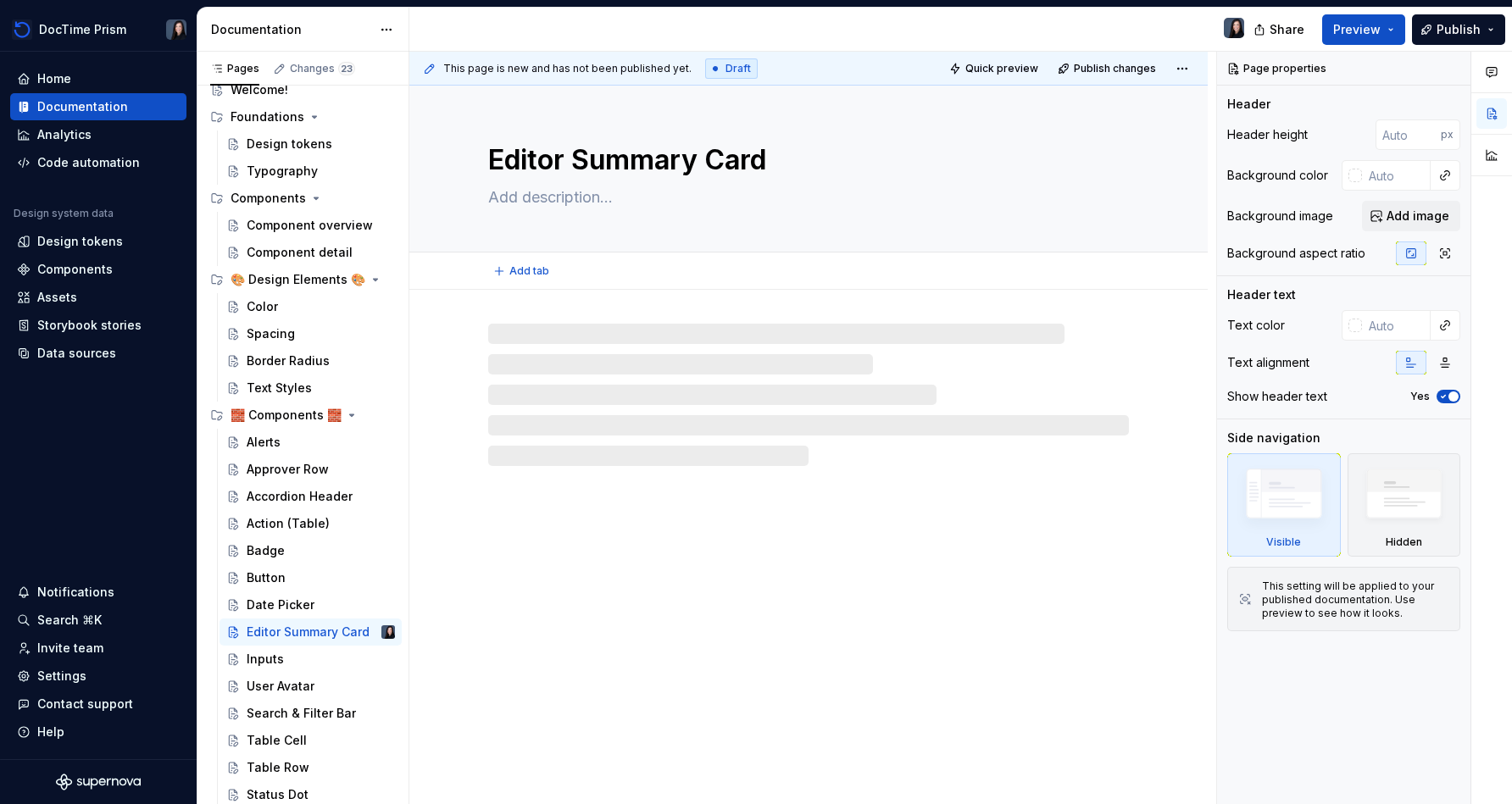
click at [570, 190] on textarea at bounding box center [805, 198] width 640 height 28
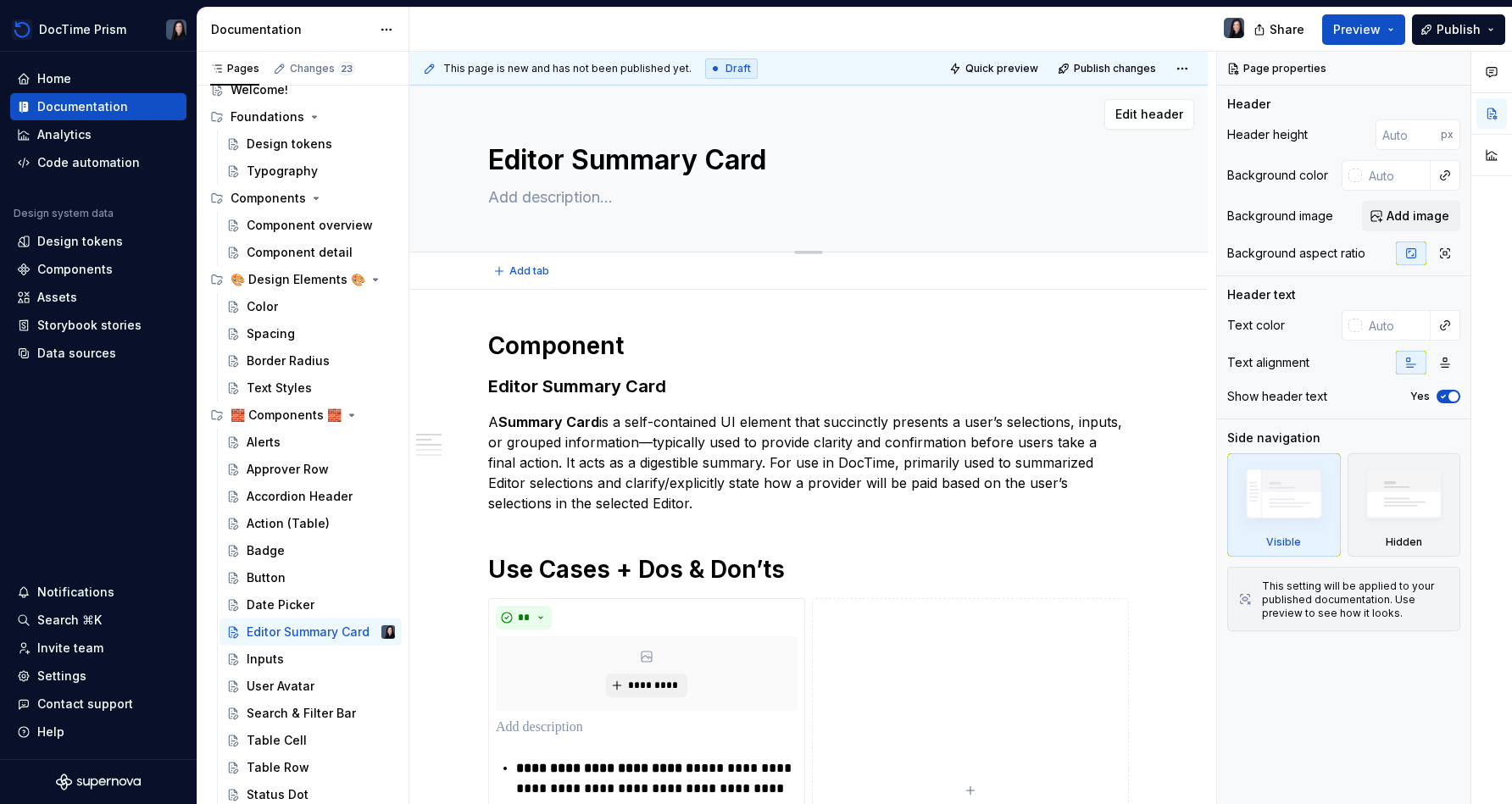
click at [570, 190] on textarea at bounding box center [805, 198] width 640 height 28
click at [303, 652] on div "Inputs" at bounding box center [321, 659] width 148 height 24
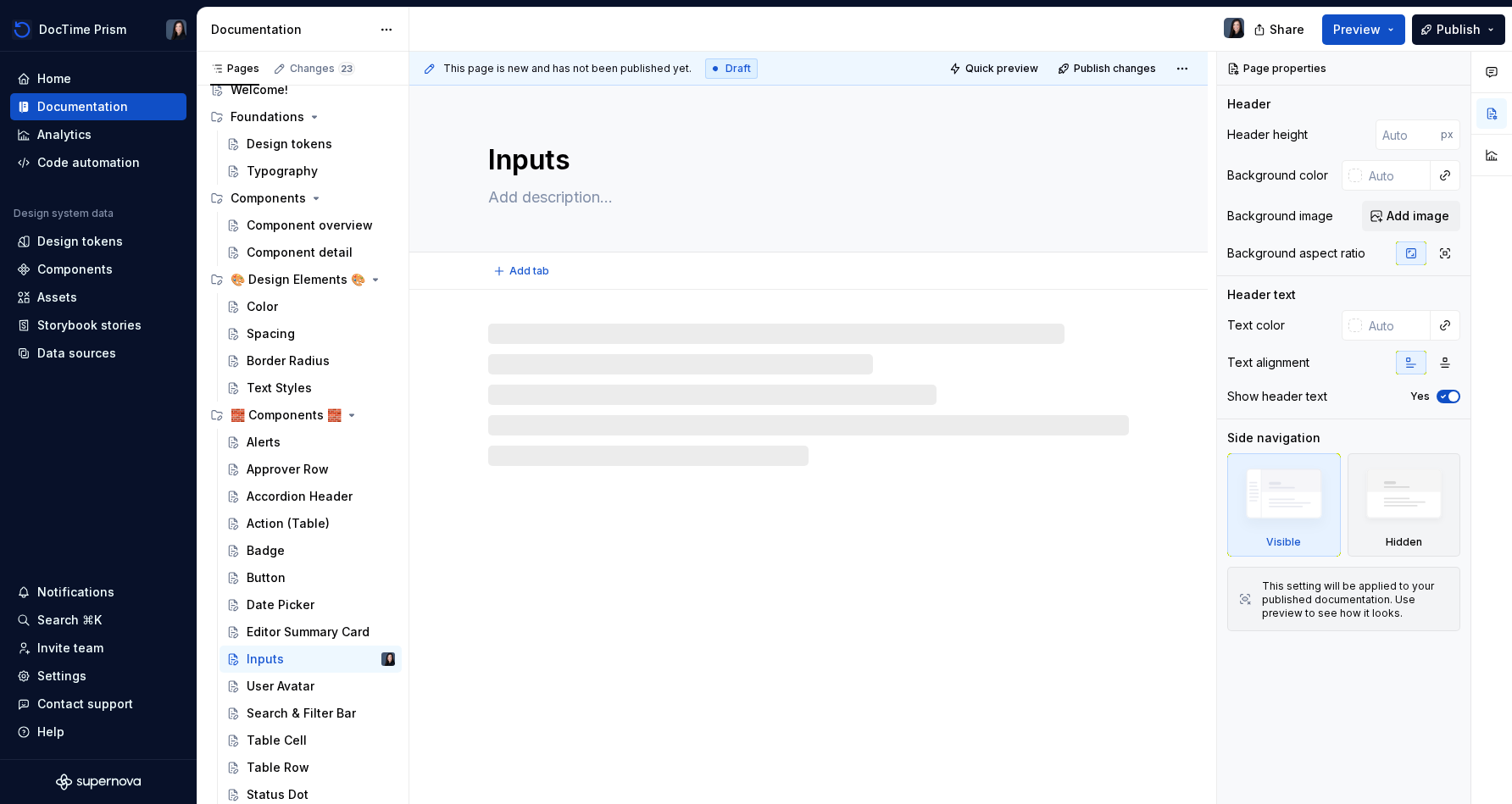
click at [562, 207] on textarea at bounding box center [805, 198] width 640 height 28
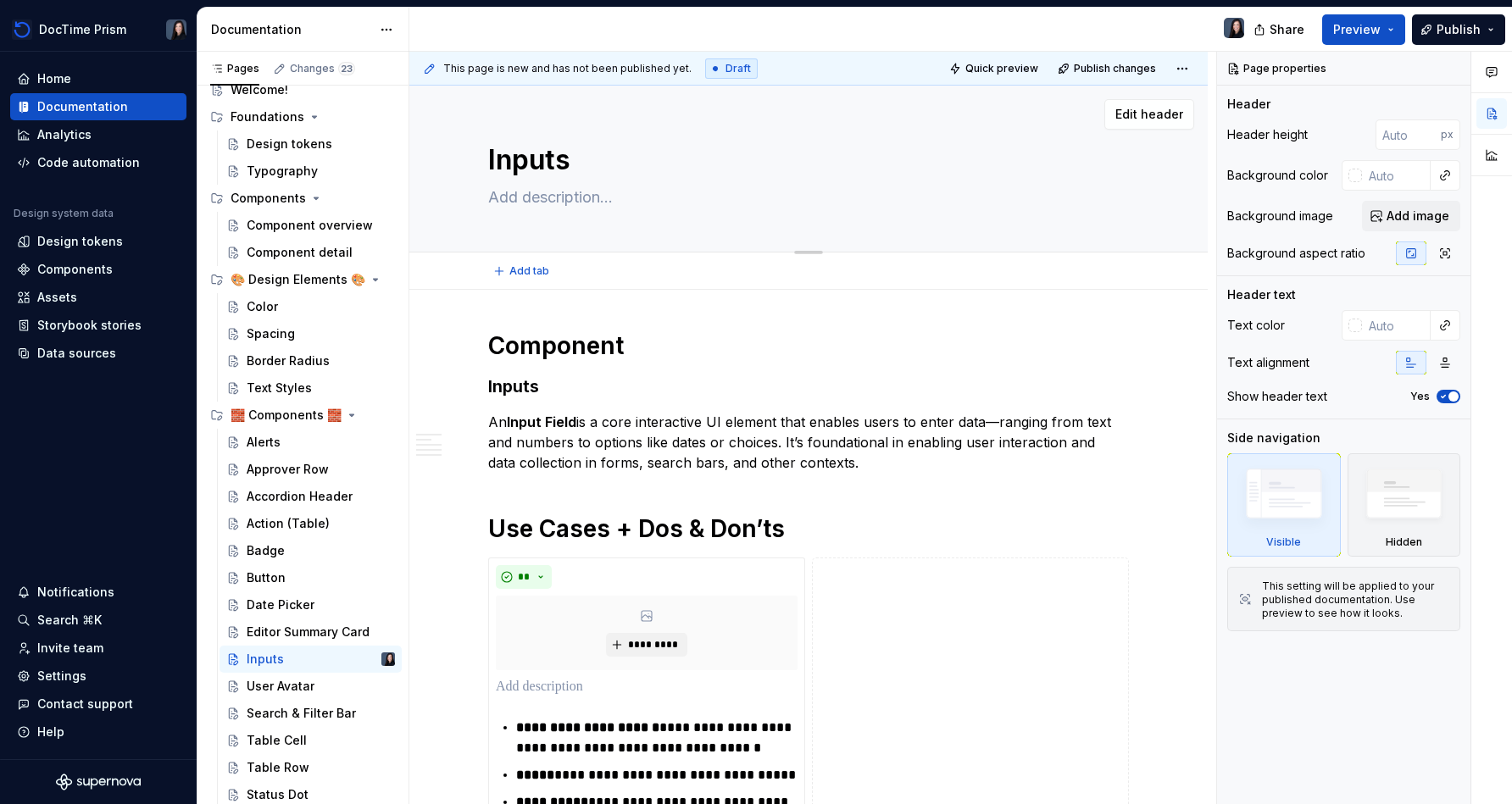
click at [567, 193] on textarea at bounding box center [805, 198] width 640 height 28
click at [320, 677] on div "User Avatar" at bounding box center [321, 687] width 148 height 24
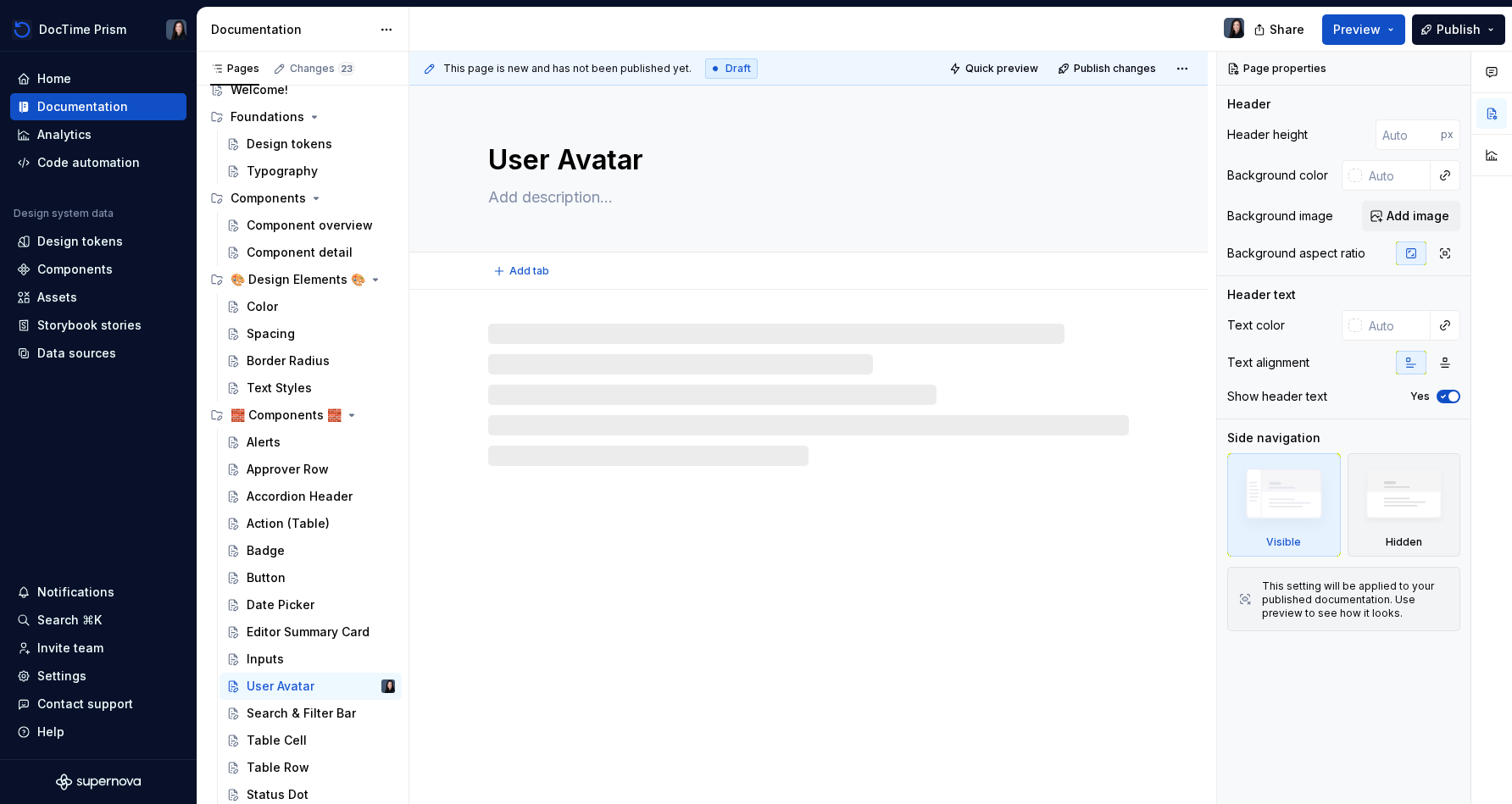
click at [521, 198] on textarea at bounding box center [805, 198] width 640 height 28
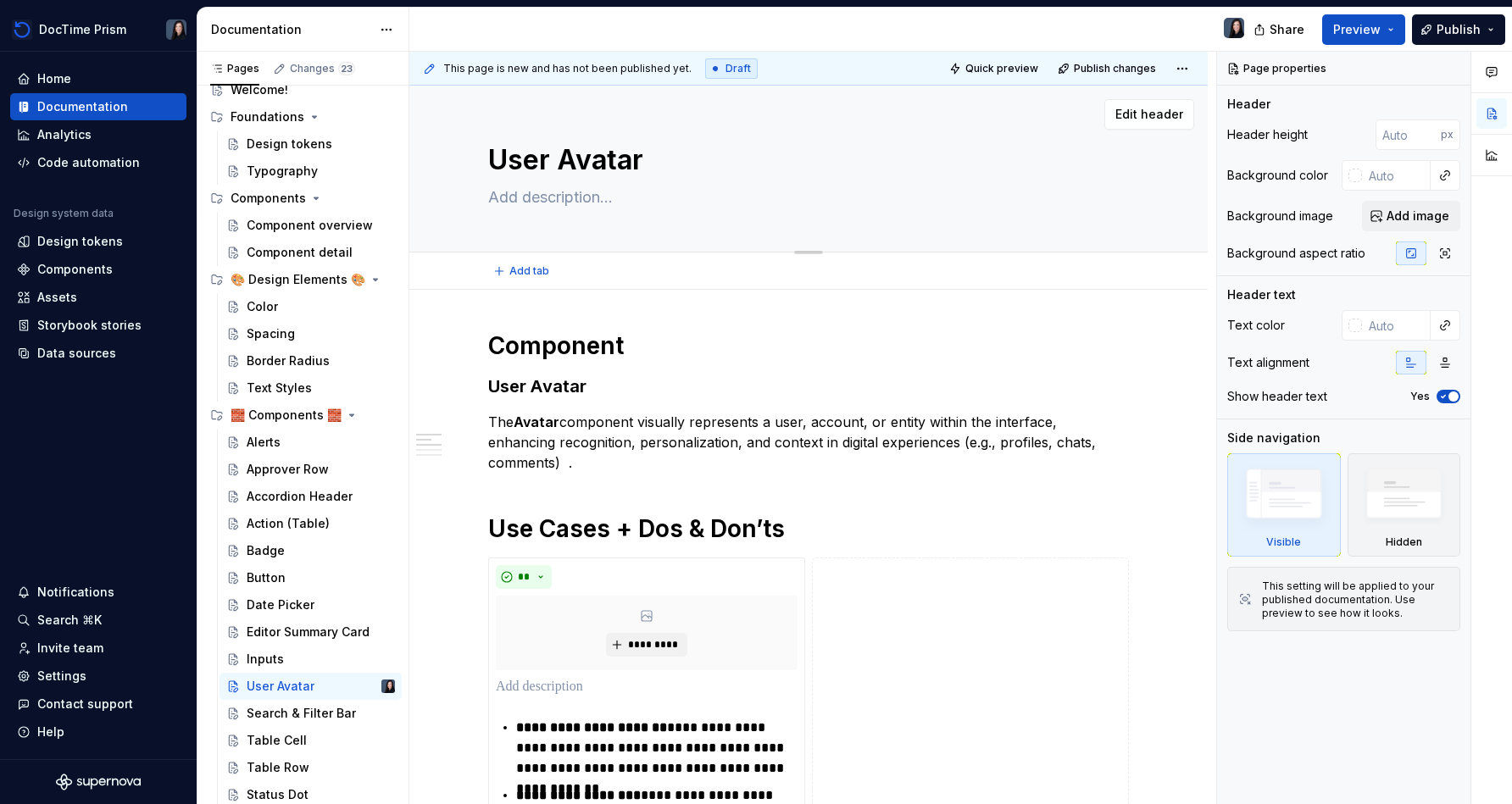
click at [521, 198] on textarea at bounding box center [805, 198] width 640 height 28
click at [294, 714] on div "Search & Filter Bar" at bounding box center [295, 714] width 97 height 17
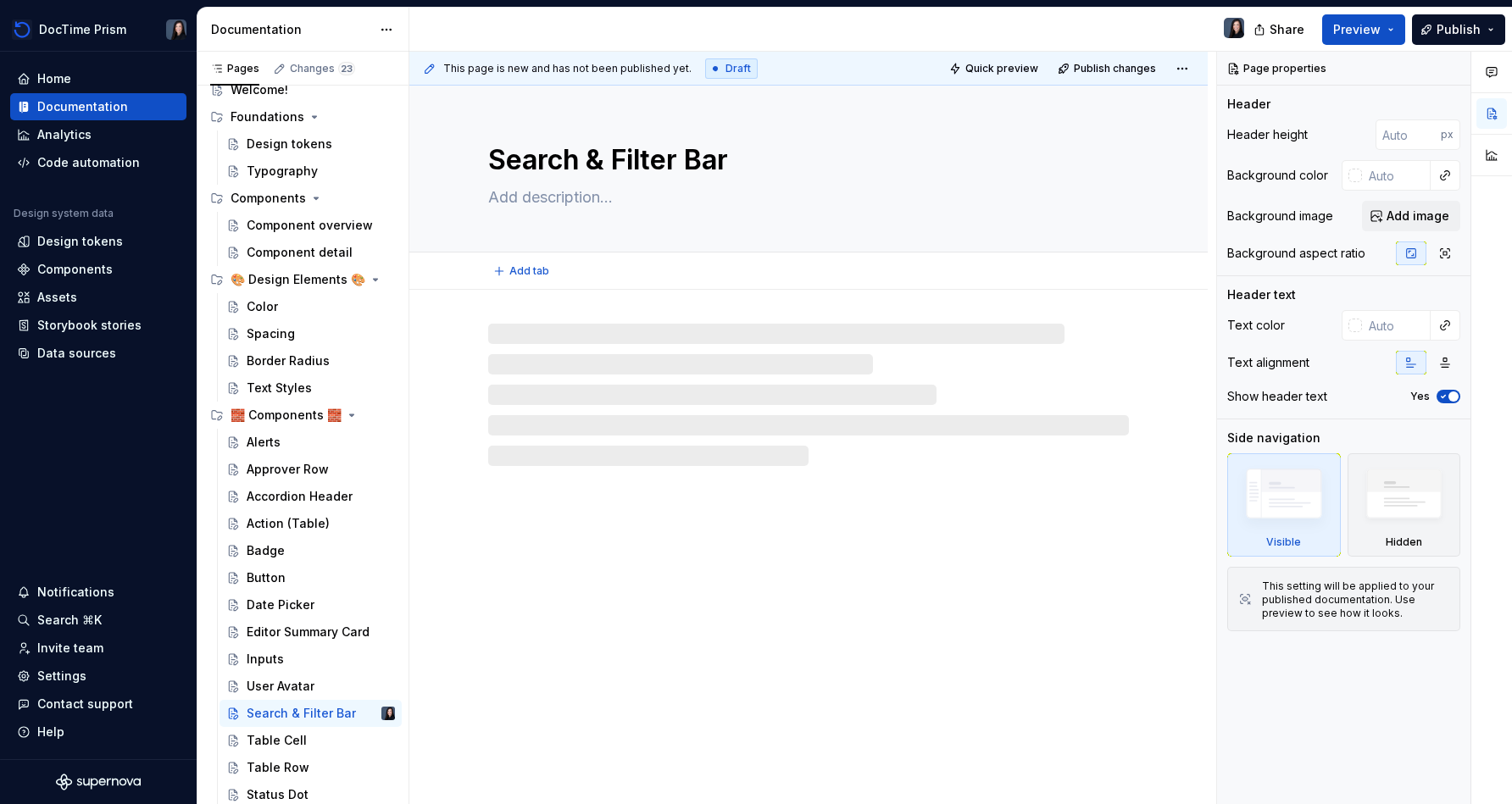
click at [588, 197] on textarea at bounding box center [805, 198] width 640 height 28
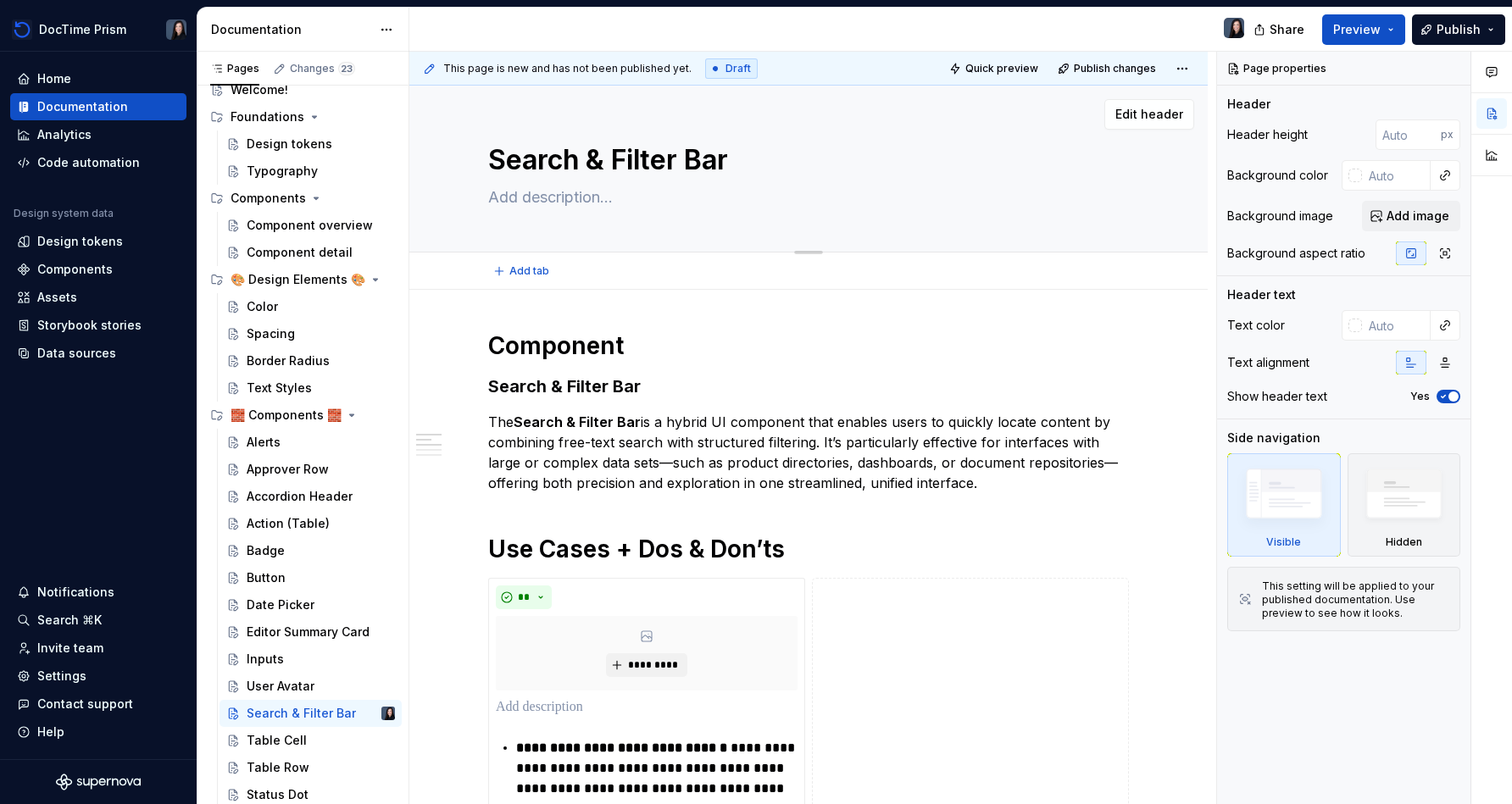
click at [588, 197] on textarea at bounding box center [805, 198] width 640 height 28
click at [286, 739] on div "Table Cell" at bounding box center [277, 741] width 60 height 17
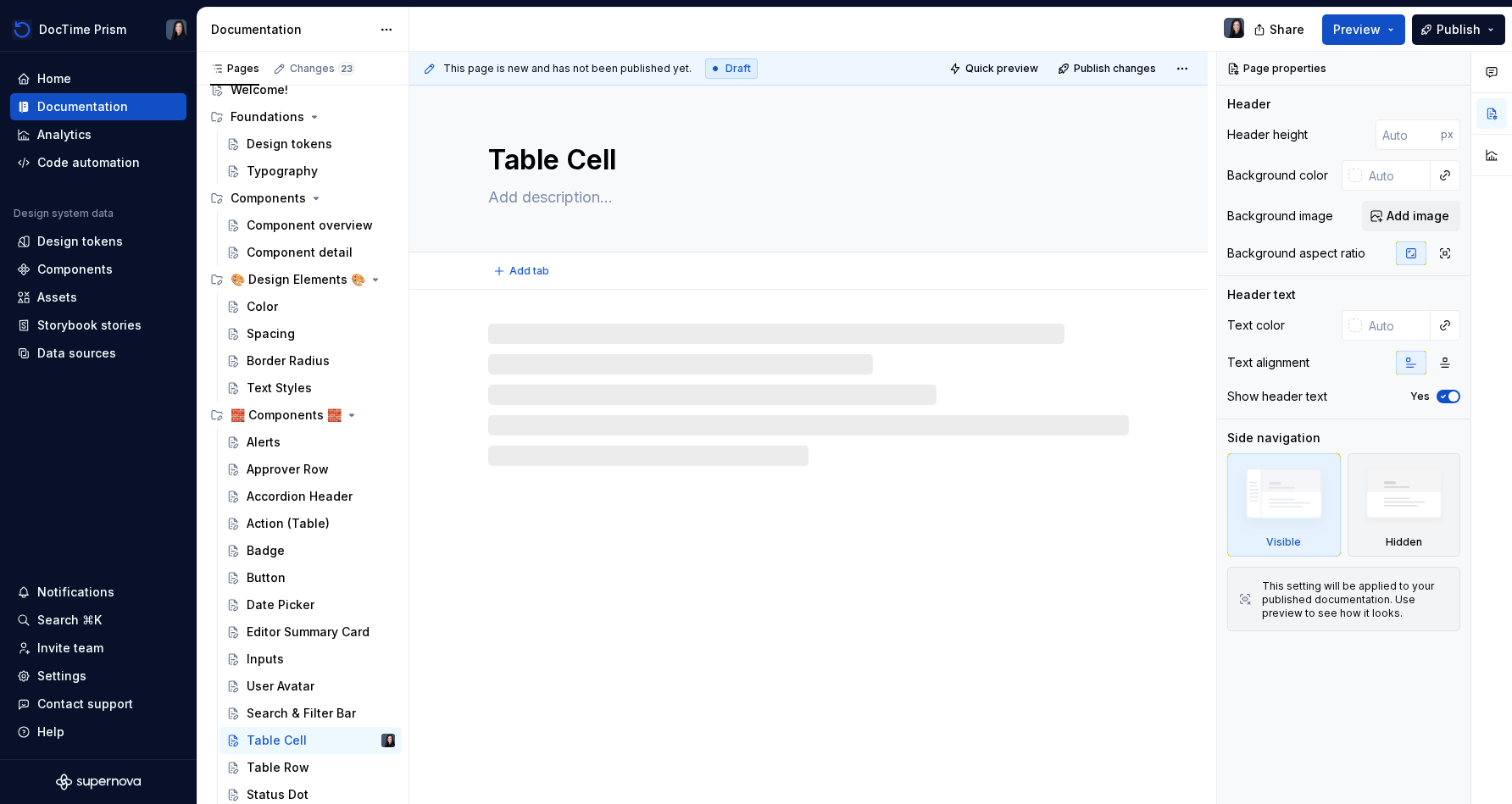
click at [570, 193] on textarea at bounding box center [805, 198] width 640 height 28
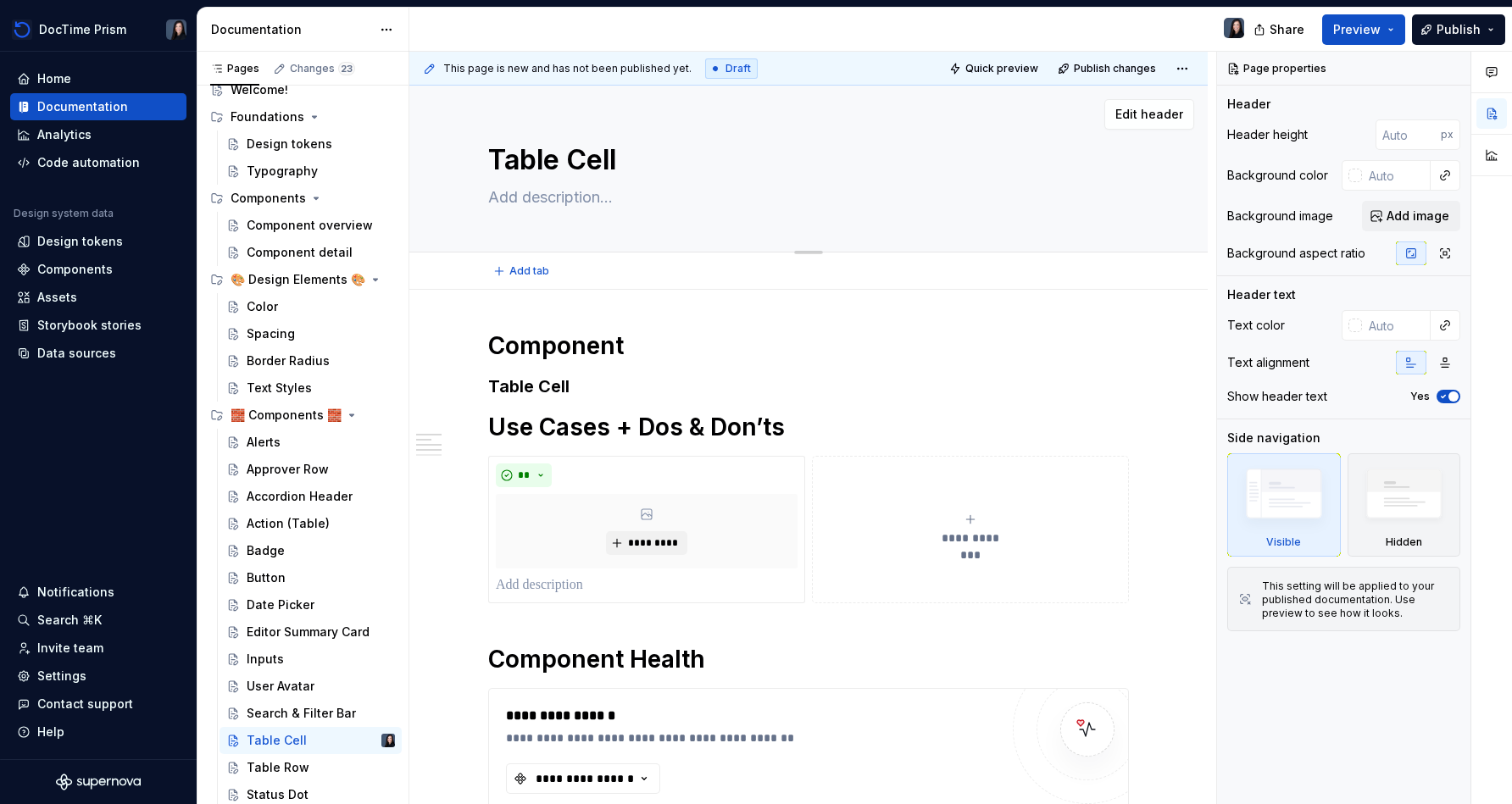
click at [570, 193] on textarea at bounding box center [805, 198] width 640 height 28
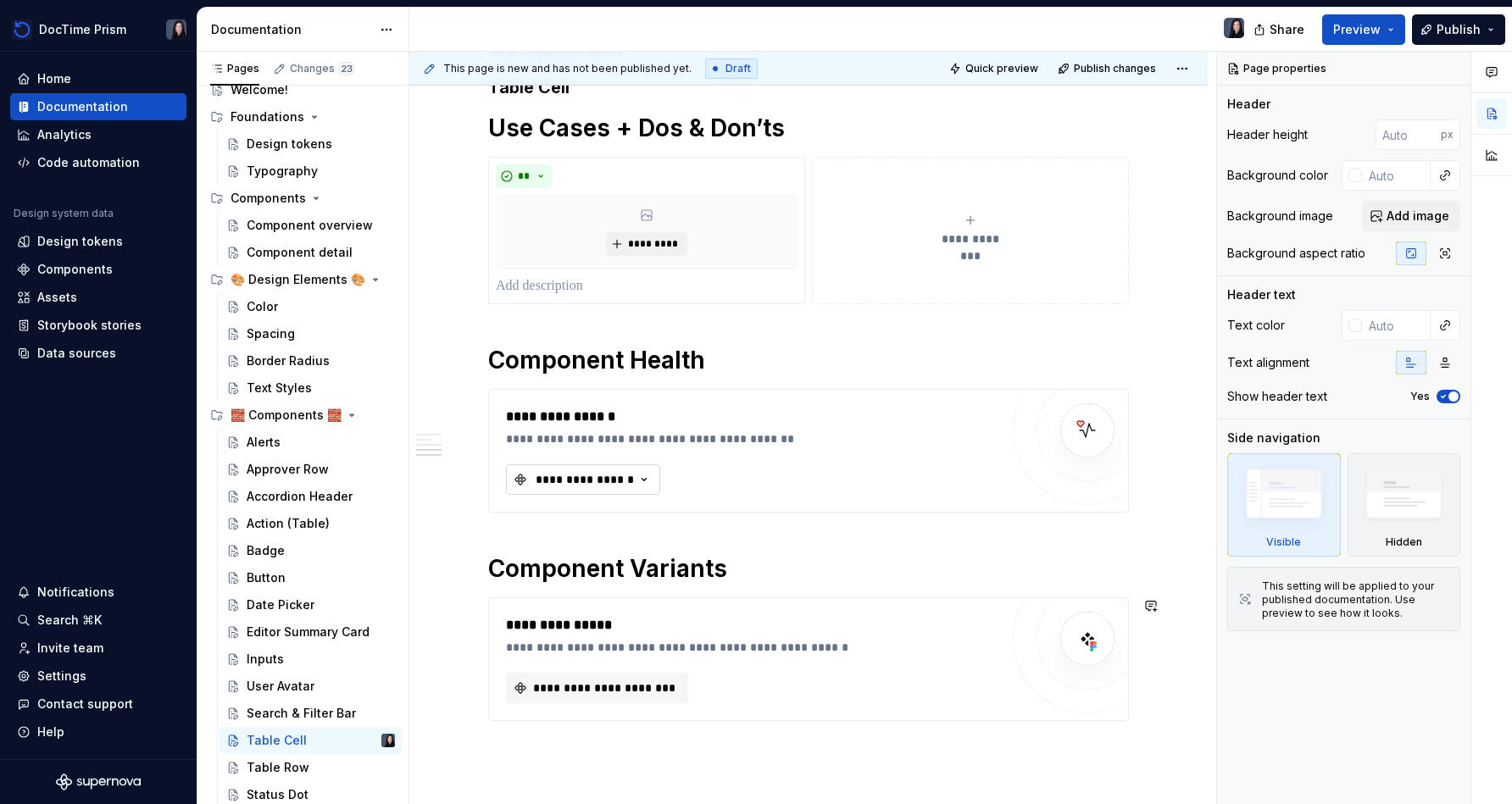
scroll to position [476, 0]
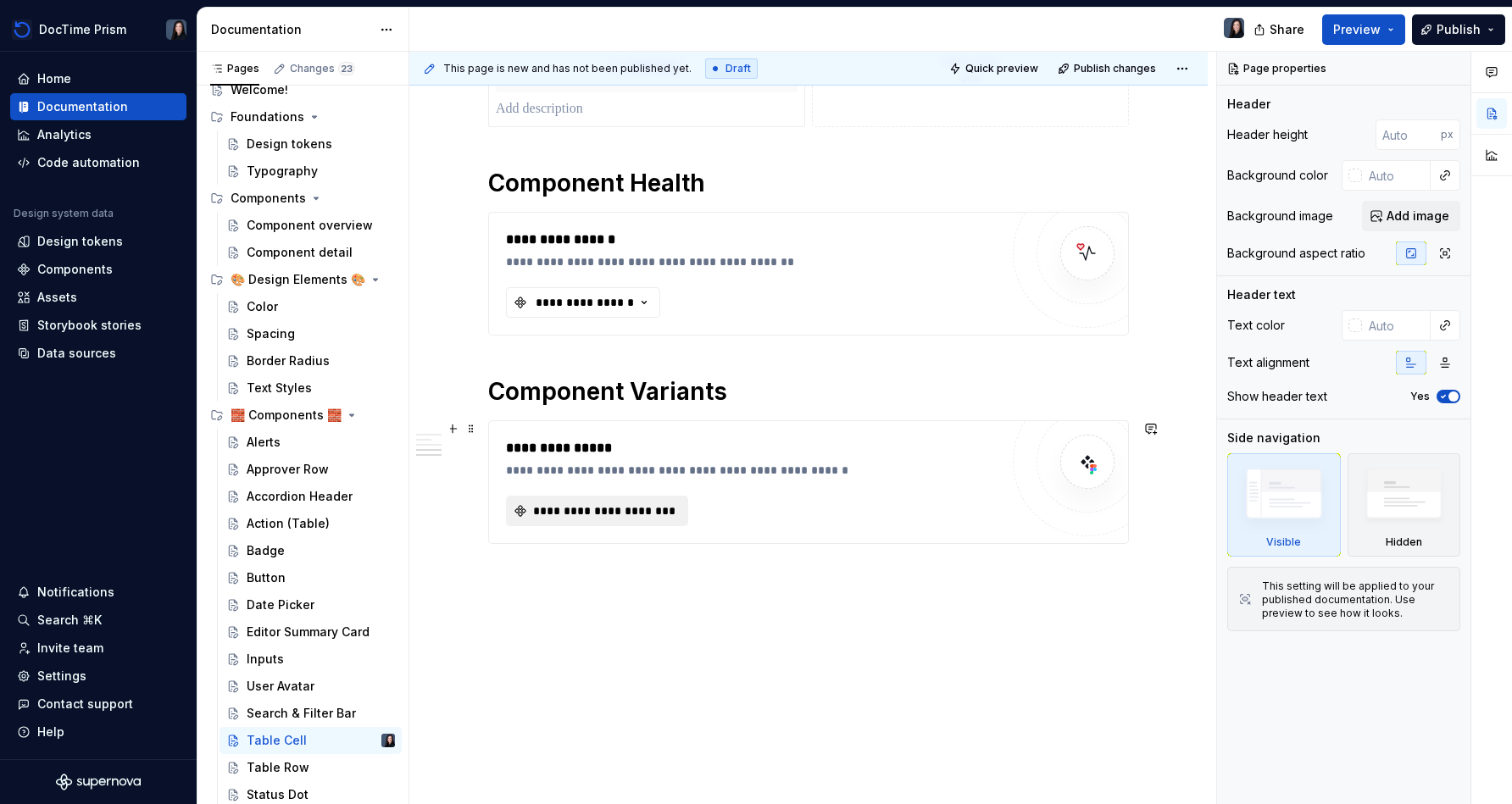
click at [653, 518] on span "**********" at bounding box center [603, 511] width 146 height 17
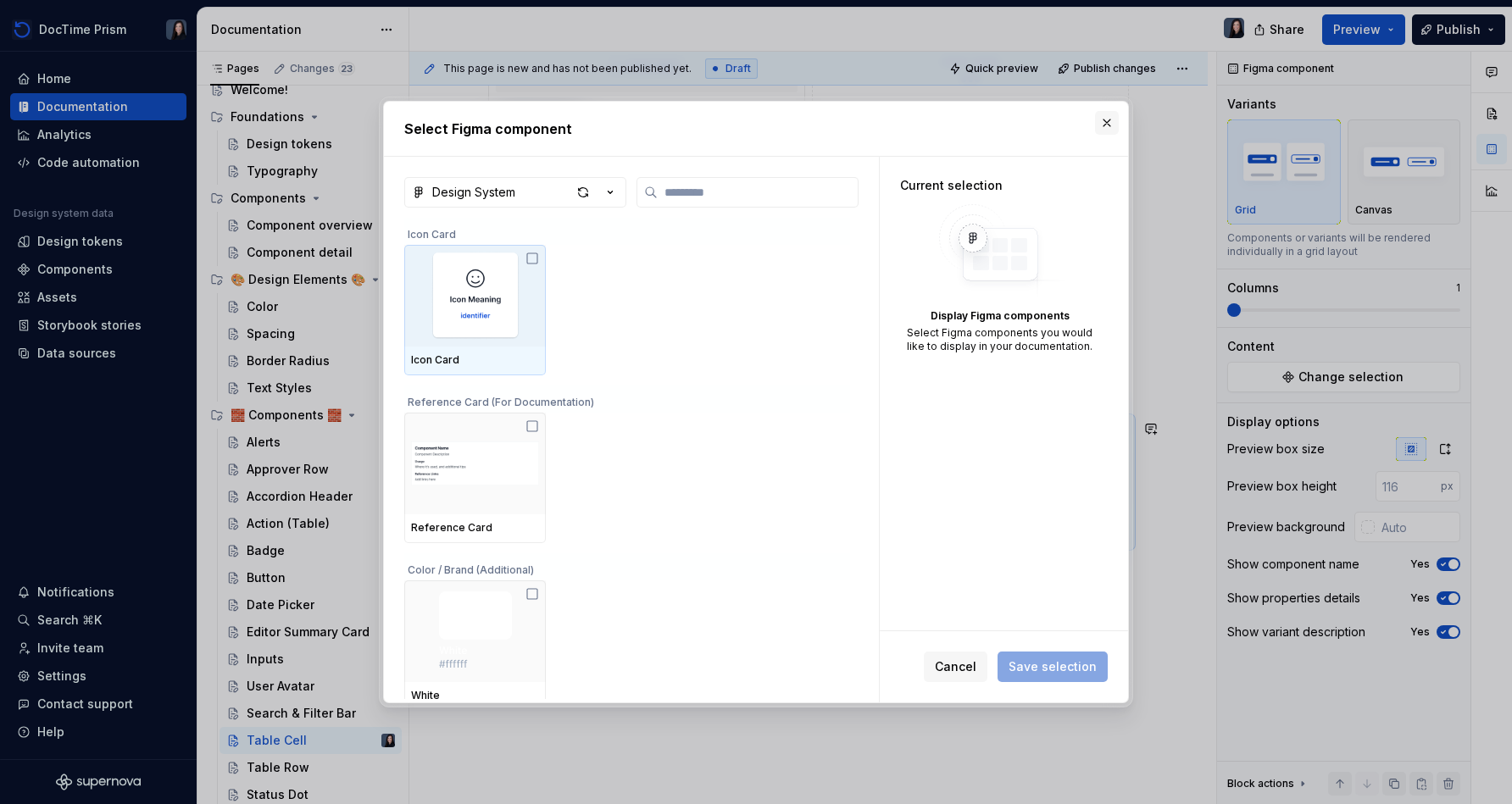
click at [751, 130] on button "button" at bounding box center [1107, 123] width 24 height 24
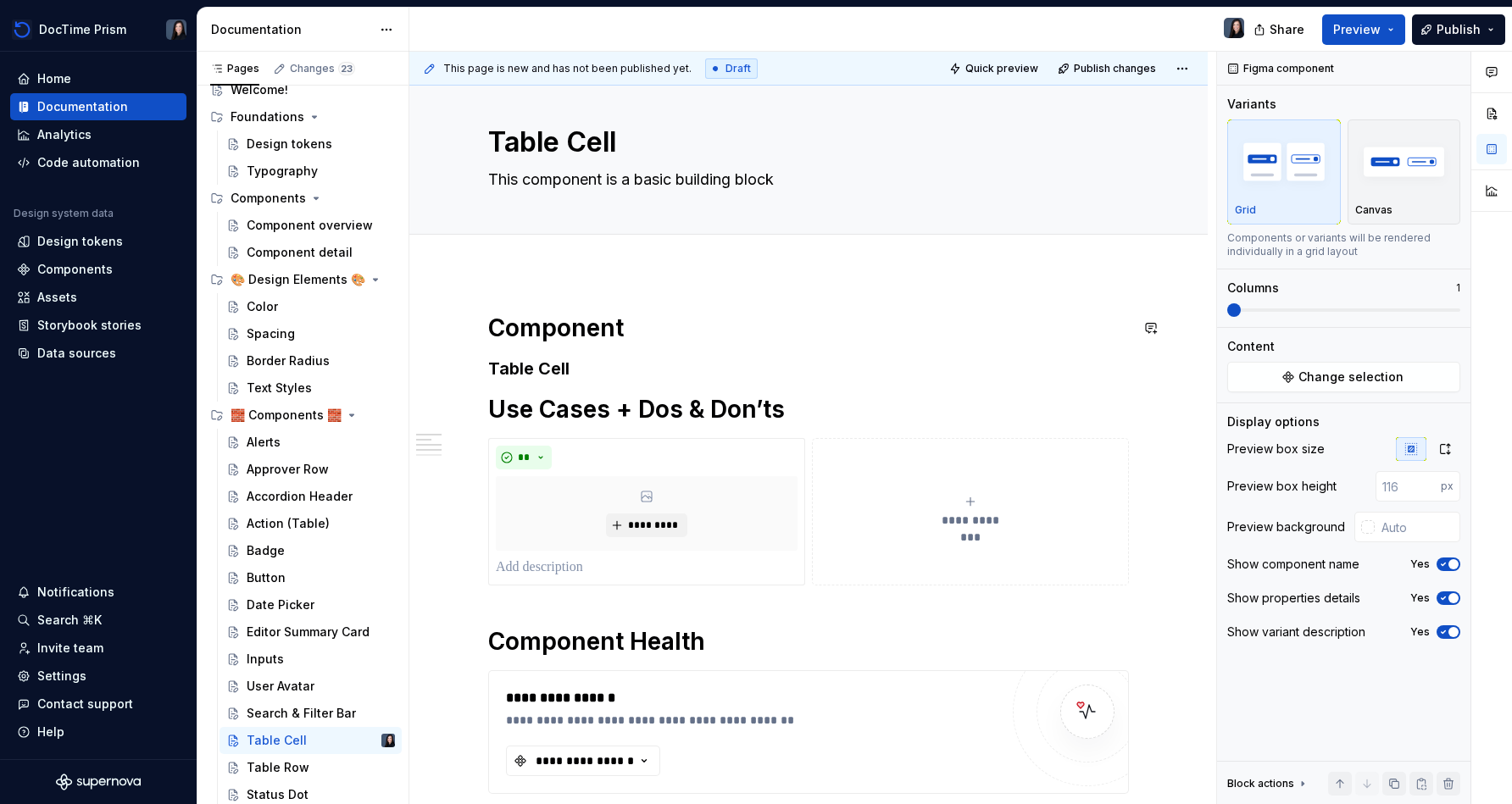
scroll to position [0, 0]
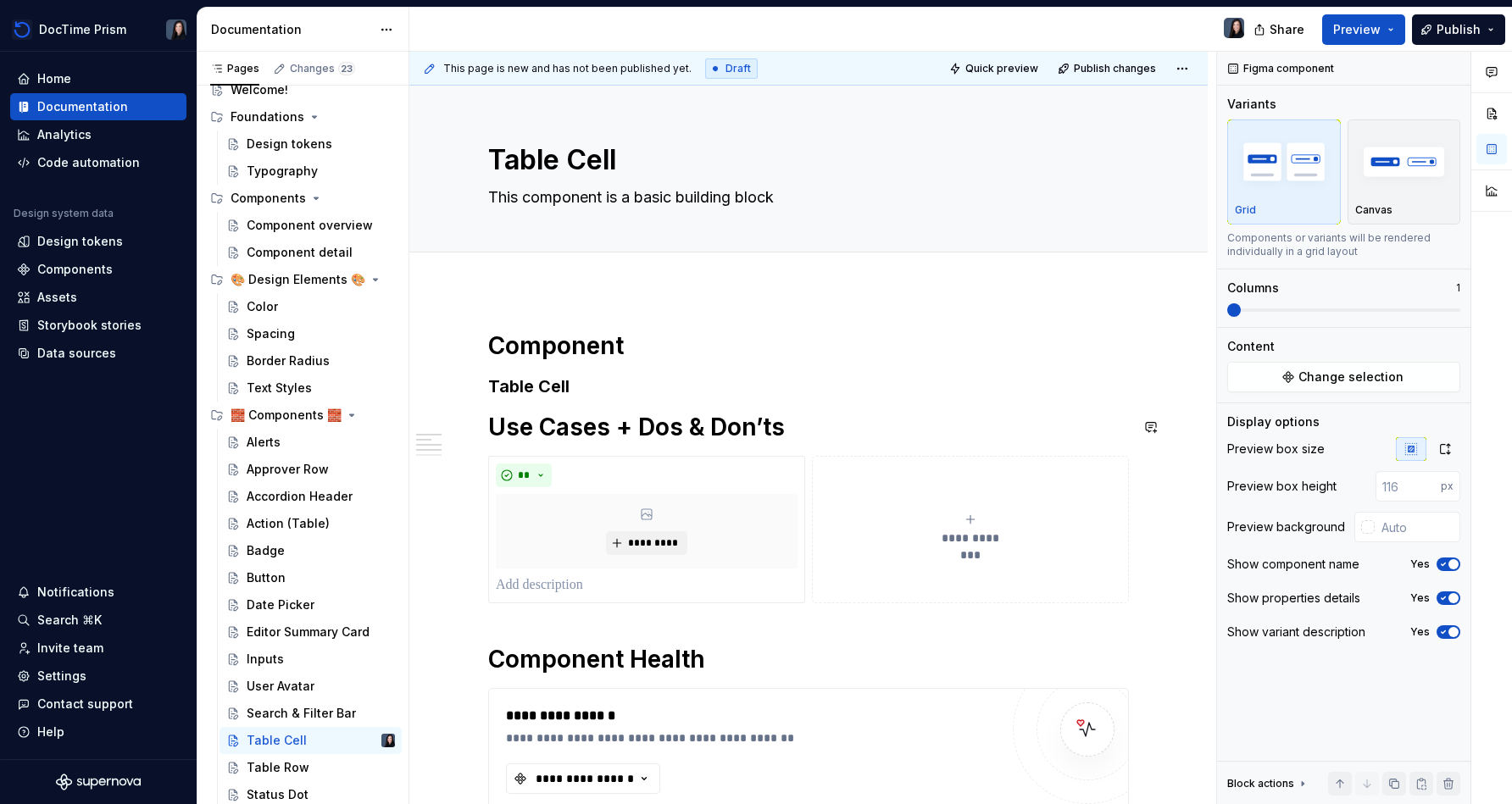
click at [602, 408] on div "**********" at bounding box center [808, 676] width 640 height 690
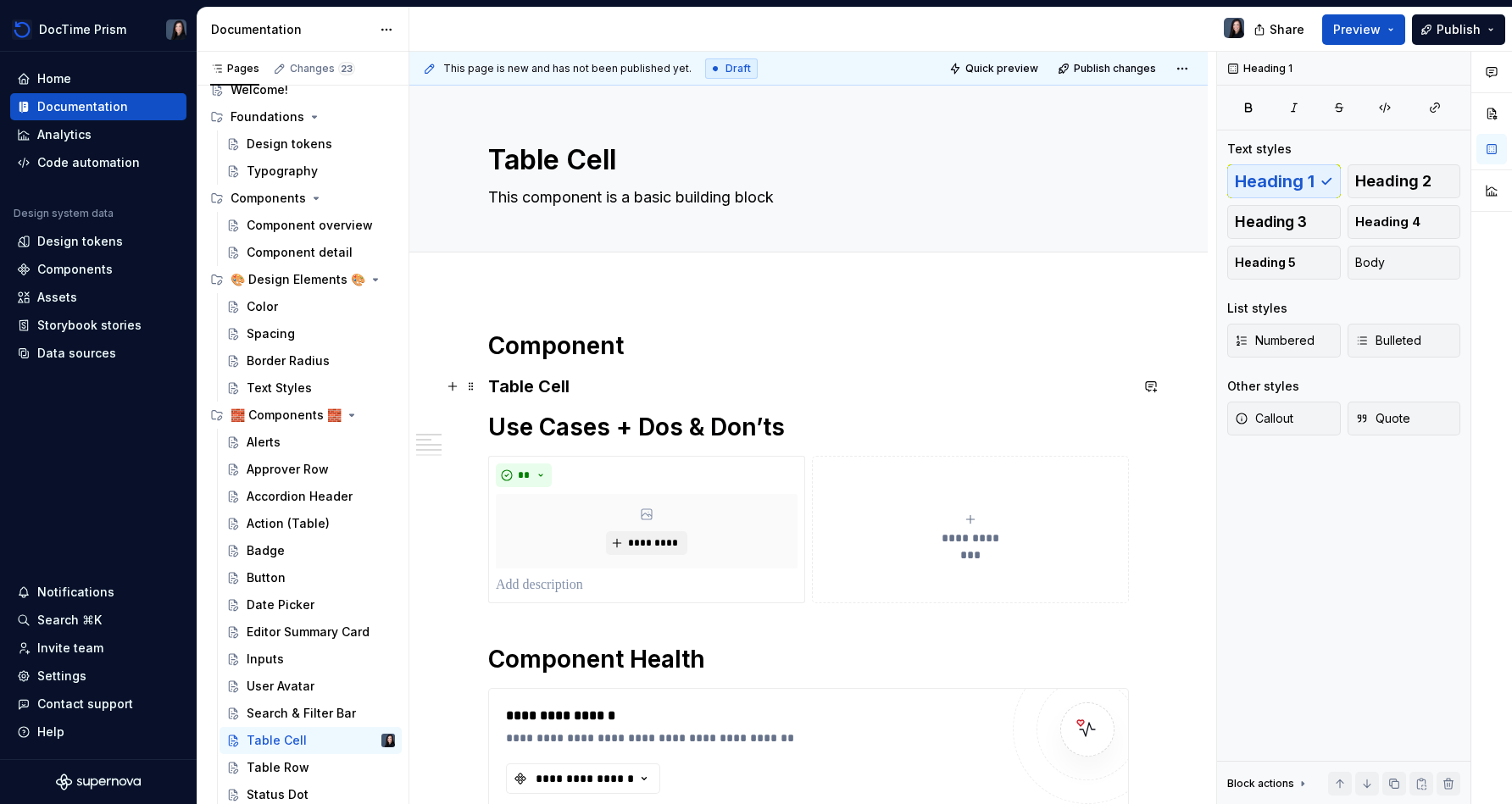
click at [612, 393] on h3 "Table Cell" at bounding box center [808, 387] width 640 height 24
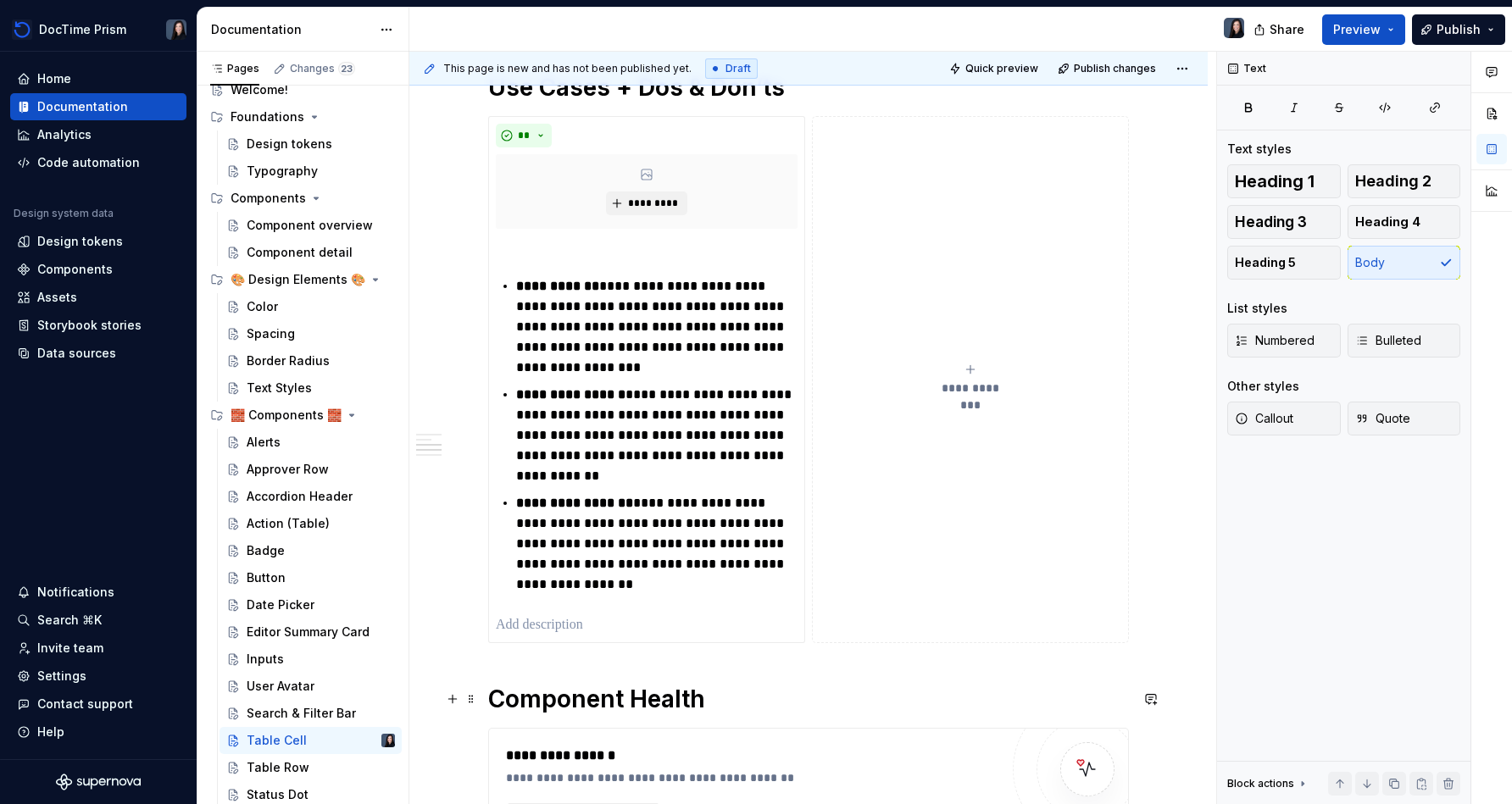
scroll to position [466, 0]
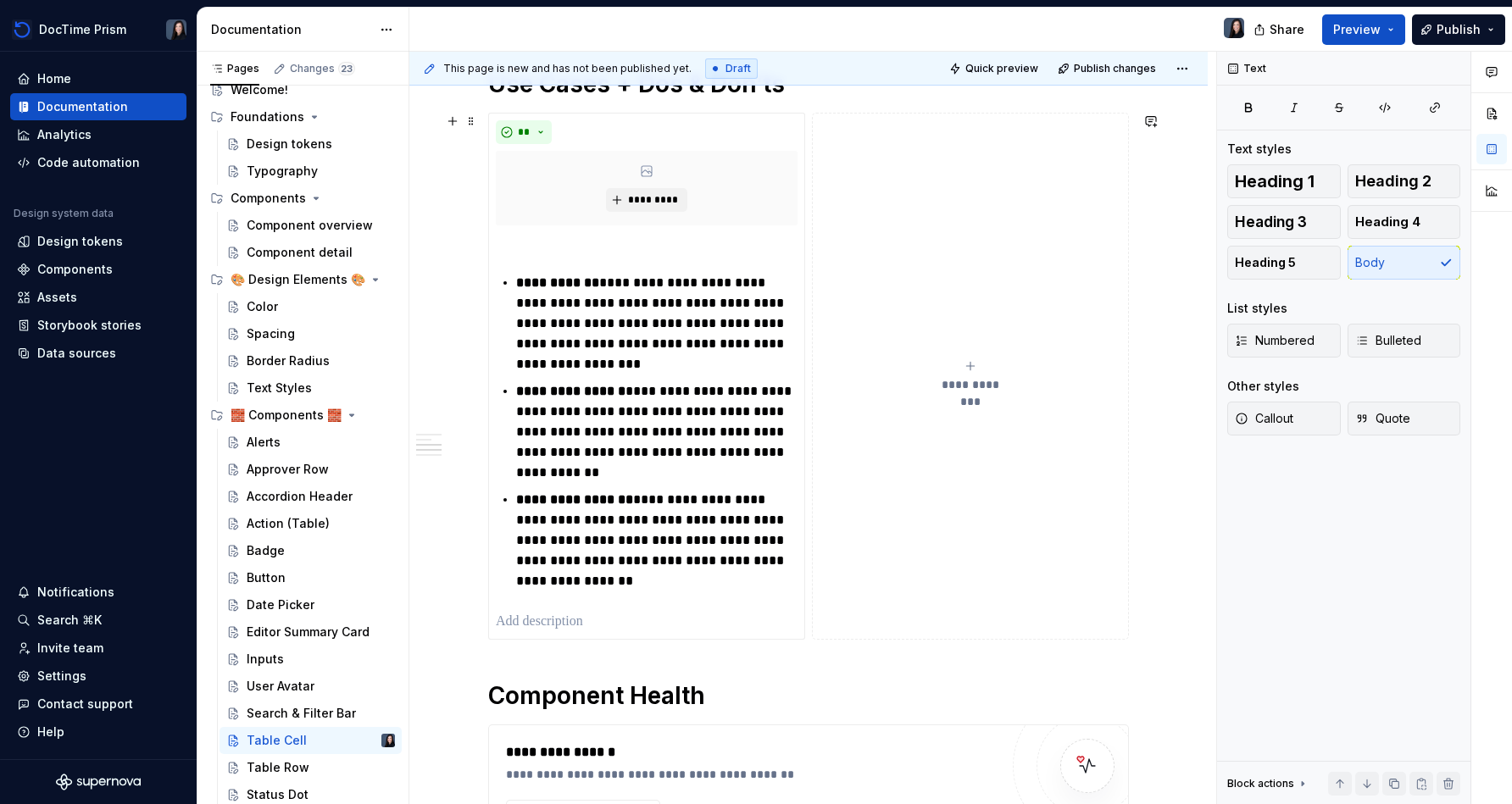
click at [751, 424] on button "**********" at bounding box center [970, 376] width 317 height 527
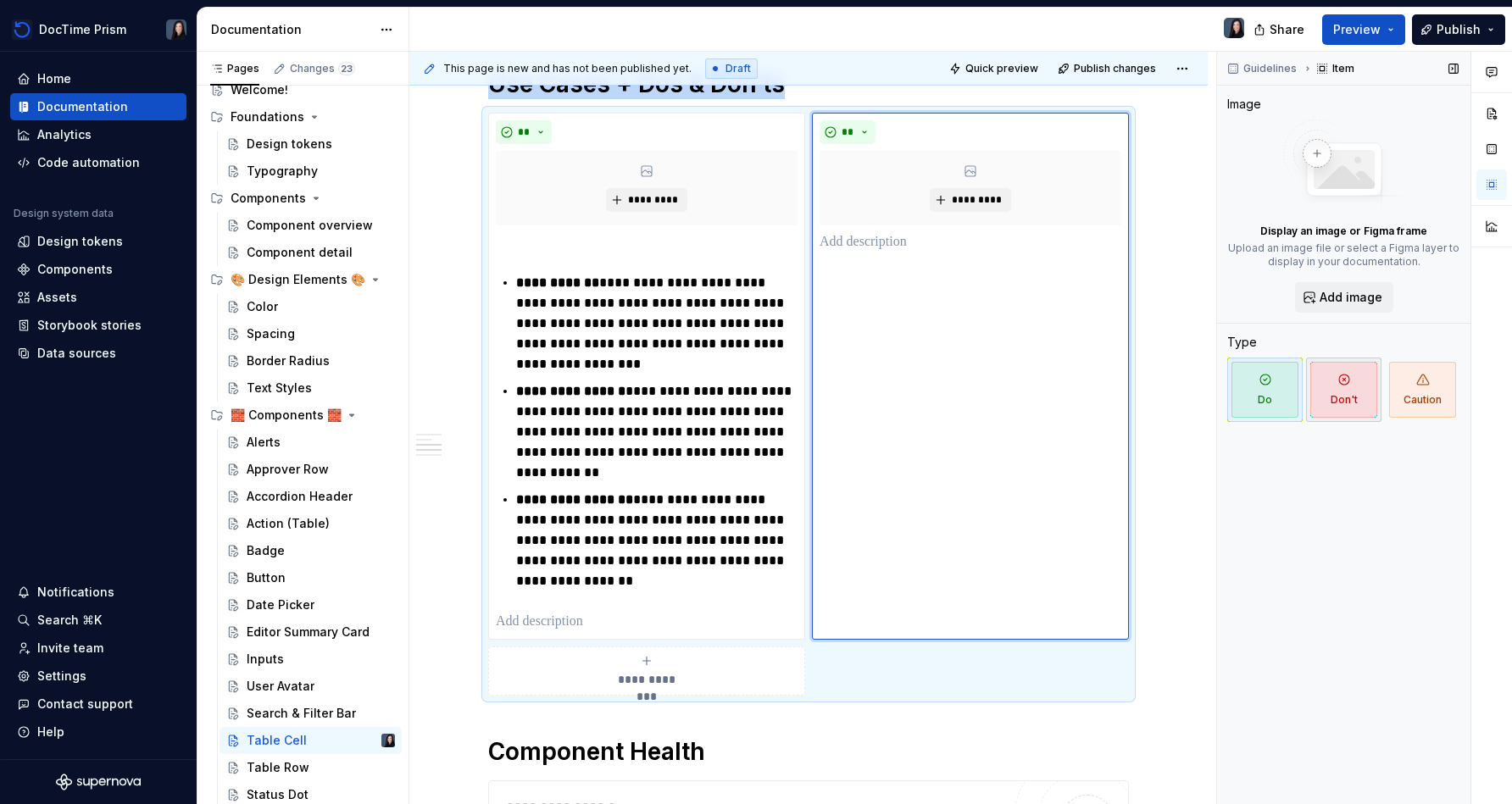
click at [751, 395] on span "Don't" at bounding box center [1343, 389] width 67 height 56
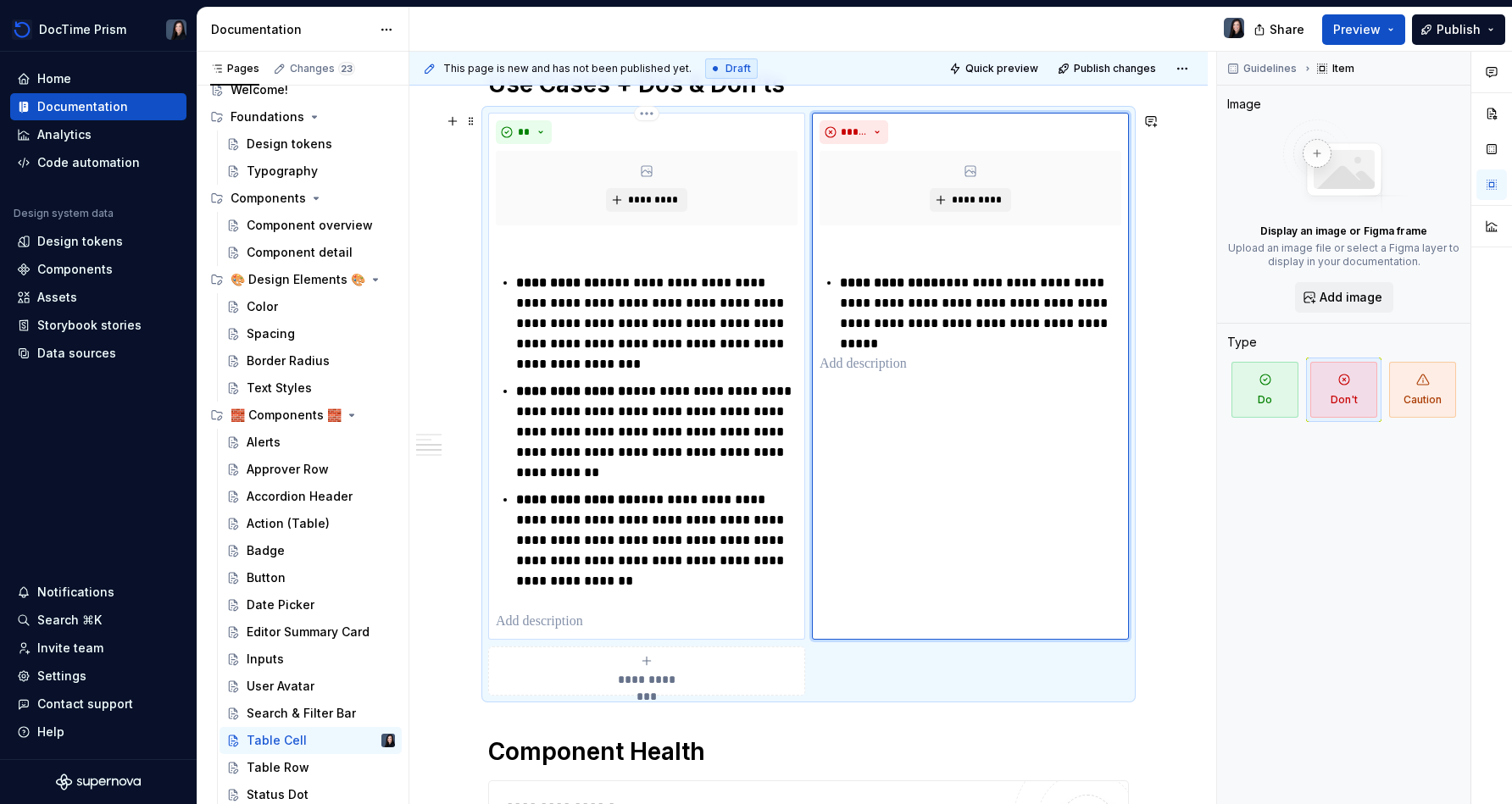
click at [646, 610] on div "**********" at bounding box center [646, 432] width 302 height 400
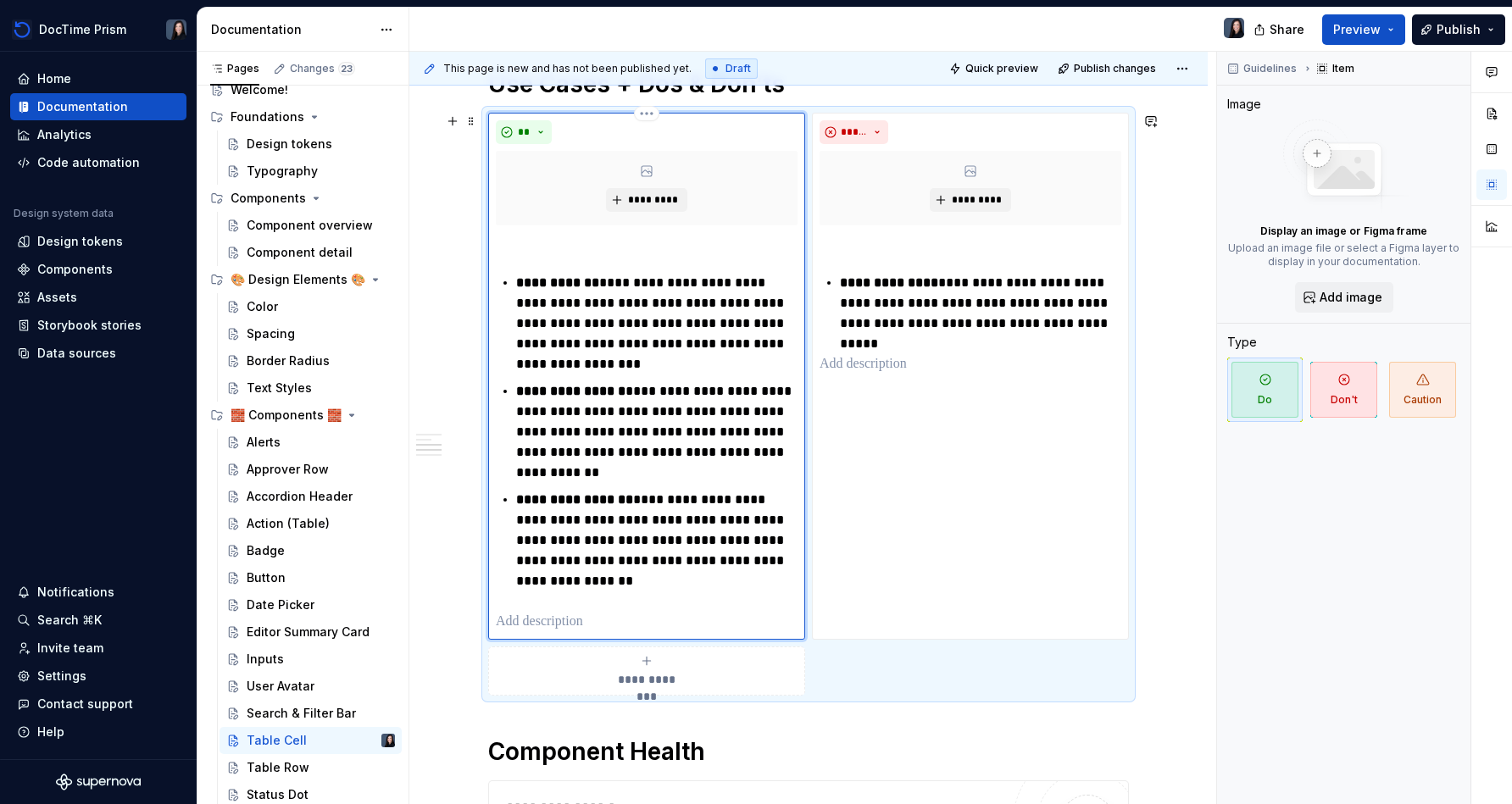
scroll to position [592, 0]
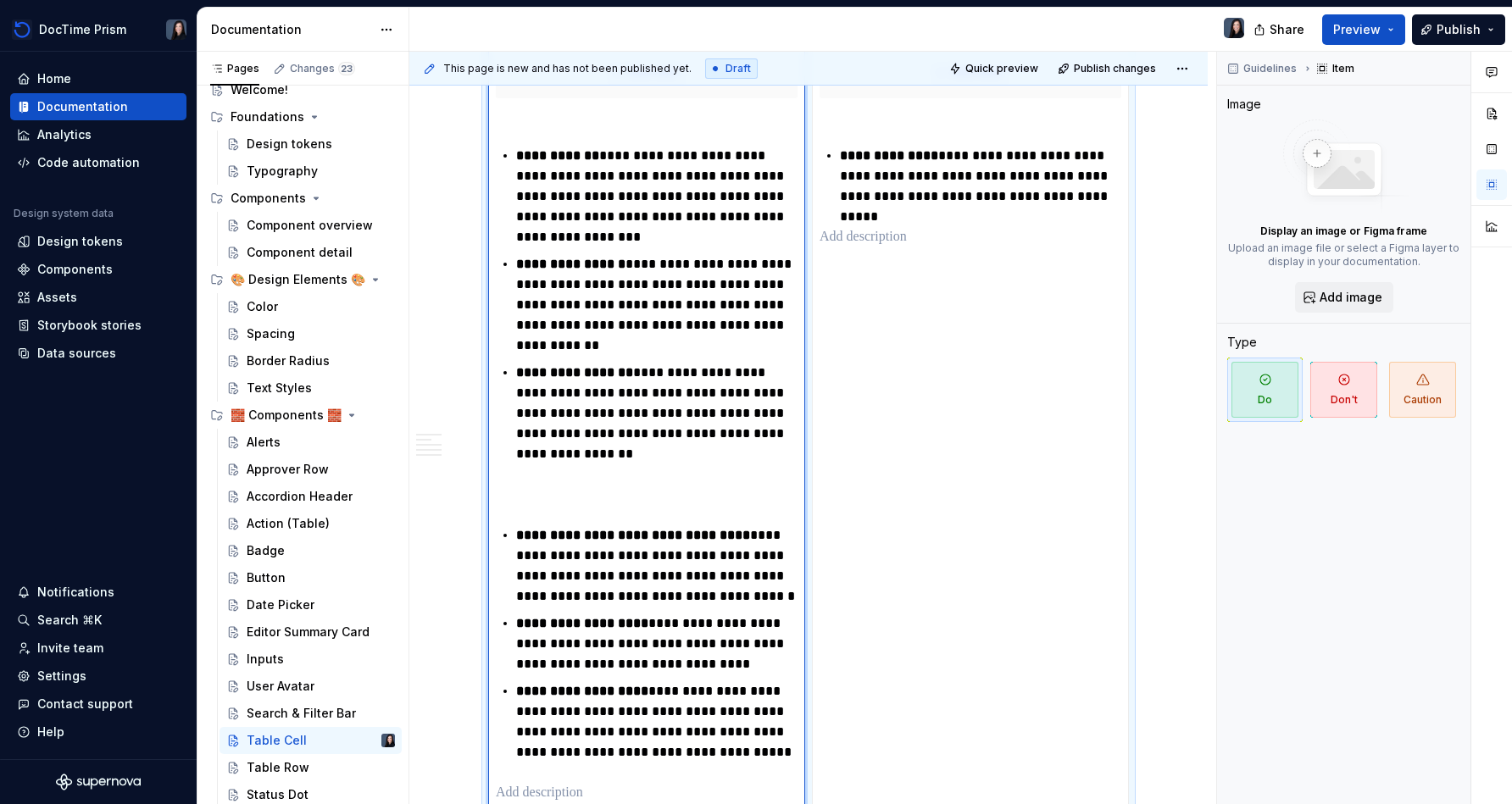
click at [656, 508] on div "**********" at bounding box center [646, 454] width 302 height 698
click at [649, 477] on div "**********" at bounding box center [646, 454] width 302 height 698
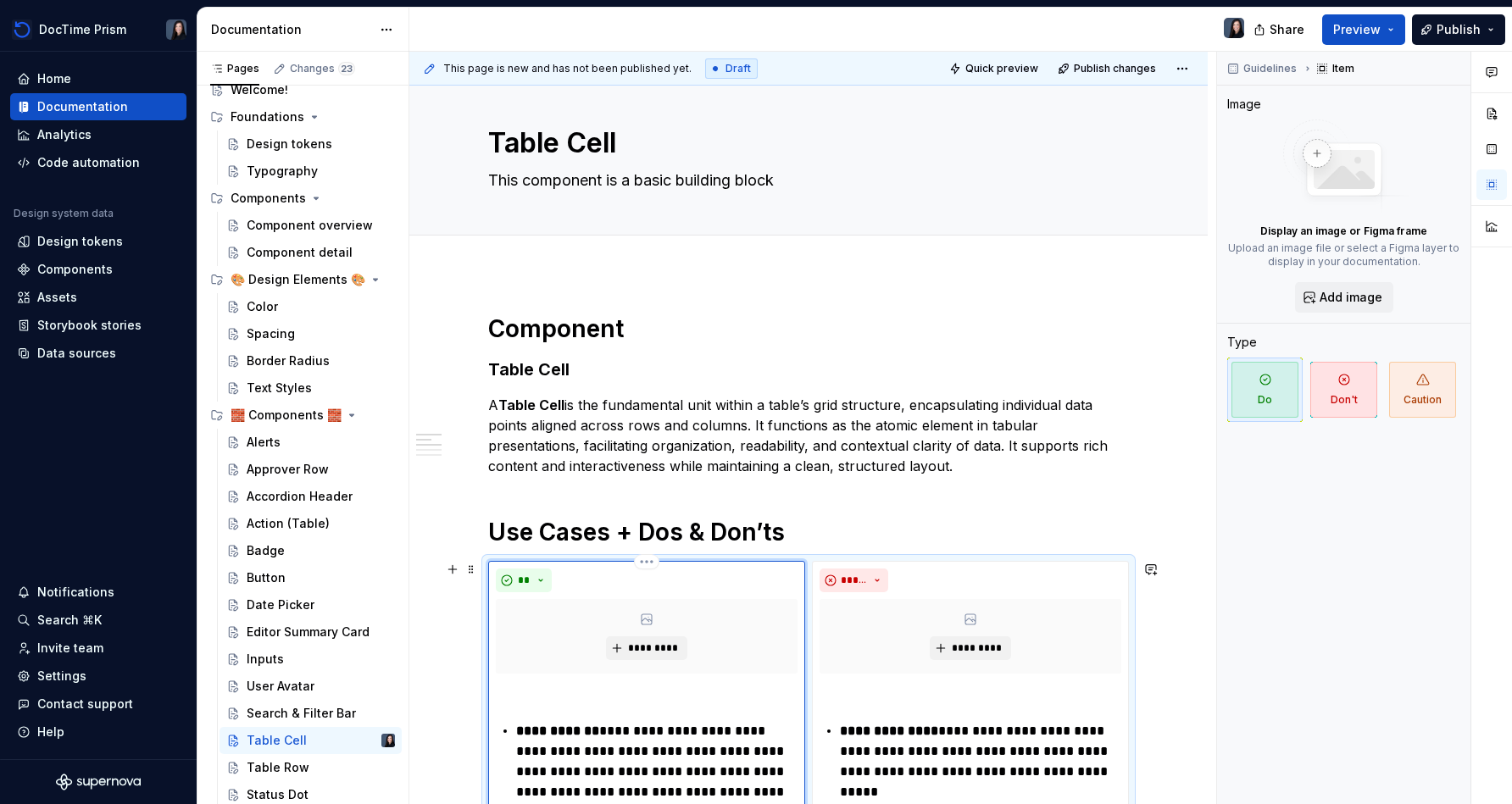
scroll to position [0, 0]
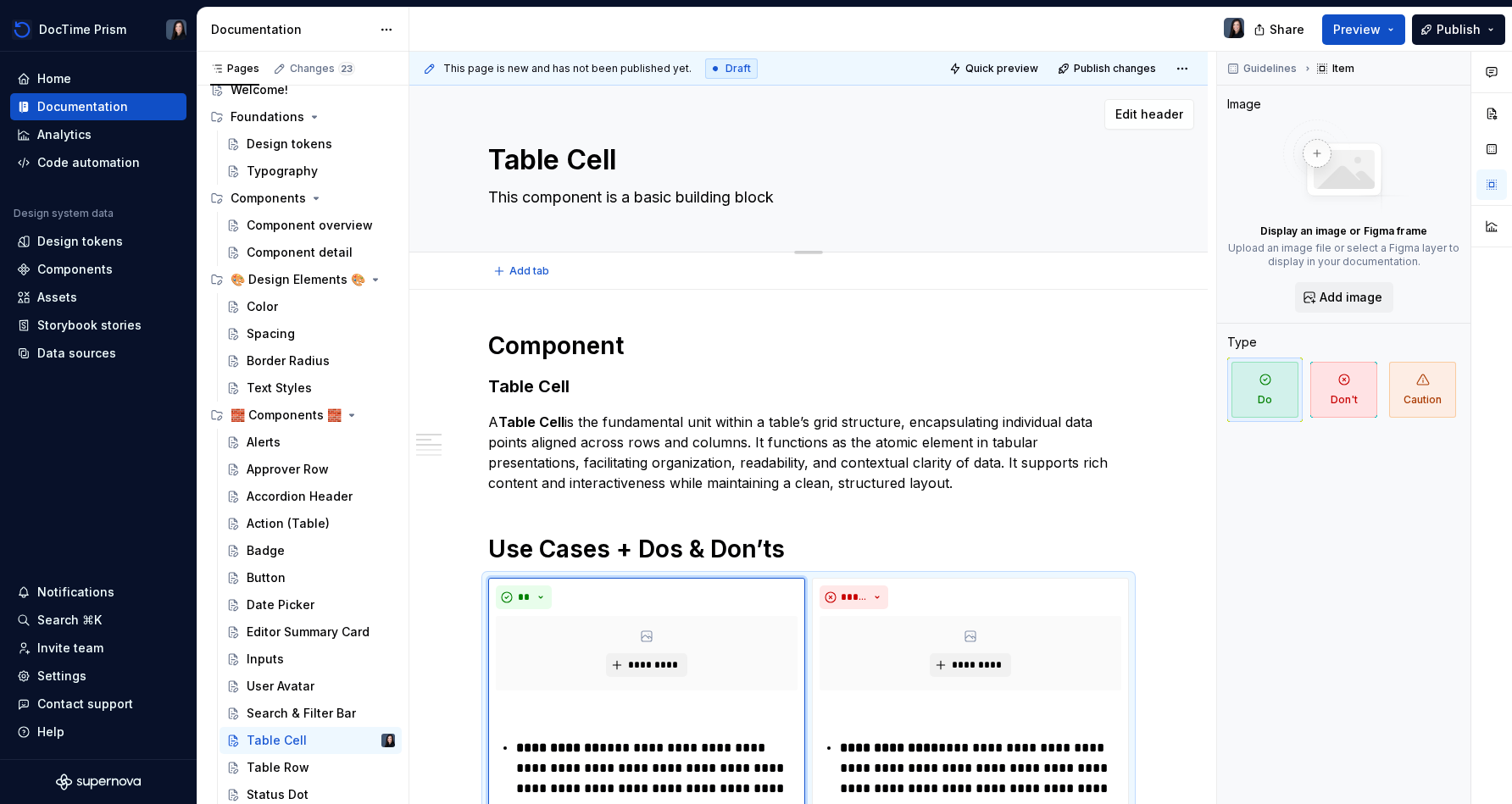
click at [751, 196] on textarea "This component is a basic building block" at bounding box center [805, 198] width 640 height 28
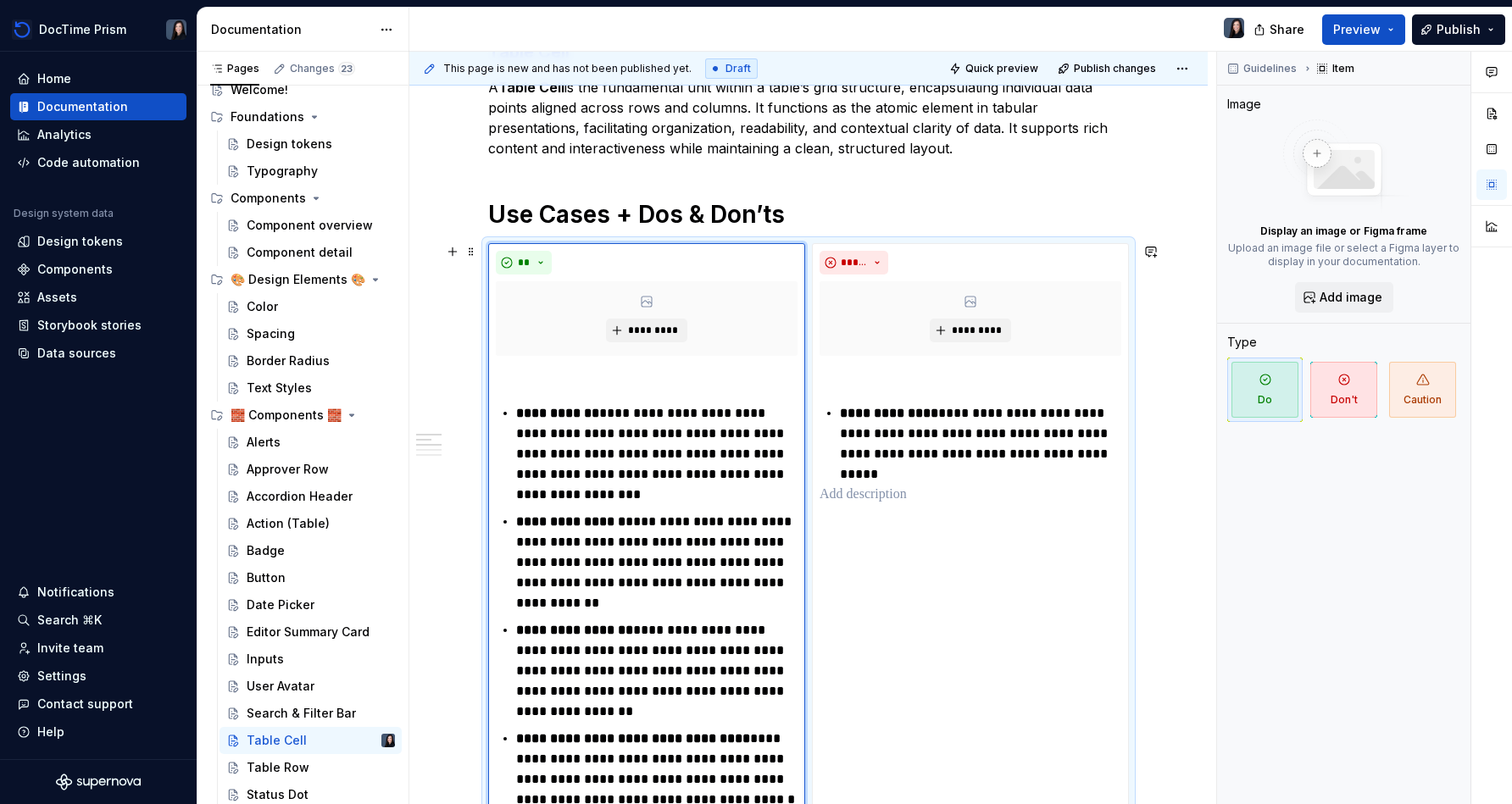
scroll to position [449, 0]
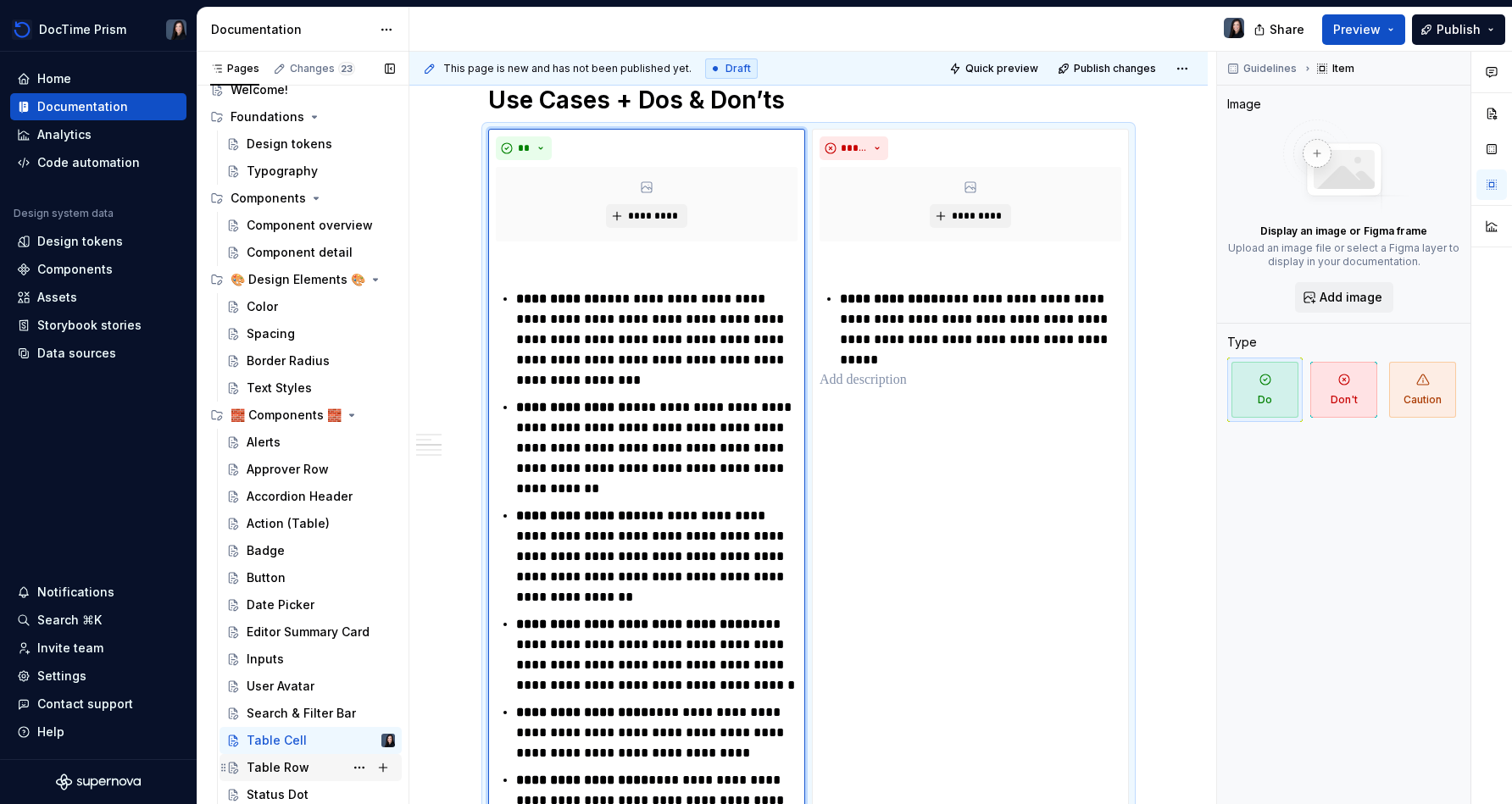
click at [299, 767] on div "Table Row" at bounding box center [278, 768] width 63 height 17
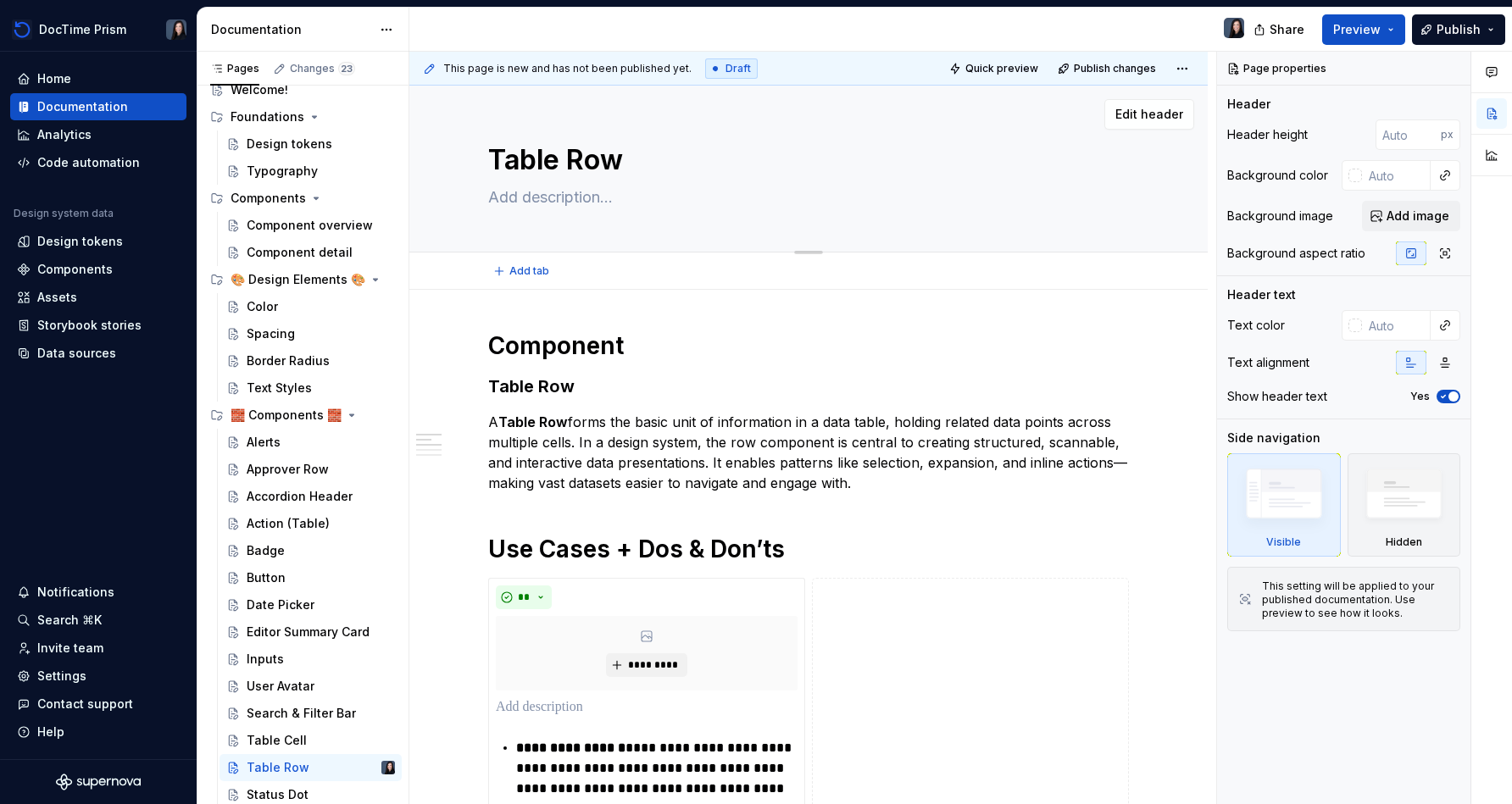
click at [614, 204] on textarea at bounding box center [805, 198] width 640 height 28
click at [751, 191] on textarea "Table rows are comprised of table cells are are an additional" at bounding box center [805, 198] width 640 height 28
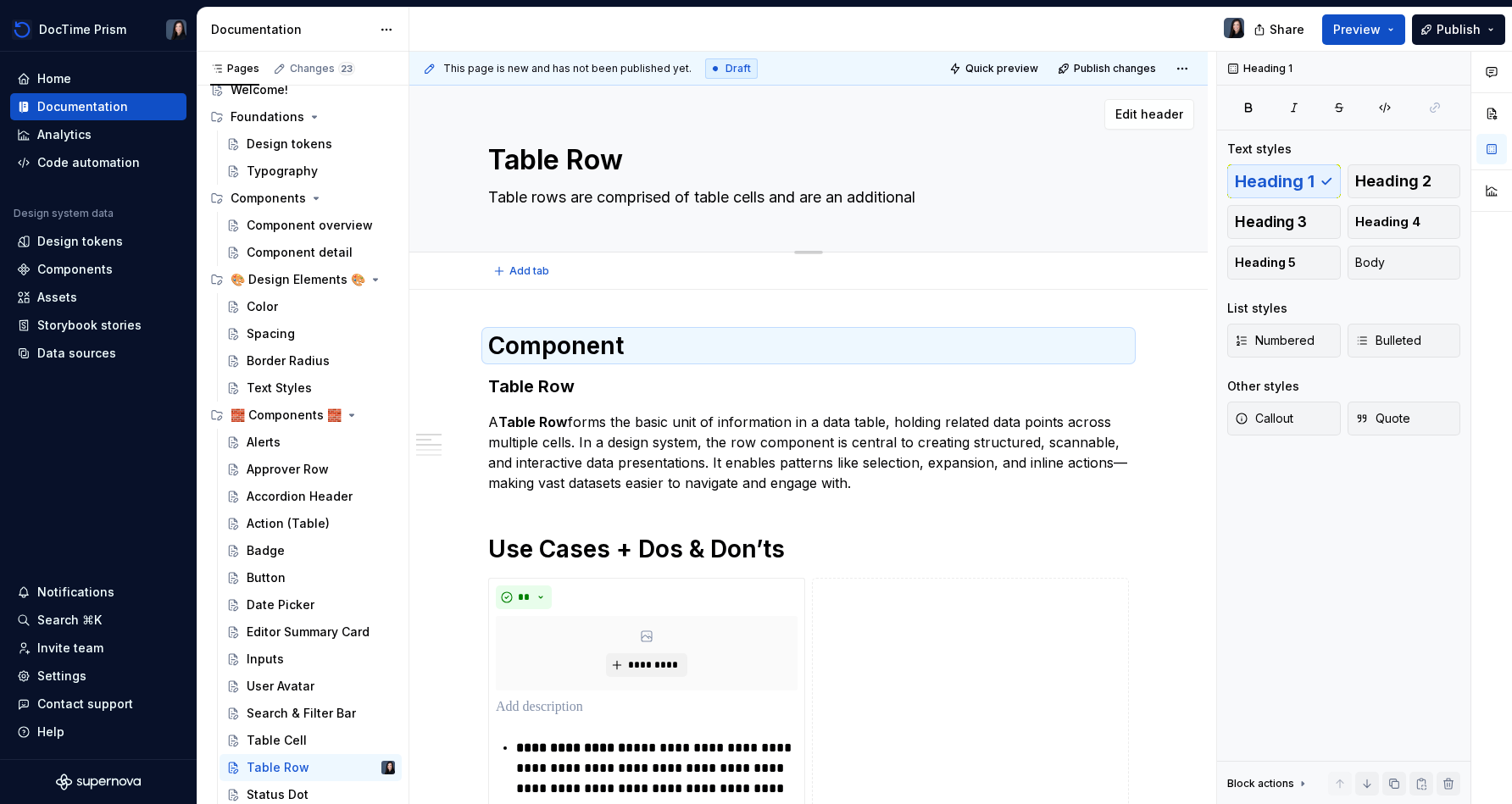
click at [751, 184] on textarea "Table rows are comprised of table cells and are an additional" at bounding box center [805, 198] width 640 height 28
click at [751, 193] on textarea "Table rows are comprised of table cells and are an additional" at bounding box center [805, 198] width 640 height 28
click at [751, 201] on textarea "Table rows are comprised of table cells and are an additional layer or a table." at bounding box center [805, 198] width 640 height 28
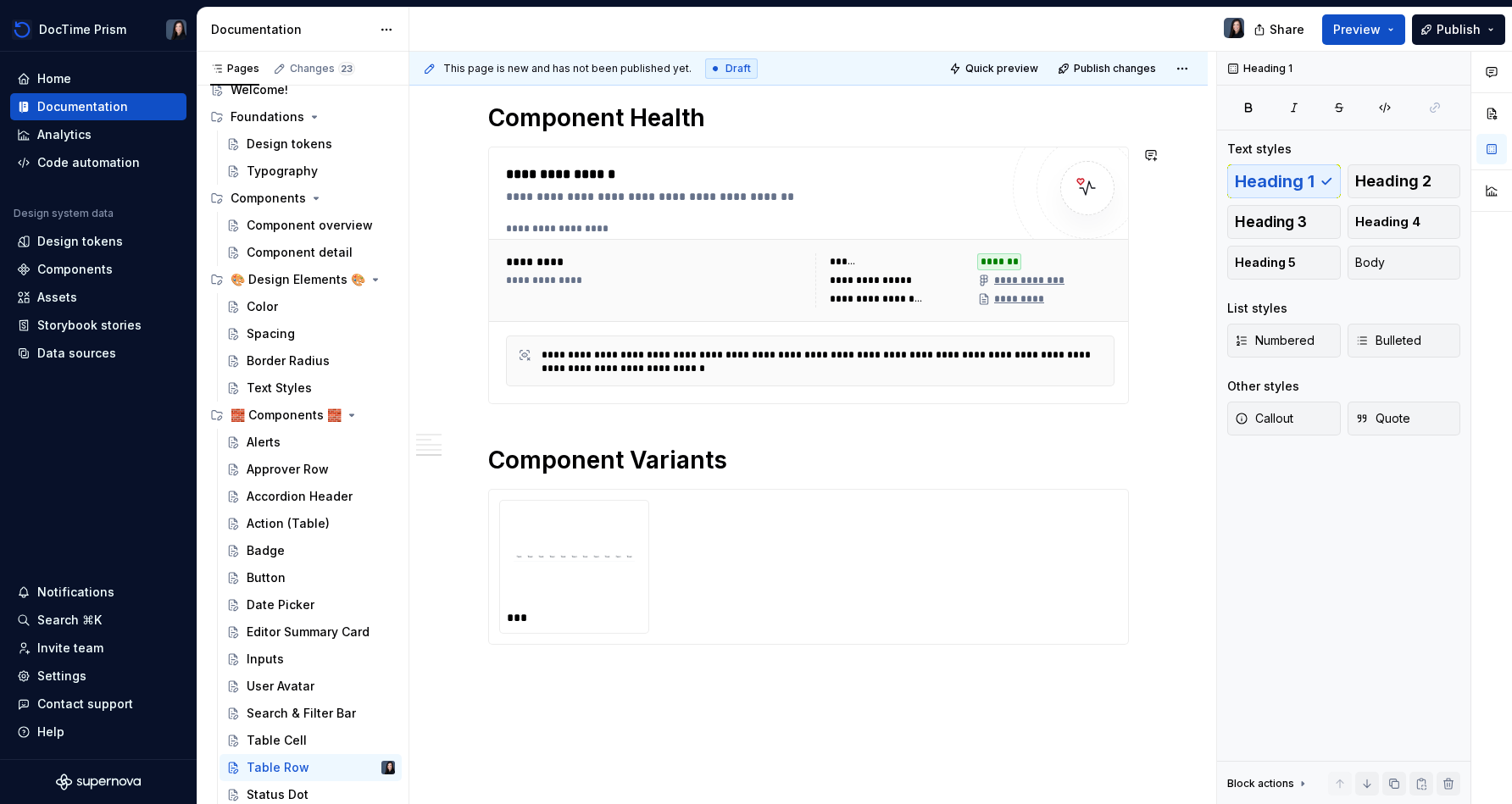
scroll to position [1172, 0]
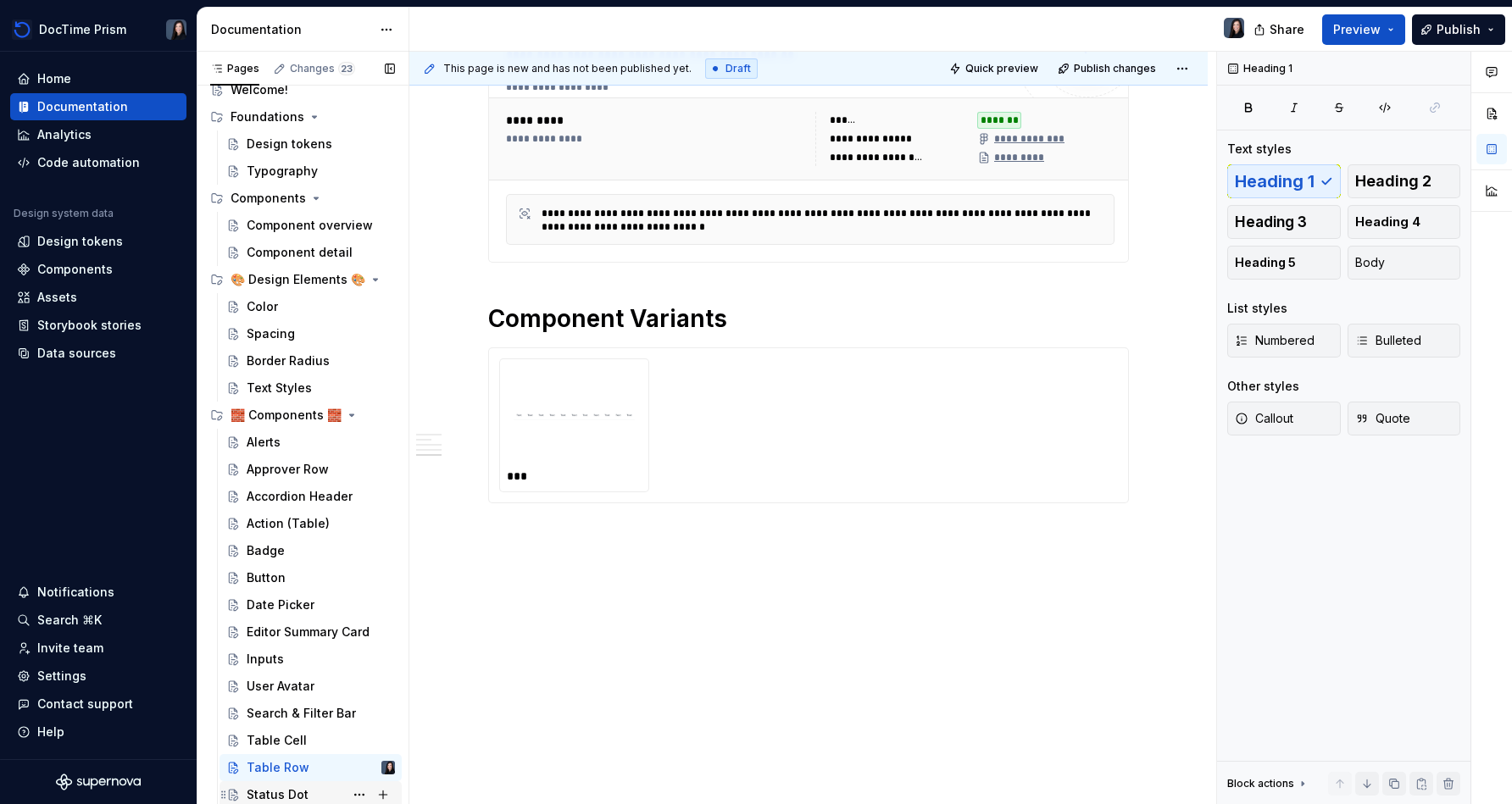
click at [315, 788] on div "Status Dot" at bounding box center [321, 795] width 148 height 24
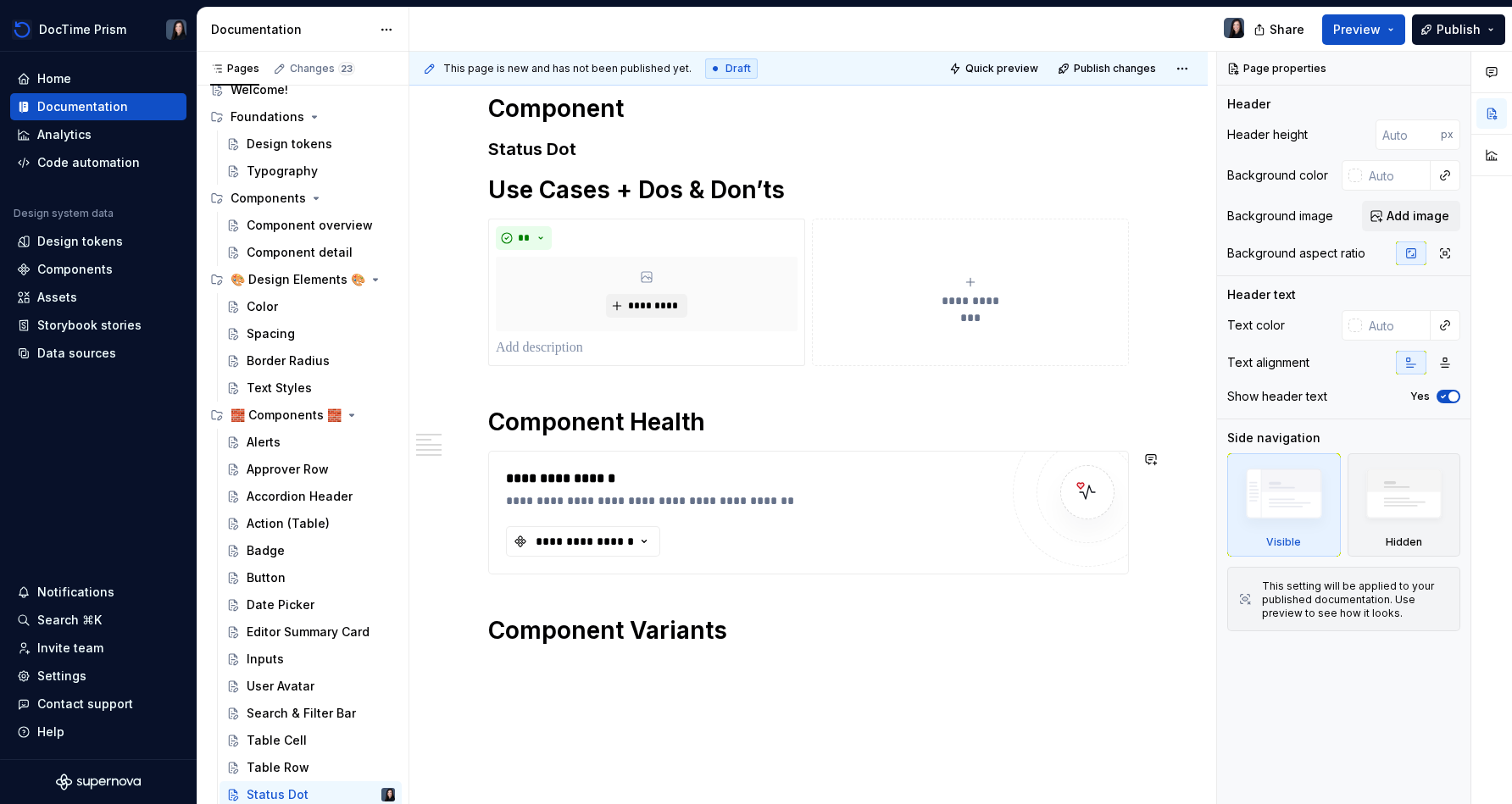
scroll to position [373, 0]
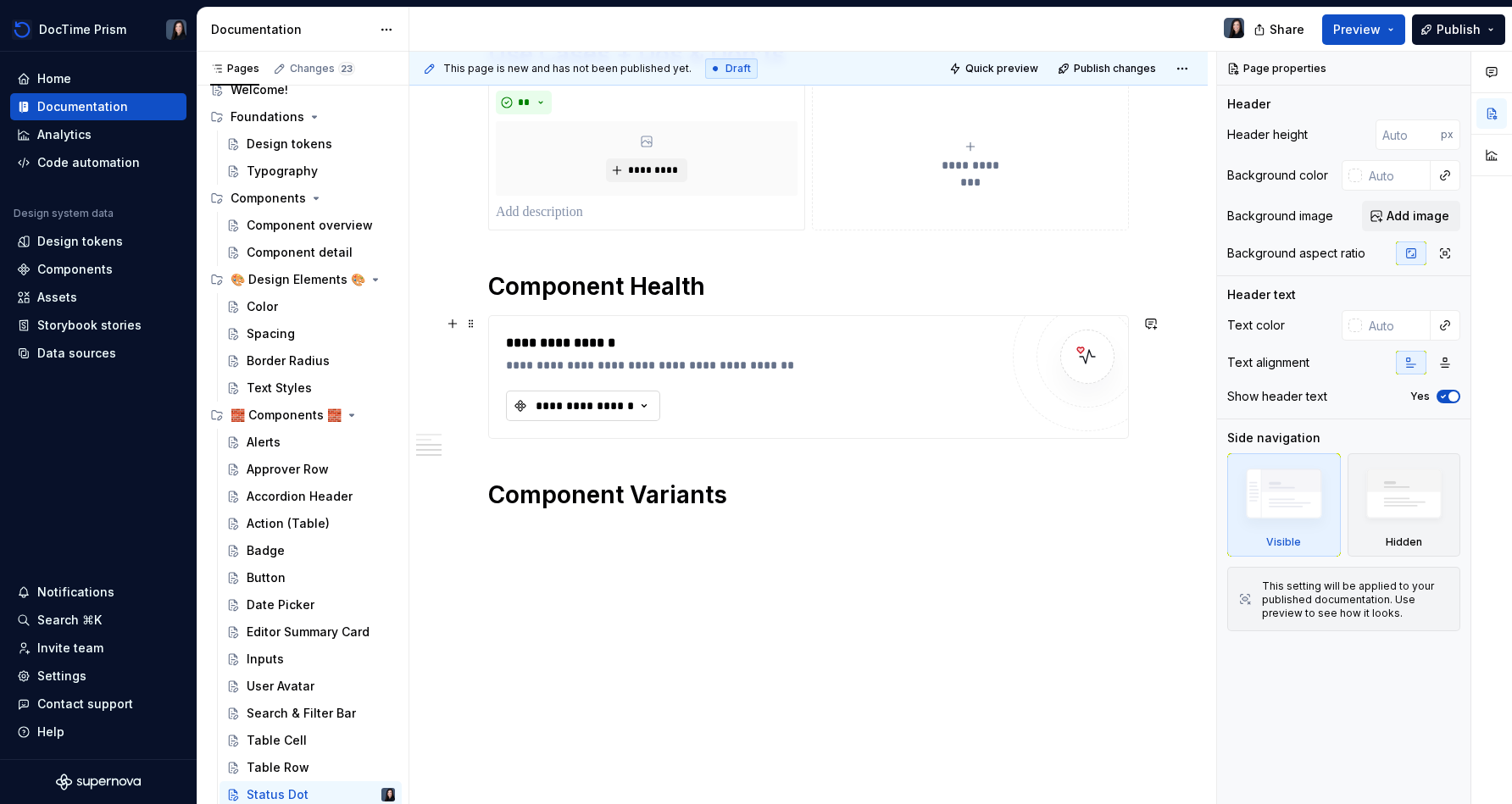
click at [643, 399] on icon "button" at bounding box center [644, 406] width 17 height 17
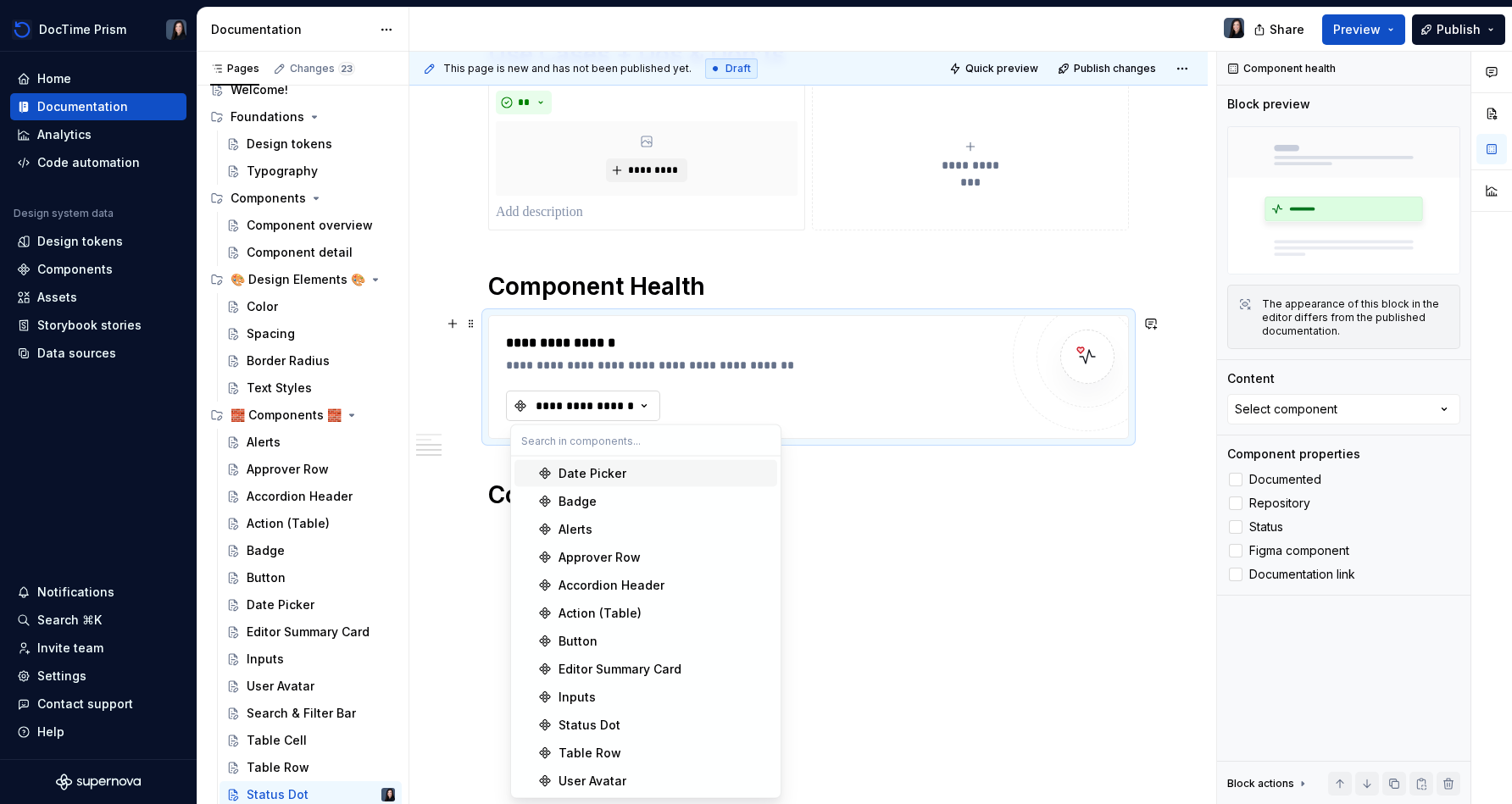
type textarea "*"
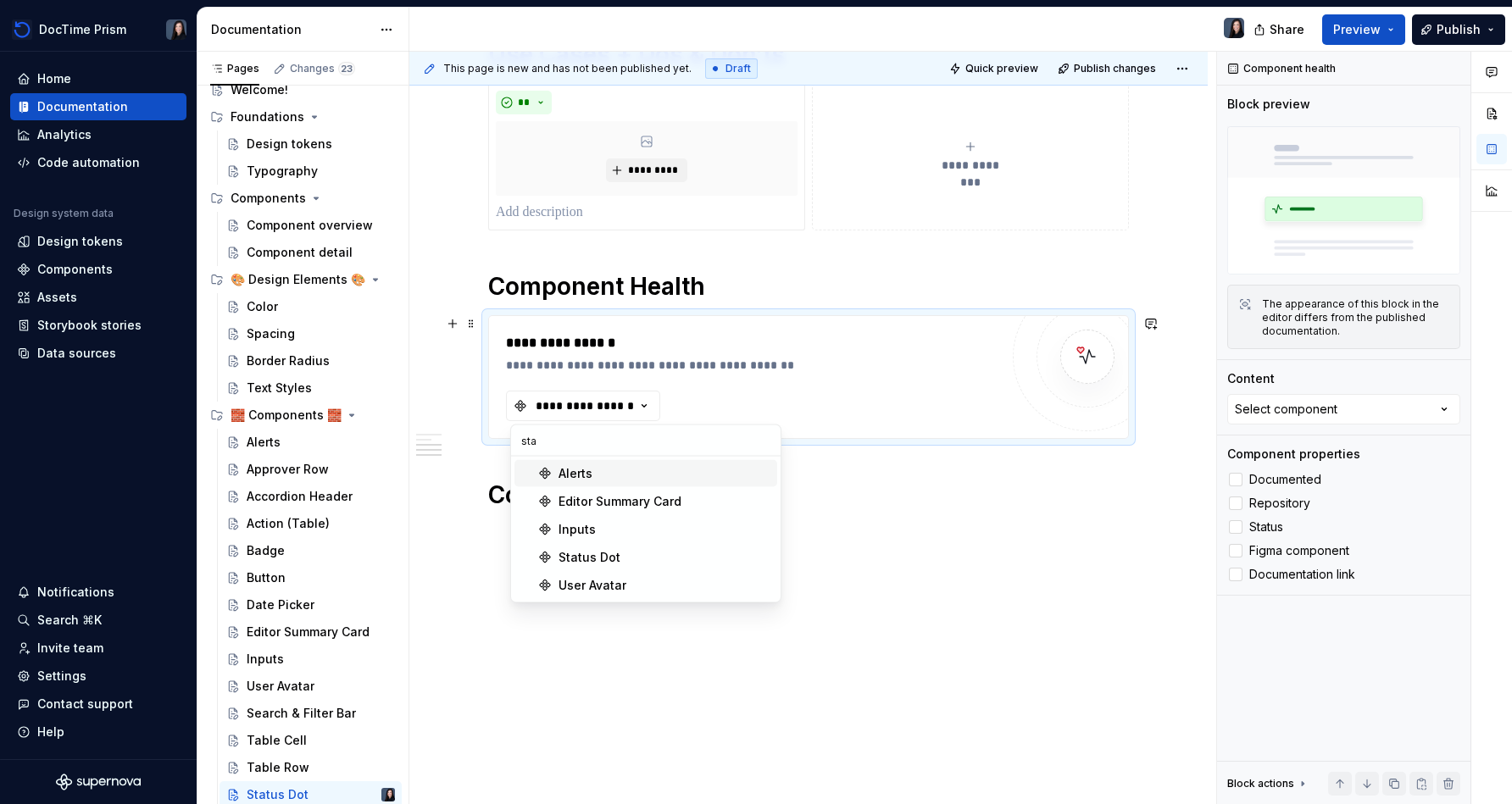
type input "stat"
type textarea "*"
type input "stat"
click at [609, 514] on span "Inputs" at bounding box center [645, 502] width 262 height 28
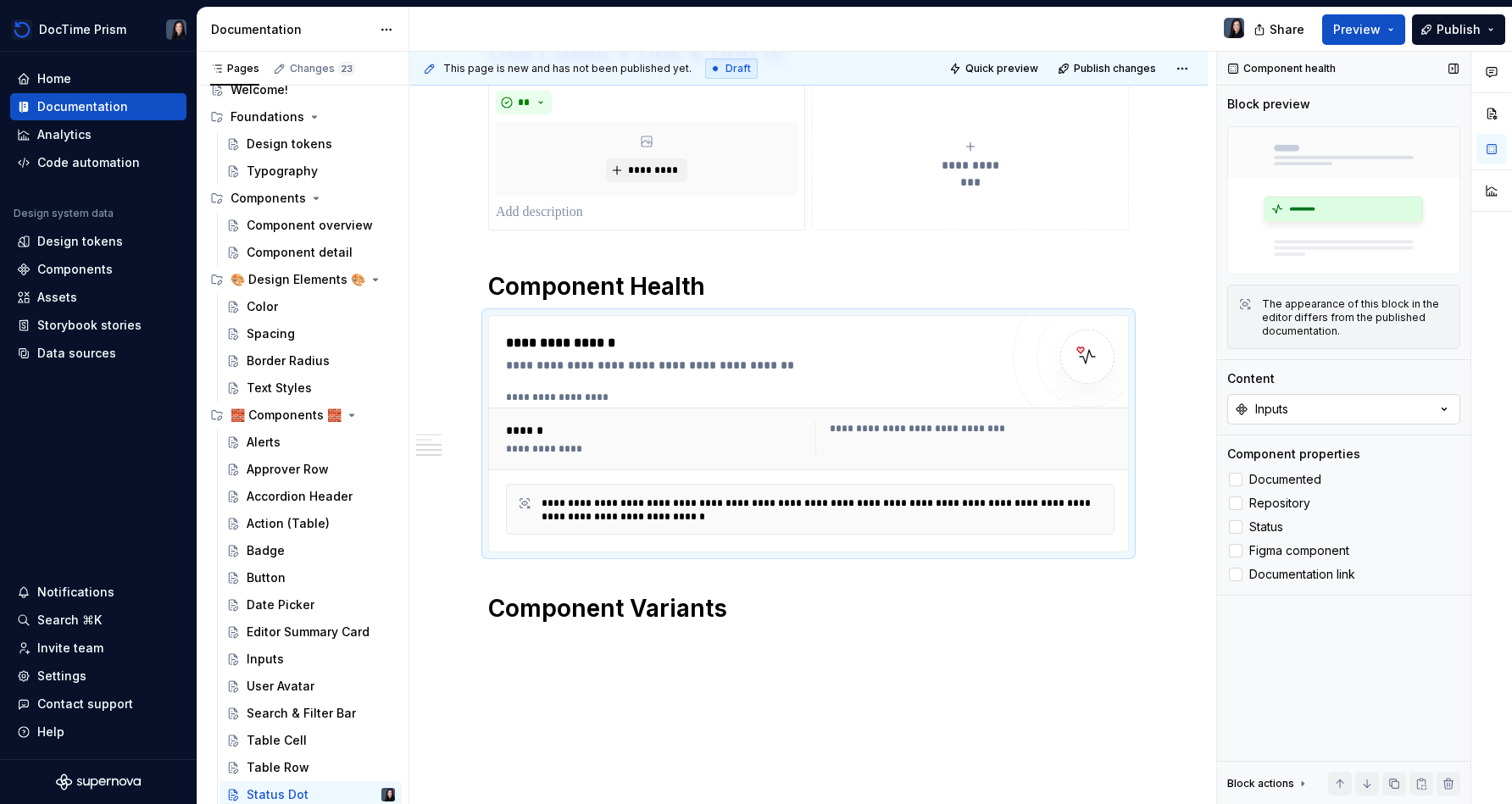
click at [1297, 402] on button "Inputs" at bounding box center [1343, 409] width 233 height 30
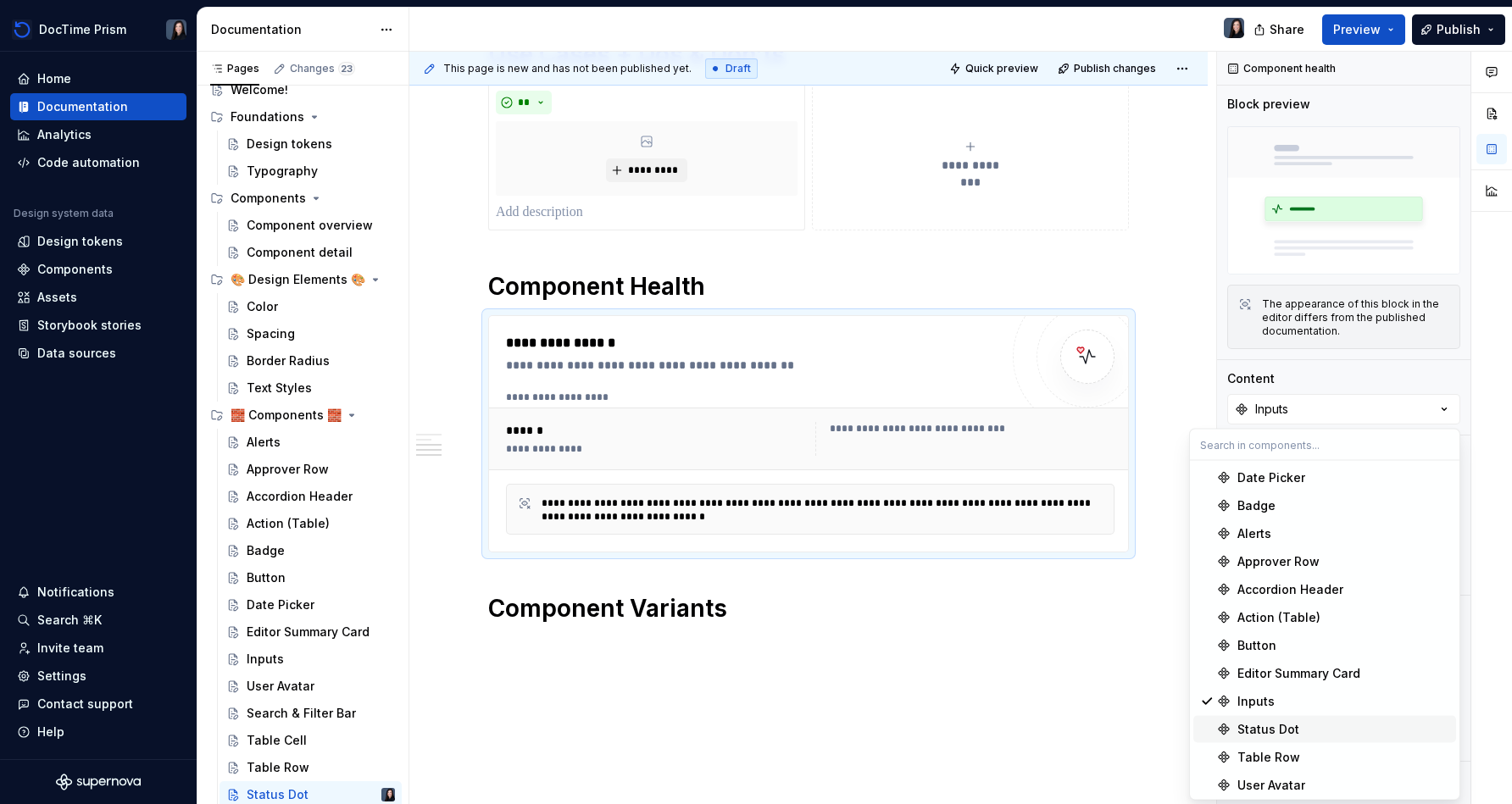
click at [1284, 735] on div "Status Dot" at bounding box center [1268, 730] width 62 height 17
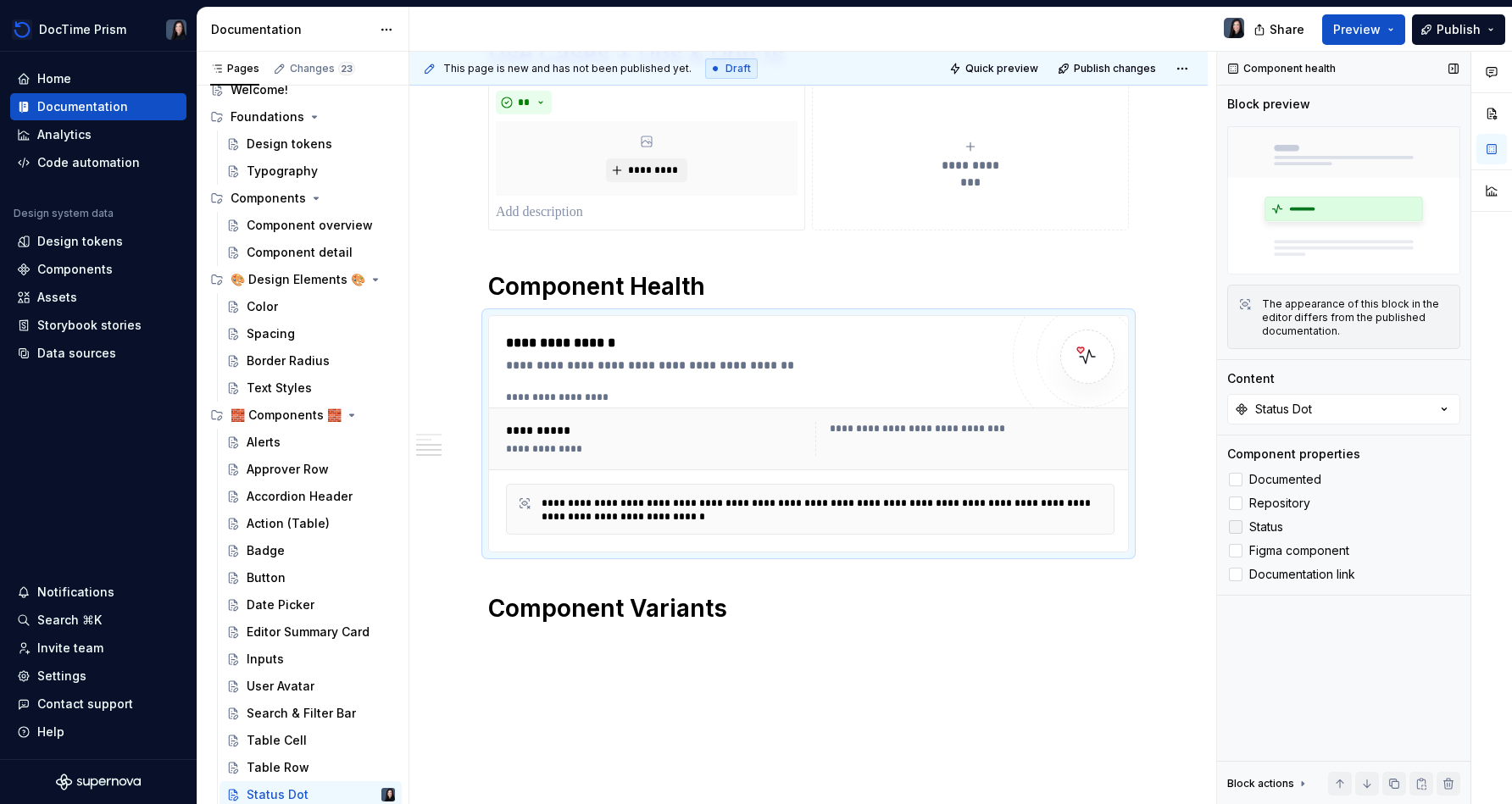
click at [1254, 532] on span "Status" at bounding box center [1265, 528] width 34 height 14
type textarea "*"
click at [1260, 558] on label "Figma component" at bounding box center [1343, 551] width 233 height 21
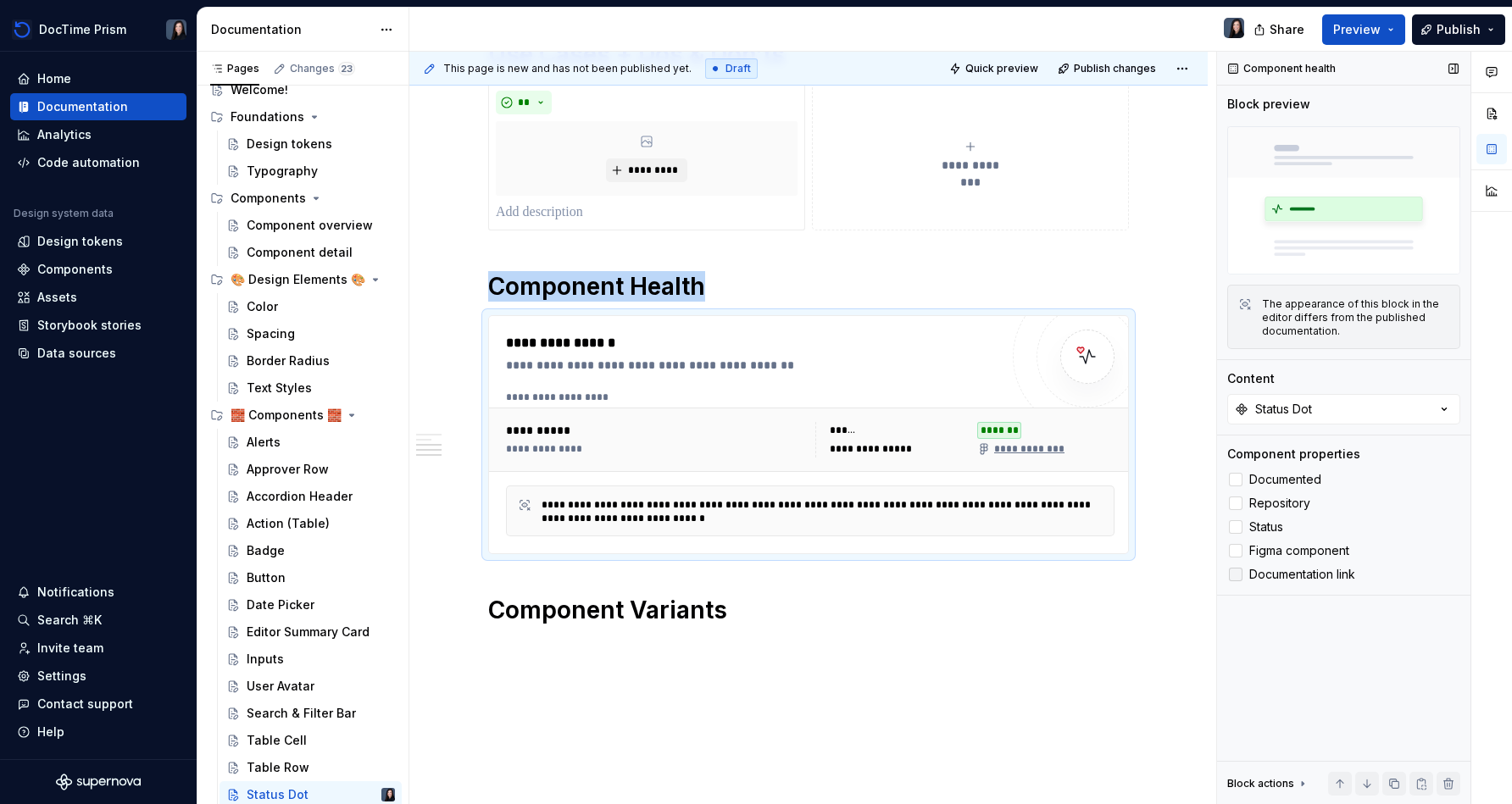
click at [1260, 578] on span "Documentation link" at bounding box center [1301, 575] width 106 height 14
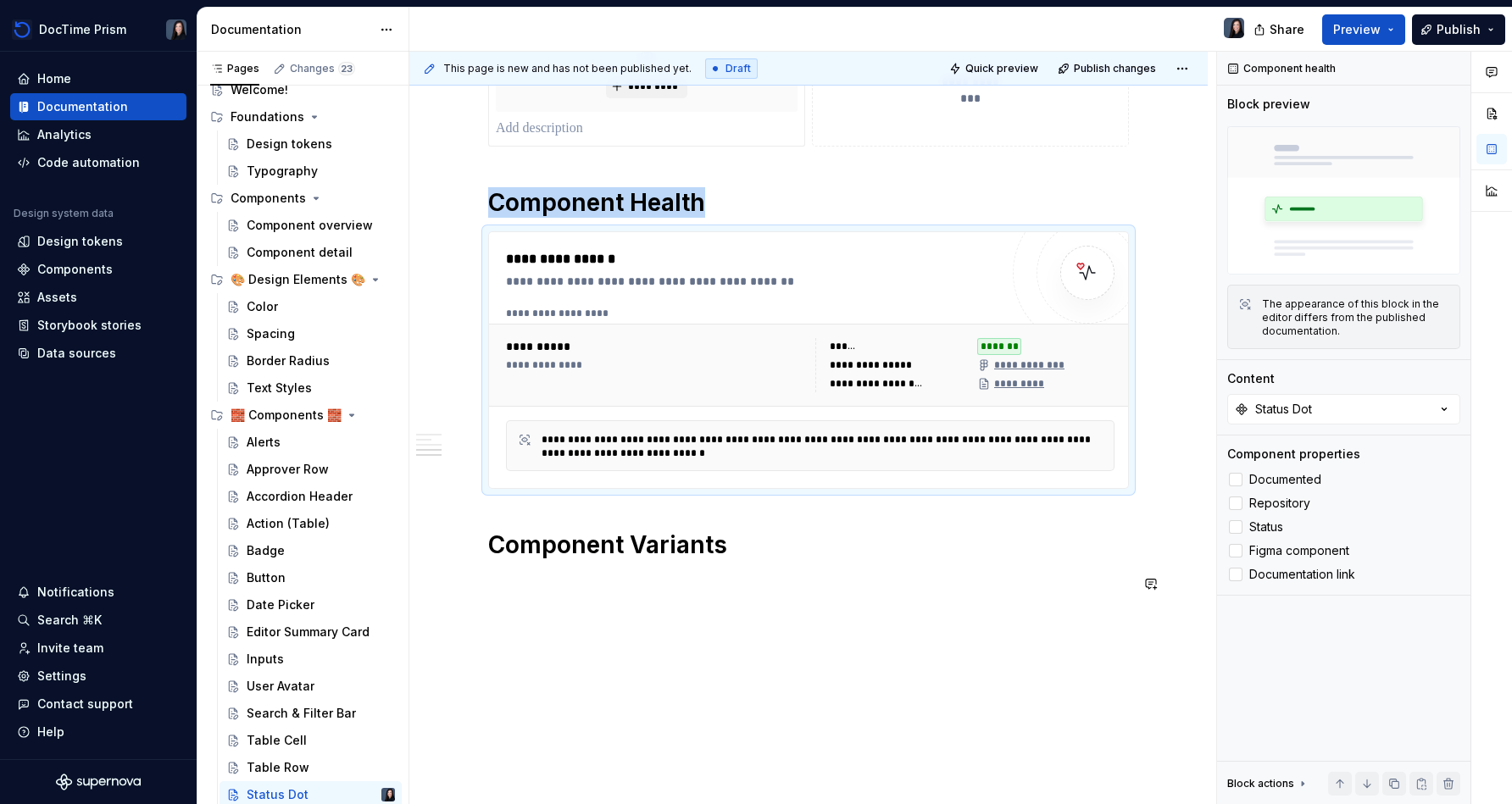
scroll to position [507, 0]
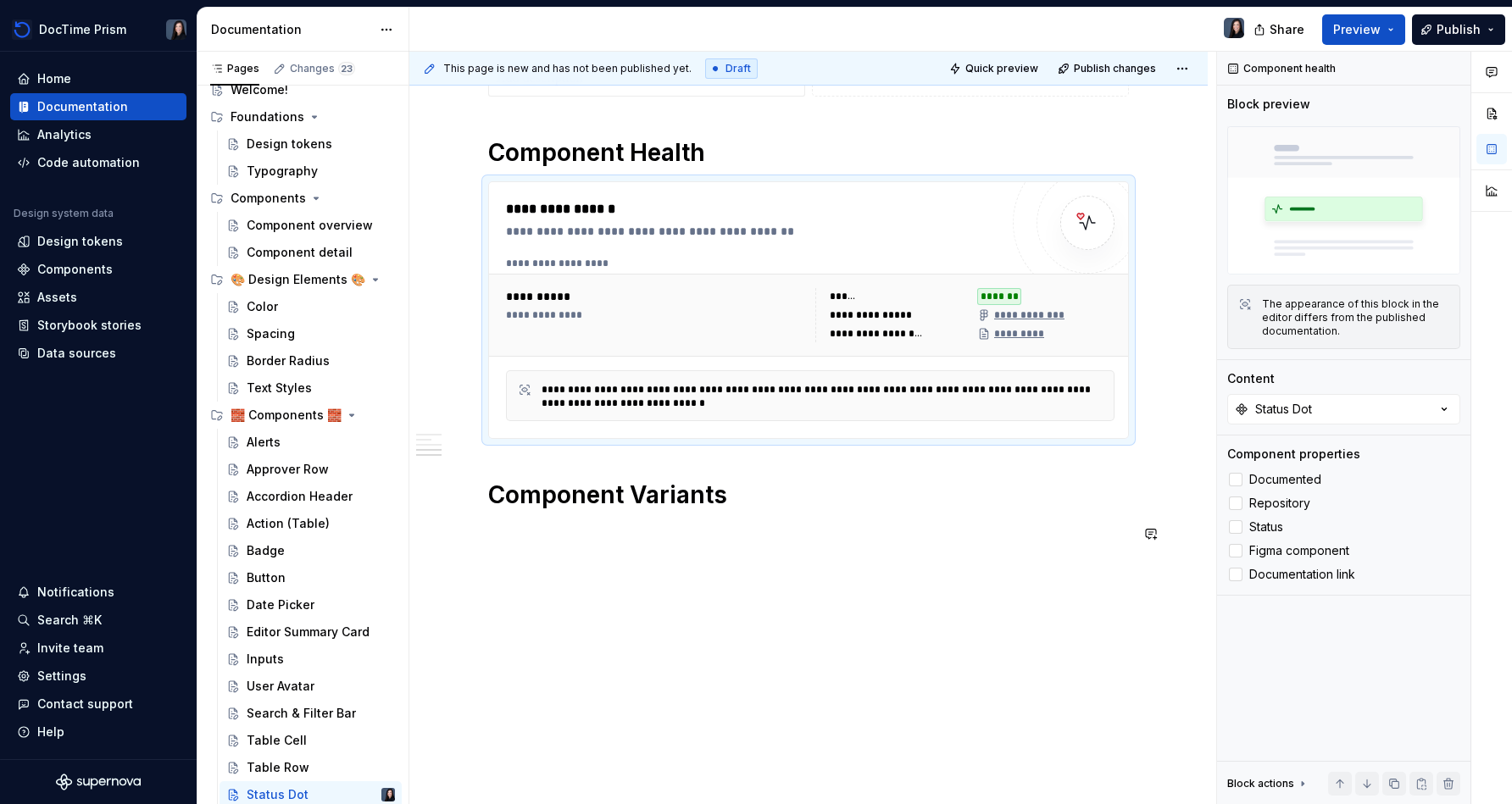
click at [678, 547] on div "**********" at bounding box center [808, 194] width 640 height 741
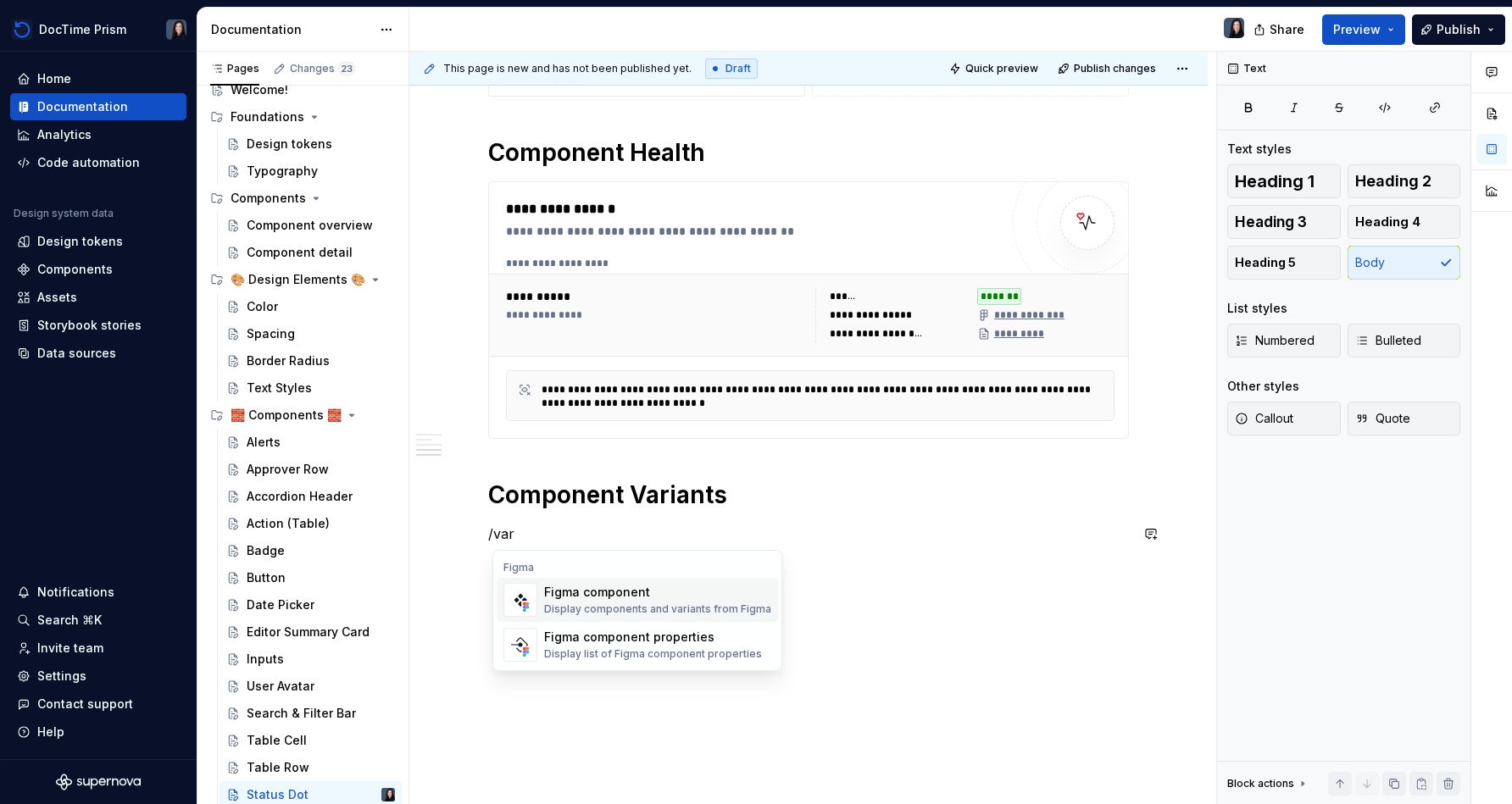
click at [682, 601] on div "Figma component Display components and variants from Figma" at bounding box center [657, 599] width 227 height 32
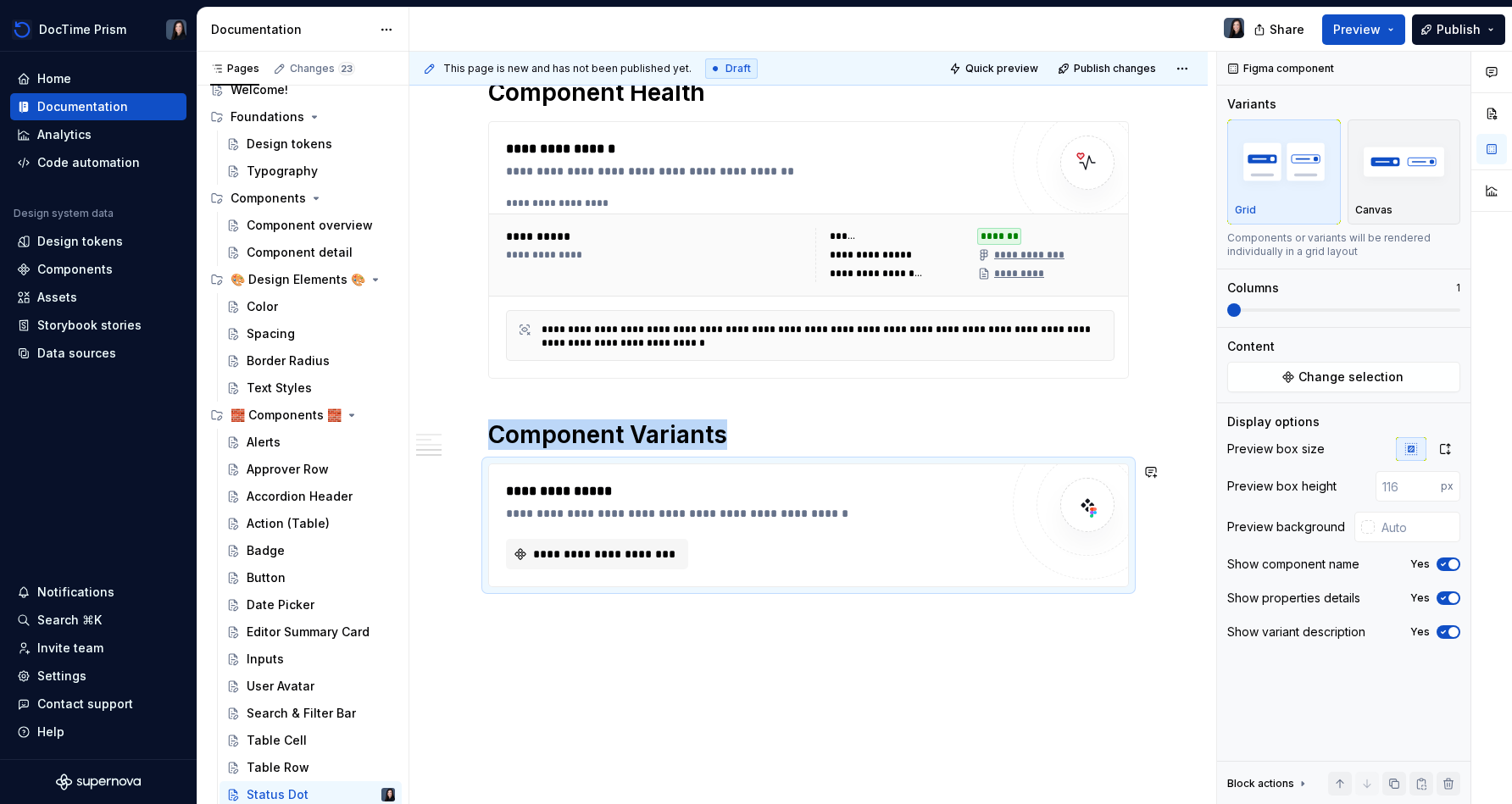
scroll to position [610, 0]
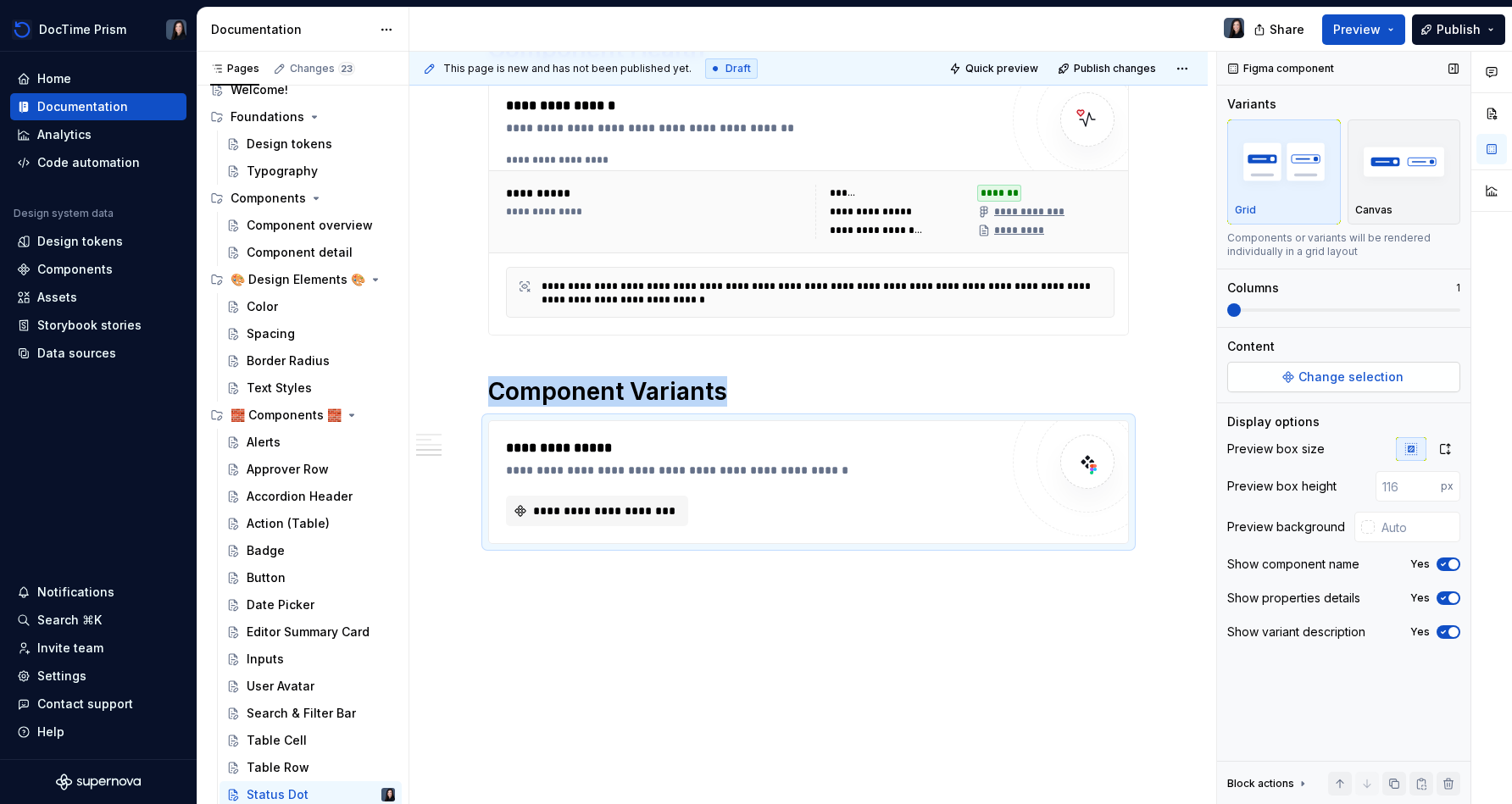
click at [1349, 387] on button "Change selection" at bounding box center [1343, 376] width 233 height 30
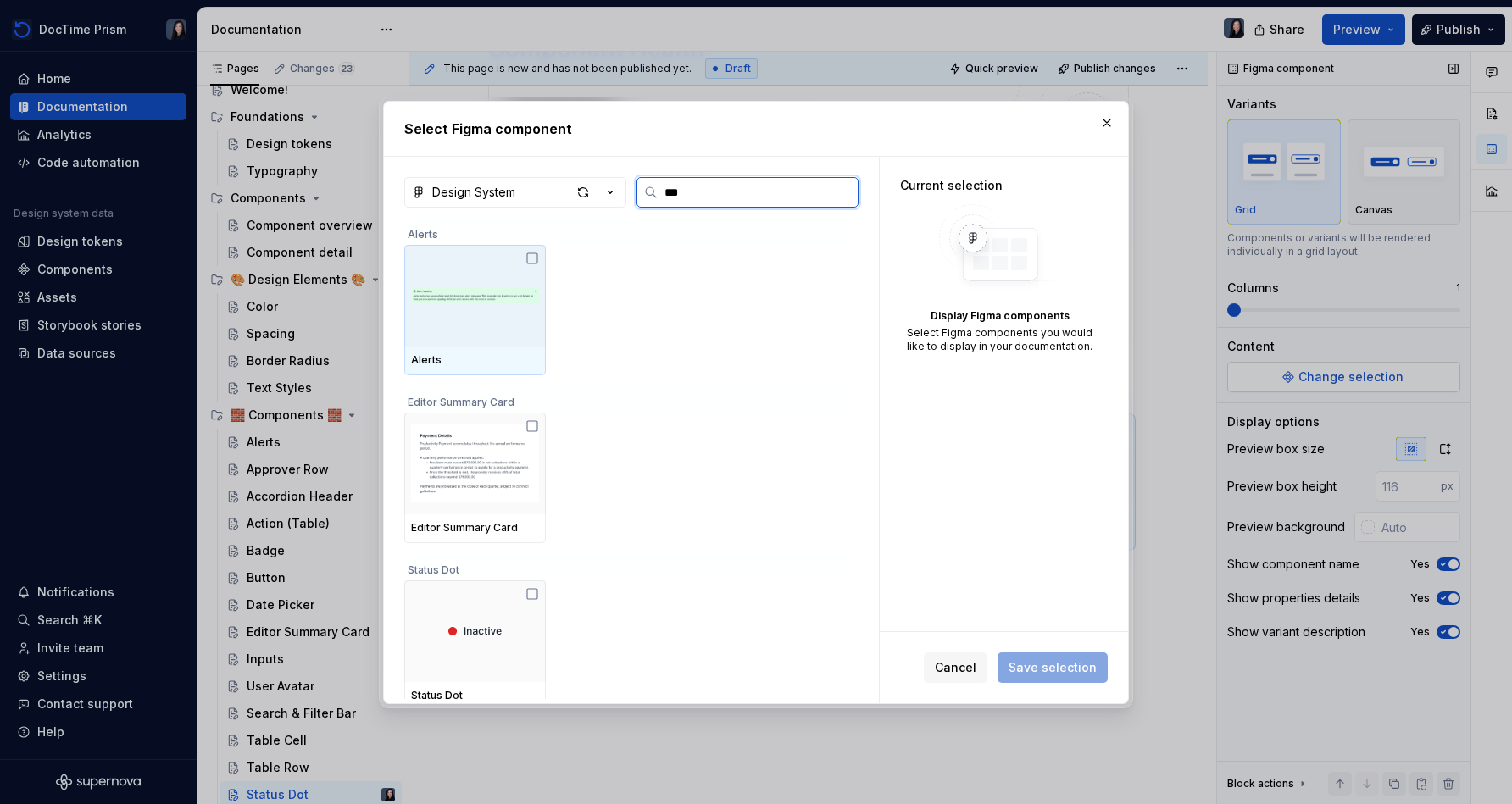
type input "****"
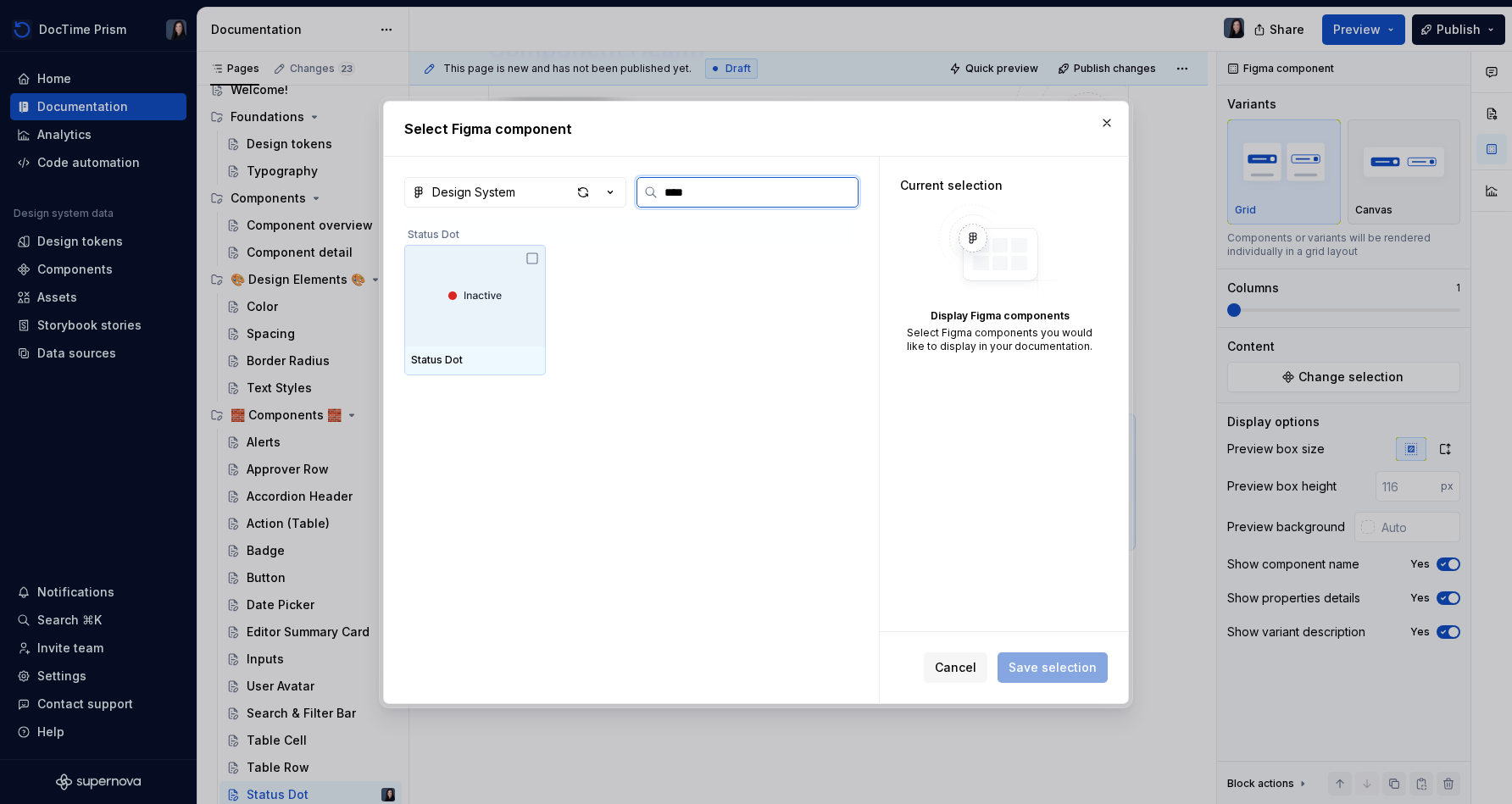
click at [499, 300] on img at bounding box center [475, 296] width 54 height 19
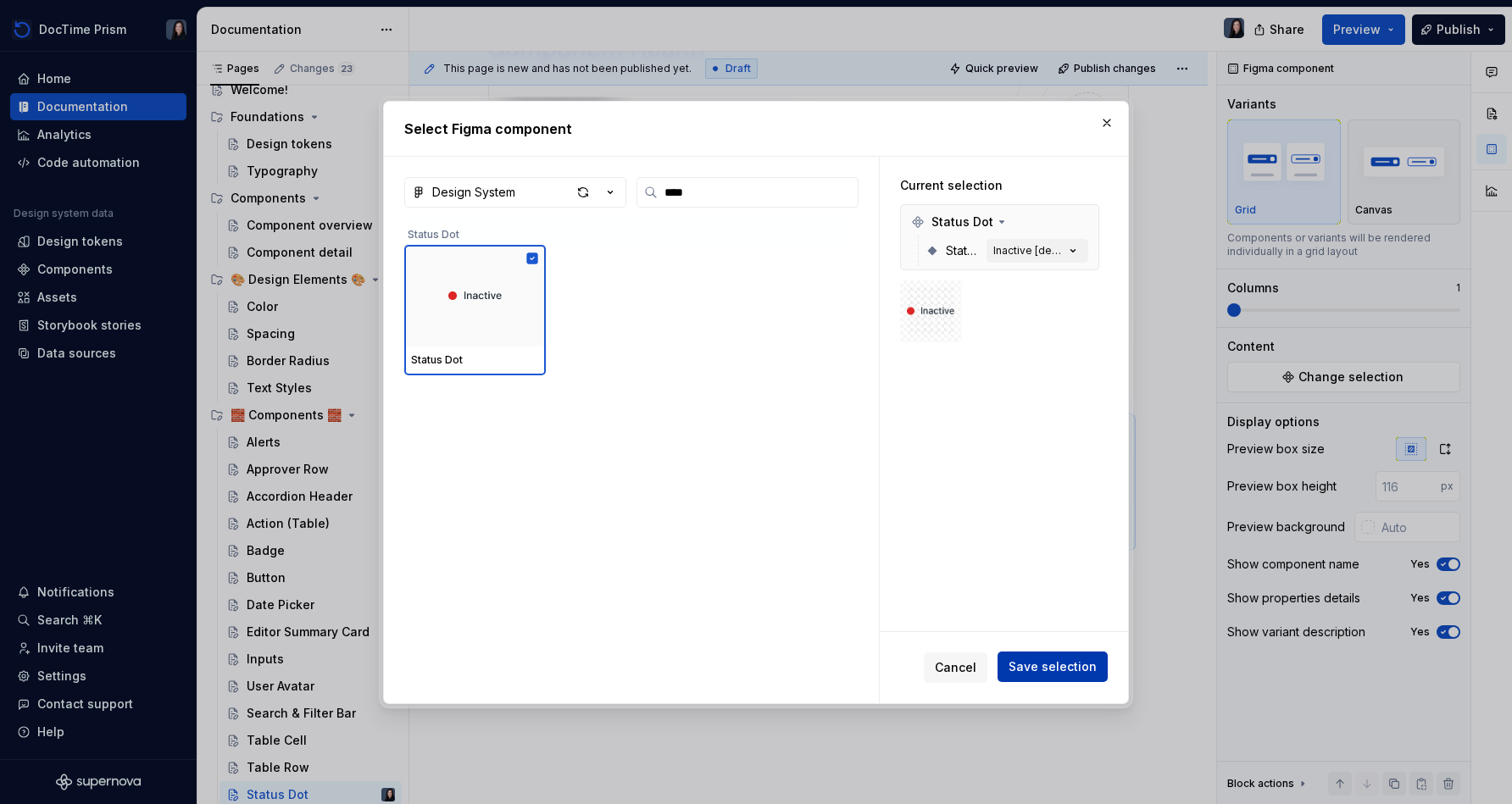
click at [1087, 677] on button "Save selection" at bounding box center [1052, 666] width 110 height 30
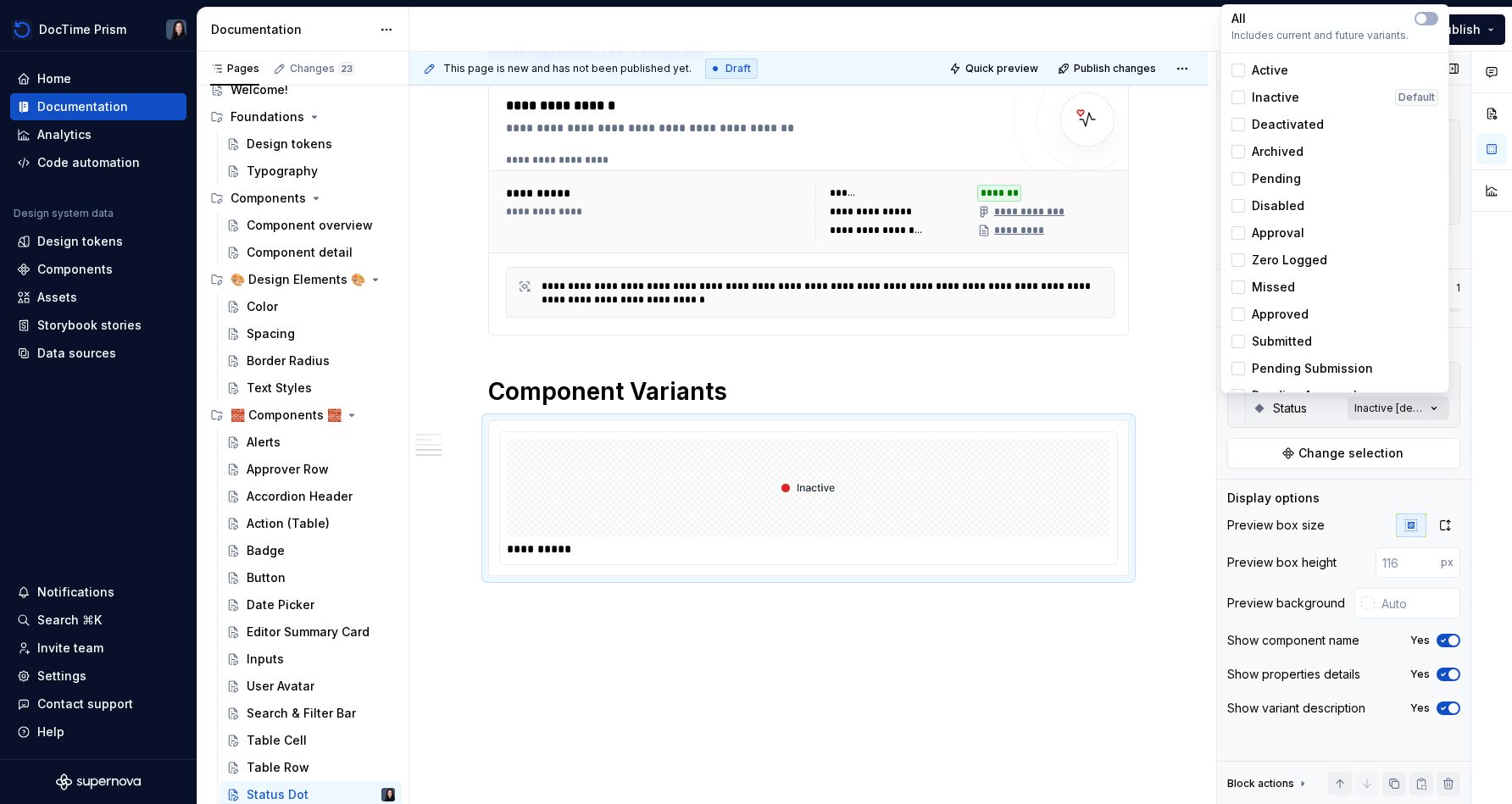
click at [1438, 411] on div "Comments Open comments No comments yet Select ‘Comment’ from the block context …" at bounding box center [1364, 428] width 295 height 753
click at [1429, 25] on button "button" at bounding box center [1426, 19] width 24 height 14
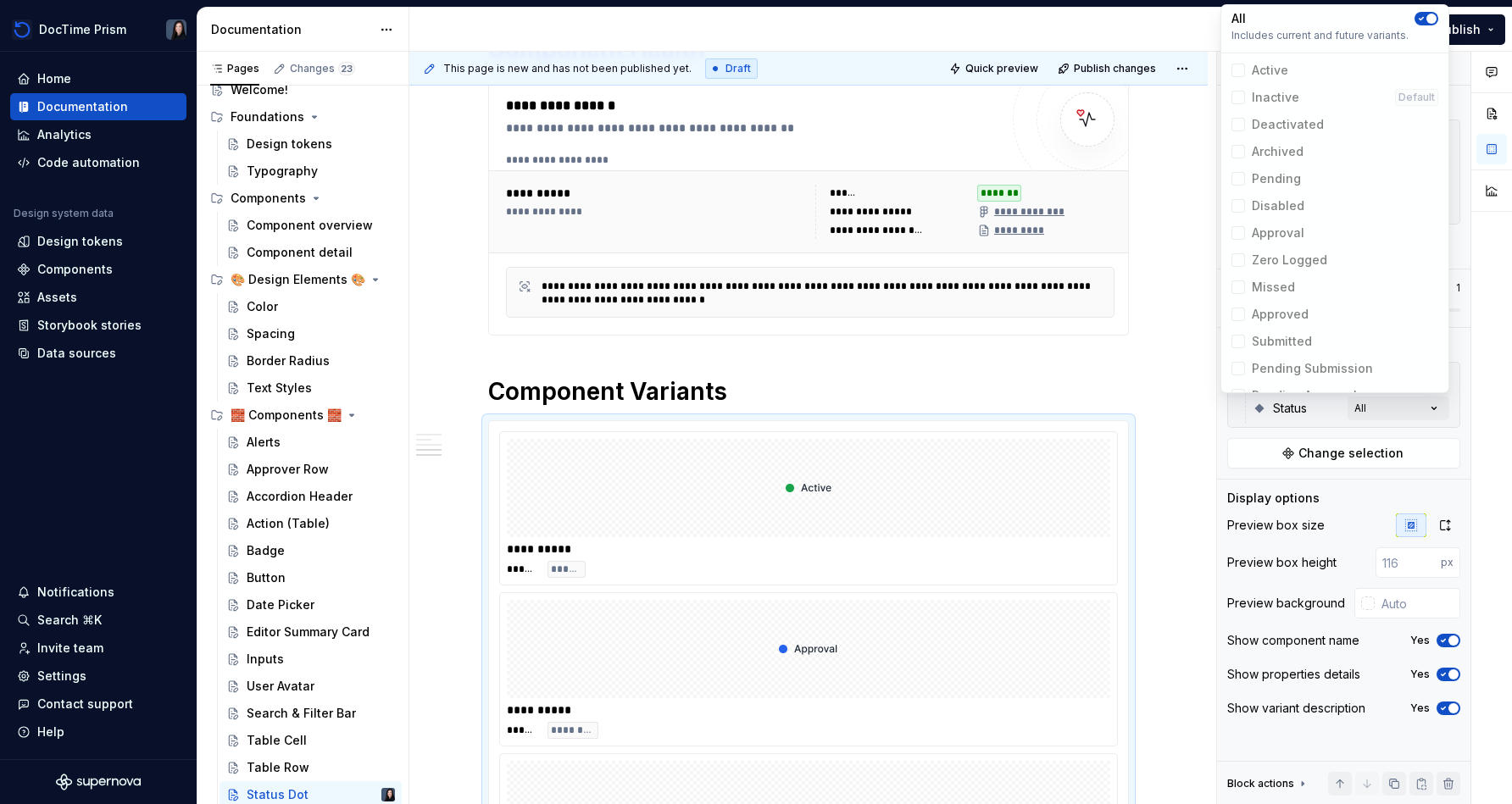
click at [1497, 377] on div at bounding box center [1490, 428] width 40 height 753
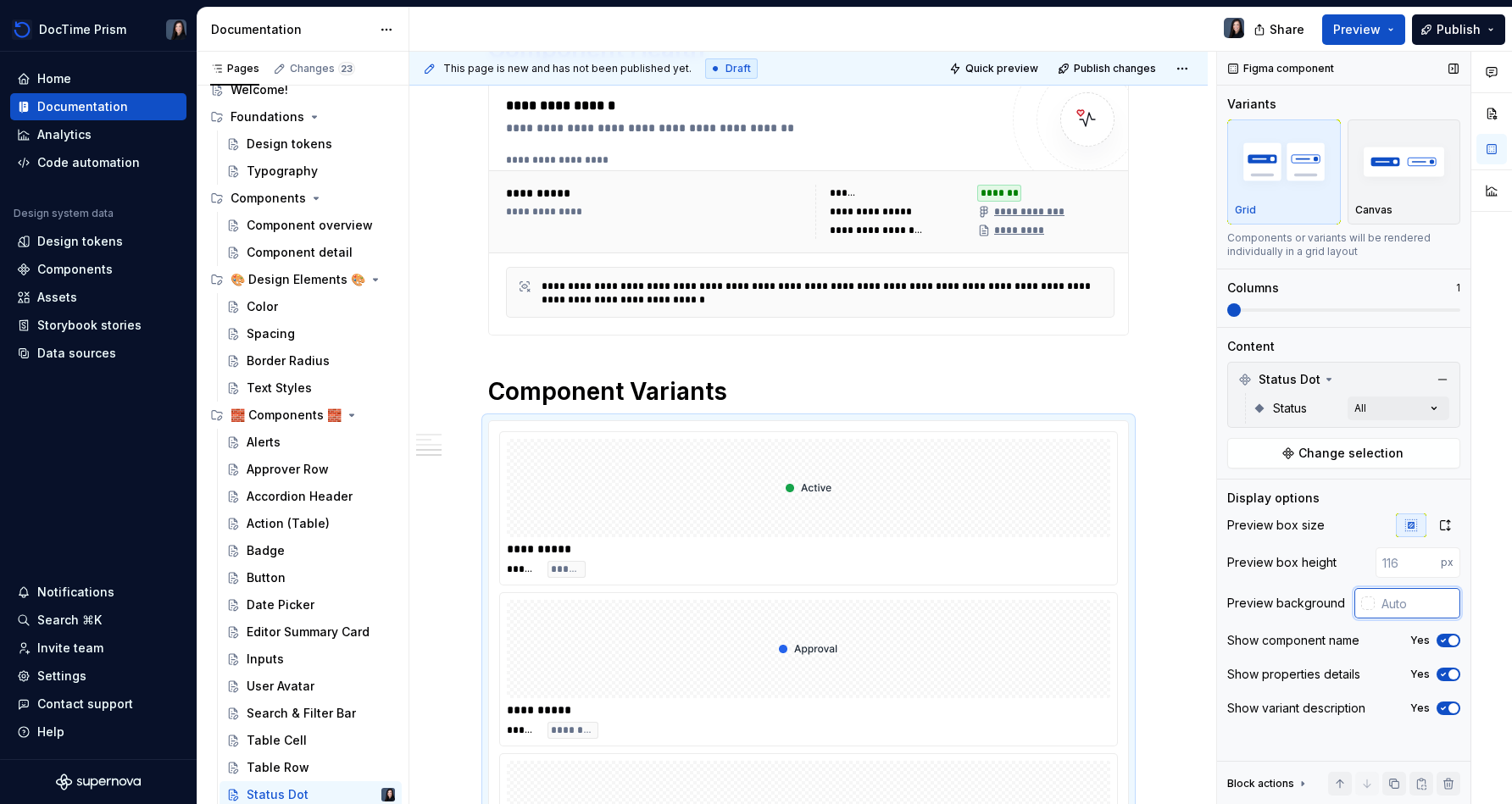
click at [1404, 610] on input "text" at bounding box center [1416, 603] width 85 height 30
type input "#FFFFFFFF"
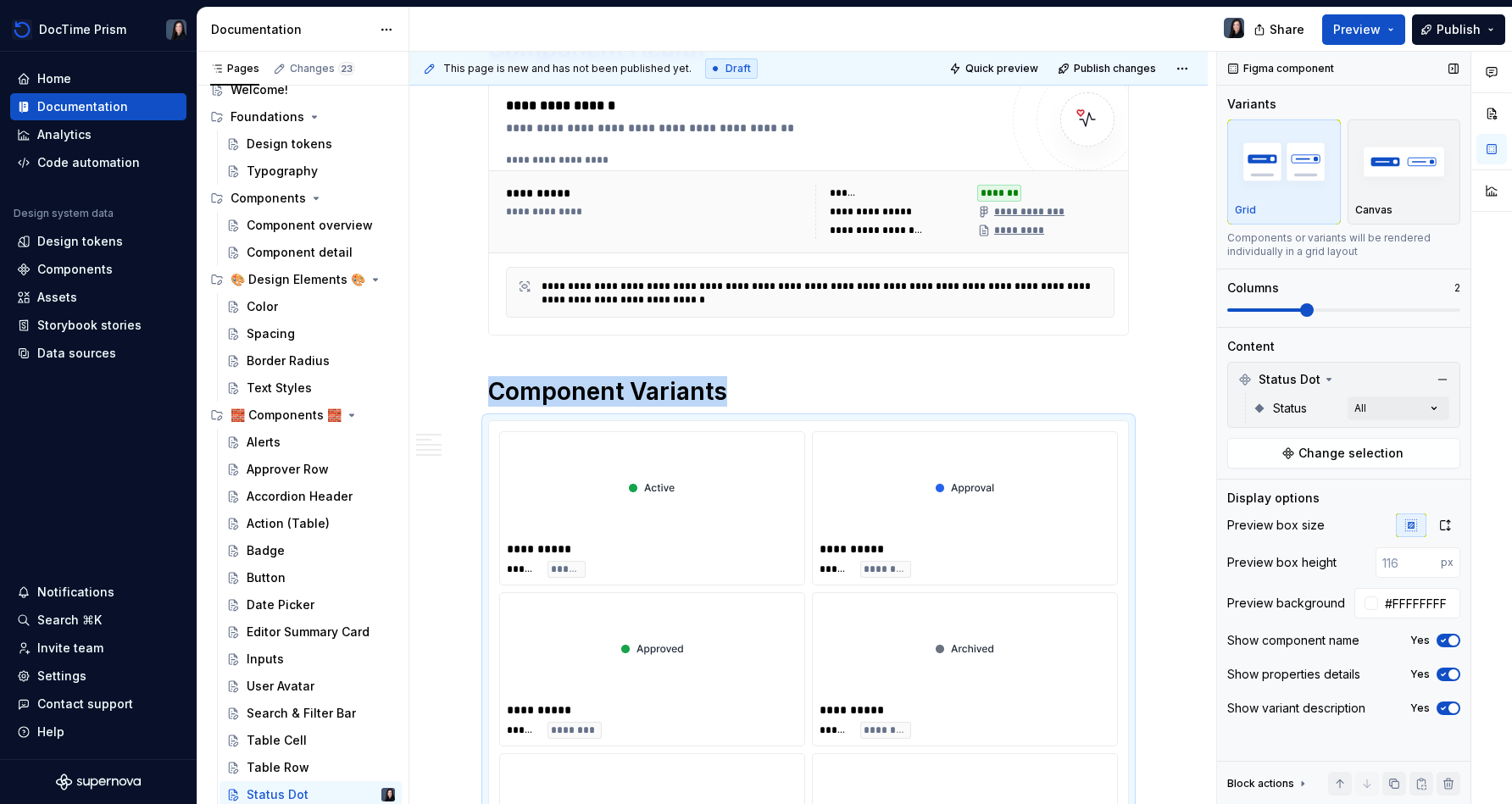
scroll to position [979, 0]
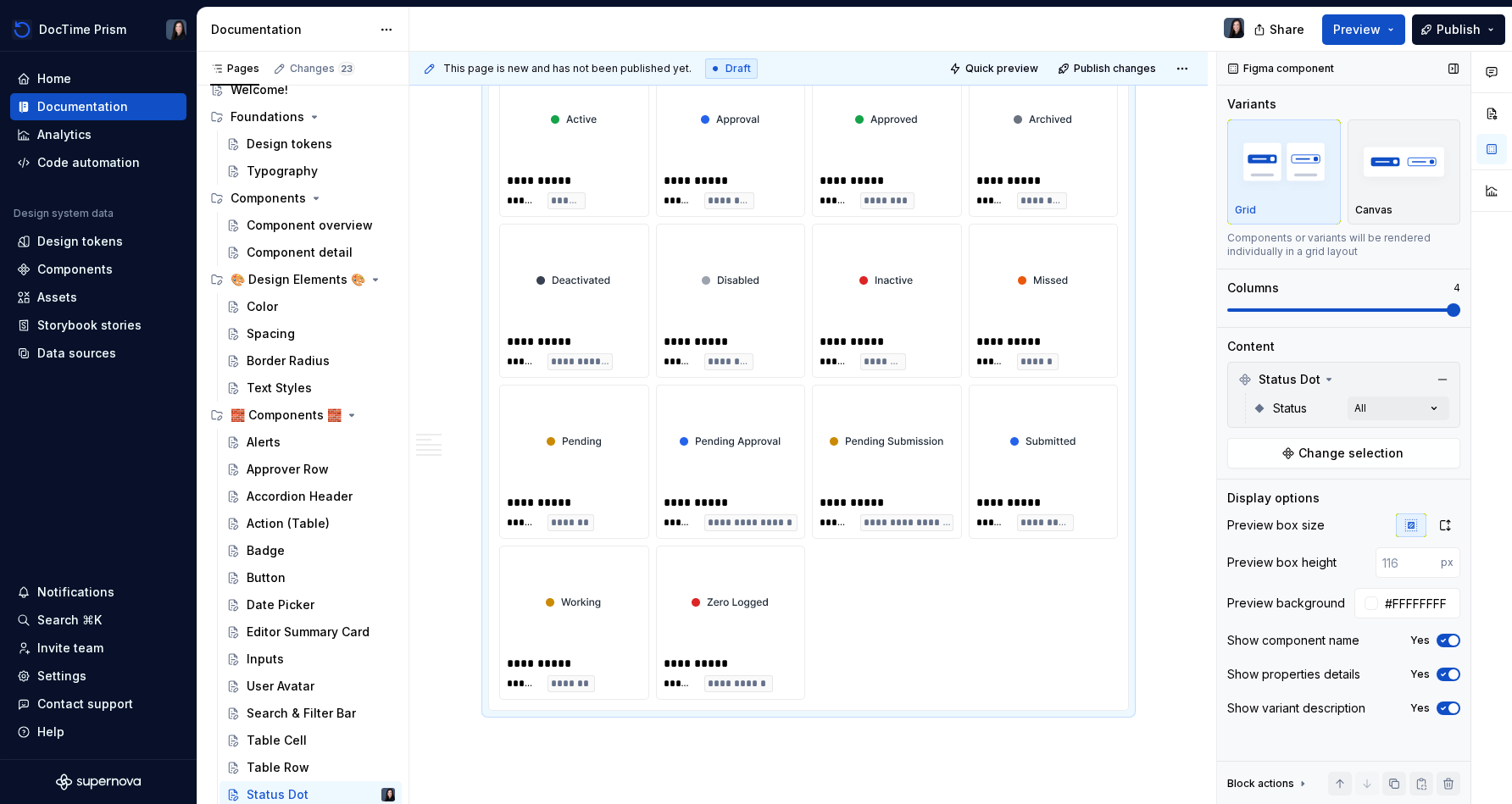
click at [1460, 304] on span at bounding box center [1343, 311] width 233 height 14
click at [1183, 545] on div "**********" at bounding box center [809, 141] width 799 height 1662
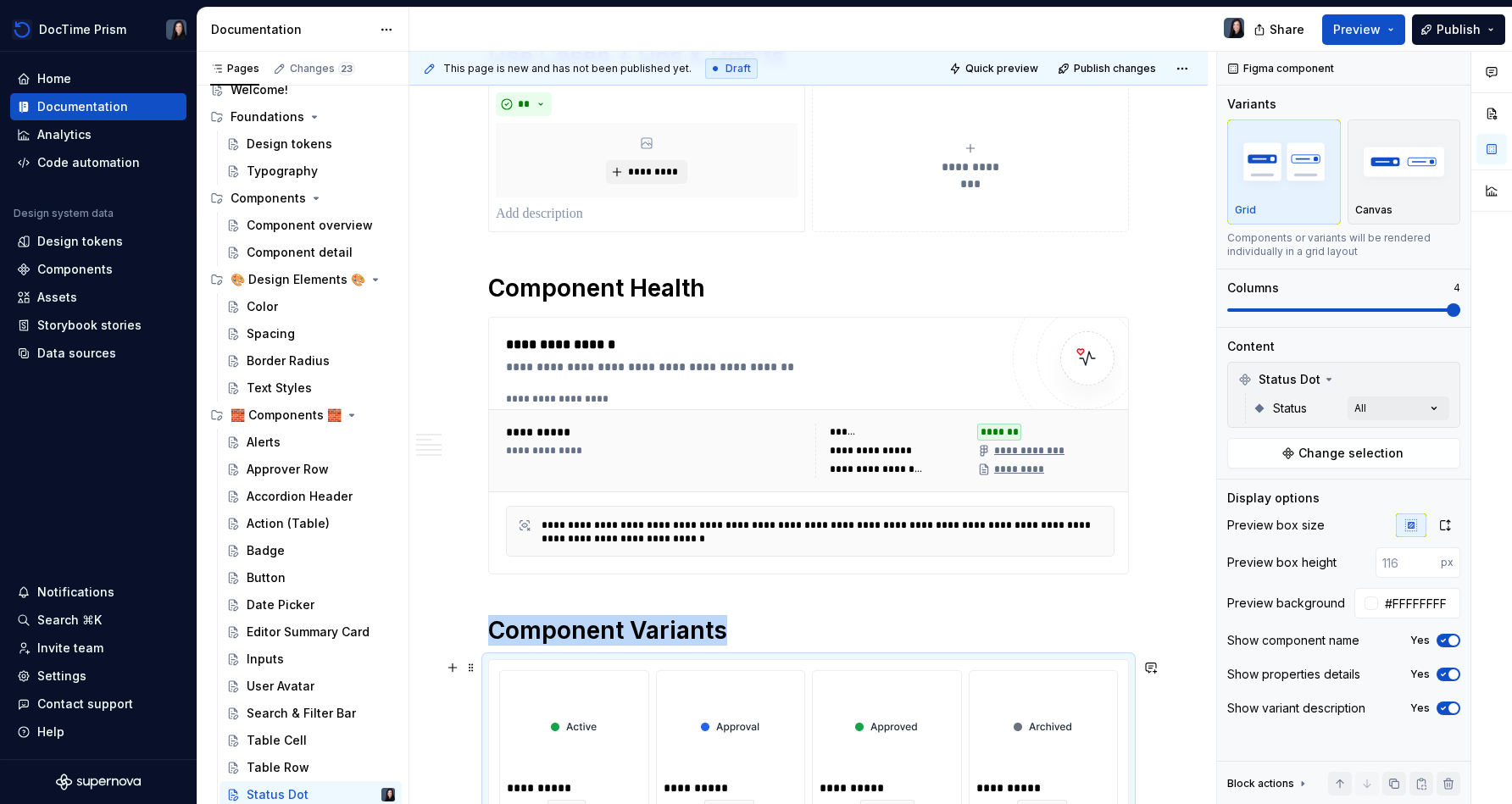
scroll to position [0, 0]
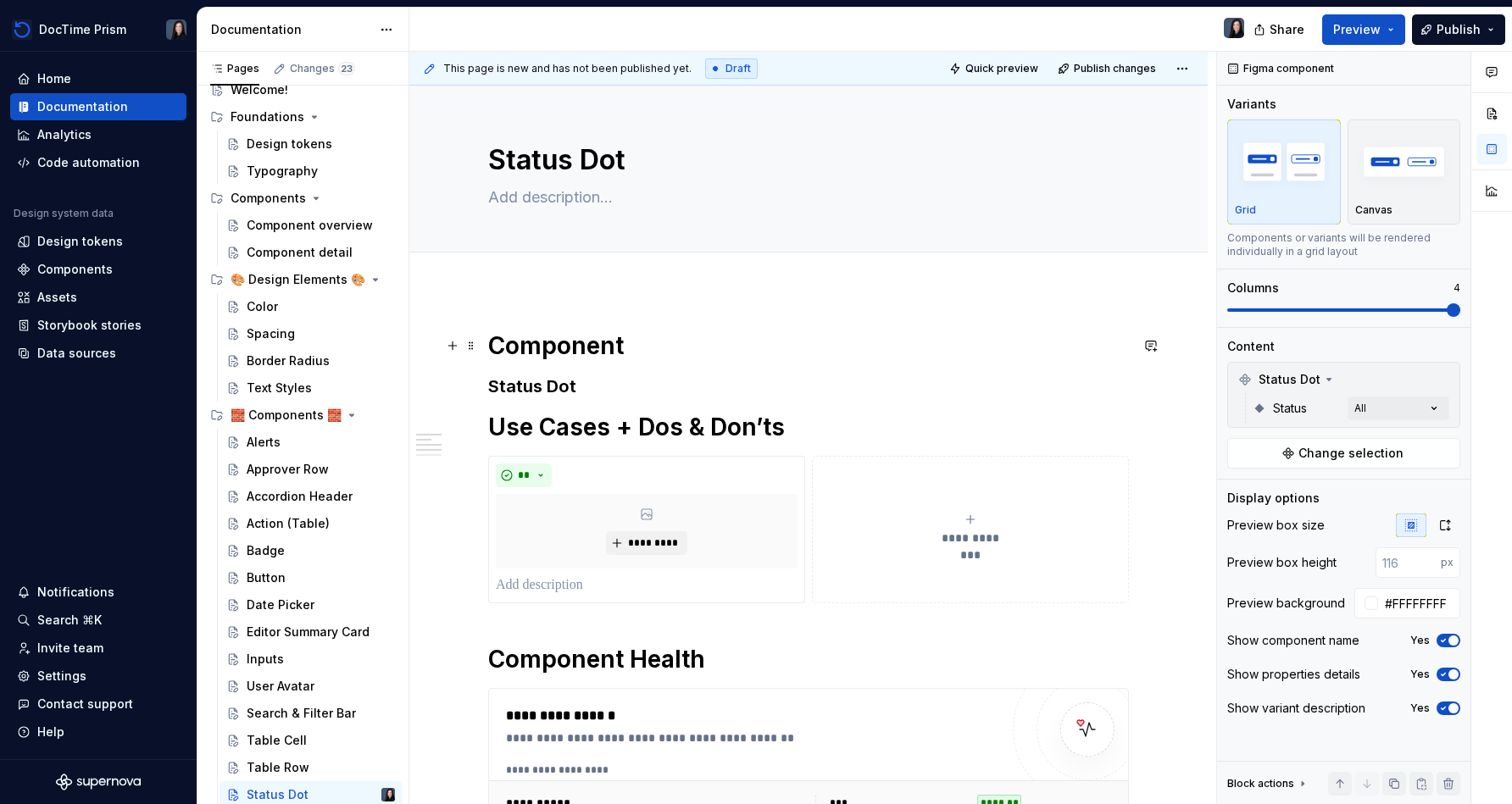
type textarea "*"
click at [614, 195] on textarea at bounding box center [805, 198] width 640 height 28
type textarea "T"
type textarea "*"
type textarea "Th"
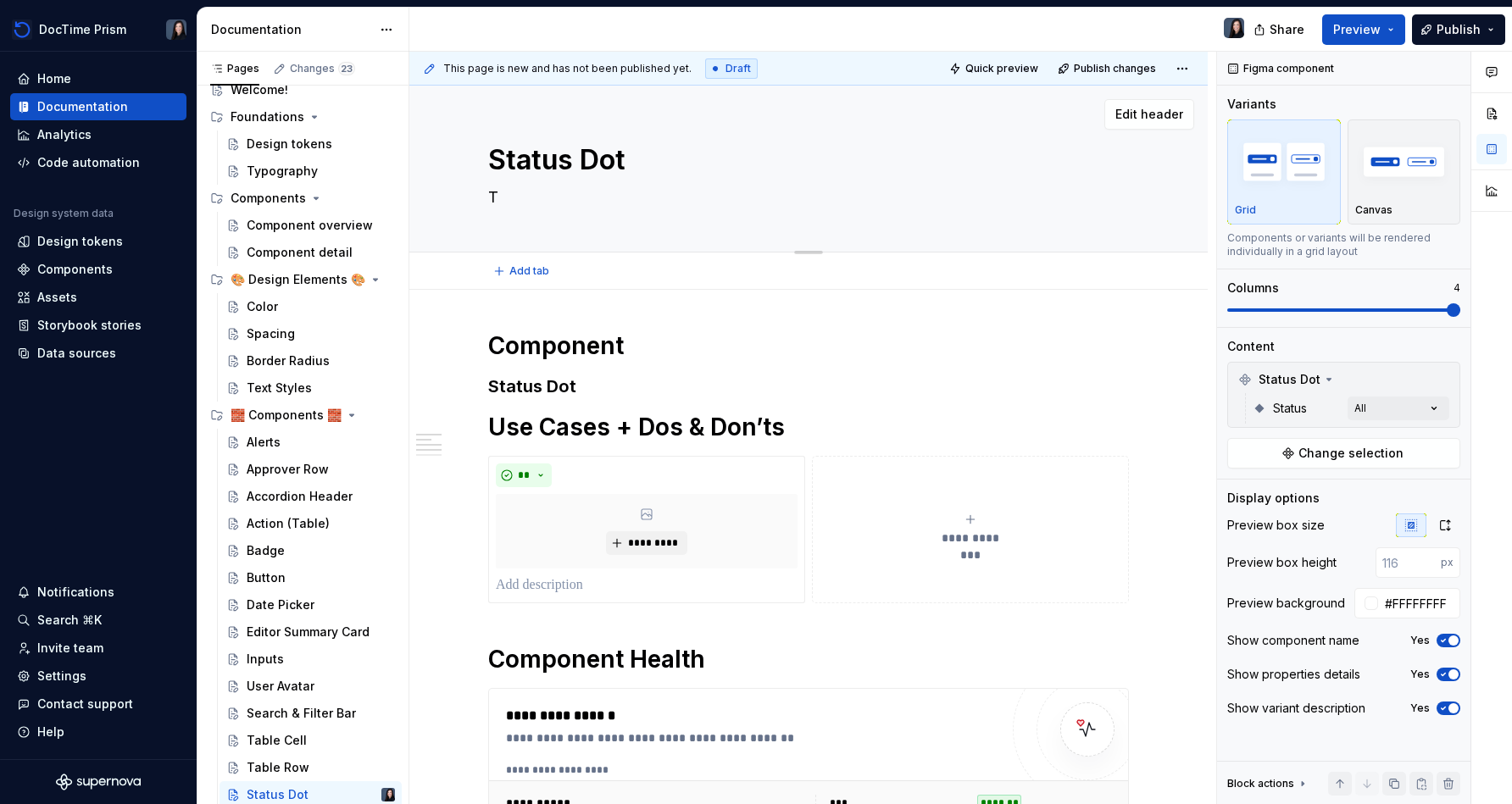
type textarea "*"
type textarea "The"
type textarea "*"
type textarea "Thes"
type textarea "*"
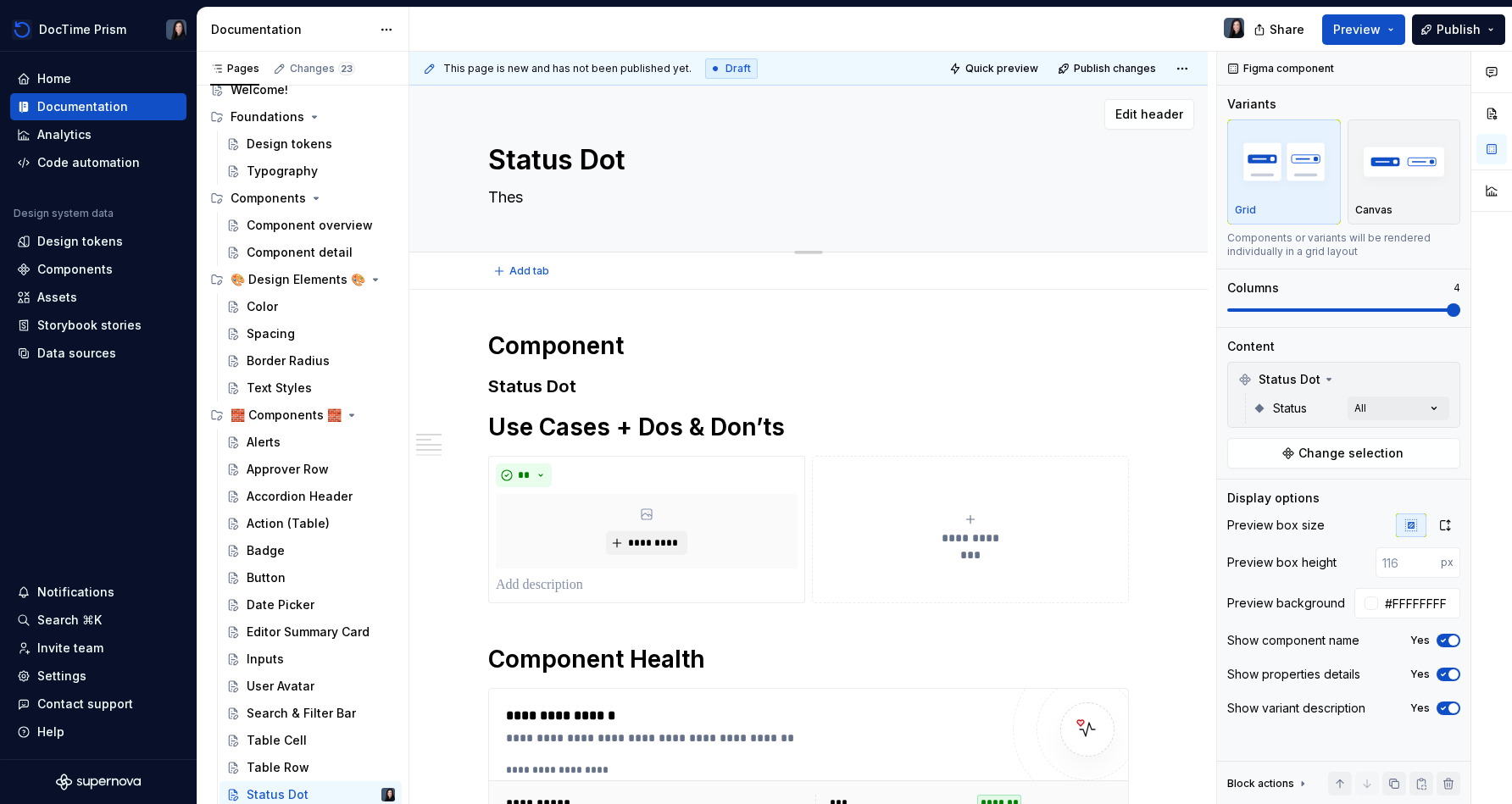
type textarea "These"
type textarea "*"
type textarea "These"
type textarea "*"
type textarea "These c"
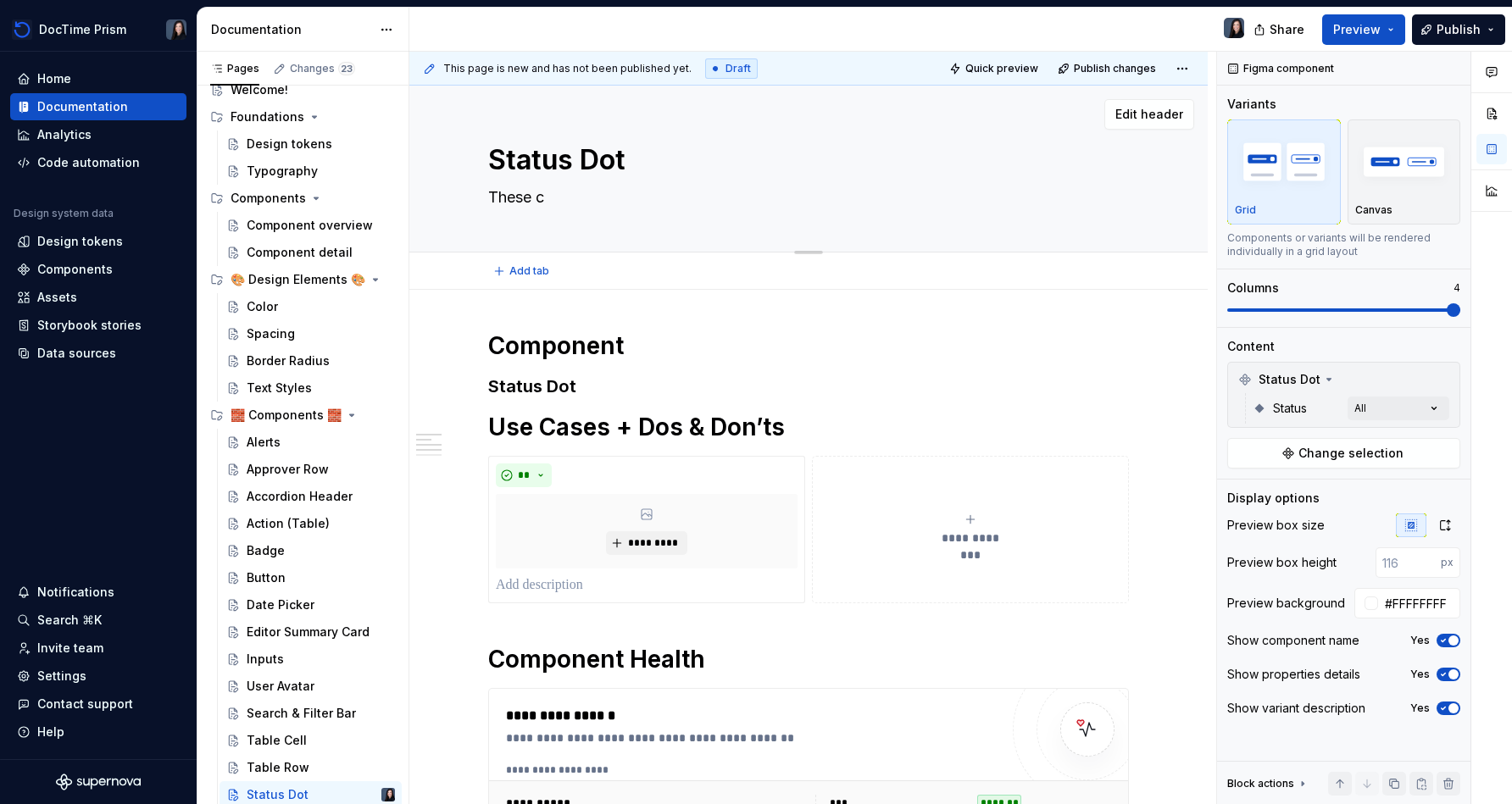
type textarea "*"
type textarea "These co"
type textarea "*"
type textarea "These con"
type textarea "*"
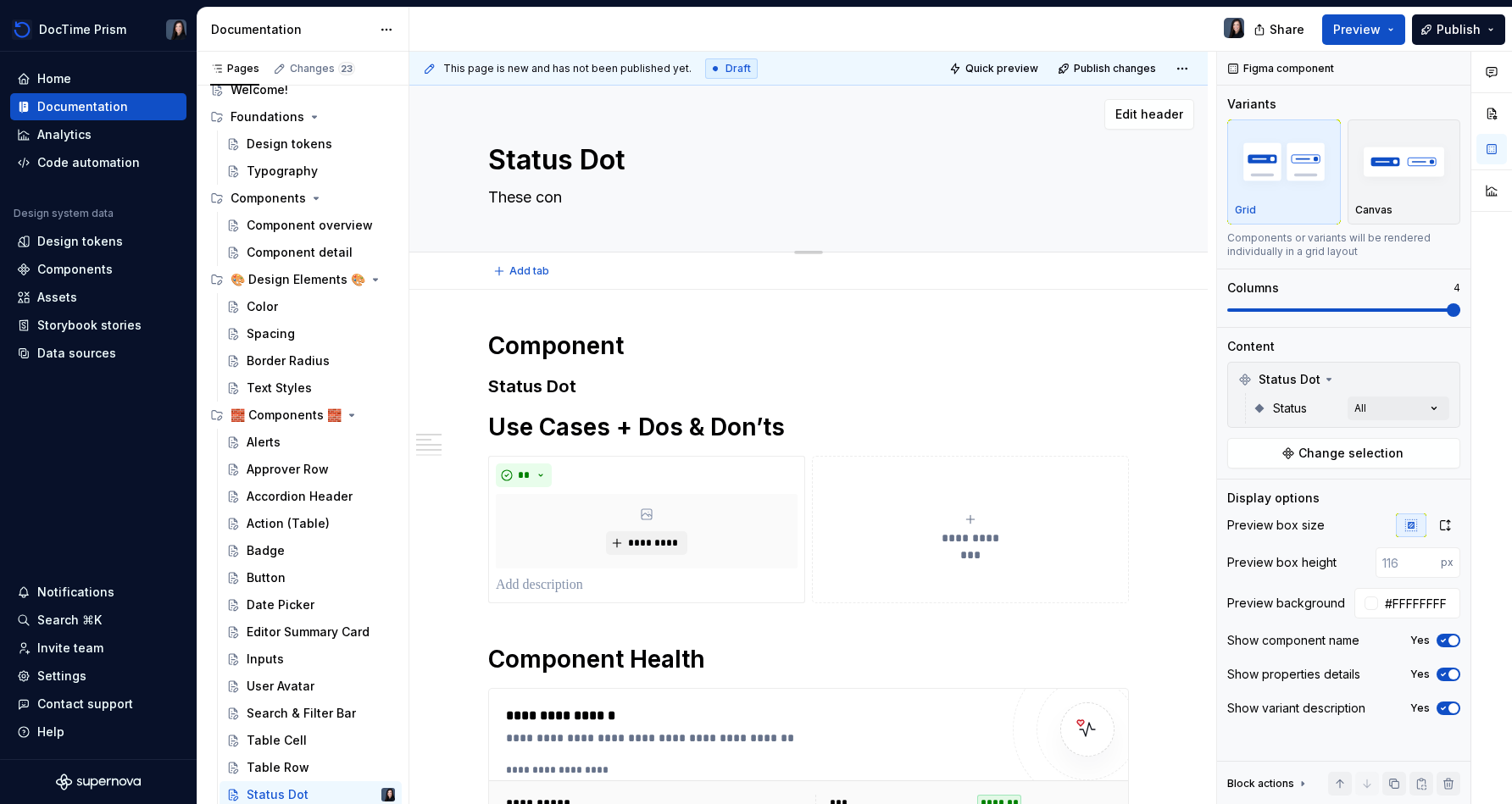
type textarea "These conp"
type textarea "*"
type textarea "These con"
type textarea "*"
type textarea "These co"
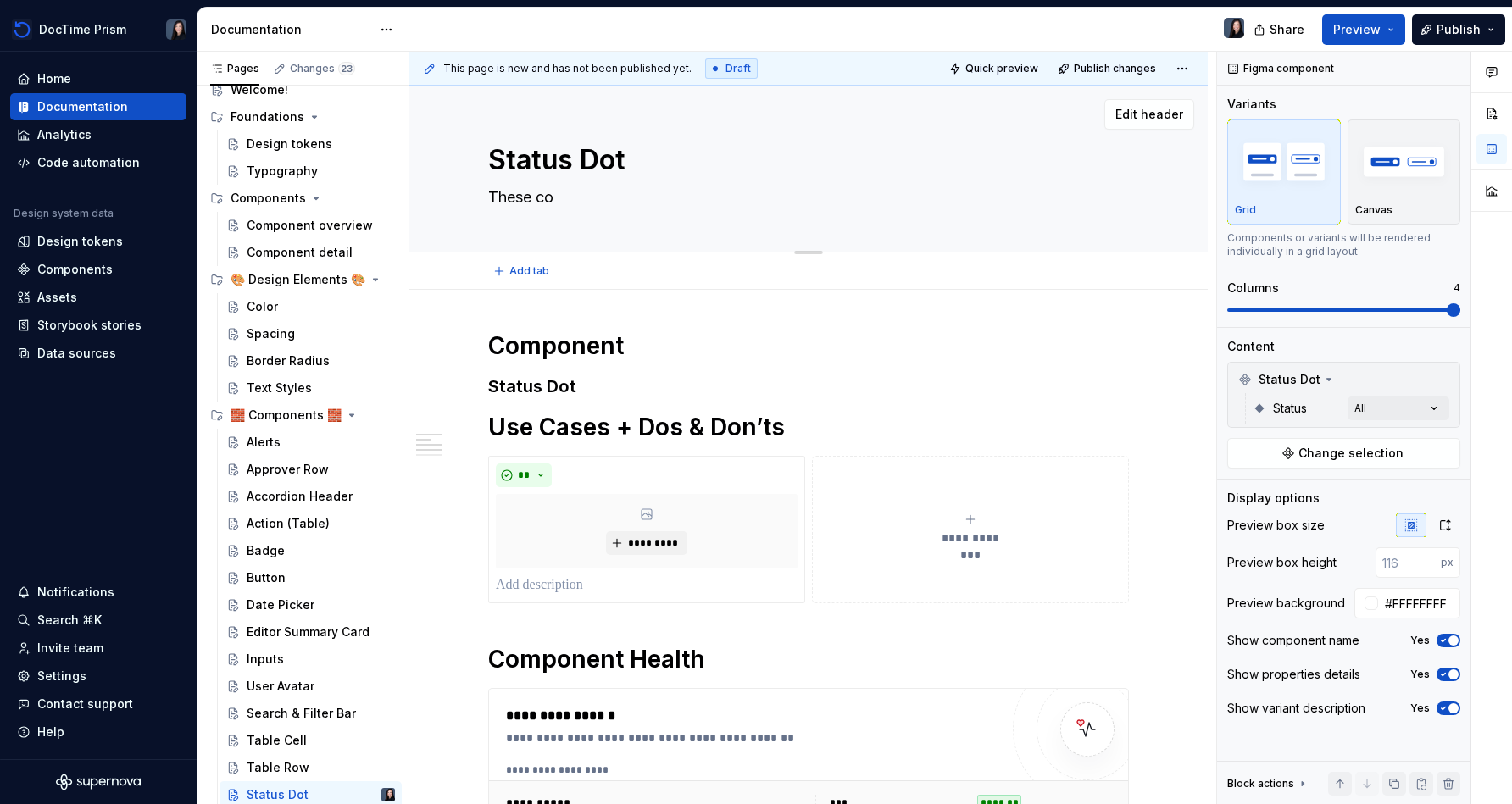
type textarea "*"
type textarea "These coo"
type textarea "*"
type textarea "These coom"
type textarea "*"
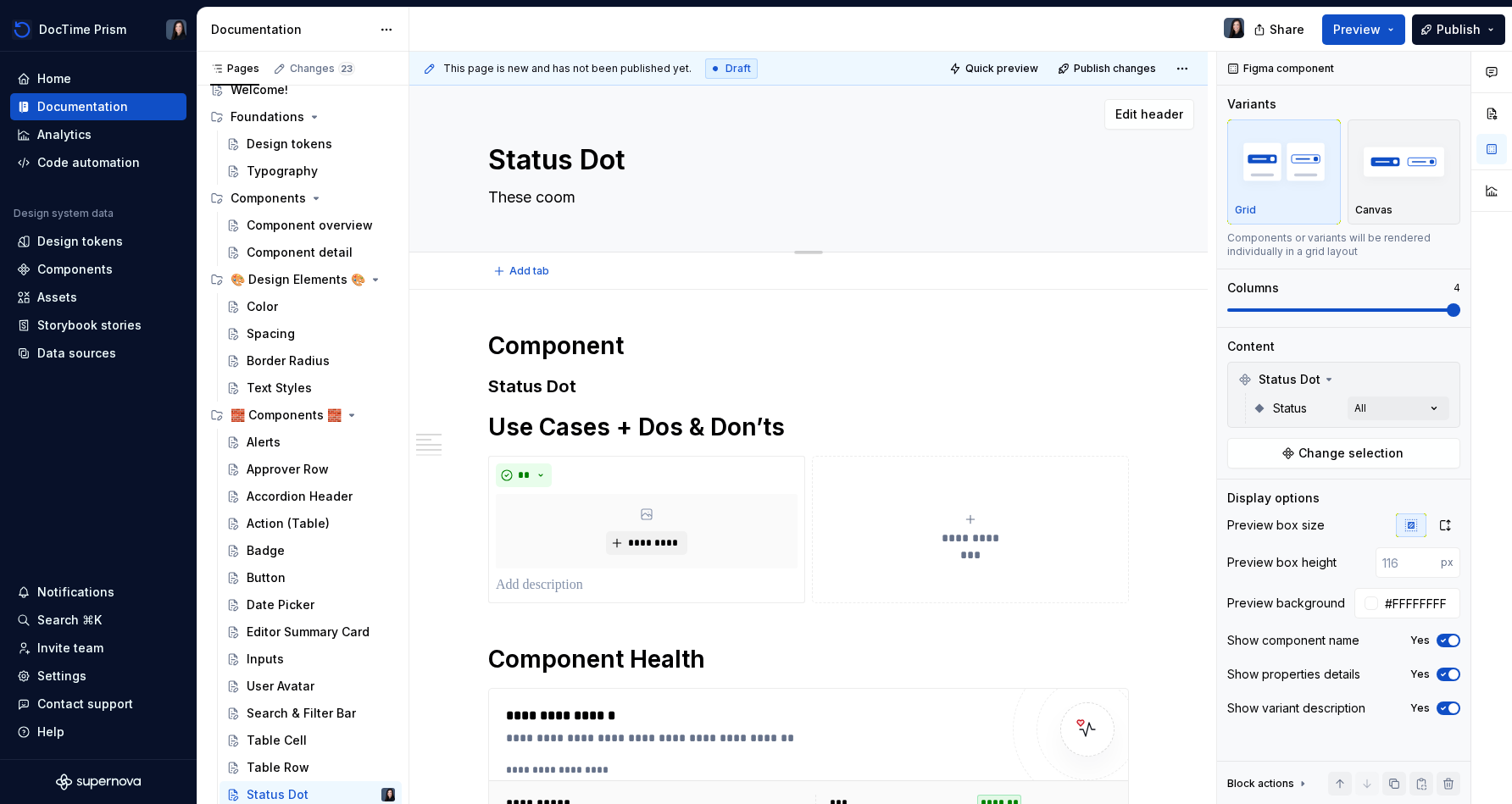
type textarea "These coo"
type textarea "*"
type textarea "These co"
type textarea "*"
type textarea "These com"
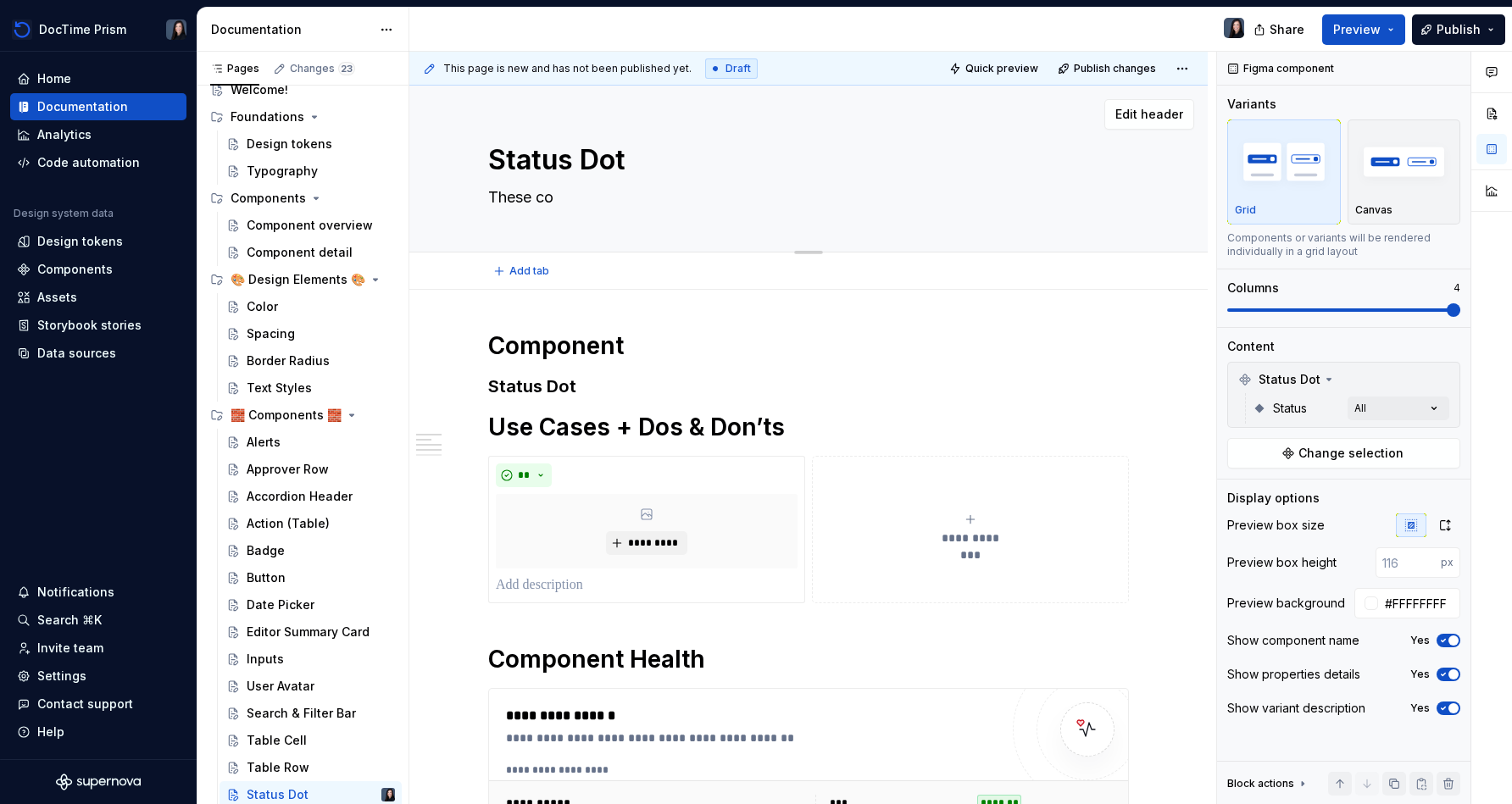
type textarea "*"
type textarea "These comp"
type textarea "*"
type textarea "These compo"
type textarea "*"
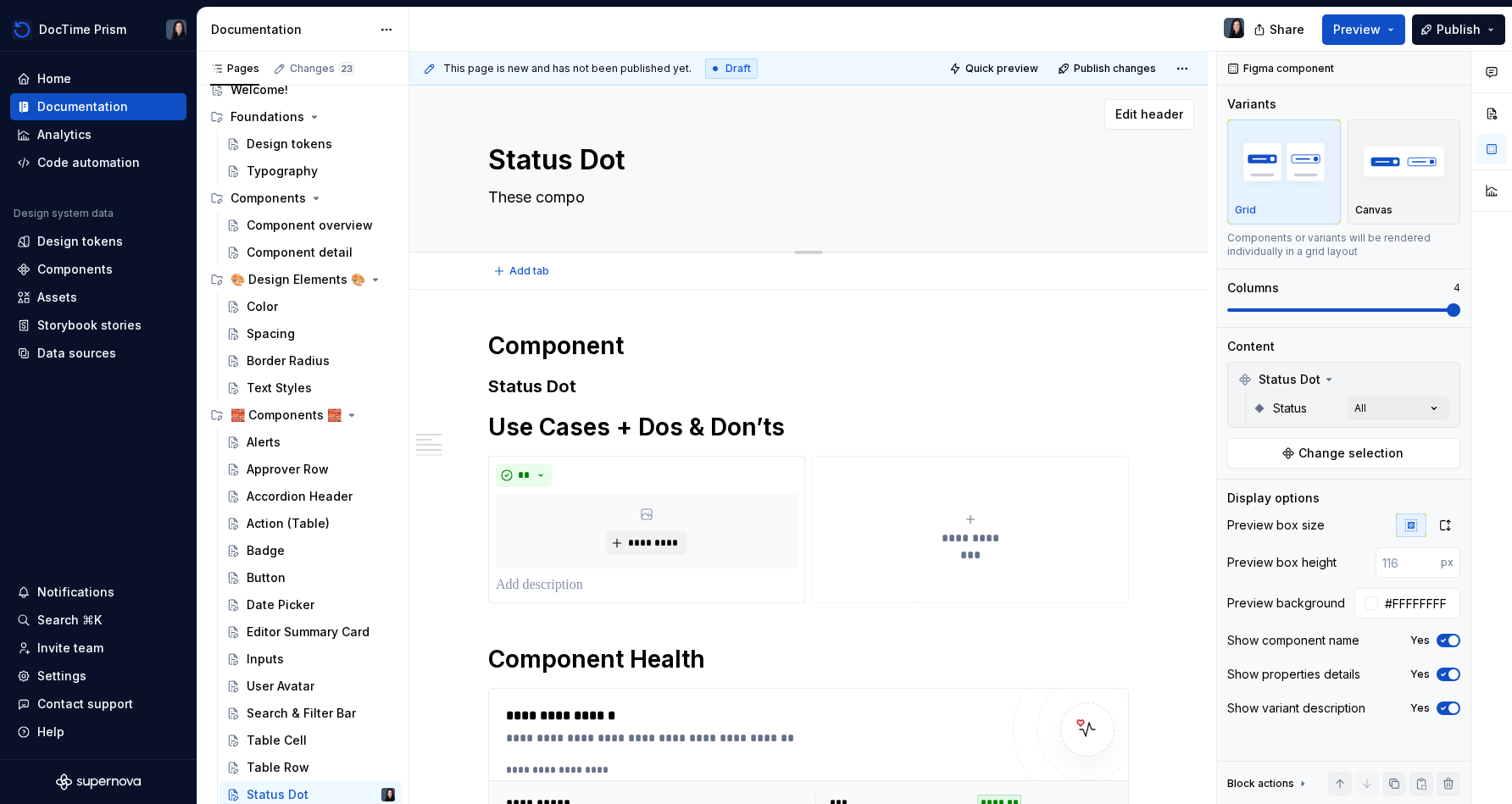
type textarea "These compon"
type textarea "*"
type textarea "These compone"
type textarea "*"
type textarea "These componen"
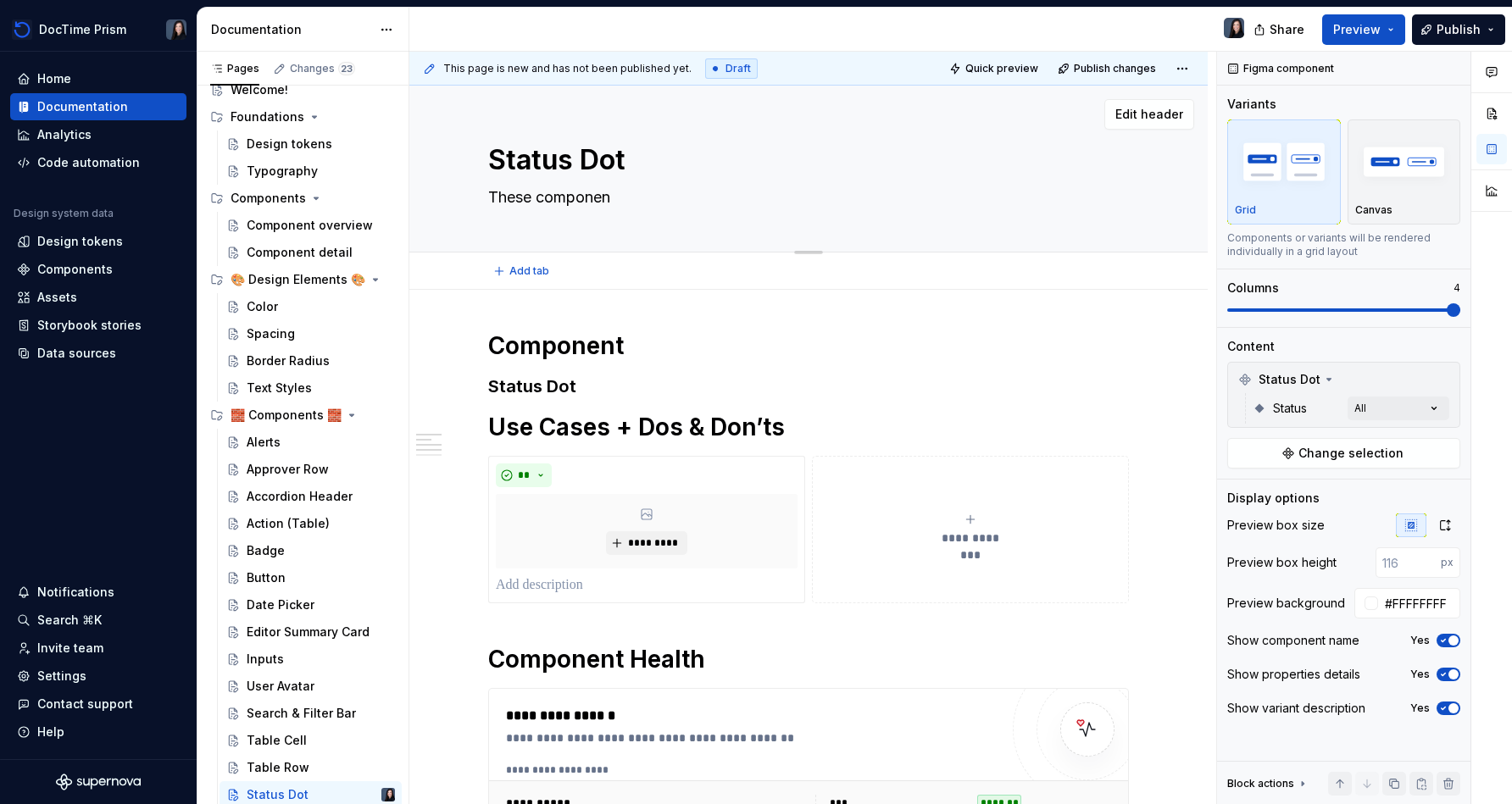
type textarea "*"
type textarea "These component"
type textarea "*"
type textarea "These components"
type textarea "*"
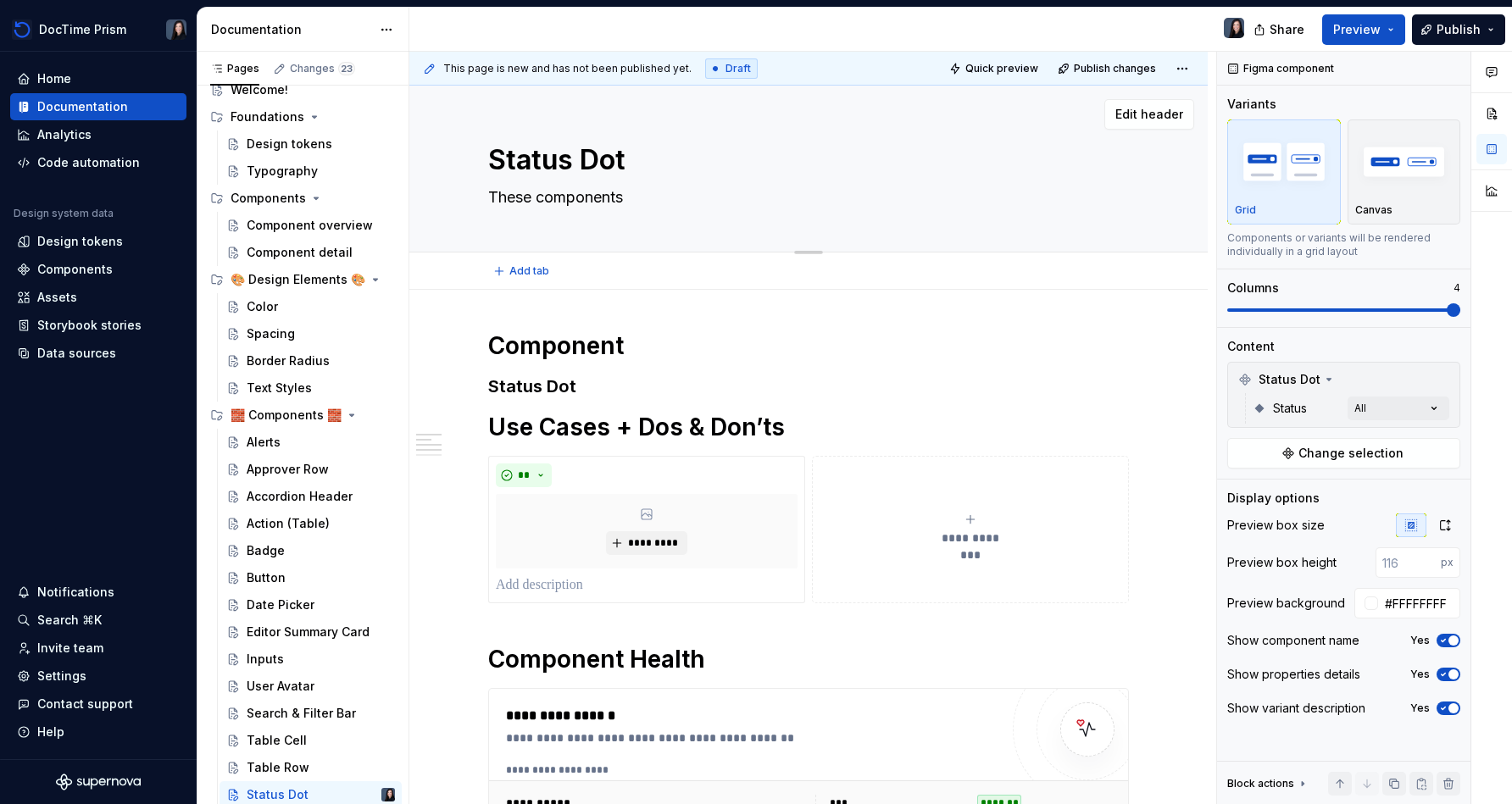
type textarea "These components"
type textarea "*"
type textarea "These components v"
type textarea "*"
type textarea "These components vi"
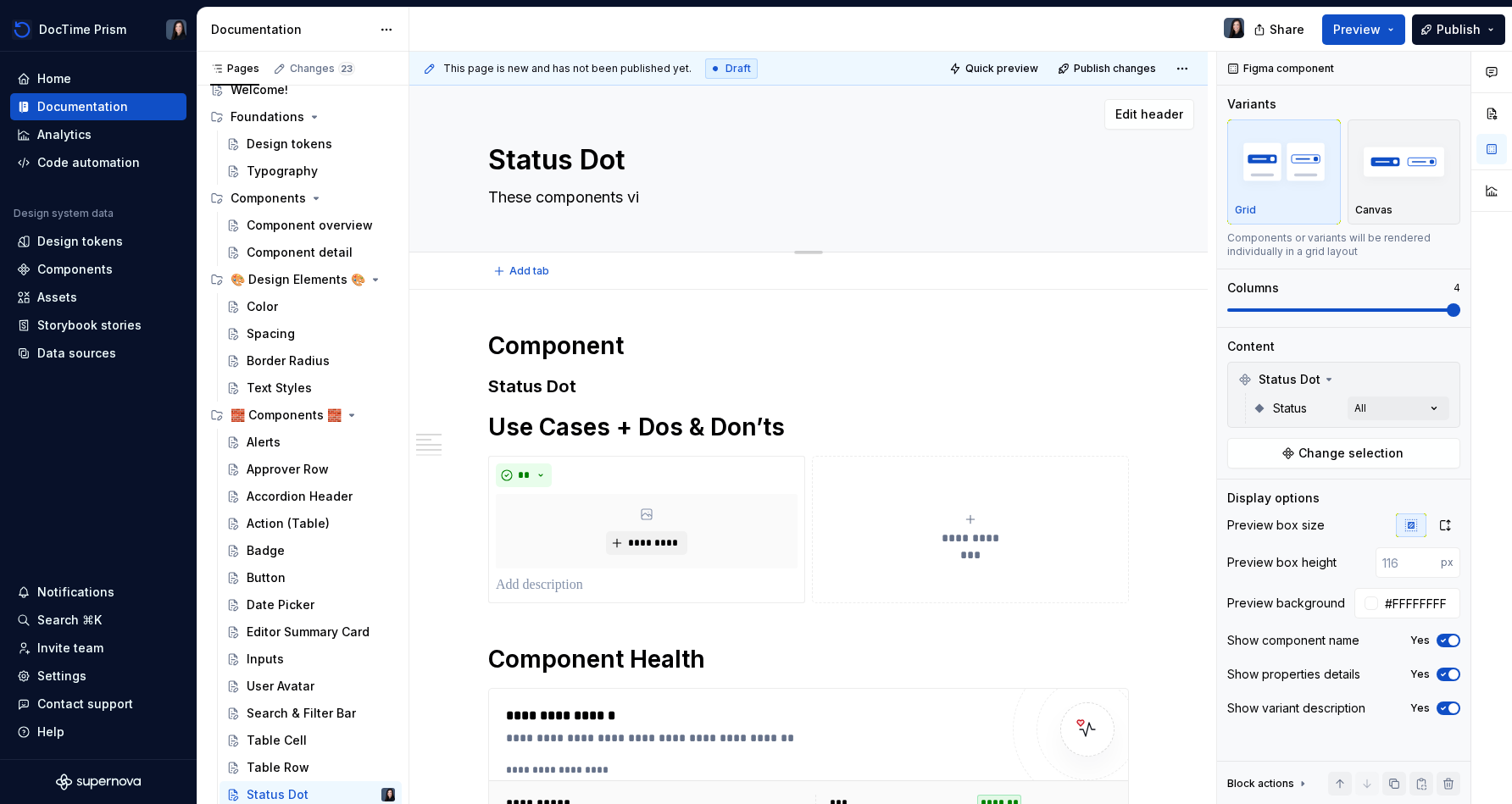
type textarea "*"
type textarea "These components v"
type textarea "*"
type textarea "These components"
type textarea "*"
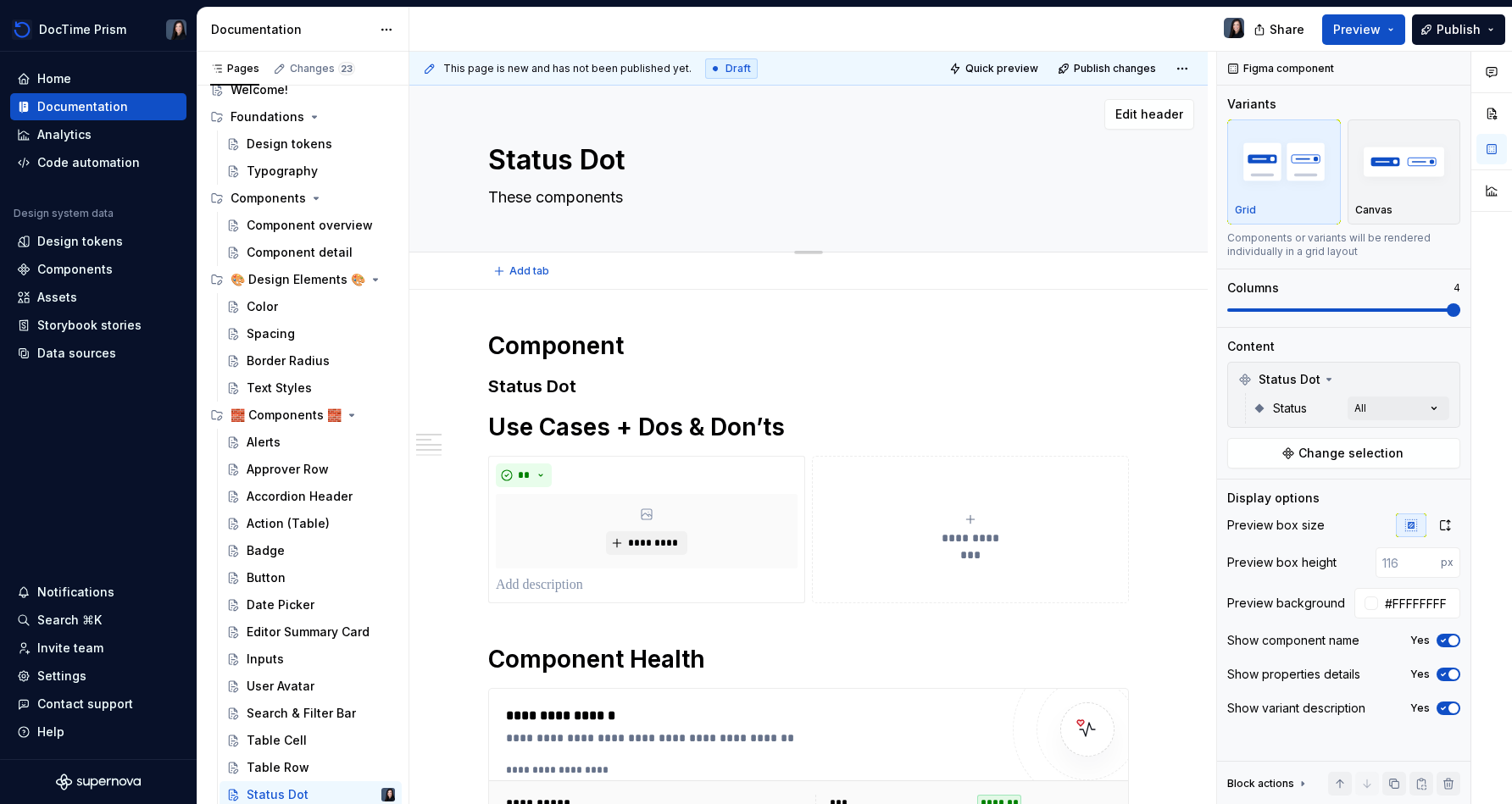
type textarea "These components i"
type textarea "*"
type textarea "These components"
type textarea "*"
type textarea "These components g"
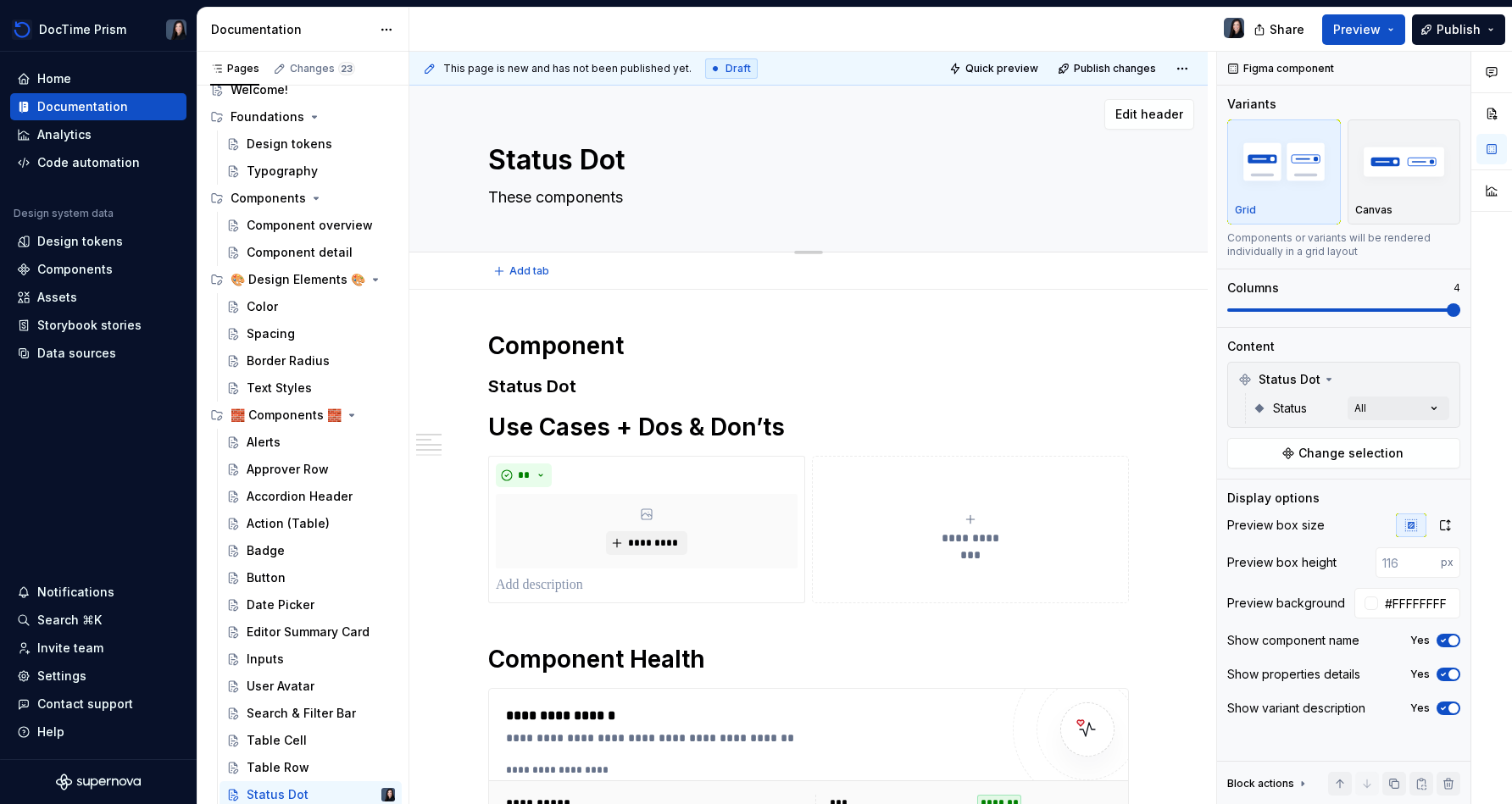
type textarea "*"
type textarea "These components gi"
type textarea "*"
type textarea "These components giv"
type textarea "*"
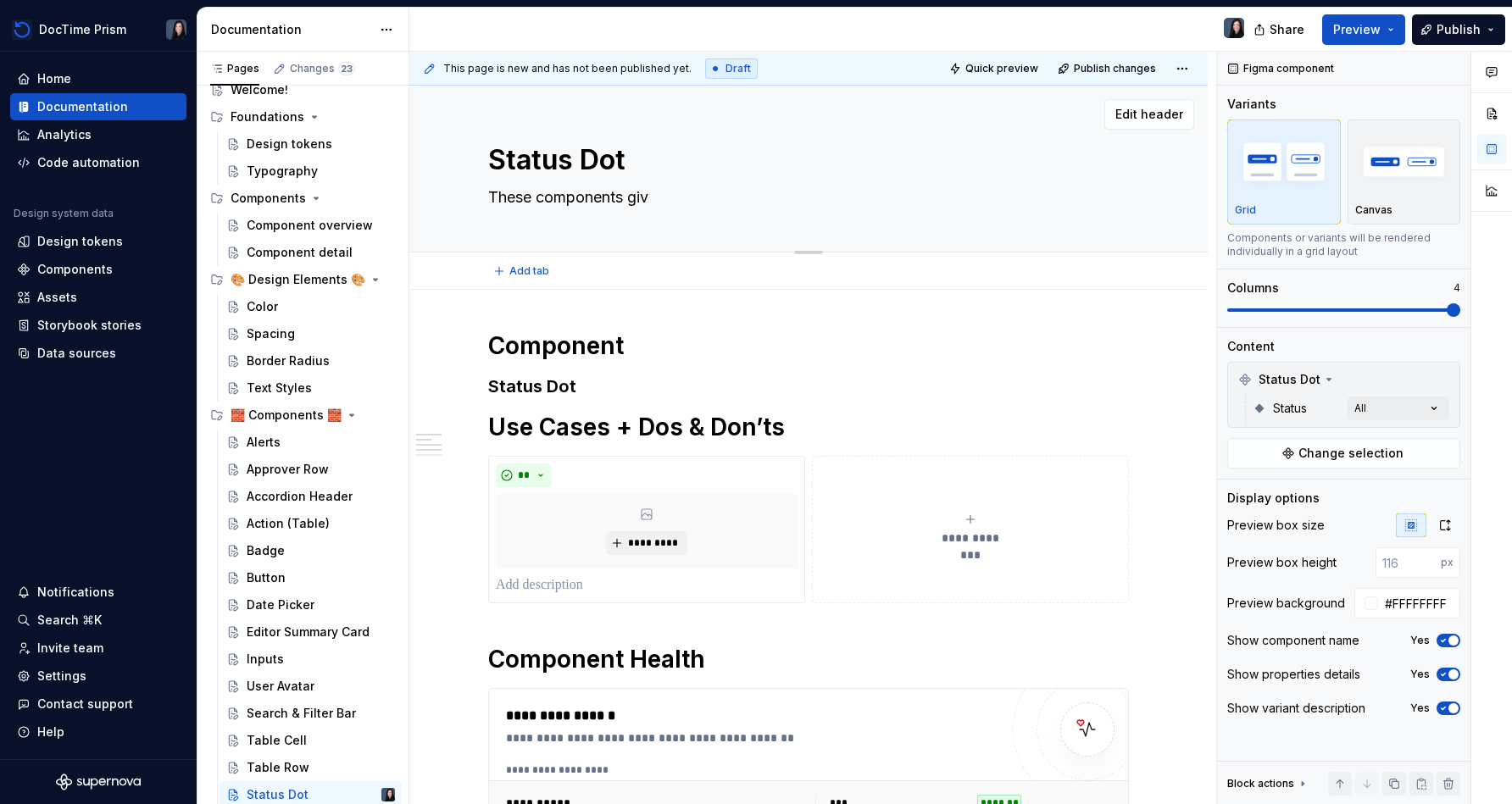
type textarea "These components give"
type textarea "*"
type textarea "These components give"
type textarea "*"
type textarea "These components give u"
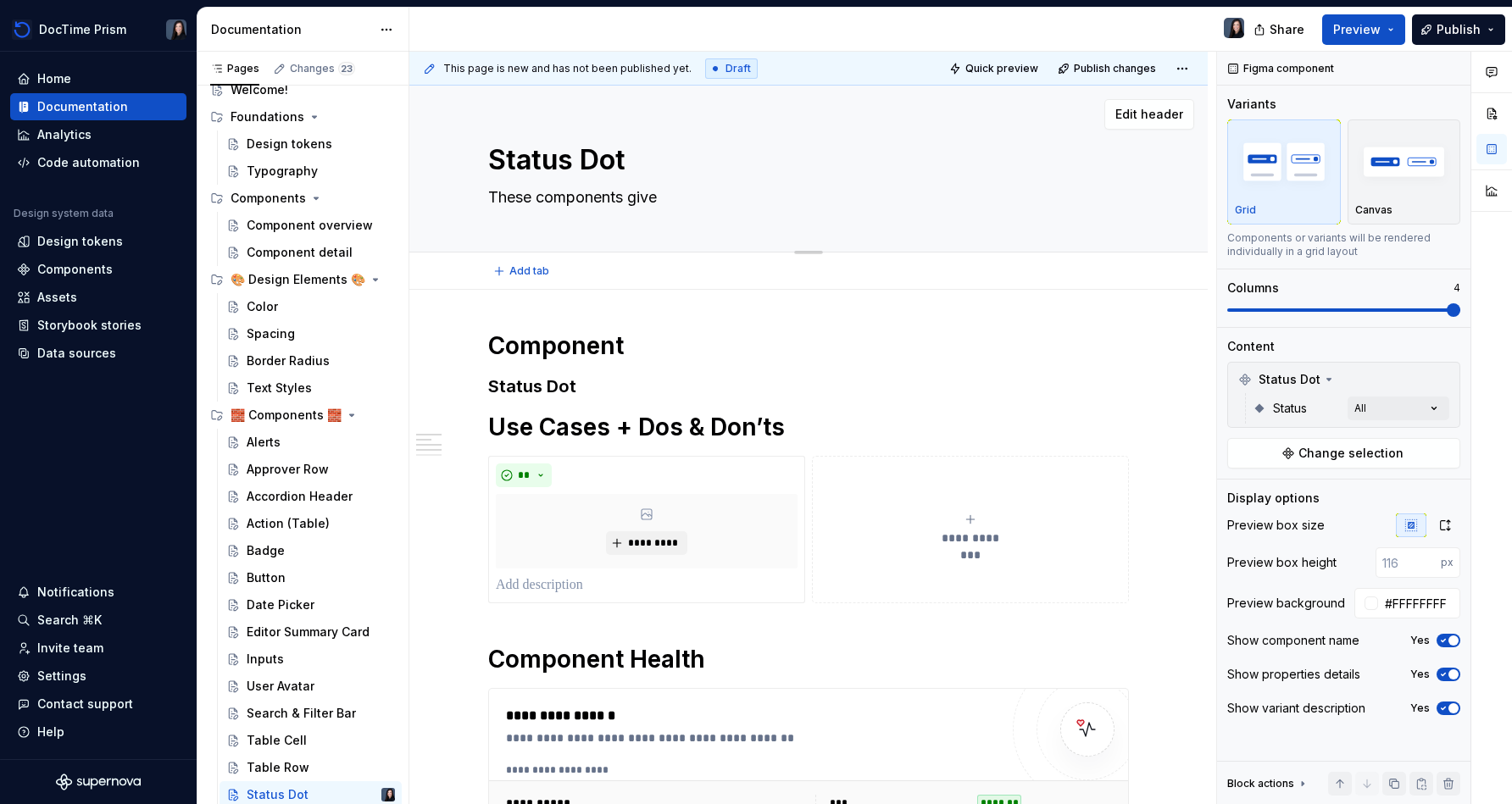
type textarea "*"
type textarea "These components give us"
type textarea "*"
type textarea "These components give use"
type textarea "*"
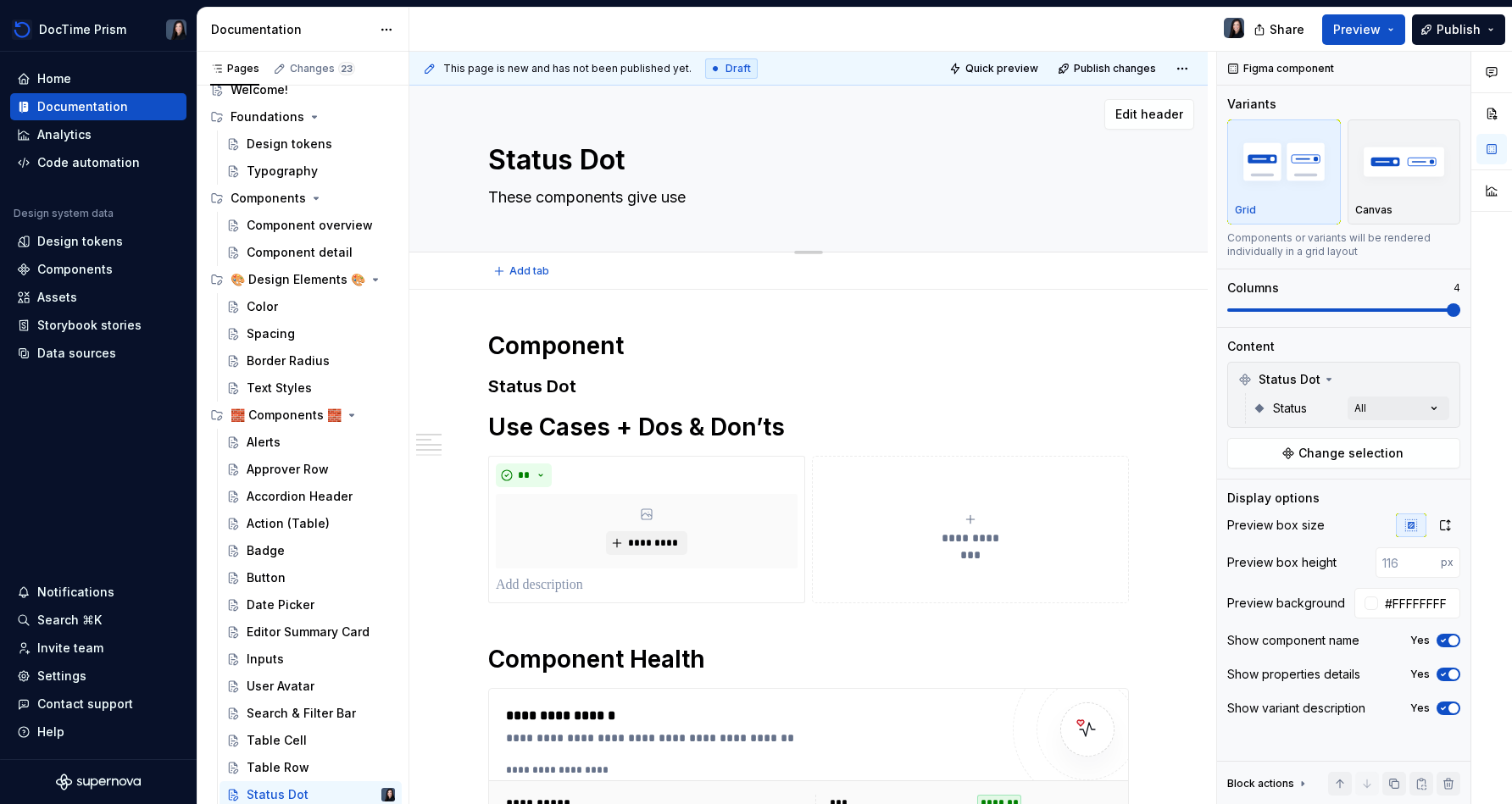
type textarea "These components give user"
type textarea "*"
type textarea "These components give users"
type textarea "*"
type textarea "These components give users"
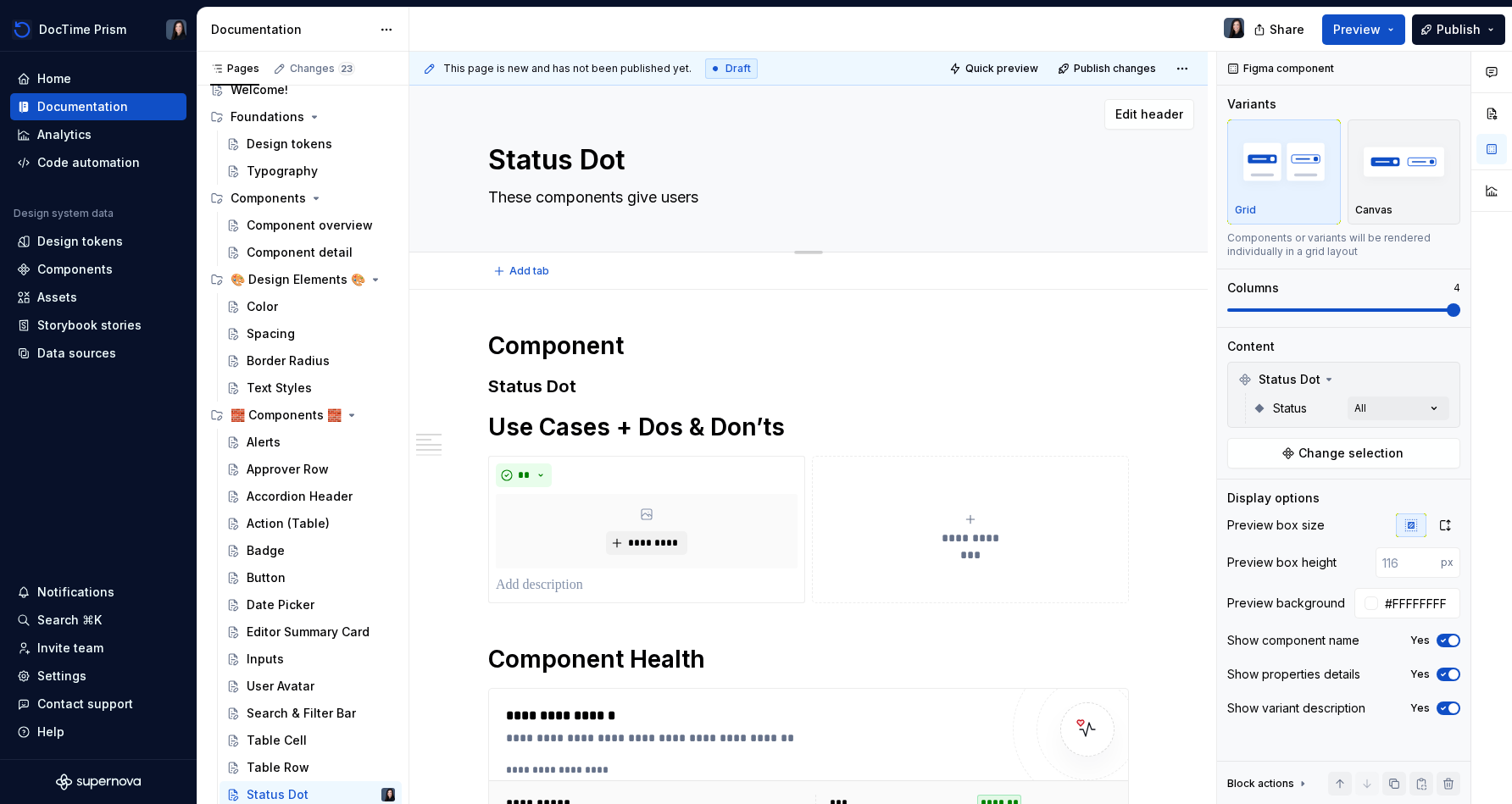
type textarea "*"
type textarea "These components give users a"
type textarea "*"
type textarea "These components give users a"
type textarea "*"
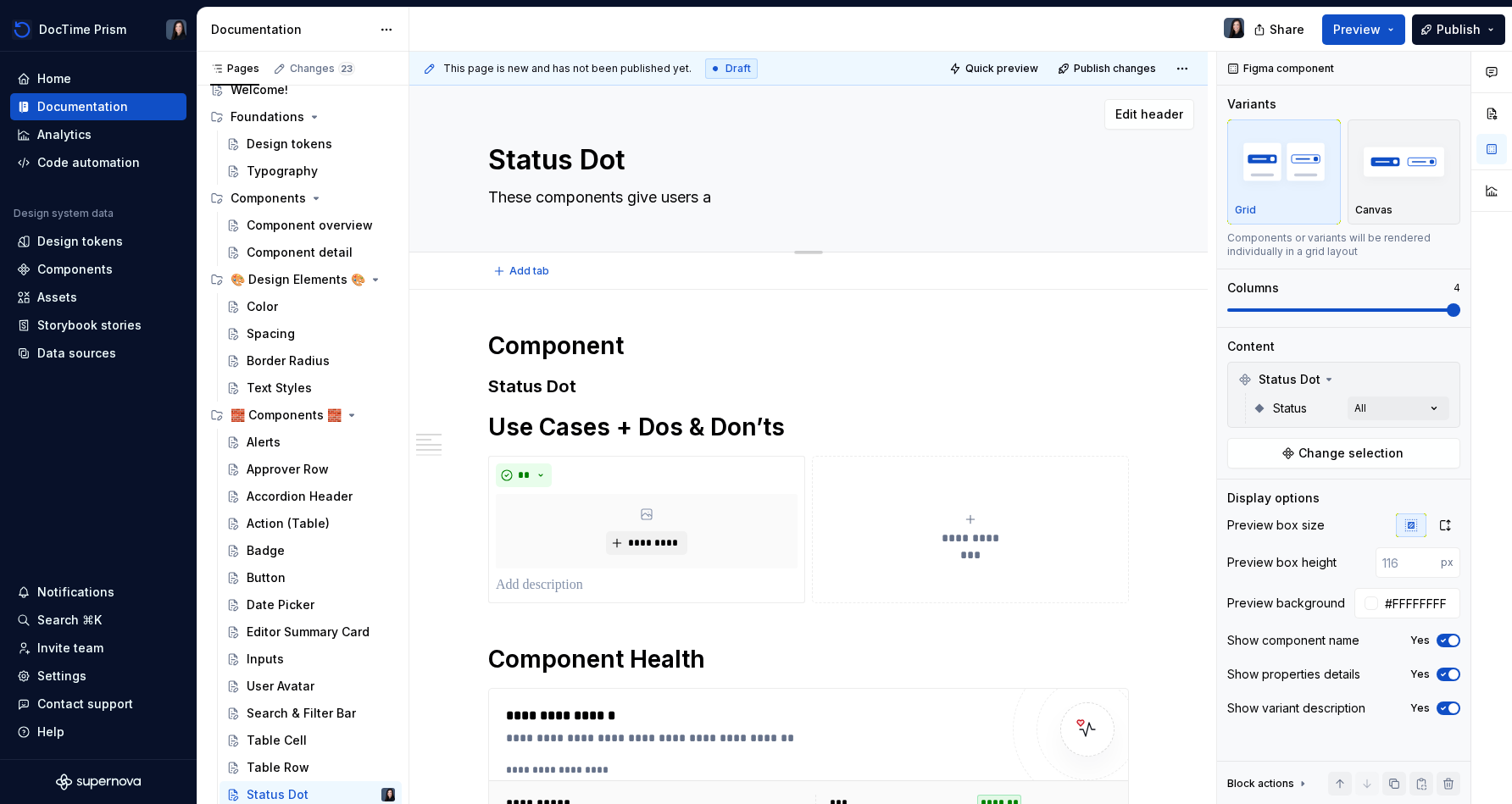
type textarea "These components give users a v"
type textarea "*"
type textarea "These components give users a vi"
type textarea "*"
type textarea "These components give users a vis"
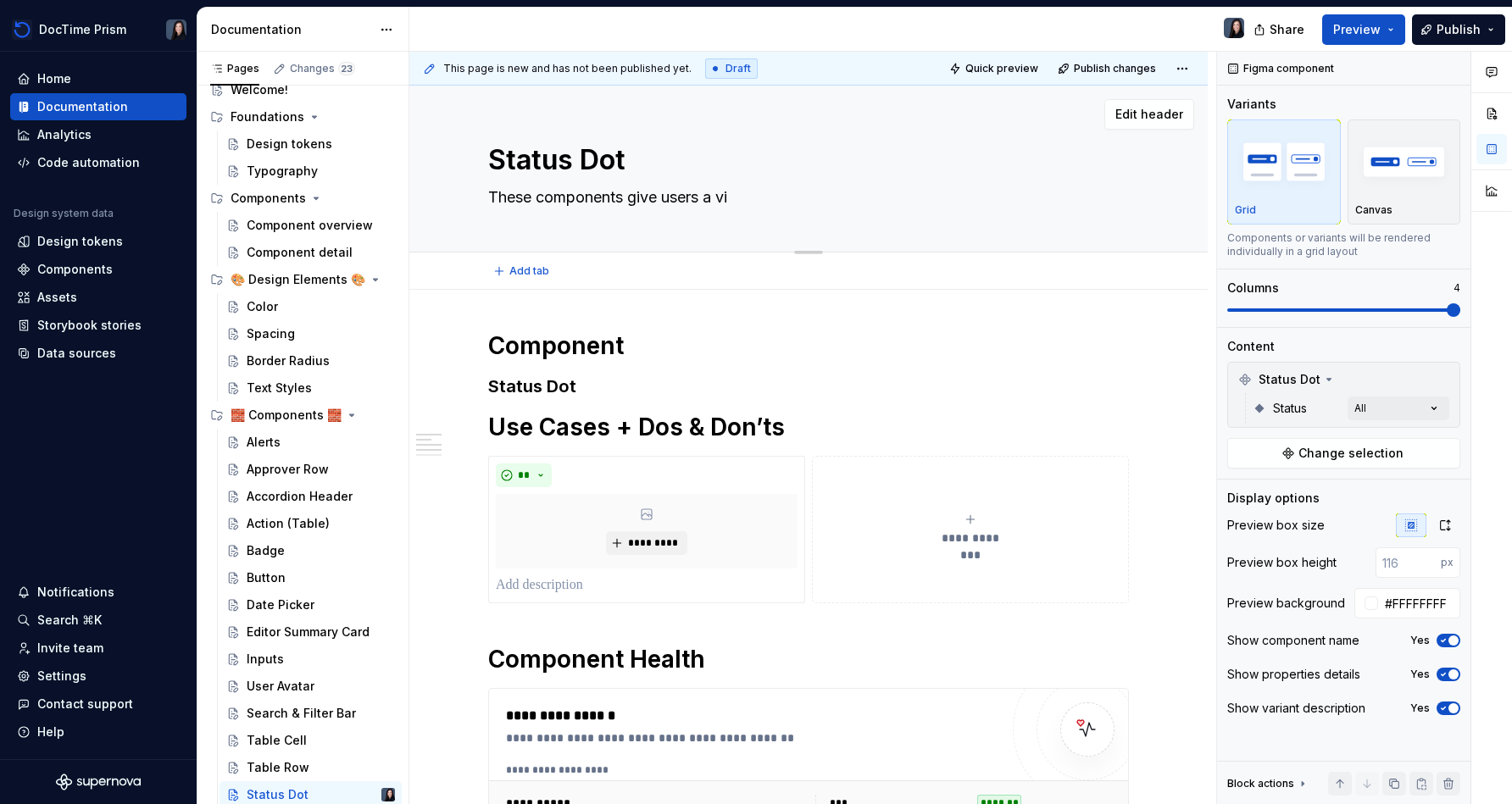
type textarea "*"
type textarea "These components give users a visu"
type textarea "*"
type textarea "These components give users a visua"
type textarea "*"
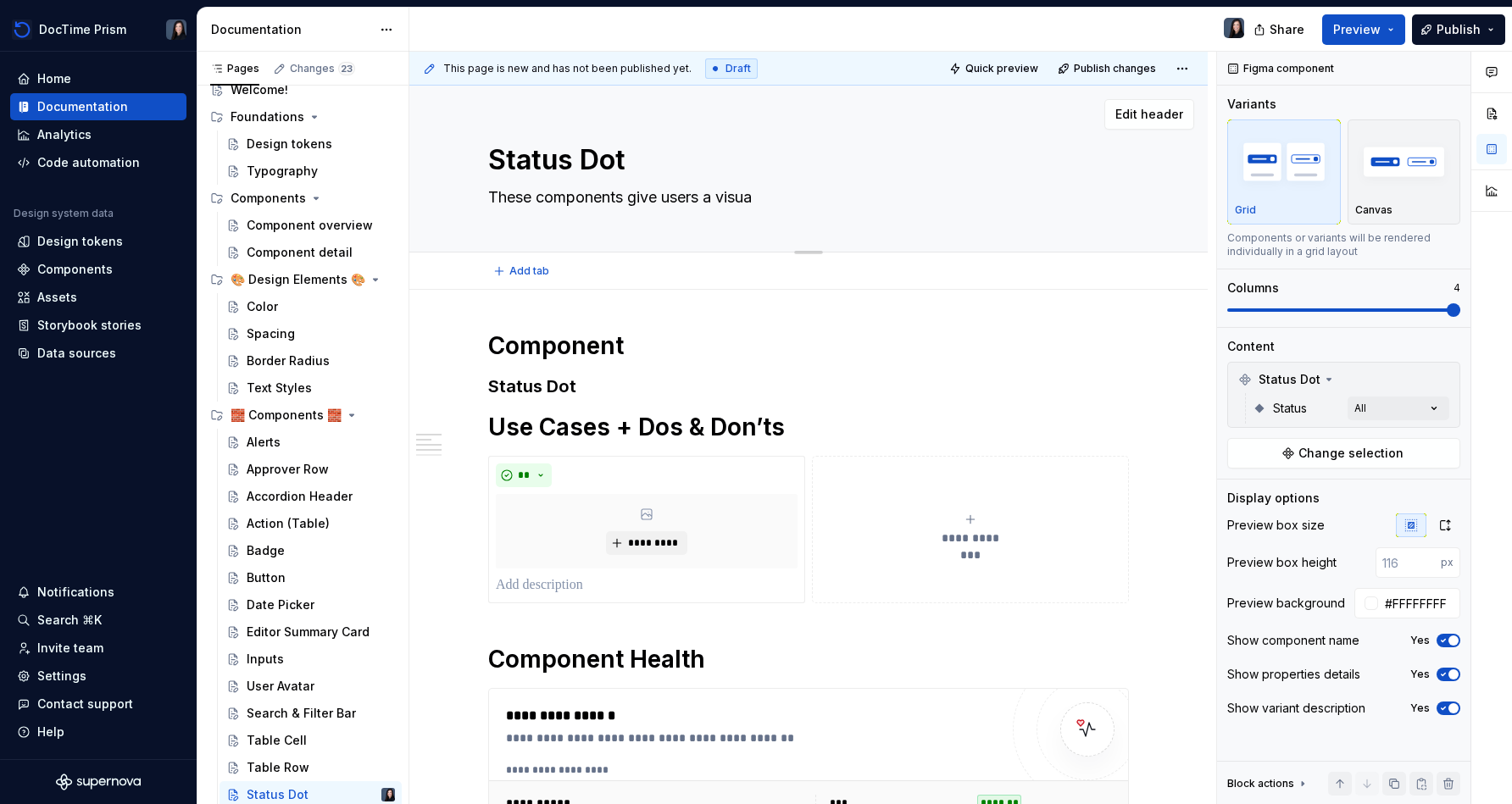
type textarea "These components give users a visual"
type textarea "*"
type textarea "These components give users a visual"
type textarea "*"
type textarea "These components give users a visual q"
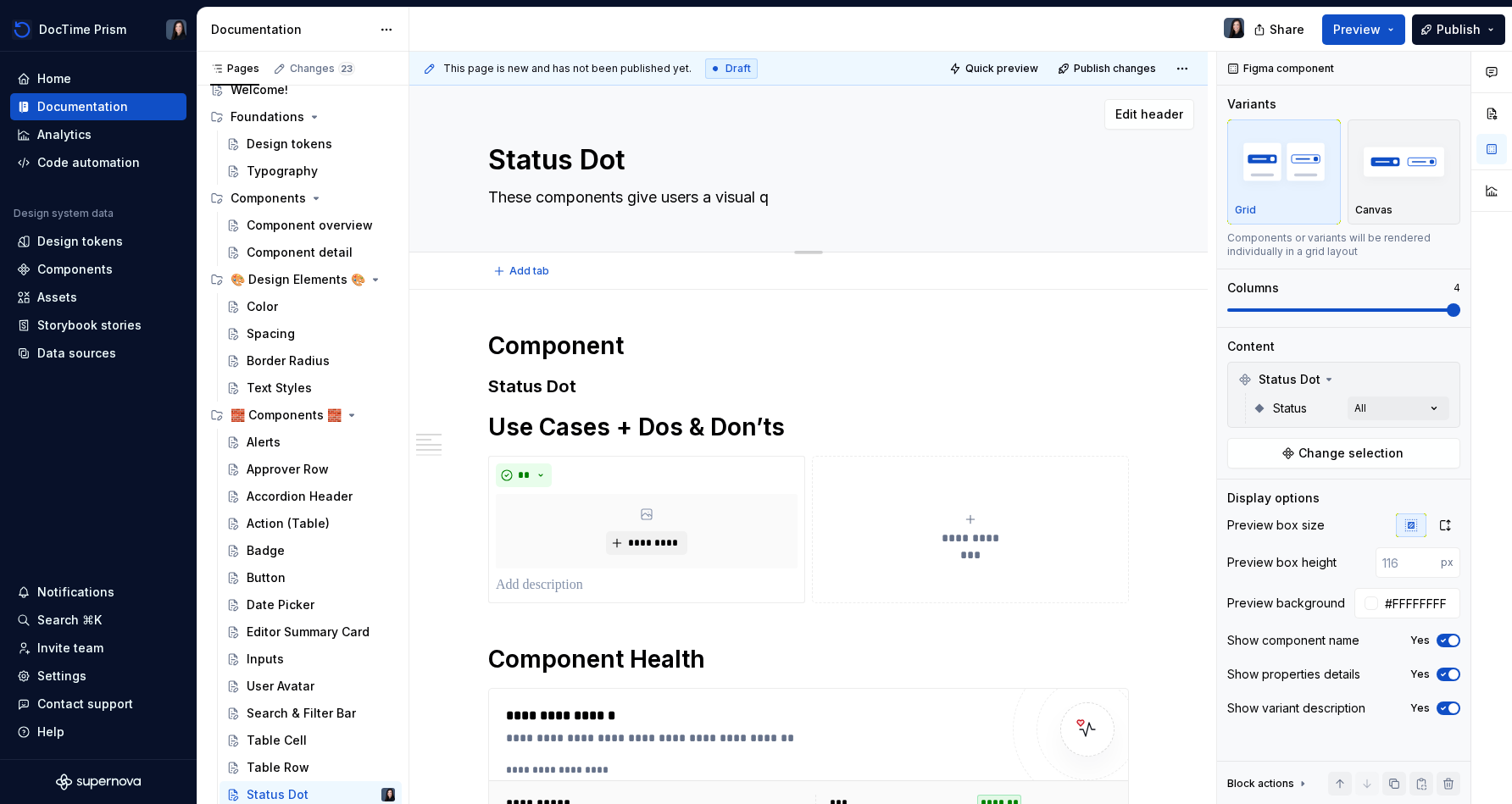
type textarea "*"
type textarea "These components give users a visual qu"
type textarea "*"
type textarea "These components give users a visual que"
type textarea "*"
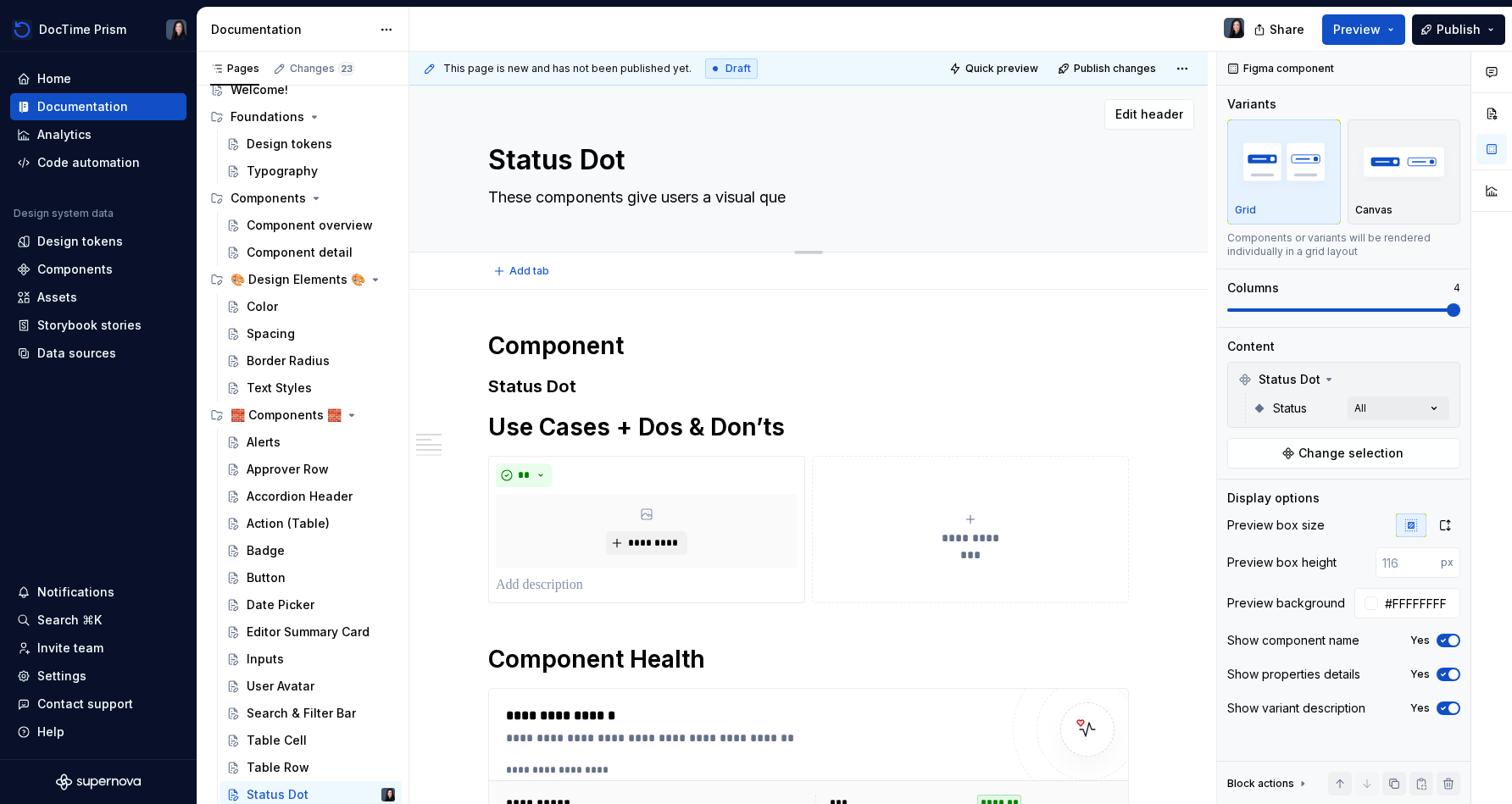
type textarea "These components give users a visual queu"
type textarea "*"
type textarea "These components give users a visual queue"
type textarea "*"
type textarea "These components give users a visual queue"
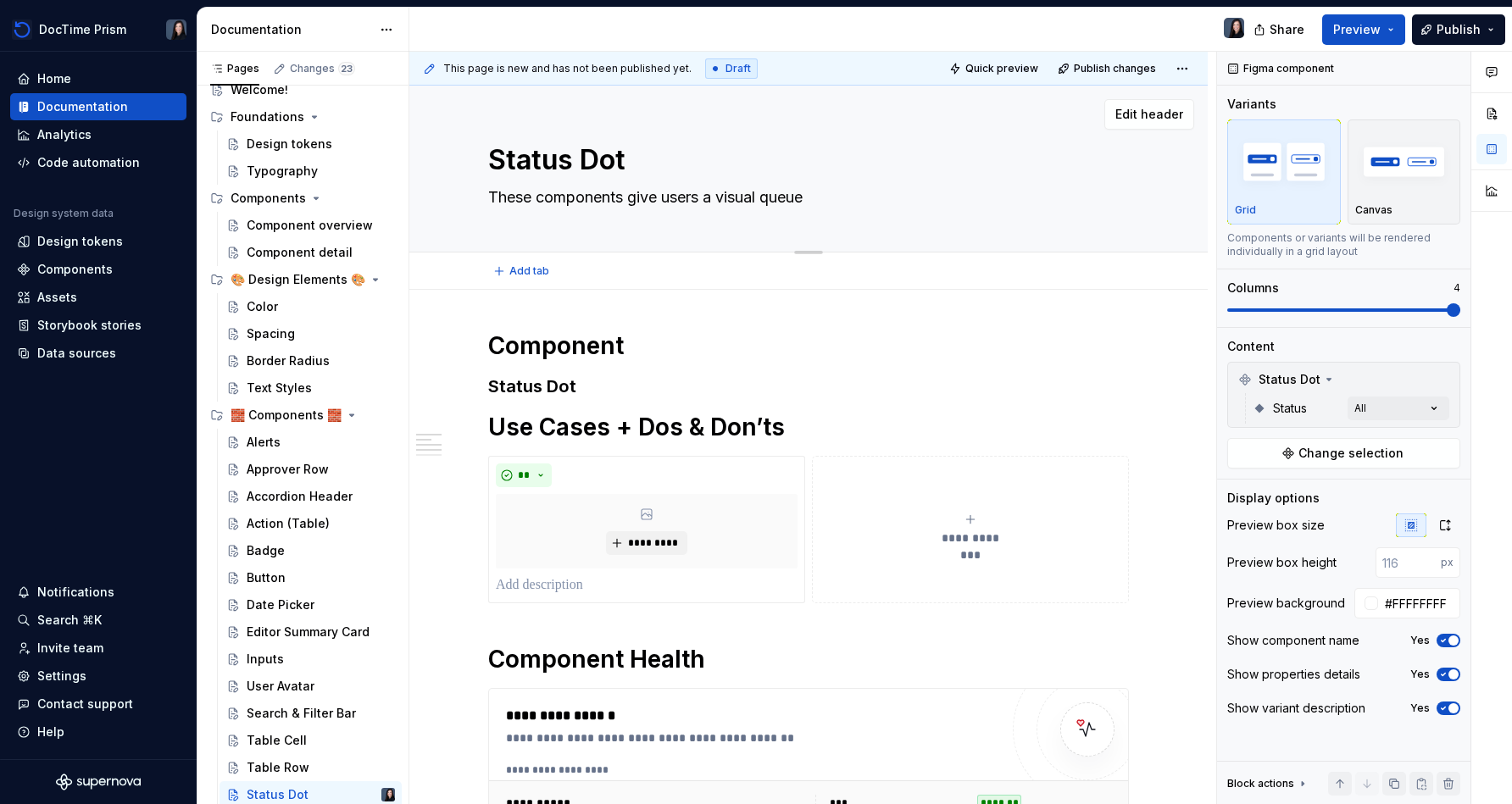
type textarea "*"
type textarea "These components give users a visual queue o"
type textarea "*"
type textarea "These components give users a visual queue of"
type textarea "*"
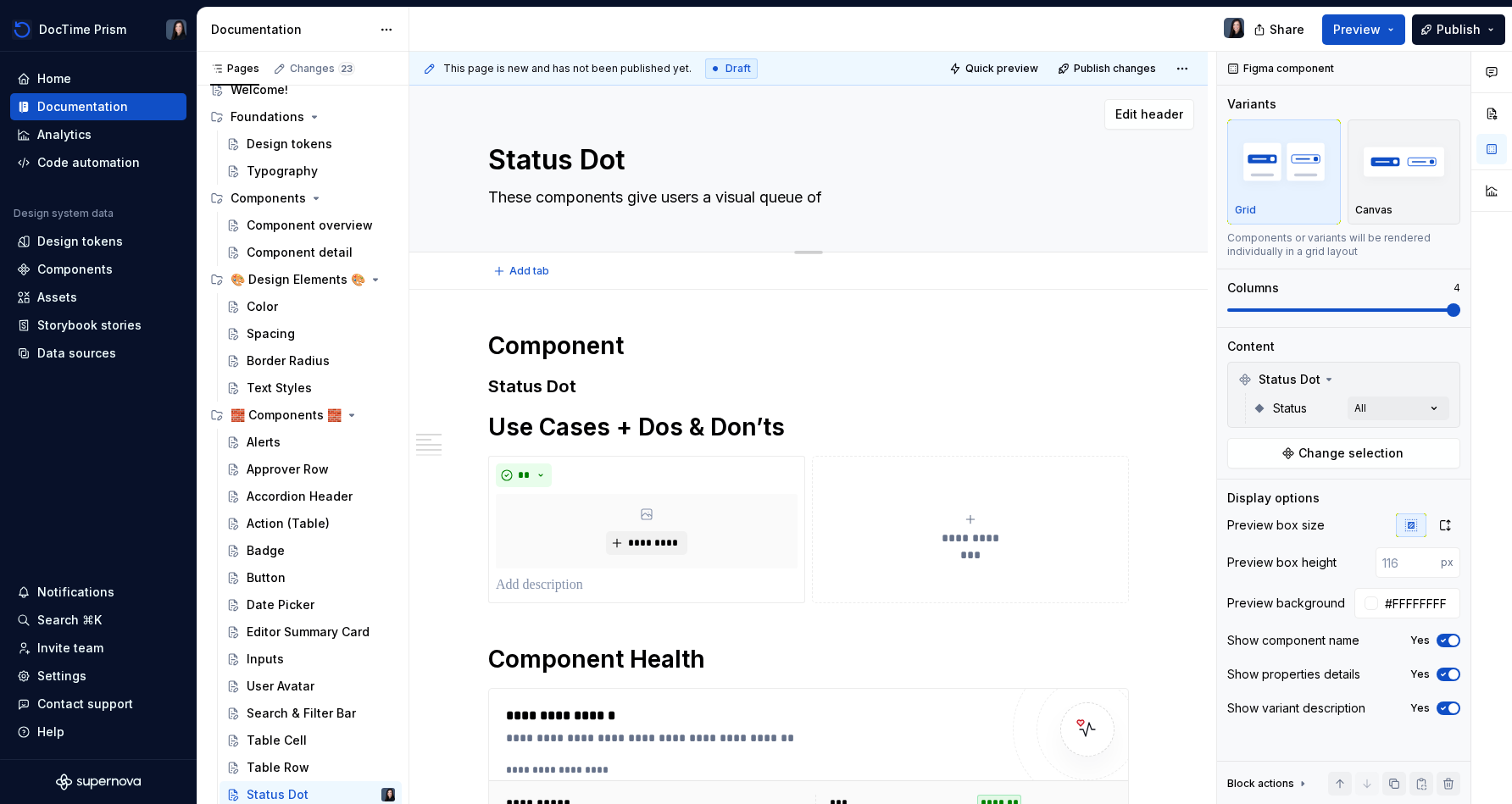
type textarea "These components give users a visual queue of"
type textarea "*"
type textarea "These components give users a visual queue of a"
type textarea "*"
type textarea "These components give users a visual queue of a"
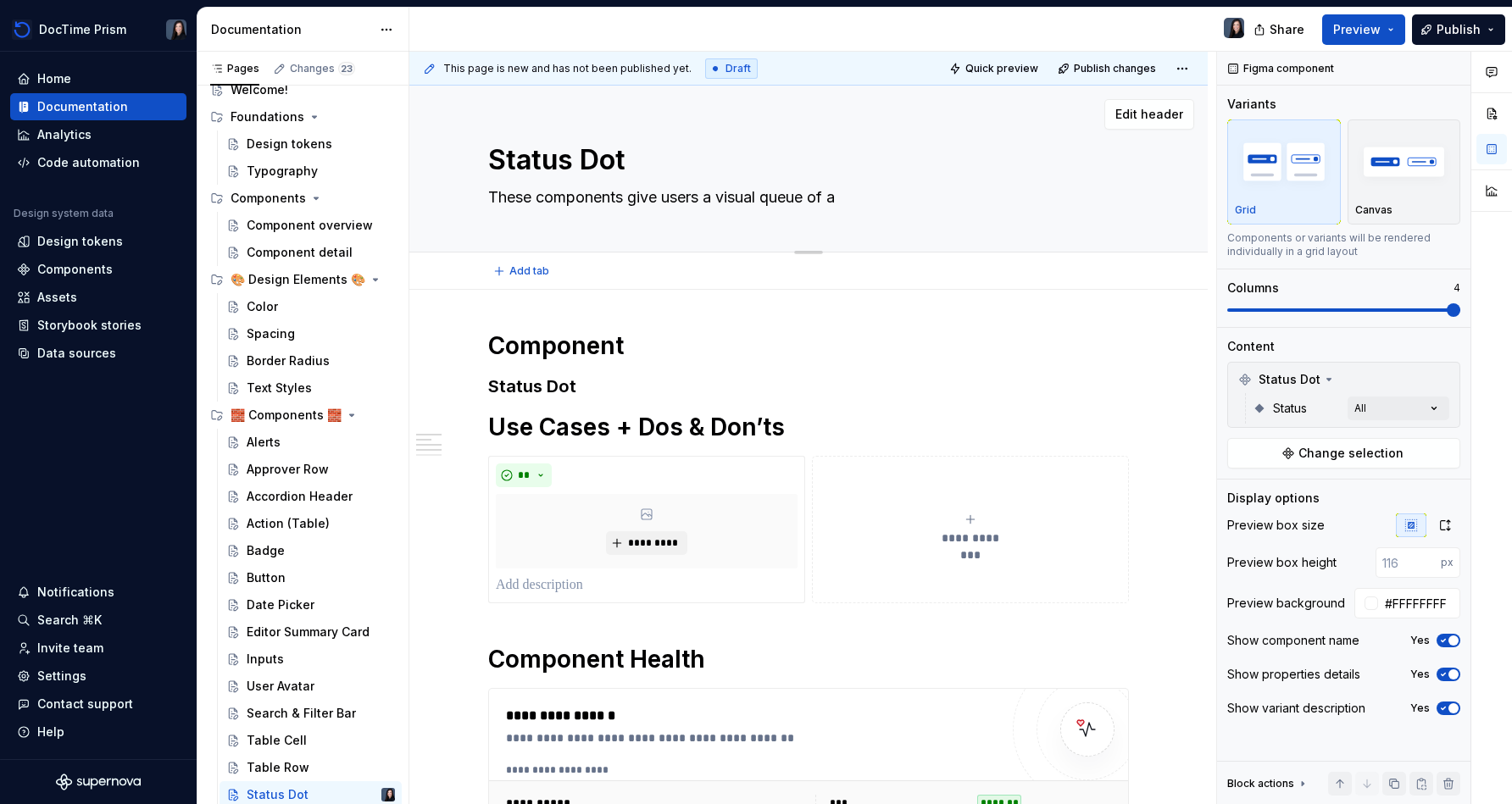
type textarea "*"
type textarea "These components give users a visual queue of a s"
type textarea "*"
type textarea "These components give users a visual queue of a st"
type textarea "*"
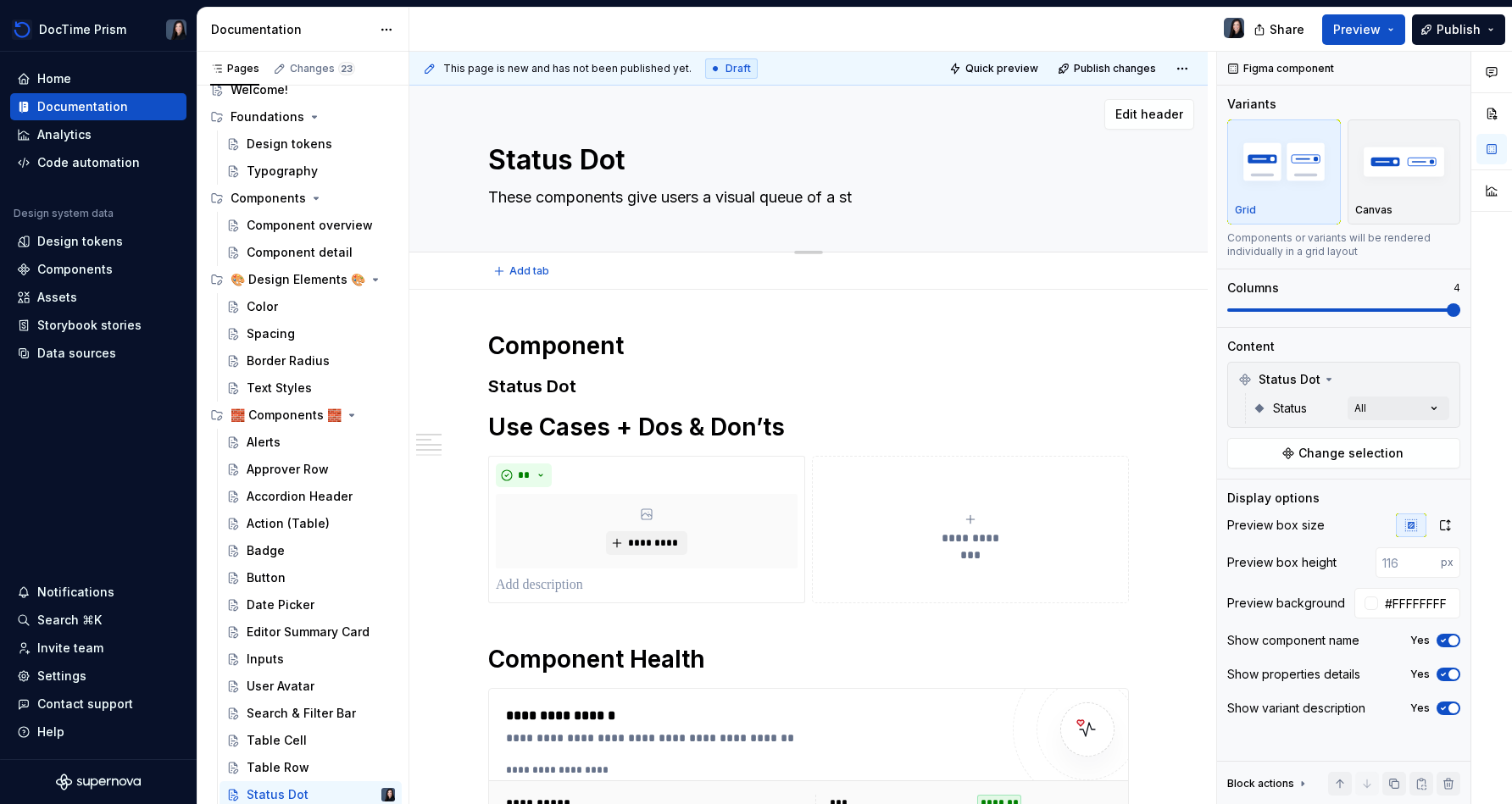
type textarea "These components give users a visual queue of a sts"
type textarea "*"
type textarea "These components give users a visual queue of a stst"
type textarea "*"
type textarea "These components give users a visual queue of a ststu"
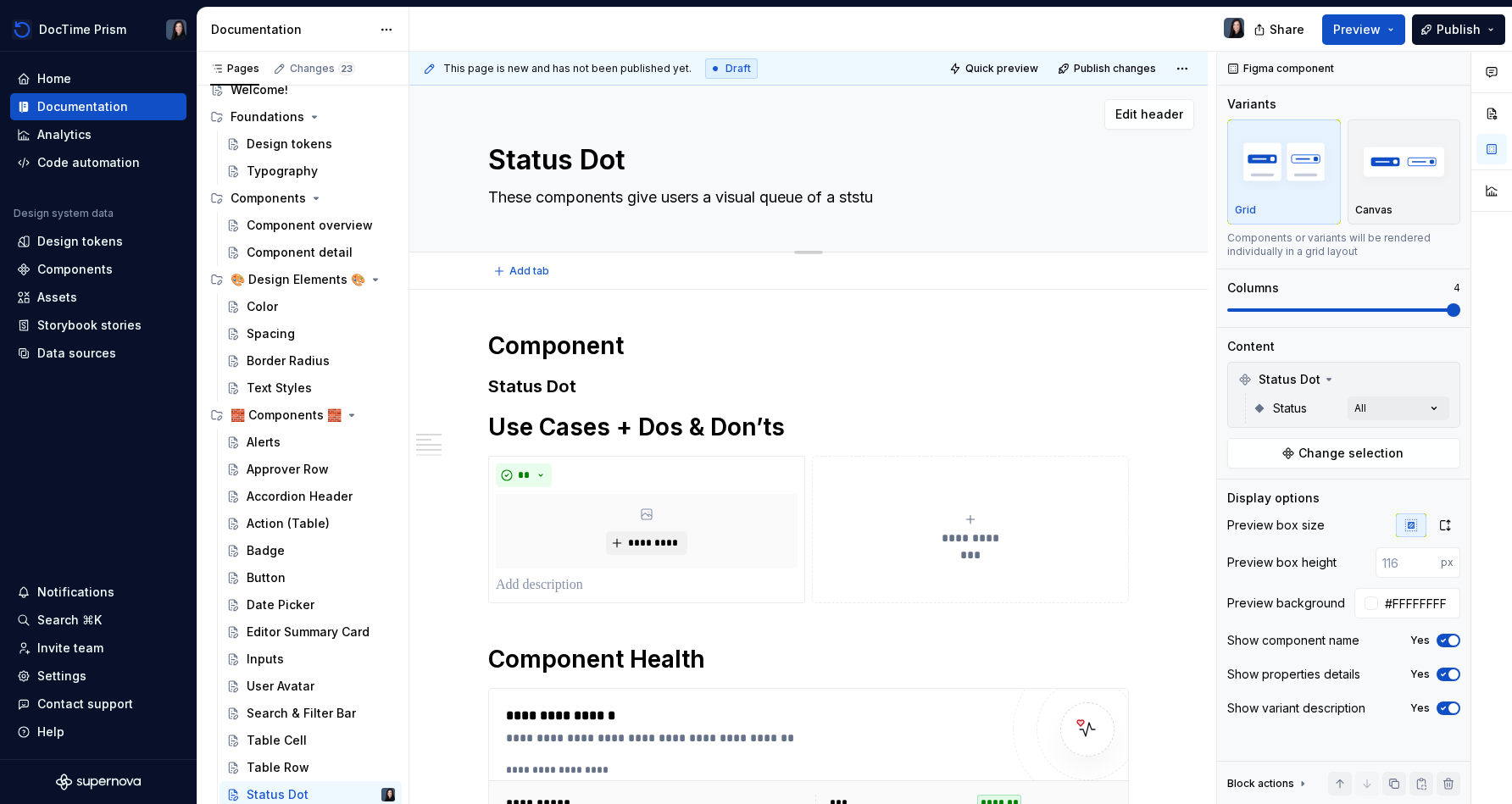
type textarea "*"
type textarea "These components give users a visual queue of a stst"
type textarea "*"
type textarea "These components give users a visual queue of a sts"
type textarea "*"
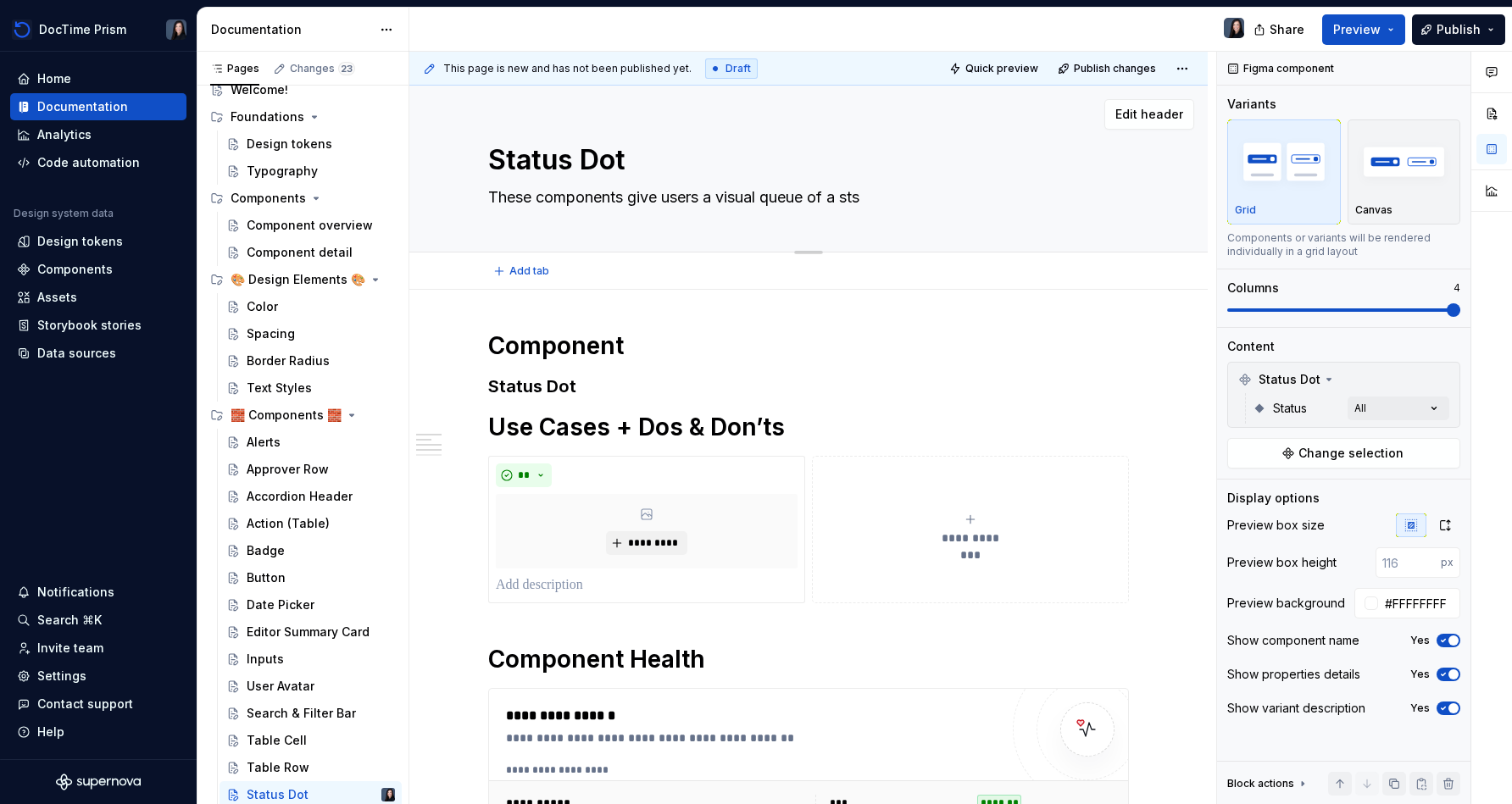
type textarea "These components give users a visual queue of a stsa"
type textarea "*"
type textarea "These components give users a visual queue of a stsat"
type textarea "*"
type textarea "These components give users a visual queue of a stsa"
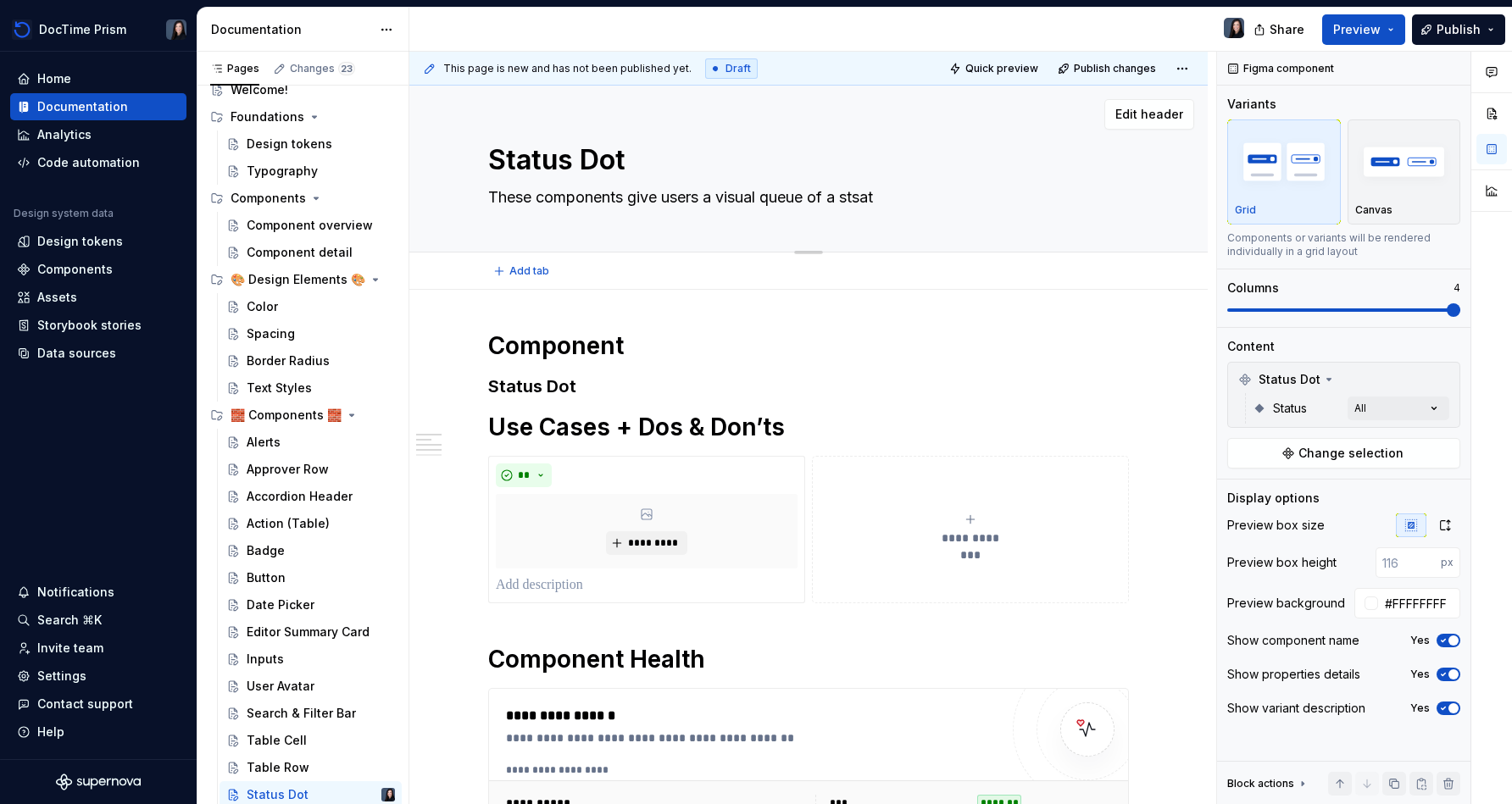
type textarea "*"
type textarea "These components give users a visual queue of a sts"
type textarea "*"
type textarea "These components give users a visual queue of a stsa"
type textarea "*"
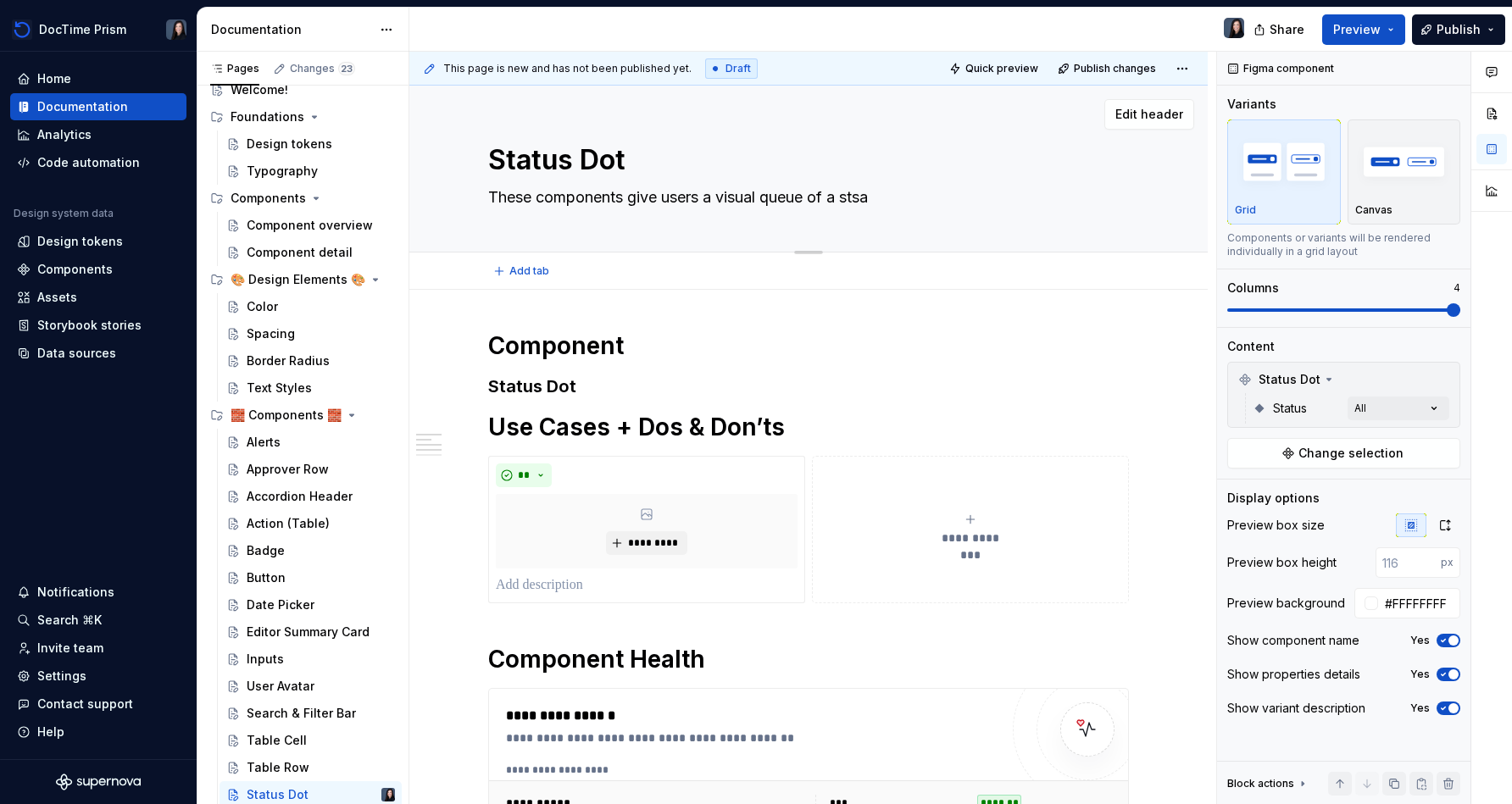
type textarea "These components give users a visual queue of a stsat"
type textarea "*"
type textarea "These components give users a visual queue of a stsatu"
type textarea "*"
type textarea "These components give users a visual queue of a stsat"
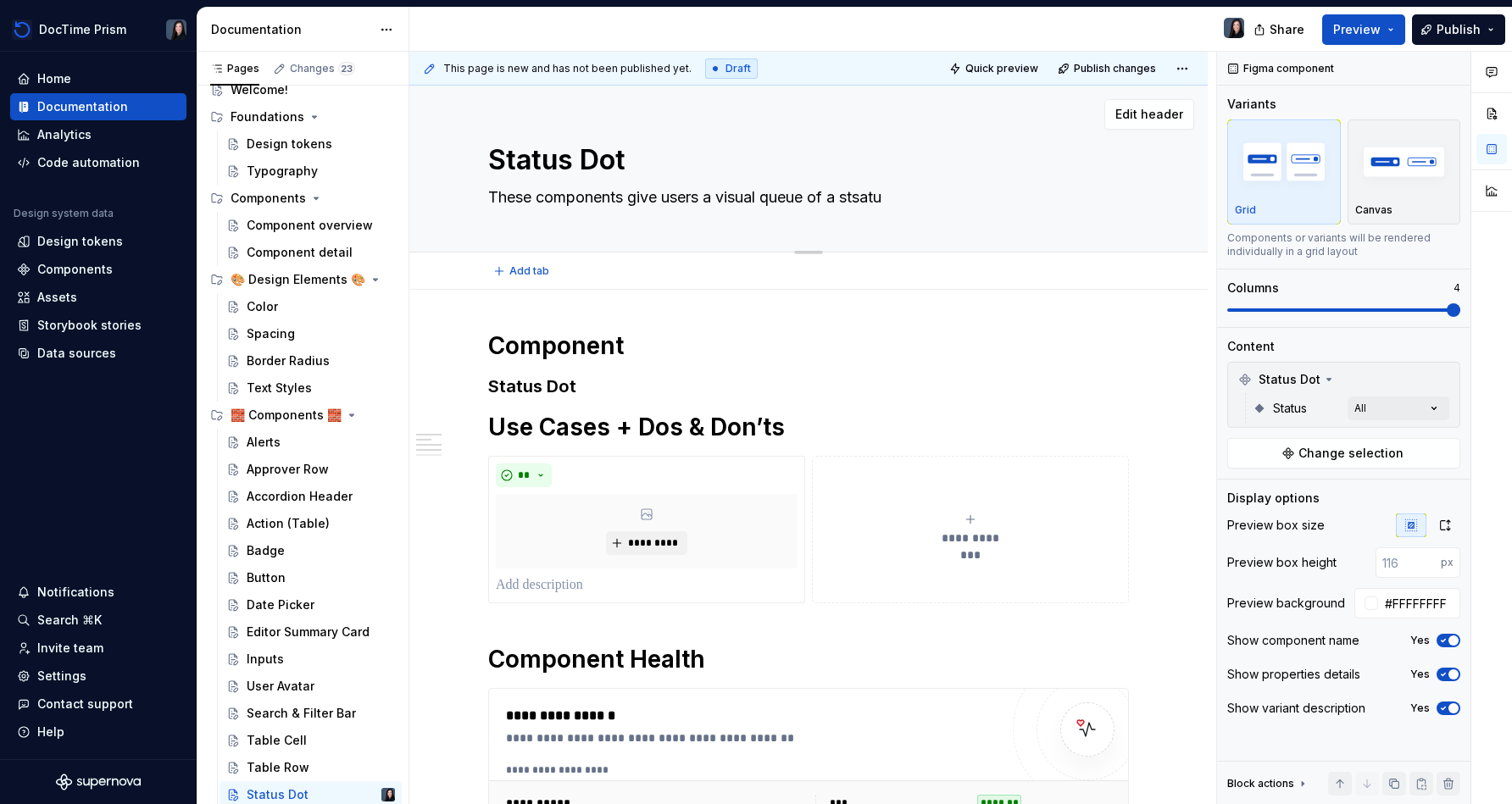
type textarea "*"
type textarea "These components give users a visual queue of a stsa"
type textarea "*"
type textarea "These components give users a visual queue of a sts"
type textarea "*"
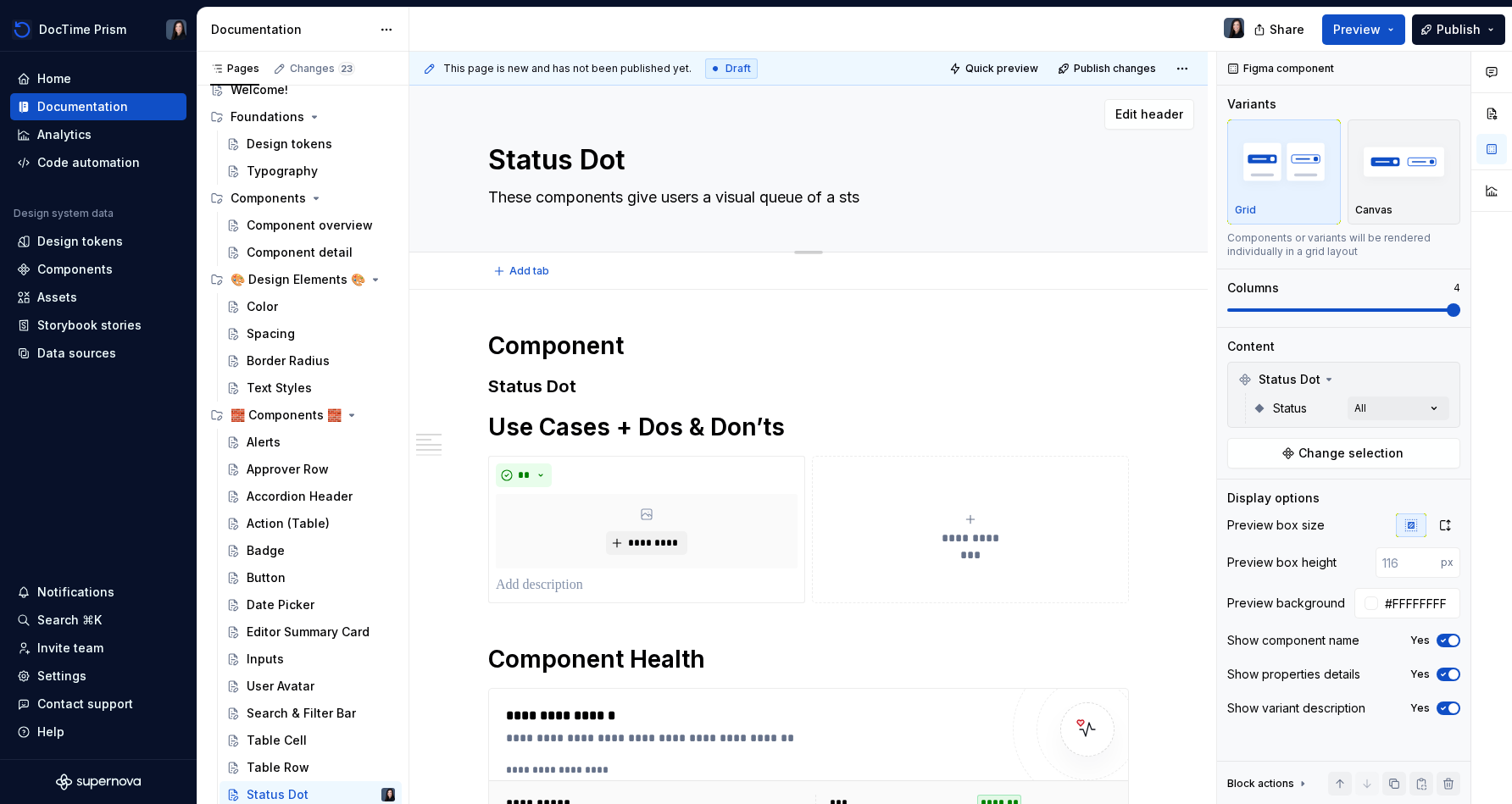
type textarea "These components give users a visual queue of a st"
type textarea "*"
type textarea "These components give users a visual queue of a sta"
type textarea "*"
type textarea "These components give users a visual queue of a stat"
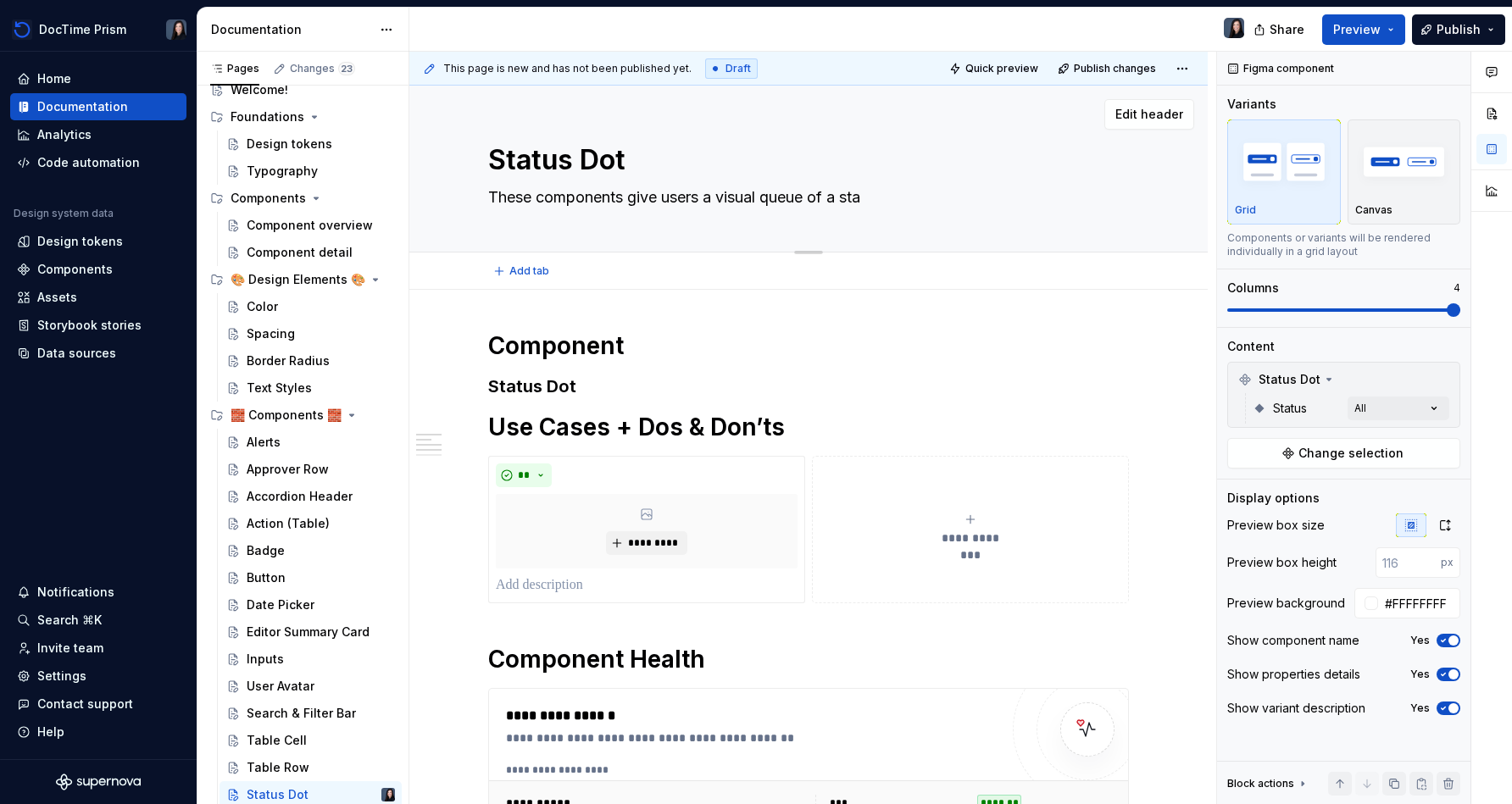
type textarea "*"
type textarea "These components give users a visual queue of a statu"
type textarea "*"
type textarea "These components give users a visual queue of a status"
type textarea "*"
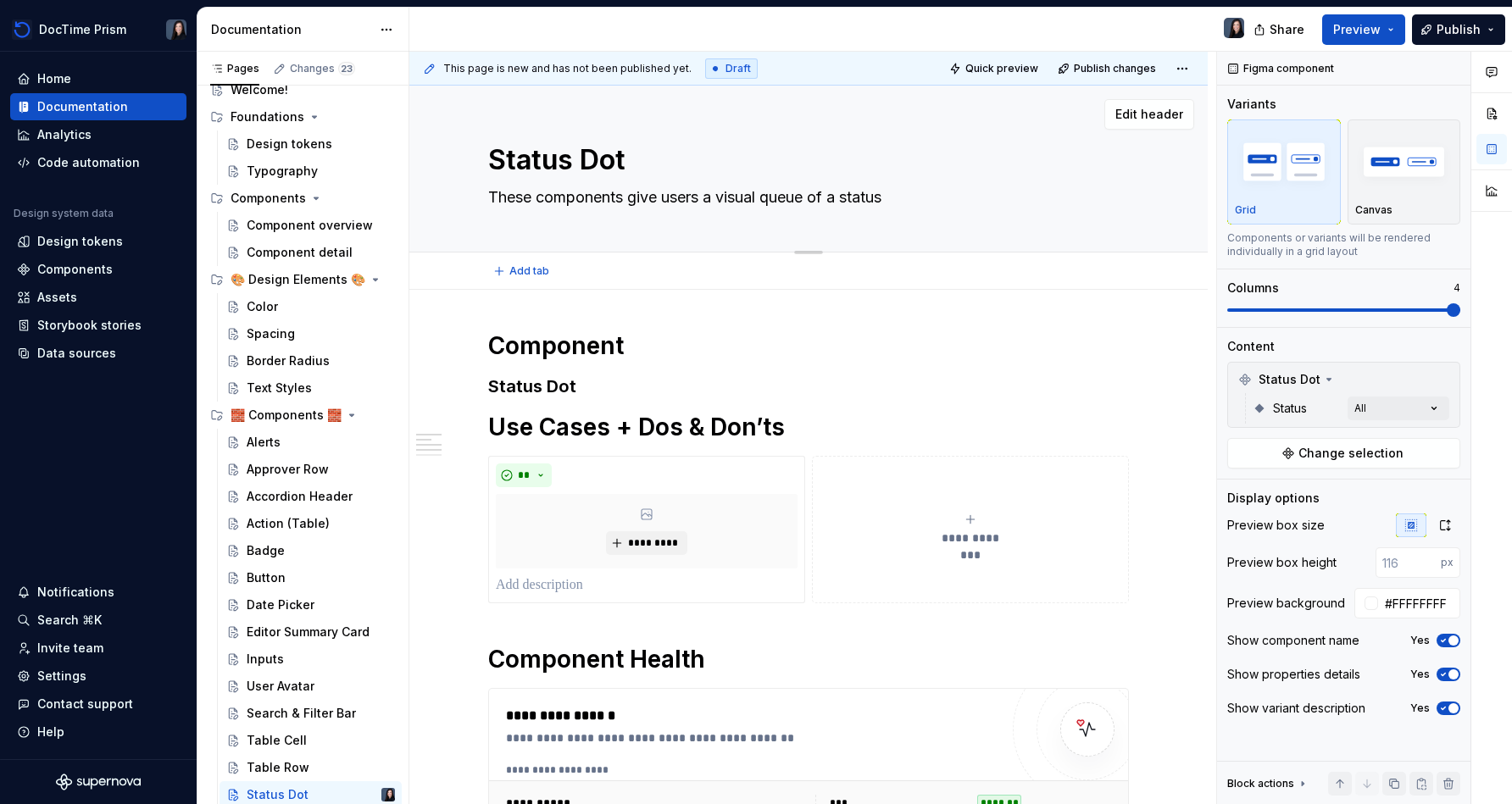
type textarea "These components give users a visual queue of a status."
type textarea "*"
type textarea "These components give users a visual queue of a status."
type textarea "*"
type textarea "These components give users a visual queue of a status."
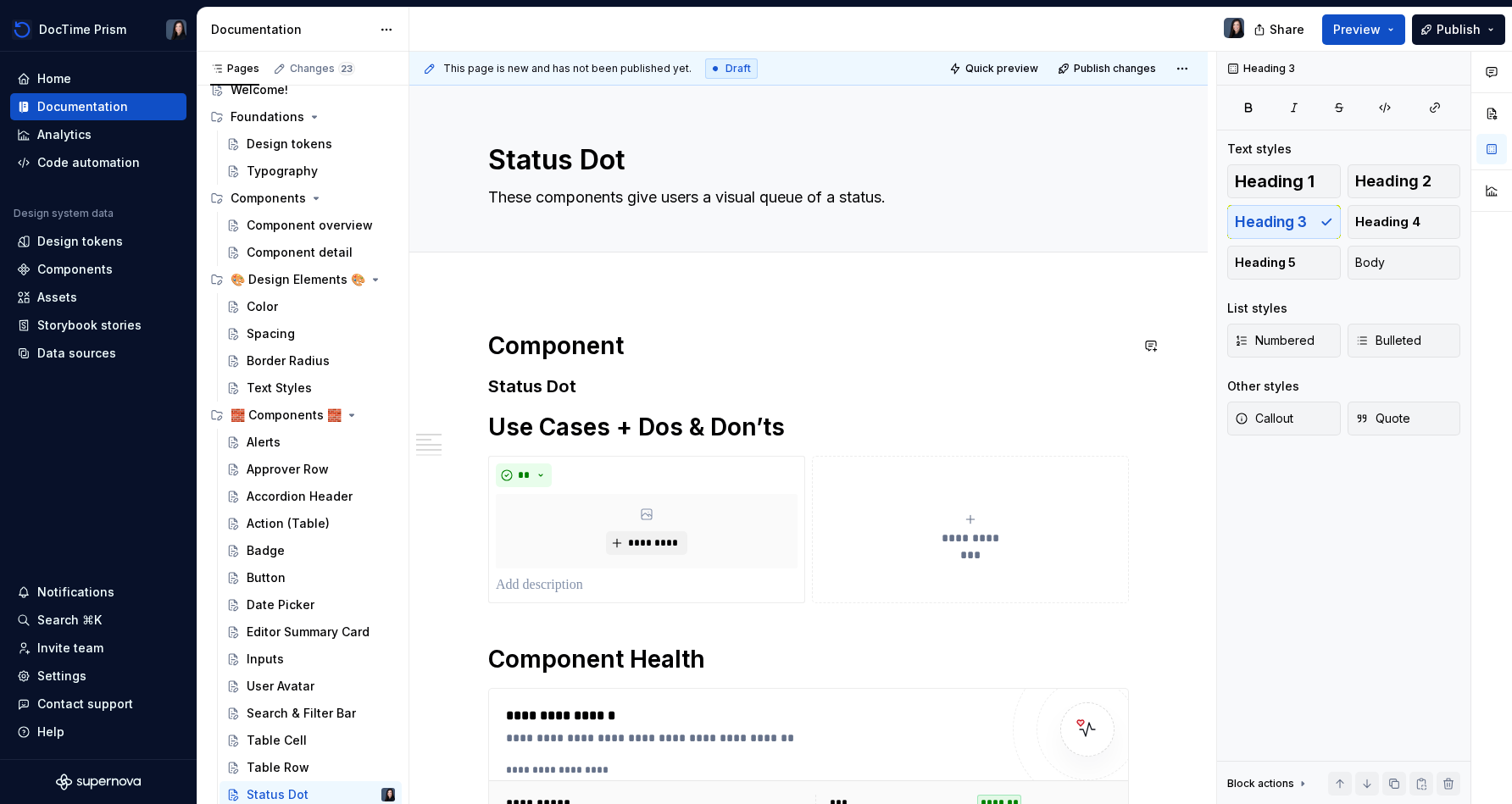
click at [617, 387] on h3 "Status Dot" at bounding box center [808, 387] width 640 height 24
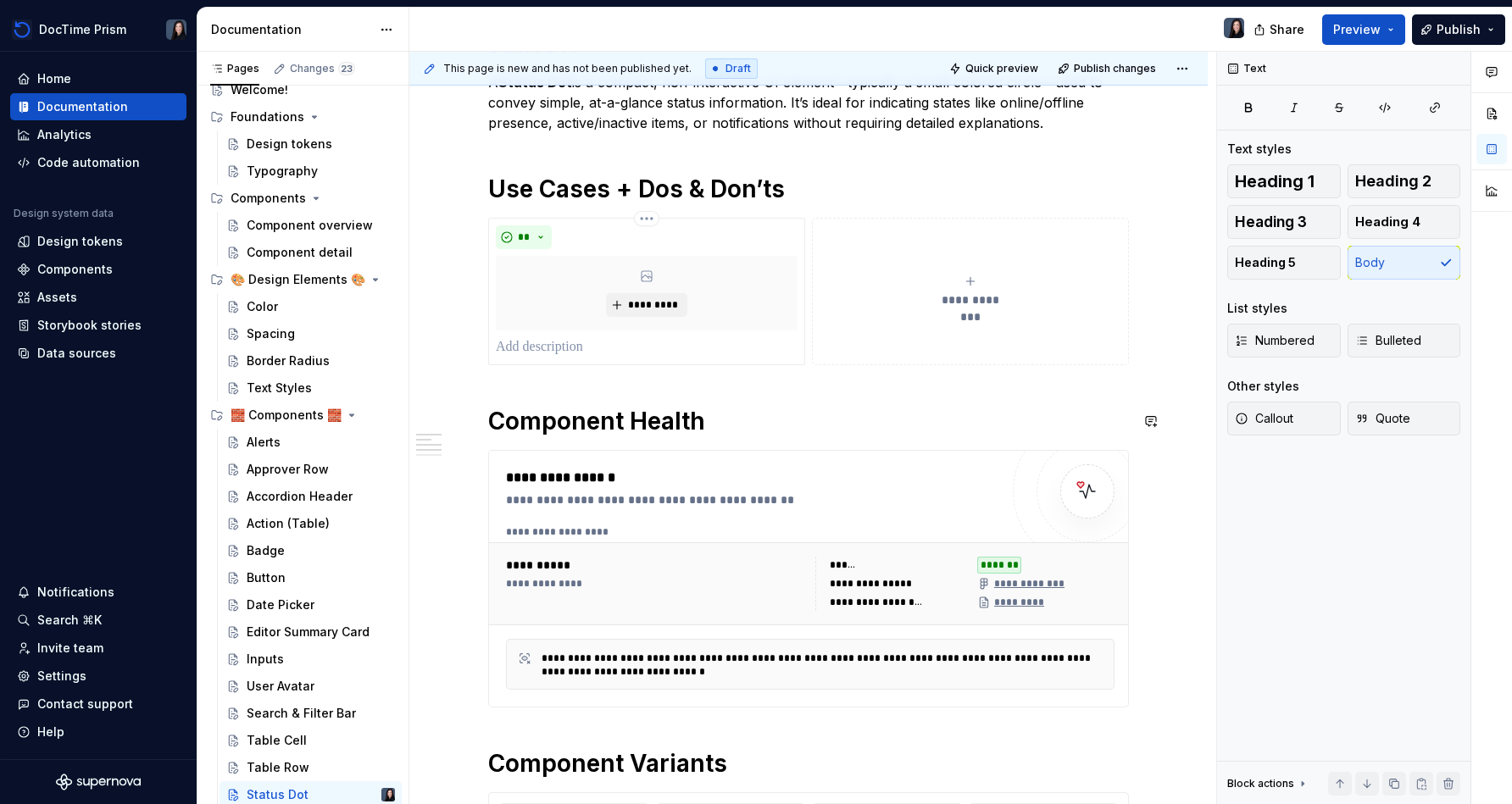
scroll to position [351, 0]
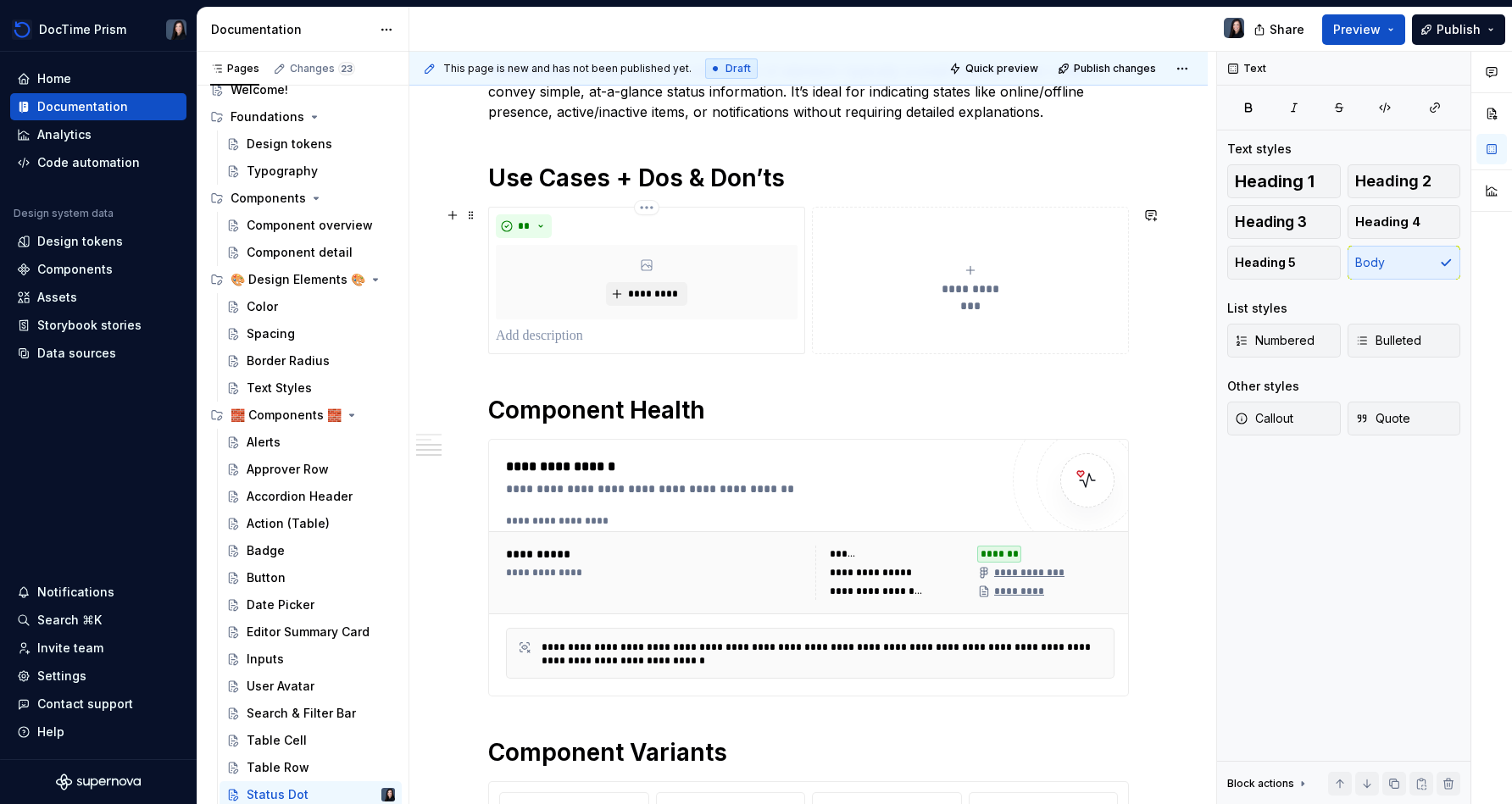
click at [995, 302] on button "**********" at bounding box center [970, 280] width 317 height 147
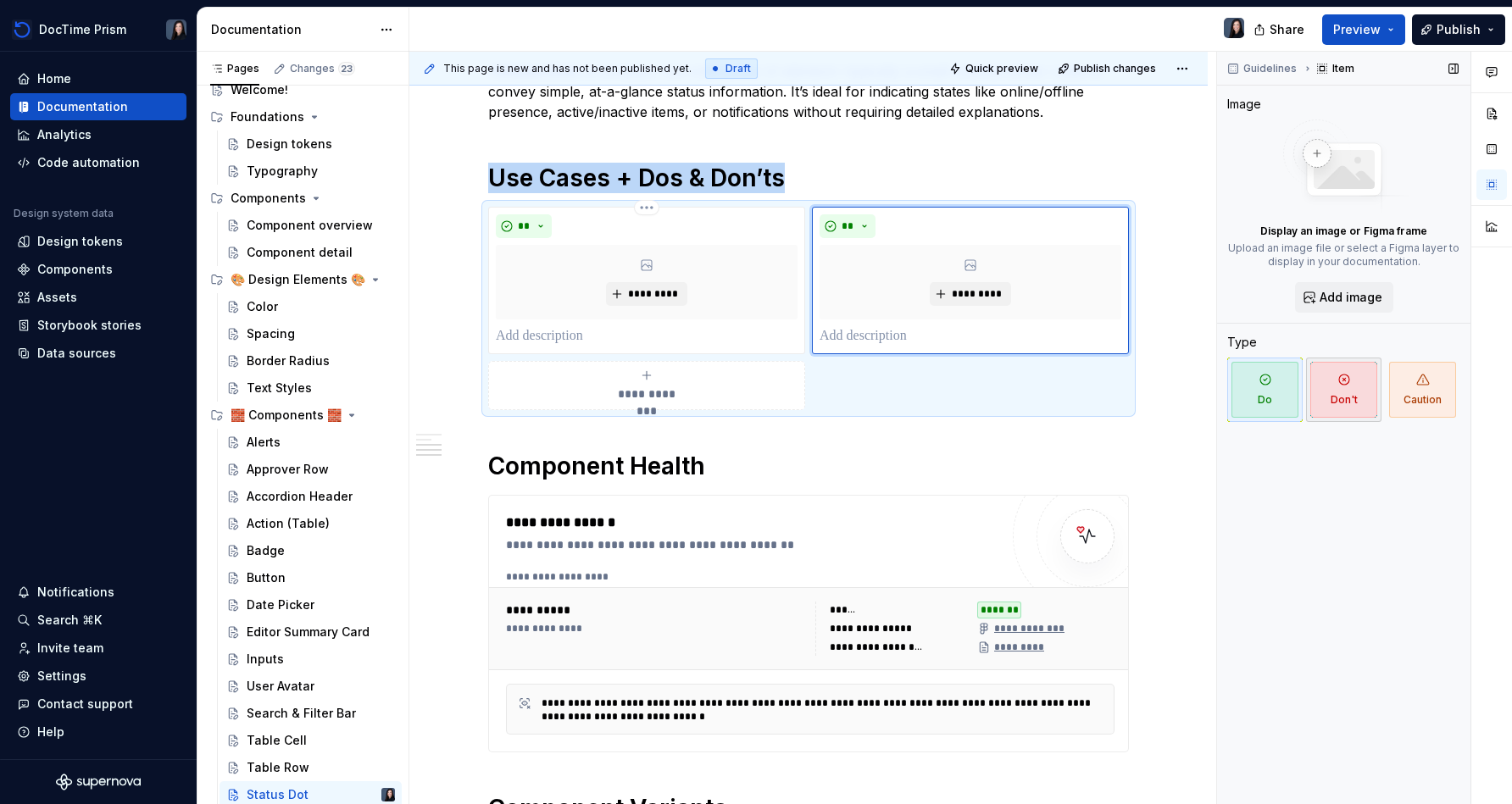
click at [1341, 379] on icon "button" at bounding box center [1344, 380] width 14 height 14
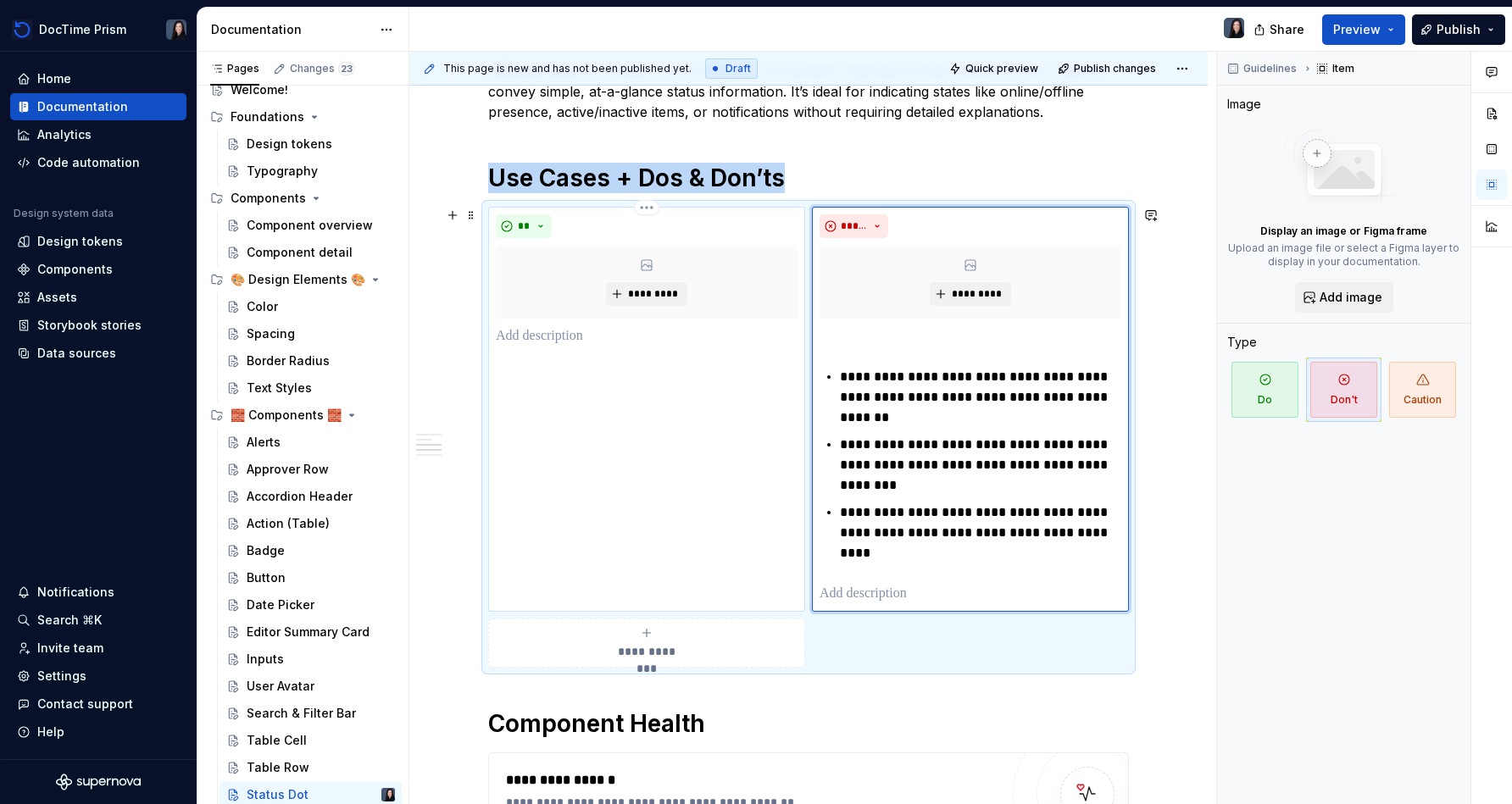
click at [598, 506] on div "** *********" at bounding box center [646, 409] width 317 height 405
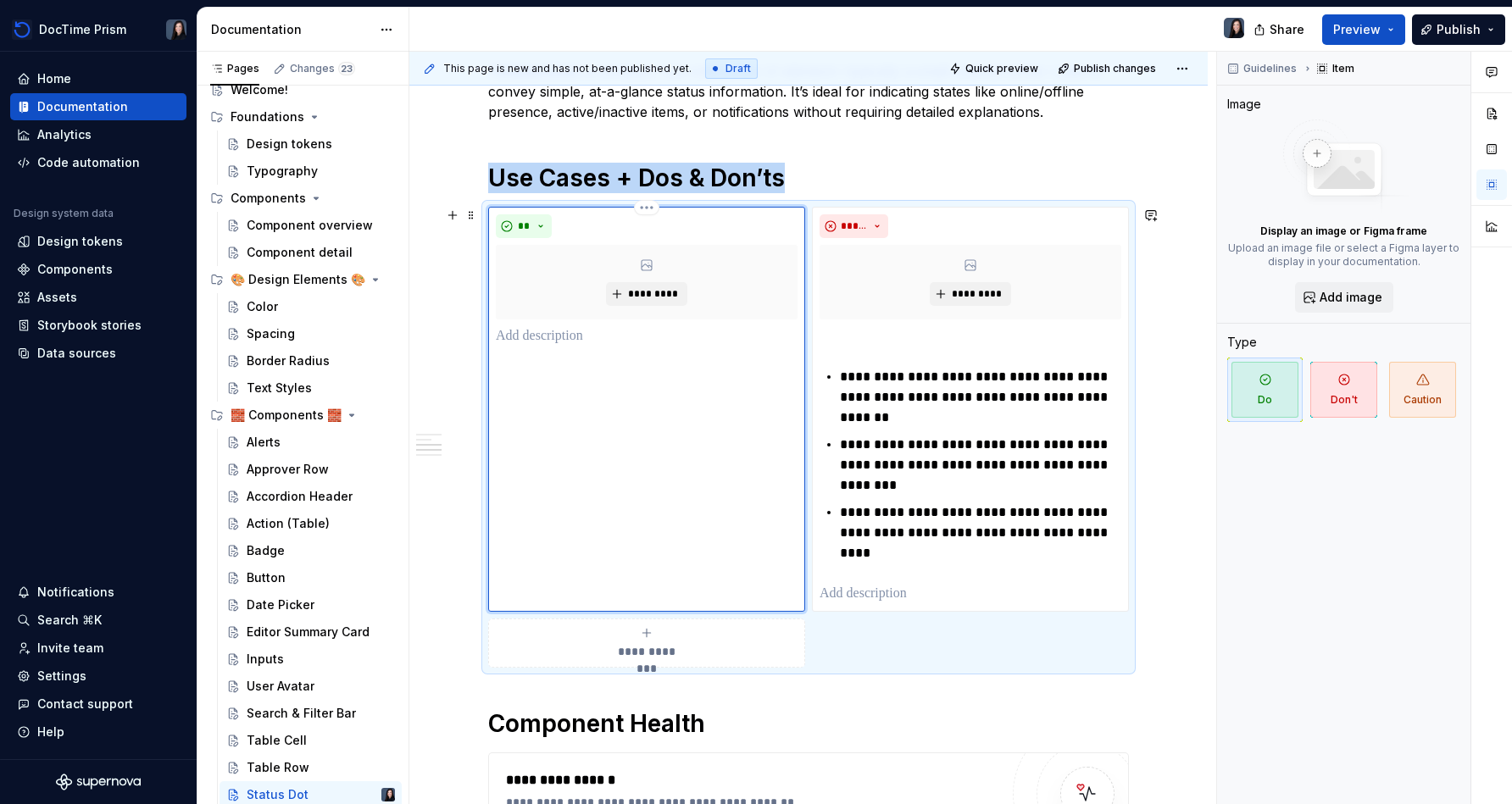
click at [577, 349] on div "** *********" at bounding box center [646, 409] width 317 height 405
click at [576, 347] on div "** *********" at bounding box center [646, 409] width 317 height 405
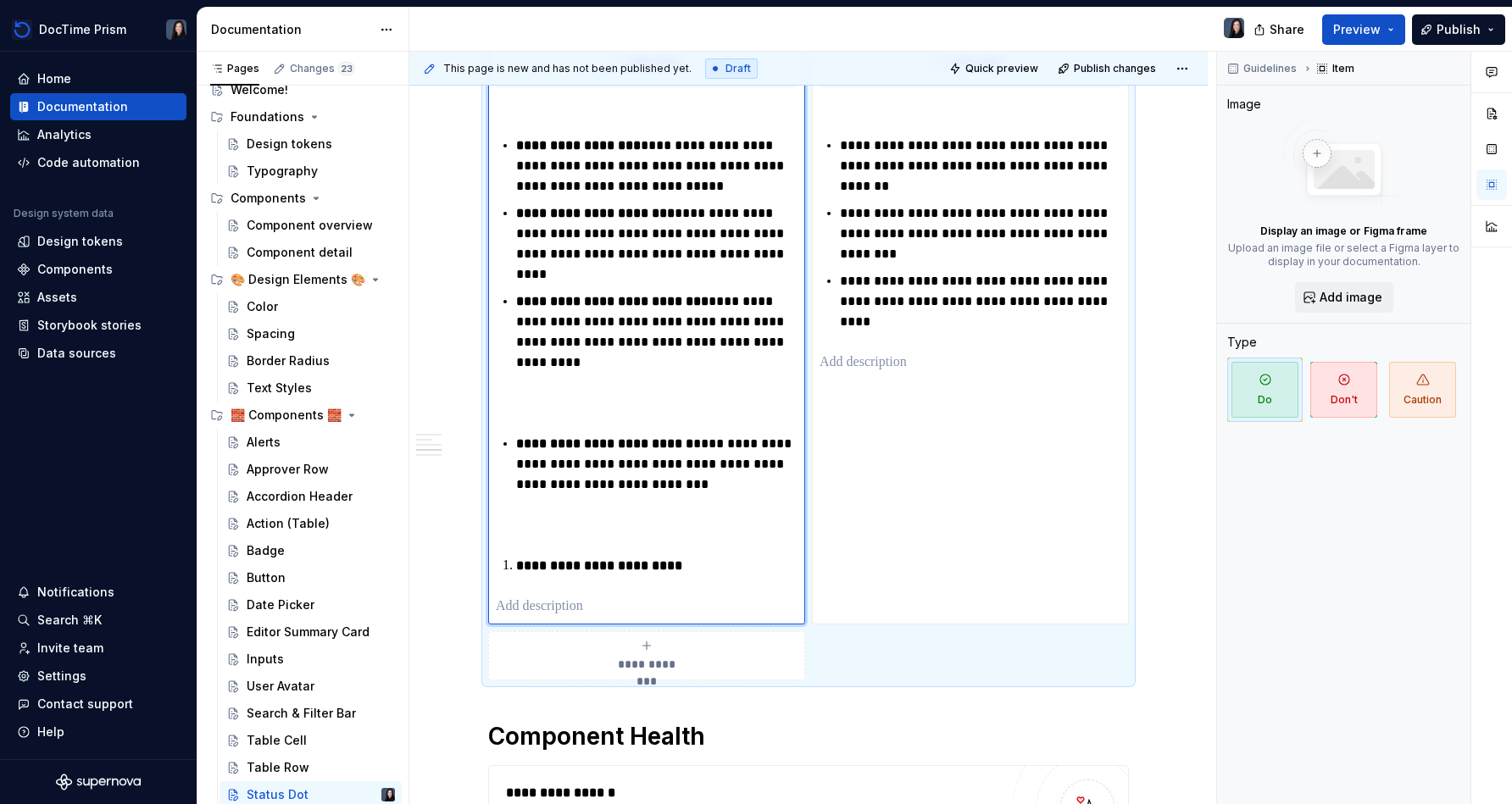
scroll to position [618, 0]
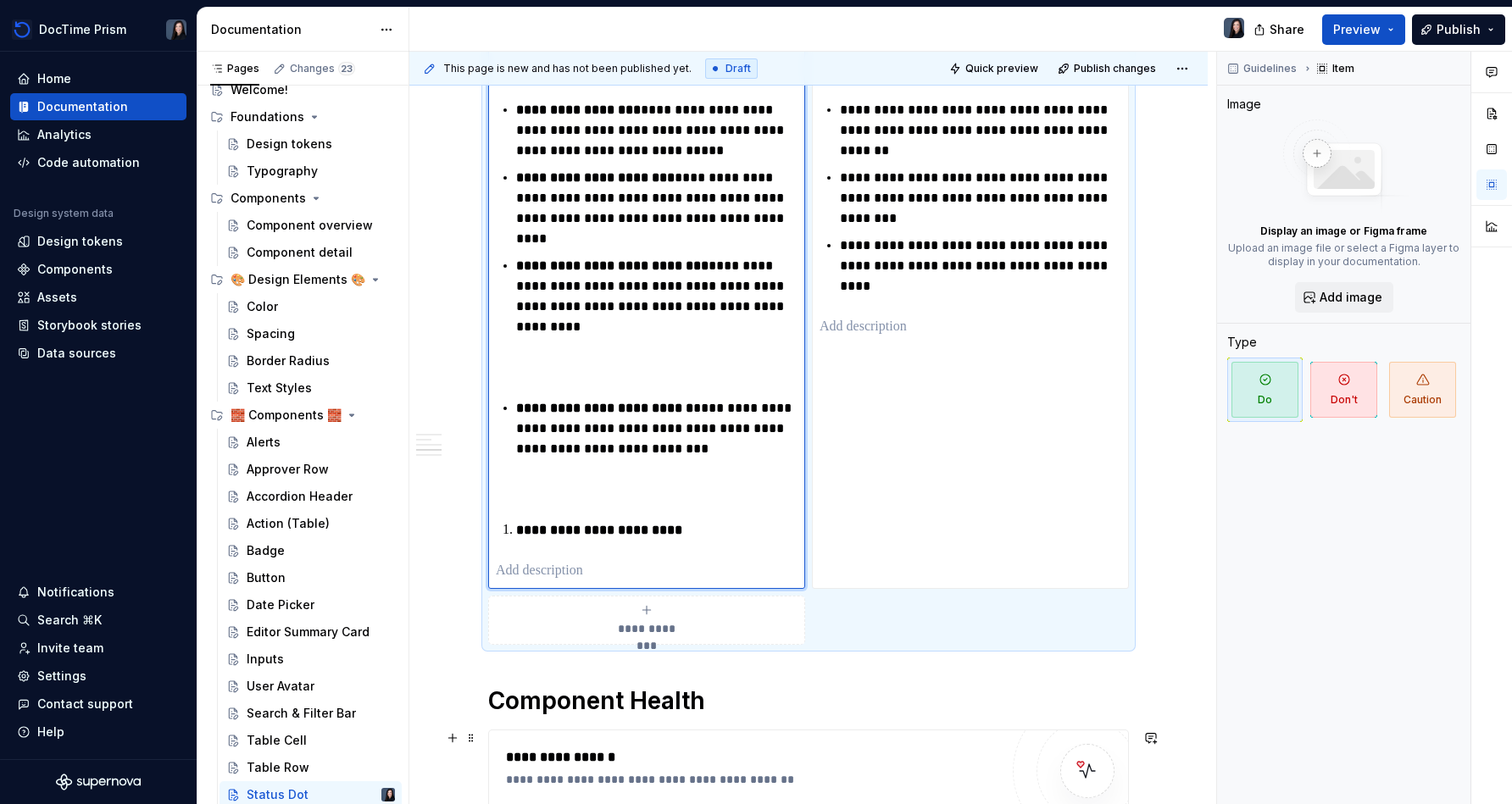
type textarea "*"
click at [697, 525] on p "**********" at bounding box center [657, 531] width 281 height 21
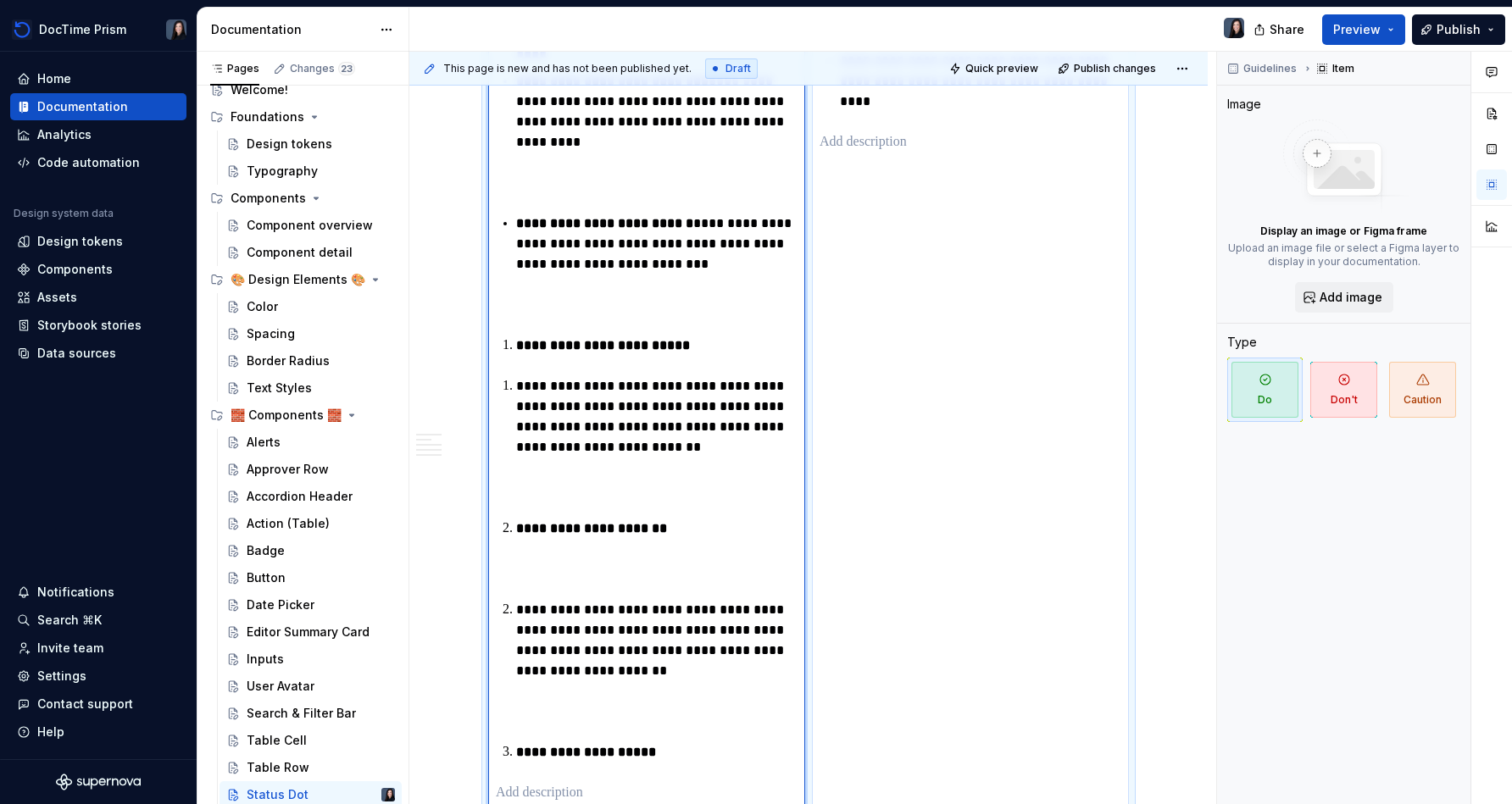
scroll to position [945, 0]
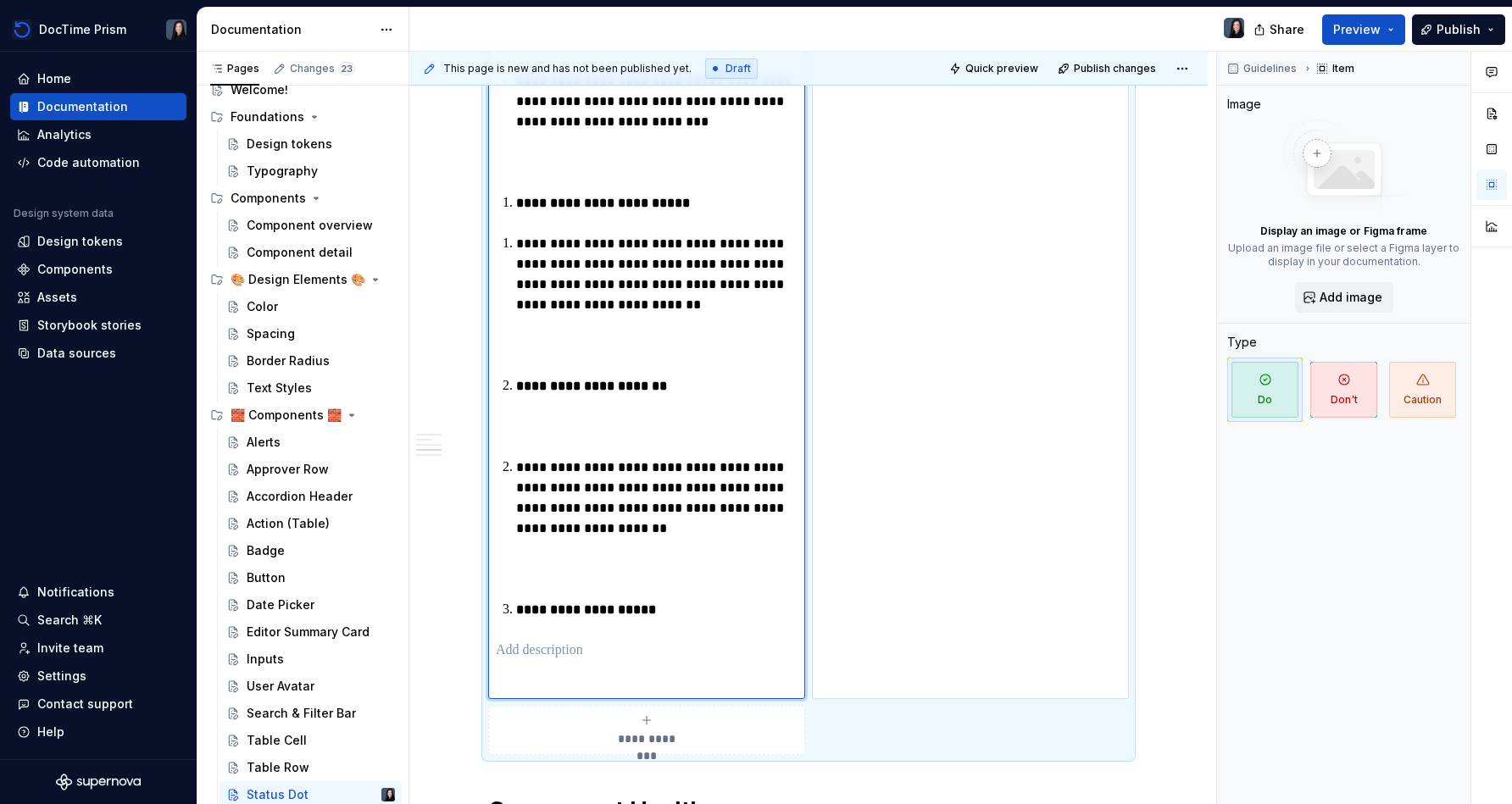
click at [947, 199] on div "**********" at bounding box center [970, 156] width 317 height 1086
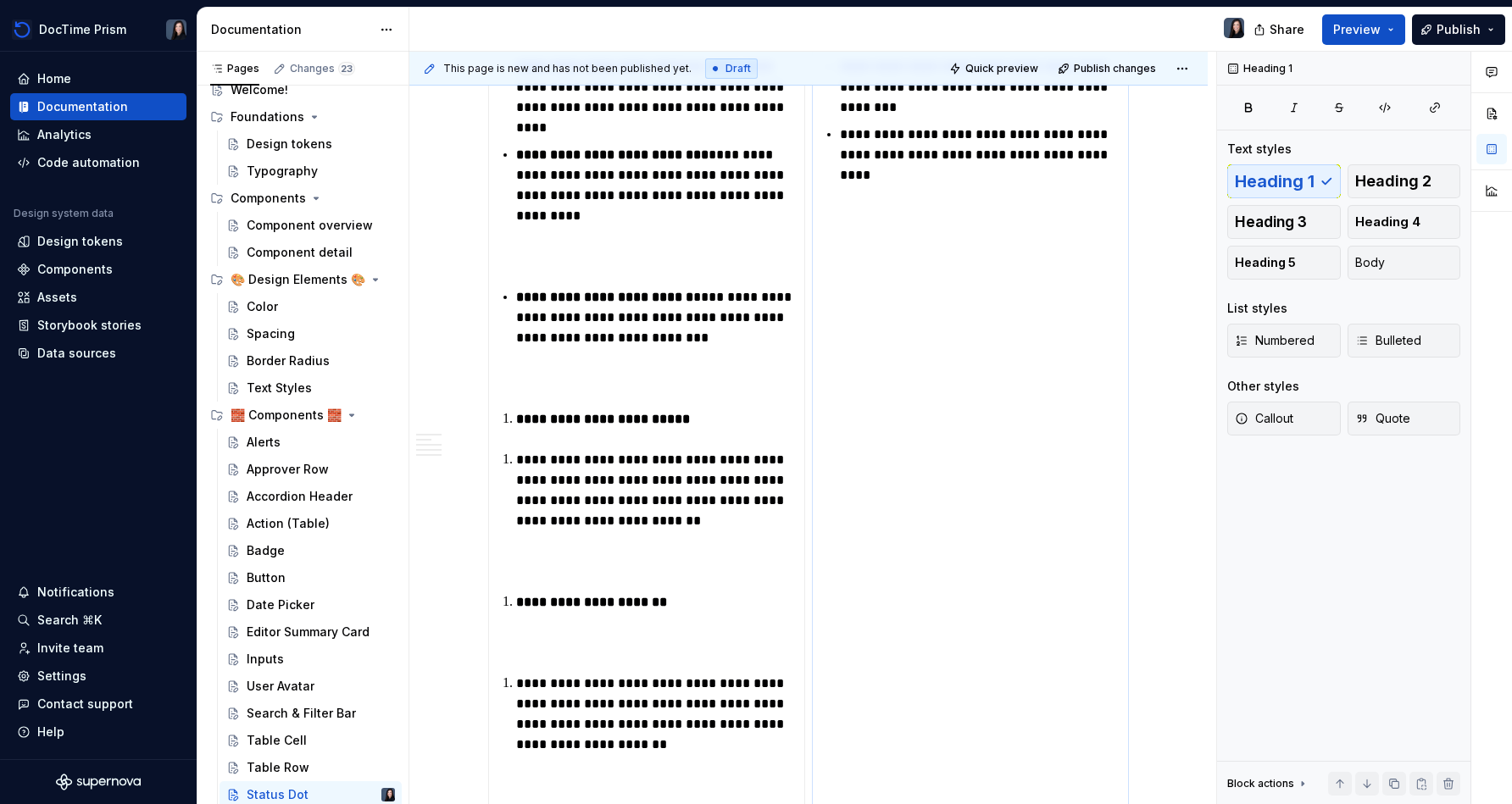
scroll to position [445, 0]
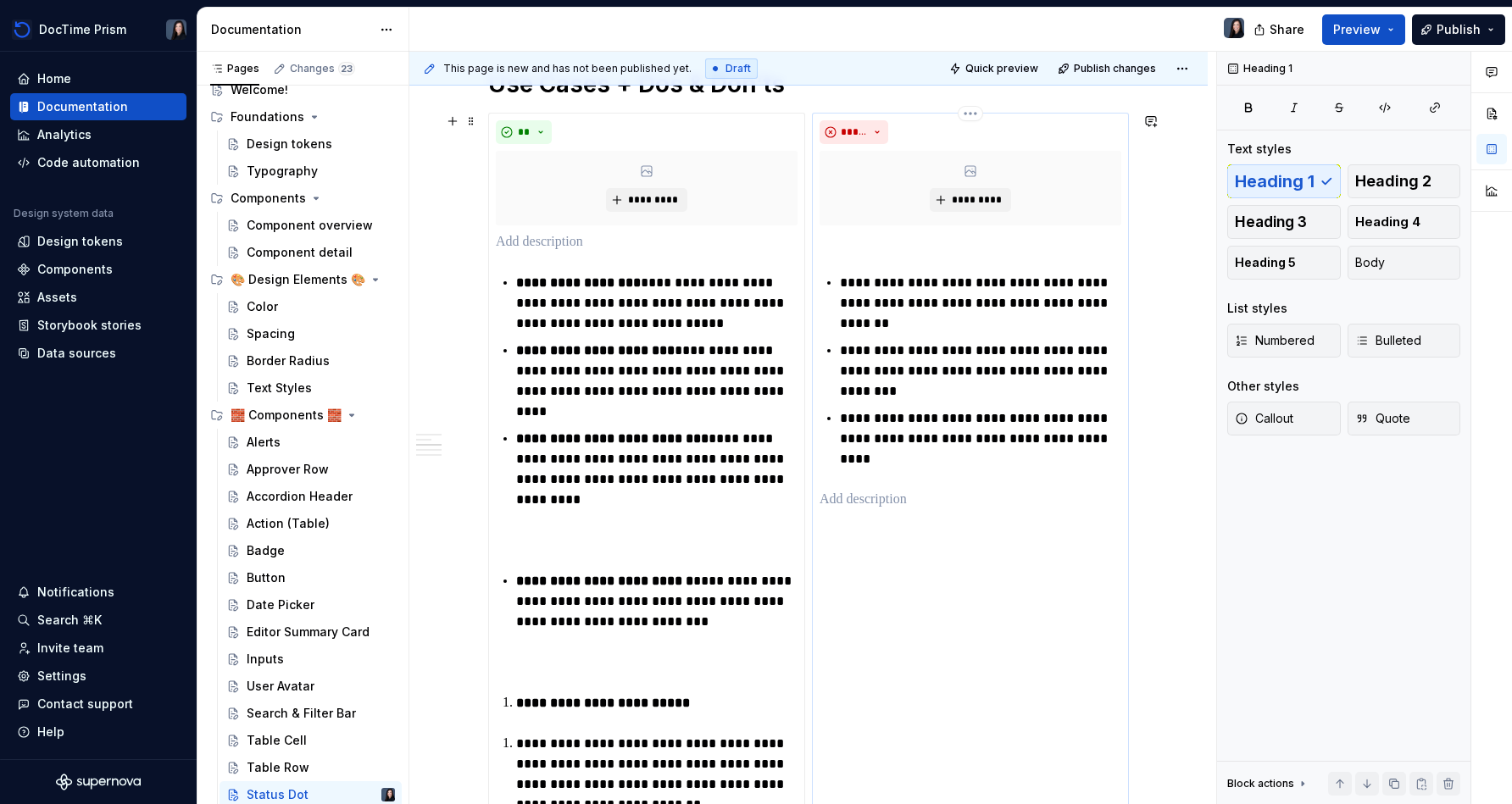
click at [931, 471] on div "**********" at bounding box center [970, 371] width 302 height 278
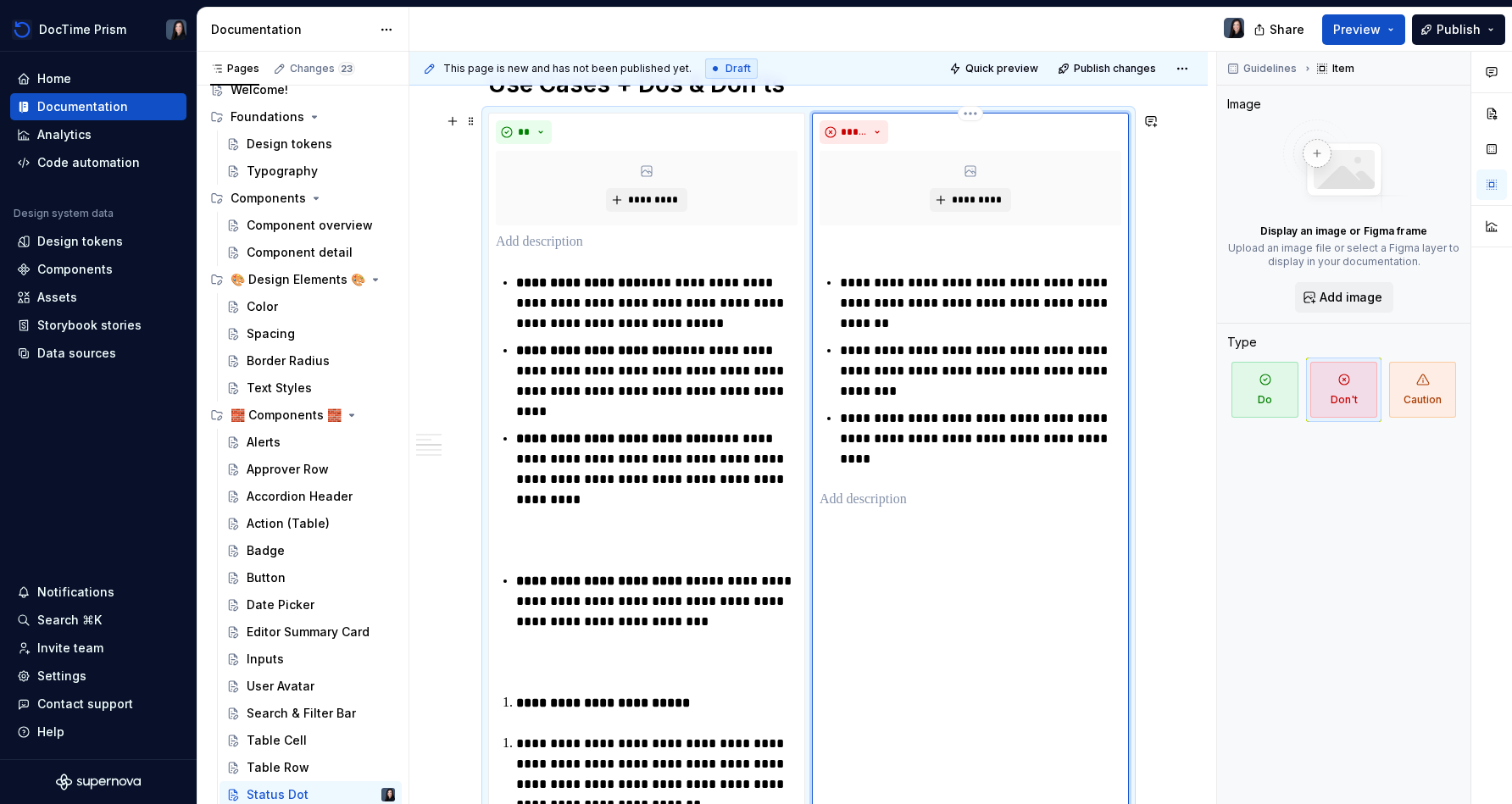
type textarea "*"
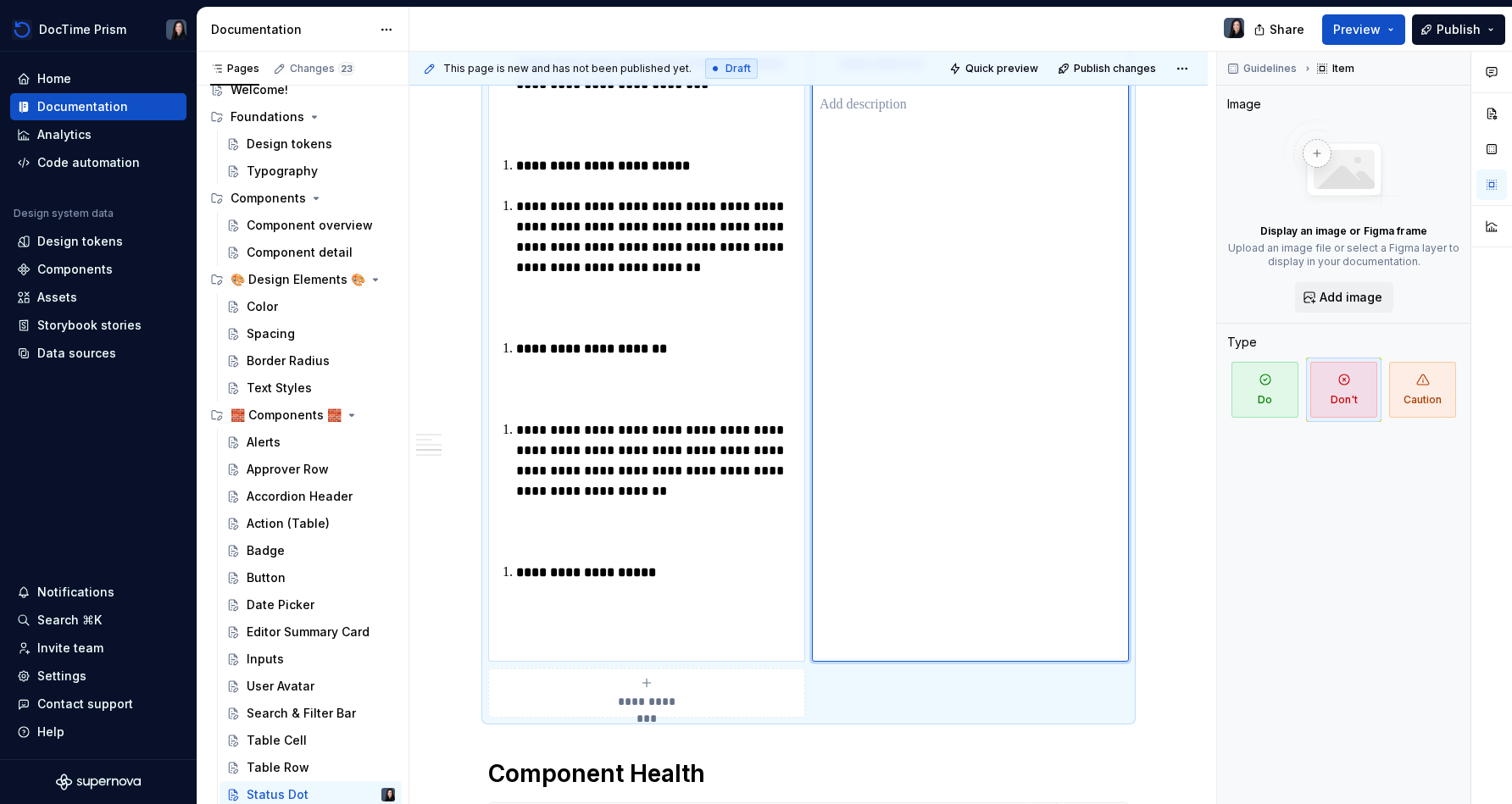
scroll to position [1025, 0]
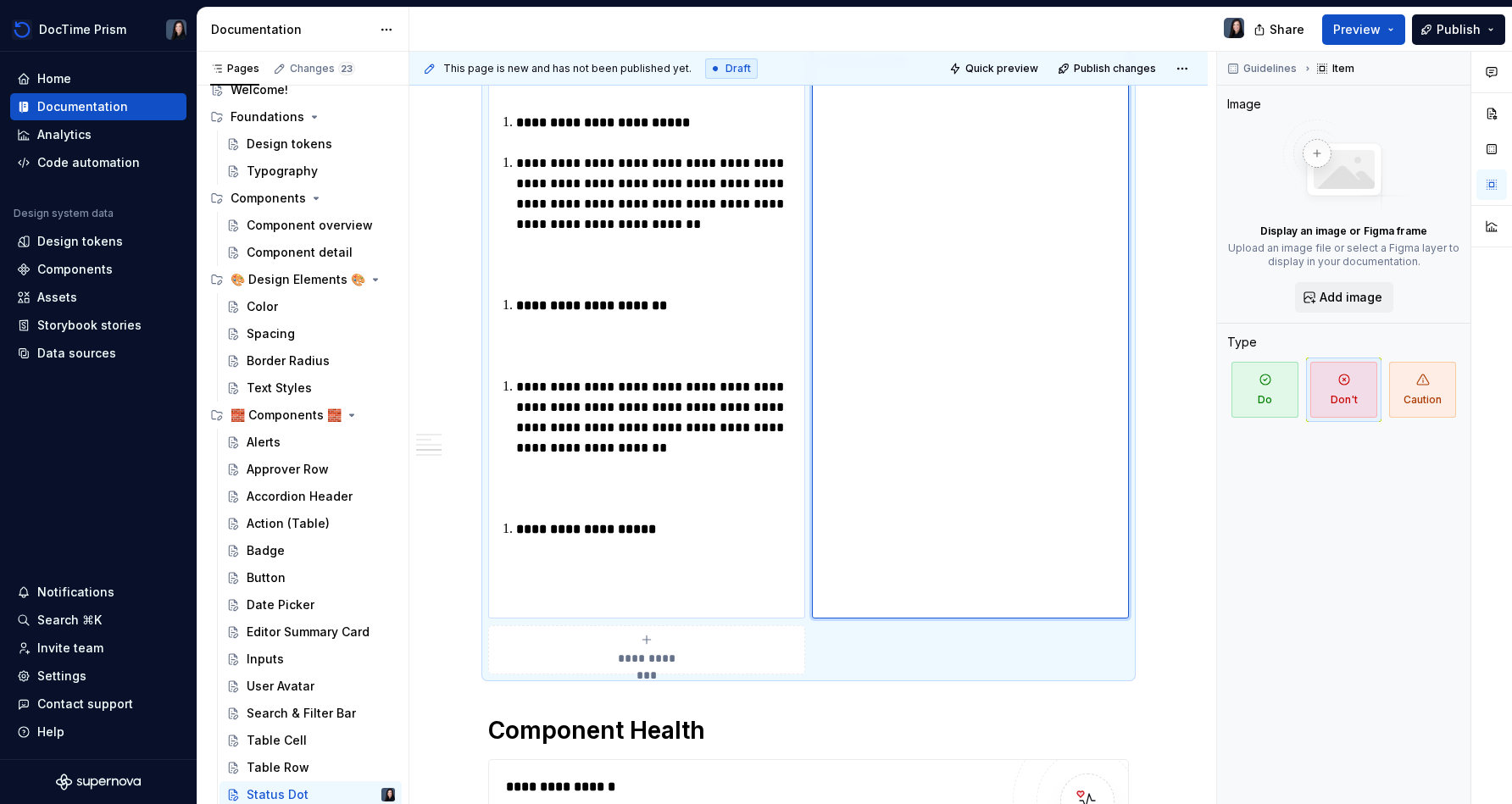
click at [570, 521] on p "**********" at bounding box center [657, 530] width 281 height 21
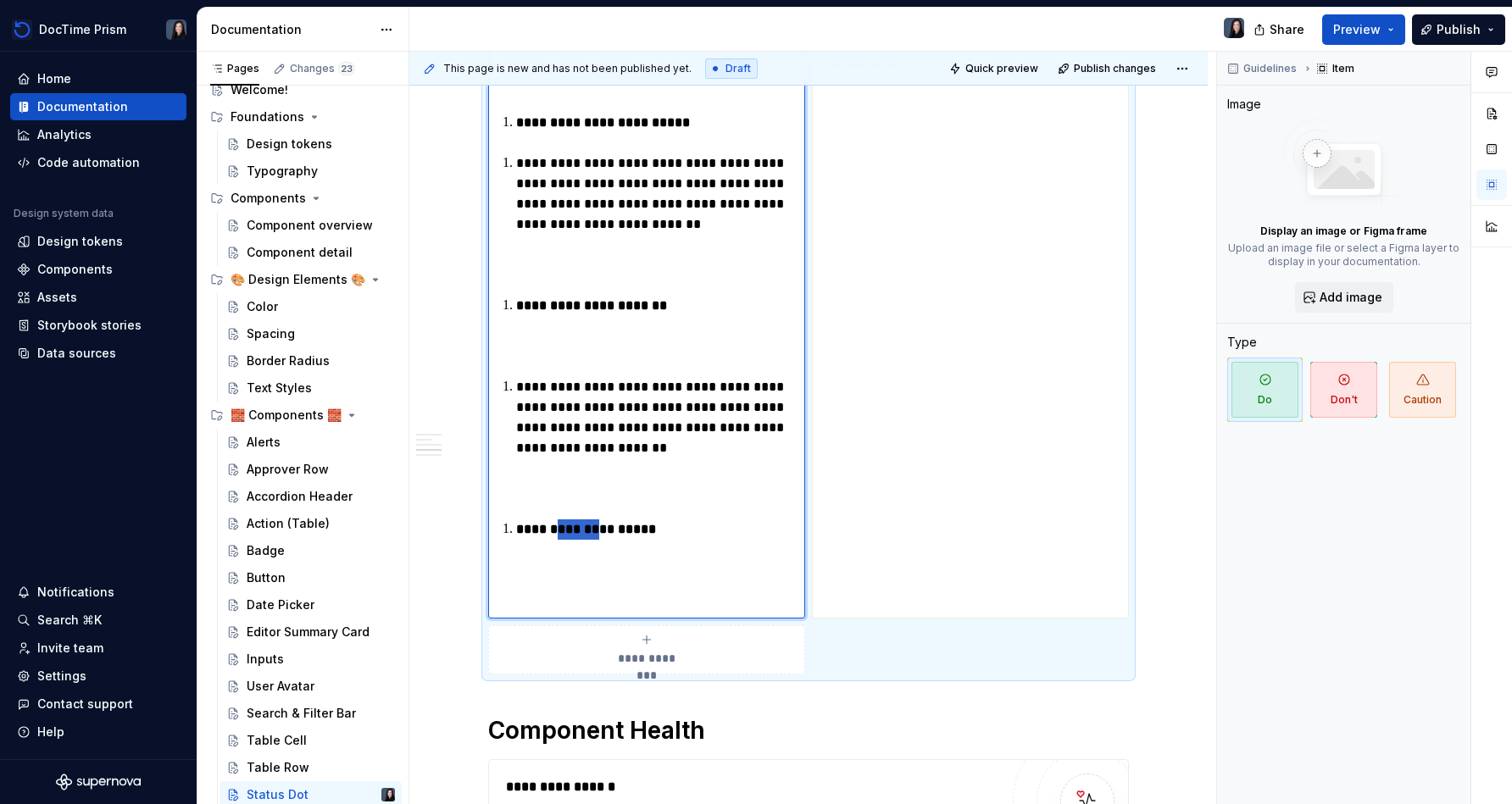
click at [570, 521] on p "**********" at bounding box center [657, 530] width 281 height 21
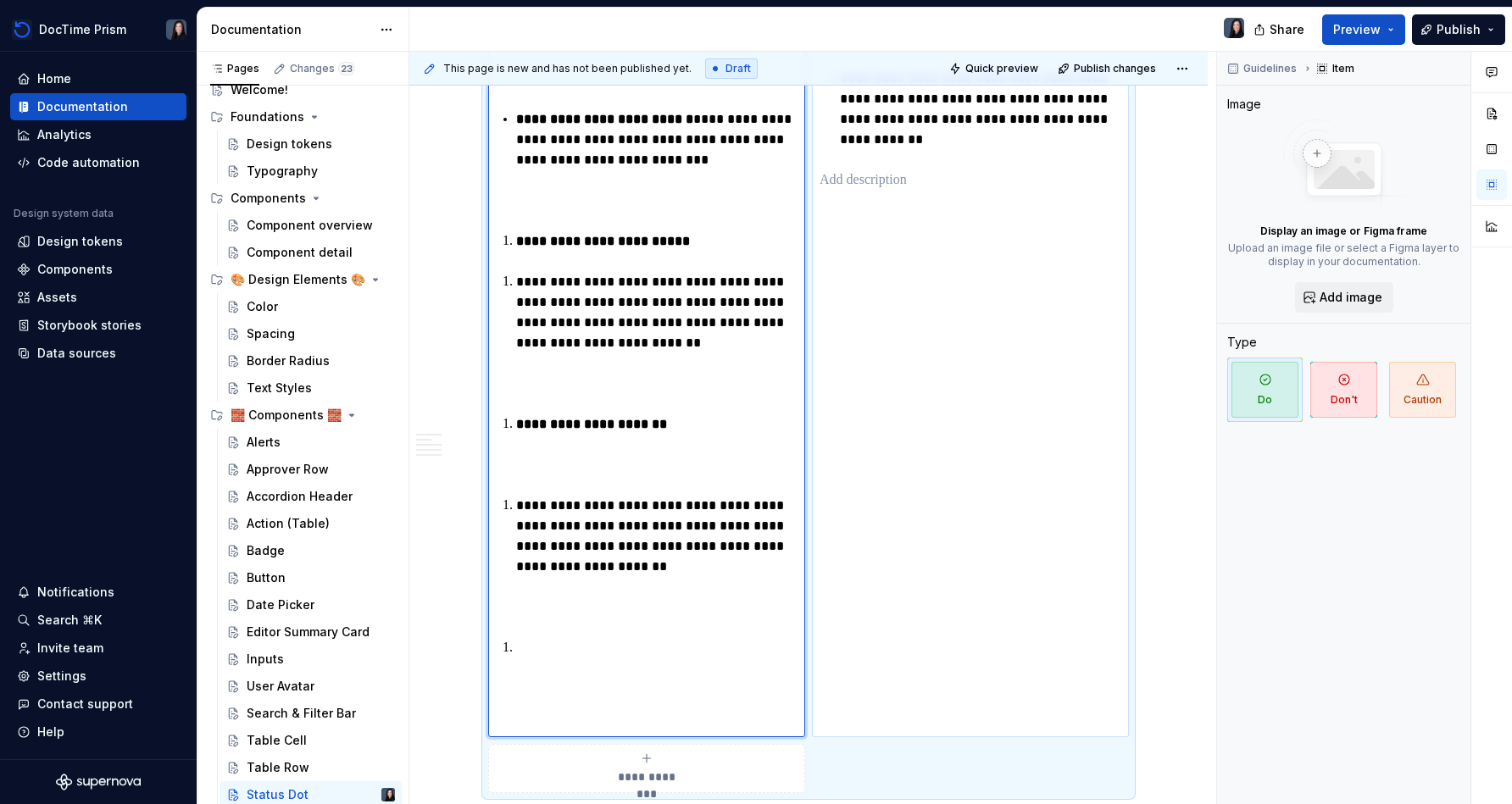
click at [988, 437] on div "**********" at bounding box center [970, 194] width 317 height 1086
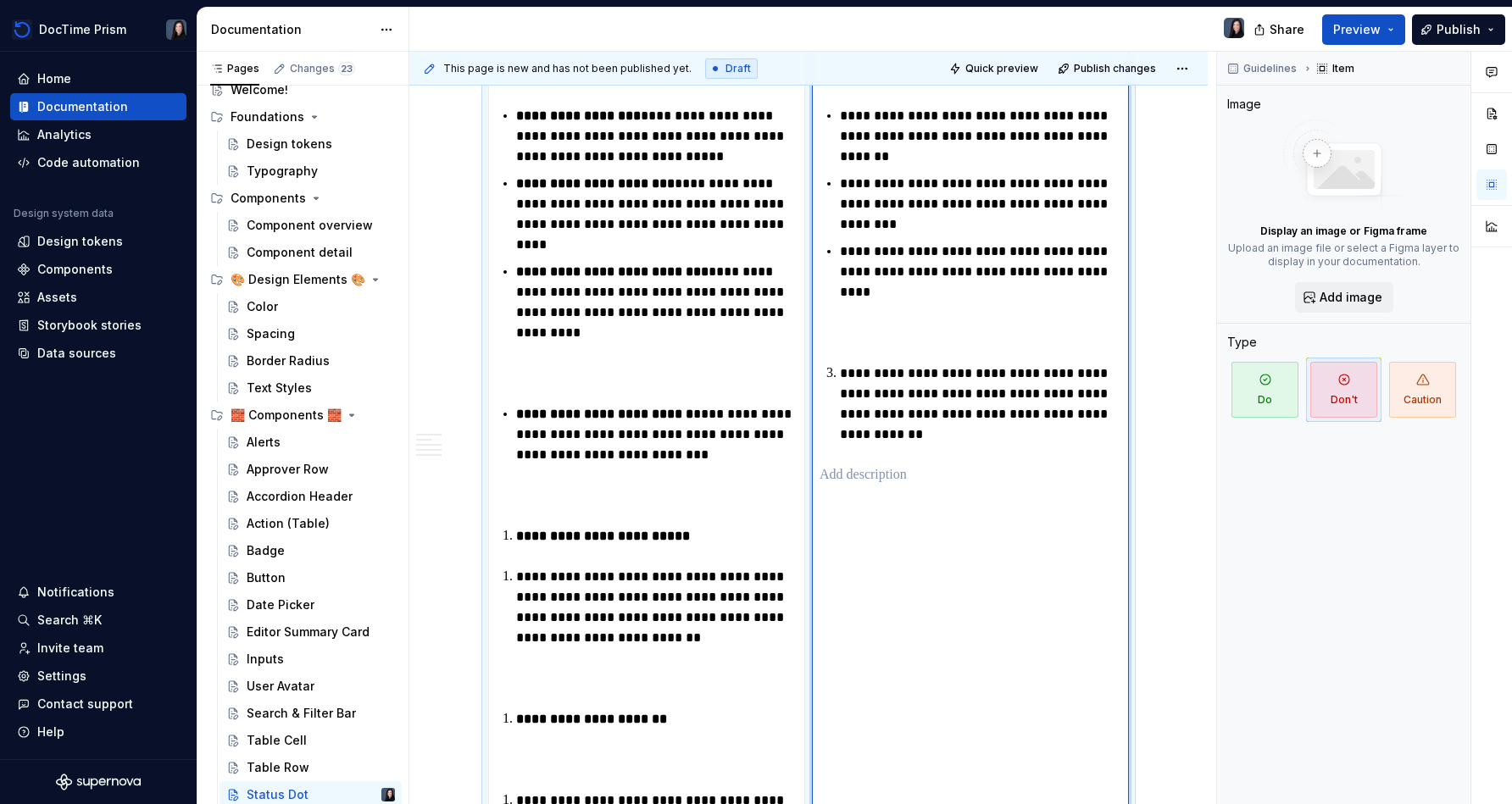
scroll to position [570, 0]
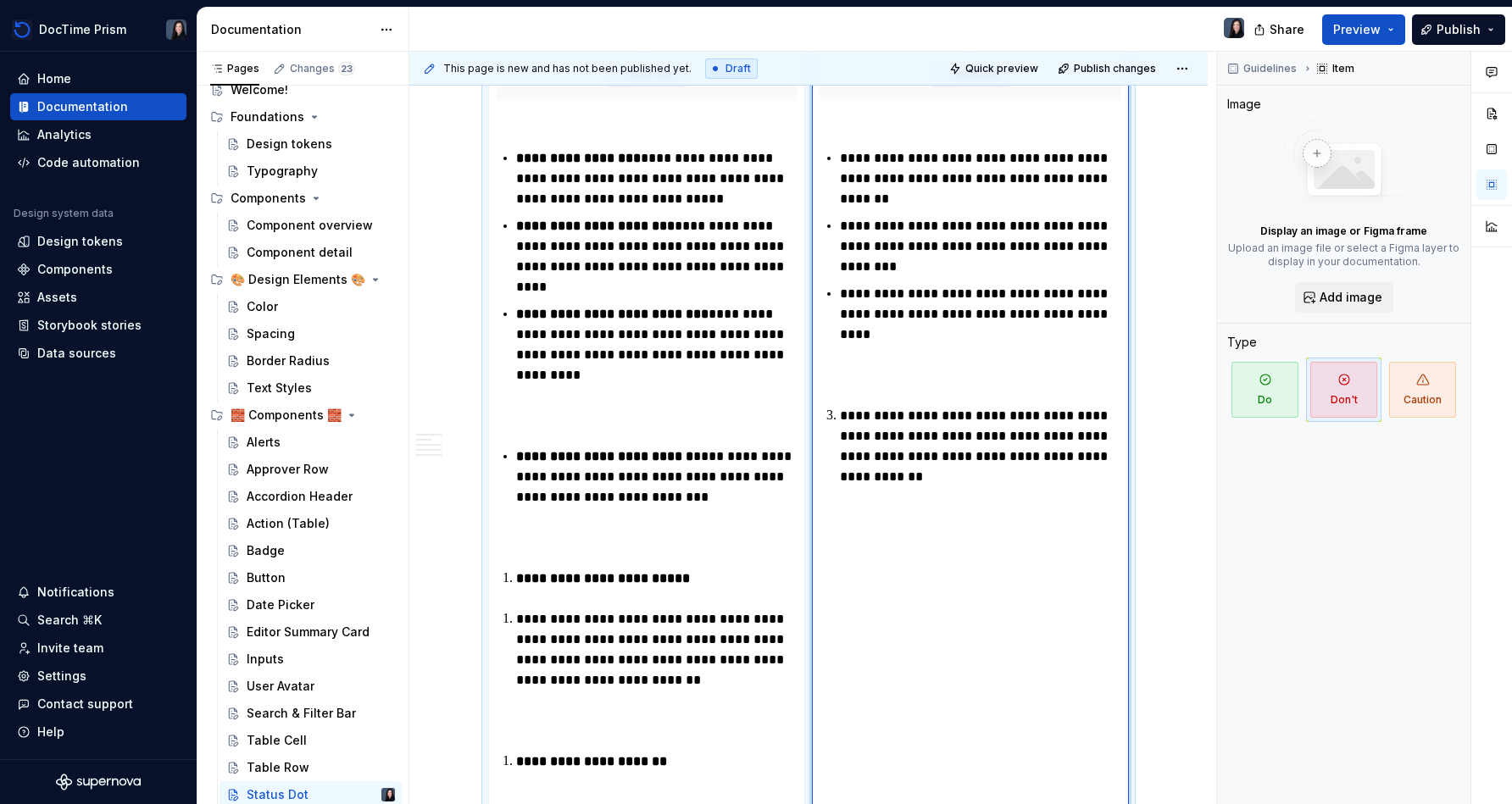
click at [847, 415] on p "**********" at bounding box center [980, 447] width 281 height 82
paste div
click at [840, 414] on li "**********" at bounding box center [980, 447] width 281 height 82
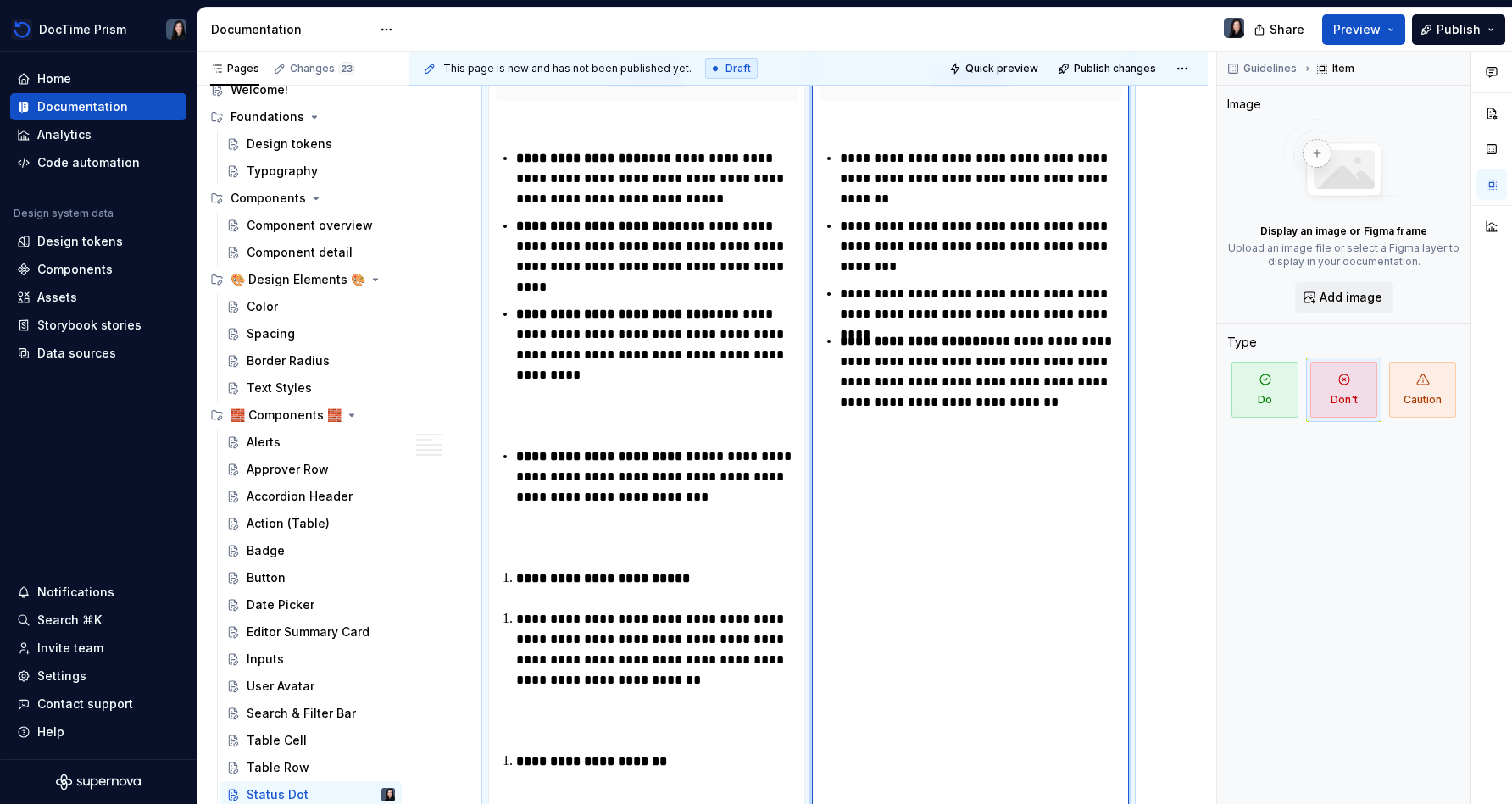
click at [1011, 496] on div "**********" at bounding box center [970, 531] width 317 height 1086
click at [967, 335] on strong "**********" at bounding box center [910, 341] width 139 height 13
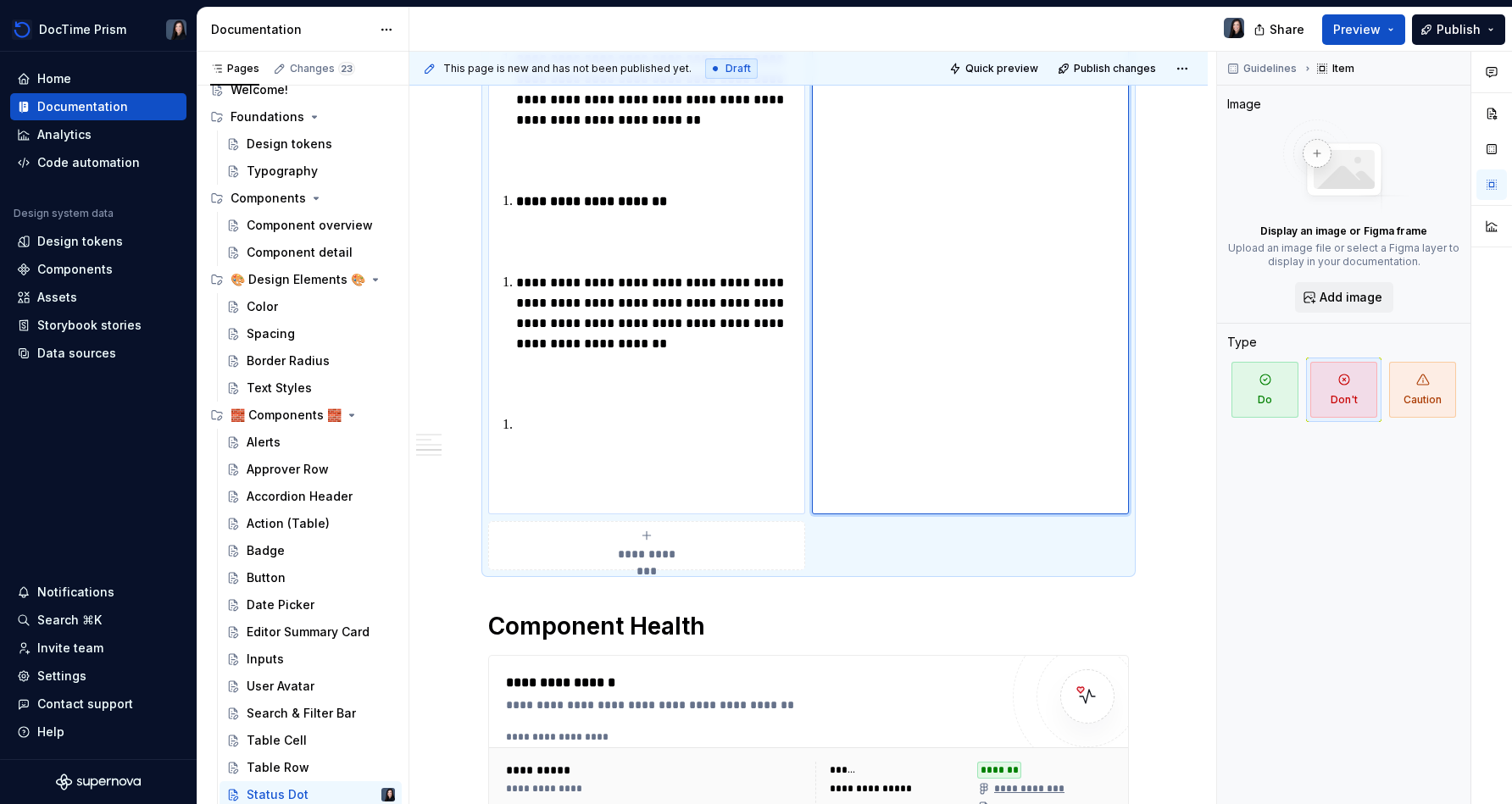
scroll to position [1089, 0]
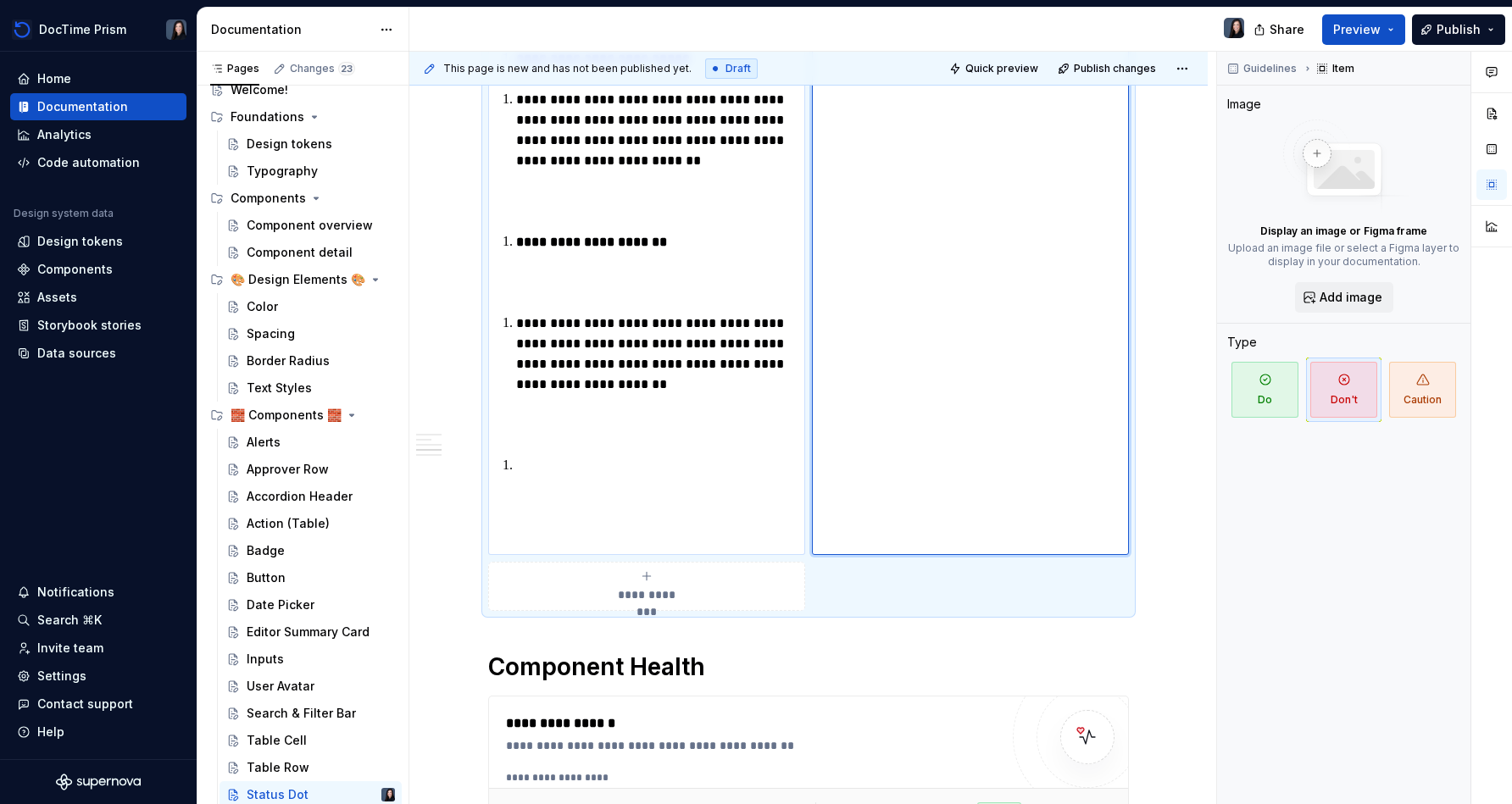
click at [521, 325] on p "**********" at bounding box center [657, 354] width 281 height 82
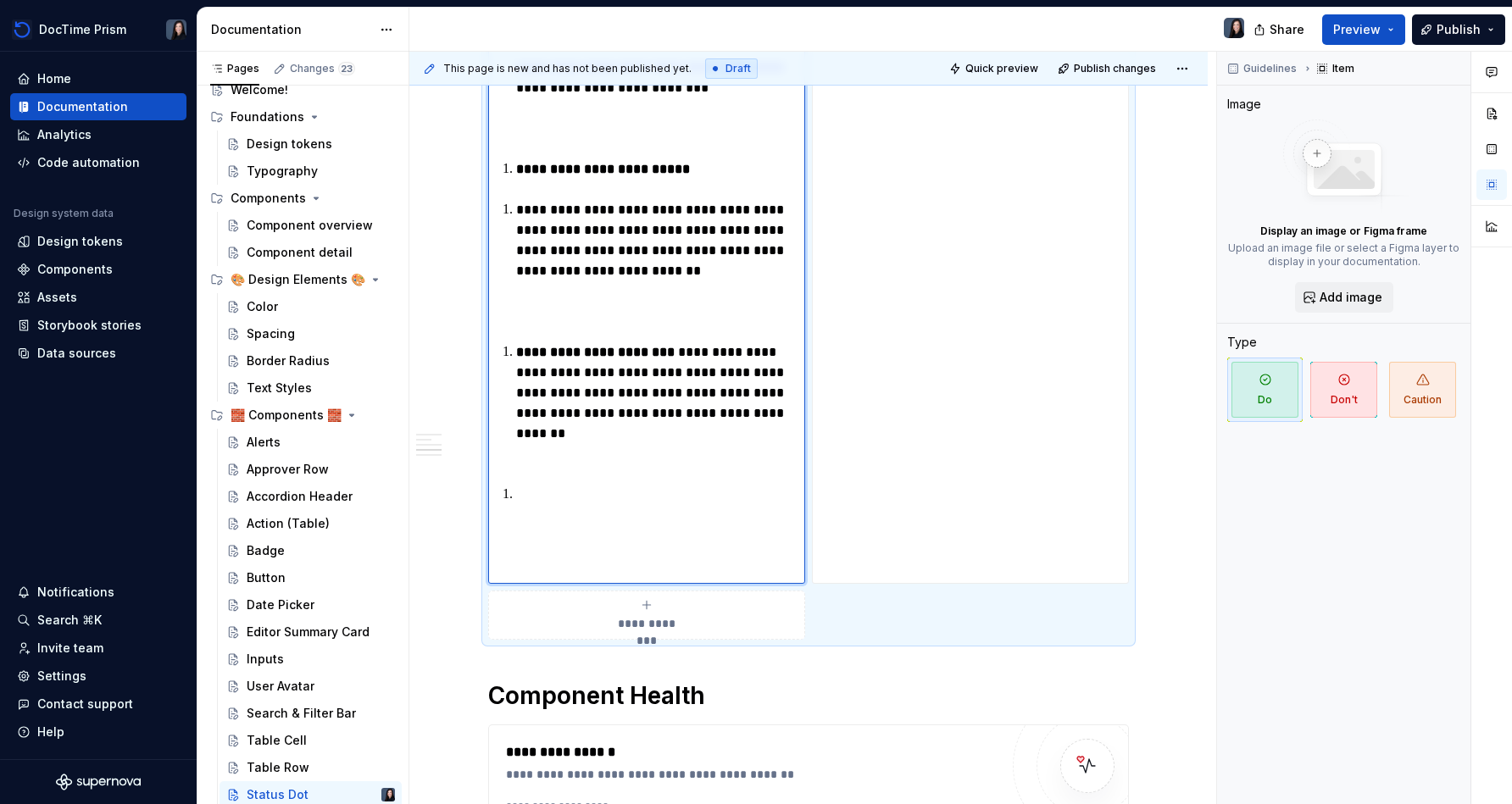
scroll to position [970, 0]
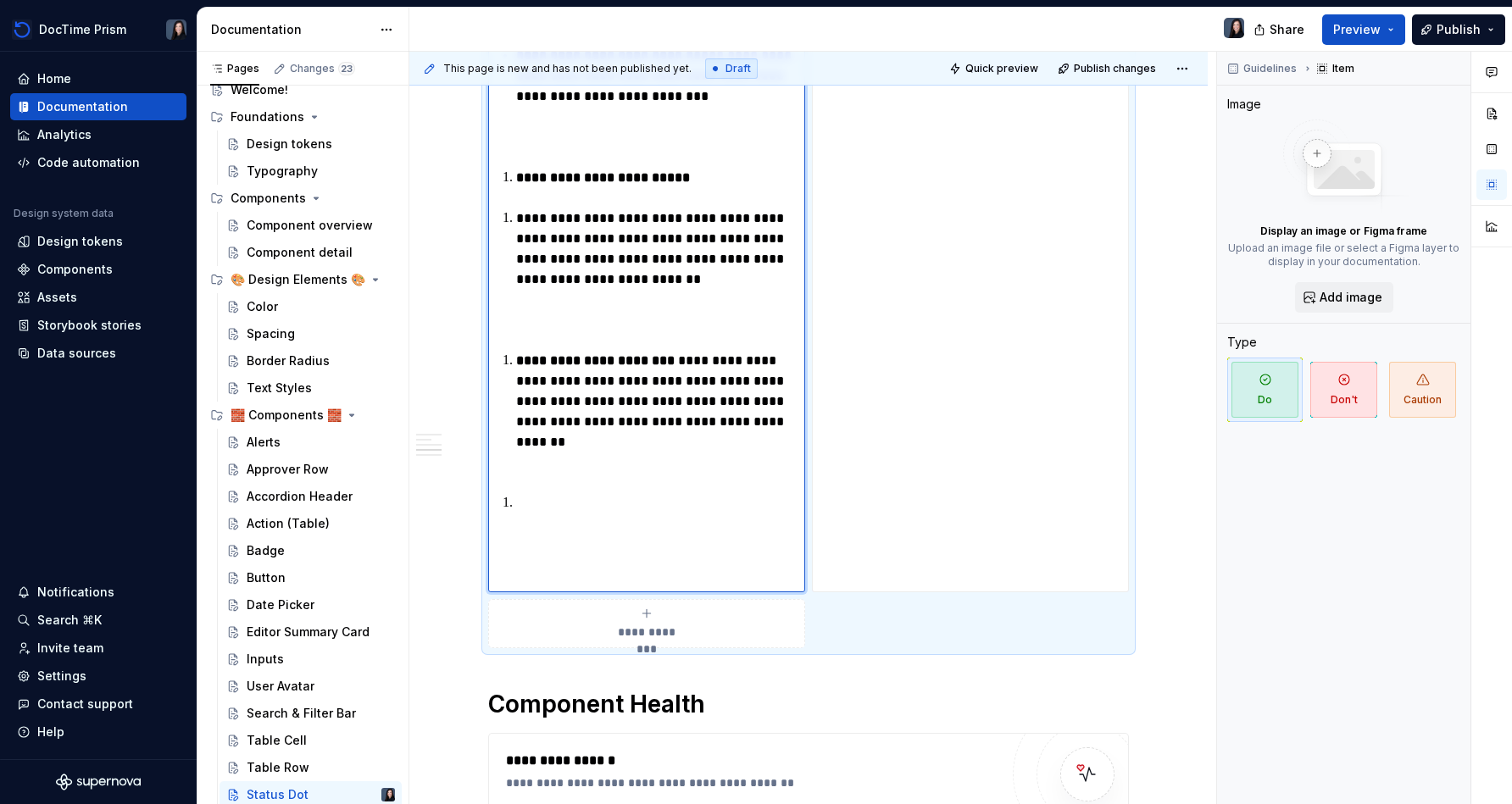
click at [518, 222] on li "**********" at bounding box center [657, 249] width 281 height 82
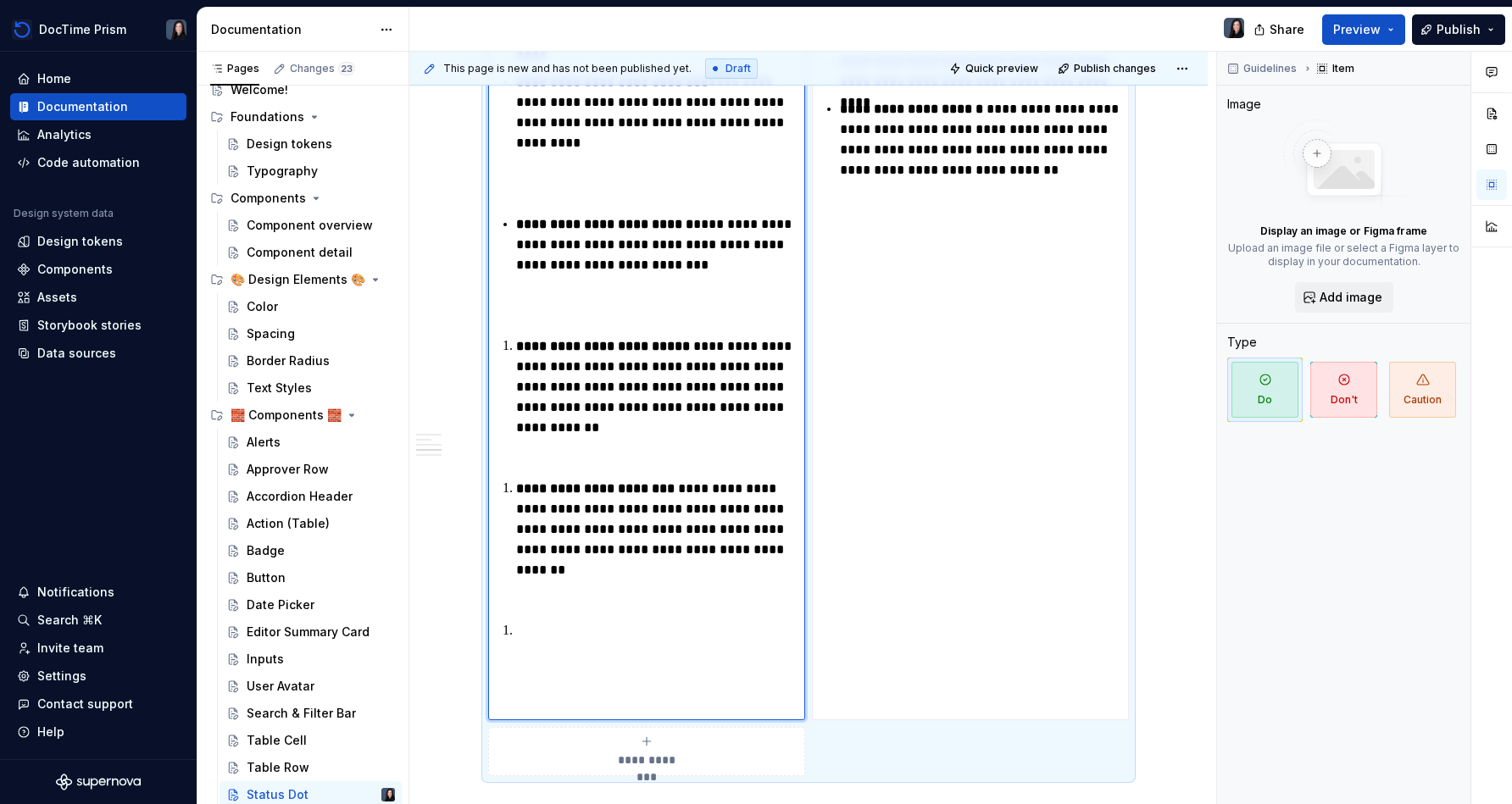
scroll to position [713, 0]
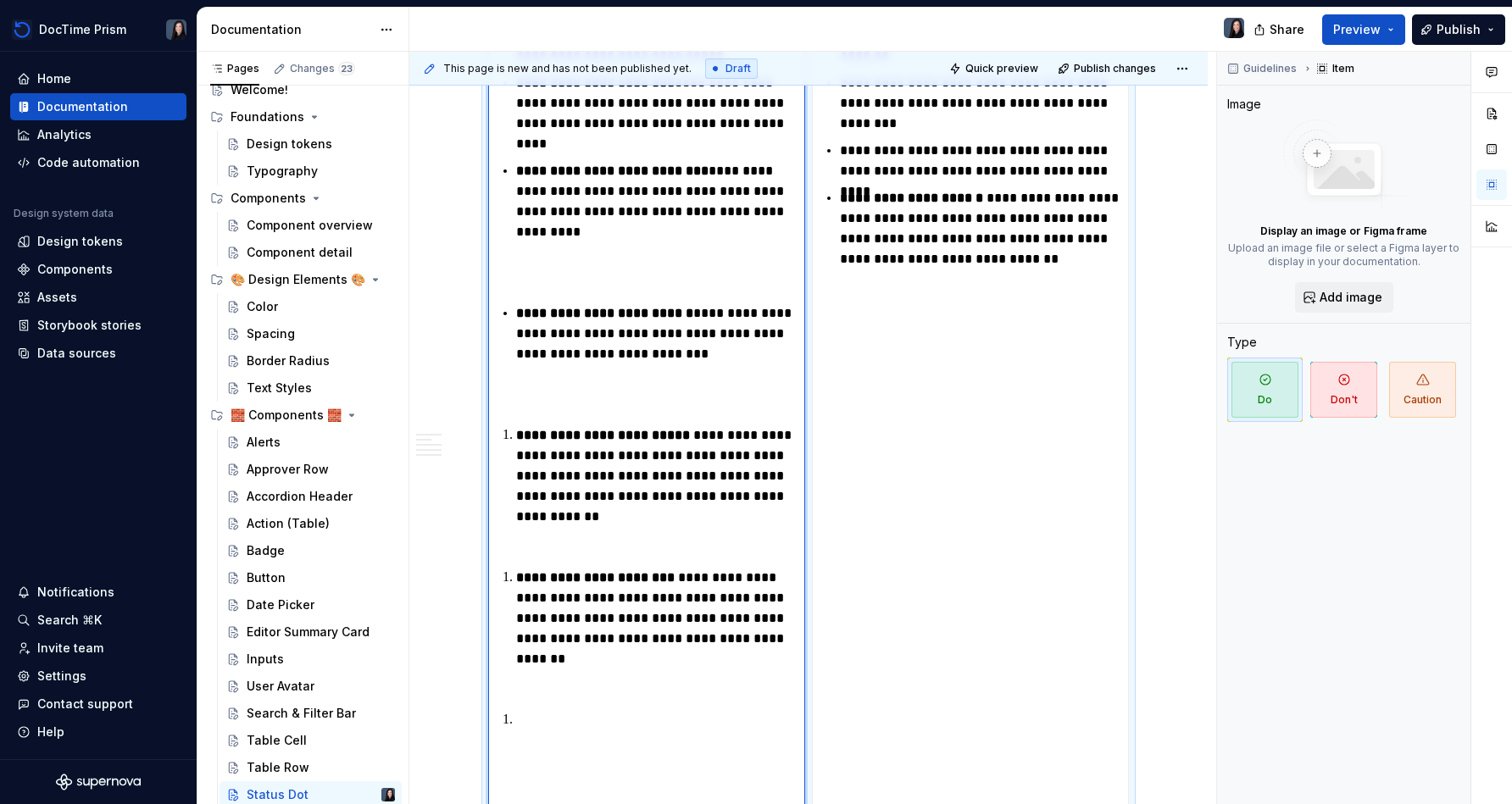
click at [593, 269] on p at bounding box center [646, 273] width 302 height 21
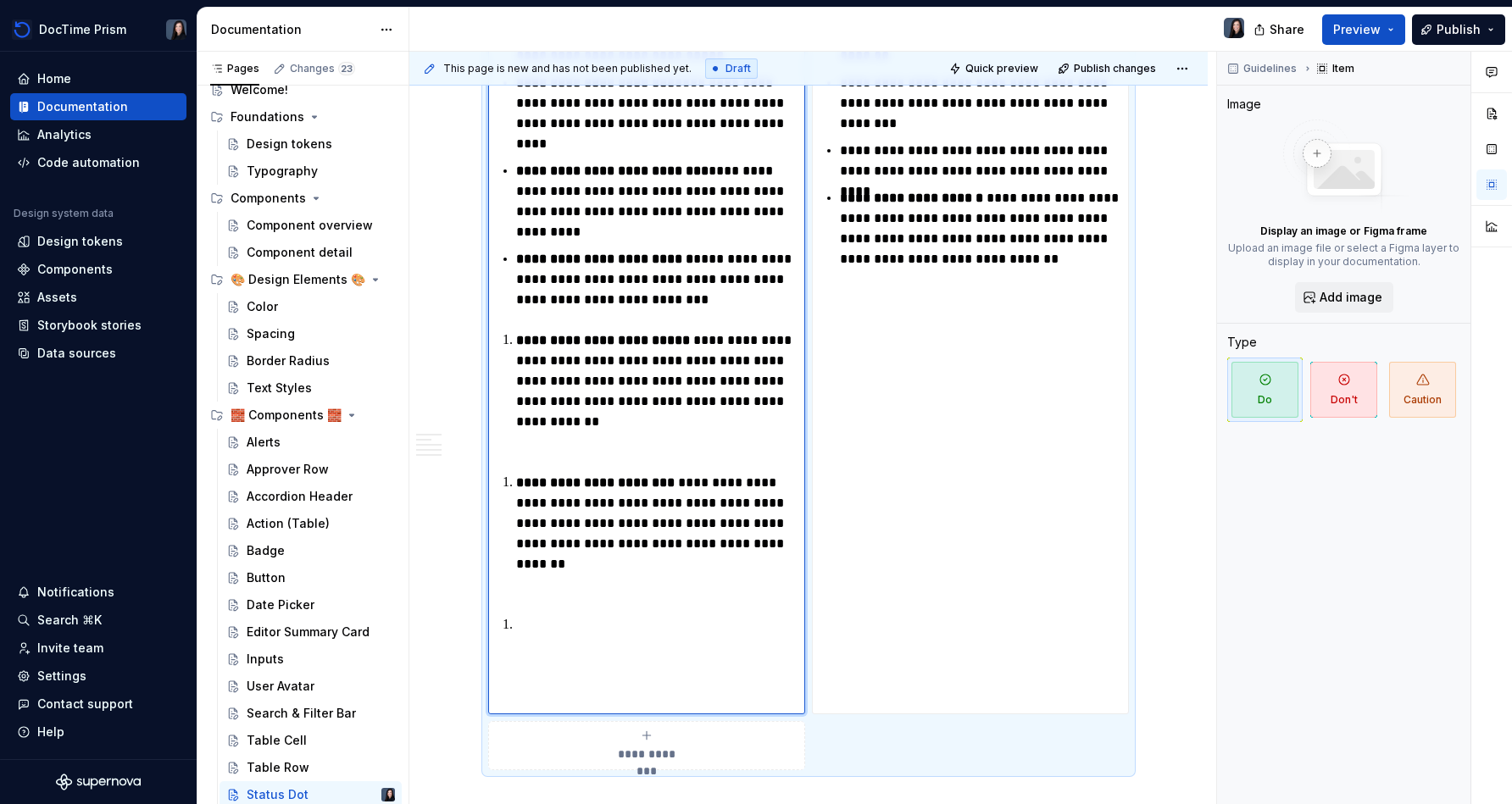
click at [522, 344] on strong "**********" at bounding box center [605, 340] width 177 height 13
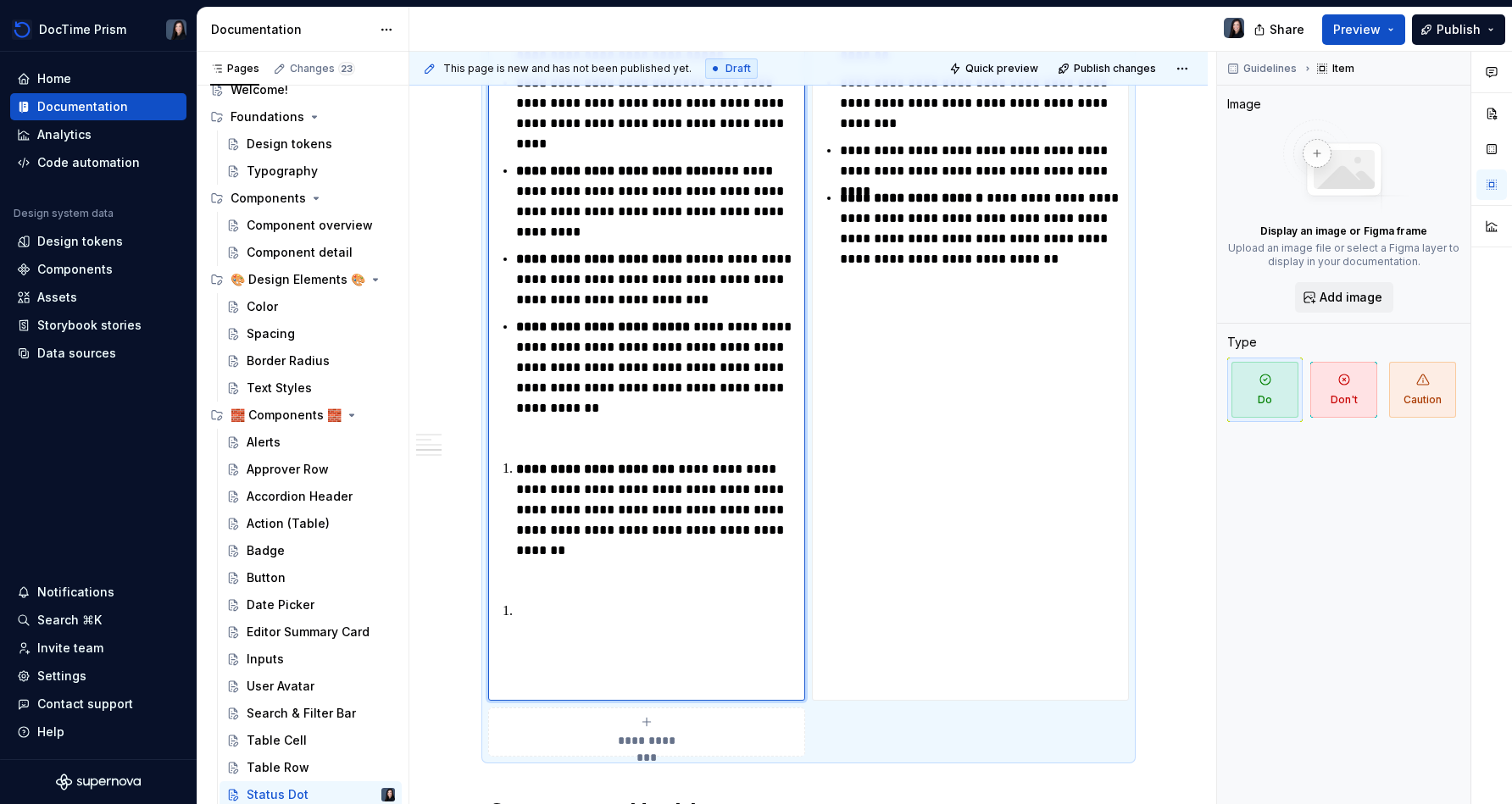
click at [521, 479] on p "**********" at bounding box center [657, 500] width 281 height 82
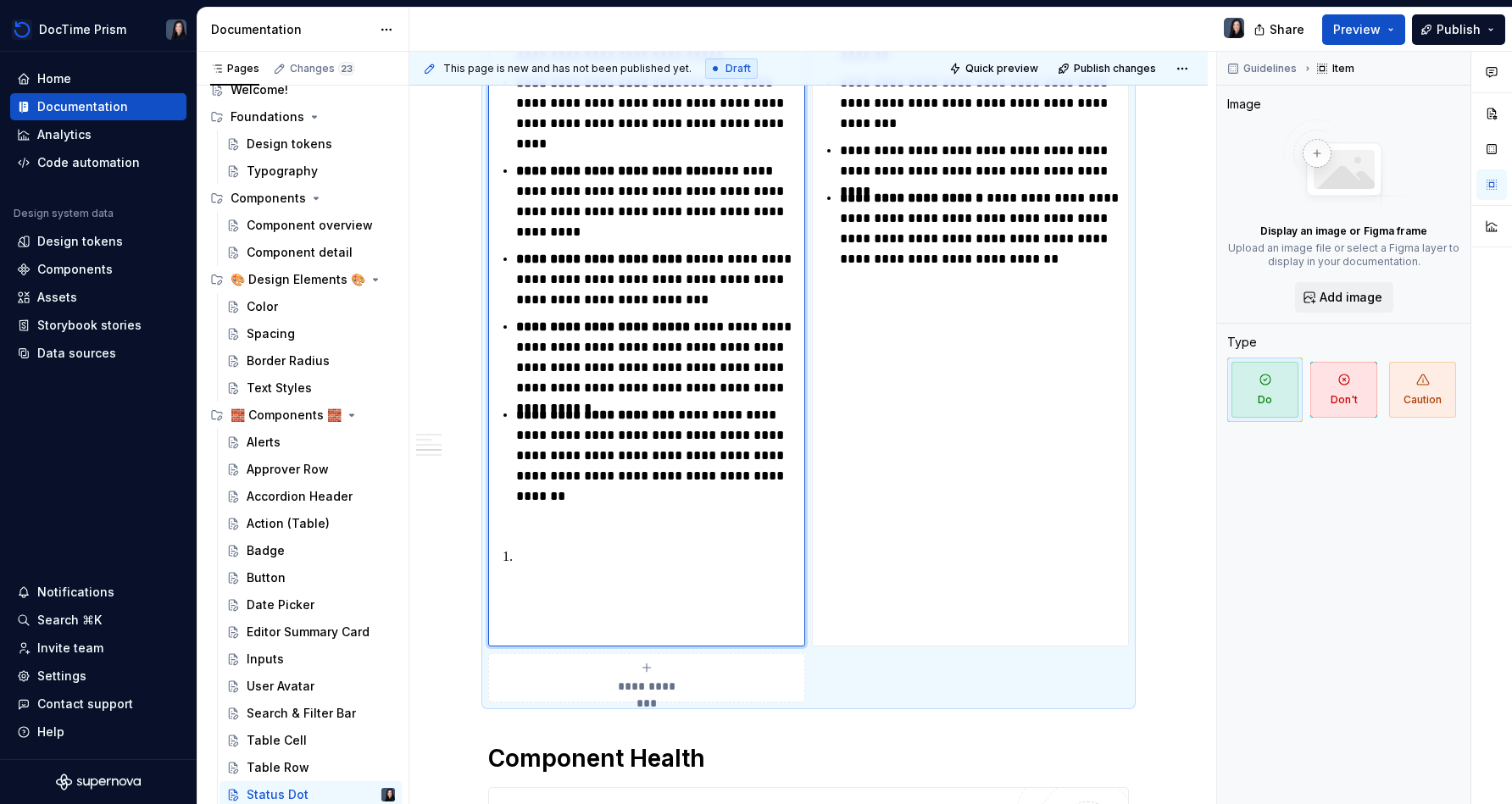
click at [547, 560] on p at bounding box center [657, 558] width 281 height 21
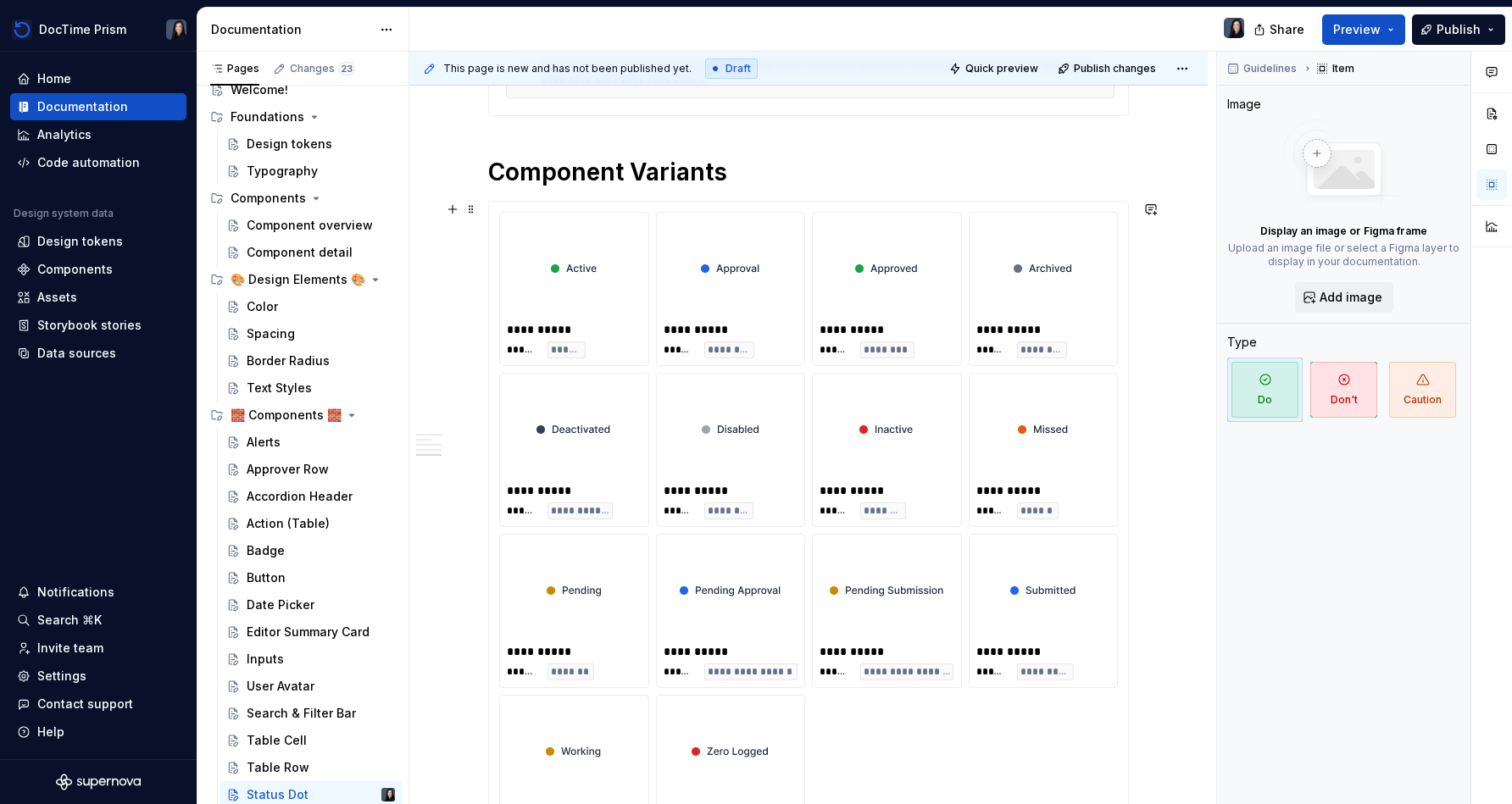
scroll to position [1512, 0]
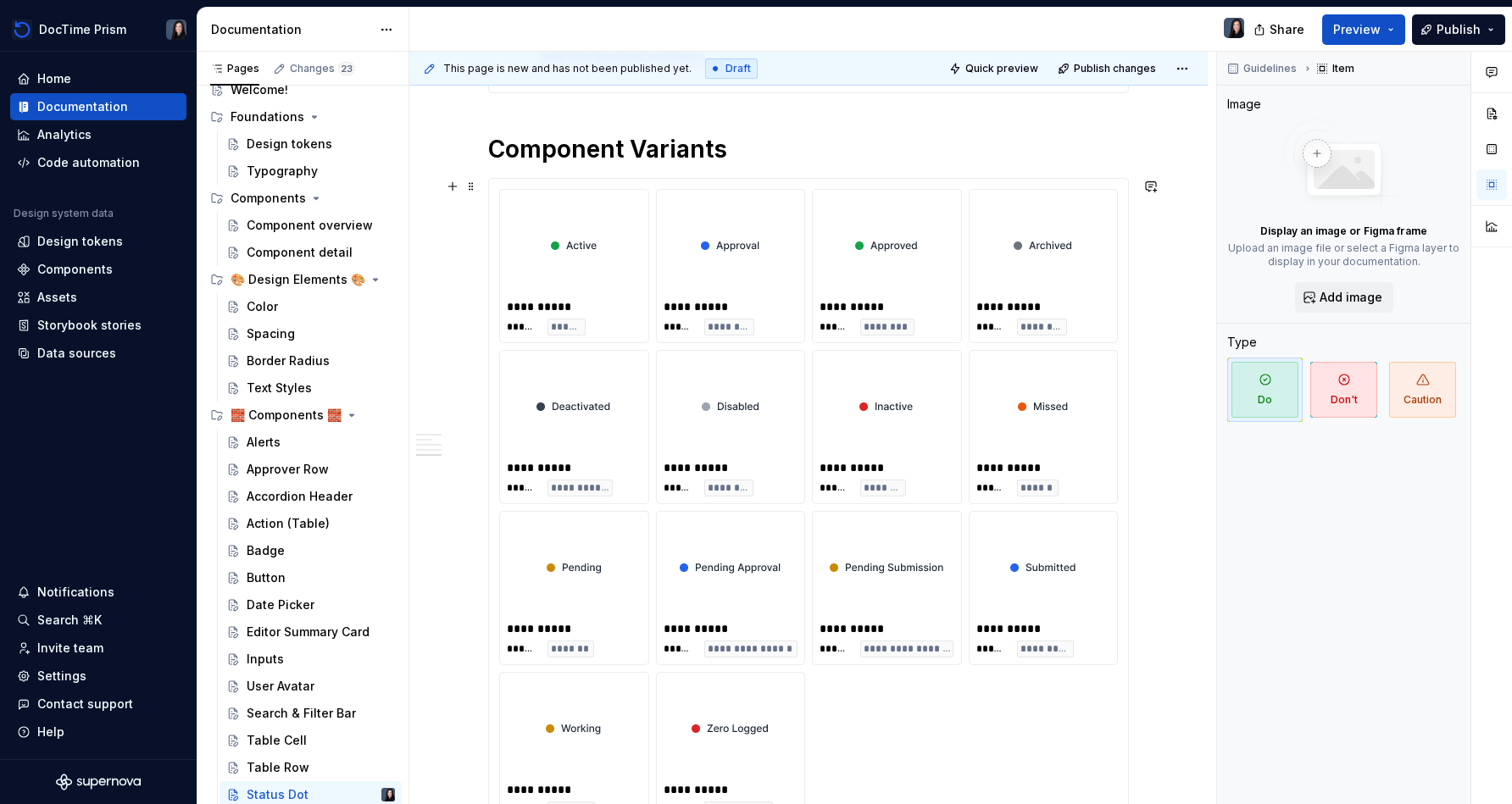
click at [298, 708] on div "Search & Filter Bar" at bounding box center [295, 714] width 97 height 17
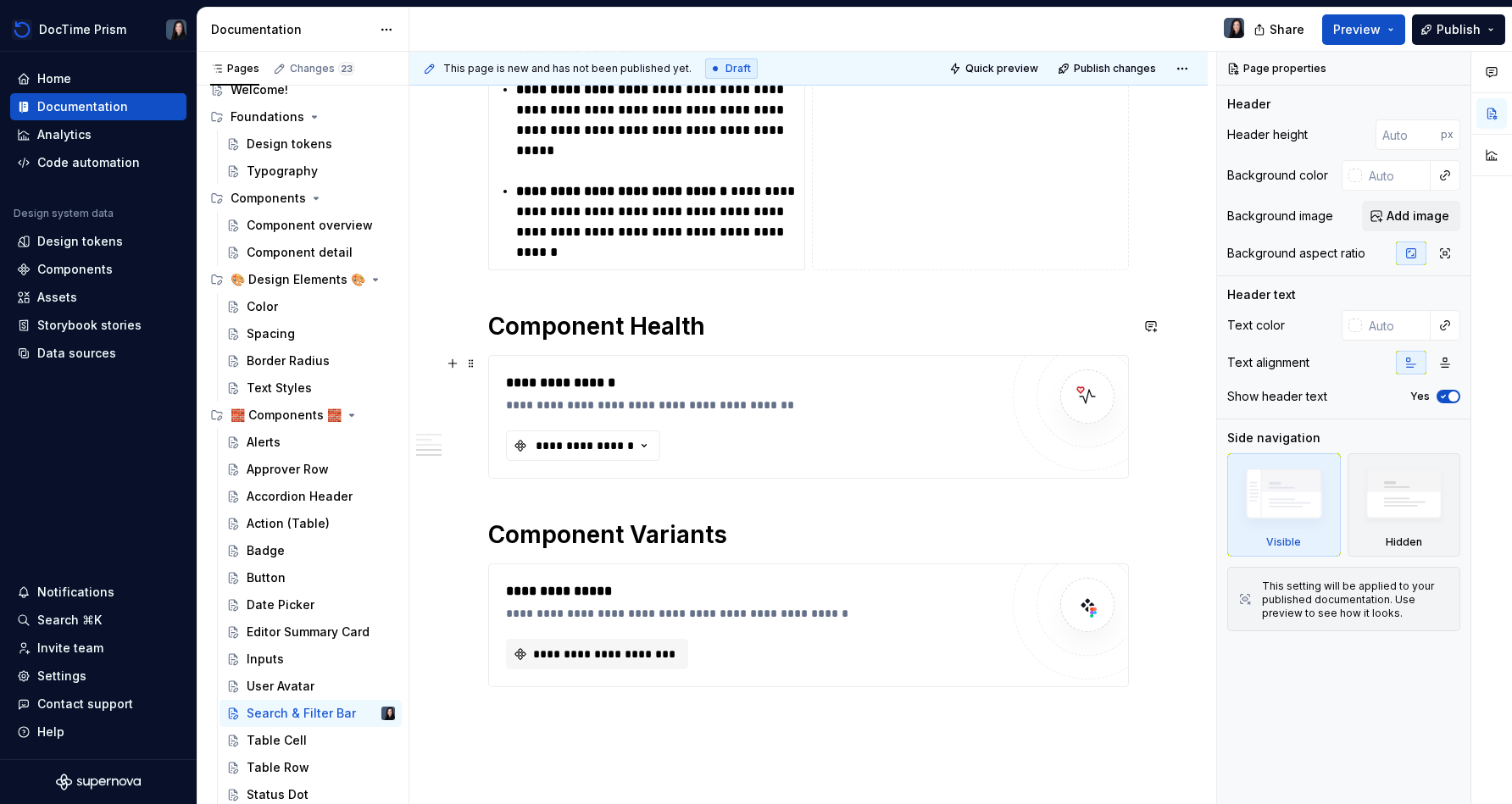
scroll to position [1143, 0]
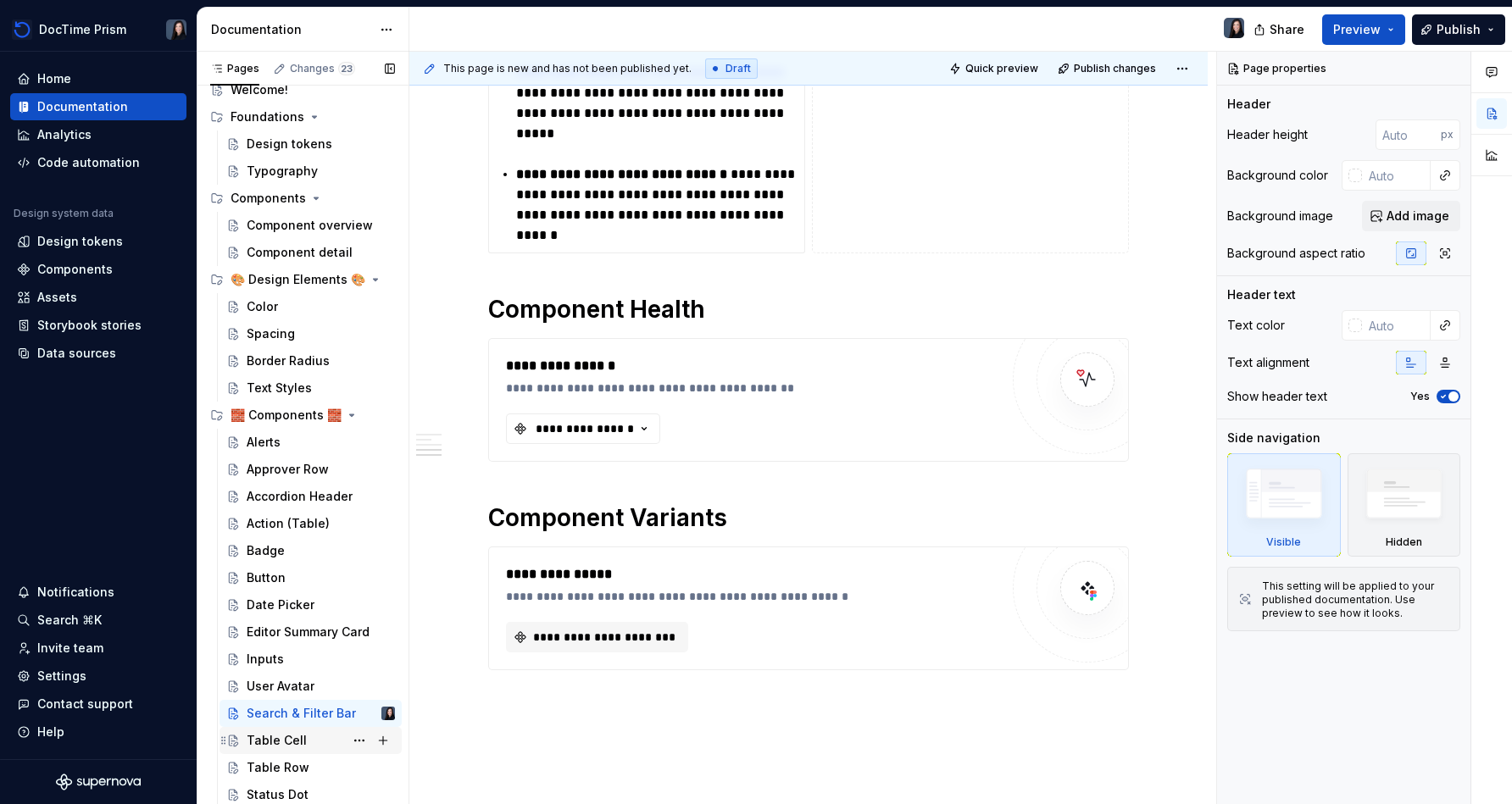
click at [301, 733] on div "Table Cell" at bounding box center [277, 741] width 60 height 17
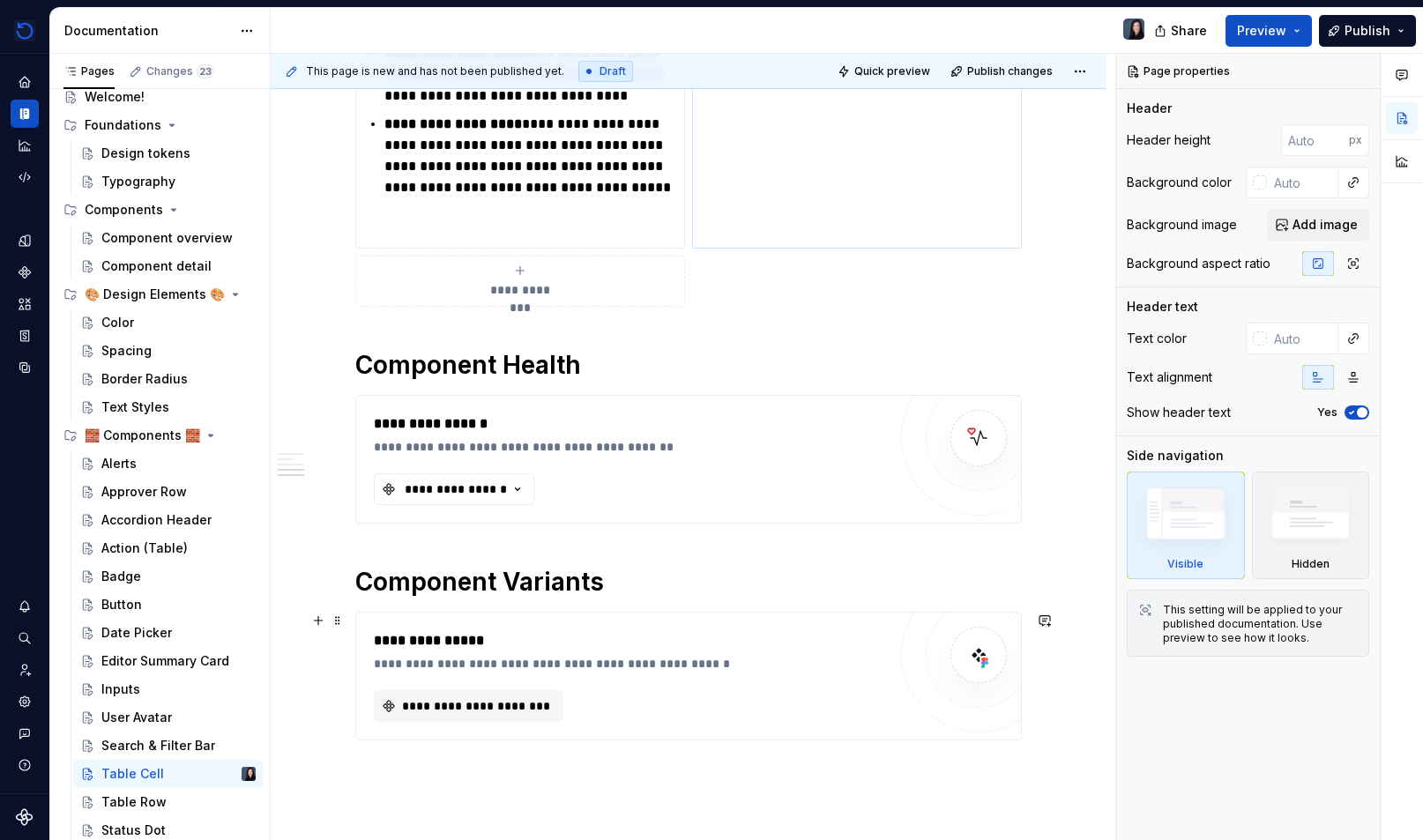
scroll to position [1156, 0]
click at [39, 55] on button "Expand sidebar" at bounding box center [38, 54] width 25 height 25
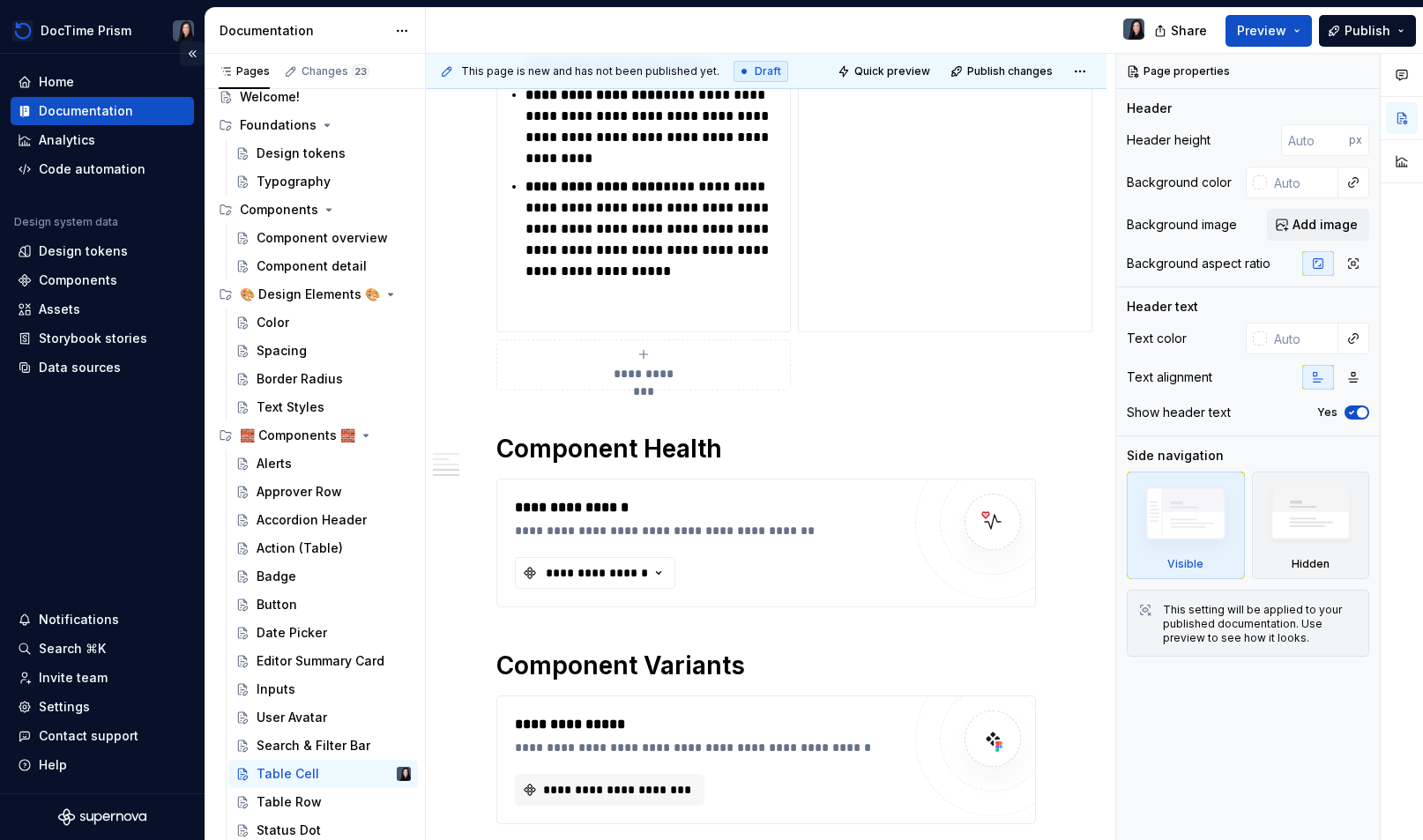
scroll to position [1178, 0]
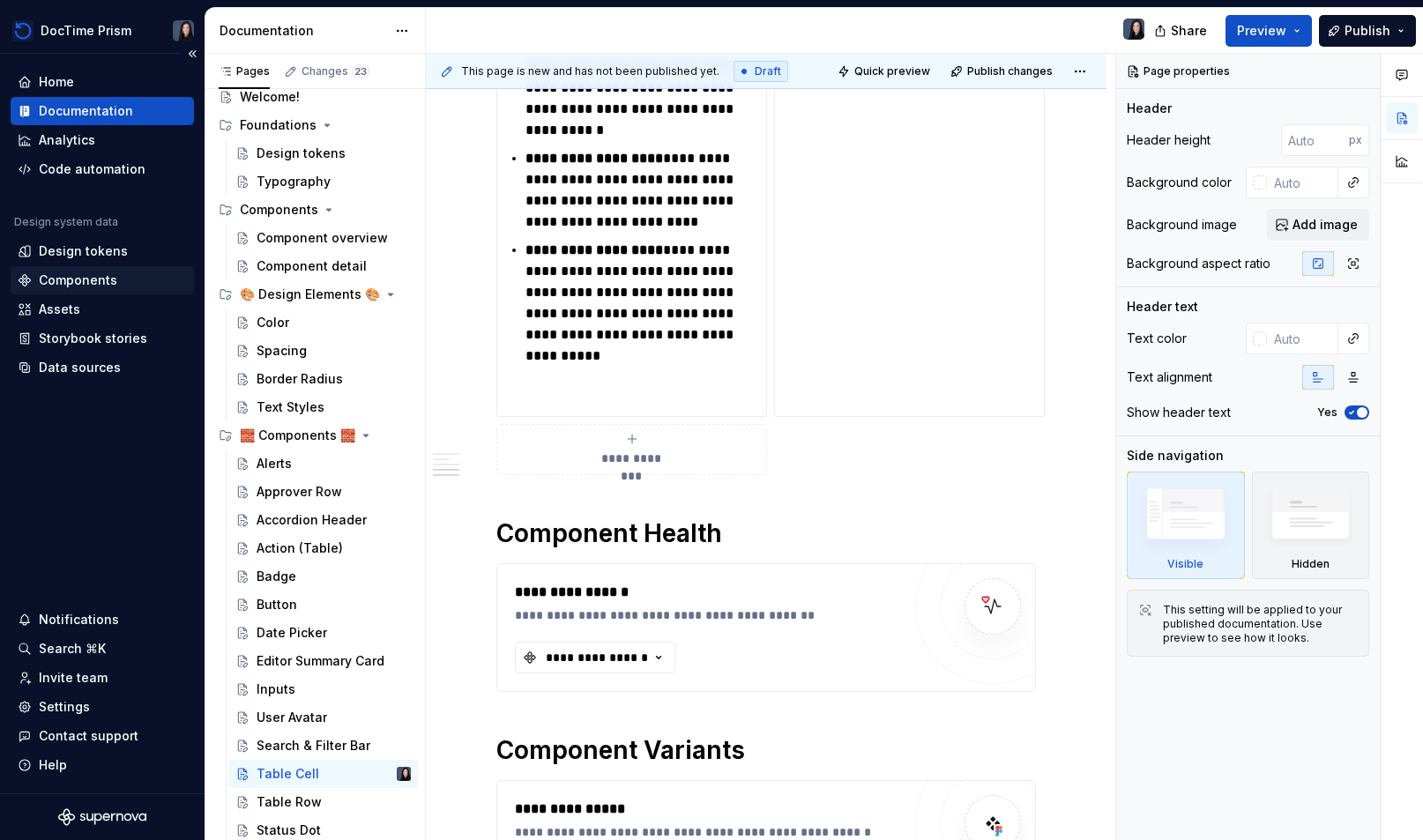
click at [86, 277] on div "Components" at bounding box center [78, 280] width 79 height 18
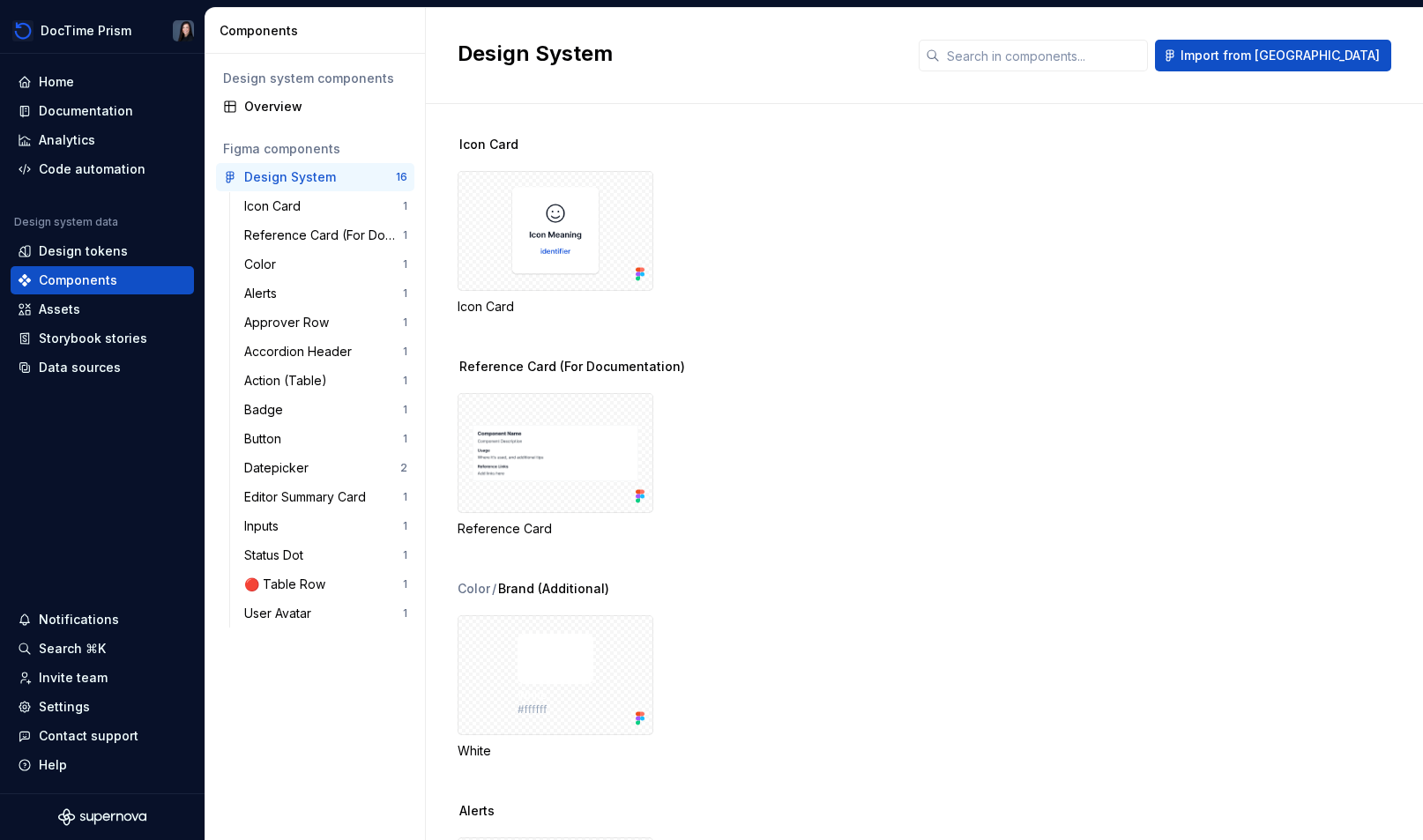
scroll to position [39, 0]
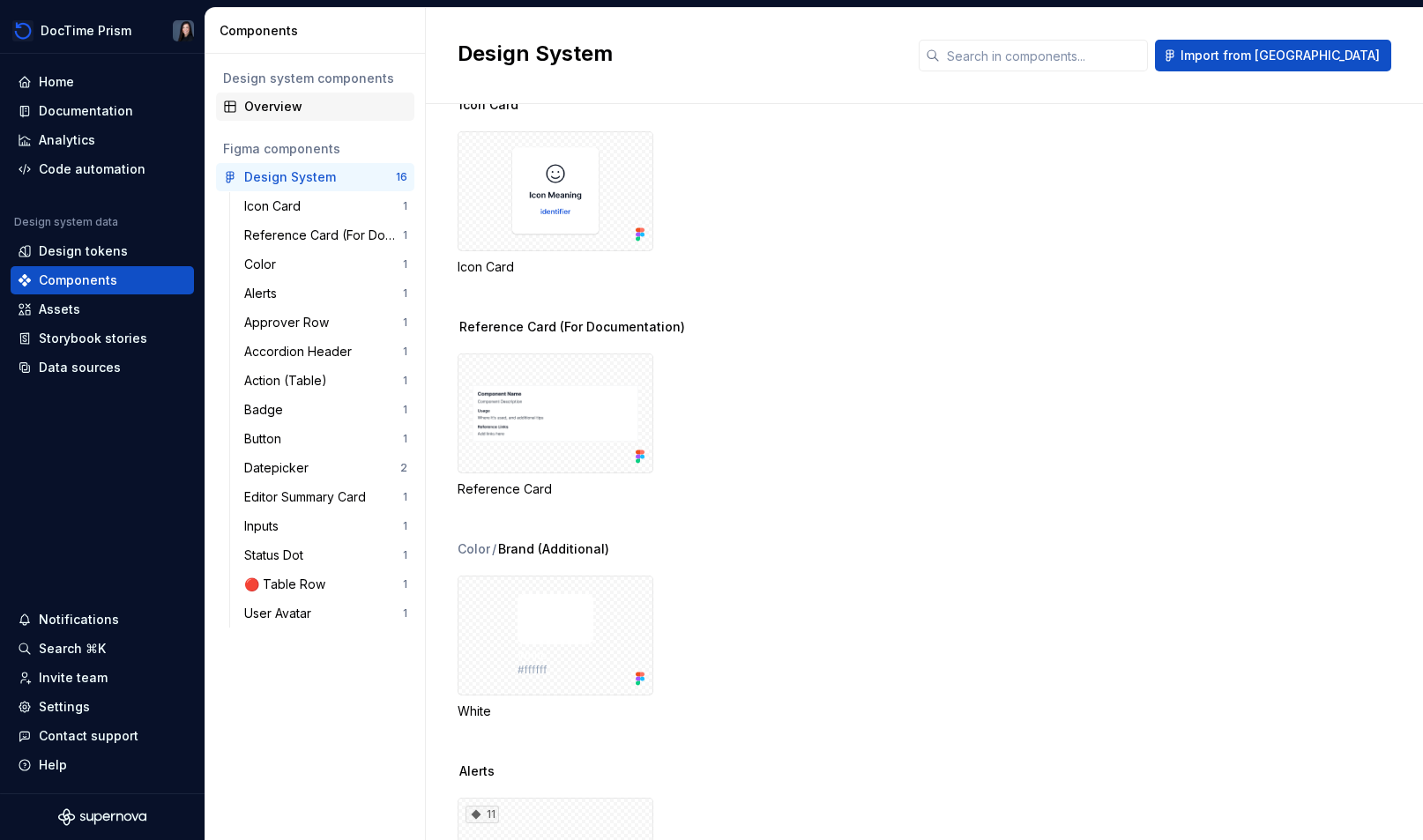
click at [343, 107] on div "Overview" at bounding box center [326, 107] width 163 height 18
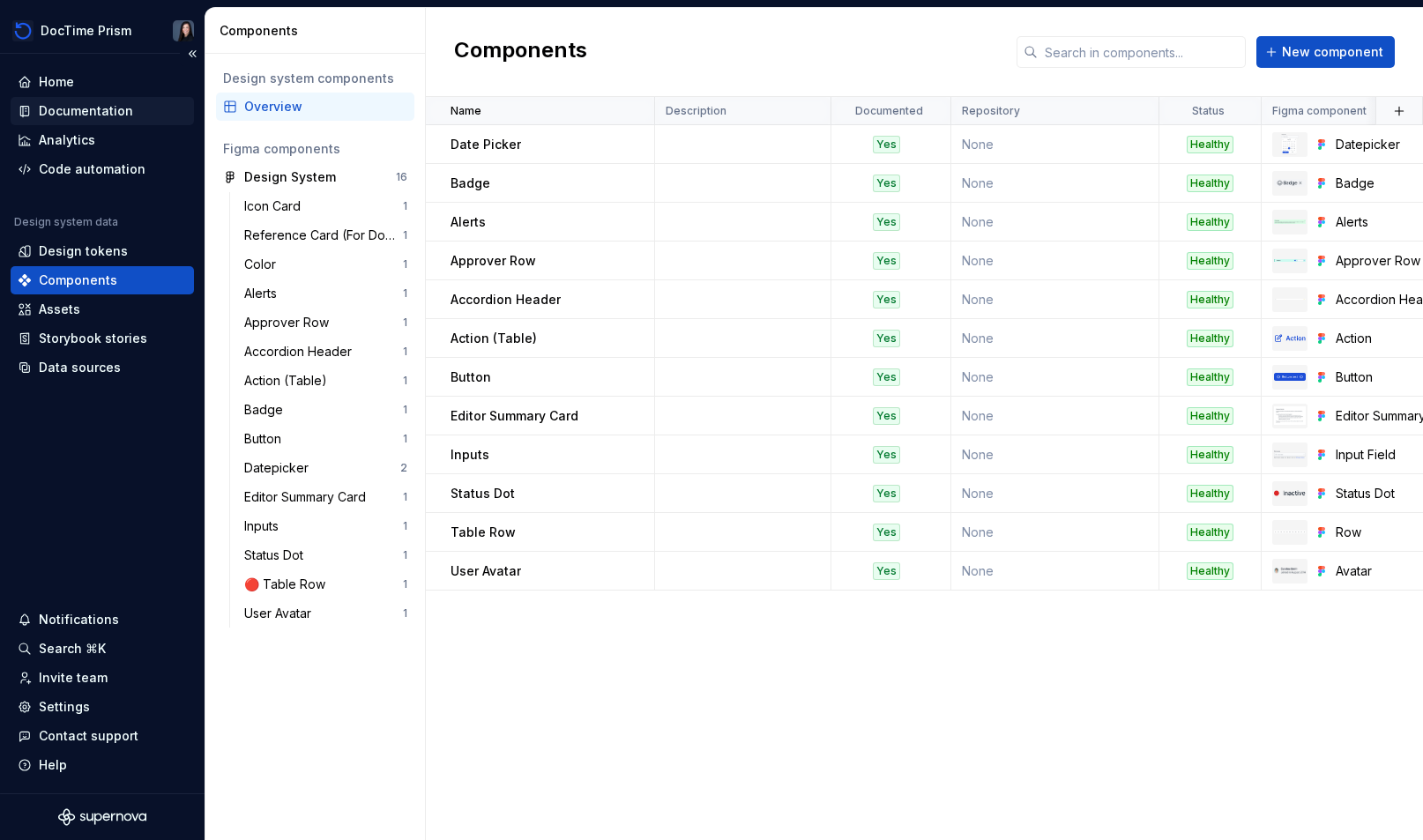
click at [88, 111] on div "Documentation" at bounding box center [85, 111] width 94 height 18
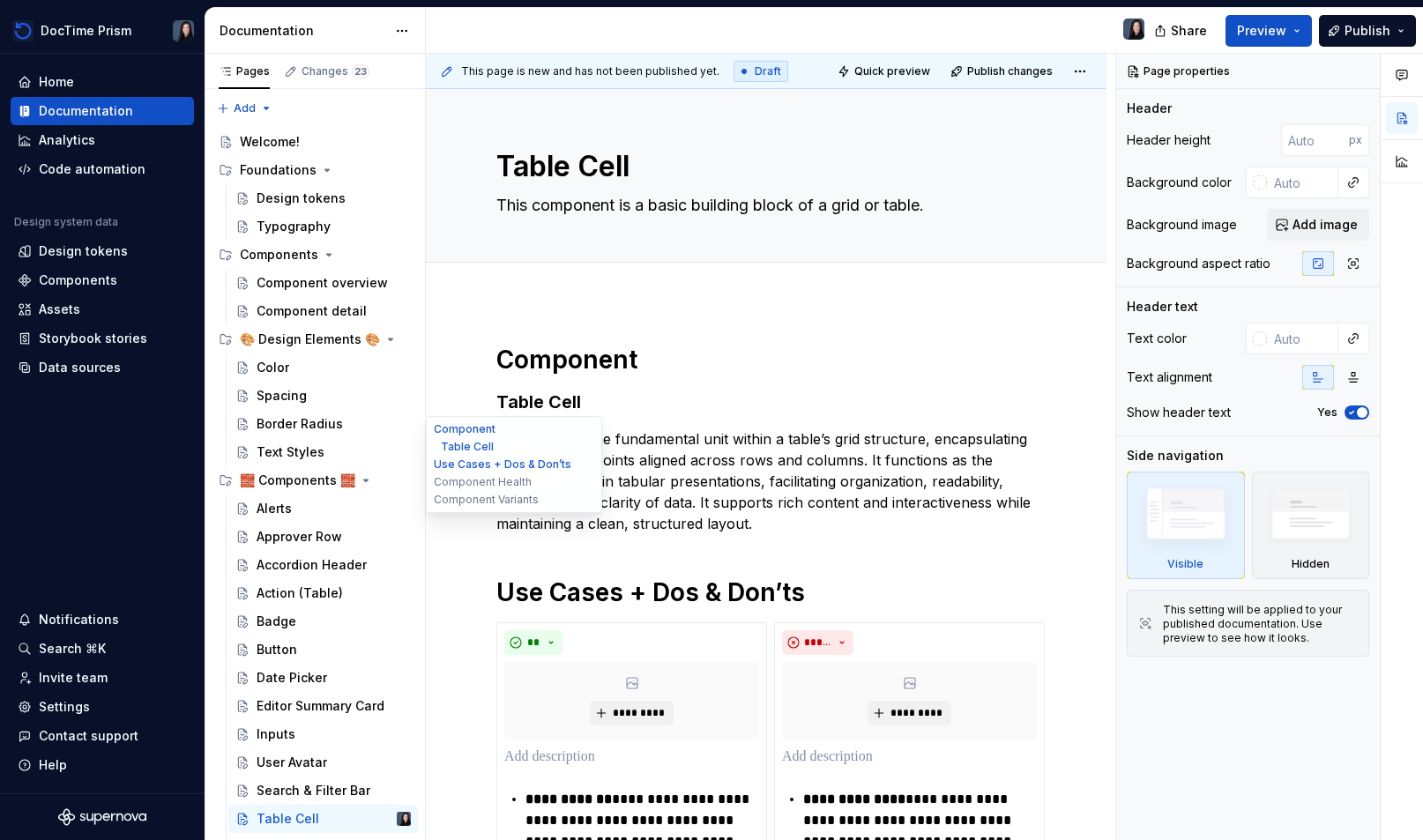
scroll to position [45, 0]
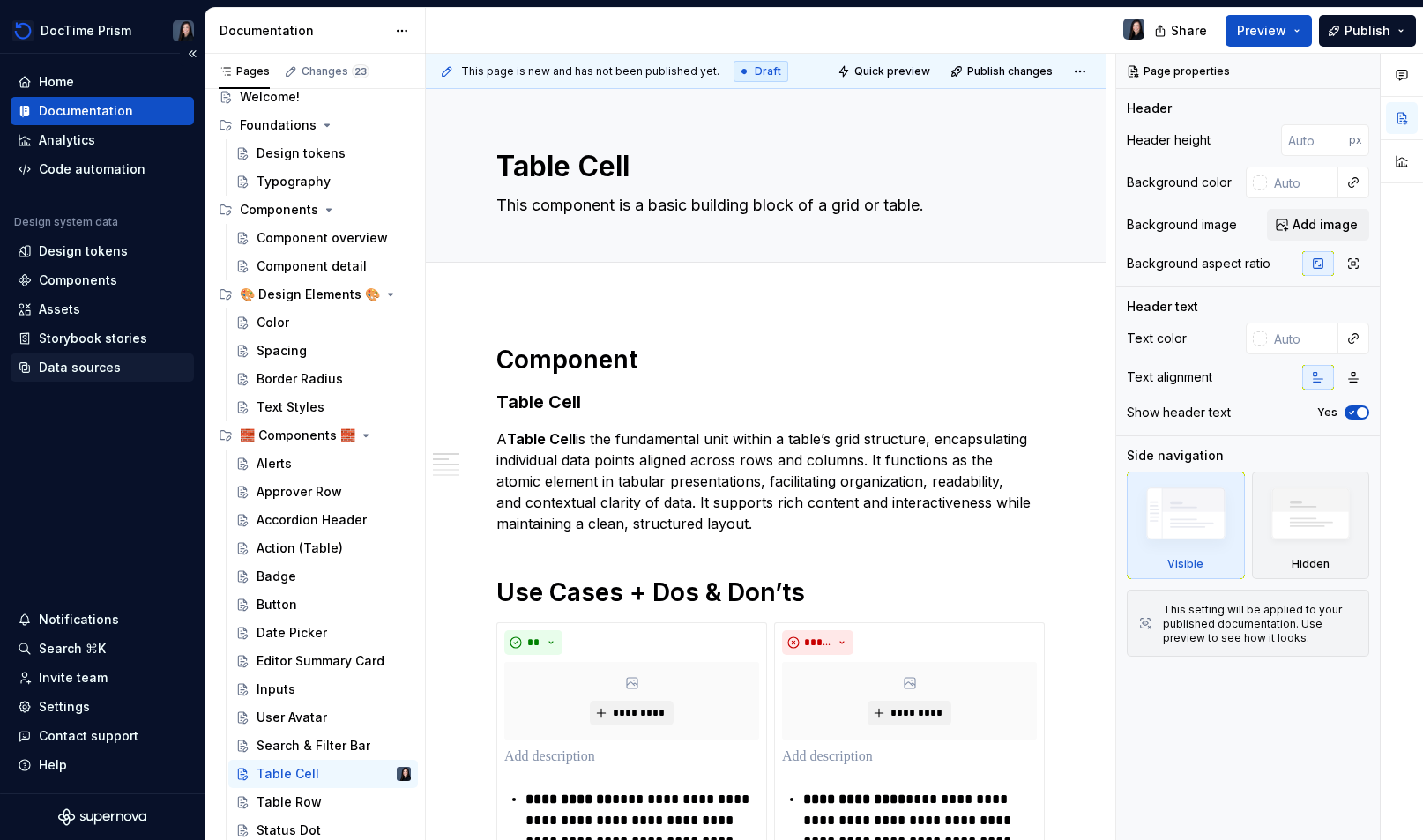
type textarea "*"
